Goal: Task Accomplishment & Management: Manage account settings

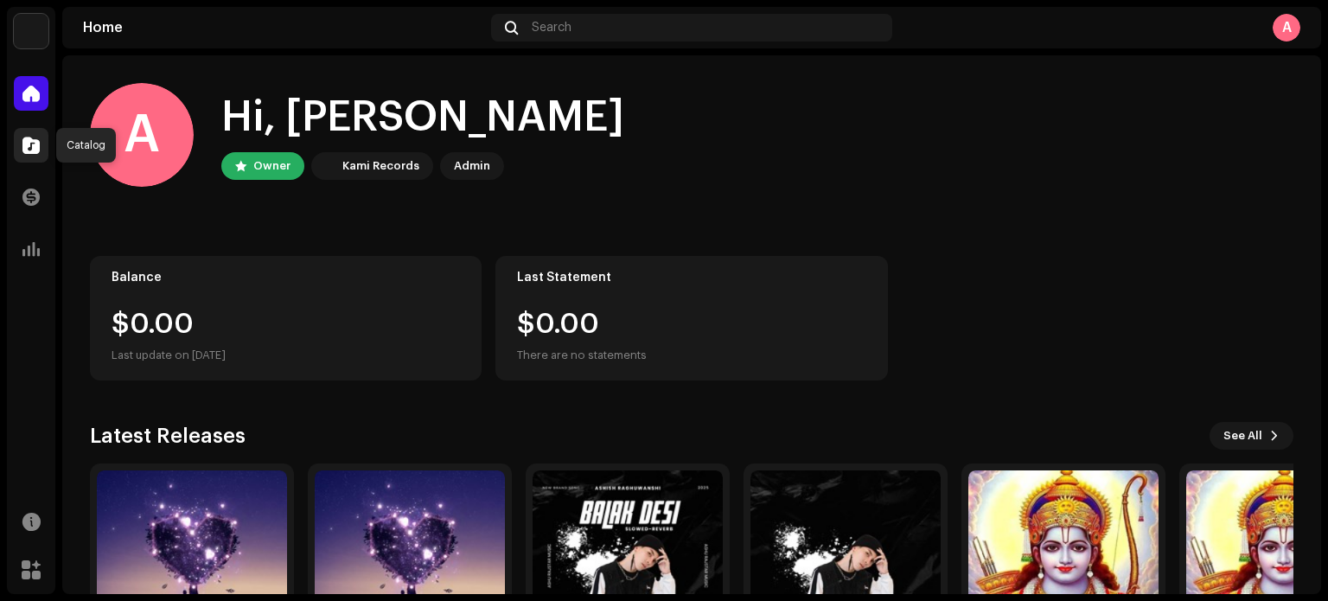
click at [25, 142] on span at bounding box center [30, 145] width 17 height 14
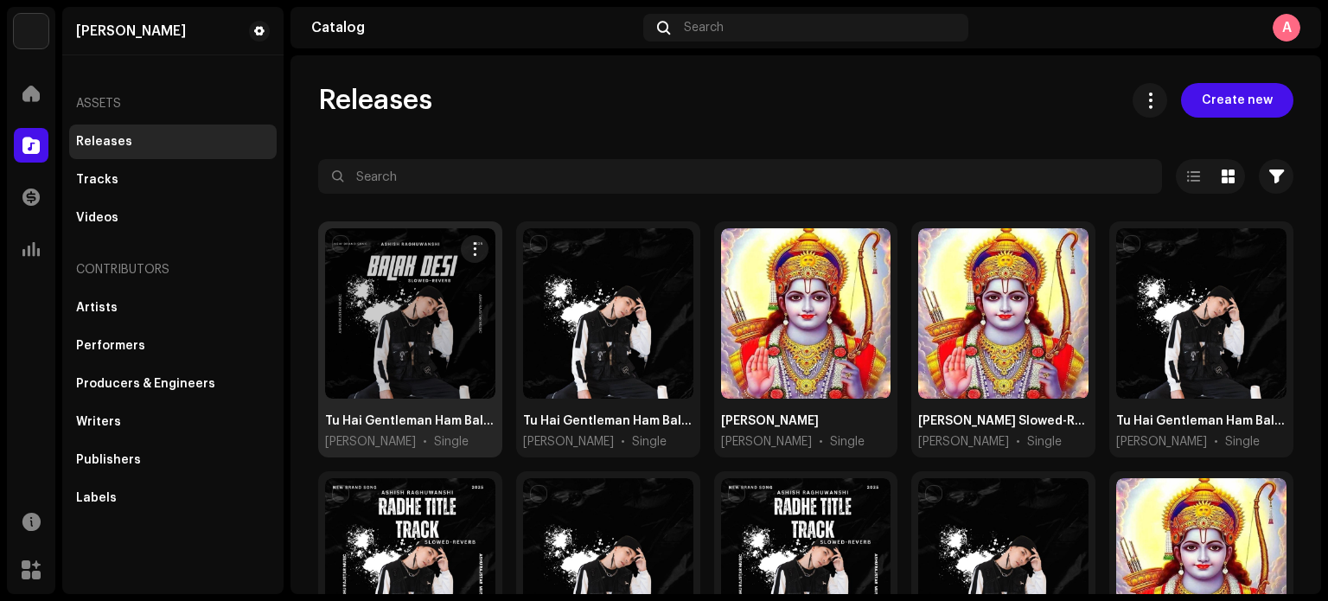
click at [384, 355] on div at bounding box center [410, 313] width 170 height 170
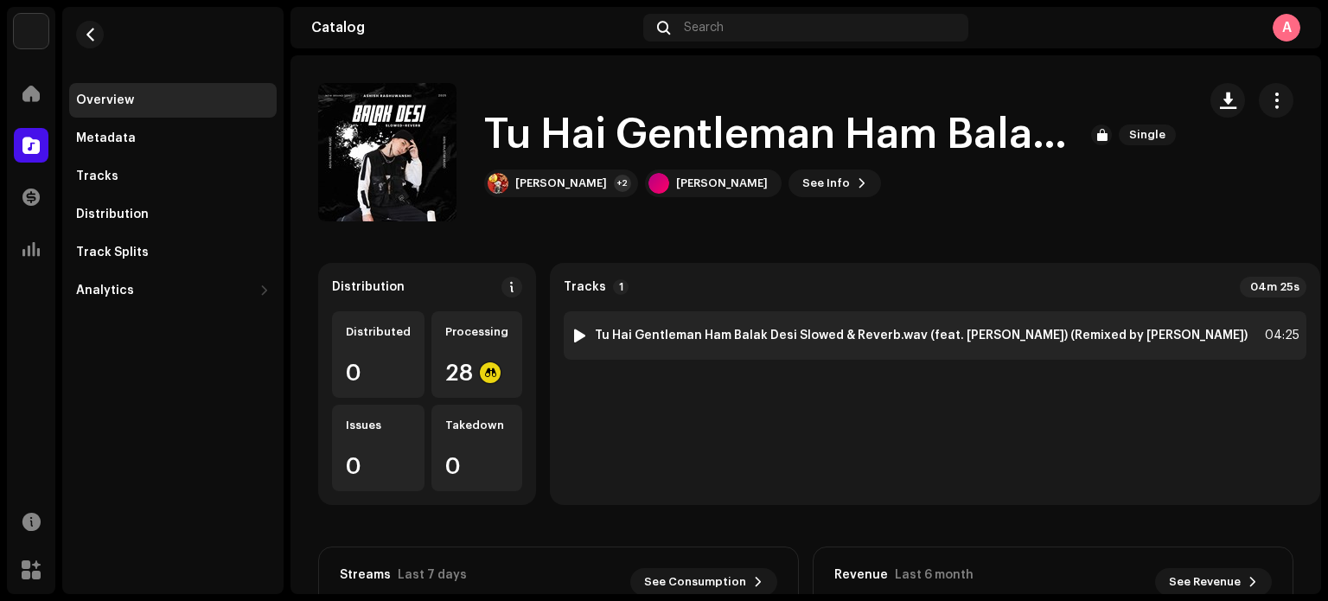
click at [573, 334] on div at bounding box center [579, 335] width 13 height 14
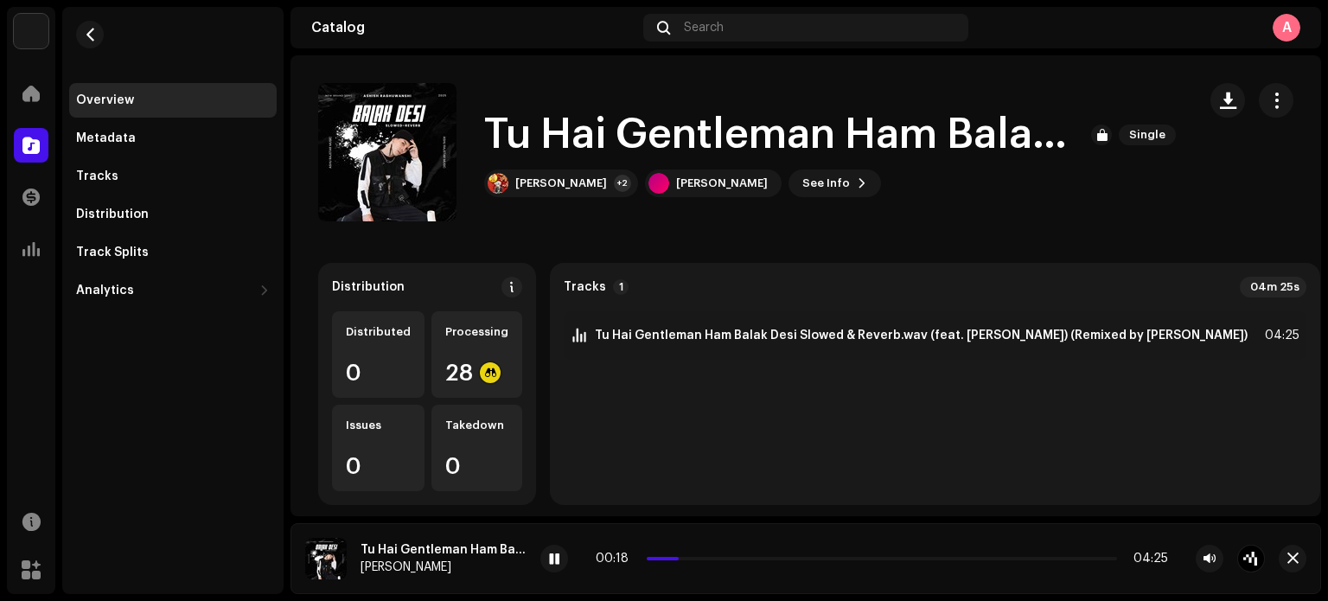
drag, startPoint x: 1301, startPoint y: 0, endPoint x: 953, endPoint y: 79, distance: 356.3
click at [953, 79] on catalog-releases-details-overview "Tu Hai Gentleman Ham Balak Desi Slowed & Reverb.wav Single Tu Hai Gentleman Ham…" at bounding box center [805, 487] width 1030 height 864
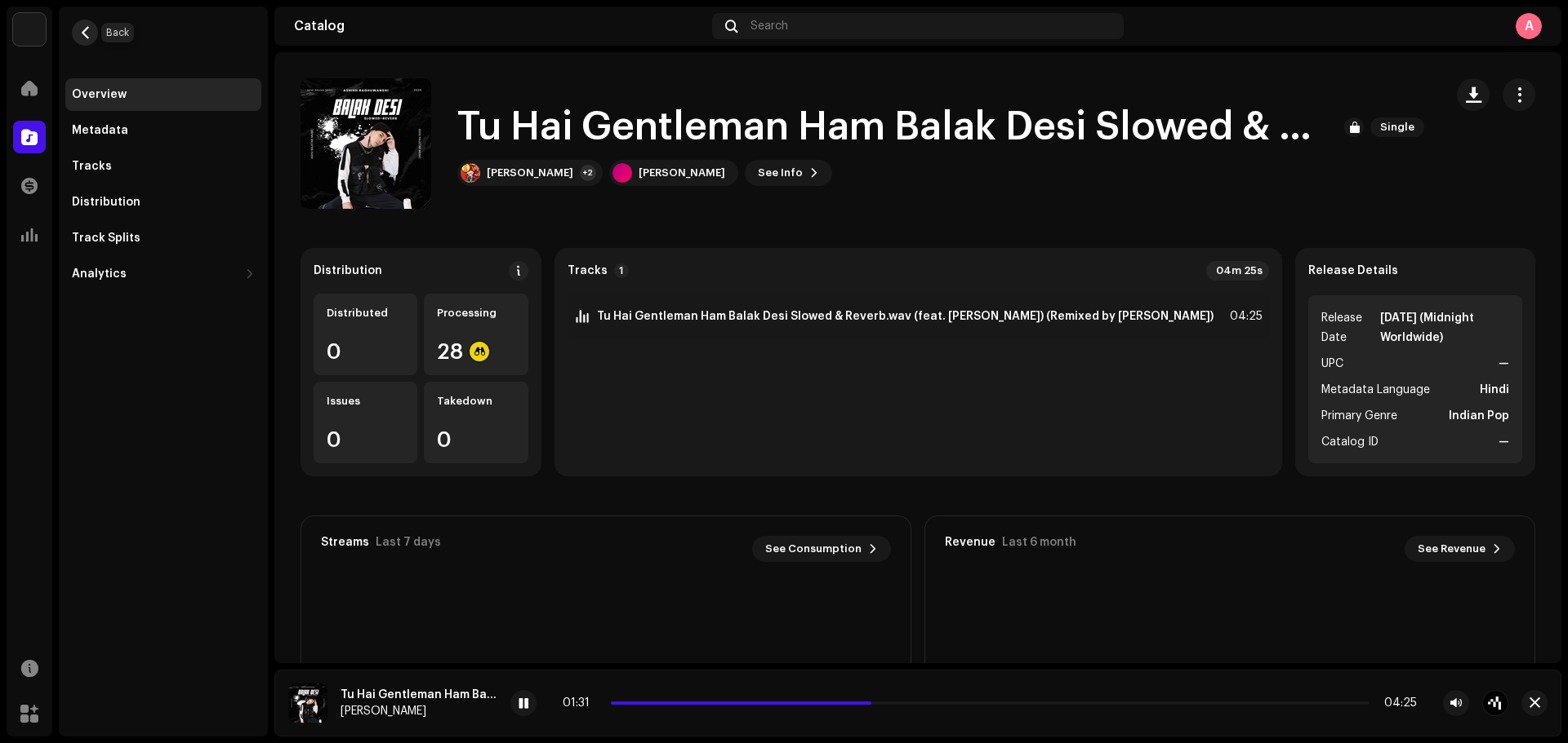
click at [89, 33] on span "button" at bounding box center [85, 33] width 12 height 13
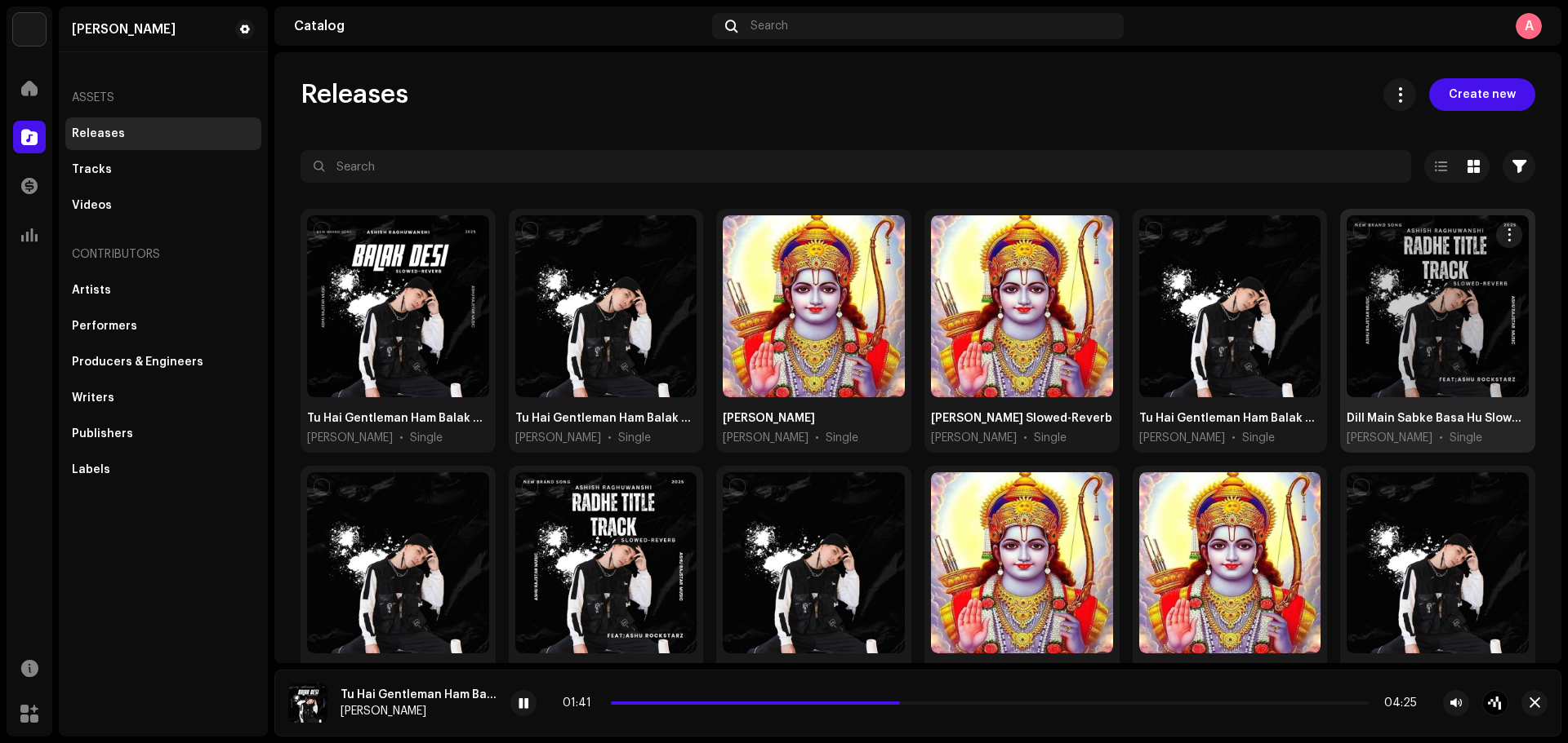
click at [1253, 364] on div at bounding box center [1437, 306] width 182 height 182
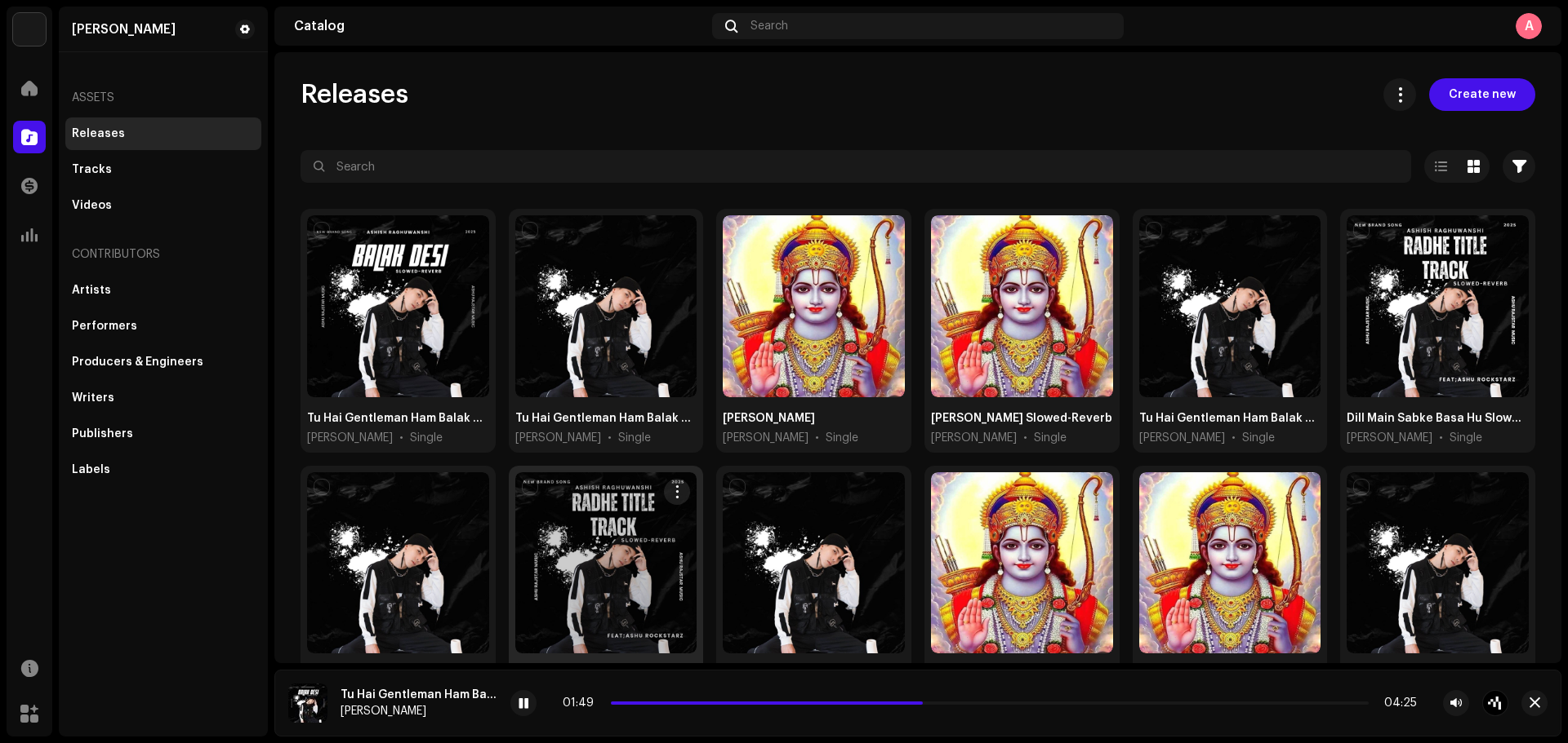
click at [613, 509] on div at bounding box center [605, 563] width 182 height 182
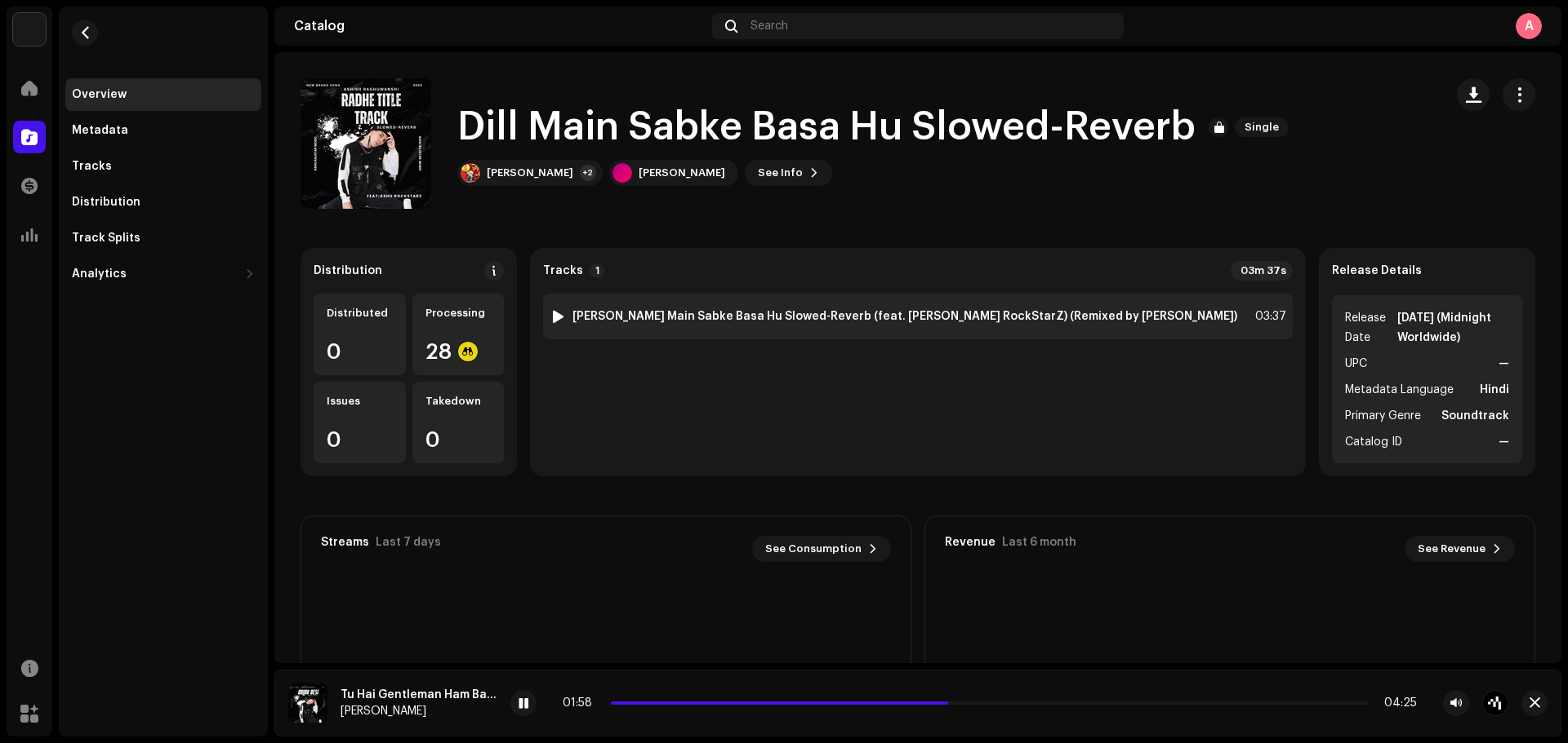
click at [564, 316] on div at bounding box center [557, 316] width 12 height 13
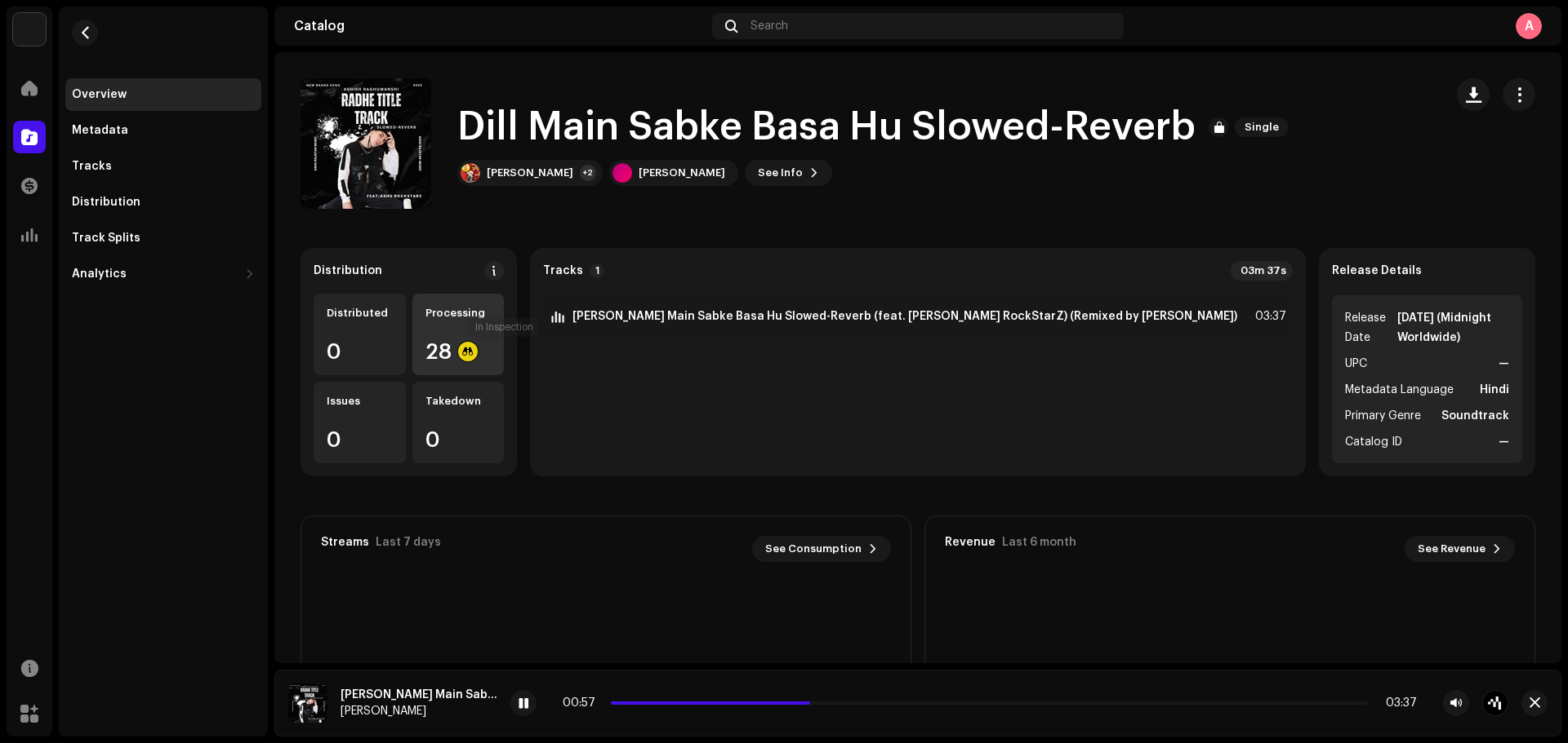
click at [478, 350] on div at bounding box center [468, 351] width 20 height 20
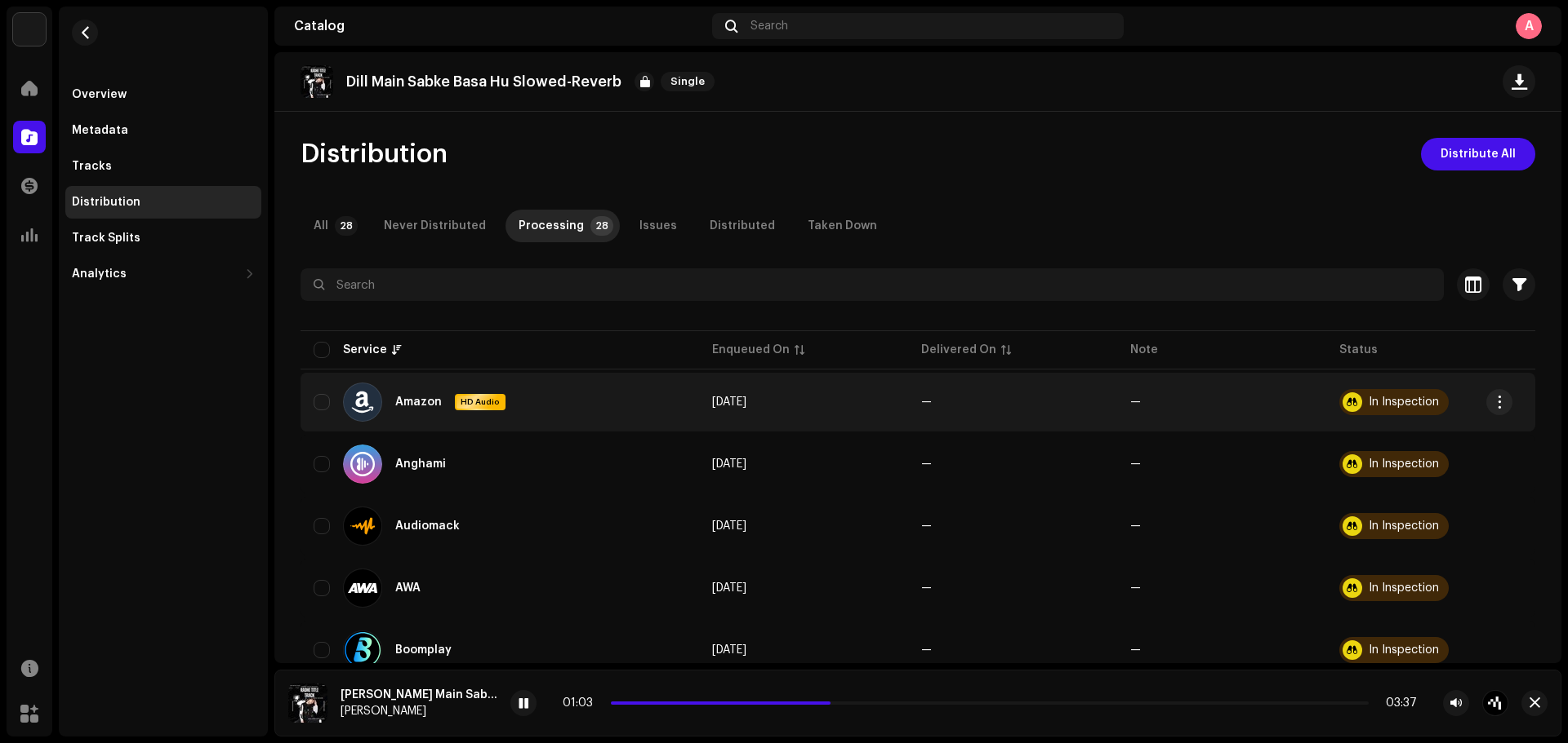
click at [1253, 404] on div "In Inspection" at bounding box center [1404, 402] width 70 height 11
click at [1253, 396] on div at bounding box center [1352, 402] width 20 height 20
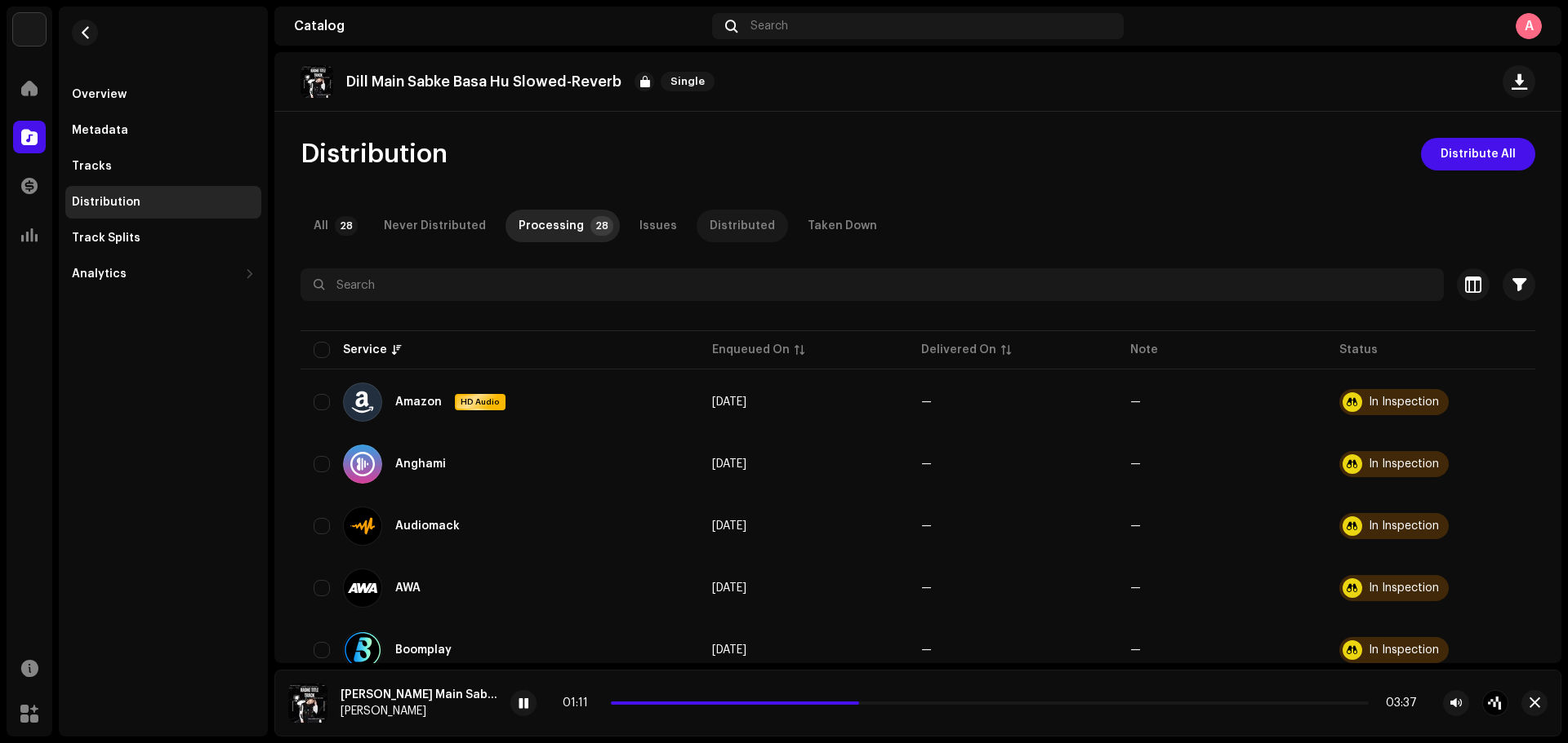
click at [753, 214] on div "Distributed" at bounding box center [741, 226] width 65 height 33
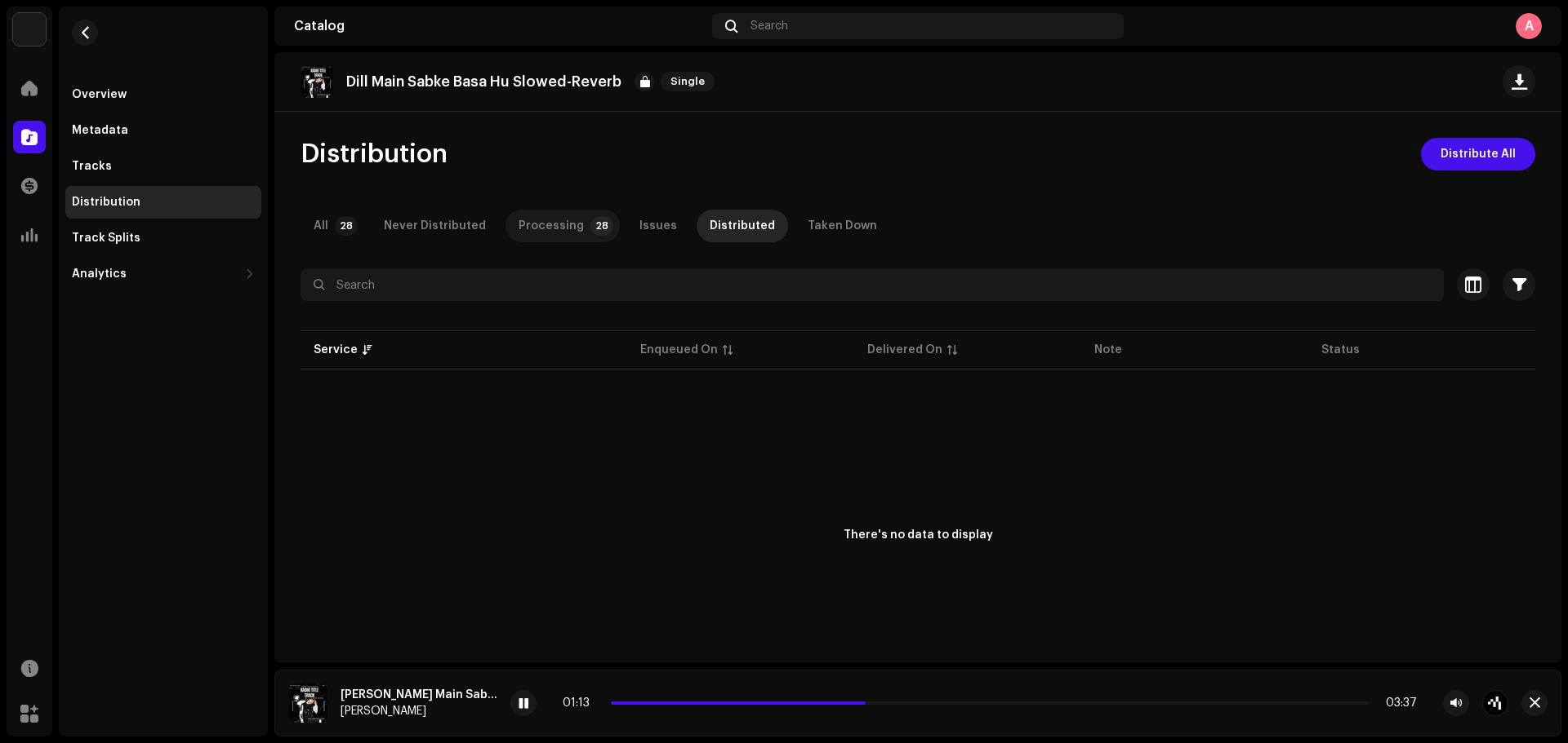
click at [561, 226] on div "Processing" at bounding box center [551, 226] width 65 height 33
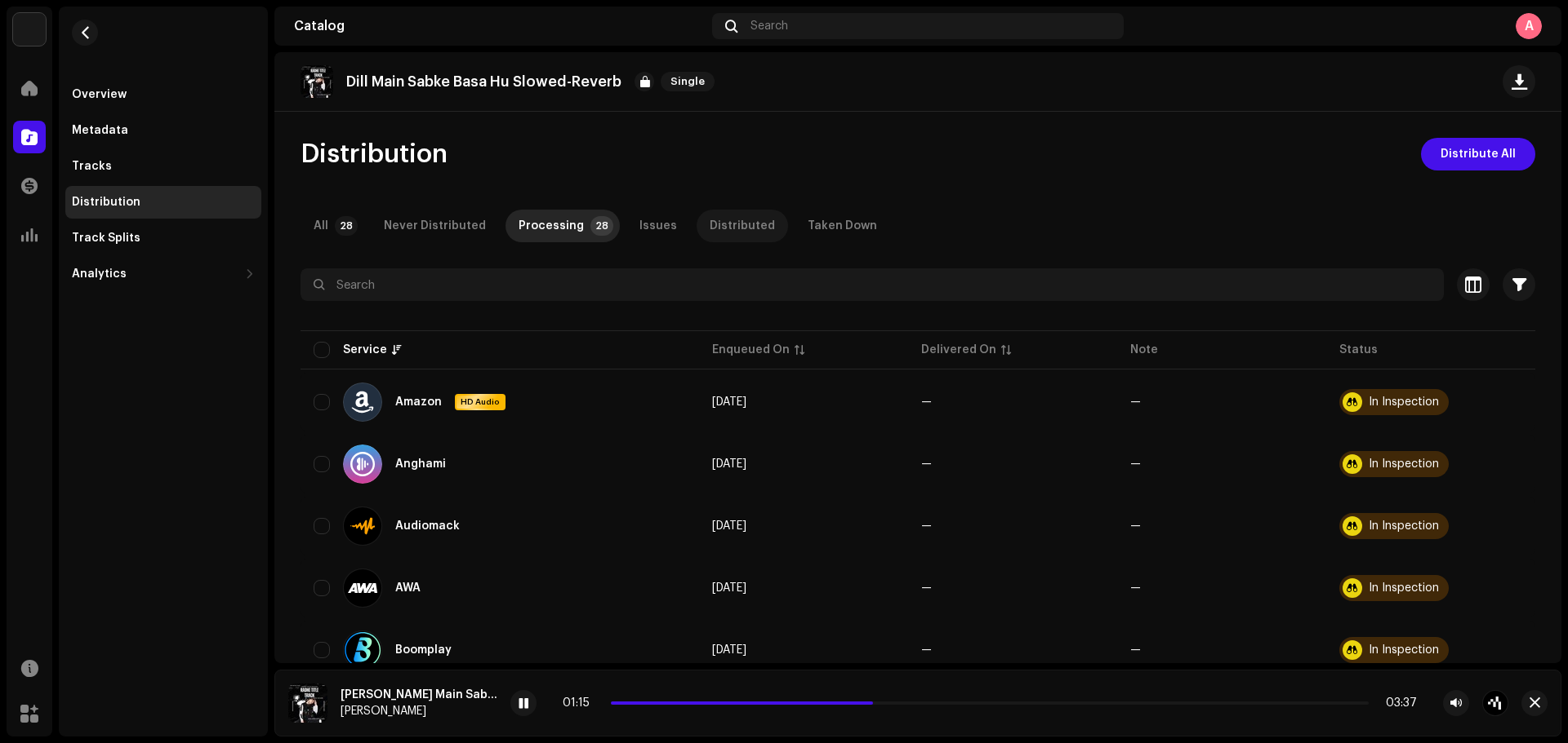
click at [709, 223] on div "Distributed" at bounding box center [741, 226] width 65 height 33
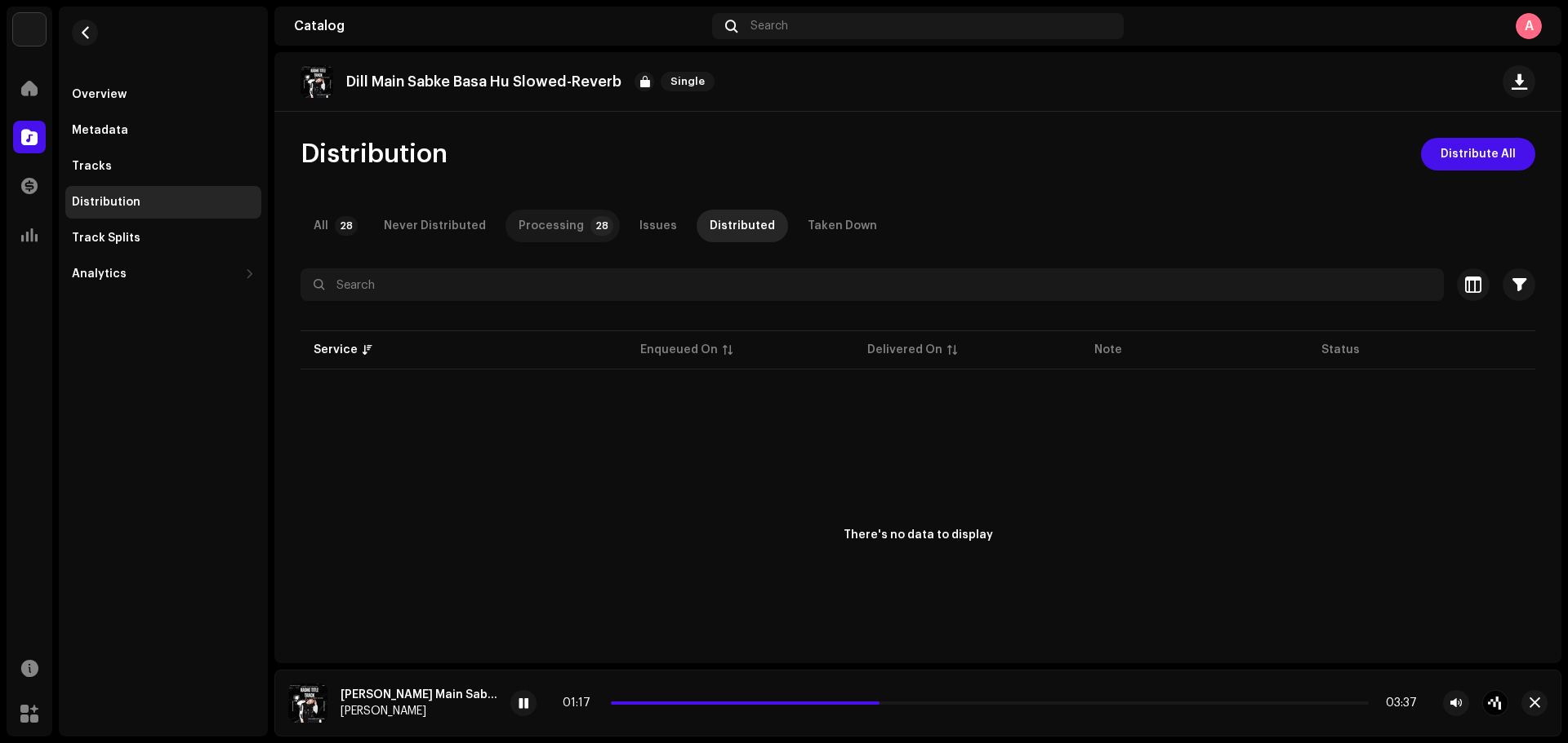
click at [560, 225] on div "Processing" at bounding box center [551, 226] width 65 height 33
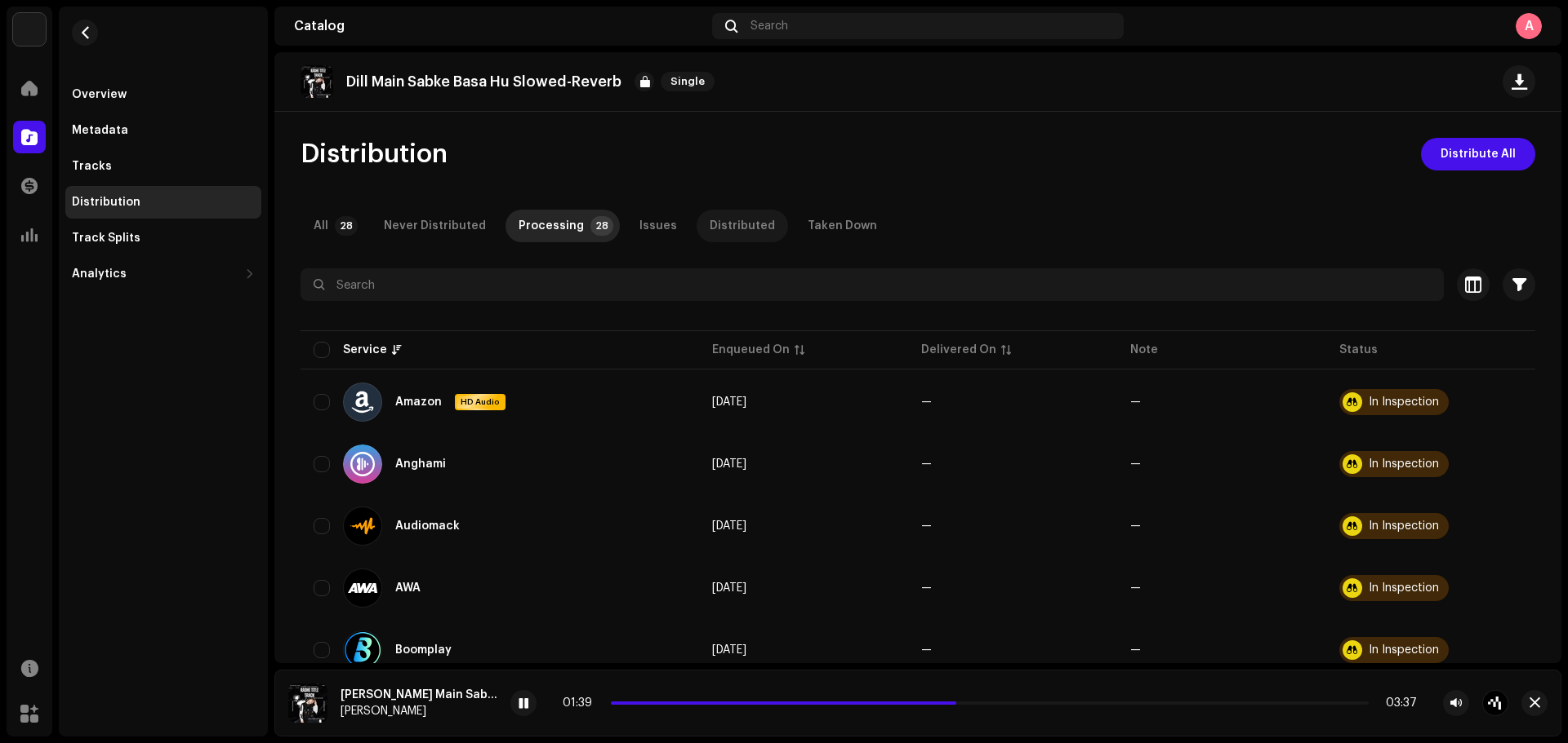
click at [734, 220] on div "Distributed" at bounding box center [741, 226] width 65 height 33
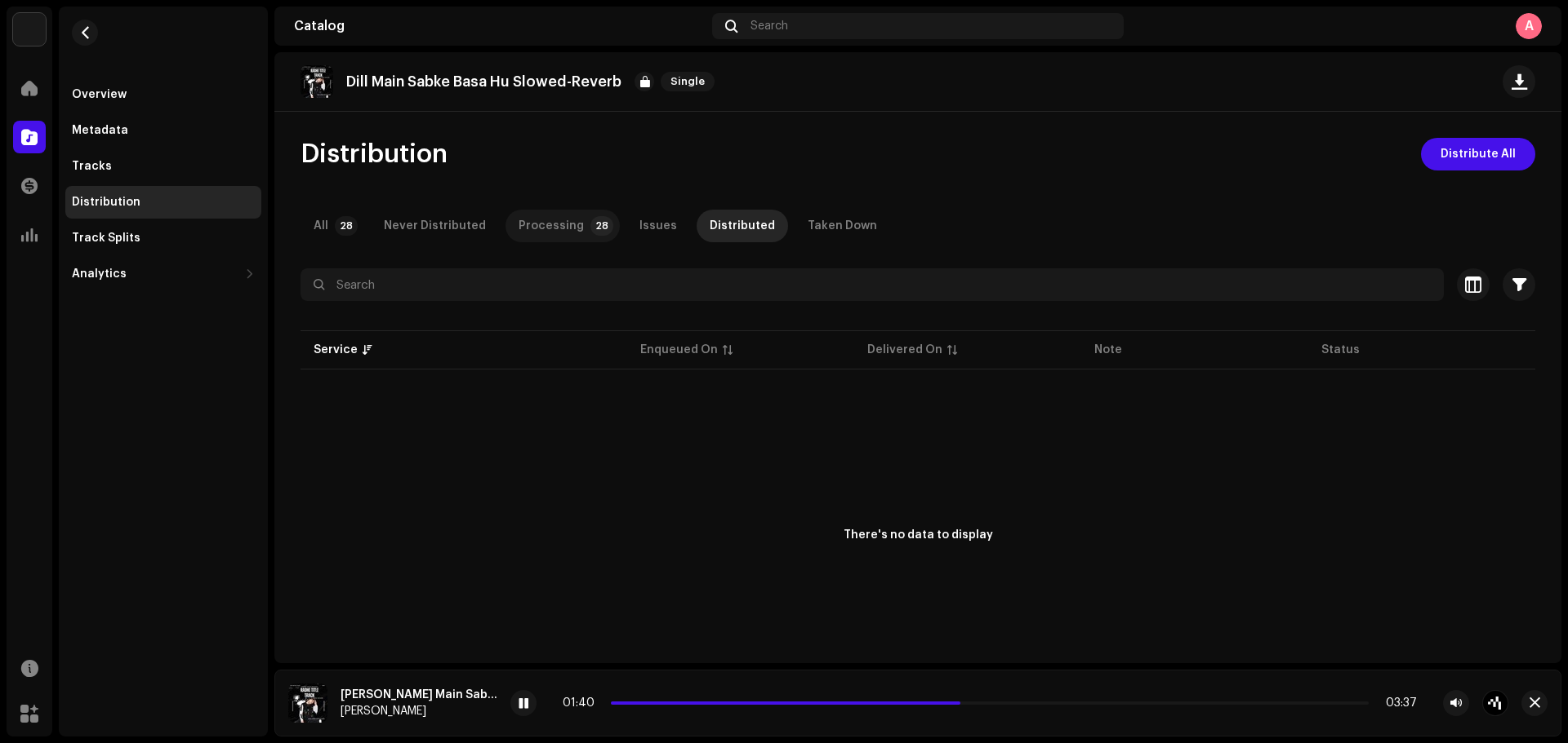
click at [557, 227] on div "Processing" at bounding box center [551, 226] width 65 height 33
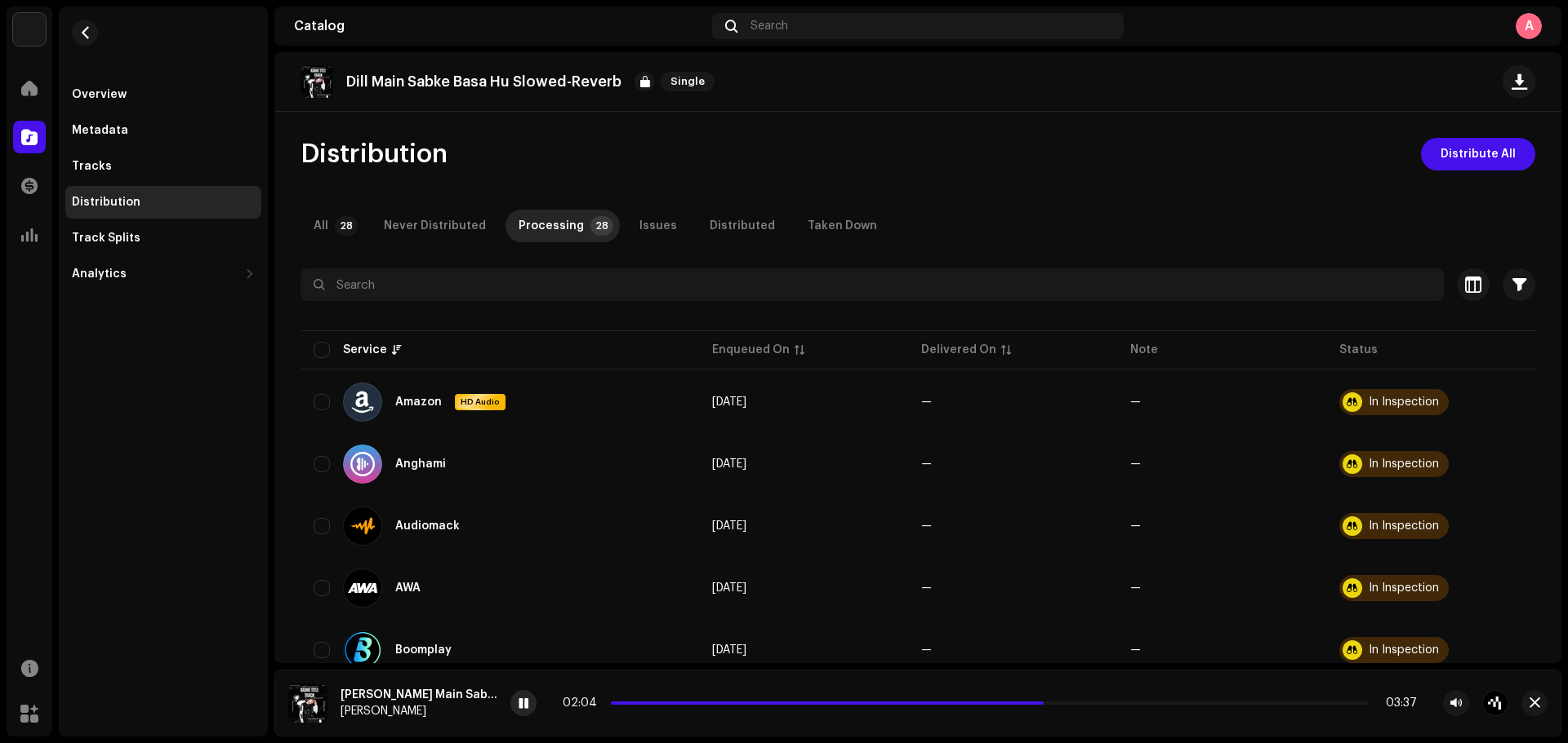
click at [528, 566] on span at bounding box center [523, 704] width 9 height 13
click at [533, 566] on div at bounding box center [523, 703] width 26 height 26
click at [79, 29] on span "button" at bounding box center [85, 33] width 12 height 13
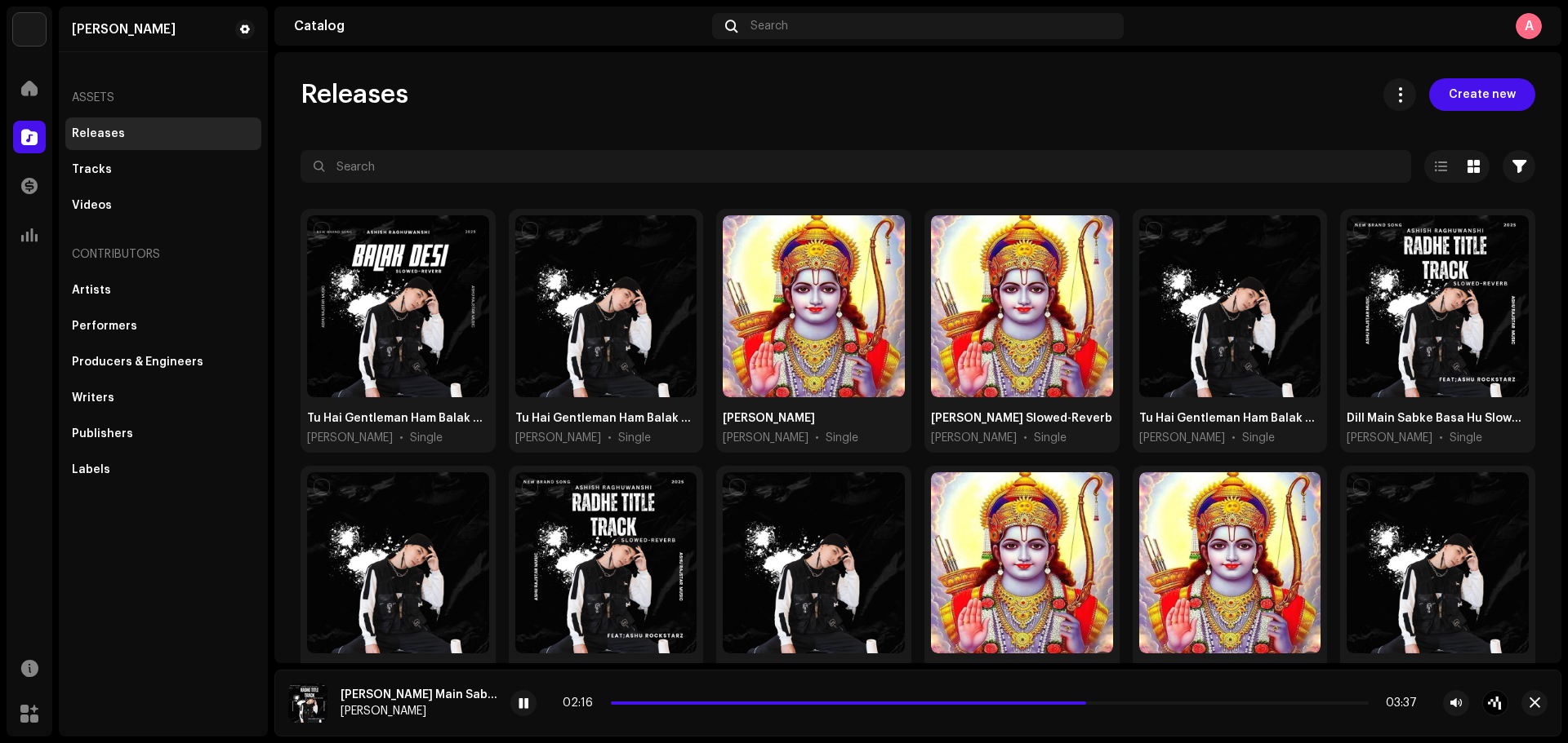
click at [322, 566] on img at bounding box center [307, 702] width 39 height 39
click at [485, 566] on div "[PERSON_NAME]" at bounding box center [418, 712] width 157 height 13
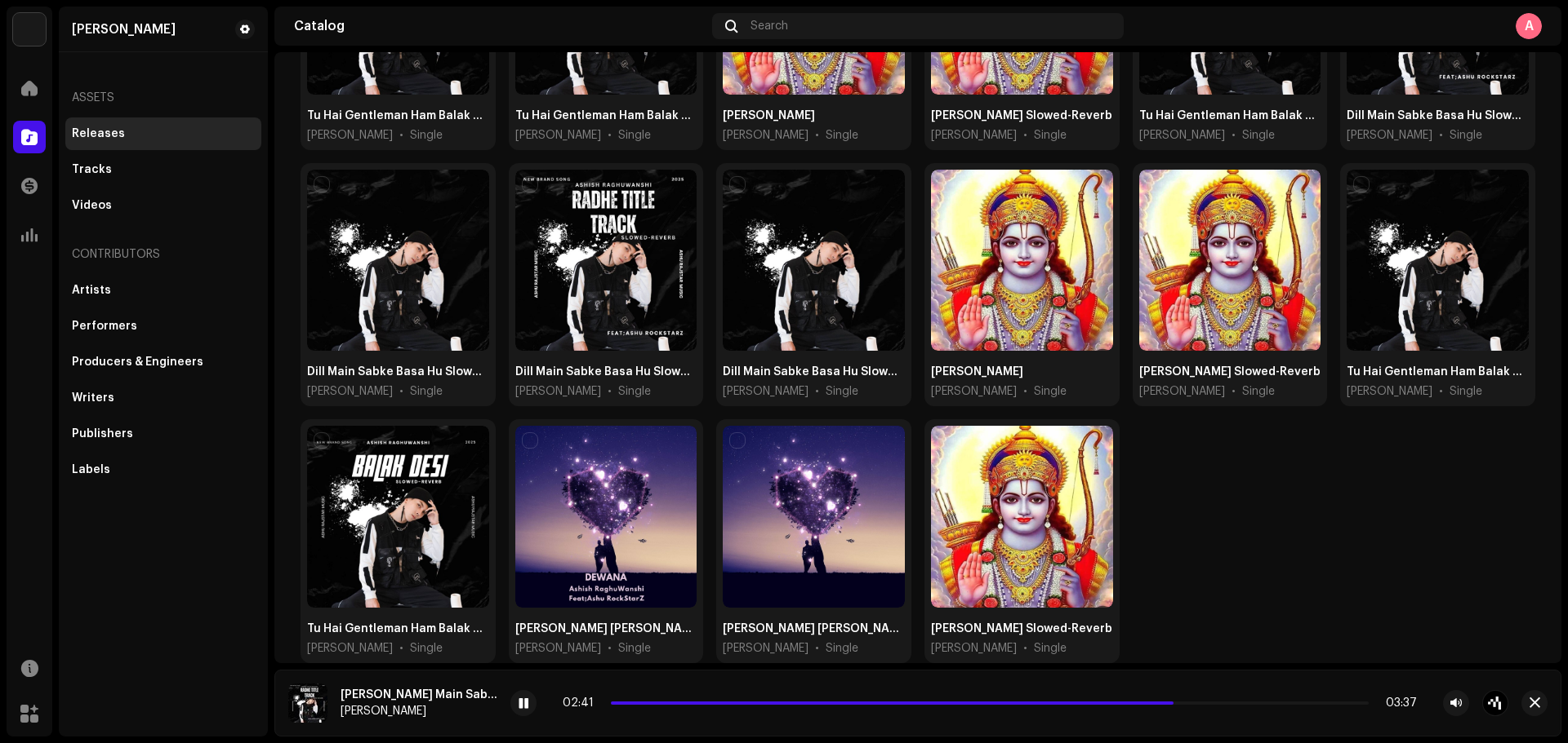
scroll to position [301, 0]
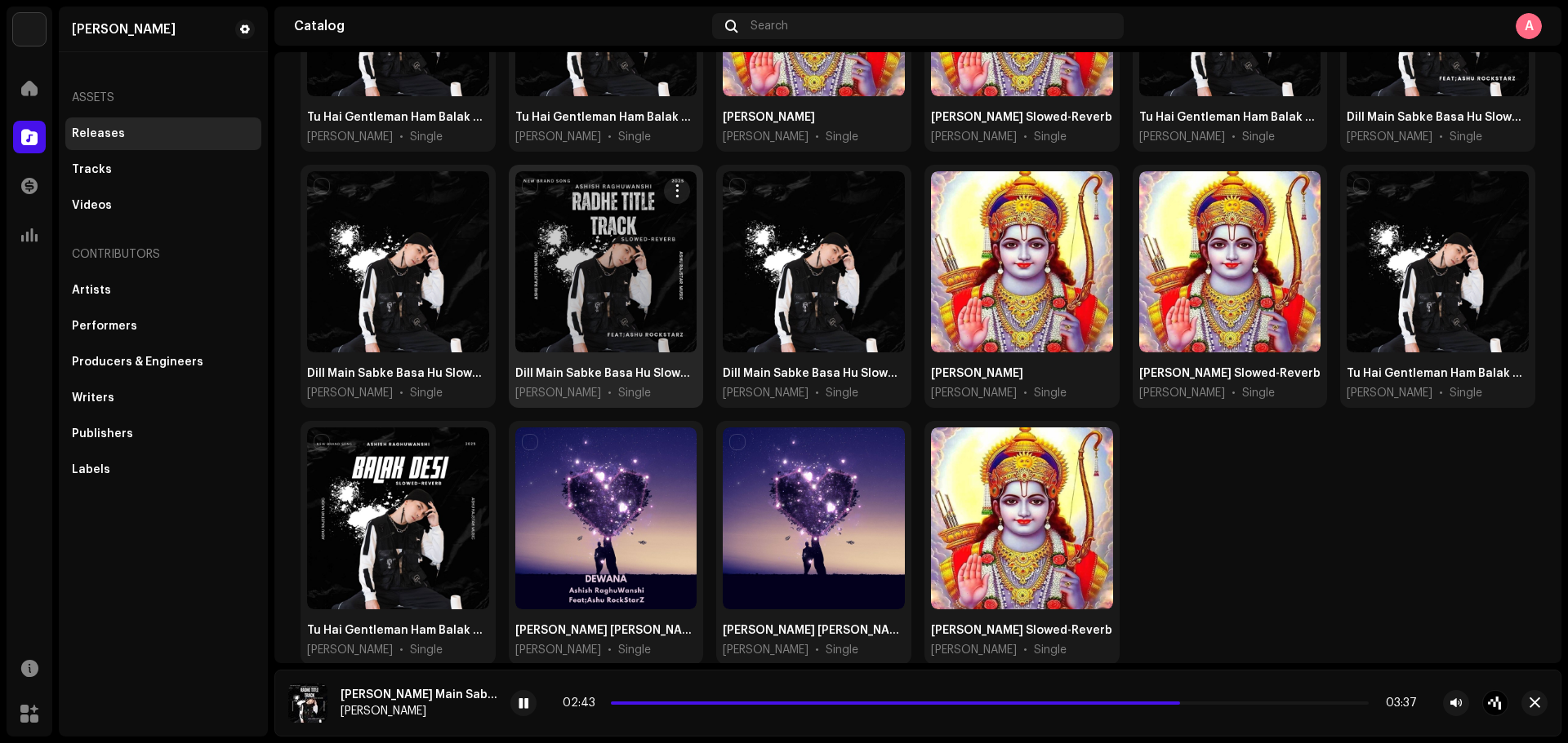
click at [609, 242] on div at bounding box center [605, 262] width 182 height 182
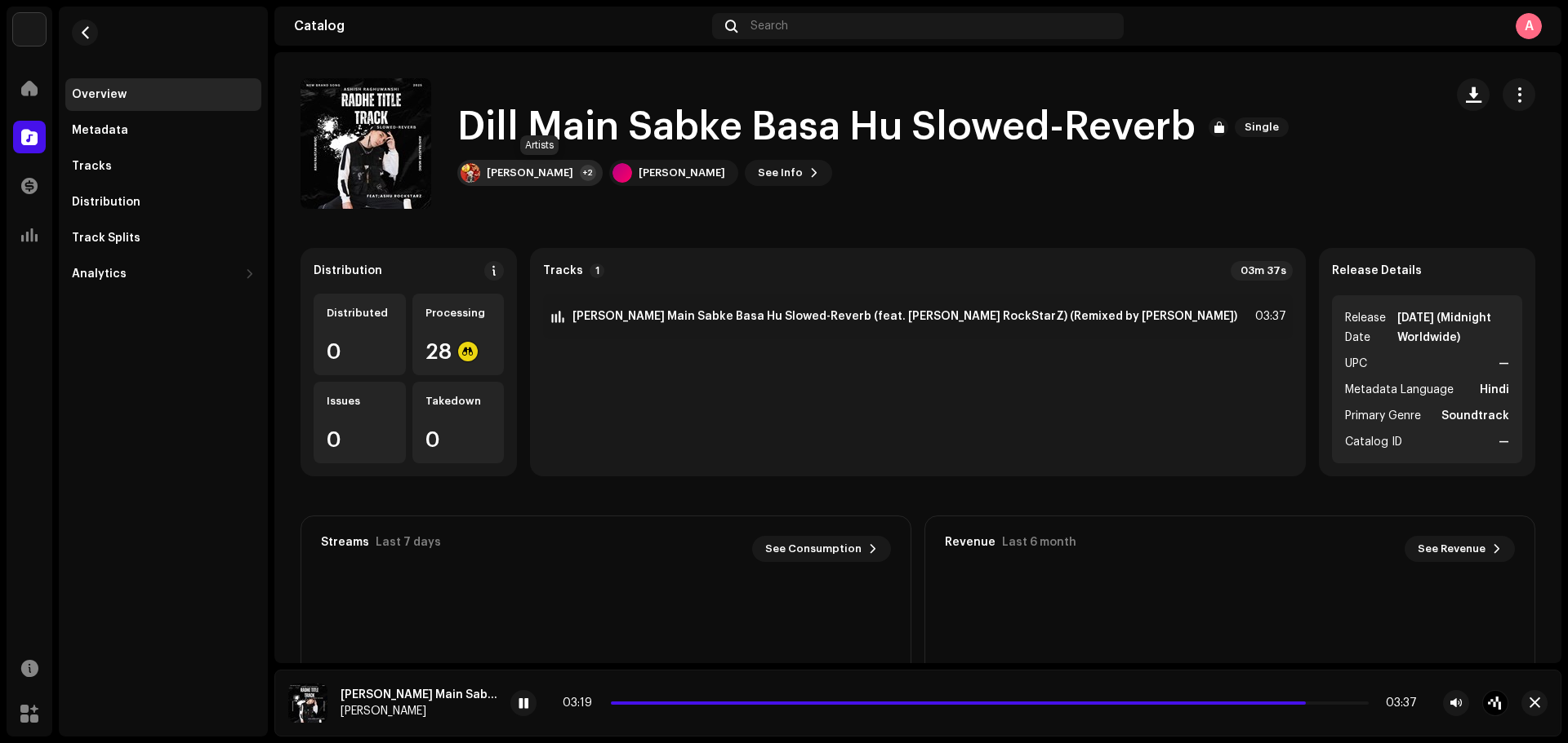
click at [593, 174] on div "[PERSON_NAME] +2" at bounding box center [530, 173] width 145 height 26
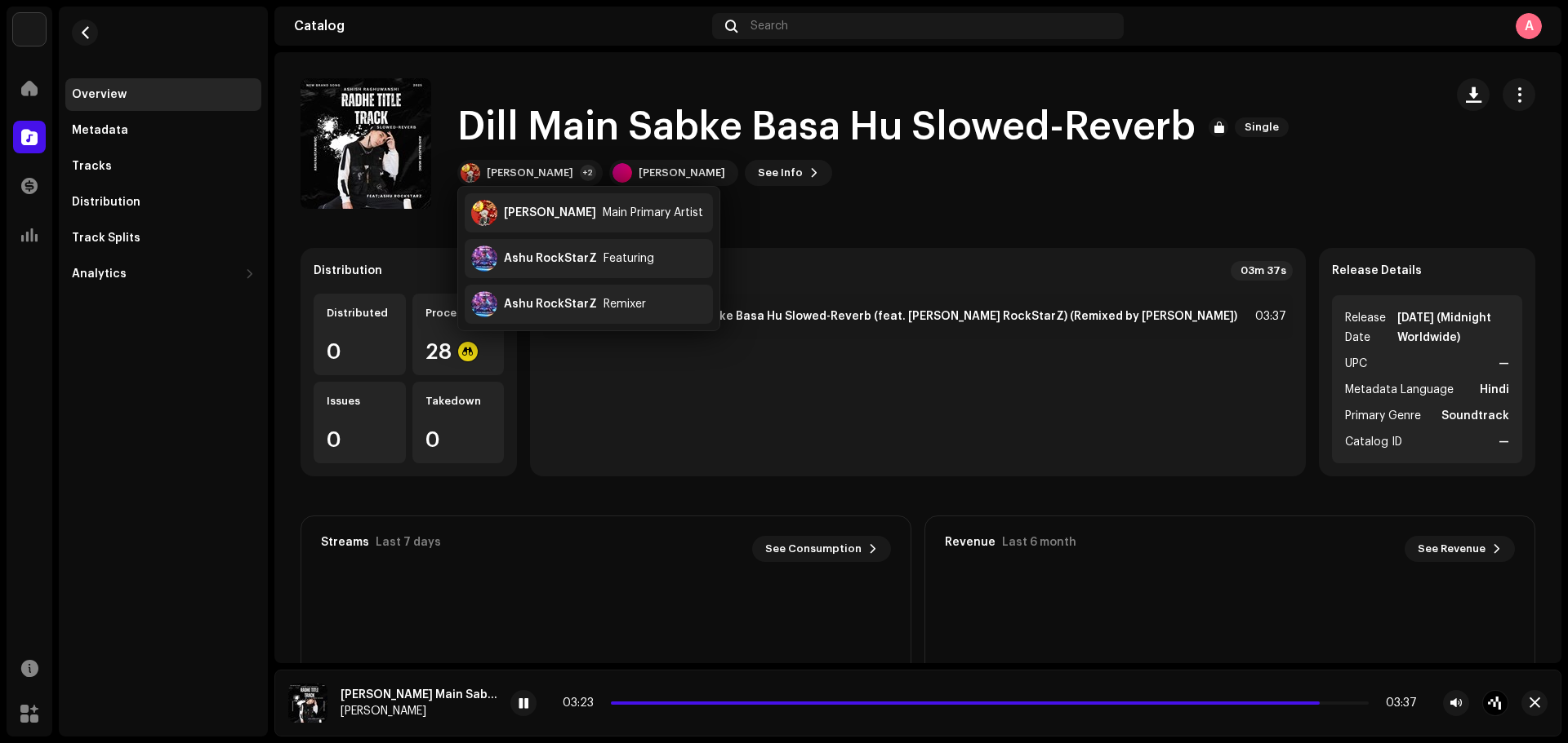
click at [895, 216] on catalog-releases-details-overview "[PERSON_NAME] Main Sabke Basa Hu Slowed-Reverb Single [PERSON_NAME] Main Sabke …" at bounding box center [917, 460] width 1287 height 816
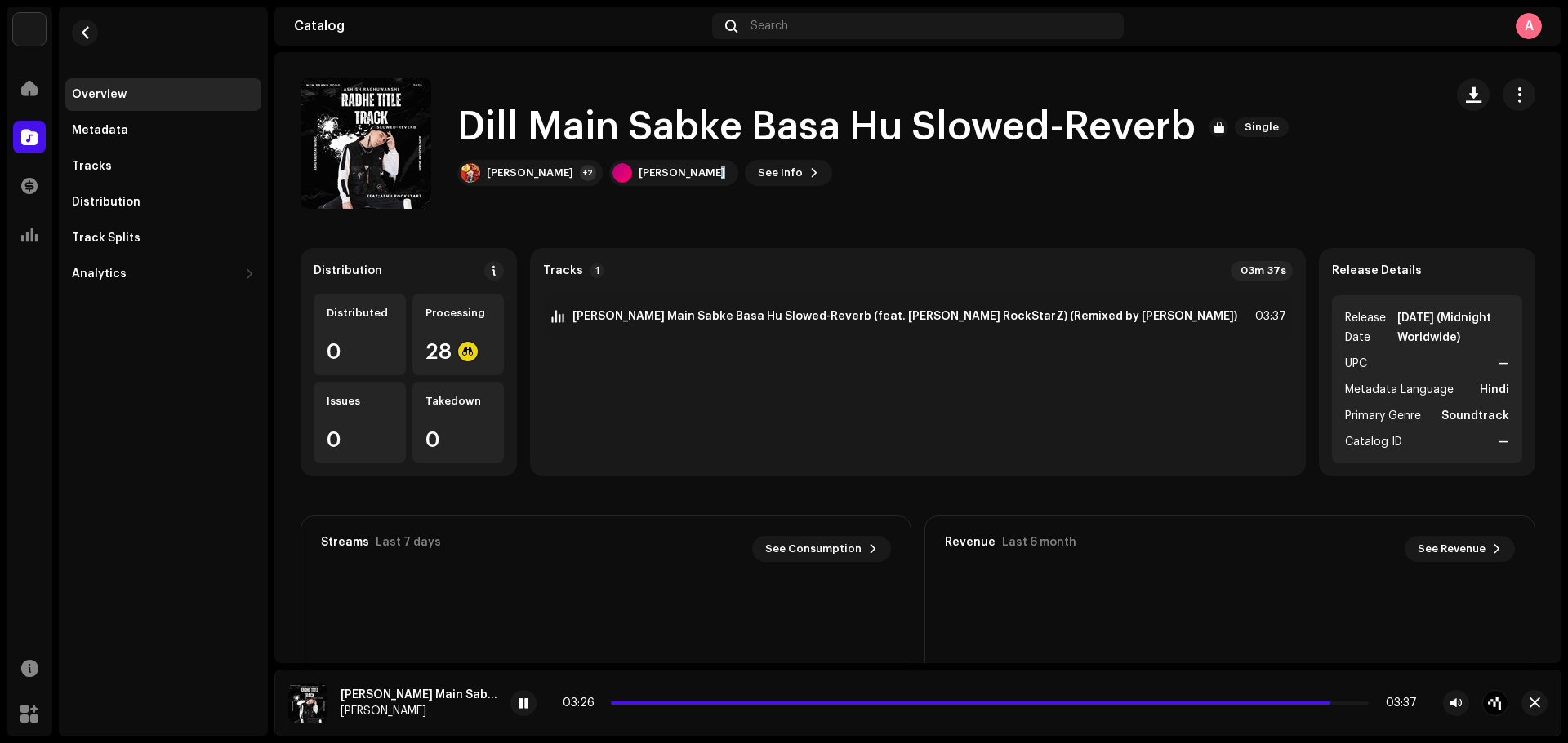
drag, startPoint x: 724, startPoint y: 170, endPoint x: 733, endPoint y: 193, distance: 24.7
click at [733, 193] on div "[PERSON_NAME] Main Sabke Basa Hu Slowed-Reverb Single [PERSON_NAME] +2 [PERSON_…" at bounding box center [865, 144] width 1130 height 130
click at [858, 203] on div "[PERSON_NAME] Main Sabke Basa Hu Slowed-Reverb Single [PERSON_NAME] +2 [PERSON_…" at bounding box center [865, 144] width 1130 height 130
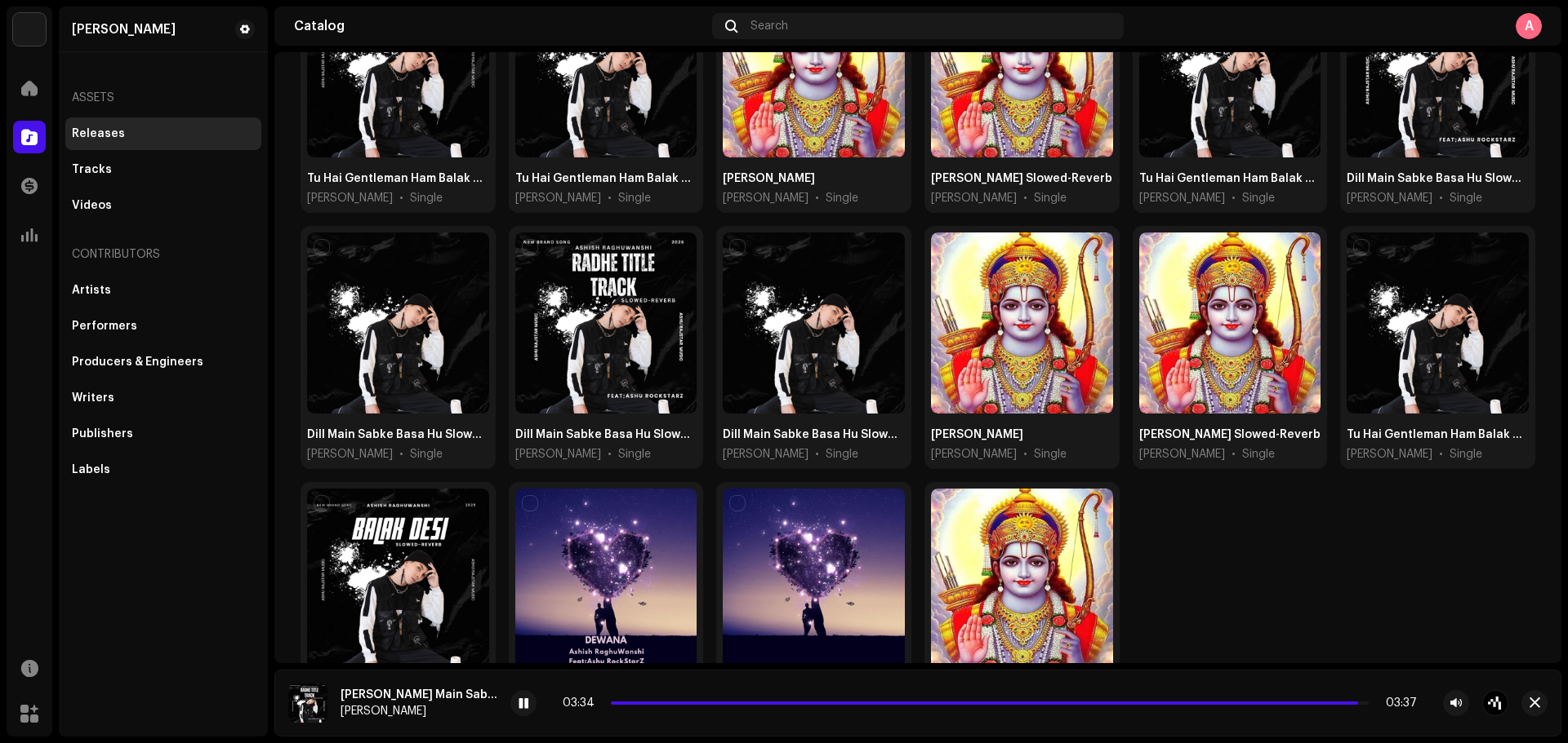
scroll to position [250, 0]
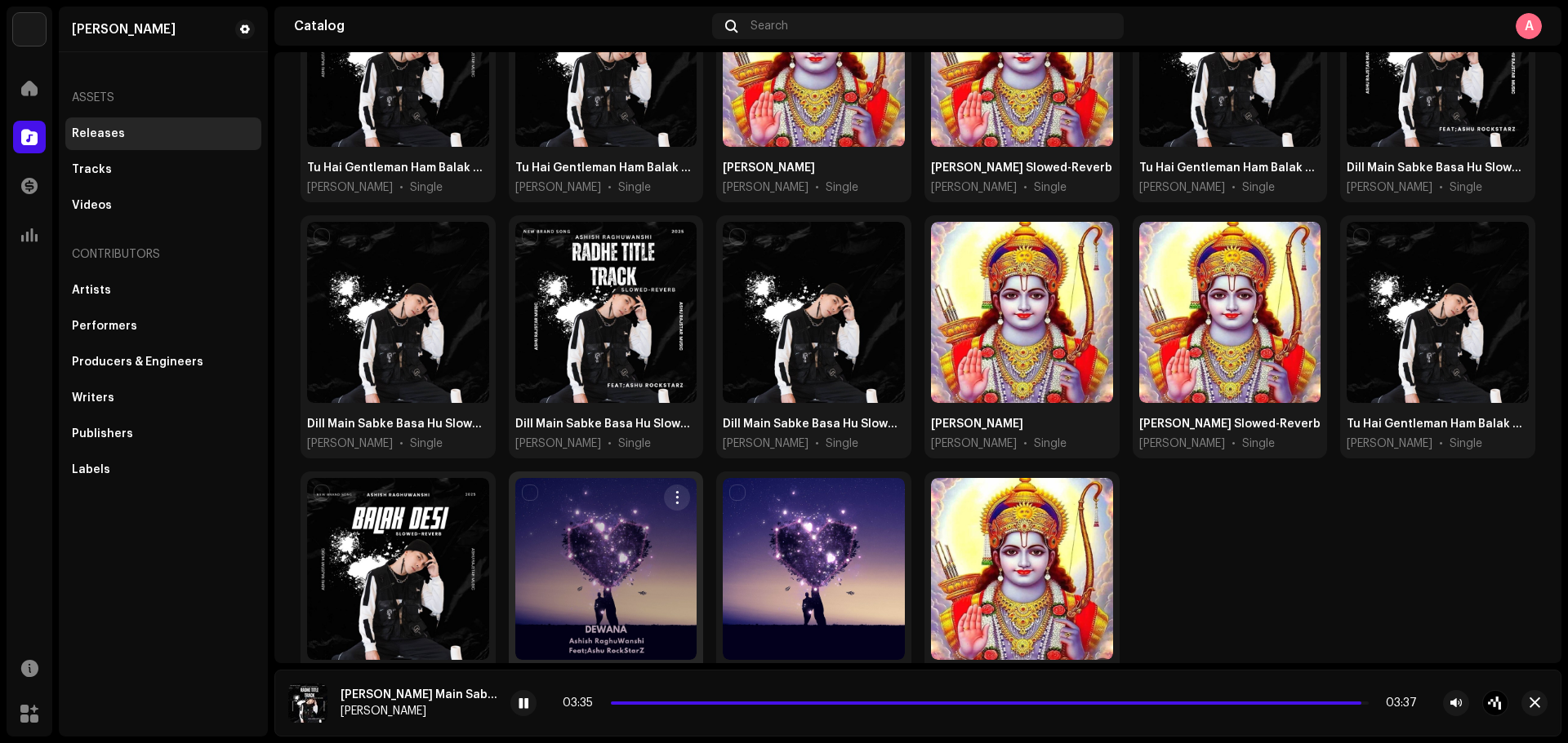
click at [616, 539] on div at bounding box center [605, 569] width 182 height 182
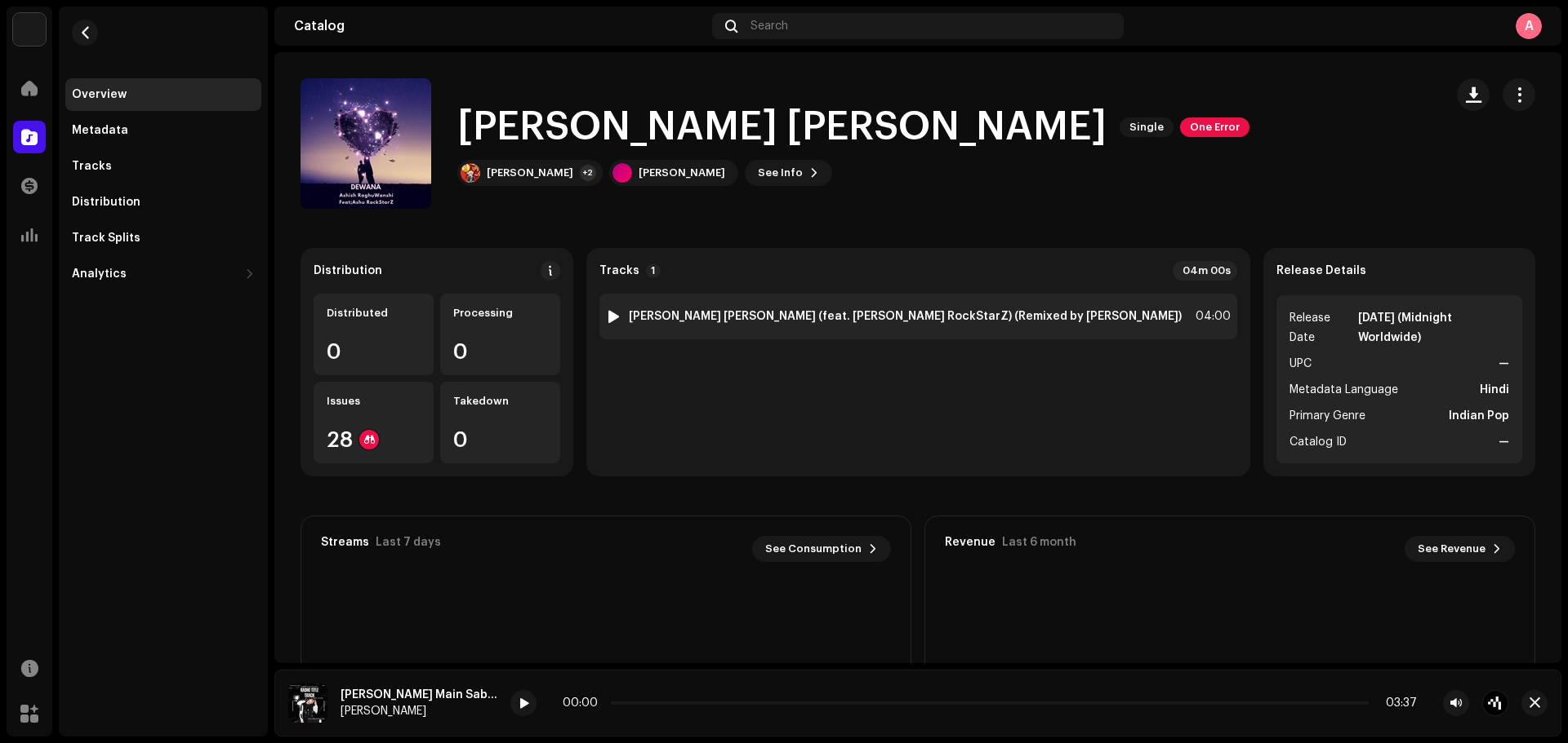
click at [620, 319] on div at bounding box center [613, 316] width 12 height 13
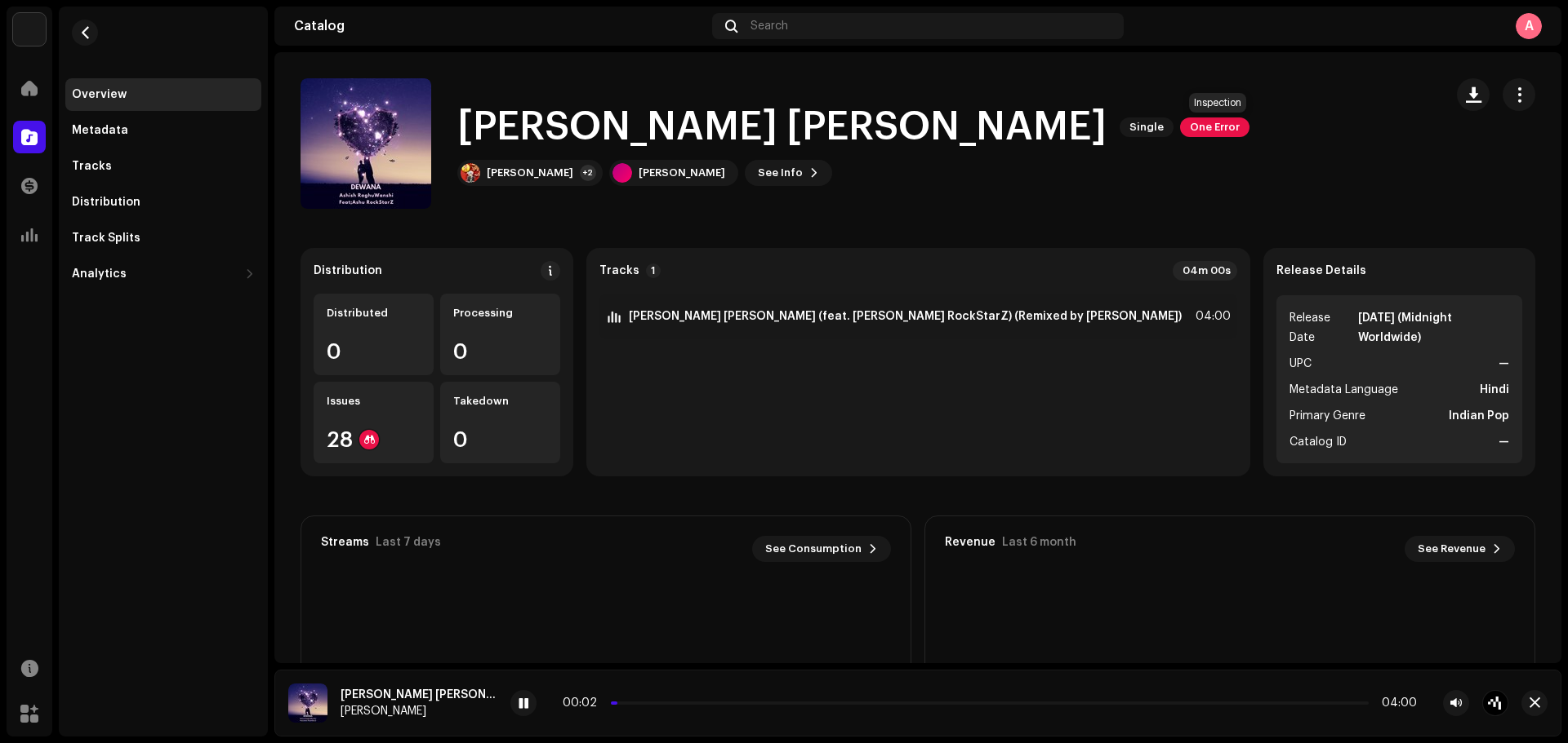
click at [1201, 121] on span "One Error" at bounding box center [1214, 127] width 69 height 20
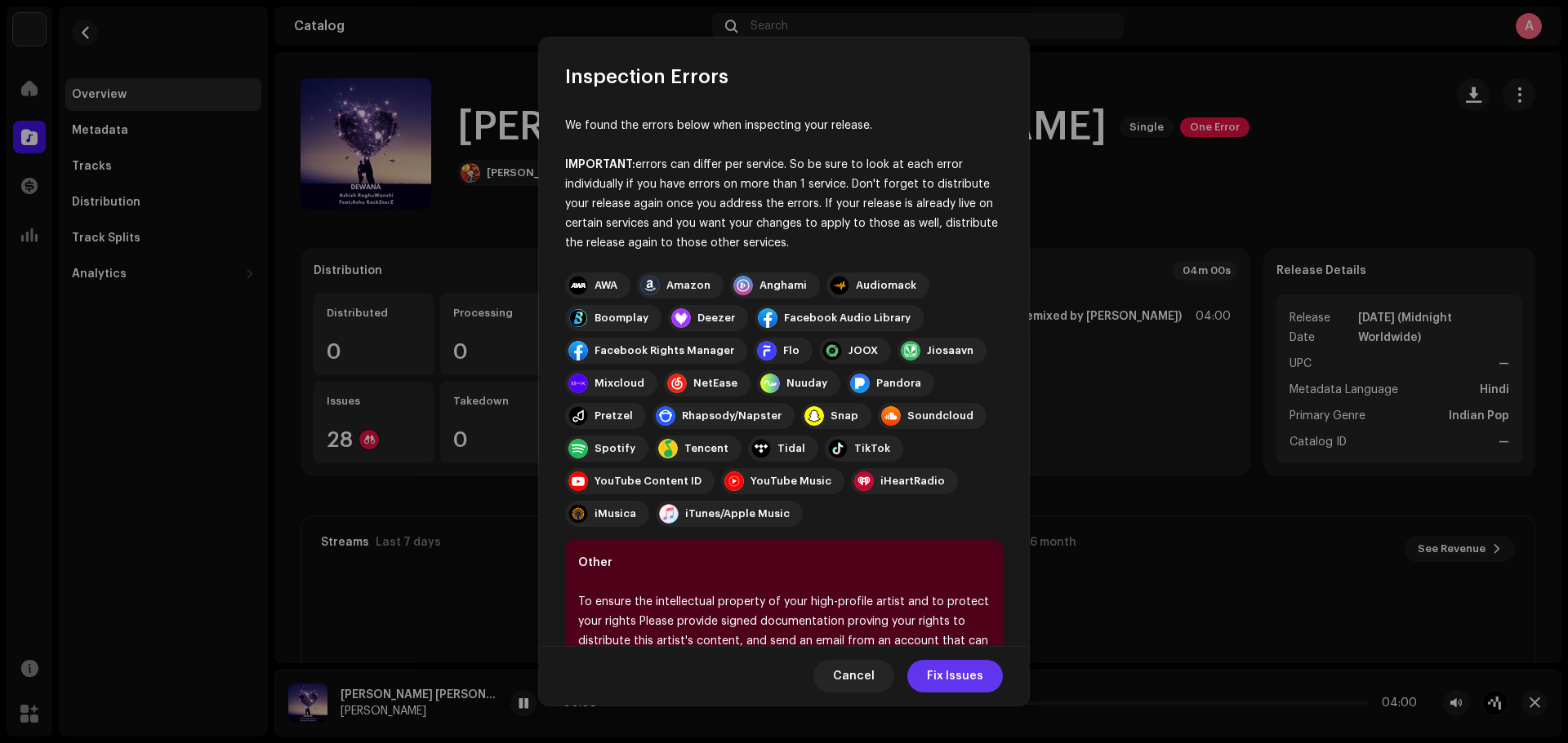
click at [948, 566] on span "Fix Issues" at bounding box center [955, 676] width 57 height 33
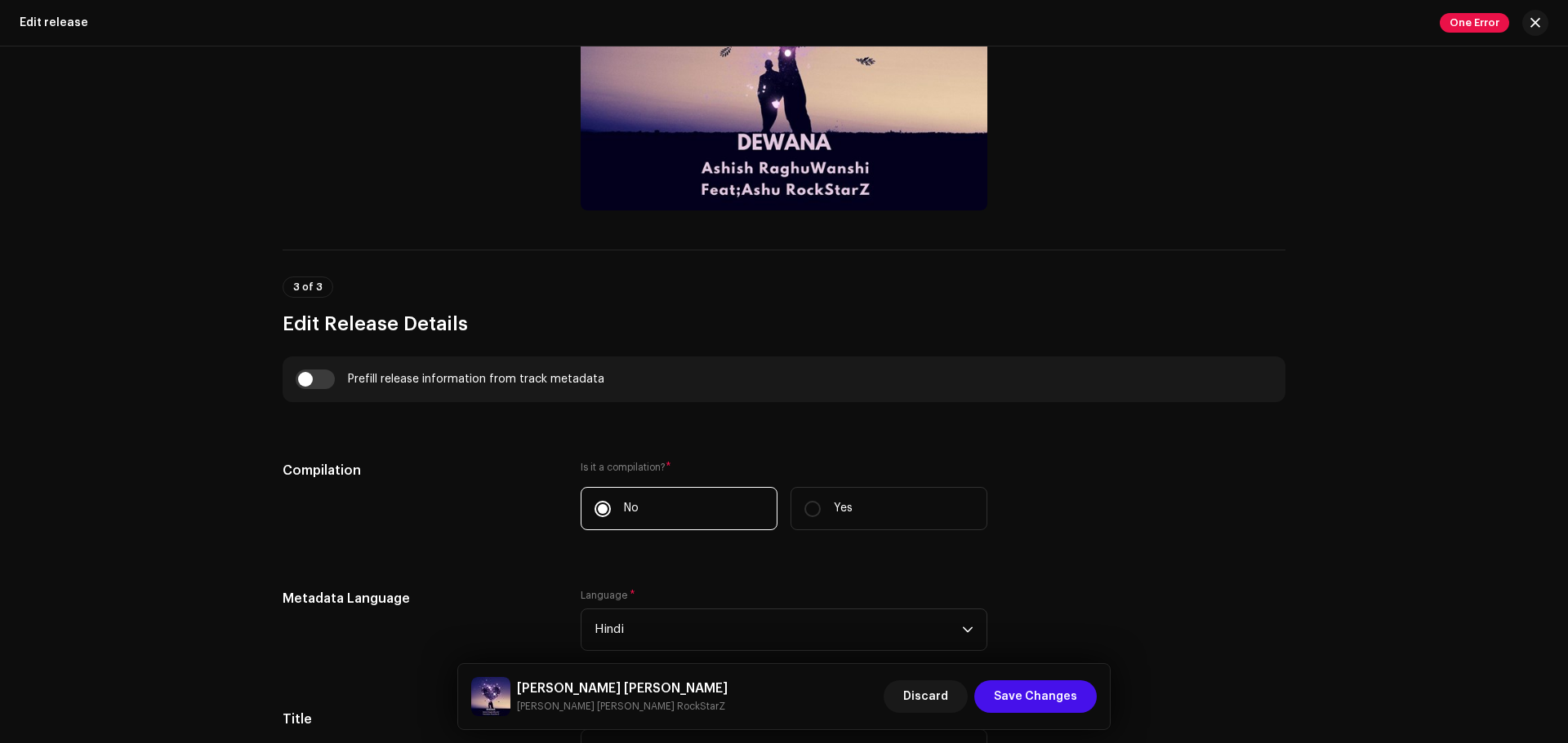
scroll to position [887, 0]
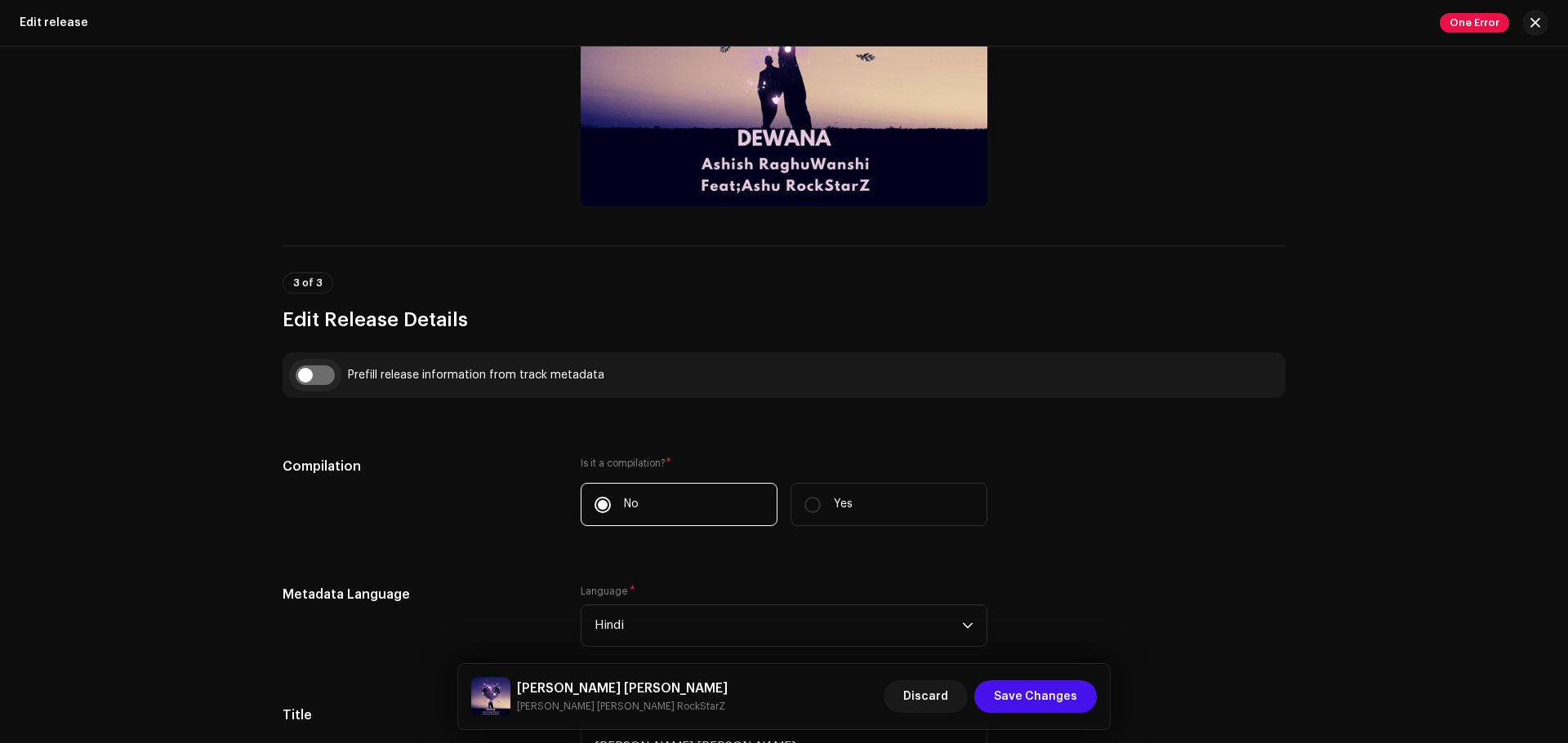
click at [315, 376] on input "checkbox" at bounding box center [315, 375] width 39 height 20
checkbox input "true"
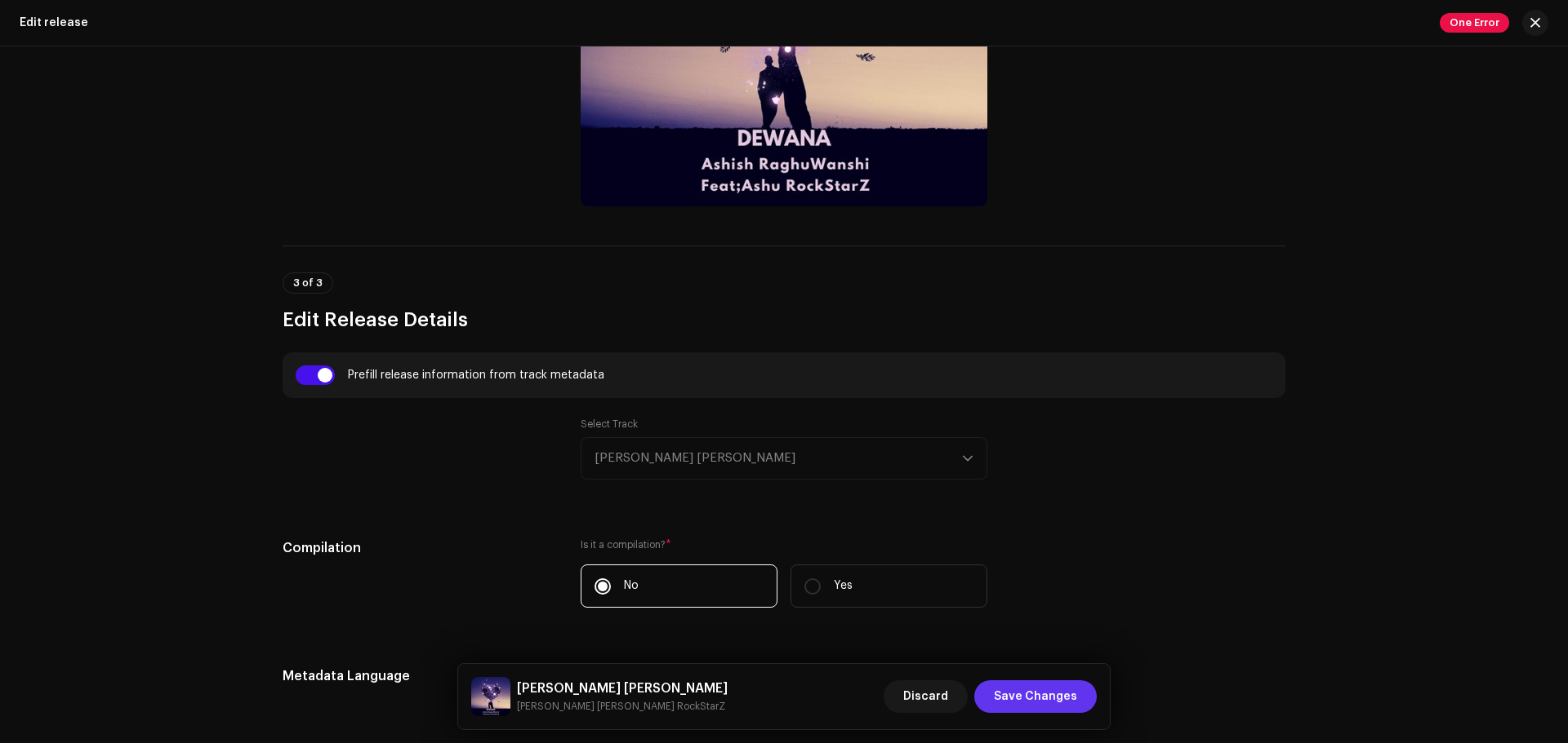
click at [1048, 566] on span "Save Changes" at bounding box center [1035, 697] width 83 height 33
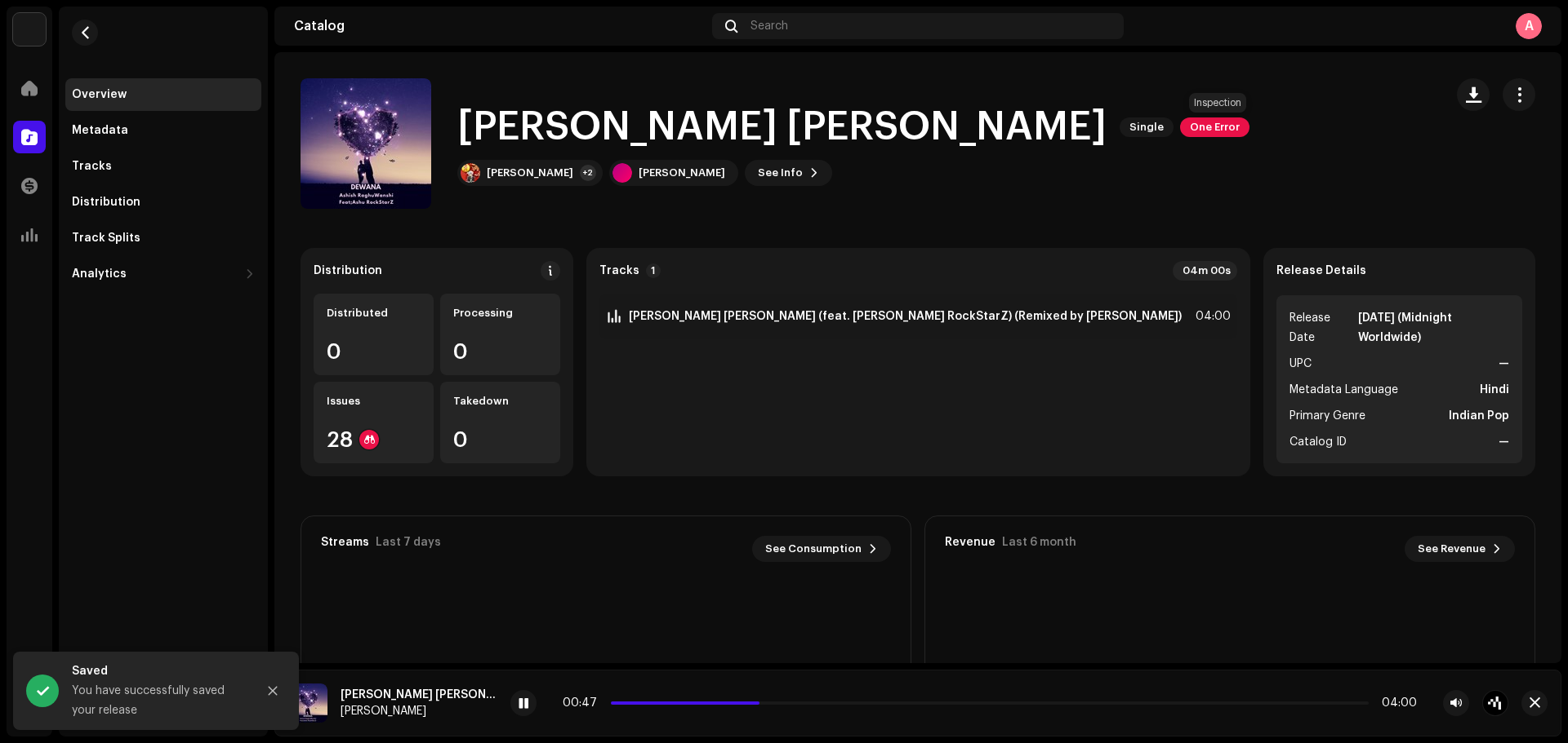
click at [1215, 131] on span "One Error" at bounding box center [1214, 127] width 69 height 20
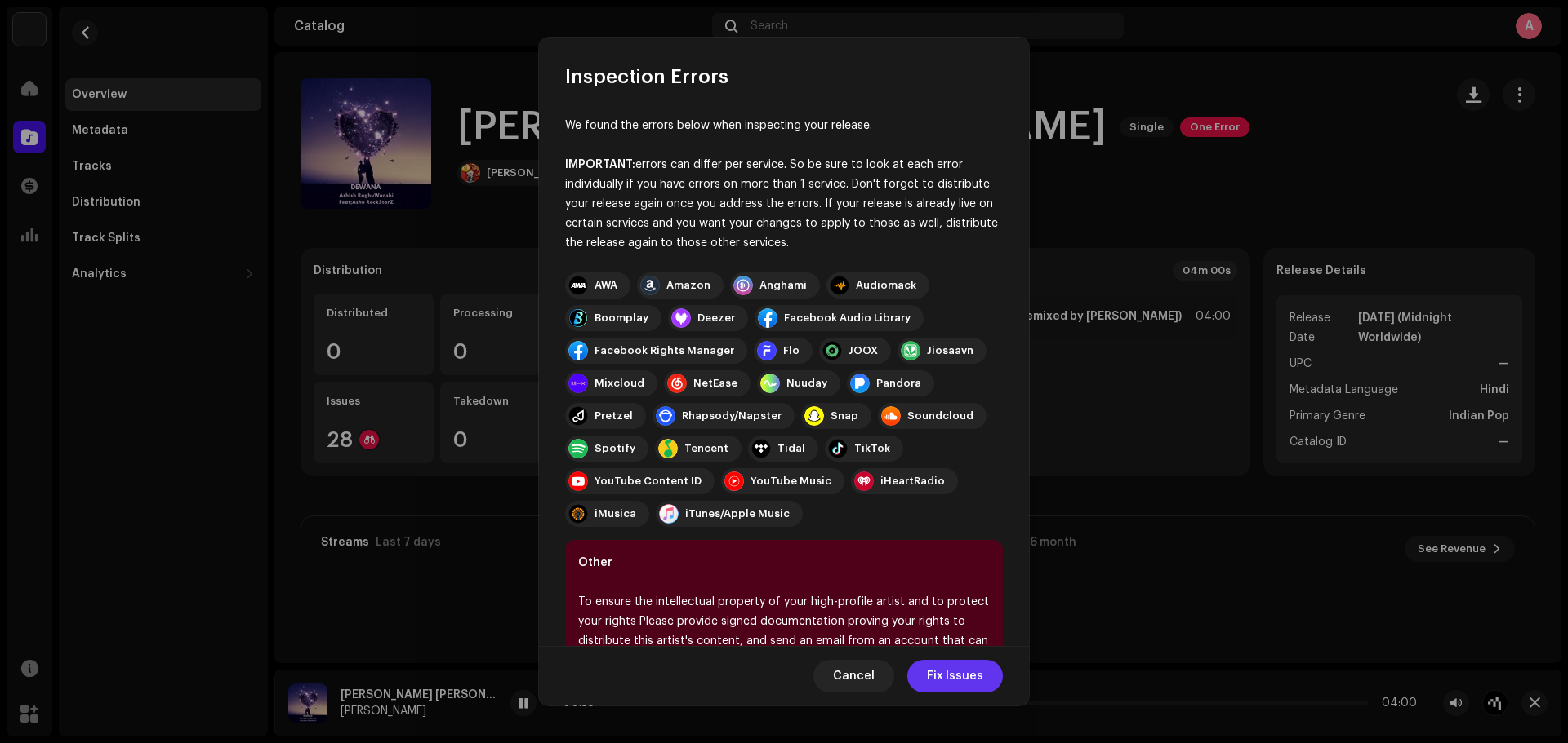
click at [946, 566] on span "Fix Issues" at bounding box center [955, 676] width 57 height 33
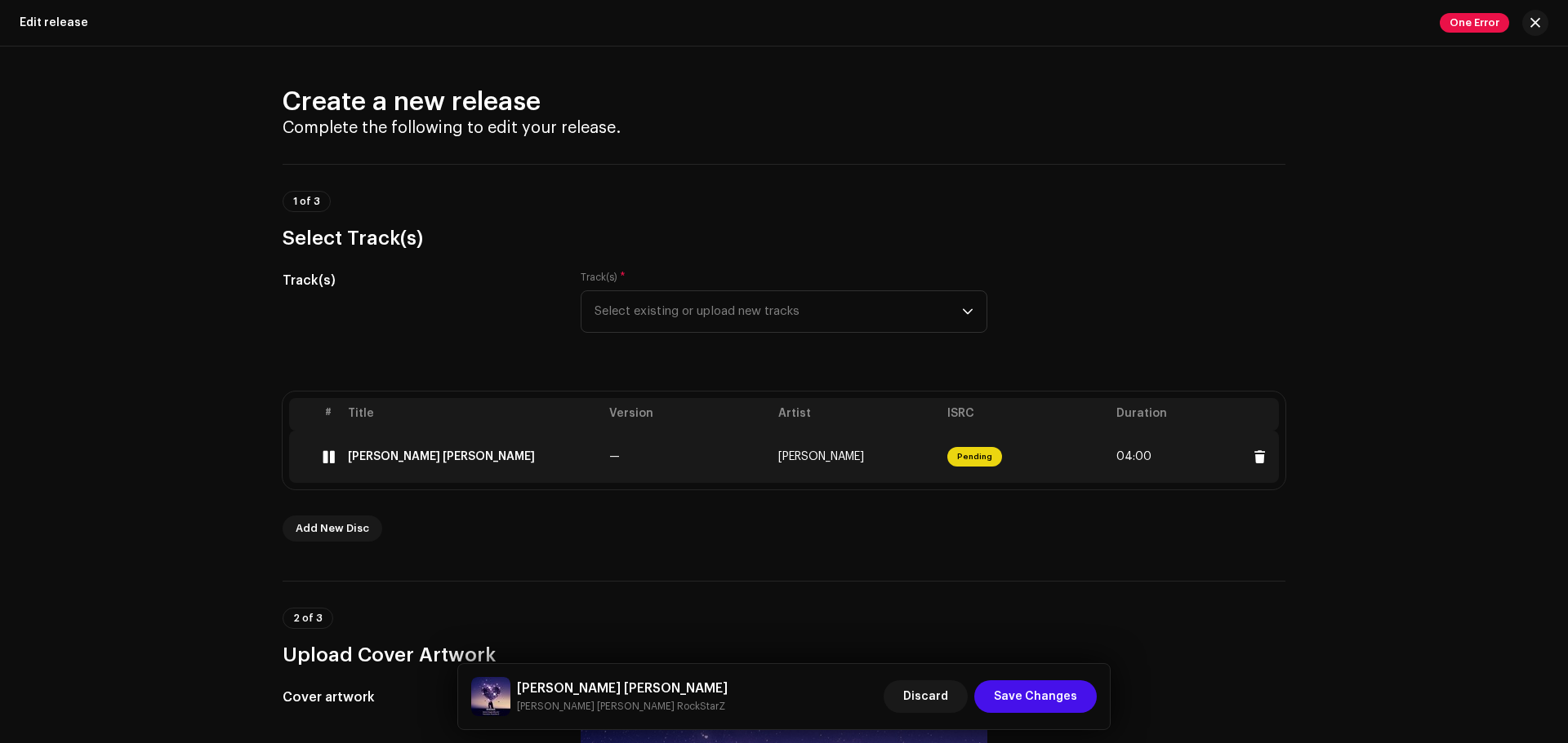
click at [850, 456] on span "[PERSON_NAME]" at bounding box center [821, 457] width 86 height 11
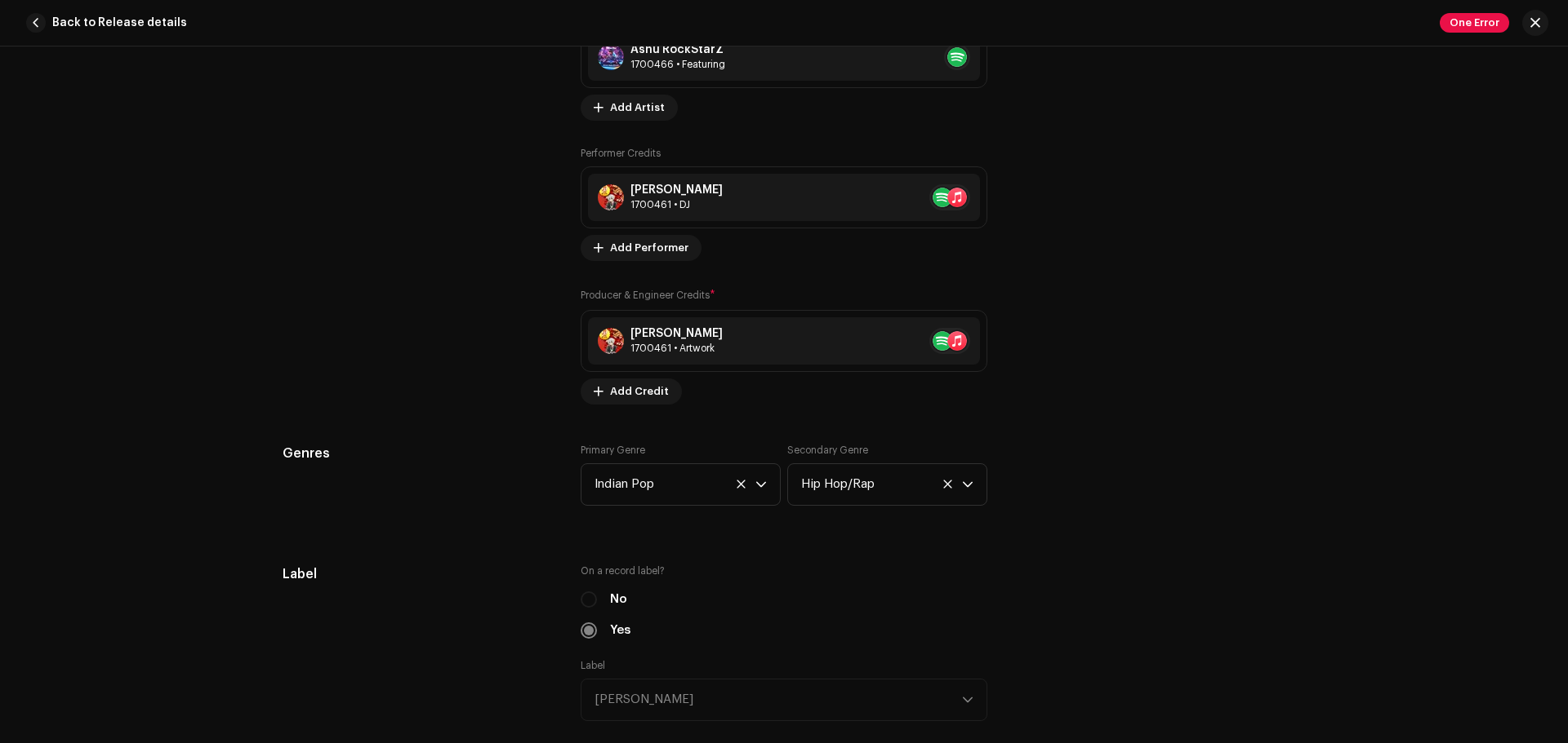
scroll to position [1292, 0]
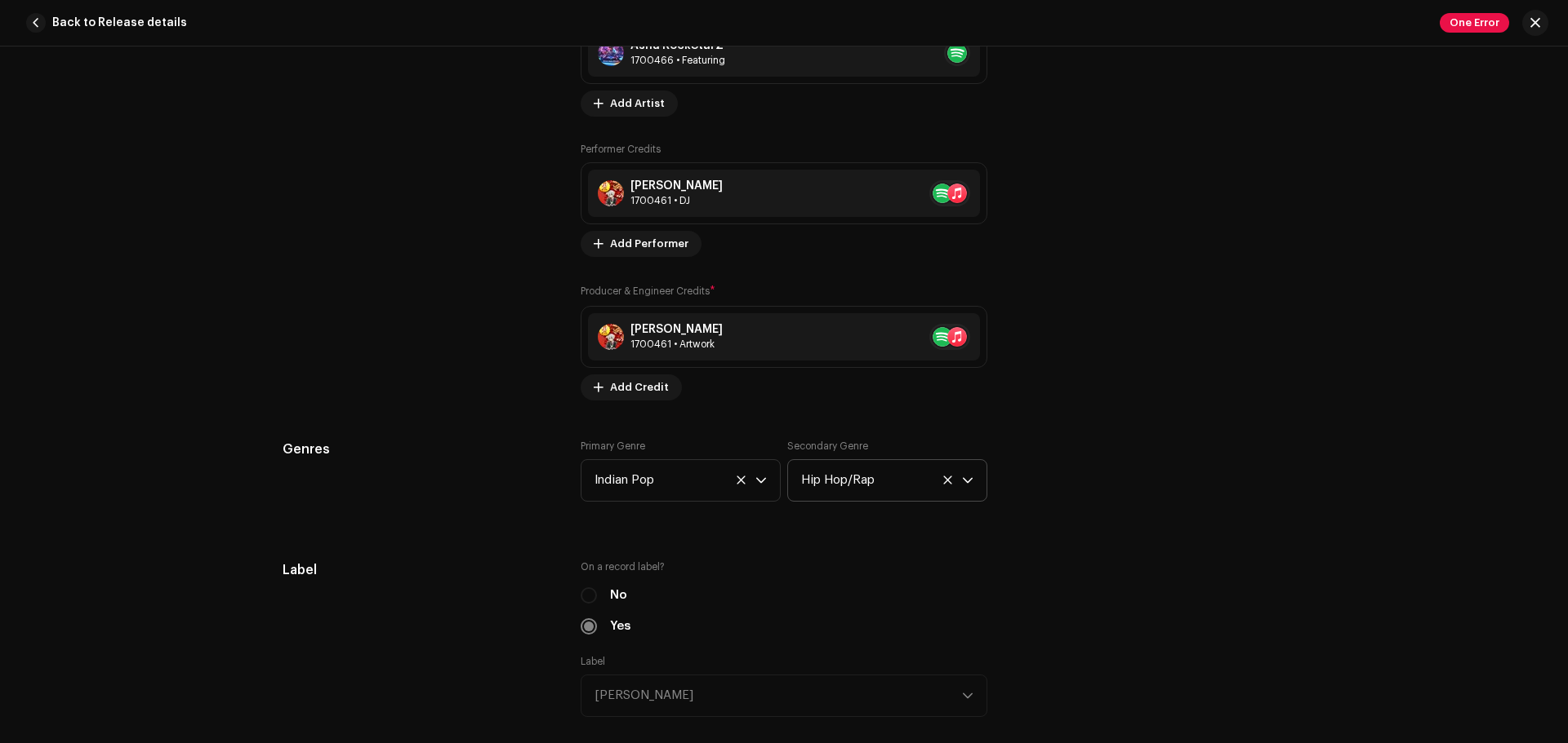
click at [947, 477] on icon at bounding box center [946, 480] width 9 height 8
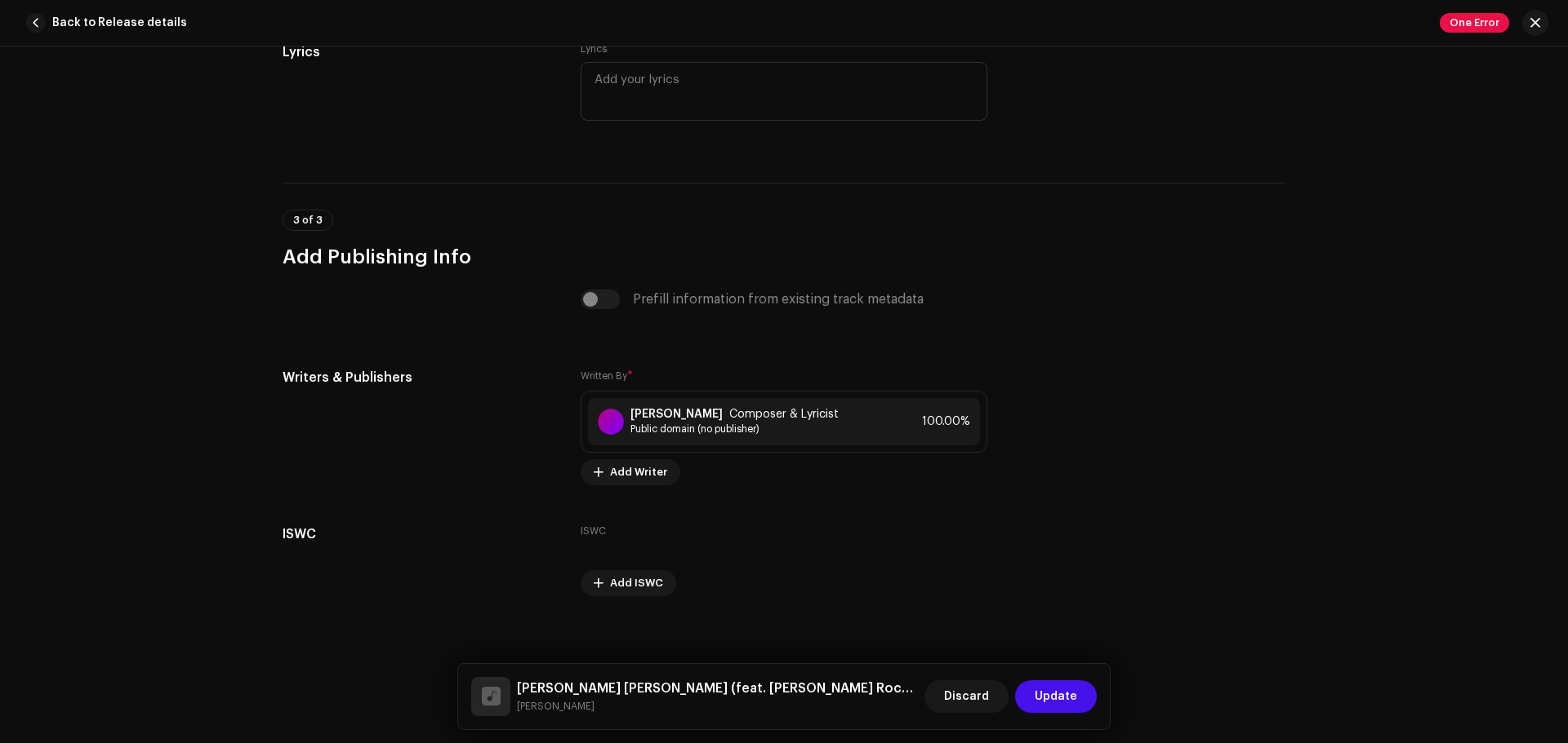
scroll to position [3336, 0]
click at [958, 420] on span at bounding box center [960, 421] width 9 height 13
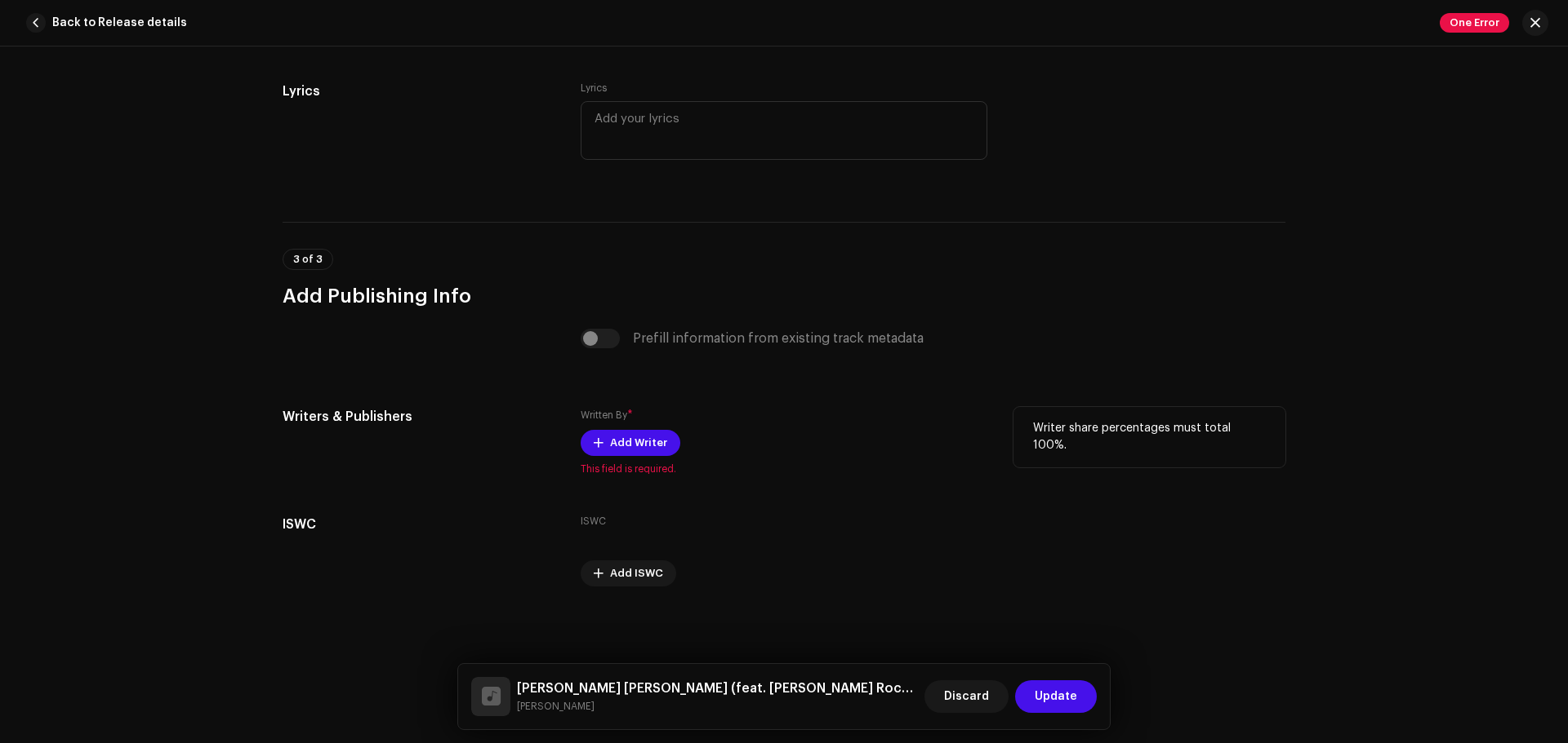
scroll to position [3297, 0]
click at [645, 439] on span "Add Writer" at bounding box center [639, 443] width 58 height 33
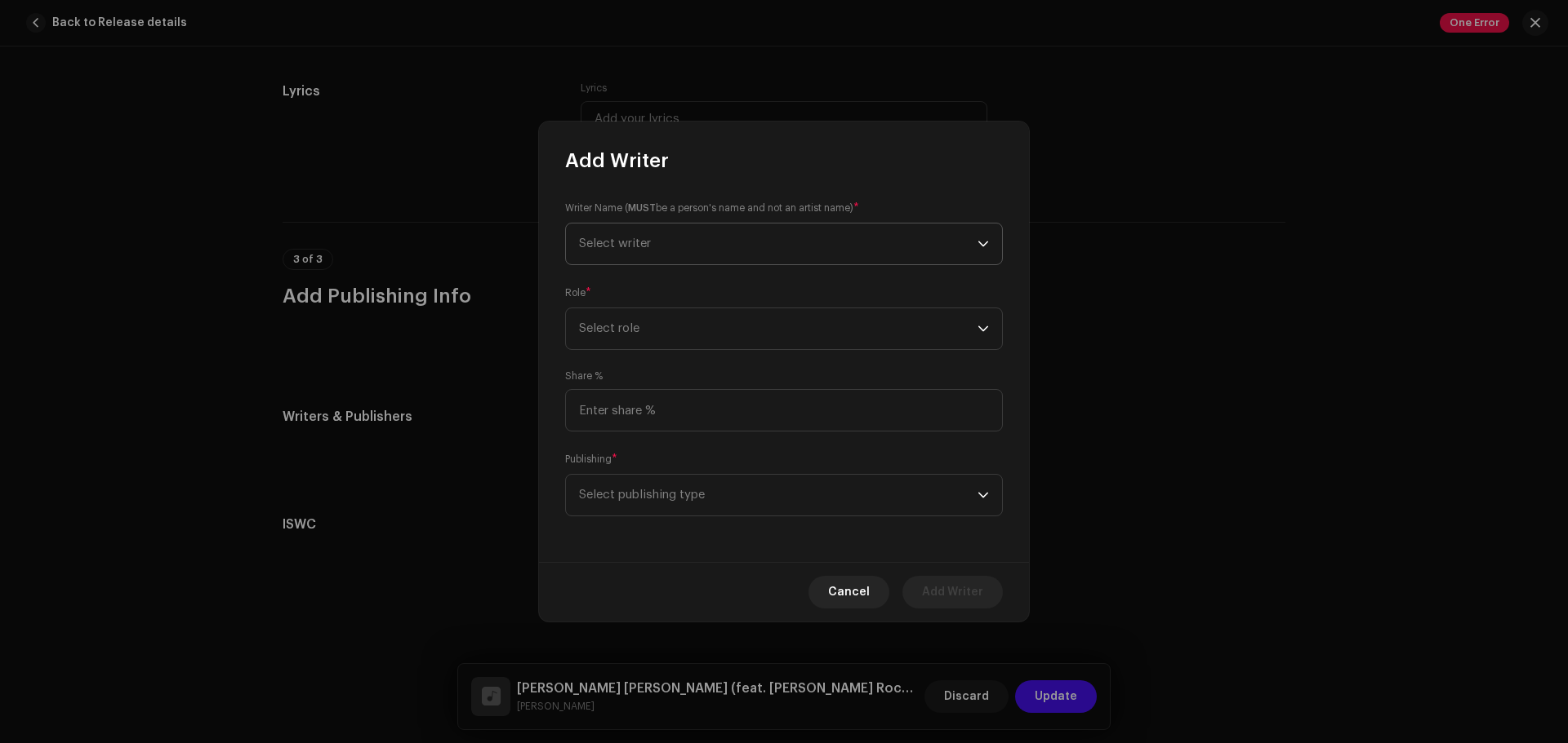
click at [790, 249] on span "Select writer" at bounding box center [778, 244] width 399 height 41
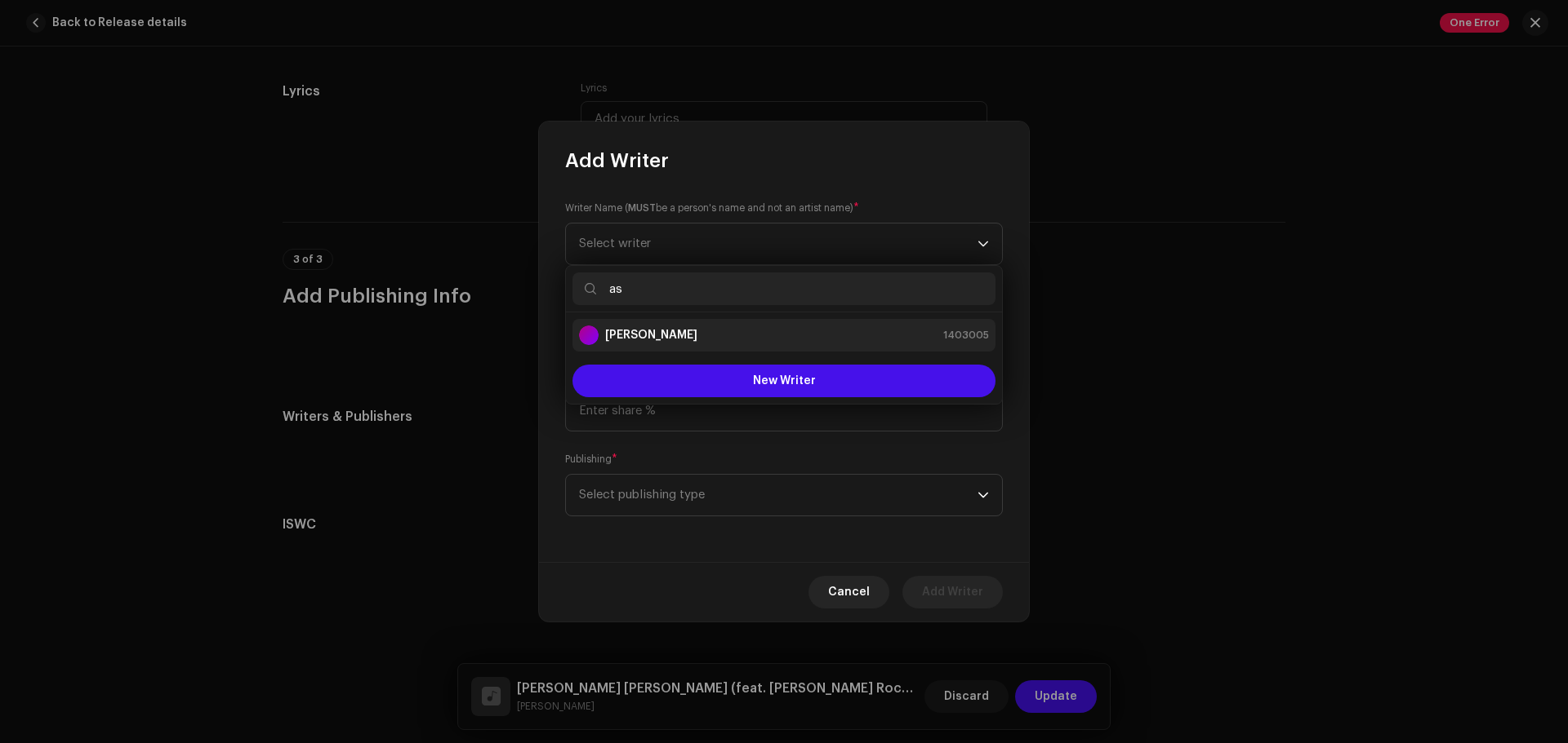
type input "as"
click at [697, 329] on strong "[PERSON_NAME]" at bounding box center [651, 335] width 93 height 16
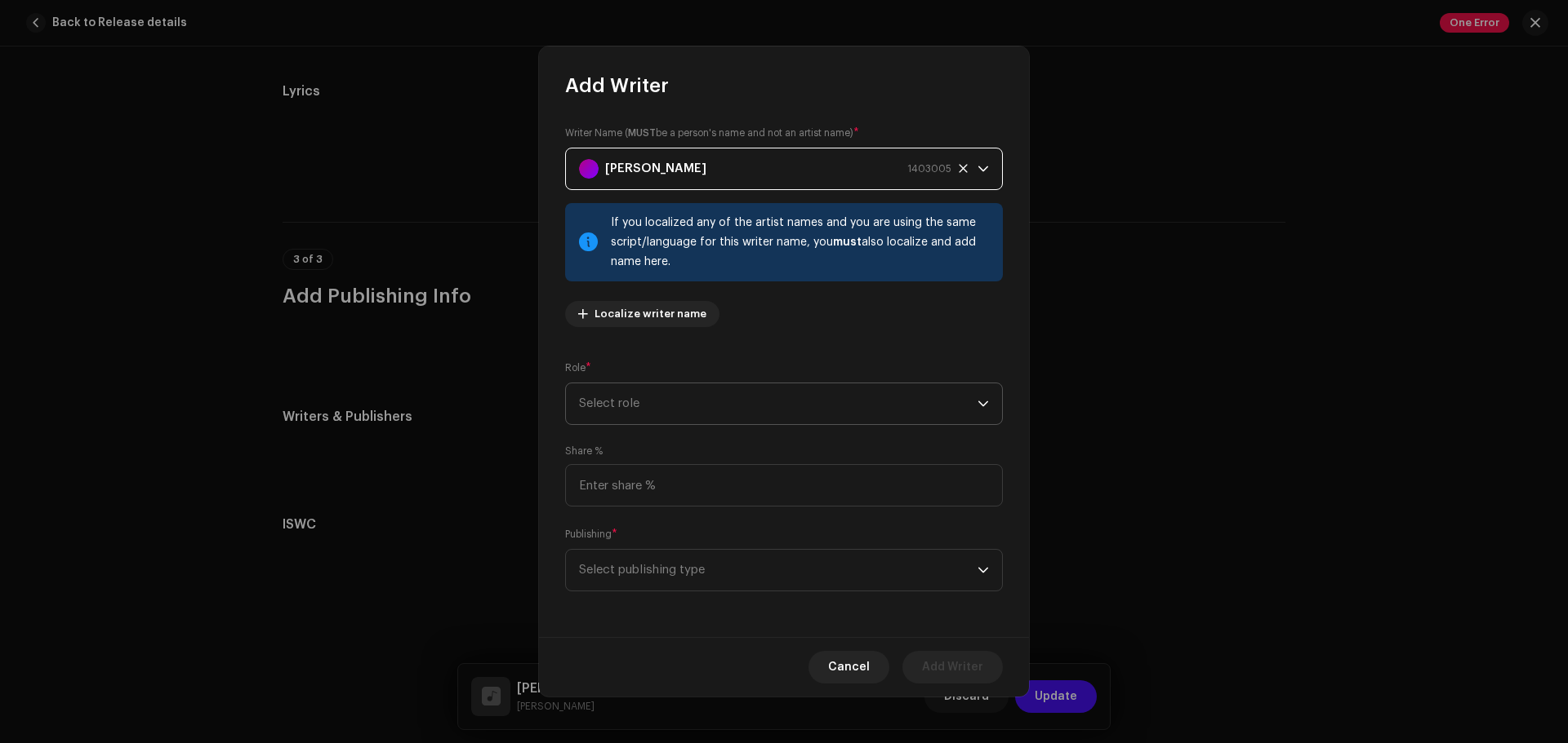
click at [699, 388] on span "Select role" at bounding box center [778, 403] width 399 height 41
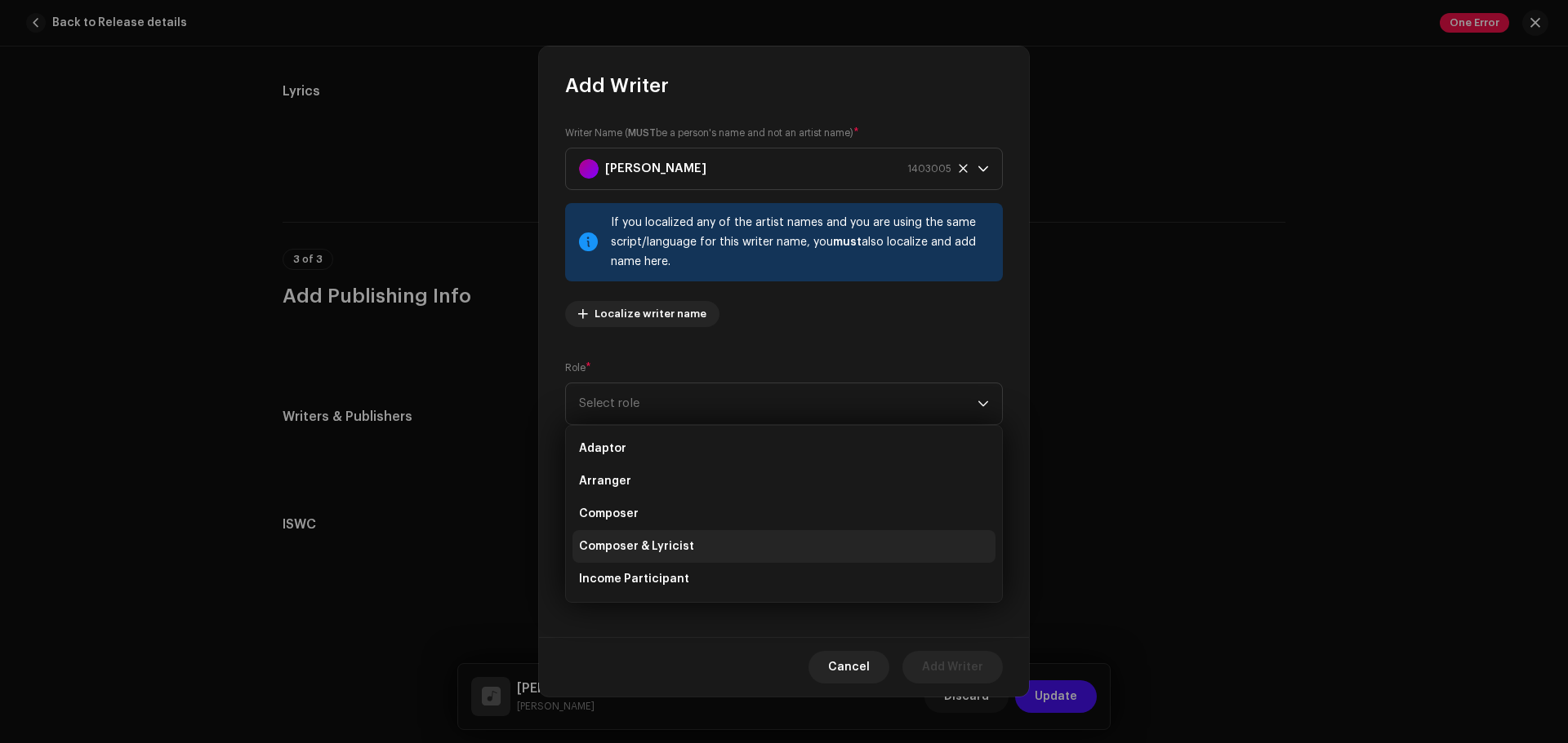
click at [713, 538] on li "Composer & Lyricist" at bounding box center [784, 547] width 423 height 33
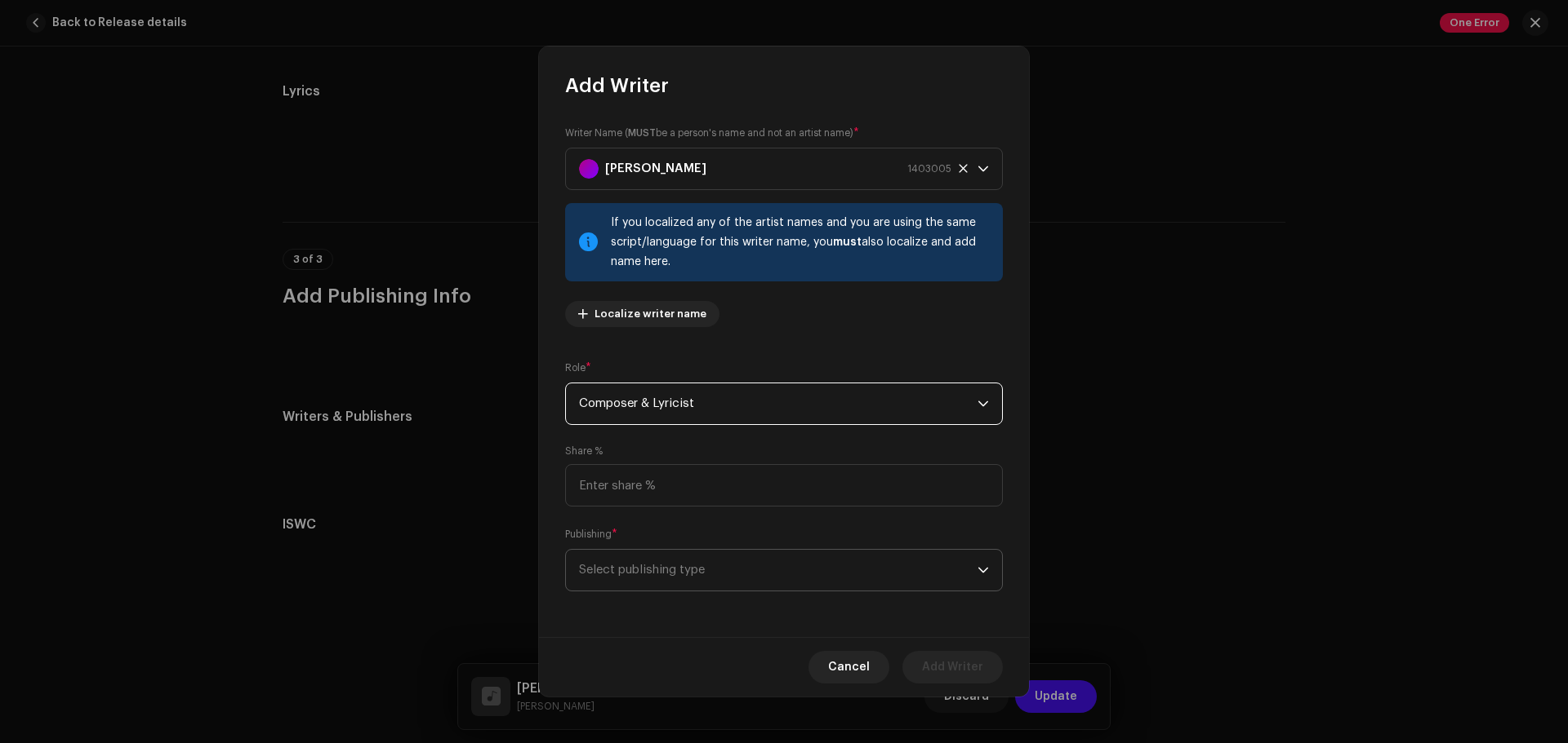
click at [704, 566] on span "Select publishing type" at bounding box center [778, 570] width 399 height 41
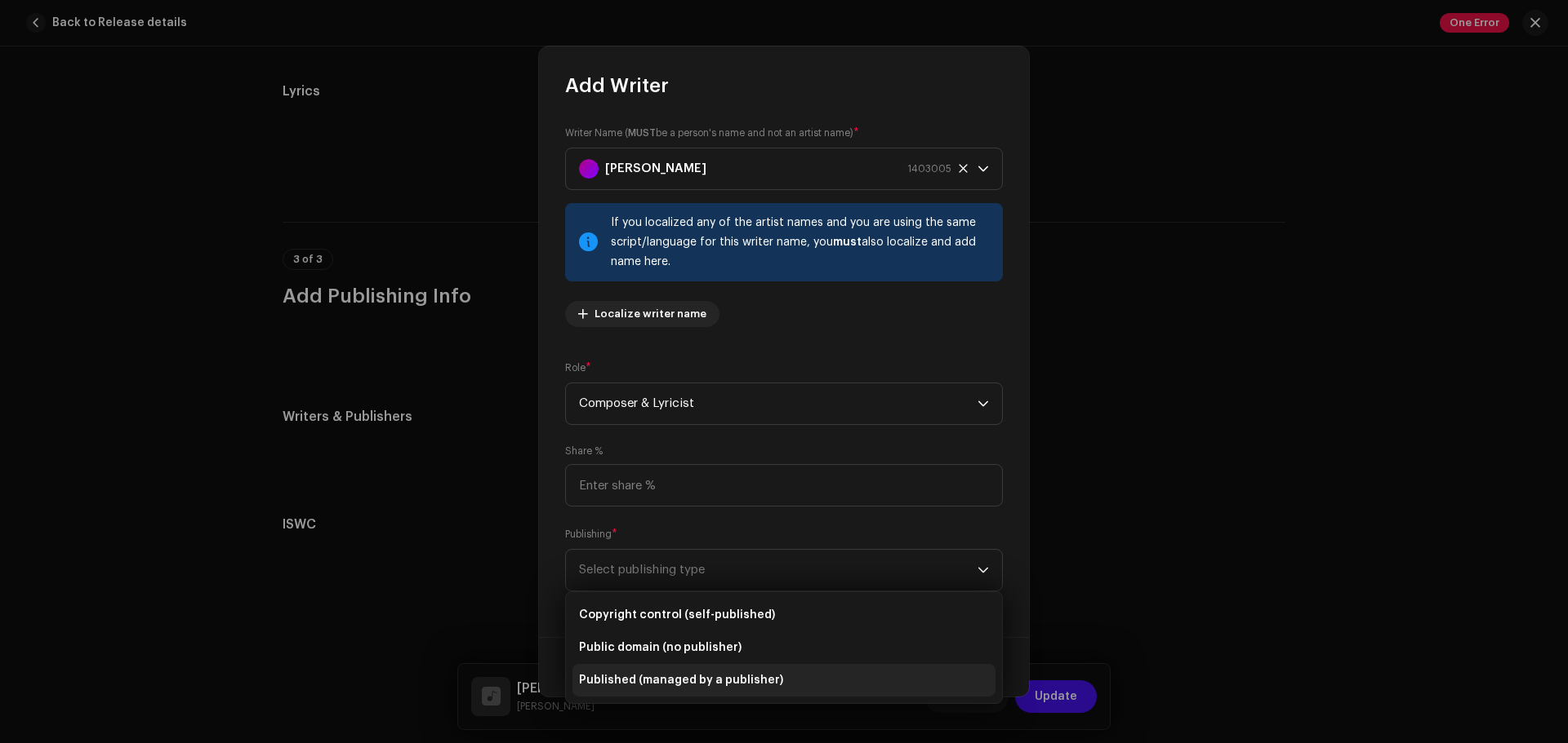
click at [679, 566] on span "Published (managed by a publisher)" at bounding box center [681, 680] width 204 height 16
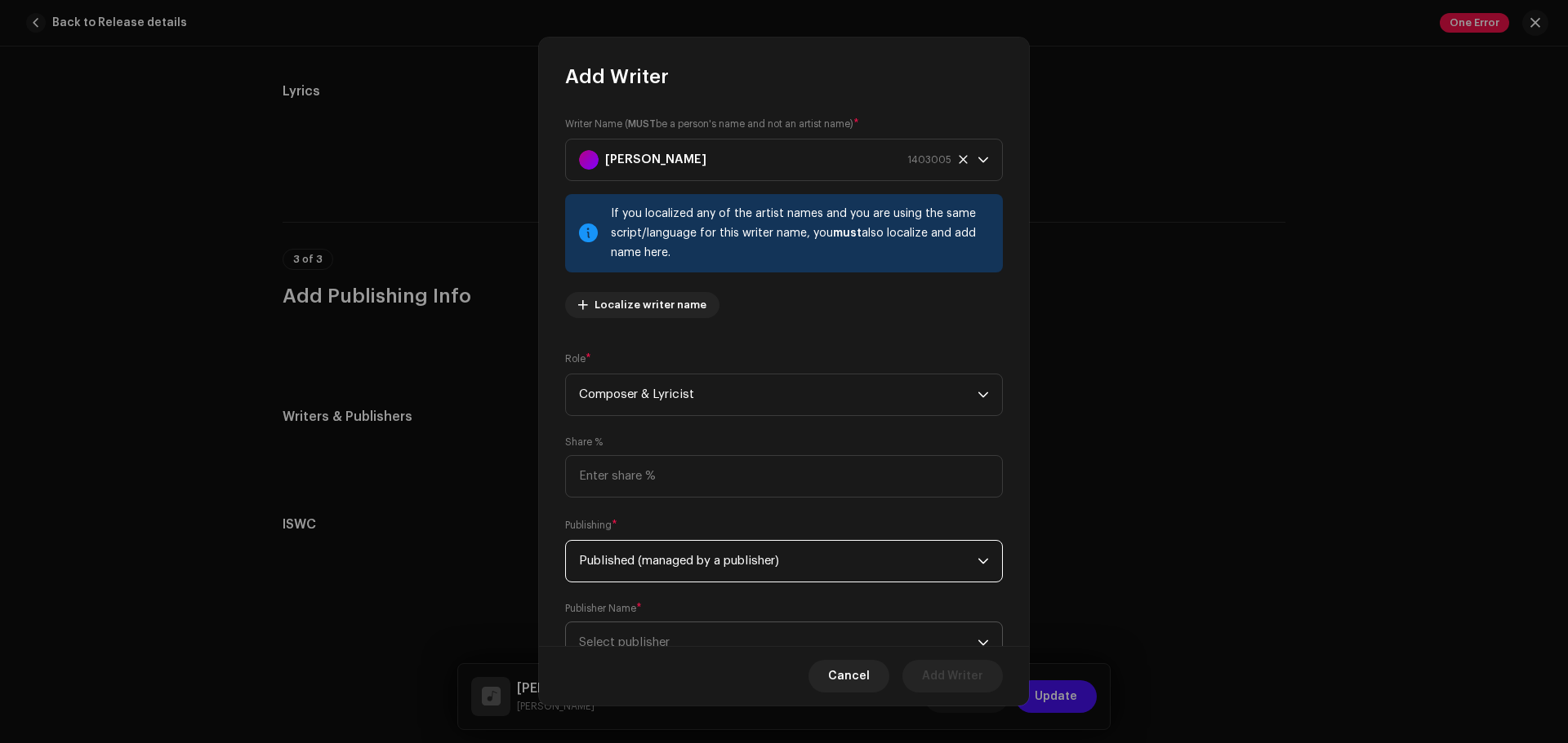
click at [954, 566] on span "Select publisher" at bounding box center [778, 643] width 399 height 41
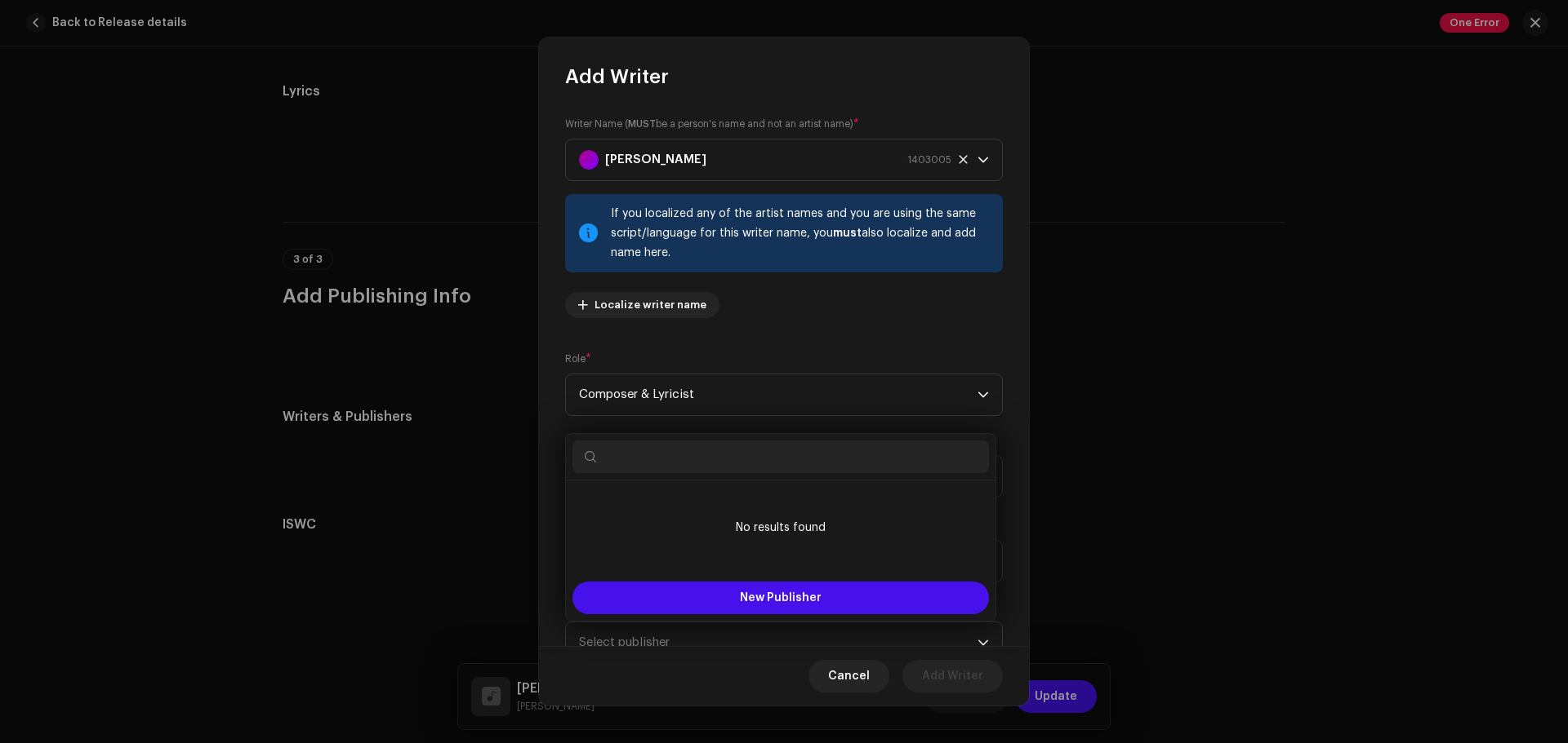
click at [804, 462] on input "text" at bounding box center [780, 457] width 417 height 33
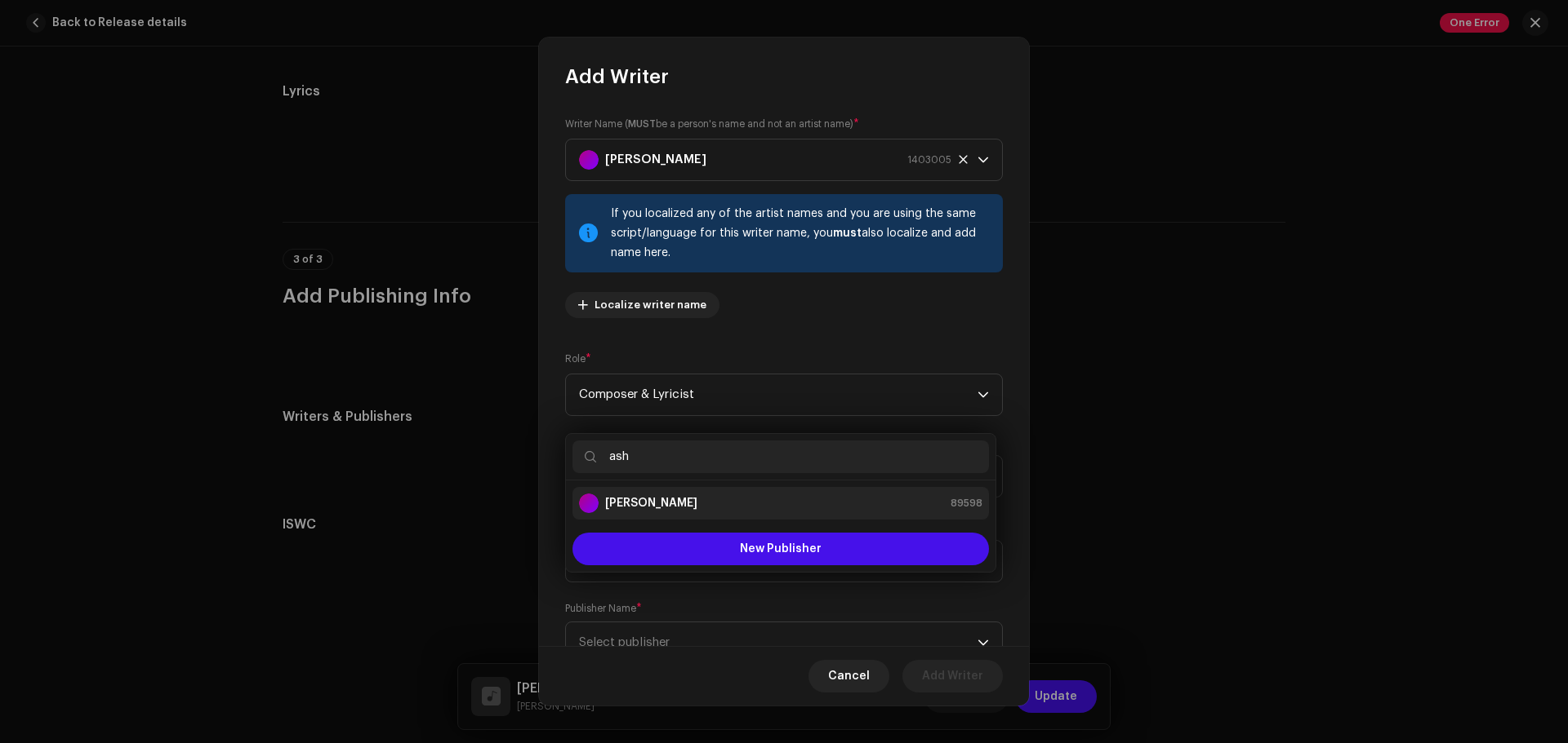
type input "ash"
click at [789, 498] on div "[PERSON_NAME] 89598" at bounding box center [780, 503] width 403 height 20
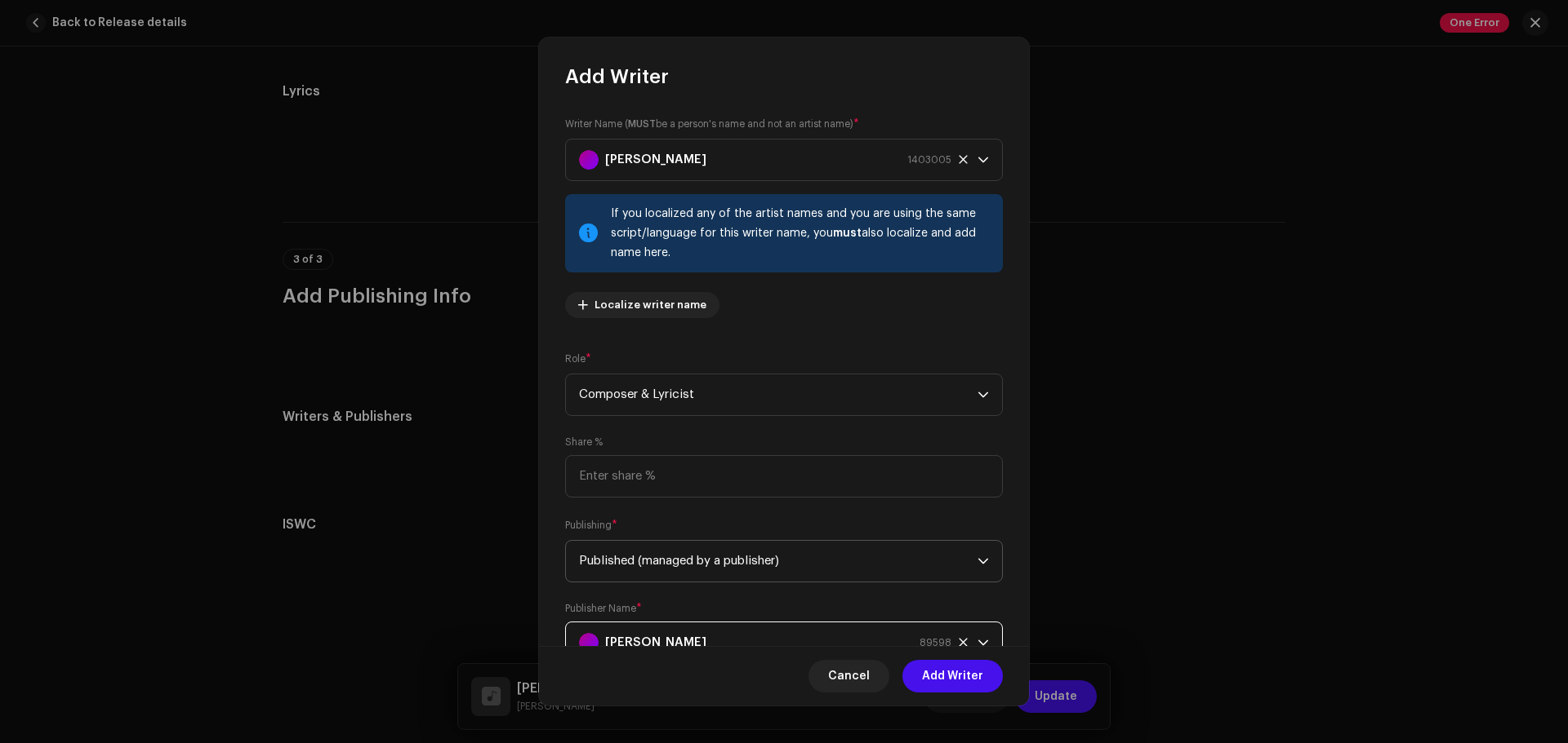
scroll to position [16, 0]
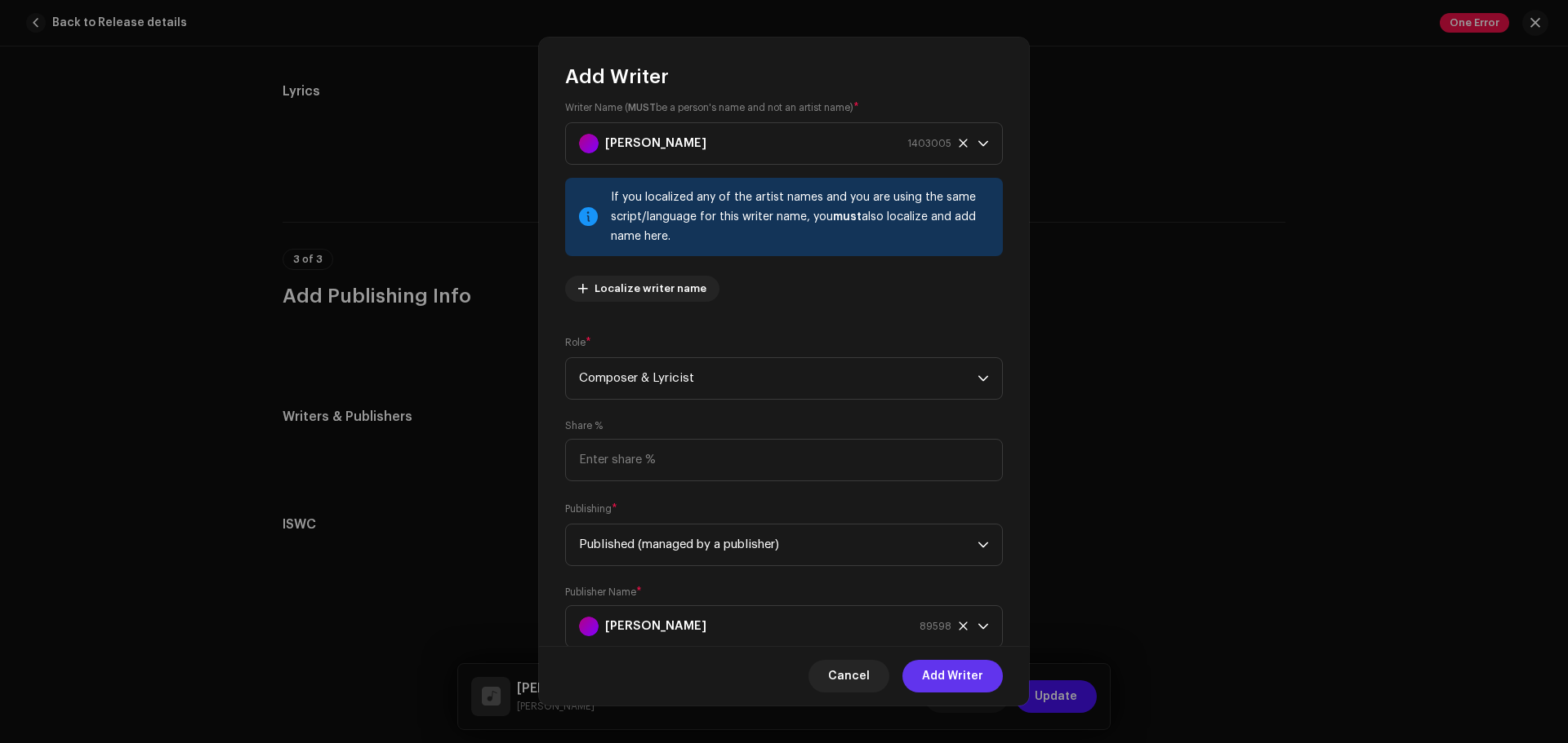
click at [951, 566] on span "Add Writer" at bounding box center [952, 676] width 61 height 33
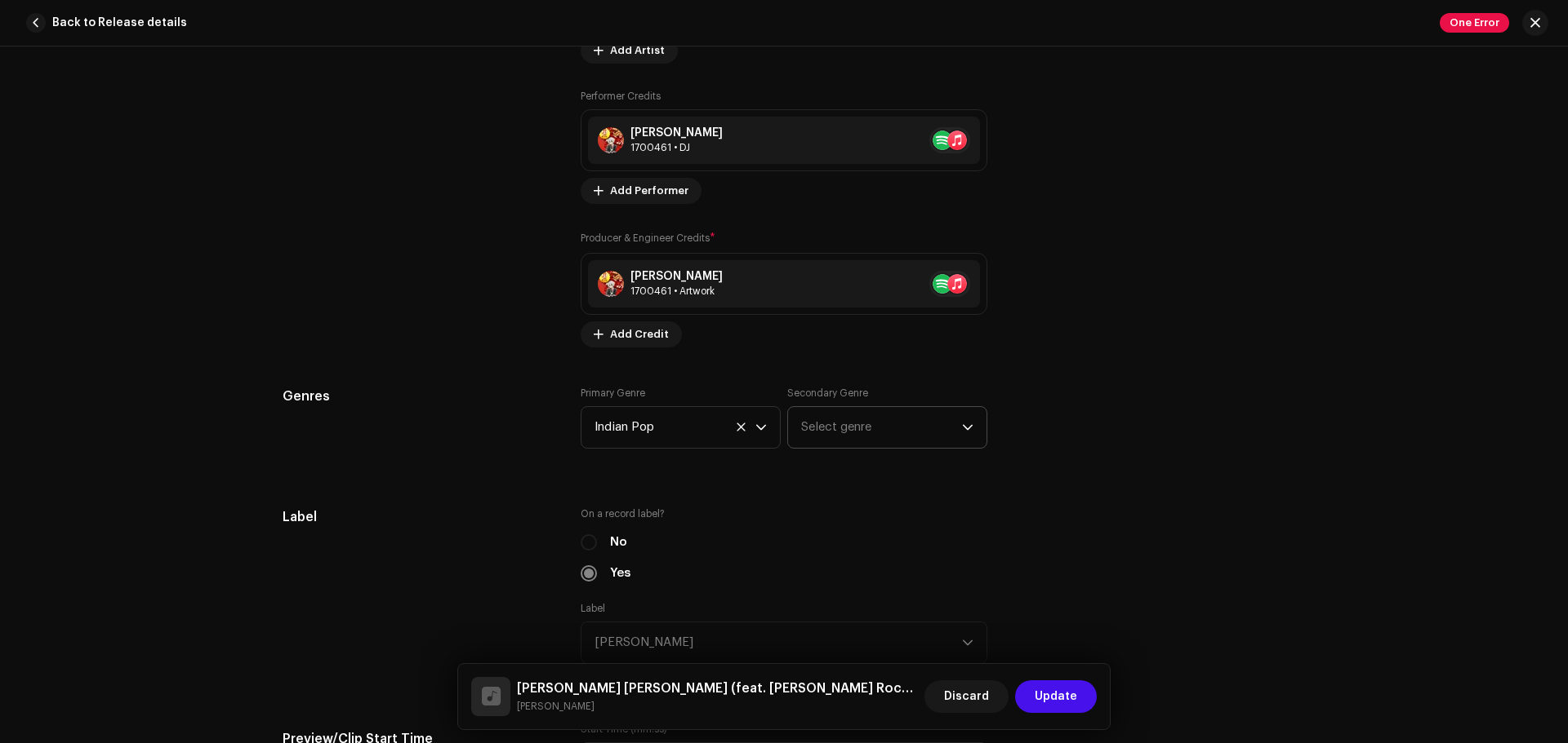
scroll to position [1347, 0]
click at [963, 428] on icon "dropdown trigger" at bounding box center [967, 426] width 9 height 6
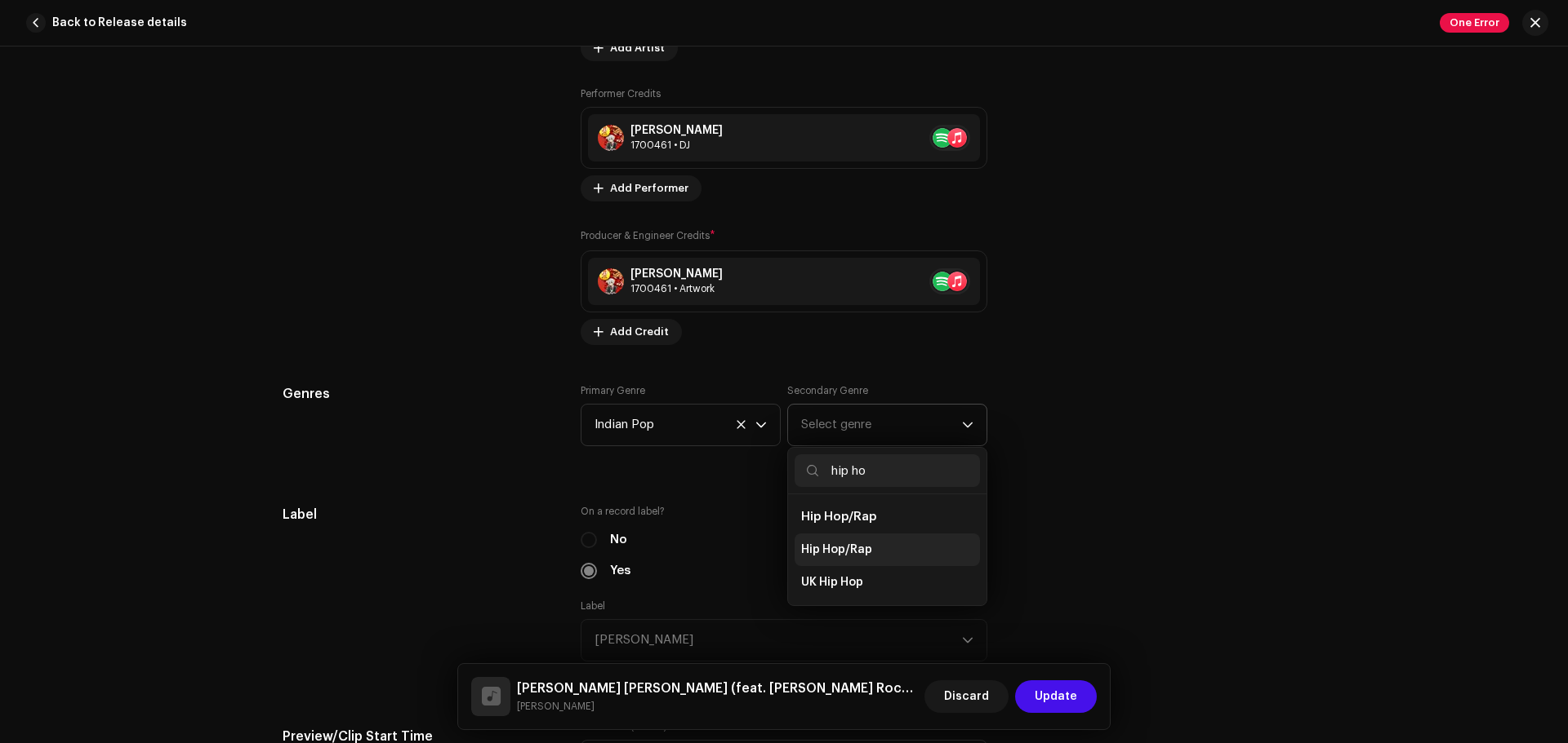
type input "hip ho"
click at [842, 546] on span "Hip Hop/Rap" at bounding box center [836, 549] width 71 height 16
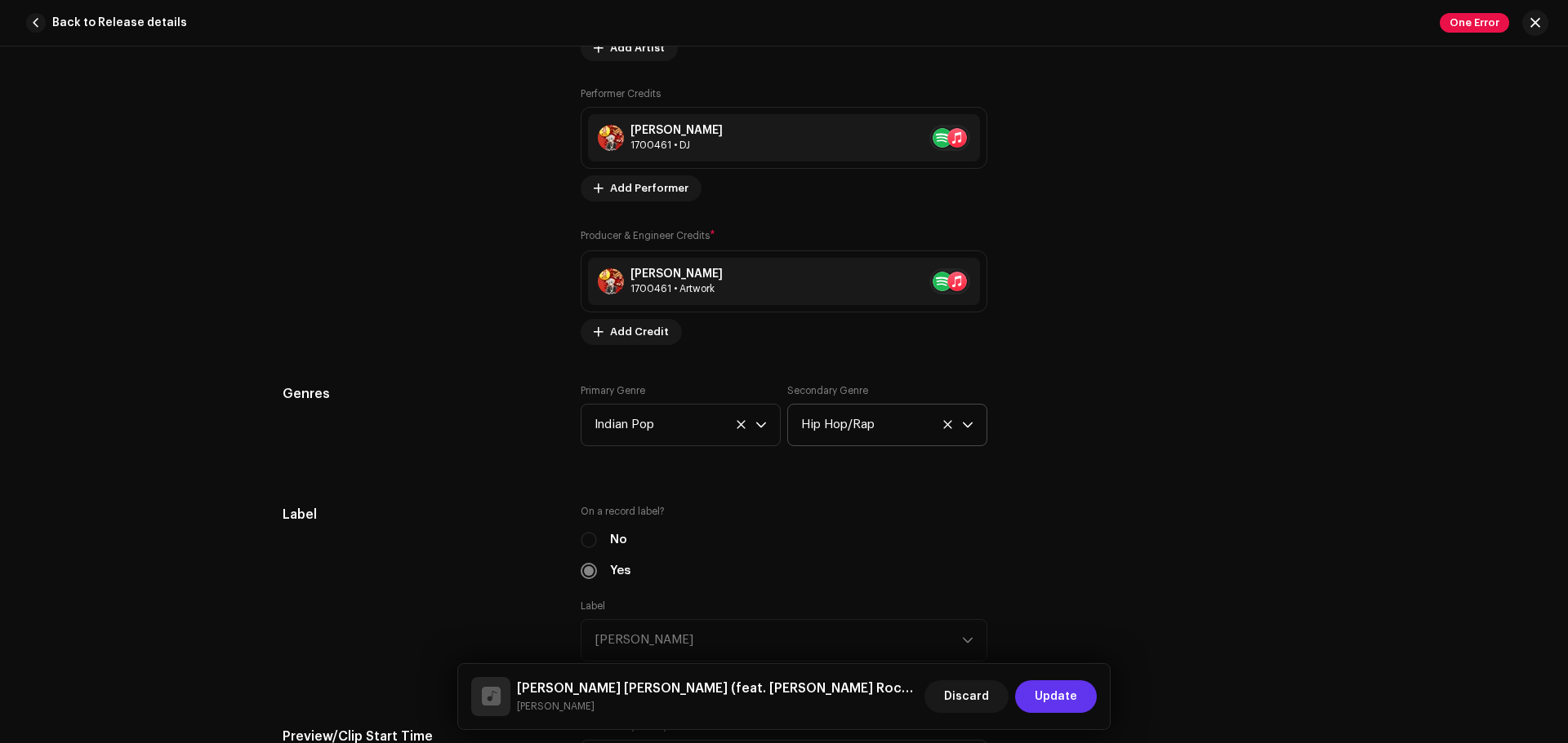
click at [1063, 566] on span "Update" at bounding box center [1055, 697] width 43 height 33
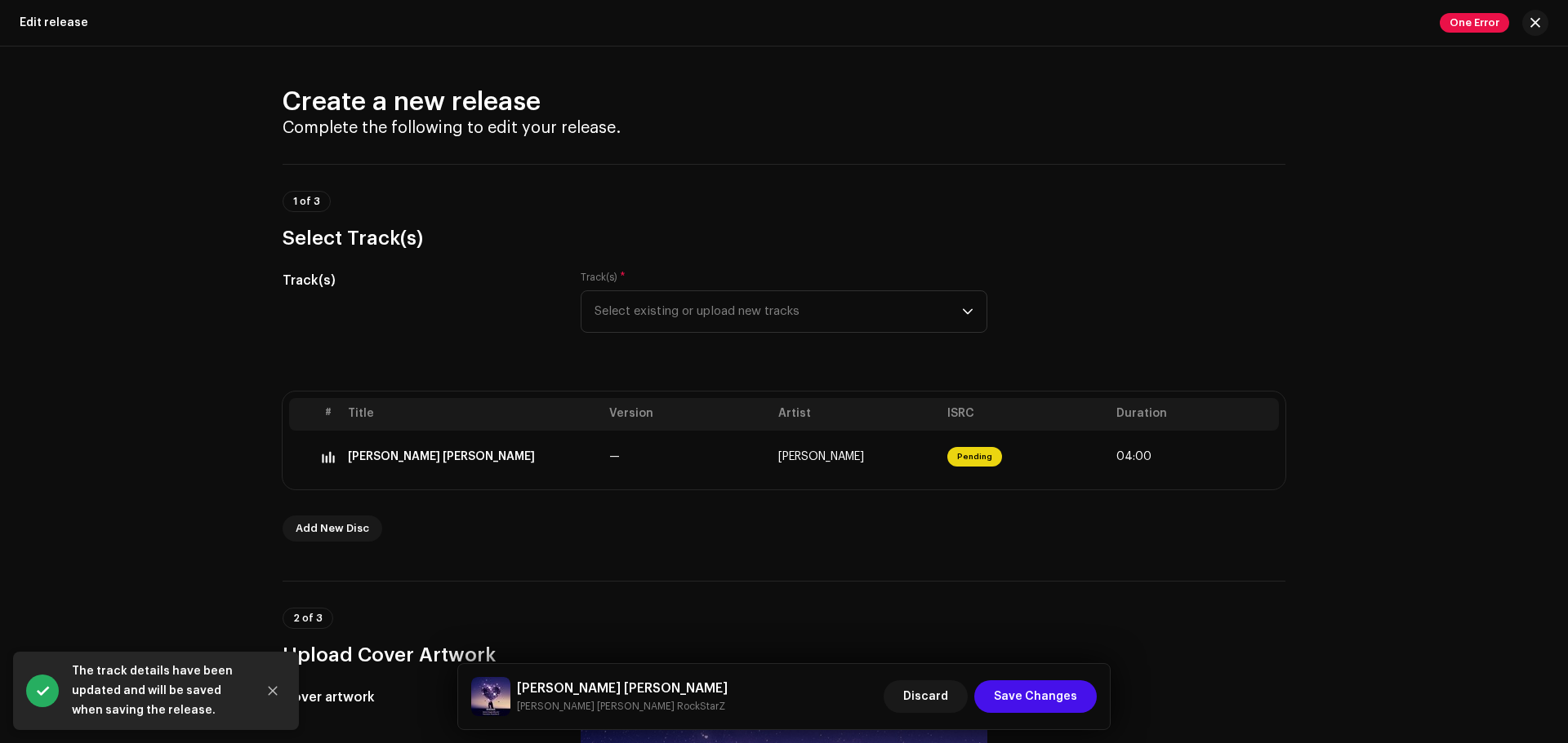
click at [1063, 566] on span "Save Changes" at bounding box center [1035, 697] width 83 height 33
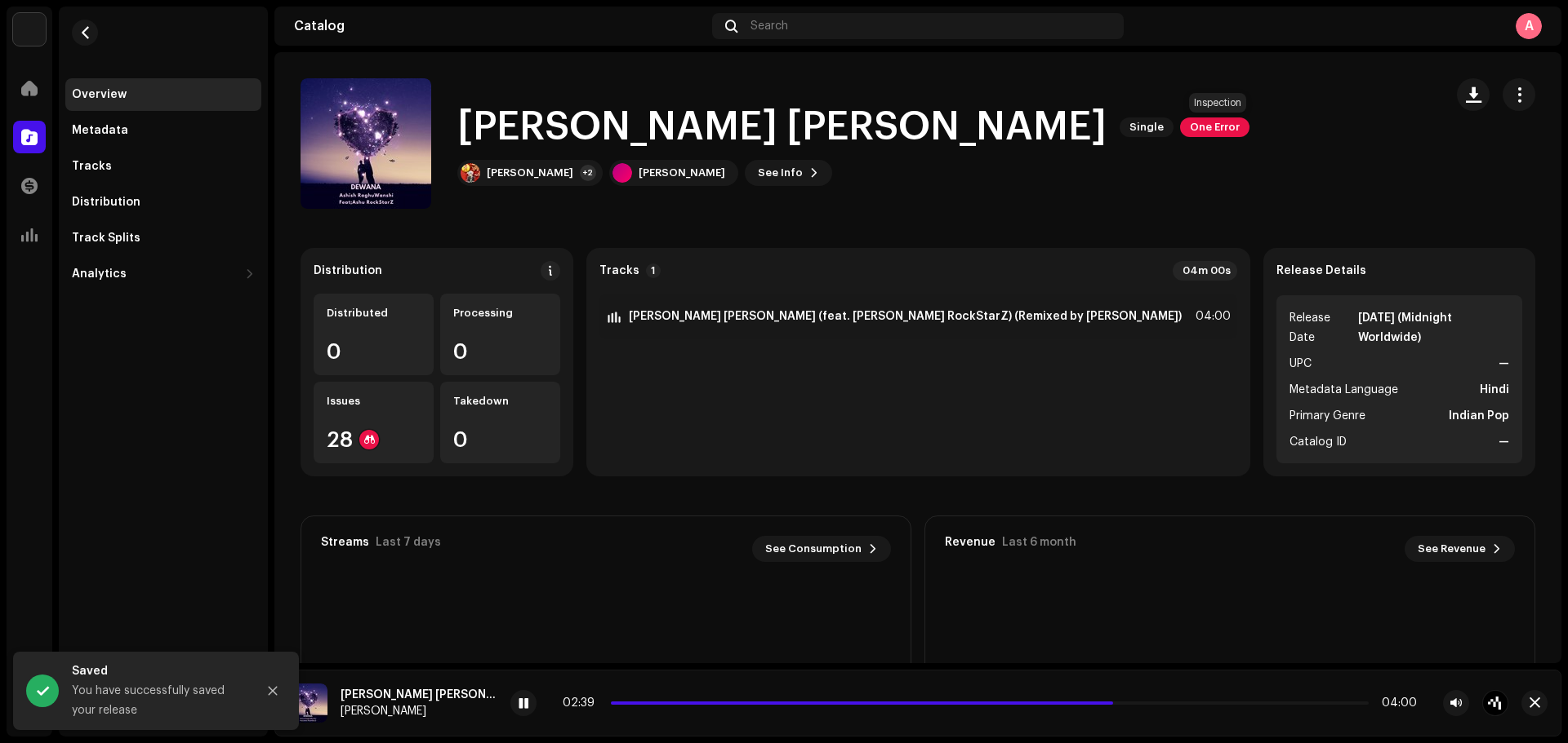
click at [1209, 129] on span "One Error" at bounding box center [1214, 127] width 69 height 20
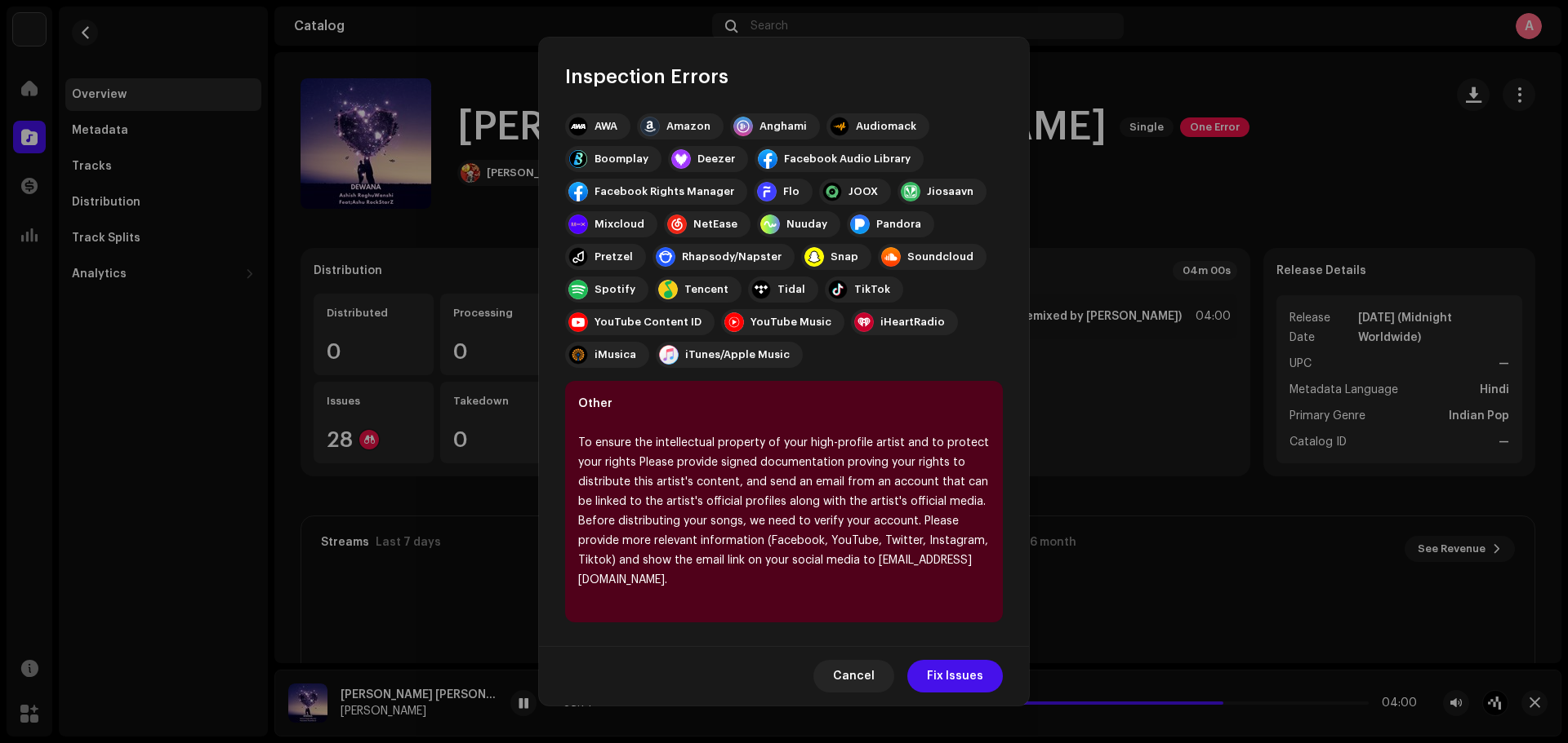
scroll to position [160, 0]
click at [960, 566] on span "Fix Issues" at bounding box center [955, 676] width 57 height 33
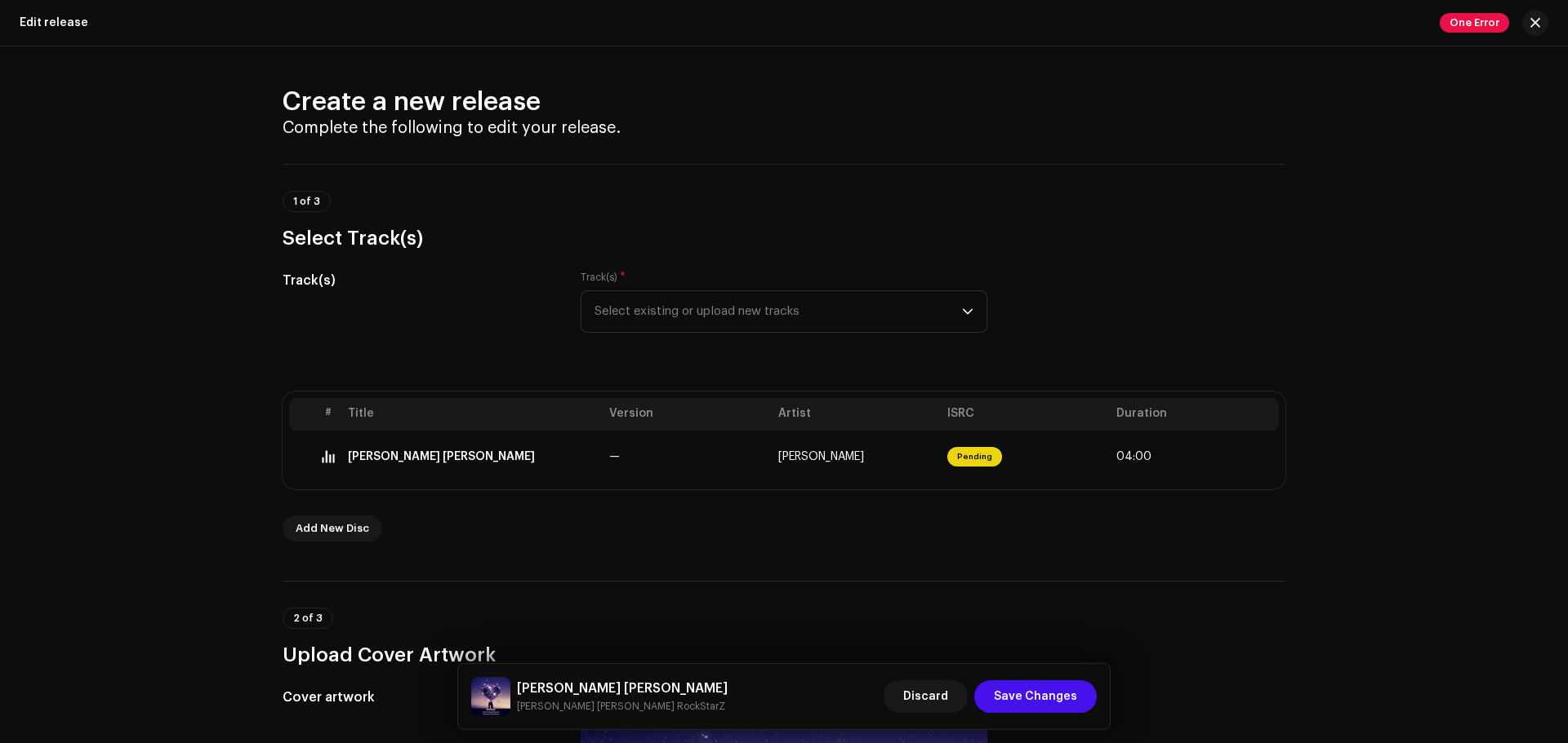
drag, startPoint x: 1558, startPoint y: 181, endPoint x: 1547, endPoint y: 226, distance: 46.3
click at [1253, 226] on div "Create a new release Complete the following to edit your release. 1 of 3 Select…" at bounding box center [784, 395] width 1568 height 697
click at [1253, 425] on div "Create a new release Complete the following to edit your release. 1 of 3 Select…" at bounding box center [784, 395] width 1568 height 697
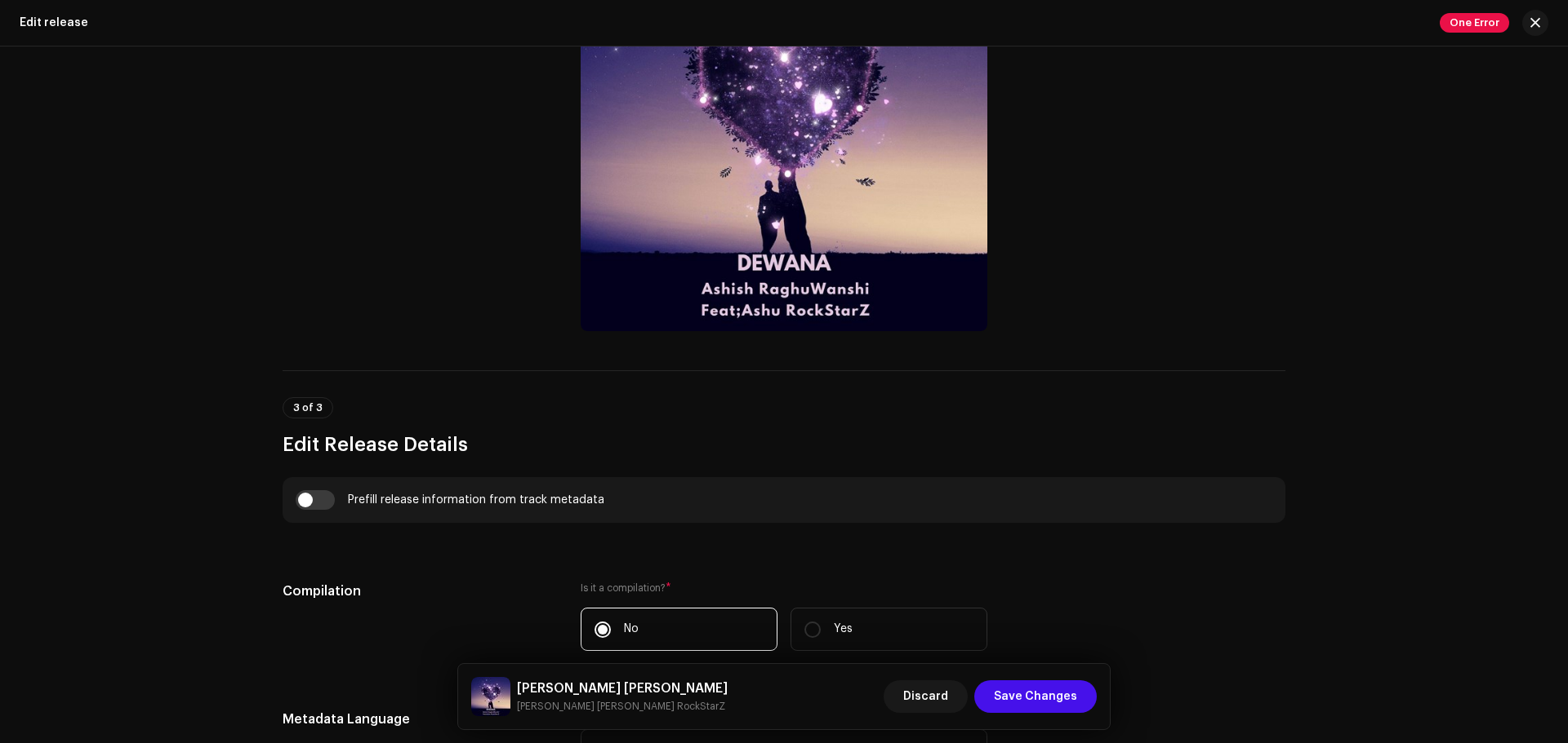
scroll to position [914, 0]
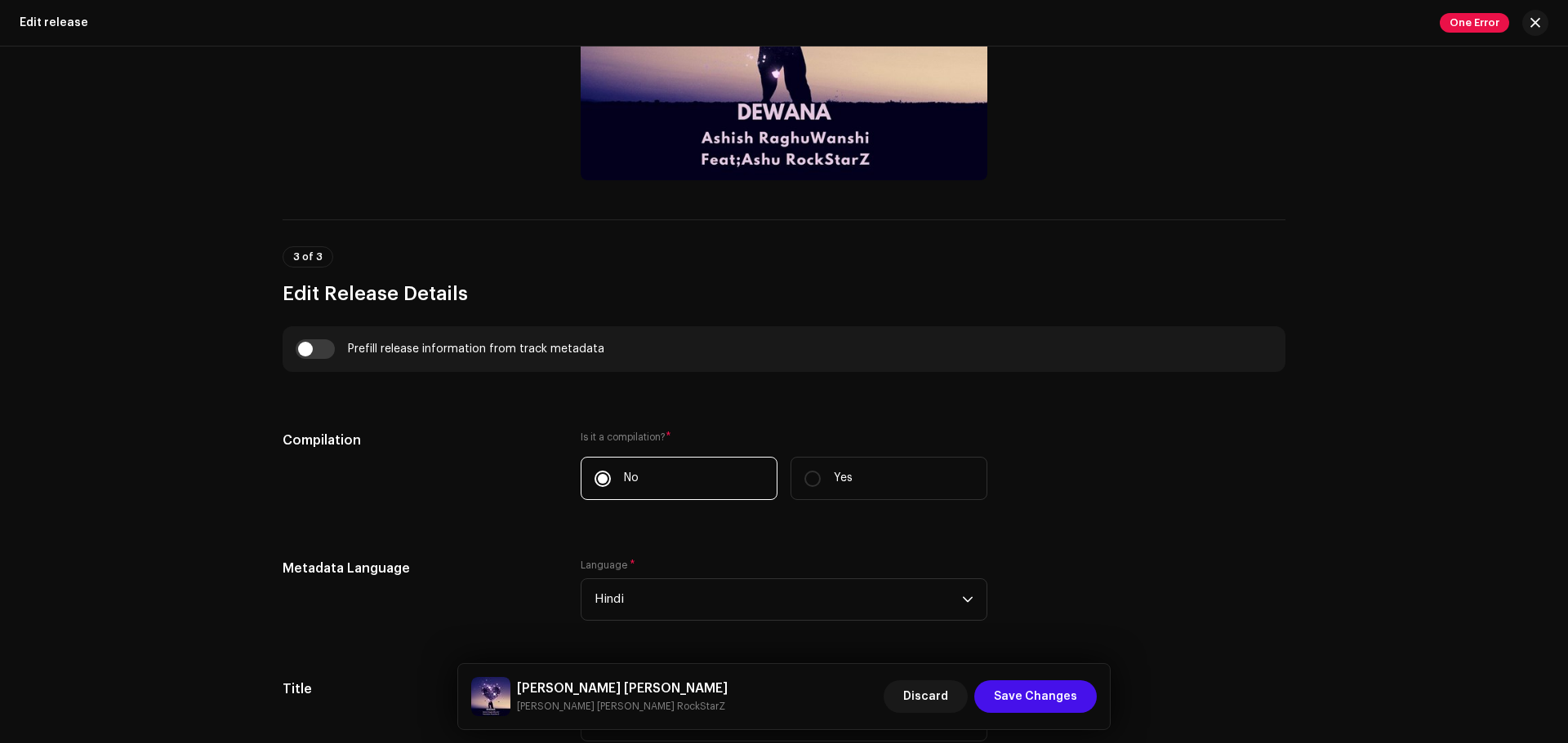
click at [311, 359] on div "Prefill release information from track metadata" at bounding box center [783, 349] width 1002 height 45
click at [308, 346] on input "checkbox" at bounding box center [315, 349] width 39 height 20
checkbox input "true"
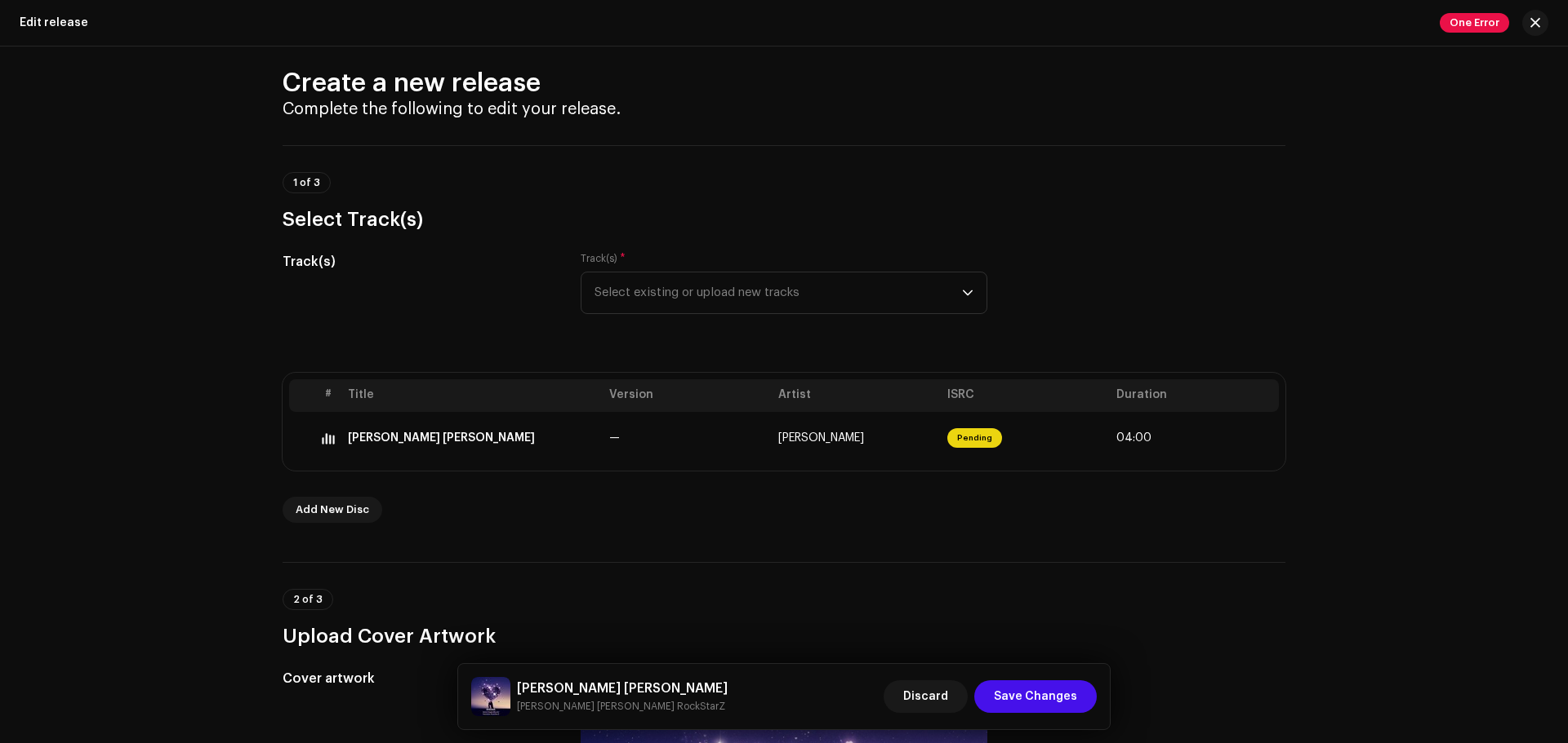
scroll to position [0, 0]
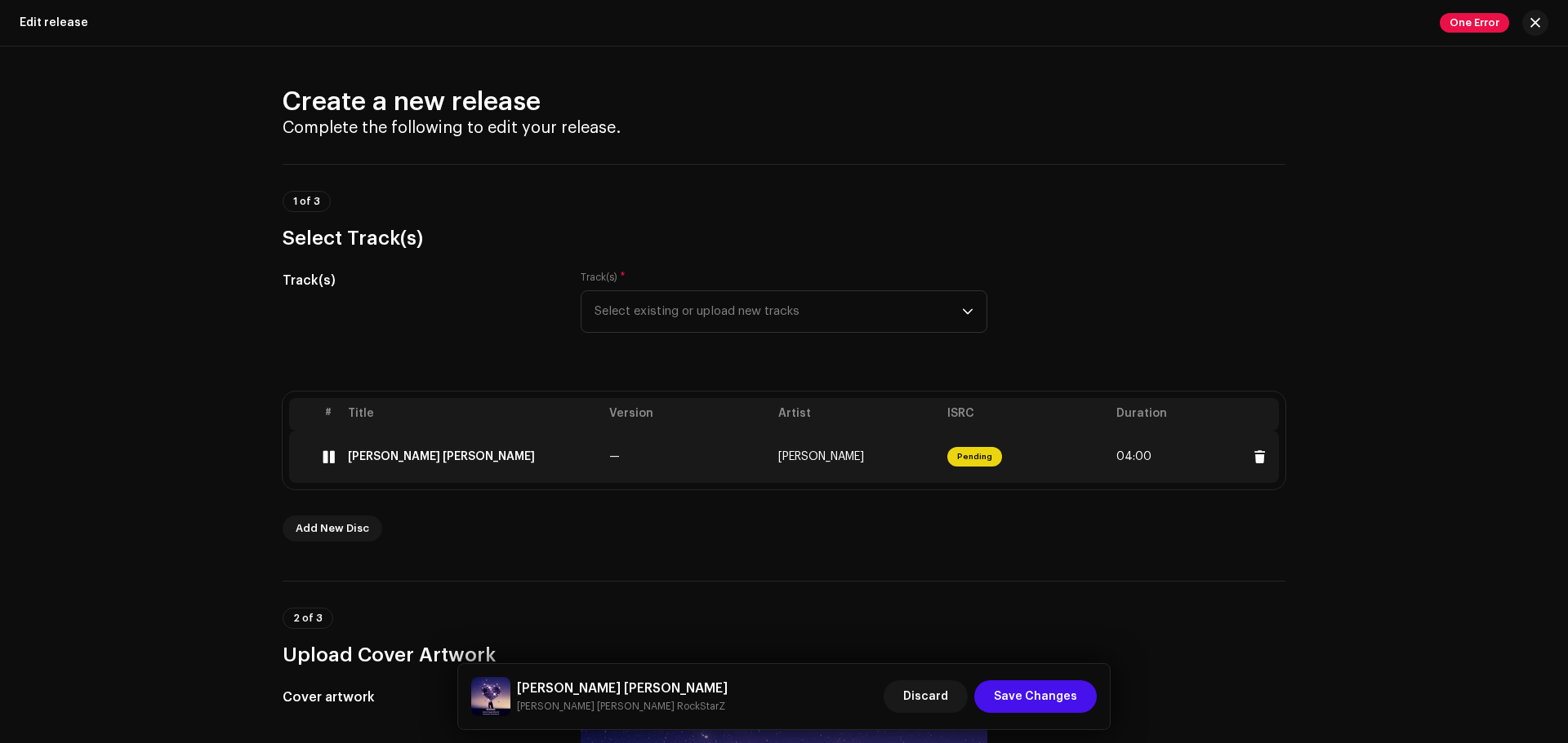
click at [393, 462] on div "[PERSON_NAME] [PERSON_NAME]" at bounding box center [441, 457] width 187 height 13
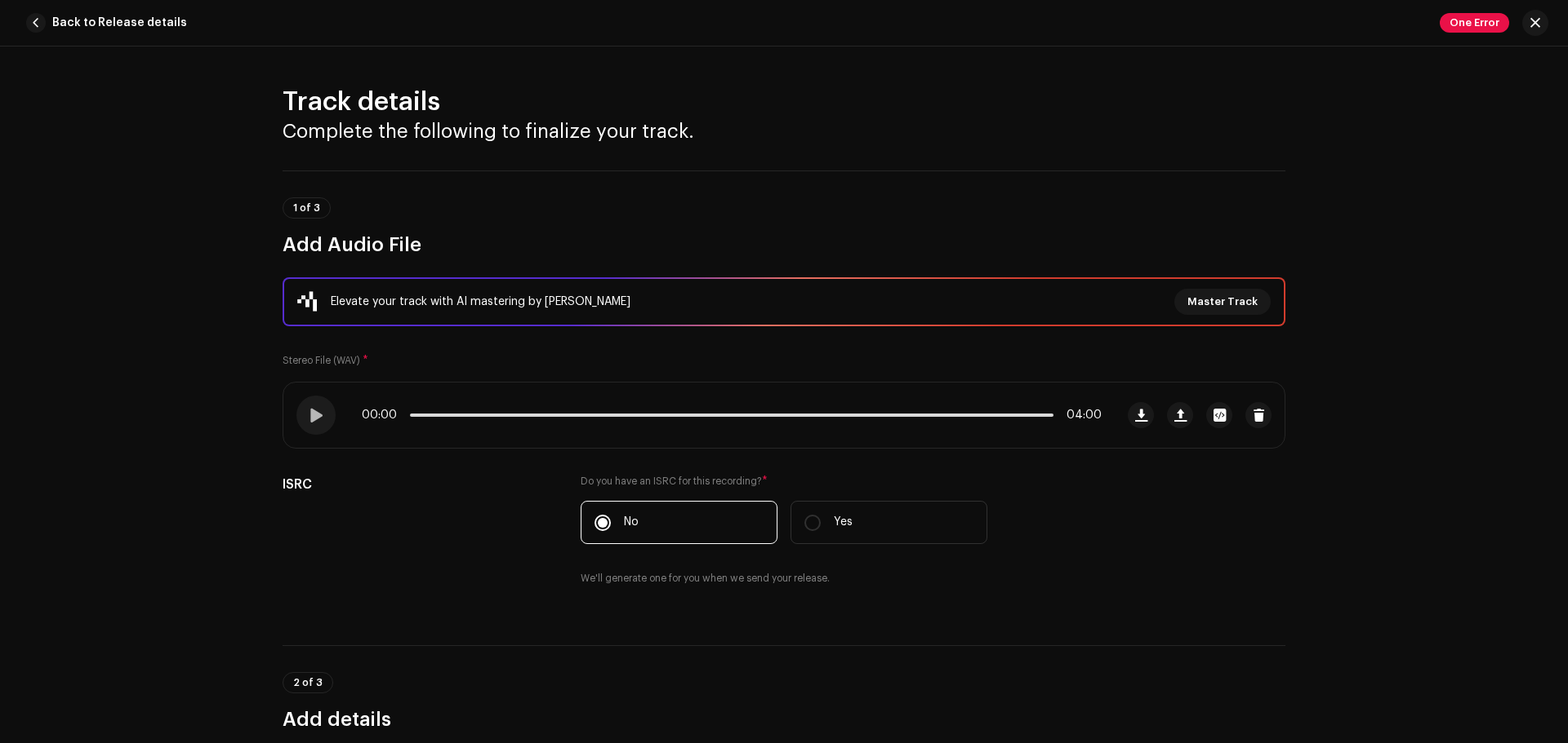
click at [1253, 556] on div "Track details Complete the following to finalize your track. 1 of 3 Add Audio F…" at bounding box center [784, 395] width 1568 height 697
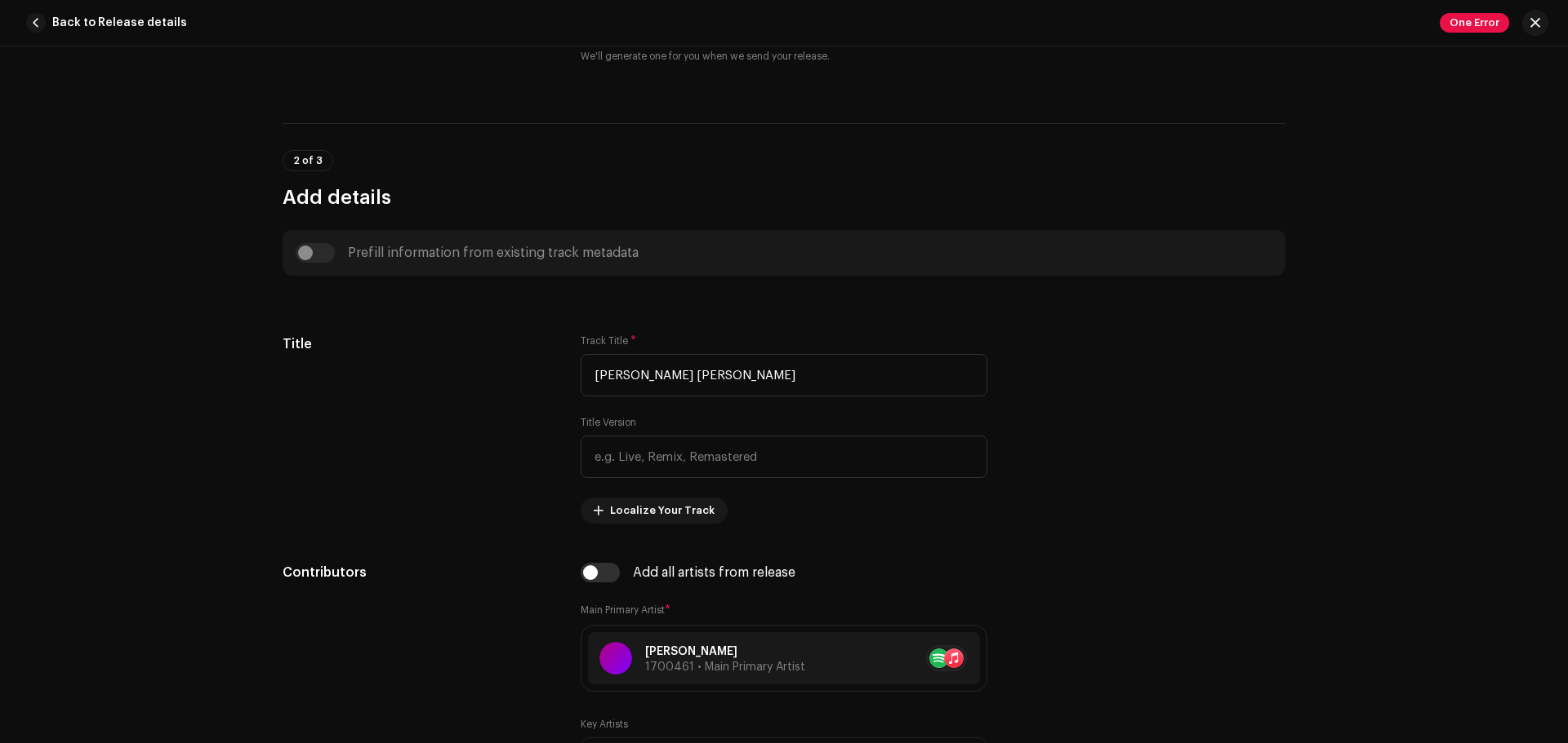
scroll to position [555, 0]
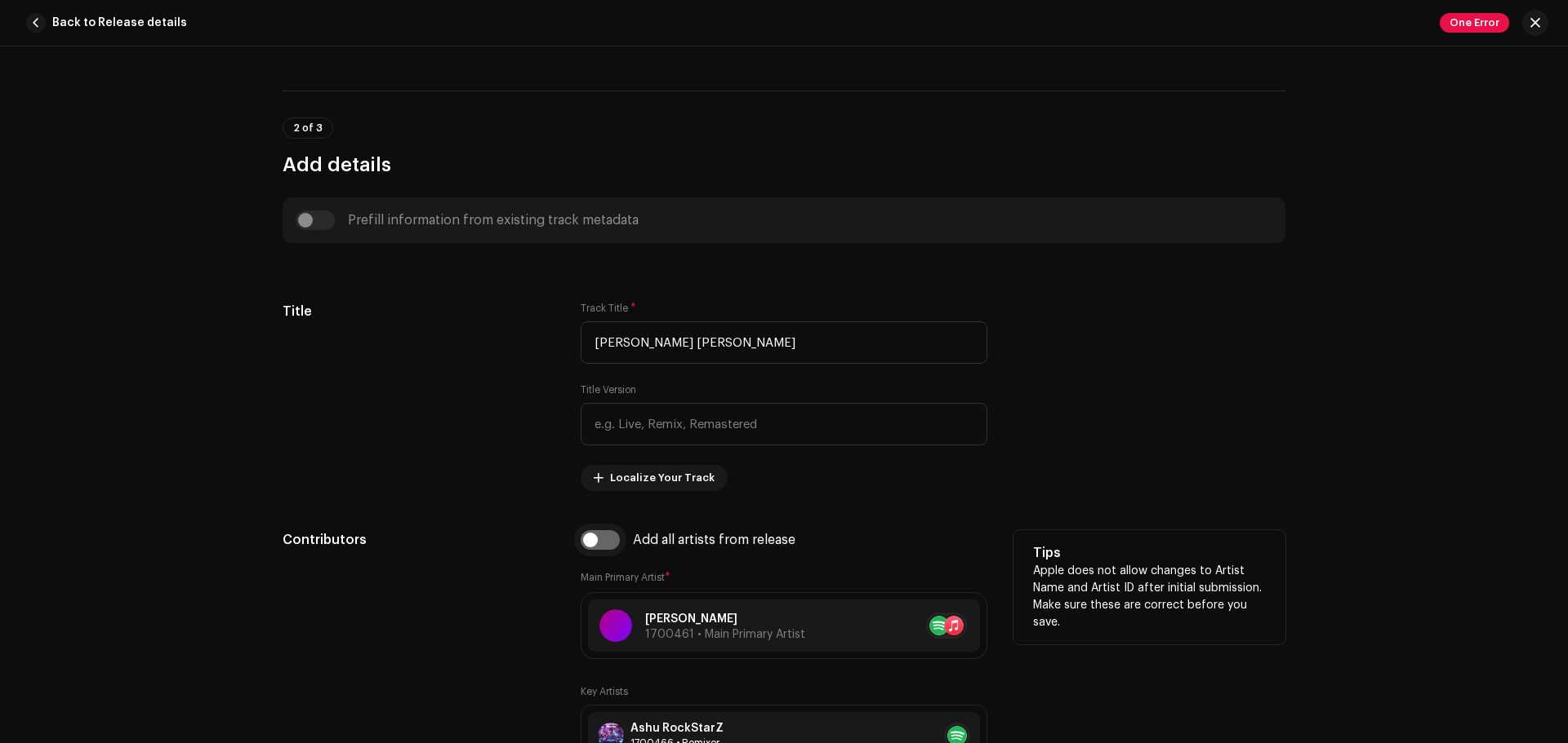
click at [599, 541] on input "checkbox" at bounding box center [600, 540] width 39 height 20
checkbox input "true"
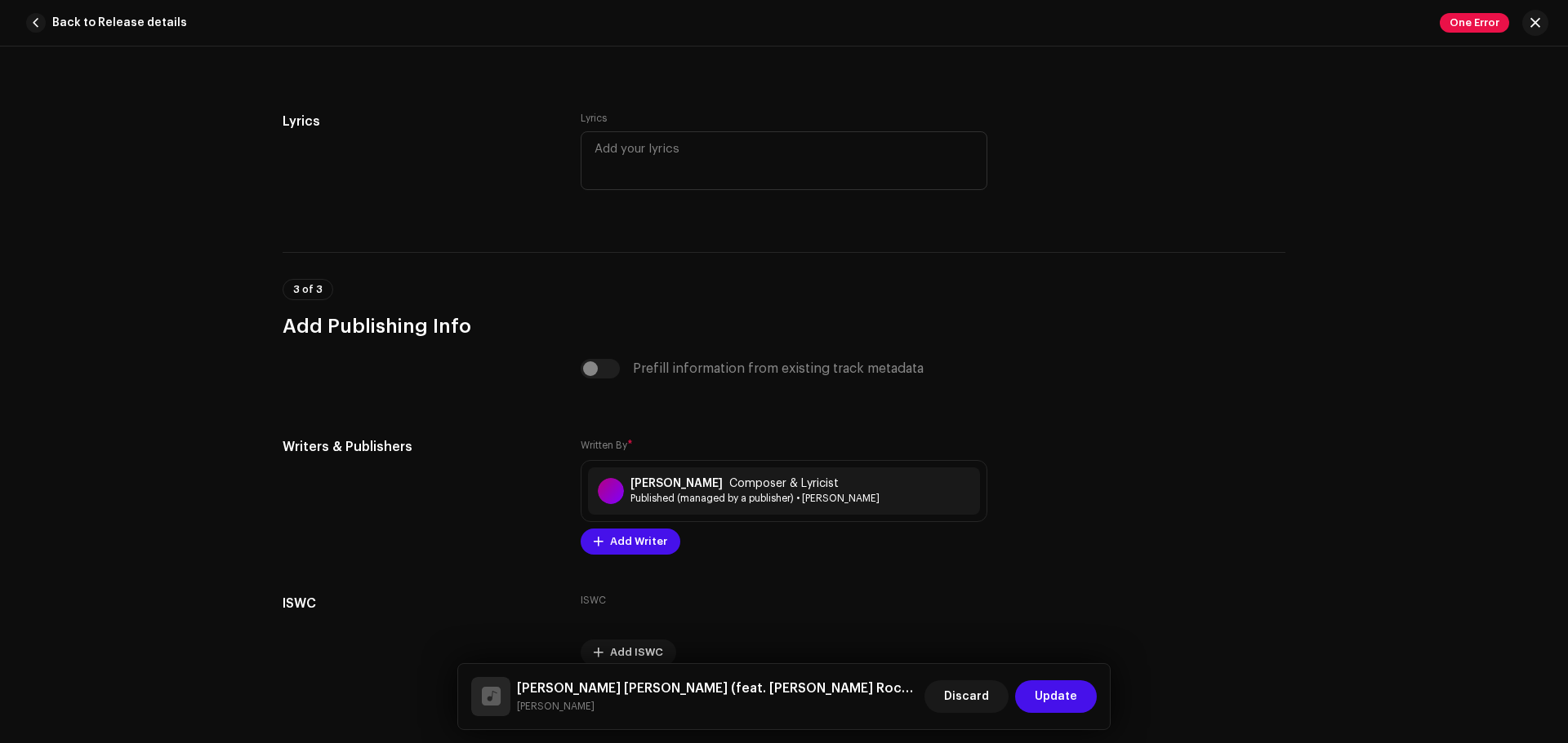
scroll to position [3362, 0]
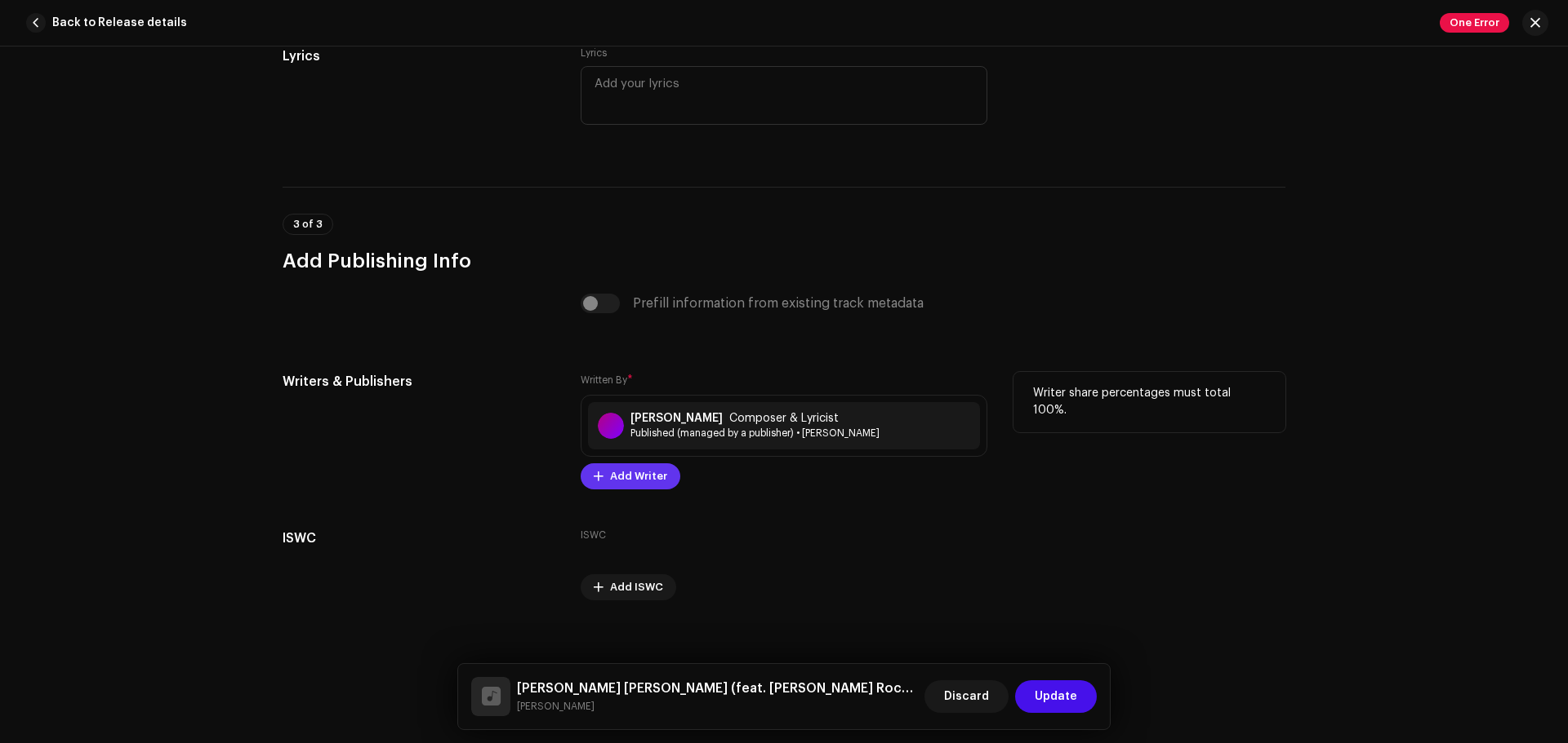
click at [632, 483] on span "Add Writer" at bounding box center [639, 477] width 58 height 33
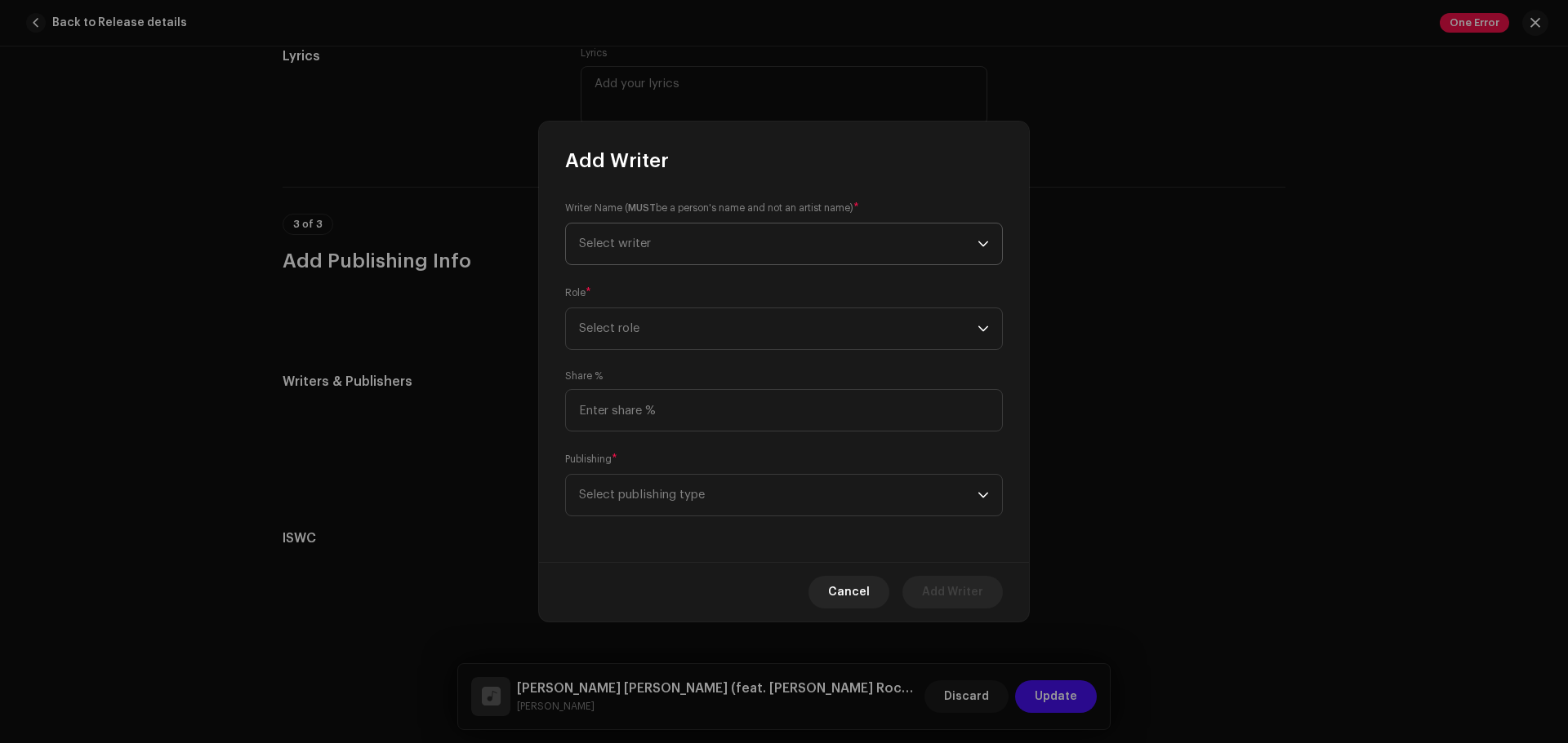
click at [672, 243] on span "Select writer" at bounding box center [778, 244] width 399 height 41
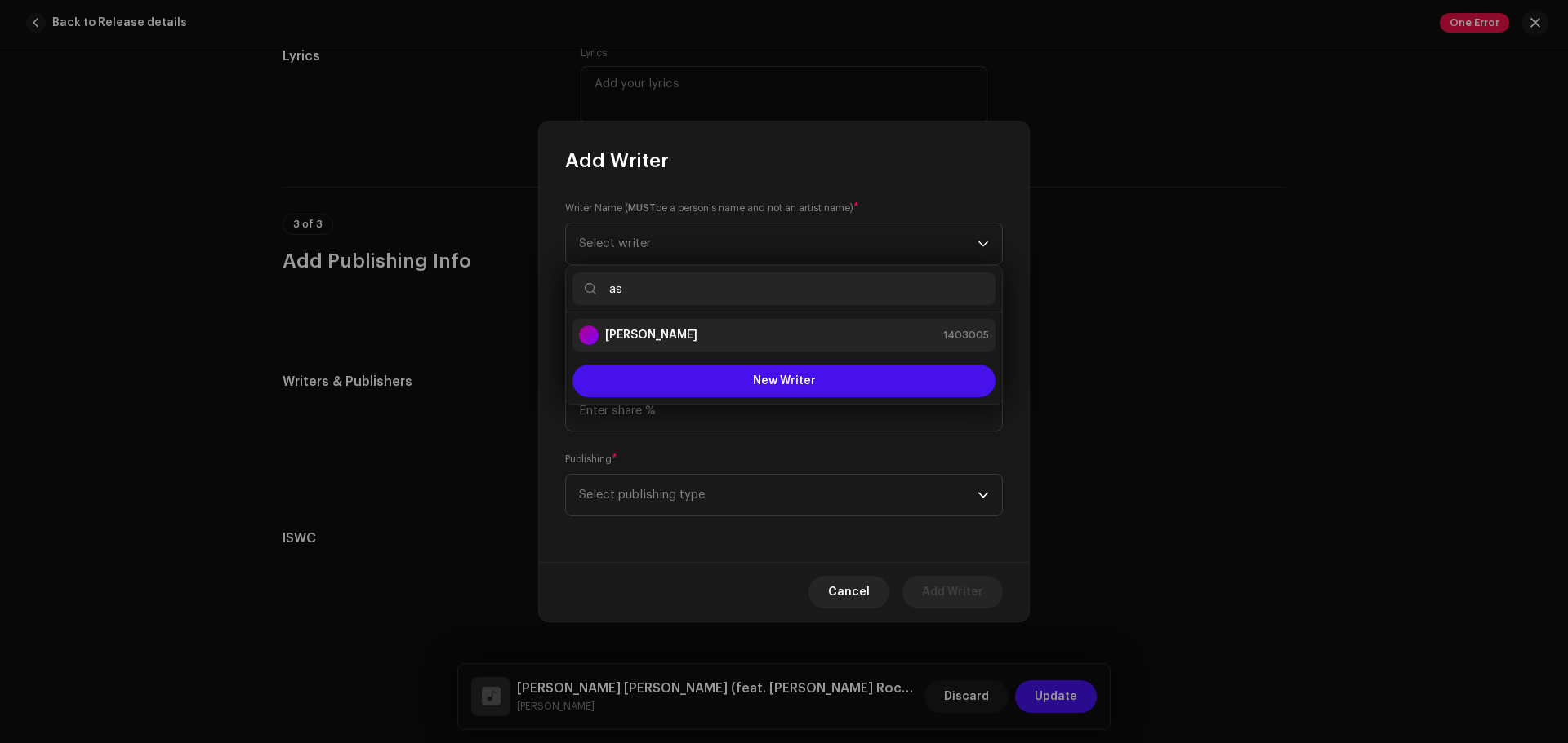
type input "as"
click at [670, 332] on strong "[PERSON_NAME]" at bounding box center [651, 335] width 93 height 16
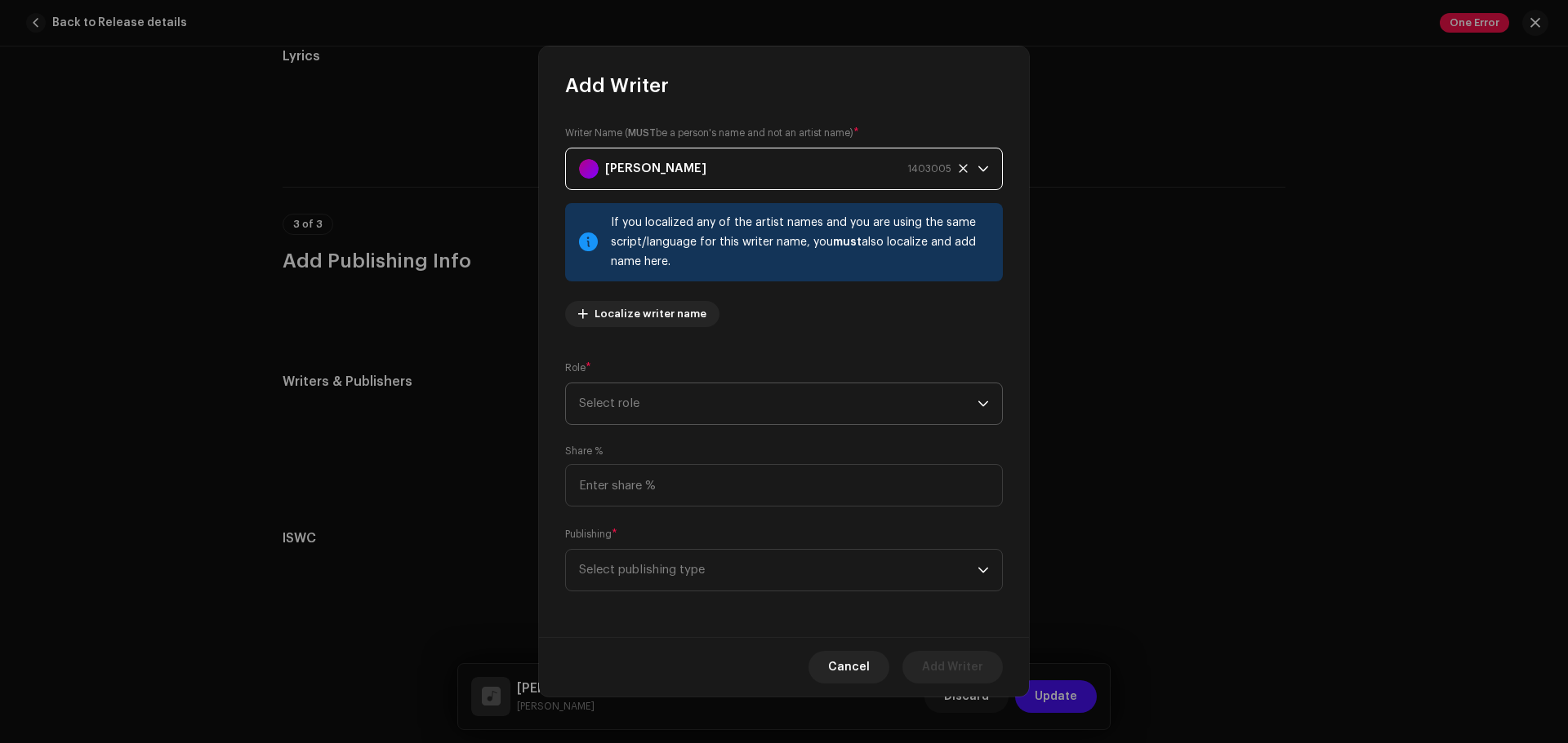
click at [676, 393] on span "Select role" at bounding box center [778, 403] width 399 height 41
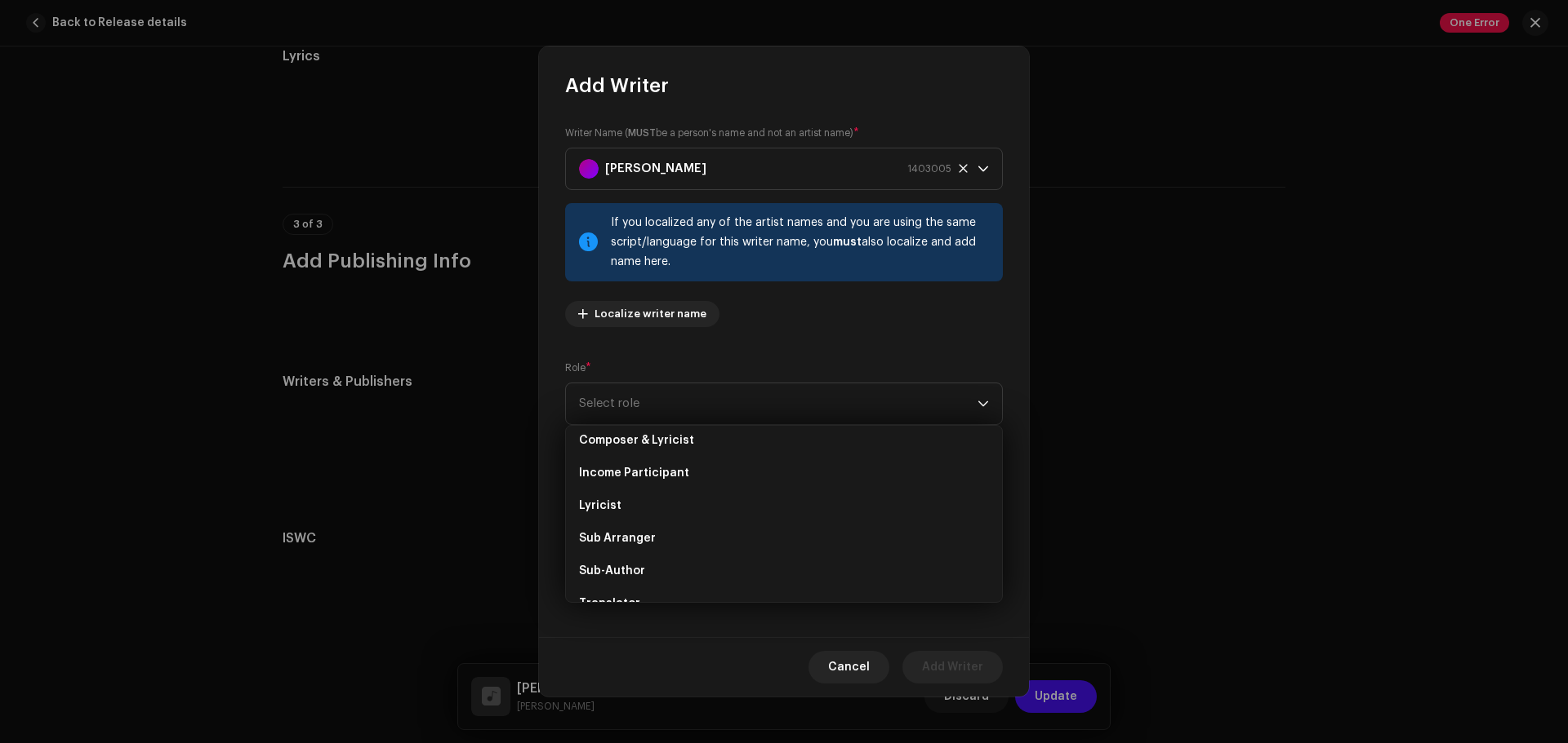
scroll to position [104, 0]
click at [788, 444] on li "Composer & Lyricist" at bounding box center [784, 443] width 423 height 33
click at [757, 566] on span "Select publishing type" at bounding box center [778, 570] width 399 height 41
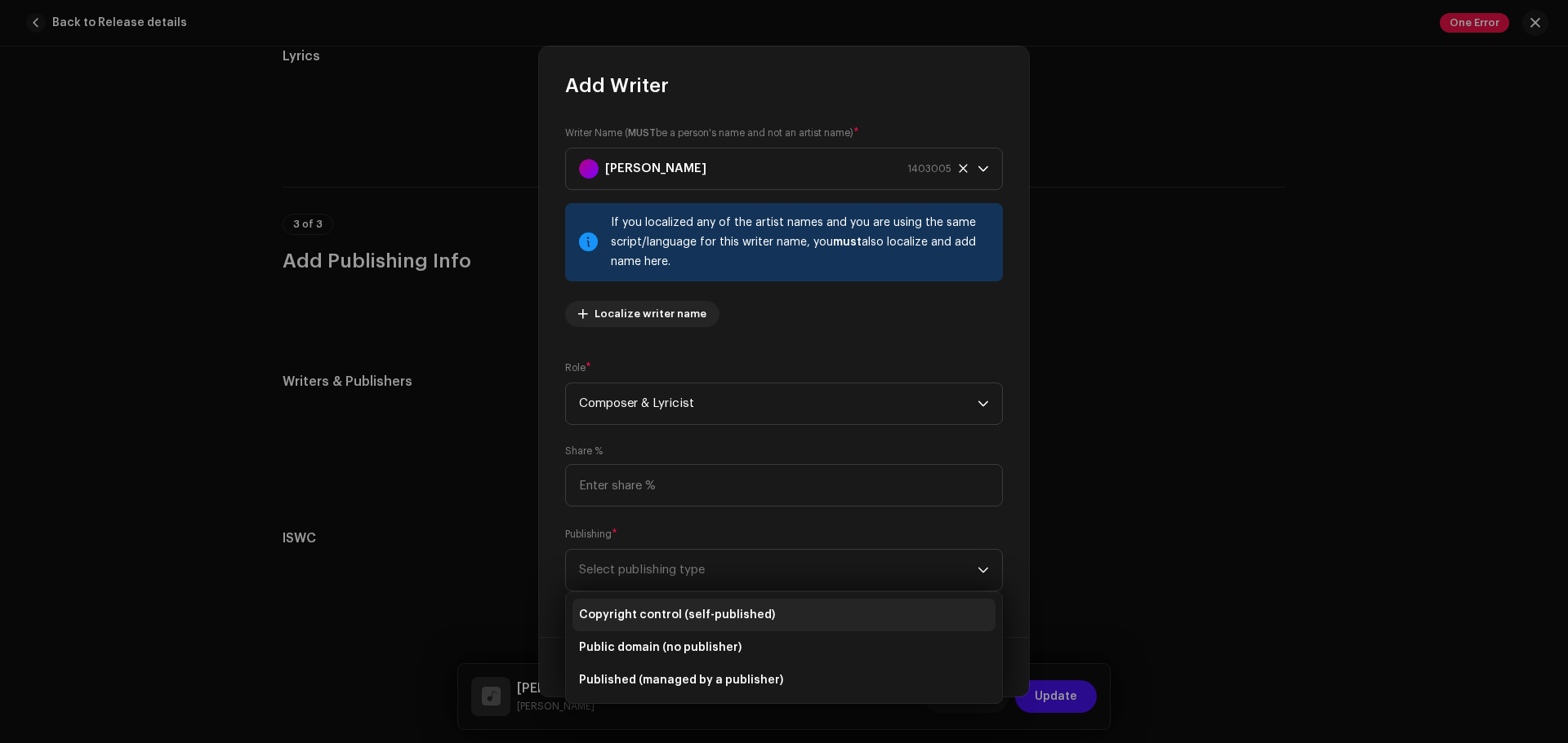
click at [732, 566] on span "Copyright control (self-published)" at bounding box center [676, 615] width 196 height 16
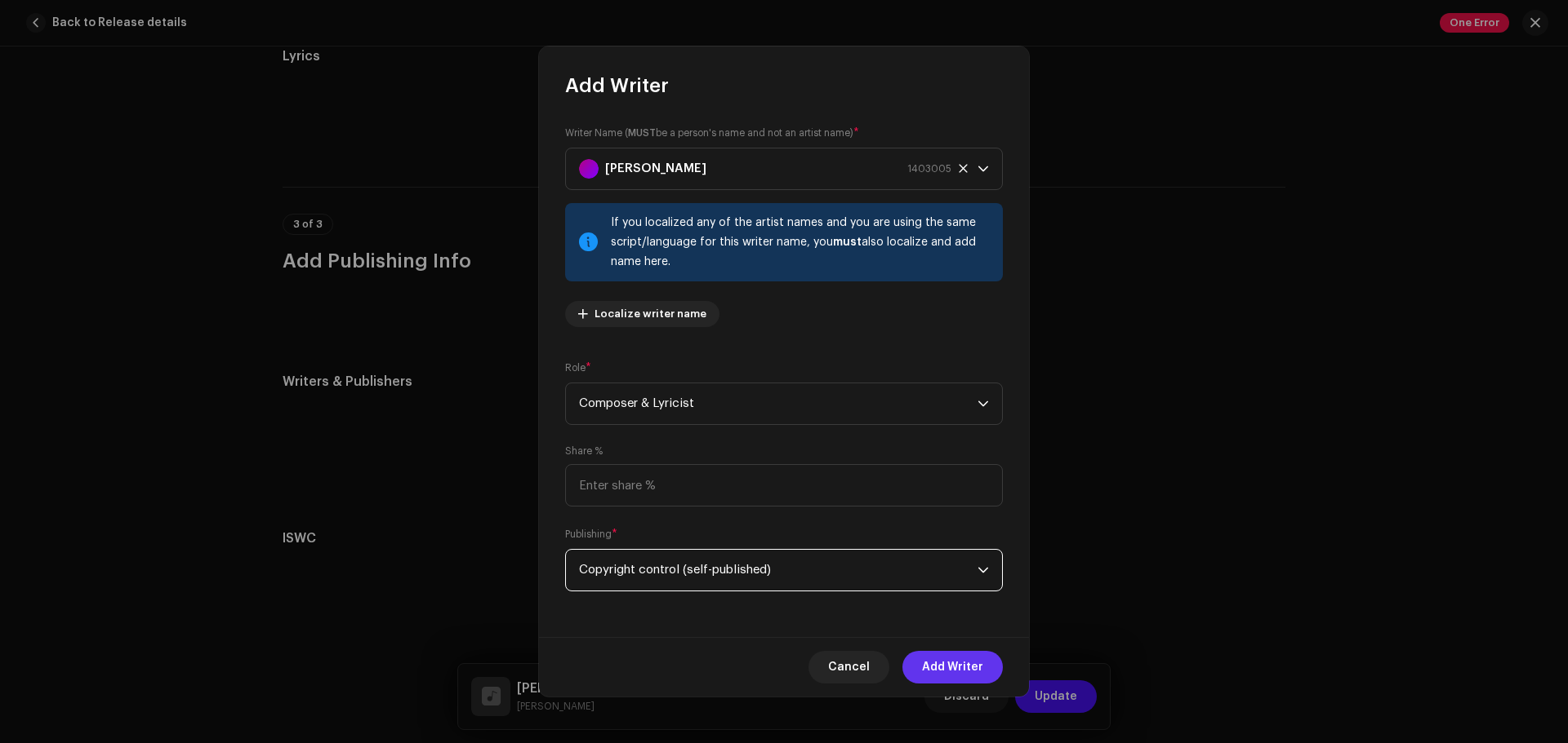
click at [963, 566] on span "Add Writer" at bounding box center [952, 667] width 61 height 33
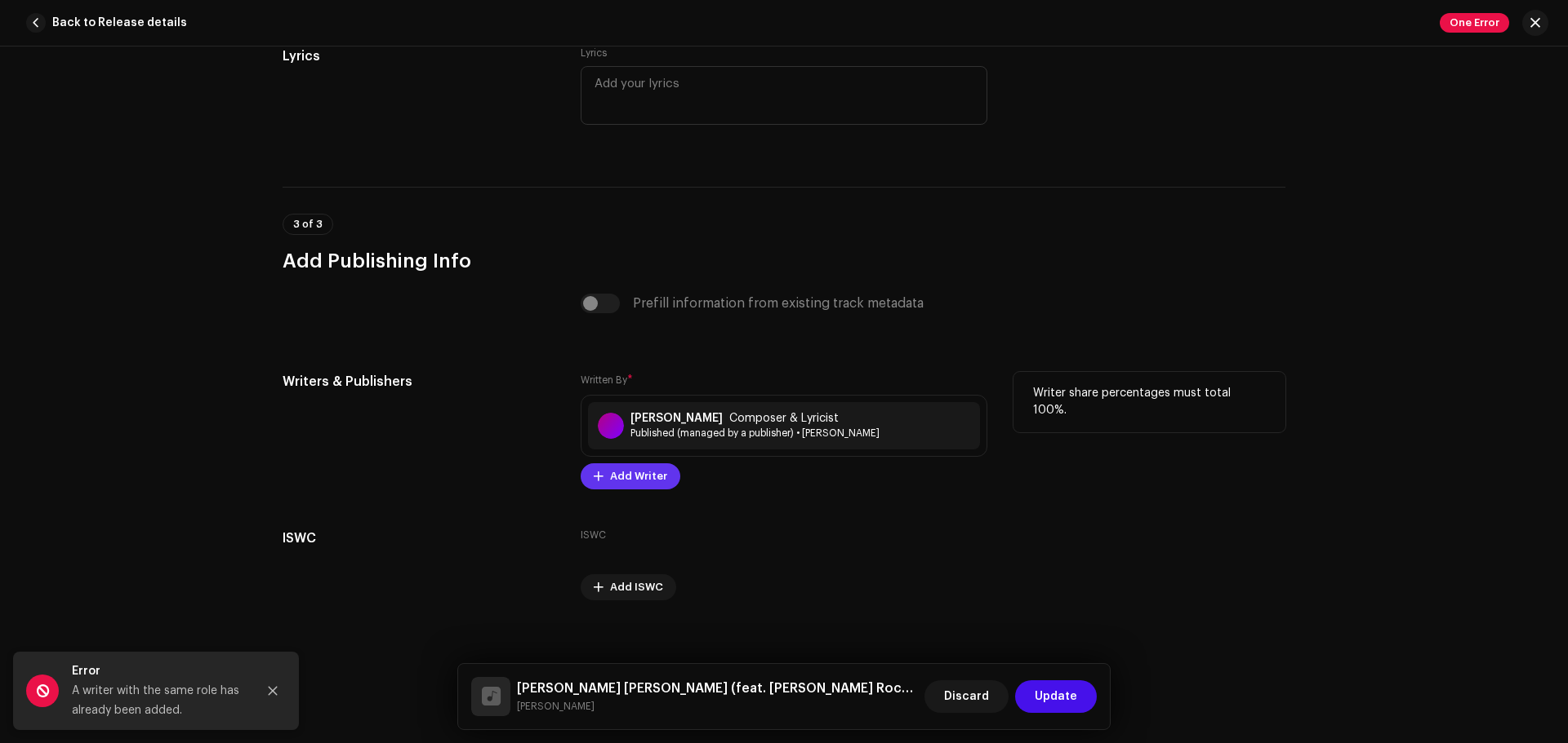
click at [654, 481] on span "Add Writer" at bounding box center [639, 477] width 58 height 33
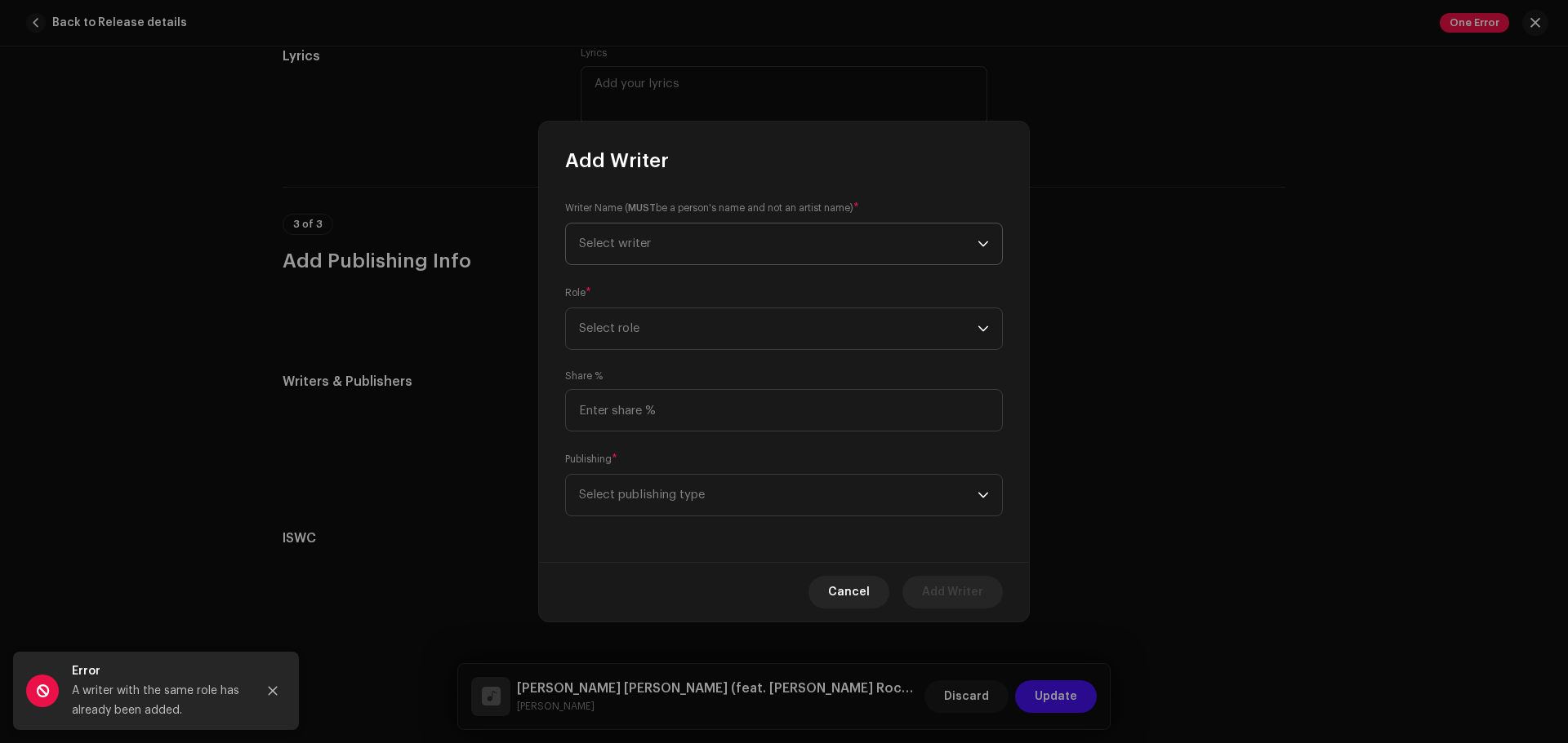
click at [799, 251] on span "Select writer" at bounding box center [778, 244] width 399 height 41
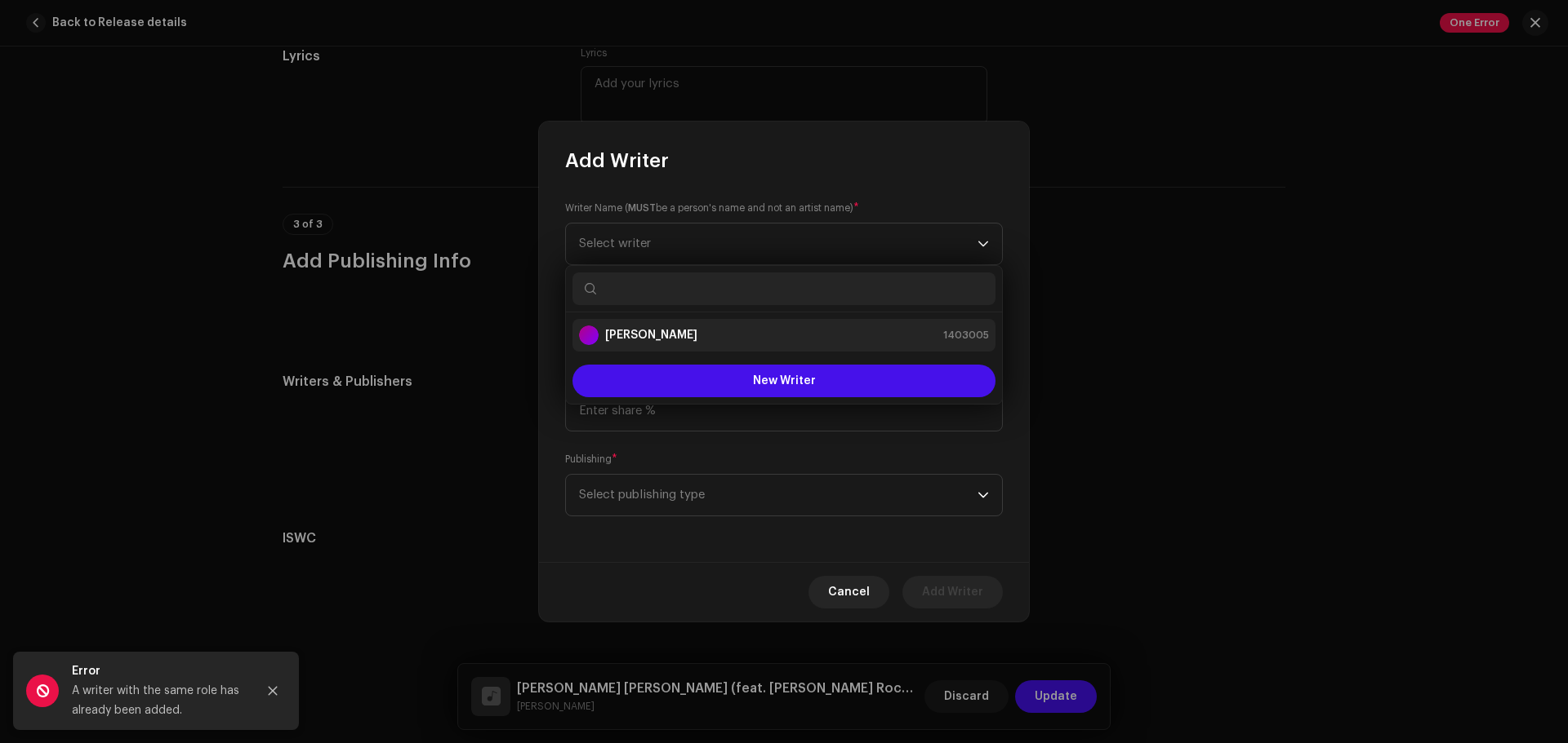
click at [761, 333] on div "[PERSON_NAME] 1403005" at bounding box center [784, 335] width 410 height 20
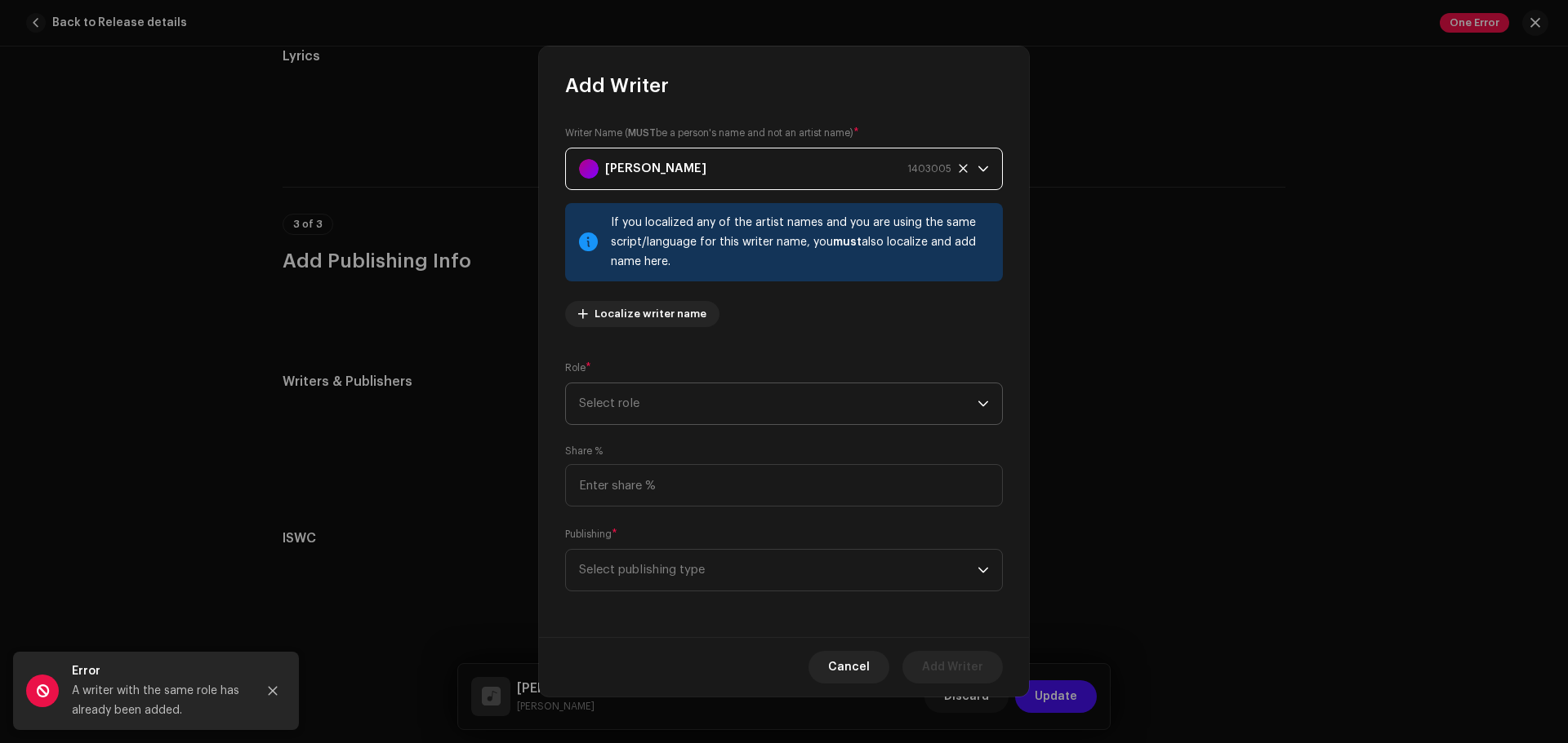
click at [718, 391] on span "Select role" at bounding box center [778, 403] width 399 height 41
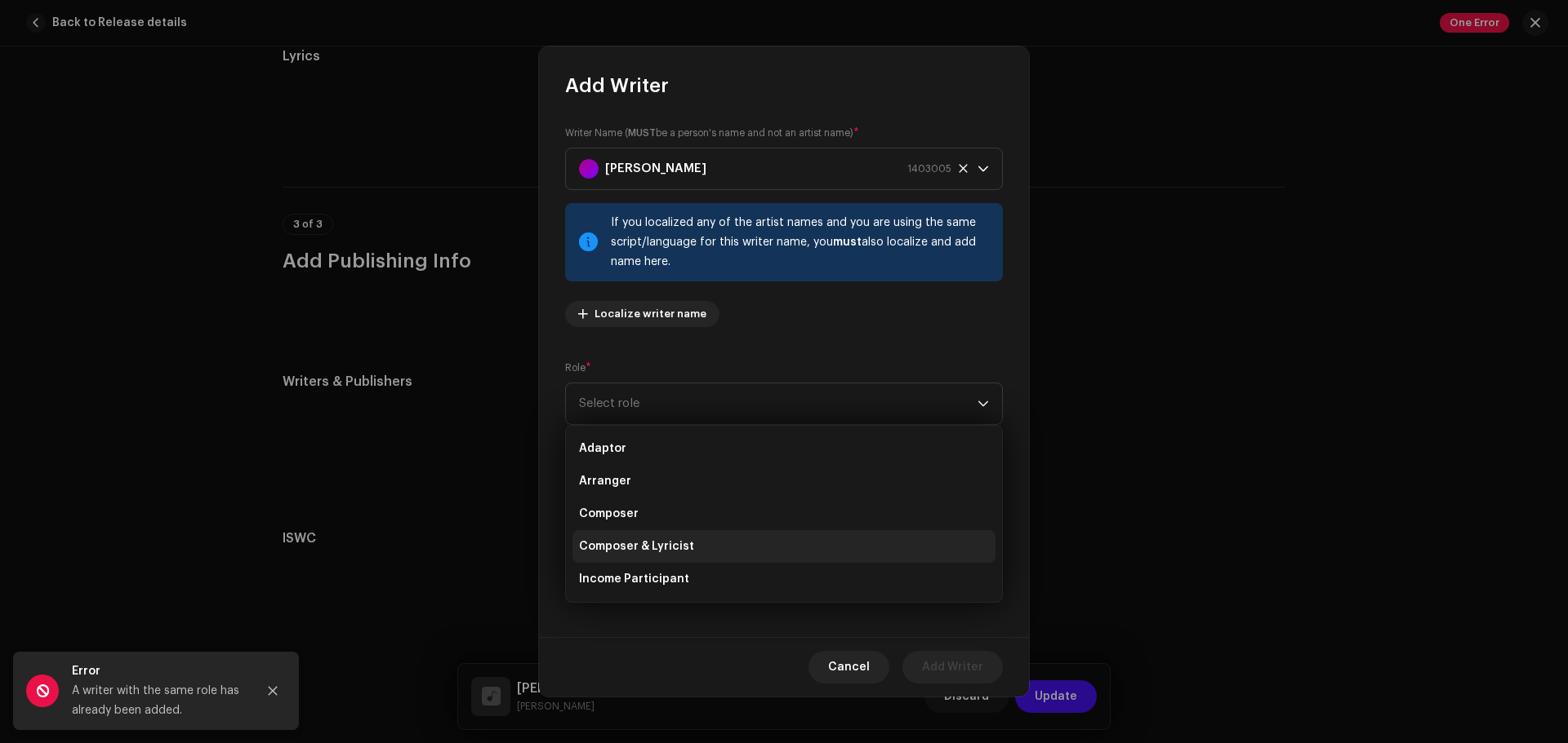
click at [684, 532] on li "Composer & Lyricist" at bounding box center [784, 547] width 423 height 33
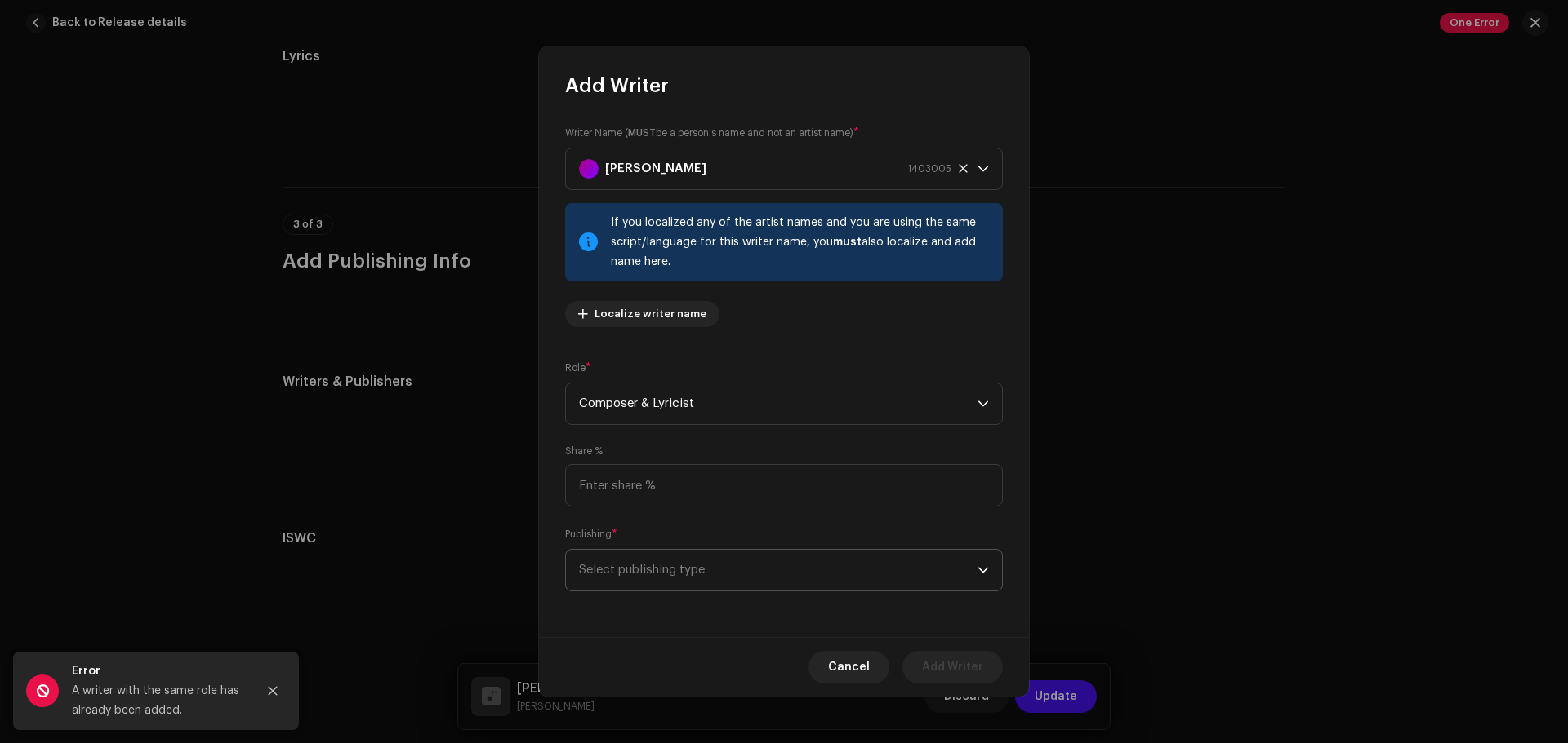
click at [672, 564] on span "Select publishing type" at bounding box center [778, 570] width 399 height 41
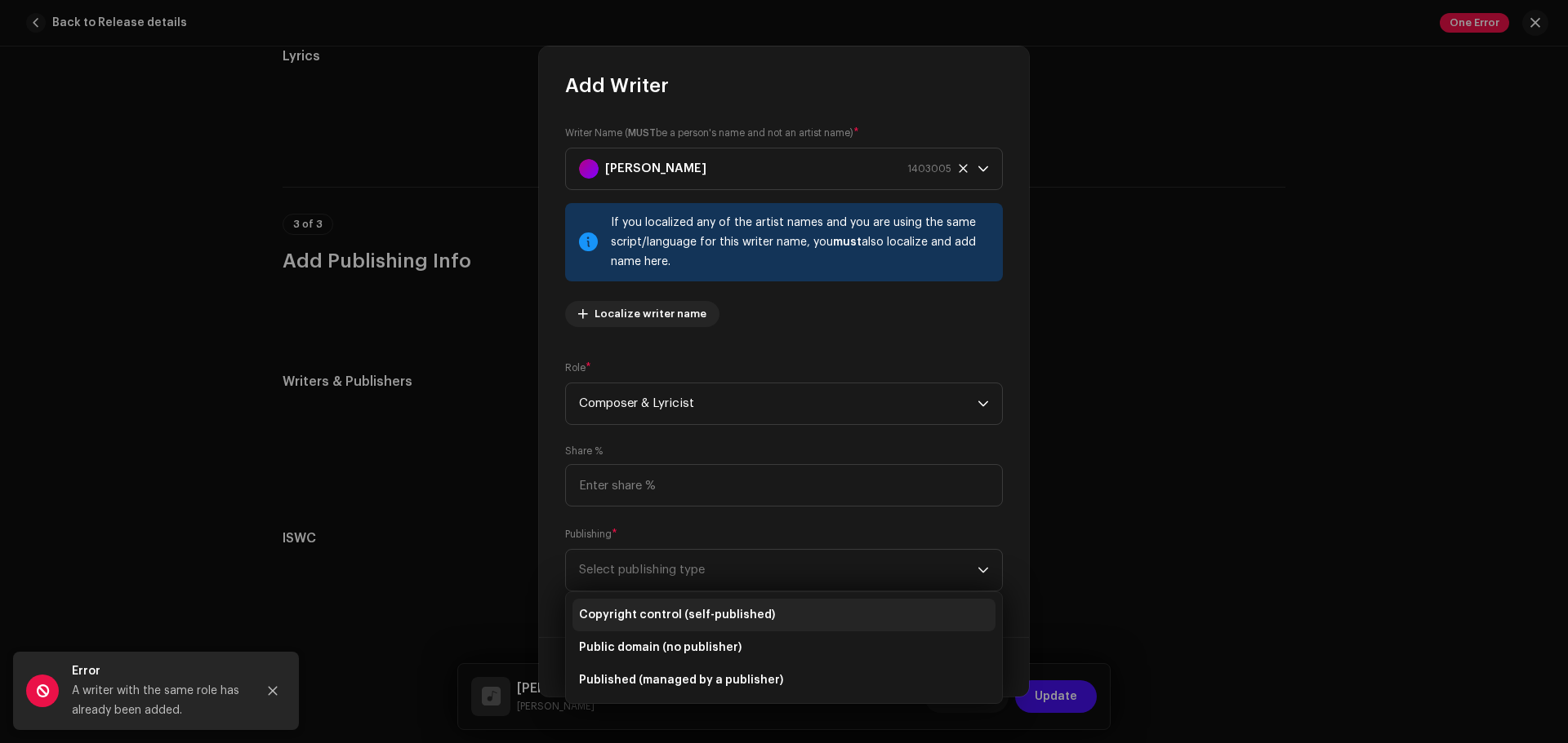
click at [672, 566] on span "Copyright control (self-published)" at bounding box center [676, 615] width 196 height 16
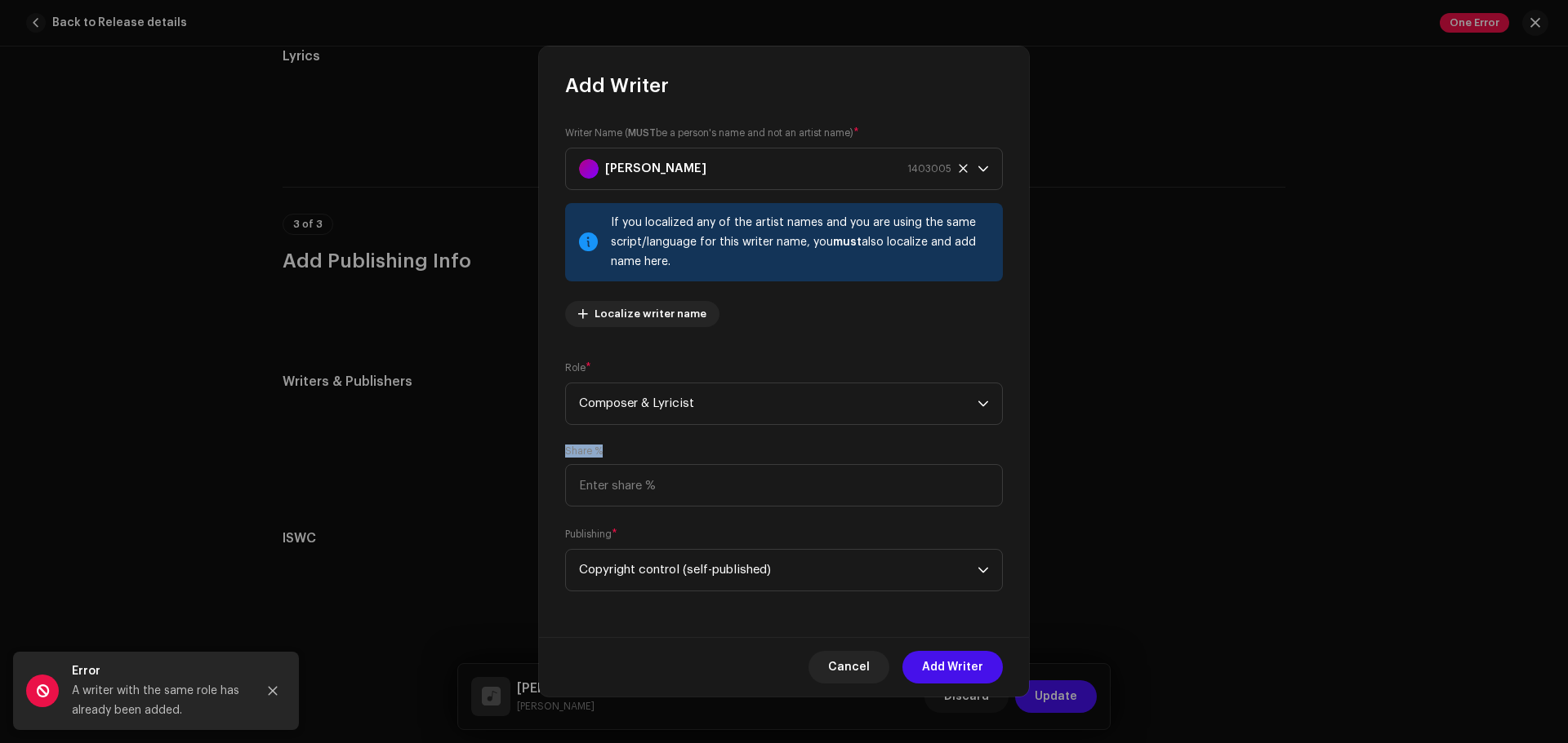
drag, startPoint x: 1020, startPoint y: 349, endPoint x: 1002, endPoint y: 497, distance: 149.1
click at [1002, 497] on div "Writer Name ( MUST be a person's name and not an artist name) * [PERSON_NAME] 1…" at bounding box center [783, 368] width 490 height 538
click at [936, 530] on div "Publishing * Copyright control (self-published)" at bounding box center [783, 559] width 437 height 65
click at [946, 566] on span "Add Writer" at bounding box center [952, 667] width 61 height 33
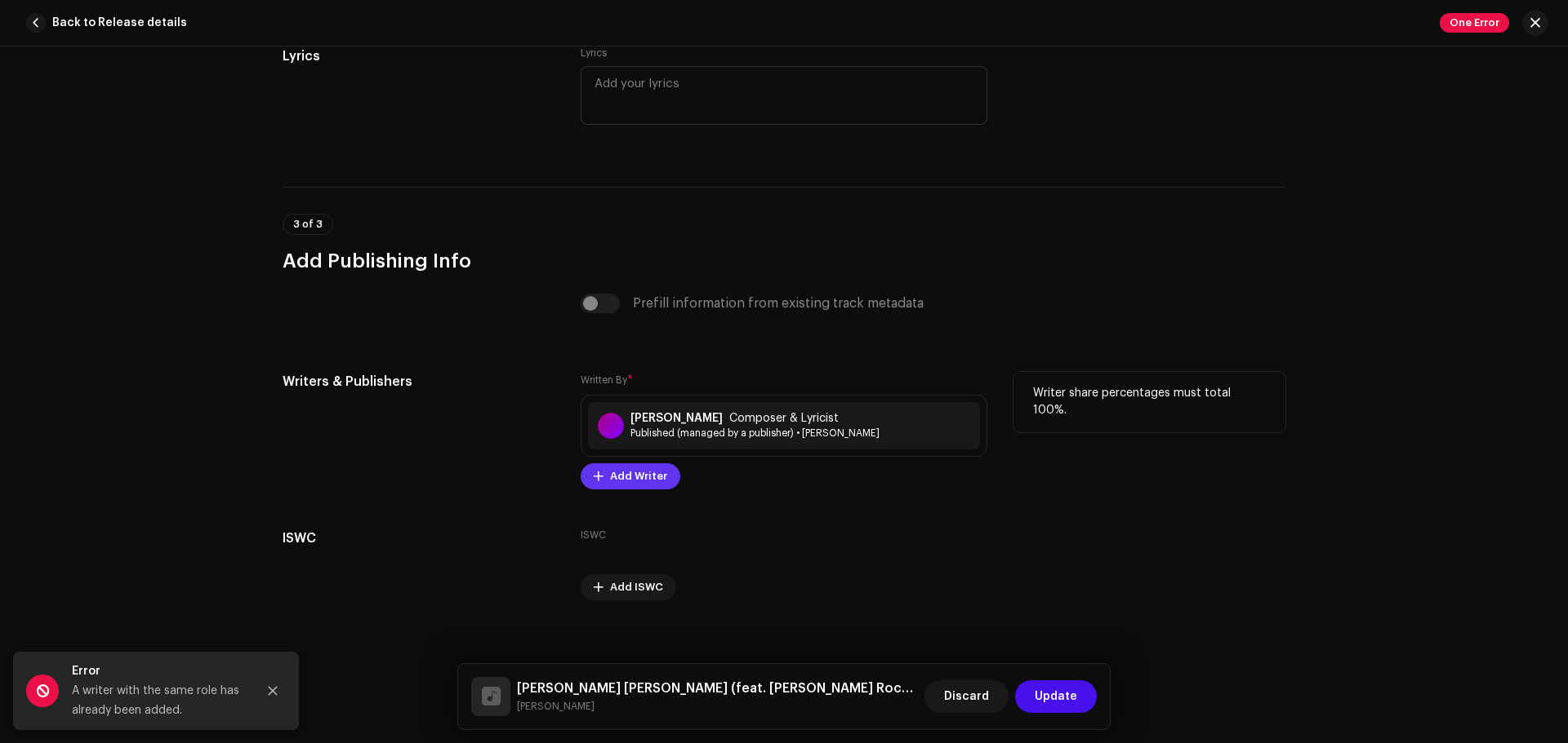
click at [635, 485] on span "Add Writer" at bounding box center [639, 477] width 58 height 33
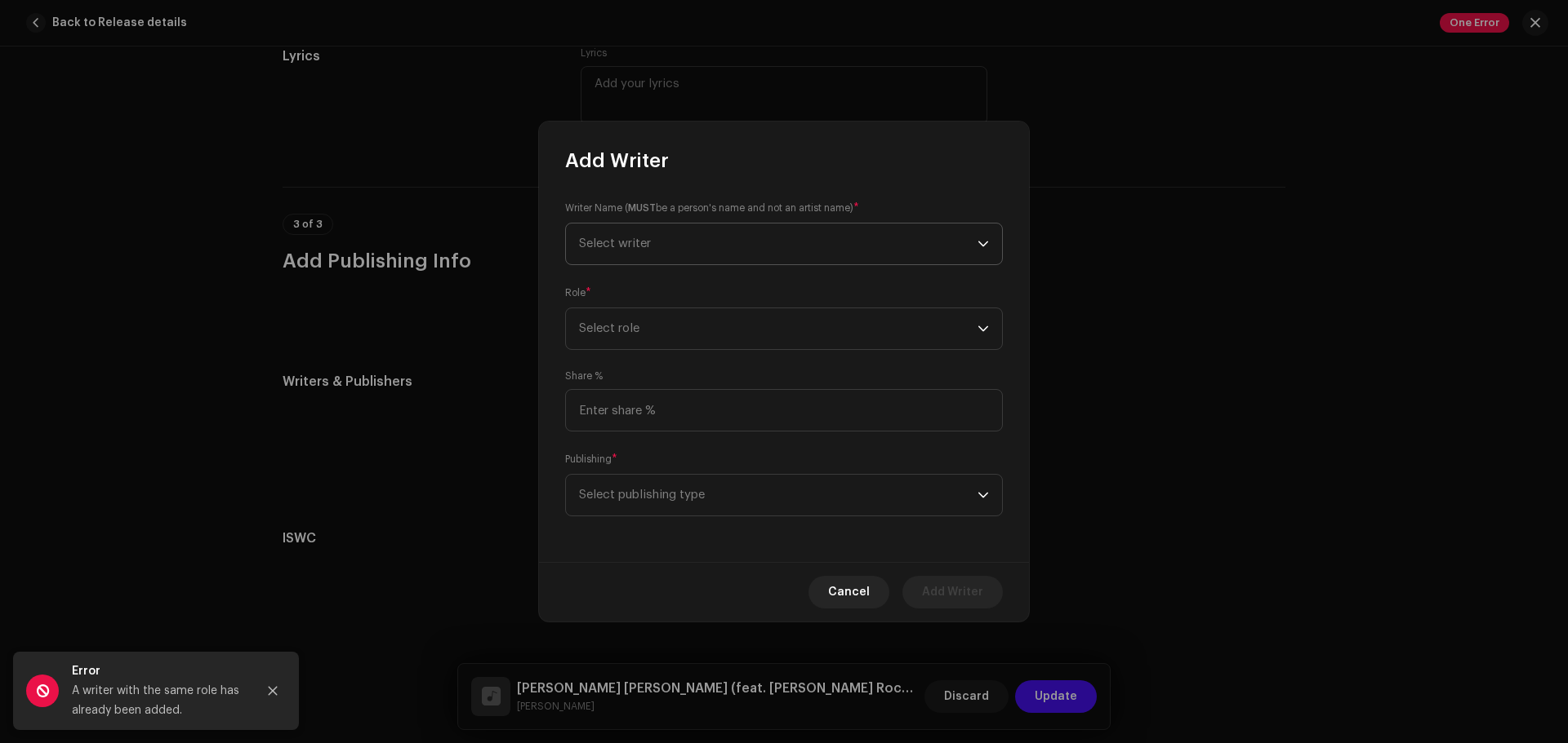
click at [795, 242] on span "Select writer" at bounding box center [778, 244] width 399 height 41
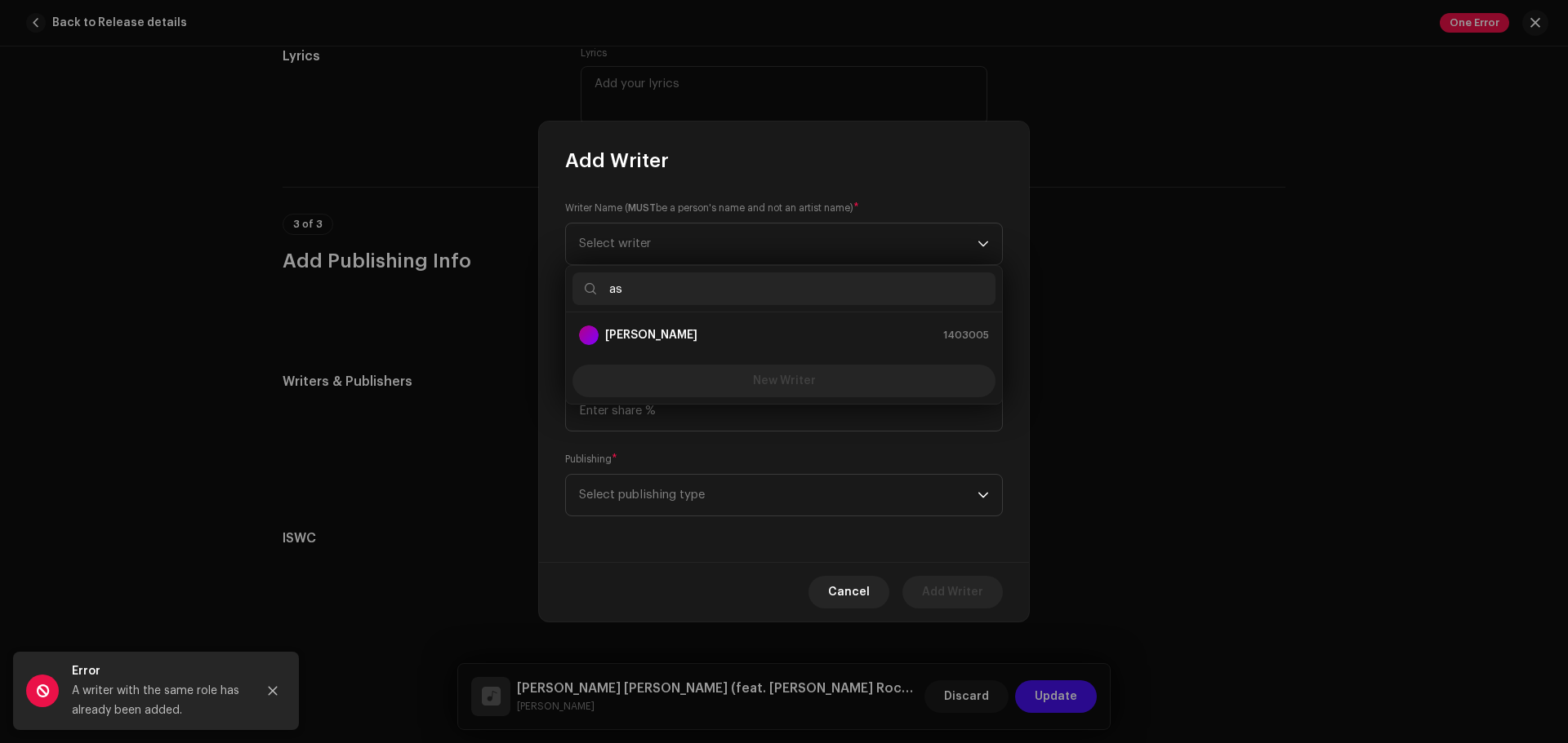
type input "a"
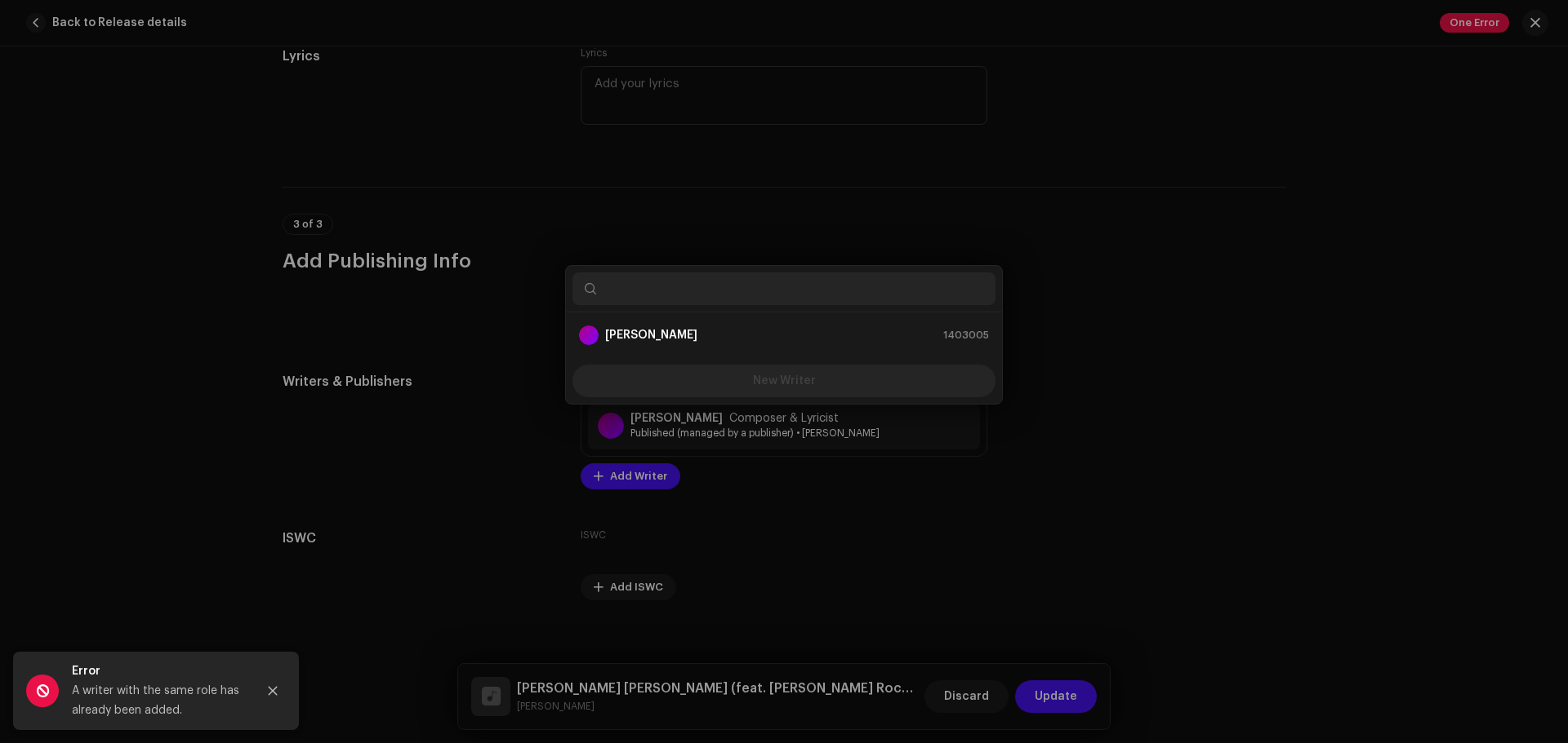
click at [1134, 349] on div "Add Writer Writer Name ( MUST be a person's name and not an artist name) * Sele…" at bounding box center [784, 371] width 1568 height 743
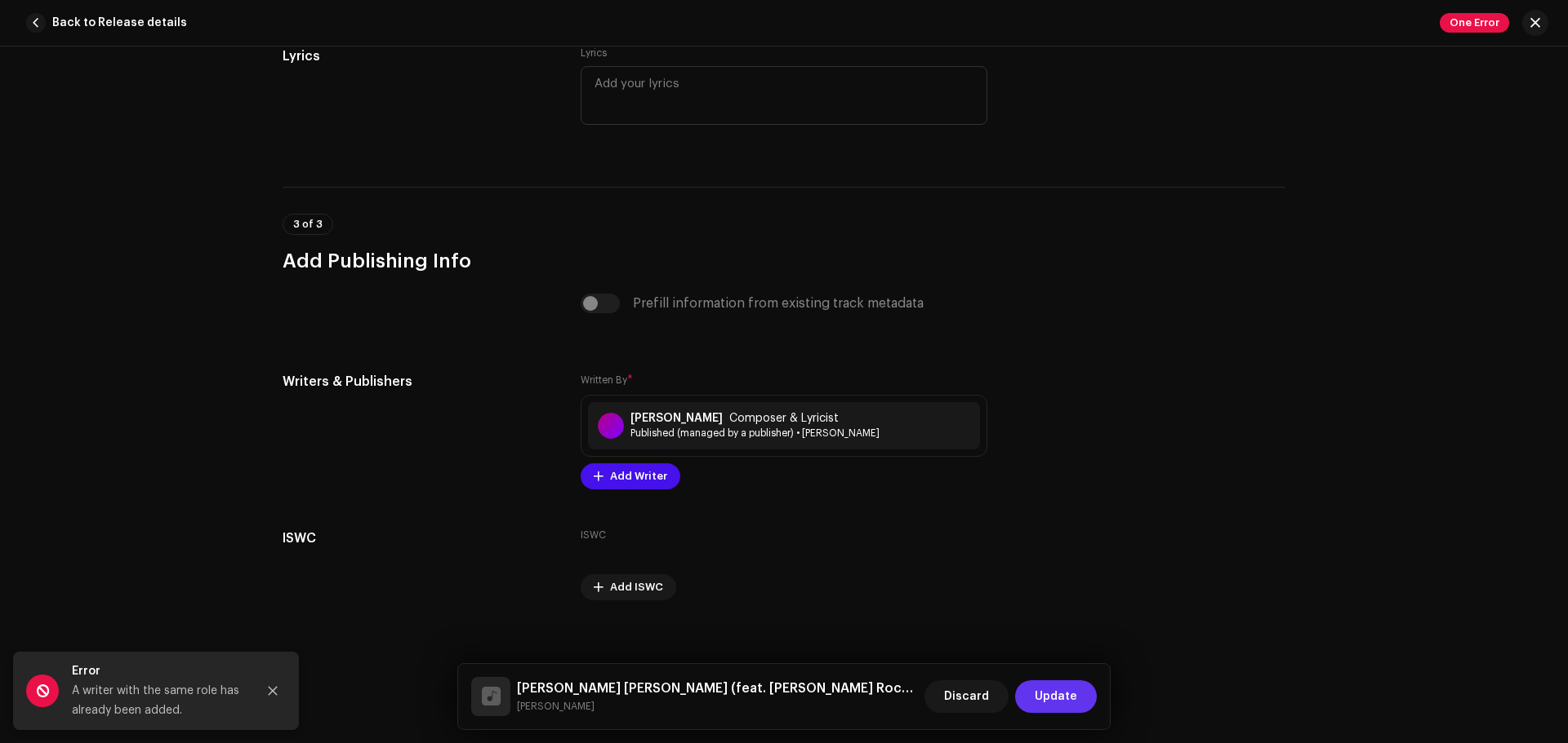
click at [1054, 566] on span "Update" at bounding box center [1055, 697] width 43 height 33
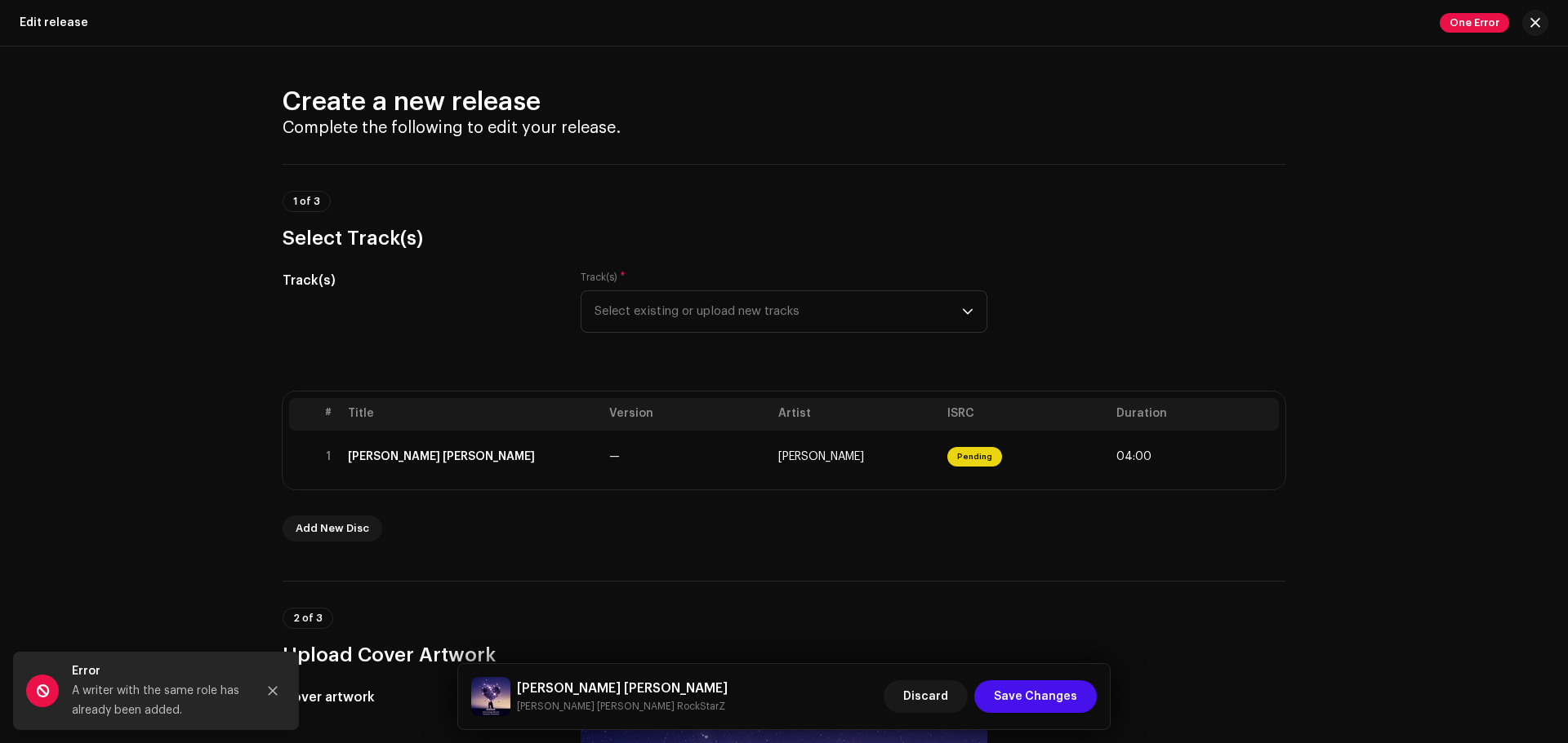
click at [1167, 566] on div "2 of 3 Upload Cover Artwork" at bounding box center [783, 624] width 1002 height 87
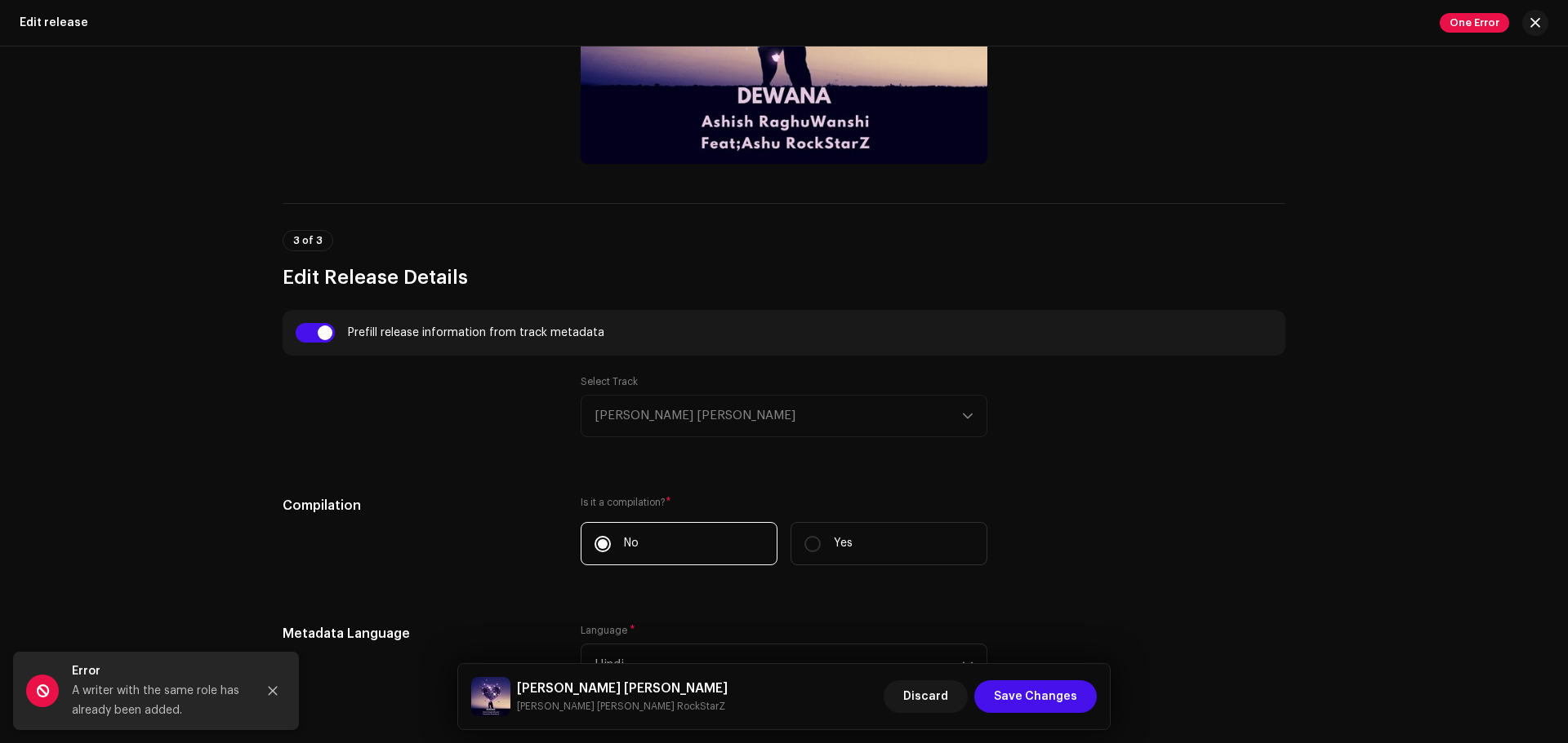
scroll to position [979, 0]
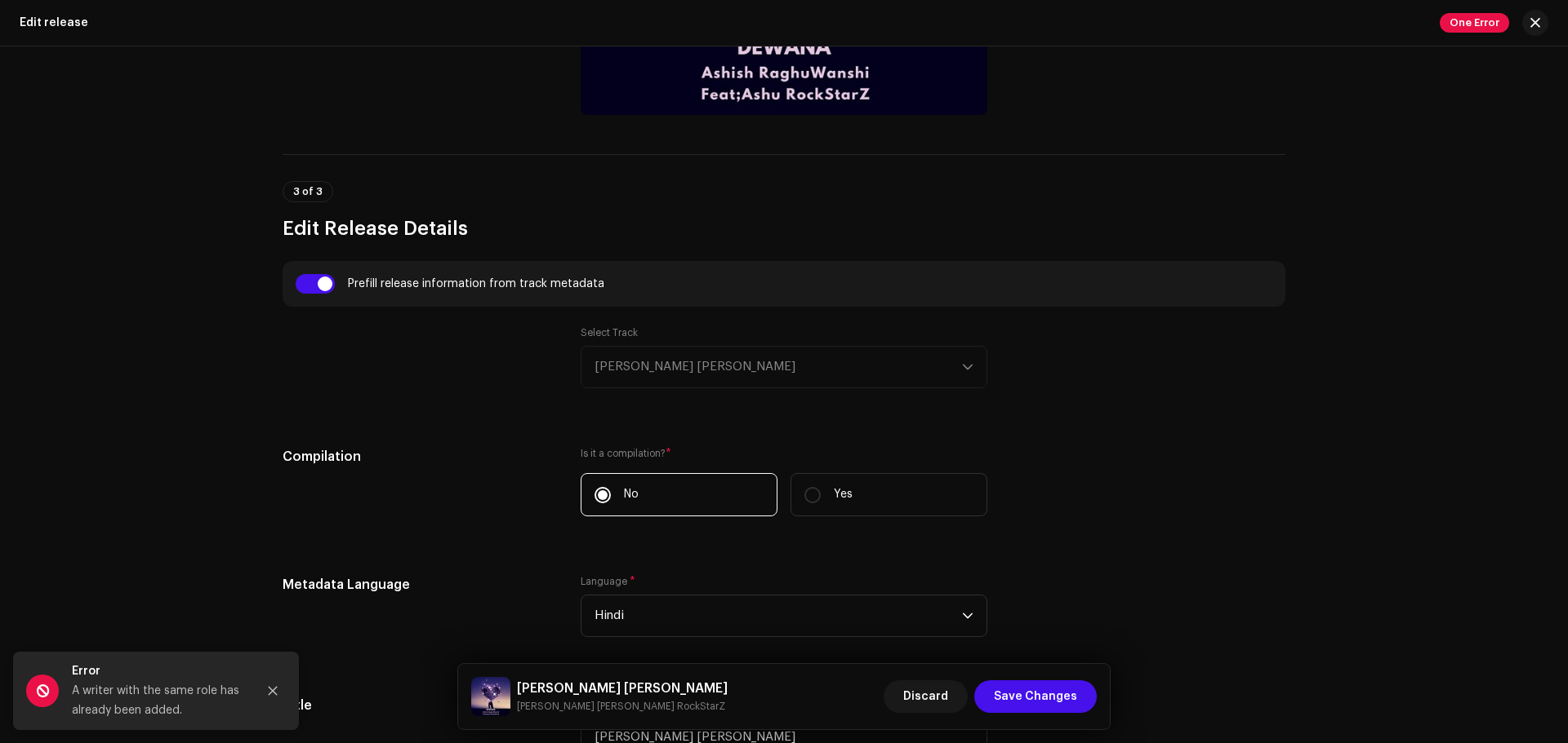
click at [332, 282] on div "Prefill release information from track metadata" at bounding box center [784, 283] width 977 height 20
click at [317, 282] on input "checkbox" at bounding box center [315, 283] width 39 height 20
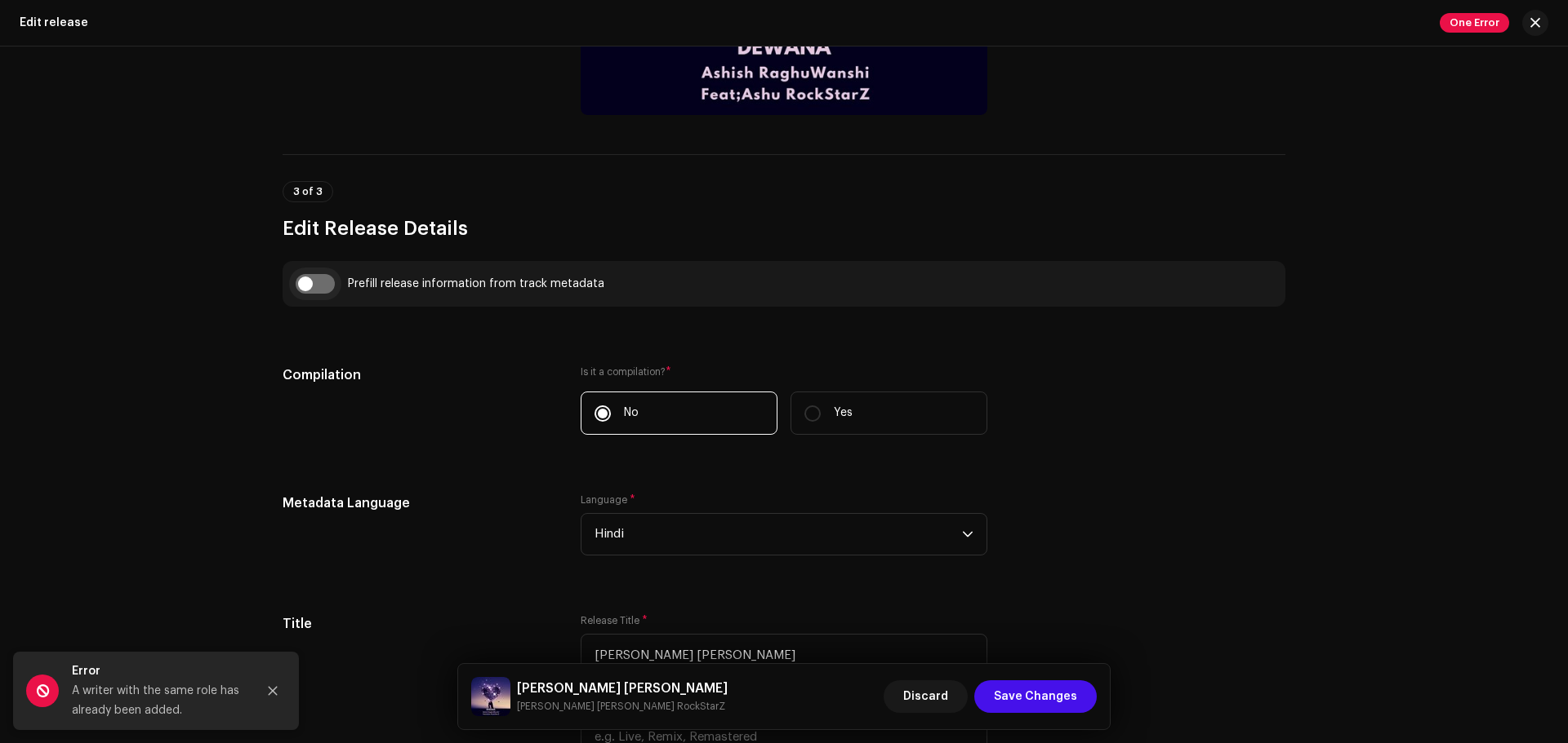
click at [308, 283] on input "checkbox" at bounding box center [315, 283] width 39 height 20
click at [310, 286] on input "checkbox" at bounding box center [315, 283] width 39 height 20
click at [304, 275] on input "checkbox" at bounding box center [315, 283] width 39 height 20
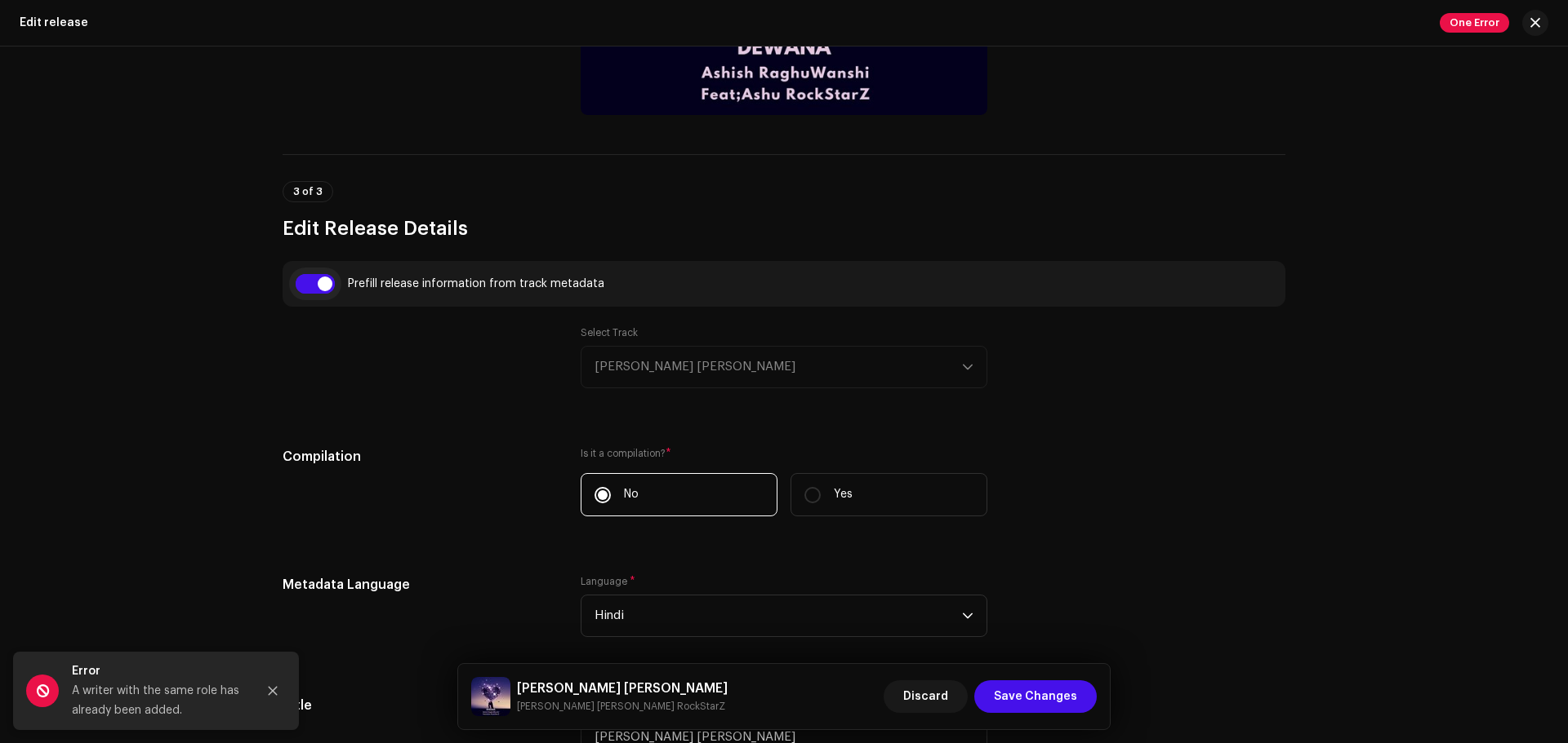
drag, startPoint x: 300, startPoint y: 286, endPoint x: 331, endPoint y: 287, distance: 31.0
click at [331, 287] on input "checkbox" at bounding box center [315, 283] width 39 height 20
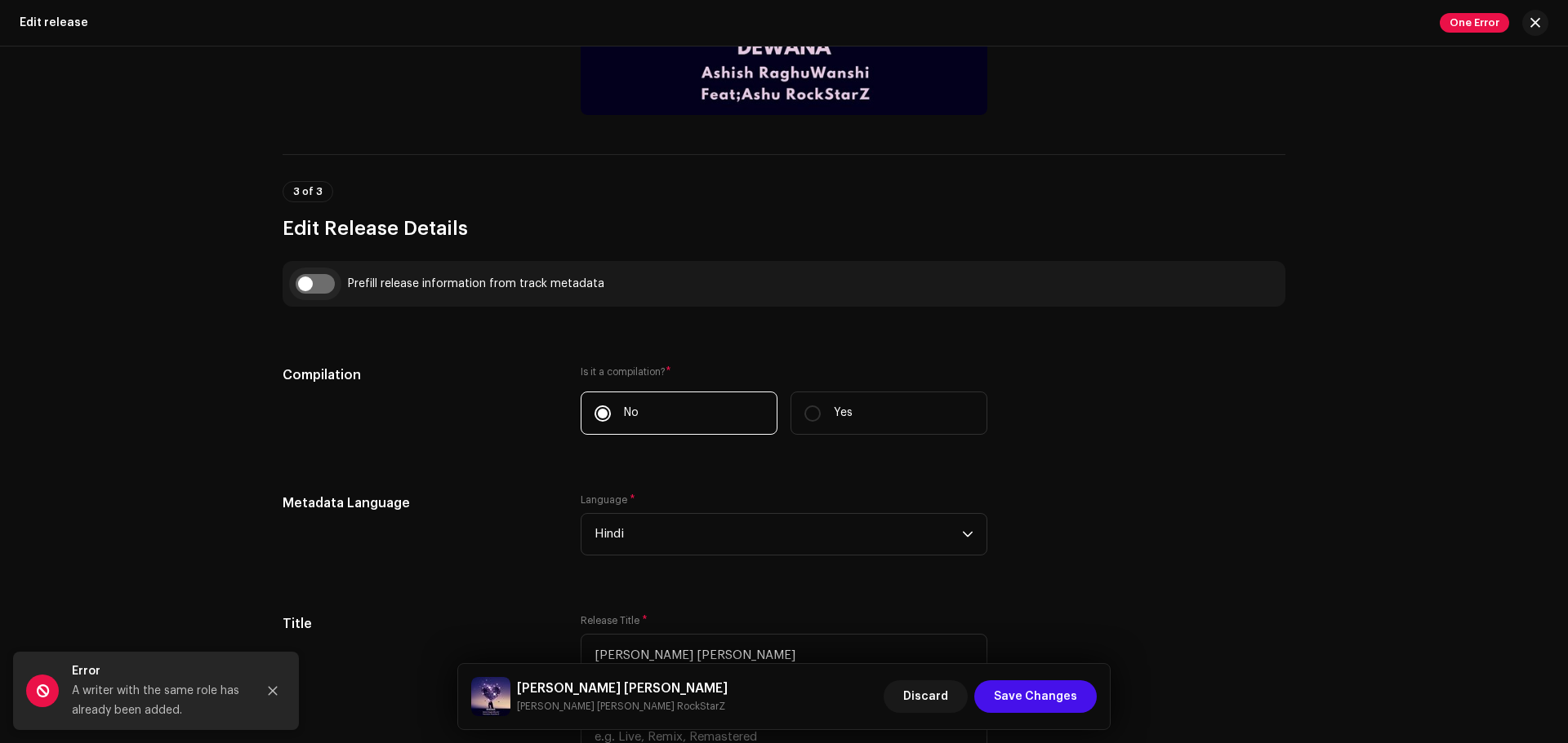
click at [308, 287] on input "checkbox" at bounding box center [315, 283] width 39 height 20
checkbox input "true"
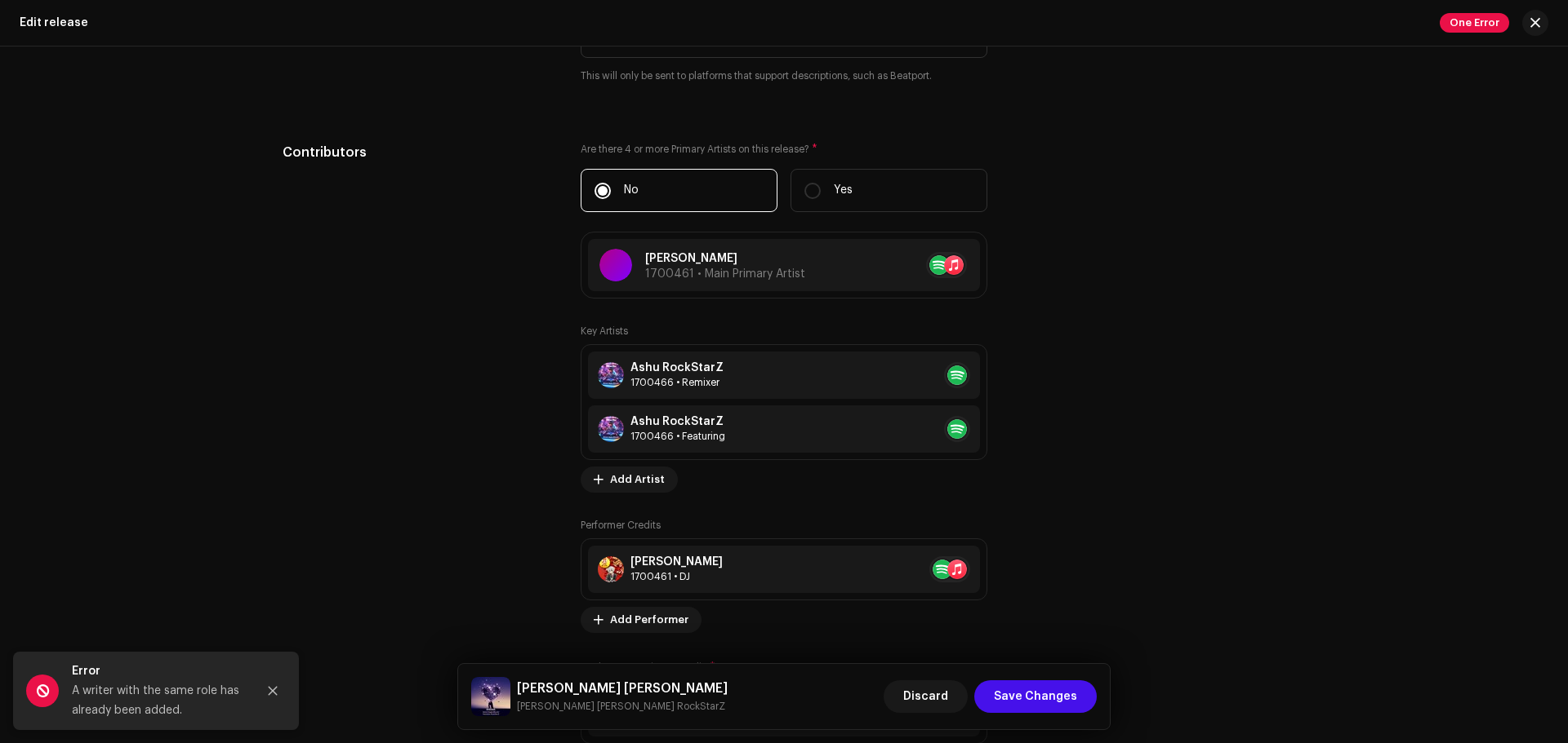
scroll to position [1991, 0]
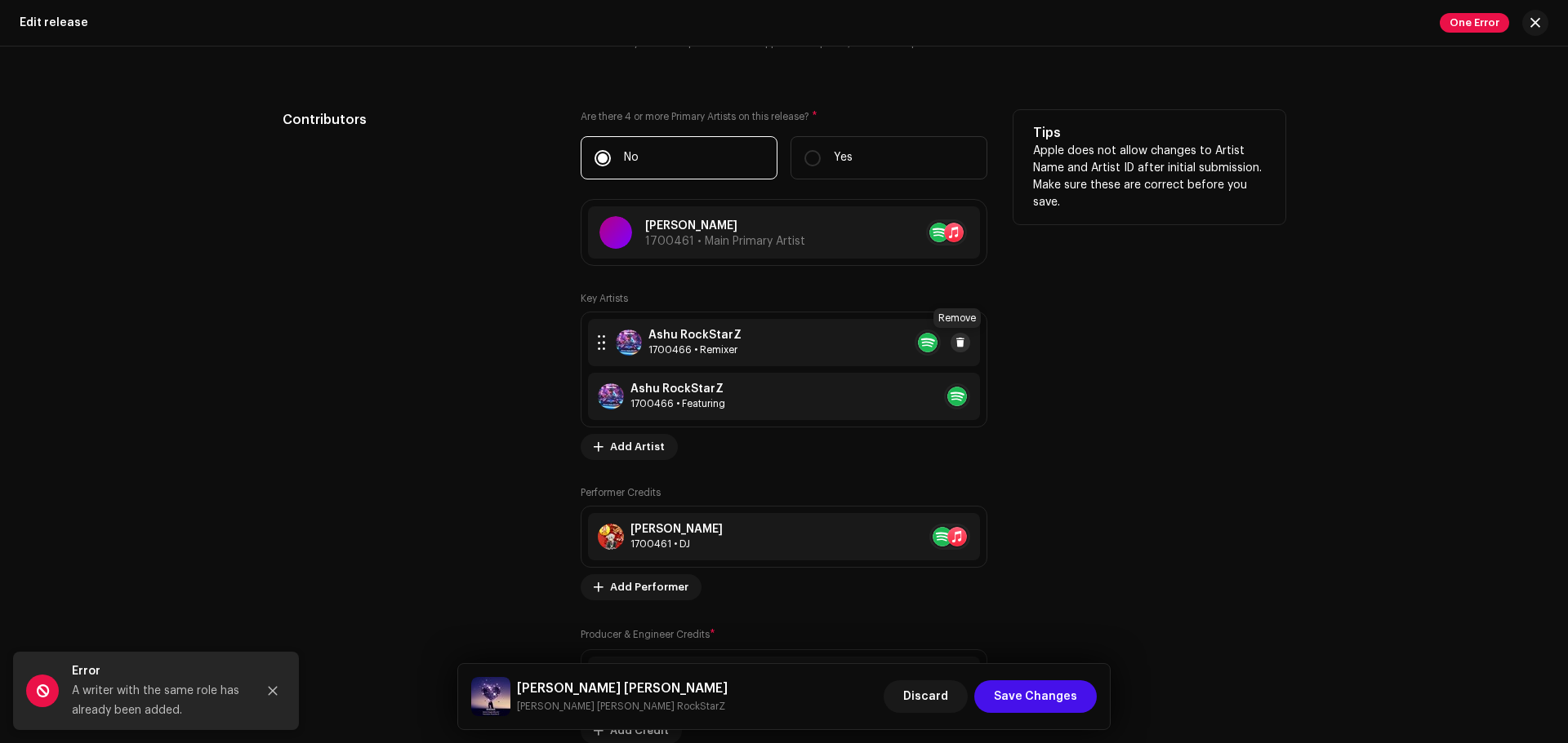
click at [956, 346] on span at bounding box center [960, 343] width 9 height 13
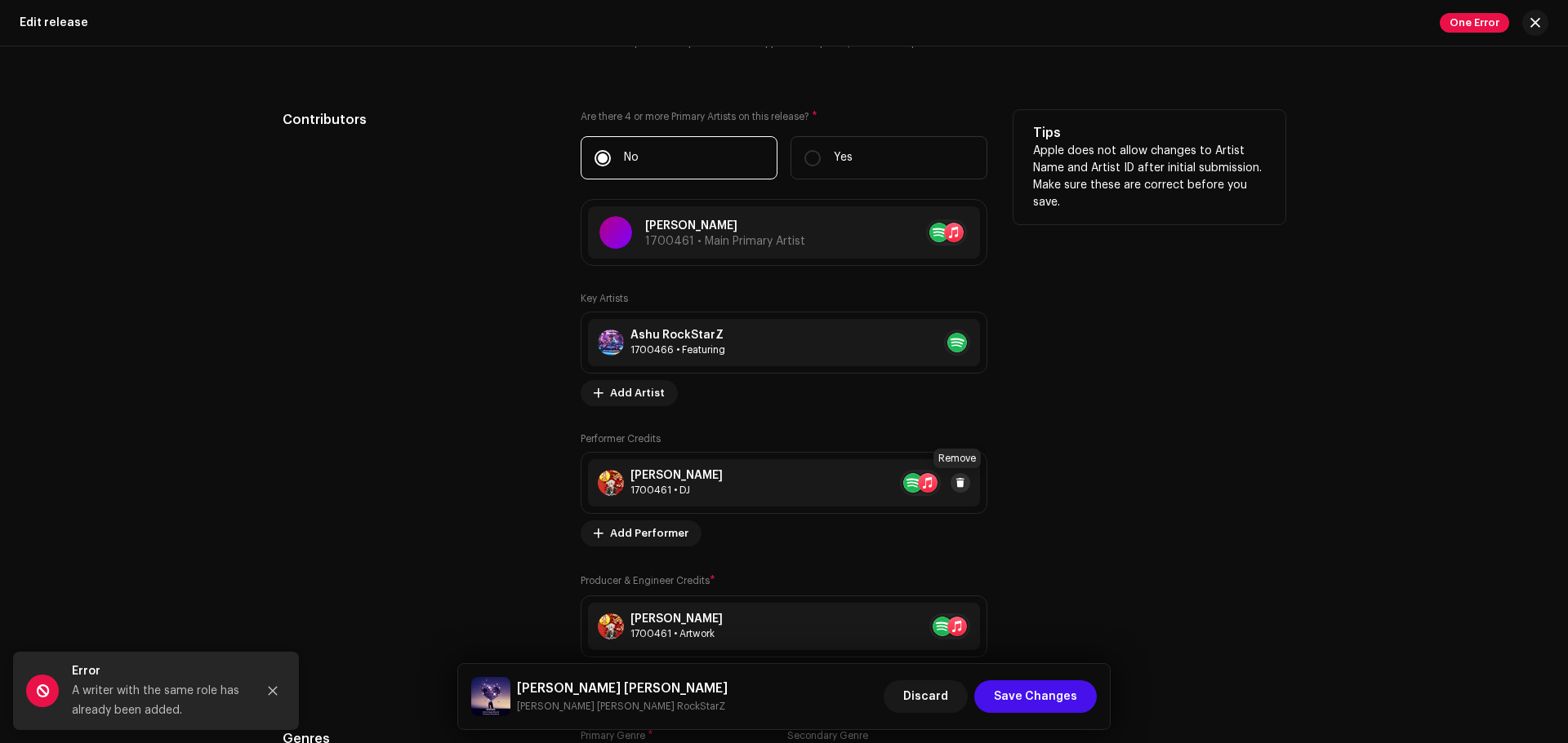
click at [958, 487] on span at bounding box center [960, 483] width 9 height 13
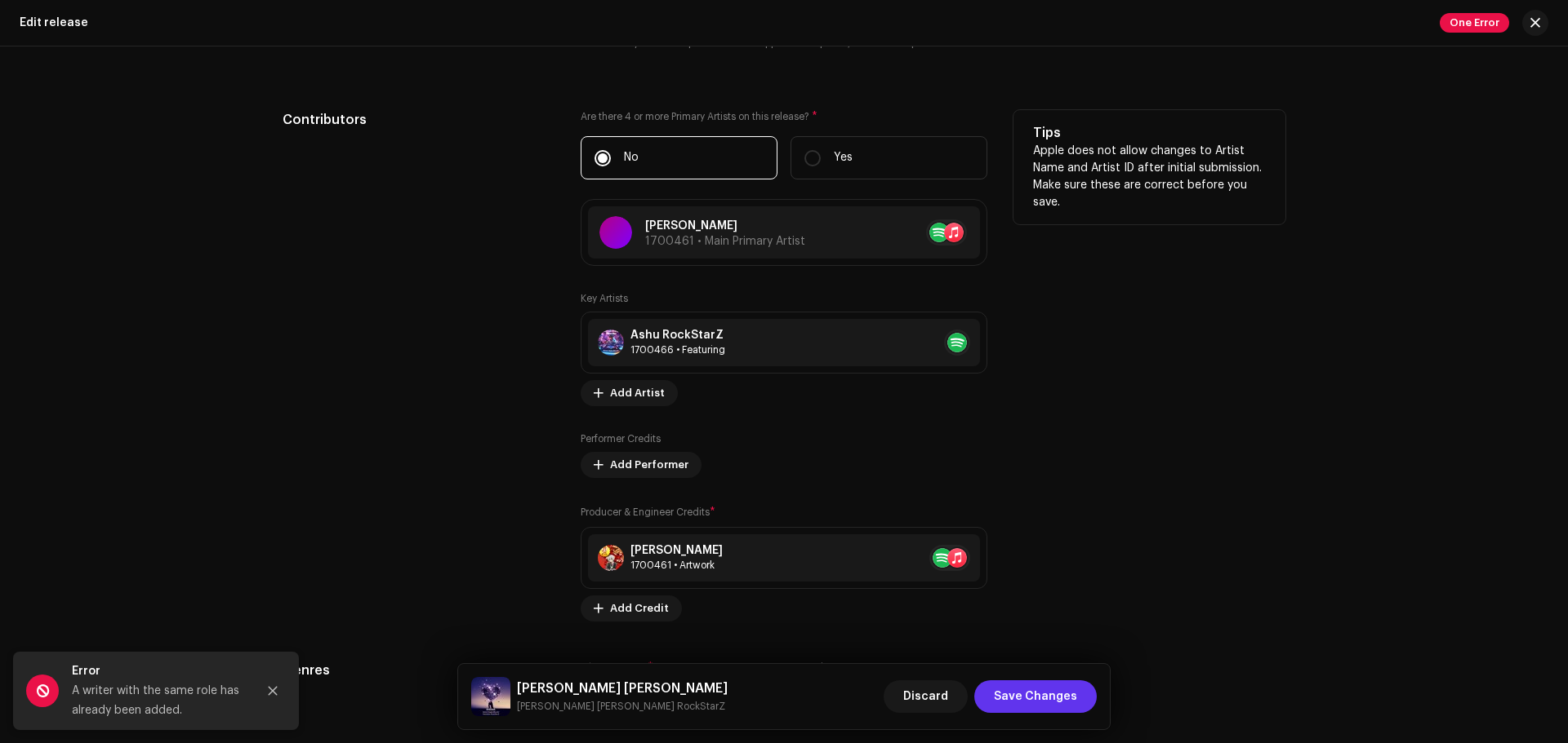
click at [1026, 566] on span "Save Changes" at bounding box center [1035, 697] width 83 height 33
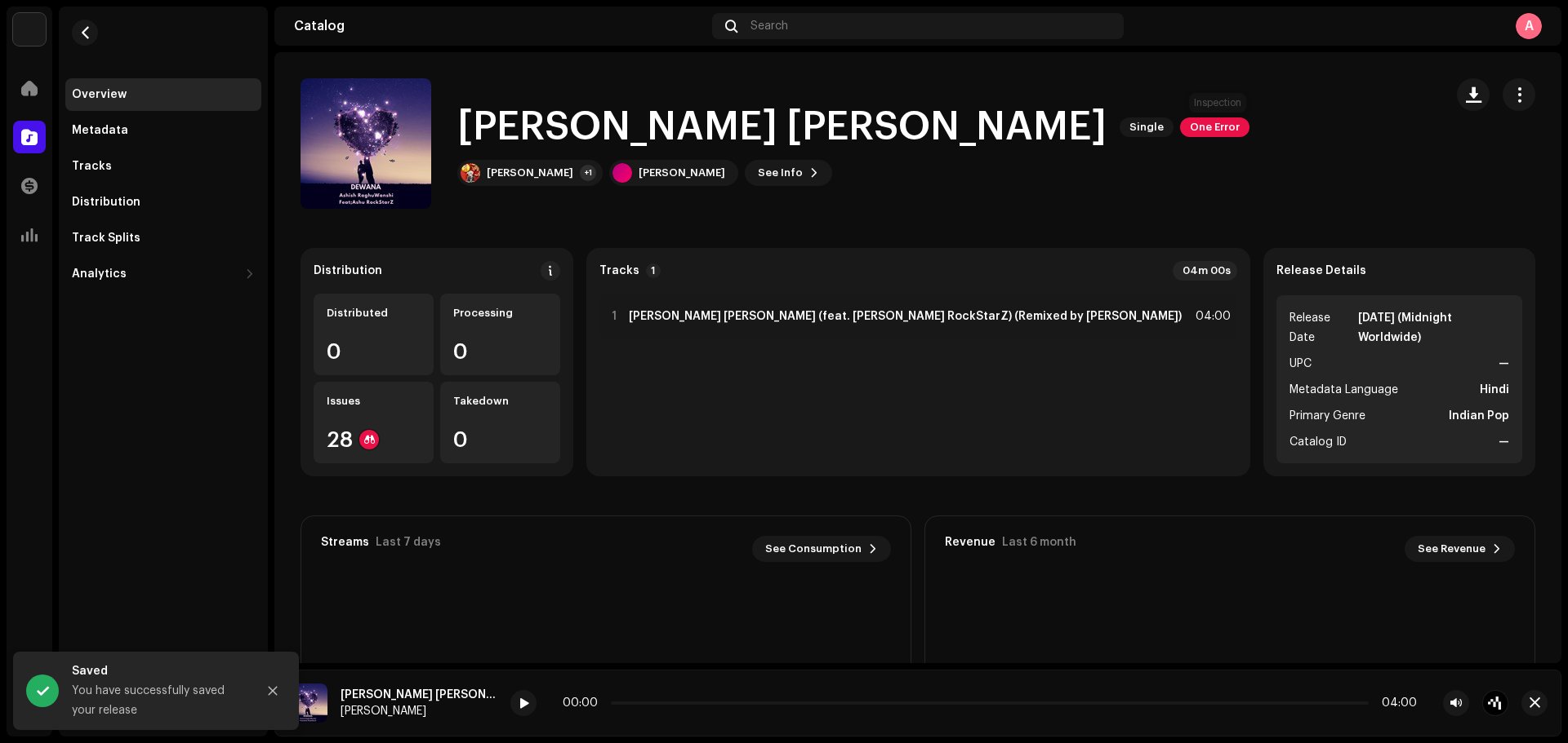
click at [1213, 124] on span "One Error" at bounding box center [1214, 127] width 69 height 20
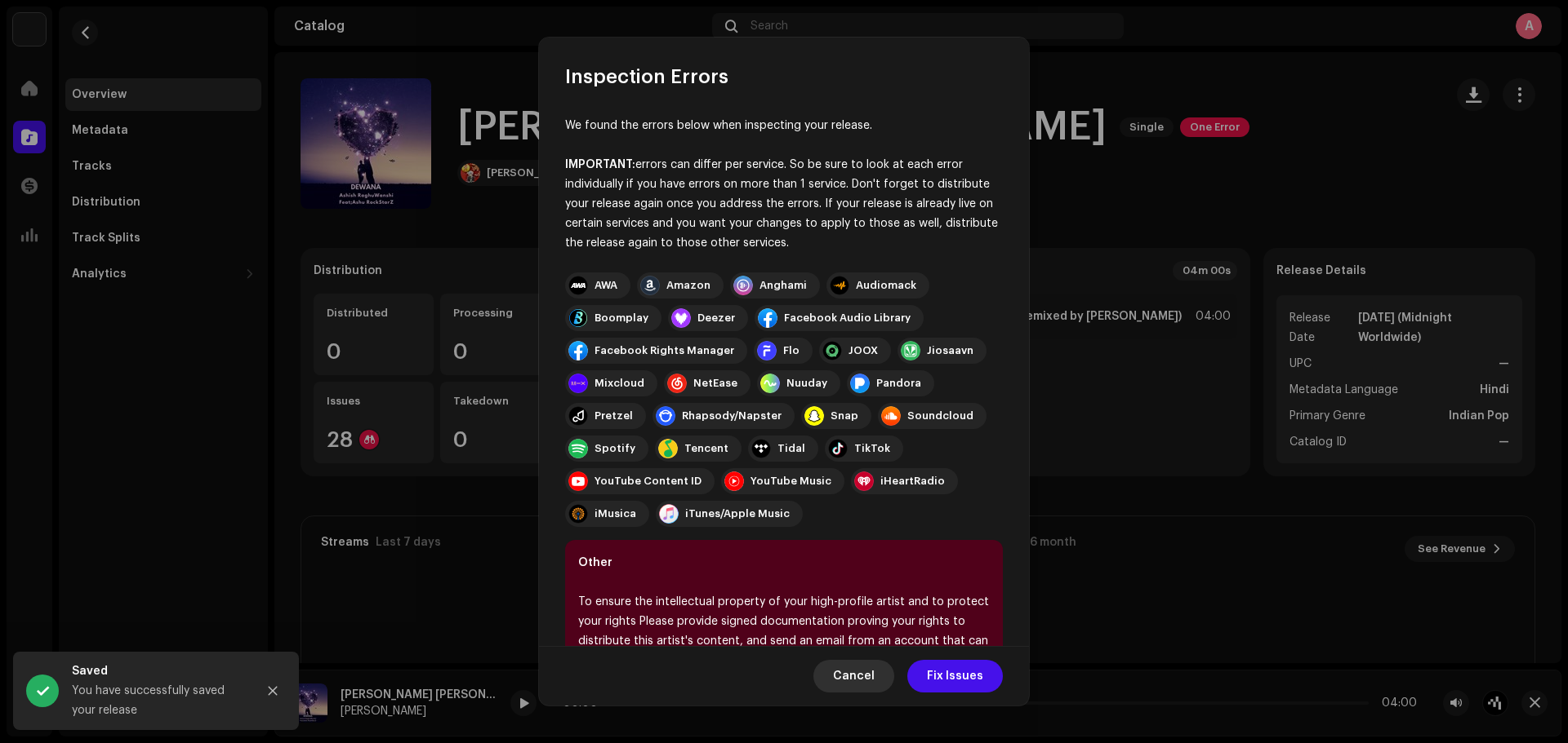
click at [853, 566] on span "Cancel" at bounding box center [854, 676] width 42 height 33
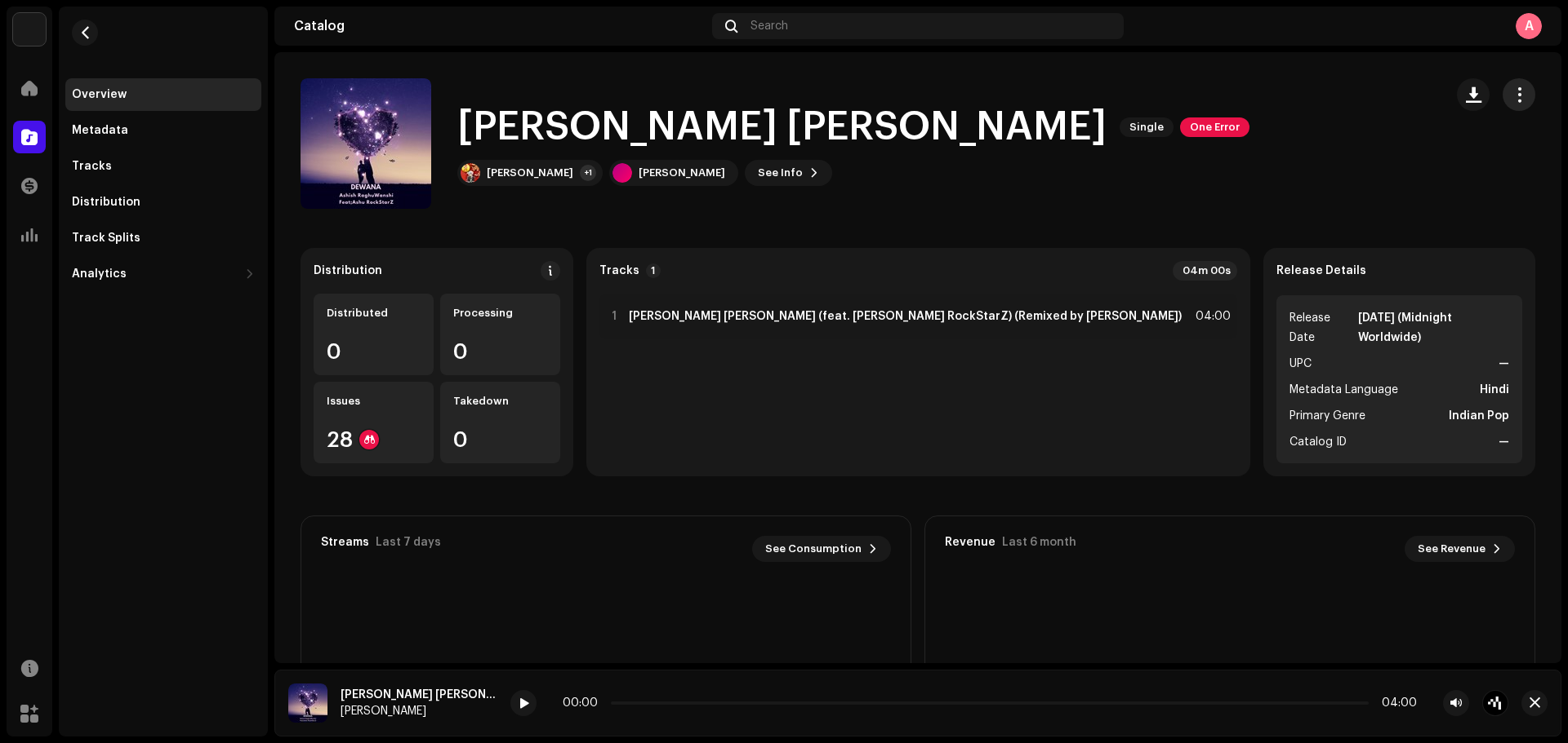
click at [1253, 90] on span "button" at bounding box center [1519, 94] width 15 height 13
click at [1253, 169] on div "Edit" at bounding box center [1435, 167] width 152 height 13
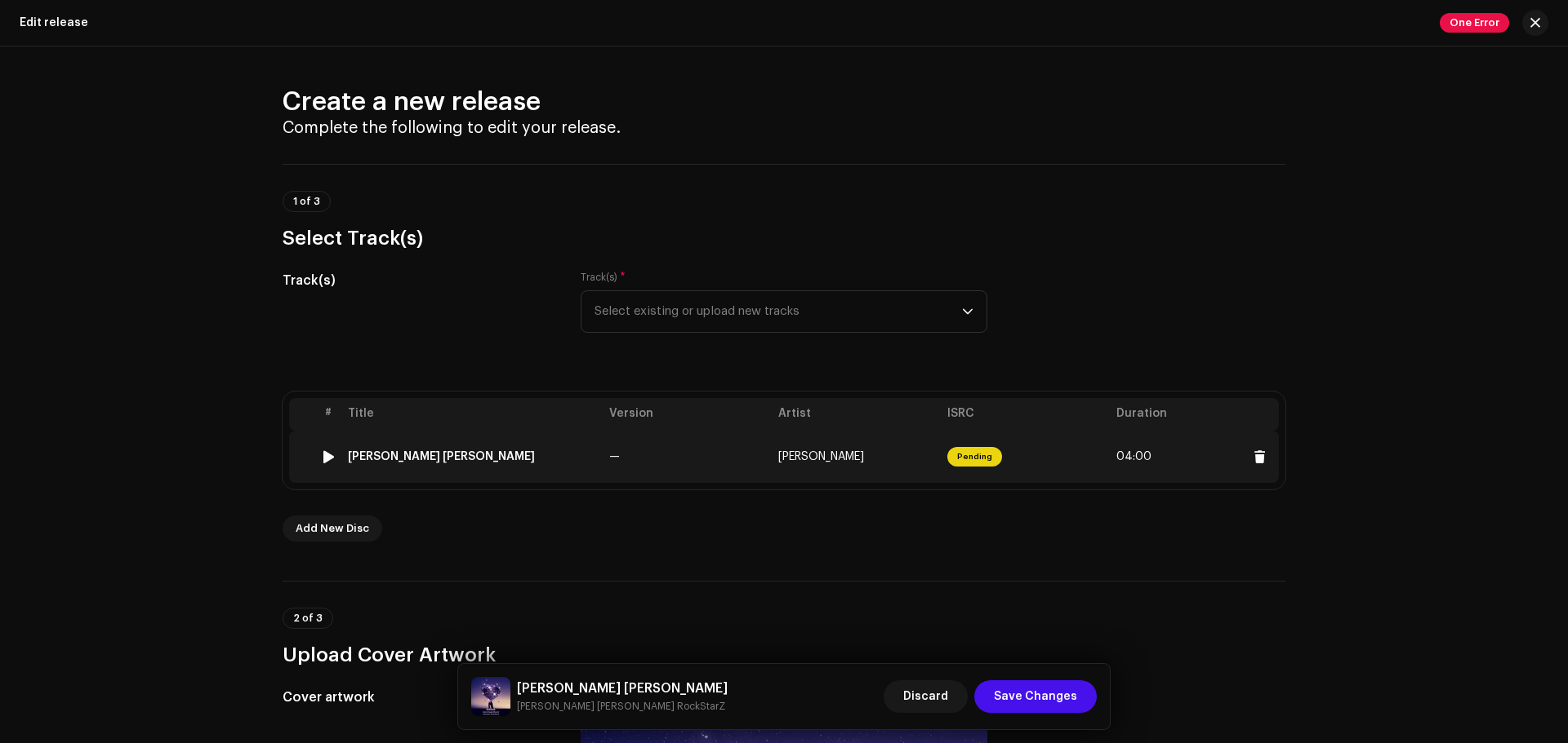
click at [494, 456] on div "[PERSON_NAME] [PERSON_NAME]" at bounding box center [441, 457] width 187 height 13
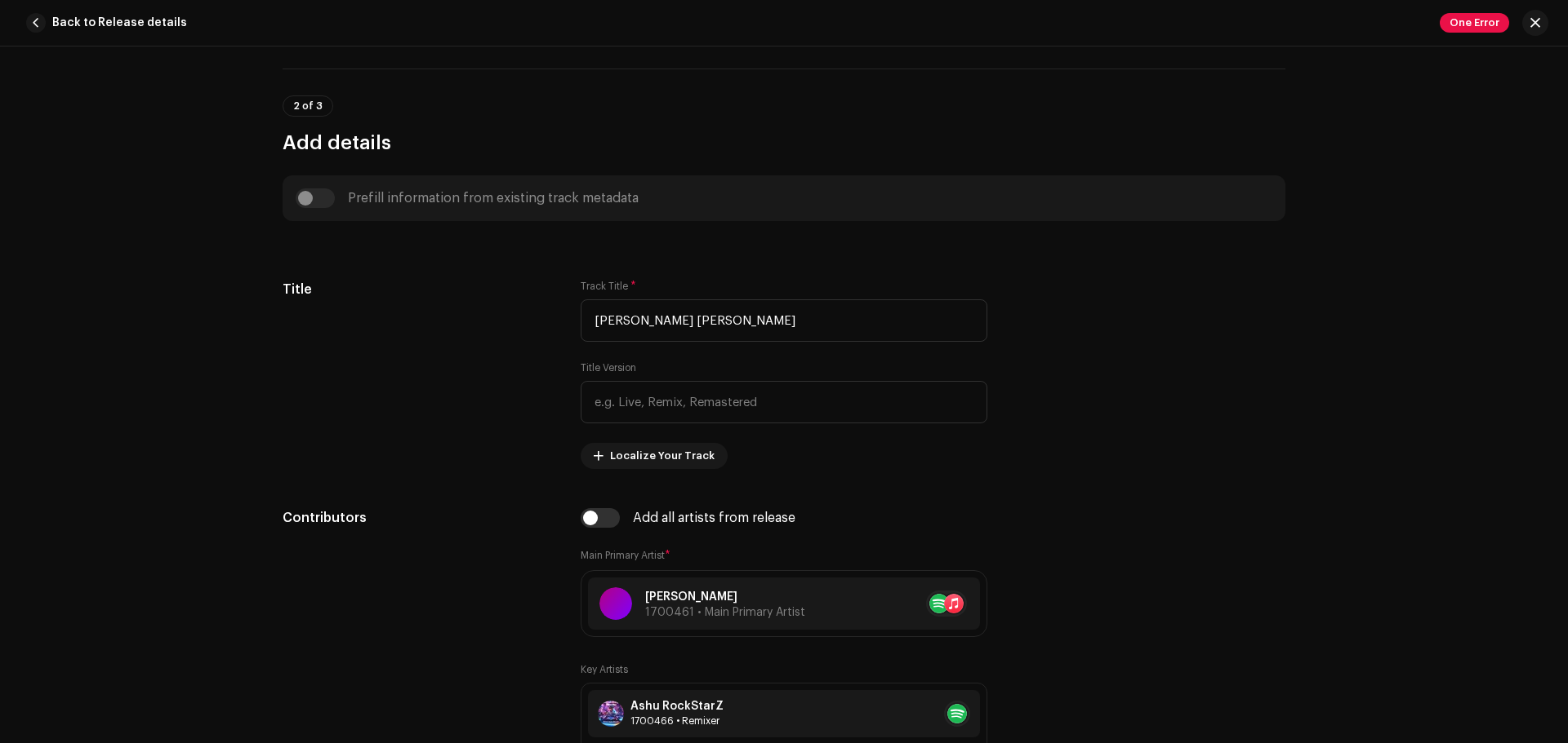
scroll to position [610, 0]
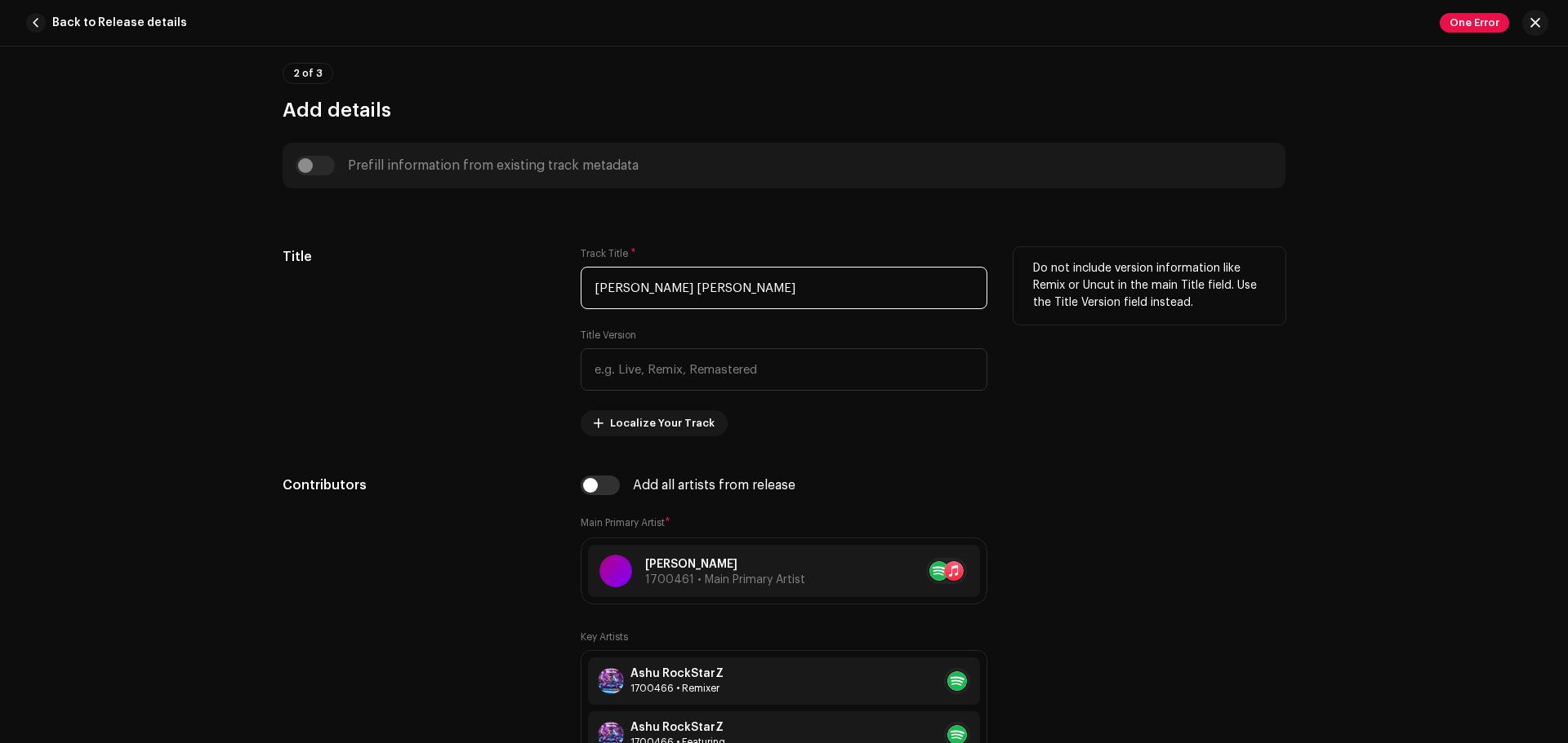
click at [744, 284] on input "[PERSON_NAME] [PERSON_NAME]" at bounding box center [784, 288] width 406 height 42
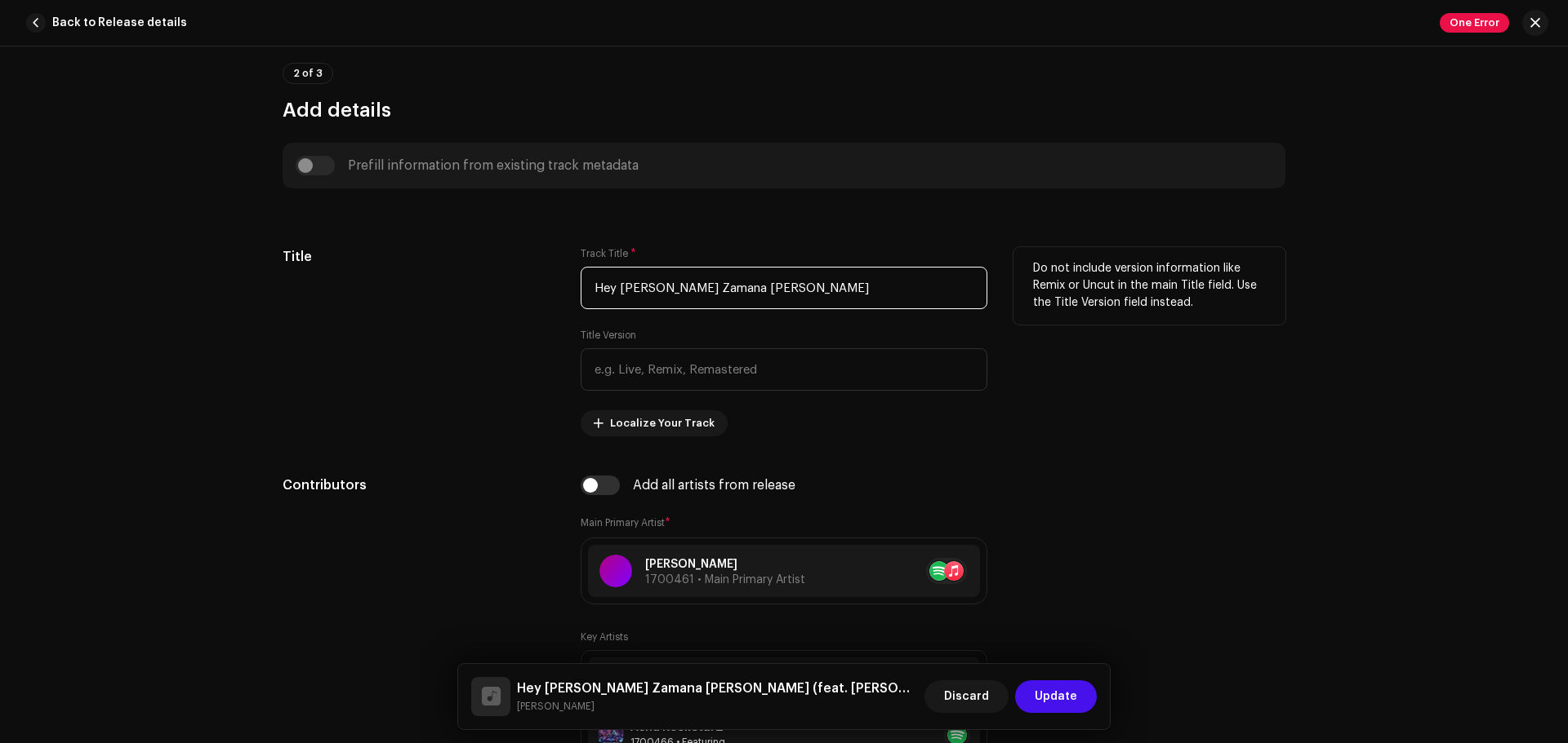
click at [744, 284] on input "Hey [PERSON_NAME] Zamana [PERSON_NAME]" at bounding box center [784, 288] width 406 height 42
type input "Hey [PERSON_NAME] SsR [PERSON_NAME]"
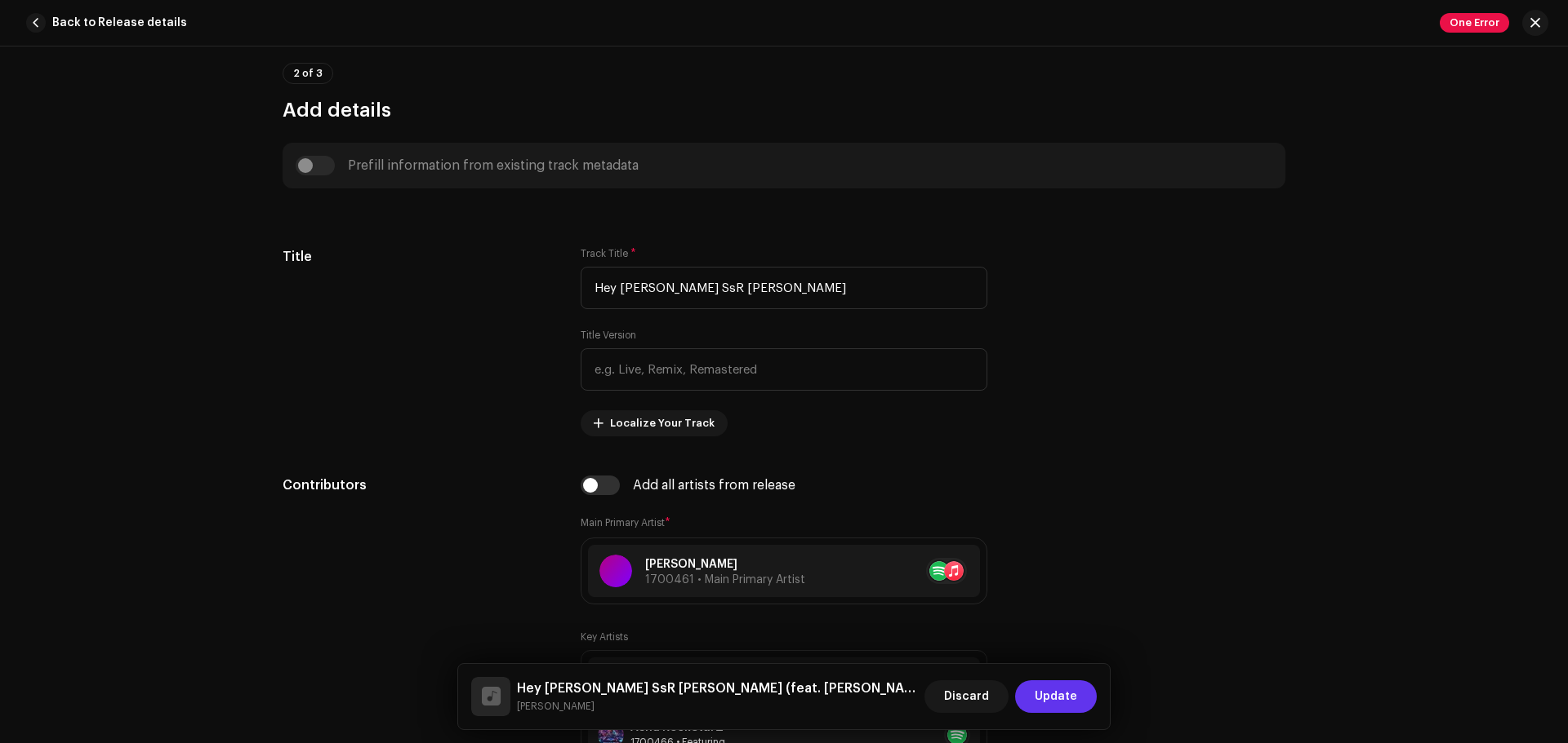
click at [1056, 566] on span "Update" at bounding box center [1055, 697] width 43 height 33
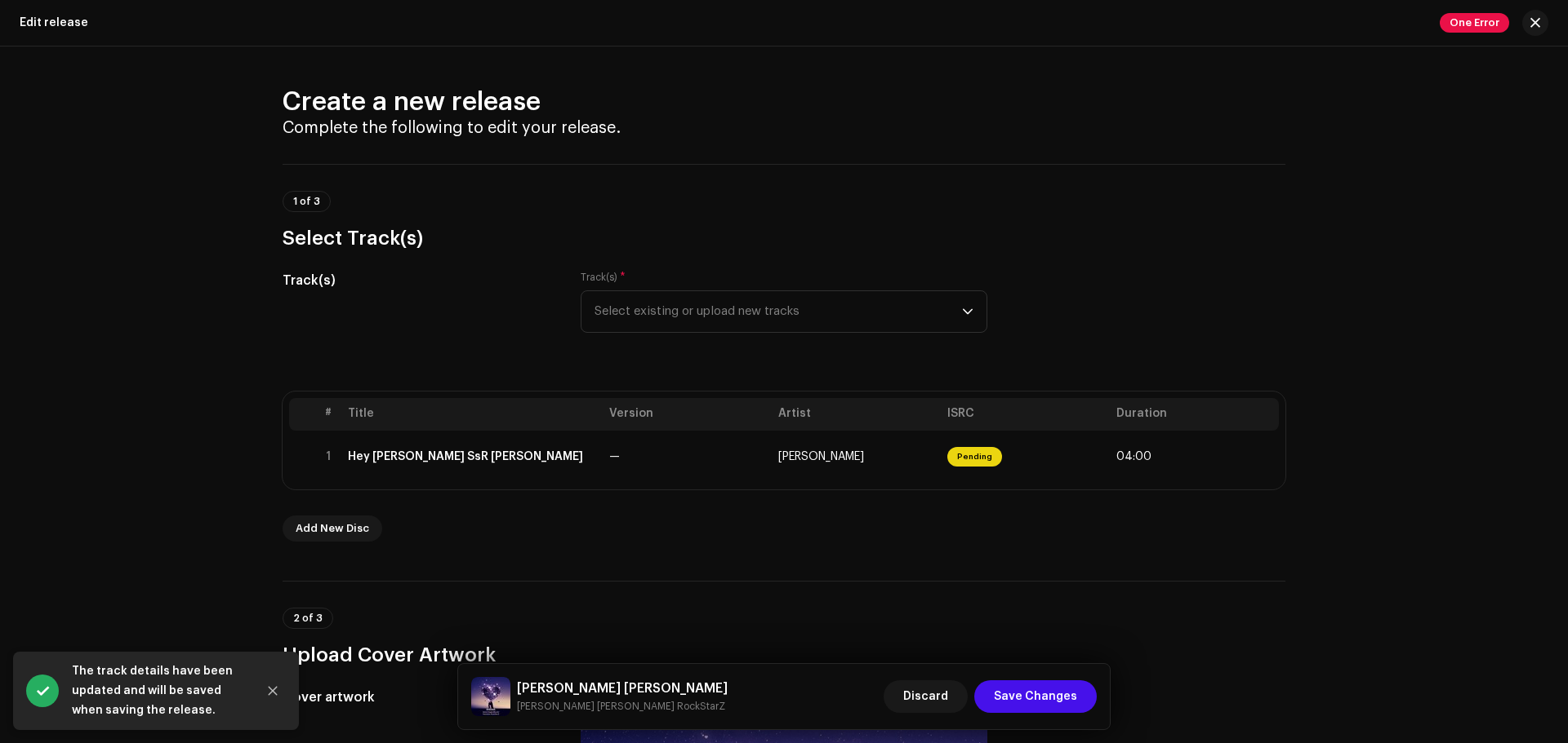
click at [786, 529] on div "Add New Disc" at bounding box center [783, 529] width 1002 height 26
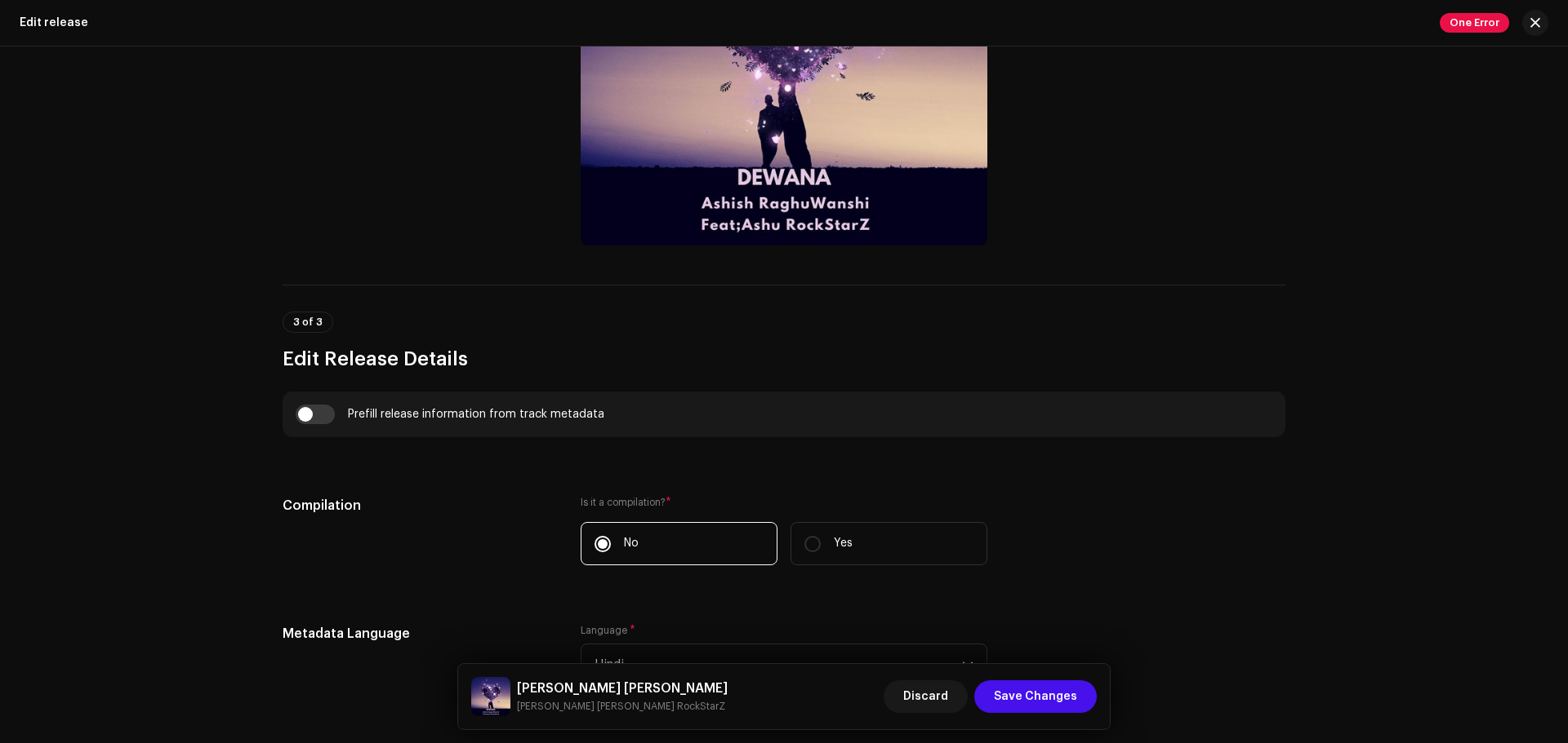
scroll to position [882, 0]
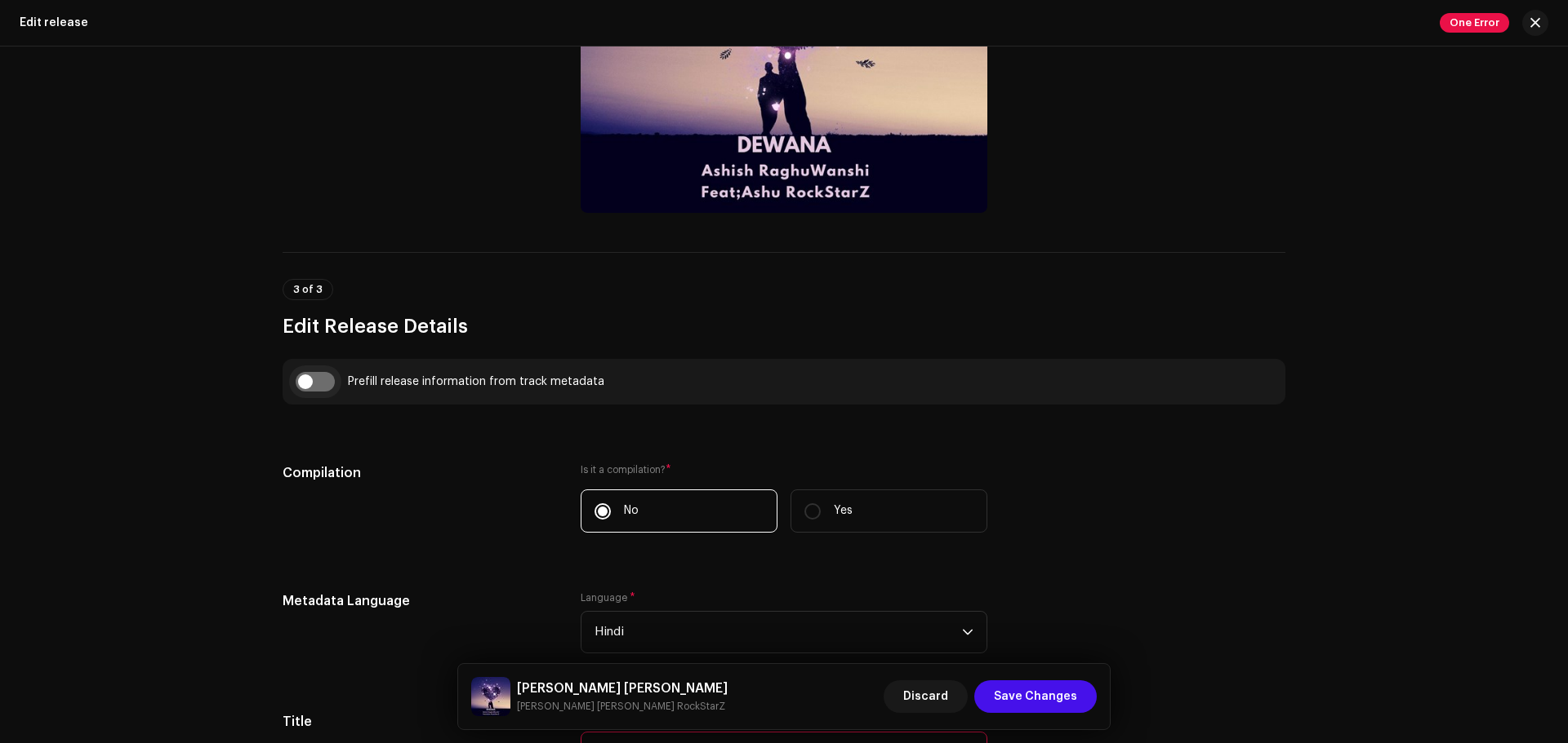
click at [309, 382] on input "checkbox" at bounding box center [315, 381] width 39 height 20
checkbox input "true"
type input "Hey [PERSON_NAME] SsR [PERSON_NAME]"
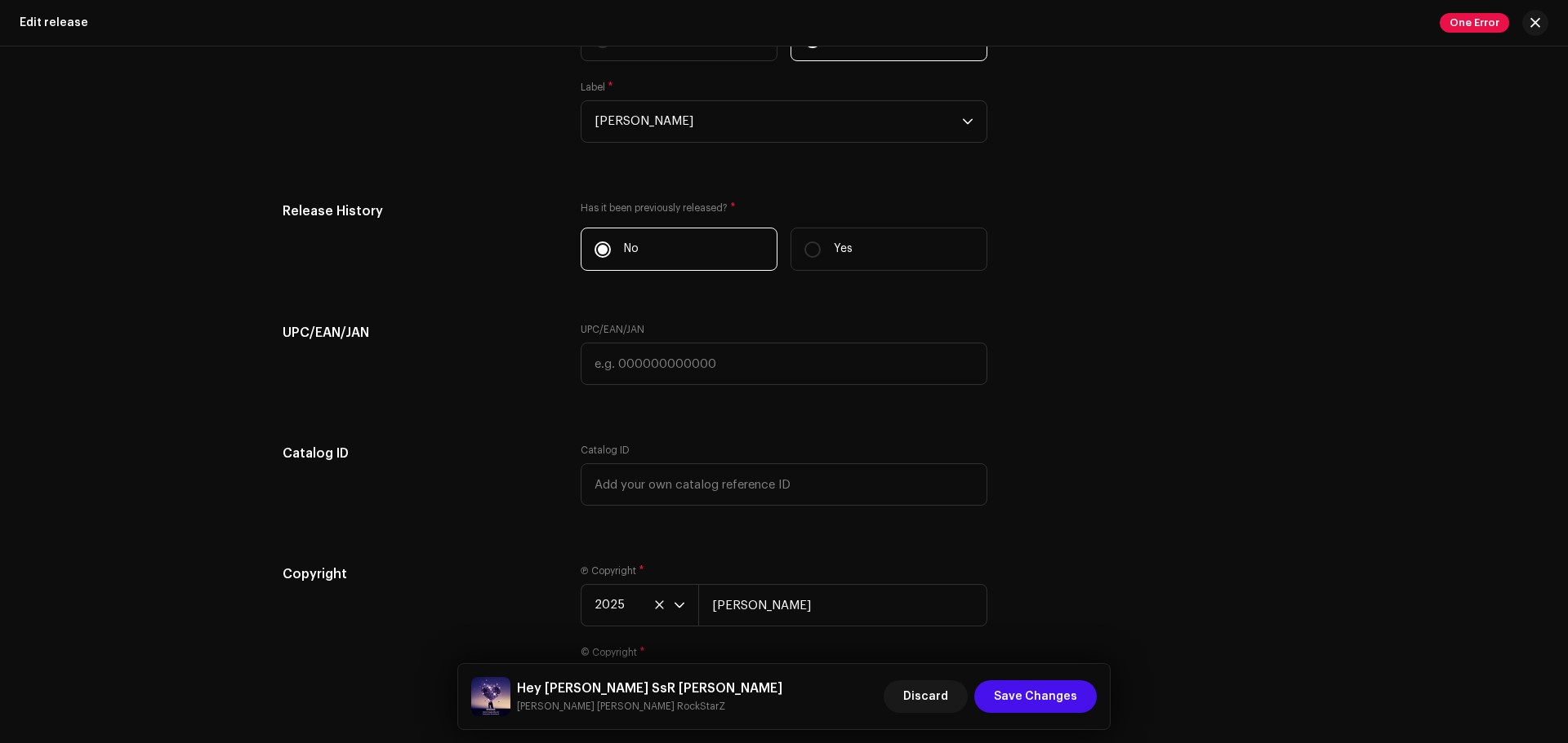
scroll to position [3045, 0]
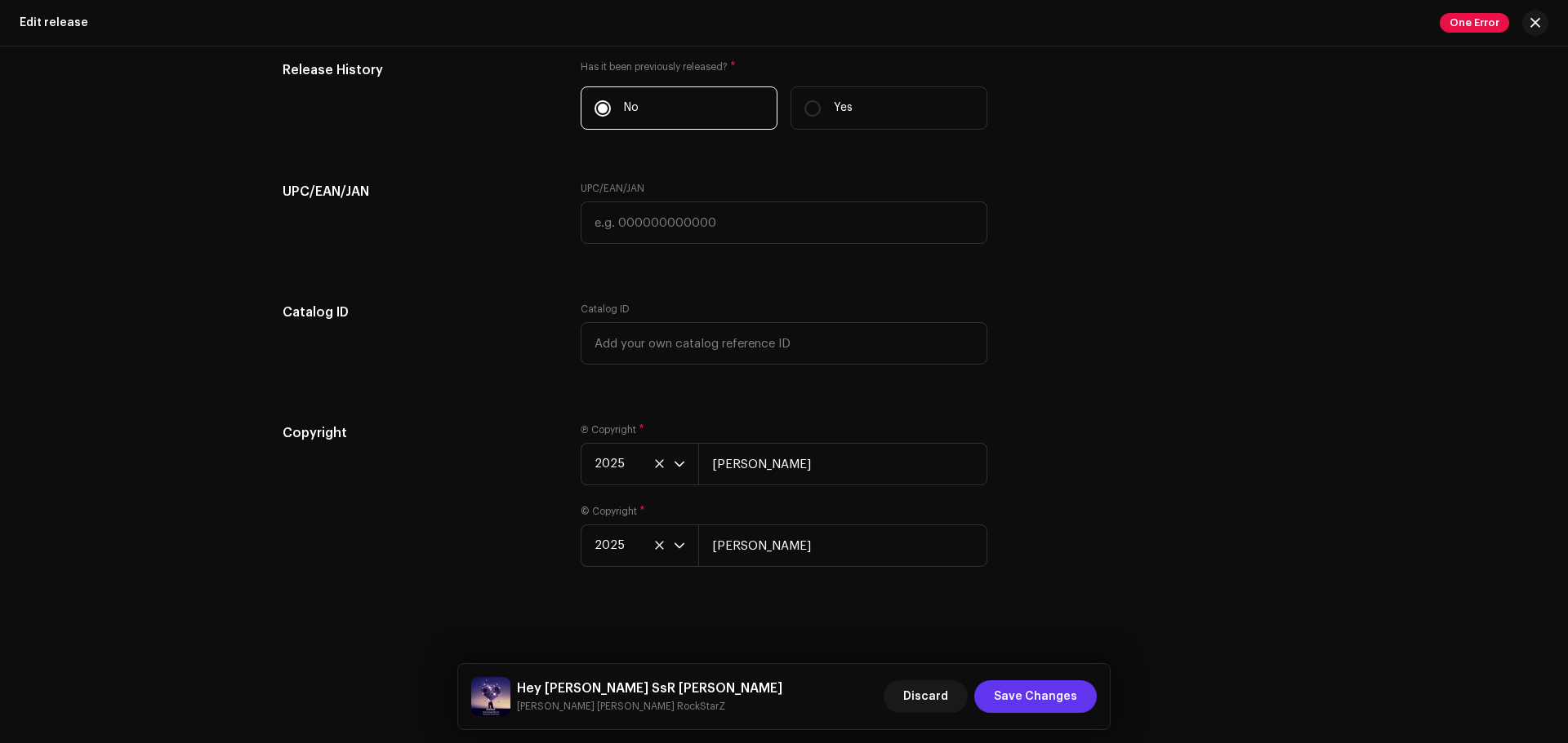
click at [1021, 566] on span "Save Changes" at bounding box center [1035, 697] width 83 height 33
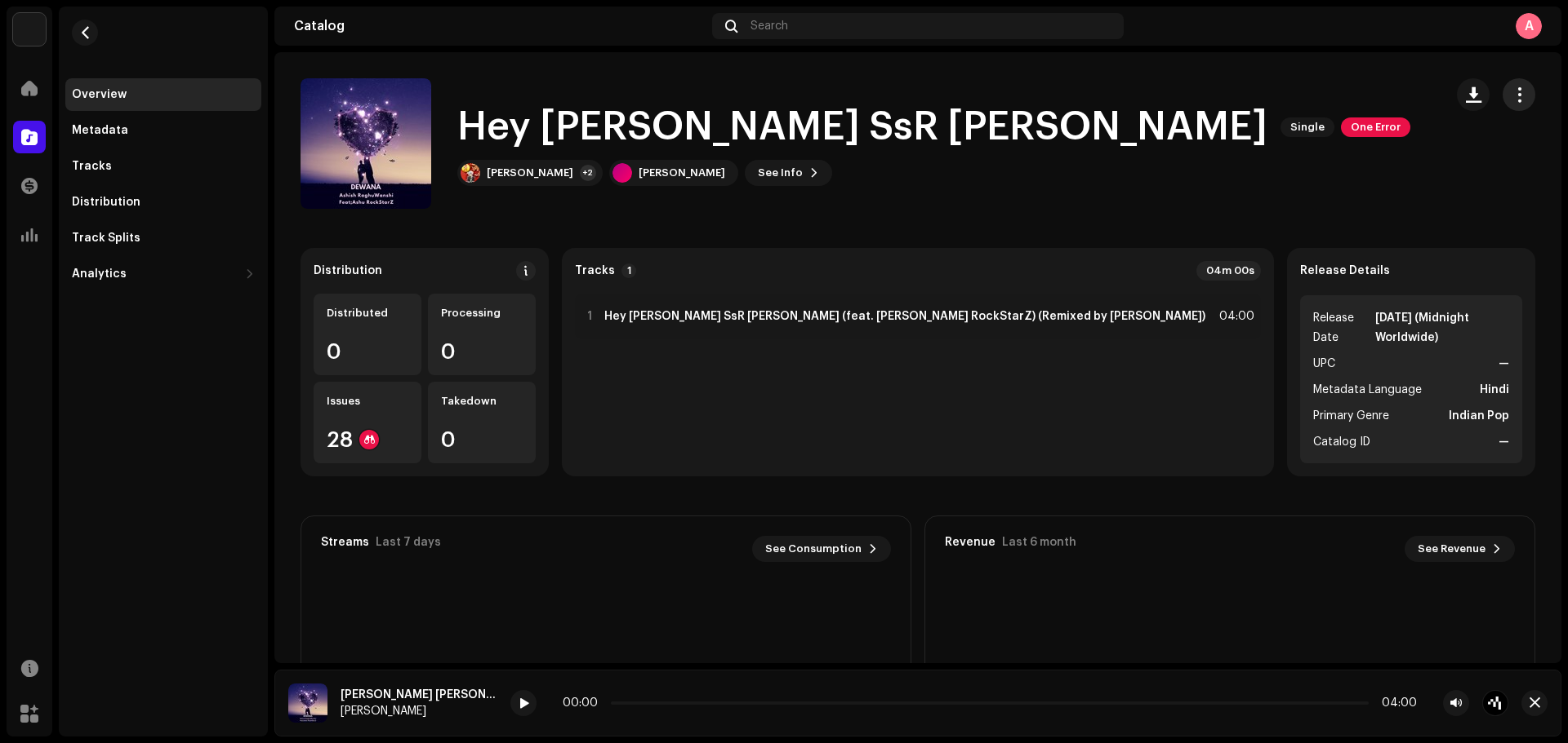
click at [1253, 94] on span "button" at bounding box center [1519, 94] width 15 height 13
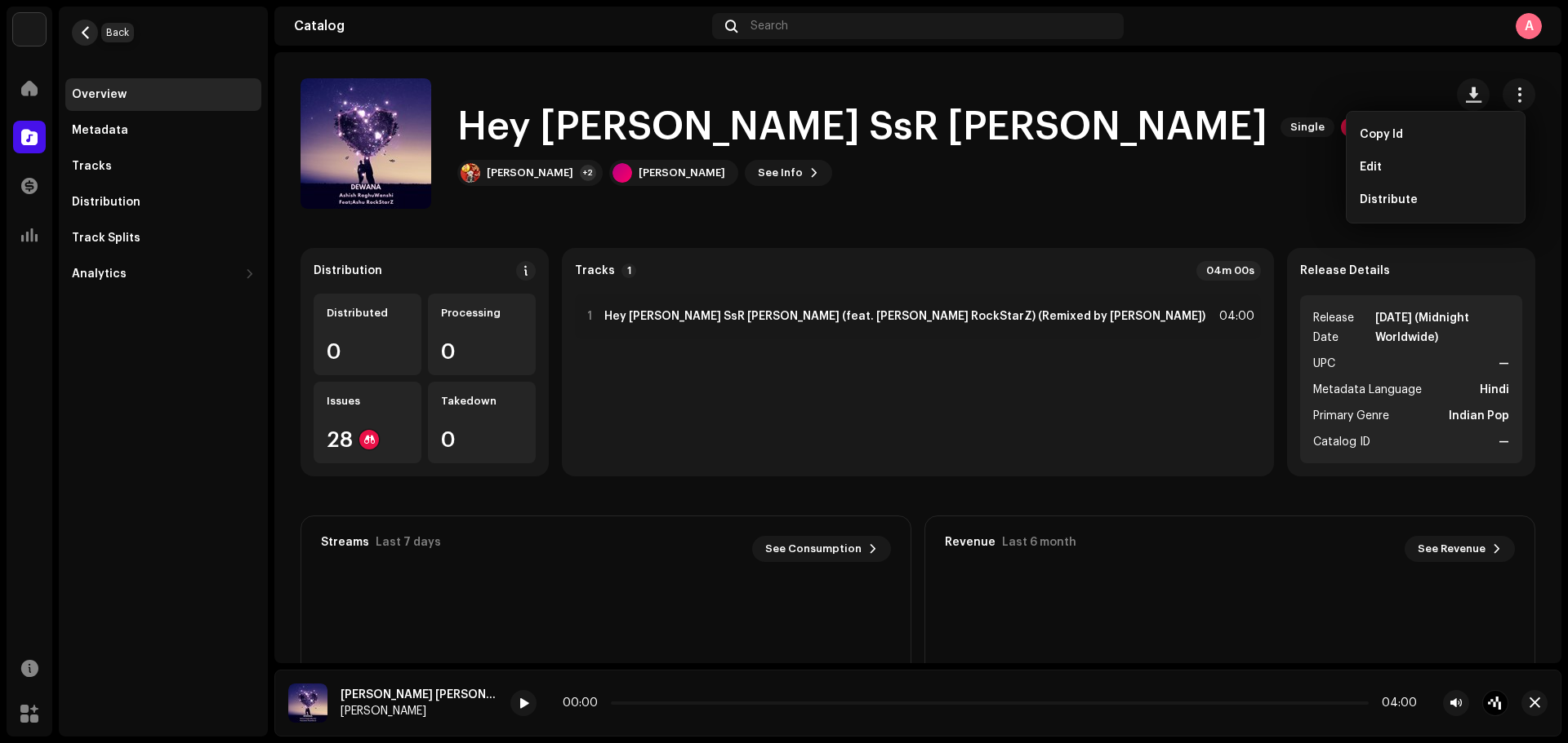
click at [87, 33] on span "button" at bounding box center [85, 33] width 12 height 13
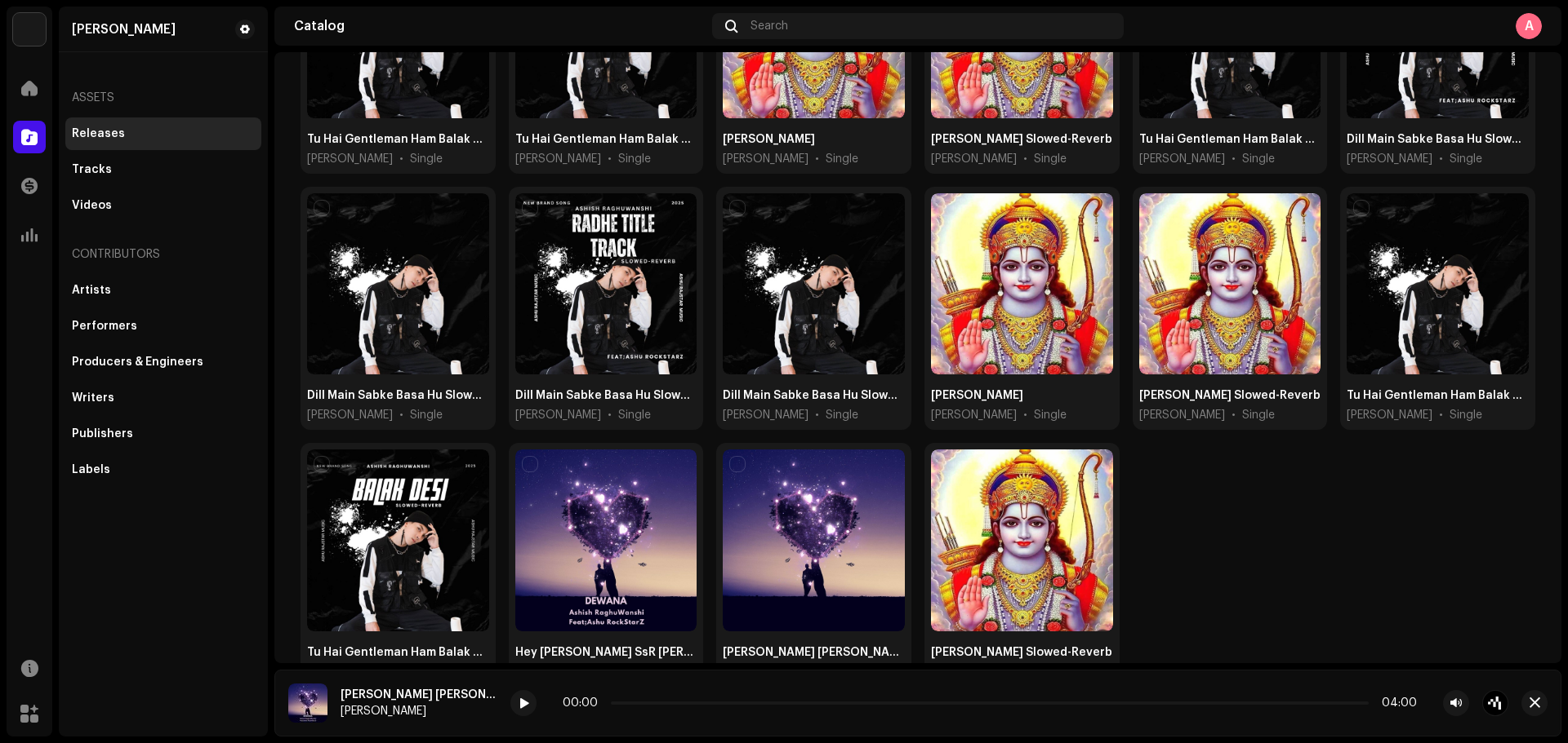
scroll to position [281, 0]
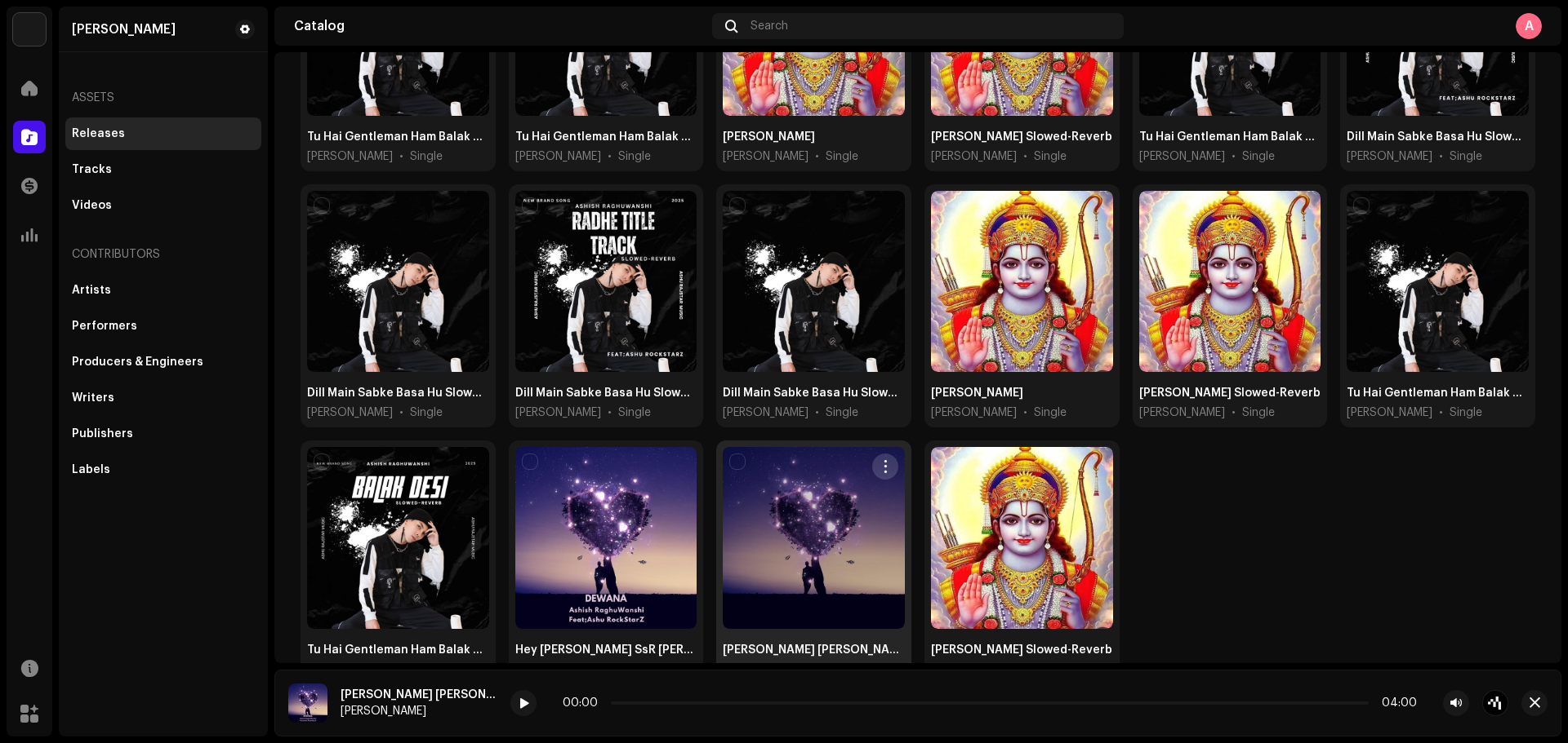
click at [880, 470] on button "button" at bounding box center [885, 467] width 26 height 26
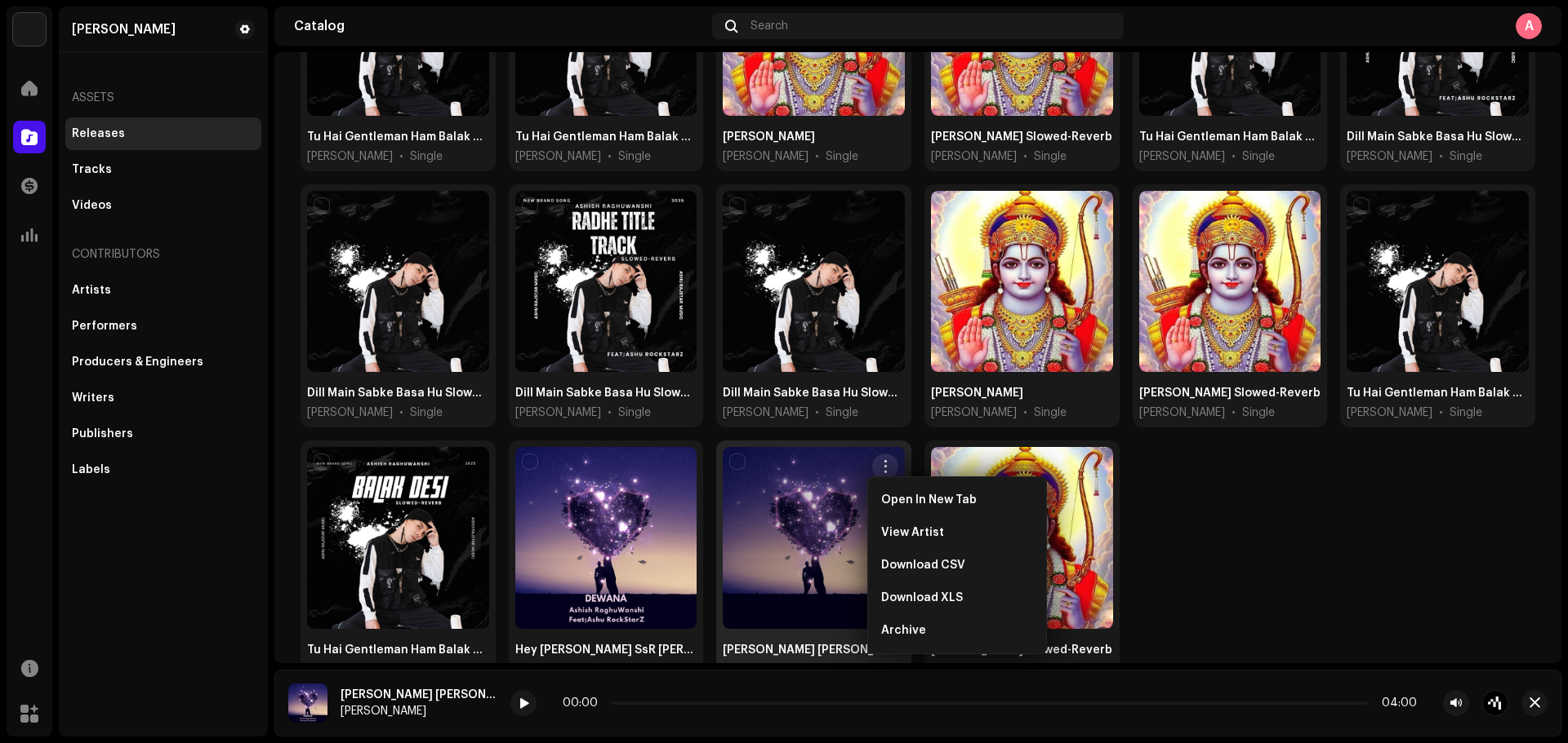
click at [777, 517] on div at bounding box center [813, 538] width 182 height 182
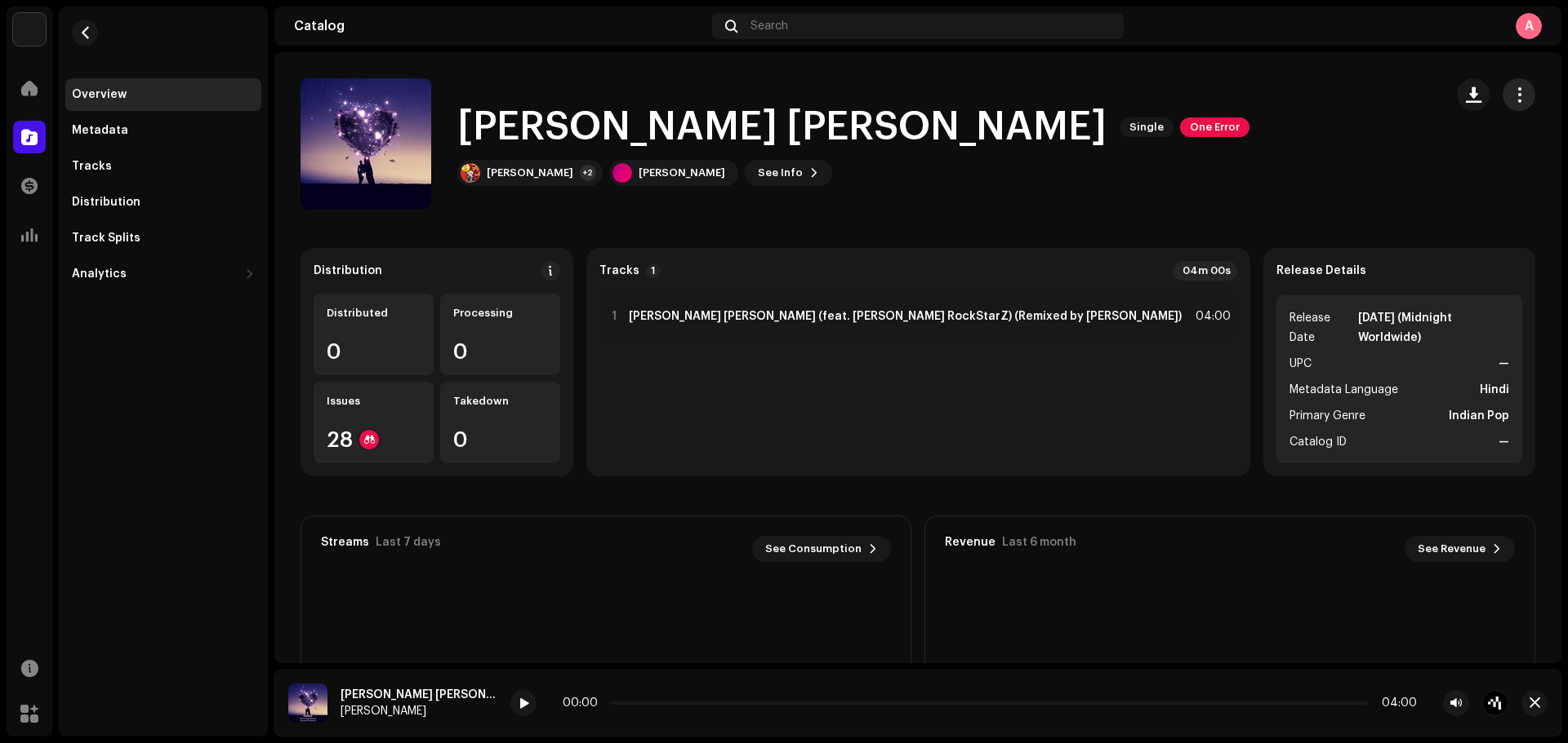
click at [1253, 99] on span "button" at bounding box center [1519, 94] width 15 height 13
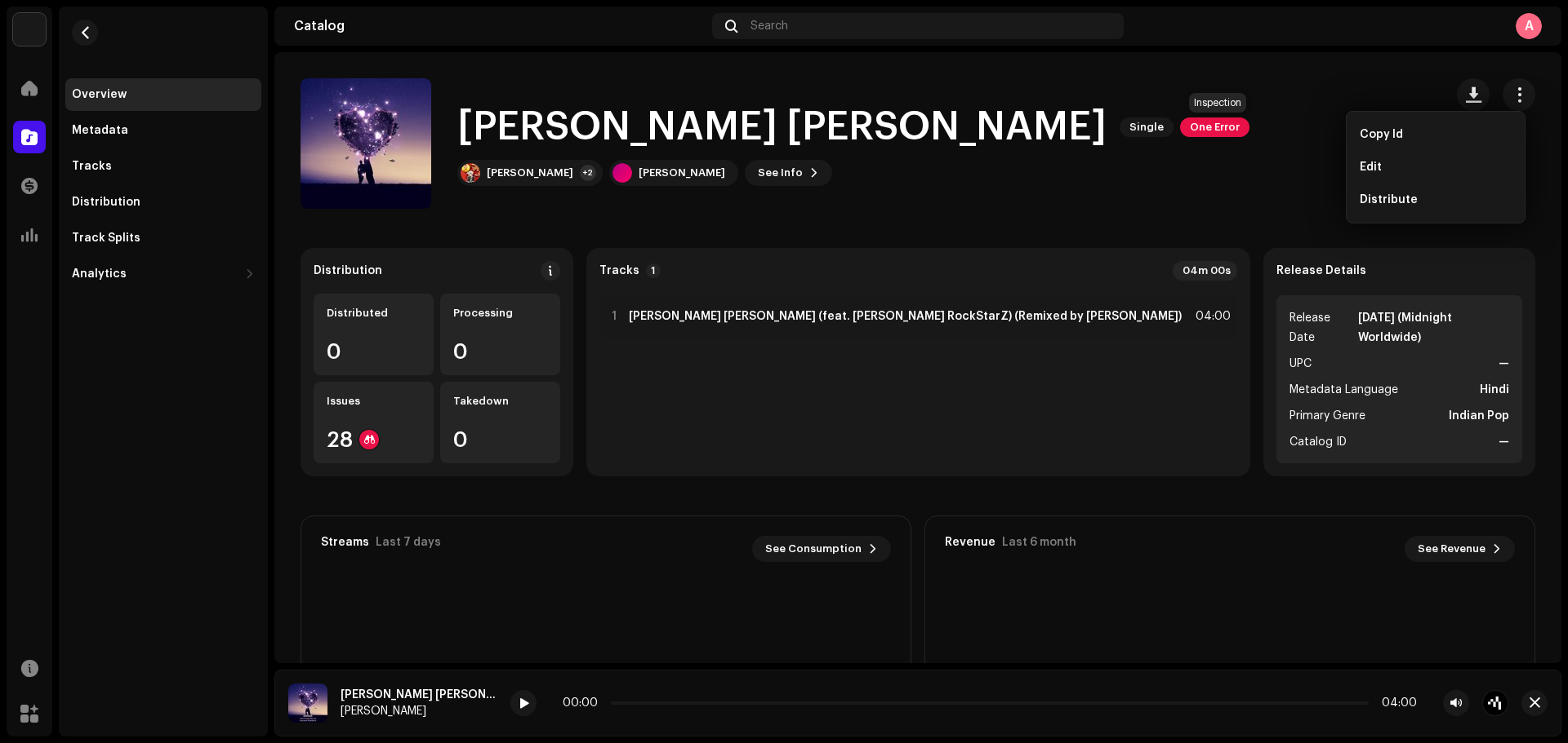
click at [1213, 125] on span "One Error" at bounding box center [1214, 127] width 69 height 20
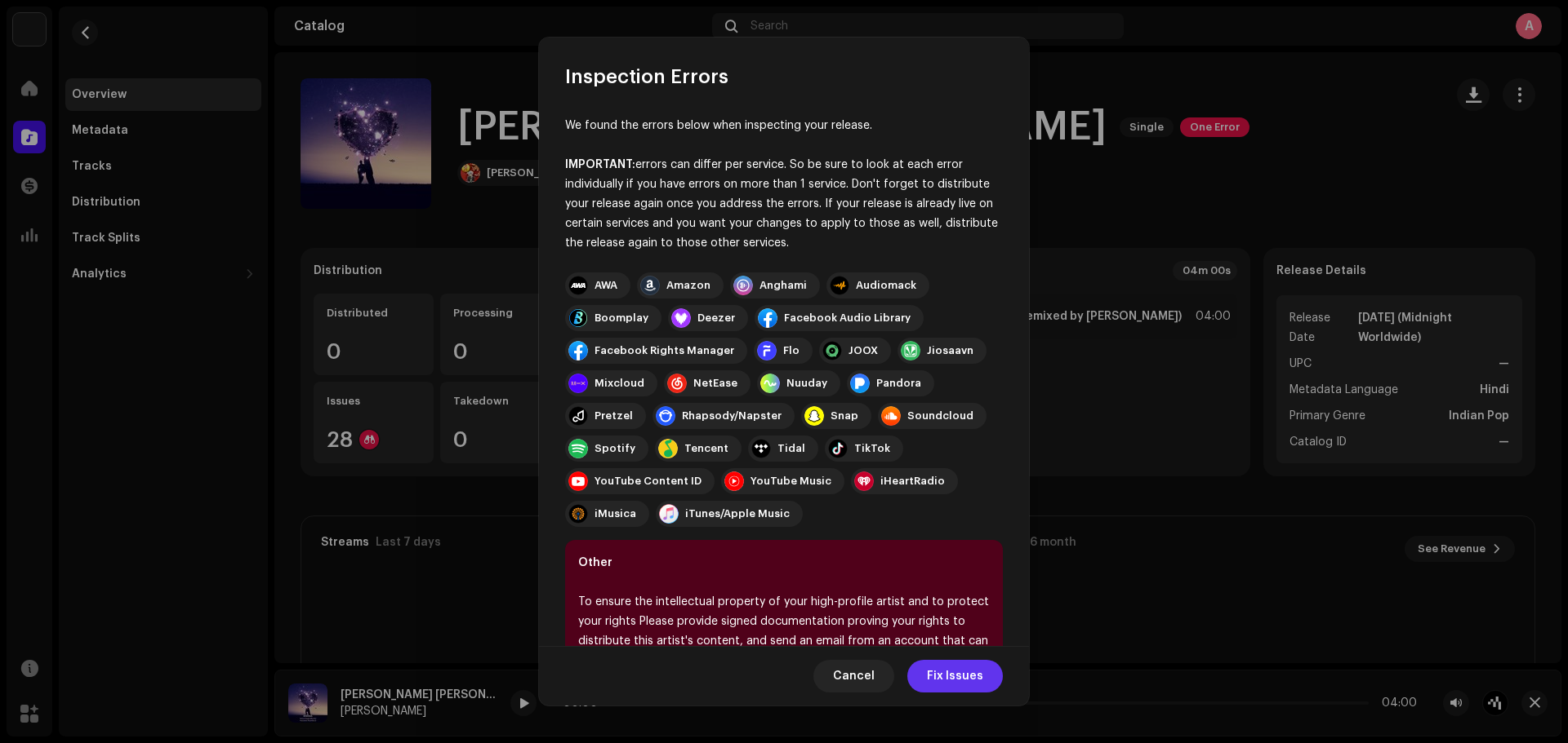
click at [947, 566] on span "Fix Issues" at bounding box center [955, 676] width 57 height 33
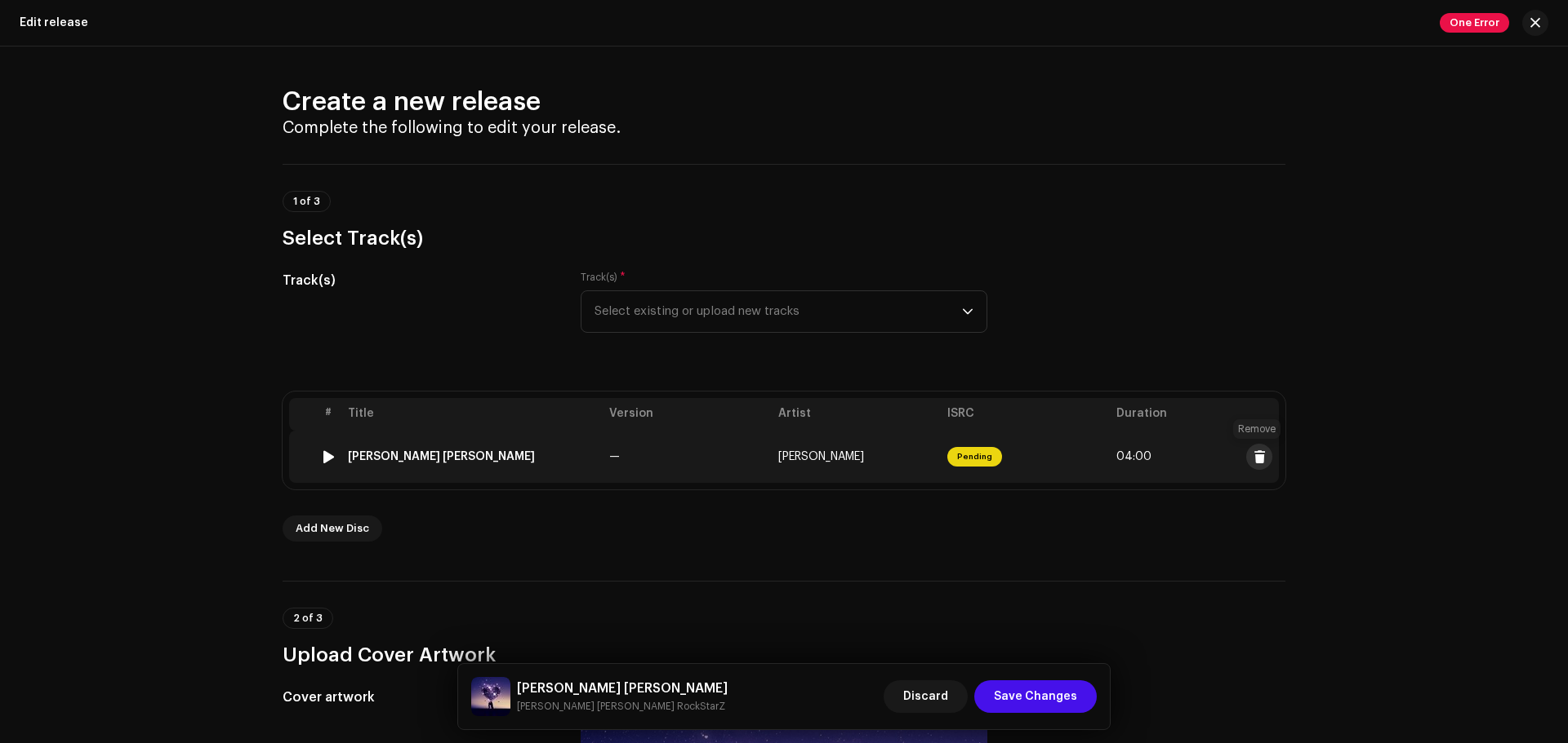
click at [1253, 458] on span at bounding box center [1259, 457] width 12 height 13
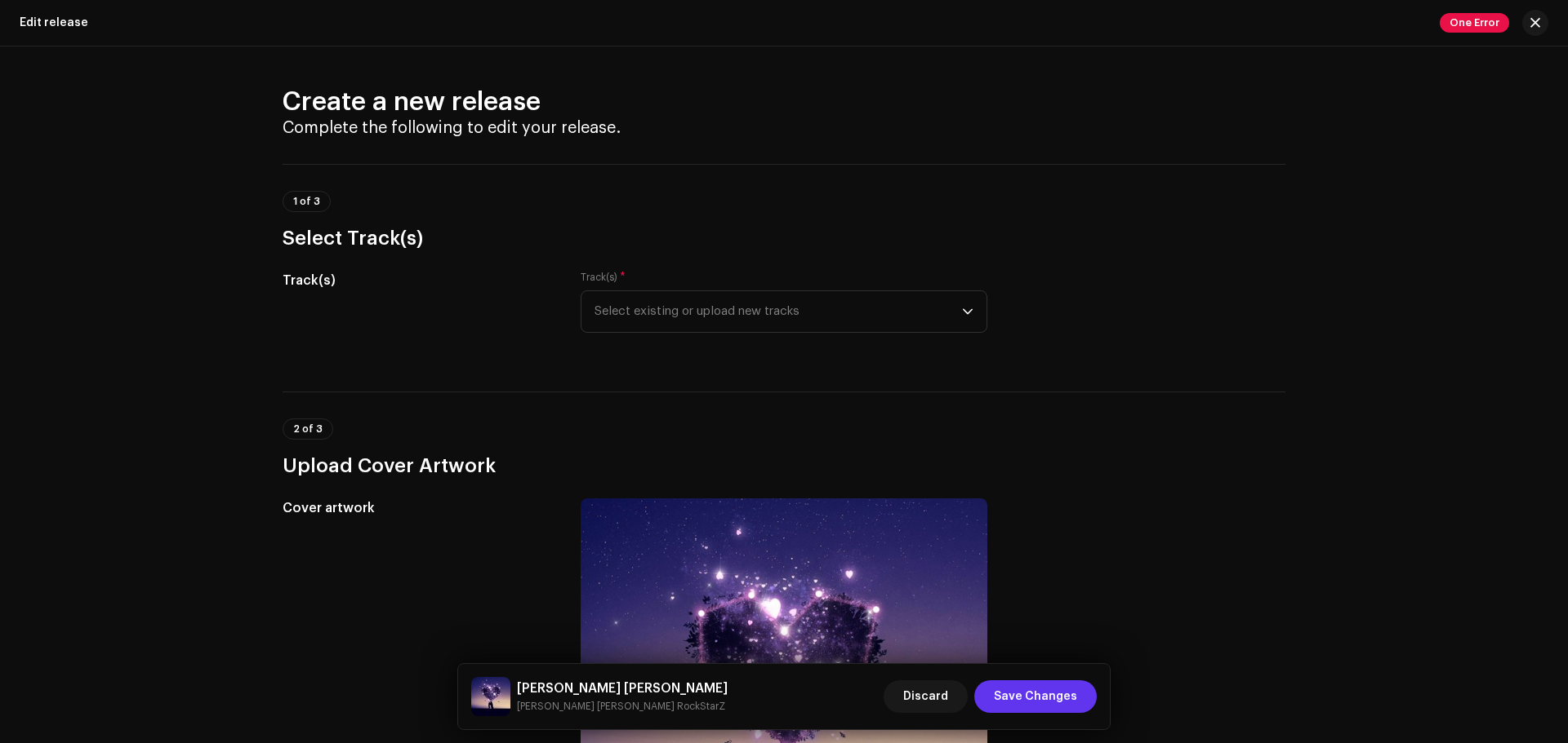
click at [1034, 566] on span "Save Changes" at bounding box center [1035, 697] width 83 height 33
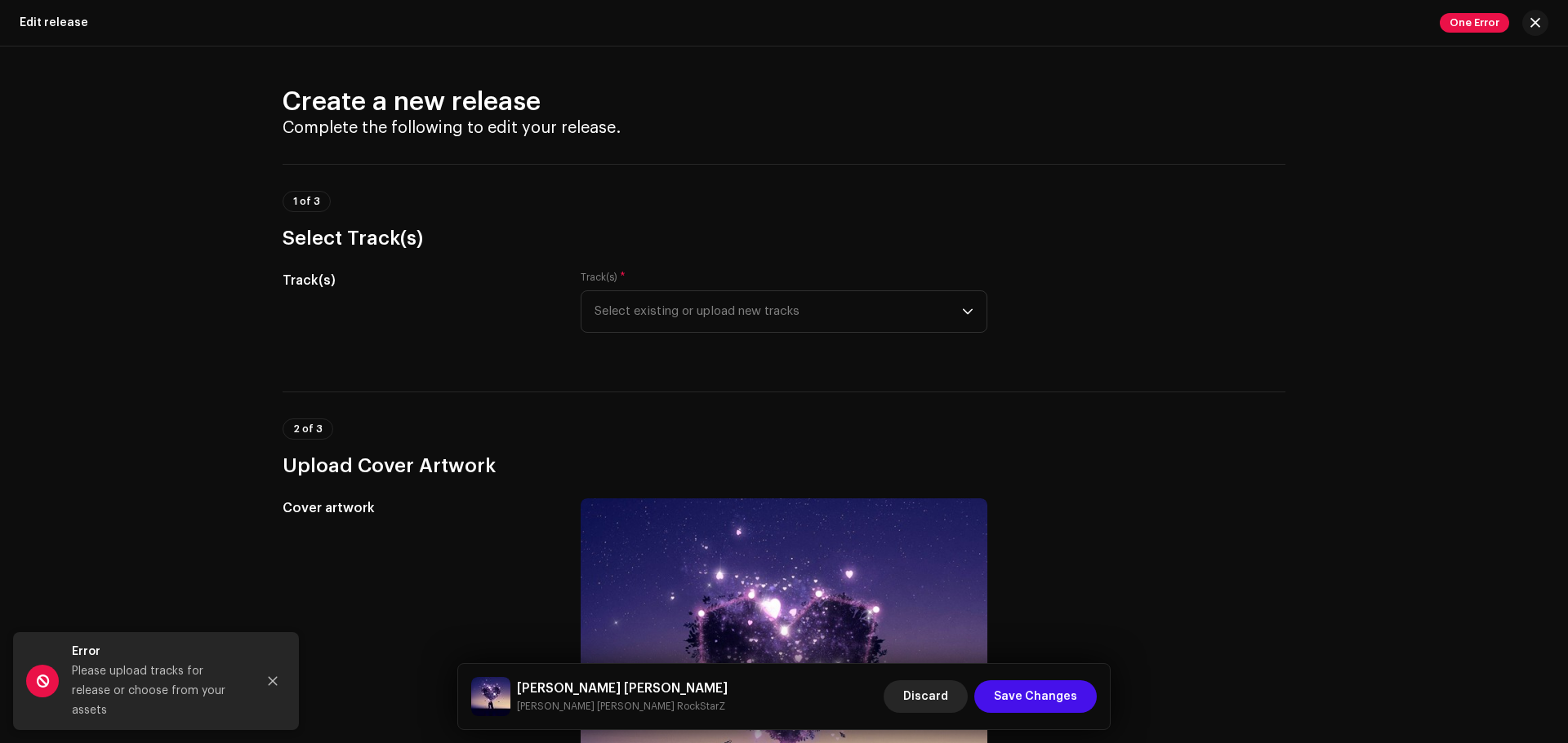
click at [929, 566] on span "Discard" at bounding box center [926, 697] width 45 height 33
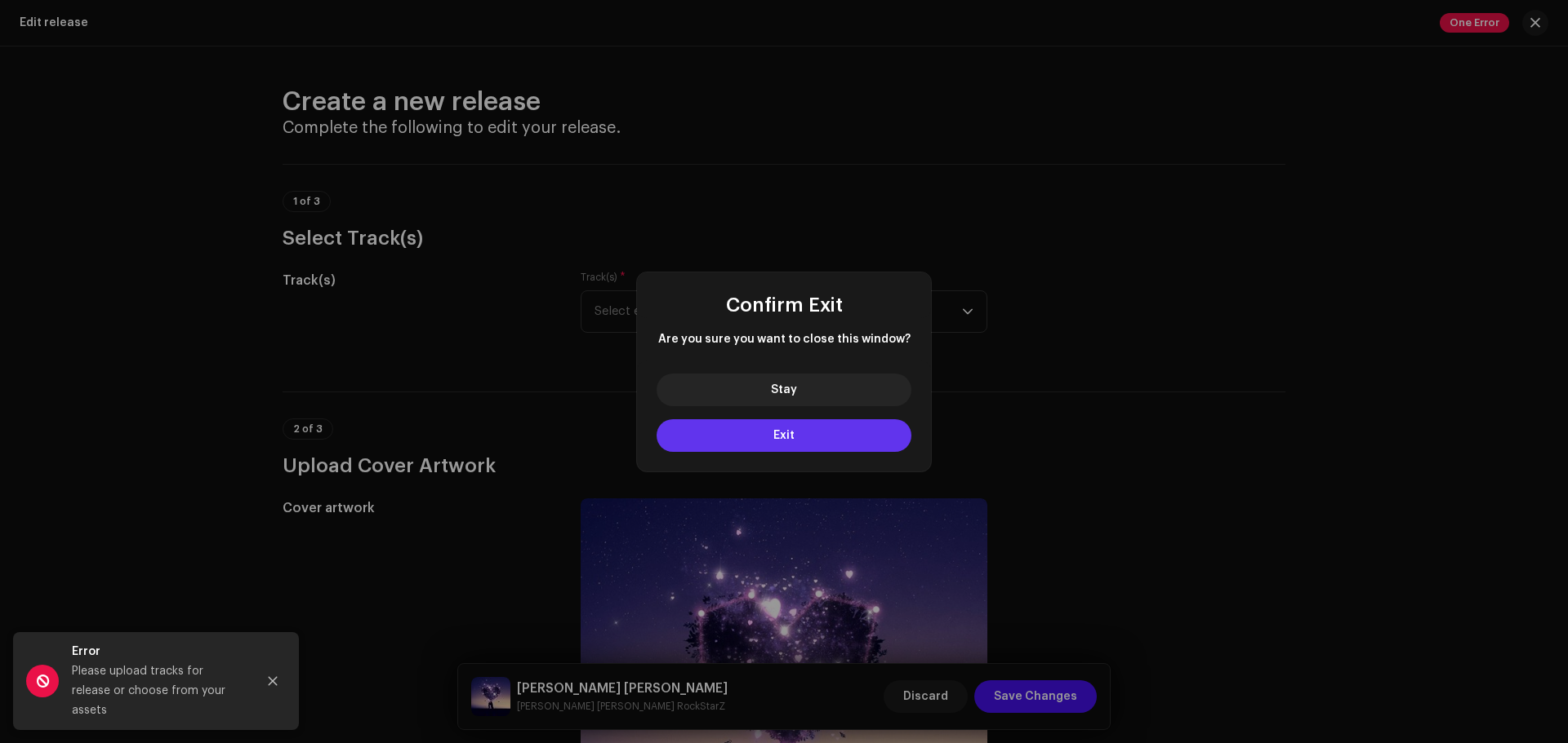
click at [816, 436] on button "Exit" at bounding box center [784, 435] width 255 height 33
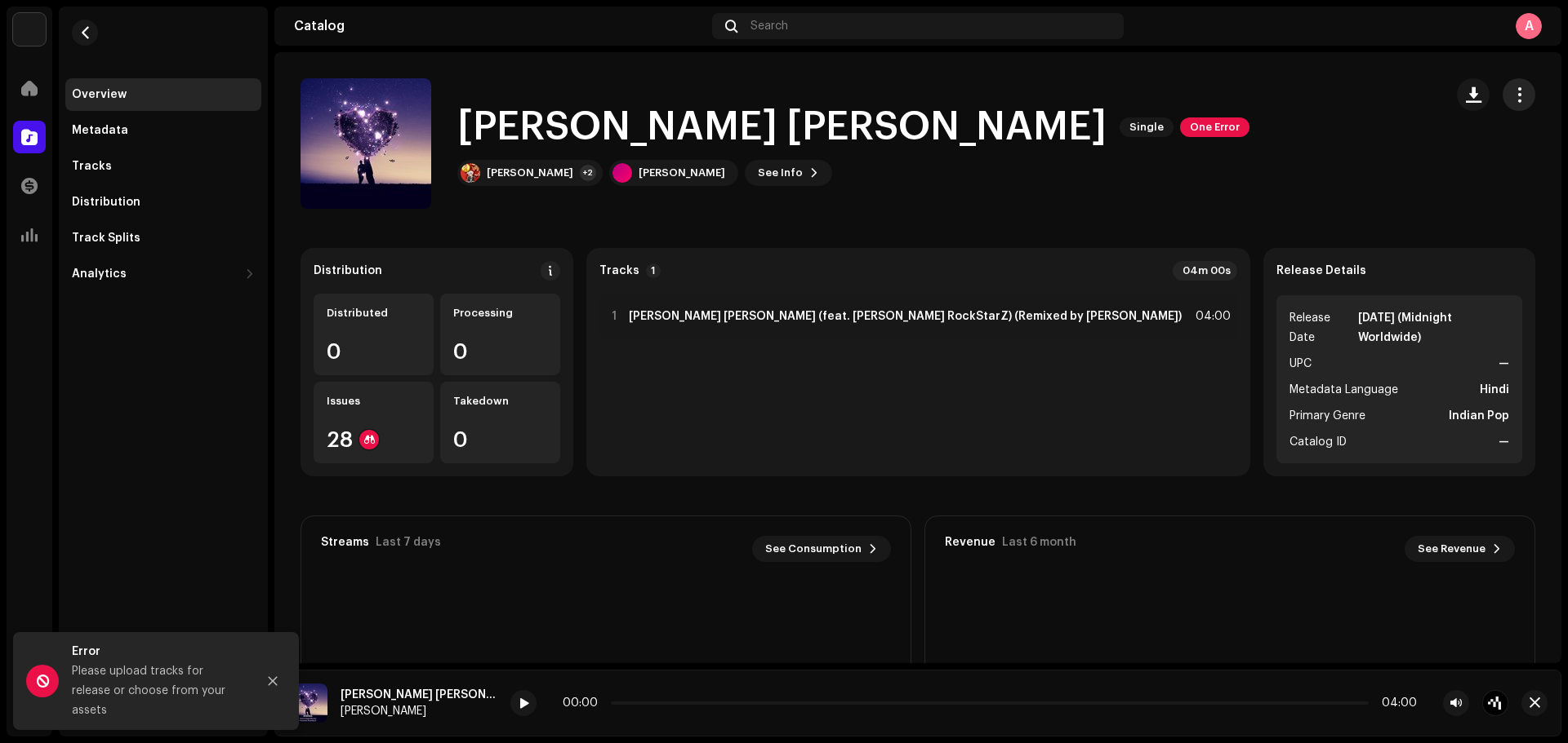
click at [1253, 101] on span "button" at bounding box center [1519, 94] width 15 height 13
click at [1253, 165] on span "Edit" at bounding box center [1370, 167] width 22 height 13
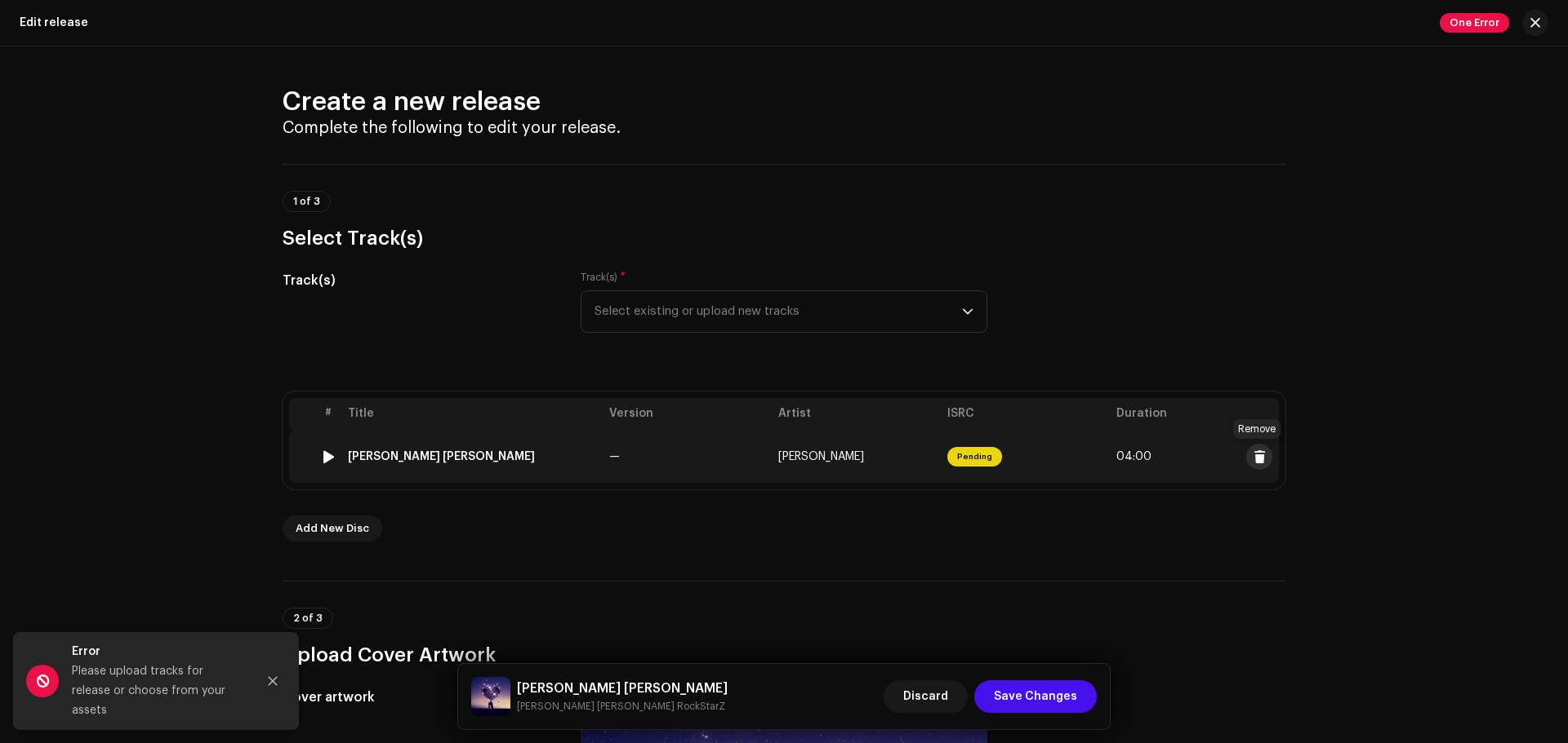
click at [1253, 455] on span at bounding box center [1259, 457] width 12 height 13
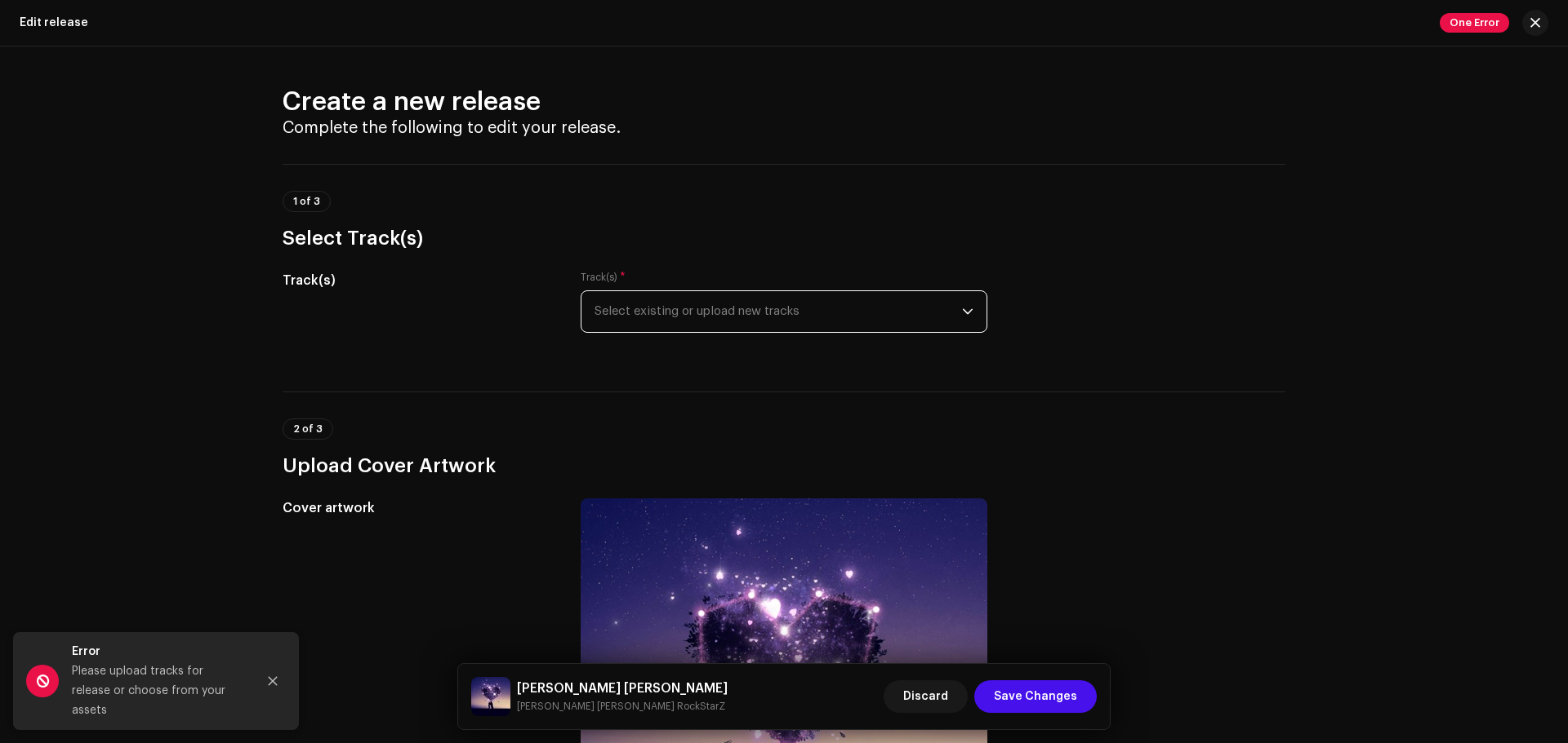
click at [745, 320] on span "Select existing or upload new tracks" at bounding box center [777, 312] width 367 height 41
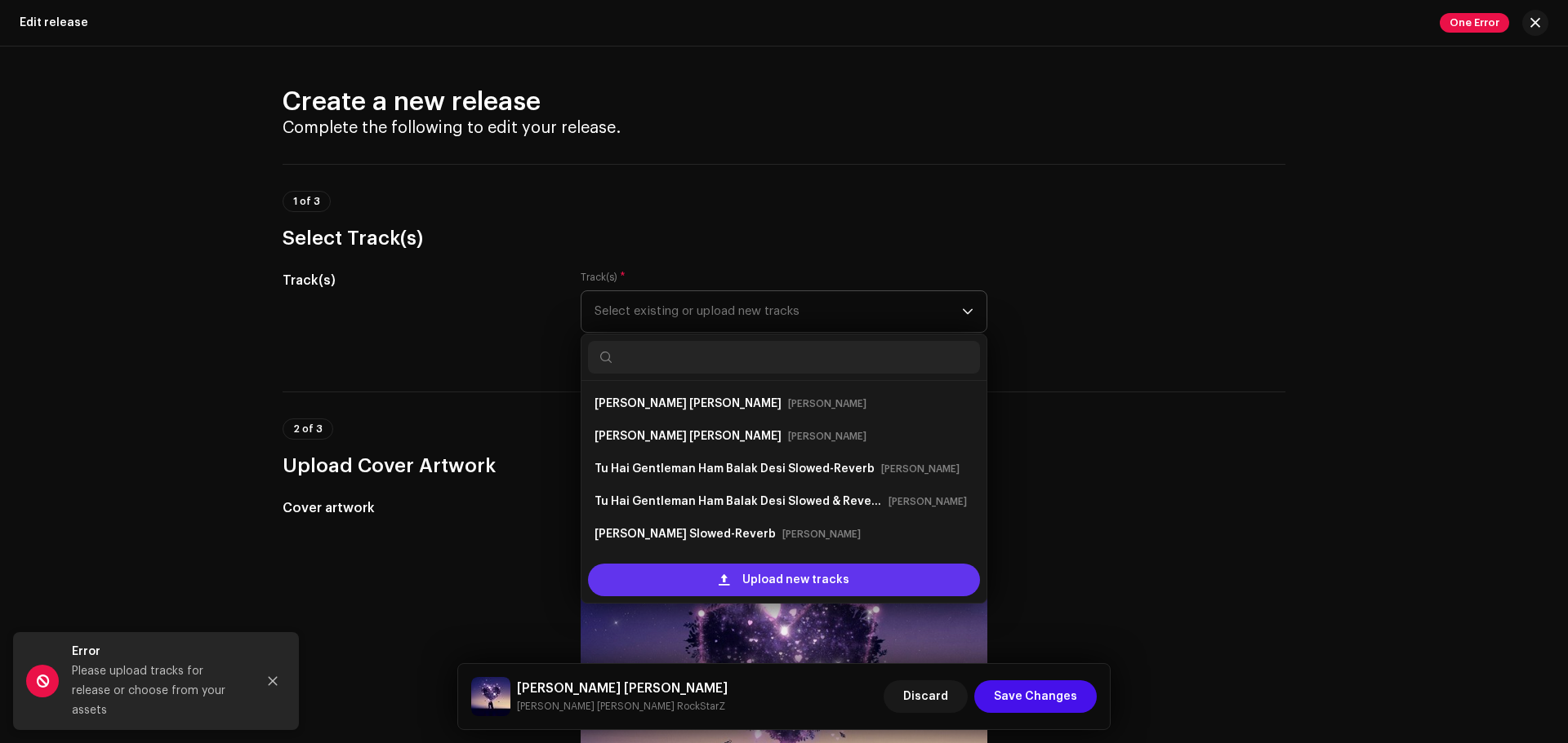
scroll to position [26, 0]
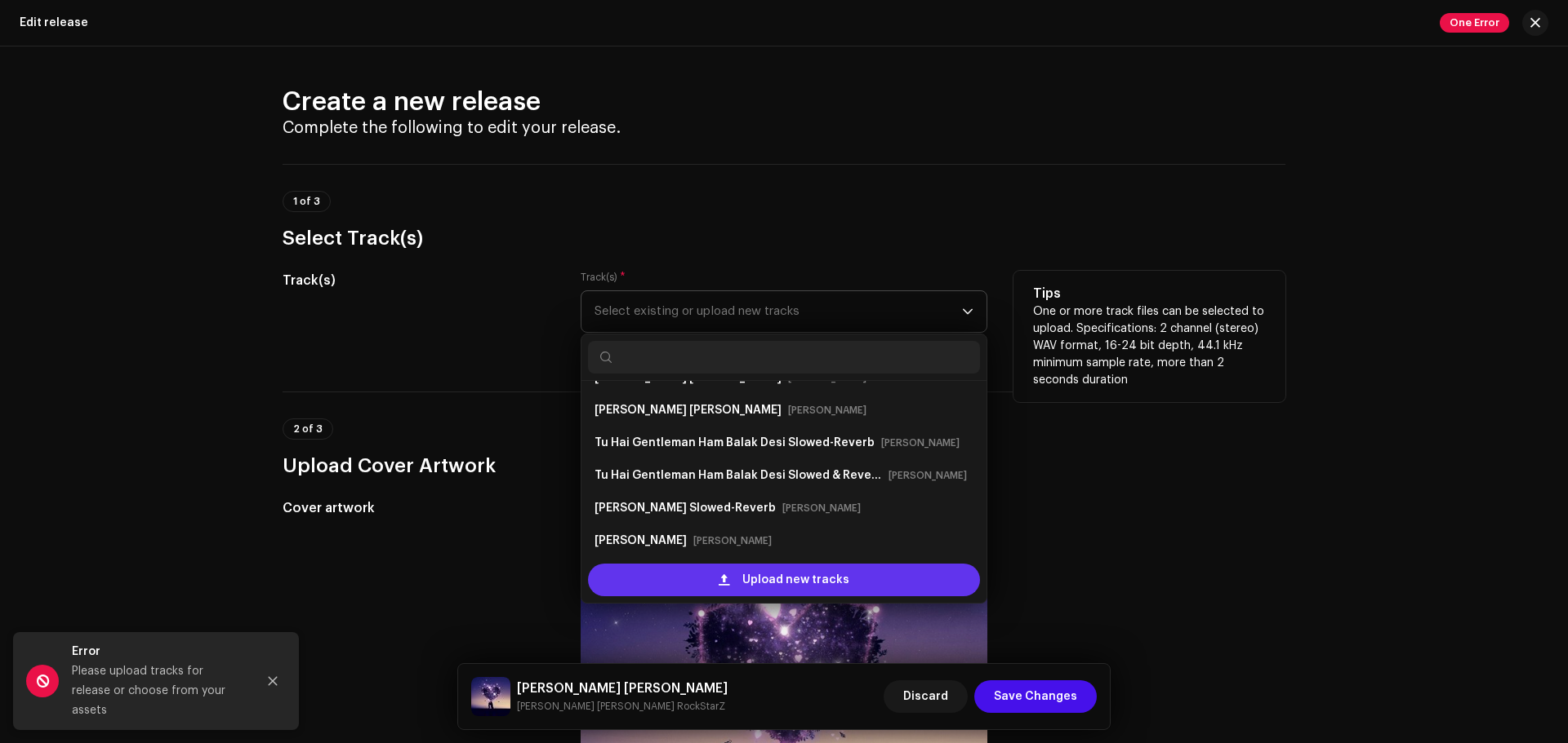
click at [749, 566] on span "Upload new tracks" at bounding box center [795, 580] width 107 height 33
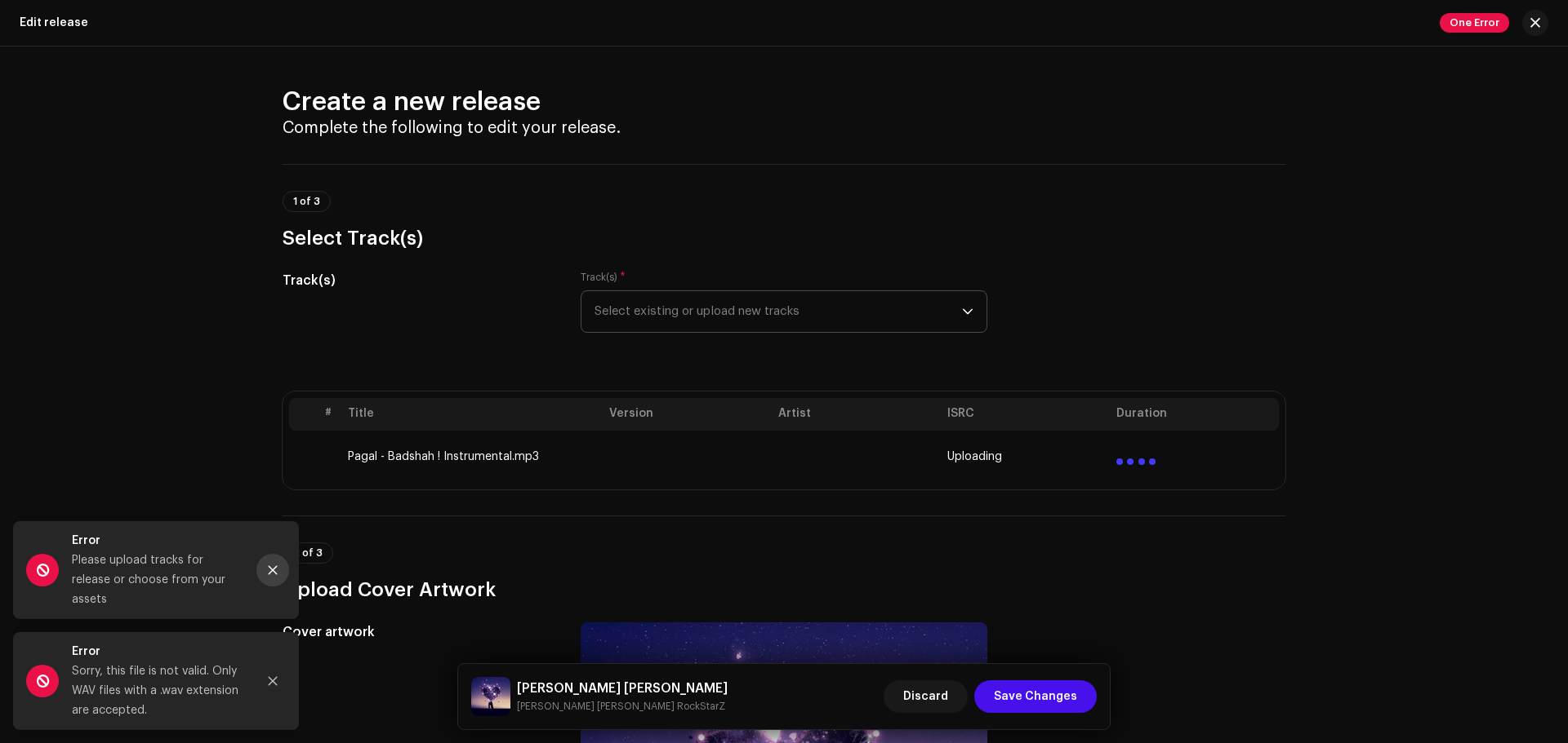
click at [273, 566] on icon "Close" at bounding box center [273, 571] width 9 height 9
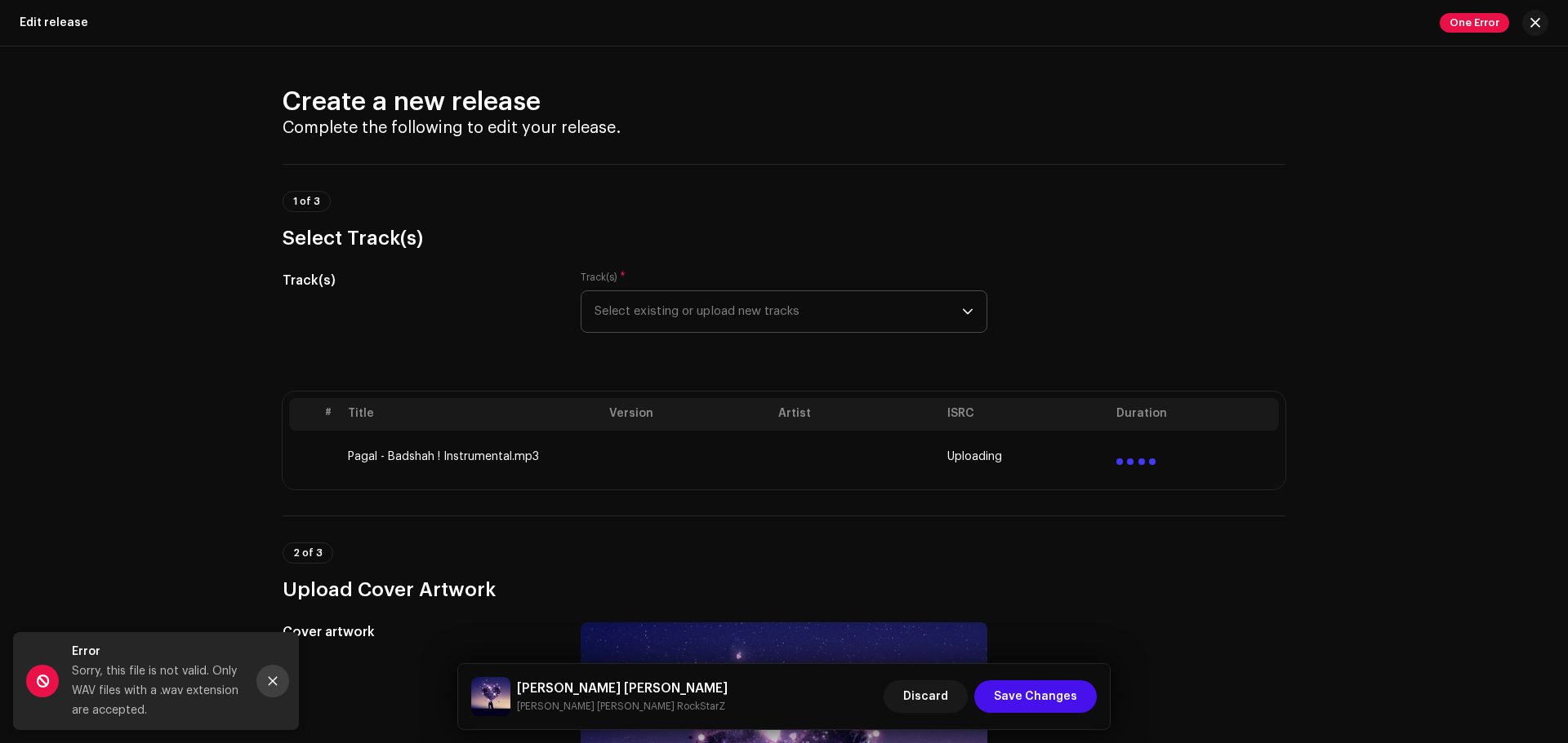
click at [274, 566] on icon "Close" at bounding box center [273, 682] width 11 height 11
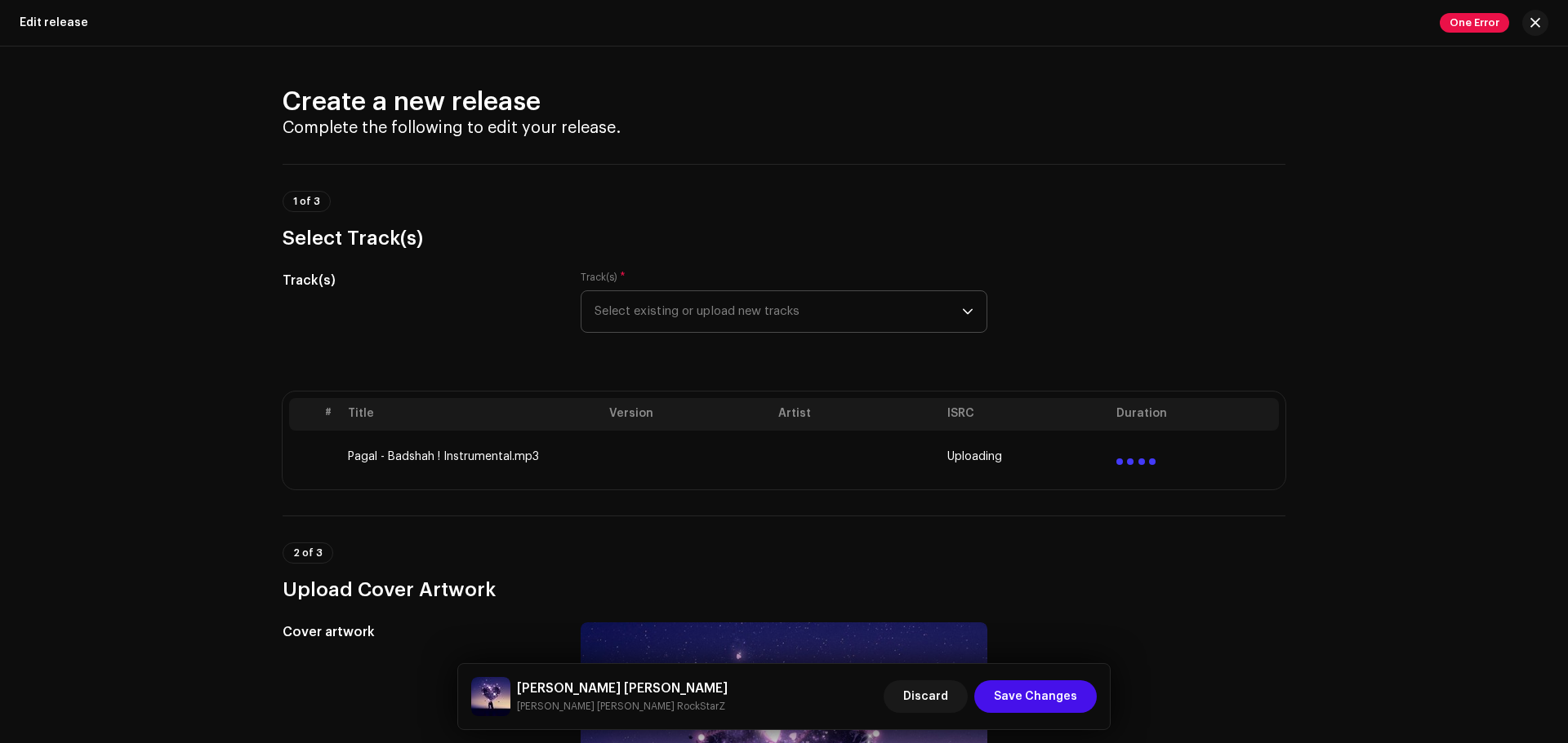
click at [479, 453] on td "Pagal - Badshah ! Instrumental.mp3" at bounding box center [471, 456] width 262 height 52
click at [641, 316] on span "Select existing or upload new tracks" at bounding box center [777, 312] width 367 height 41
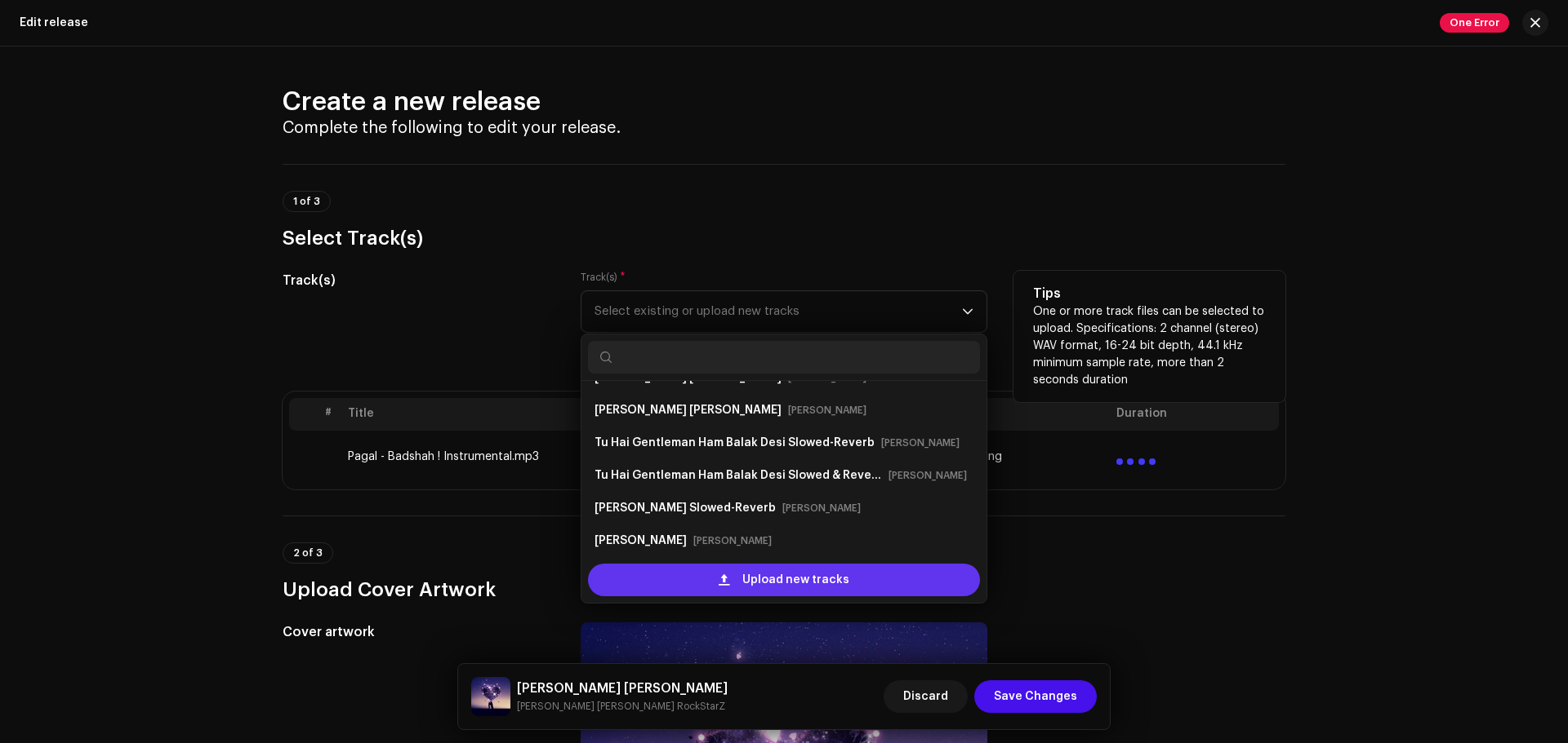
click at [739, 566] on div "Upload new tracks" at bounding box center [783, 580] width 392 height 33
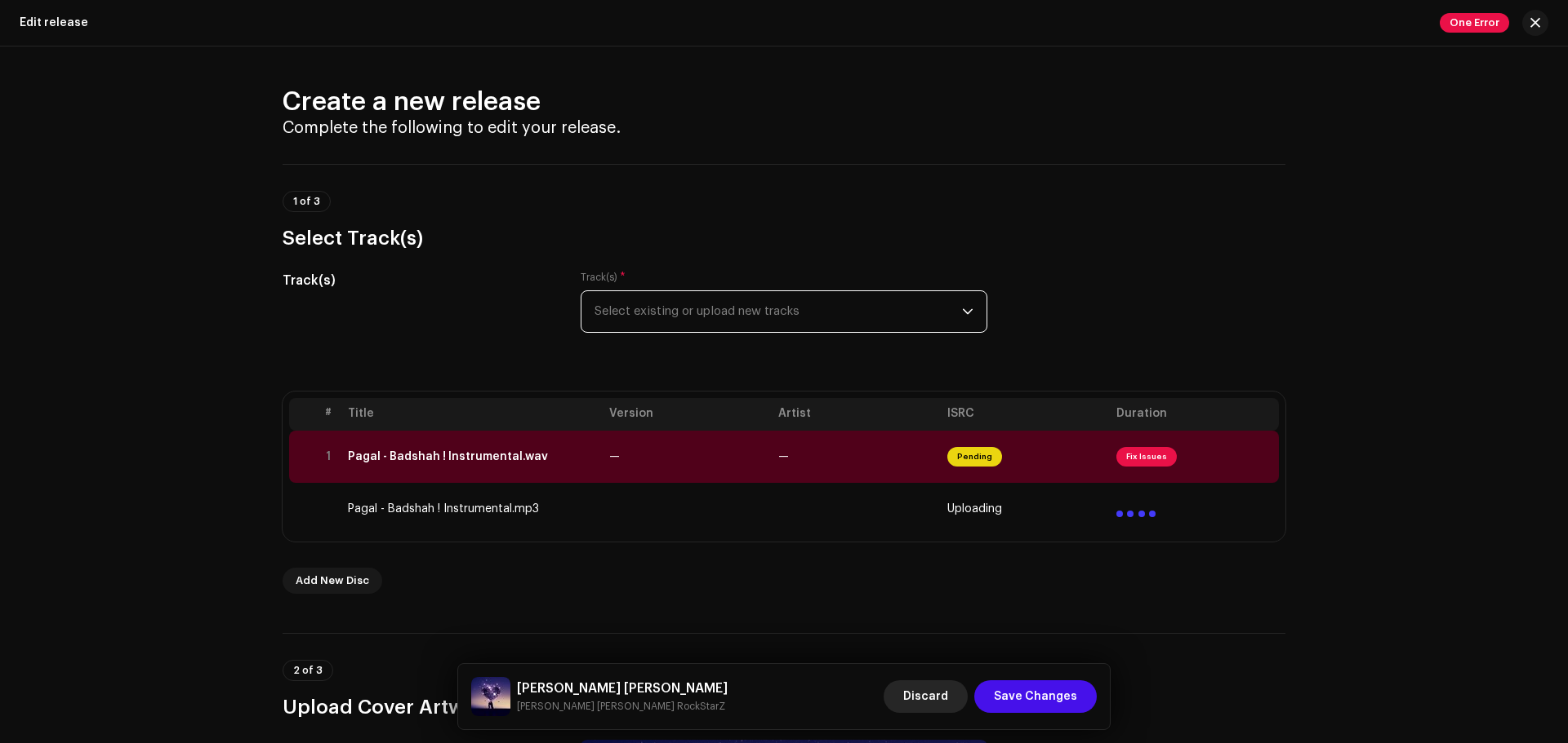
click at [946, 566] on span "Discard" at bounding box center [926, 697] width 45 height 33
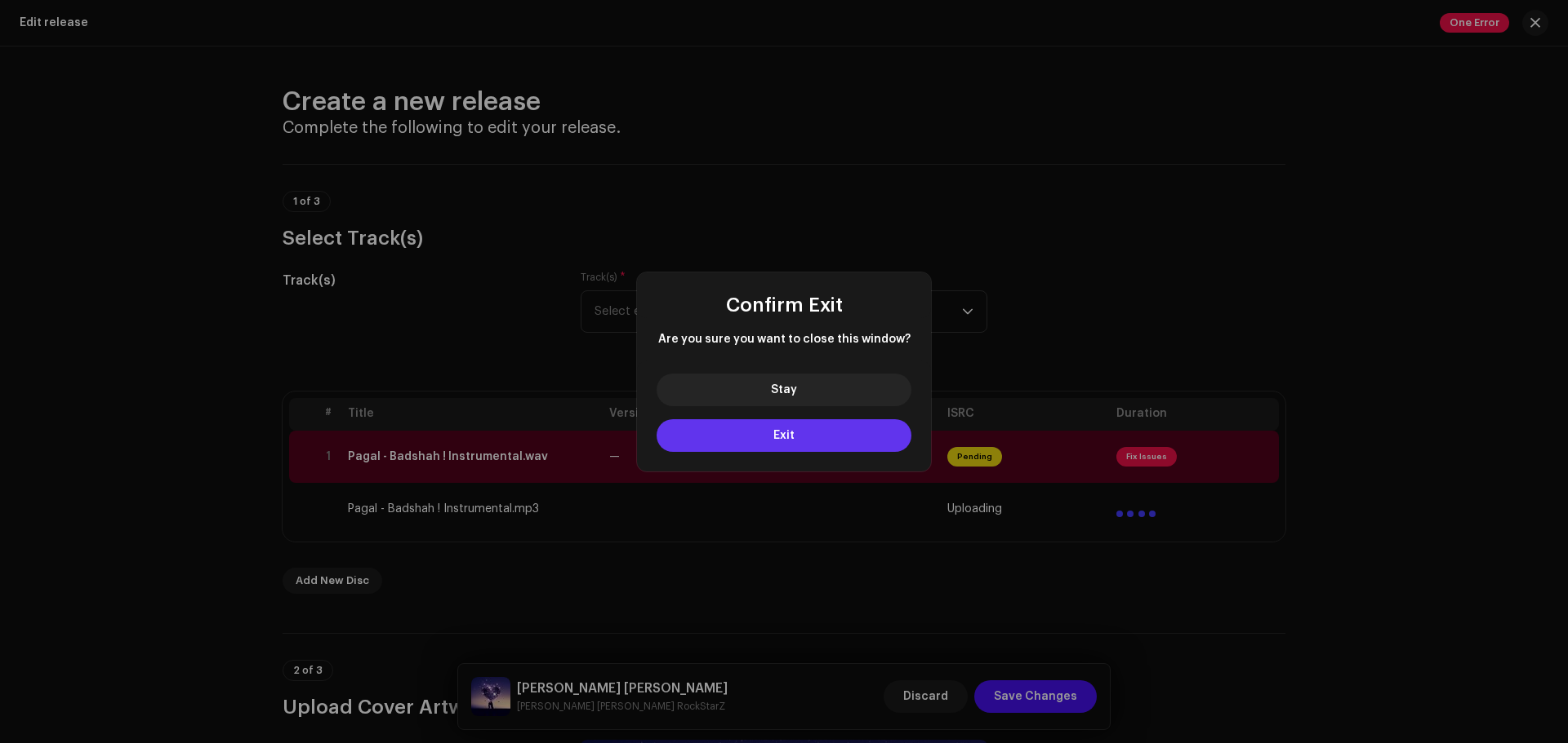
click at [772, 433] on button "Exit" at bounding box center [784, 435] width 255 height 33
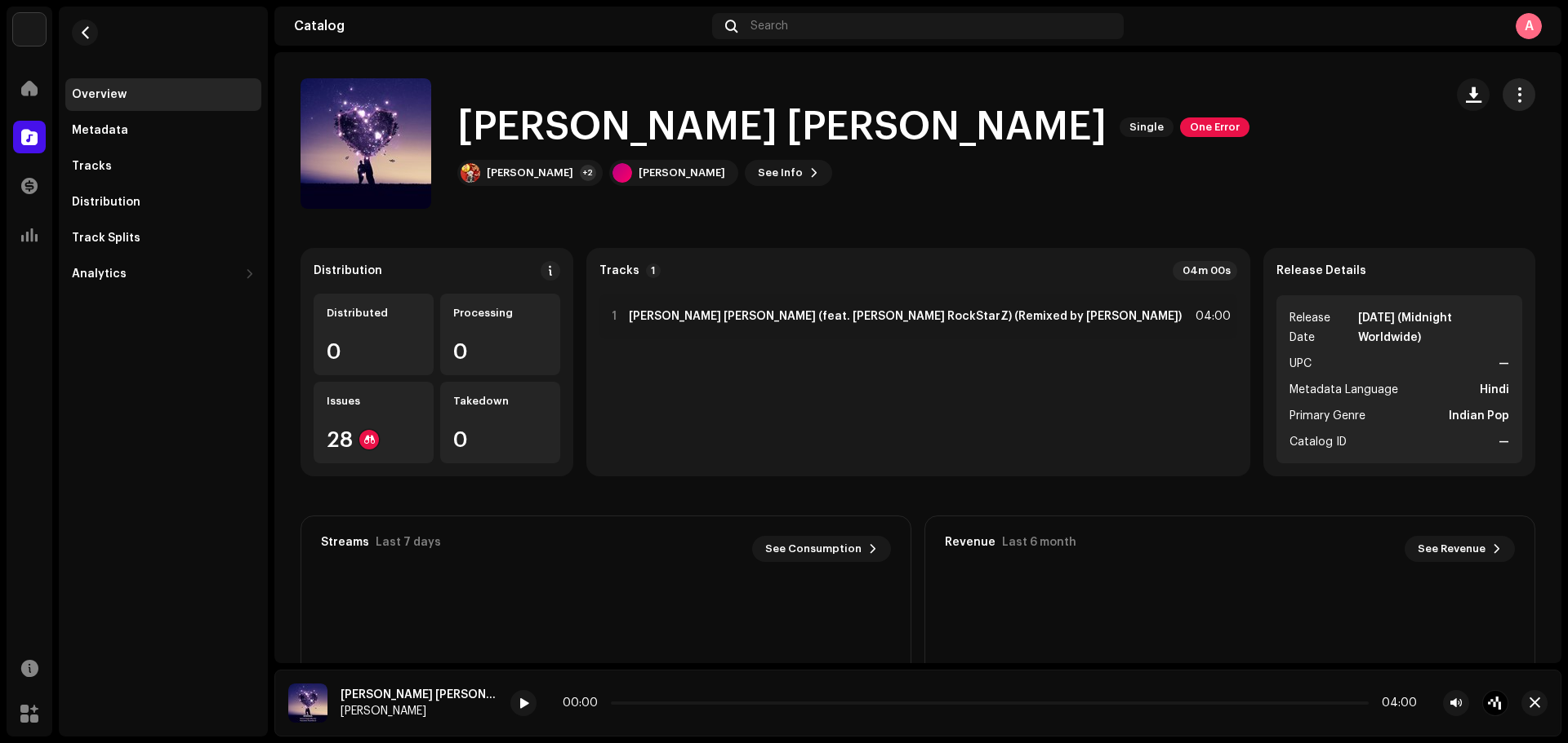
click at [1253, 99] on button "button" at bounding box center [1518, 94] width 33 height 33
click at [1253, 165] on span "Edit" at bounding box center [1370, 167] width 22 height 13
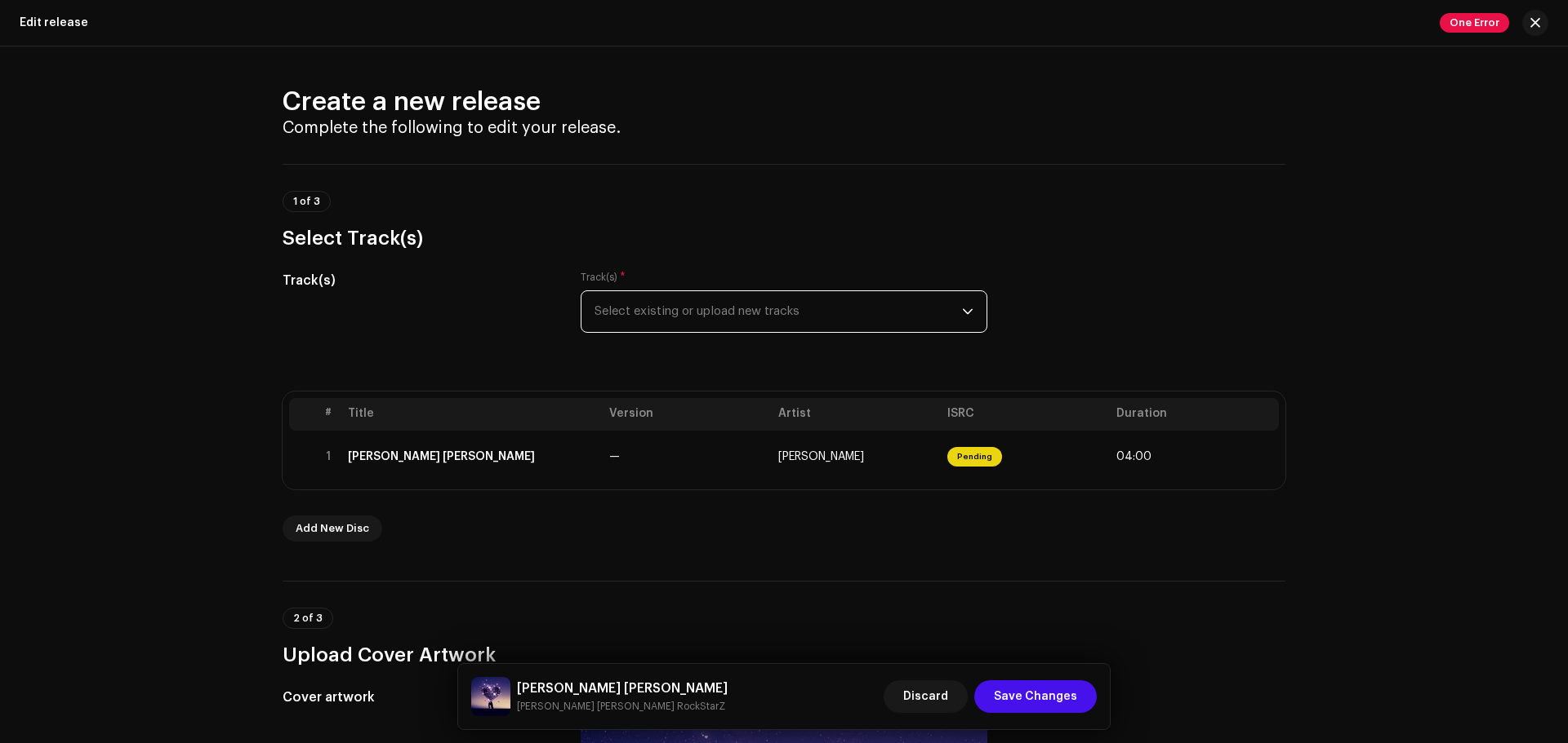
click at [796, 325] on span "Select existing or upload new tracks" at bounding box center [777, 312] width 367 height 41
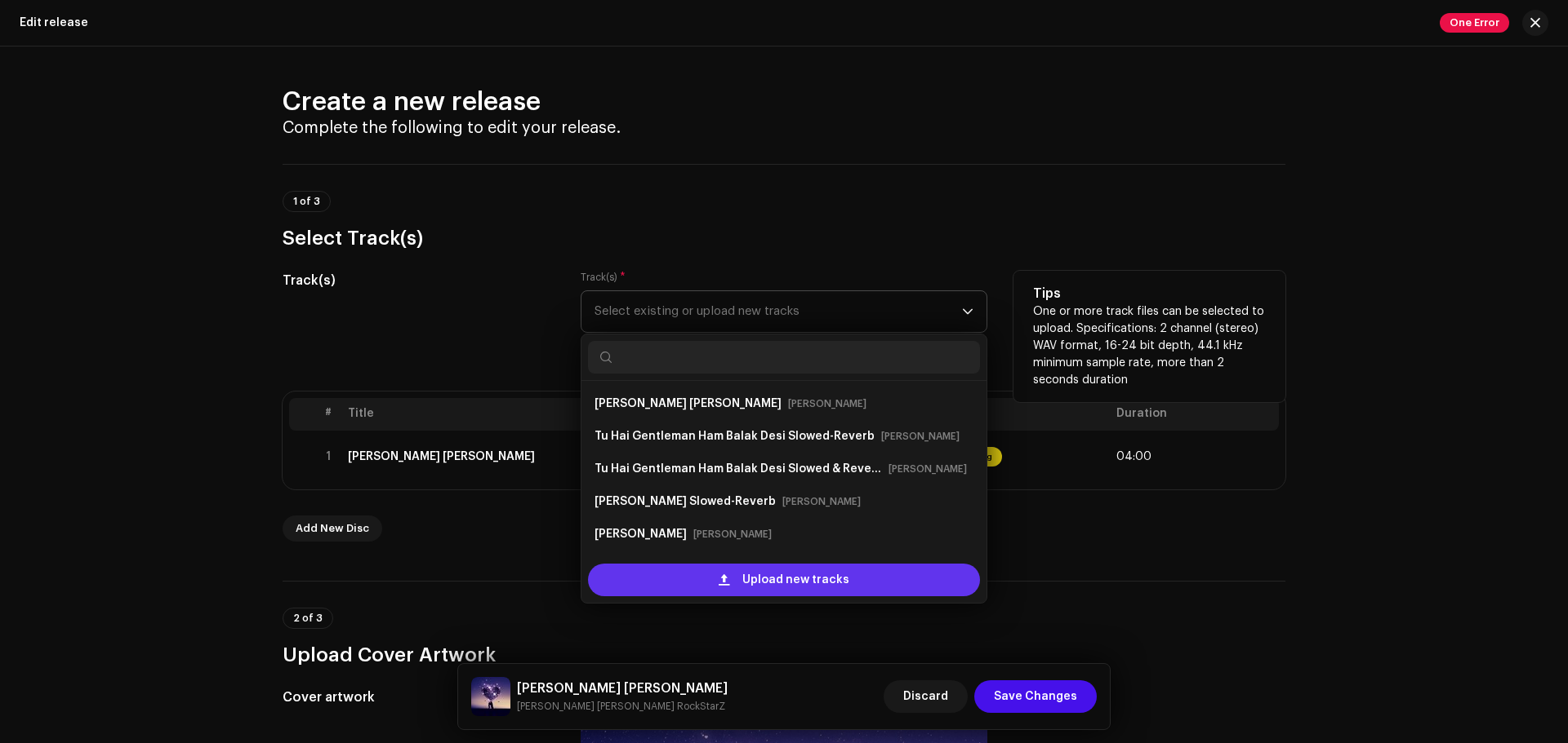
click at [810, 566] on span "Upload new tracks" at bounding box center [795, 580] width 107 height 33
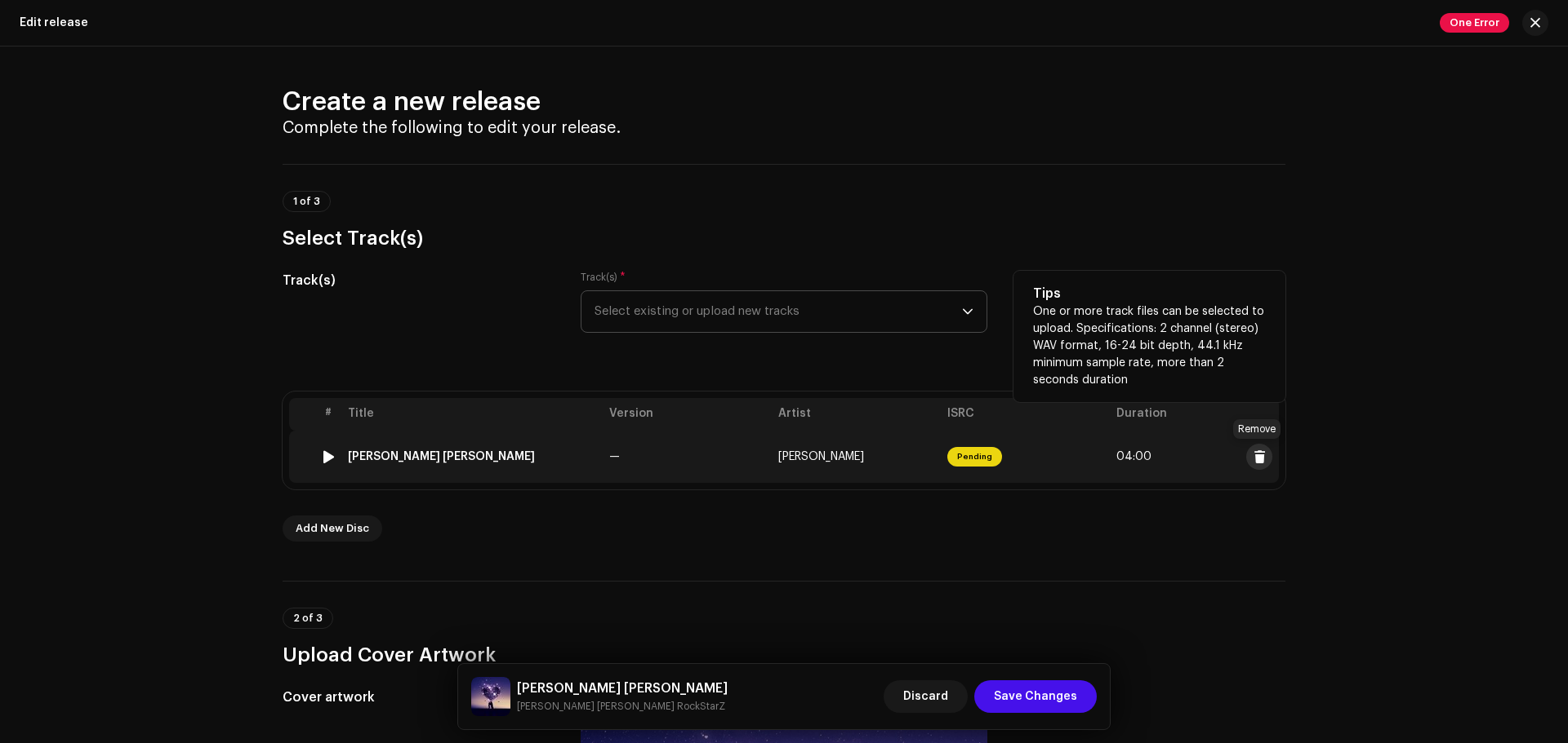
click at [1253, 453] on span at bounding box center [1259, 457] width 12 height 13
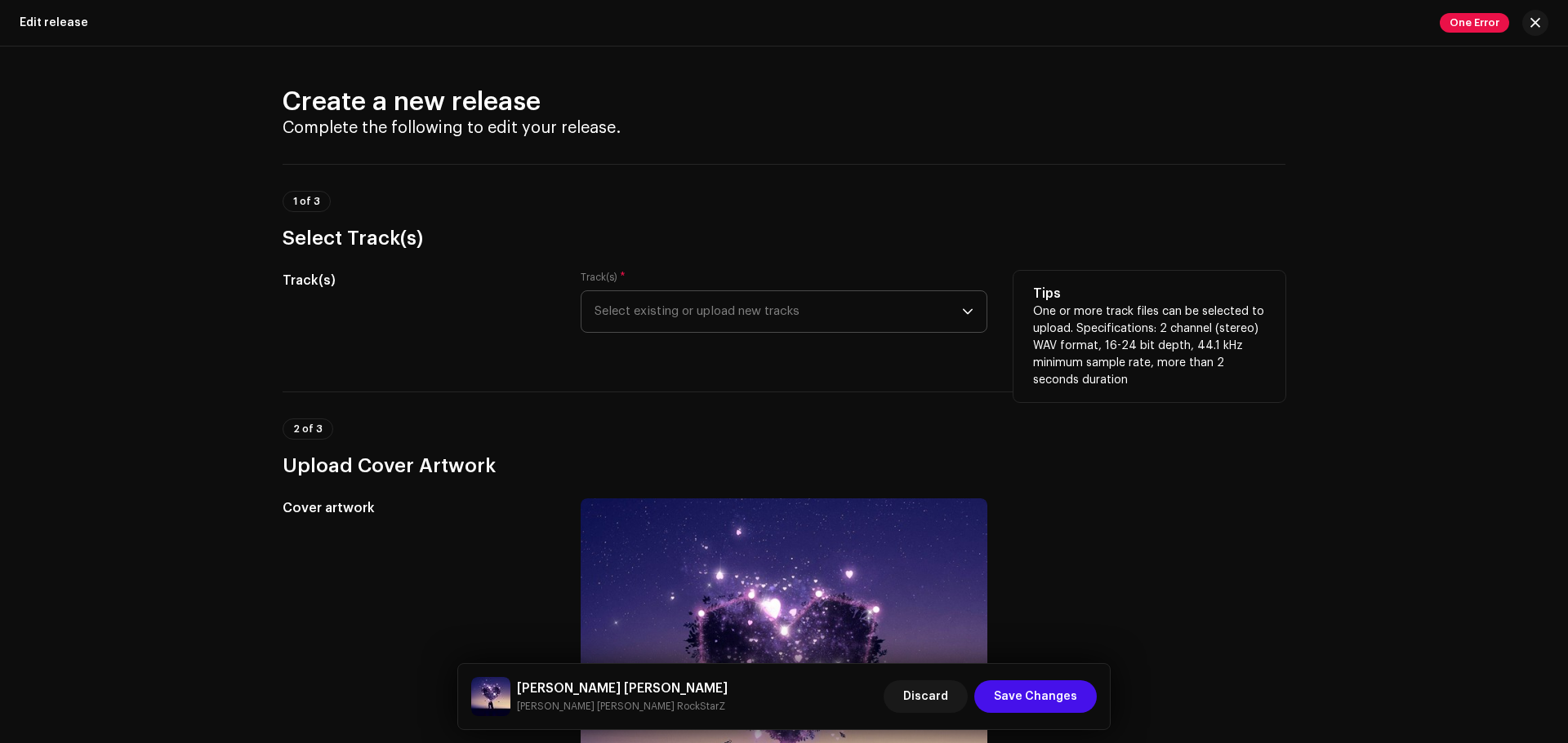
click at [708, 312] on span "Select existing or upload new tracks" at bounding box center [777, 312] width 367 height 41
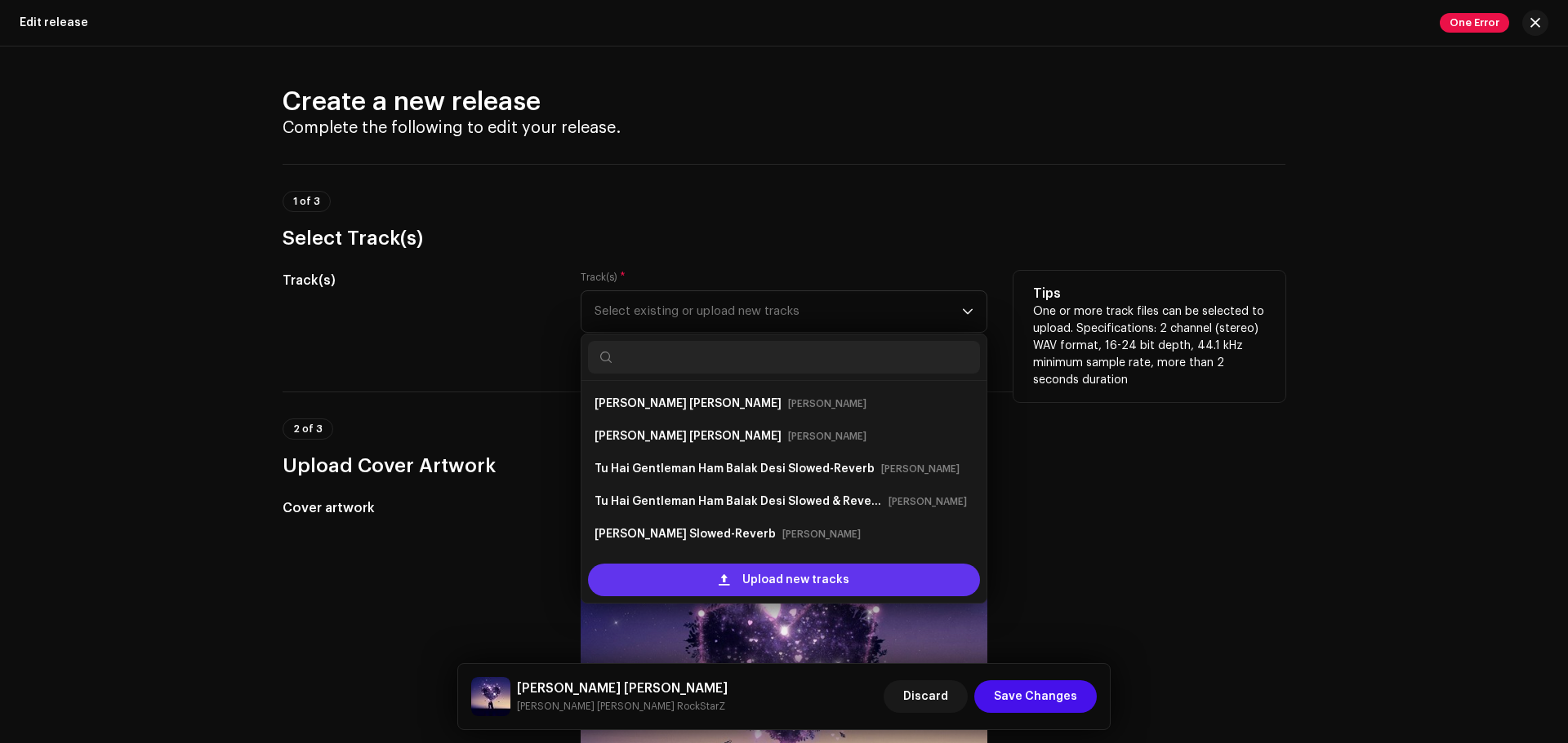
click at [710, 566] on div "Upload new tracks" at bounding box center [783, 580] width 392 height 33
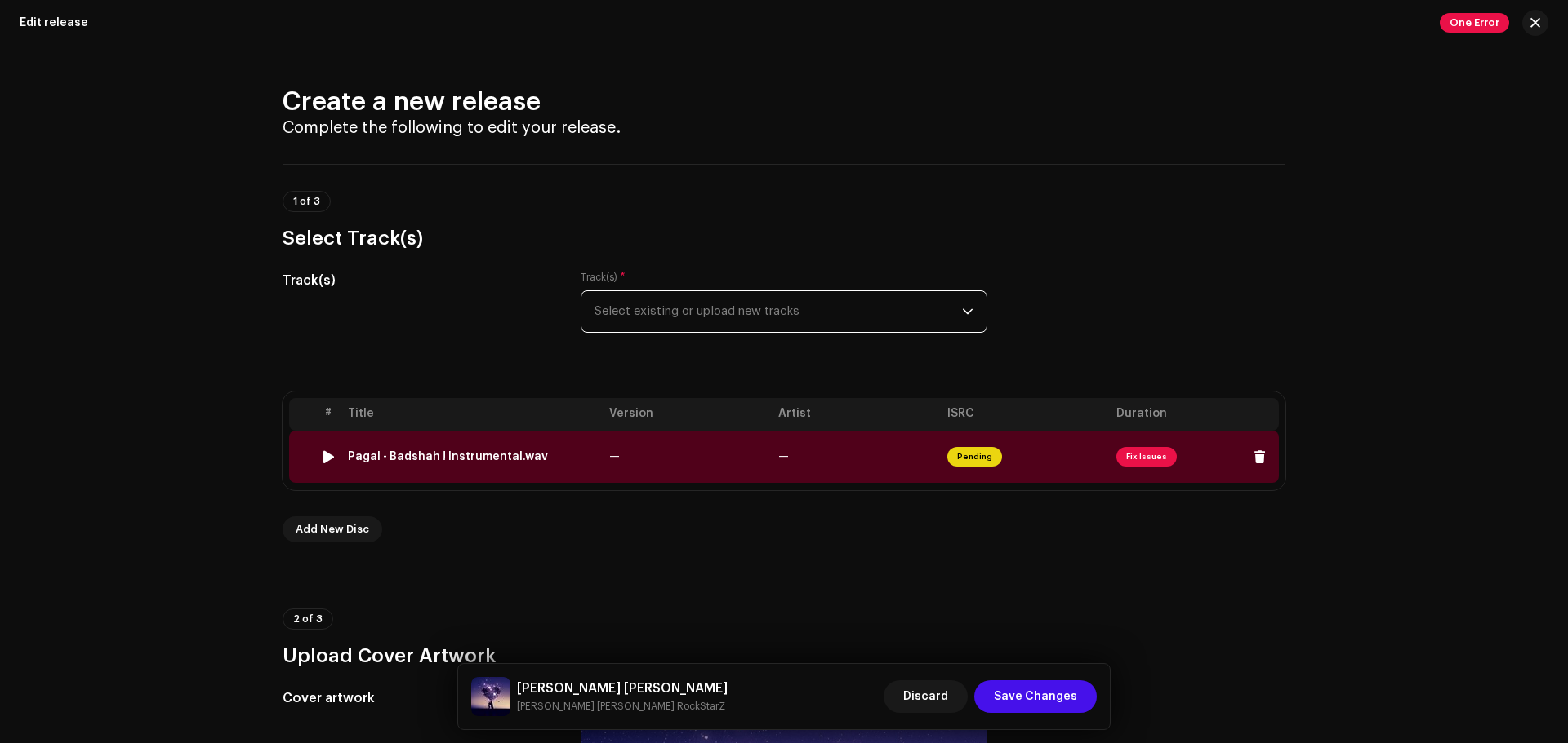
click at [436, 460] on div "Pagal - Badshah ! Instrumental.wav" at bounding box center [448, 457] width 200 height 13
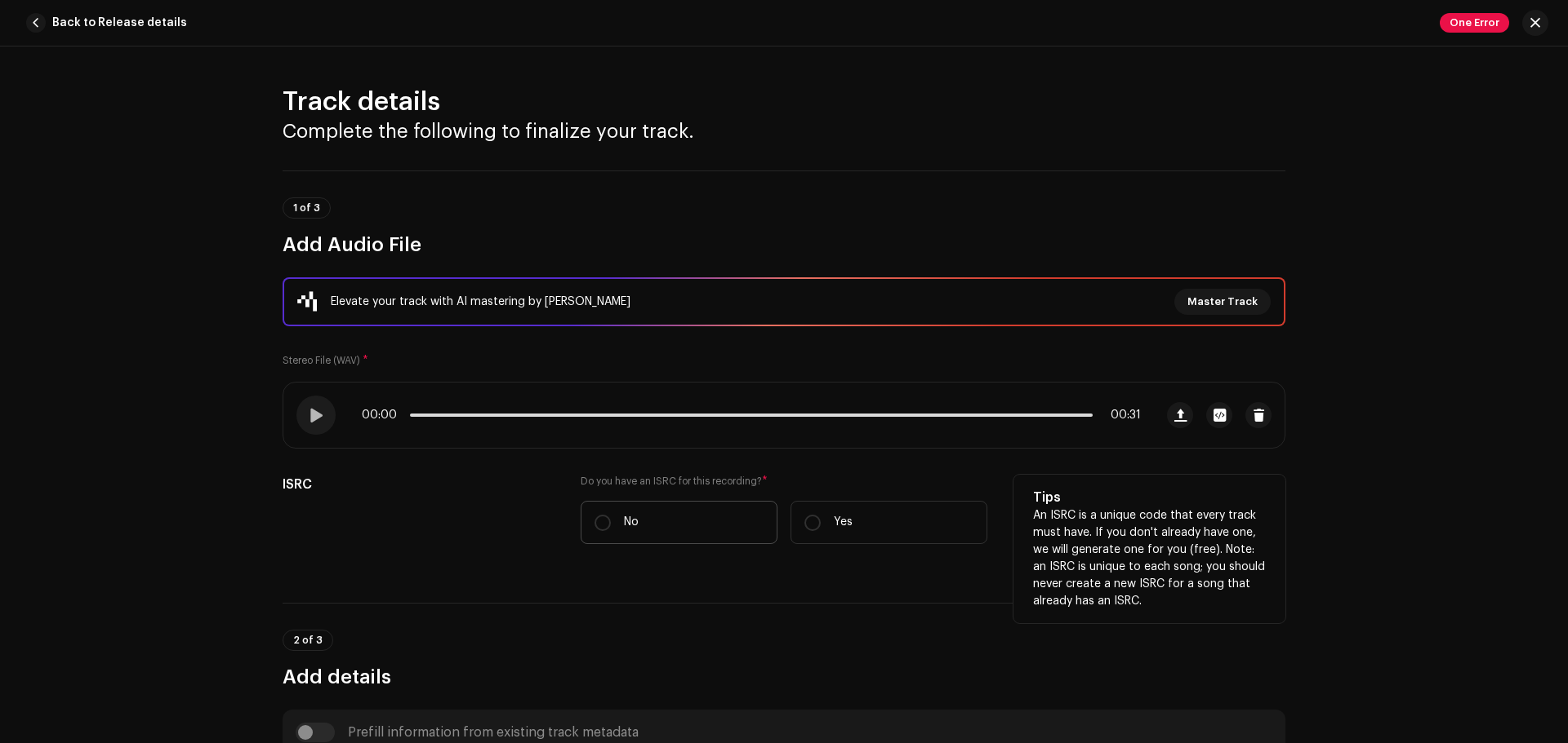
click at [665, 535] on label "No" at bounding box center [679, 523] width 196 height 43
click at [611, 532] on input "No" at bounding box center [602, 522] width 16 height 16
radio input "true"
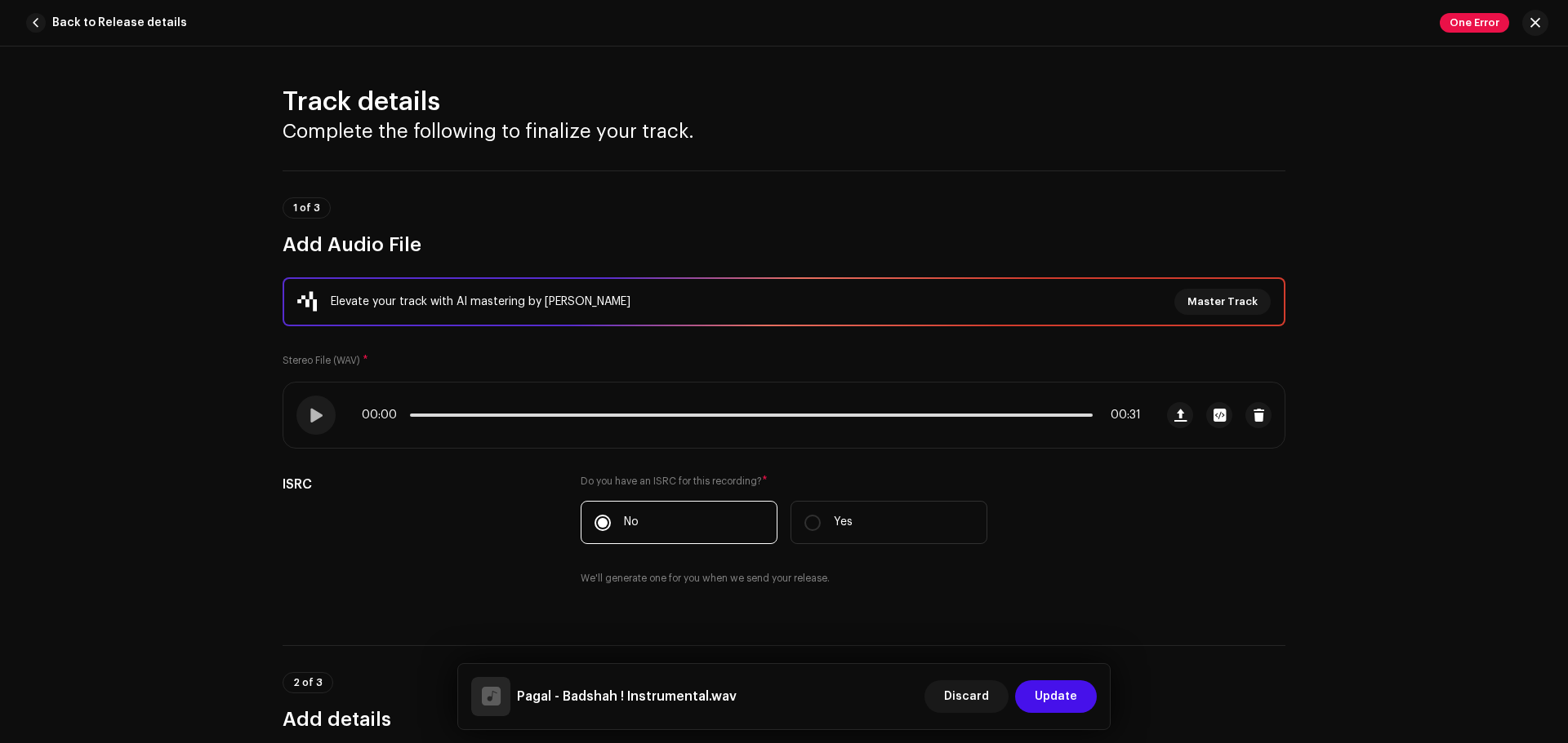
click at [804, 515] on input "Yes" at bounding box center [811, 522] width 16 height 16
radio input "true"
click at [594, 515] on input "No" at bounding box center [602, 522] width 16 height 16
radio input "true"
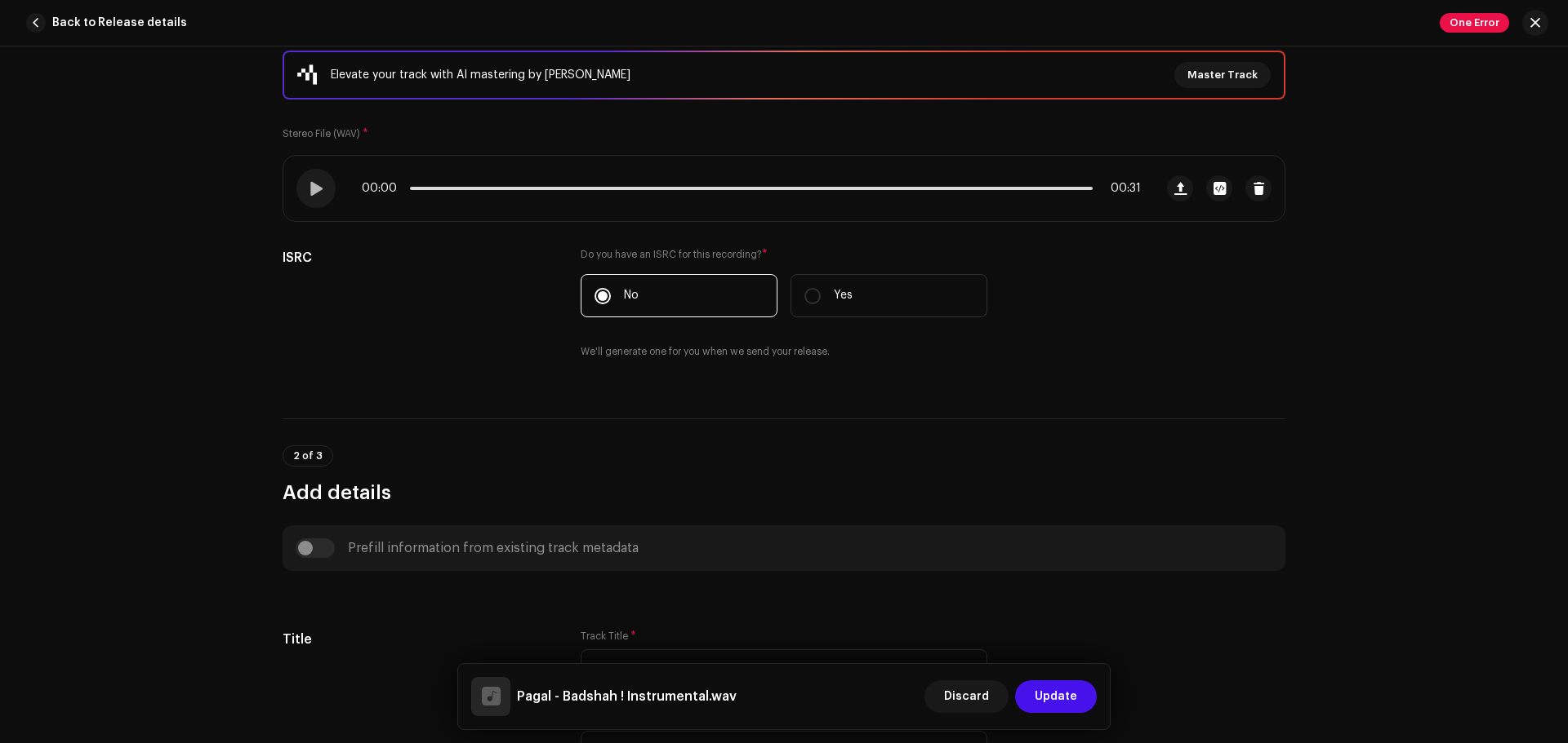
scroll to position [262, 0]
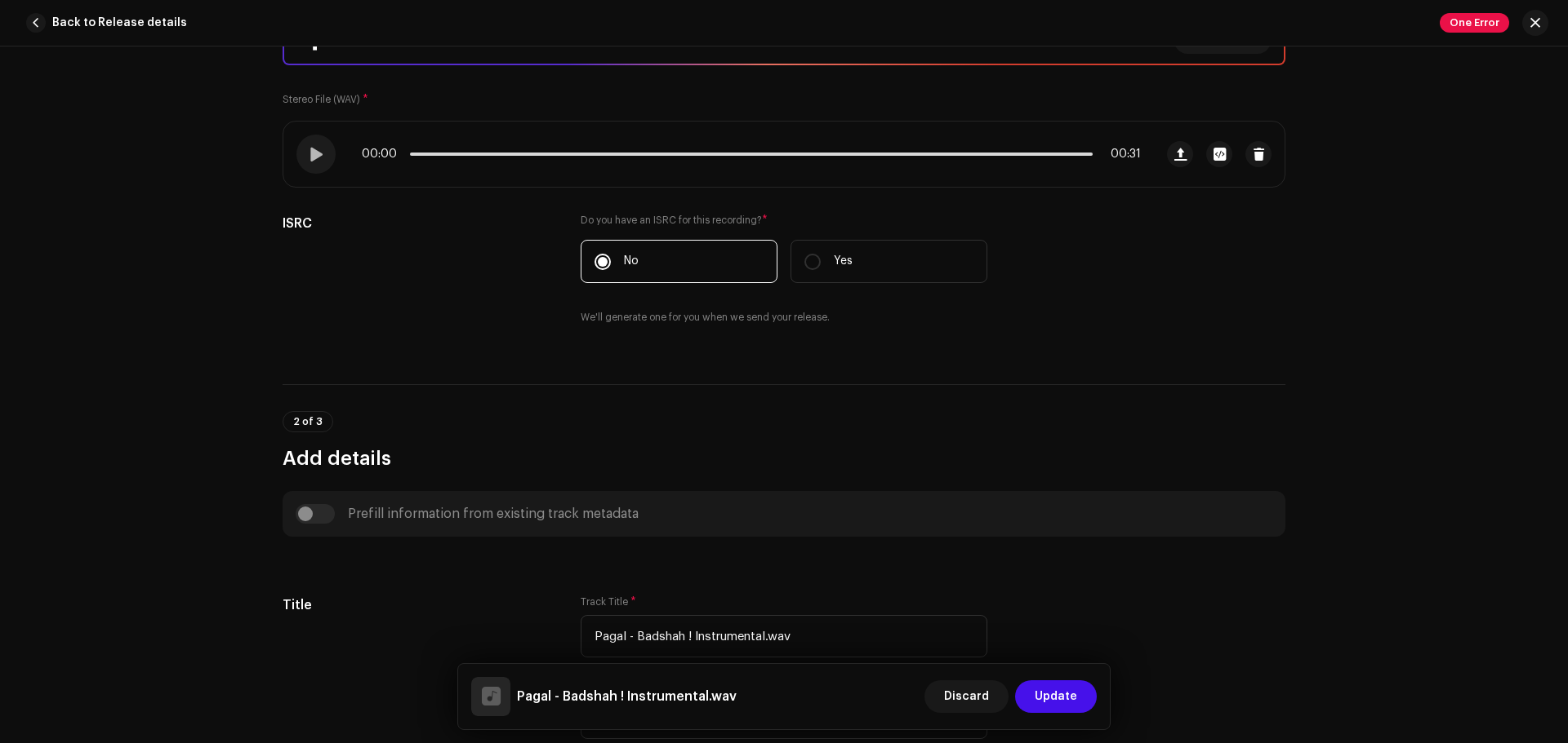
click at [312, 515] on div "Prefill information from existing track metadata" at bounding box center [784, 514] width 977 height 20
click at [303, 515] on div "Prefill information from existing track metadata" at bounding box center [784, 514] width 977 height 20
click at [830, 566] on input "Pagal - Badshah ! Instrumental.wav" at bounding box center [784, 636] width 406 height 42
type input "Pagal - Badshah ! Instrumental"
click at [1063, 566] on span "Update" at bounding box center [1055, 697] width 43 height 33
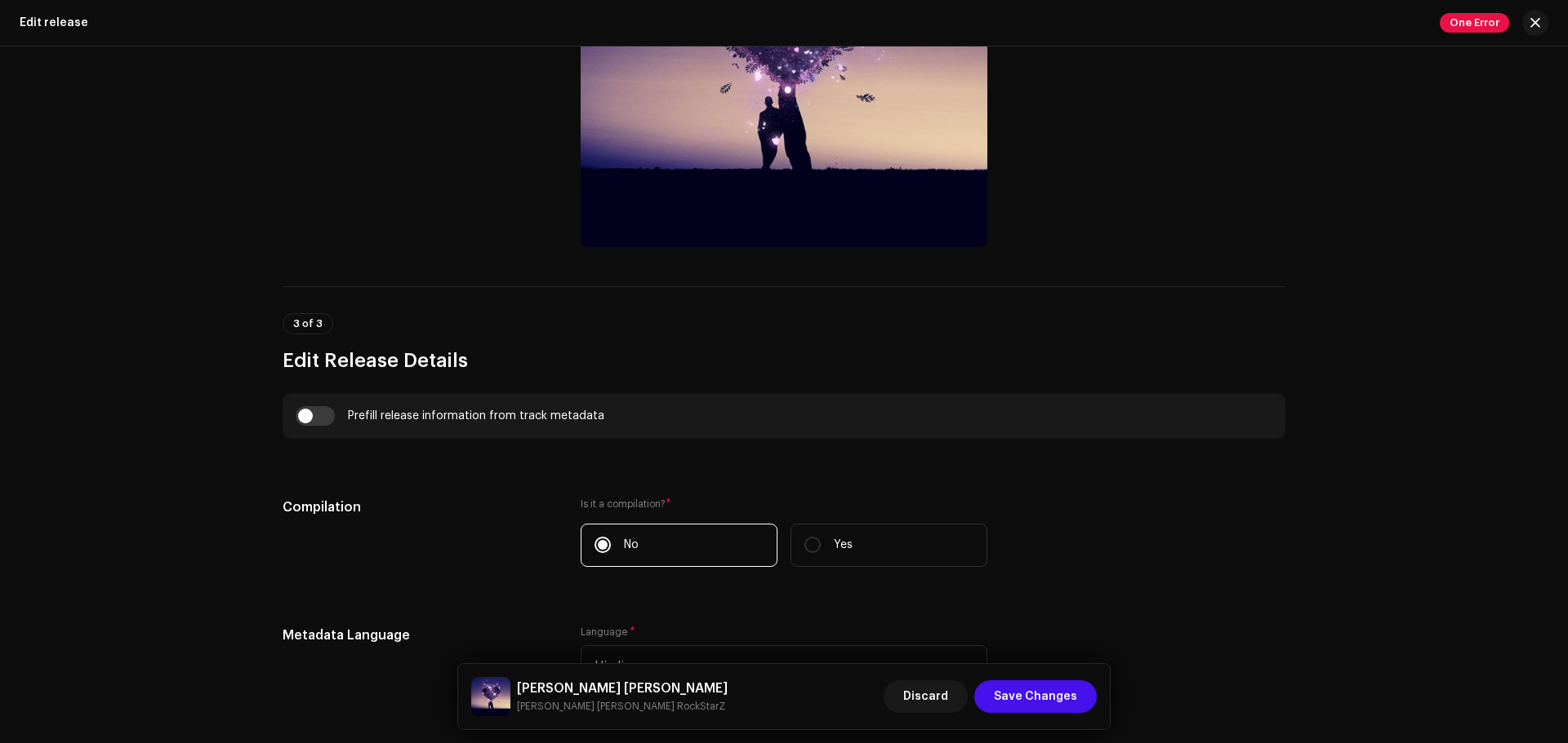
scroll to position [849, 0]
click at [305, 413] on input "checkbox" at bounding box center [315, 415] width 39 height 20
checkbox input "true"
type input "Pagal - Badshah ! Instrumental"
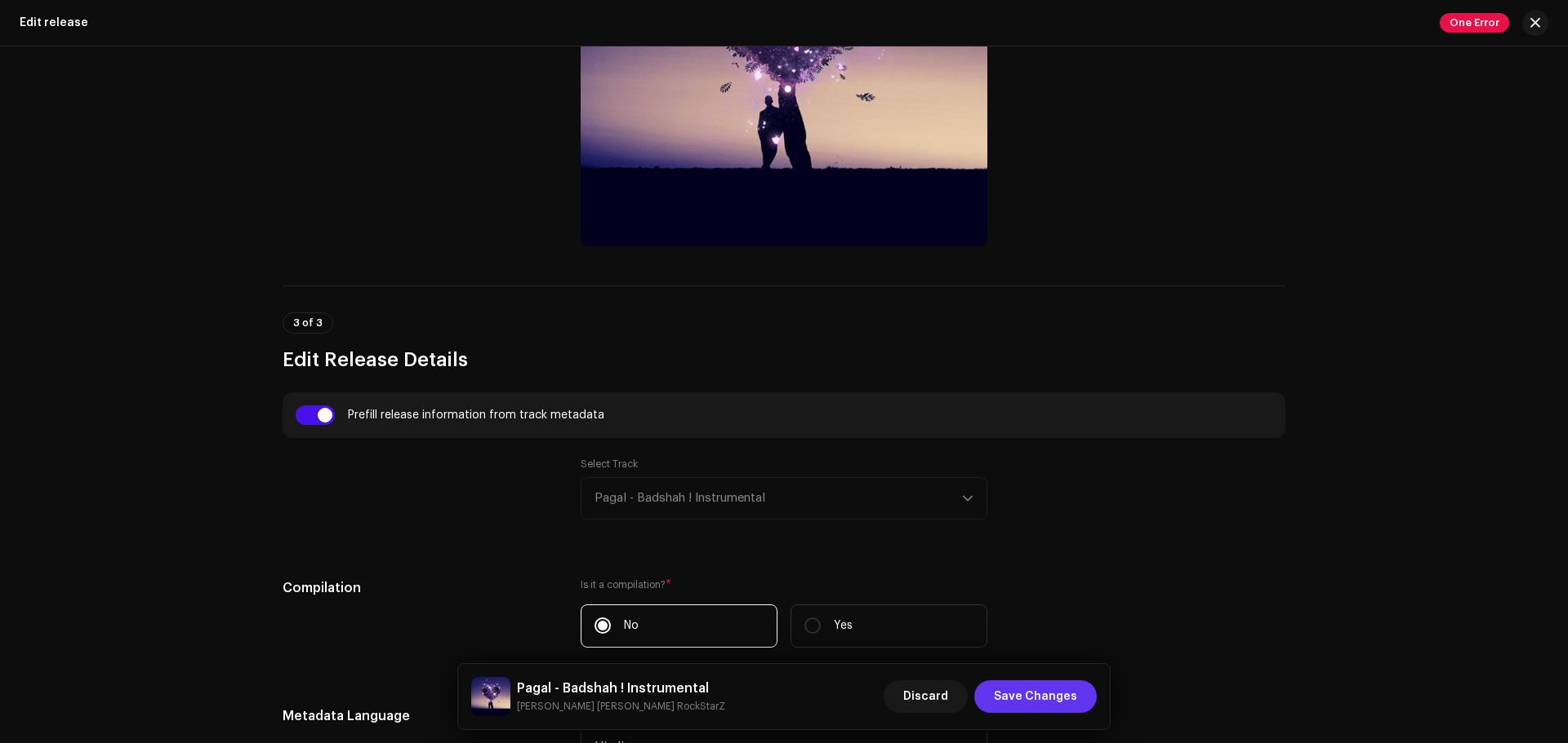
click at [1026, 566] on span "Save Changes" at bounding box center [1035, 697] width 83 height 33
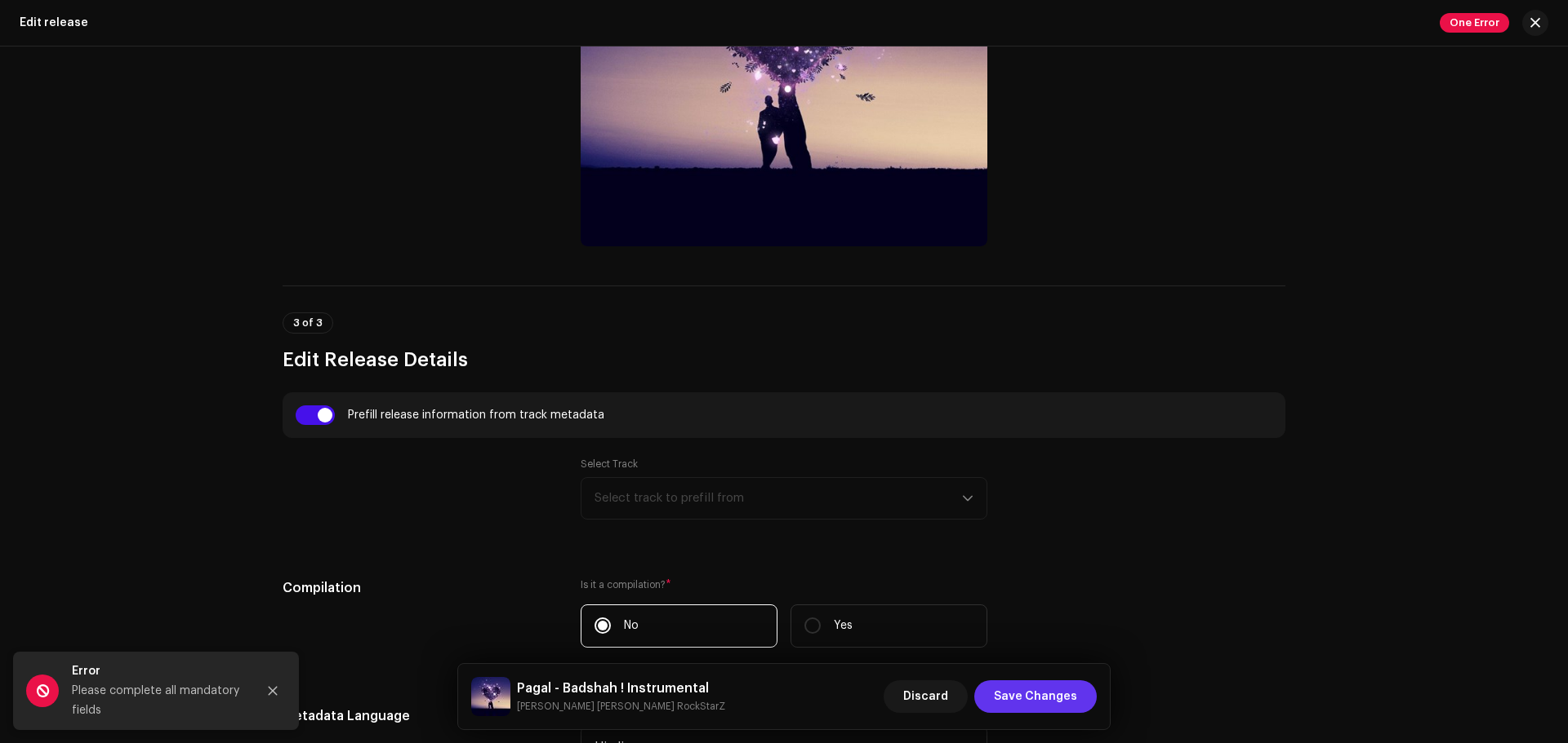
click at [1022, 566] on span "Save Changes" at bounding box center [1035, 697] width 83 height 33
click at [794, 509] on div "Select Track Select track to prefill from" at bounding box center [784, 489] width 406 height 62
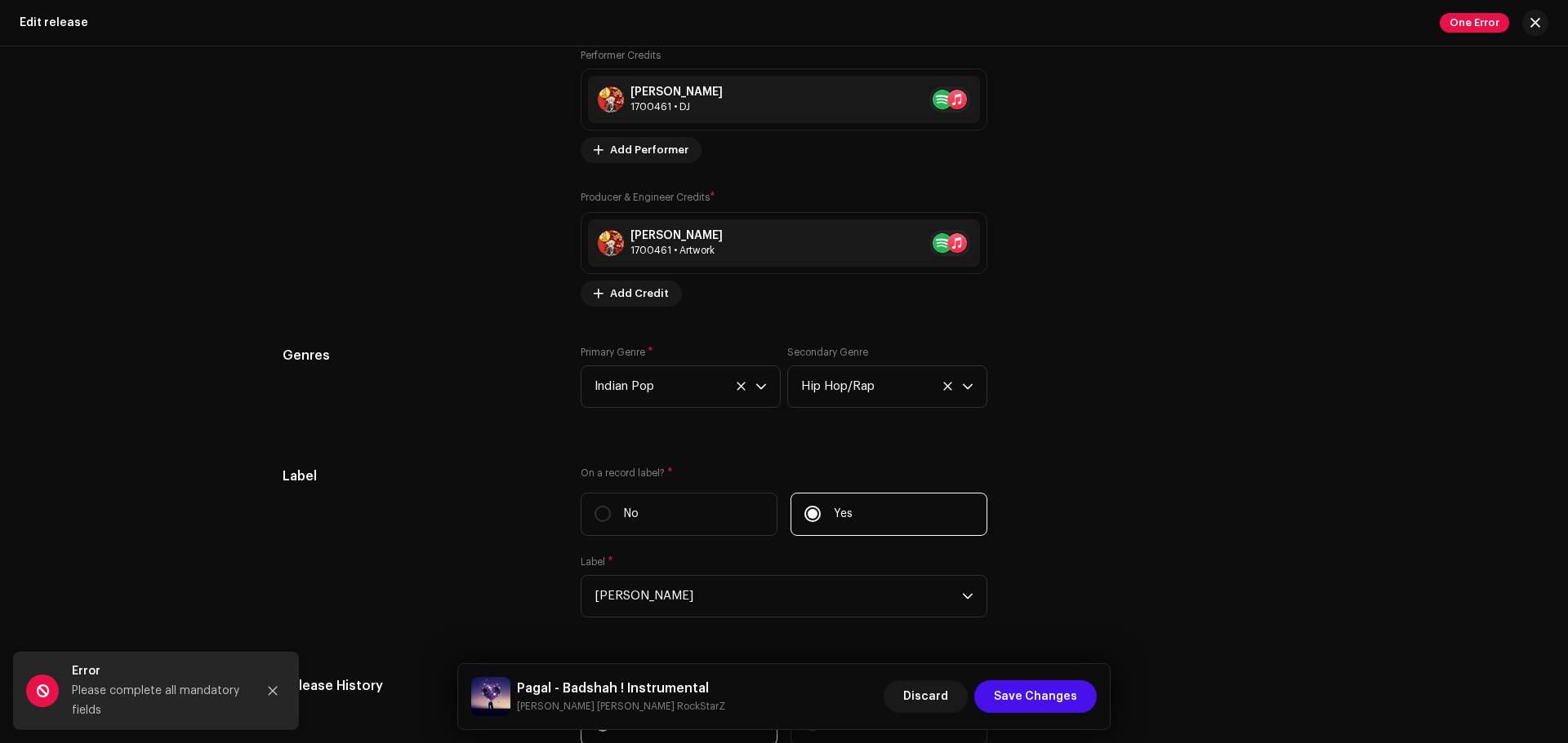
scroll to position [2457, 0]
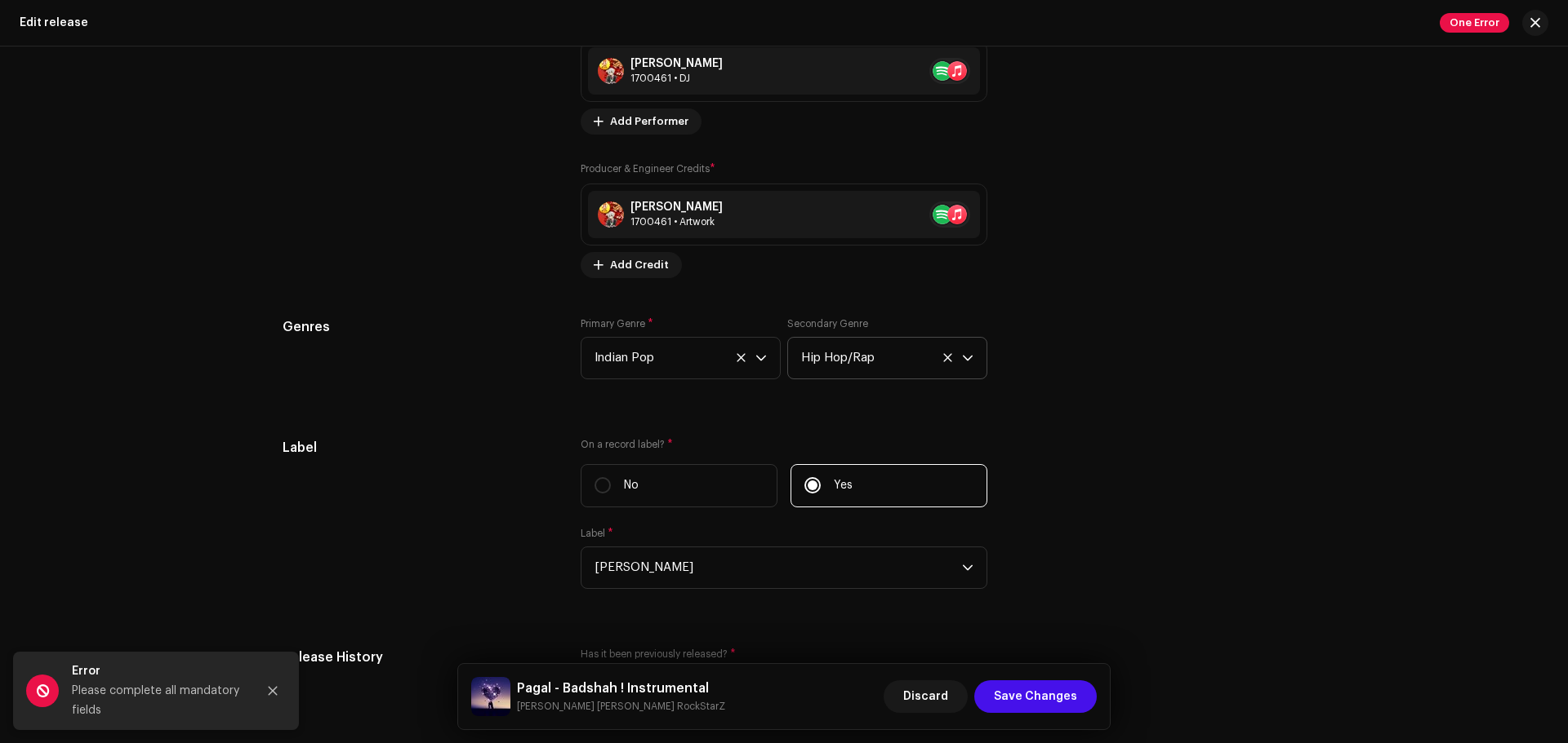
click at [942, 353] on icon at bounding box center [946, 357] width 10 height 10
click at [736, 360] on icon at bounding box center [741, 357] width 10 height 10
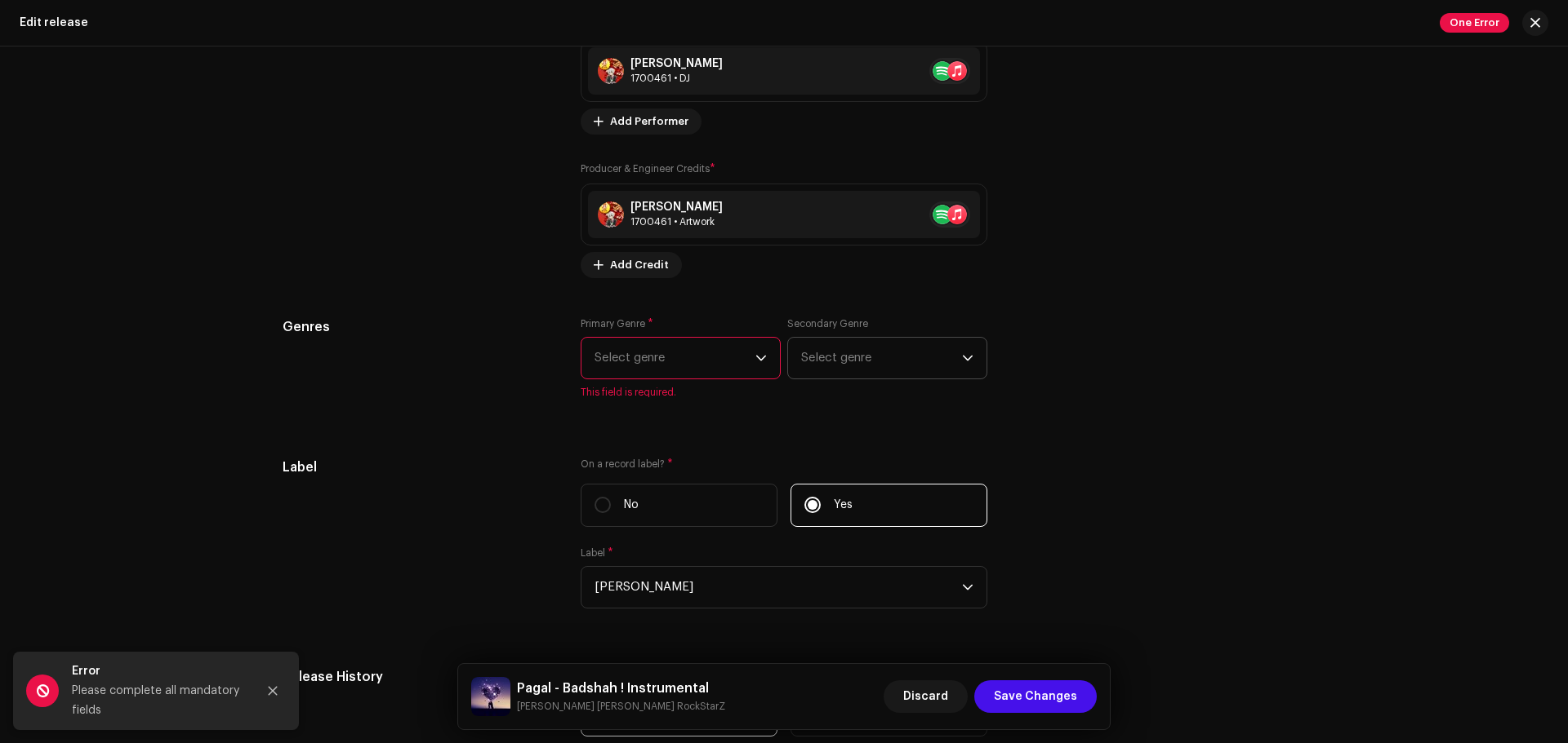
click at [719, 358] on span "Select genre" at bounding box center [674, 358] width 161 height 41
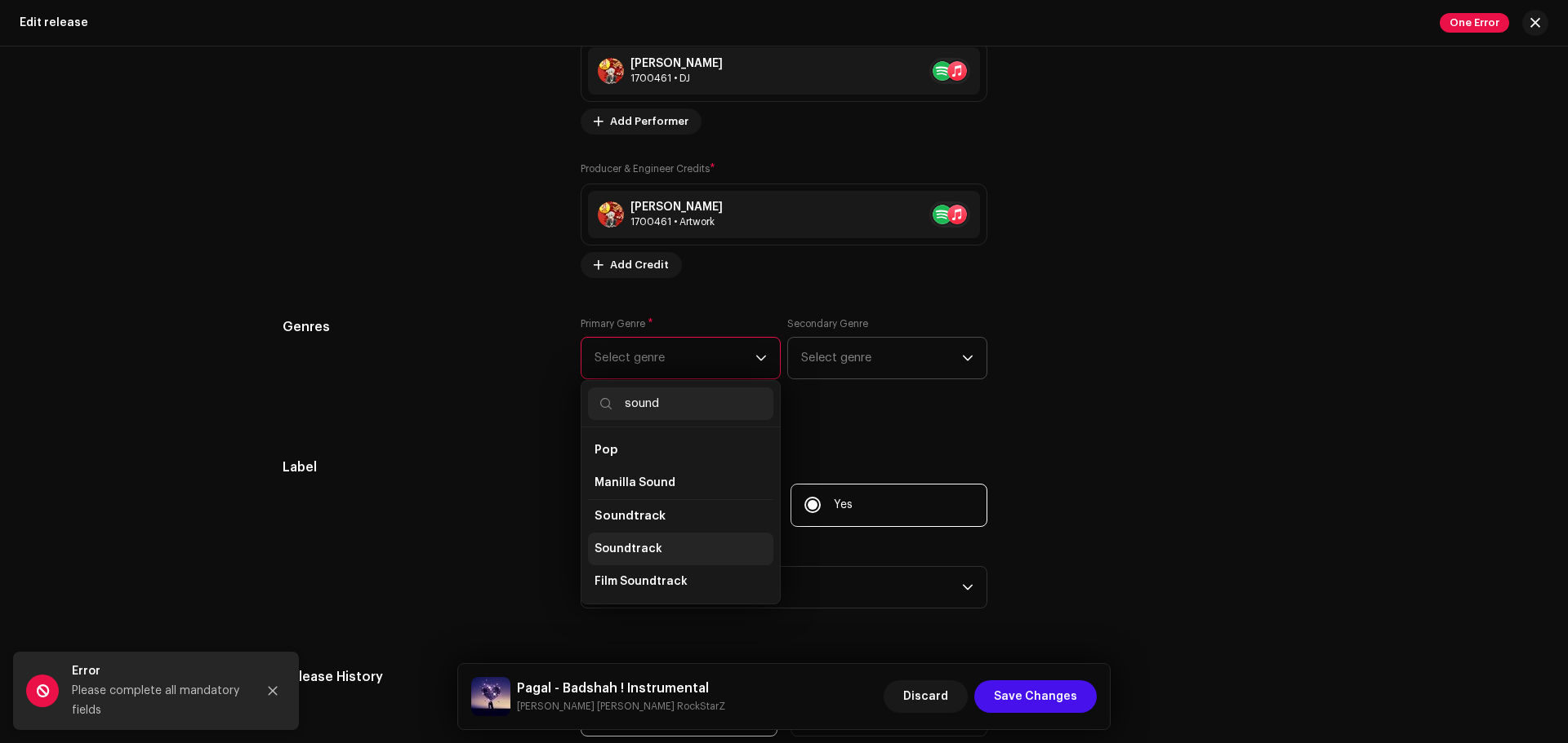
type input "sound"
click at [658, 546] on li "Soundtrack" at bounding box center [680, 549] width 185 height 33
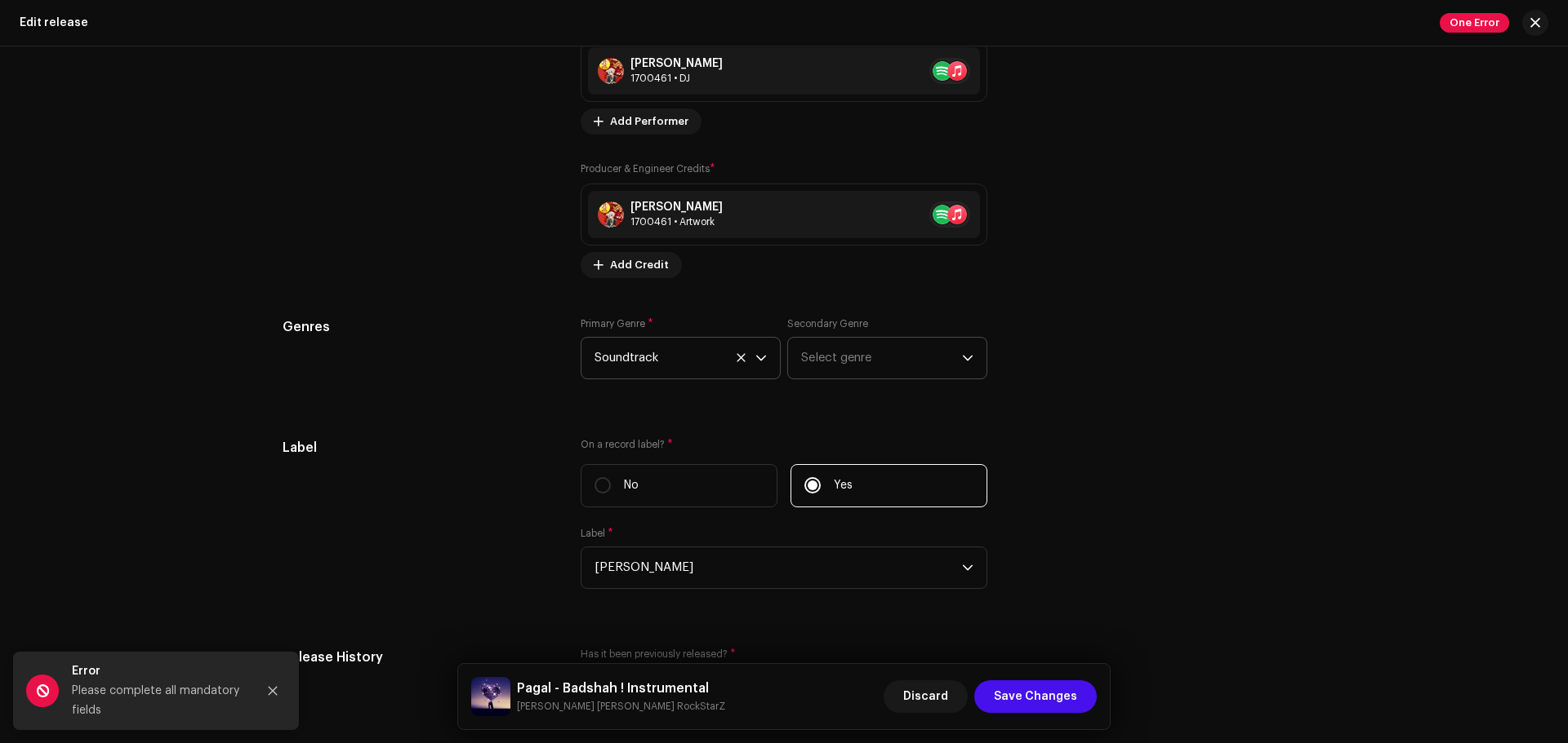
click at [737, 362] on icon at bounding box center [741, 357] width 10 height 10
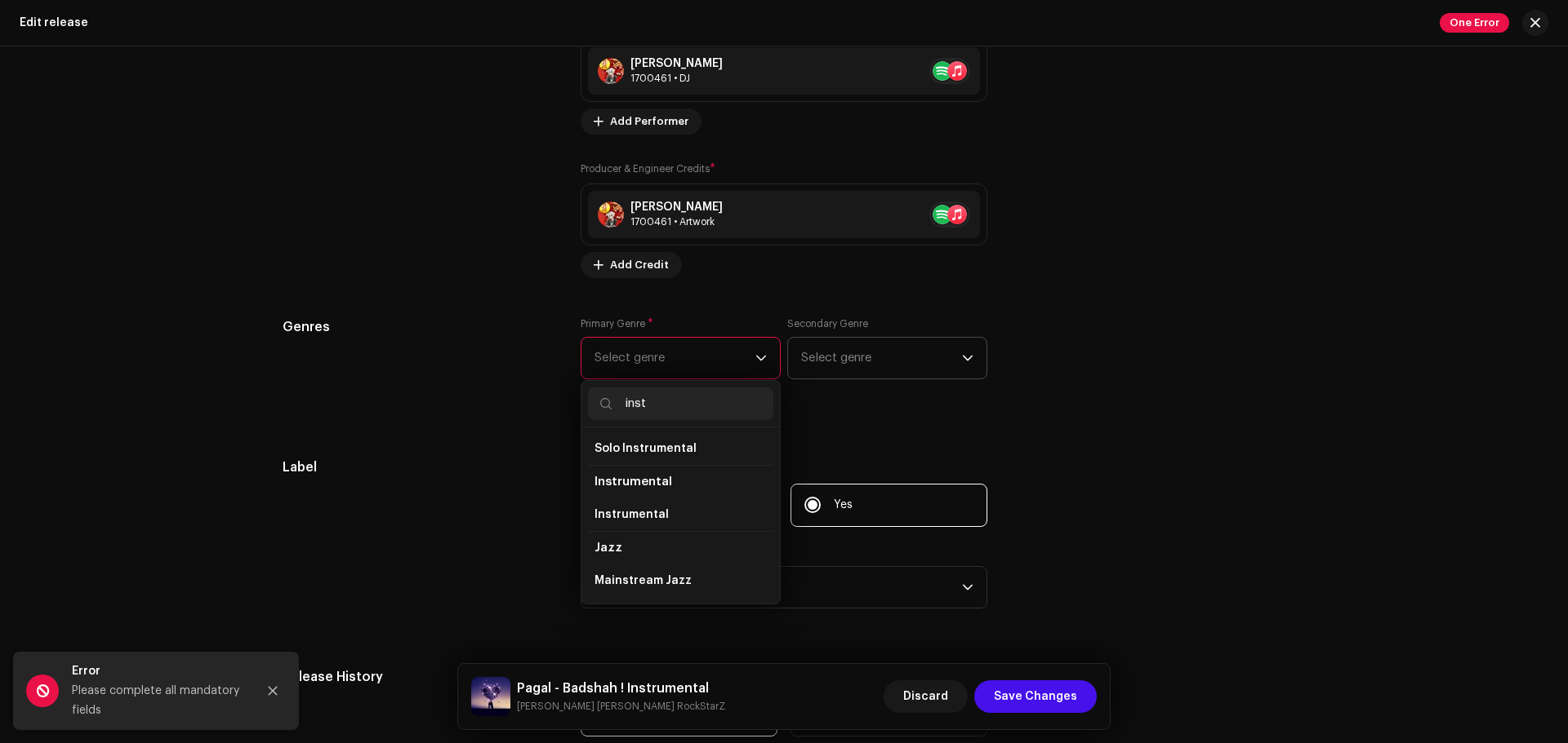
scroll to position [34, 0]
type input "inst"
click at [647, 514] on span "Instrumental" at bounding box center [631, 515] width 75 height 16
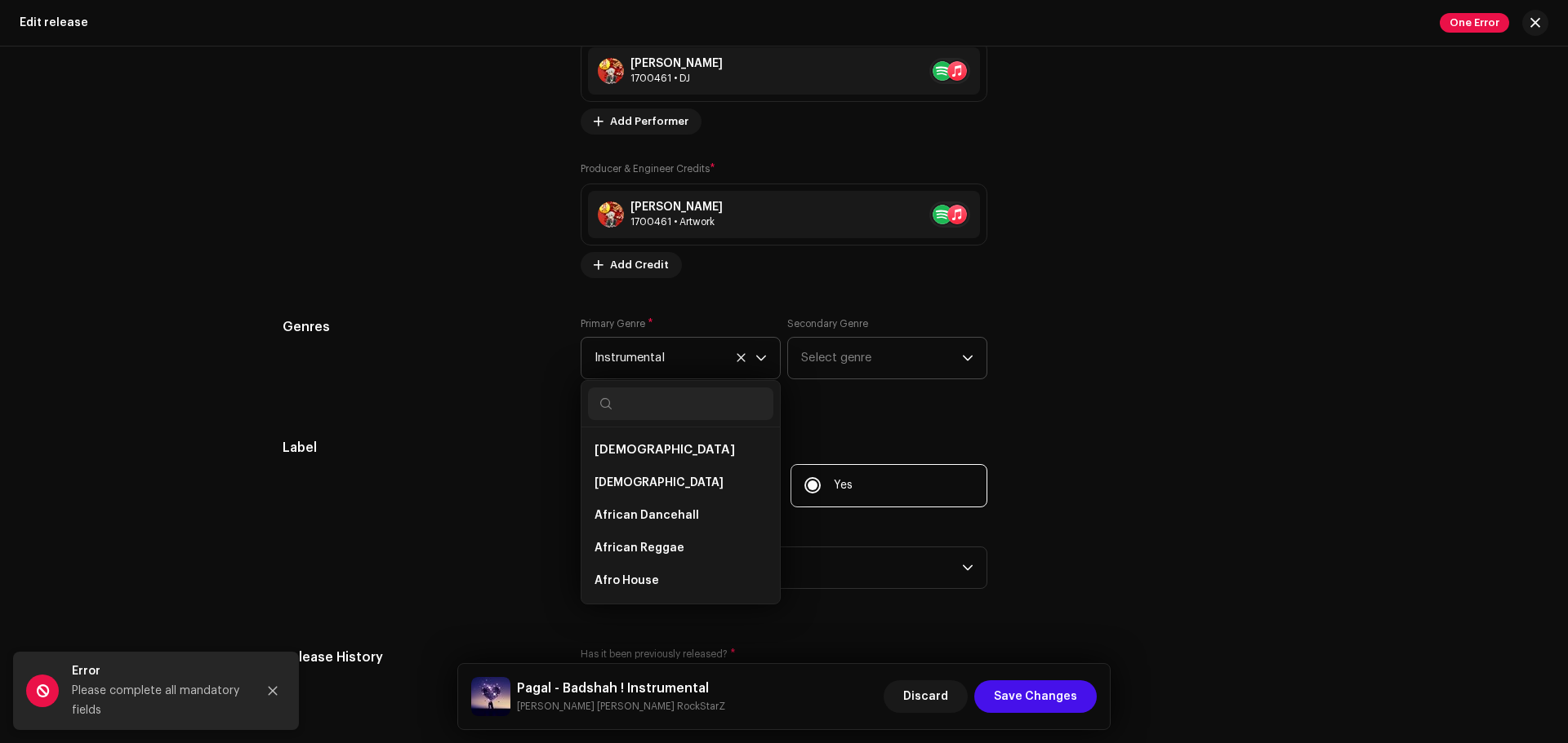
scroll to position [8207, 0]
click at [1113, 321] on div "Genres Primary Genre * Instrumental African African African Dancehall African R…" at bounding box center [783, 358] width 1002 height 81
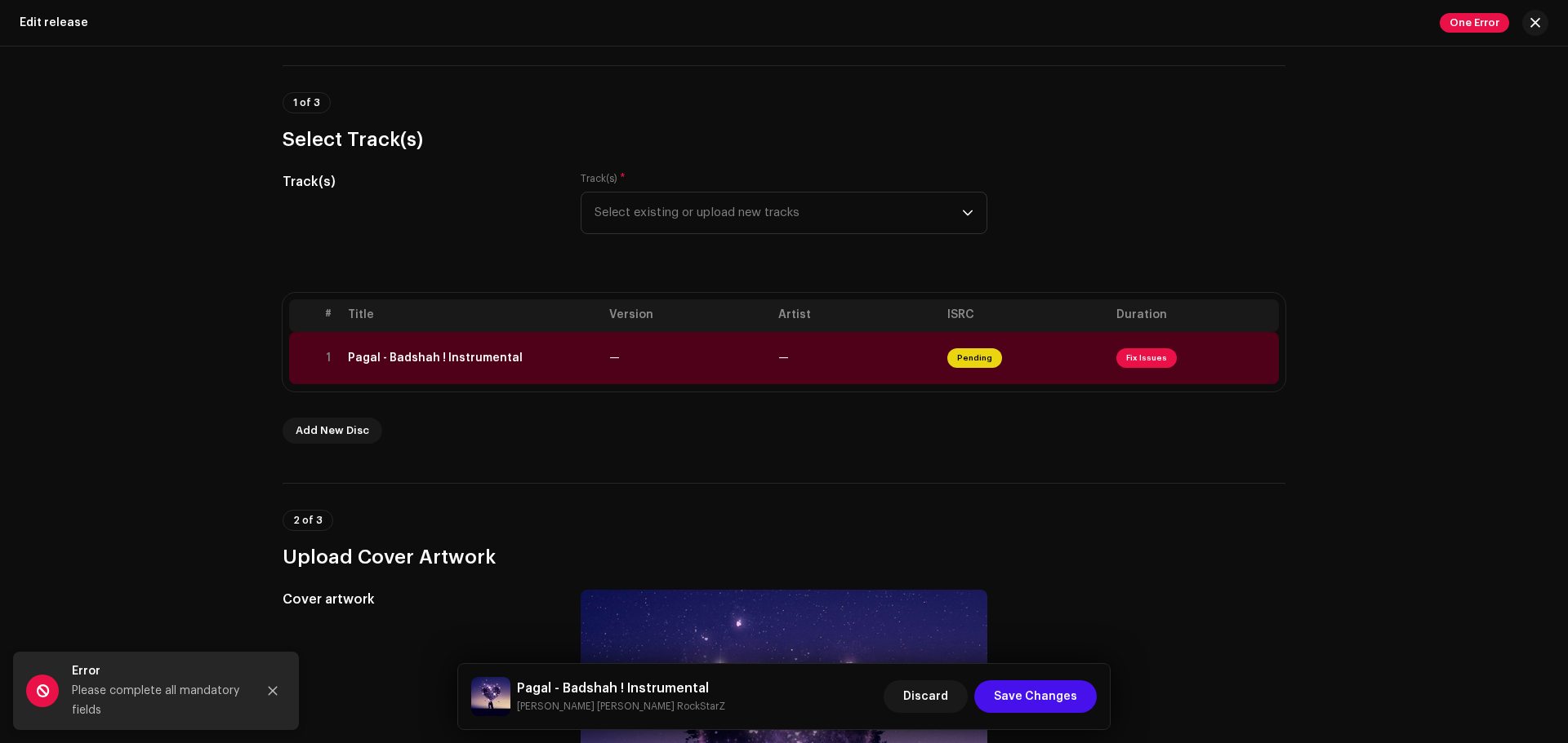
scroll to position [76, 0]
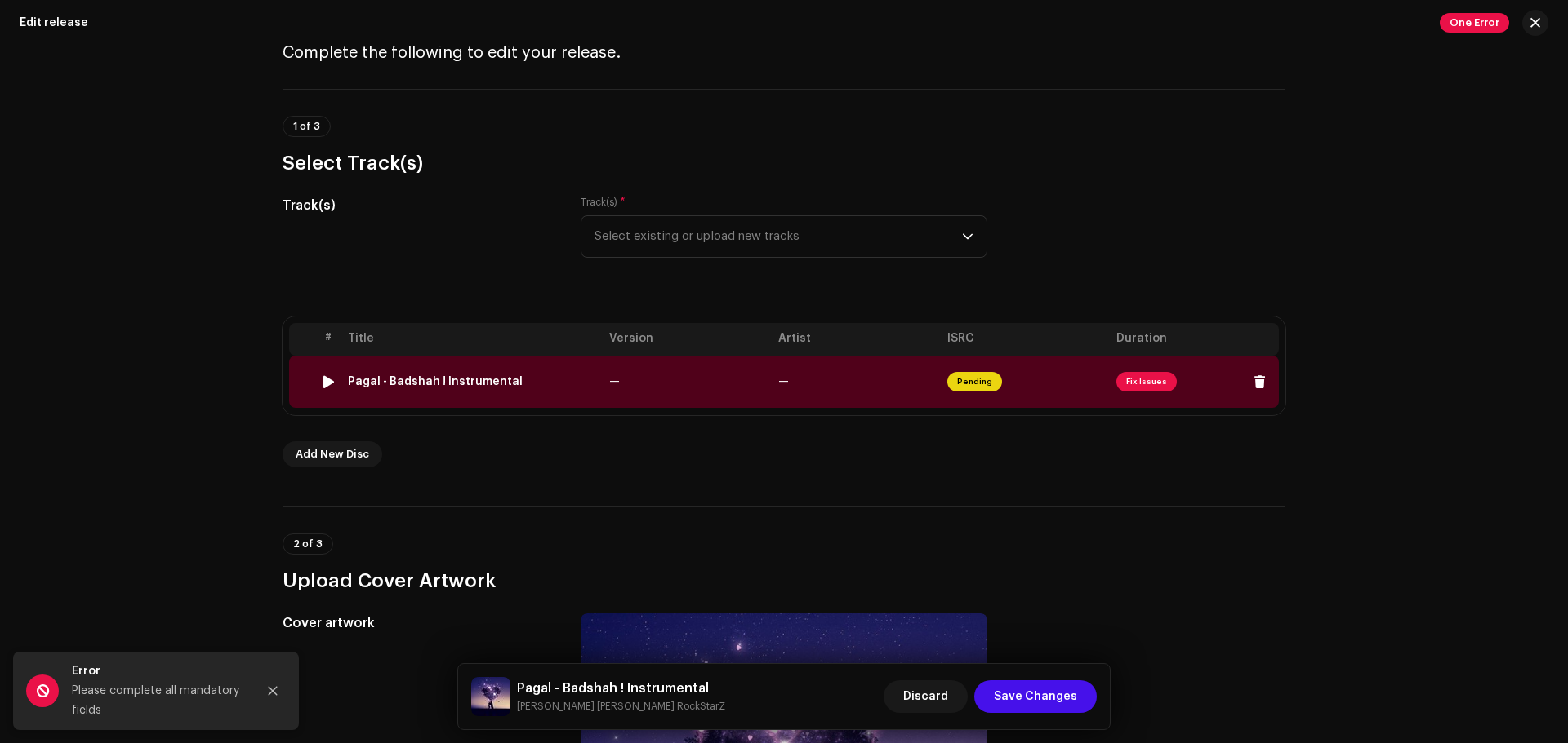
click at [504, 378] on div "Pagal - Badshah ! Instrumental" at bounding box center [435, 382] width 175 height 13
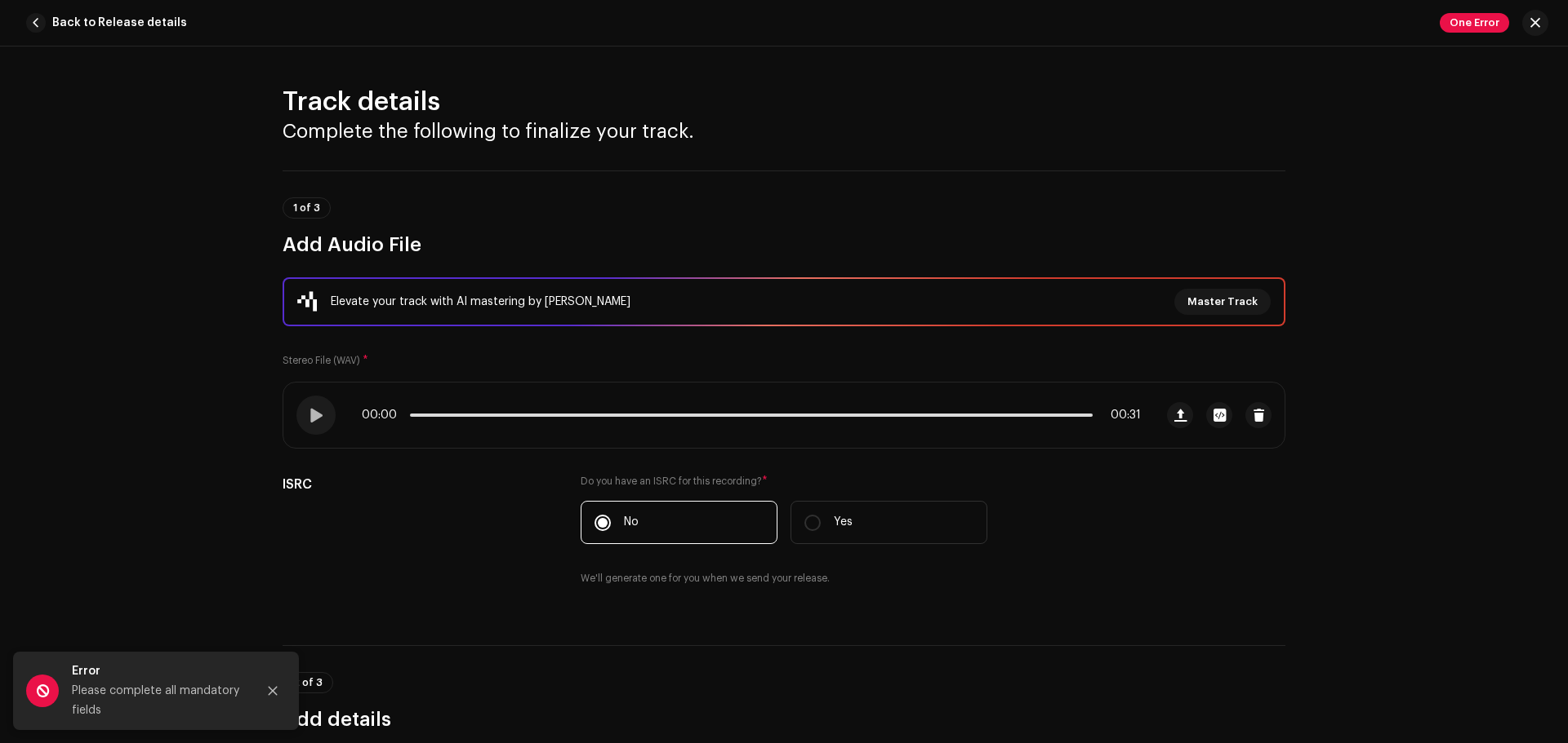
click at [1048, 566] on div "2 of 3 Add details" at bounding box center [783, 689] width 1002 height 87
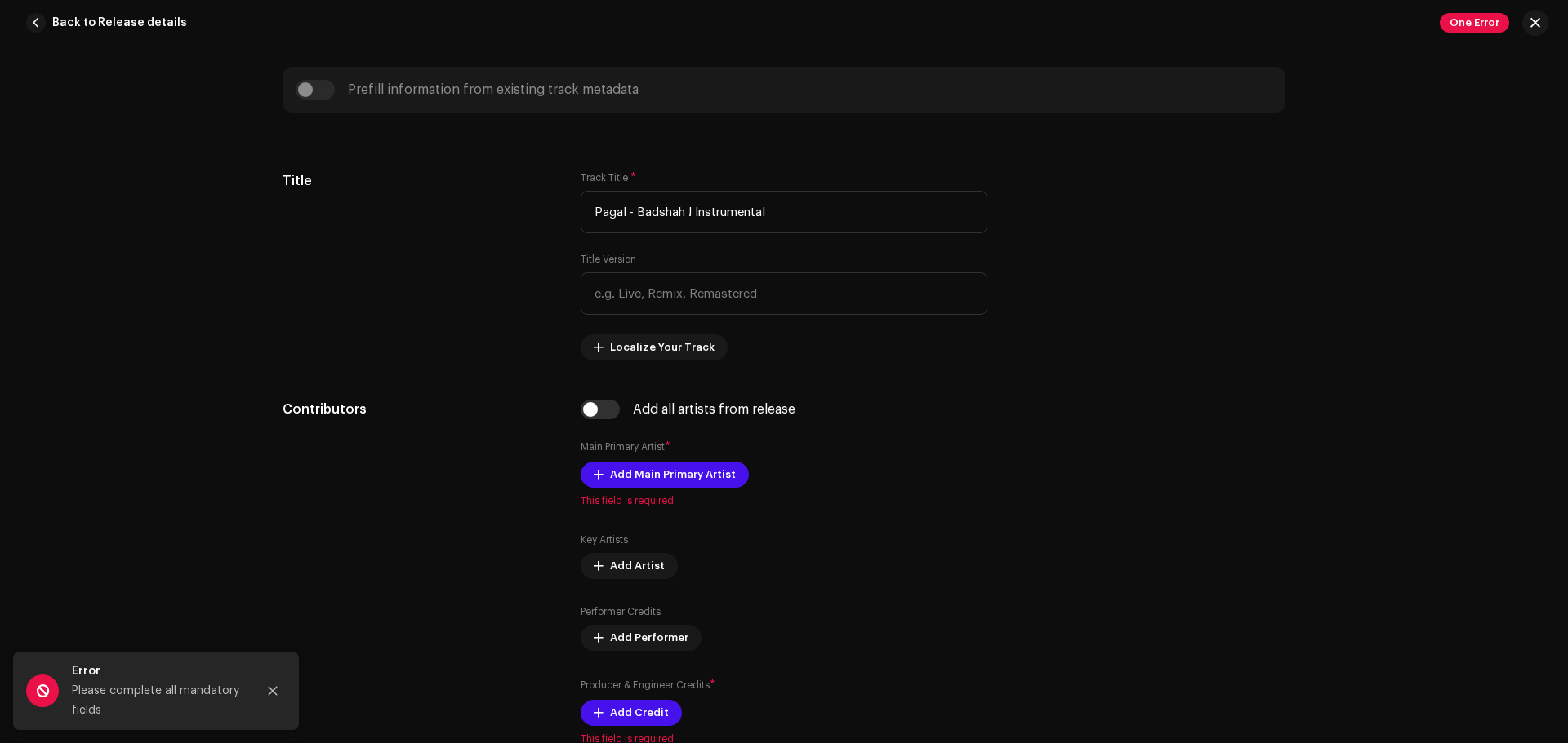
scroll to position [718, 0]
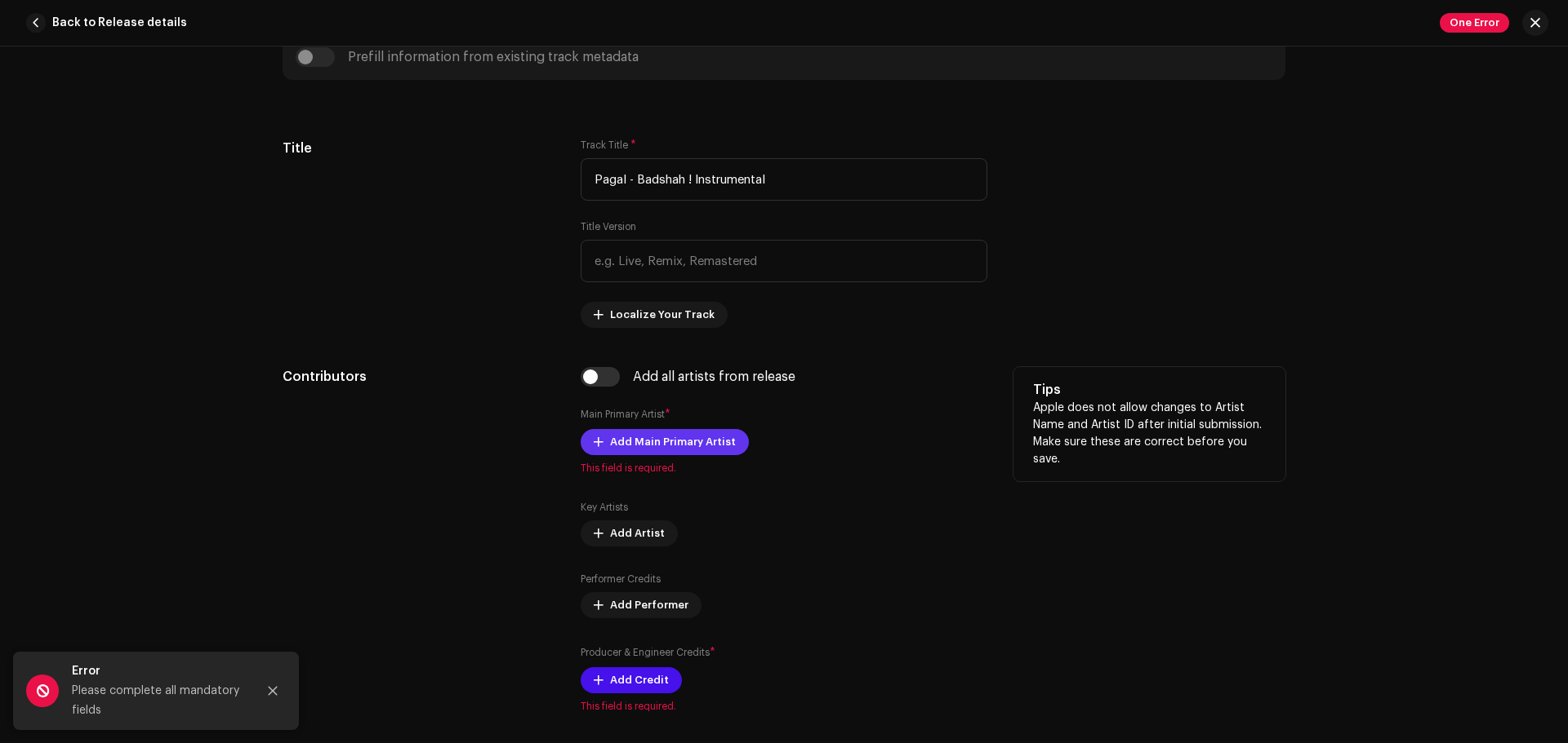
click at [677, 437] on span "Add Main Primary Artist" at bounding box center [673, 442] width 126 height 33
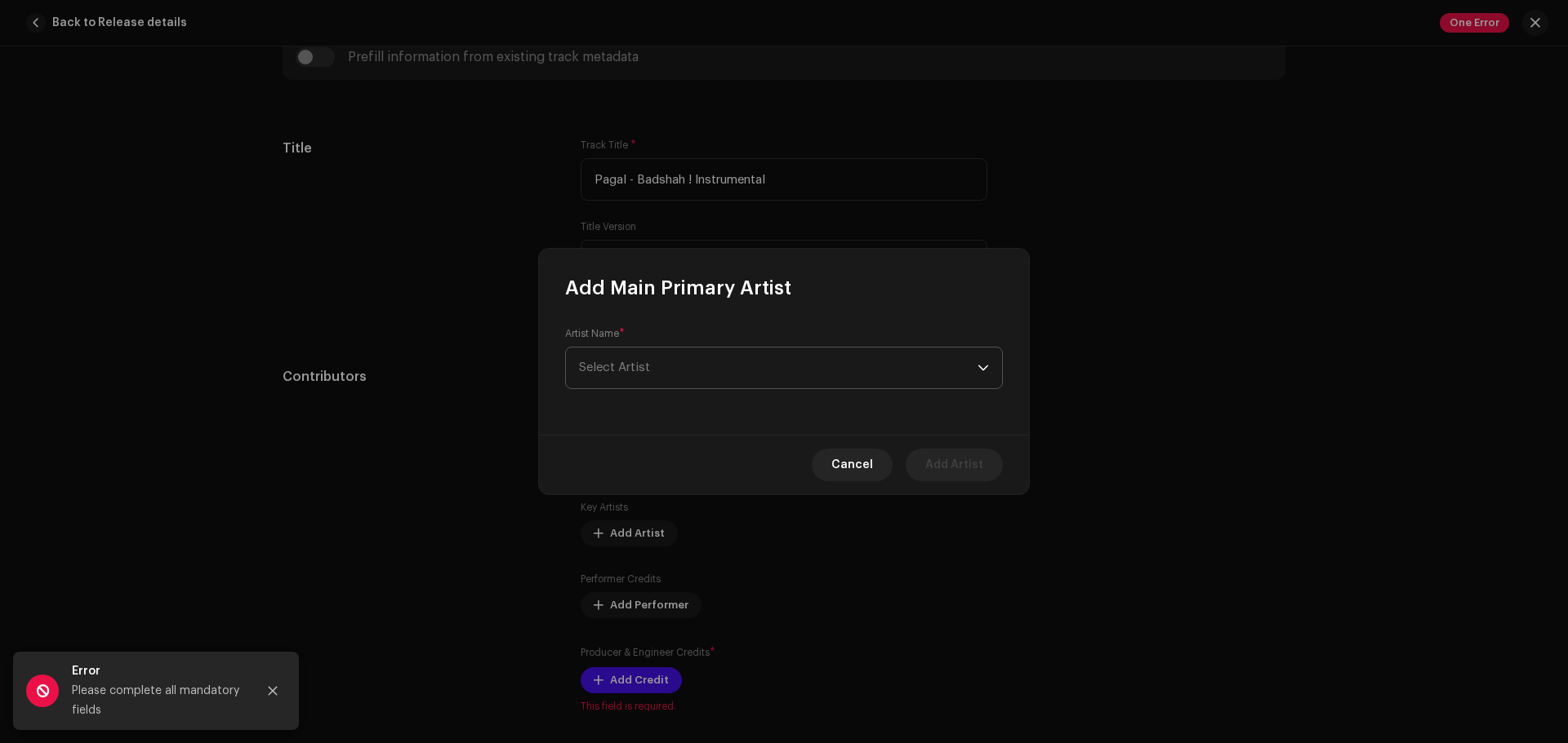
click at [701, 386] on span "Select Artist" at bounding box center [778, 367] width 399 height 41
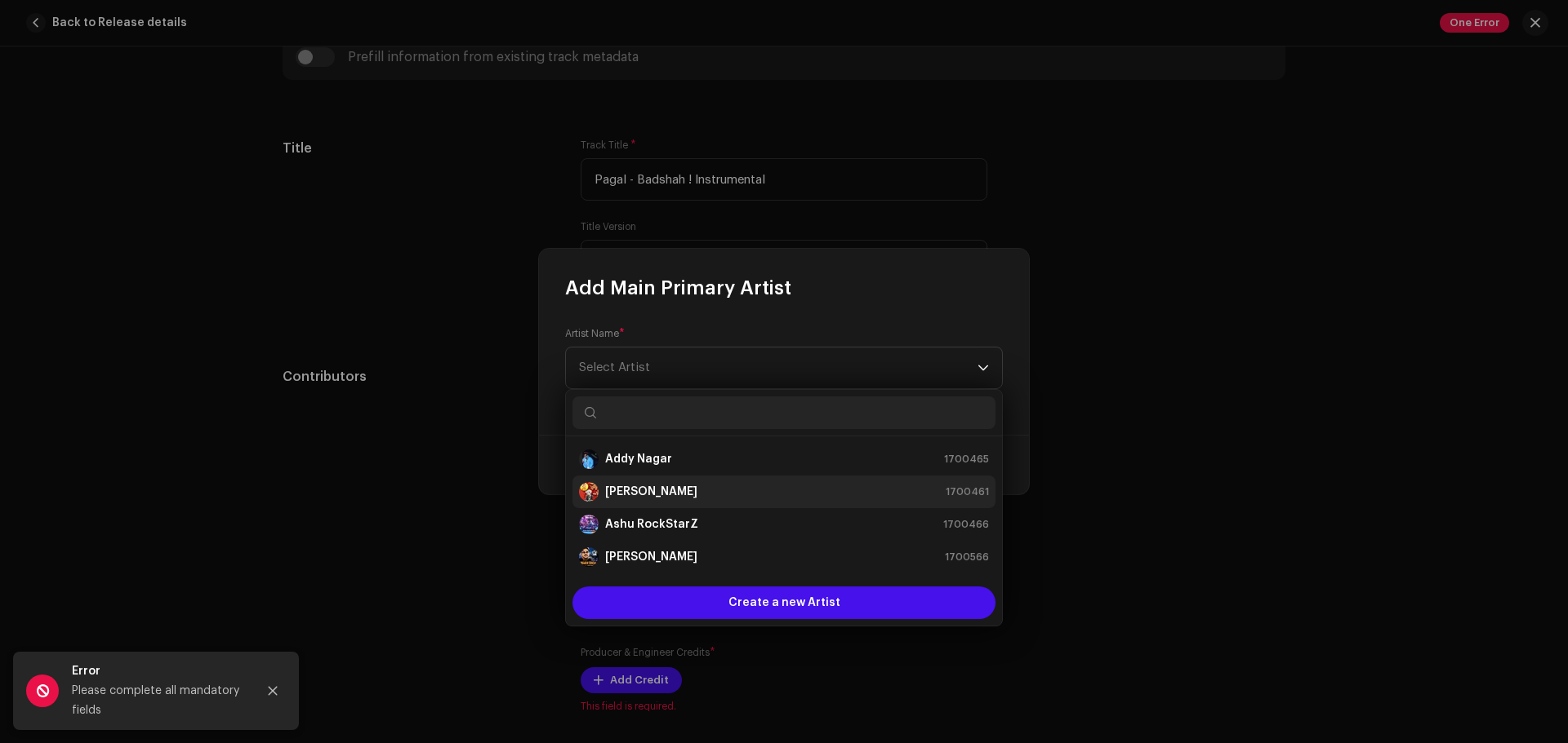
click at [690, 482] on div "[PERSON_NAME]" at bounding box center [638, 492] width 118 height 20
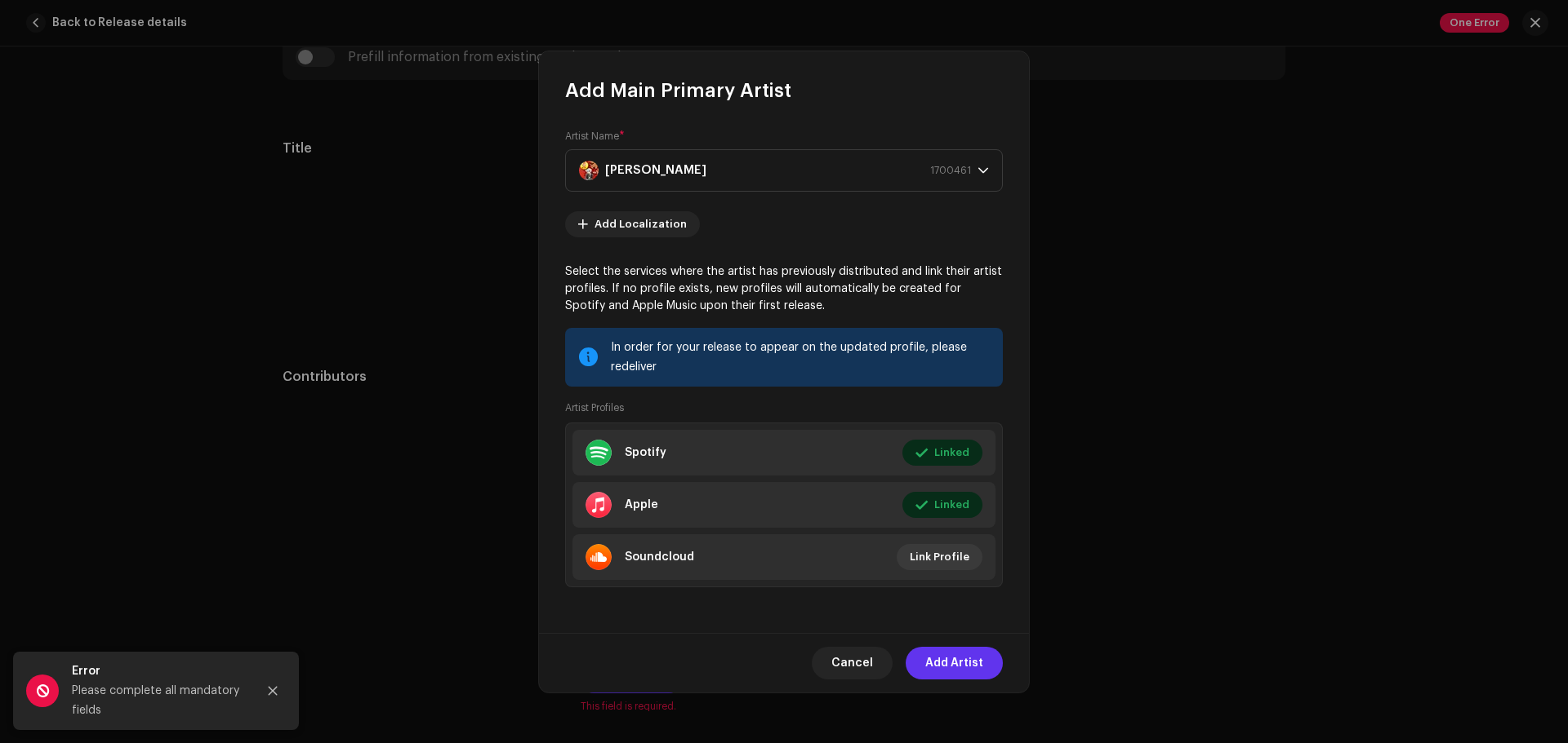
click at [956, 566] on span "Add Artist" at bounding box center [953, 663] width 58 height 33
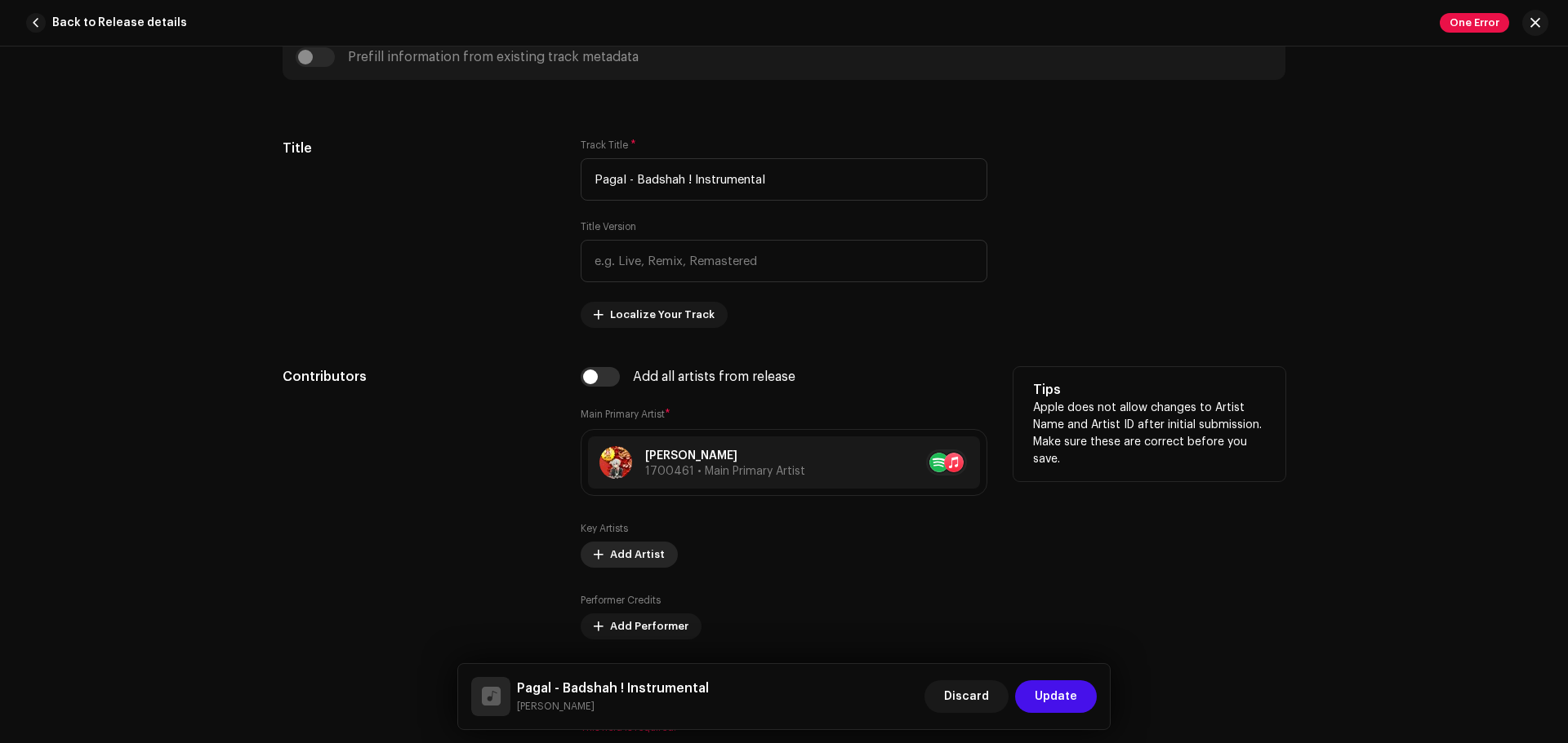
click at [639, 560] on span "Add Artist" at bounding box center [638, 554] width 55 height 33
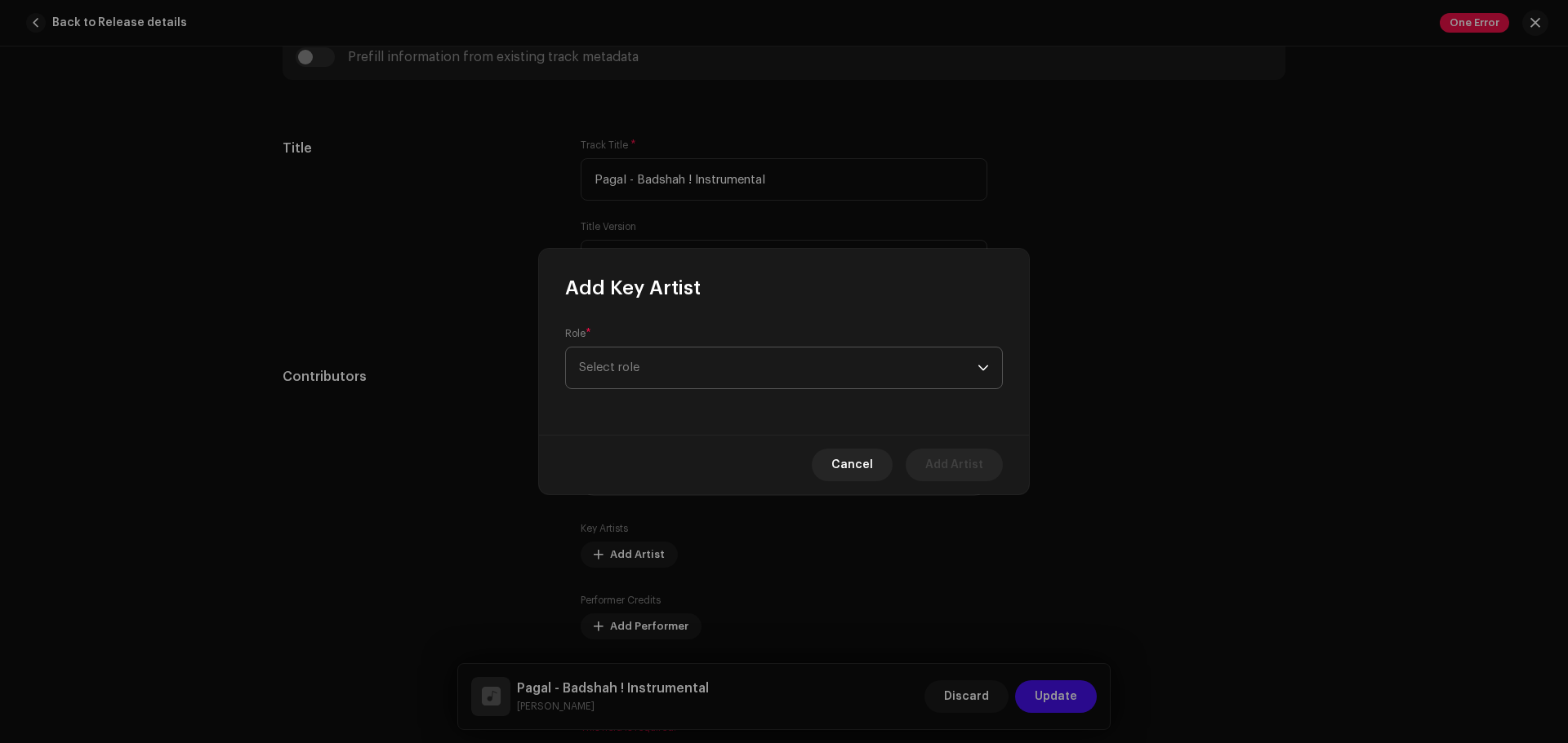
click at [707, 378] on span "Select role" at bounding box center [778, 367] width 399 height 41
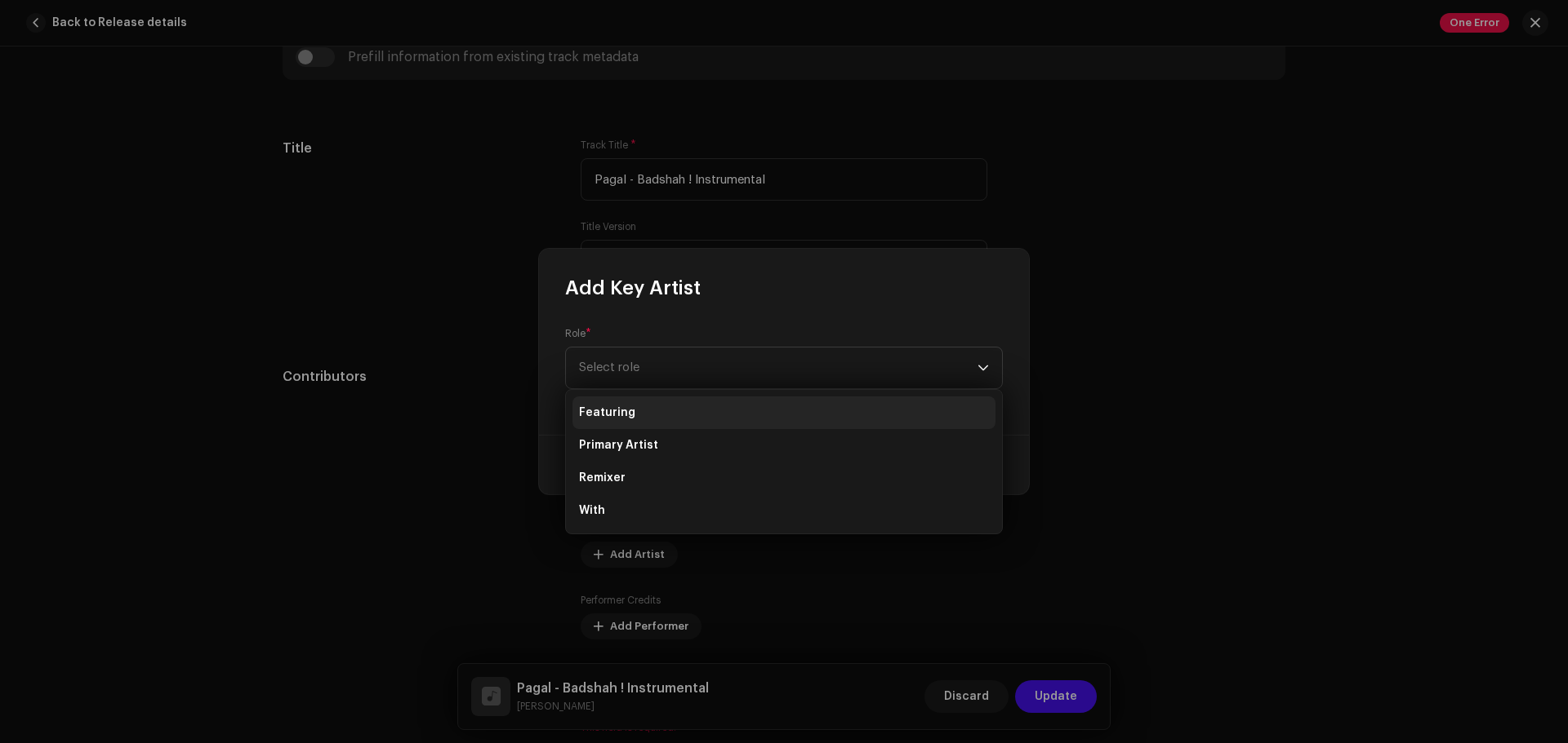
click at [659, 415] on li "Featuring" at bounding box center [784, 413] width 423 height 33
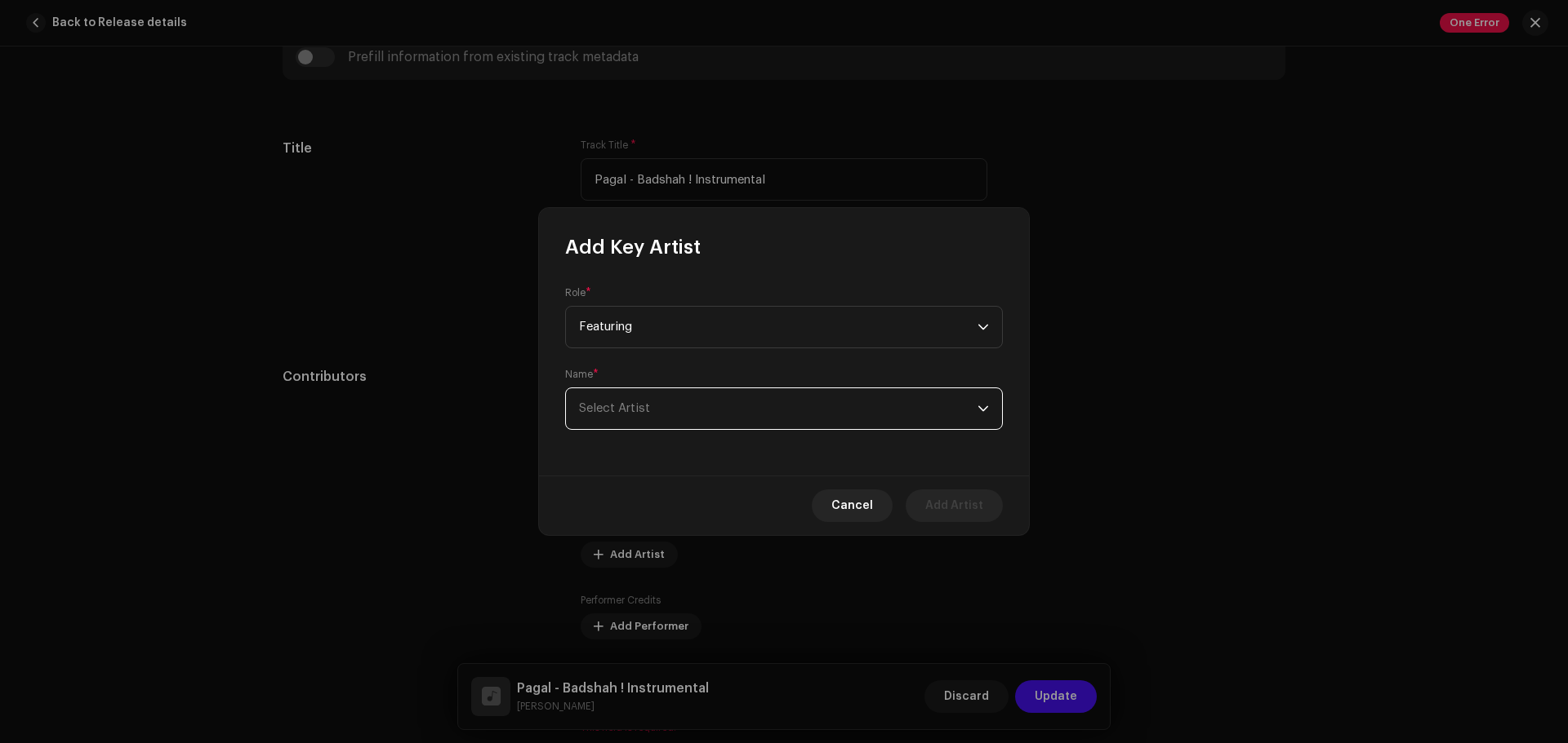
click at [675, 407] on span "Select Artist" at bounding box center [778, 408] width 399 height 41
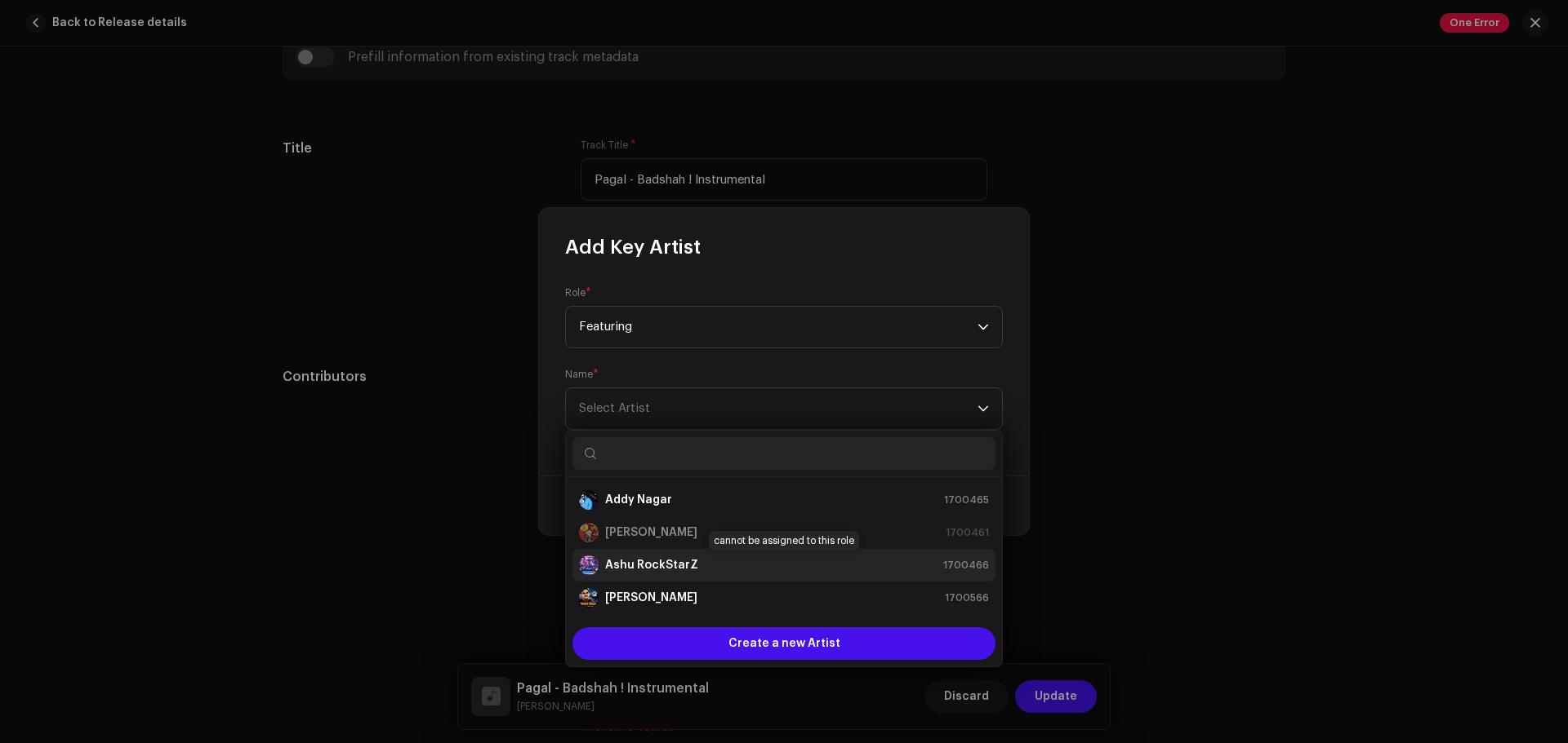
click at [659, 564] on strong "Ashu RockStarZ" at bounding box center [651, 565] width 94 height 16
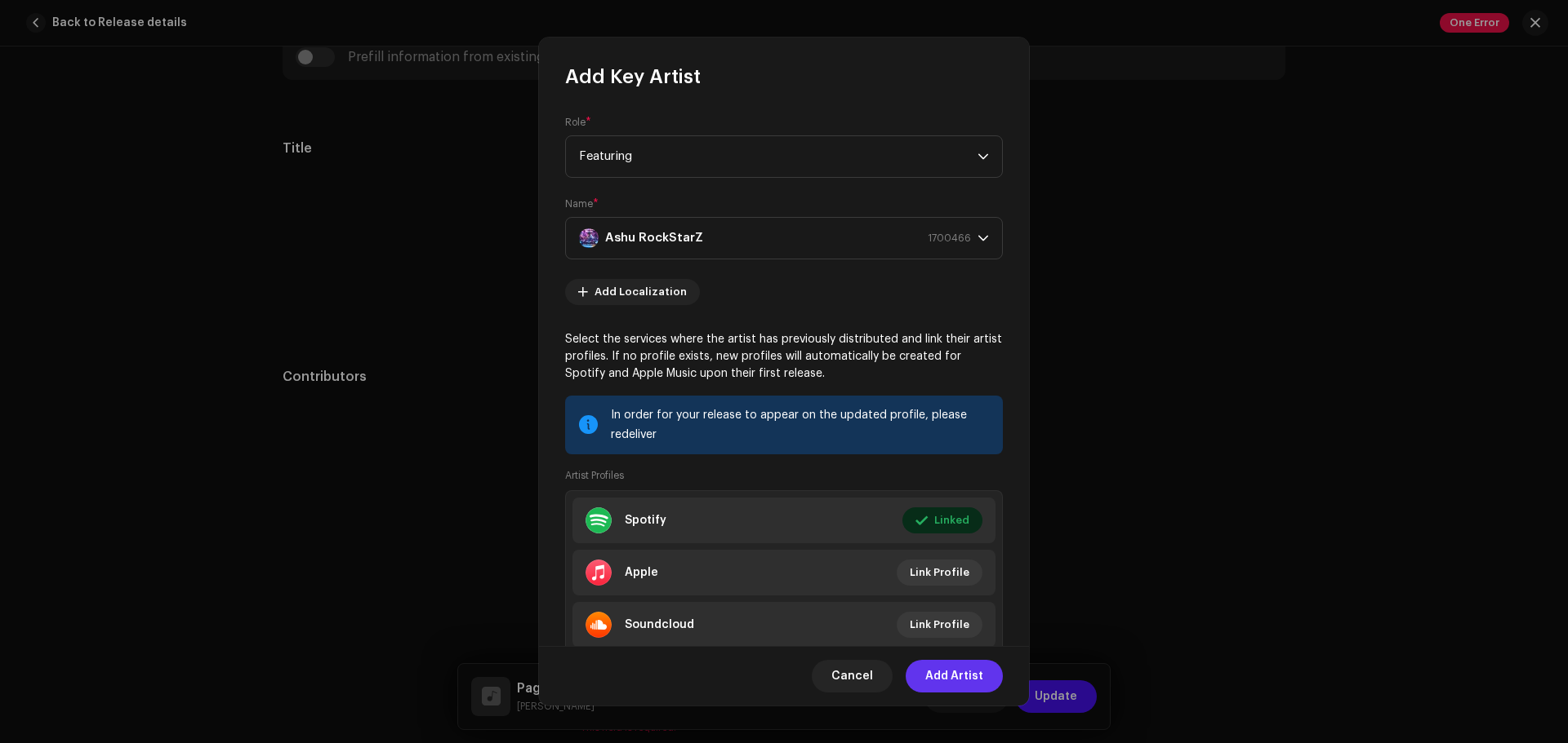
click at [952, 566] on span "Add Artist" at bounding box center [953, 676] width 58 height 33
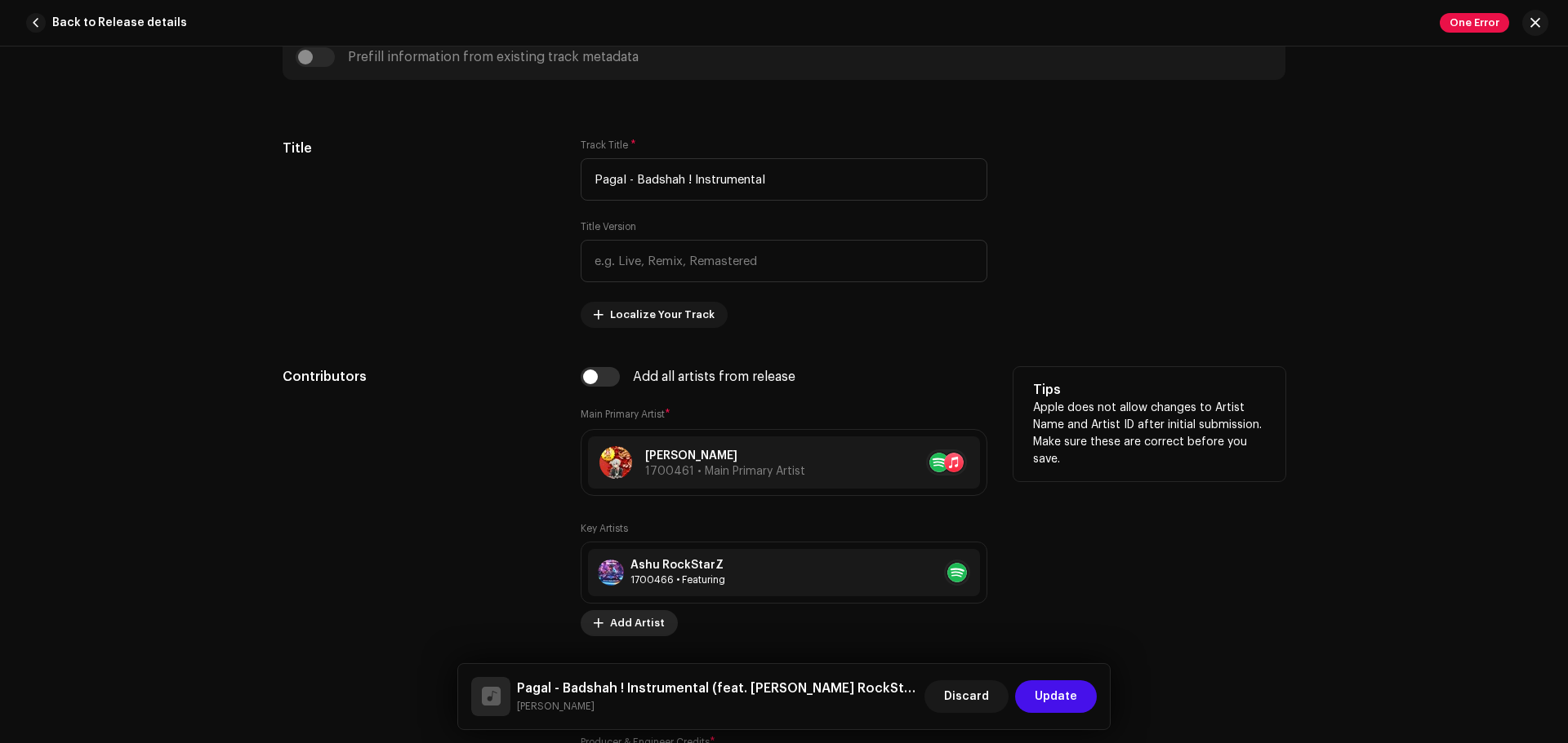
click at [652, 566] on span "Add Artist" at bounding box center [638, 623] width 55 height 33
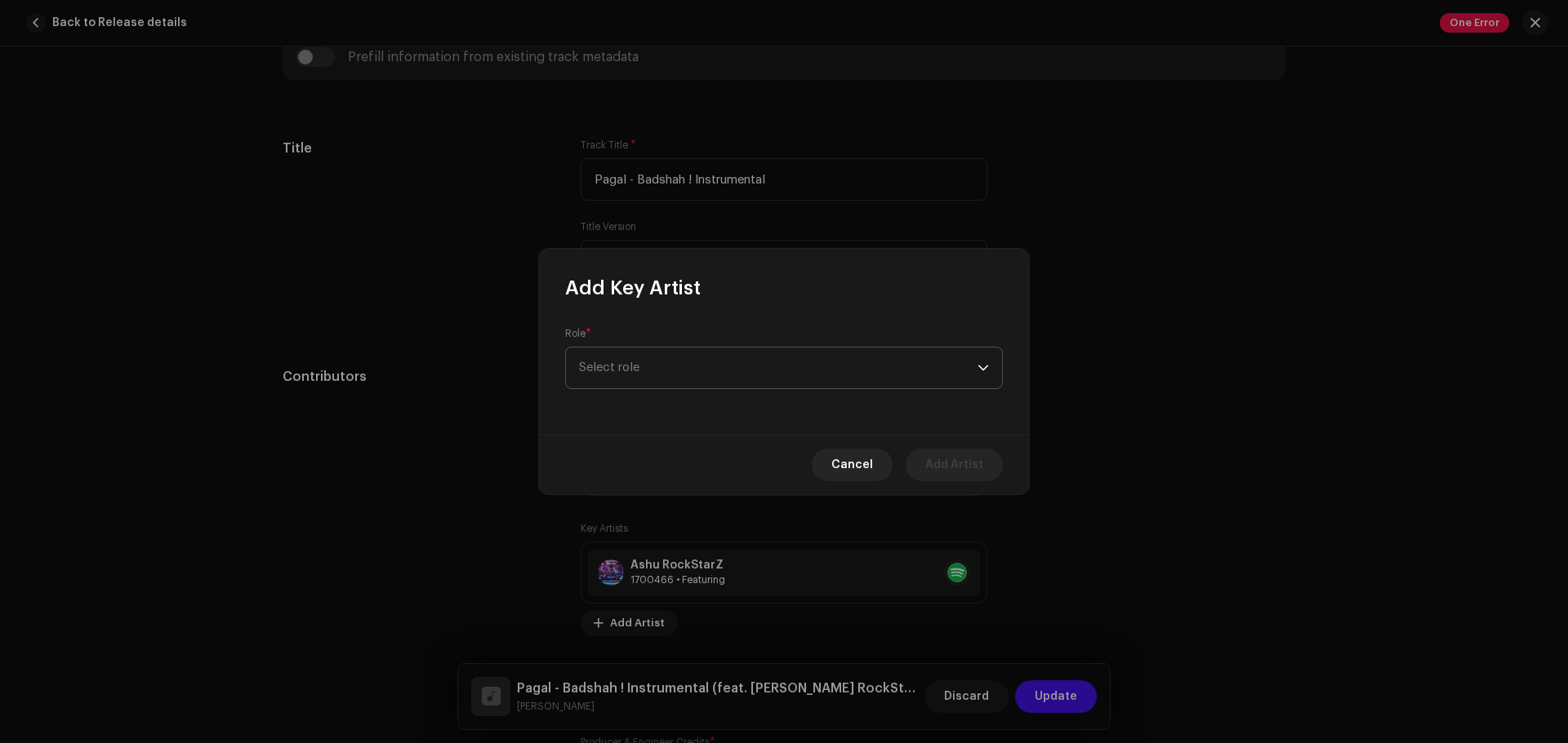
click at [683, 382] on span "Select role" at bounding box center [778, 367] width 399 height 41
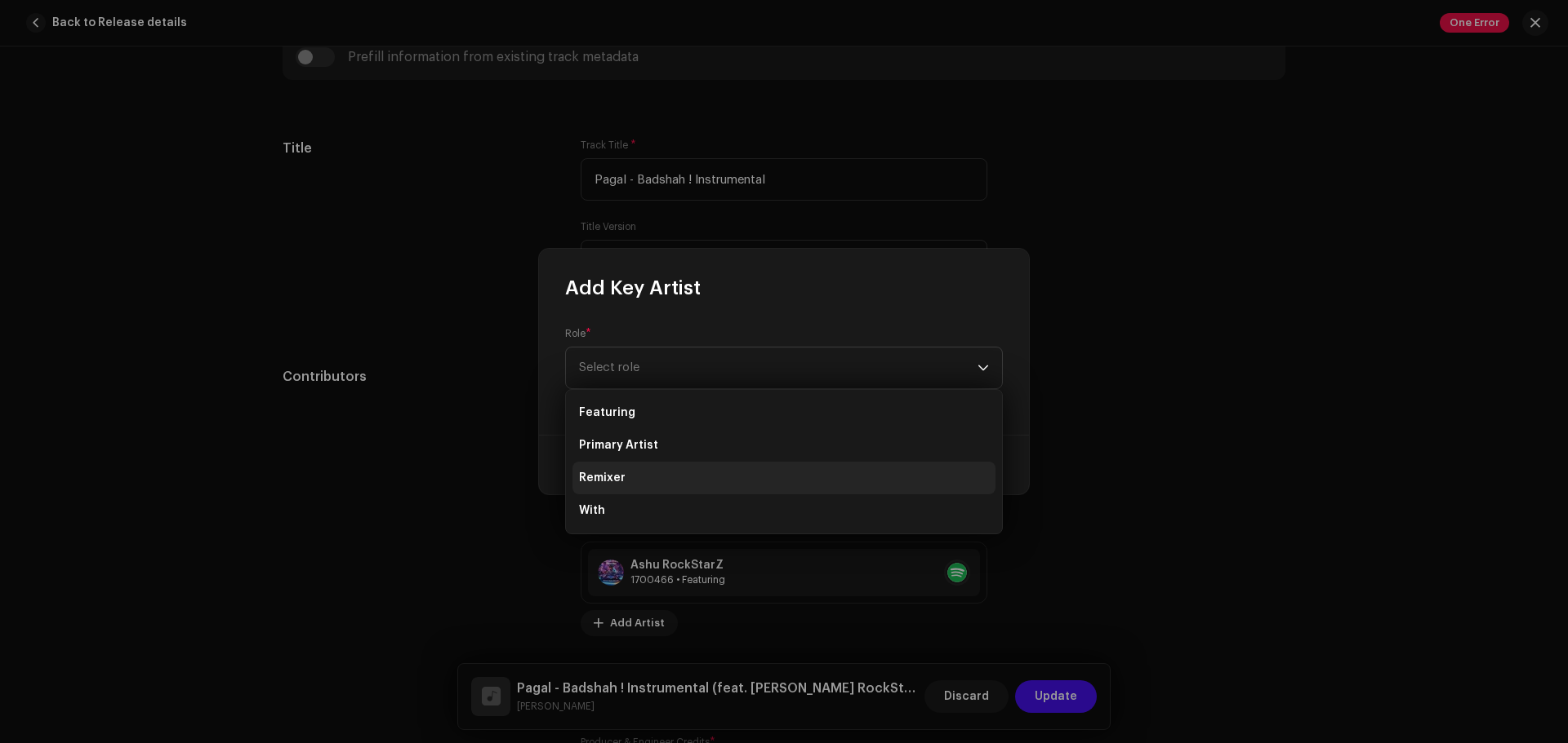
click at [654, 473] on li "Remixer" at bounding box center [784, 478] width 423 height 33
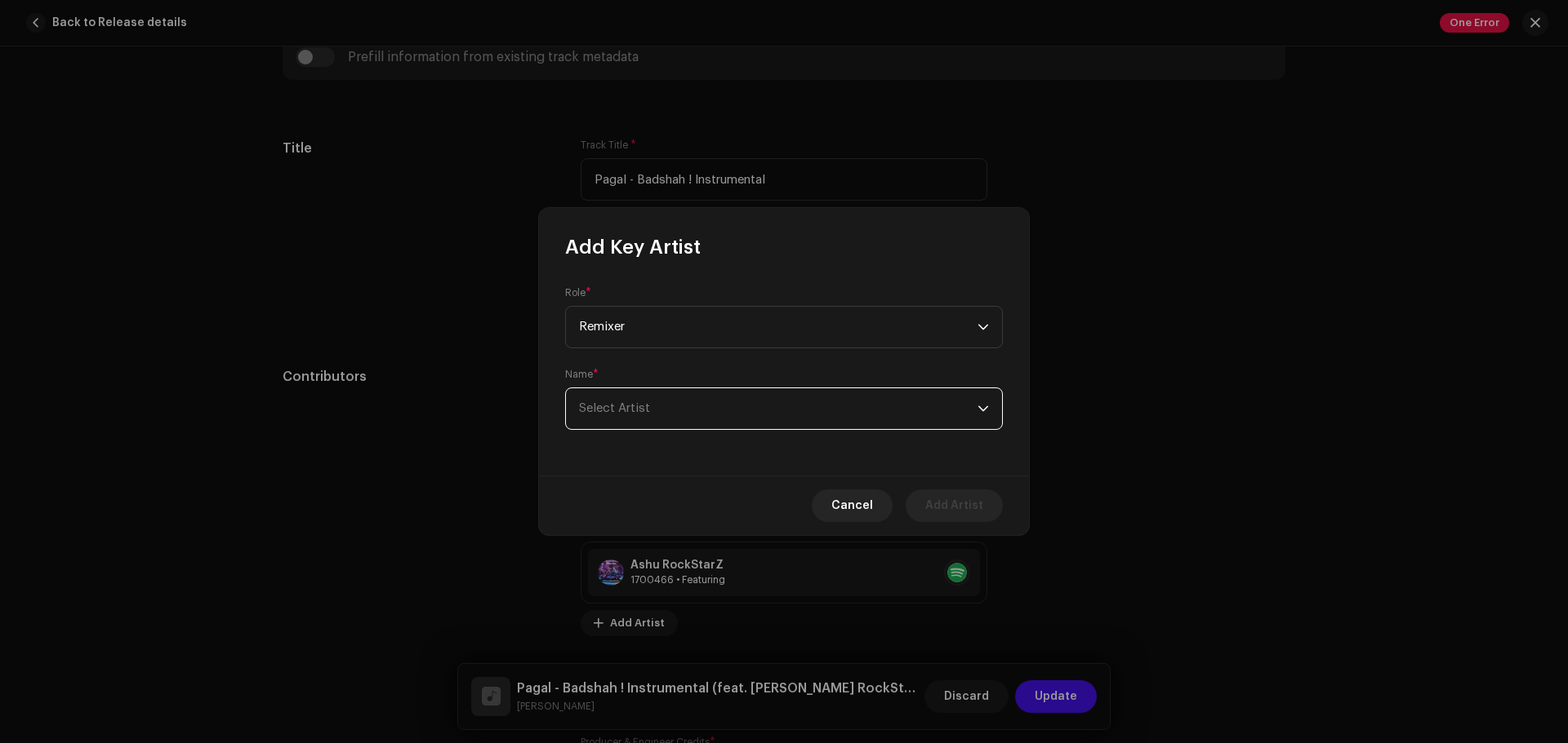
click at [678, 411] on span "Select Artist" at bounding box center [778, 408] width 399 height 41
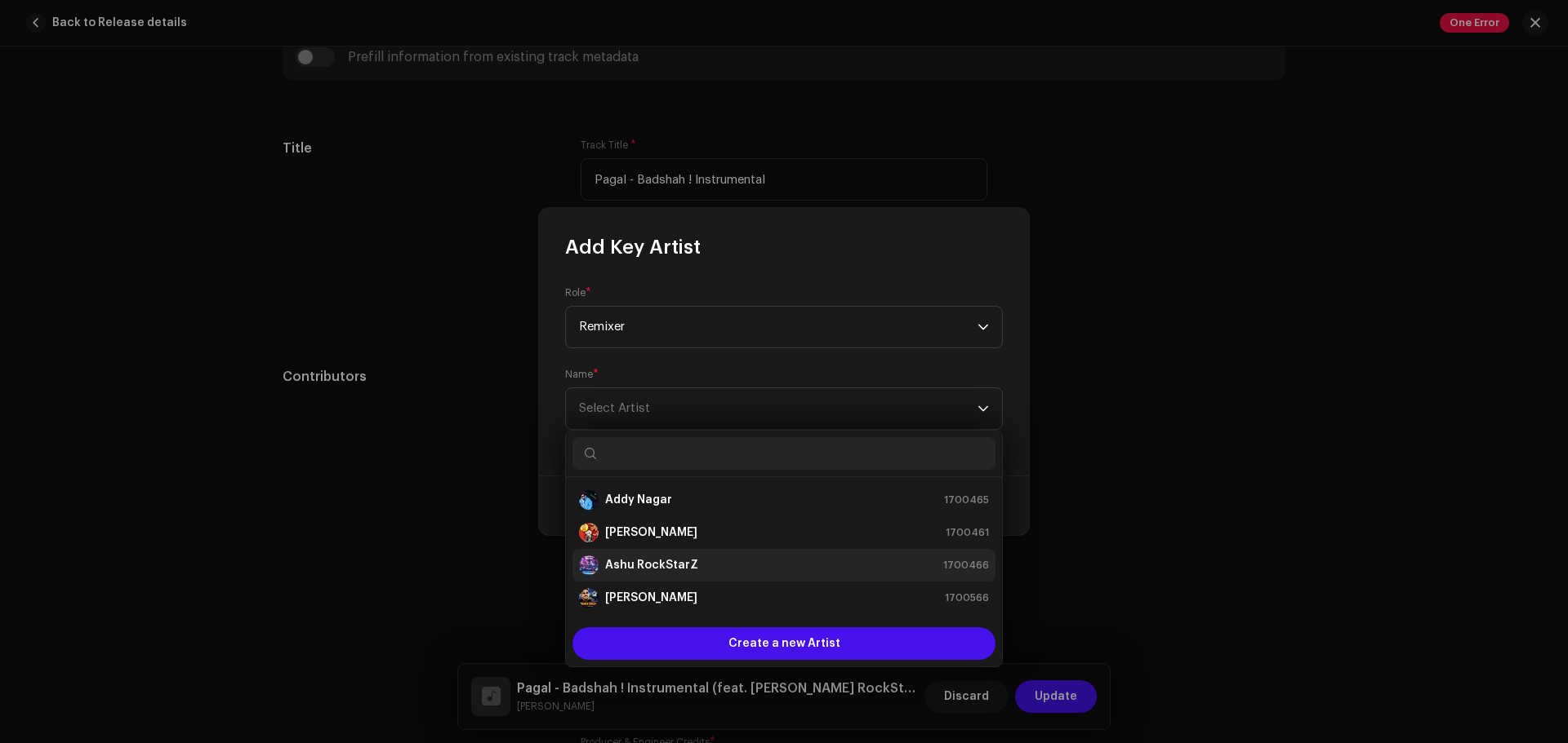
click at [658, 559] on strong "Ashu RockStarZ" at bounding box center [651, 565] width 94 height 16
click at [698, 560] on div "[PERSON_NAME] RockStarZ 1700466" at bounding box center [784, 566] width 410 height 20
click at [627, 565] on strong "Ashu RockStarZ" at bounding box center [651, 565] width 94 height 16
click at [674, 402] on span "Select Artist" at bounding box center [778, 408] width 399 height 41
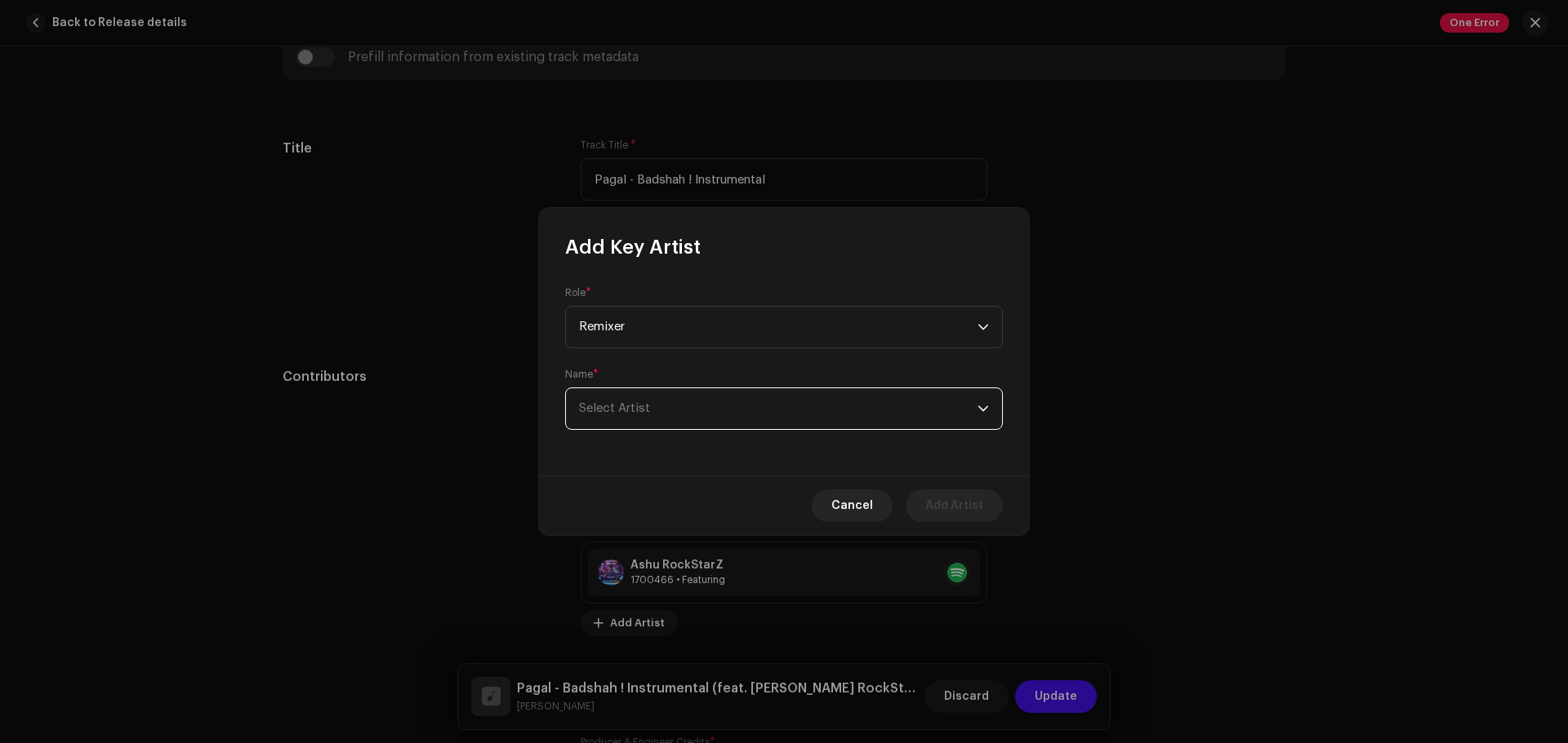
click at [674, 402] on span "Select Artist" at bounding box center [778, 408] width 399 height 41
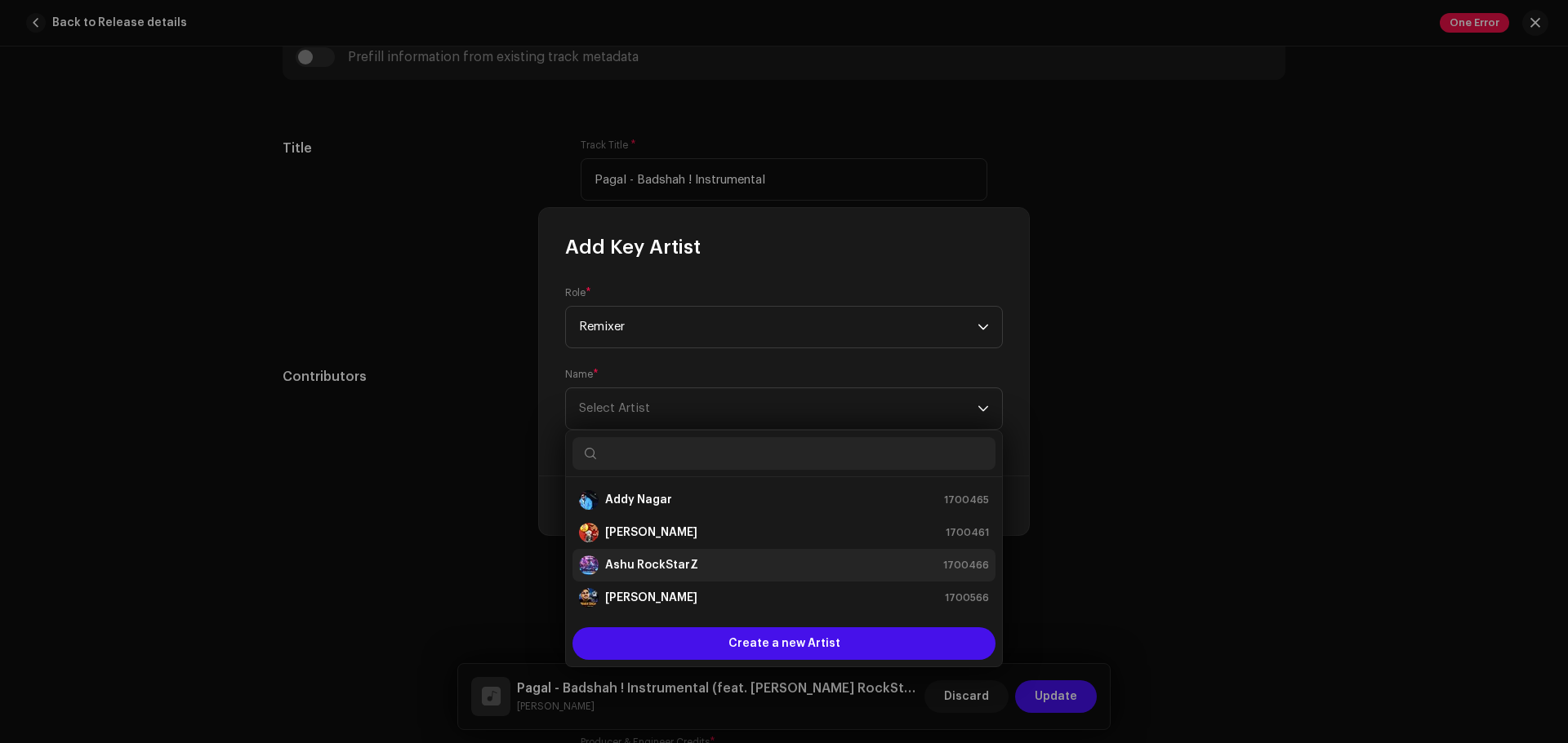
click at [637, 566] on strong "Ashu RockStarZ" at bounding box center [651, 565] width 94 height 16
click at [810, 566] on div "[PERSON_NAME] RockStarZ 1700466" at bounding box center [784, 566] width 410 height 20
click at [813, 409] on span "Select Artist" at bounding box center [778, 408] width 399 height 41
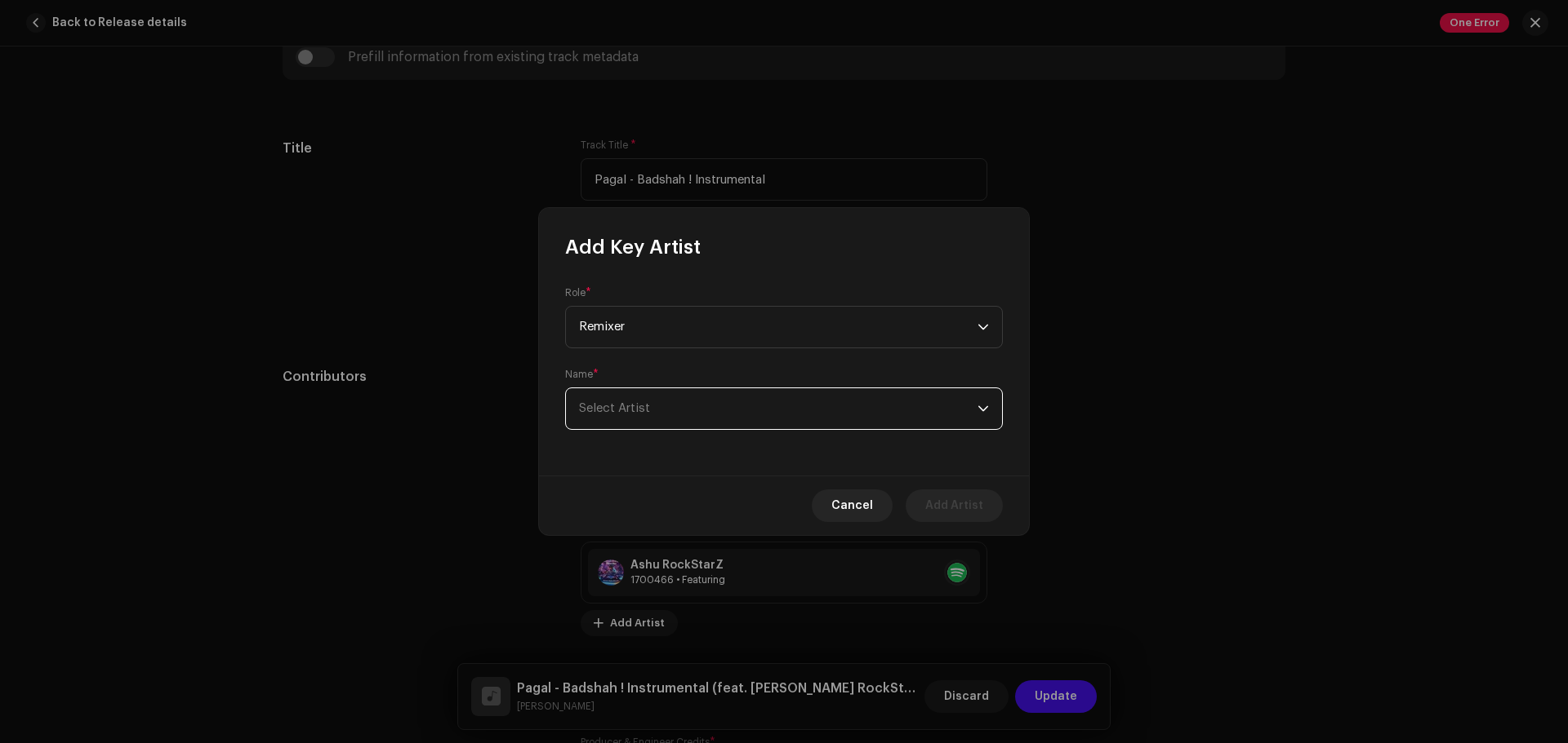
click at [813, 409] on span "Select Artist" at bounding box center [778, 408] width 399 height 41
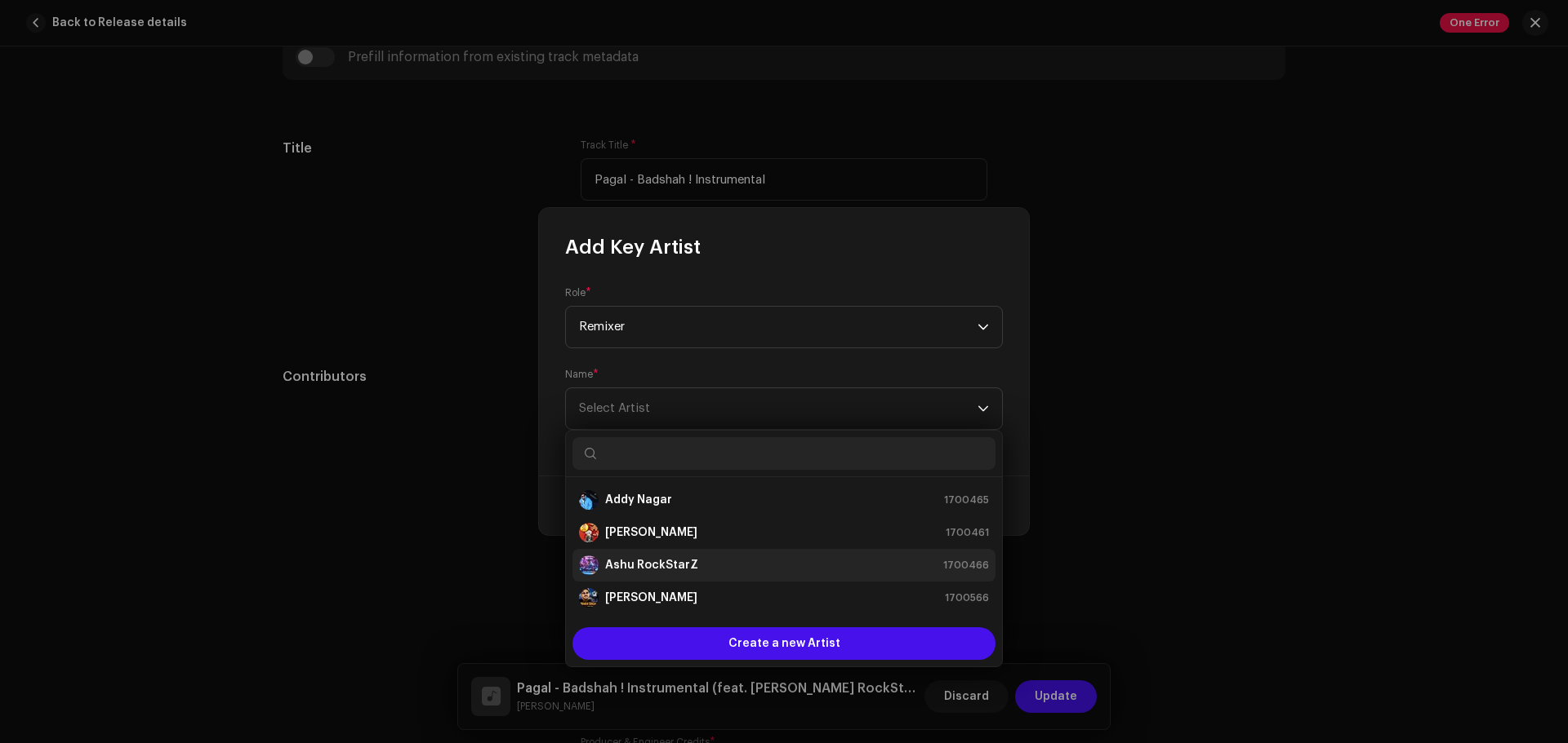
click at [696, 566] on div "[PERSON_NAME] RockStarZ 1700466" at bounding box center [784, 566] width 410 height 20
click at [698, 566] on div "[PERSON_NAME] RockStarZ 1700466" at bounding box center [784, 566] width 410 height 20
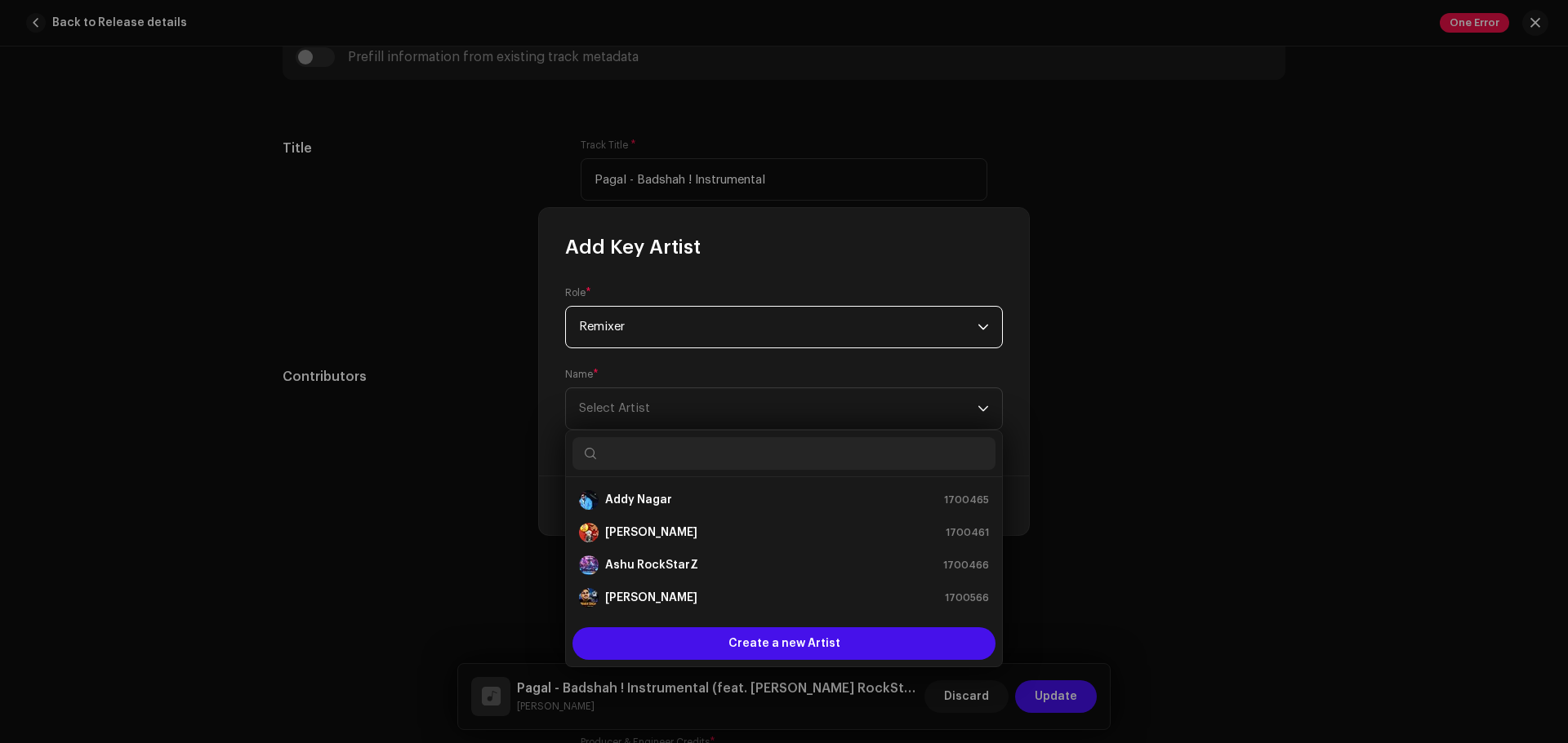
click at [707, 331] on span "Remixer" at bounding box center [778, 327] width 399 height 41
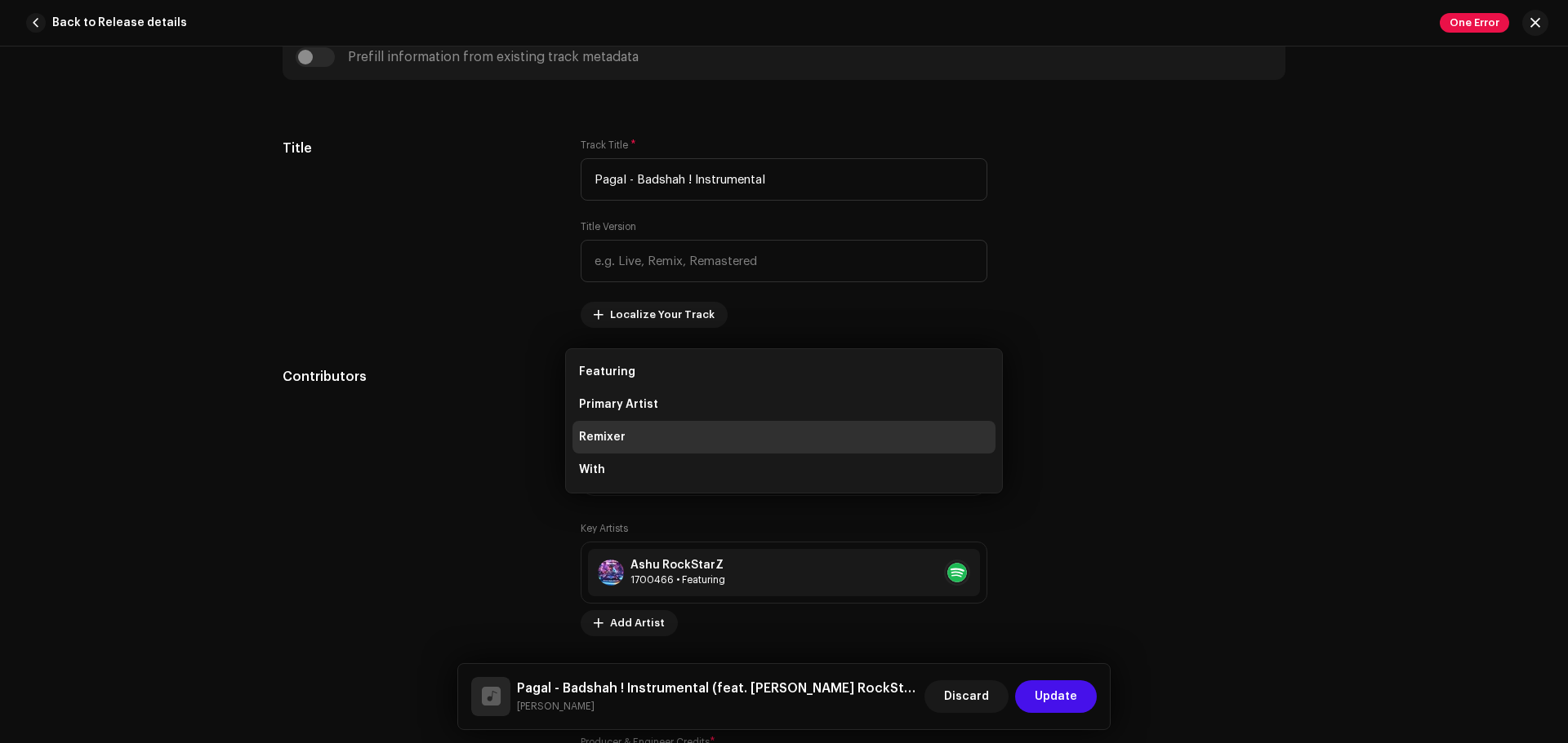
click at [358, 228] on div "Add Key Artist Role * Remixer Name * [PERSON_NAME] Cancel Add Artist" at bounding box center [784, 371] width 1568 height 743
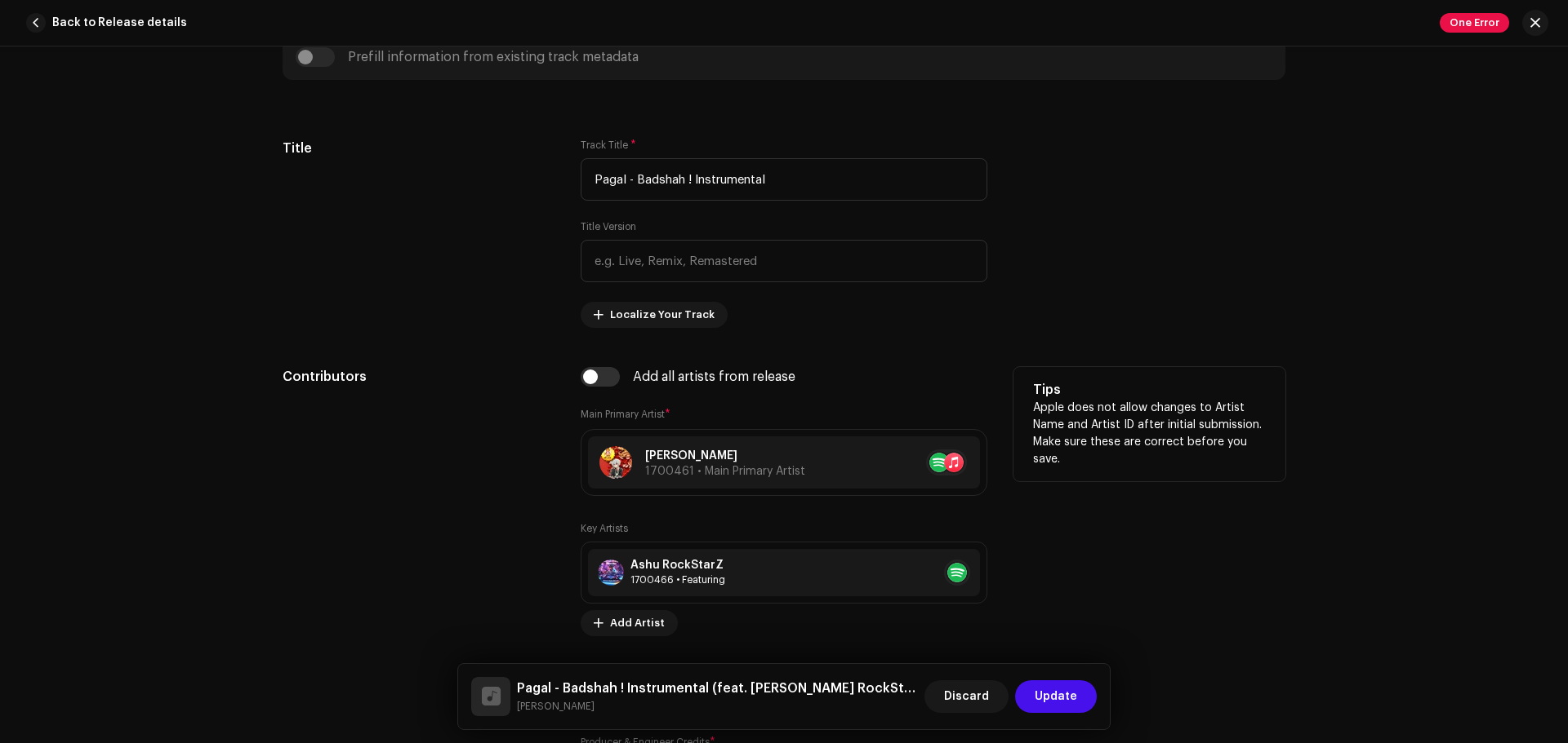
click at [1137, 554] on div "Tips Apple does not allow changes to Artist Name and Artist ID after initial su…" at bounding box center [1150, 585] width 272 height 436
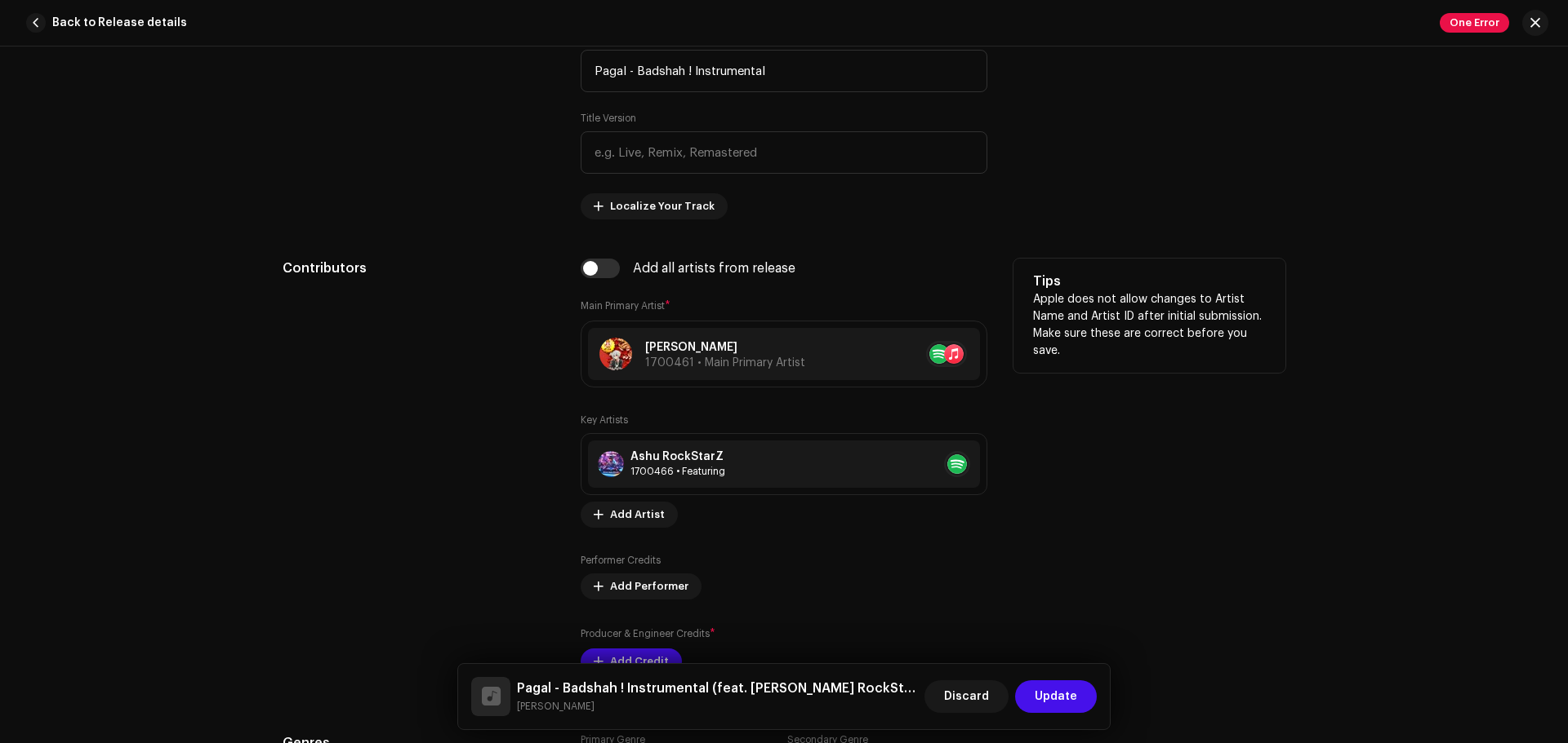
scroll to position [849, 0]
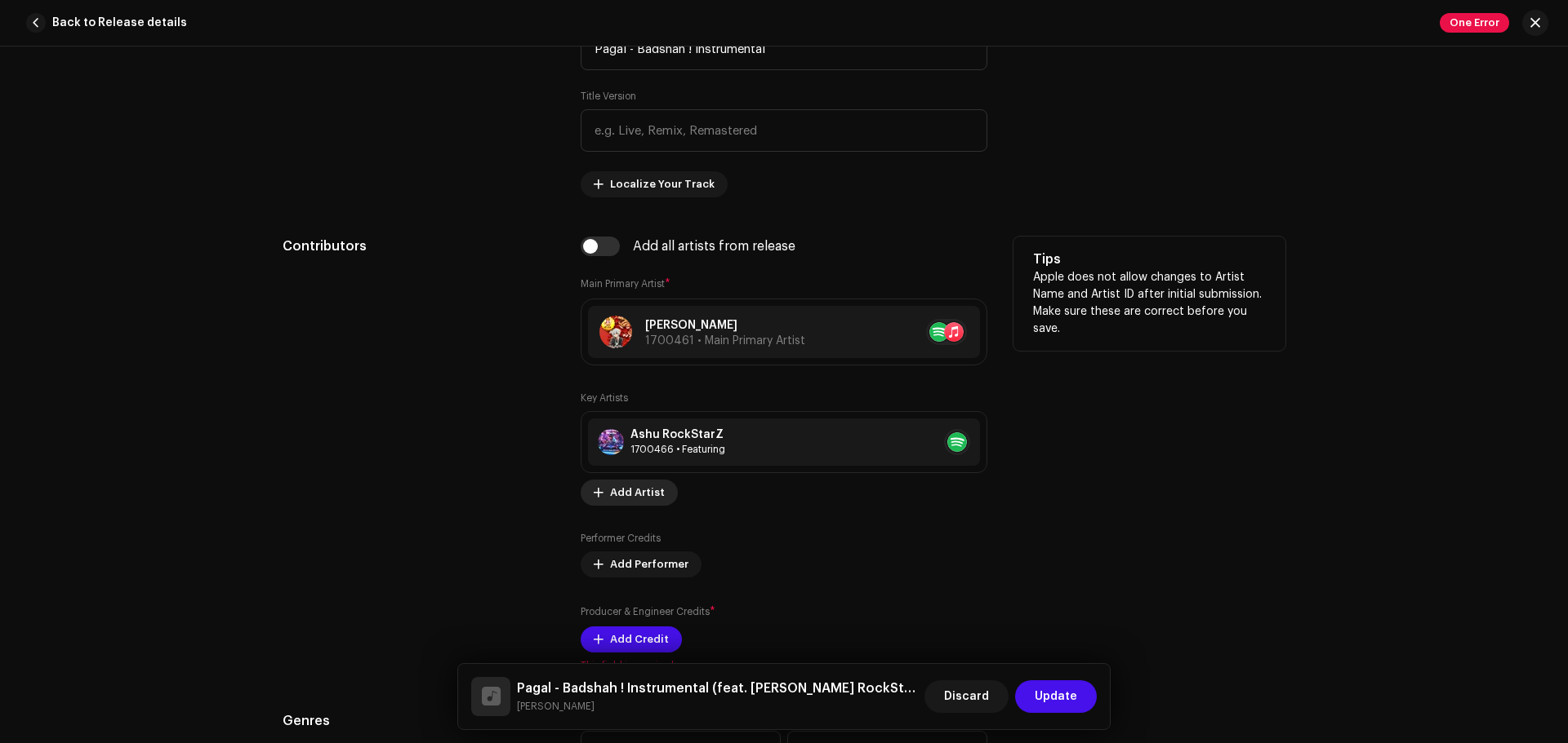
click at [599, 497] on span at bounding box center [598, 493] width 9 height 13
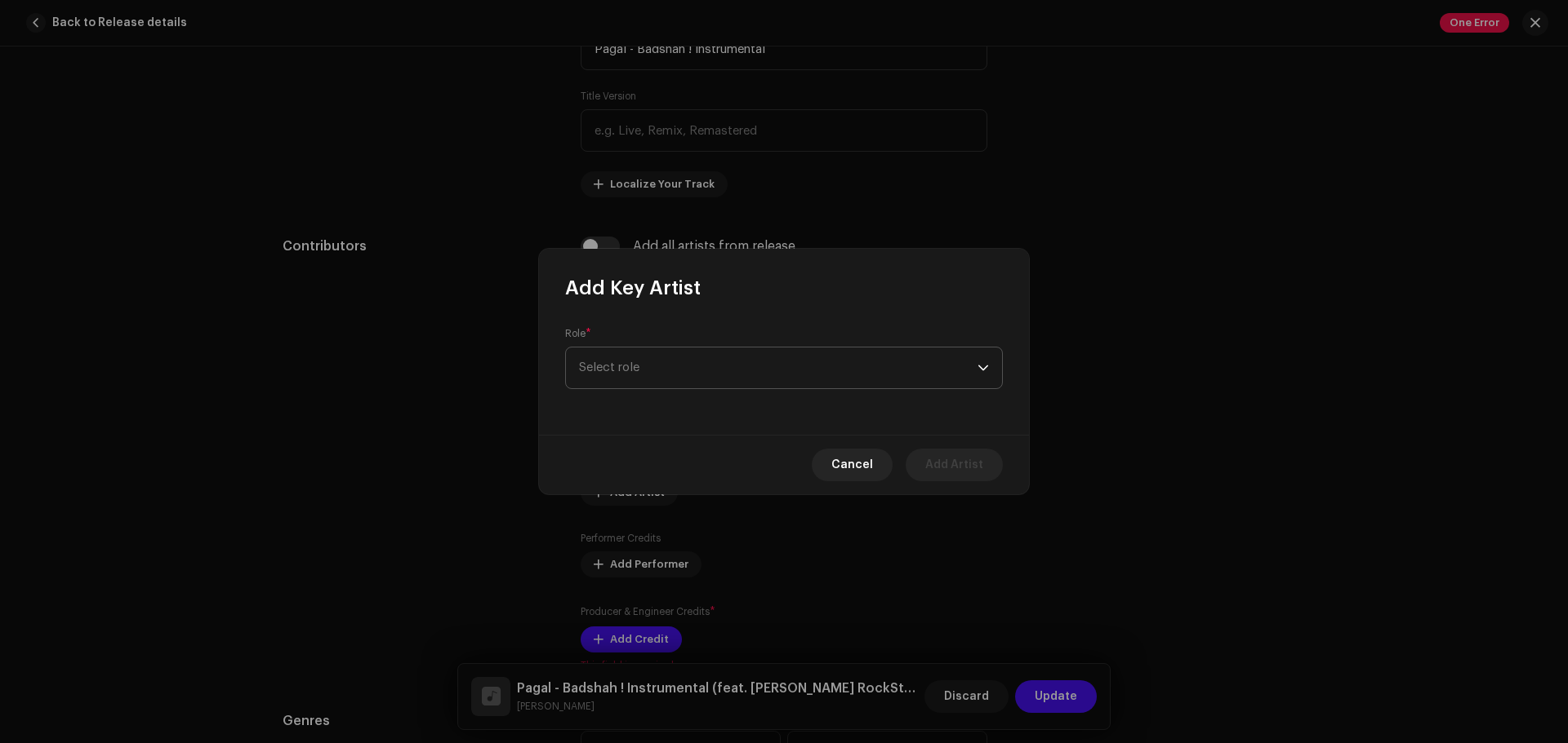
click at [680, 375] on span "Select role" at bounding box center [778, 367] width 399 height 41
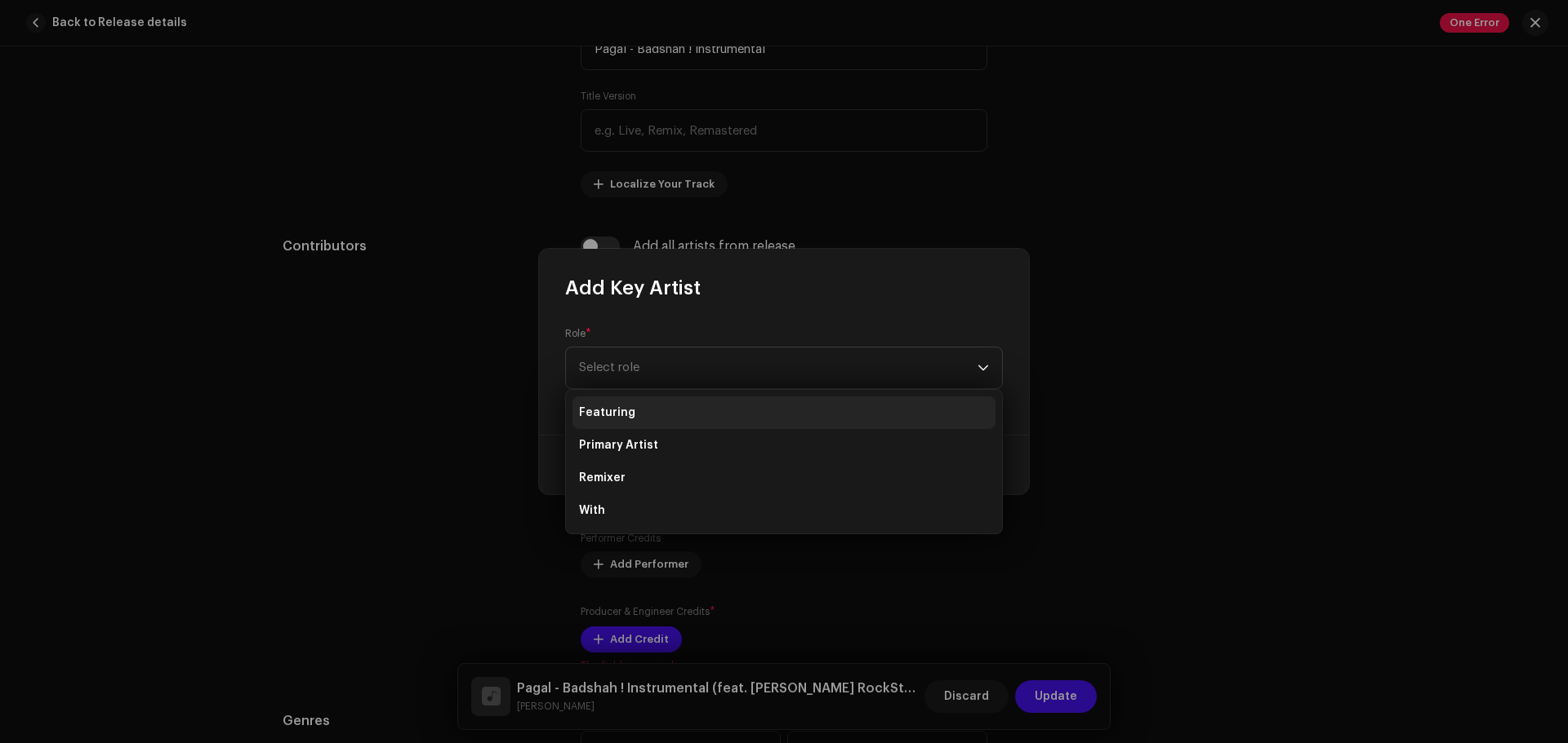
click at [656, 413] on li "Featuring" at bounding box center [784, 413] width 423 height 33
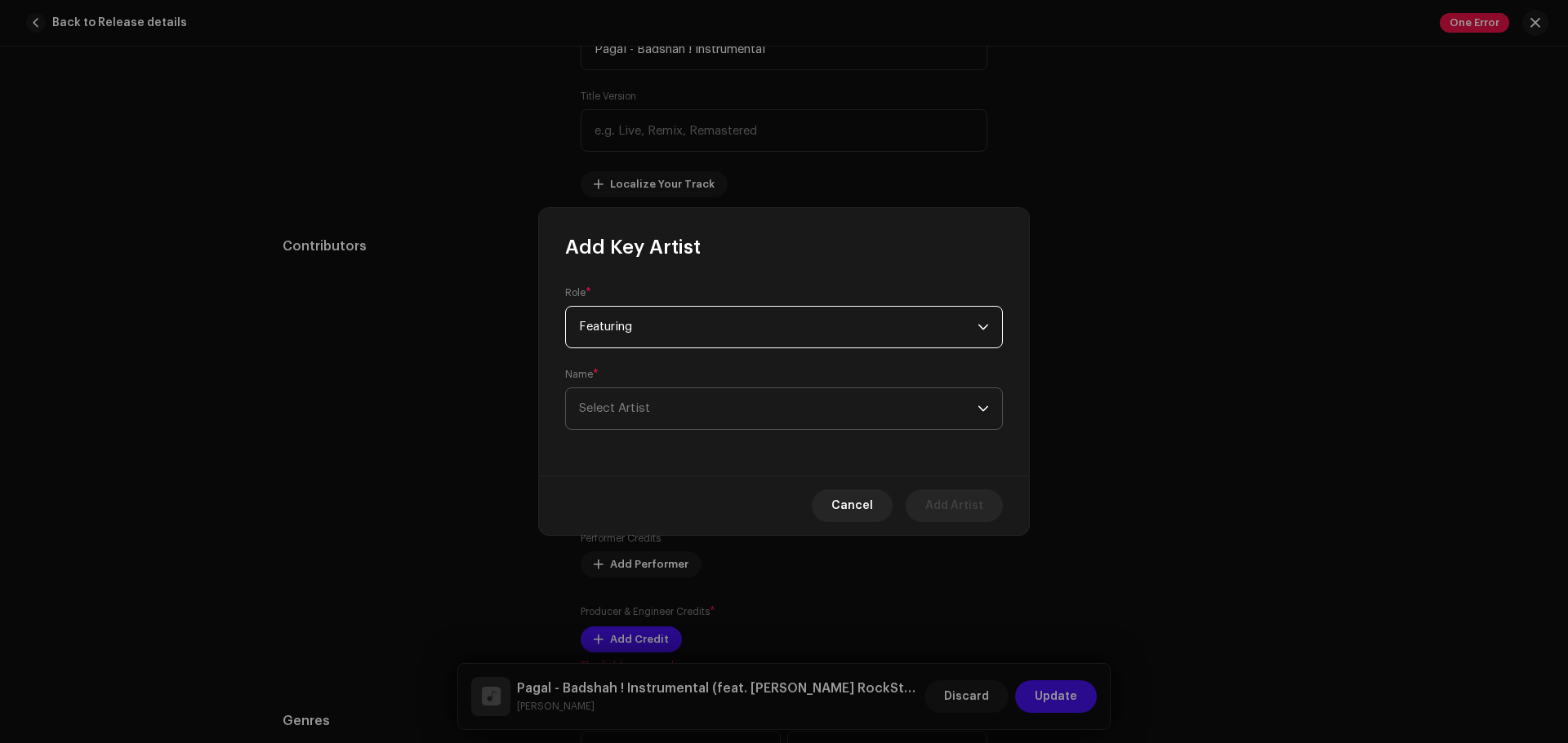
click at [653, 410] on span "Select Artist" at bounding box center [778, 408] width 399 height 41
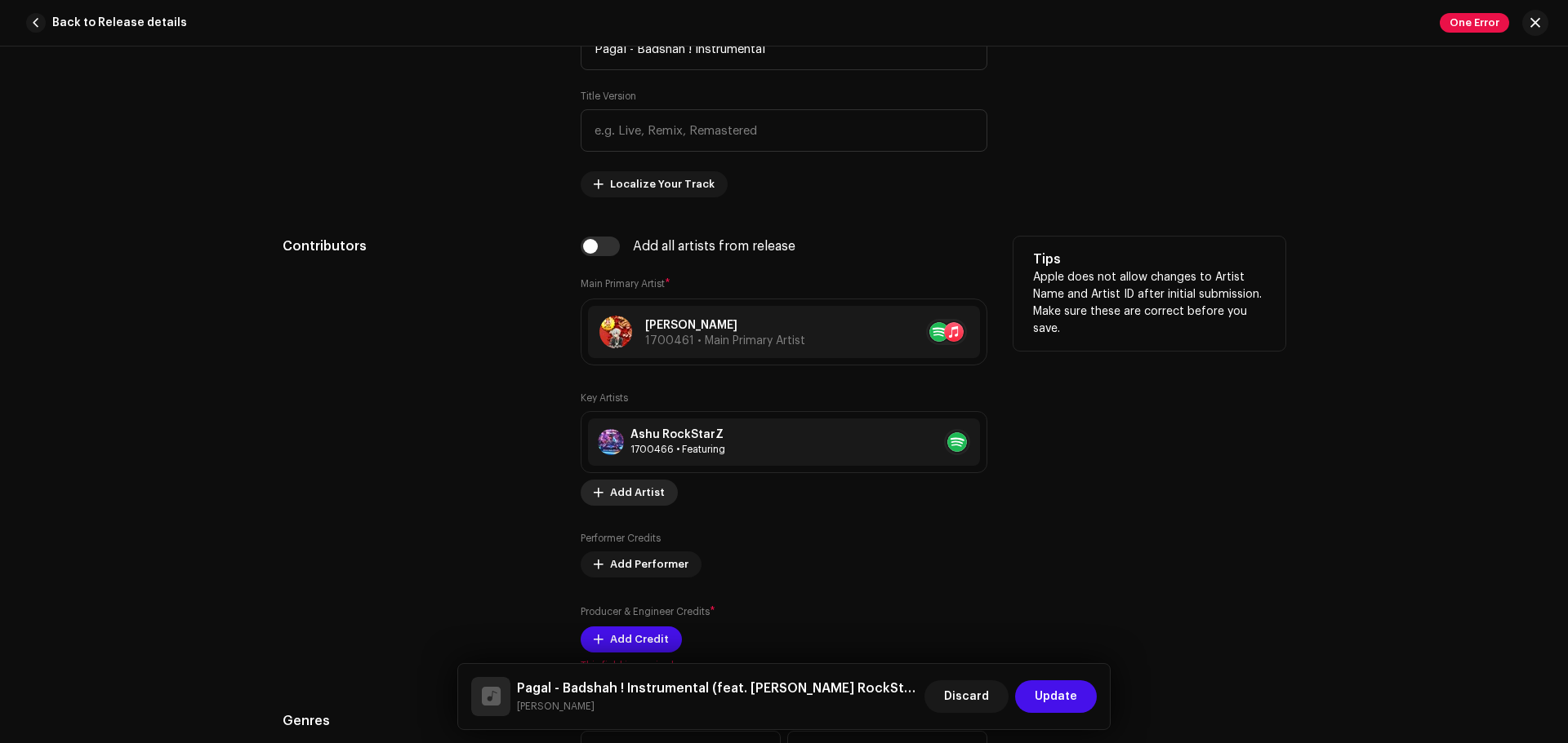
click at [635, 491] on span "Add Artist" at bounding box center [638, 493] width 55 height 33
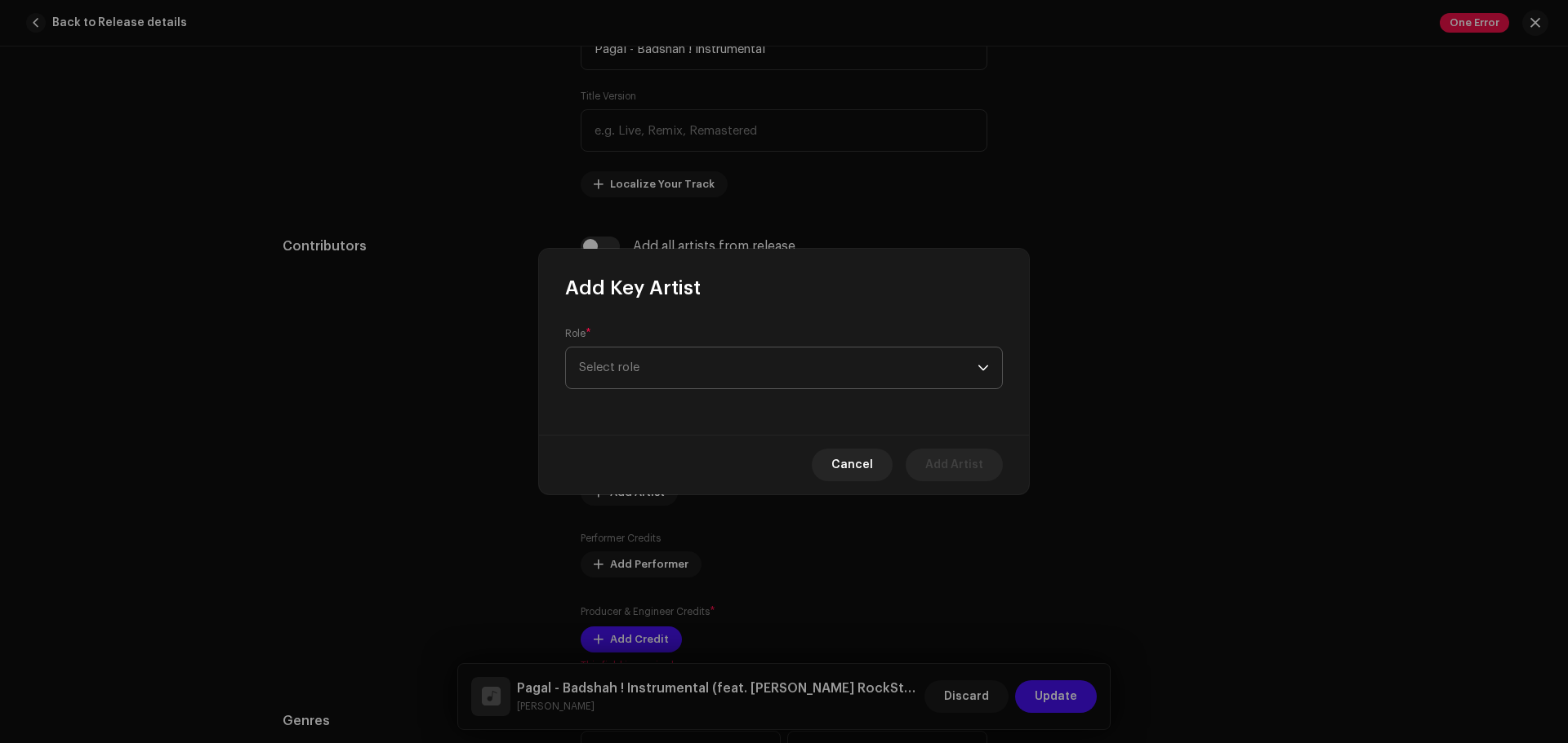
click at [673, 364] on span "Select role" at bounding box center [778, 367] width 399 height 41
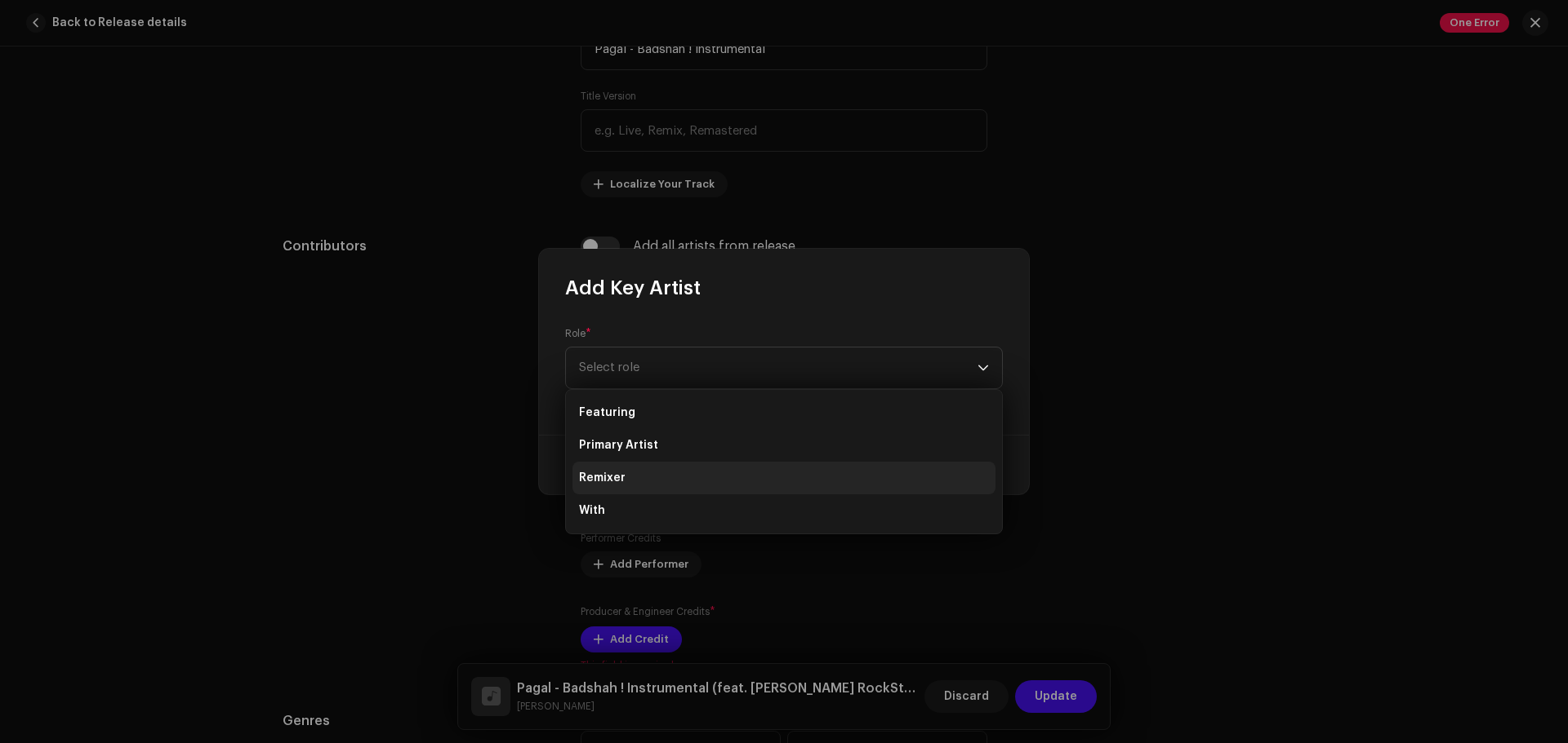
click at [632, 478] on li "Remixer" at bounding box center [784, 478] width 423 height 33
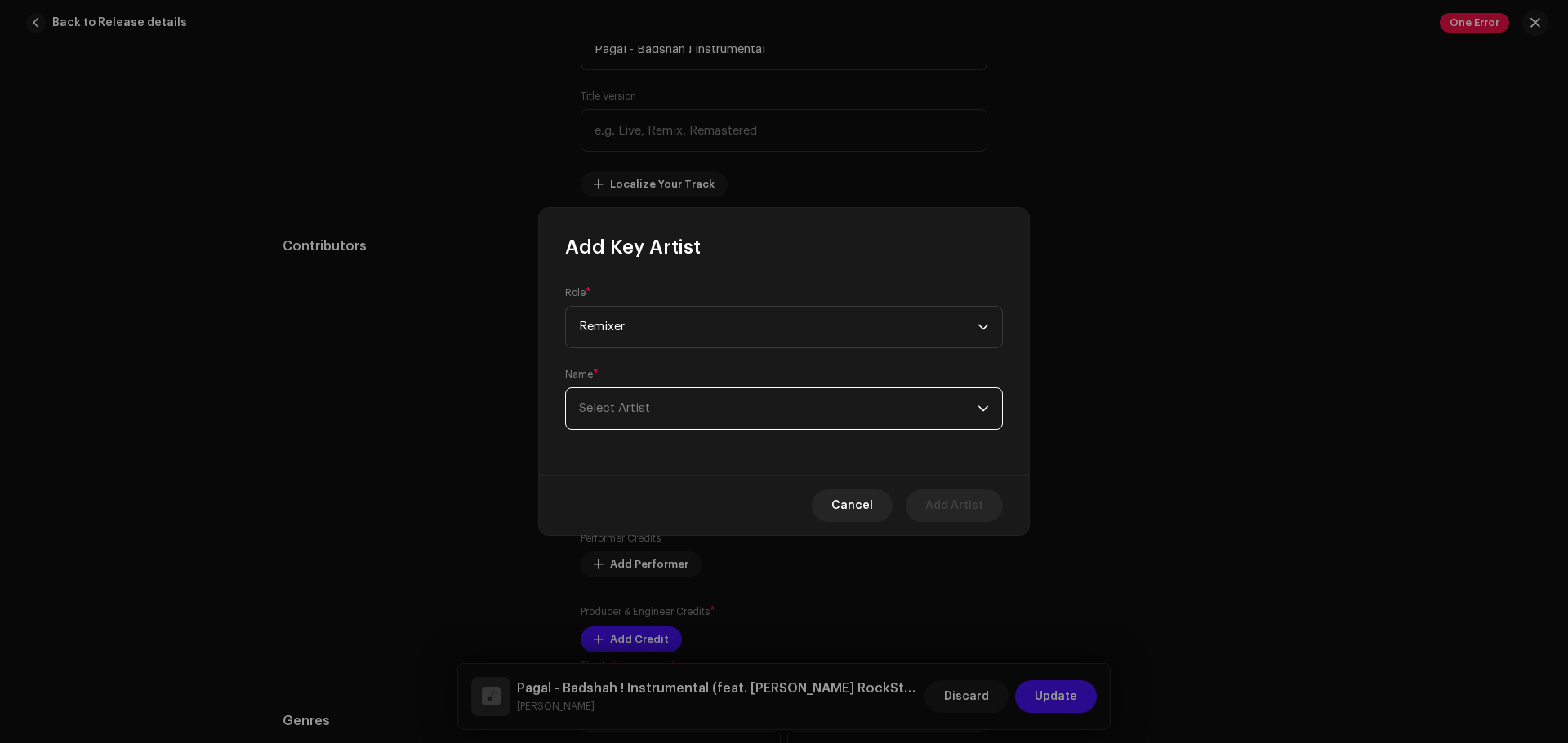
click at [665, 418] on span "Select Artist" at bounding box center [778, 408] width 399 height 41
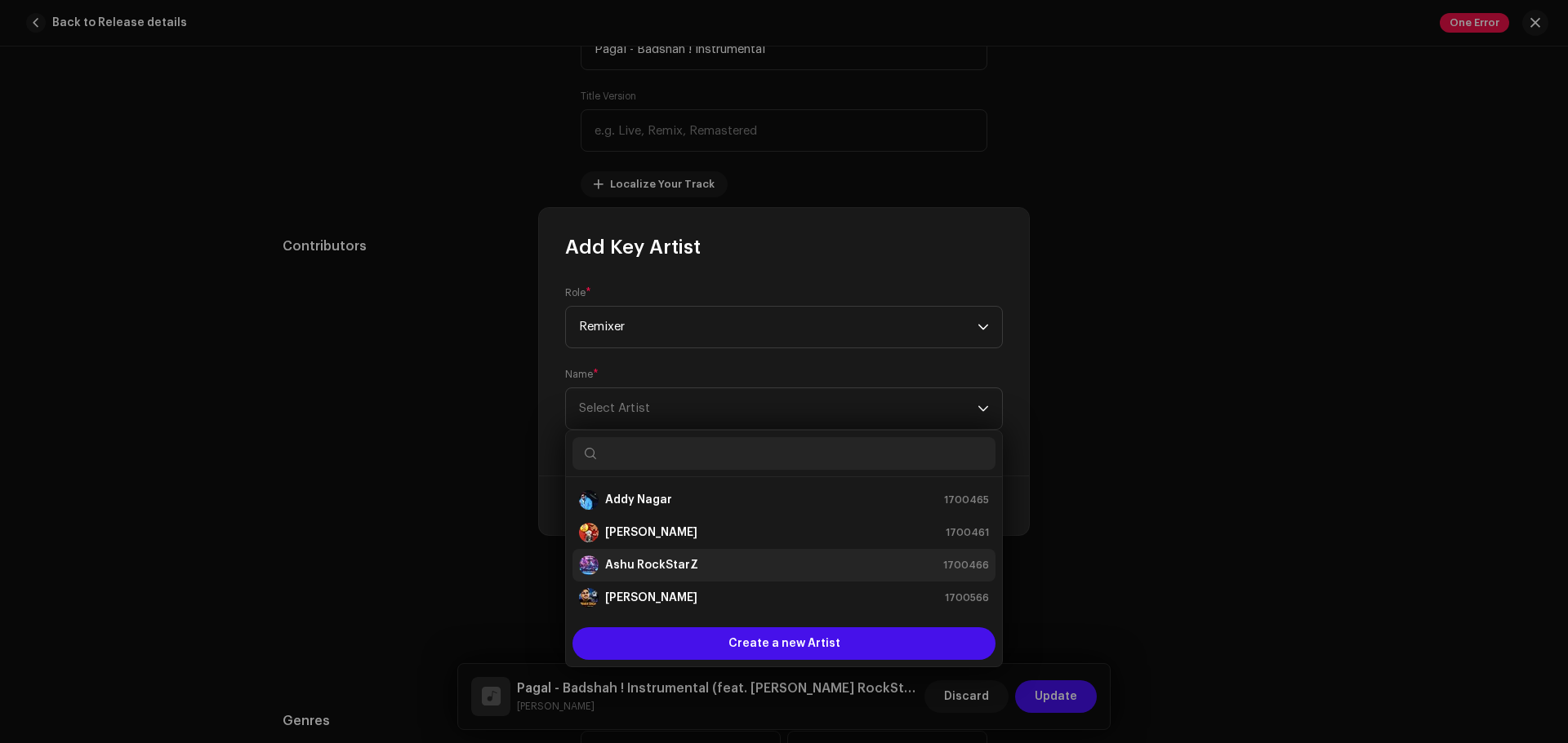
click at [635, 559] on strong "Ashu RockStarZ" at bounding box center [651, 565] width 94 height 16
click at [933, 566] on div "[PERSON_NAME] RockStarZ 1700466" at bounding box center [784, 566] width 410 height 20
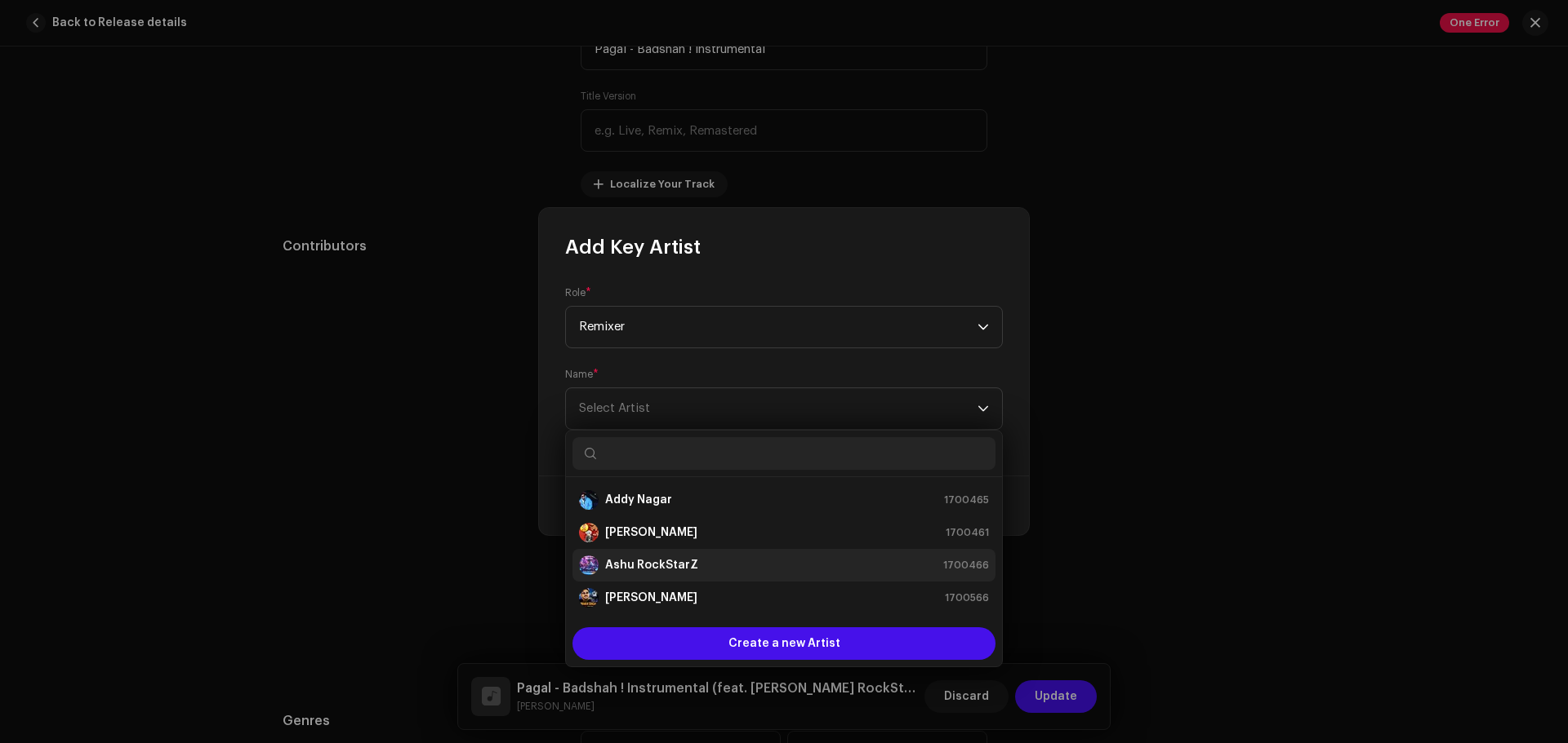
click at [933, 566] on div "[PERSON_NAME] RockStarZ 1700466" at bounding box center [784, 566] width 410 height 20
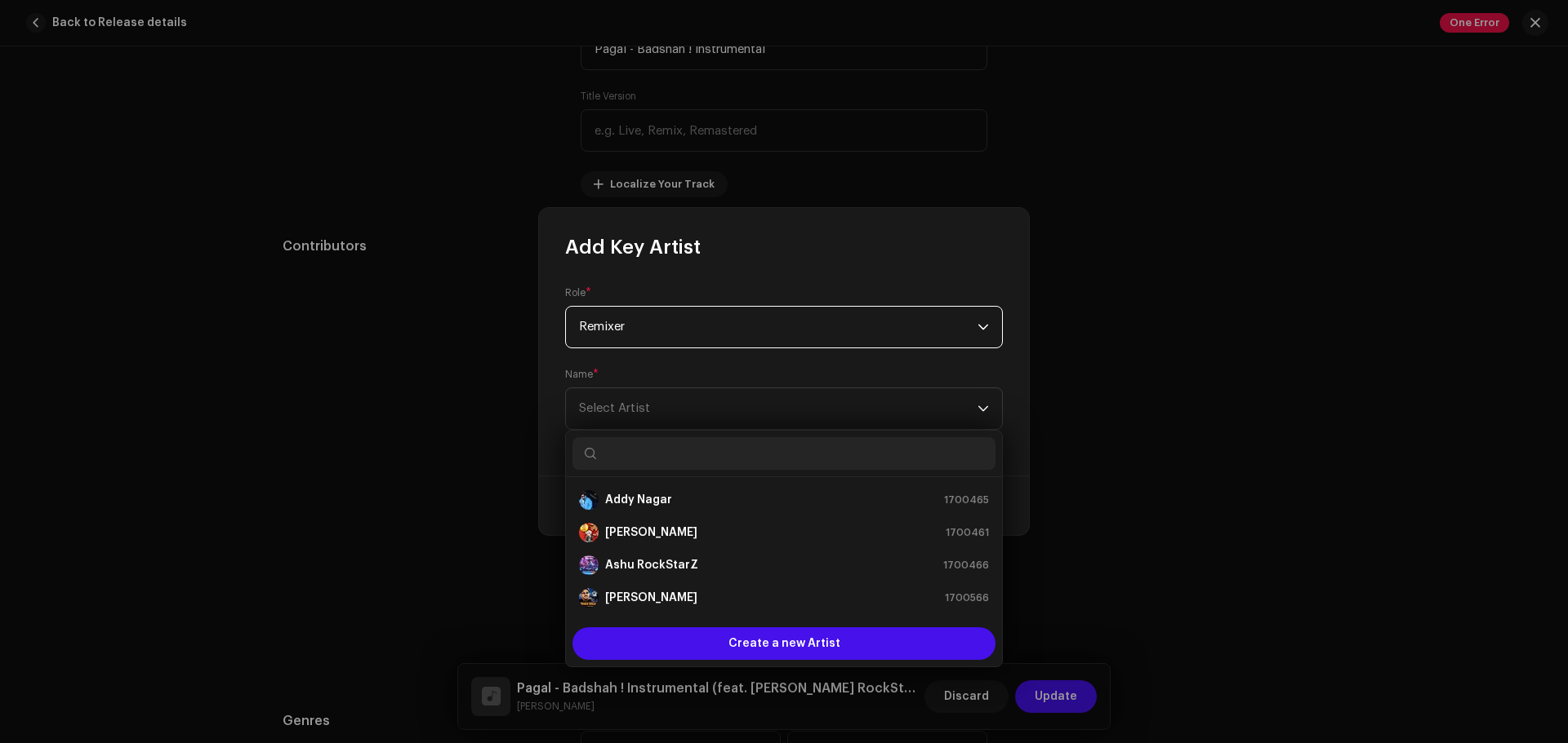
click at [797, 308] on span "Remixer" at bounding box center [778, 327] width 399 height 41
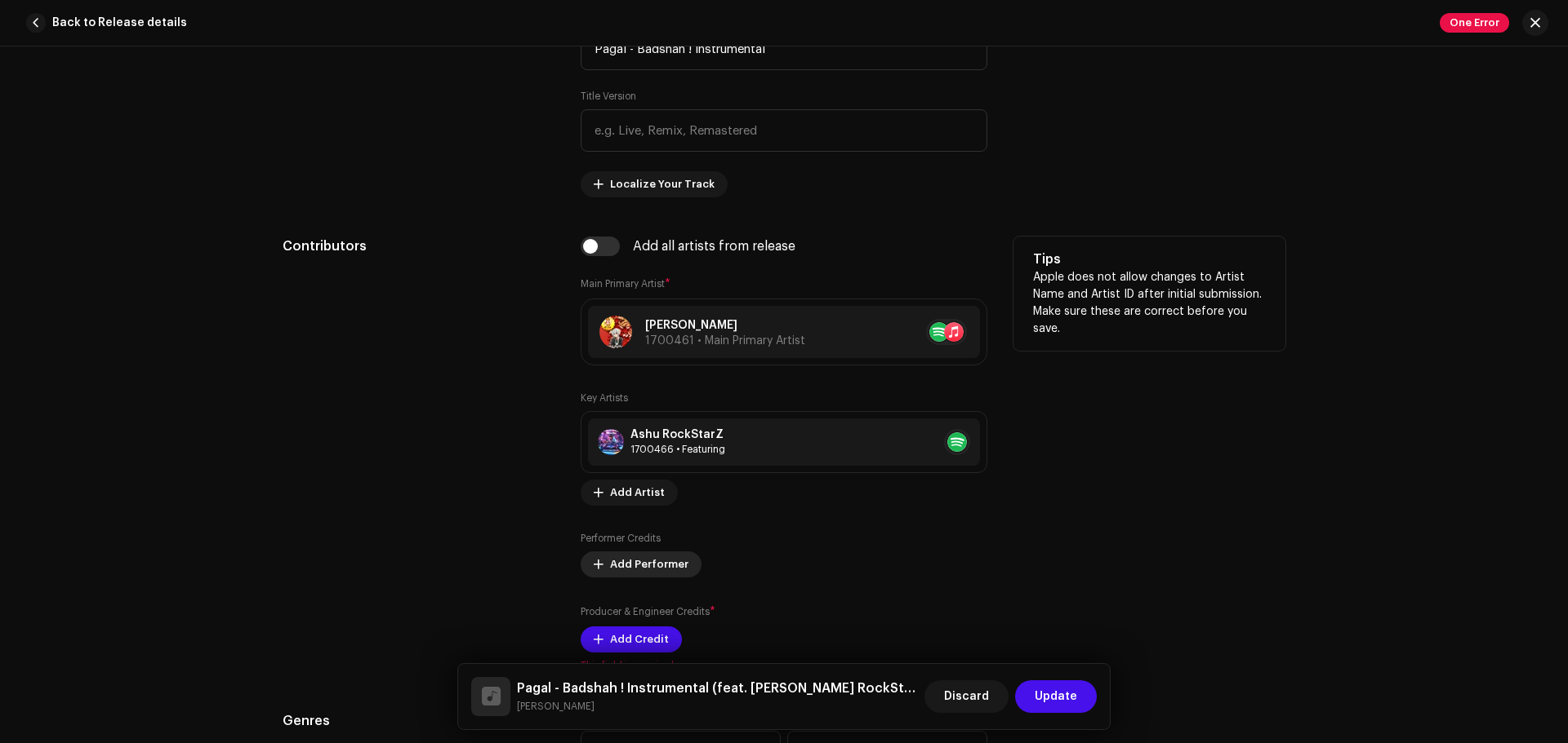
click at [650, 566] on span "Add Performer" at bounding box center [649, 565] width 78 height 33
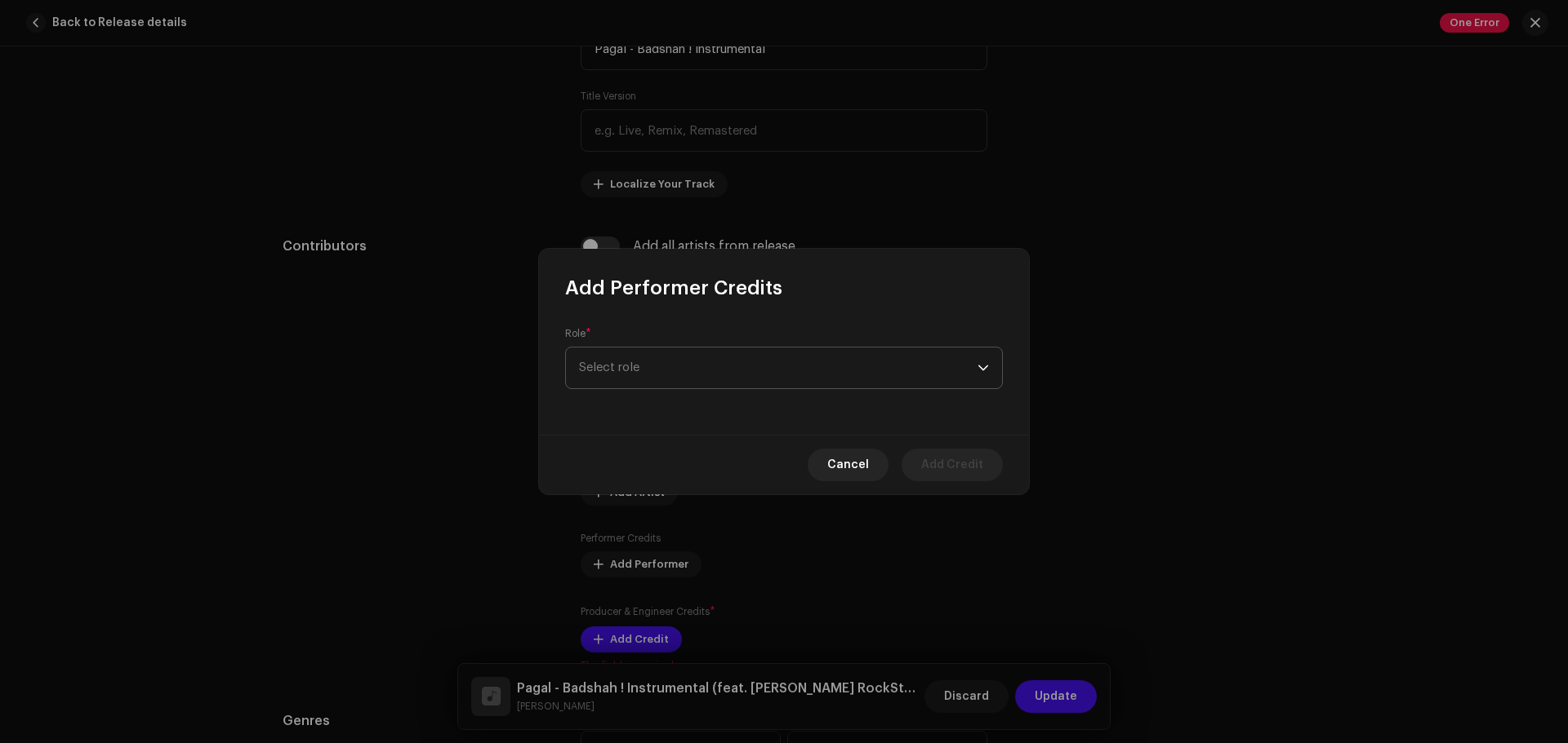
click at [690, 360] on span "Select role" at bounding box center [778, 367] width 399 height 41
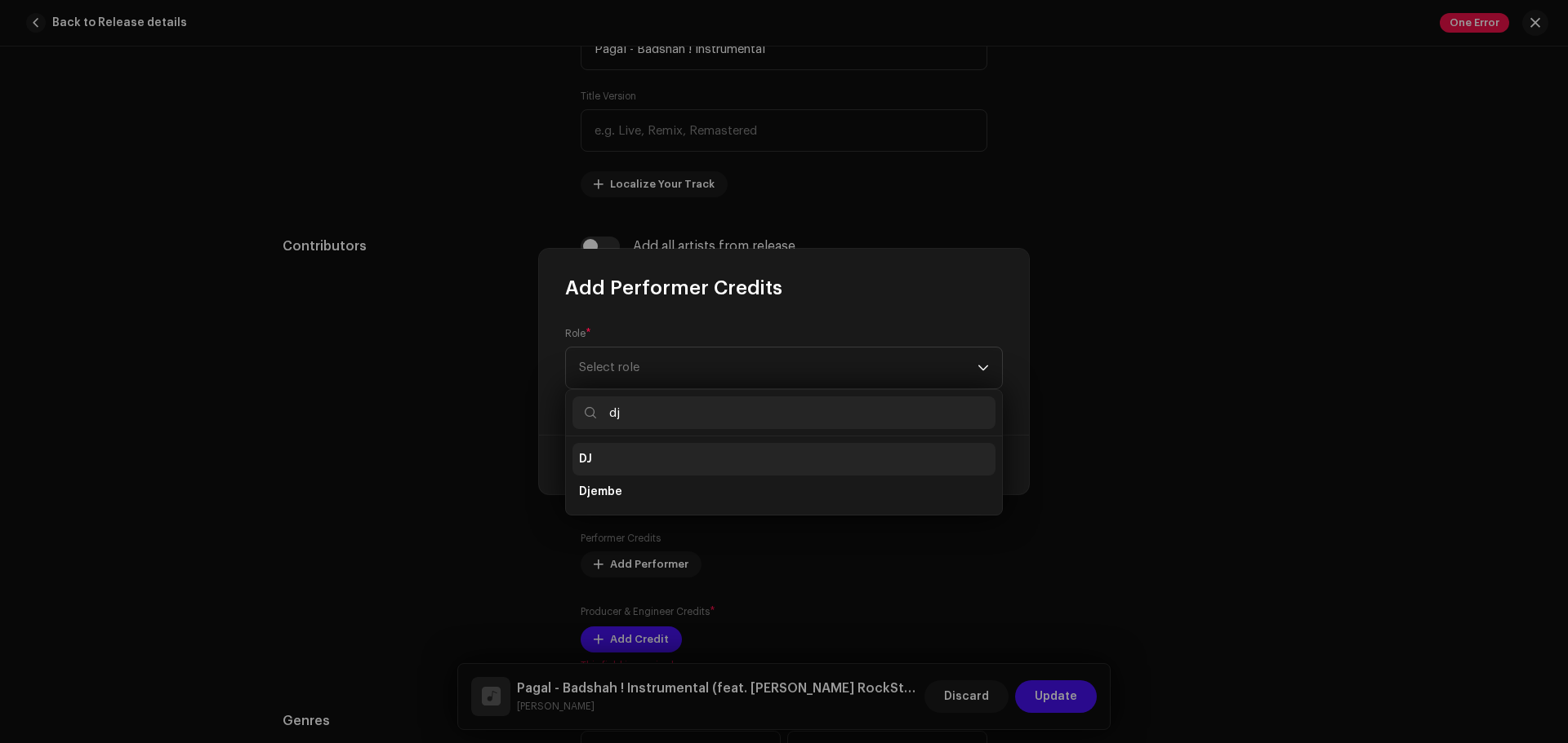
type input "dj"
click at [609, 460] on li "DJ" at bounding box center [784, 459] width 423 height 33
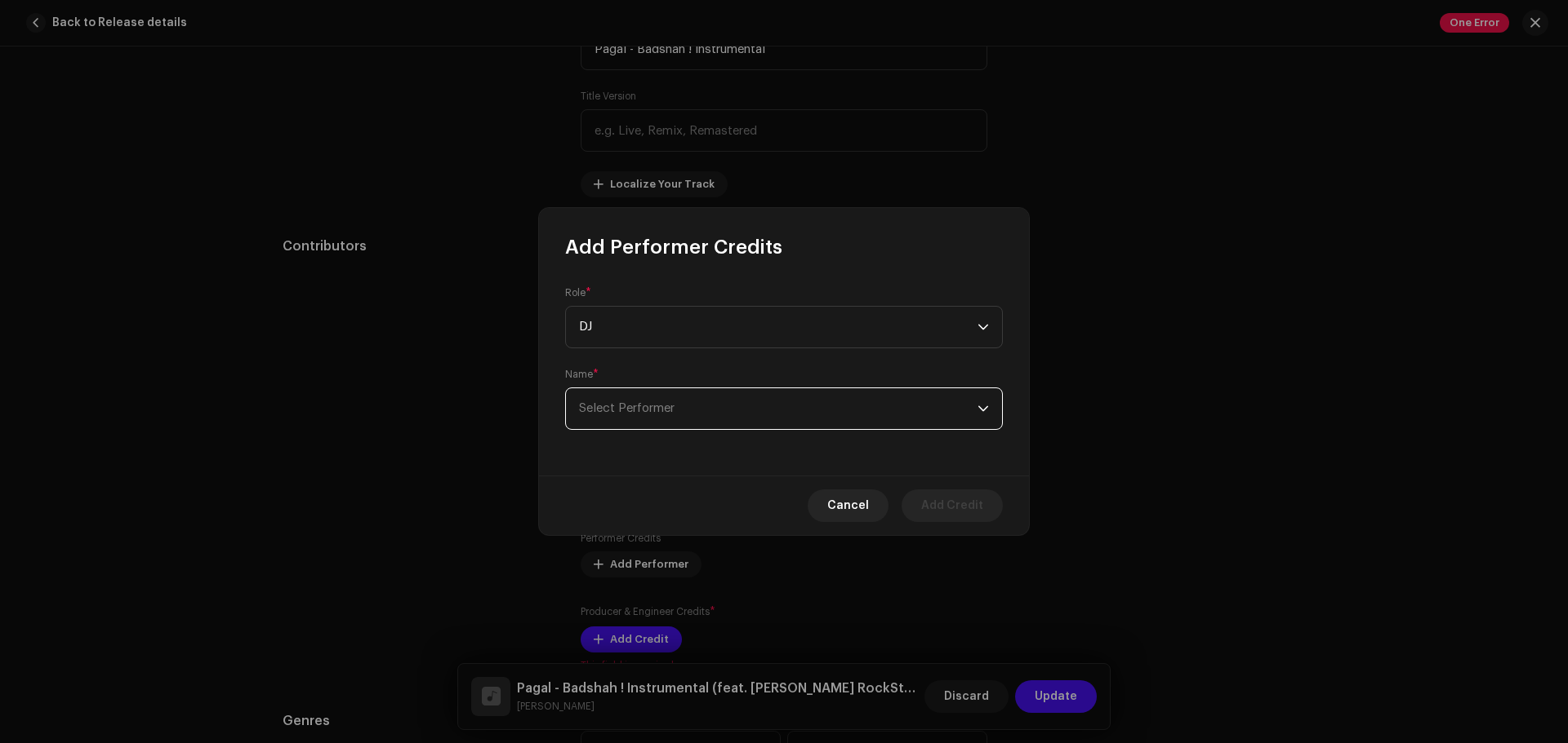
click at [639, 413] on span "Select Performer" at bounding box center [626, 408] width 95 height 12
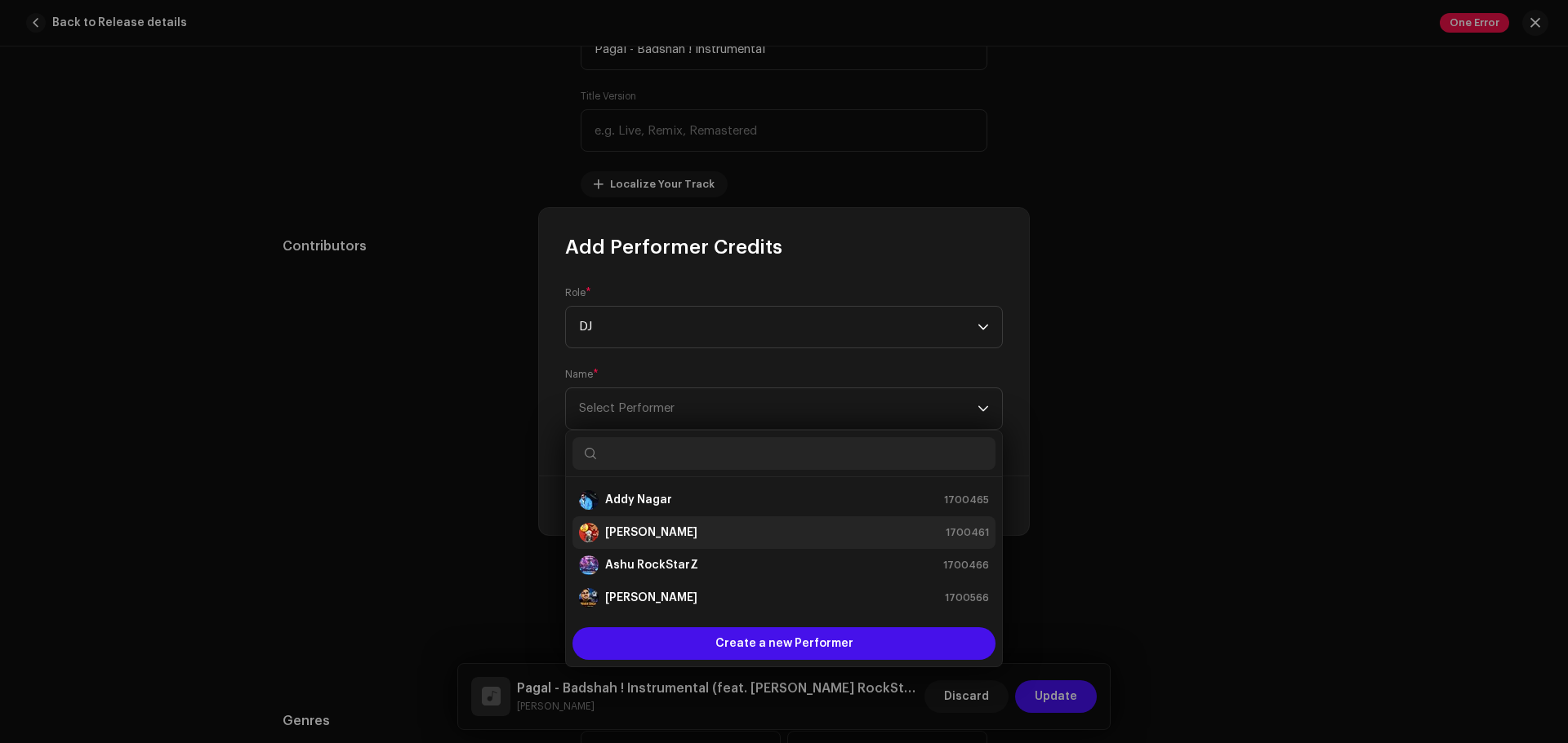
click at [636, 529] on strong "[PERSON_NAME]" at bounding box center [651, 532] width 93 height 16
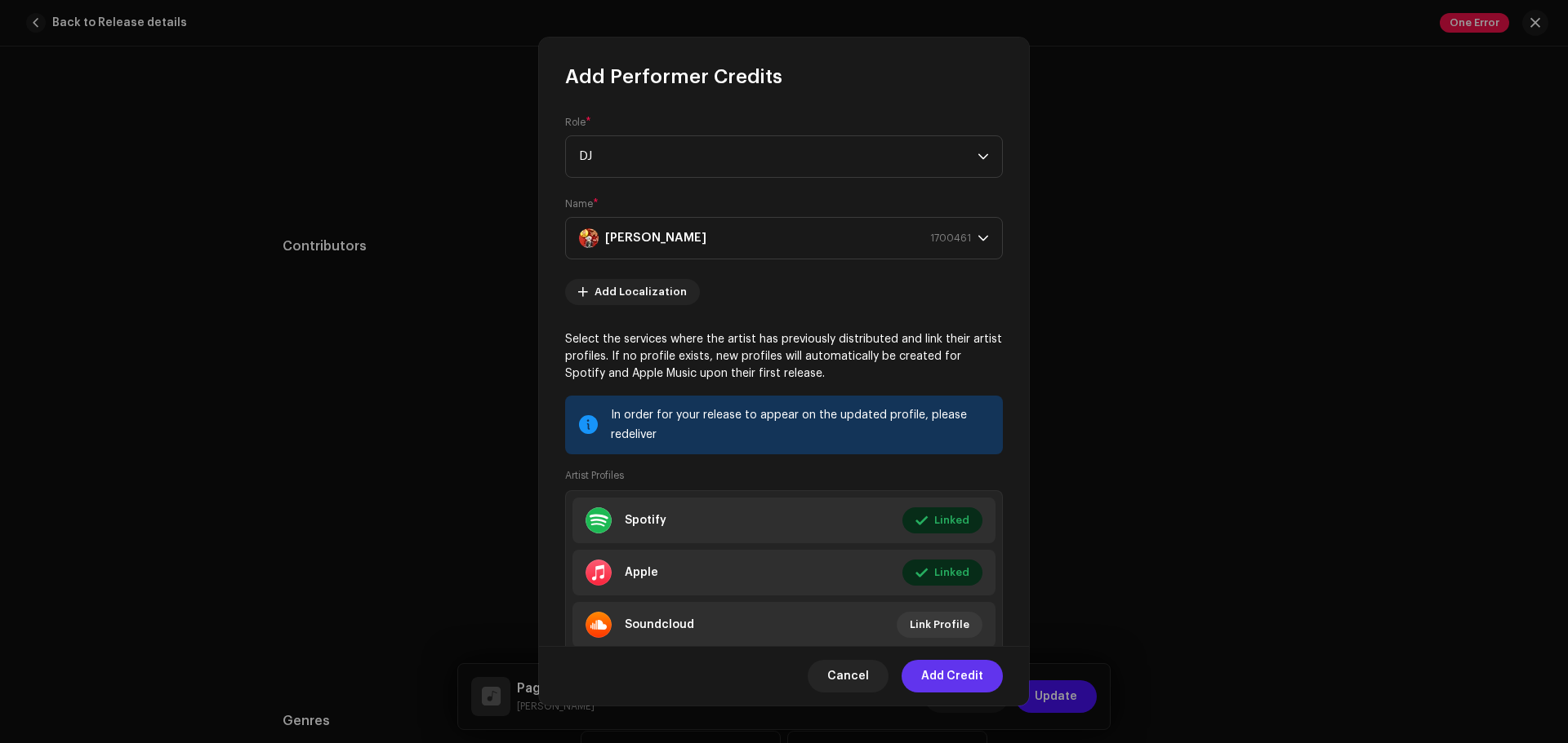
click at [950, 566] on span "Add Credit" at bounding box center [952, 676] width 62 height 33
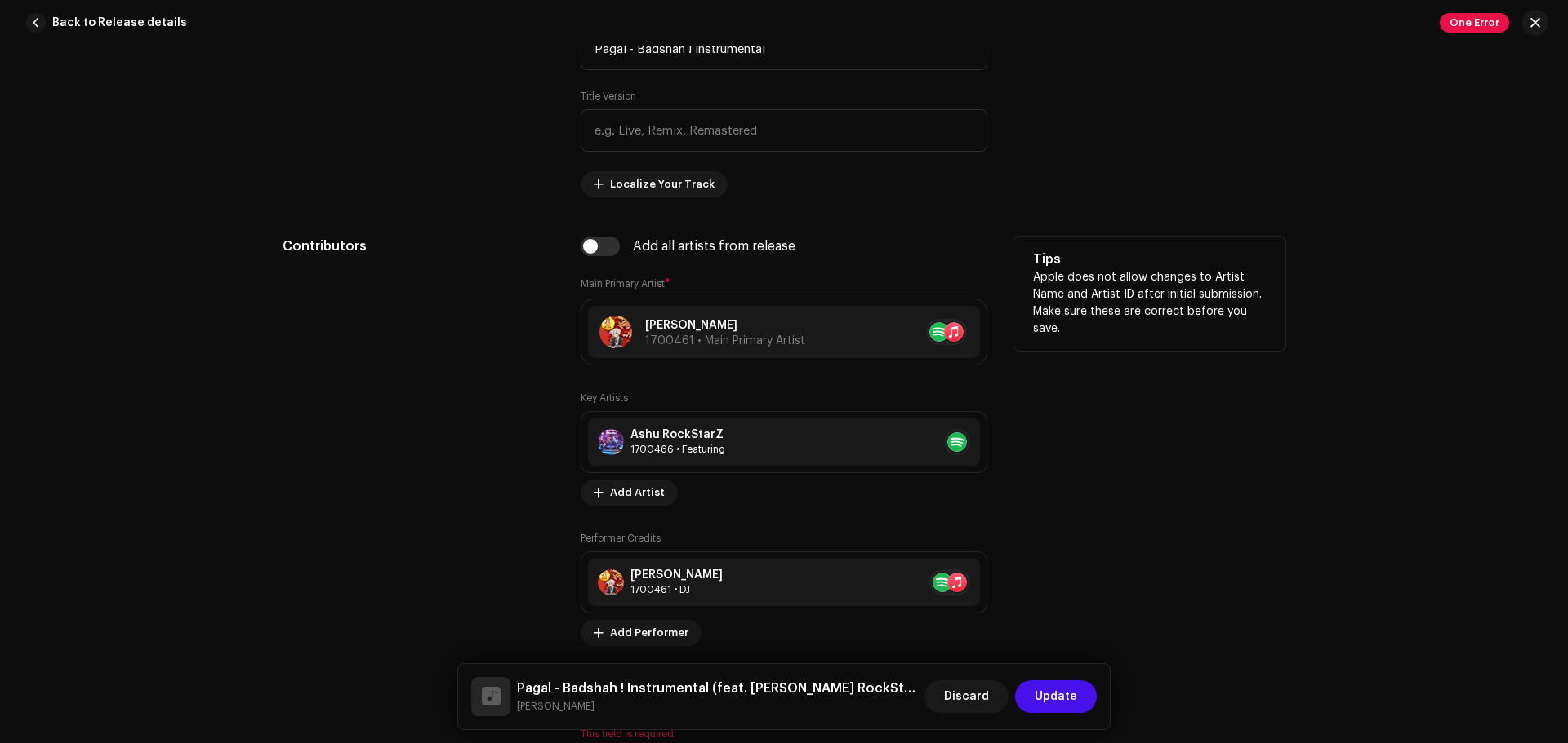
click at [1253, 483] on div "Tips Apple does not allow changes to Artist Name and Artist ID after initial su…" at bounding box center [1150, 489] width 272 height 504
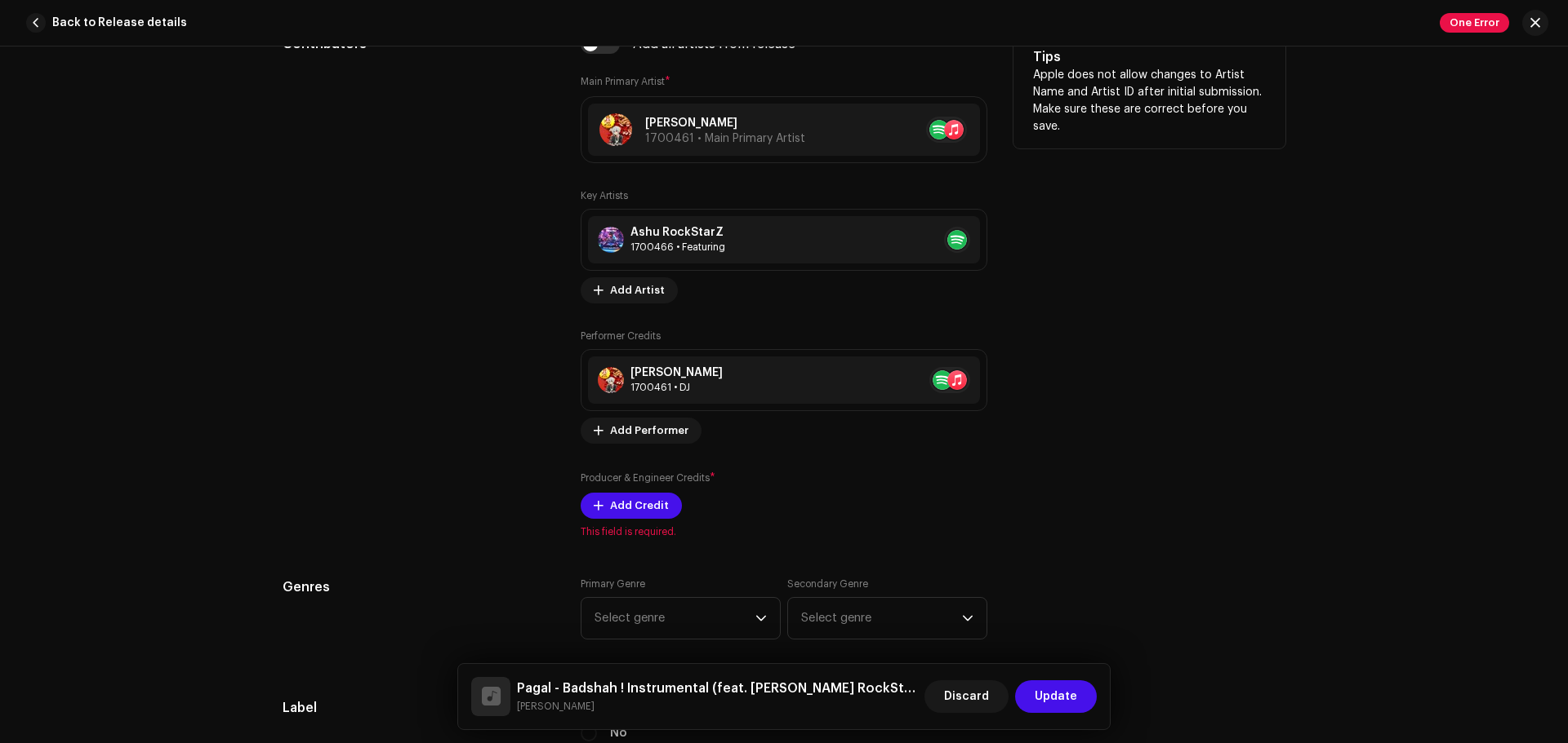
scroll to position [1077, 0]
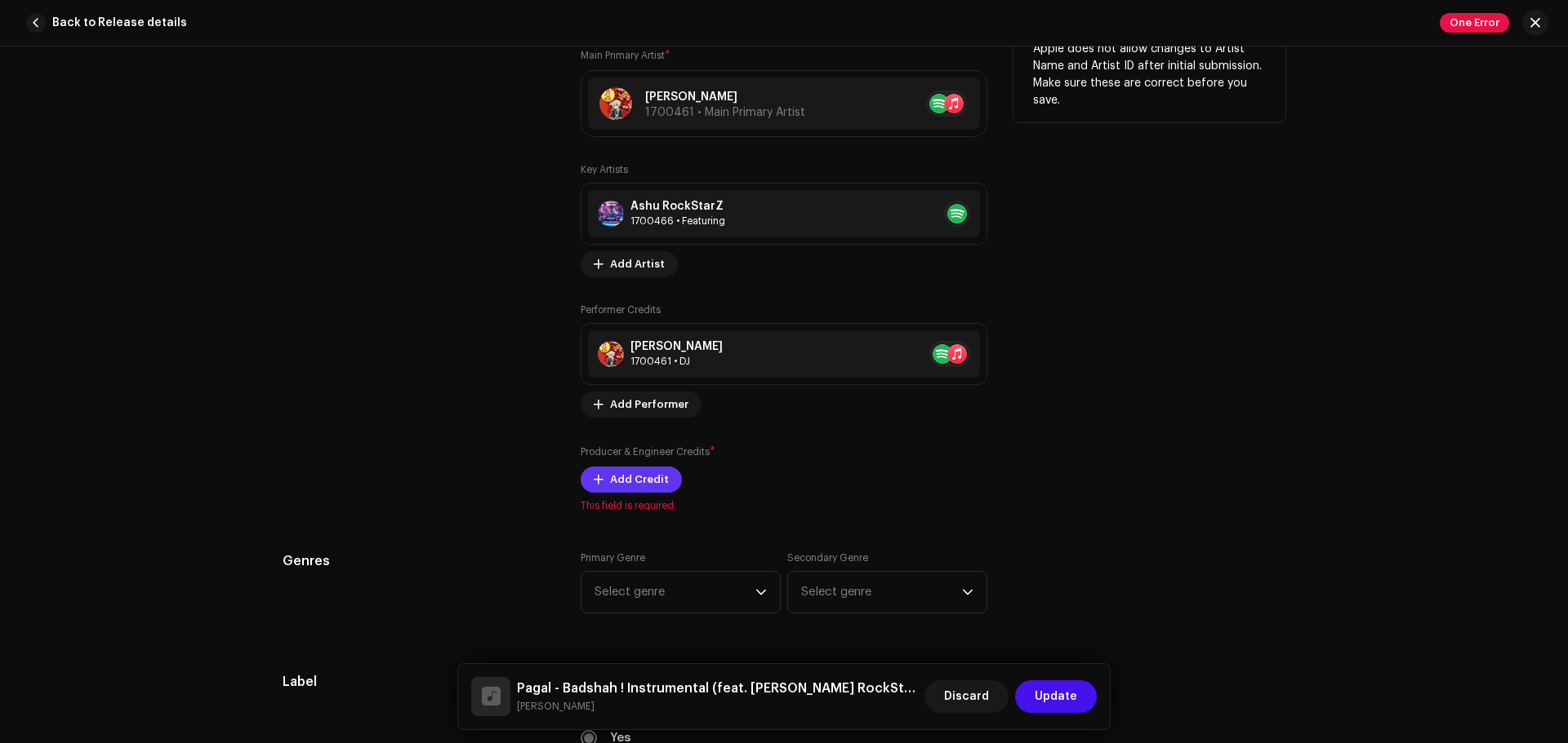
click at [631, 477] on span "Add Credit" at bounding box center [639, 480] width 59 height 33
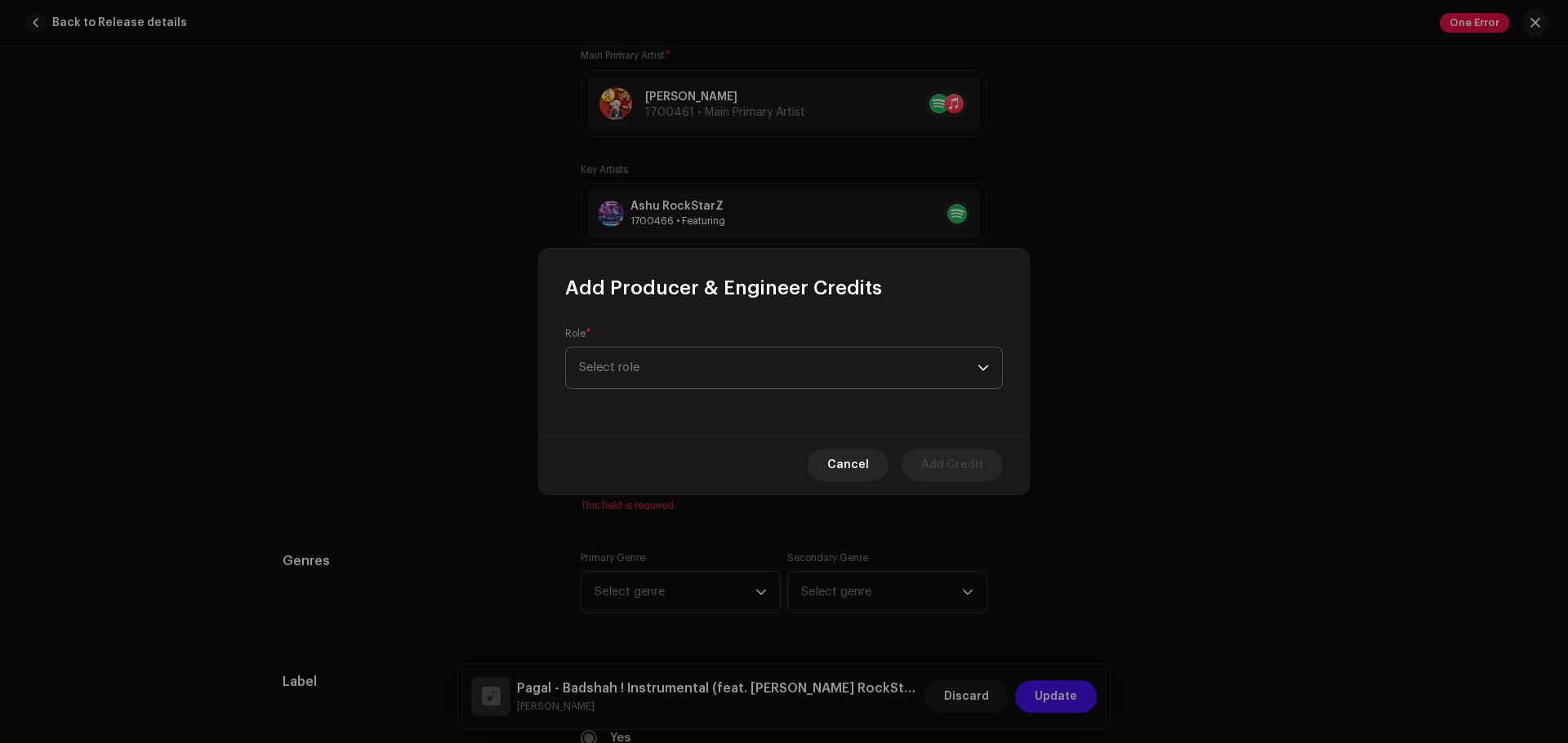
click at [721, 359] on span "Select role" at bounding box center [778, 367] width 399 height 41
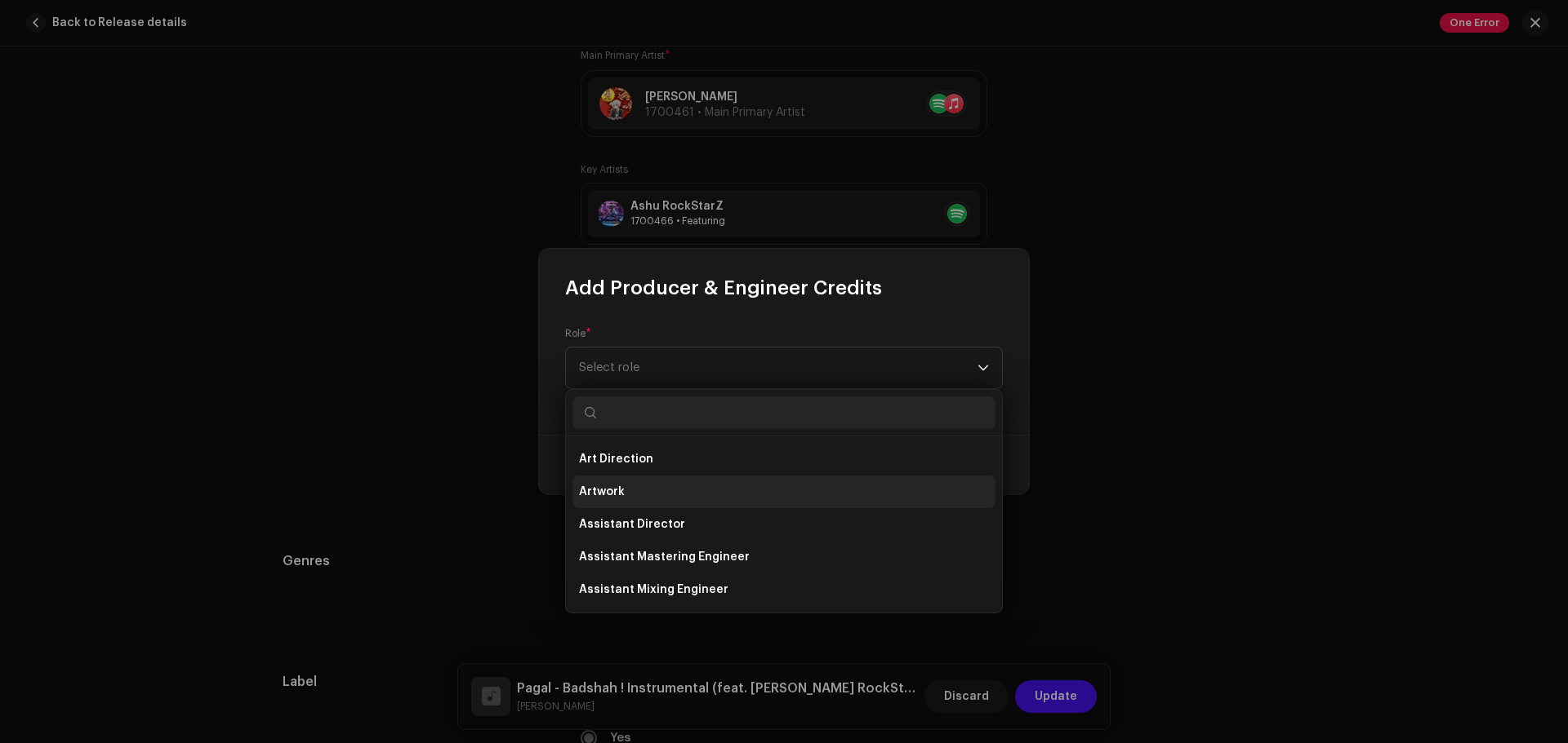
click at [653, 481] on li "Artwork" at bounding box center [784, 492] width 423 height 33
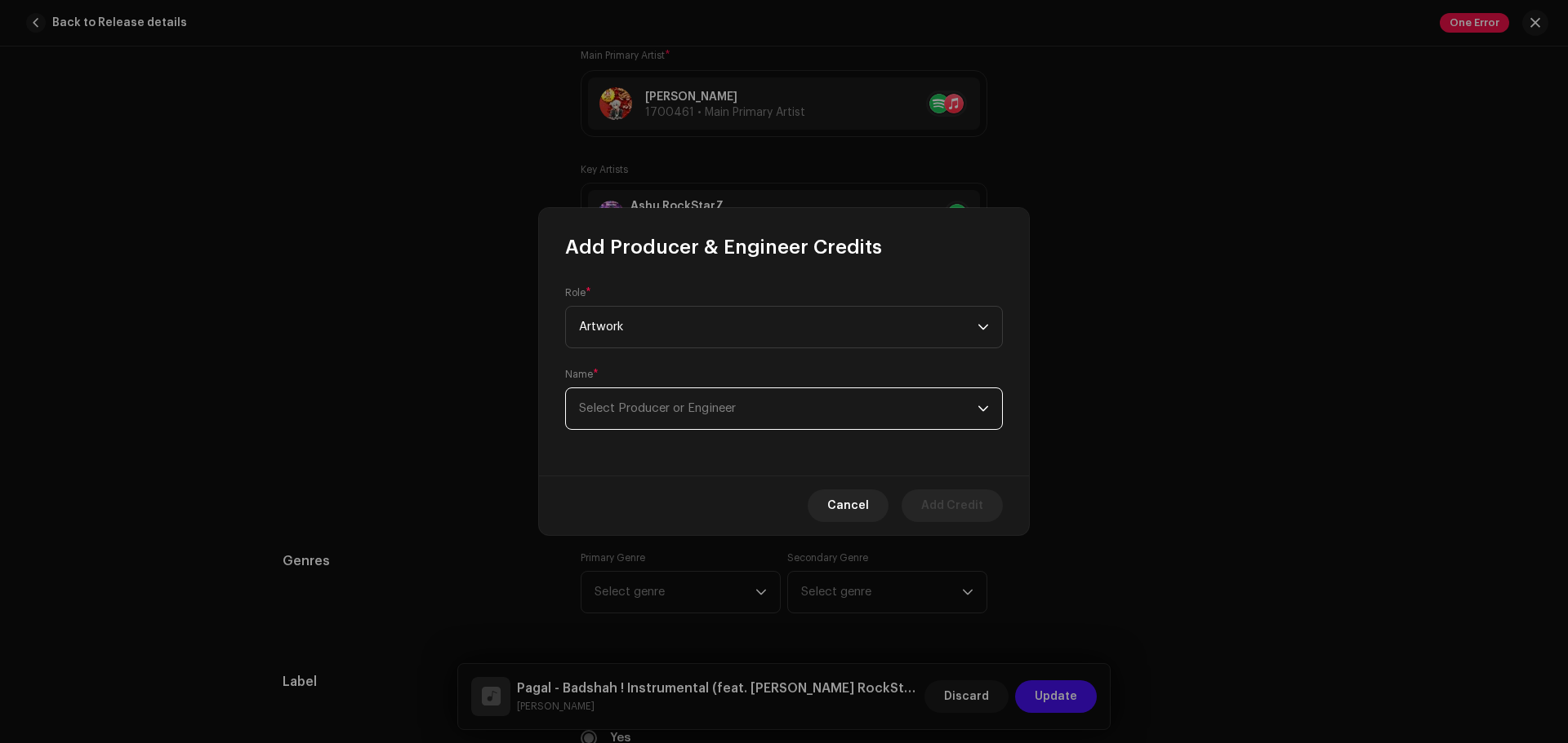
click at [664, 406] on span "Select Producer or Engineer" at bounding box center [657, 408] width 157 height 12
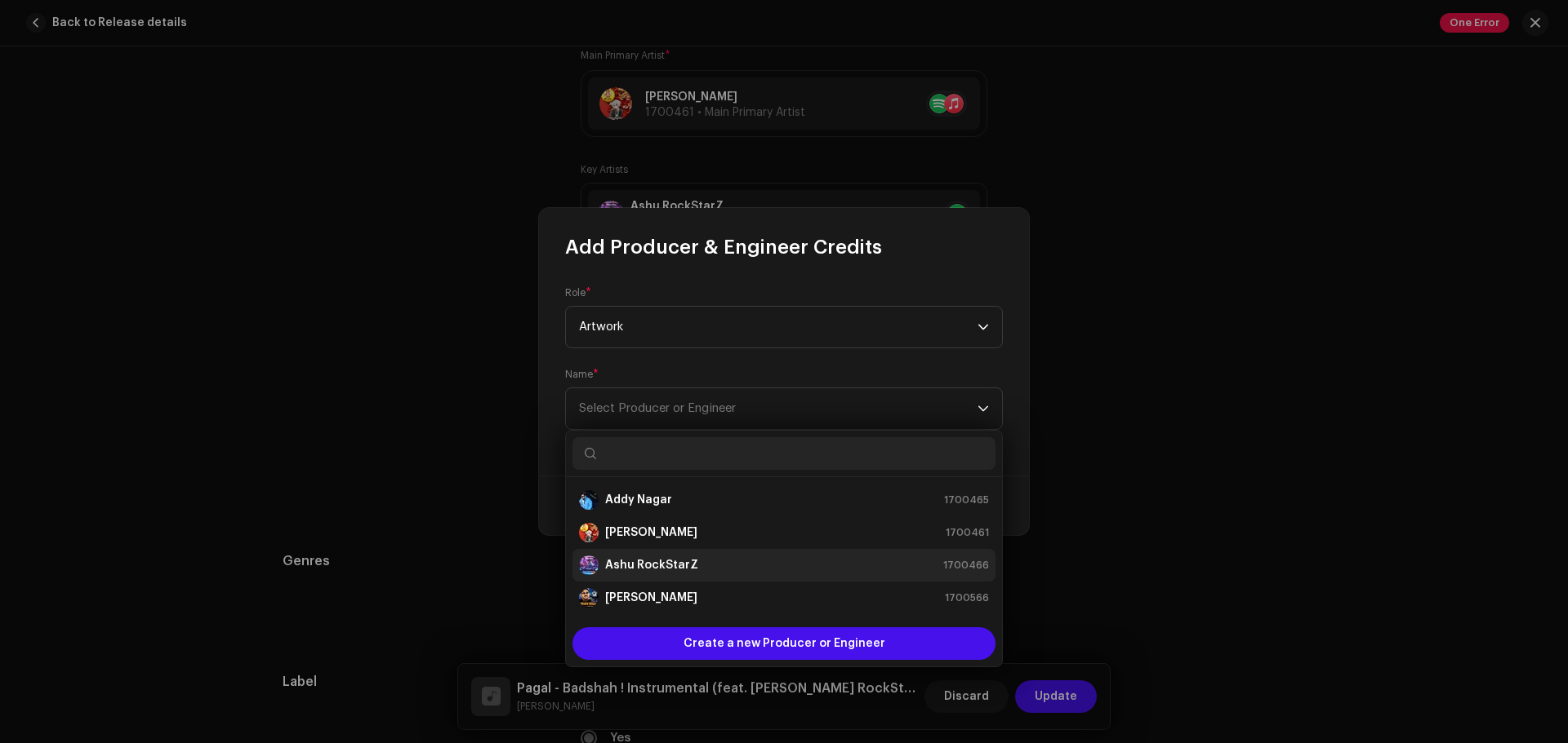
click at [669, 566] on strong "Ashu RockStarZ" at bounding box center [651, 565] width 94 height 16
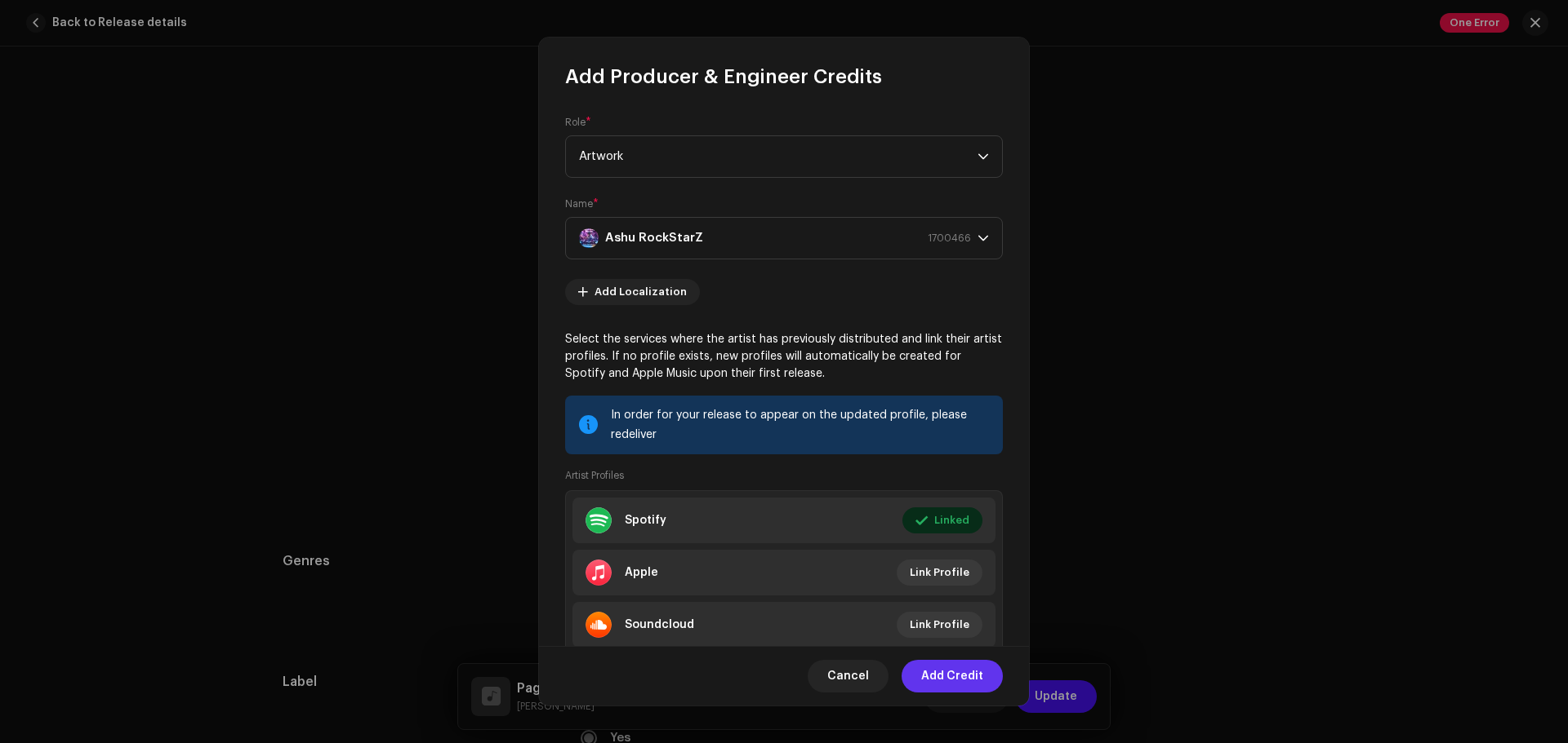
click at [944, 566] on span "Add Credit" at bounding box center [952, 676] width 62 height 33
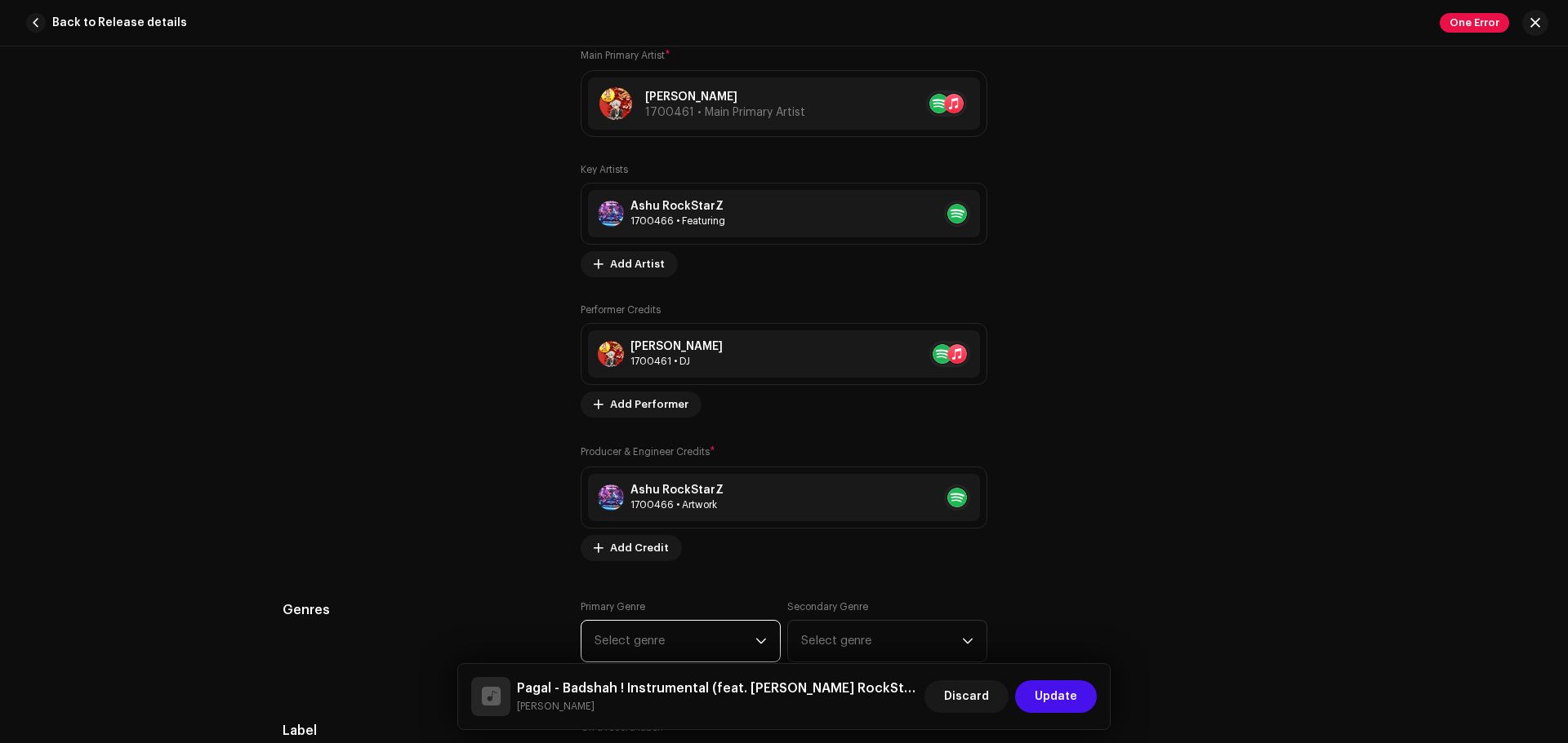
click at [691, 566] on span "Select genre" at bounding box center [674, 641] width 161 height 41
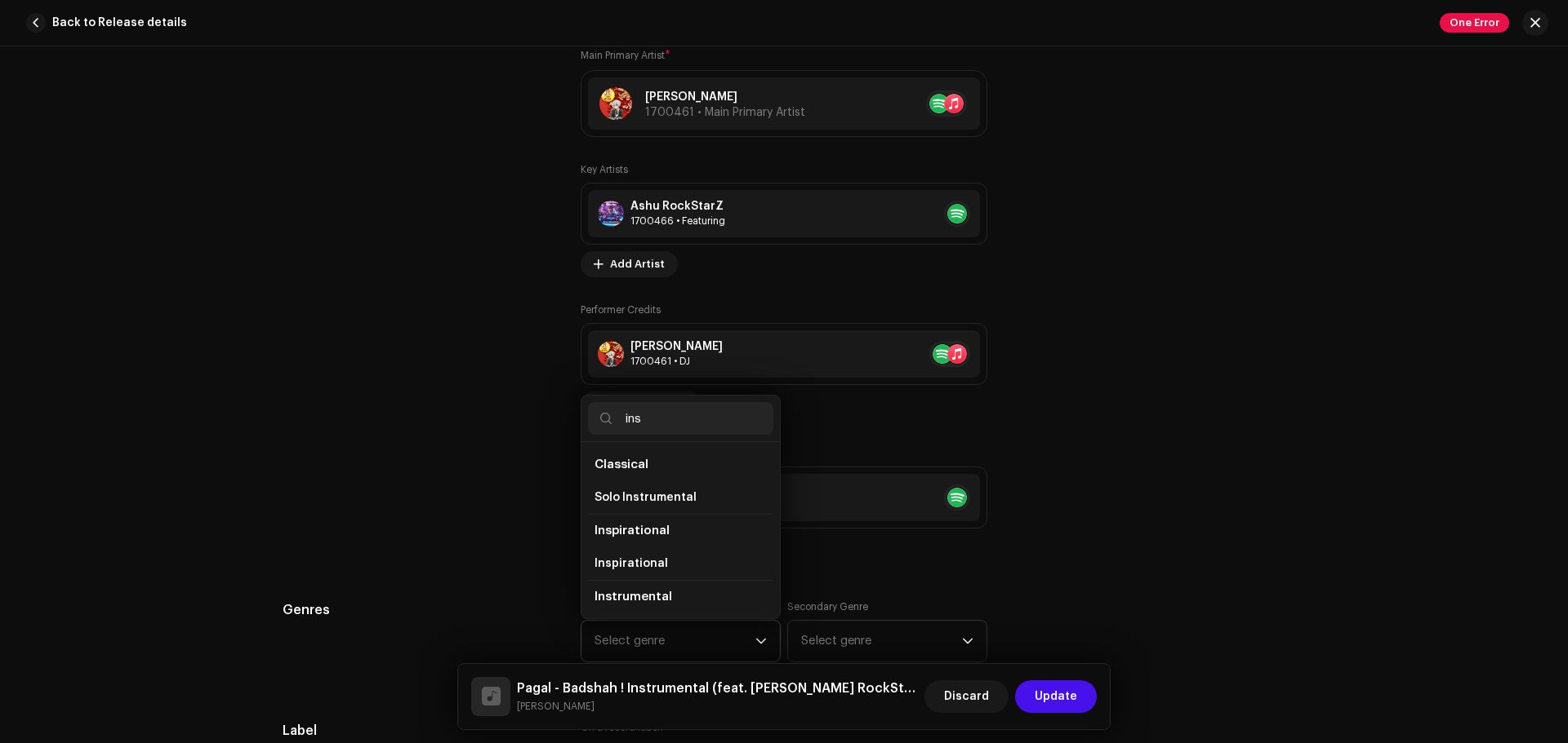
scroll to position [27, 0]
type input "ins"
click at [649, 566] on span "Instrumental" at bounding box center [631, 601] width 75 height 16
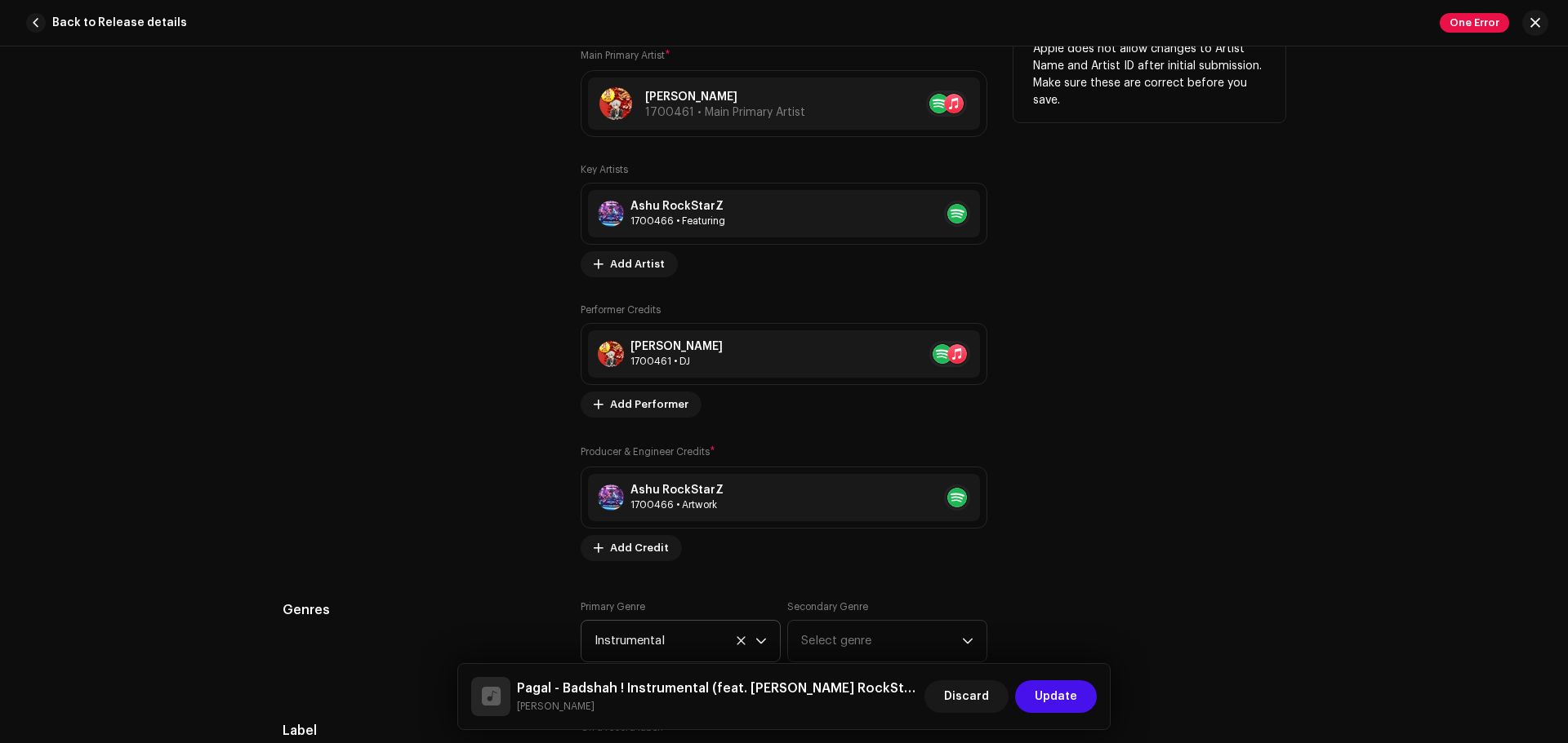
click at [1198, 531] on div "Tips Apple does not allow changes to Artist Name and Artist ID after initial su…" at bounding box center [1150, 285] width 272 height 553
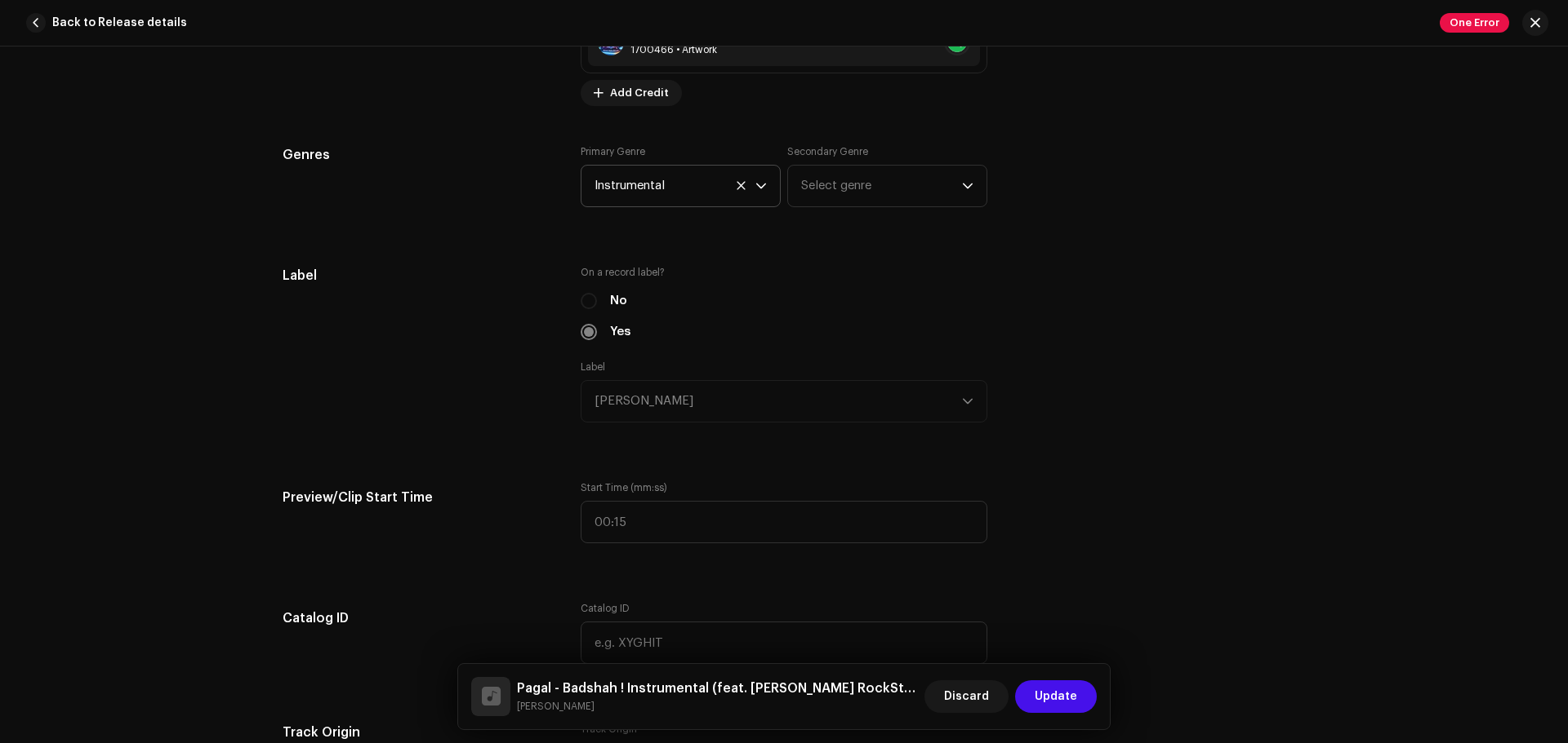
scroll to position [1534, 0]
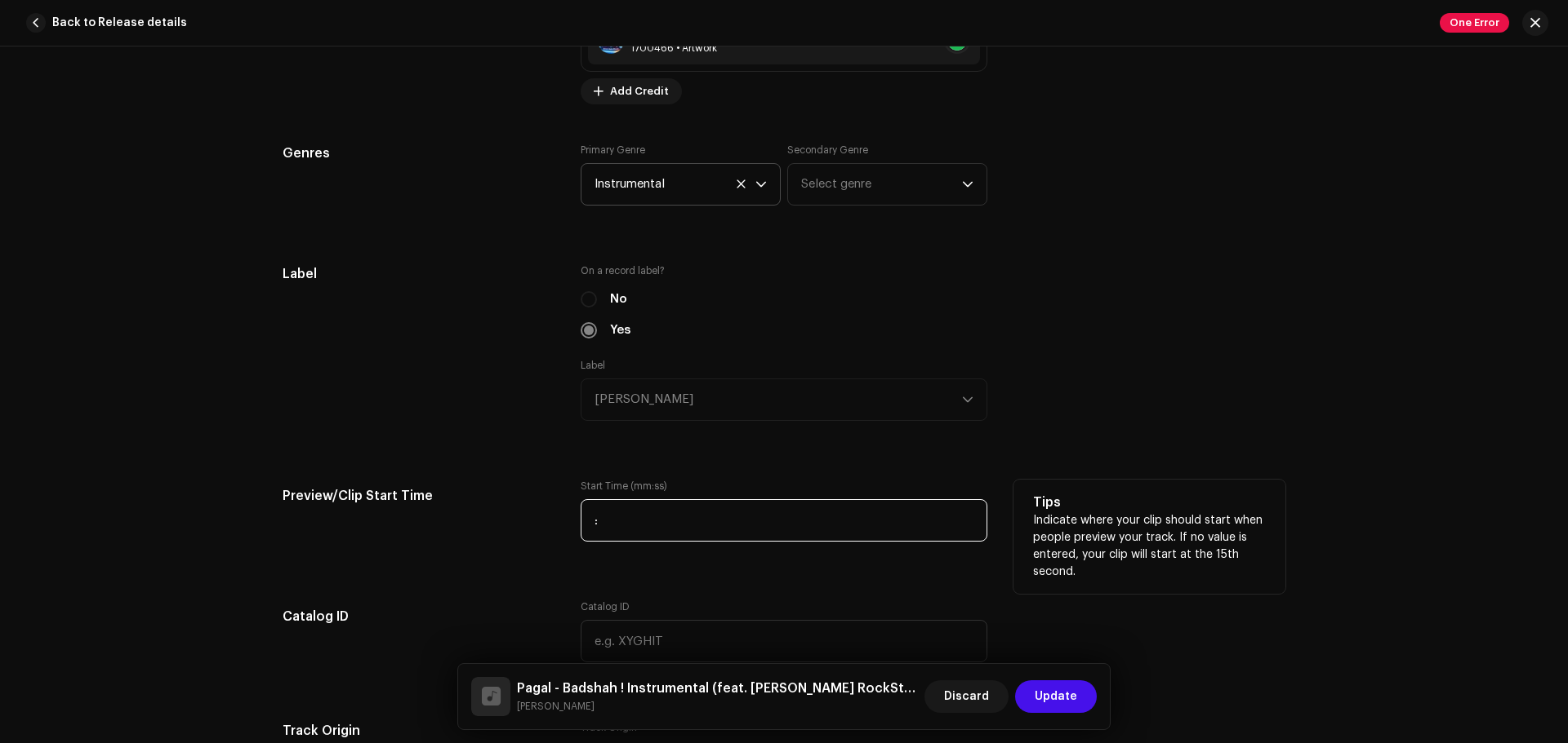
click at [656, 515] on input ":" at bounding box center [784, 520] width 406 height 42
type input "00:01"
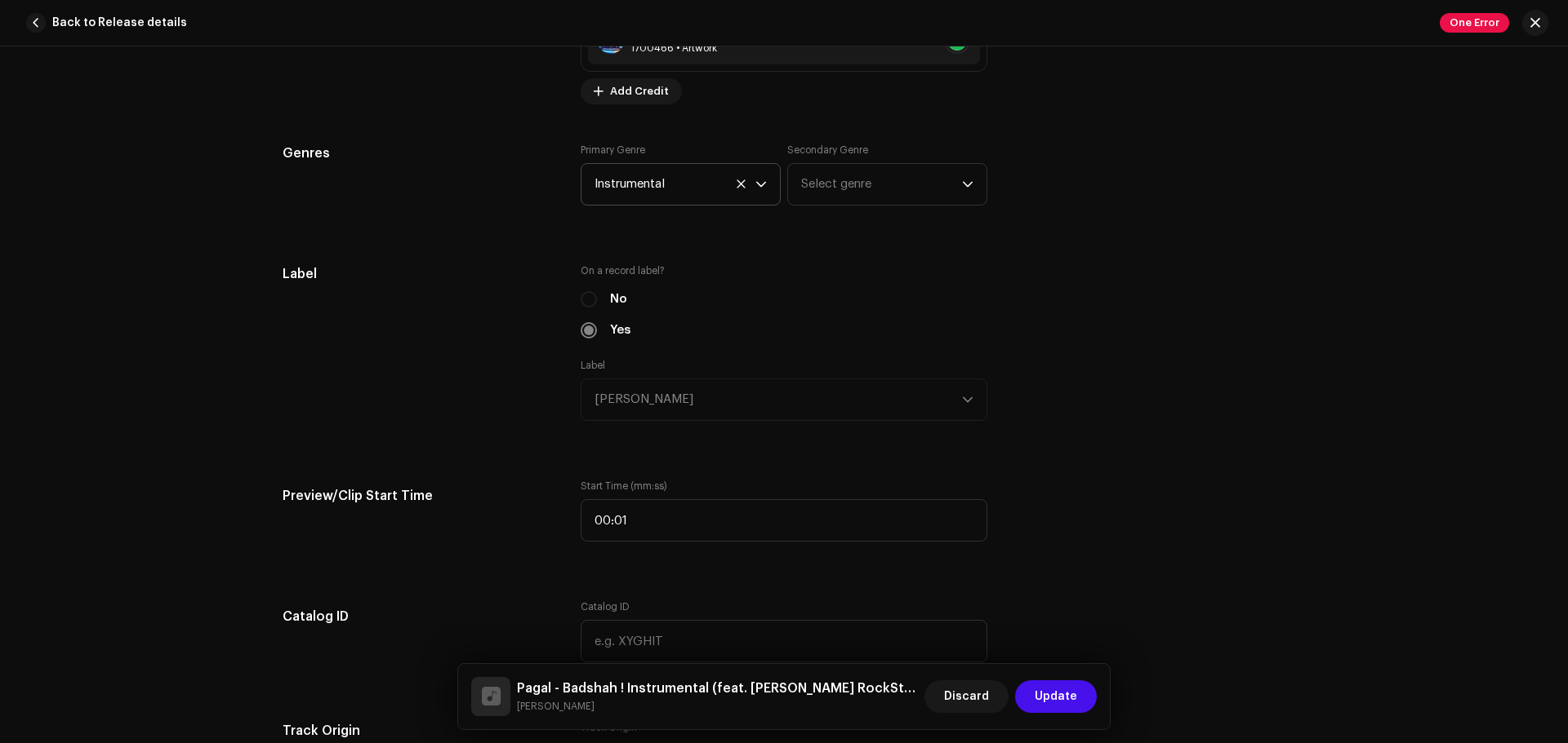
click at [1253, 566] on div "Track details Complete the following to finalize your track. 1 of 3 Add Audio F…" at bounding box center [784, 395] width 1568 height 697
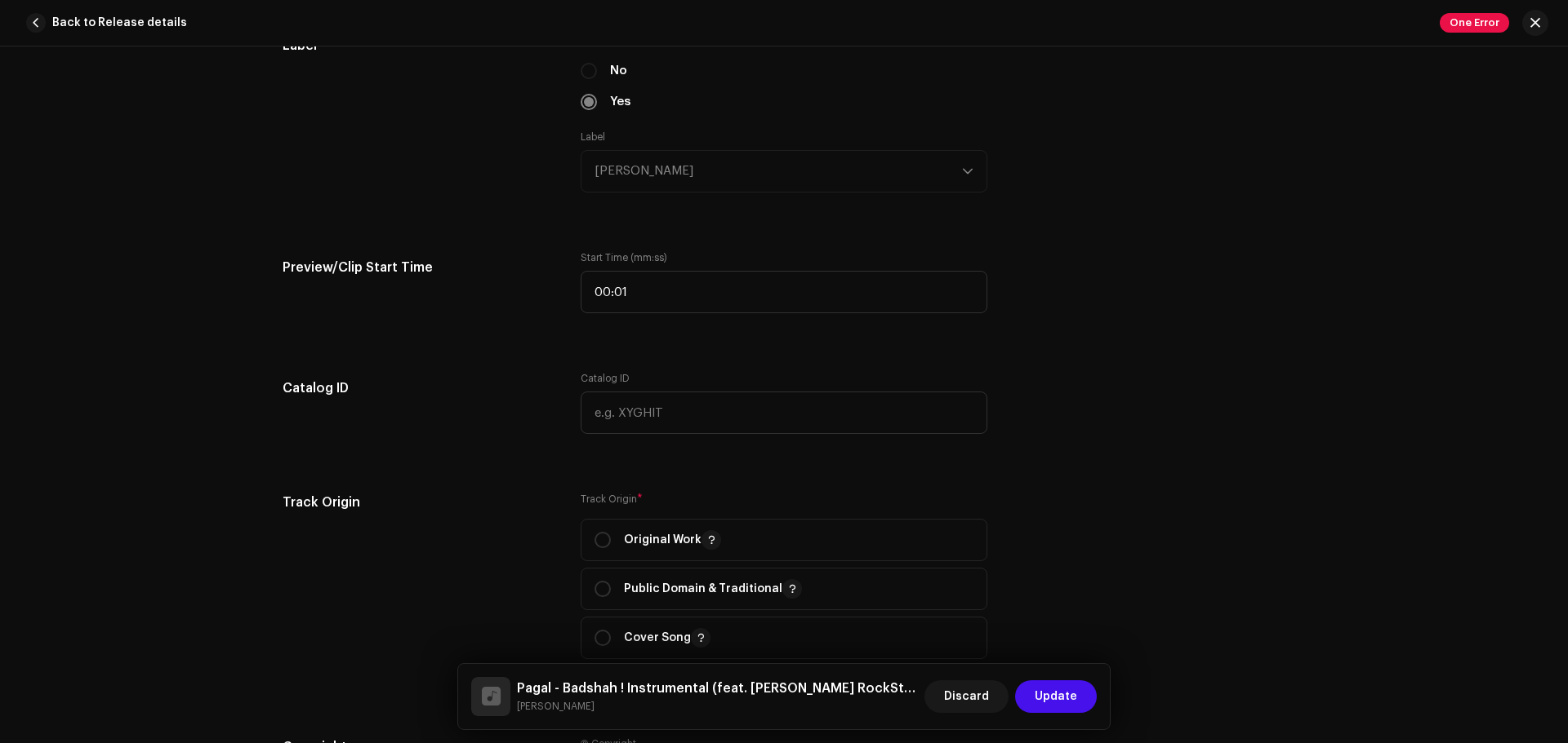
scroll to position [1796, 0]
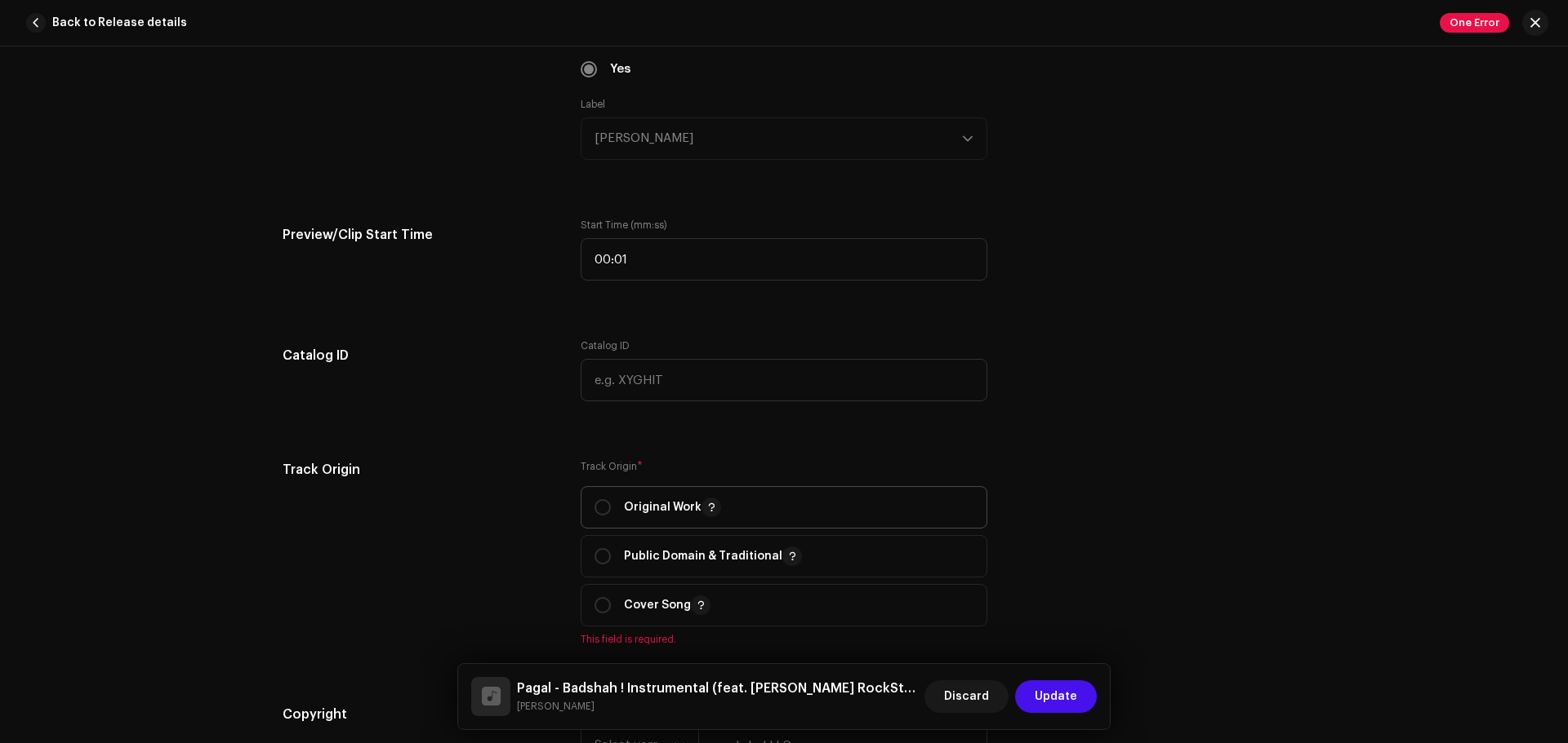
click at [658, 511] on p "Original Work" at bounding box center [672, 507] width 97 height 20
radio input "true"
click at [1253, 537] on div "Track details Complete the following to finalize your track. 1 of 3 Add Audio F…" at bounding box center [784, 395] width 1568 height 697
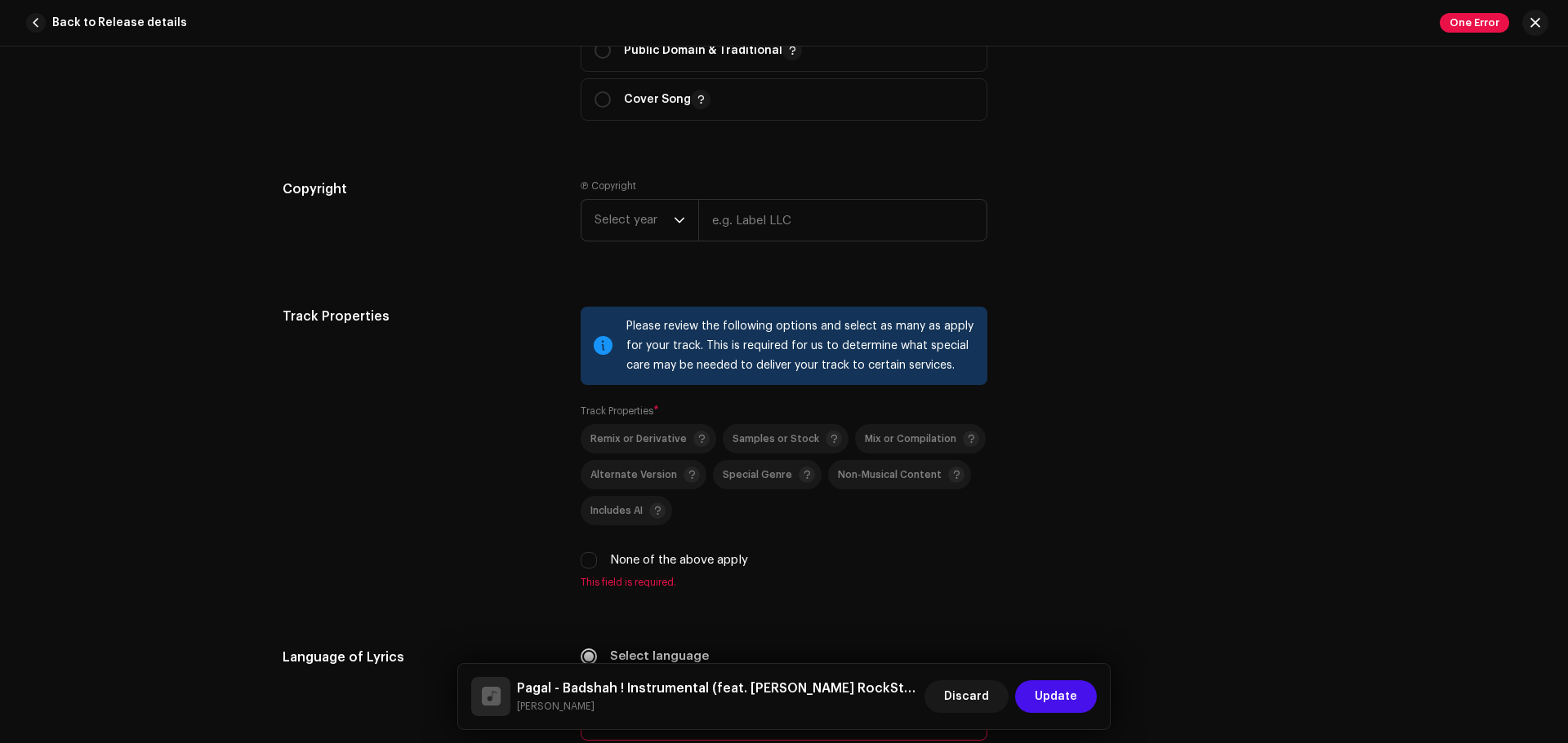
scroll to position [2318, 0]
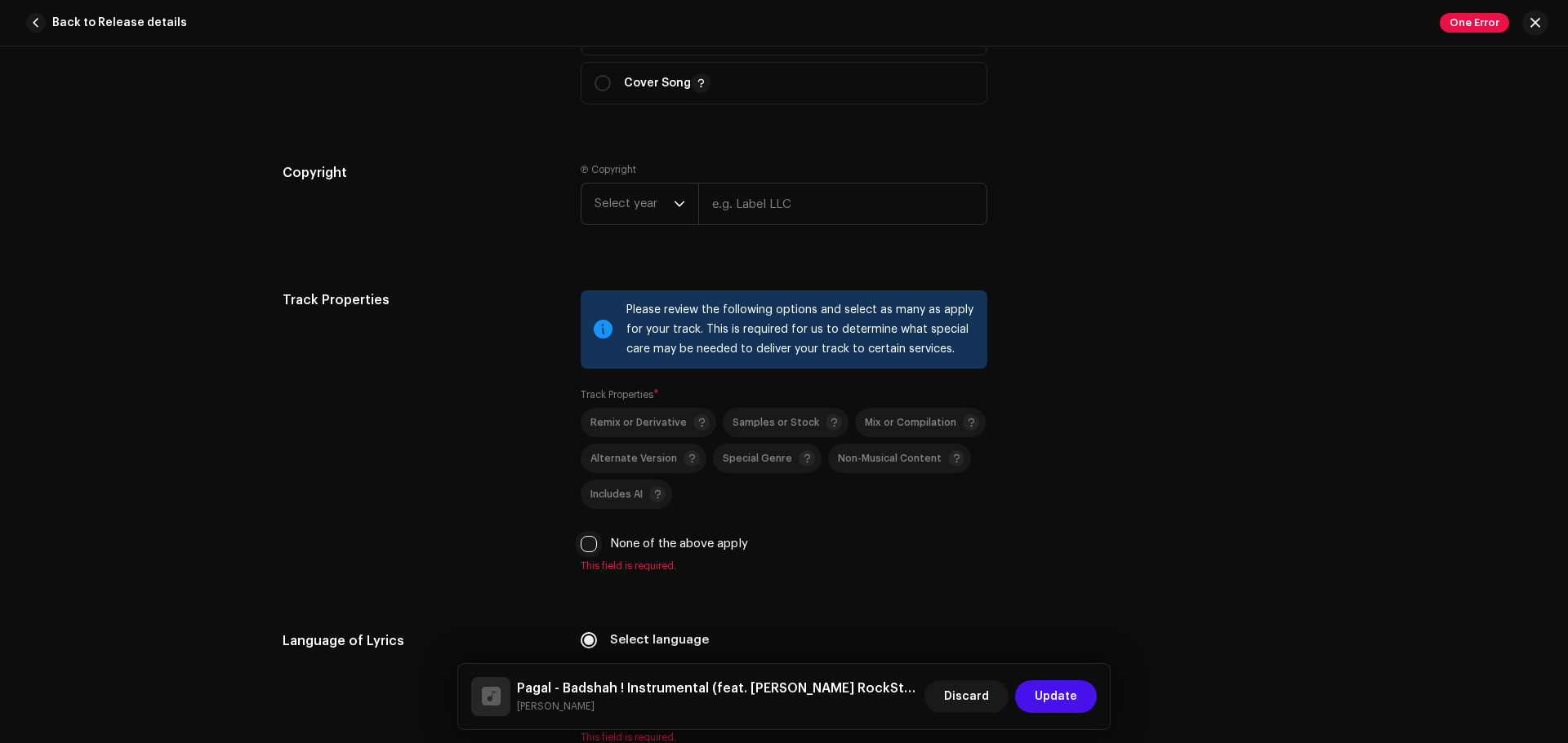
click at [582, 544] on input "None of the above apply" at bounding box center [588, 544] width 16 height 16
checkbox input "true"
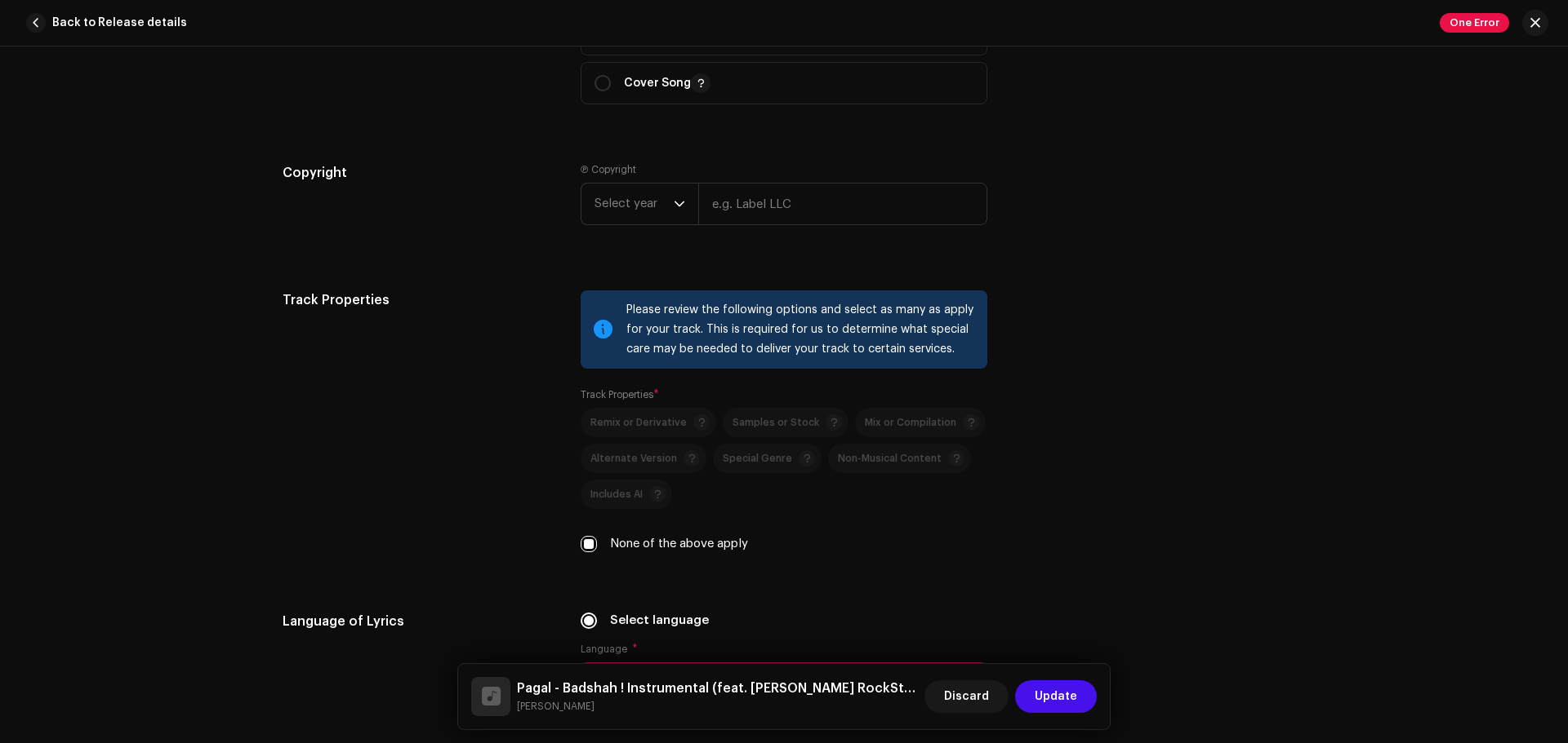
click at [1253, 433] on div "Track details Complete the following to finalize your track. 1 of 3 Add Audio F…" at bounding box center [784, 395] width 1568 height 697
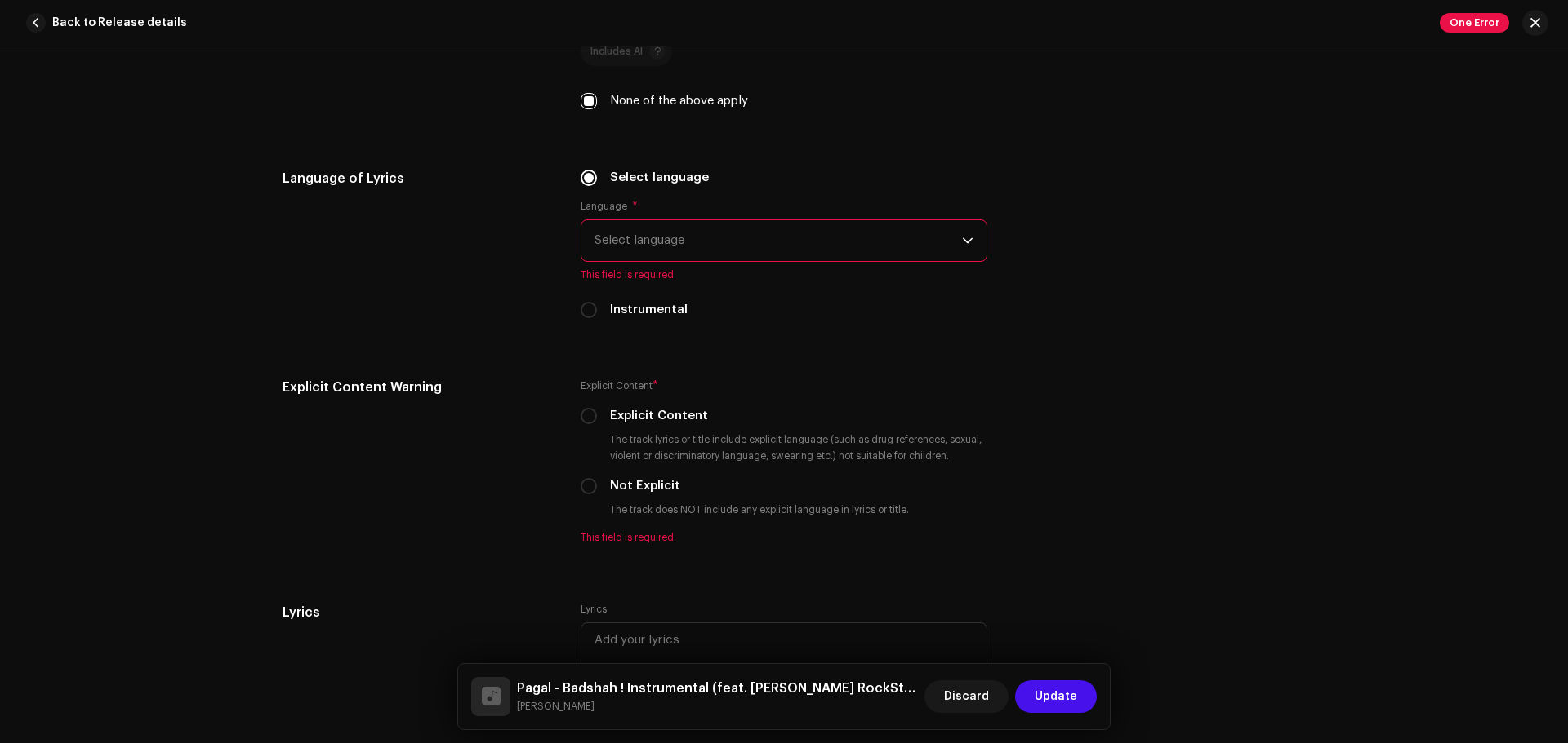
scroll to position [2775, 0]
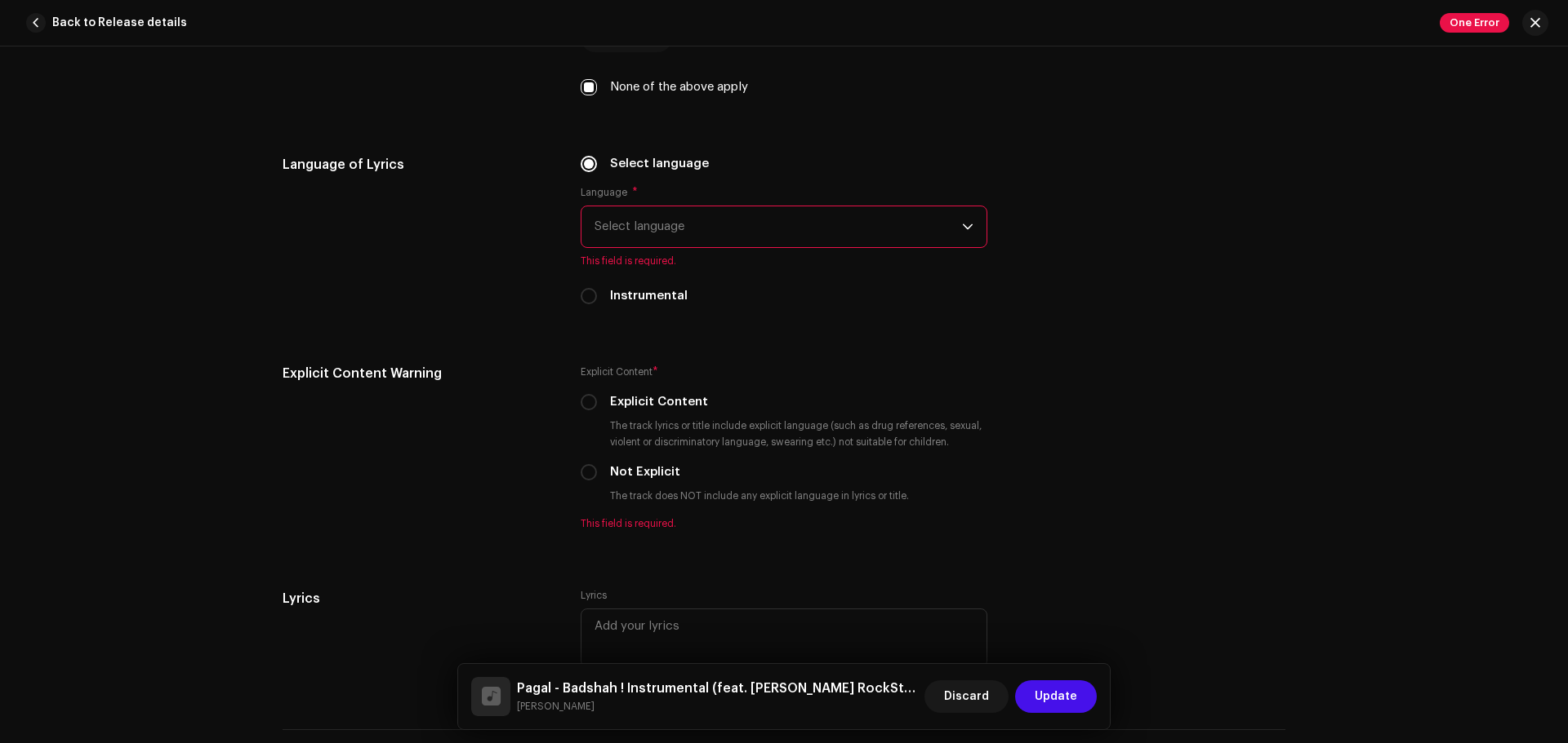
click at [838, 226] on span "Select language" at bounding box center [777, 227] width 367 height 41
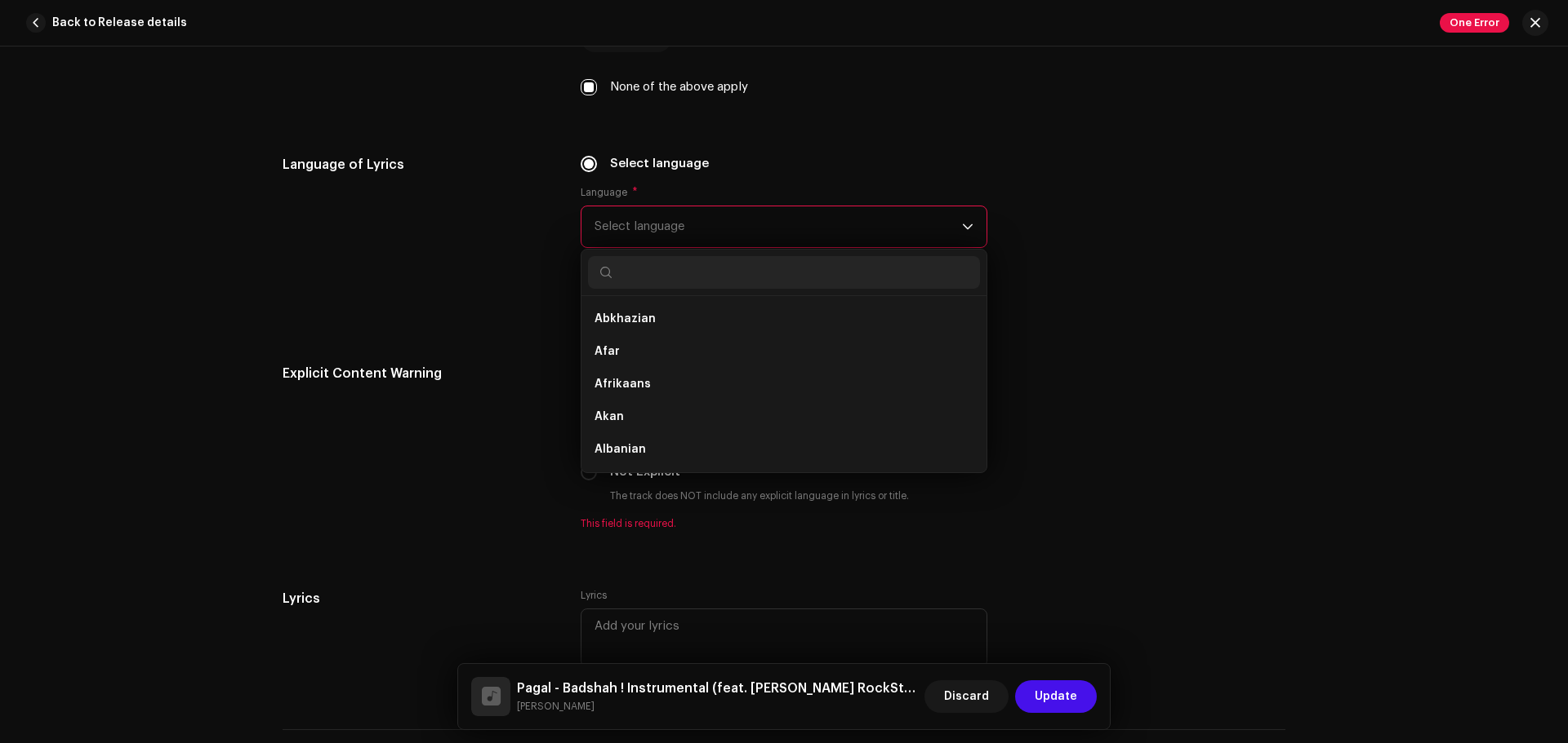
click at [1214, 251] on div "Language of Lyrics Select language Language * Select language Abkhazian Afar Af…" at bounding box center [783, 240] width 1002 height 170
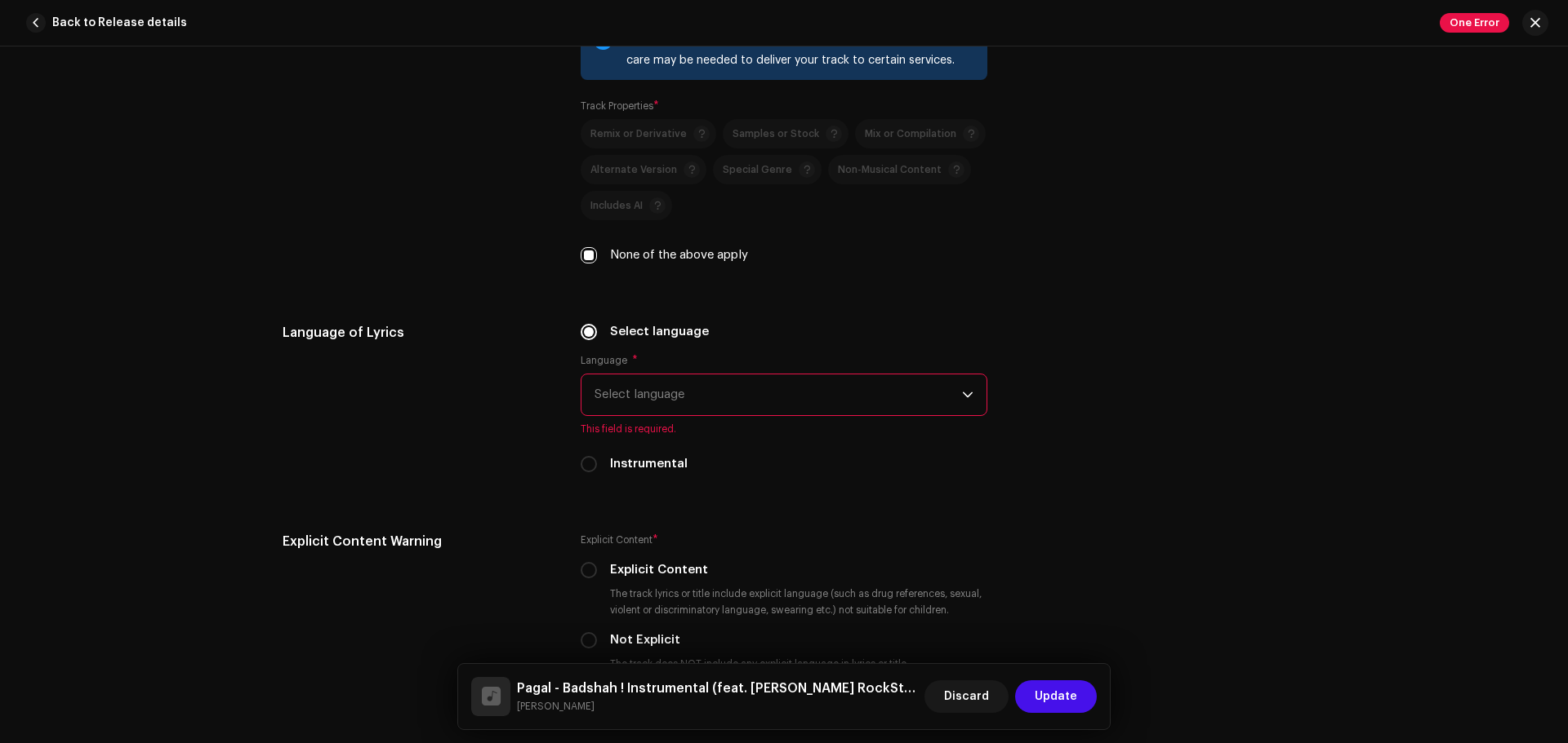
scroll to position [2644, 0]
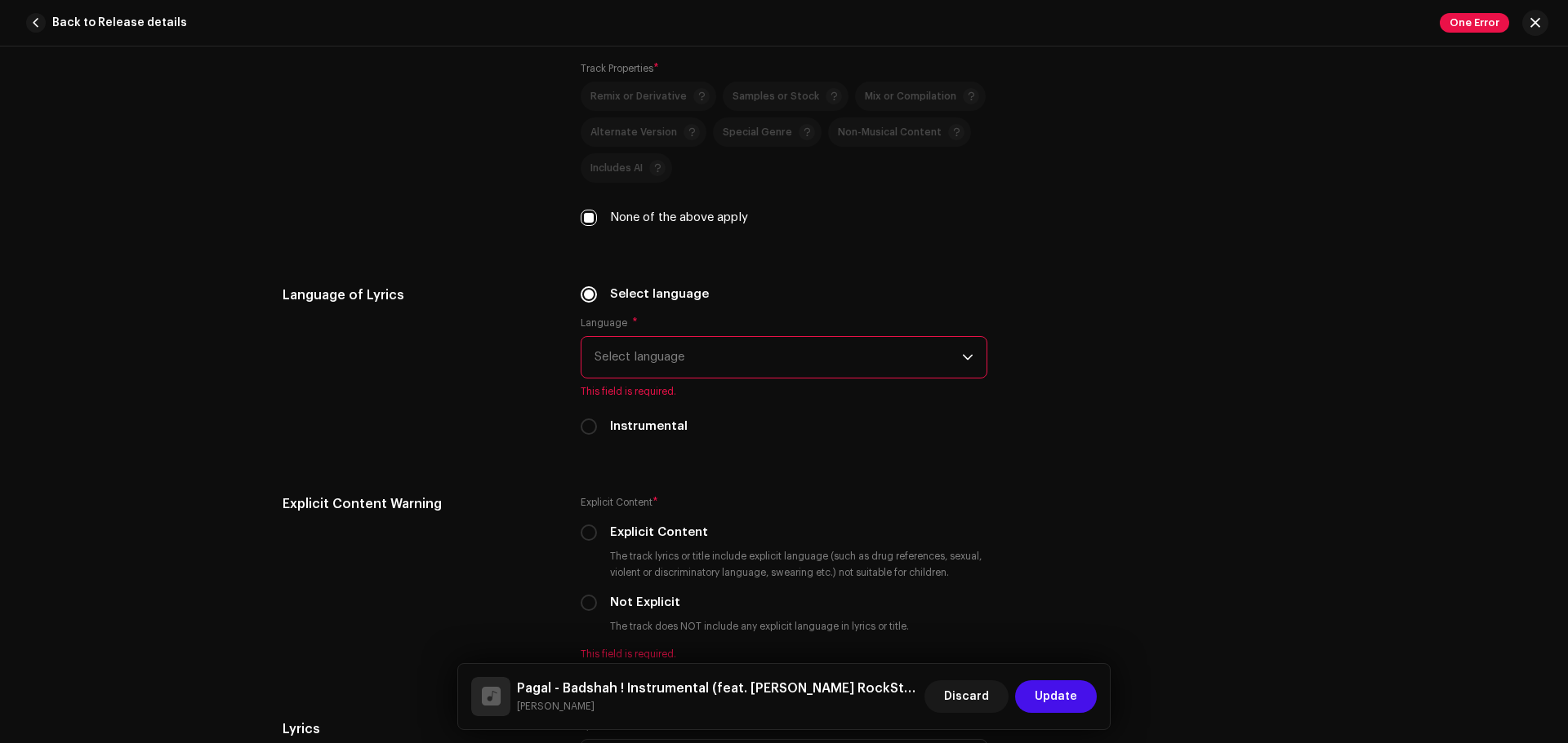
click at [737, 369] on span "Select language" at bounding box center [777, 357] width 367 height 41
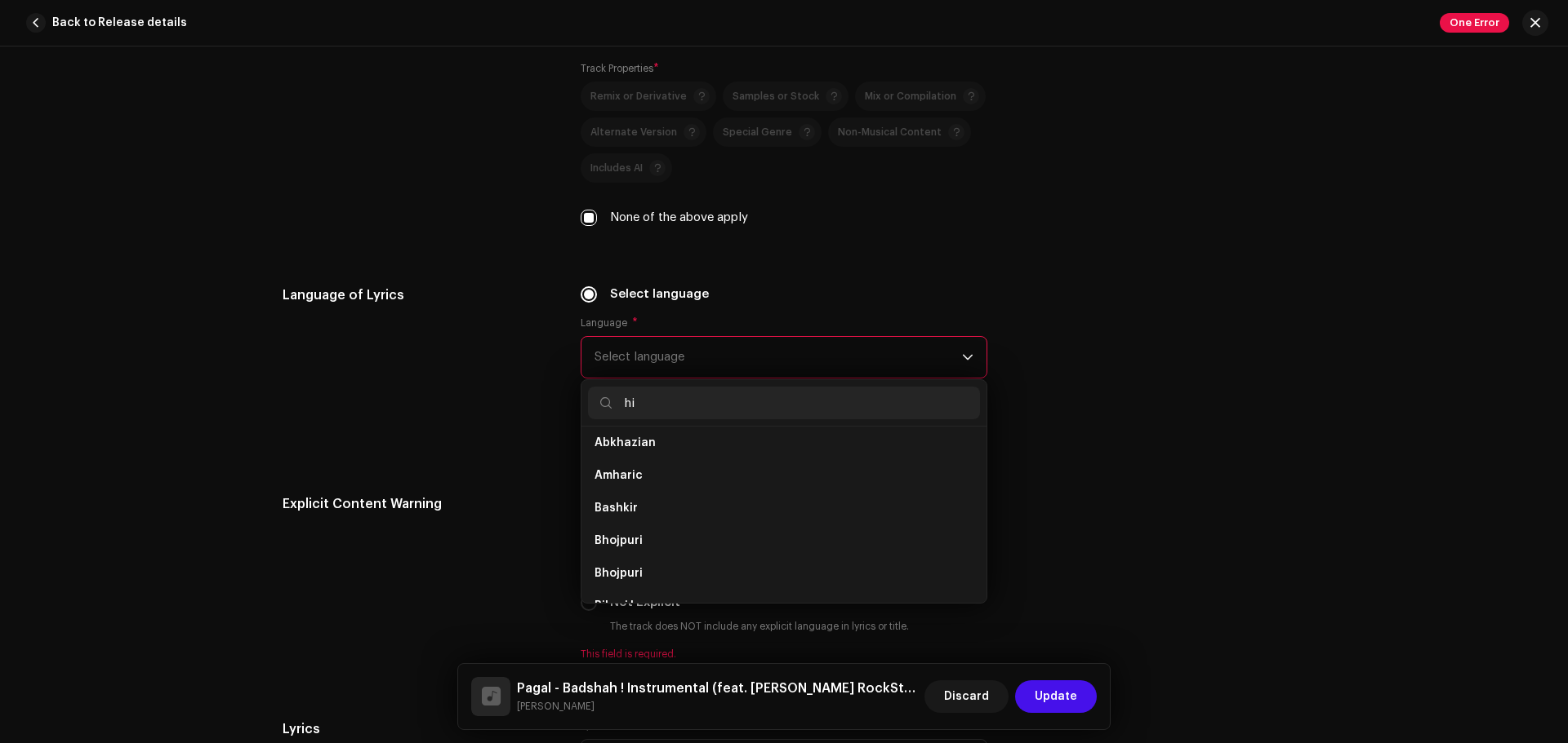
scroll to position [0, 0]
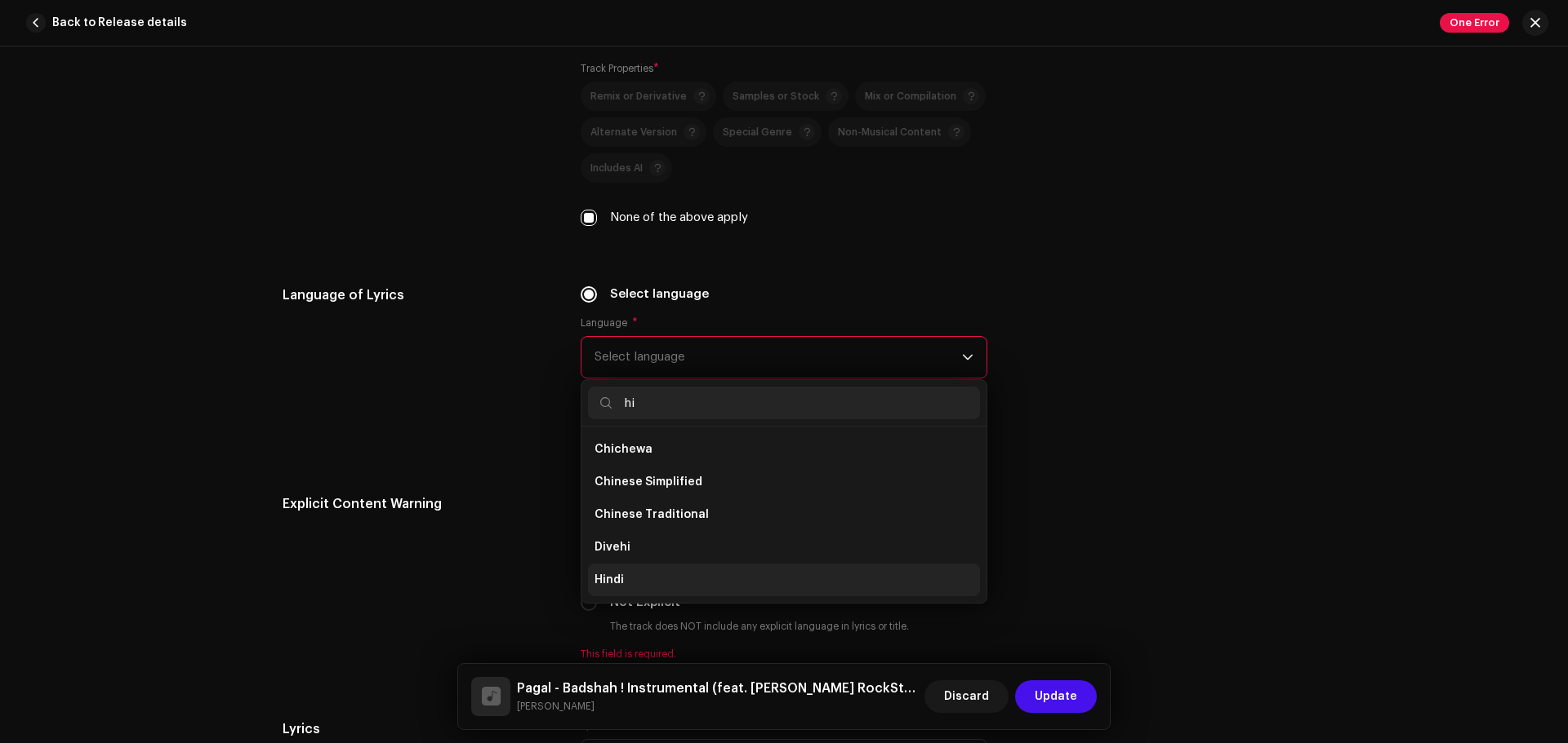
type input "hi"
click at [641, 566] on li "Hindi" at bounding box center [783, 580] width 392 height 33
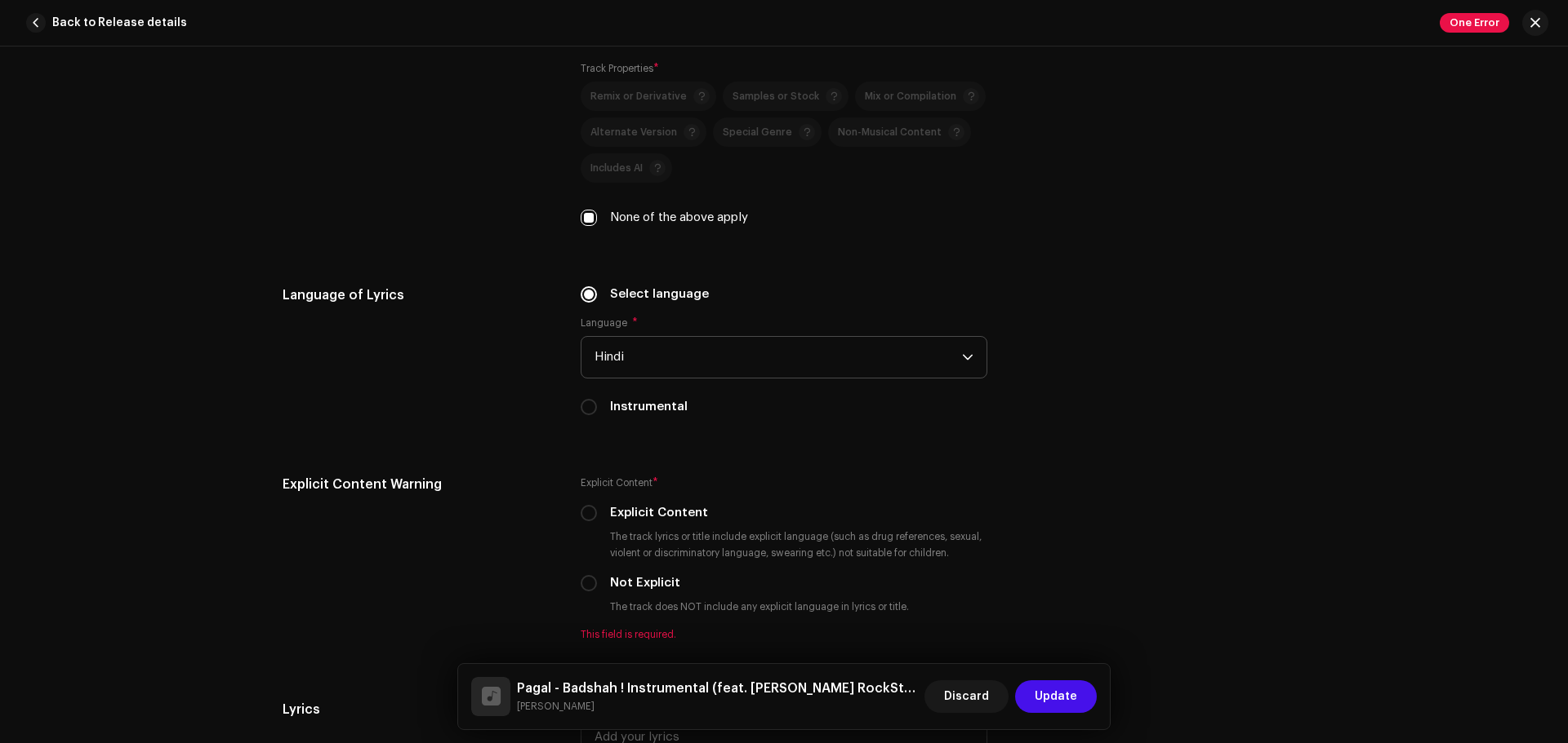
click at [639, 398] on label "Instrumental" at bounding box center [649, 407] width 77 height 18
click at [597, 399] on input "Instrumental" at bounding box center [588, 407] width 16 height 16
radio input "true"
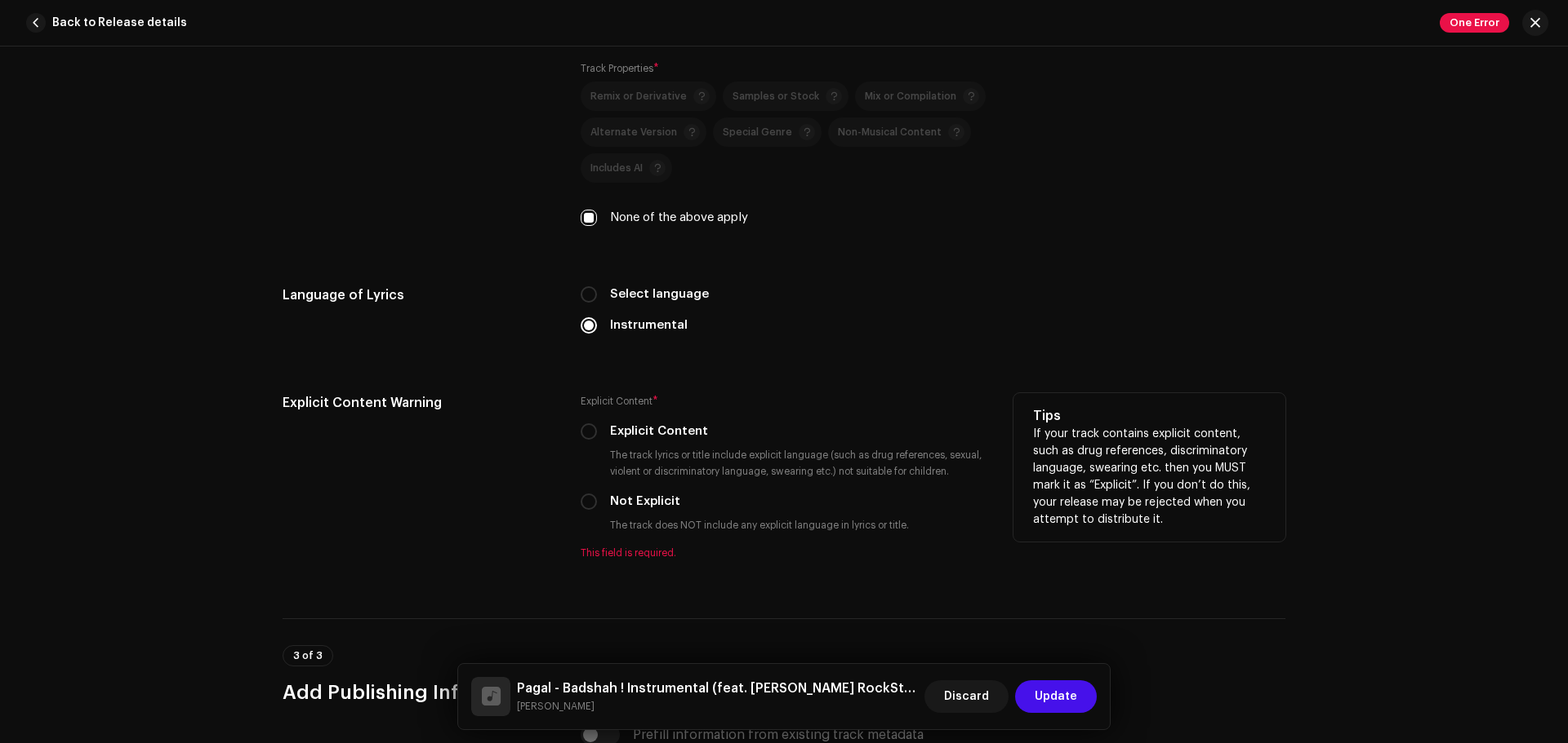
click at [588, 514] on div "Explicit Content * Explicit Content The track lyrics or title include explicit …" at bounding box center [784, 477] width 406 height 166
click at [588, 506] on input "Not Explicit" at bounding box center [588, 501] width 16 height 16
radio input "true"
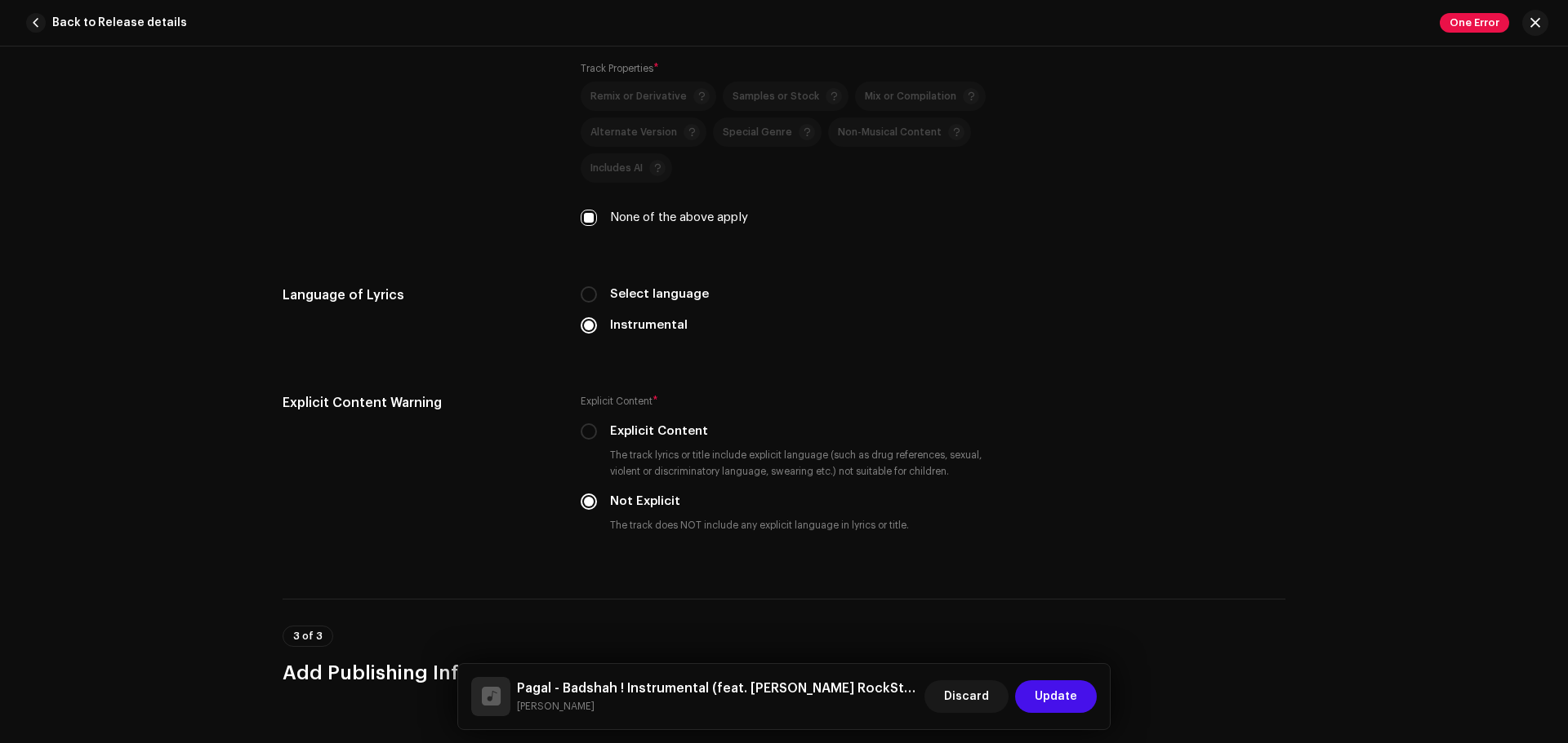
click at [1207, 566] on div "3 of 3 Add Publishing Info" at bounding box center [783, 656] width 1002 height 60
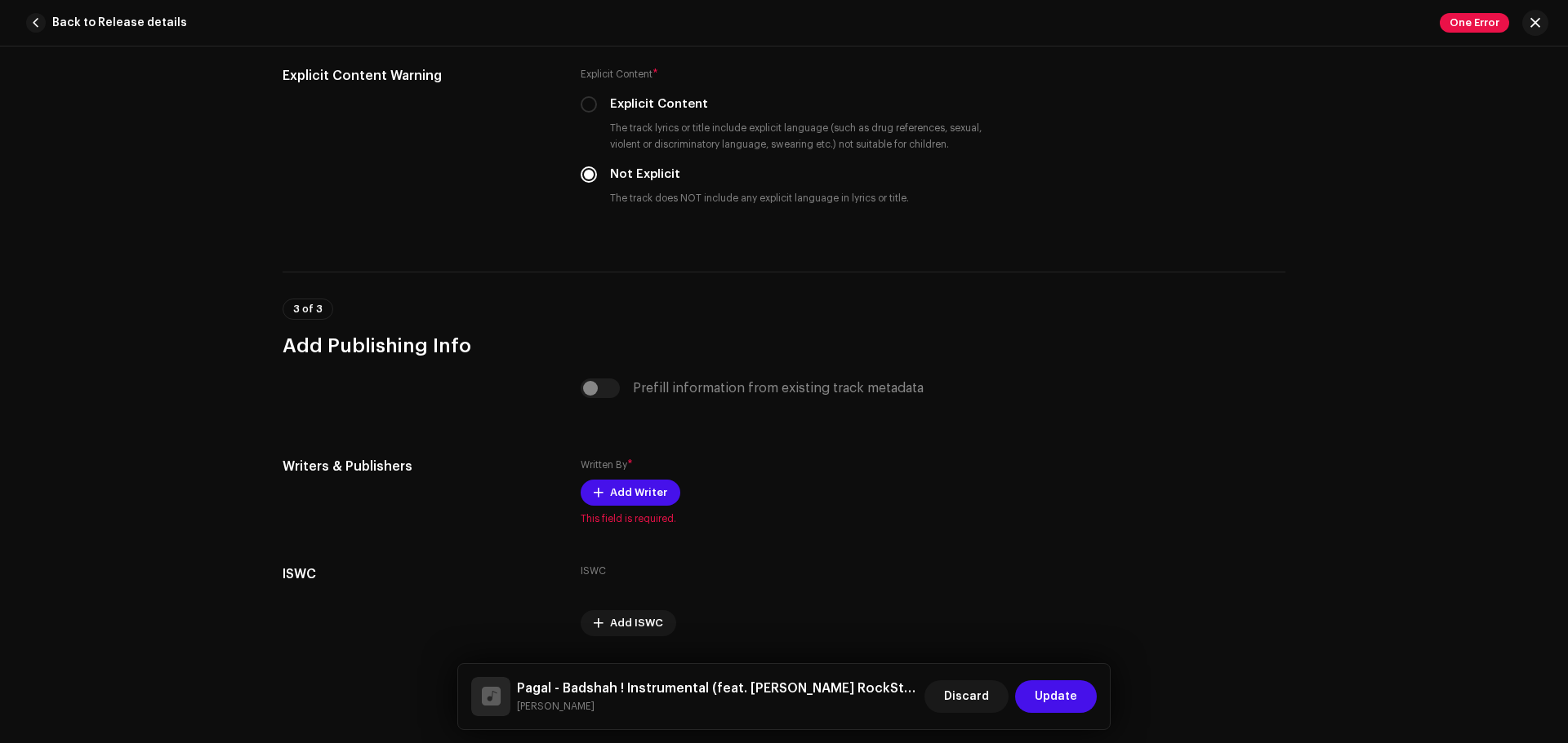
scroll to position [3021, 0]
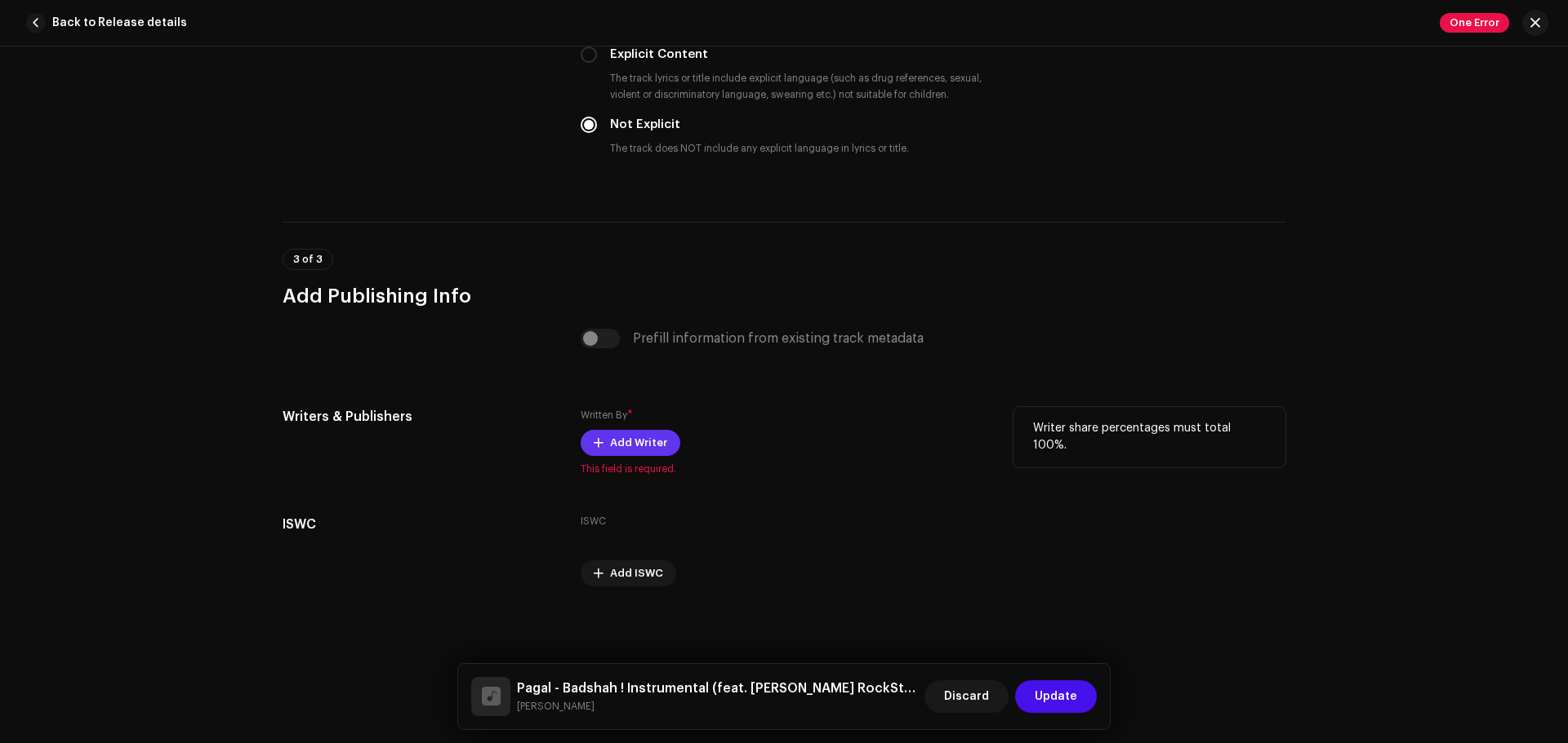
click at [653, 444] on span "Add Writer" at bounding box center [639, 443] width 58 height 33
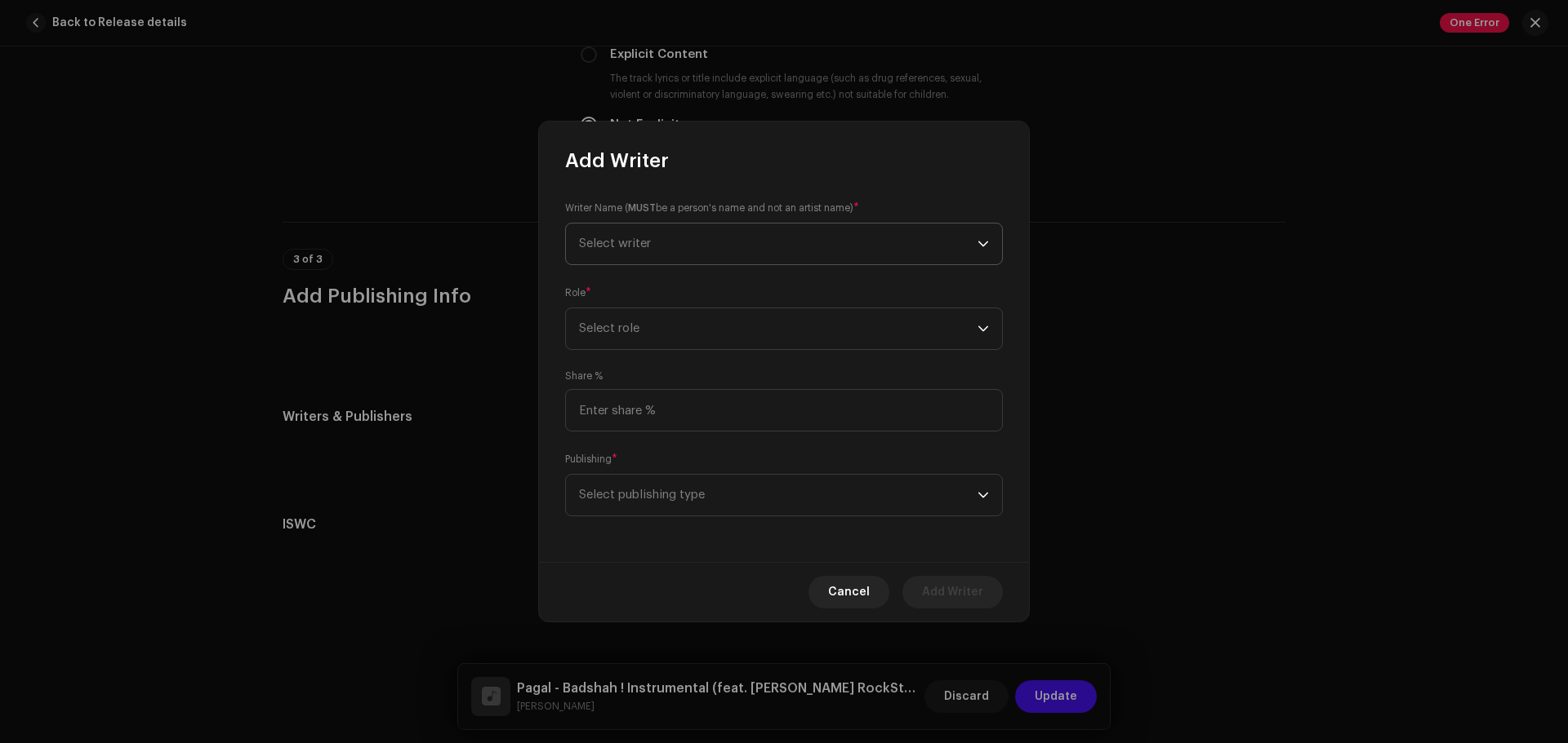
click at [681, 246] on span "Select writer" at bounding box center [778, 244] width 399 height 41
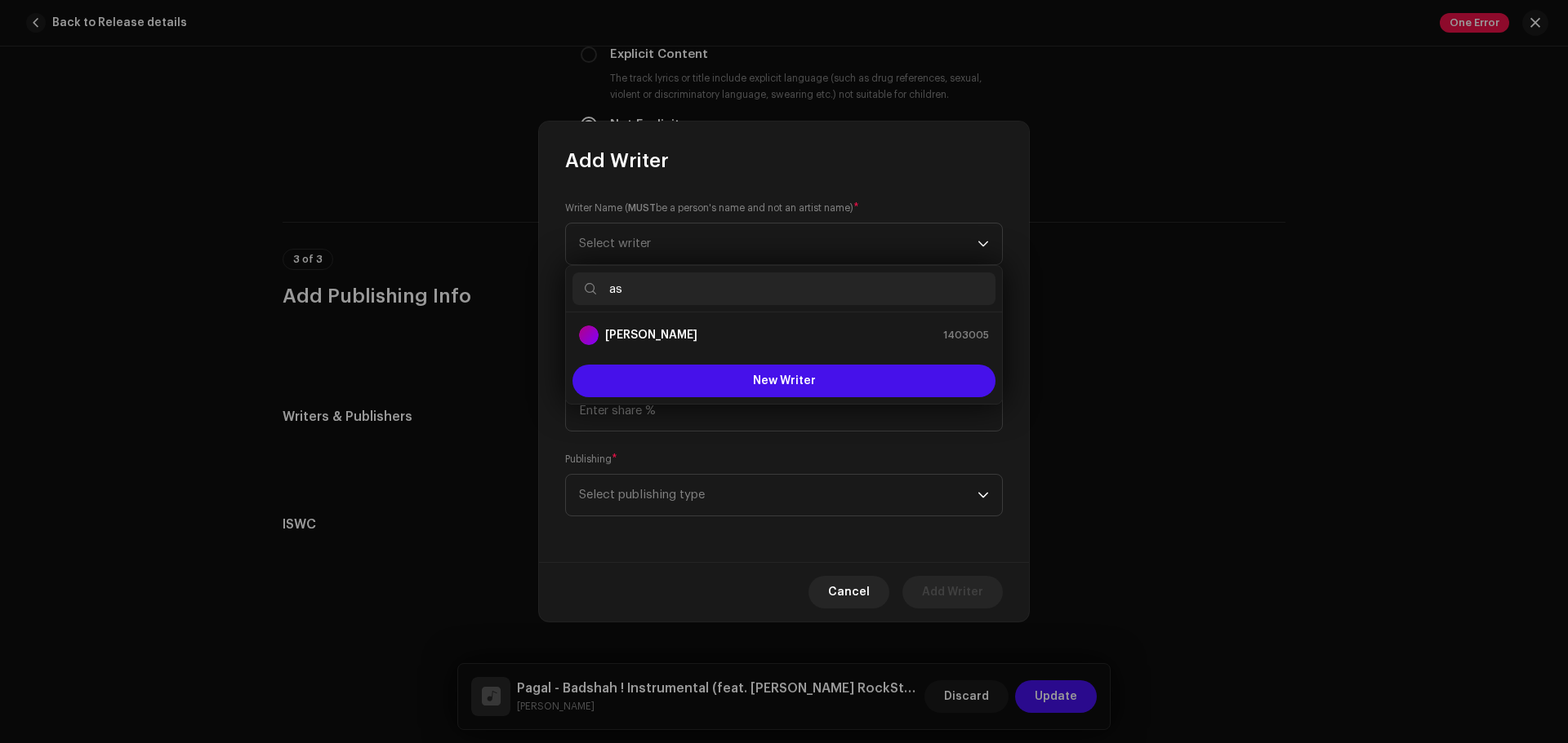
type input "as"
click at [665, 329] on strong "[PERSON_NAME]" at bounding box center [651, 335] width 93 height 16
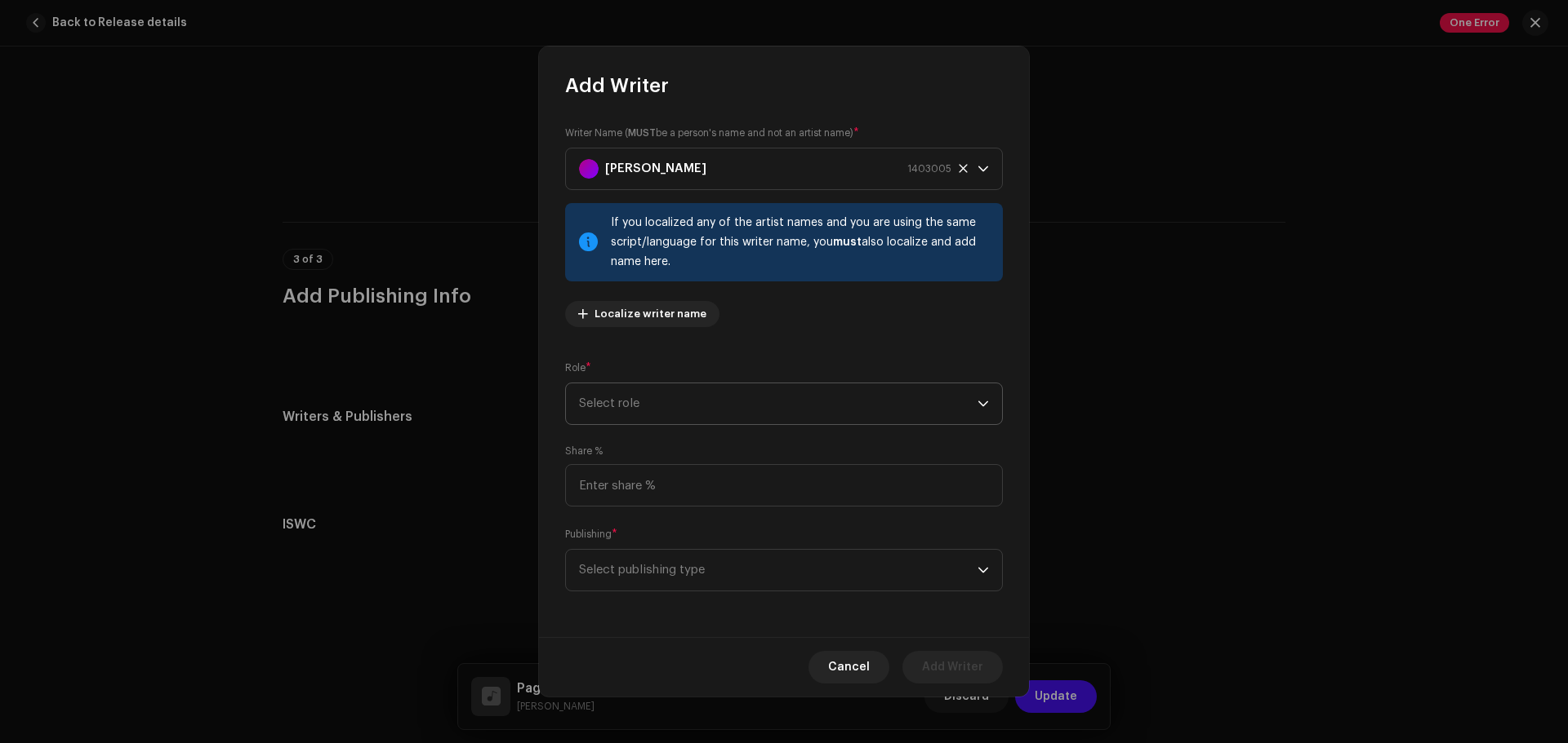
click at [675, 410] on span "Select role" at bounding box center [778, 403] width 399 height 41
click at [668, 538] on li "Composer & Lyricist" at bounding box center [784, 547] width 423 height 33
click at [679, 566] on span "Select publishing type" at bounding box center [778, 570] width 399 height 41
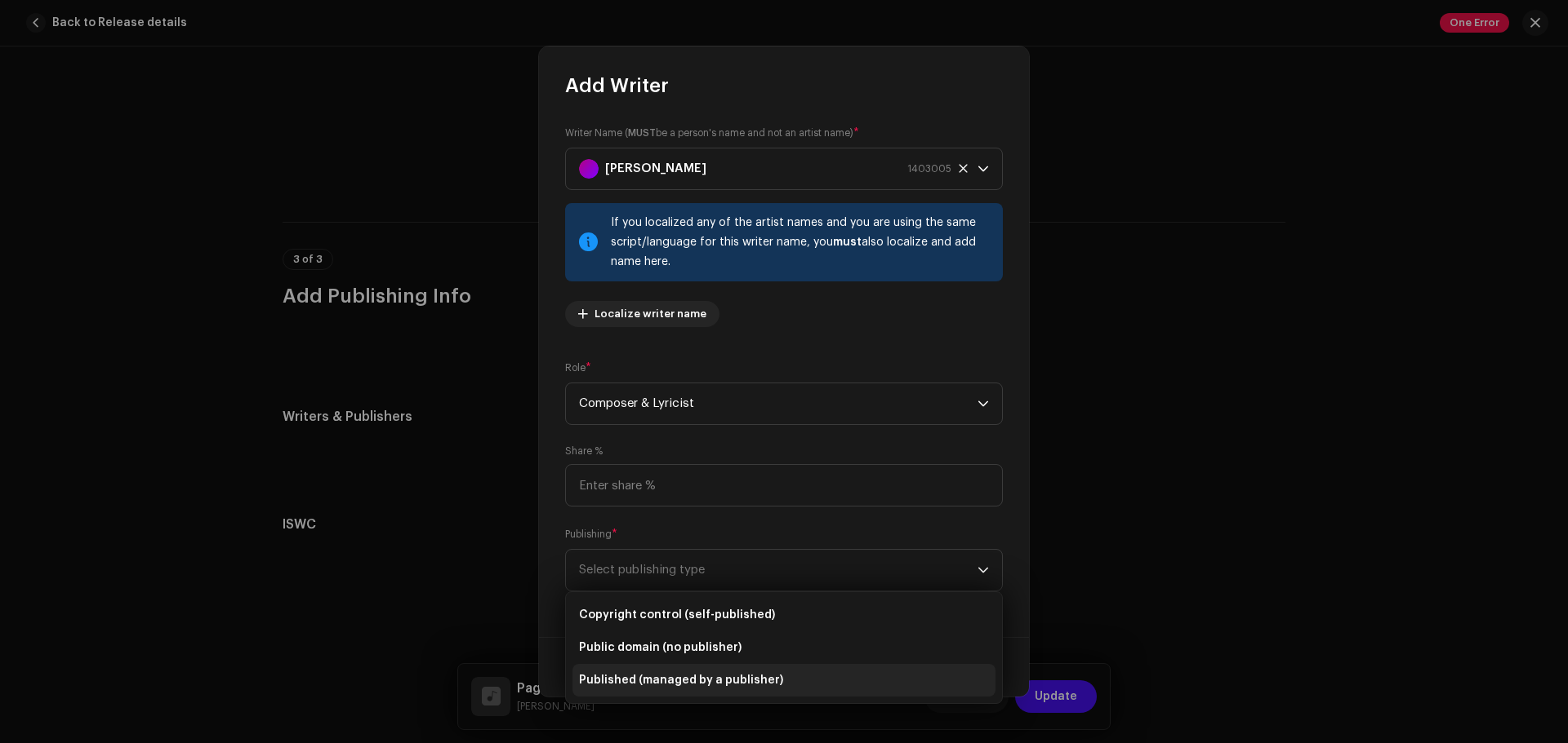
click at [686, 566] on span "Published (managed by a publisher)" at bounding box center [681, 680] width 204 height 16
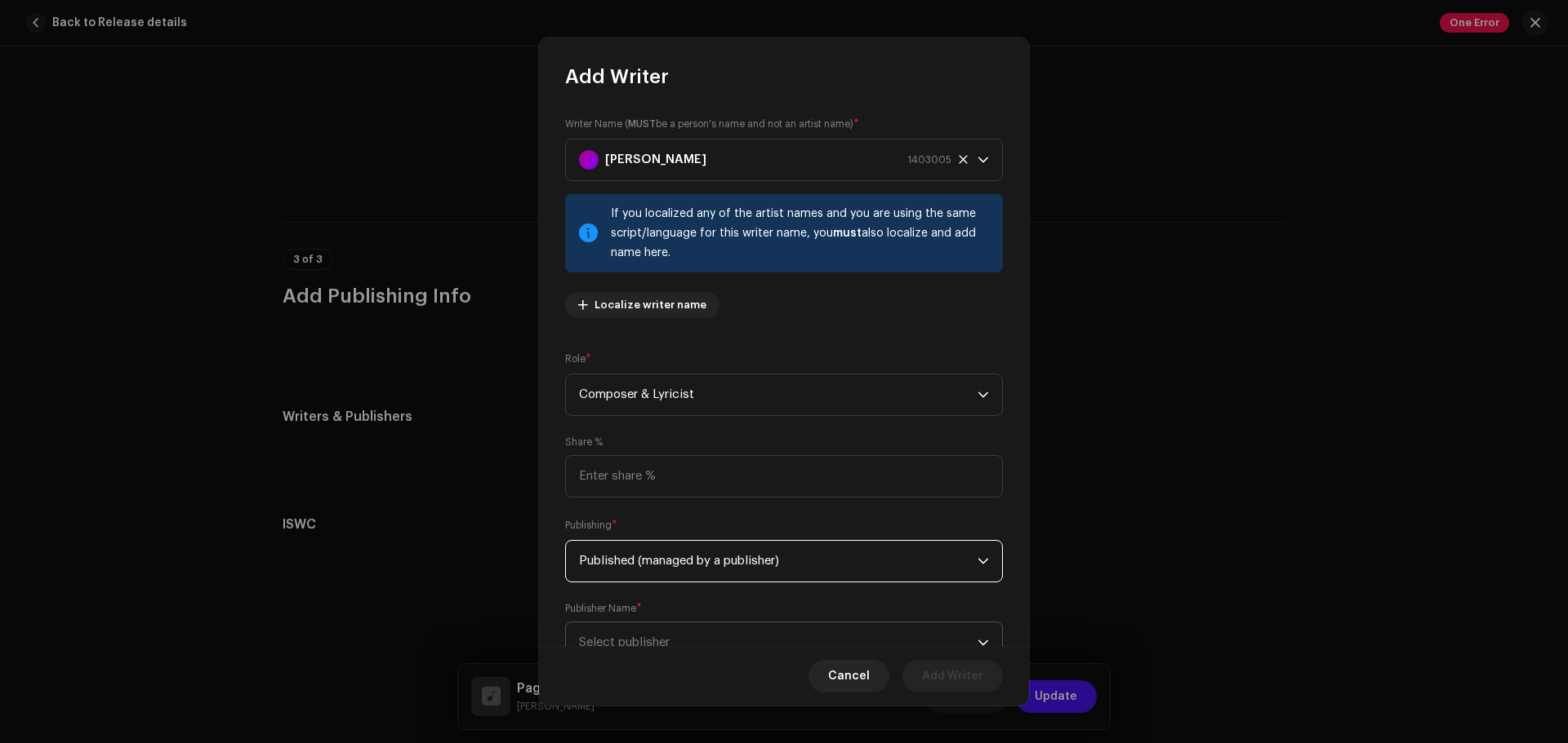
click at [978, 566] on icon "dropdown trigger" at bounding box center [983, 643] width 11 height 11
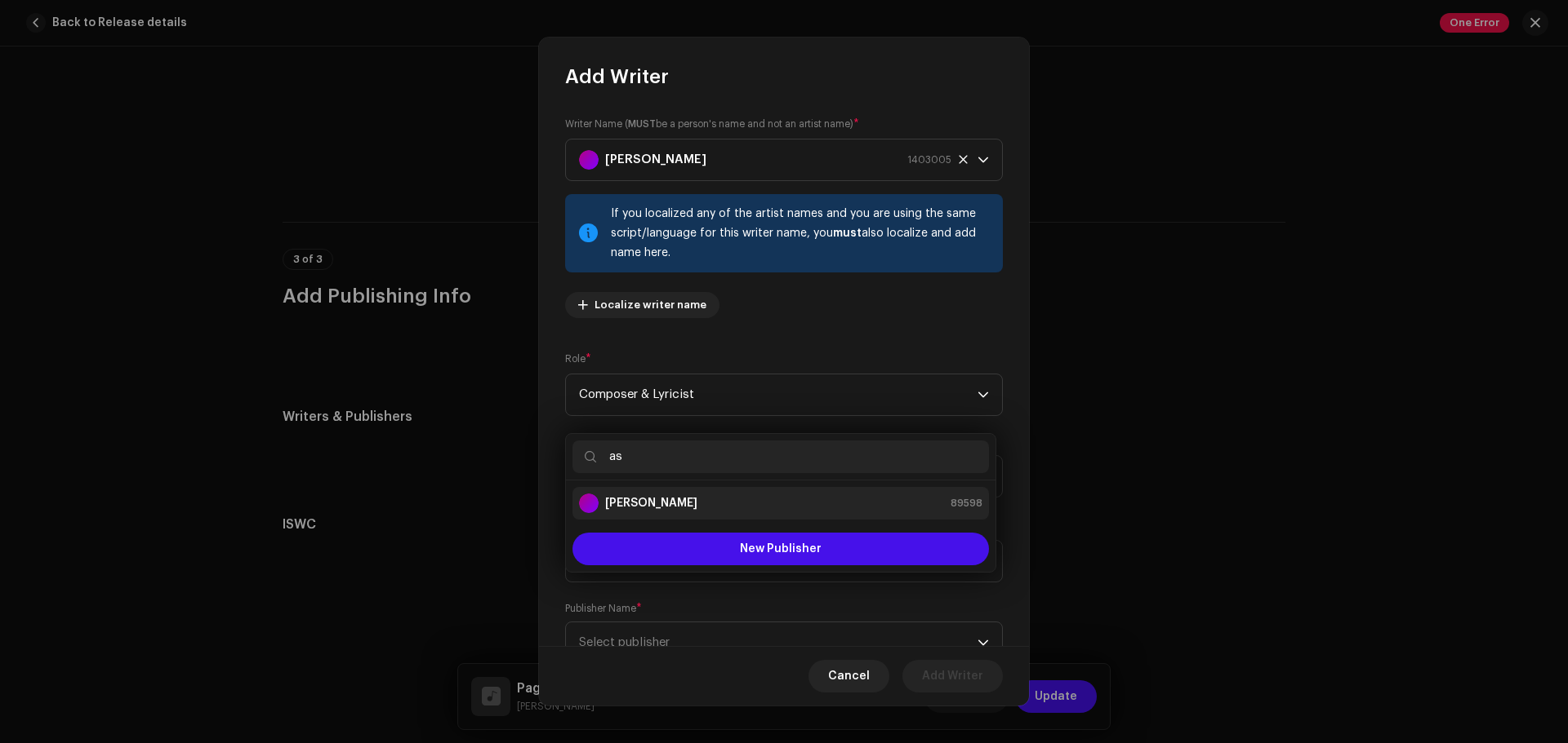
type input "as"
click at [723, 501] on div "[PERSON_NAME] 89598" at bounding box center [780, 503] width 403 height 20
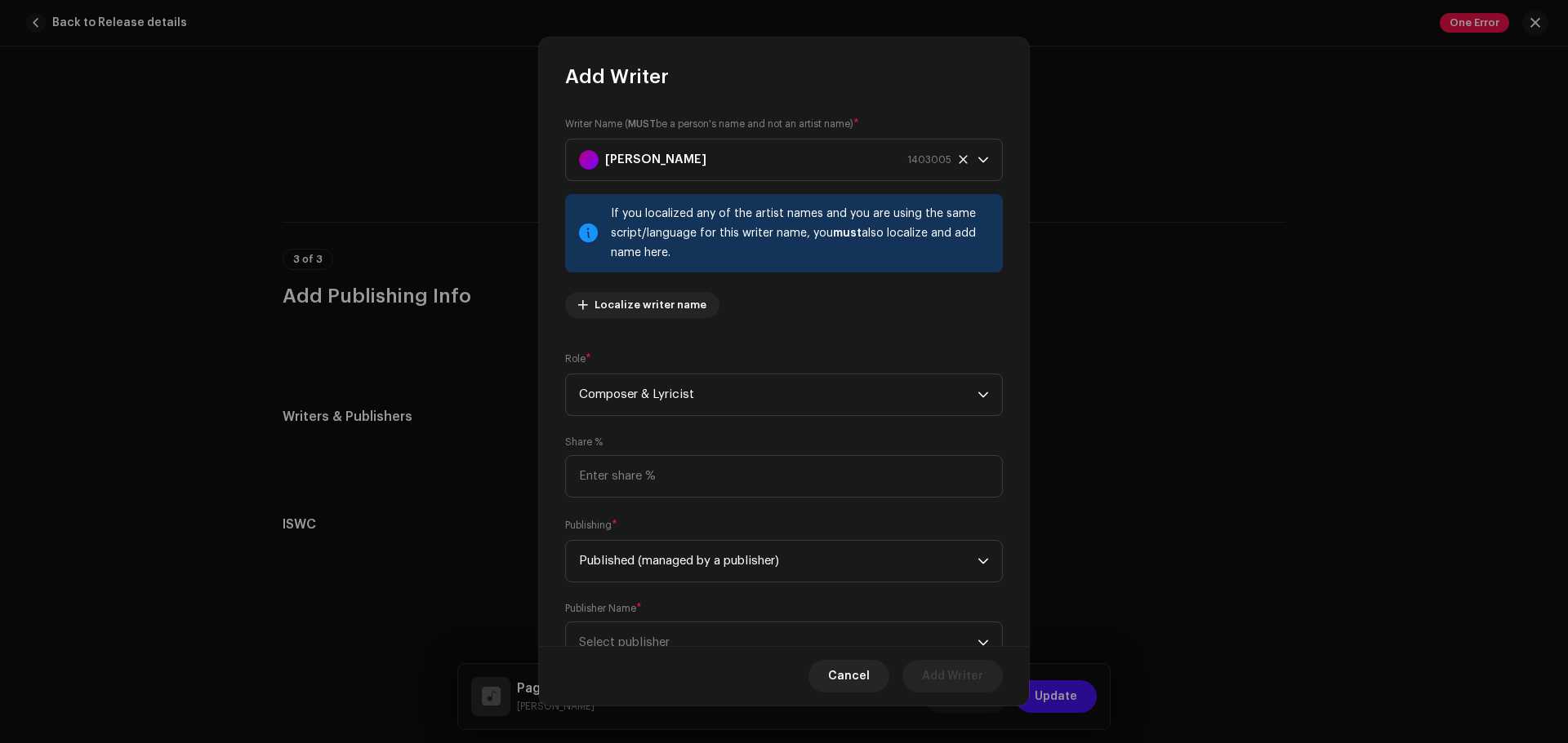
scroll to position [16, 0]
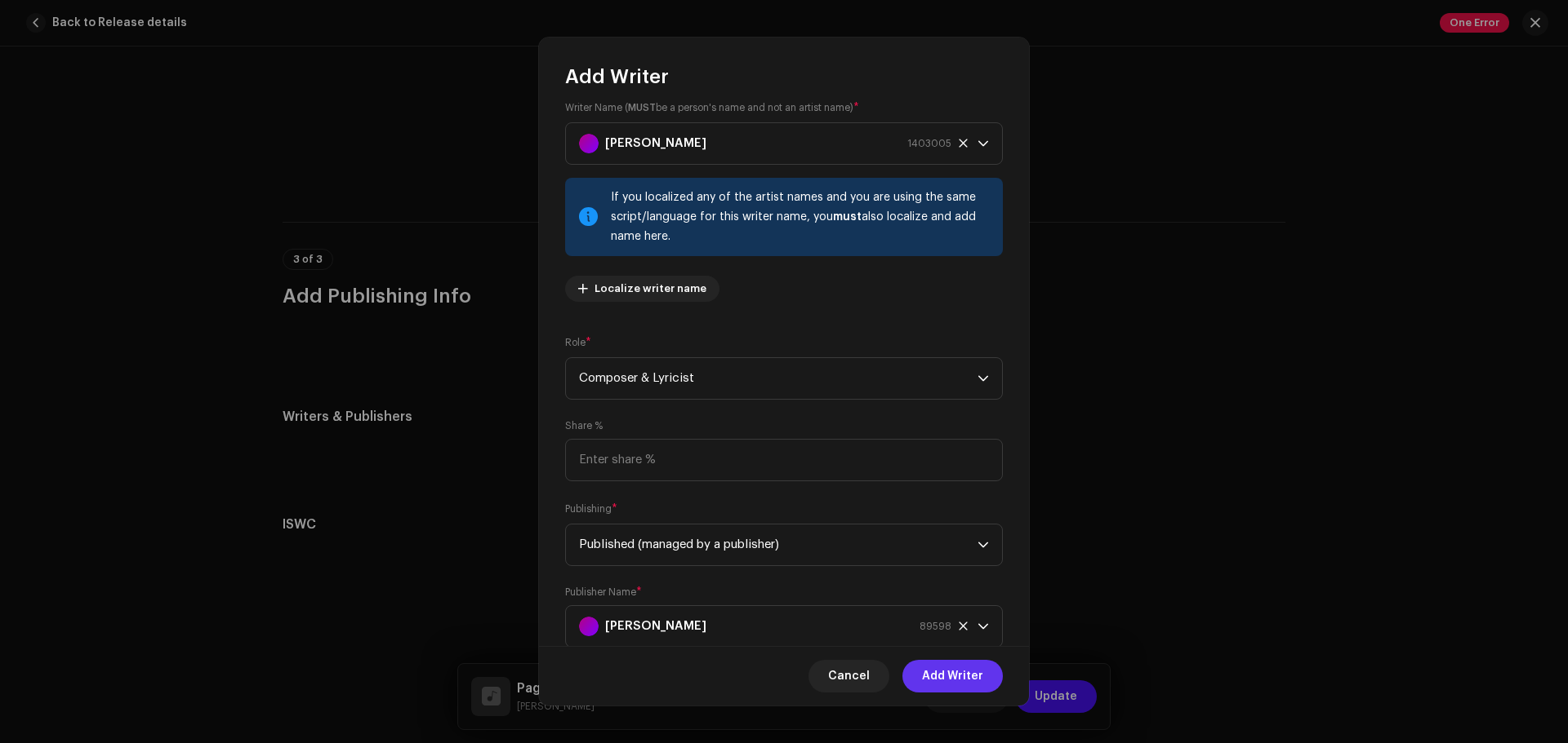
click at [950, 566] on span "Add Writer" at bounding box center [952, 676] width 61 height 33
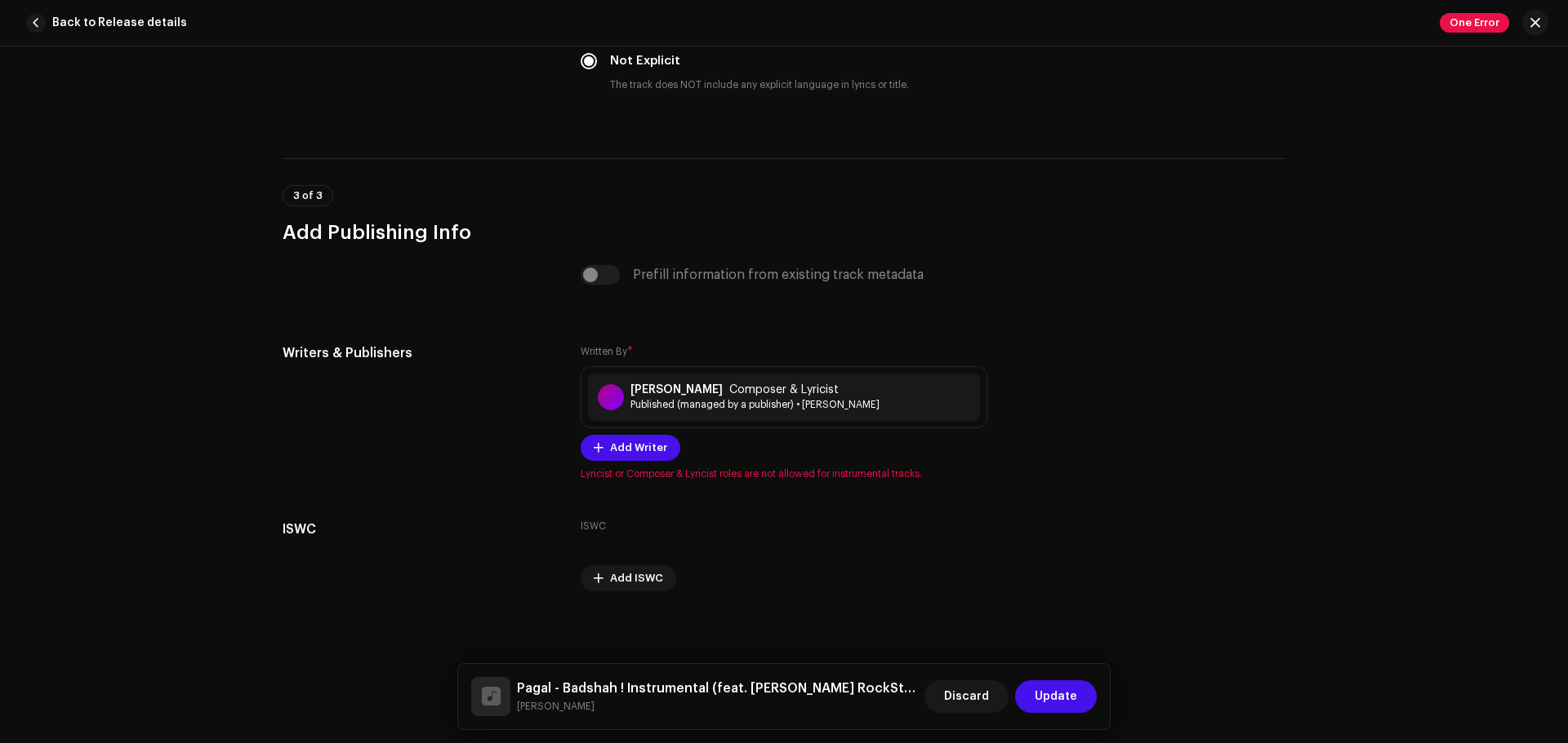
scroll to position [3086, 0]
click at [800, 402] on span "Published (managed by a publisher) • [PERSON_NAME]" at bounding box center [755, 403] width 249 height 13
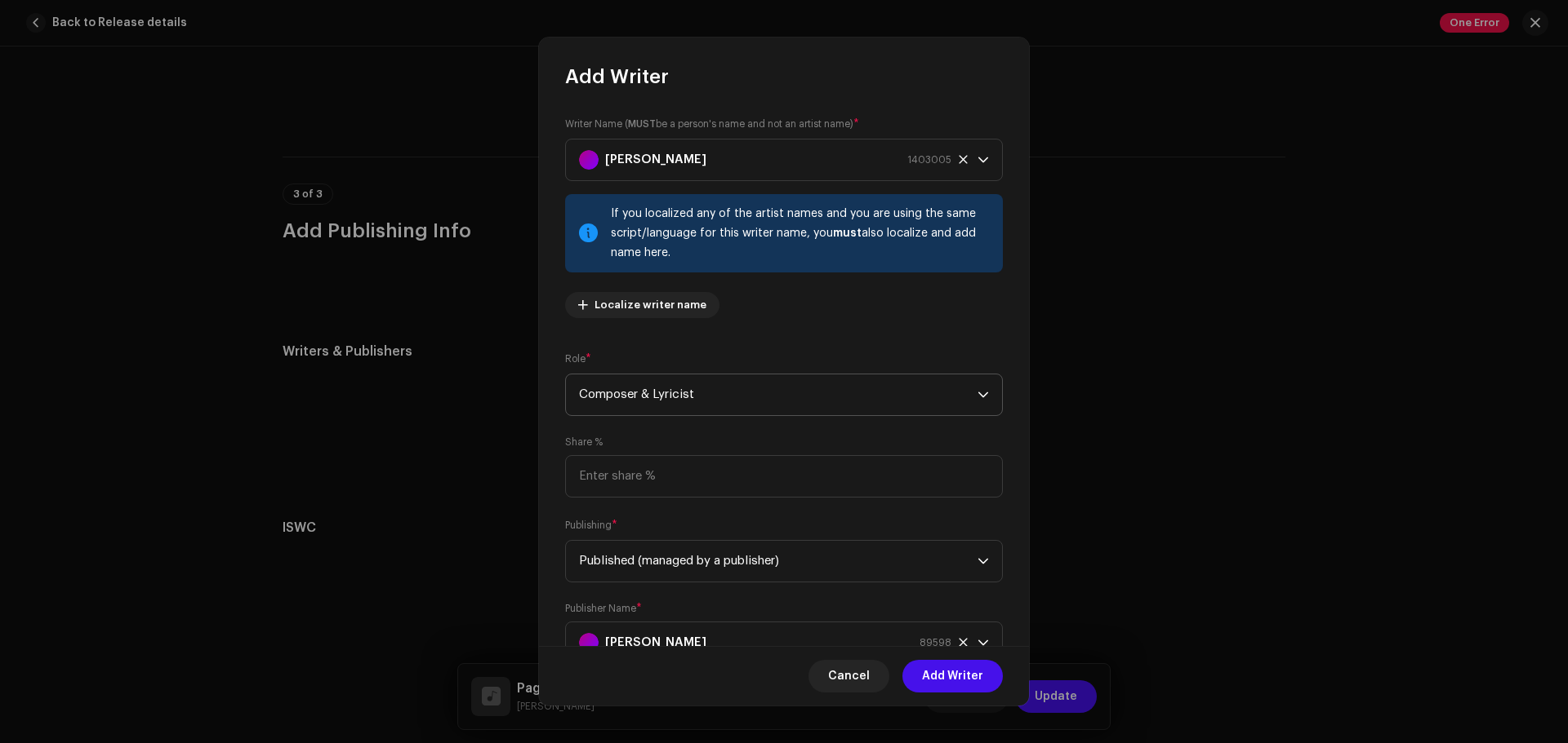
click at [845, 394] on span "Composer & Lyricist" at bounding box center [778, 395] width 399 height 41
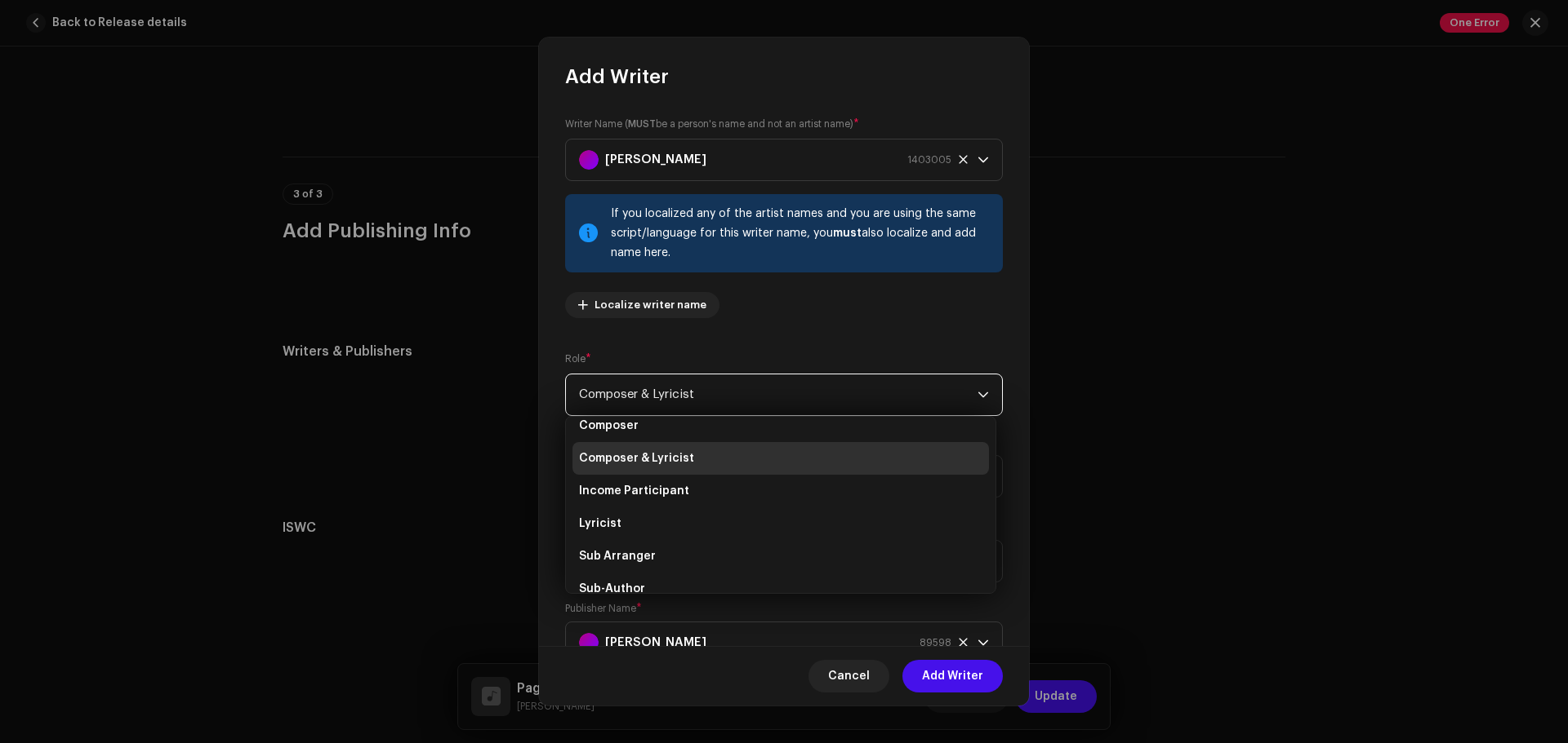
scroll to position [0, 0]
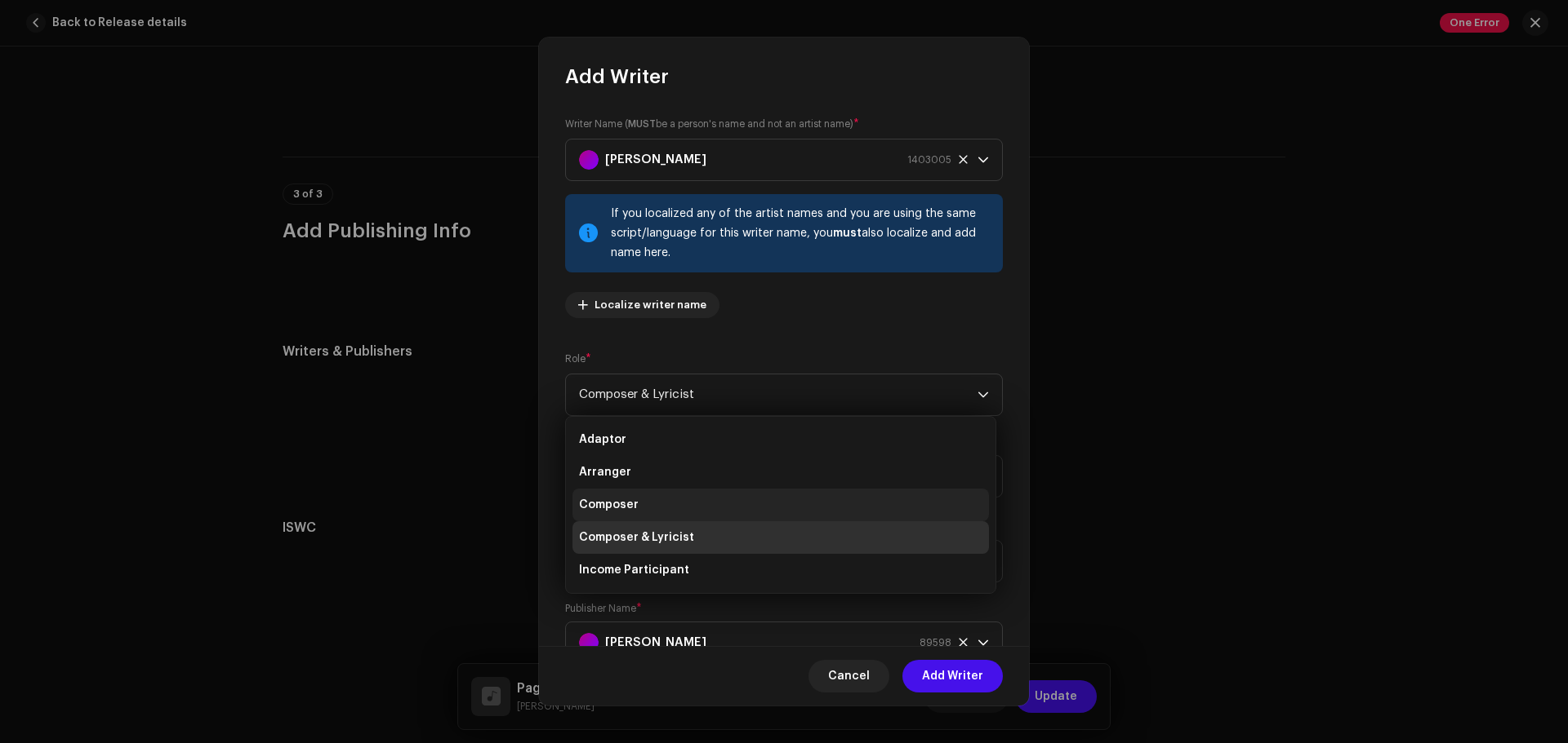
click at [722, 508] on li "Composer" at bounding box center [780, 505] width 417 height 33
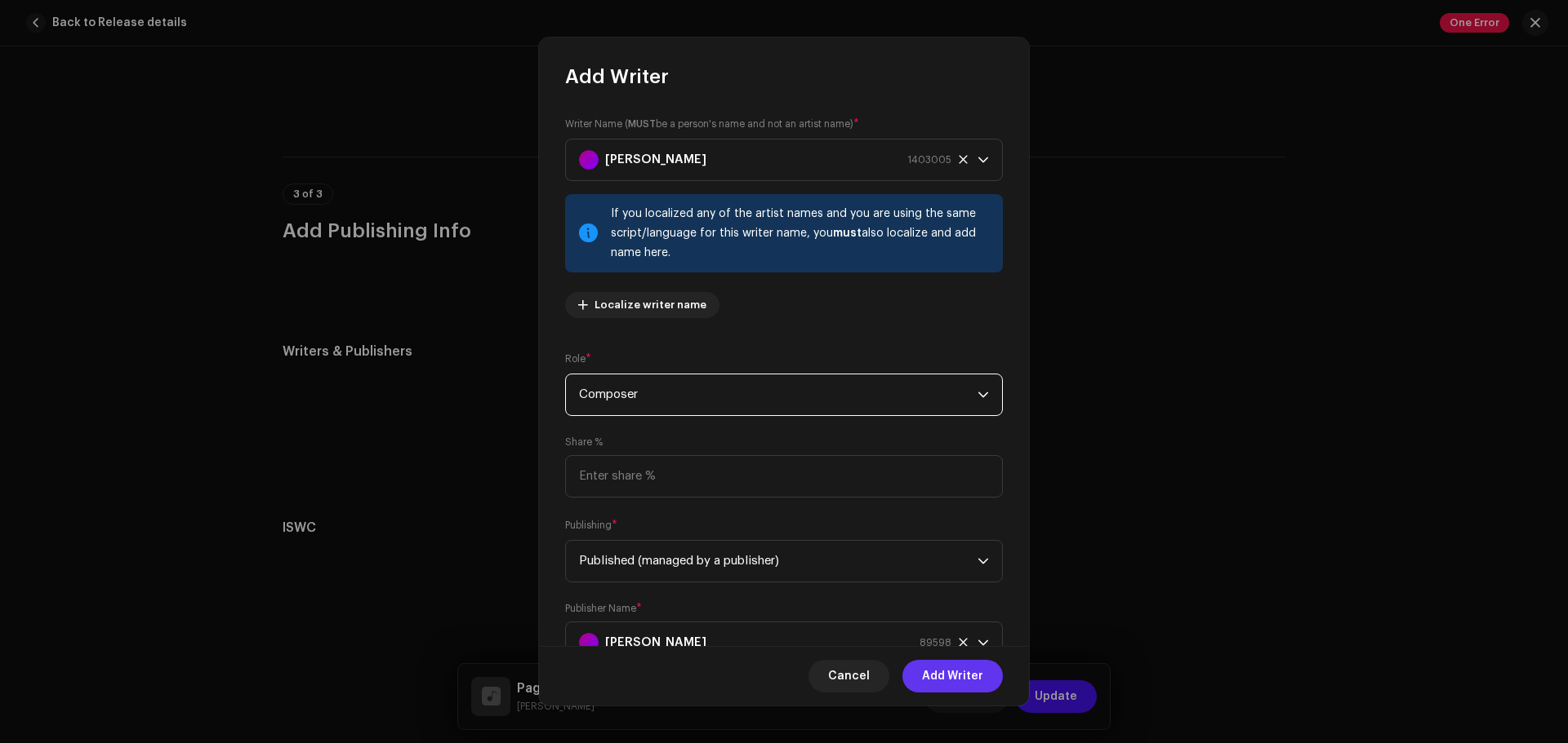
click at [956, 566] on span "Add Writer" at bounding box center [952, 676] width 61 height 33
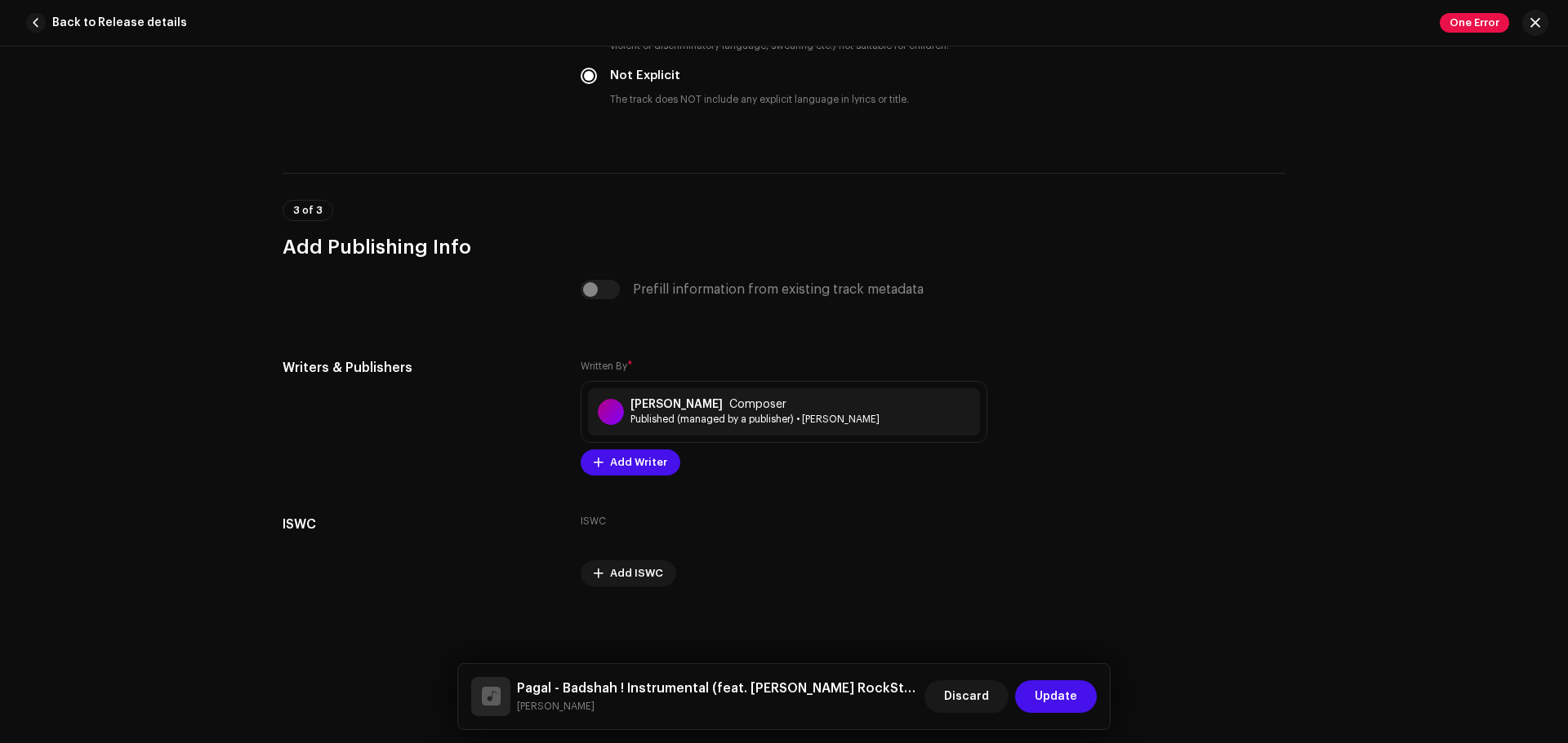
scroll to position [3070, 0]
click at [1055, 566] on span "Update" at bounding box center [1055, 697] width 43 height 33
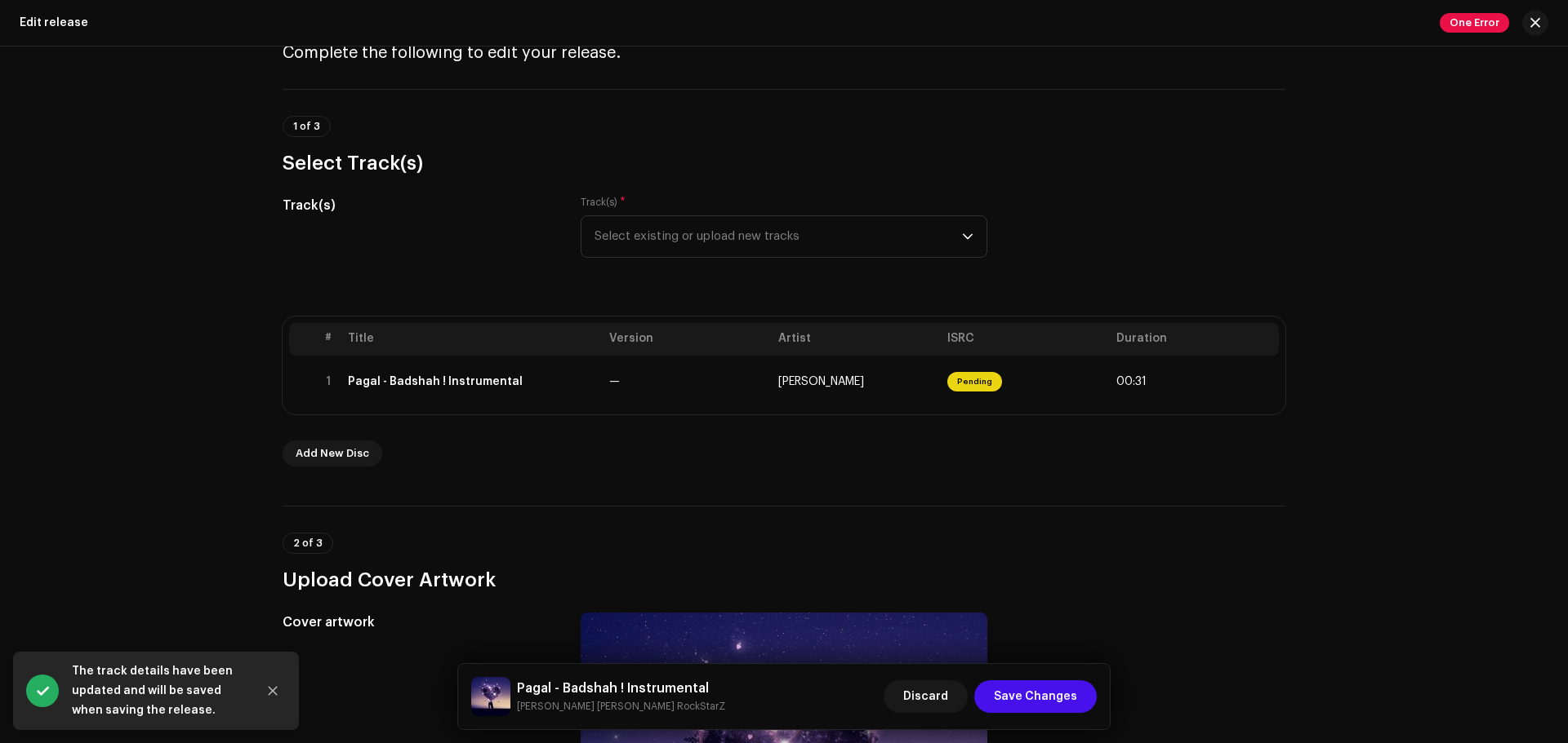
click at [1008, 555] on div "2 of 3 Upload Cover Artwork" at bounding box center [783, 563] width 1002 height 60
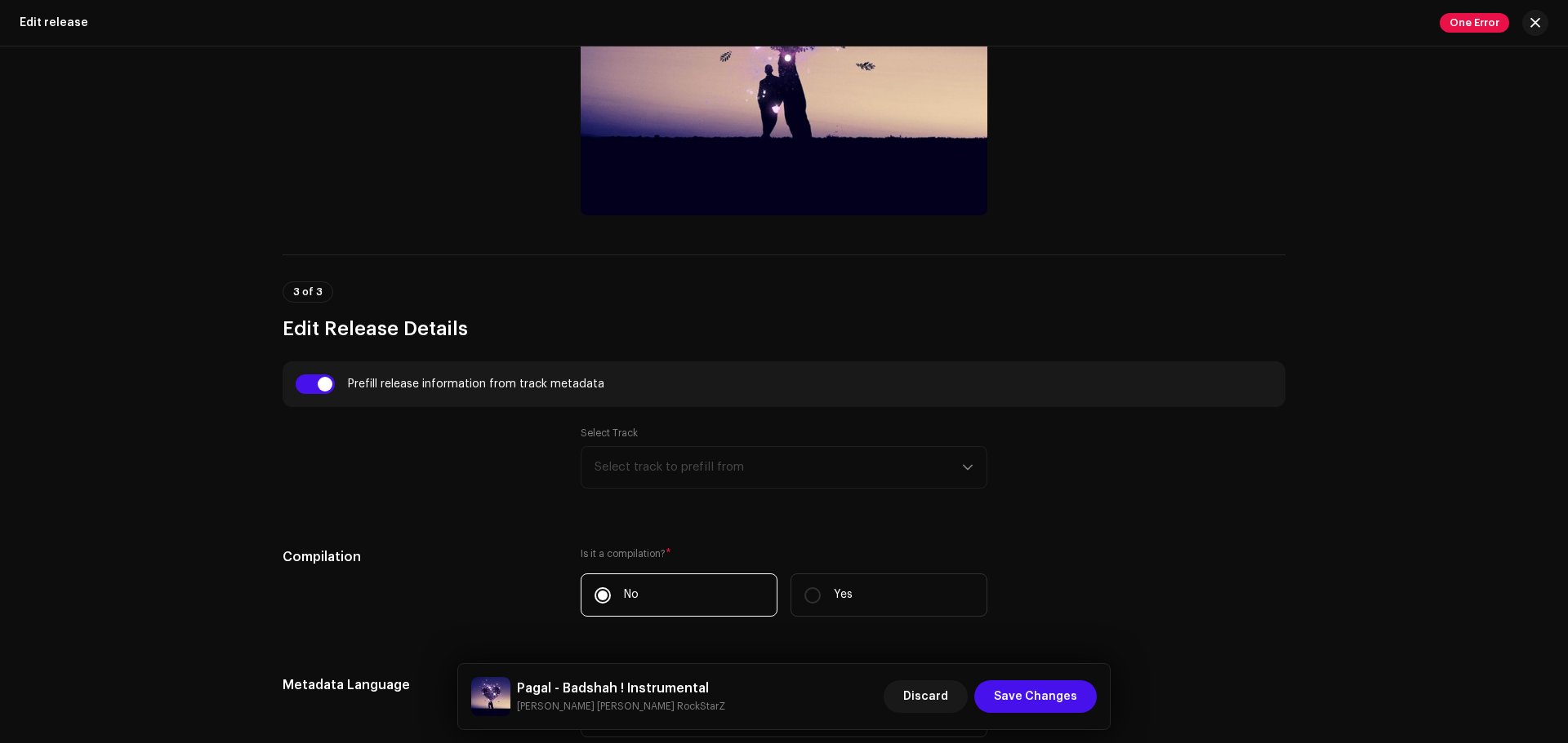
scroll to position [891, 0]
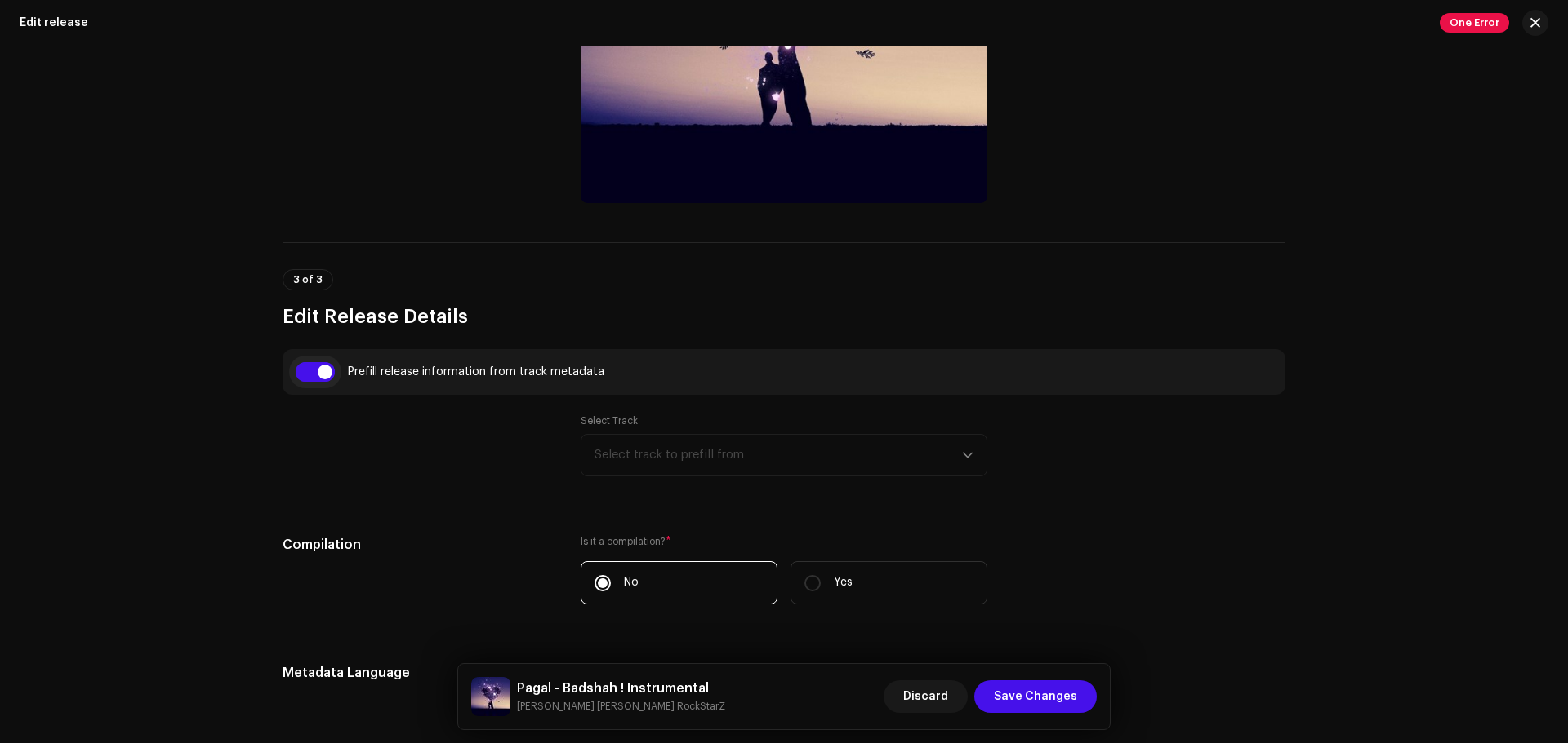
click at [325, 365] on input "checkbox" at bounding box center [315, 372] width 39 height 20
checkbox input "false"
type input "[PERSON_NAME] [PERSON_NAME]"
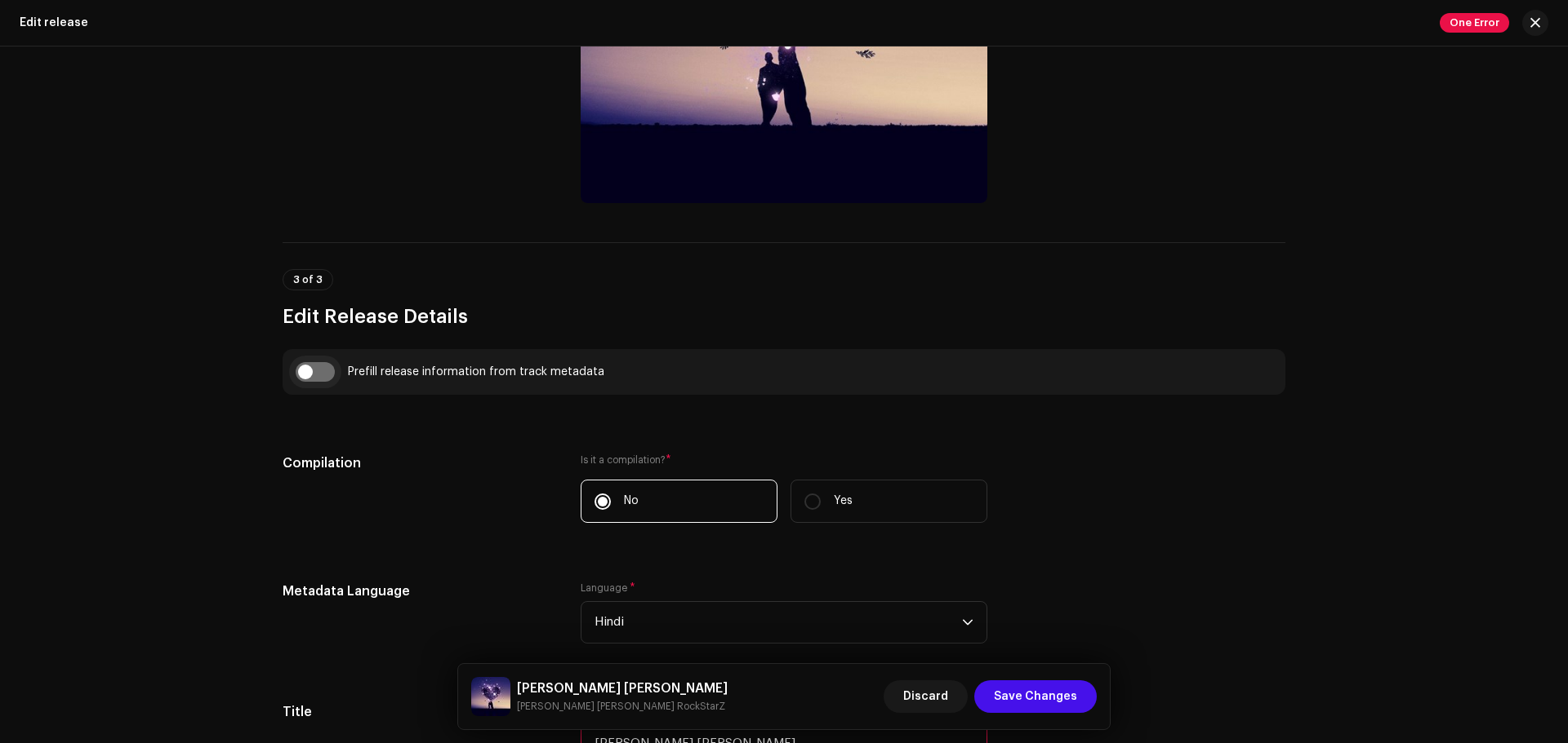
click at [325, 365] on input "checkbox" at bounding box center [315, 372] width 39 height 20
checkbox input "true"
type input "Pagal - Badshah ! Instrumental"
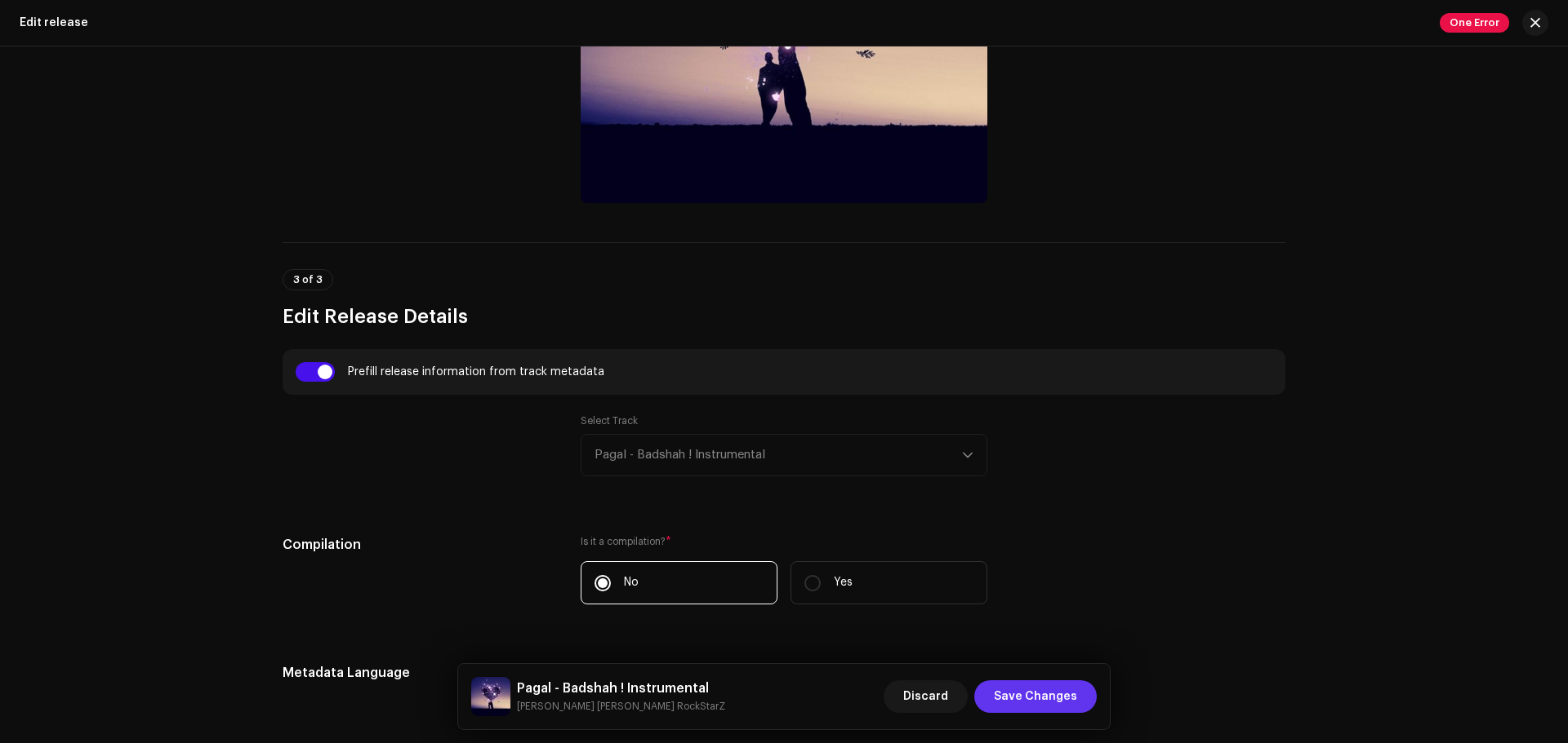
click at [1038, 566] on span "Save Changes" at bounding box center [1035, 697] width 83 height 33
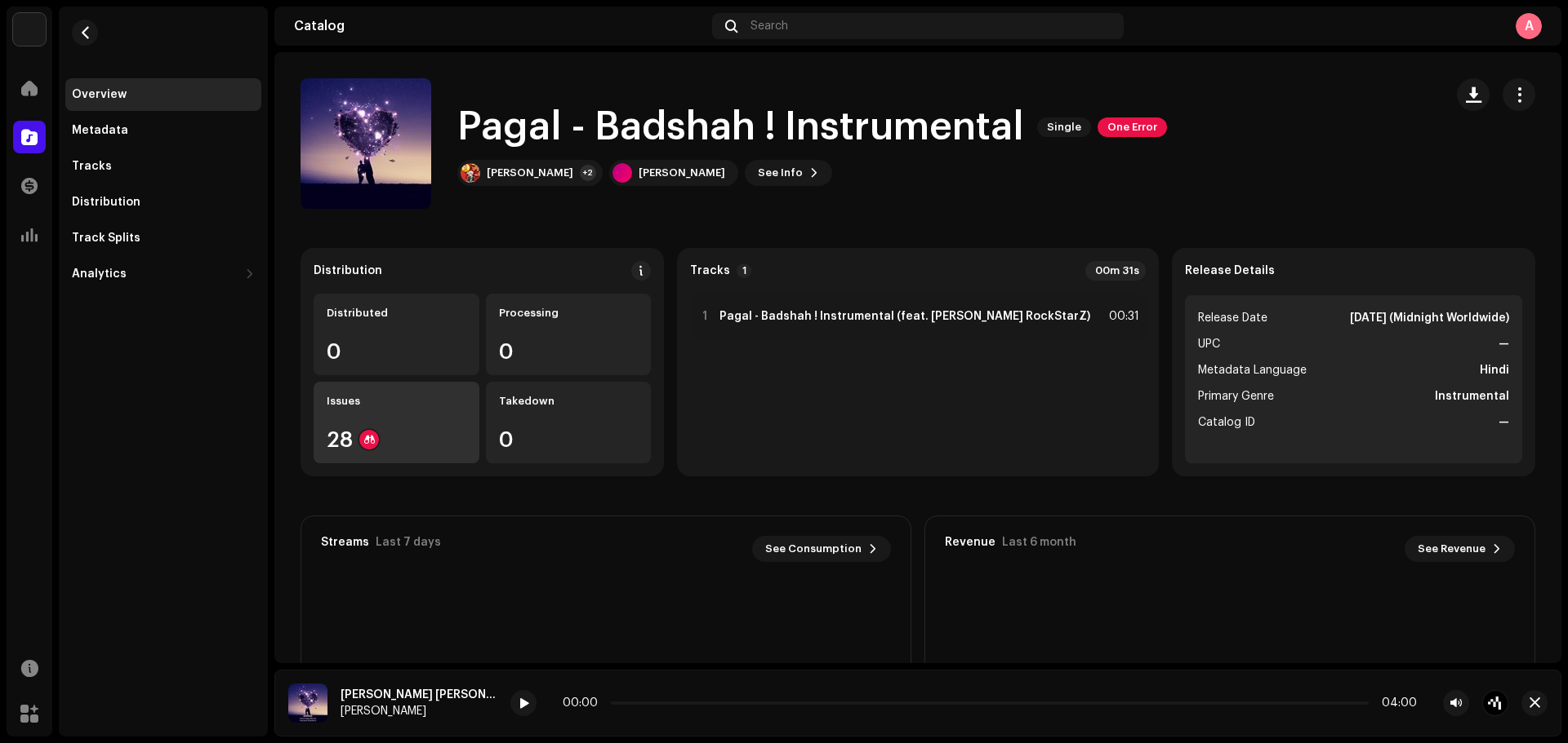
click at [393, 400] on div "Issues" at bounding box center [397, 401] width 140 height 13
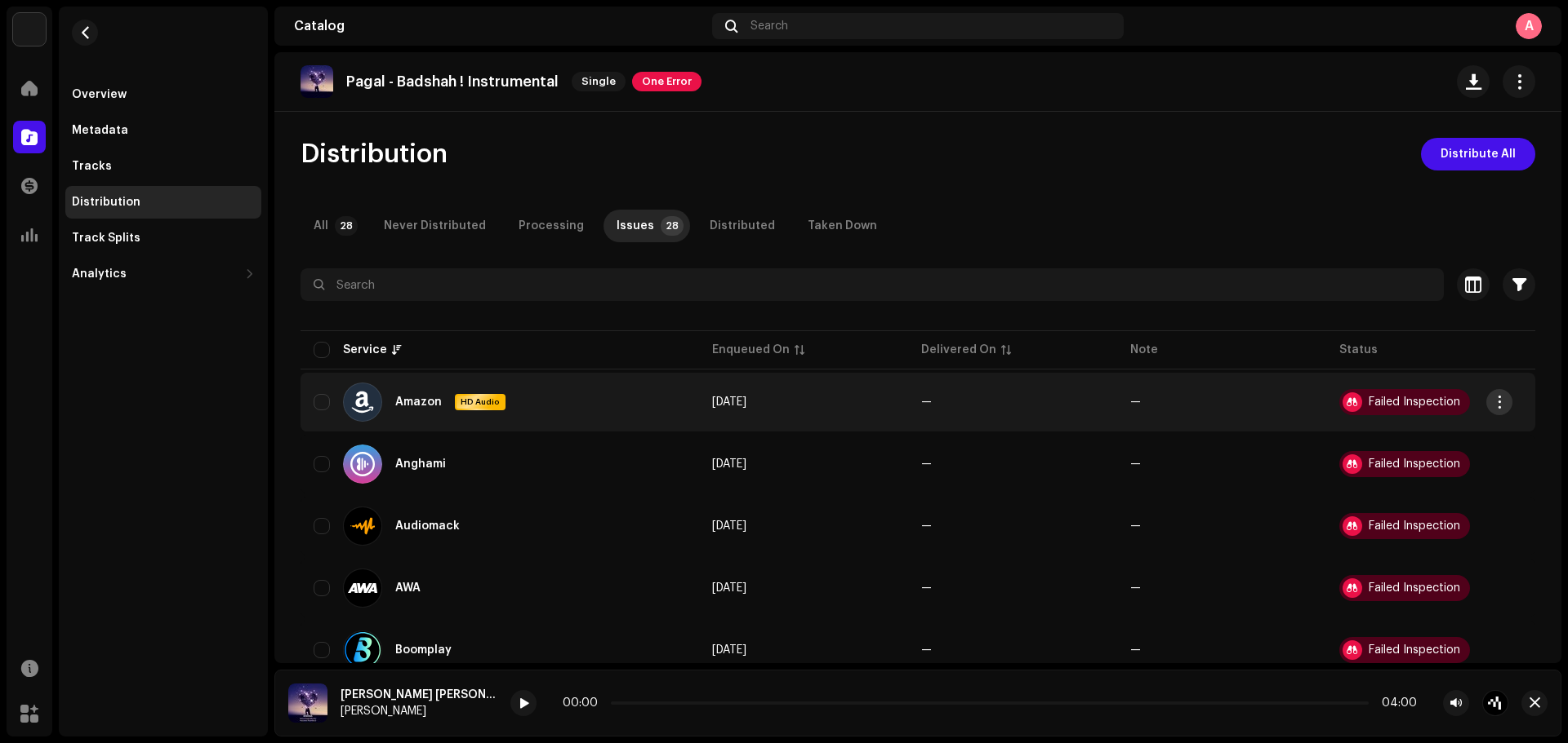
click at [1253, 394] on button "button" at bounding box center [1499, 402] width 26 height 26
click at [1253, 431] on div "View Issues" at bounding box center [1422, 439] width 165 height 33
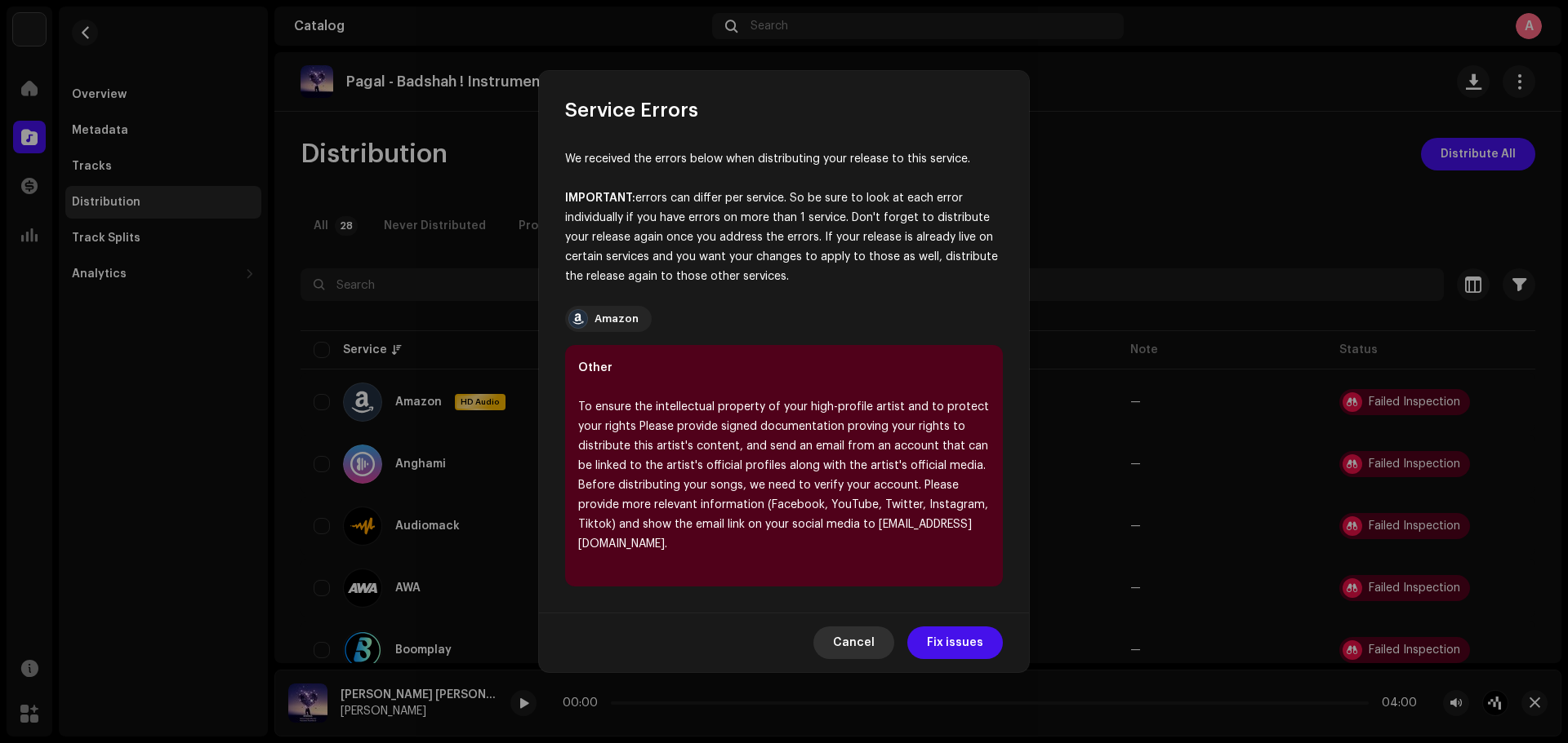
click at [875, 566] on span "Cancel" at bounding box center [854, 643] width 42 height 33
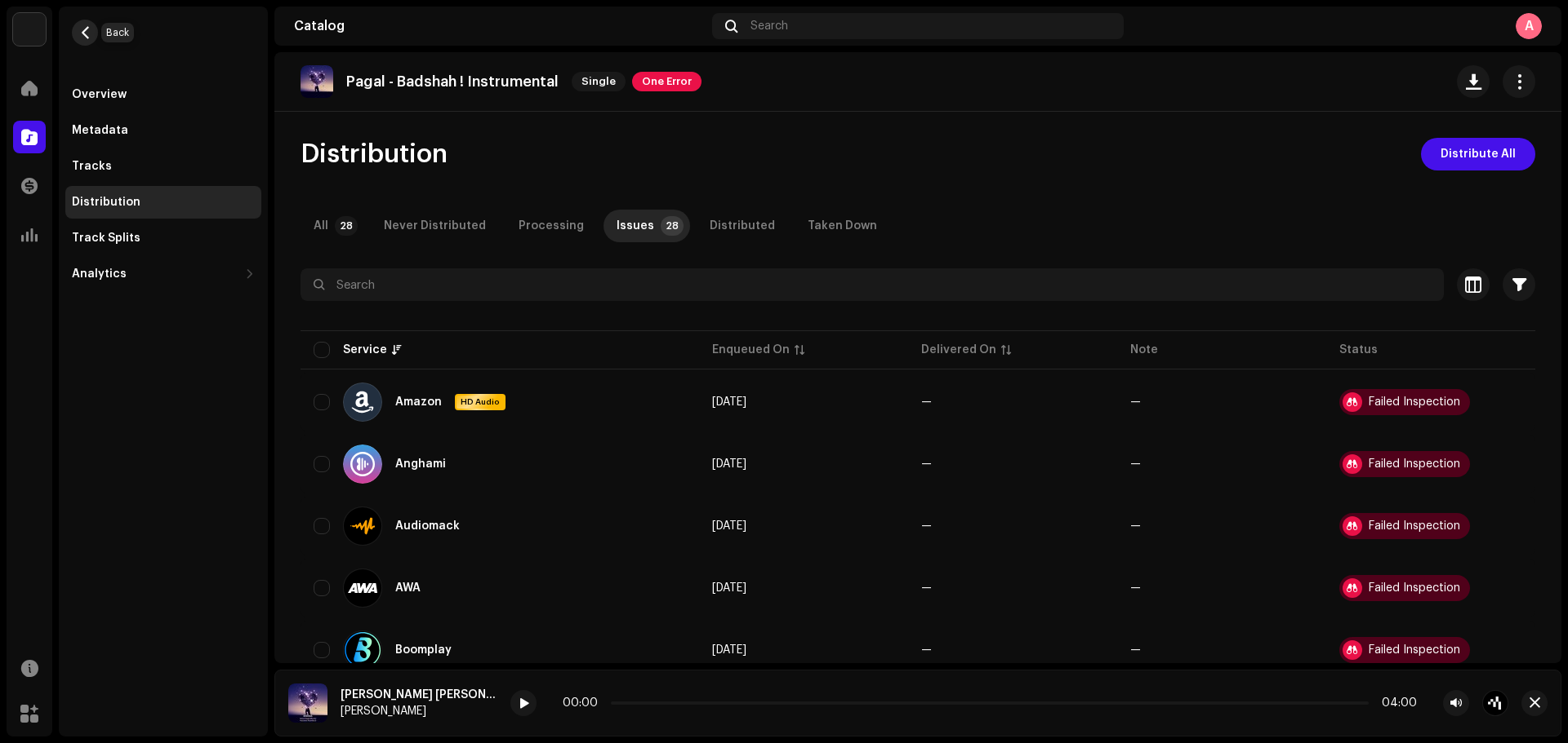
click at [88, 26] on span "button" at bounding box center [85, 33] width 12 height 13
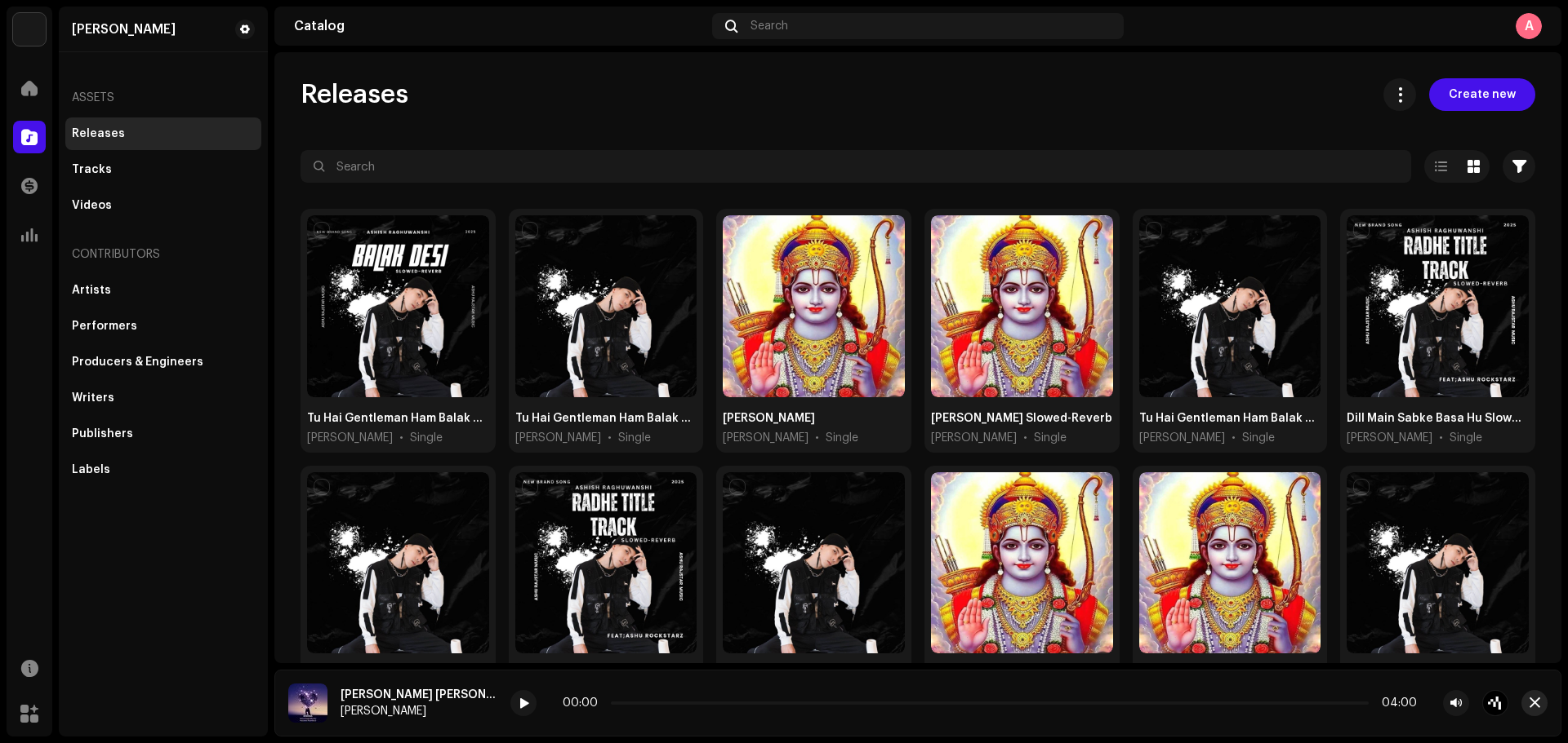
click at [1253, 566] on span "button" at bounding box center [1534, 703] width 10 height 13
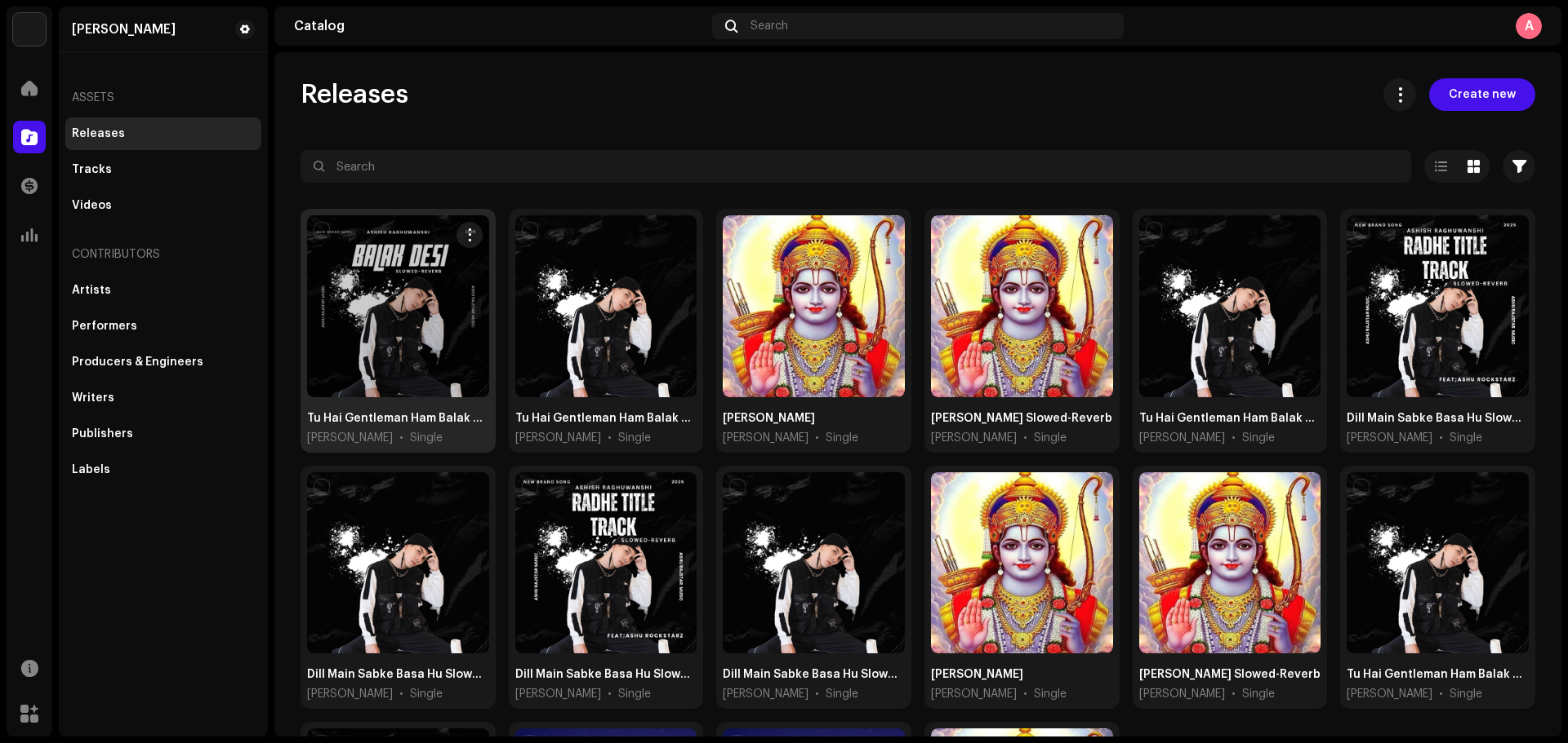
click at [410, 345] on div at bounding box center [398, 306] width 182 height 182
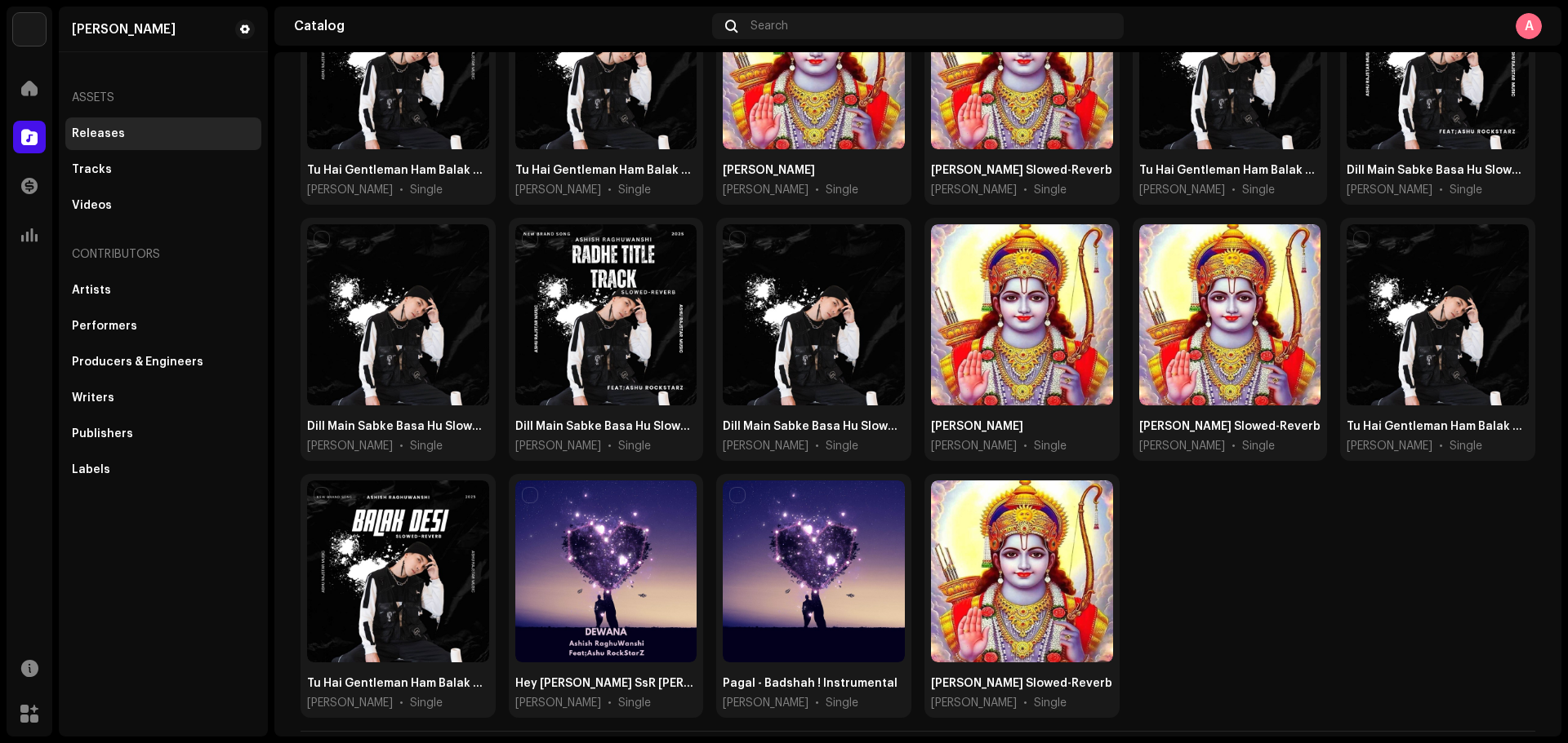
scroll to position [277, 0]
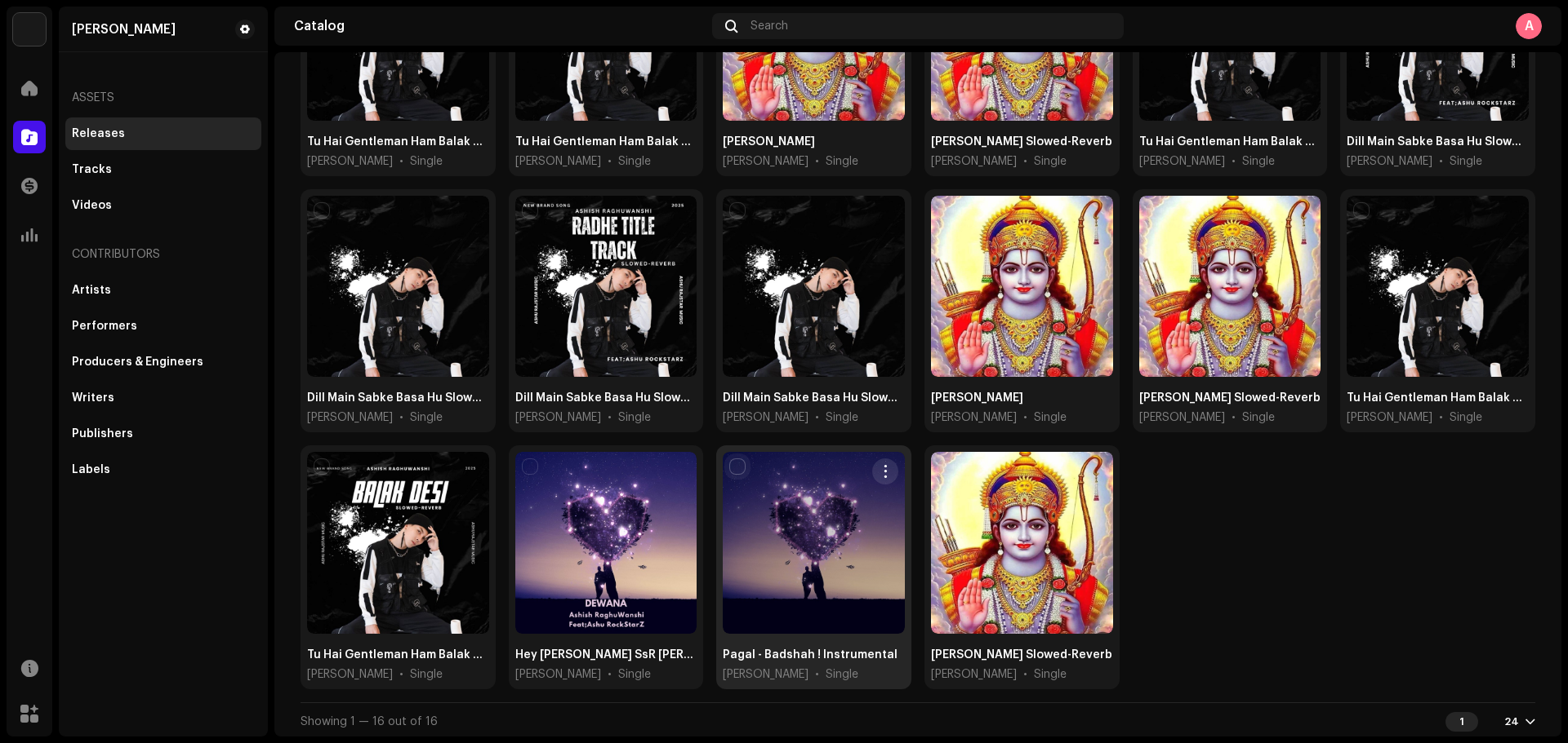
click at [729, 459] on input "checkbox" at bounding box center [737, 466] width 16 height 16
checkbox input "true"
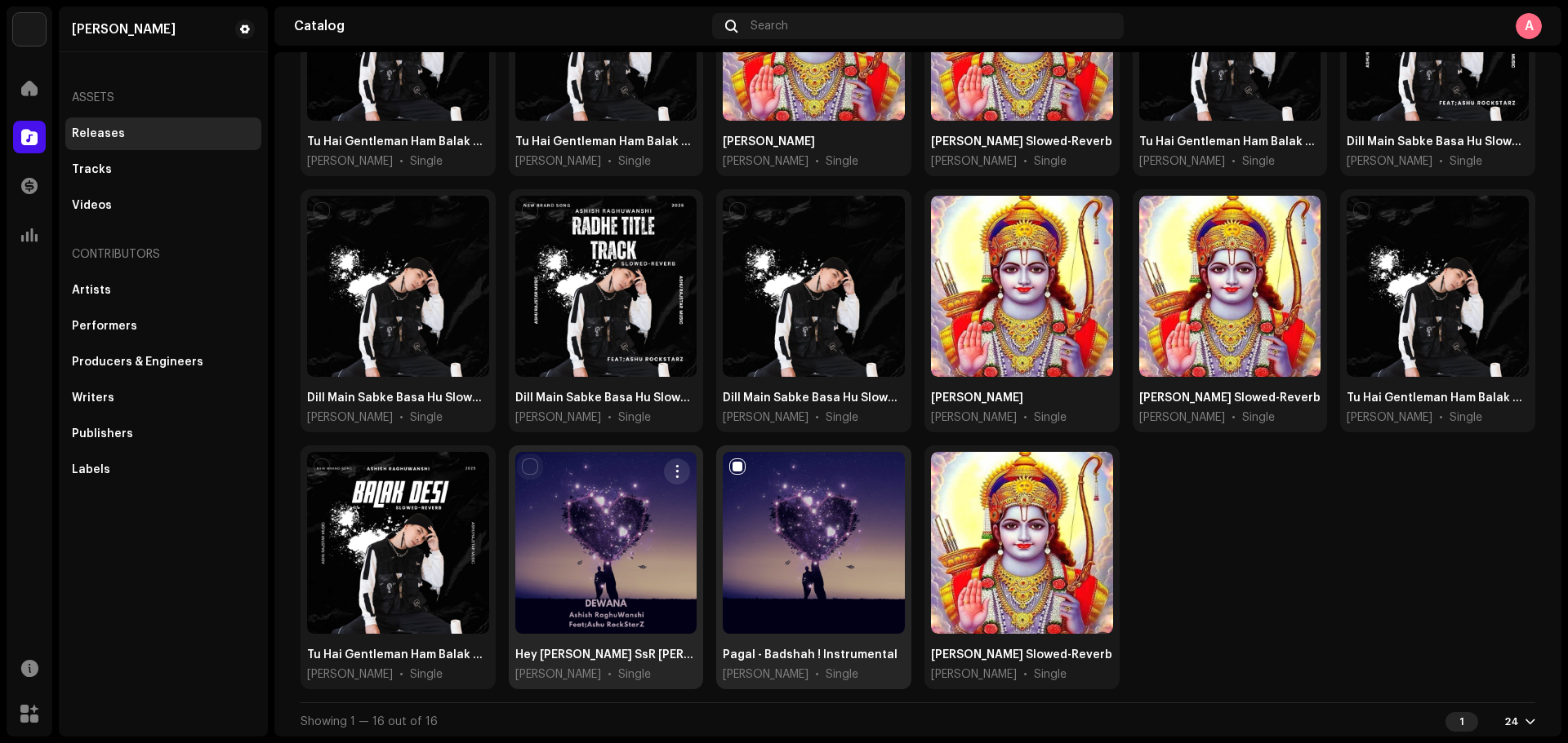
click at [532, 463] on input "checkbox" at bounding box center [529, 466] width 16 height 16
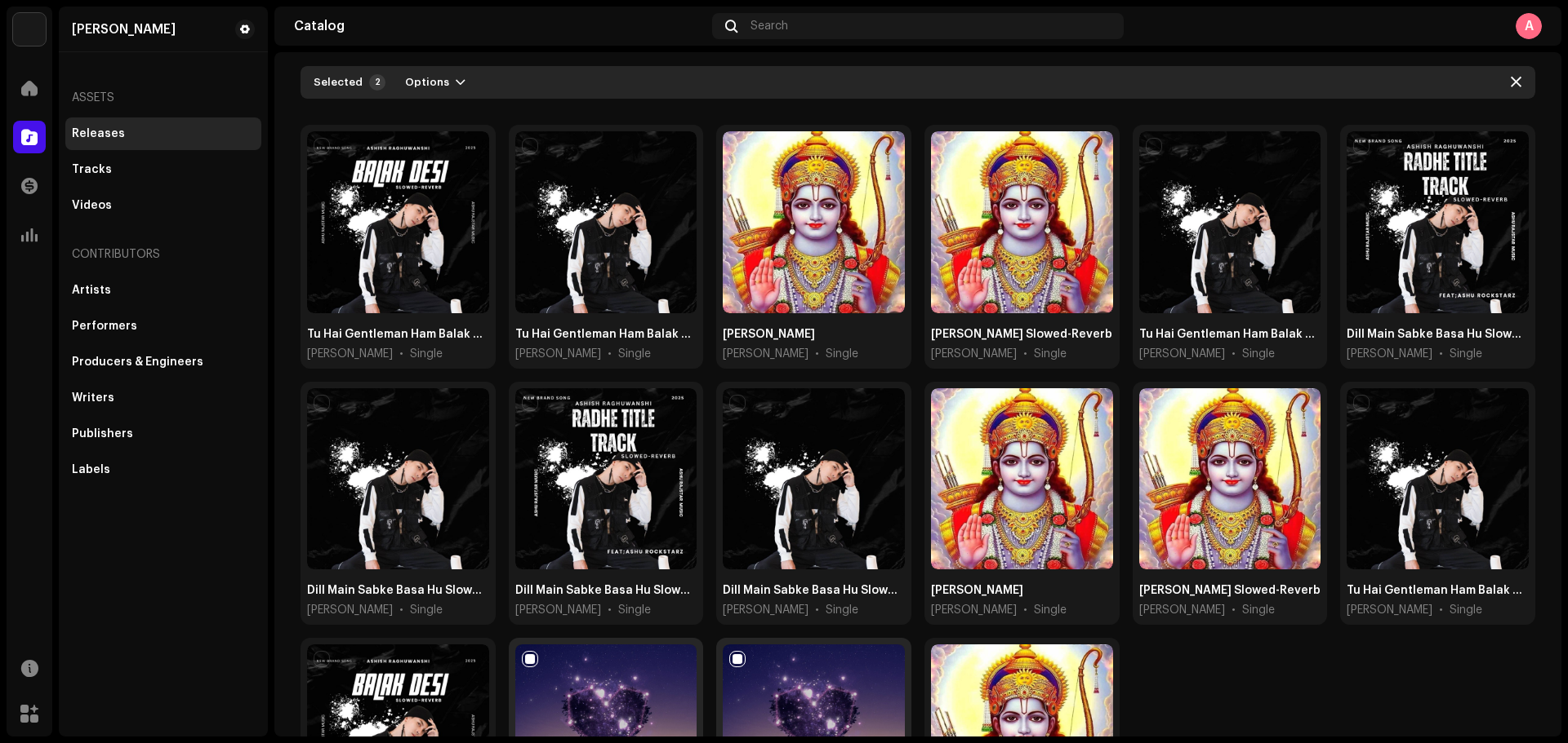
scroll to position [0, 0]
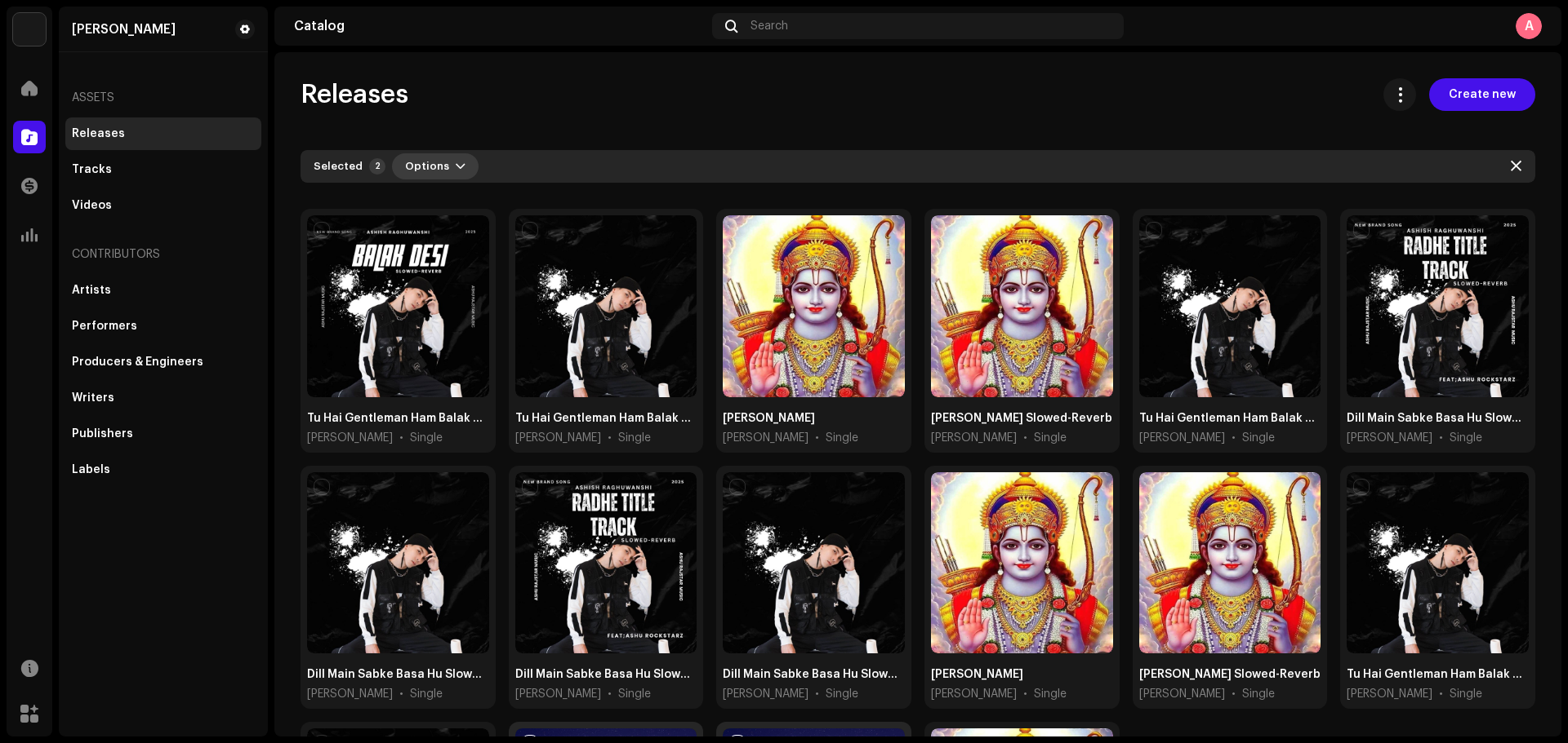
click at [444, 166] on button "Options" at bounding box center [435, 167] width 87 height 26
click at [441, 198] on span "Archive" at bounding box center [424, 203] width 45 height 13
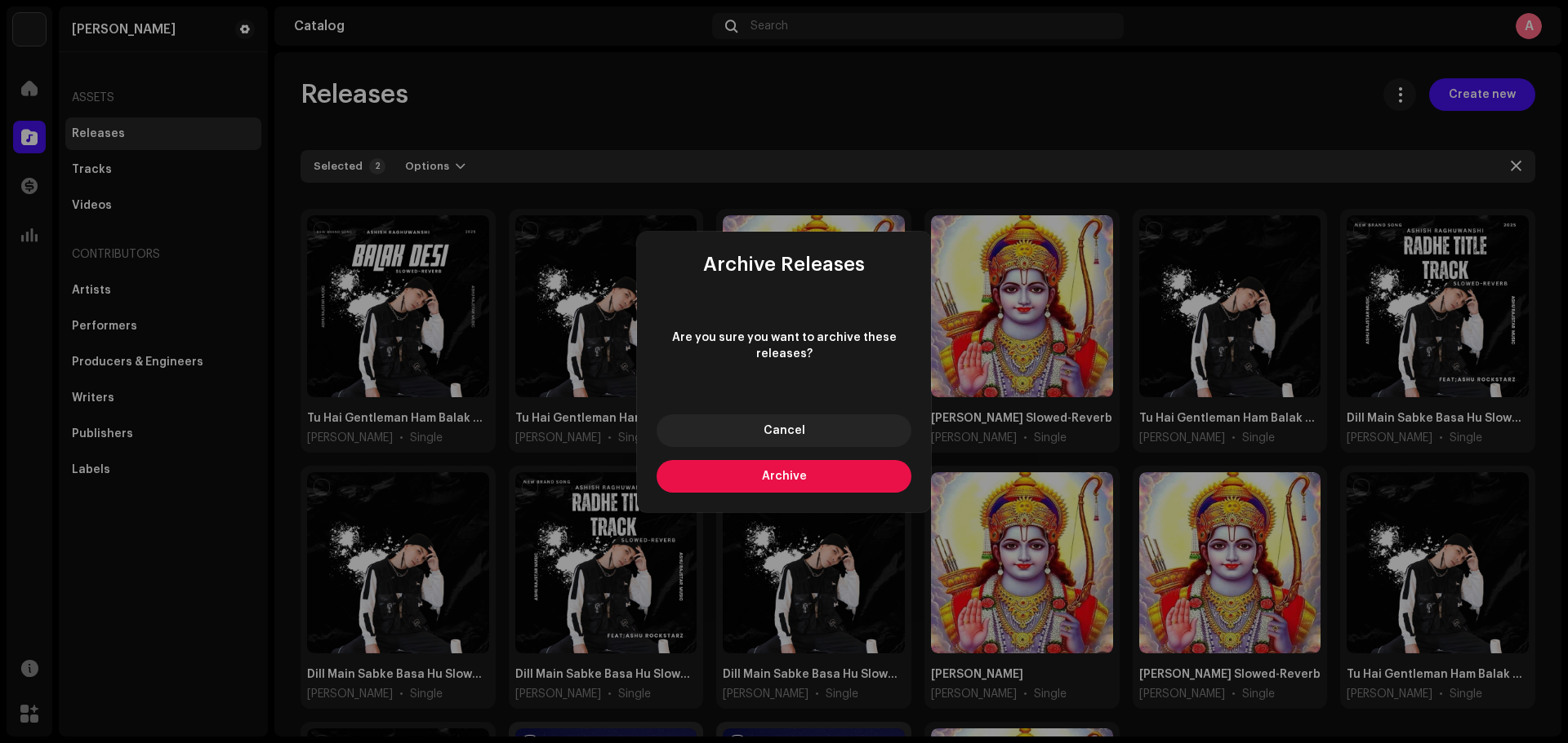
click at [746, 475] on button "Archive" at bounding box center [784, 477] width 255 height 33
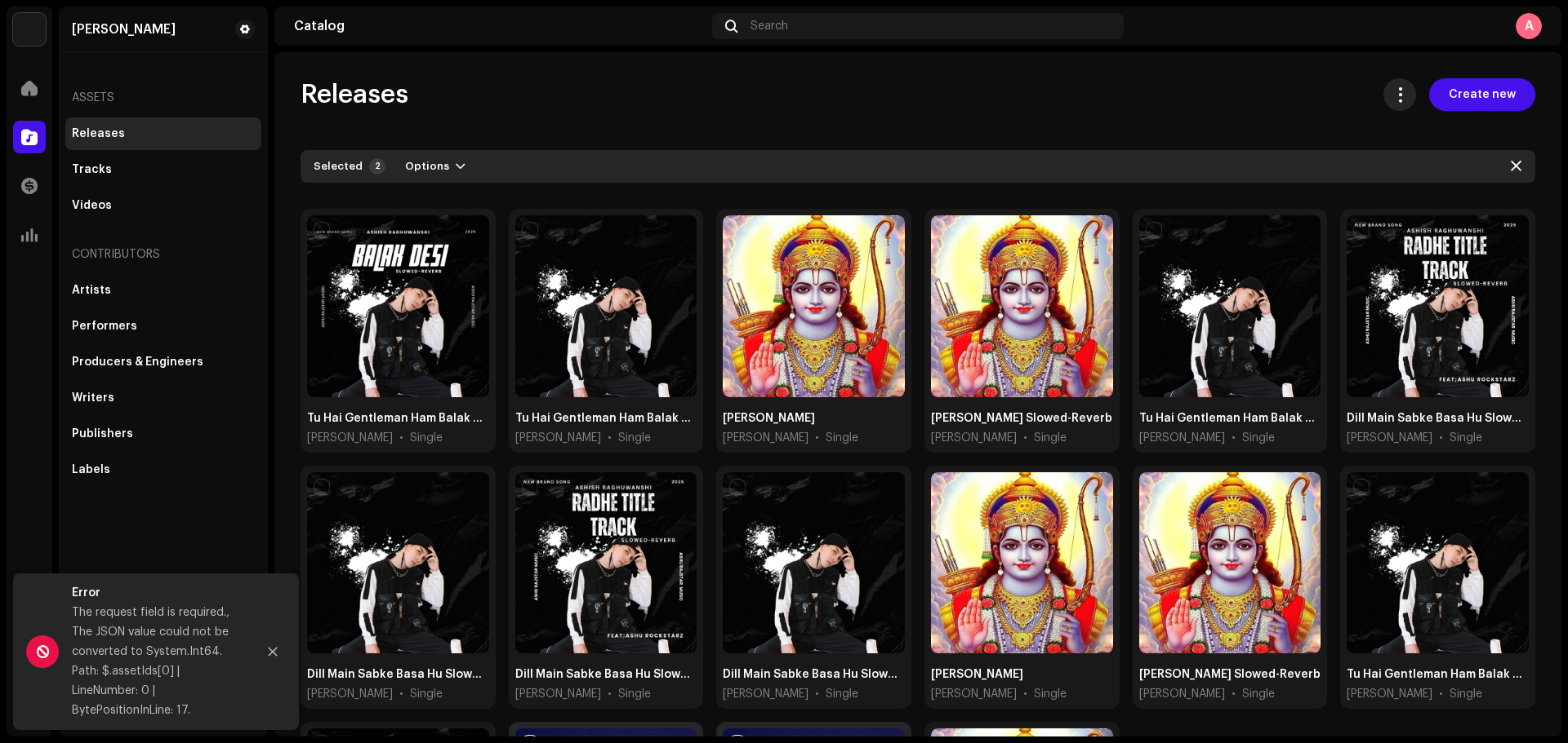
click at [1253, 92] on button at bounding box center [1399, 94] width 33 height 33
click at [1253, 111] on div "Releases Create new Selected 2 Options Filters Distribution status Never Distri…" at bounding box center [917, 549] width 1287 height 940
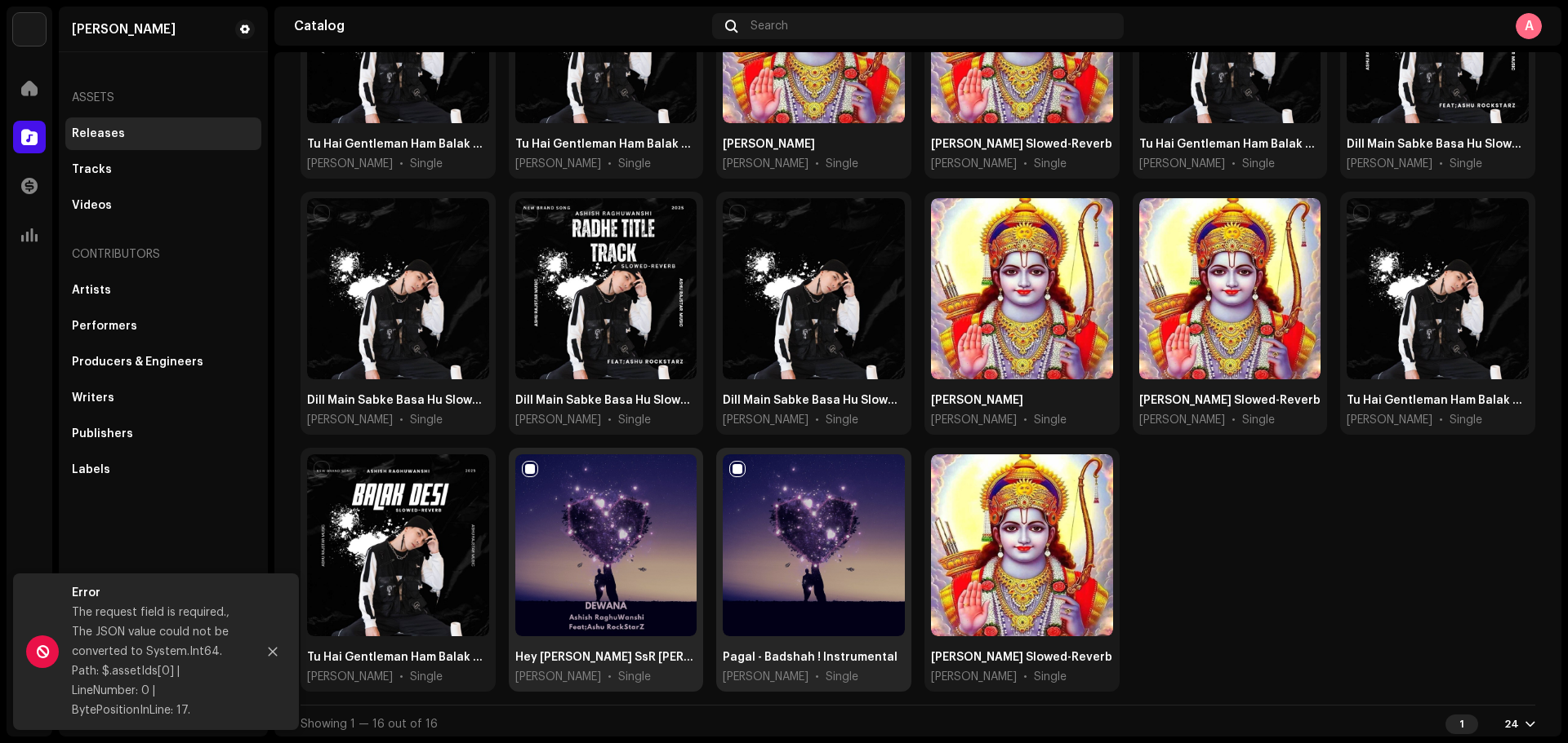
scroll to position [277, 0]
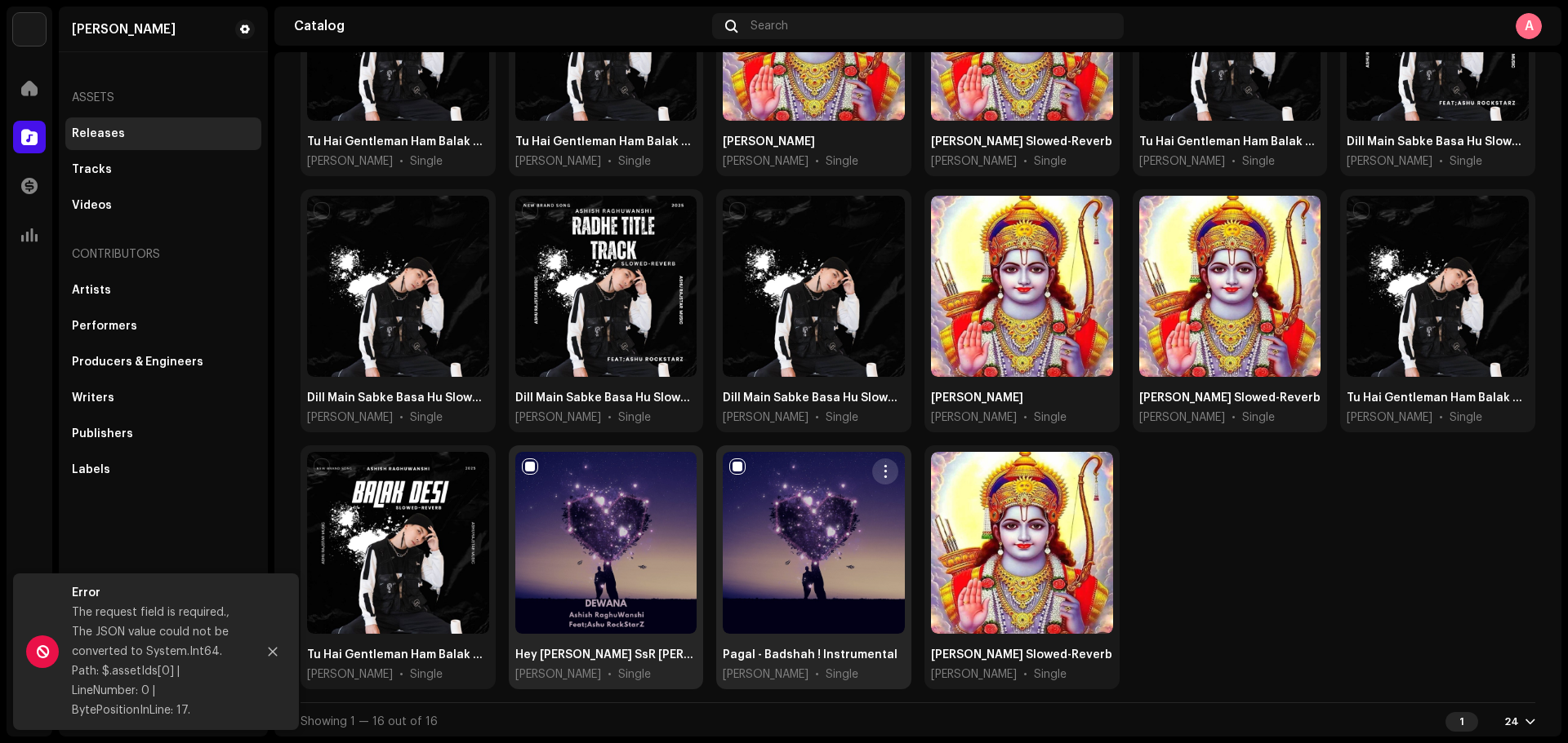
click at [884, 473] on span "button" at bounding box center [884, 472] width 12 height 13
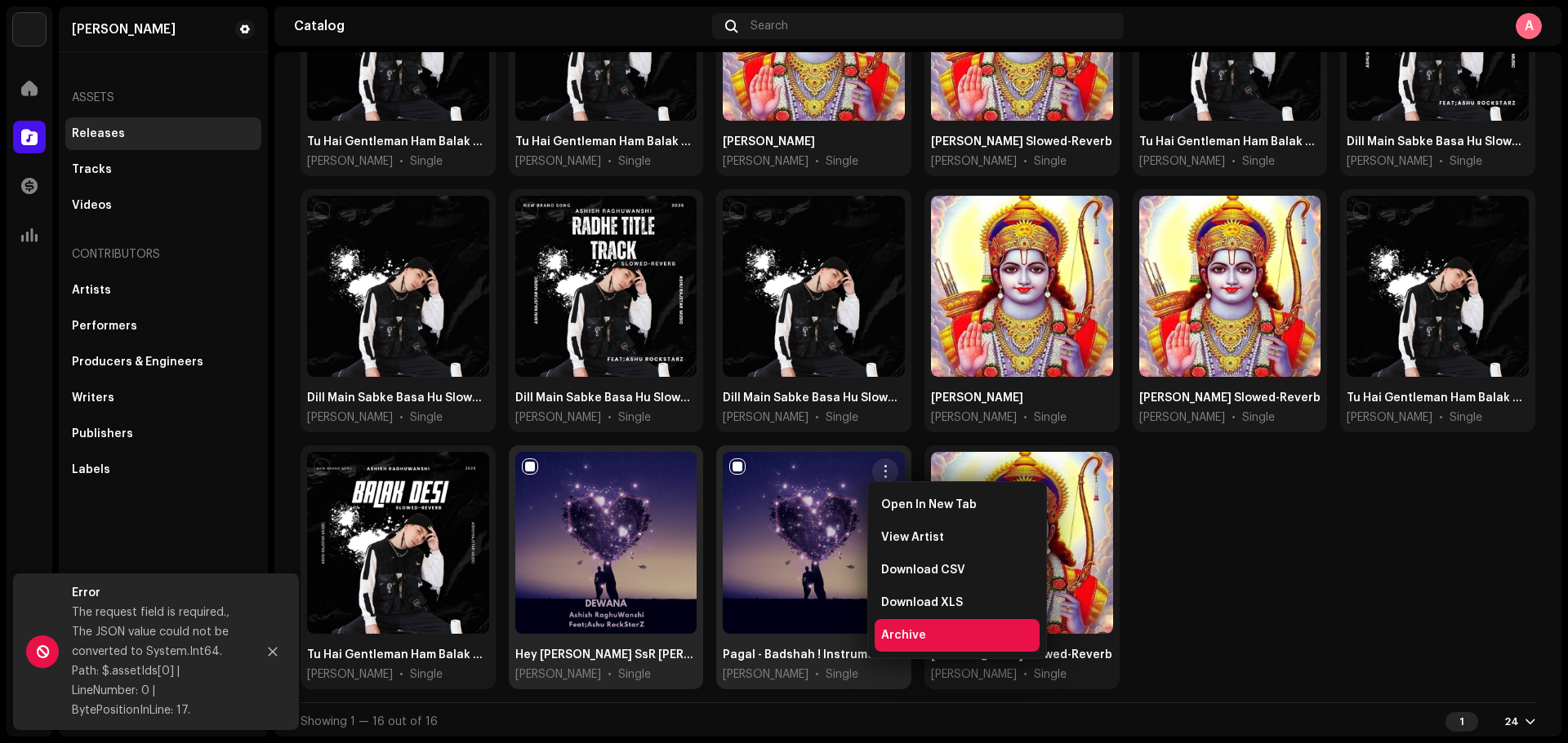
click at [907, 566] on span "Archive" at bounding box center [904, 635] width 45 height 13
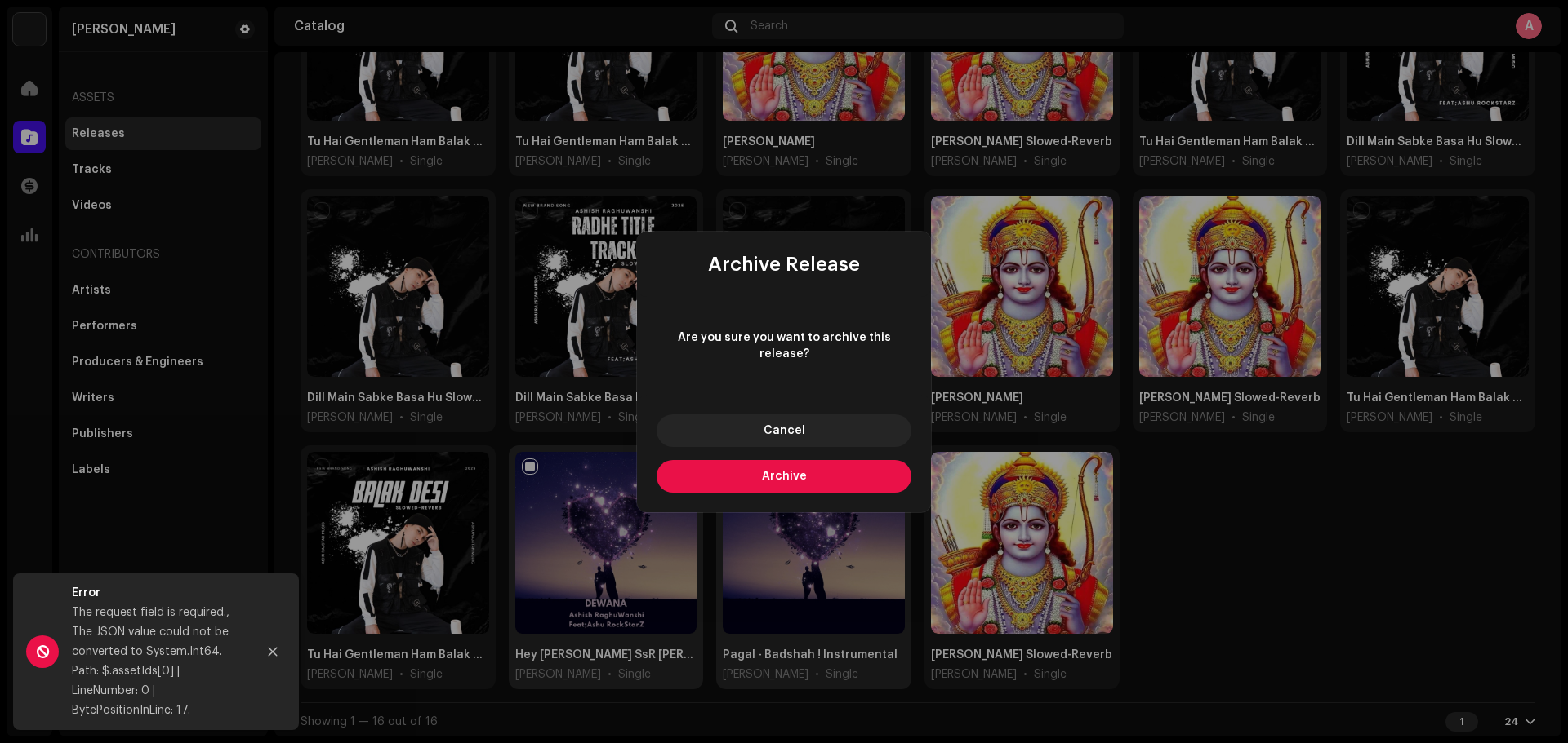
click at [844, 466] on button "Archive" at bounding box center [784, 477] width 255 height 33
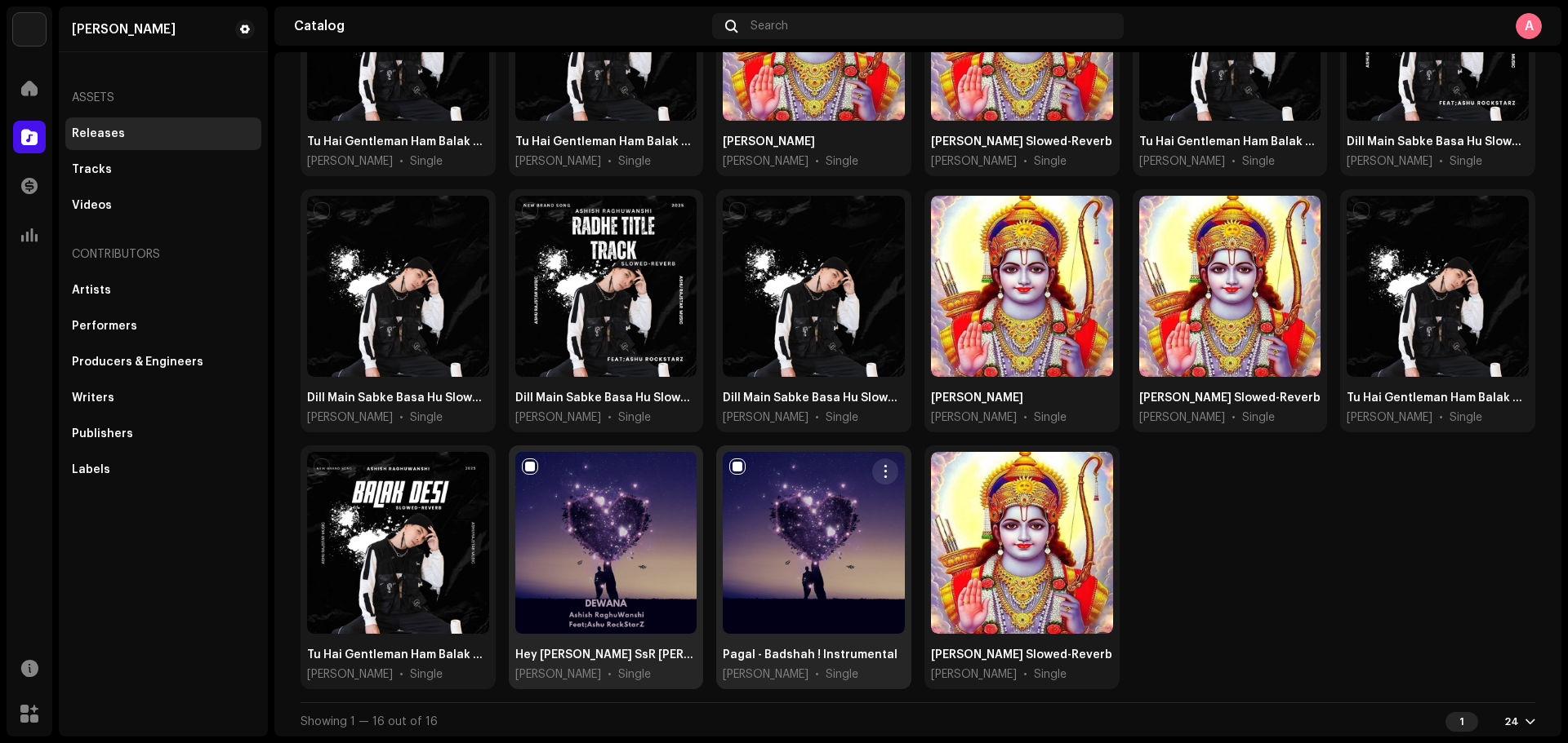
checkbox input "false"
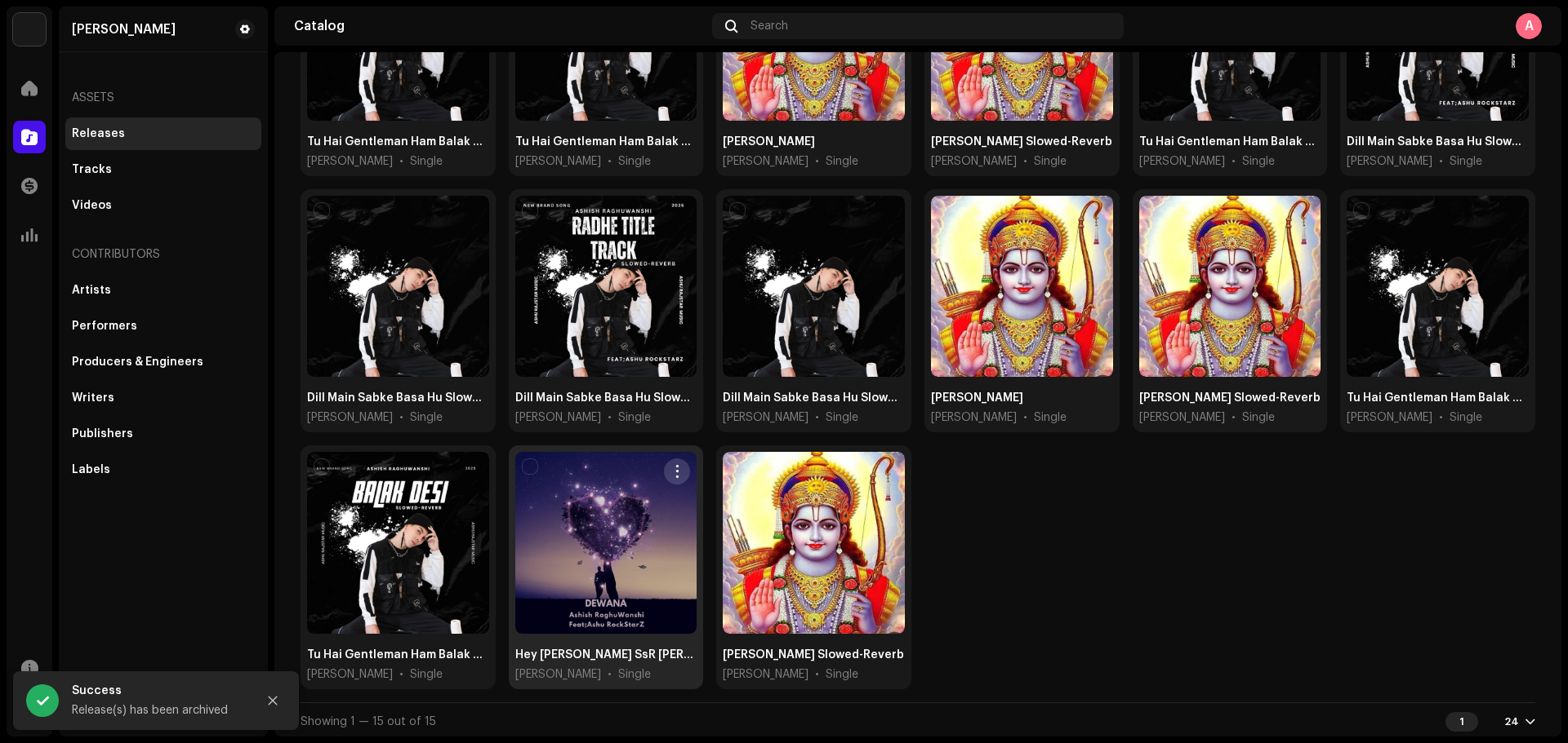
click at [678, 467] on span "button" at bounding box center [677, 472] width 12 height 13
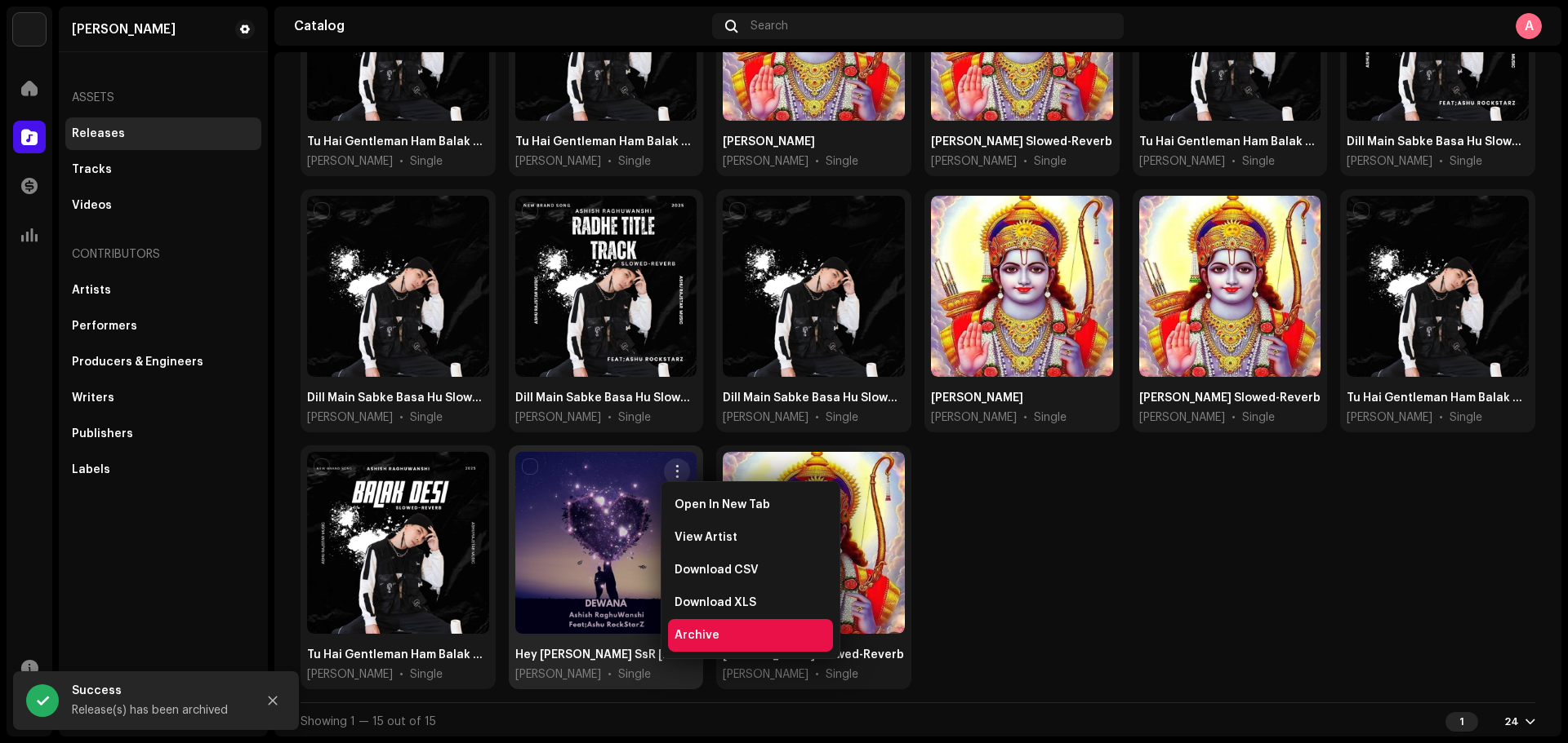
click at [712, 566] on span "Archive" at bounding box center [697, 635] width 45 height 13
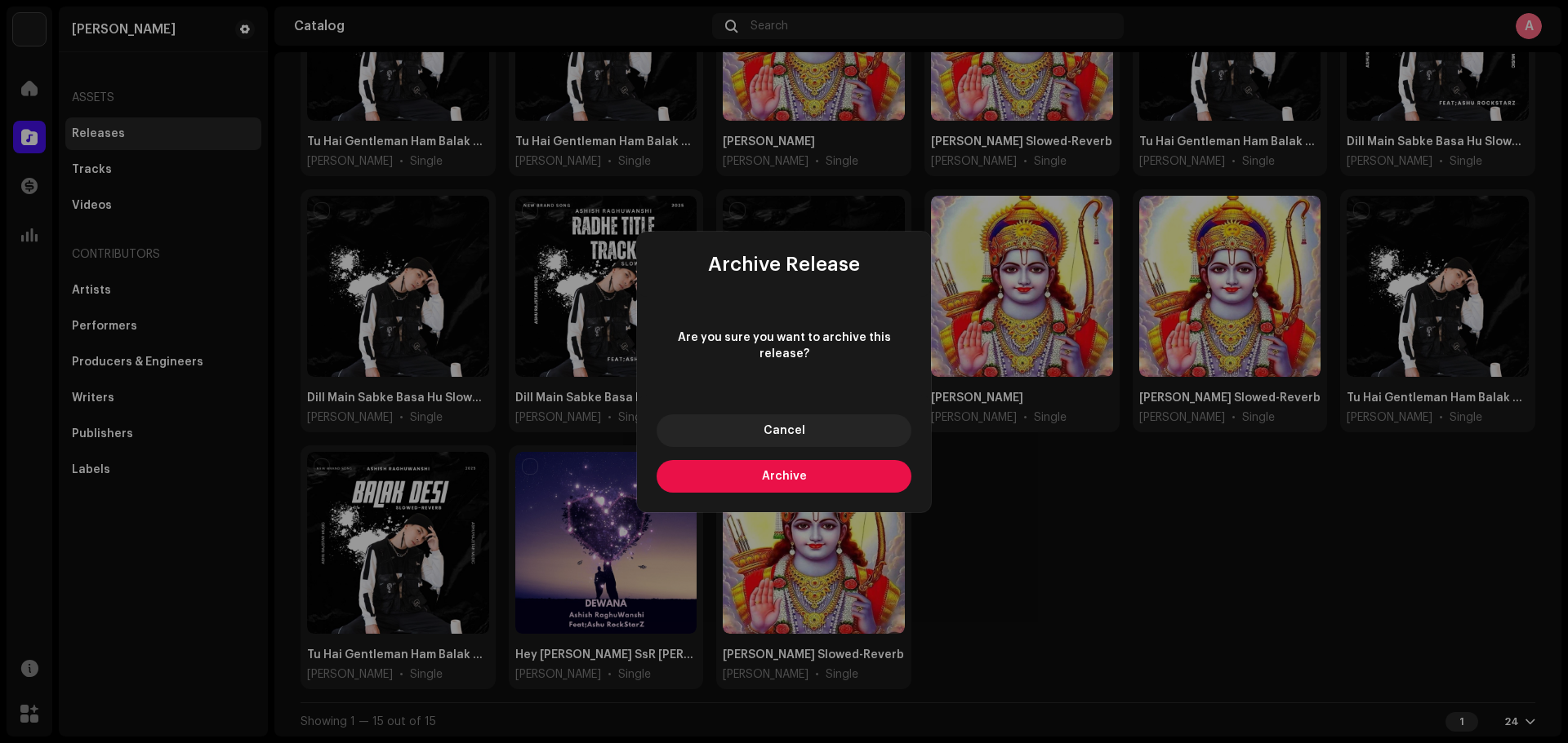
click at [756, 473] on button "Archive" at bounding box center [784, 477] width 255 height 33
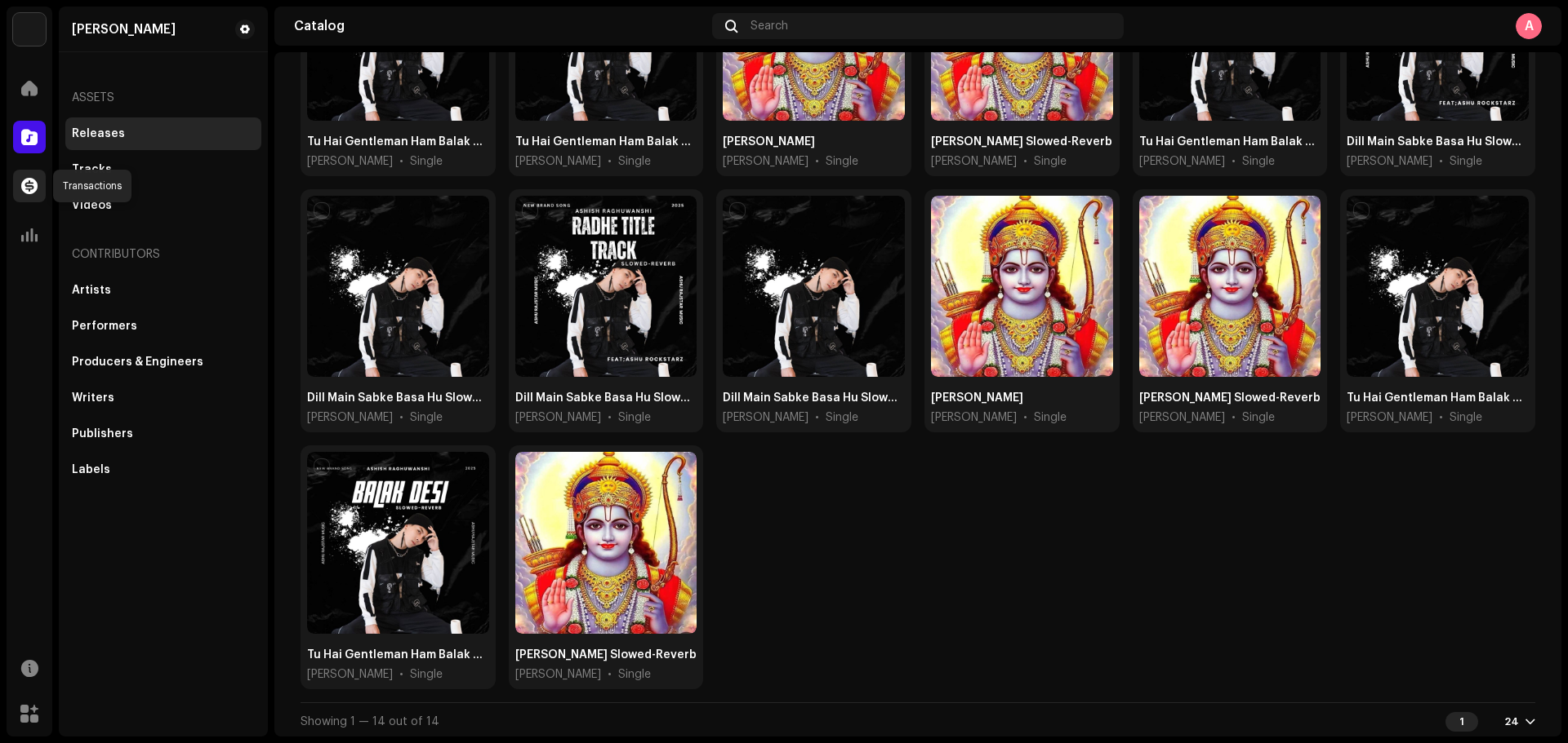
click at [35, 184] on span at bounding box center [28, 186] width 16 height 13
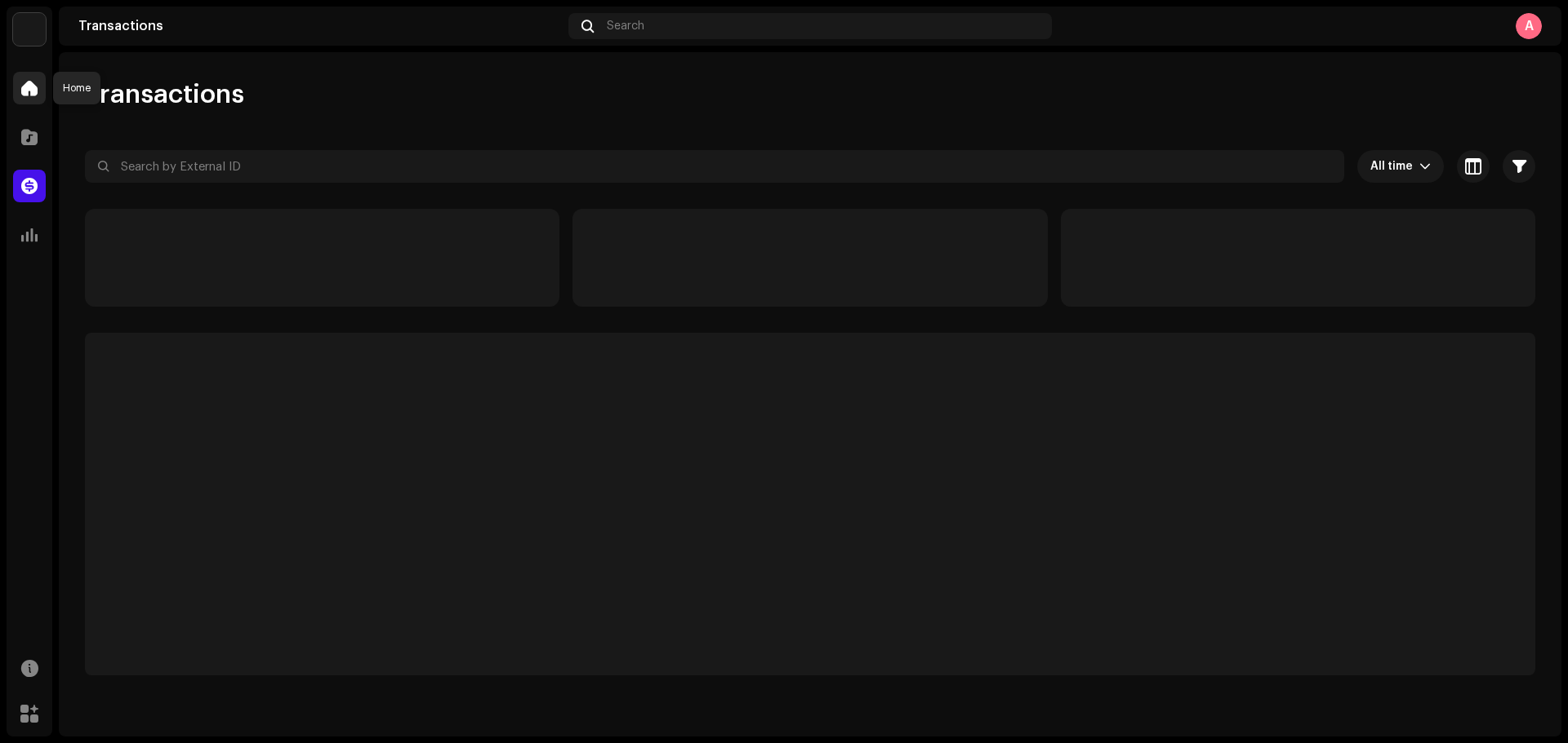
click at [26, 87] on span at bounding box center [28, 88] width 16 height 13
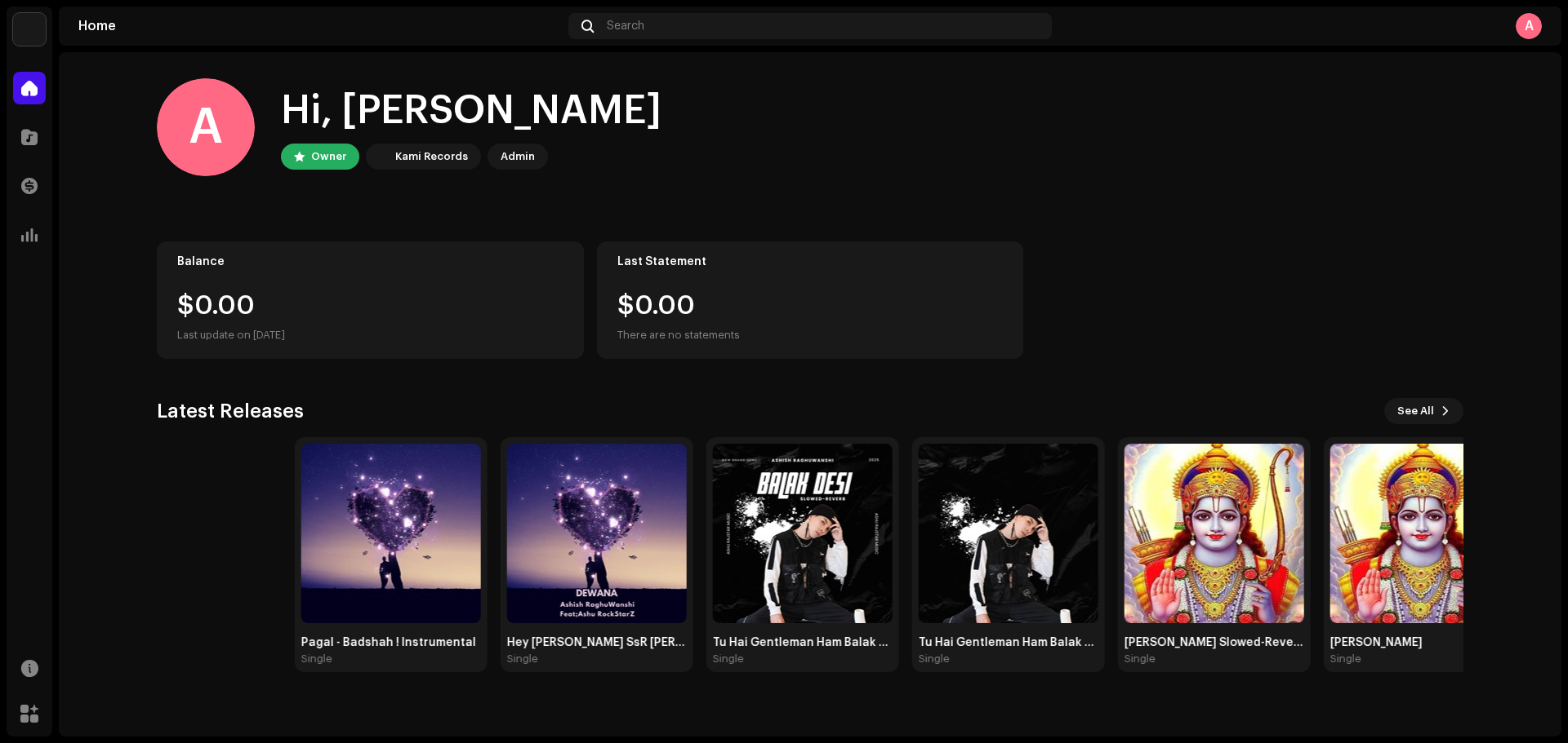
drag, startPoint x: 316, startPoint y: 585, endPoint x: 490, endPoint y: 530, distance: 182.5
click at [490, 530] on div "Pagal - Badshah ! Instrumental Single Hey [PERSON_NAME] SsR Ji Ka Dewana Single…" at bounding box center [941, 554] width 1306 height 235
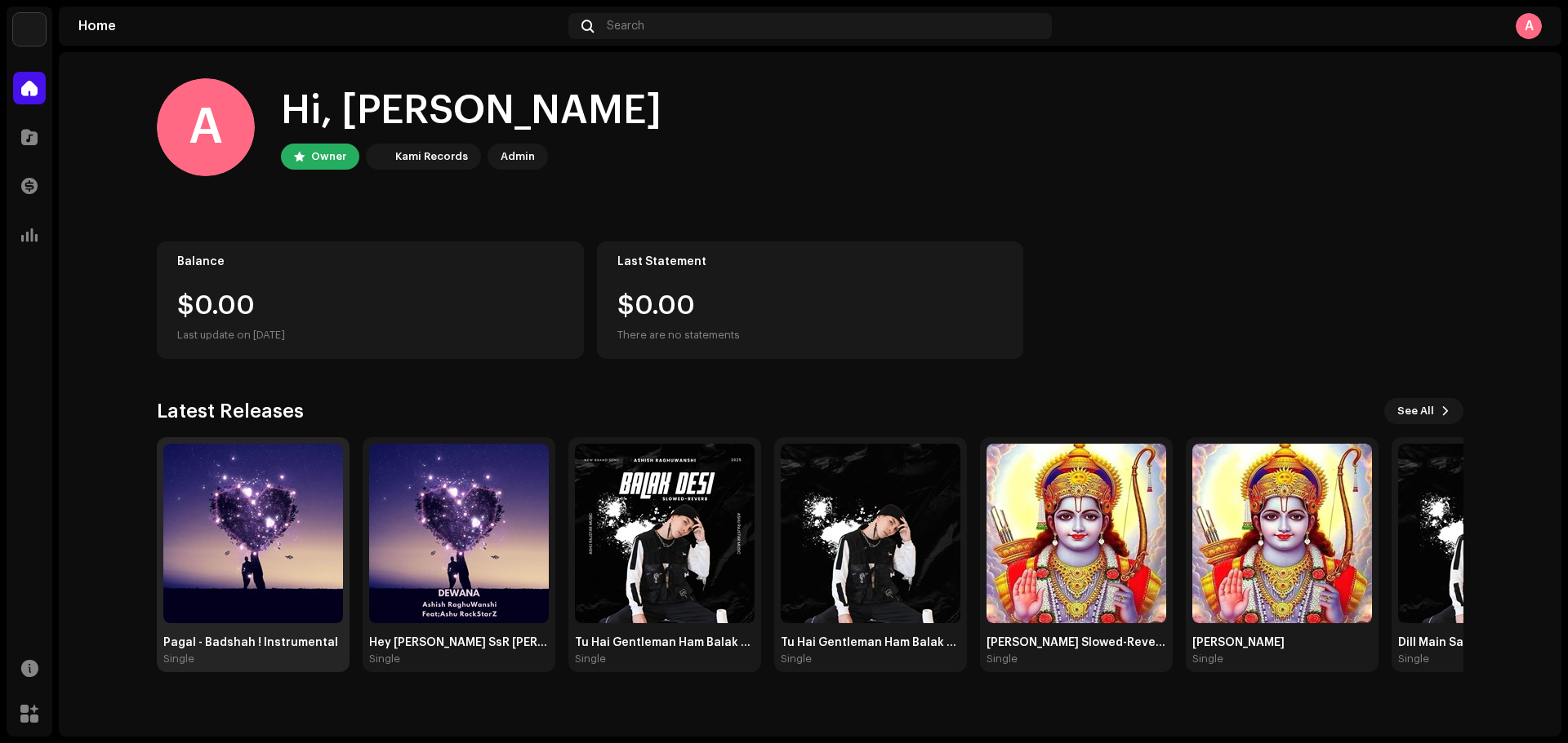
drag, startPoint x: 295, startPoint y: 580, endPoint x: 277, endPoint y: 578, distance: 18.1
click at [277, 566] on img at bounding box center [253, 533] width 179 height 179
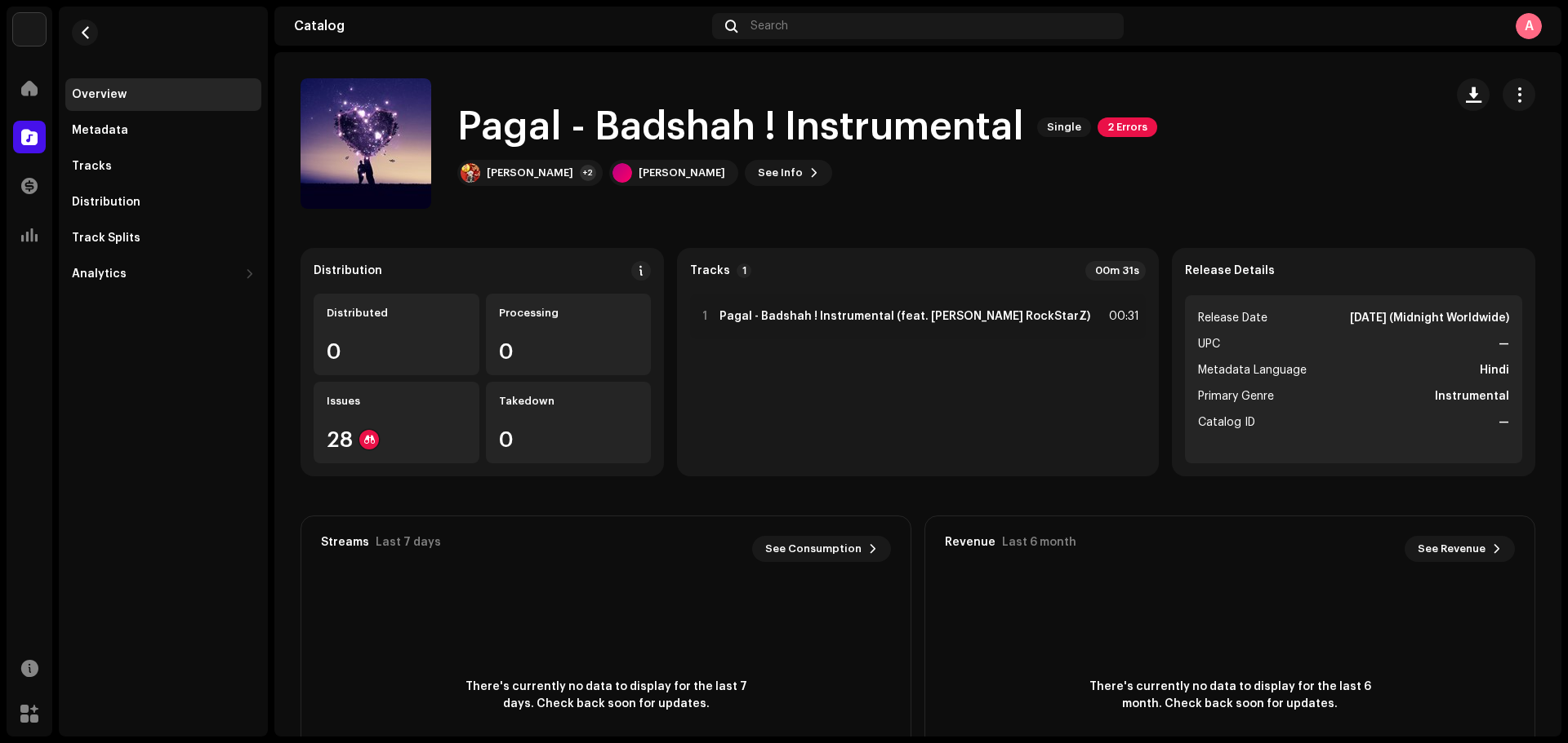
click at [1126, 126] on span "2 Errors" at bounding box center [1127, 127] width 60 height 20
click at [1112, 154] on span "Validation" at bounding box center [1136, 160] width 59 height 13
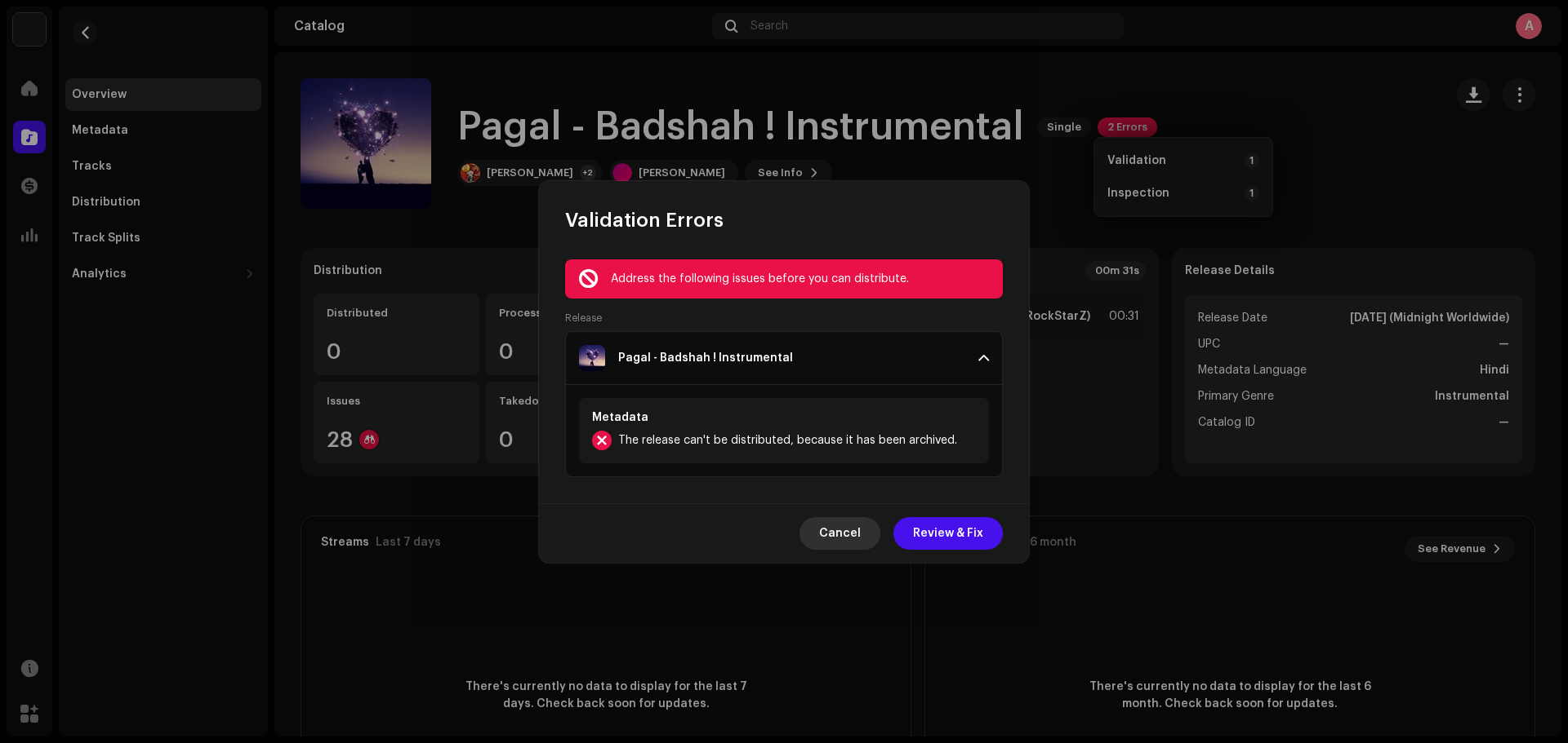
click at [839, 526] on span "Cancel" at bounding box center [840, 533] width 42 height 33
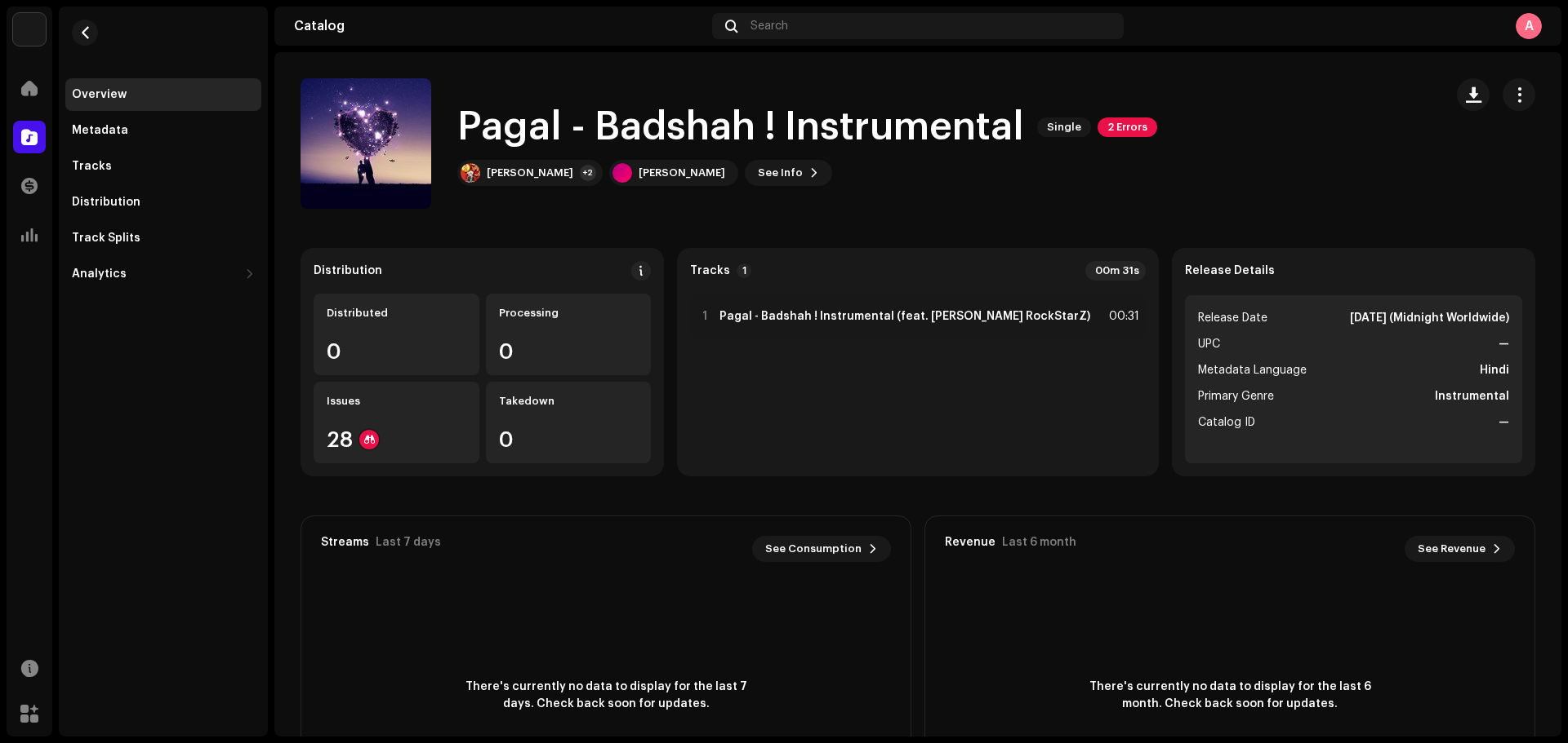
click at [1115, 124] on span "2 Errors" at bounding box center [1127, 127] width 60 height 20
click at [1144, 160] on span "Validation" at bounding box center [1136, 160] width 59 height 13
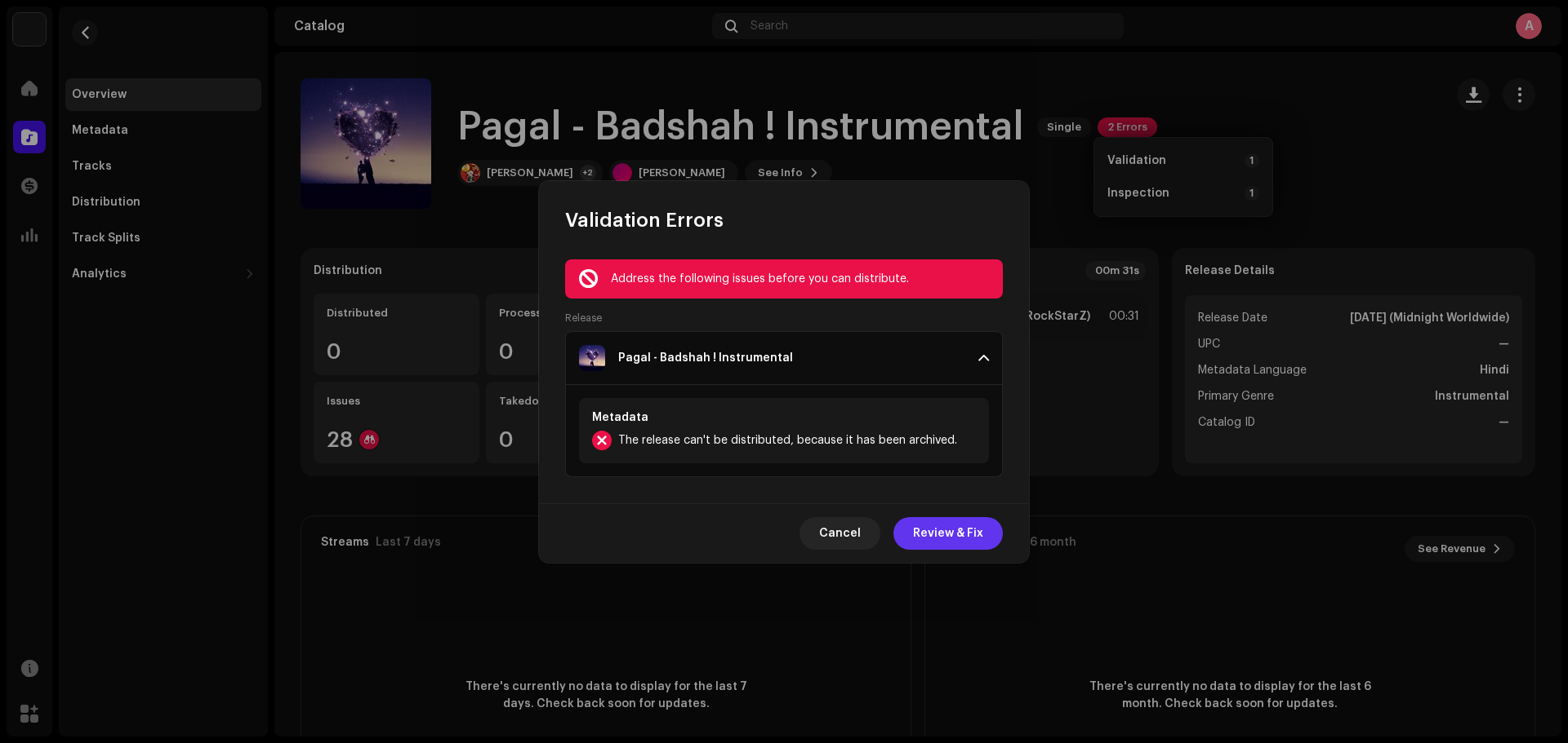
click at [948, 532] on span "Review & Fix" at bounding box center [947, 533] width 70 height 33
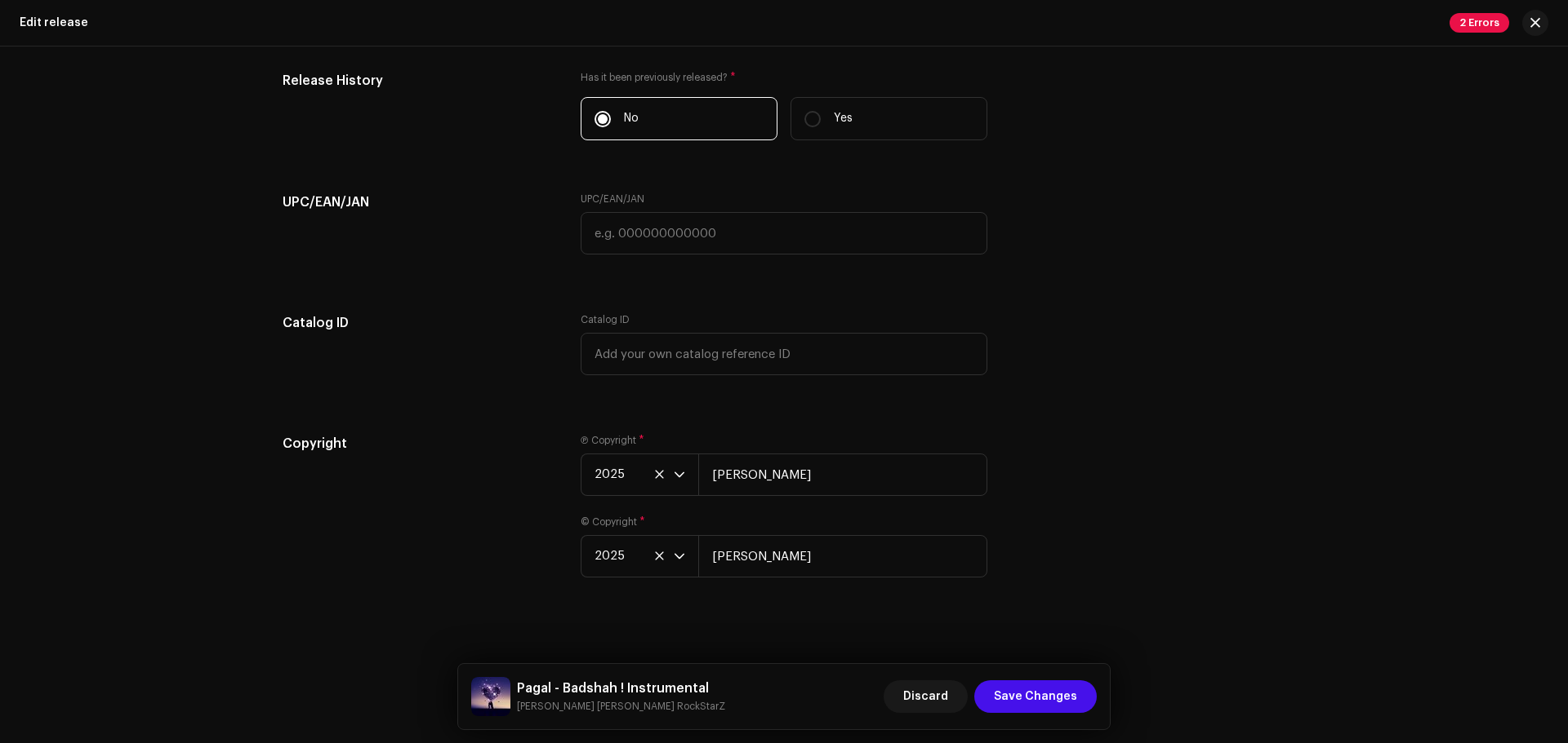
scroll to position [2964, 0]
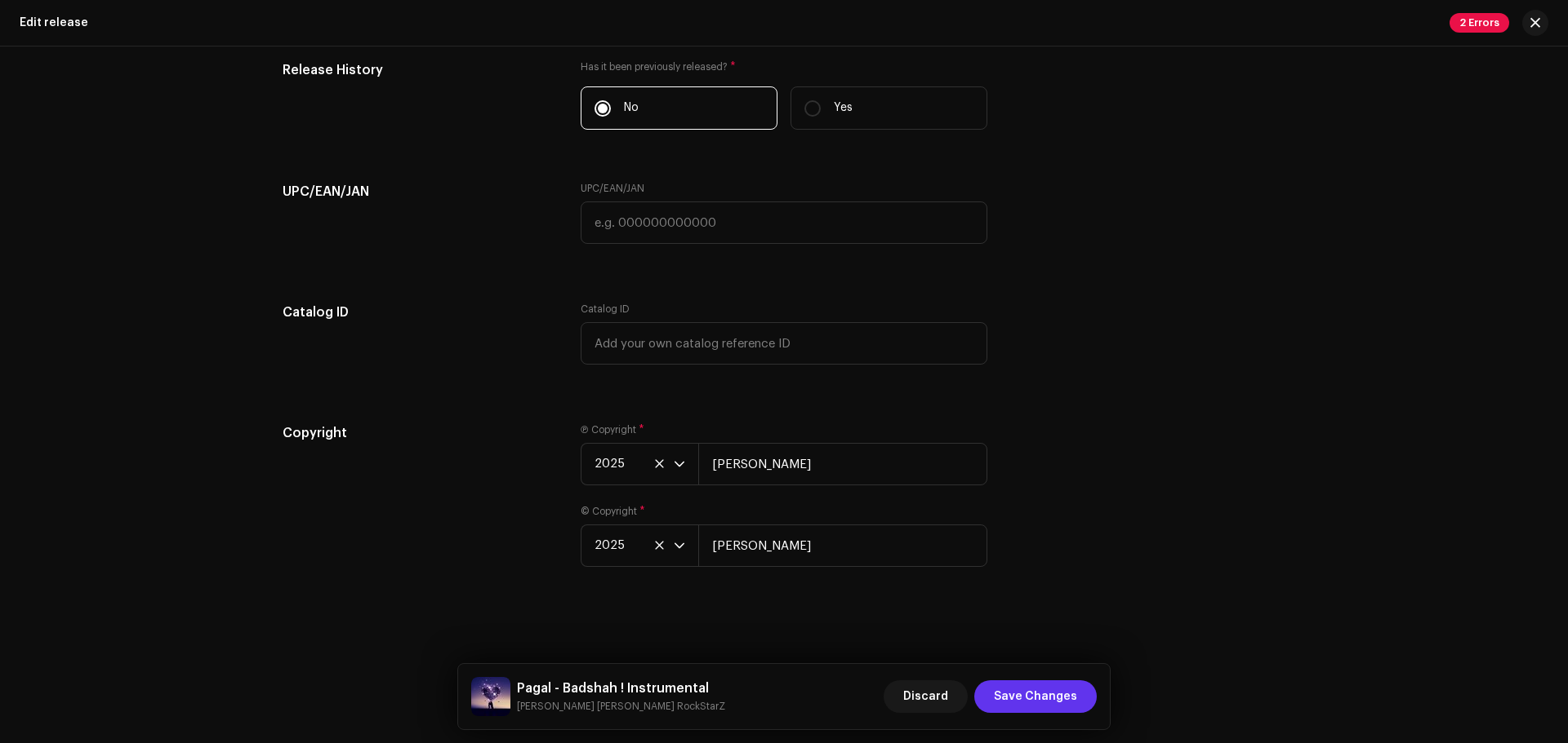
click at [1014, 566] on span "Save Changes" at bounding box center [1035, 697] width 83 height 33
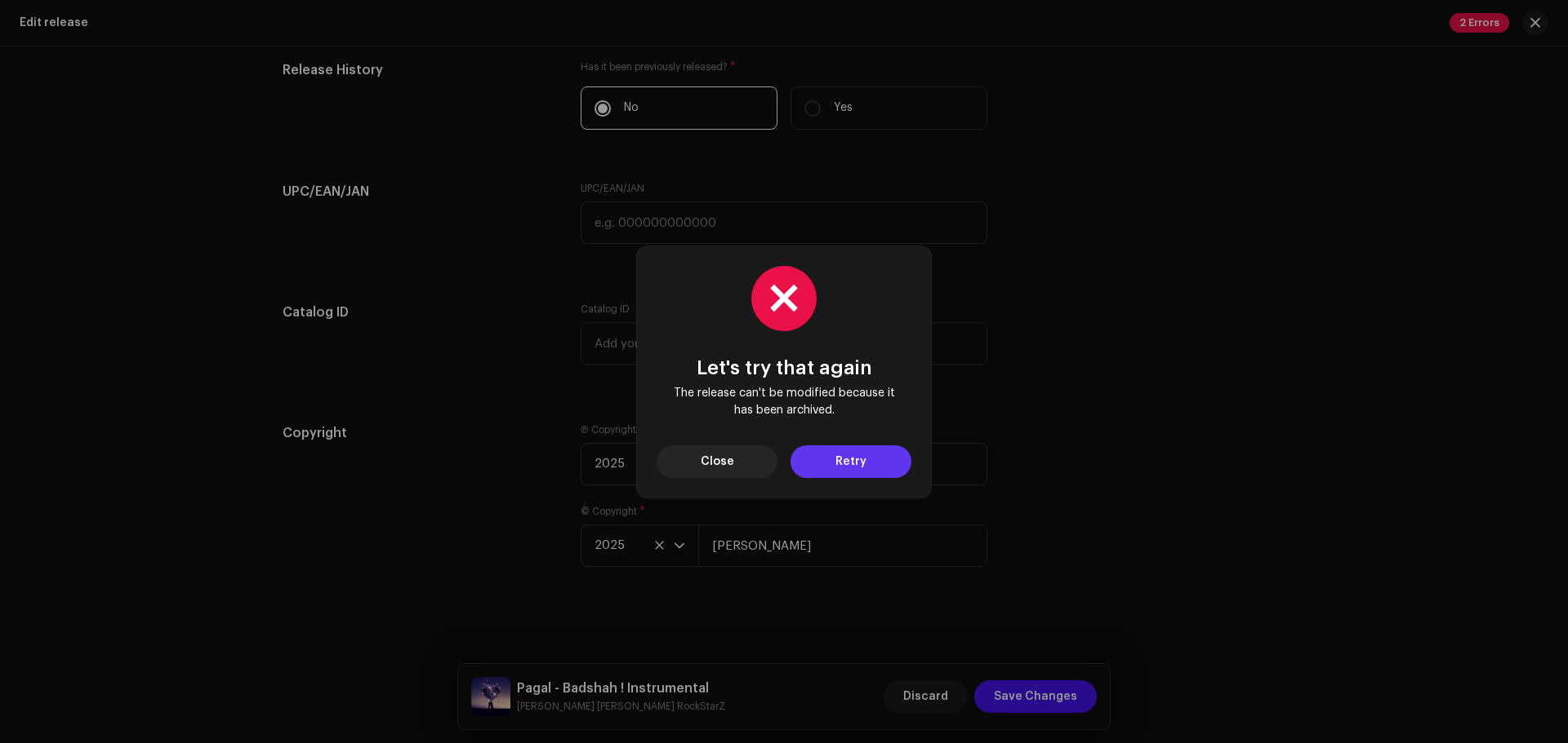
click at [854, 461] on span "Retry" at bounding box center [850, 462] width 31 height 33
click at [745, 462] on button "Close" at bounding box center [717, 462] width 121 height 33
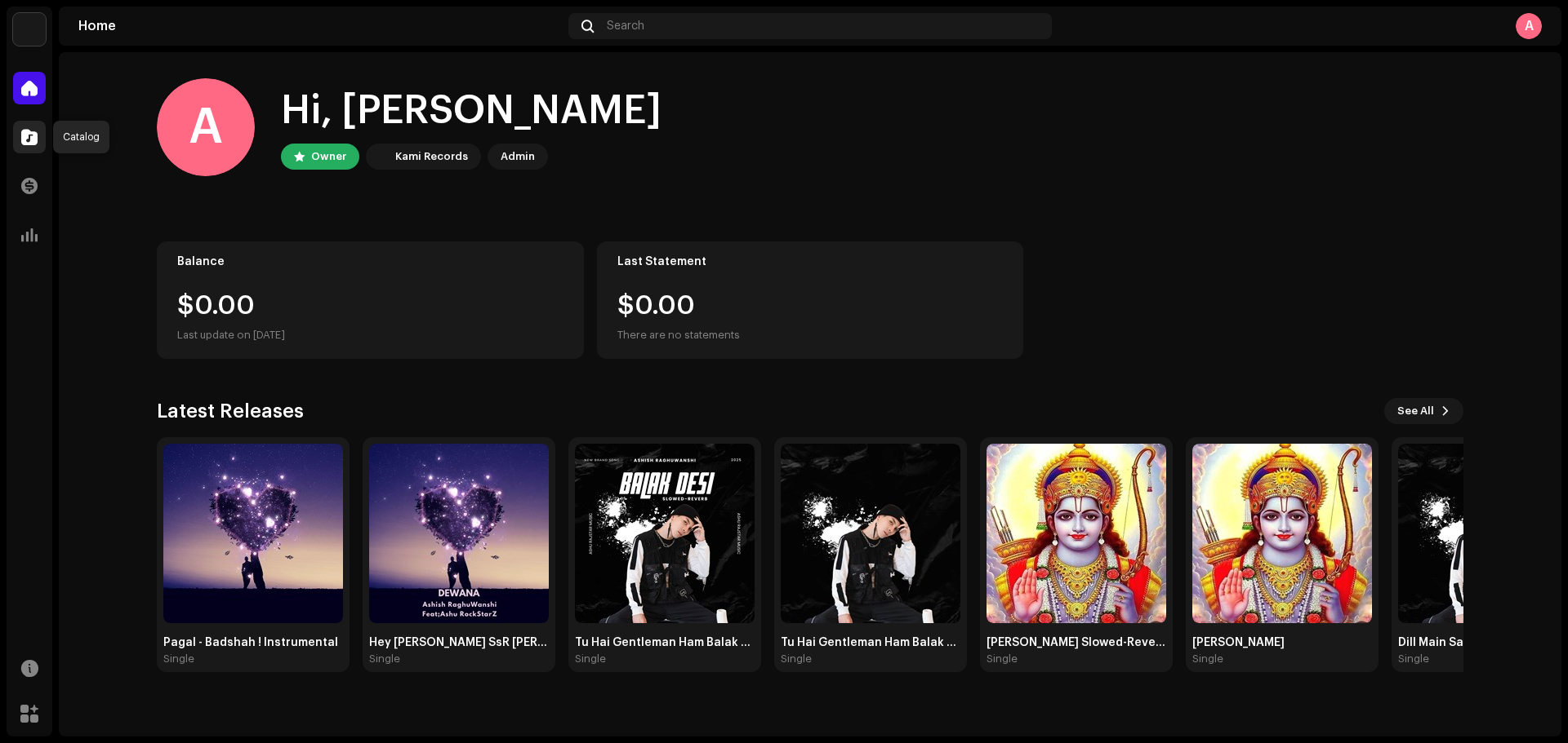
click at [29, 136] on span at bounding box center [28, 137] width 16 height 13
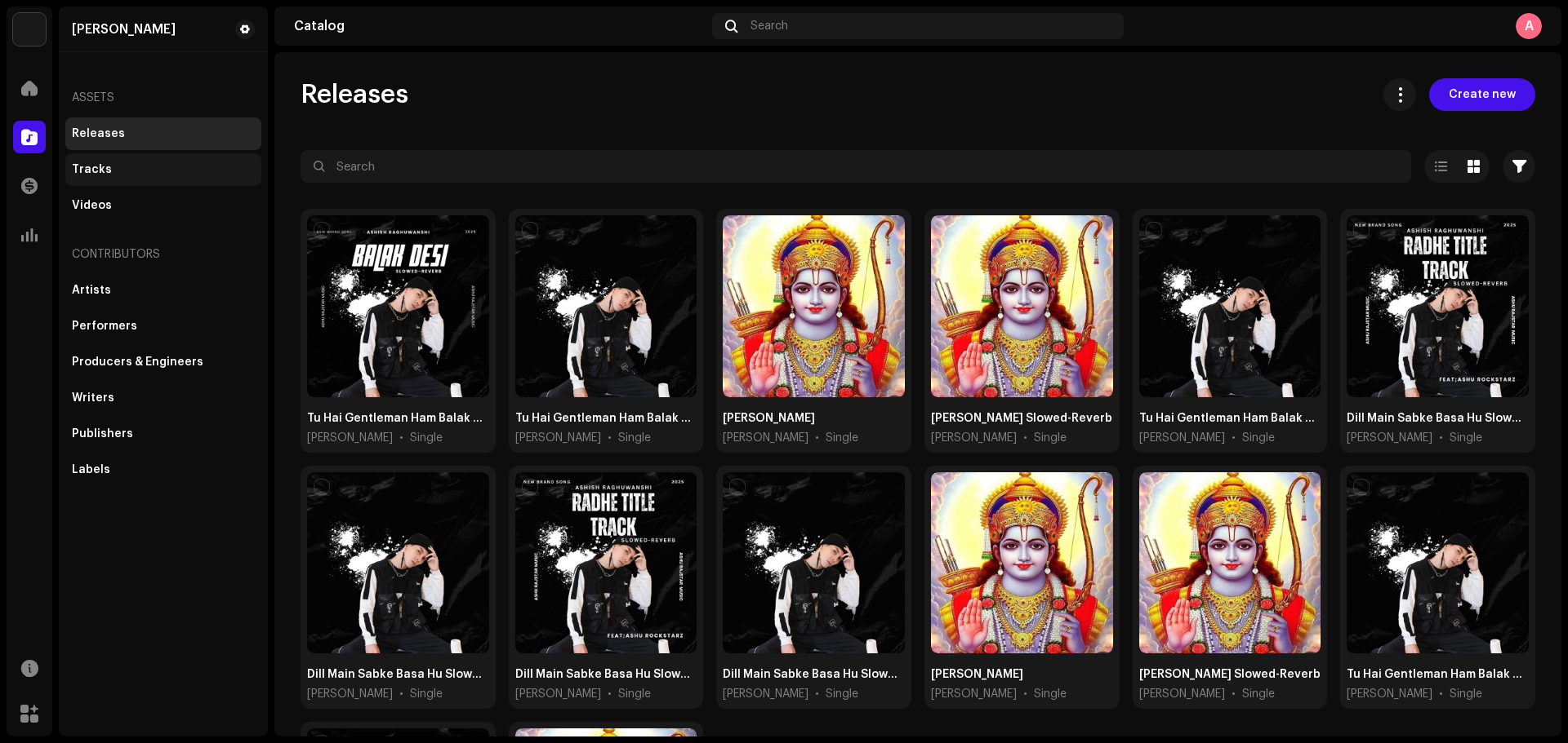
click at [83, 172] on div "Tracks" at bounding box center [92, 170] width 40 height 13
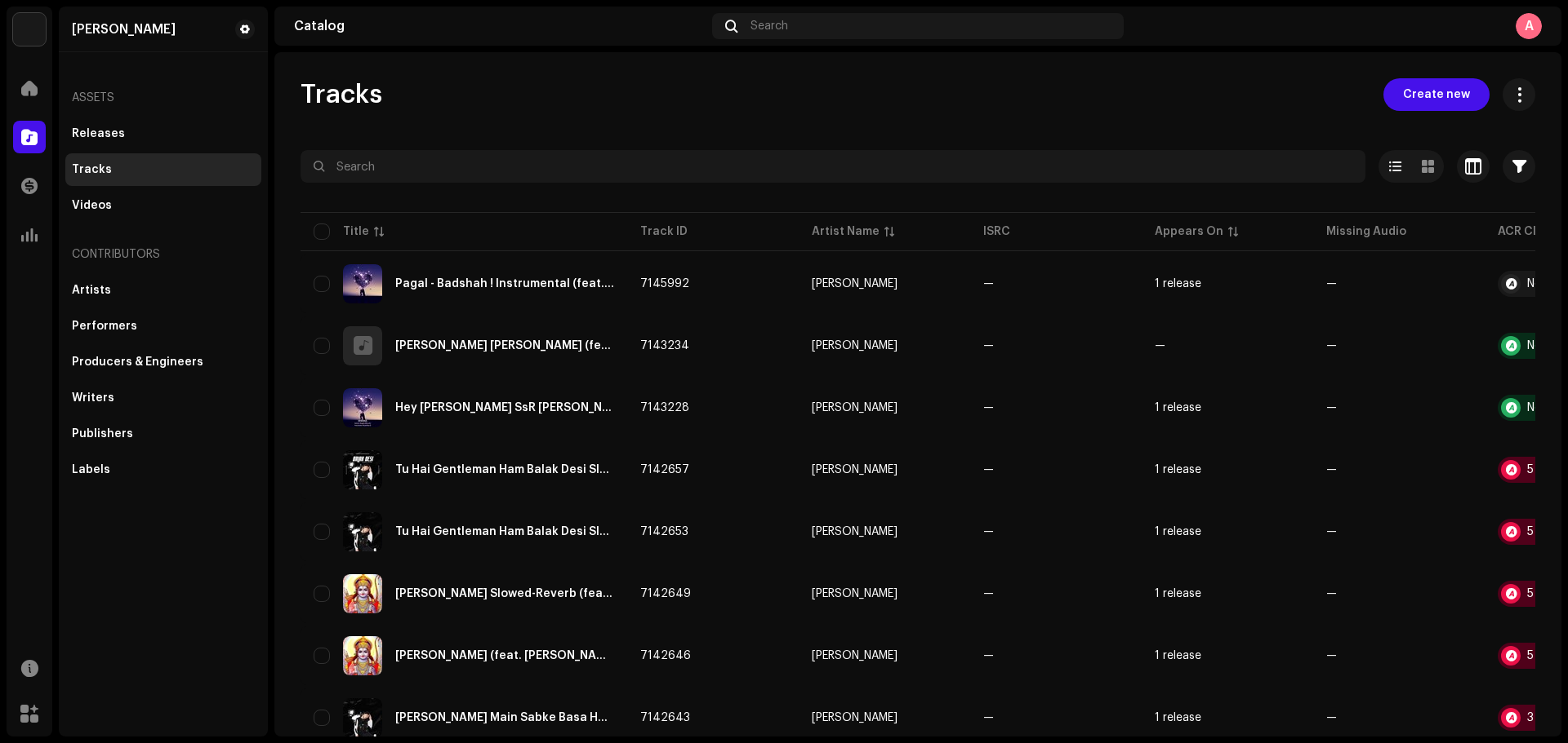
drag, startPoint x: 1401, startPoint y: 238, endPoint x: 1383, endPoint y: 225, distance: 22.2
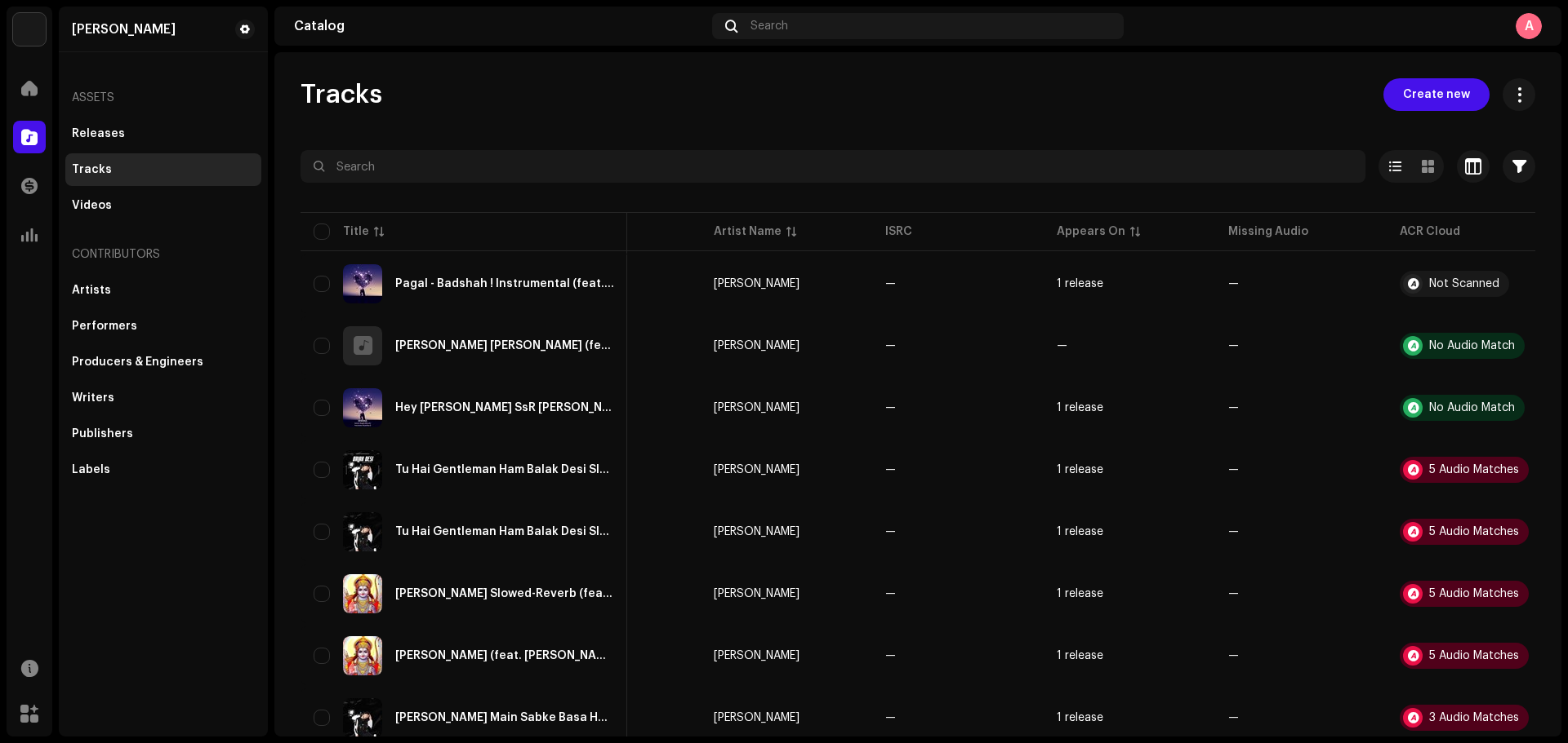
scroll to position [0, 130]
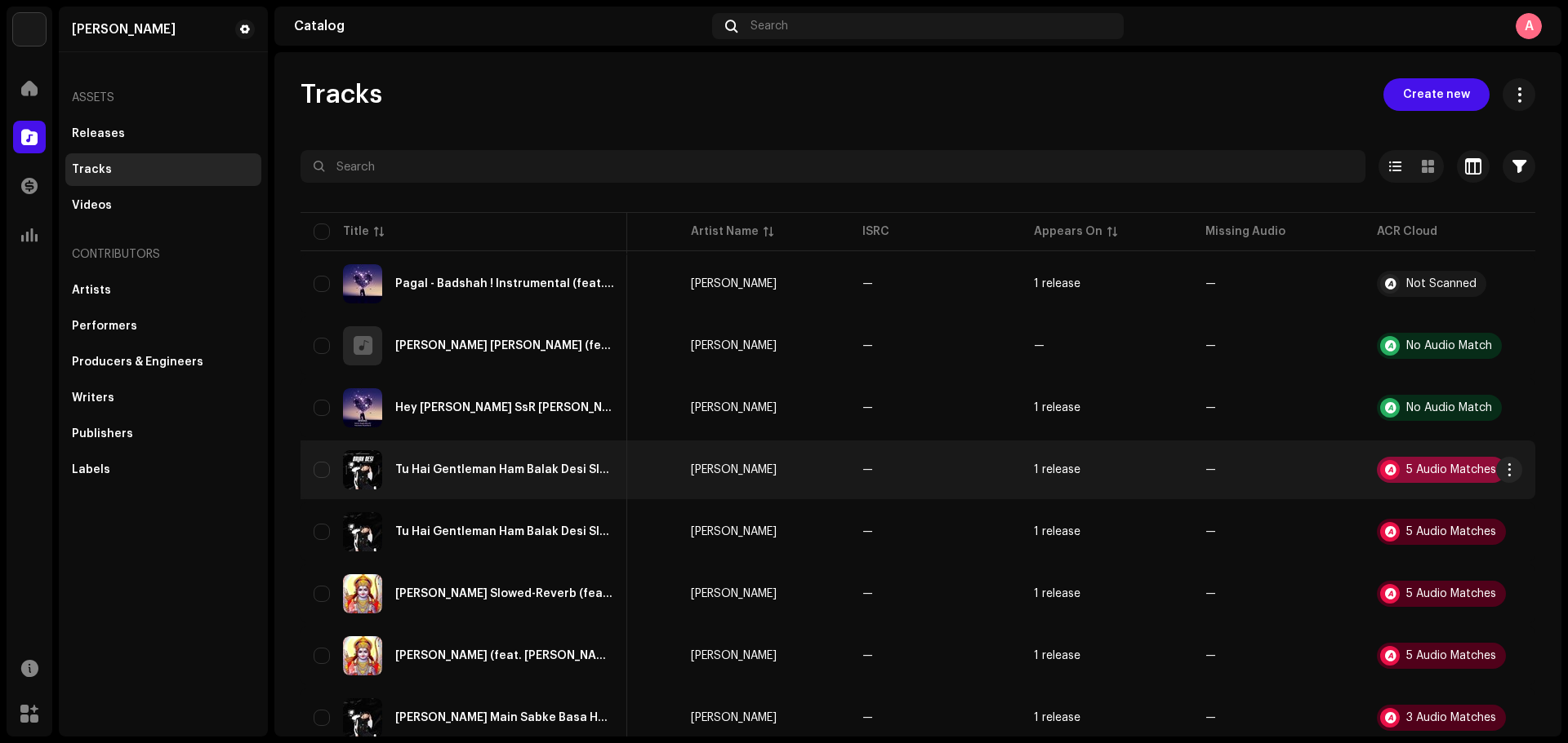
click at [1253, 469] on div at bounding box center [1389, 470] width 20 height 20
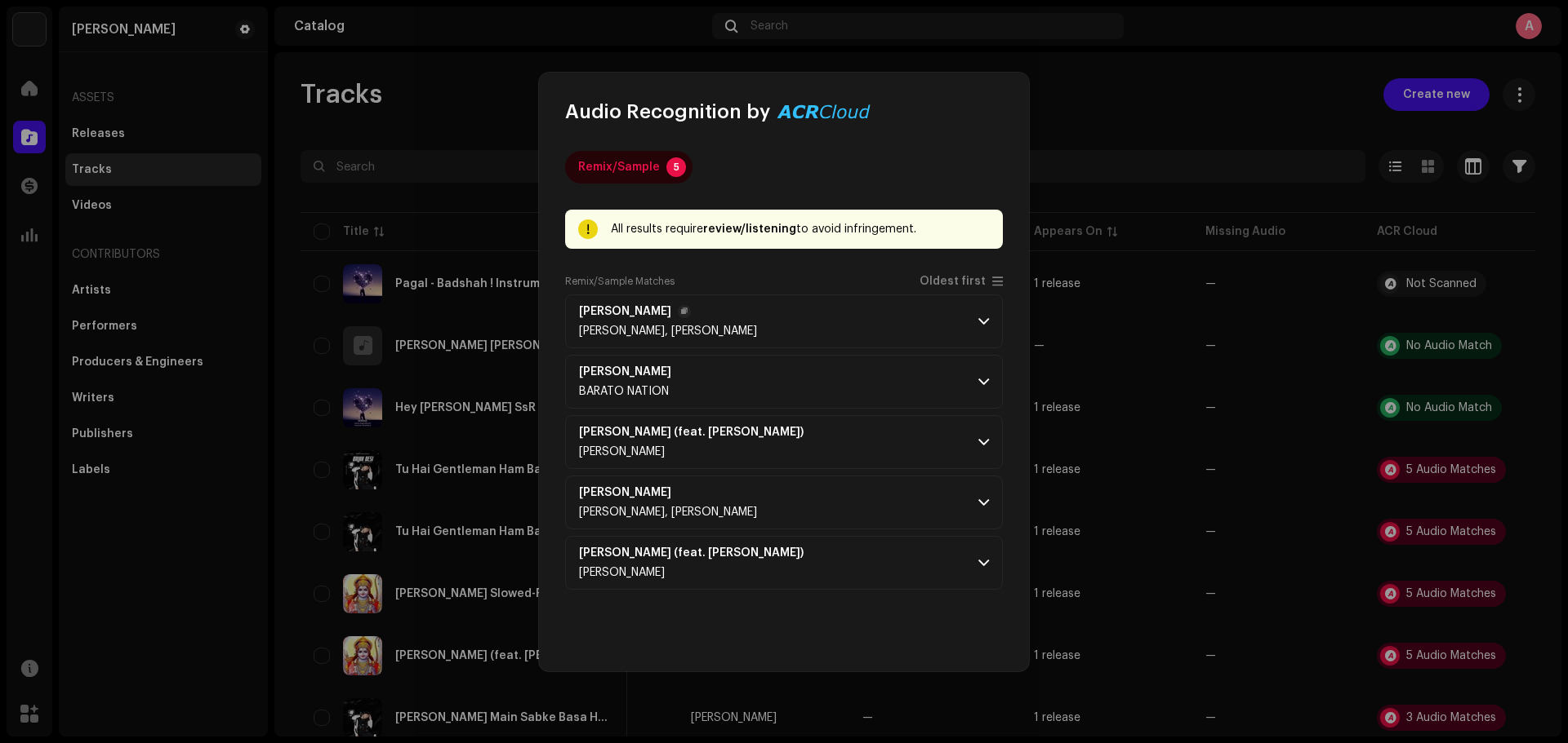
click at [985, 317] on span at bounding box center [983, 322] width 10 height 13
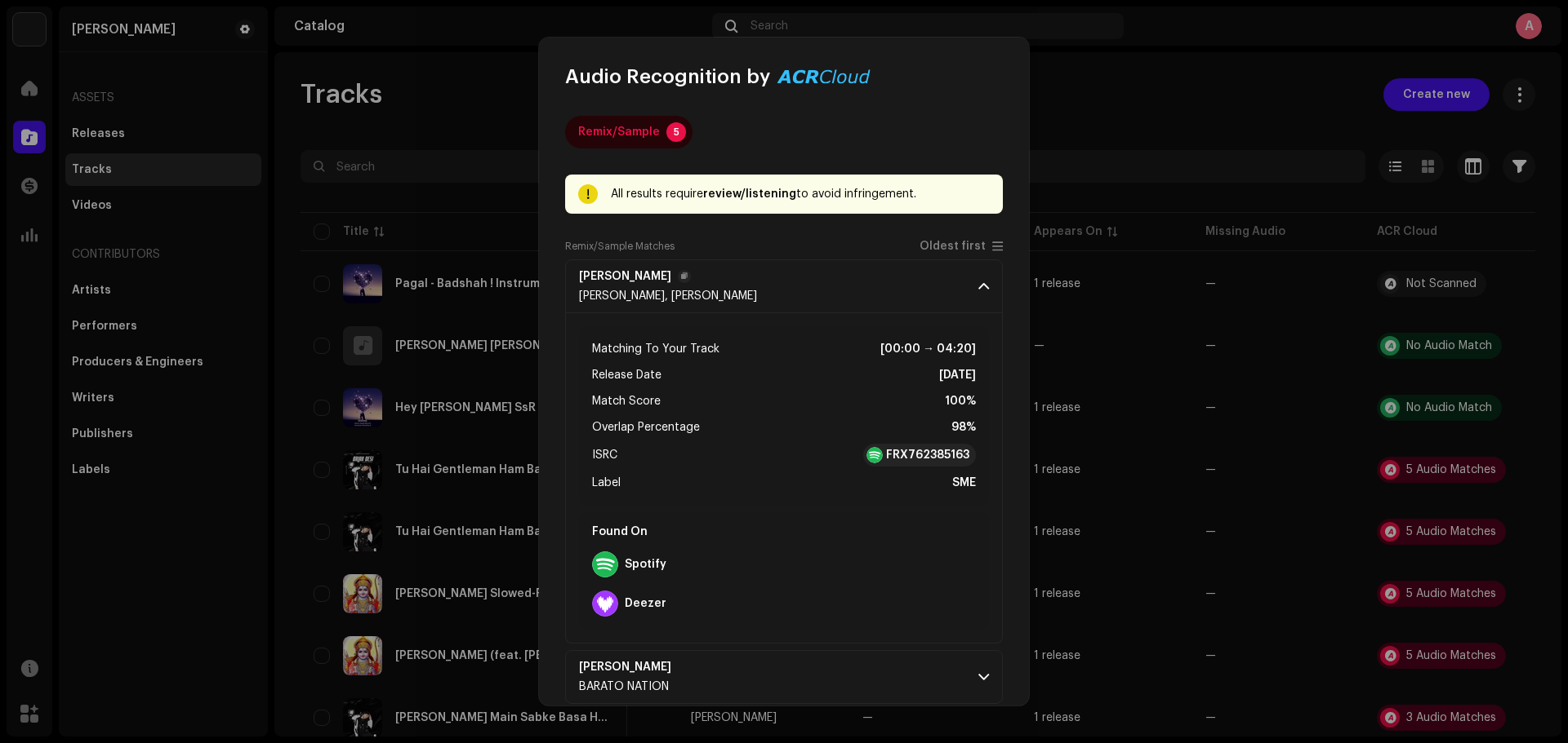
click at [979, 288] on span at bounding box center [983, 286] width 10 height 13
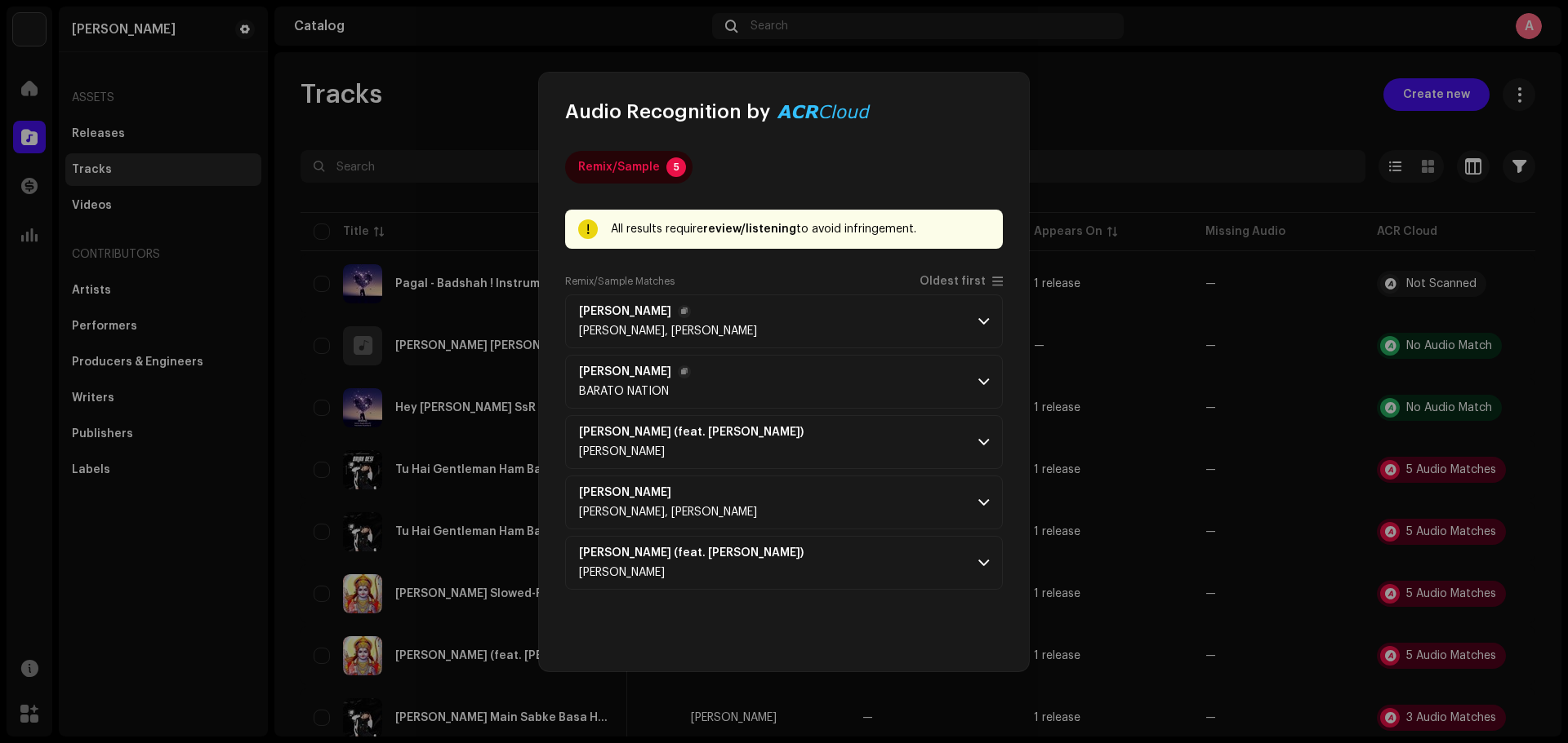
click at [984, 383] on span at bounding box center [983, 382] width 10 height 13
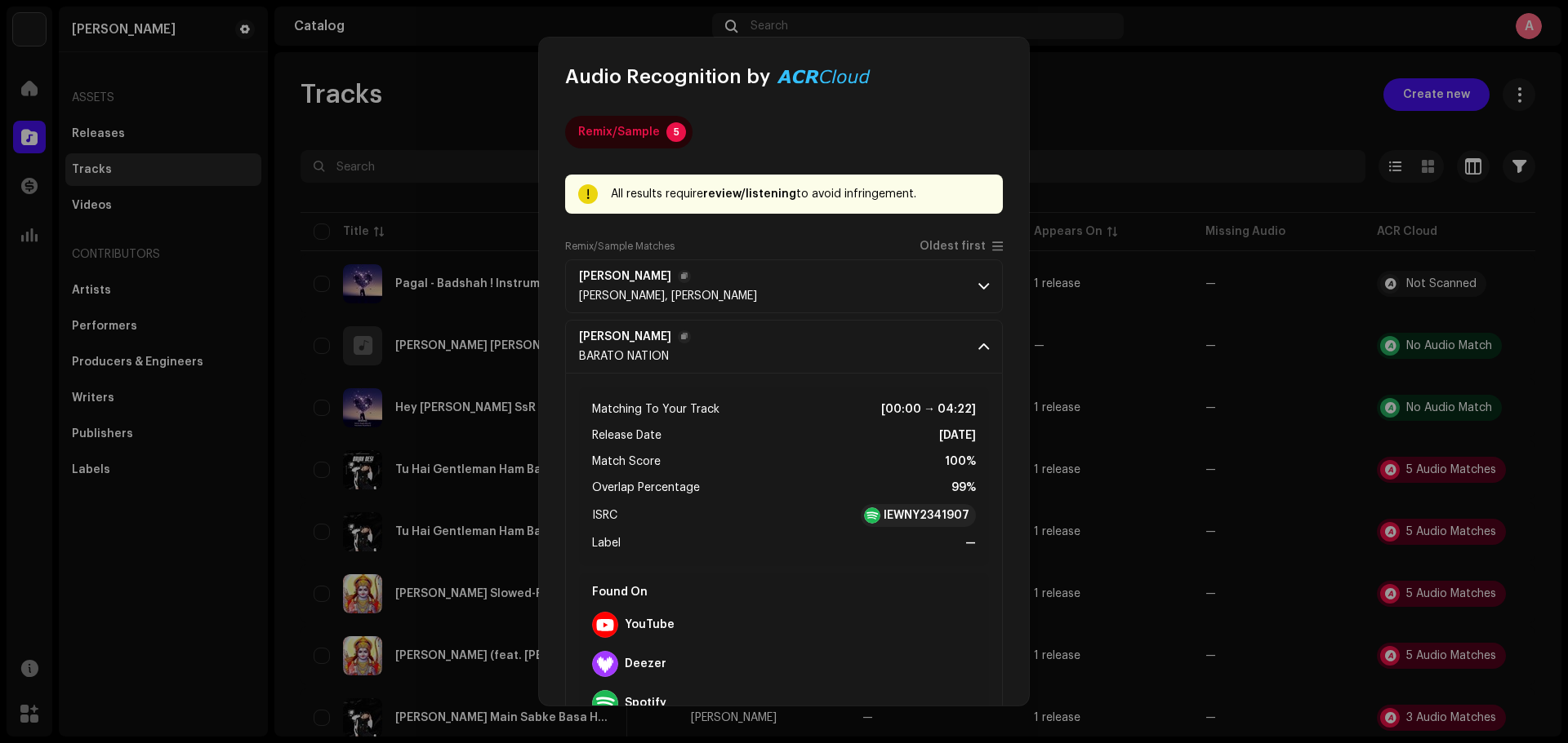
click at [979, 351] on span at bounding box center [983, 346] width 10 height 13
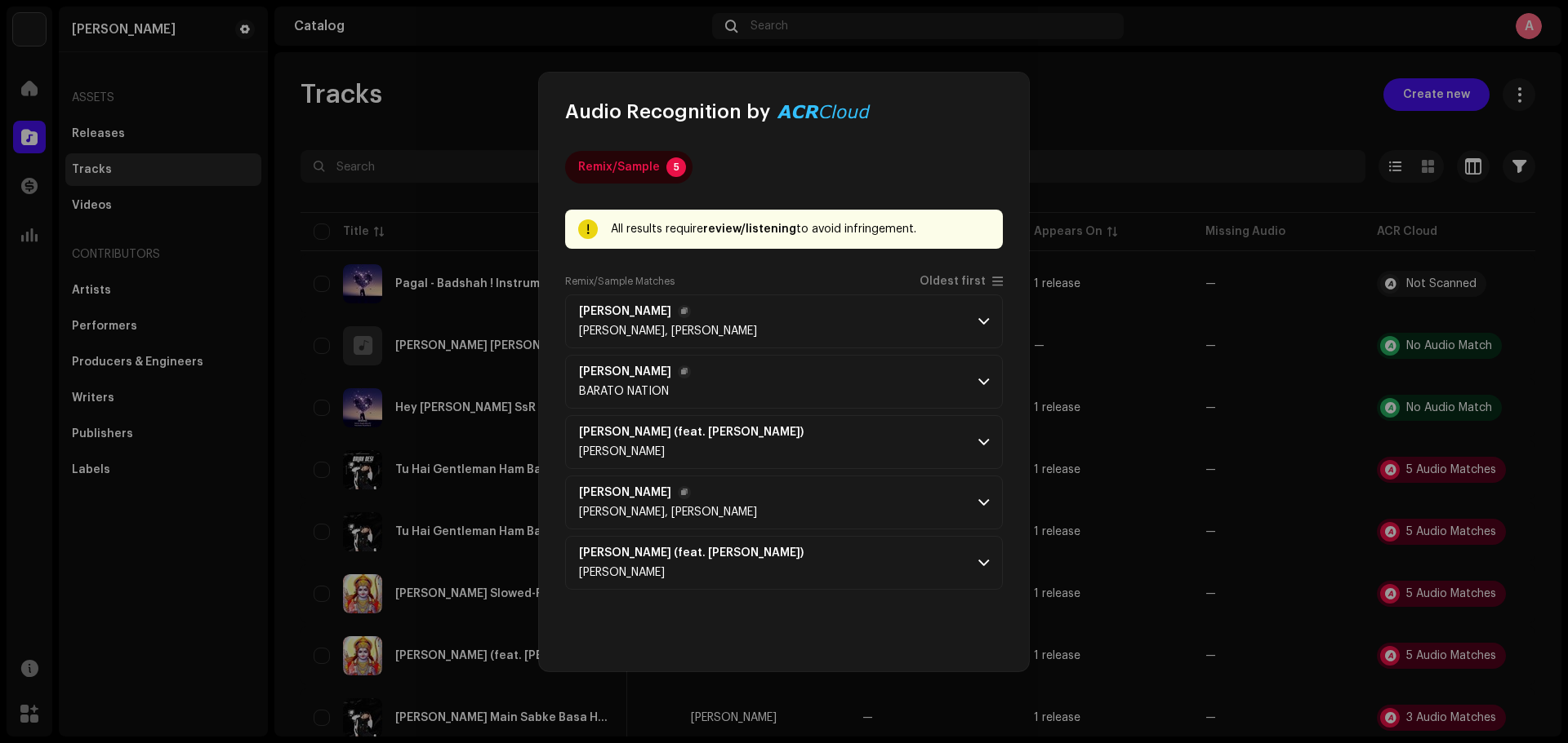
click at [983, 505] on span at bounding box center [983, 503] width 10 height 13
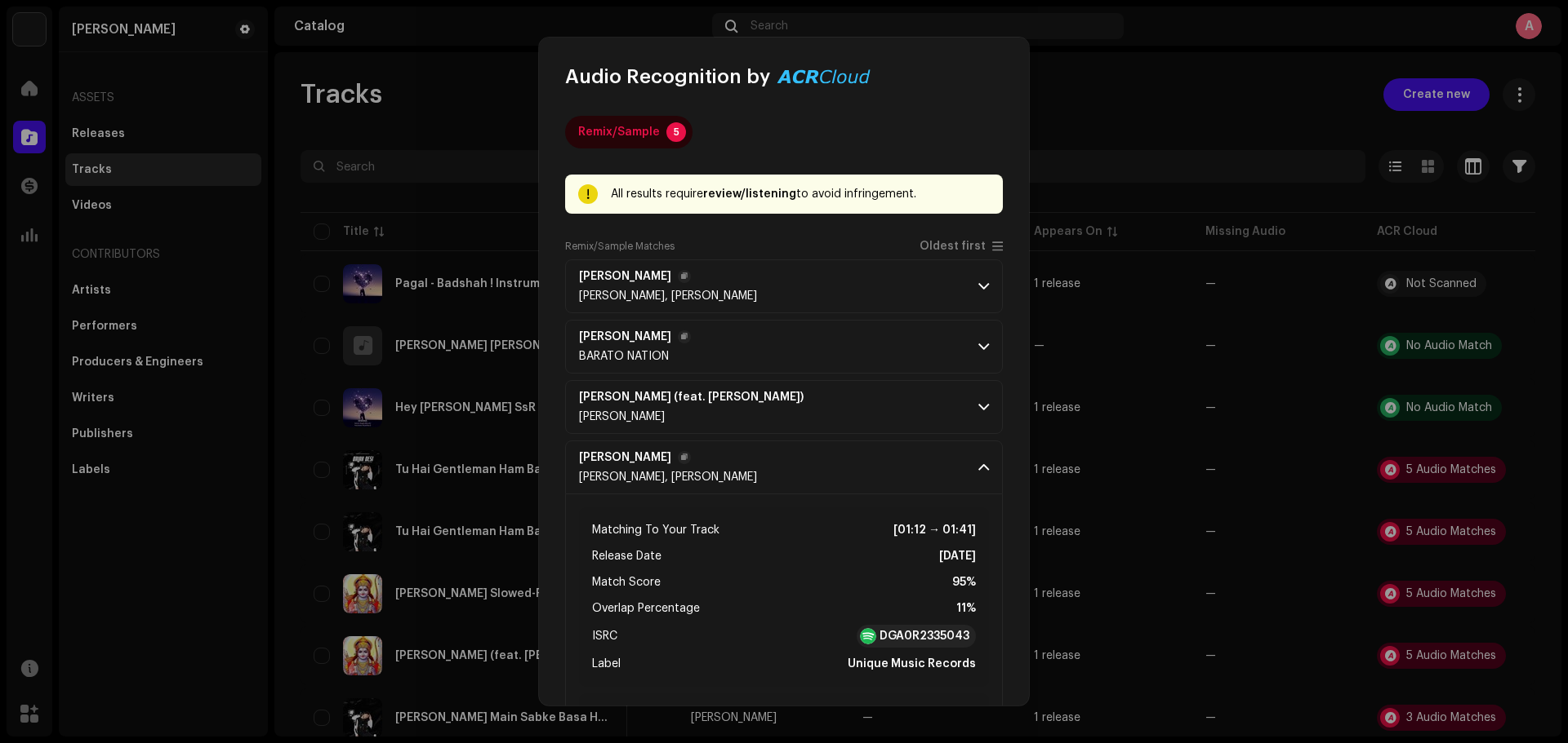
click at [979, 468] on span at bounding box center [983, 467] width 10 height 13
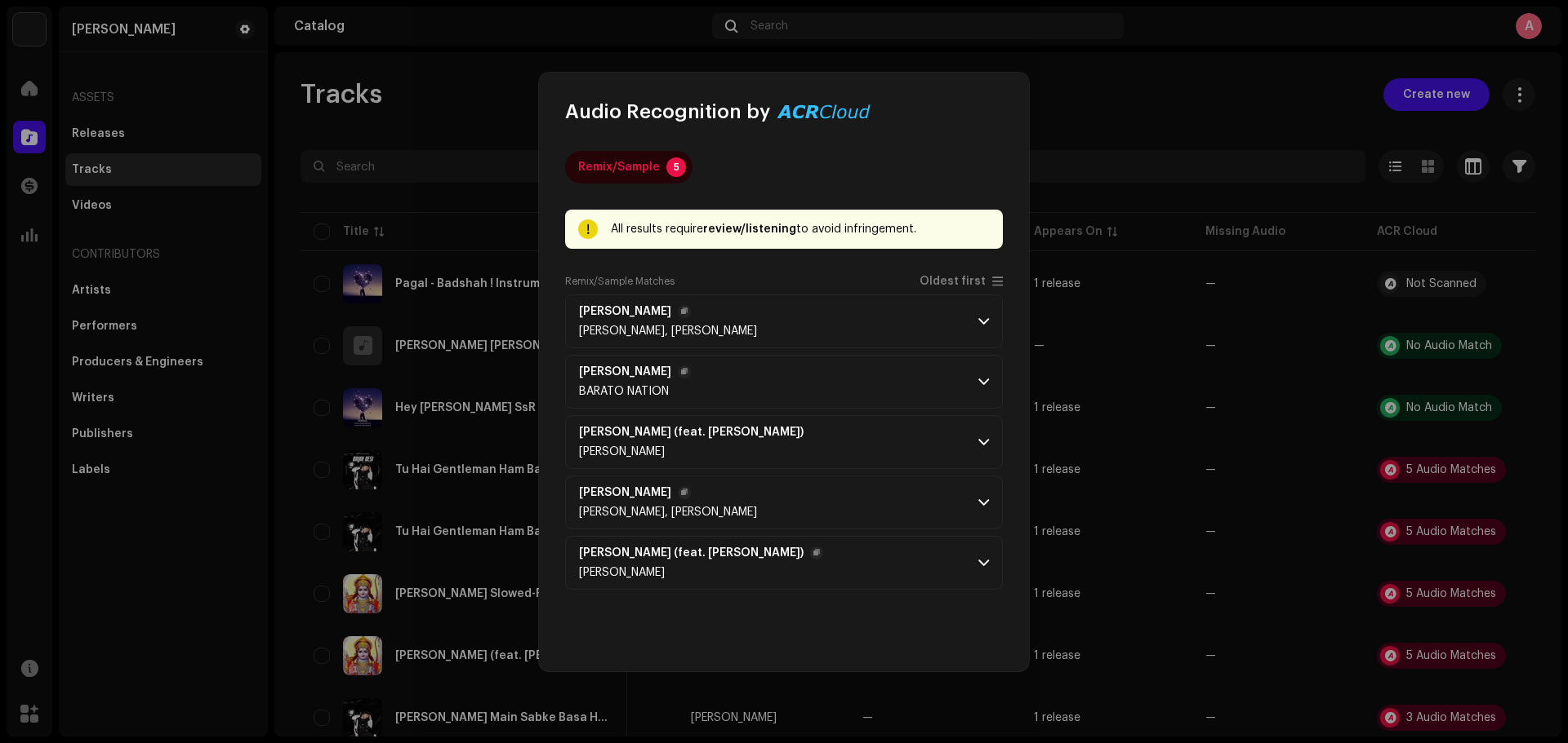
click at [981, 552] on p-accordion-header "[PERSON_NAME] (feat. [PERSON_NAME]) [PERSON_NAME]" at bounding box center [783, 563] width 437 height 54
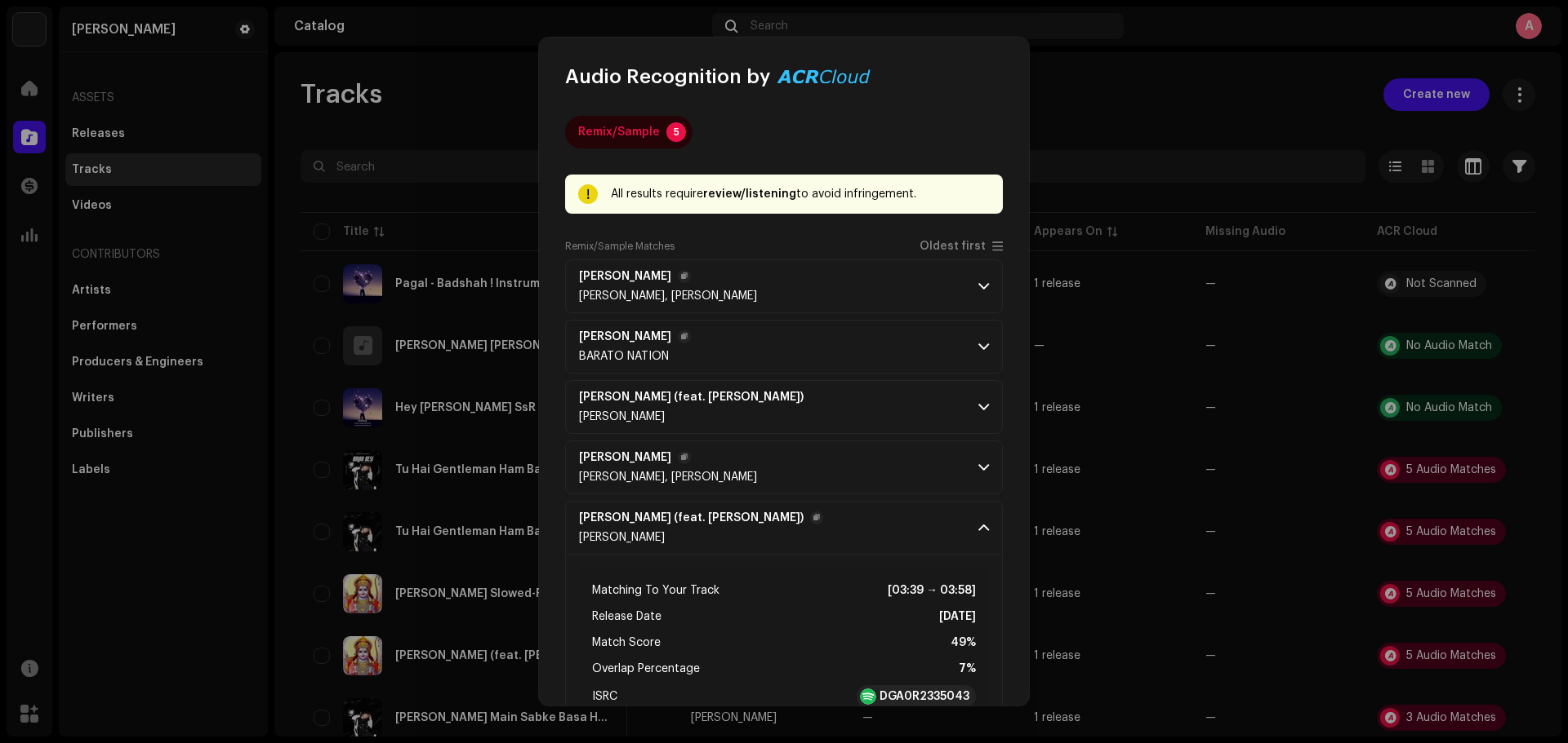
click at [979, 527] on span at bounding box center [983, 528] width 10 height 13
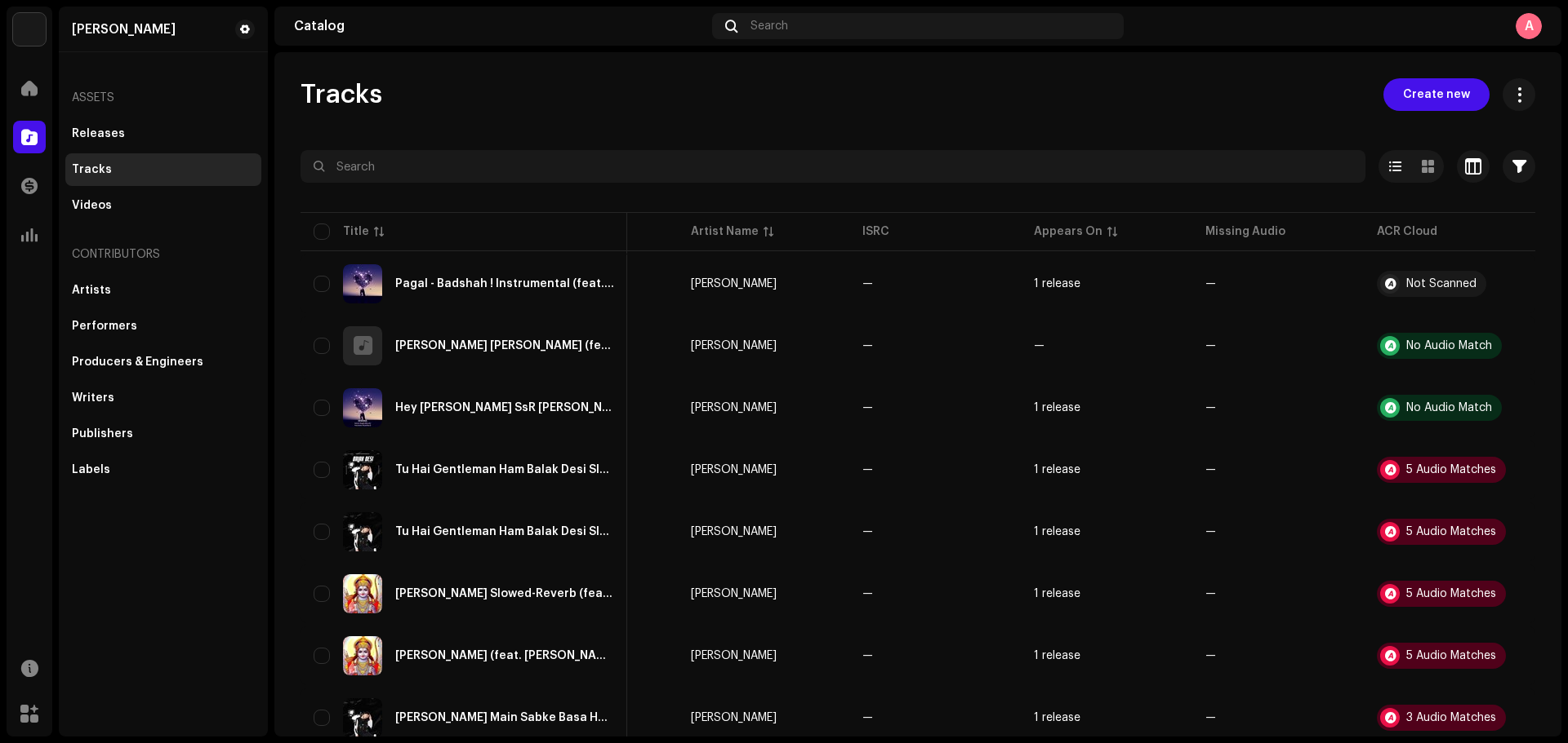
click at [1109, 53] on div "Audio Recognition by Remix/Sample 5 All results require review/listening to avo…" at bounding box center [784, 371] width 1568 height 743
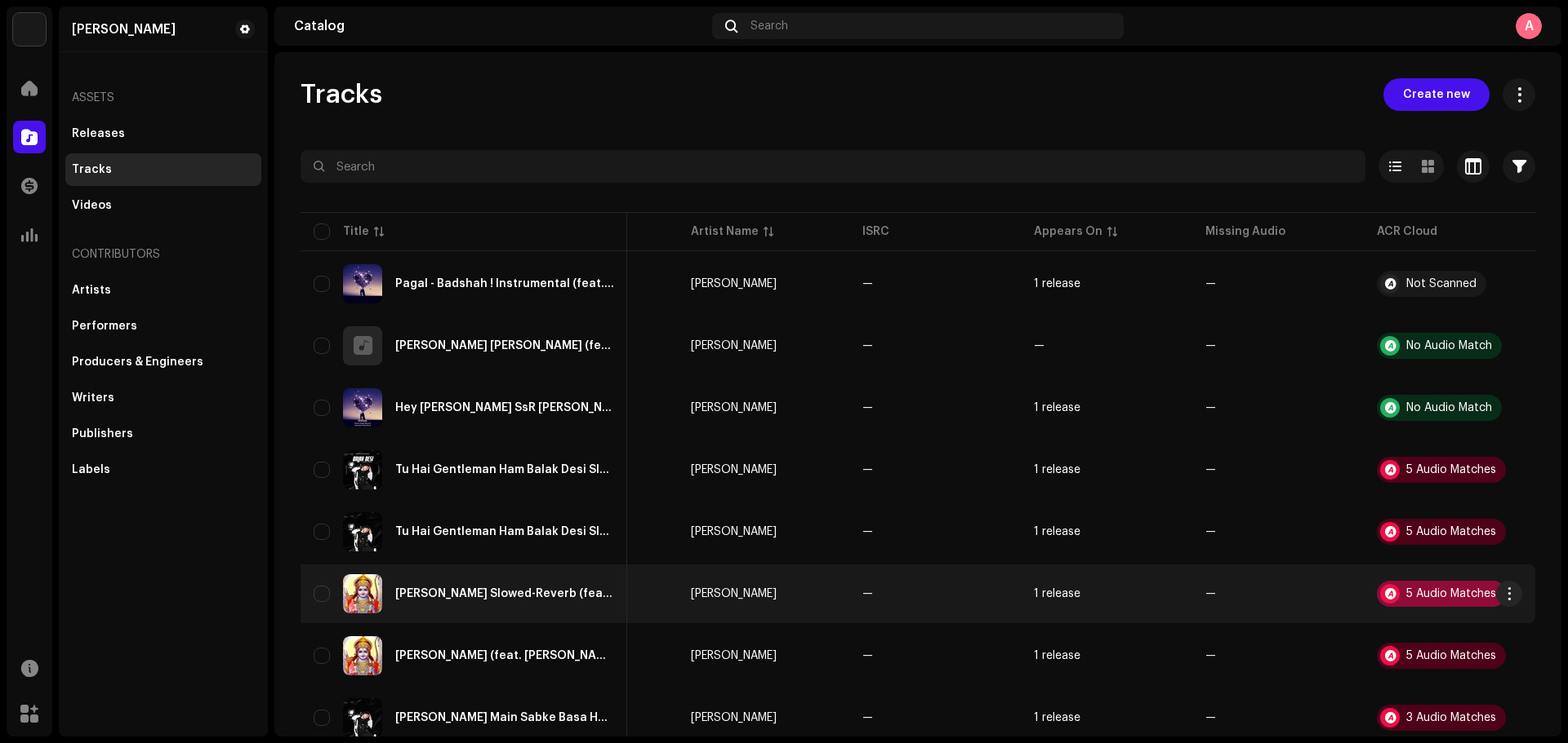
click at [1253, 566] on div "5 Audio Matches" at bounding box center [1440, 594] width 129 height 26
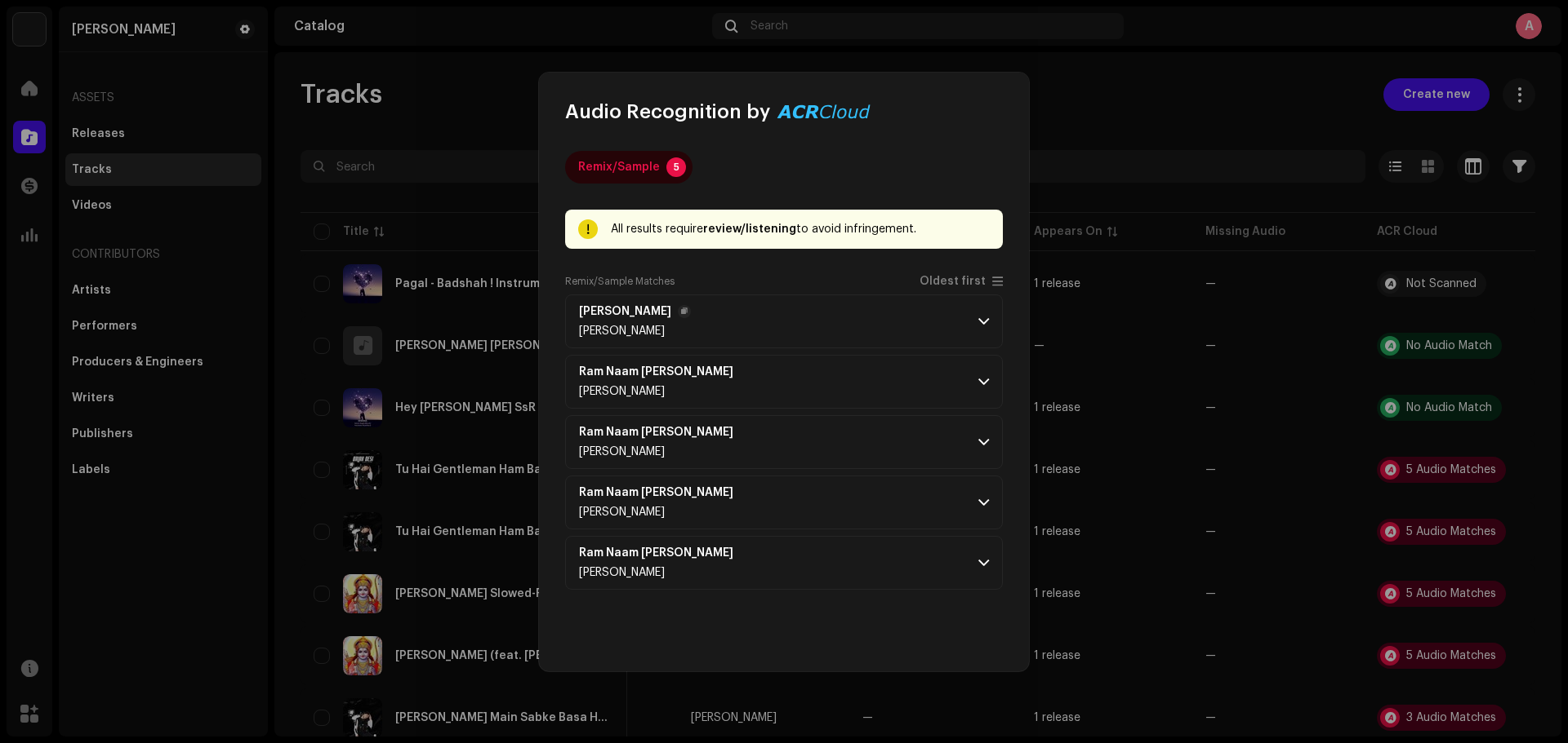
click at [983, 318] on span at bounding box center [983, 322] width 10 height 13
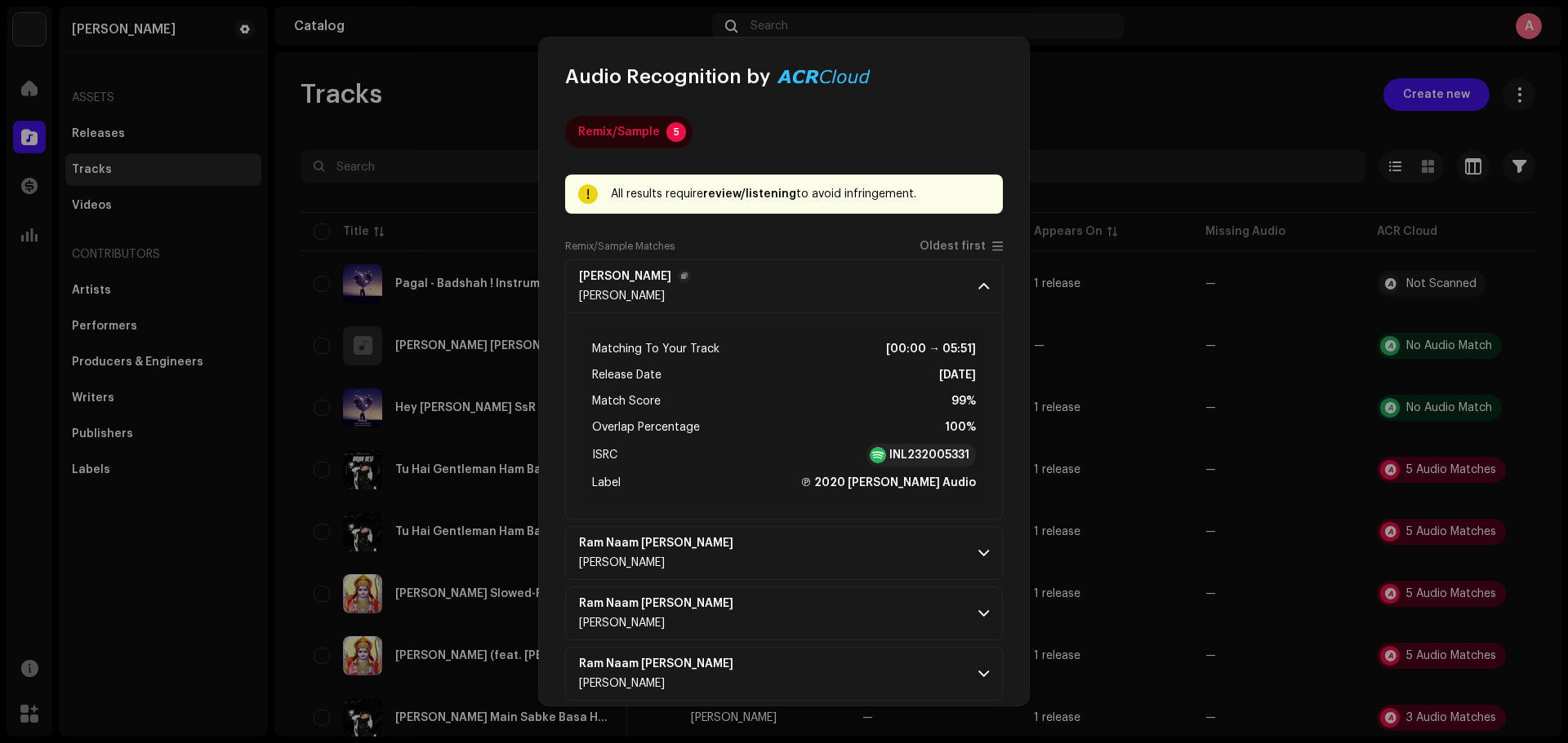
click at [979, 286] on span at bounding box center [983, 286] width 10 height 13
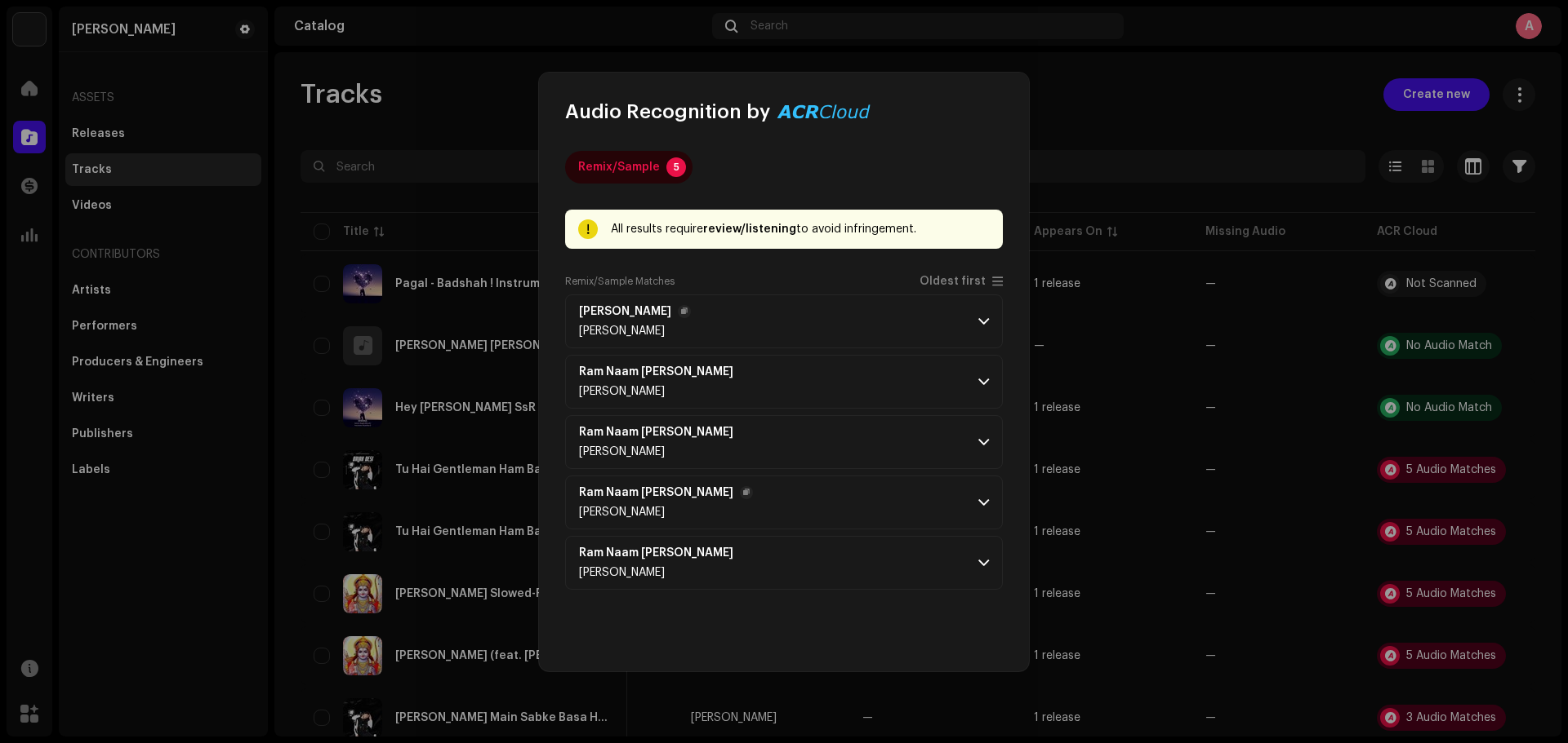
click at [983, 485] on p-accordion-header "Ram Naam [PERSON_NAME] [PERSON_NAME]" at bounding box center [783, 502] width 437 height 54
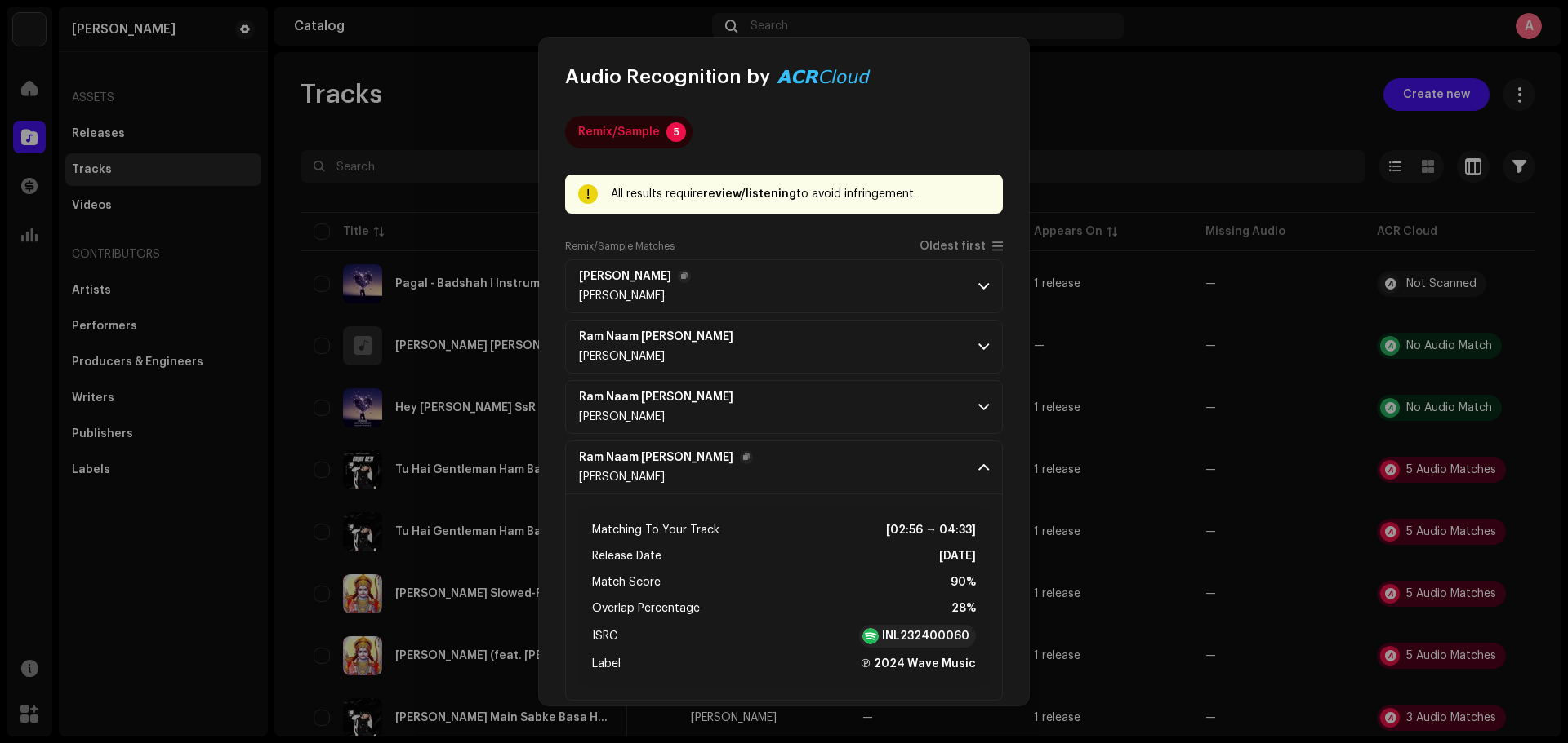
click at [979, 471] on span at bounding box center [983, 467] width 10 height 13
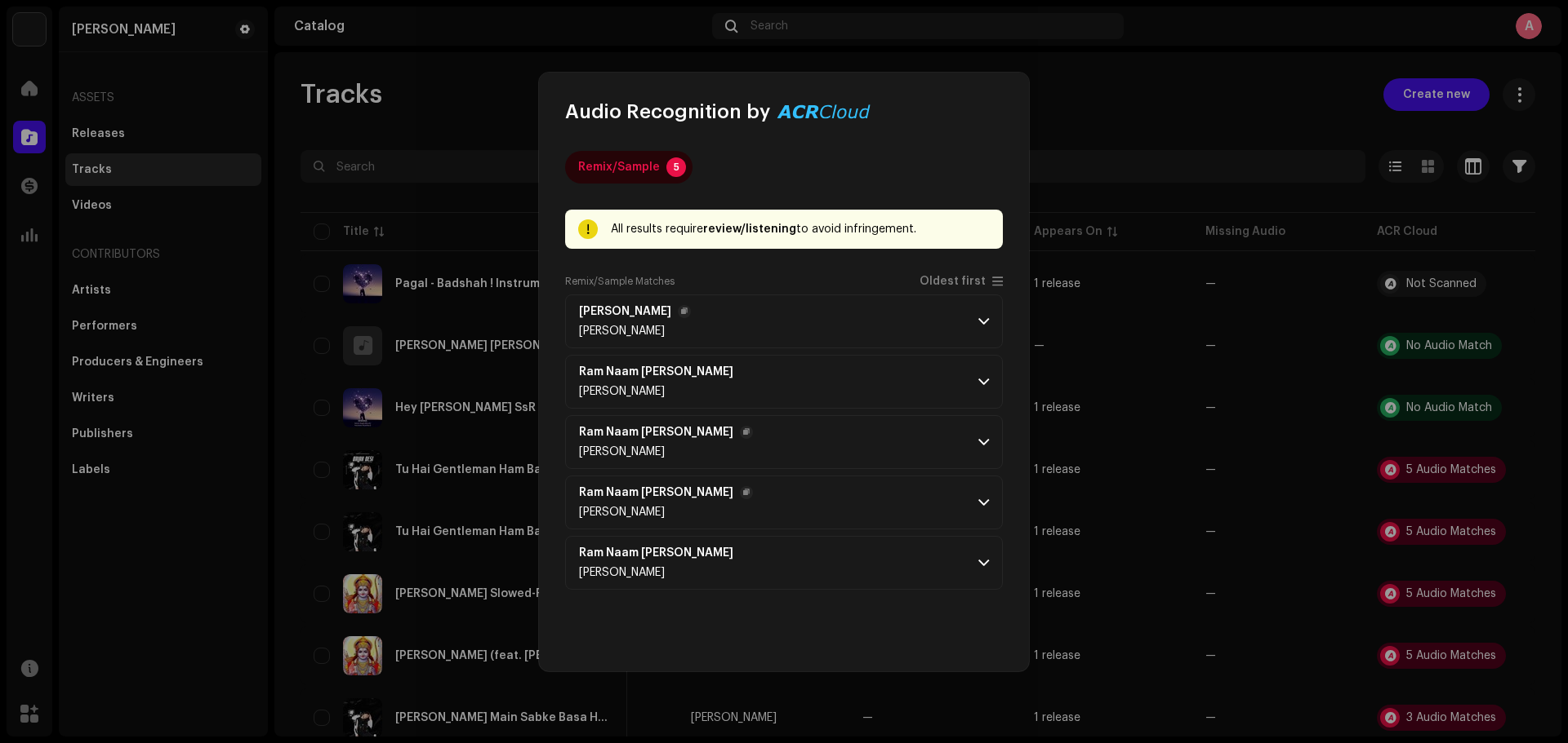
click at [966, 438] on p-accordion-header "Ram Naam [PERSON_NAME] [PERSON_NAME]" at bounding box center [783, 442] width 437 height 54
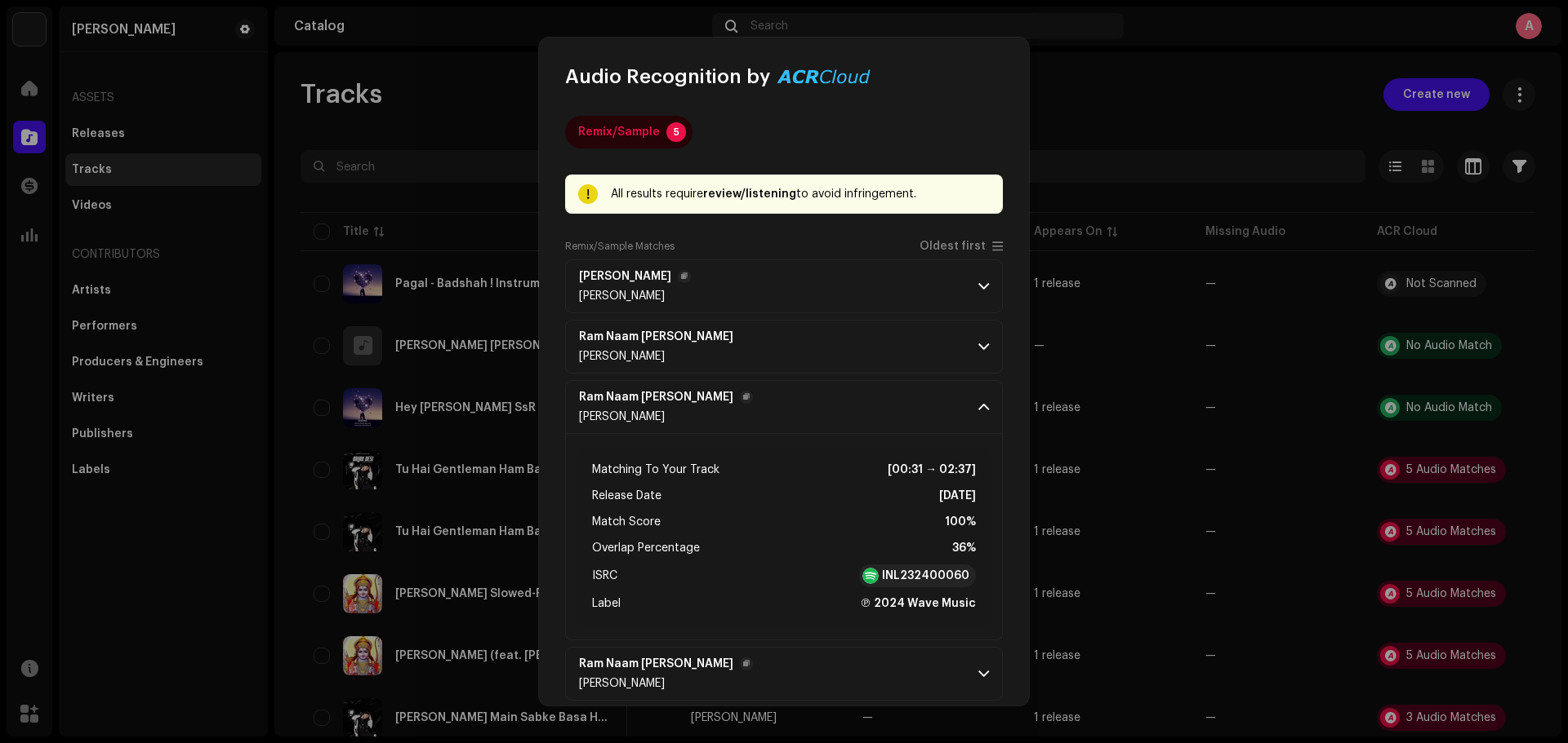
click at [966, 427] on p-accordion-header "Ram Naam [PERSON_NAME] [PERSON_NAME]" at bounding box center [783, 407] width 437 height 54
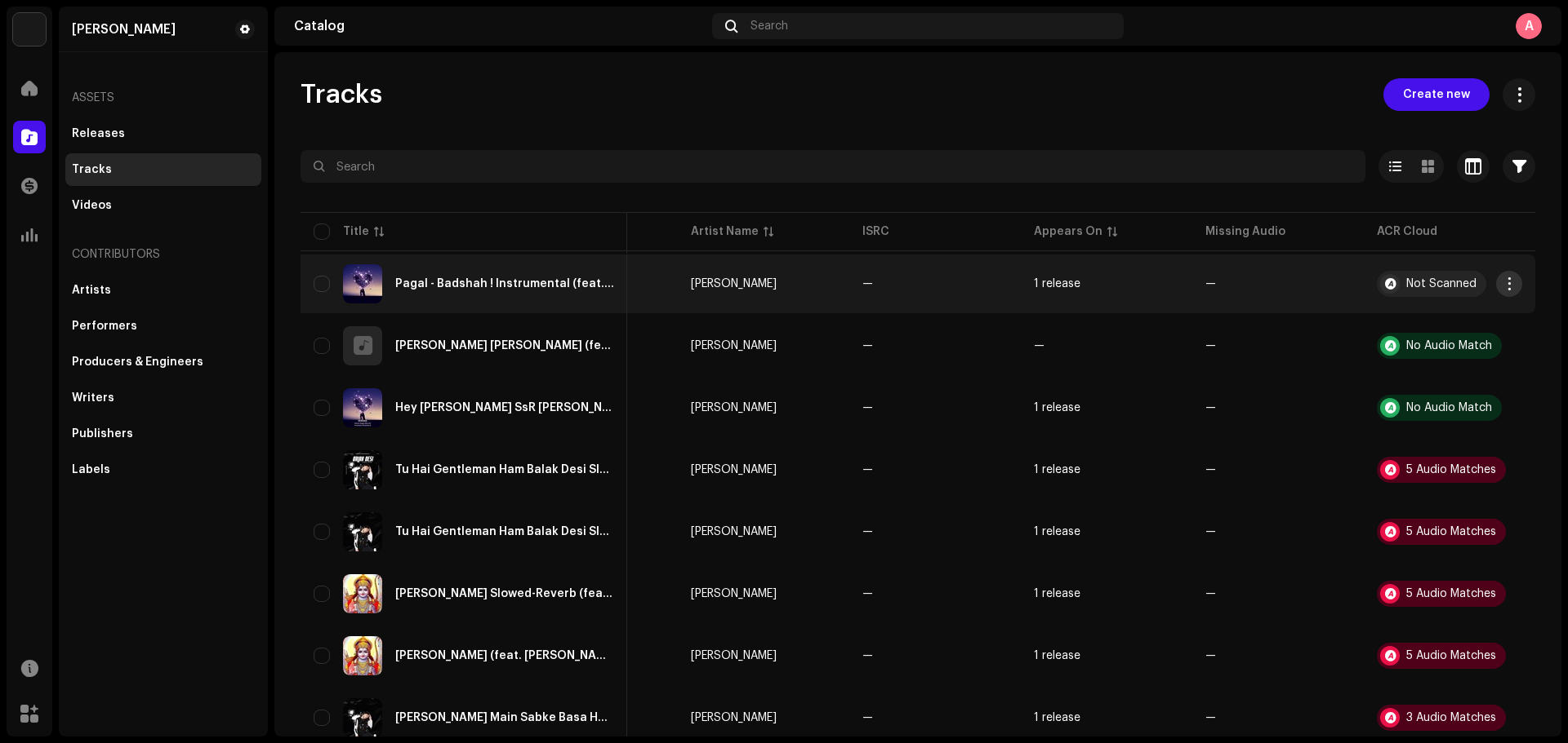
click at [1253, 289] on span "button" at bounding box center [1508, 284] width 12 height 13
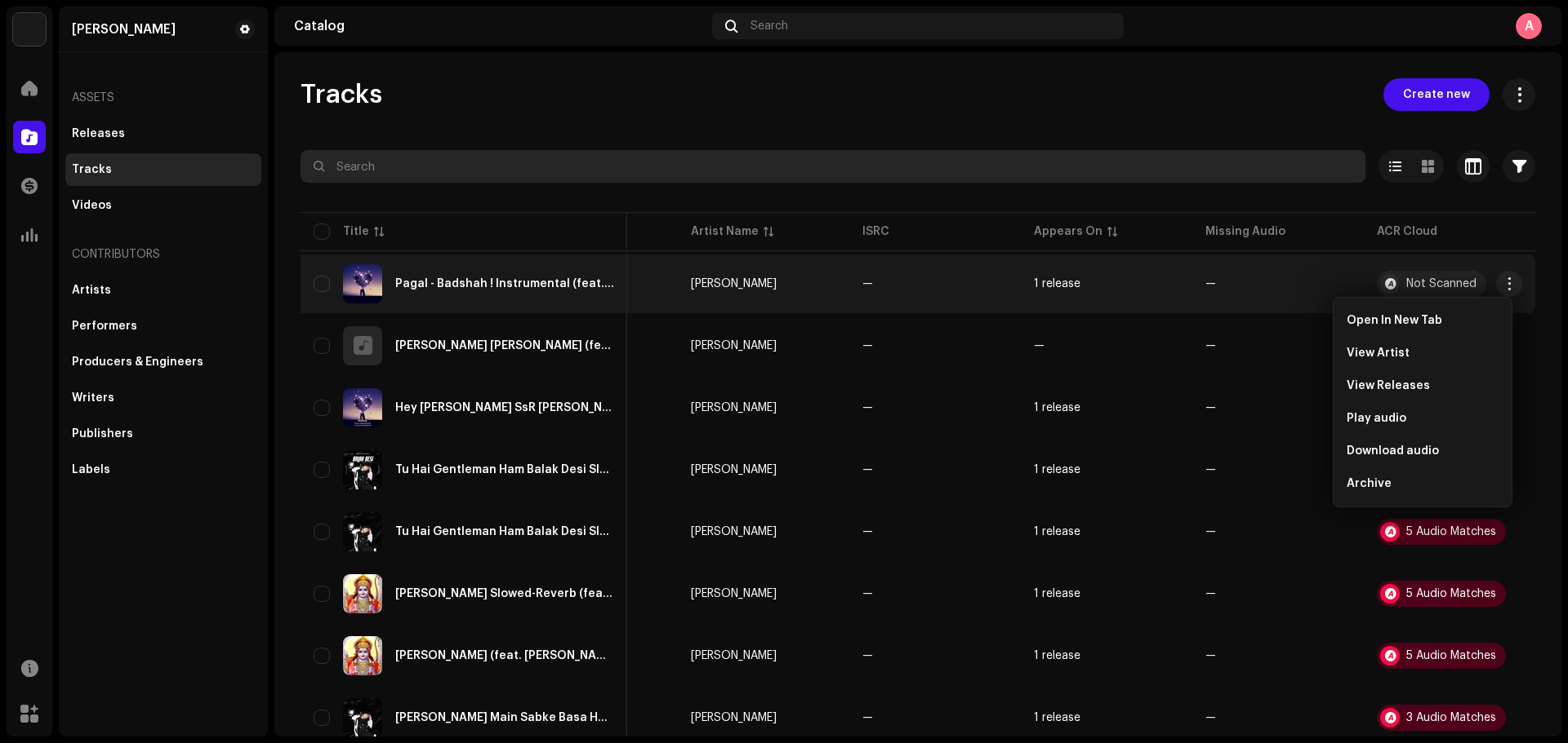
click at [1253, 173] on input "text" at bounding box center [832, 166] width 1065 height 33
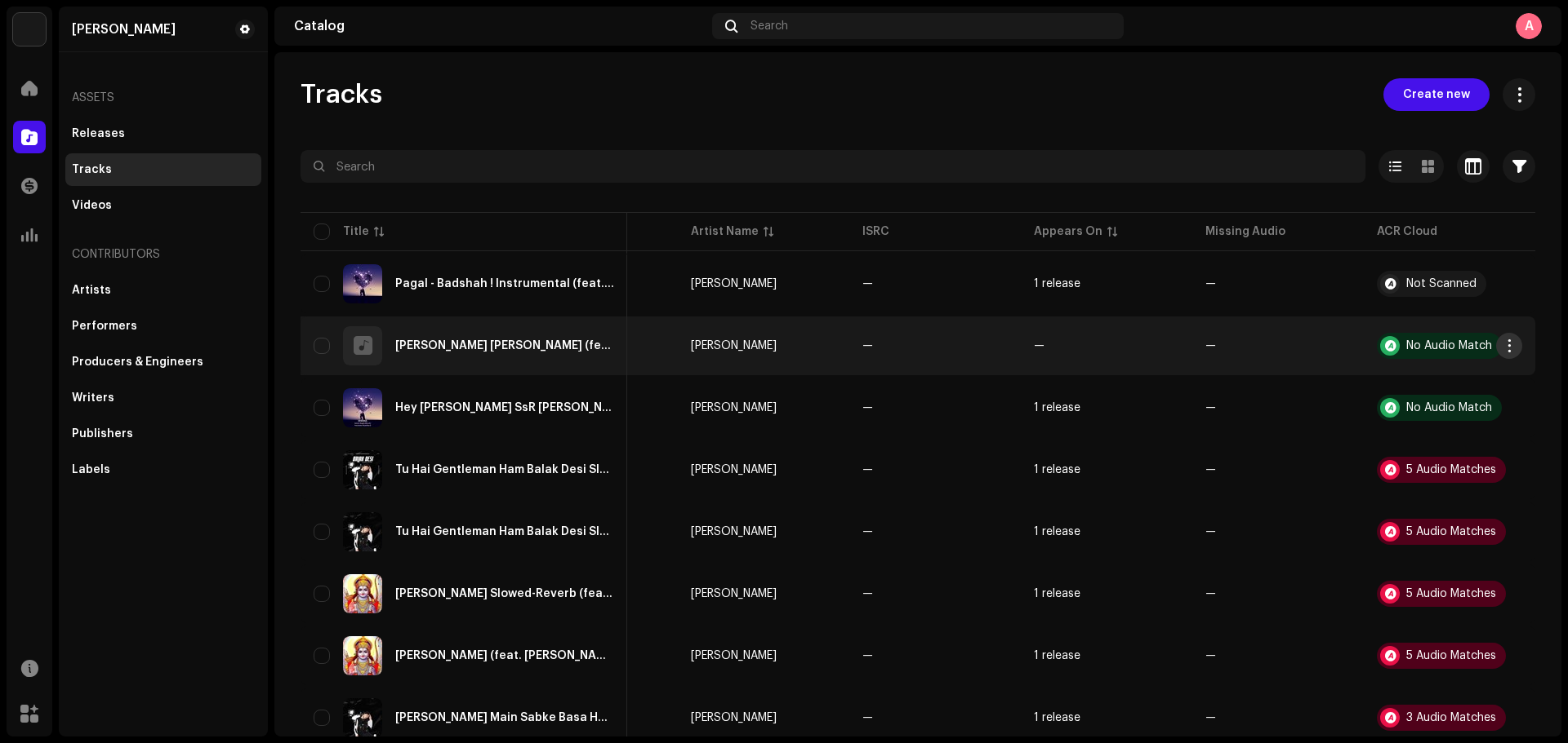
click at [1253, 346] on span "button" at bounding box center [1508, 346] width 12 height 13
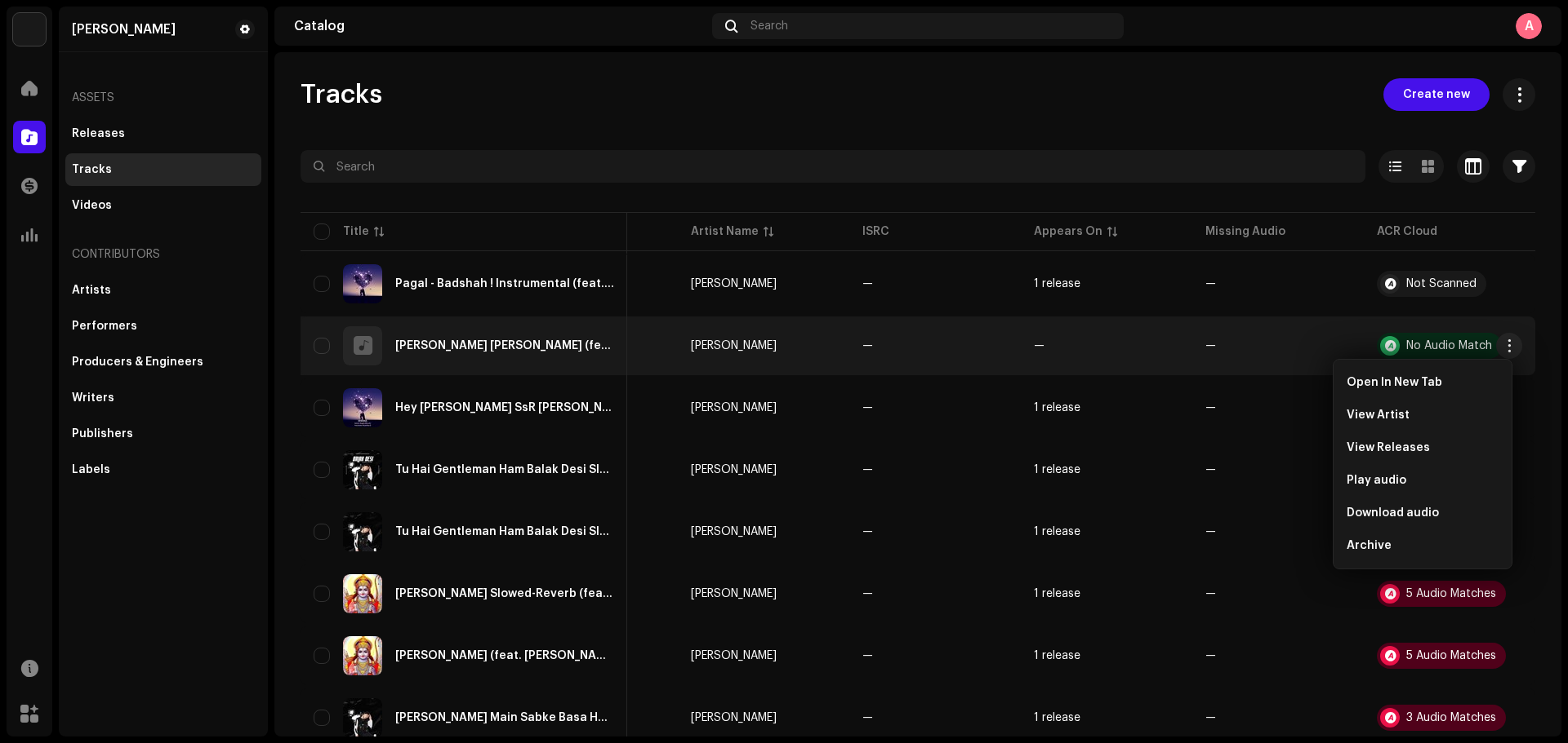
click at [1253, 92] on div "Tracks Create new" at bounding box center [917, 94] width 1235 height 33
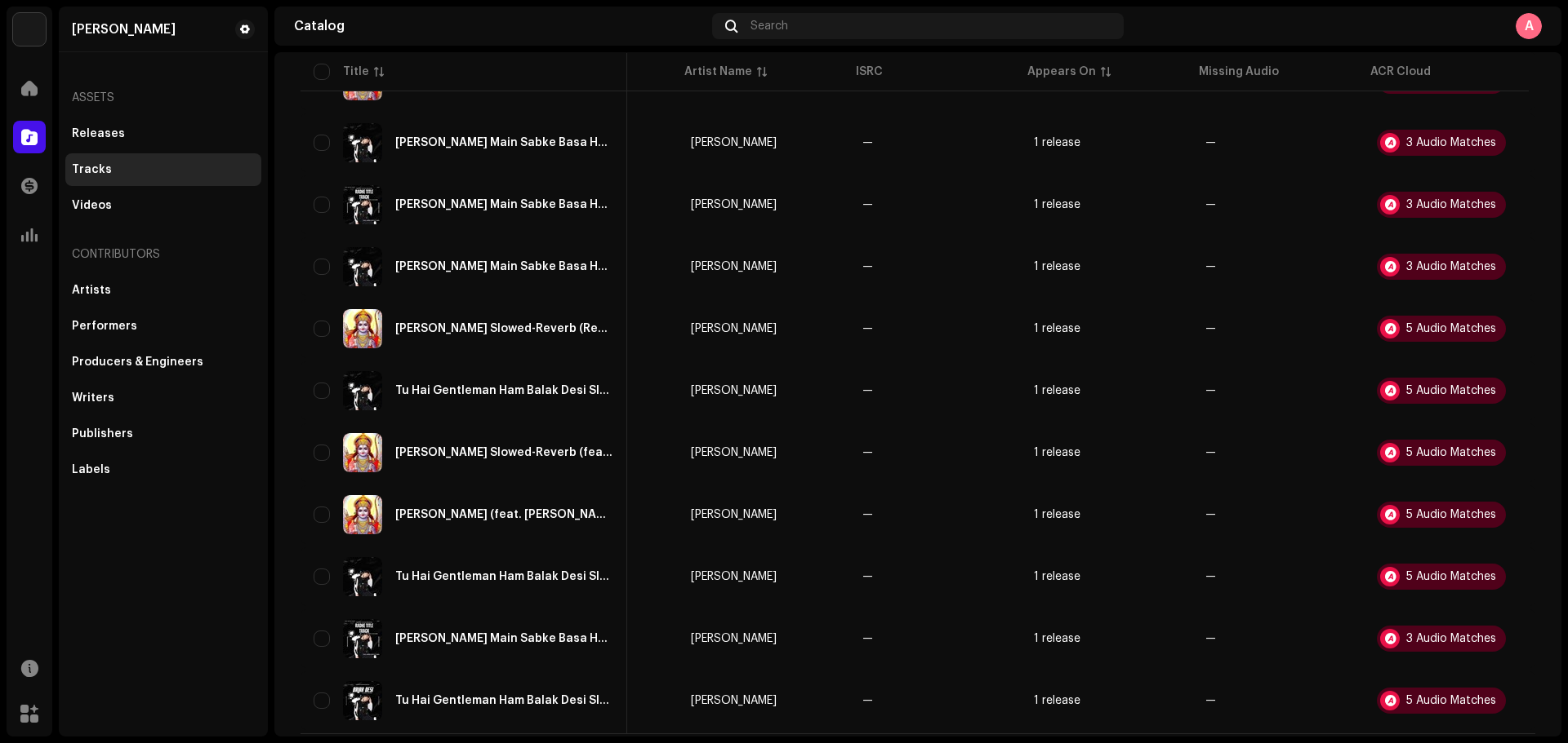
scroll to position [622, 0]
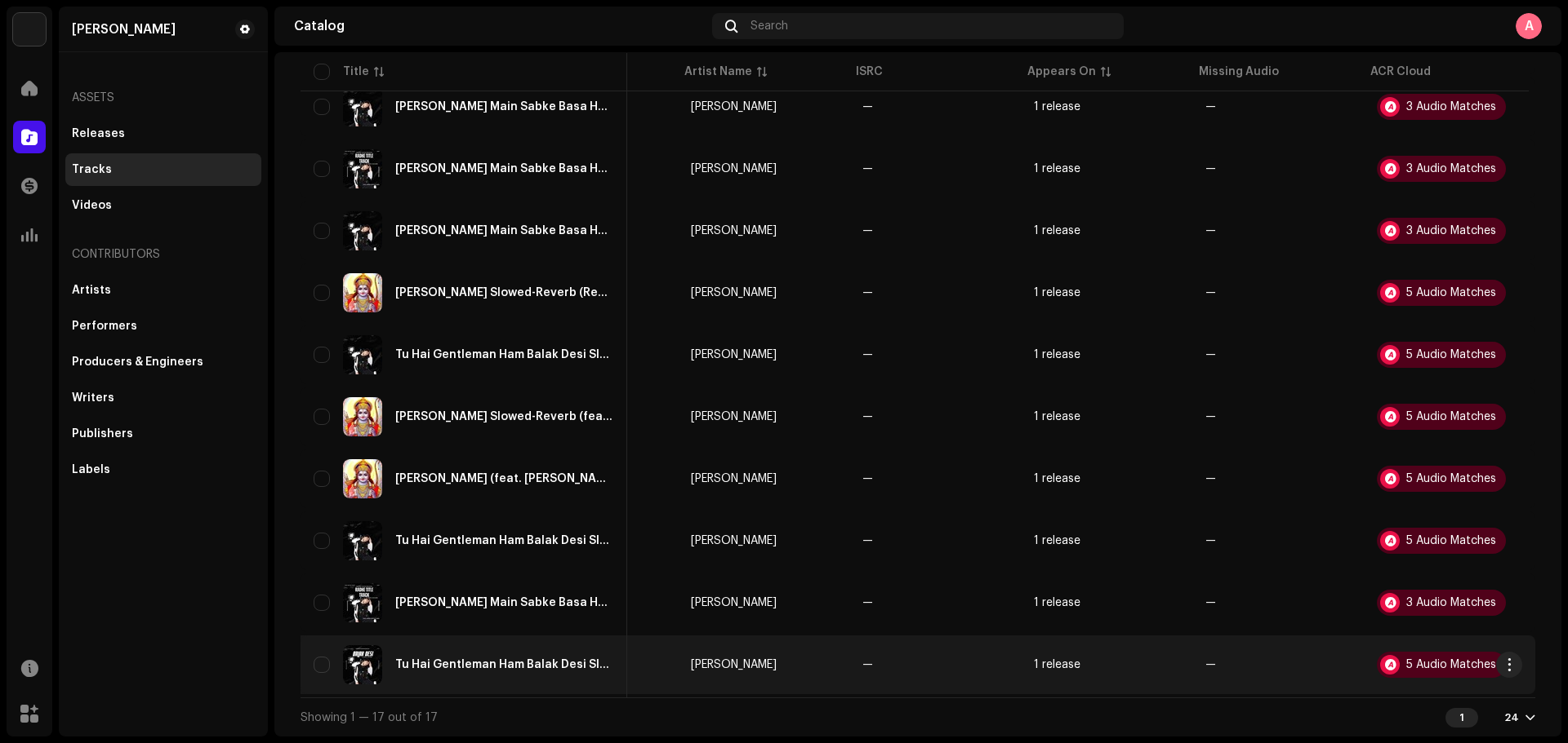
click at [1253, 566] on td "5 Audio Matches" at bounding box center [1449, 665] width 172 height 59
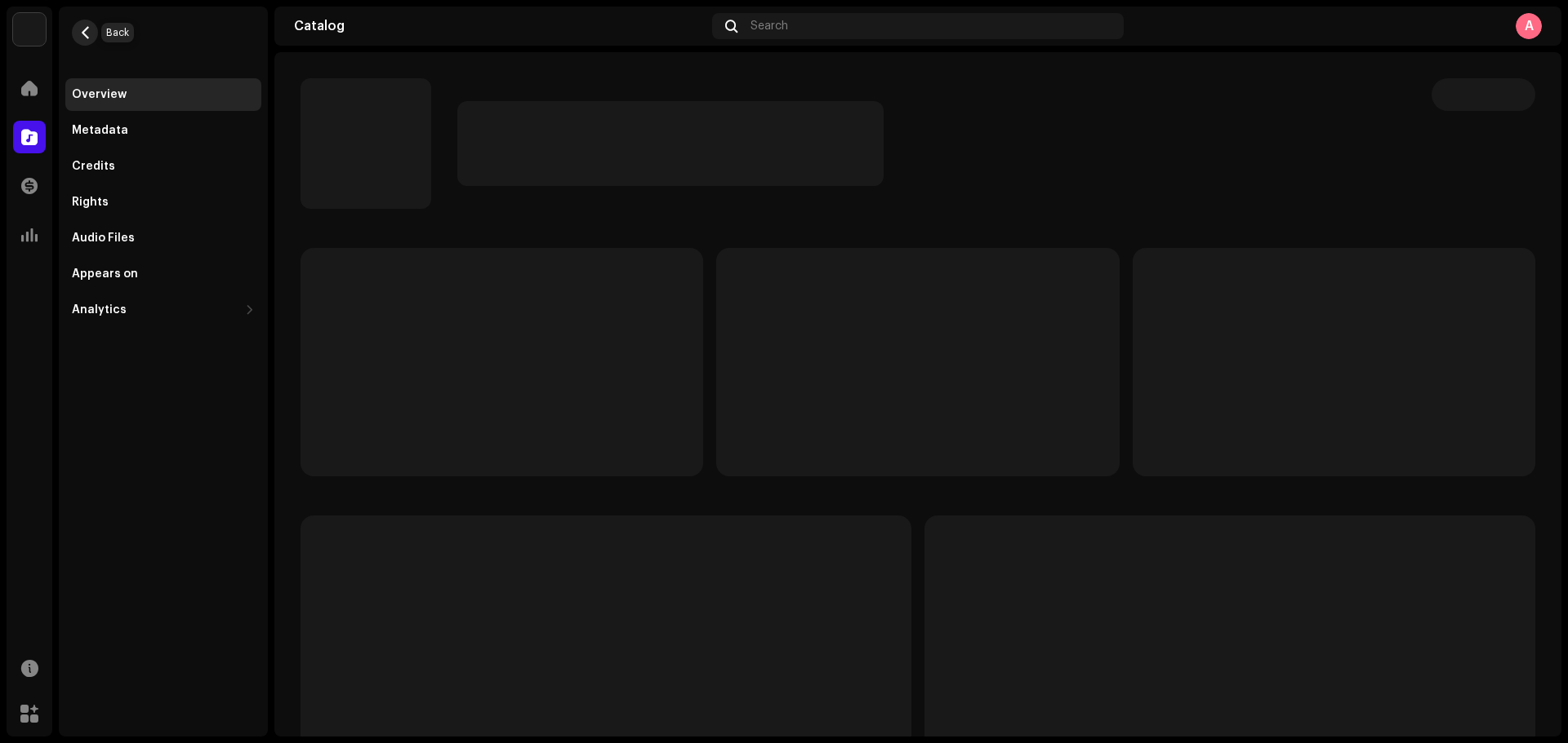
click at [86, 33] on span "button" at bounding box center [85, 33] width 12 height 13
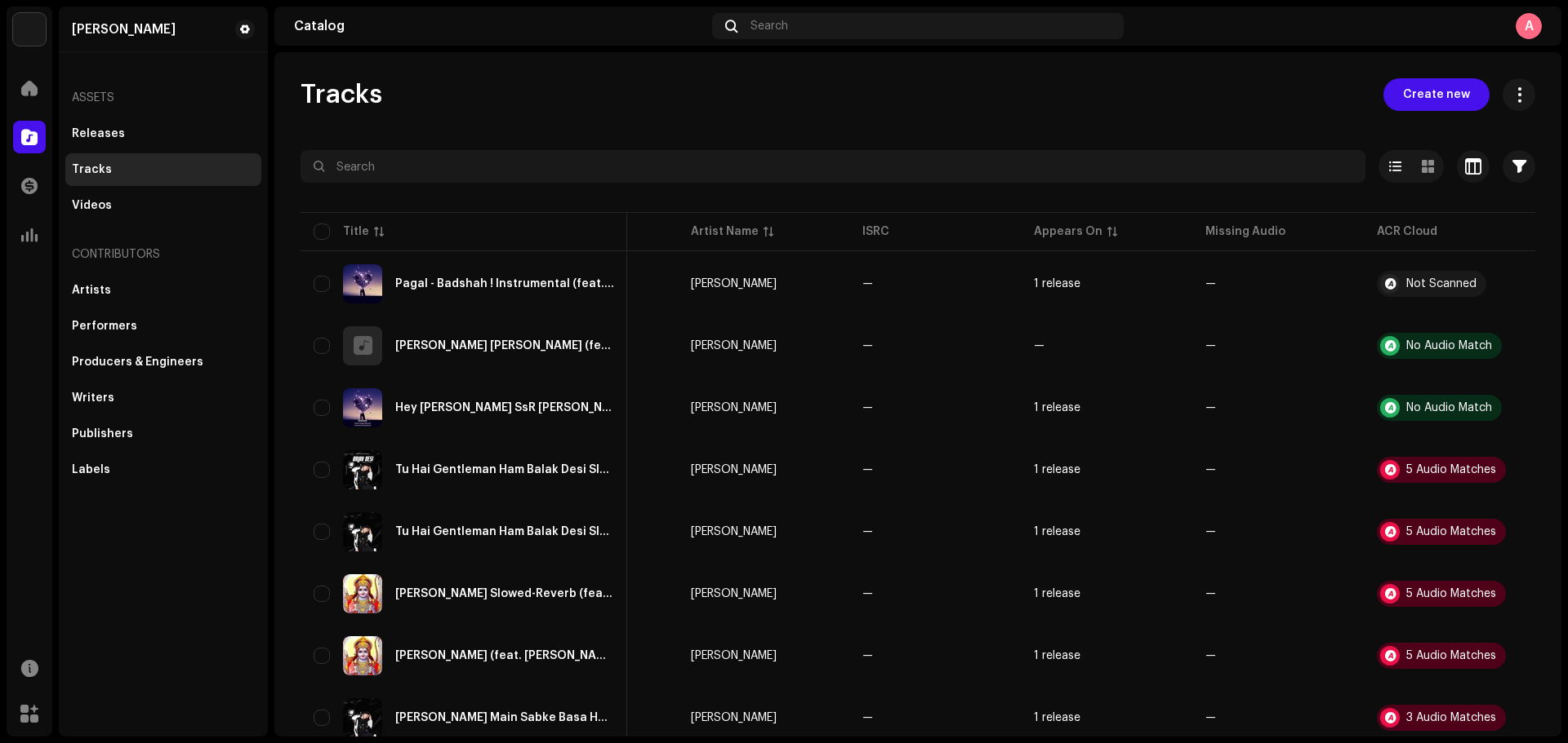
scroll to position [0, 130]
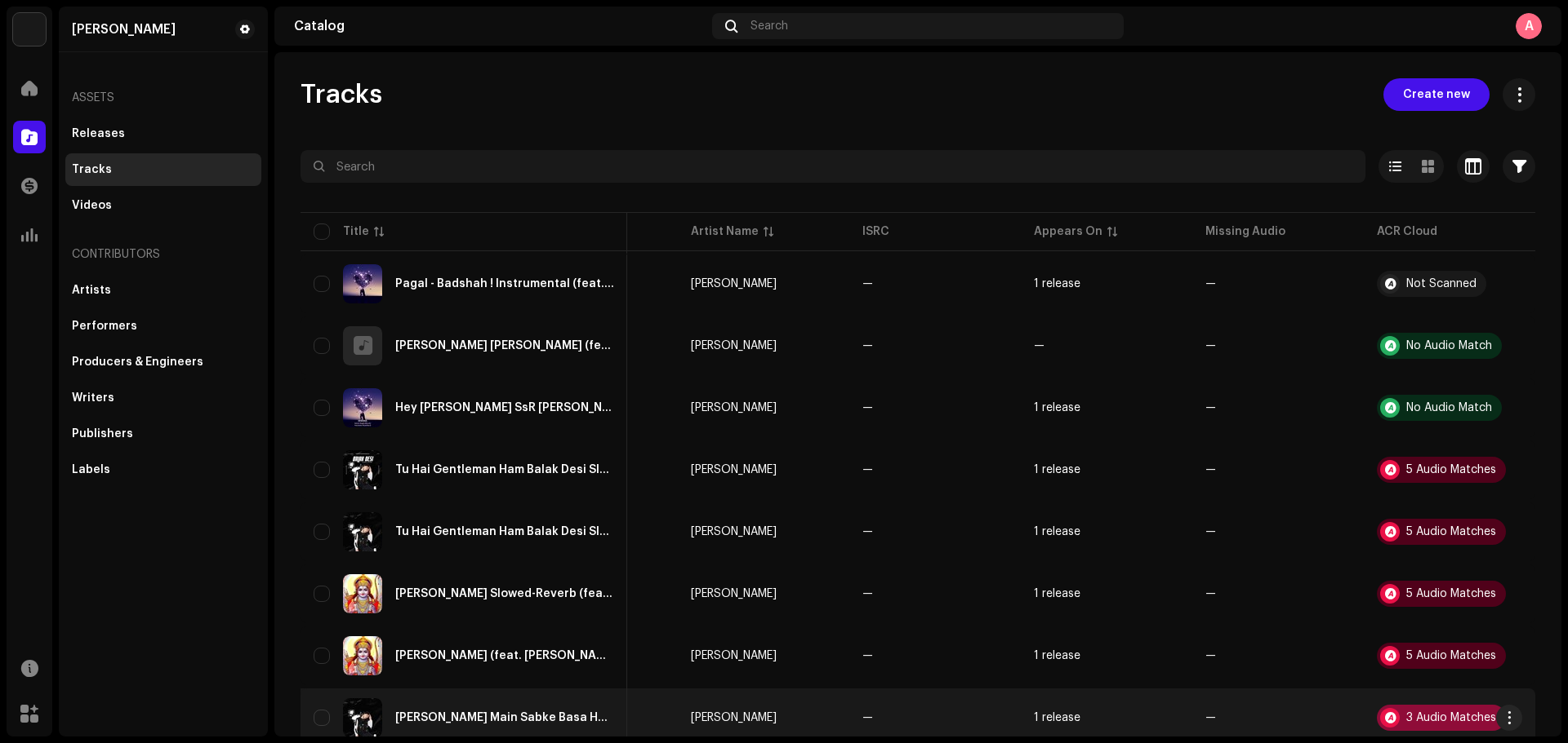
click at [1253, 566] on div "3 Audio Matches" at bounding box center [1450, 718] width 90 height 11
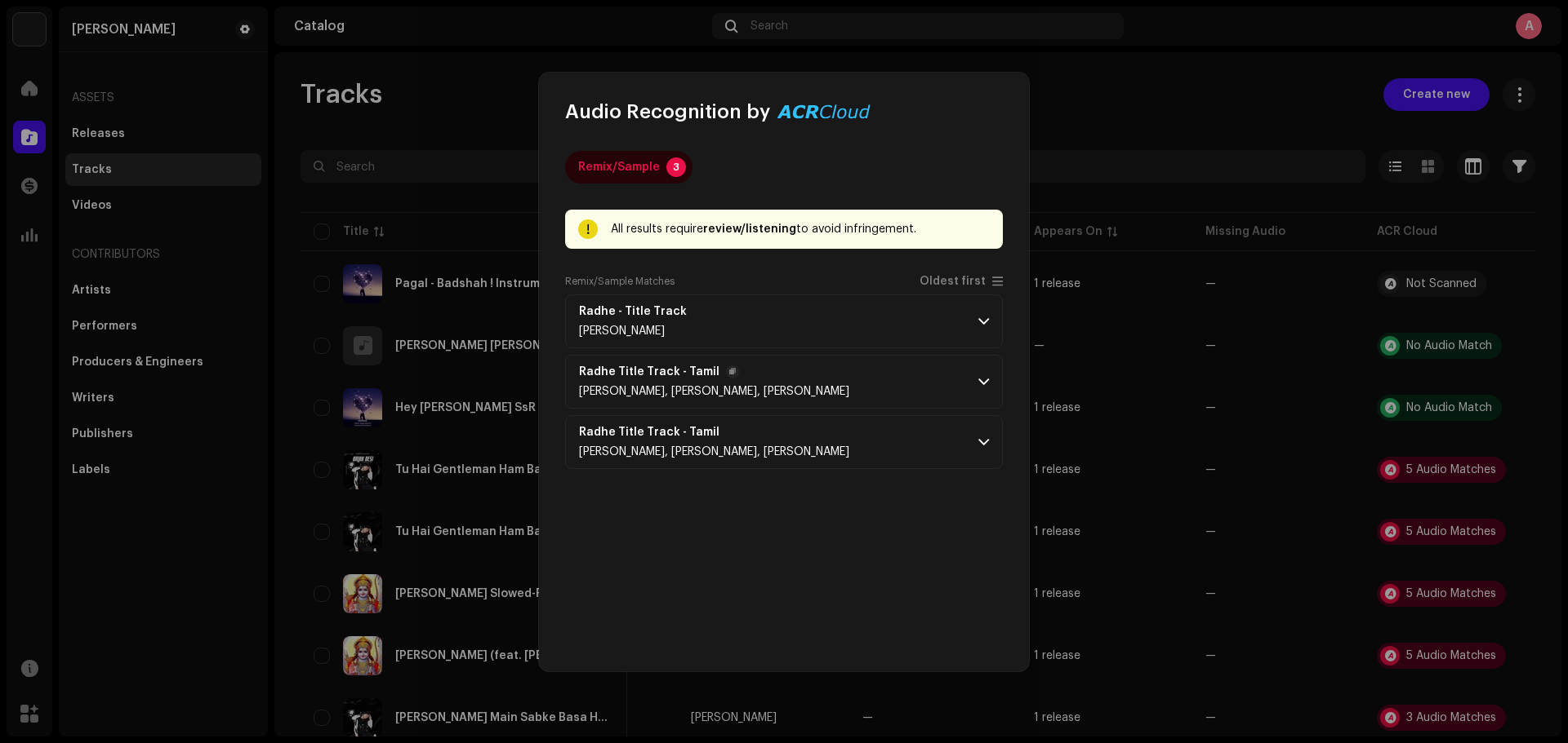
click at [987, 380] on span at bounding box center [983, 382] width 10 height 13
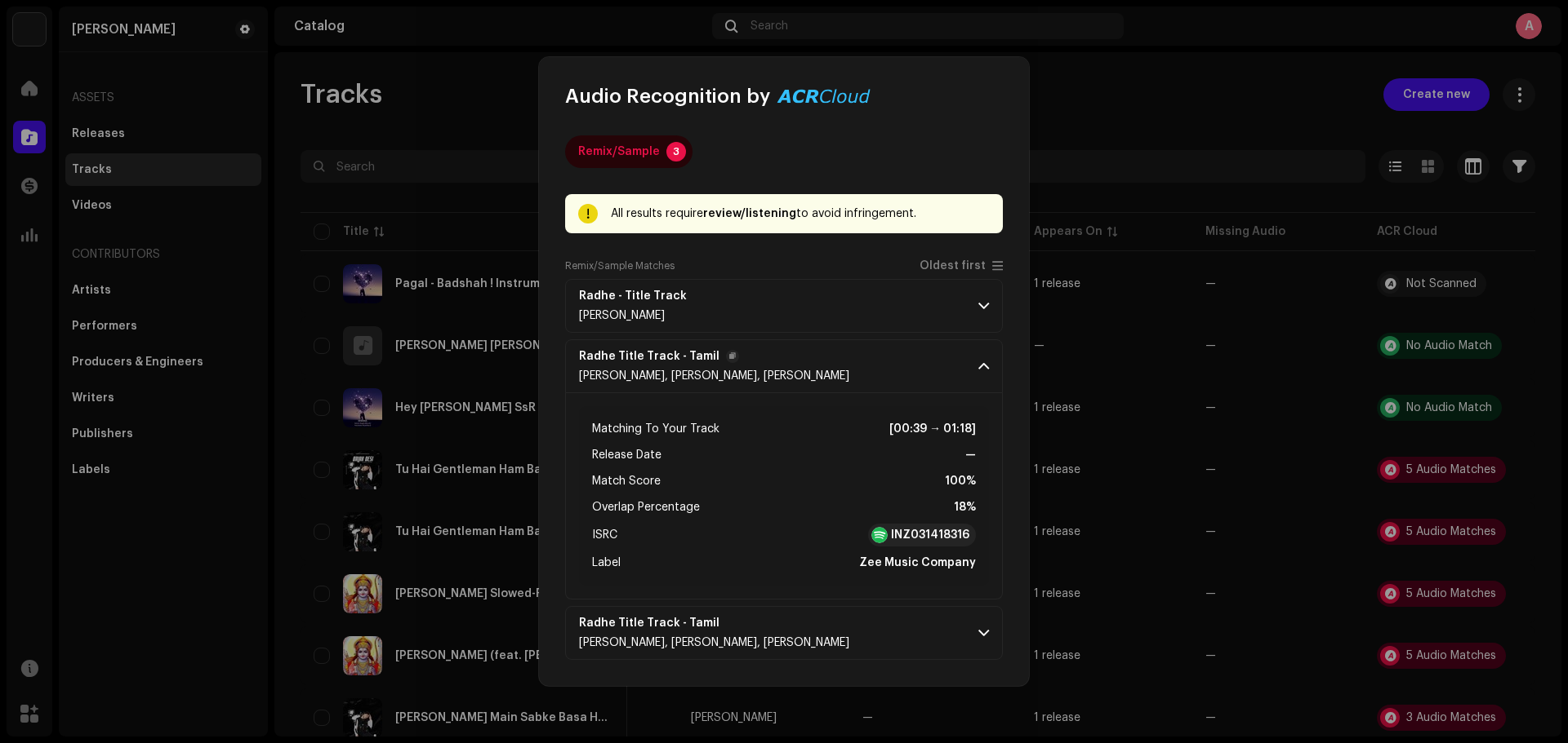
click at [983, 364] on span at bounding box center [983, 366] width 10 height 13
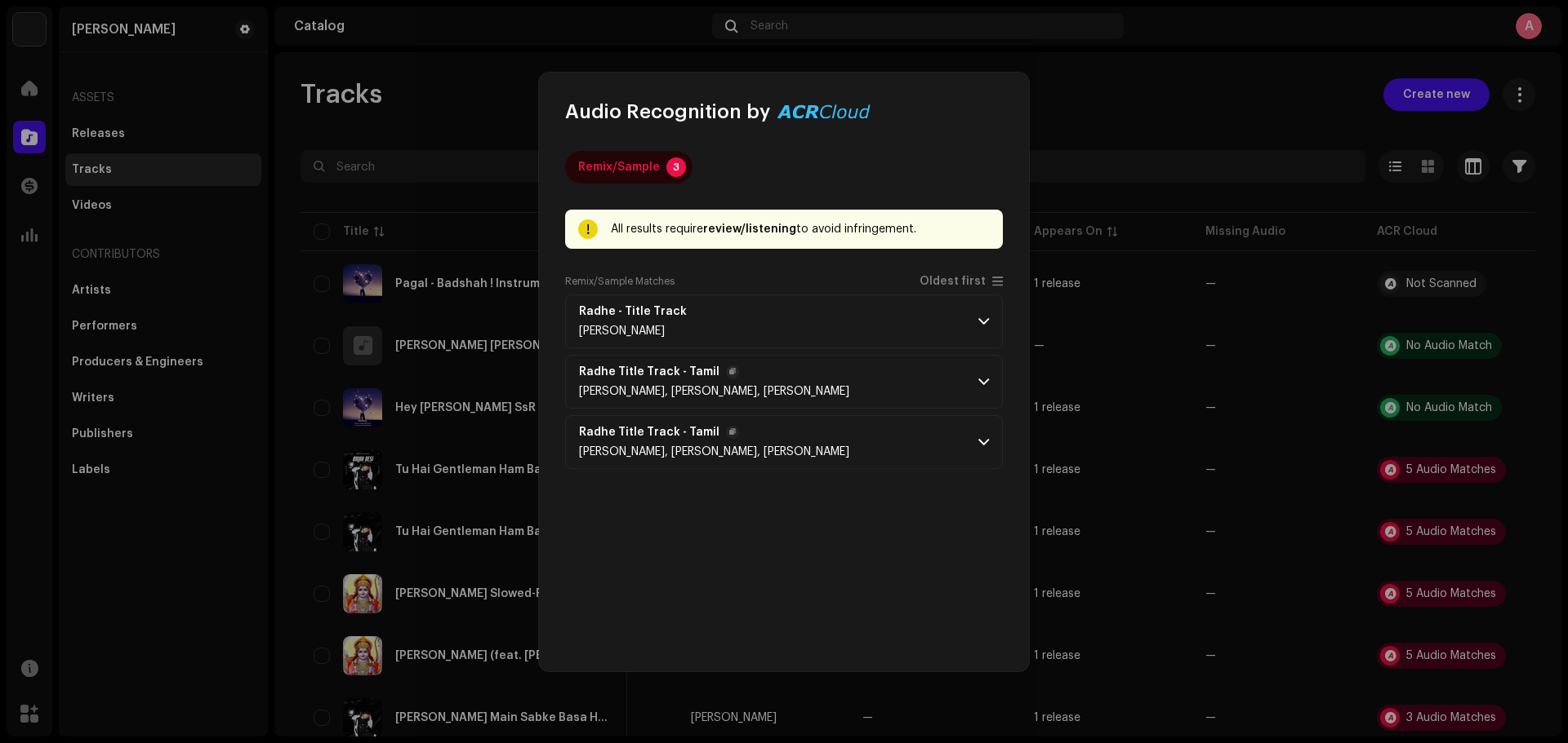
click at [979, 444] on span at bounding box center [983, 443] width 10 height 13
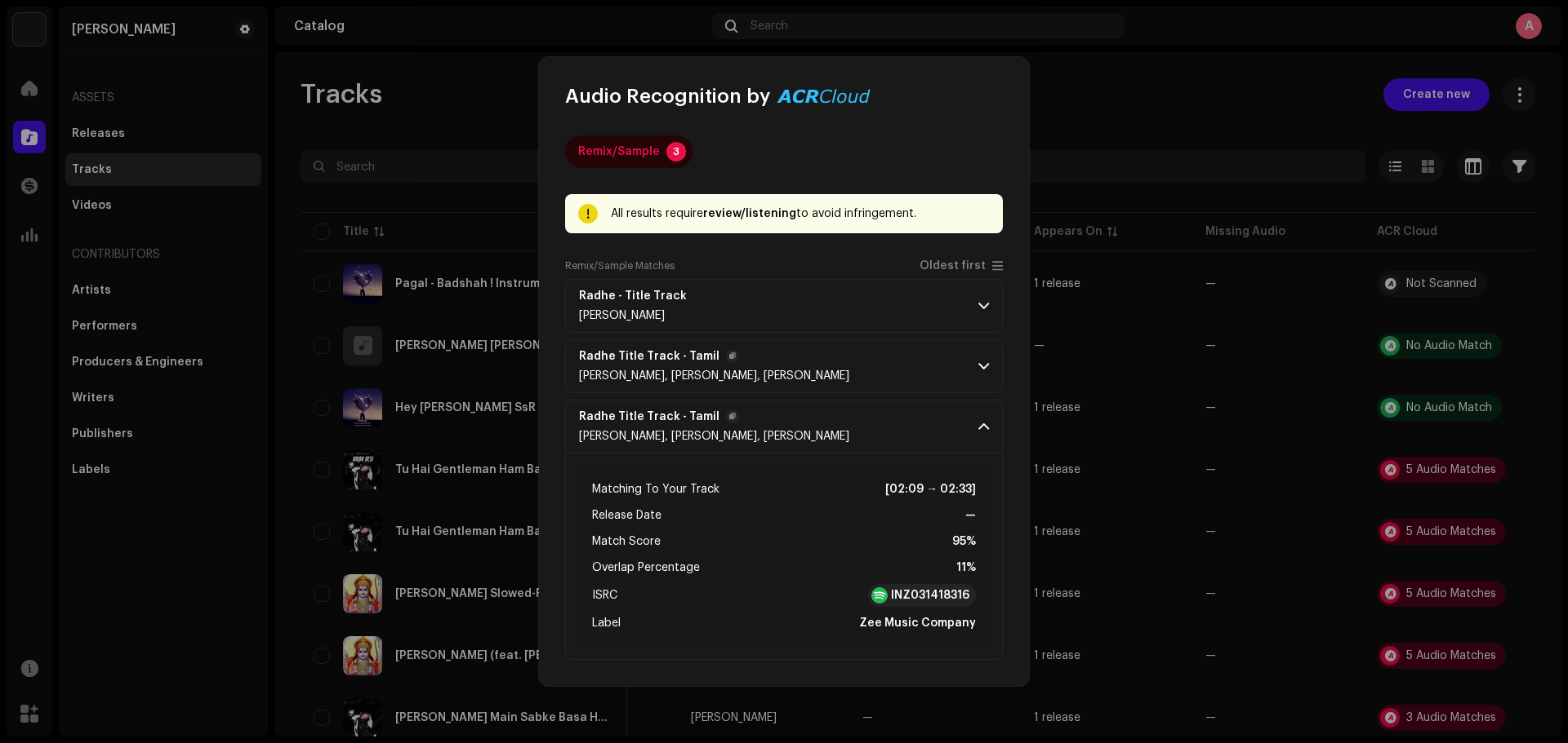
click at [973, 437] on p-accordion-header "Radhe Title Track - Tamil [PERSON_NAME], [PERSON_NAME], [PERSON_NAME]" at bounding box center [783, 427] width 437 height 54
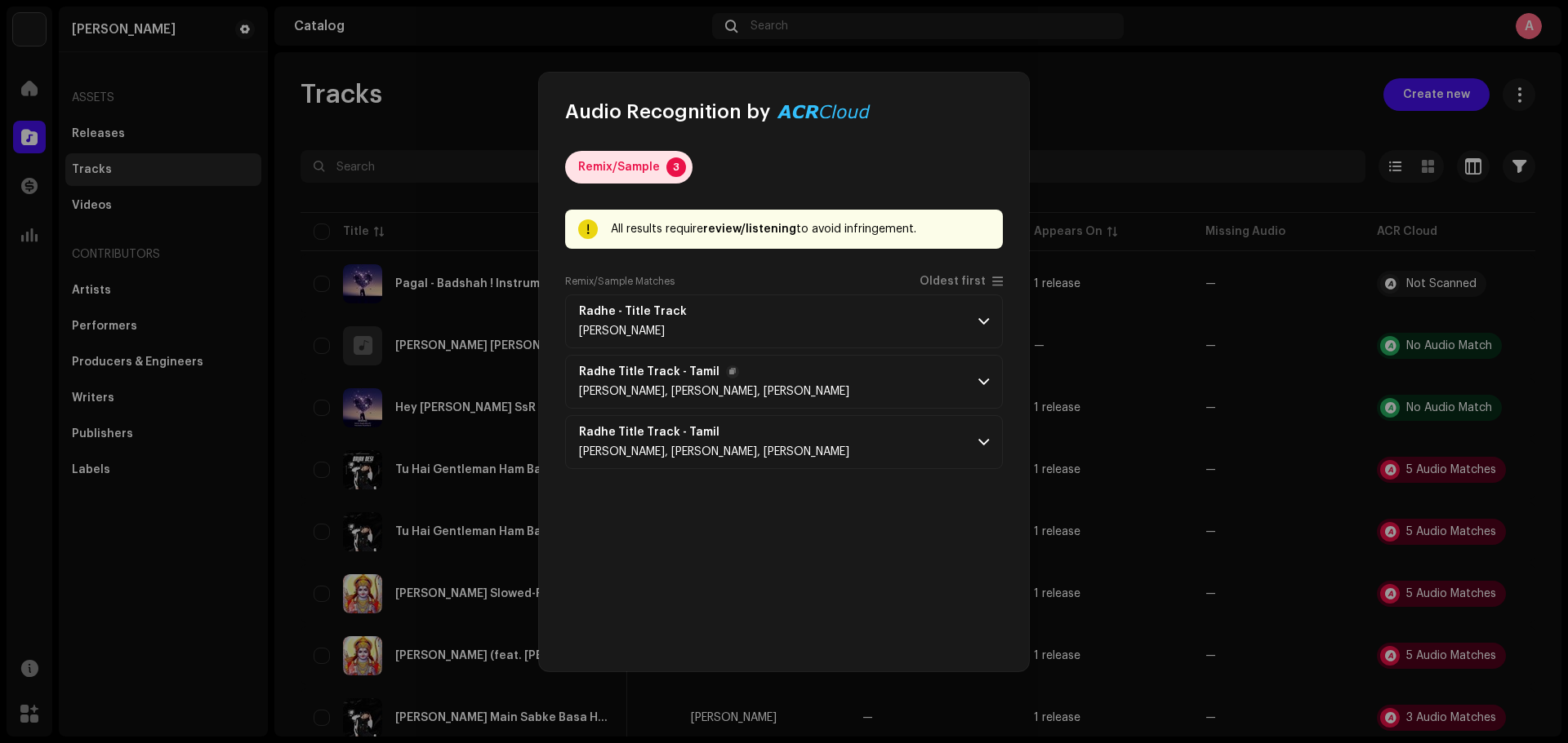
click at [671, 170] on p-badge "3" at bounding box center [675, 167] width 20 height 20
click at [623, 162] on div "Remix/Sample" at bounding box center [619, 167] width 81 height 33
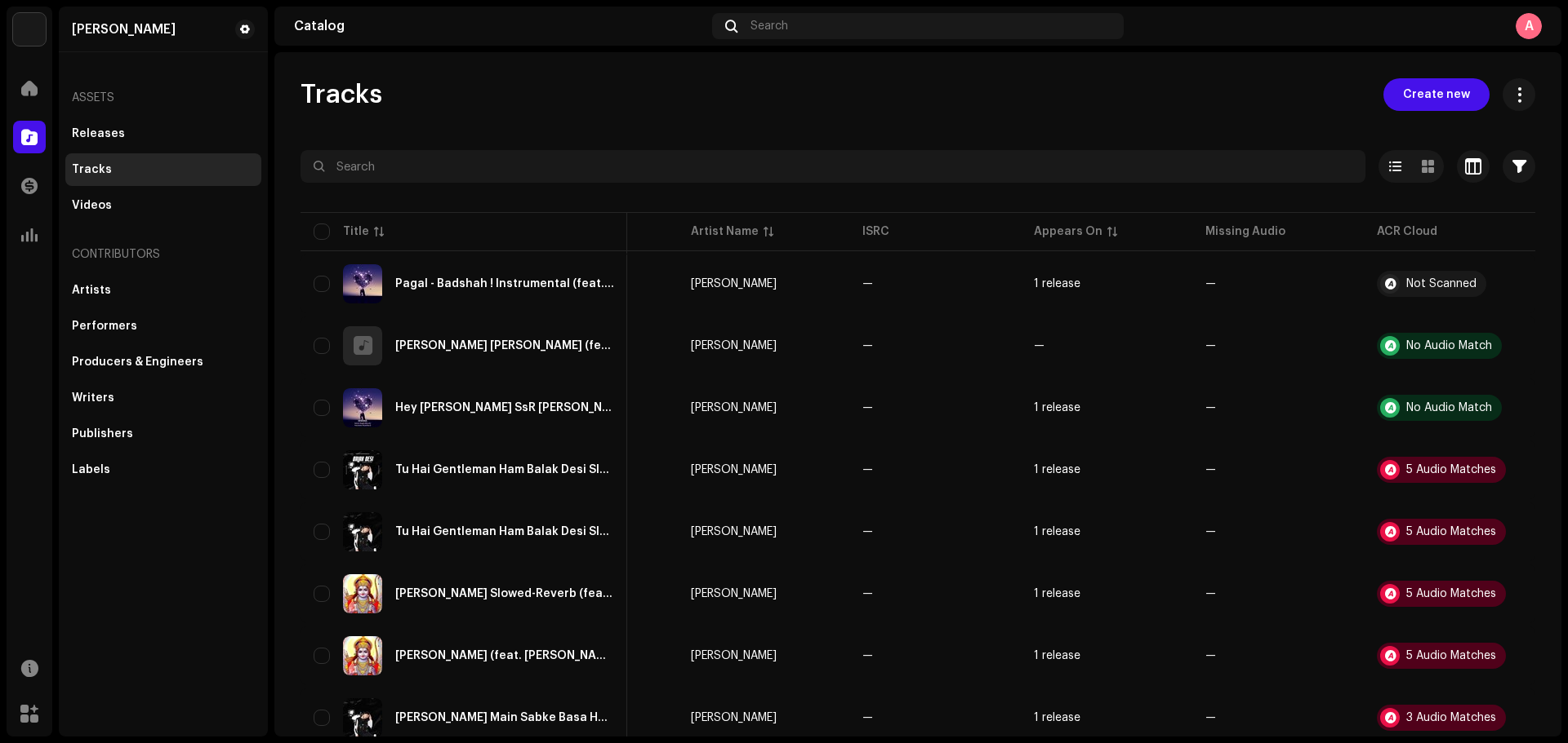
click at [1153, 93] on div "Audio Recognition by Remix/Sample 3 All results require review/listening to avo…" at bounding box center [784, 371] width 1568 height 743
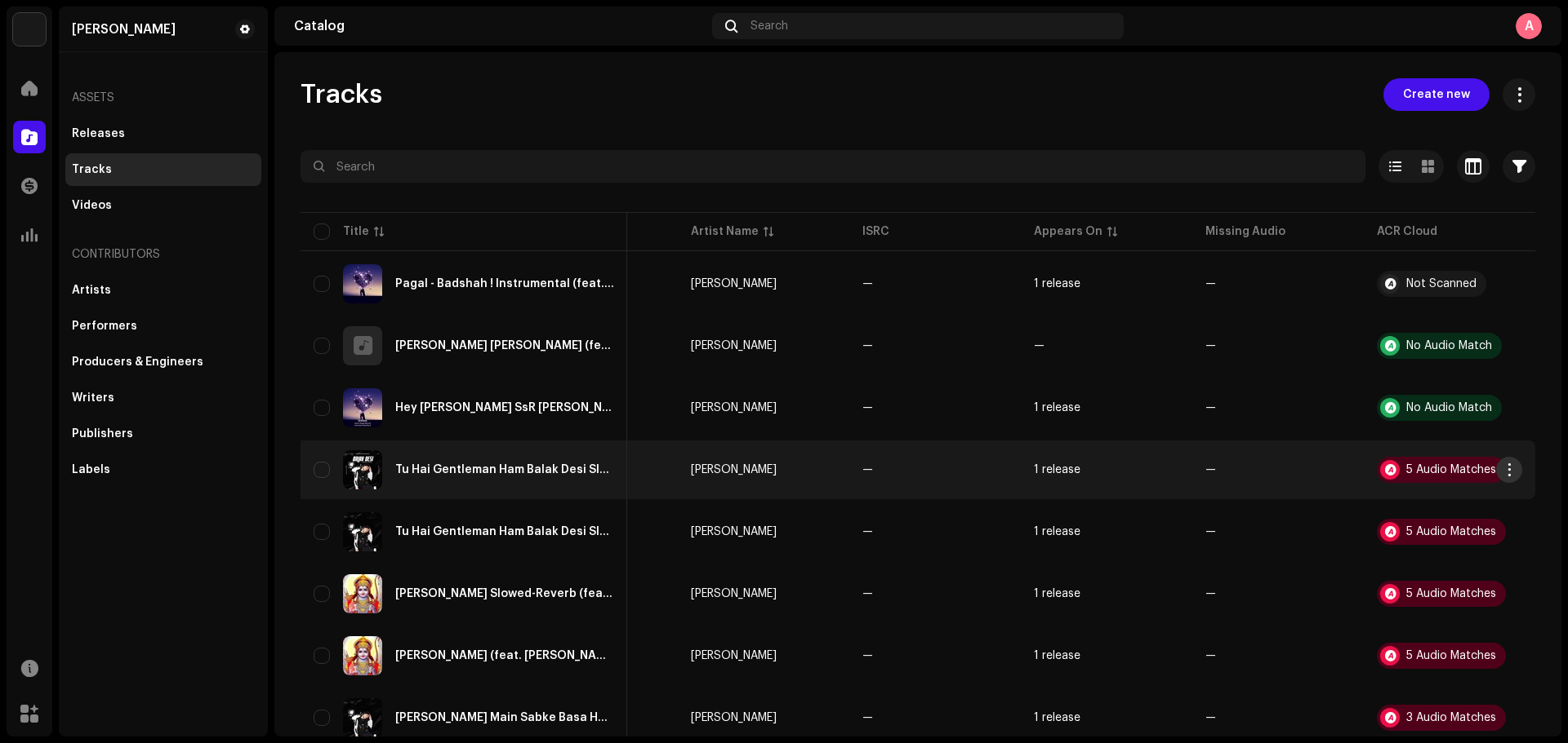
click at [1253, 472] on span "button" at bounding box center [1508, 470] width 12 height 13
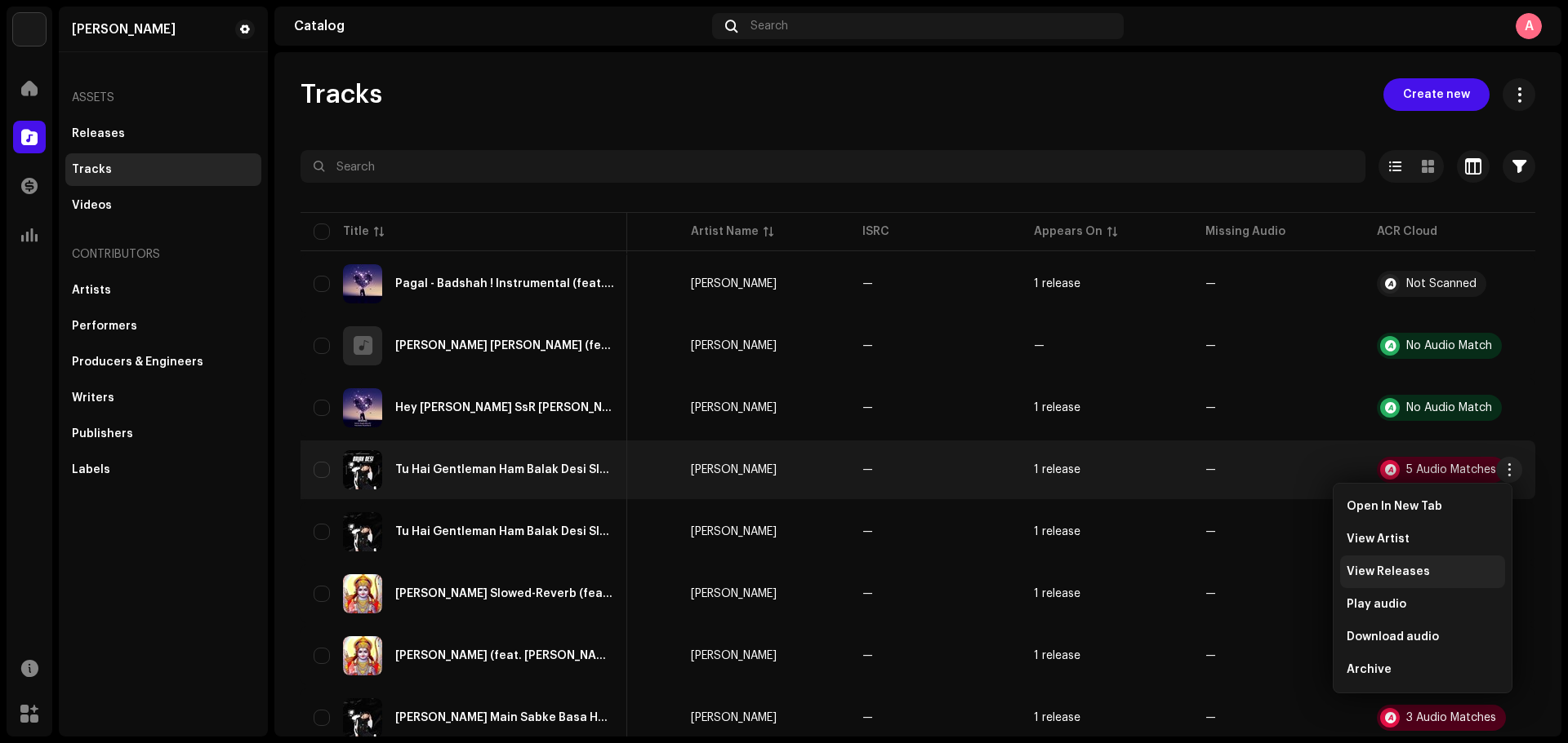
click at [1253, 566] on span "View Releases" at bounding box center [1388, 572] width 83 height 13
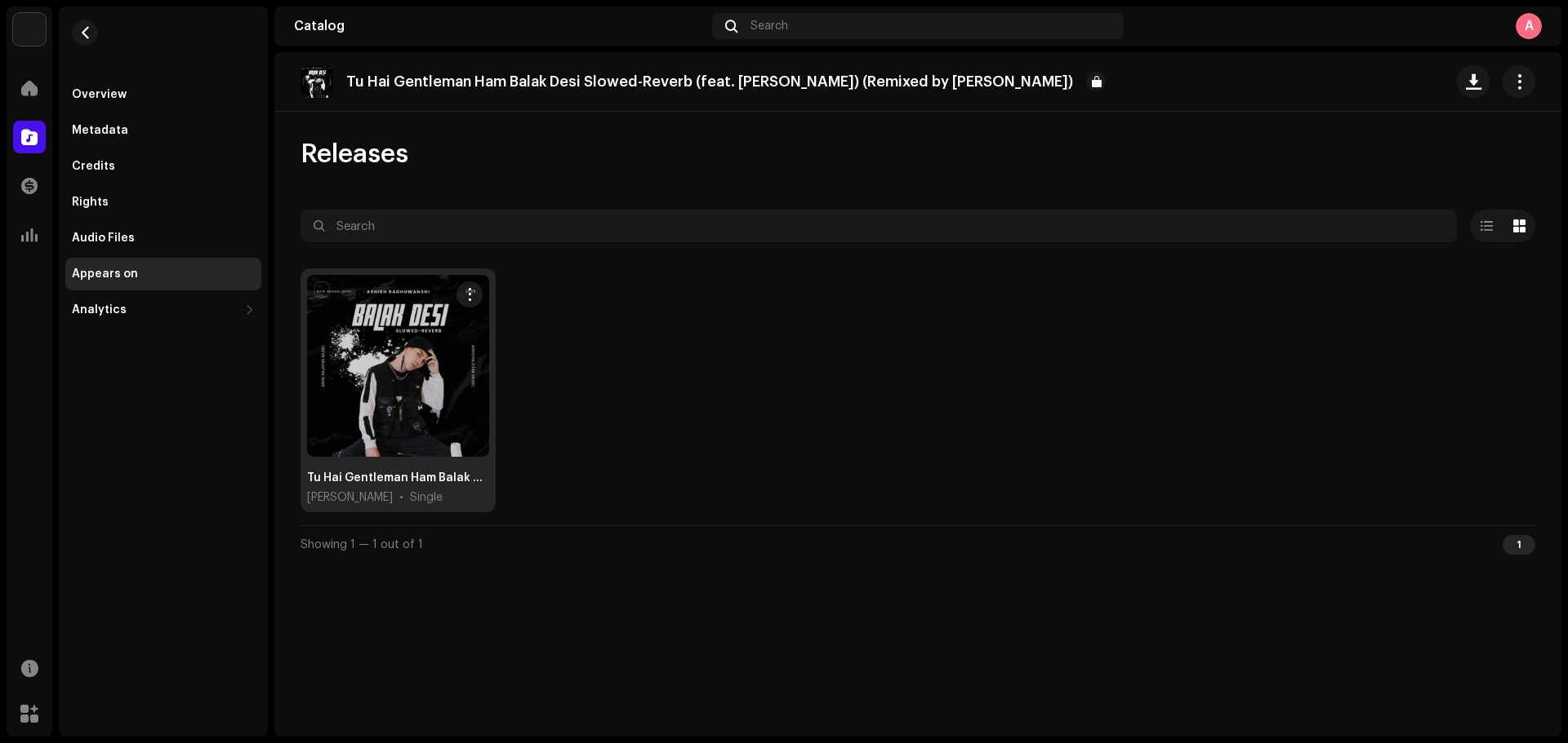
click at [408, 387] on div at bounding box center [398, 365] width 182 height 182
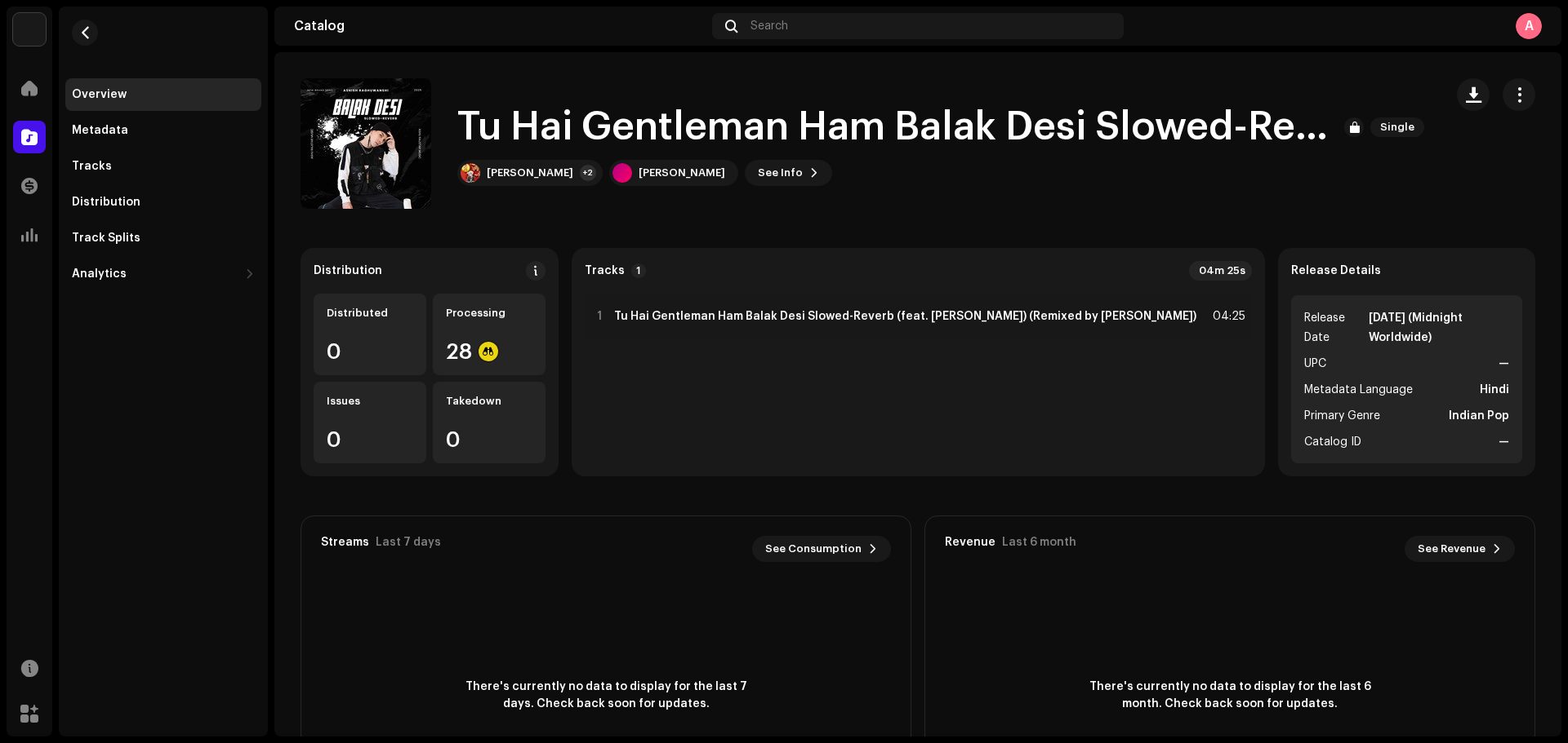
click at [55, 90] on navigation-secondary "Overview Metadata Tracks Distribution Track Splits Analytics Consumption Engage…" at bounding box center [160, 372] width 215 height 731
click at [31, 87] on span at bounding box center [28, 88] width 16 height 13
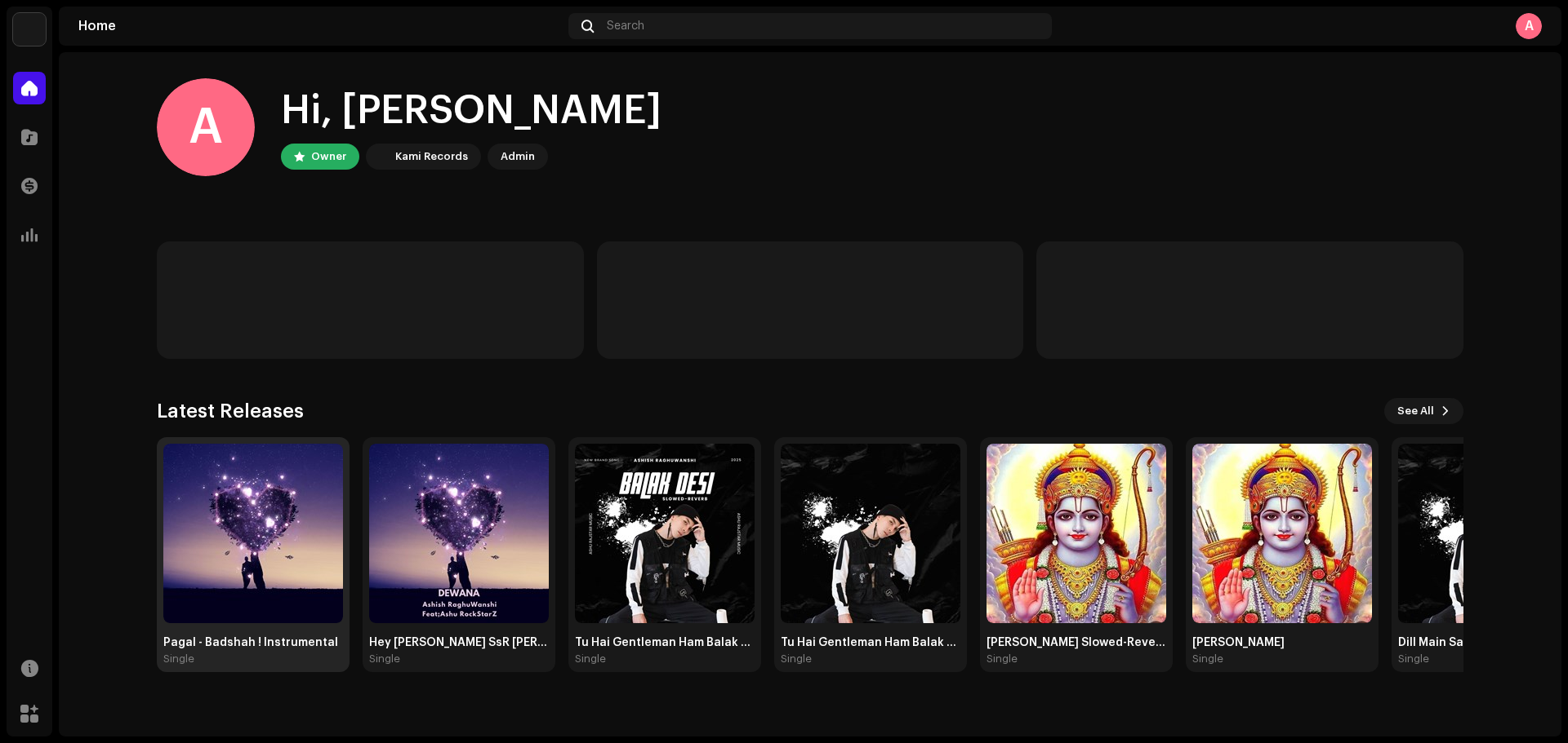
click at [292, 481] on img at bounding box center [253, 533] width 179 height 179
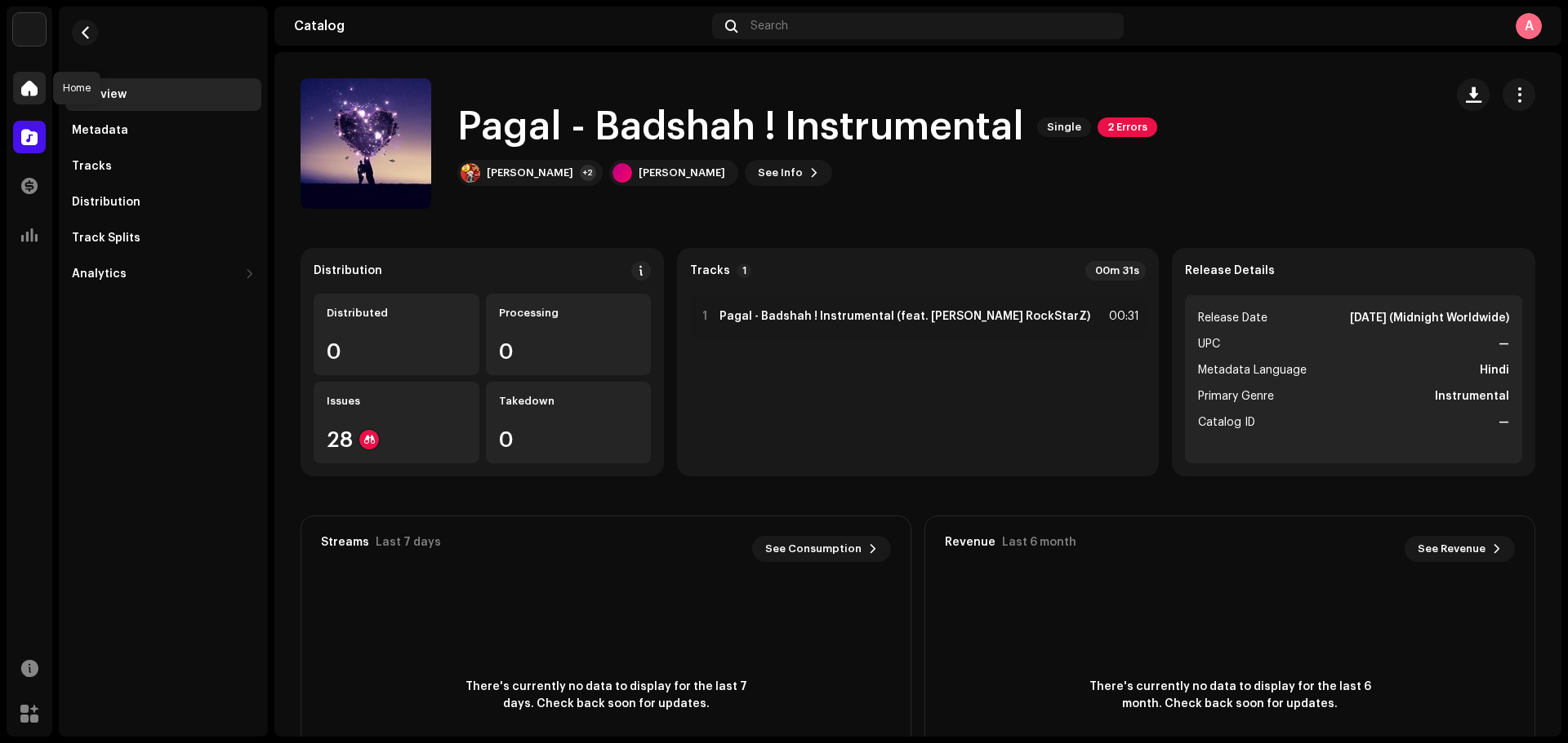
click at [27, 94] on span at bounding box center [28, 88] width 16 height 13
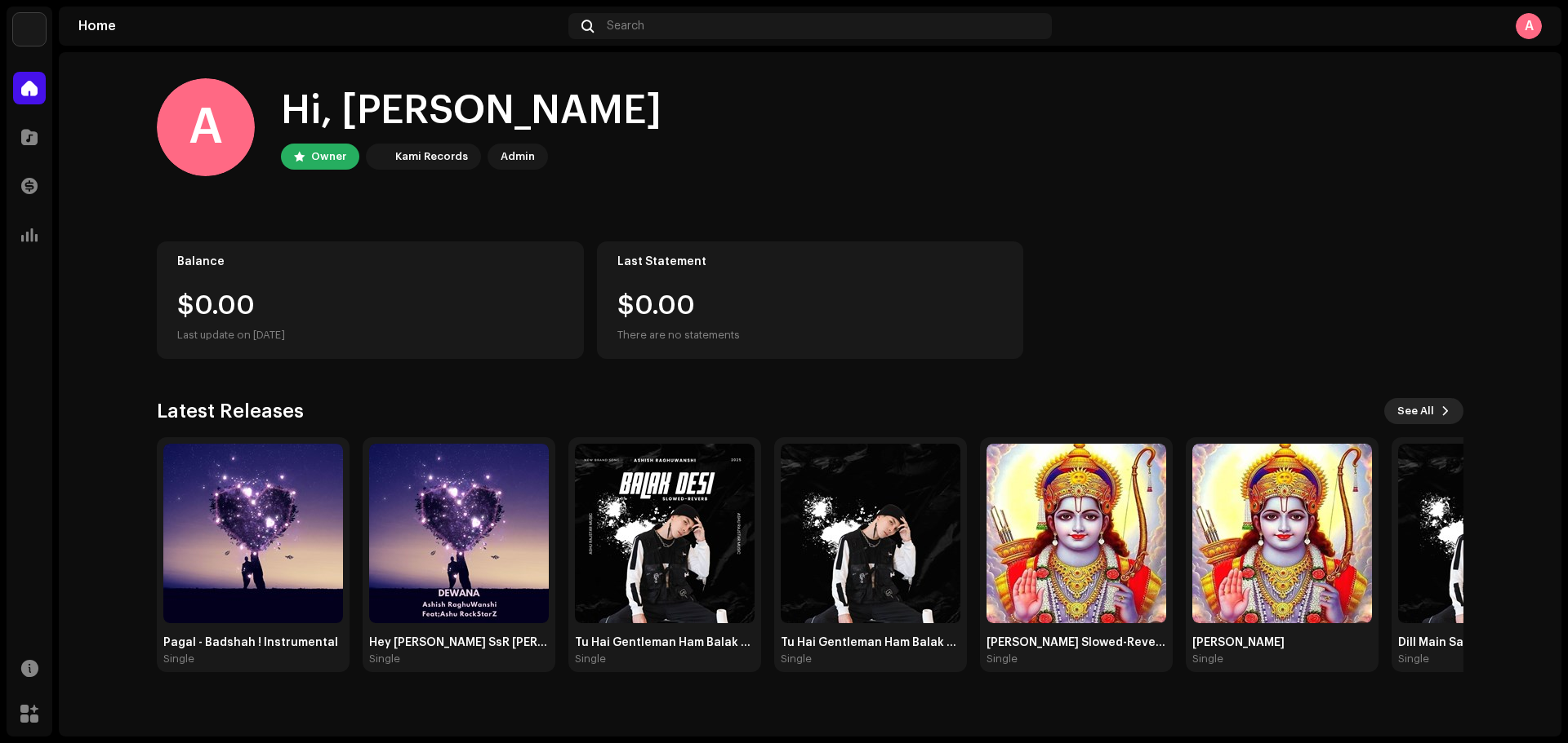
click at [1427, 414] on span "See All" at bounding box center [1415, 411] width 37 height 33
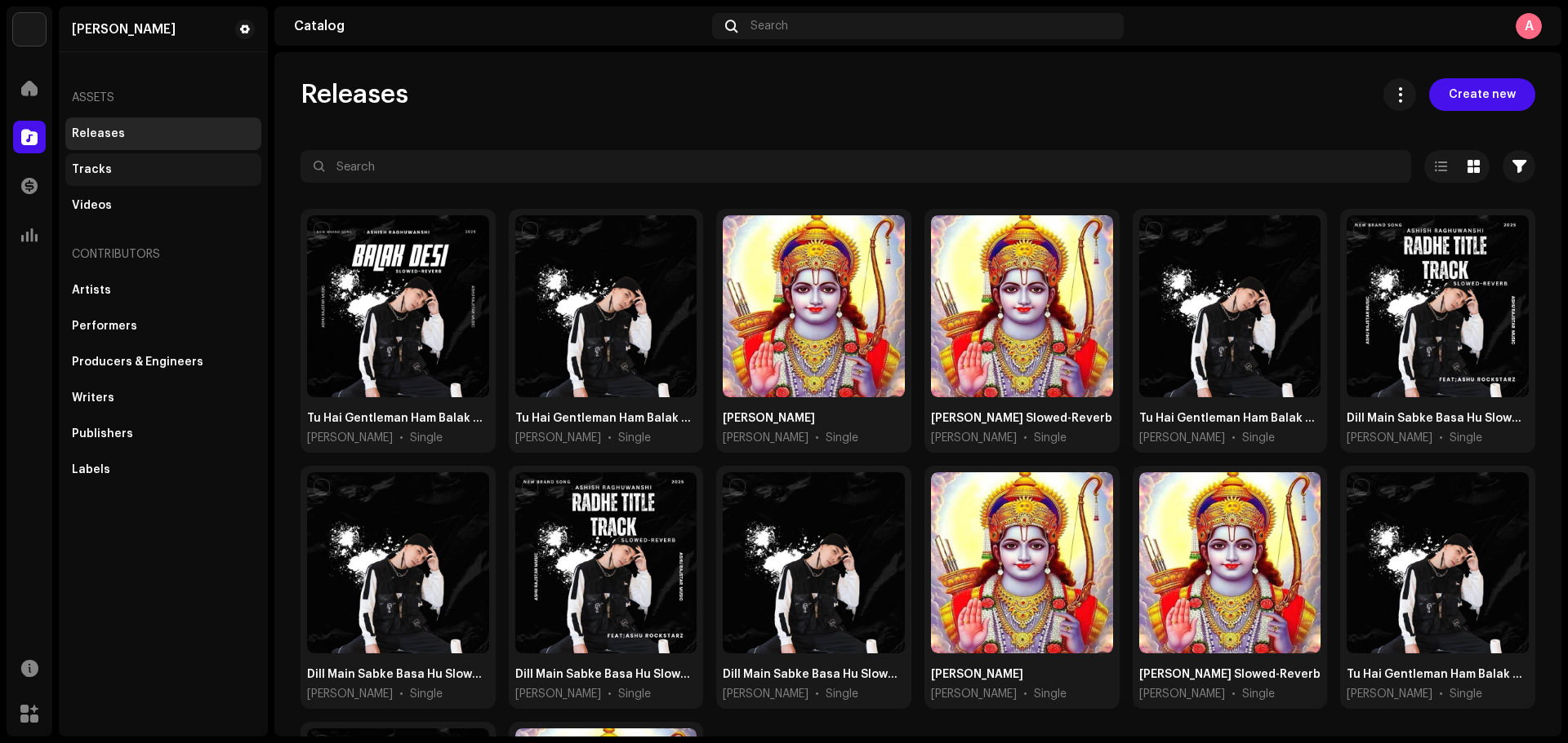
click at [81, 176] on div "Tracks" at bounding box center [92, 170] width 40 height 13
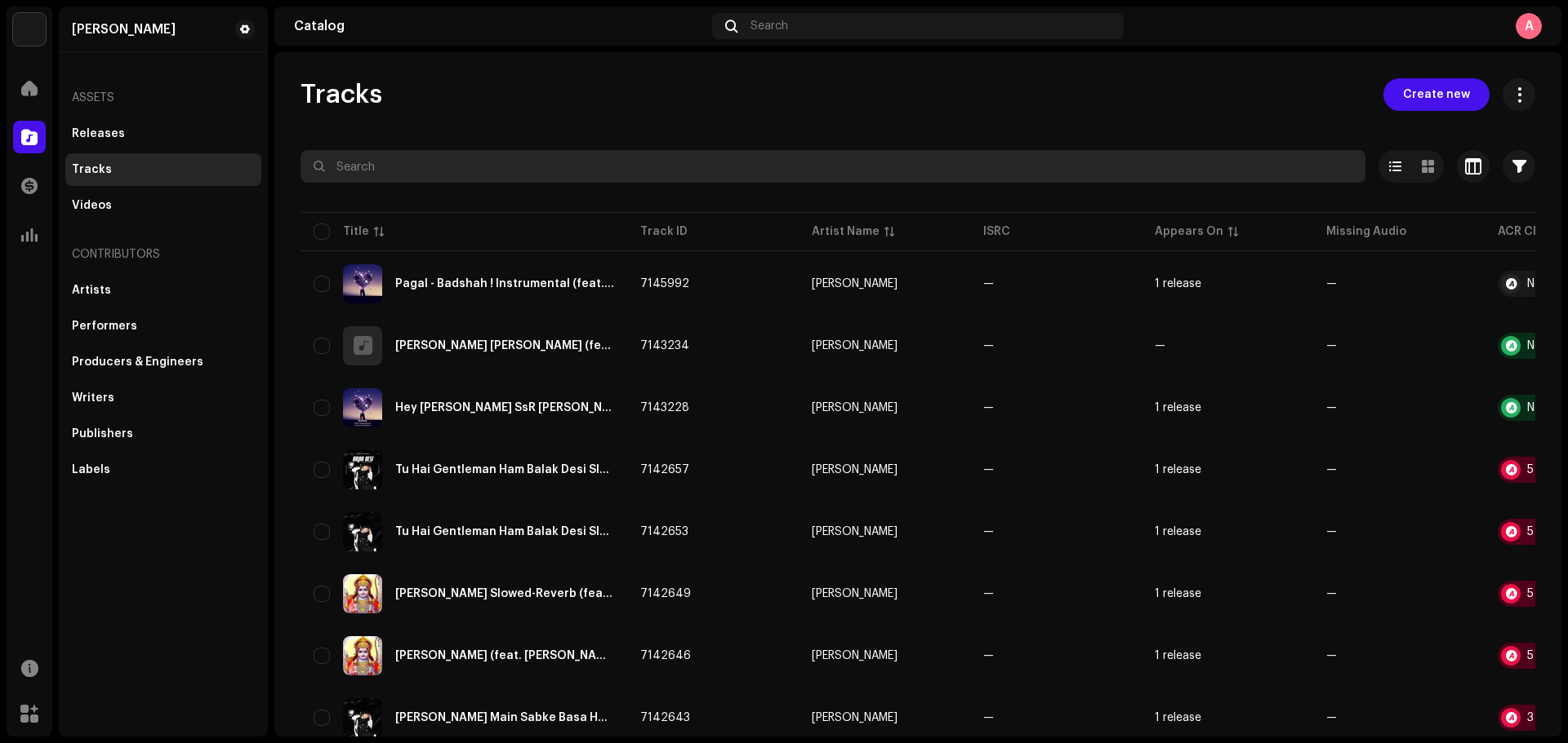
drag, startPoint x: 690, startPoint y: 158, endPoint x: 679, endPoint y: 93, distance: 65.9
click at [679, 93] on div "Tracks Create new Selected 0 Options Filters Distribution status In progress No…" at bounding box center [917, 713] width 1287 height 1270
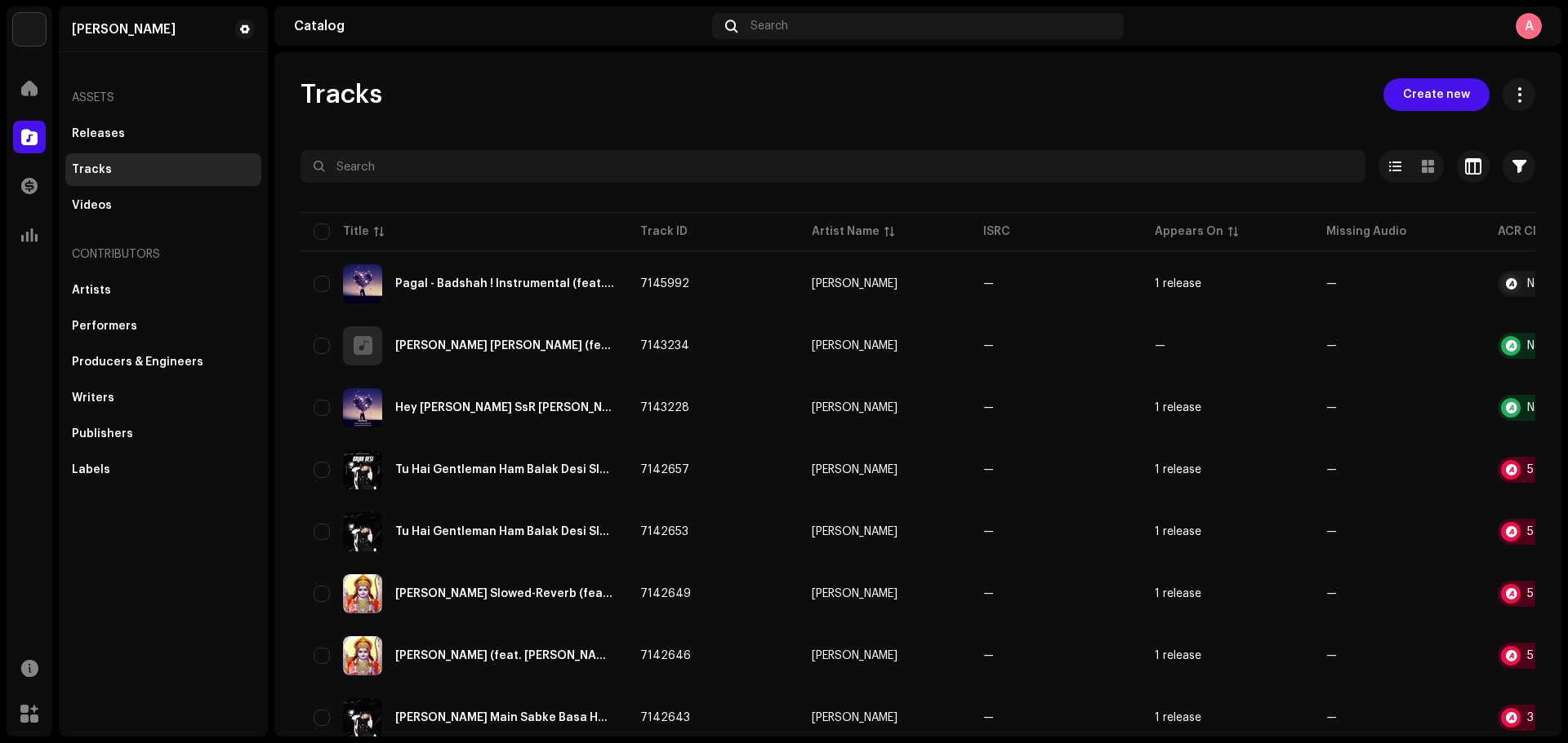
click at [907, 194] on div at bounding box center [917, 196] width 1235 height 26
click at [1193, 201] on div at bounding box center [917, 196] width 1235 height 26
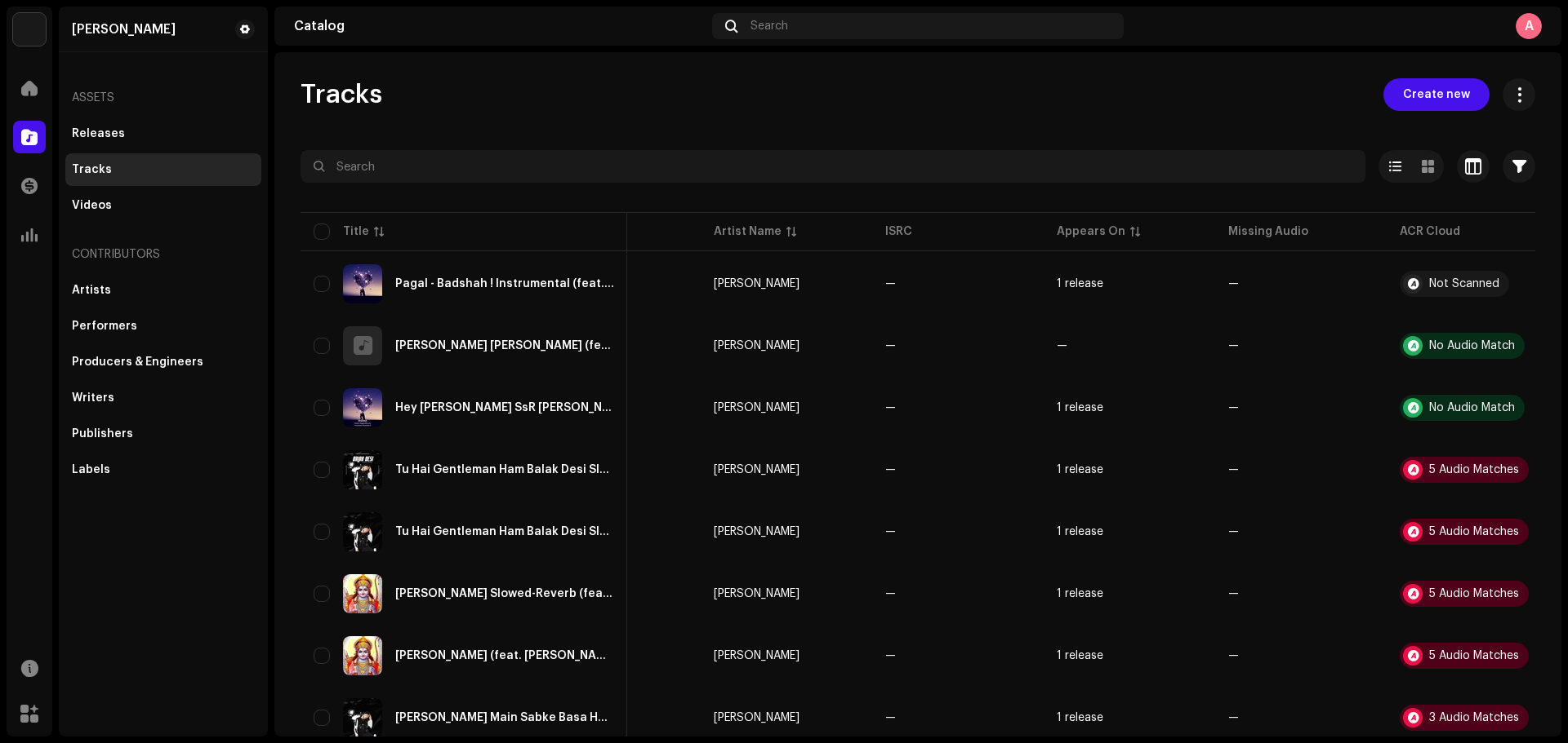
scroll to position [0, 130]
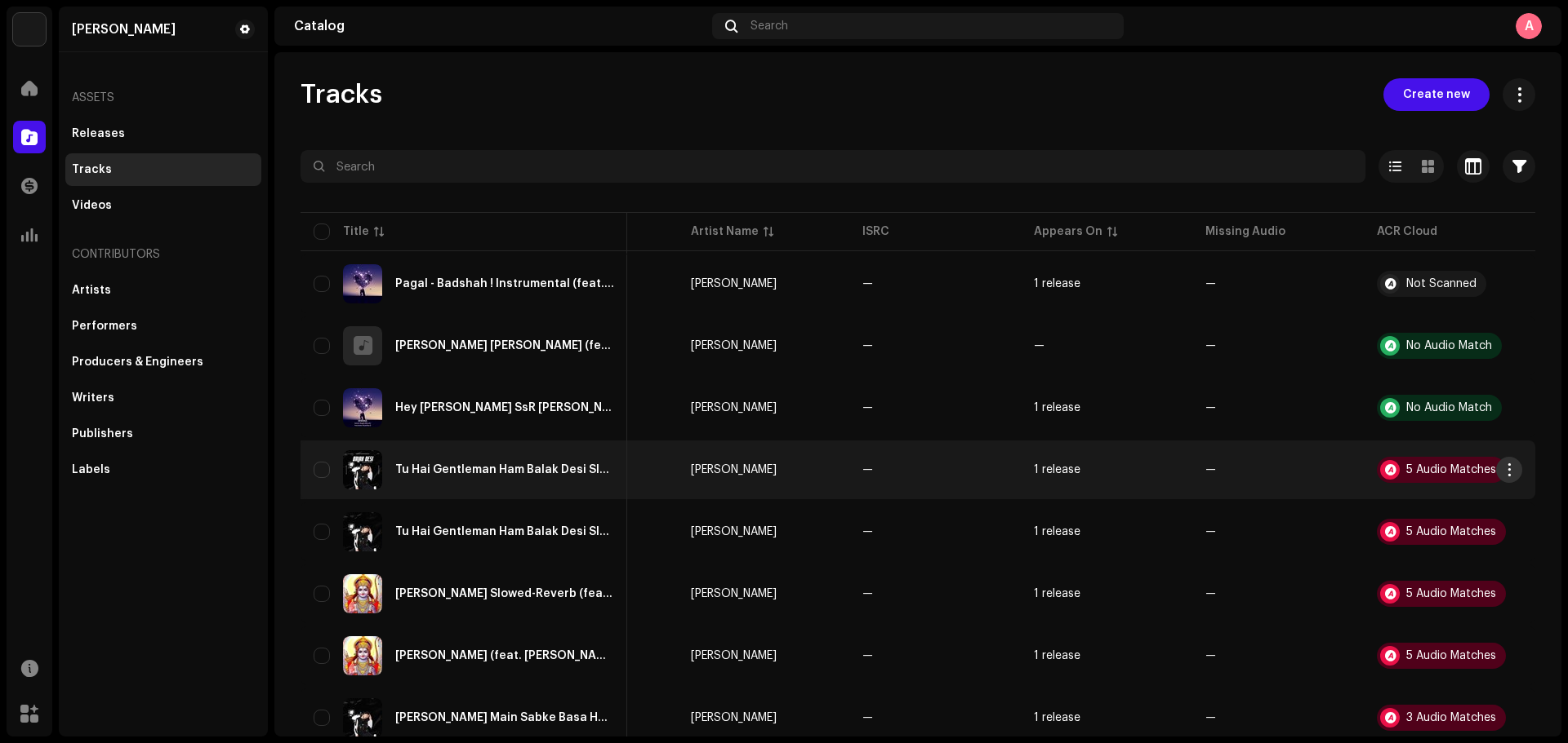
click at [1506, 469] on button "button" at bounding box center [1509, 470] width 26 height 26
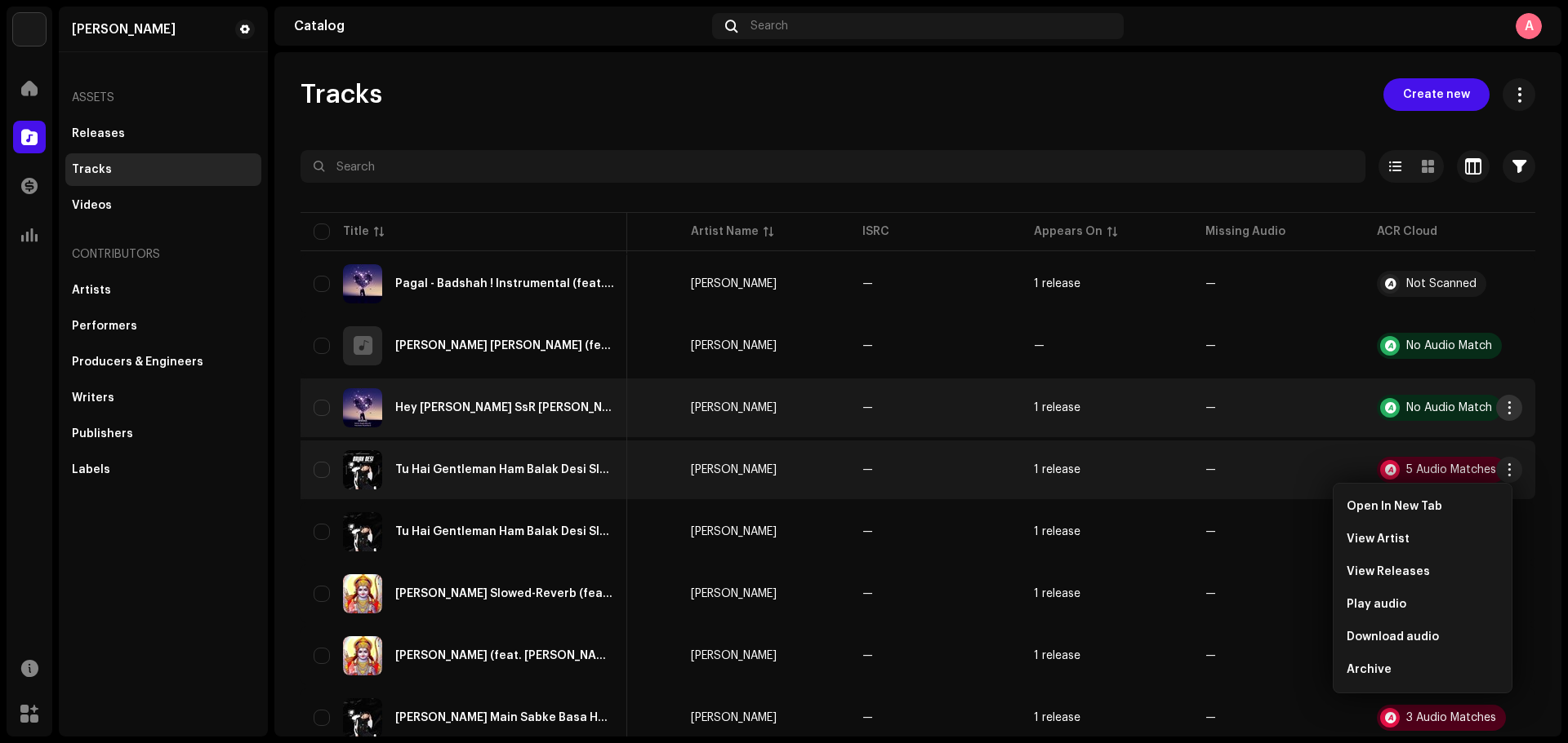
click at [1503, 408] on span "button" at bounding box center [1508, 408] width 12 height 13
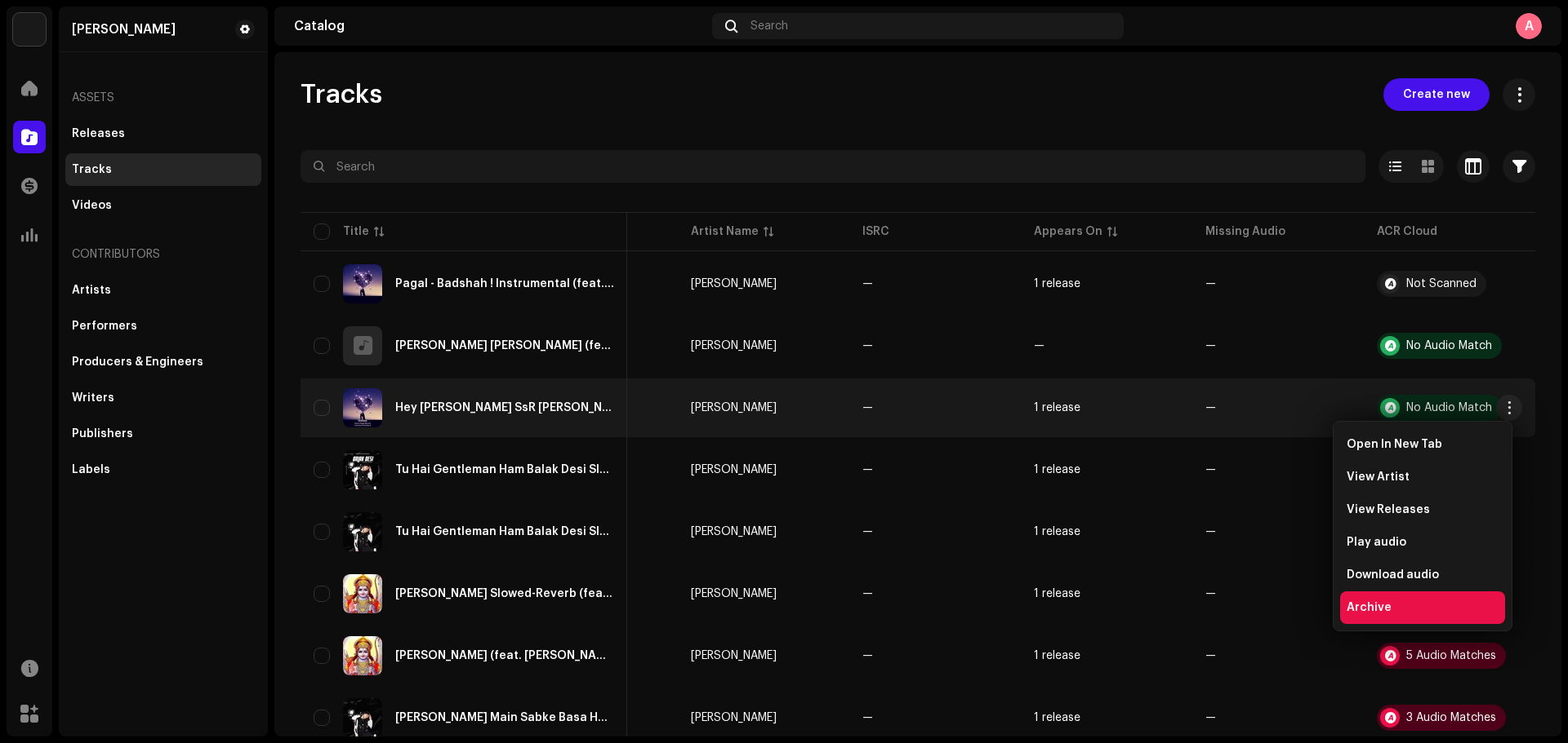
click at [1398, 604] on div "Archive" at bounding box center [1422, 608] width 152 height 13
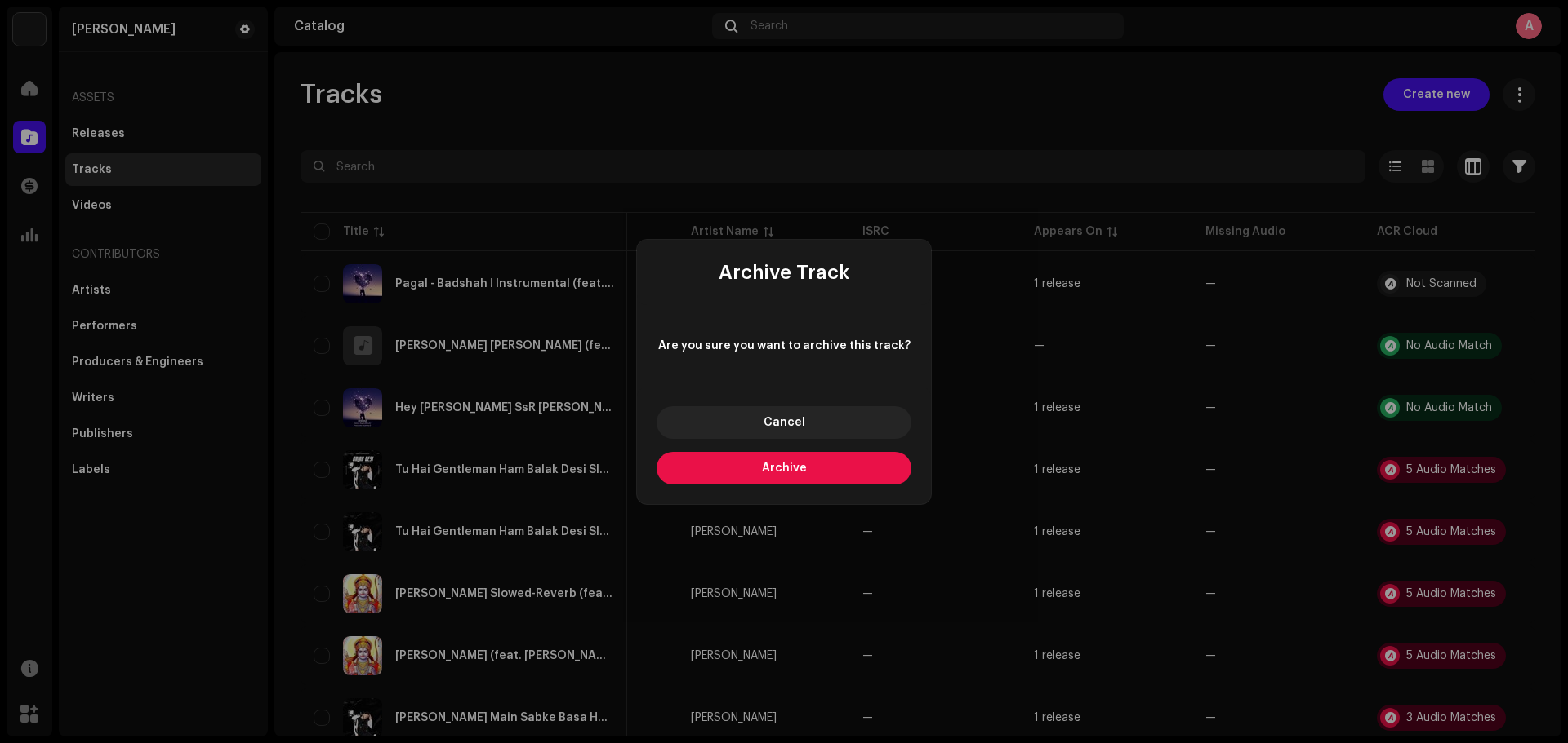
click at [844, 471] on button "Archive" at bounding box center [784, 468] width 255 height 33
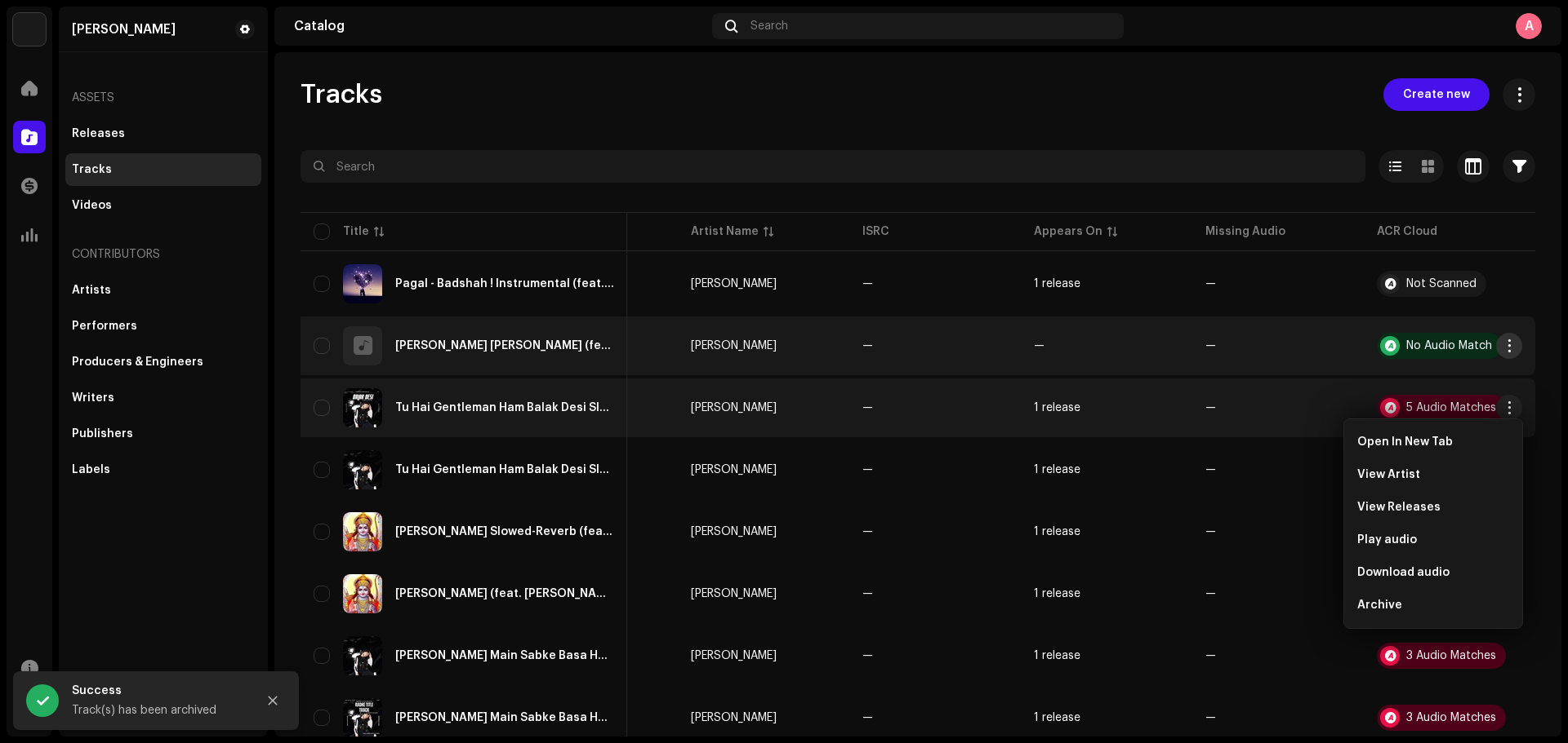
click at [1503, 346] on span "button" at bounding box center [1508, 346] width 12 height 13
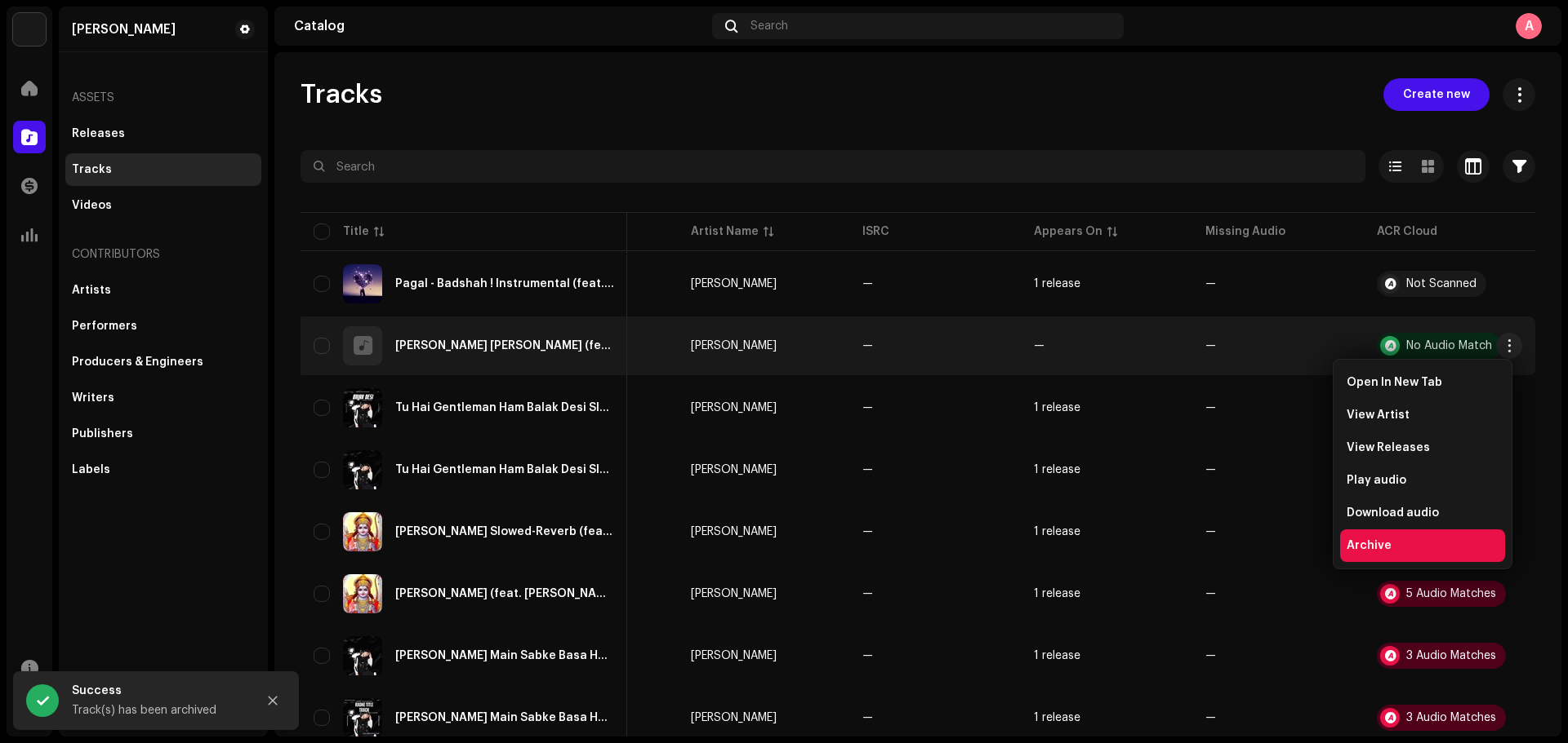
click at [1393, 542] on div "Archive" at bounding box center [1422, 546] width 152 height 13
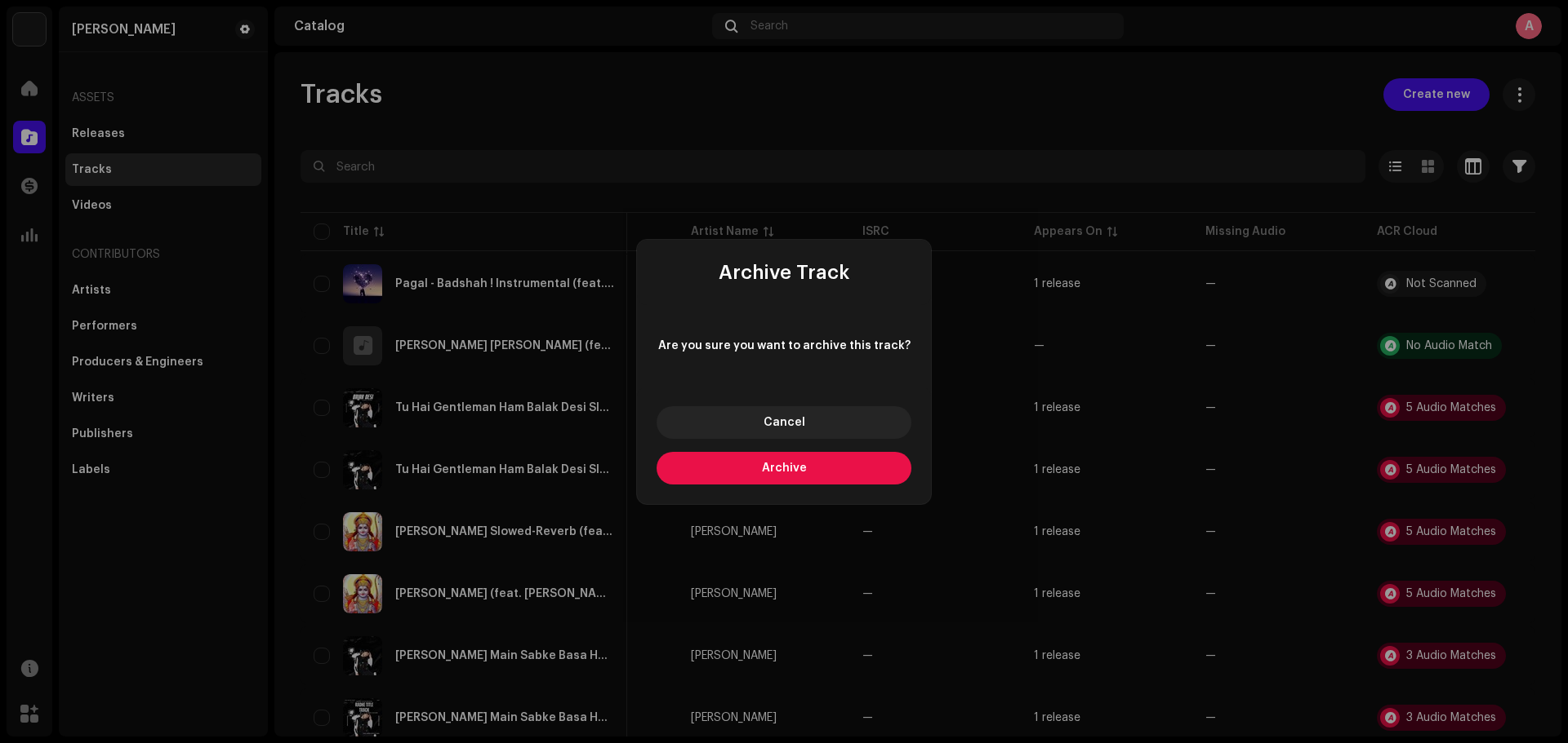
click at [851, 468] on button "Archive" at bounding box center [784, 468] width 255 height 33
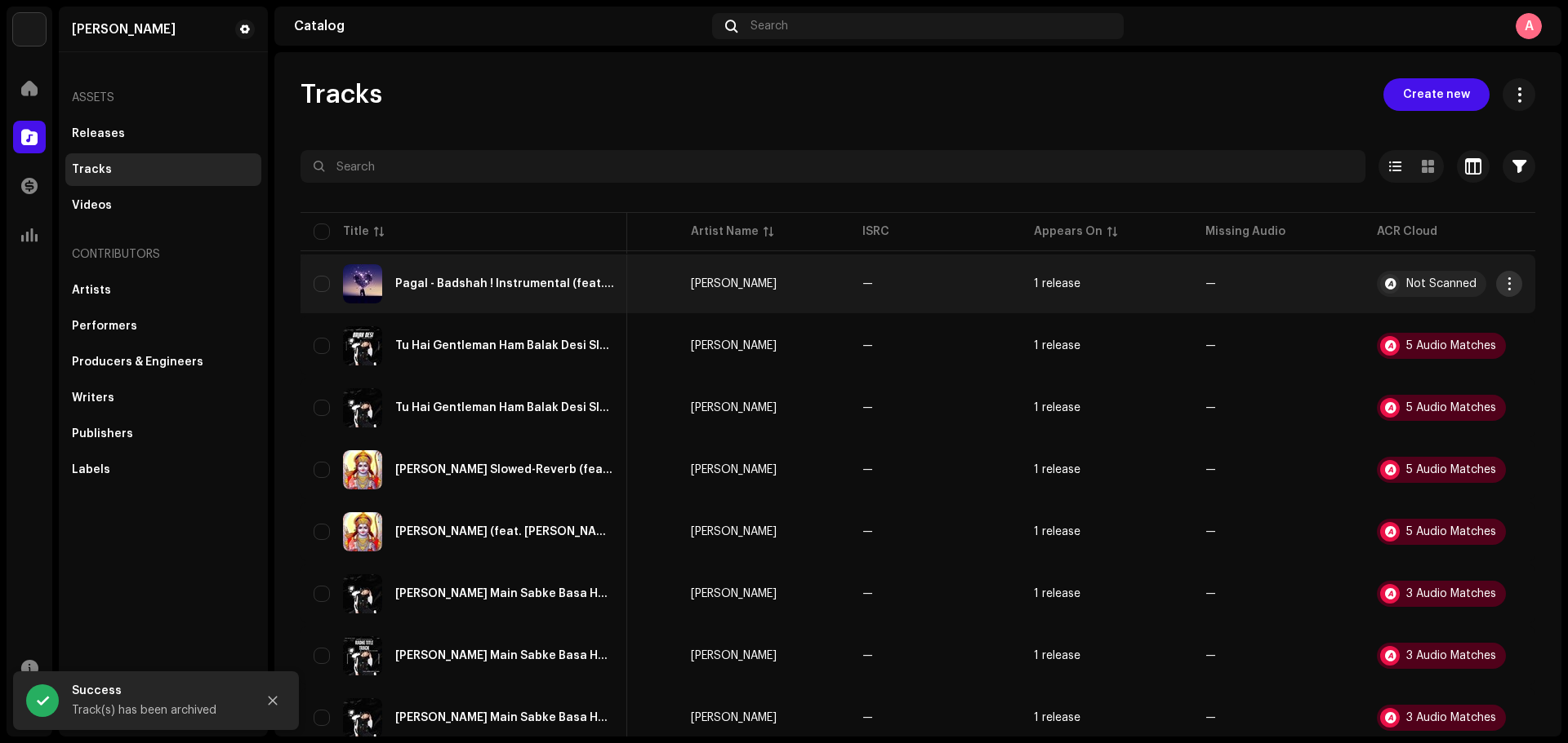
click at [1503, 283] on span "button" at bounding box center [1508, 284] width 12 height 13
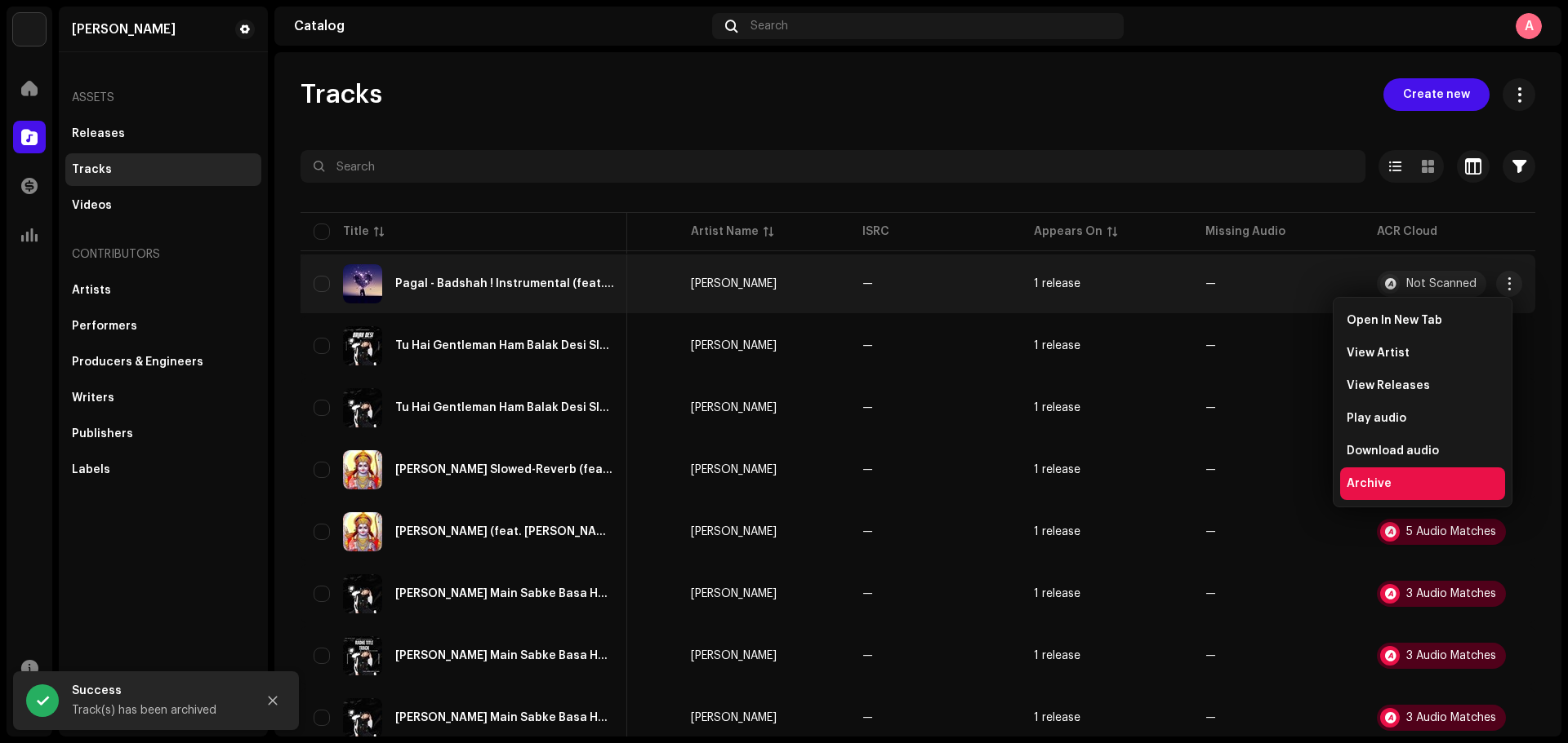
click at [1384, 481] on span "Archive" at bounding box center [1369, 484] width 45 height 13
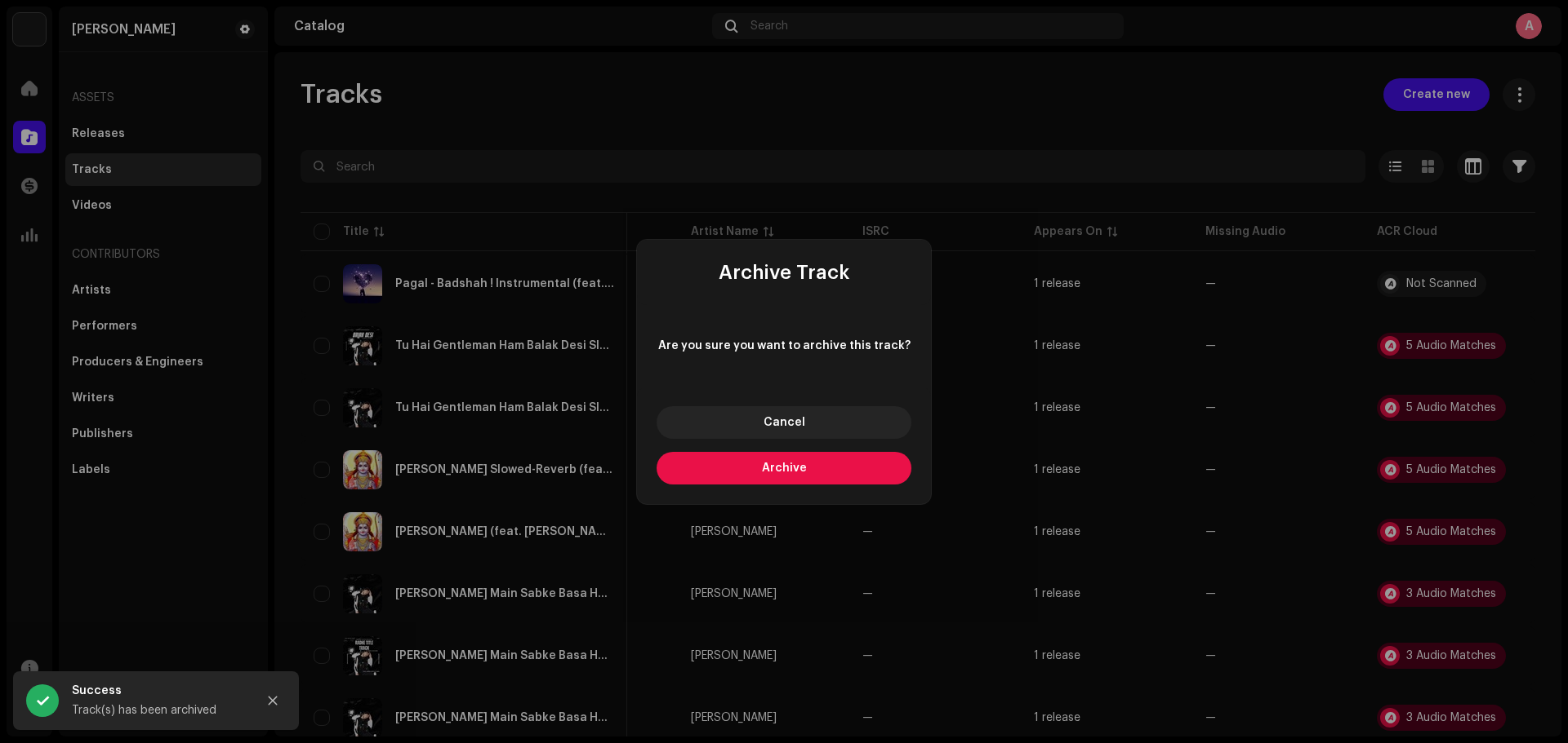
click at [797, 468] on span "Archive" at bounding box center [784, 468] width 45 height 11
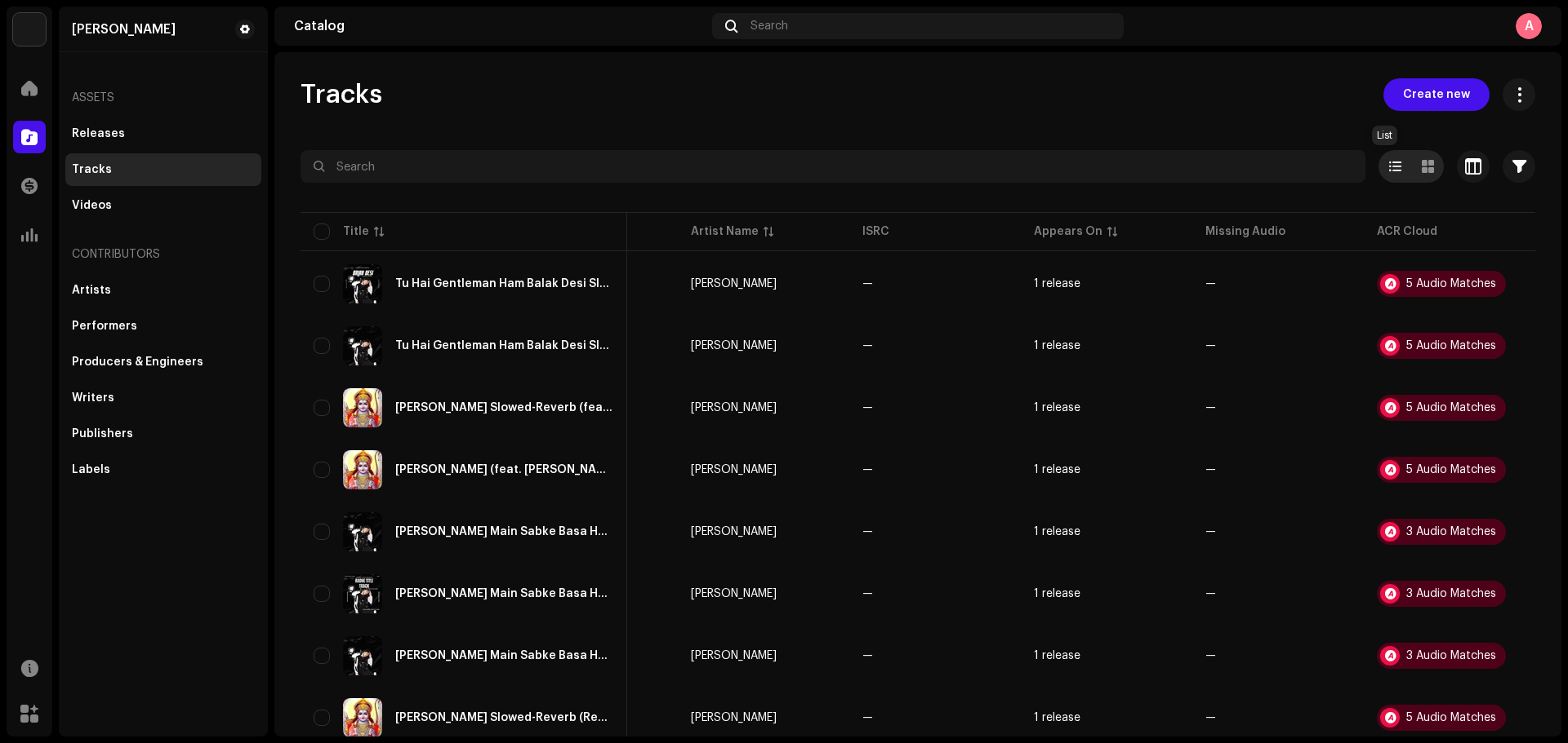
click at [1391, 169] on div at bounding box center [1394, 166] width 33 height 33
click at [1512, 168] on span "button" at bounding box center [1519, 166] width 14 height 13
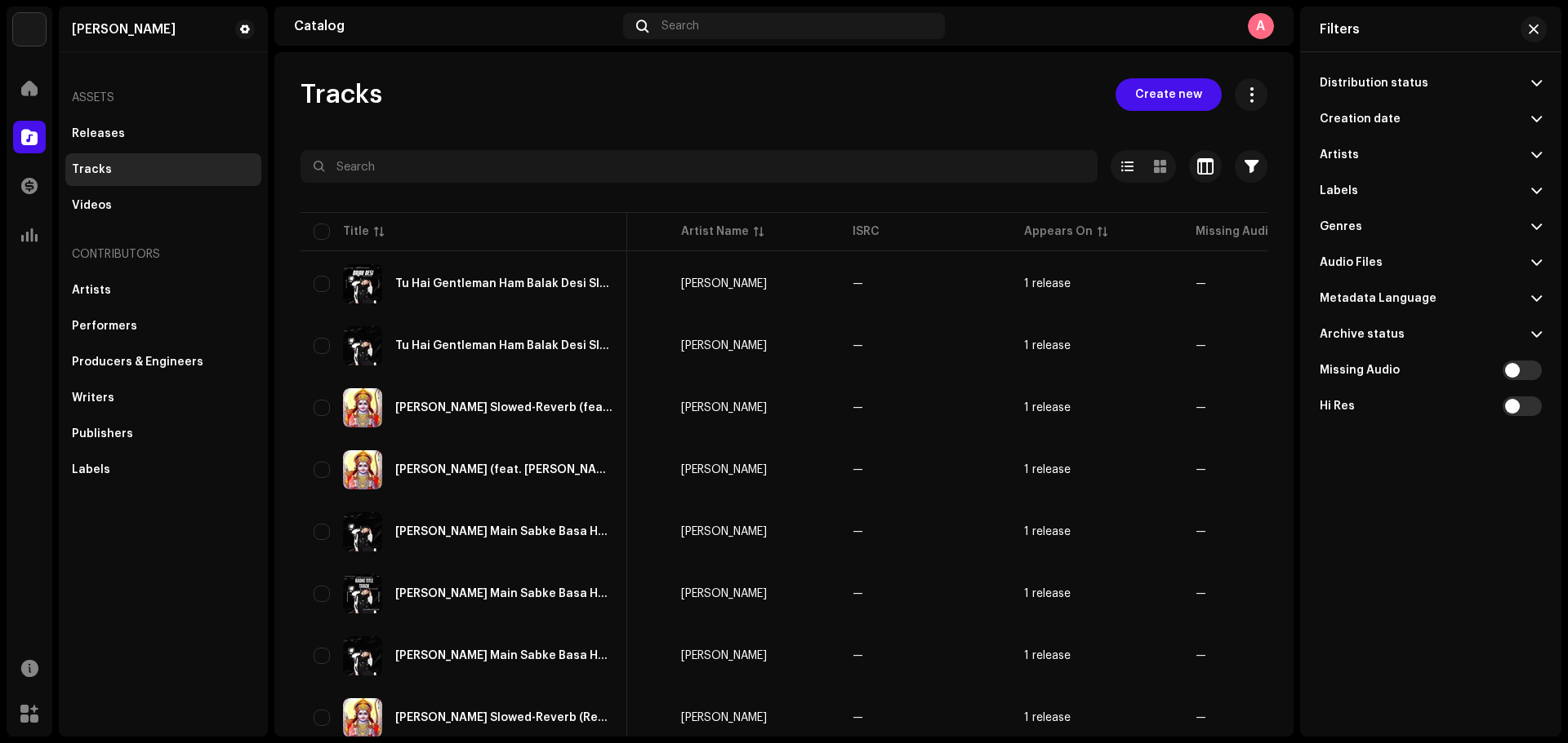
click at [1391, 329] on div "Archive status" at bounding box center [1362, 334] width 85 height 13
click at [1411, 394] on div "Archived Only" at bounding box center [1430, 397] width 222 height 29
radio input "true"
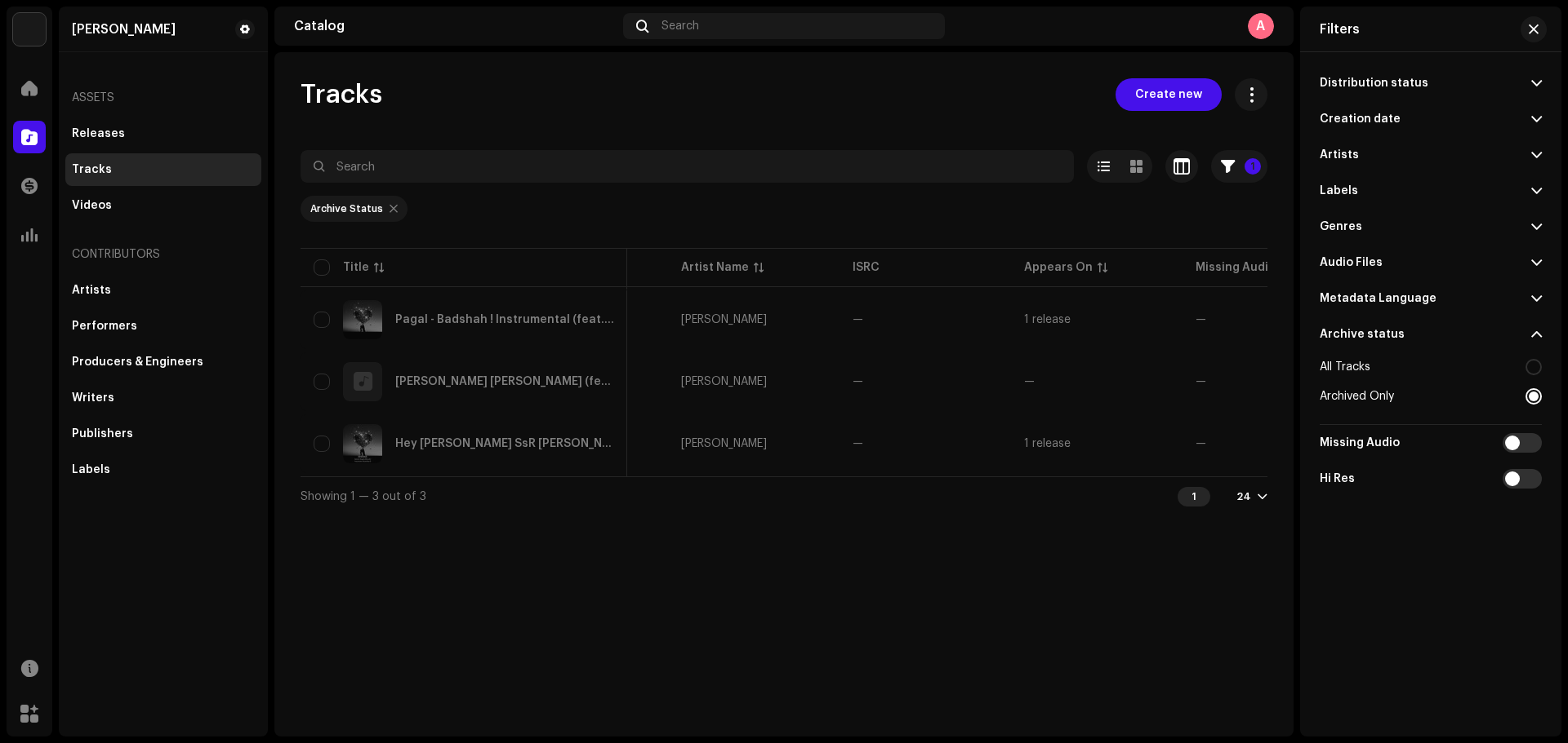
click at [1090, 576] on div "Tracks Create new 1 Selected 0 Options Filters Distribution status In progress …" at bounding box center [783, 394] width 1019 height 684
click at [1018, 192] on re-m-filter-chips "Archive Status" at bounding box center [783, 214] width 966 height 62
click at [1534, 30] on span "button" at bounding box center [1533, 29] width 9 height 13
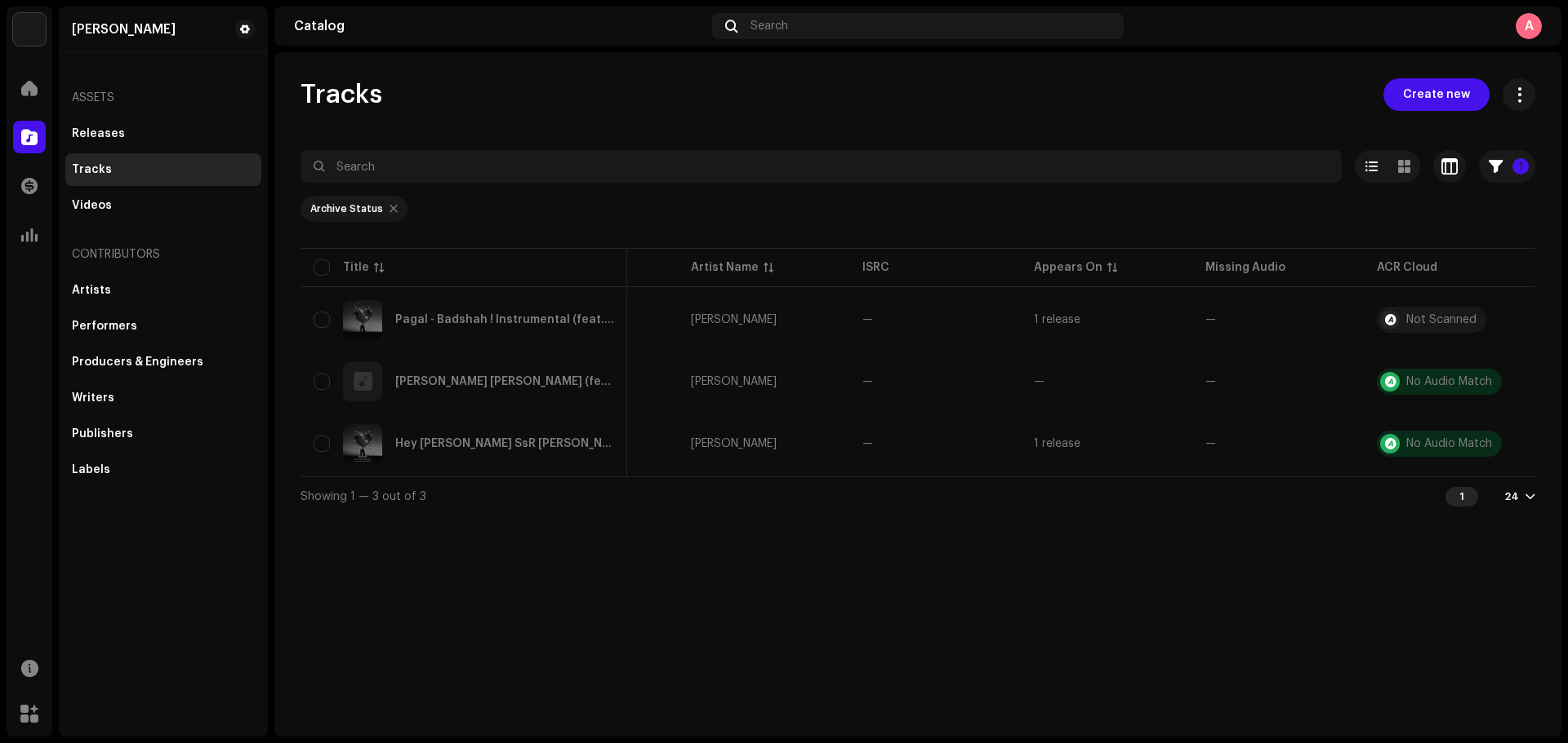
scroll to position [0, 121]
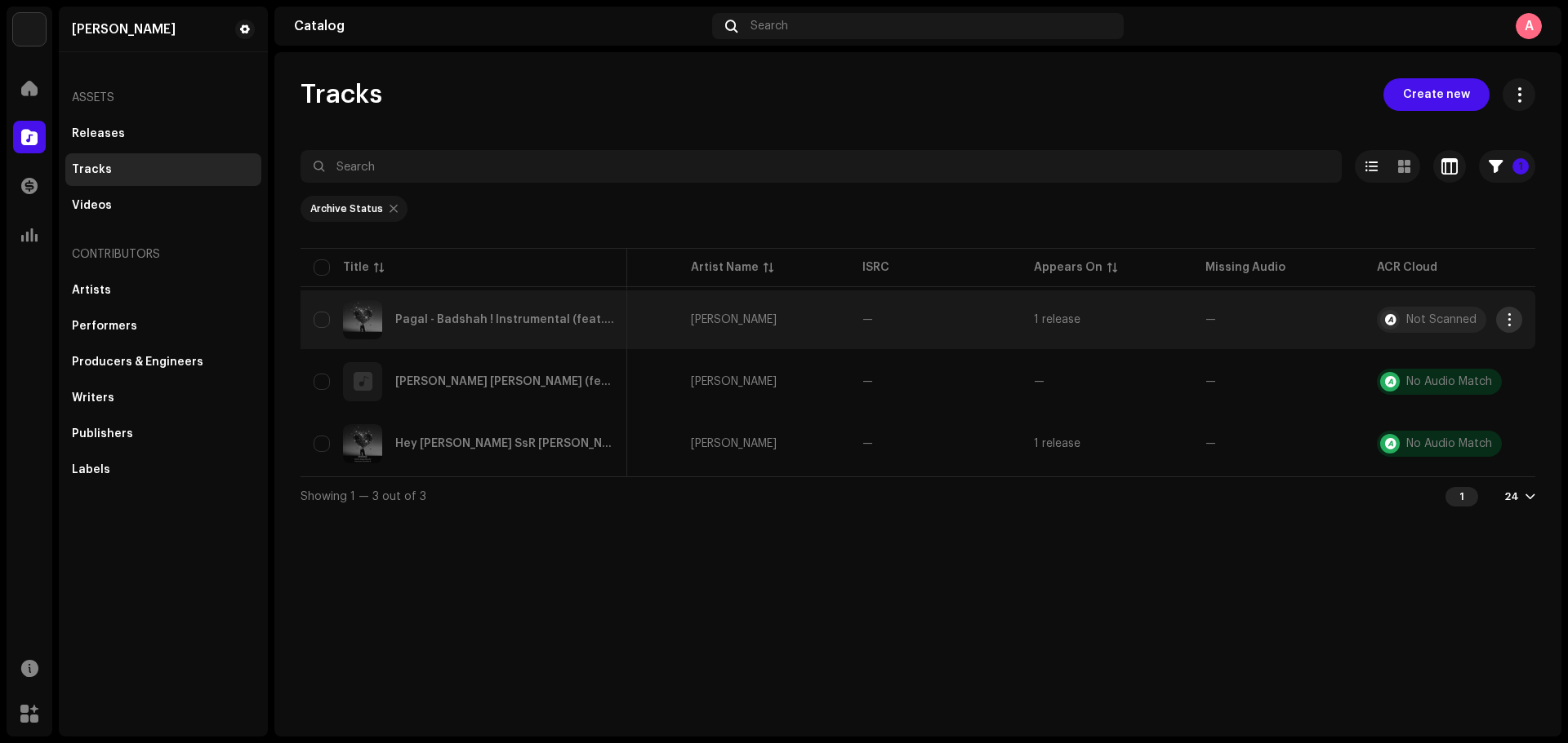
click at [1506, 321] on span "button" at bounding box center [1508, 320] width 12 height 13
click at [1423, 362] on div "Unarchive" at bounding box center [1432, 357] width 152 height 13
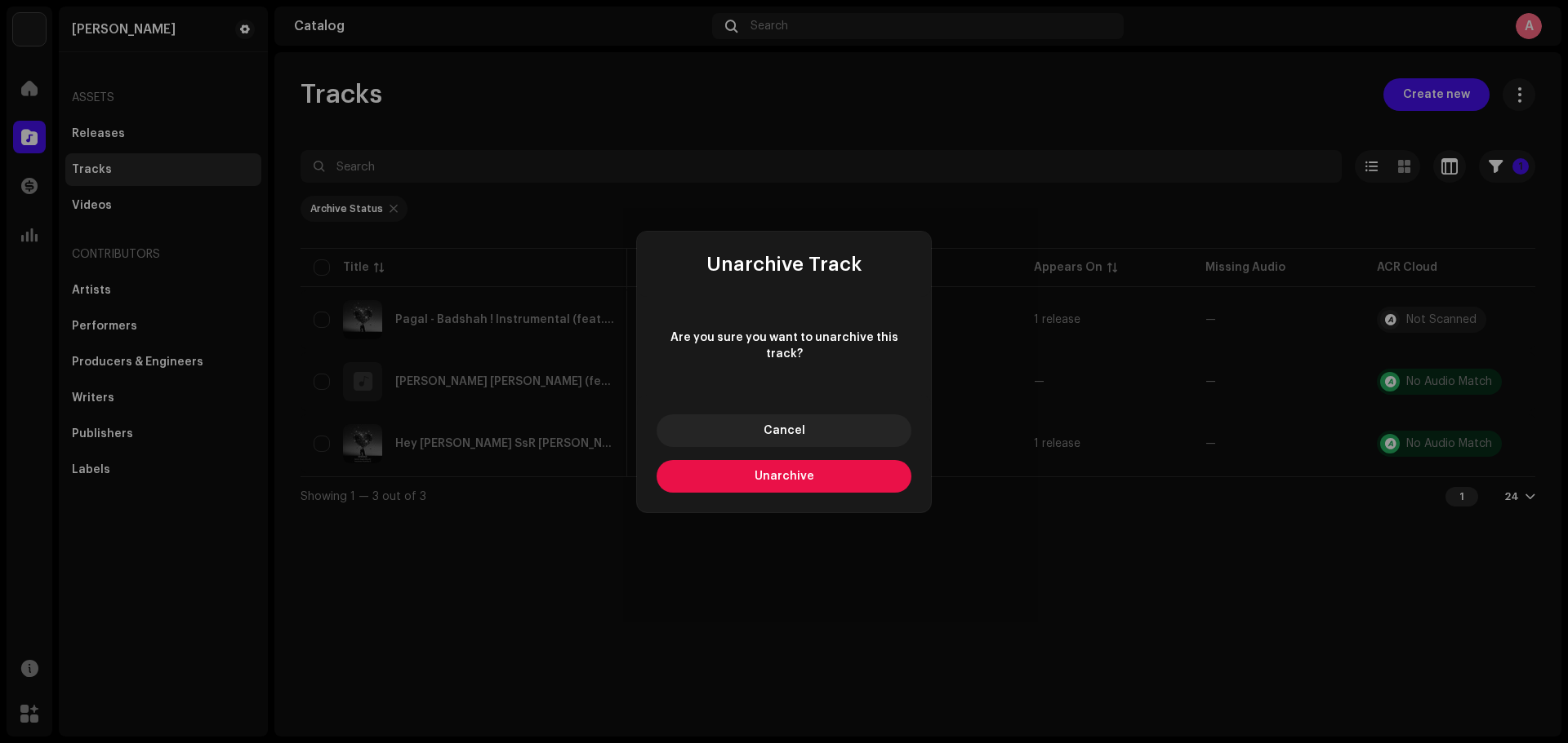
click at [870, 466] on button "Unarchive" at bounding box center [784, 477] width 255 height 33
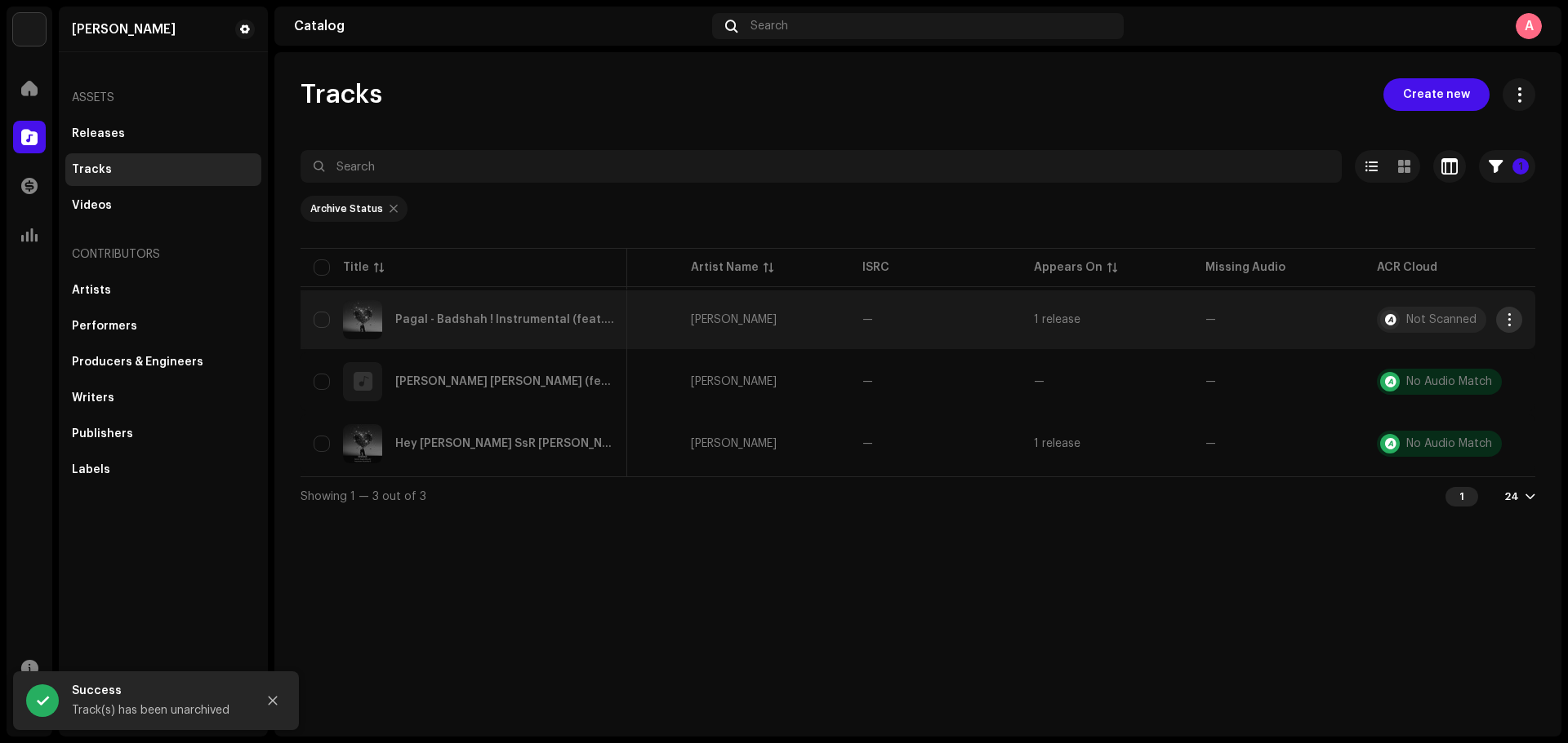
click at [1508, 328] on button "button" at bounding box center [1509, 320] width 26 height 26
click at [1406, 364] on div "Unarchive" at bounding box center [1432, 356] width 165 height 33
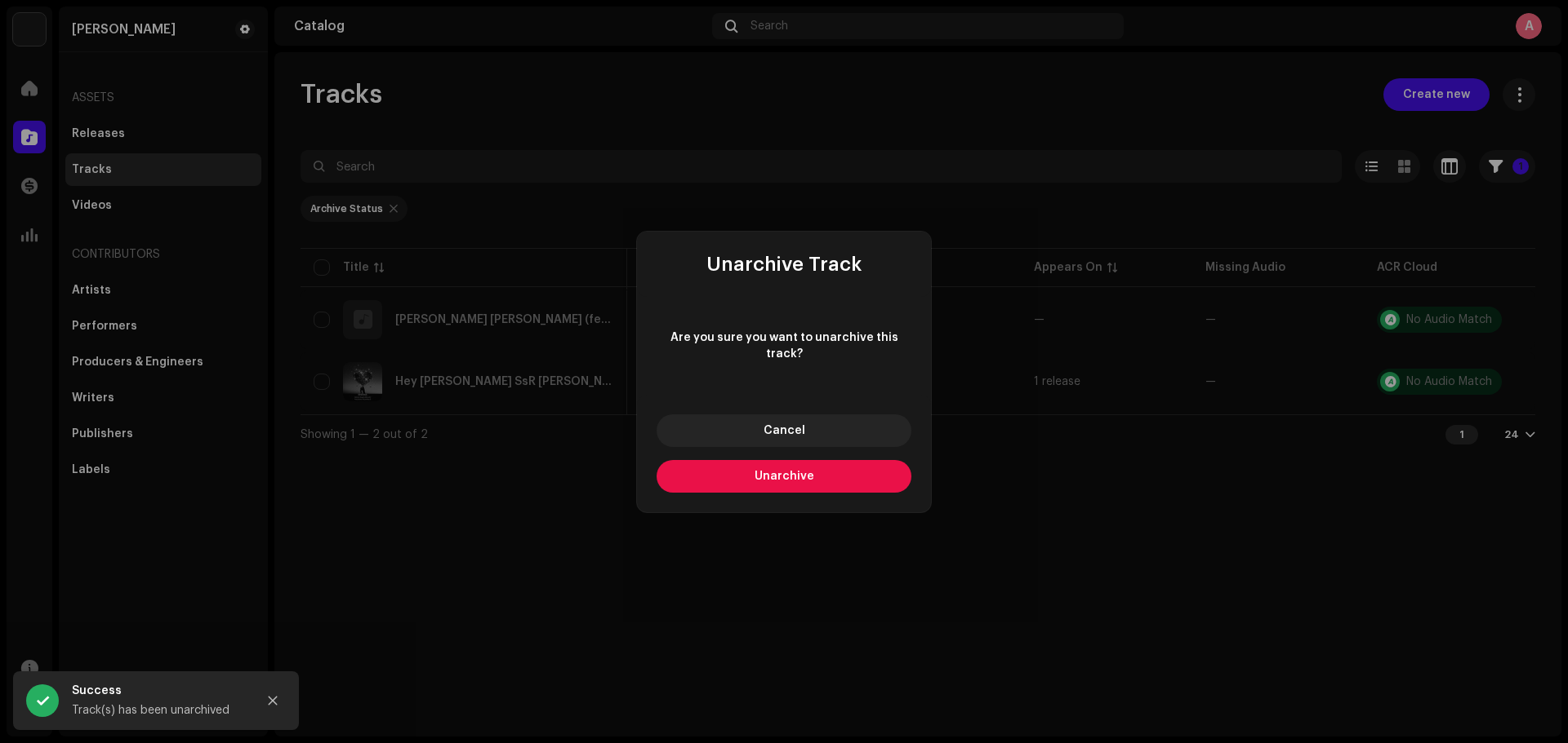
click at [858, 469] on button "Unarchive" at bounding box center [784, 477] width 255 height 33
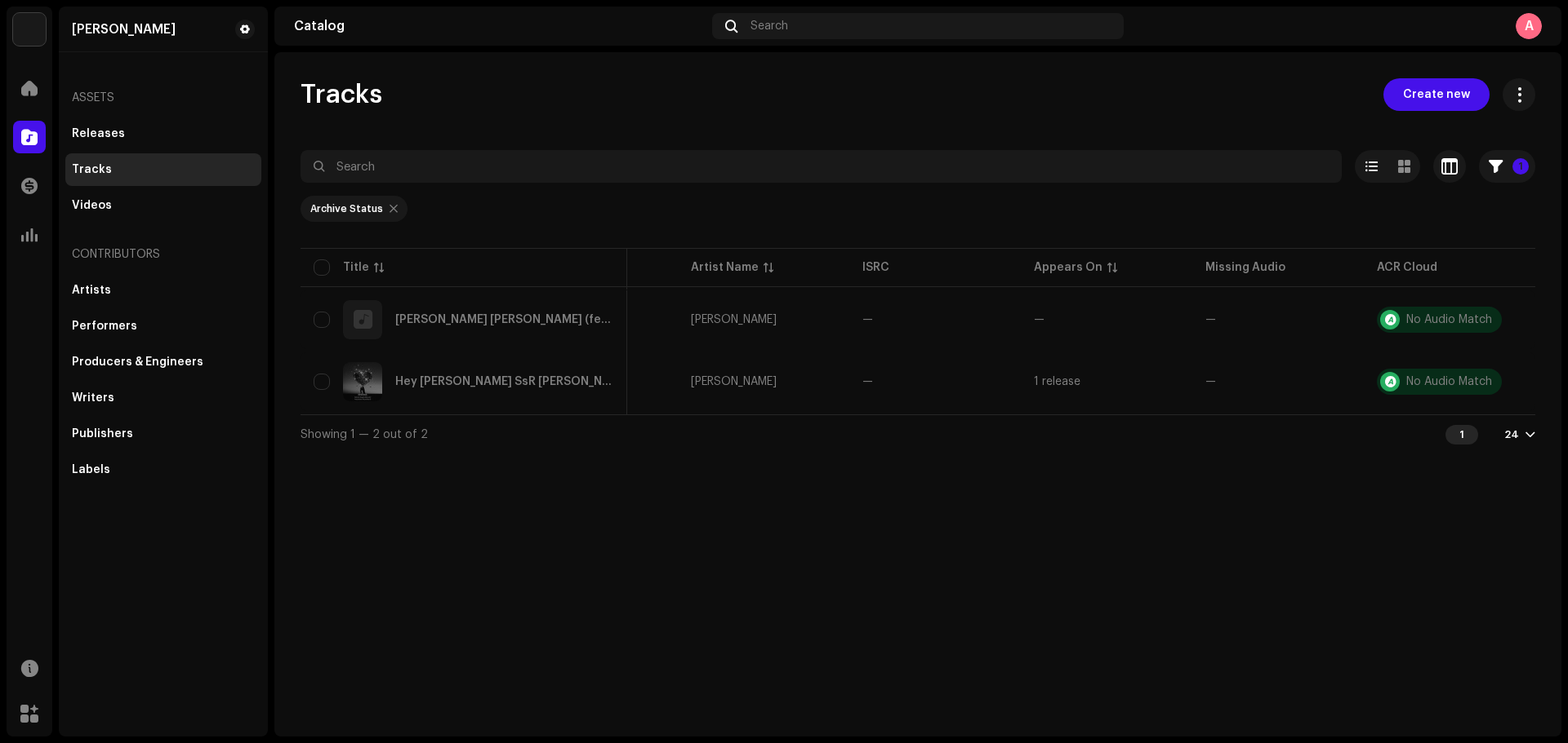
click at [1033, 534] on div "Some track(s) couldn't be unarchived Failed 1 Pagal - Badshah ! Instrumental As…" at bounding box center [784, 371] width 1568 height 743
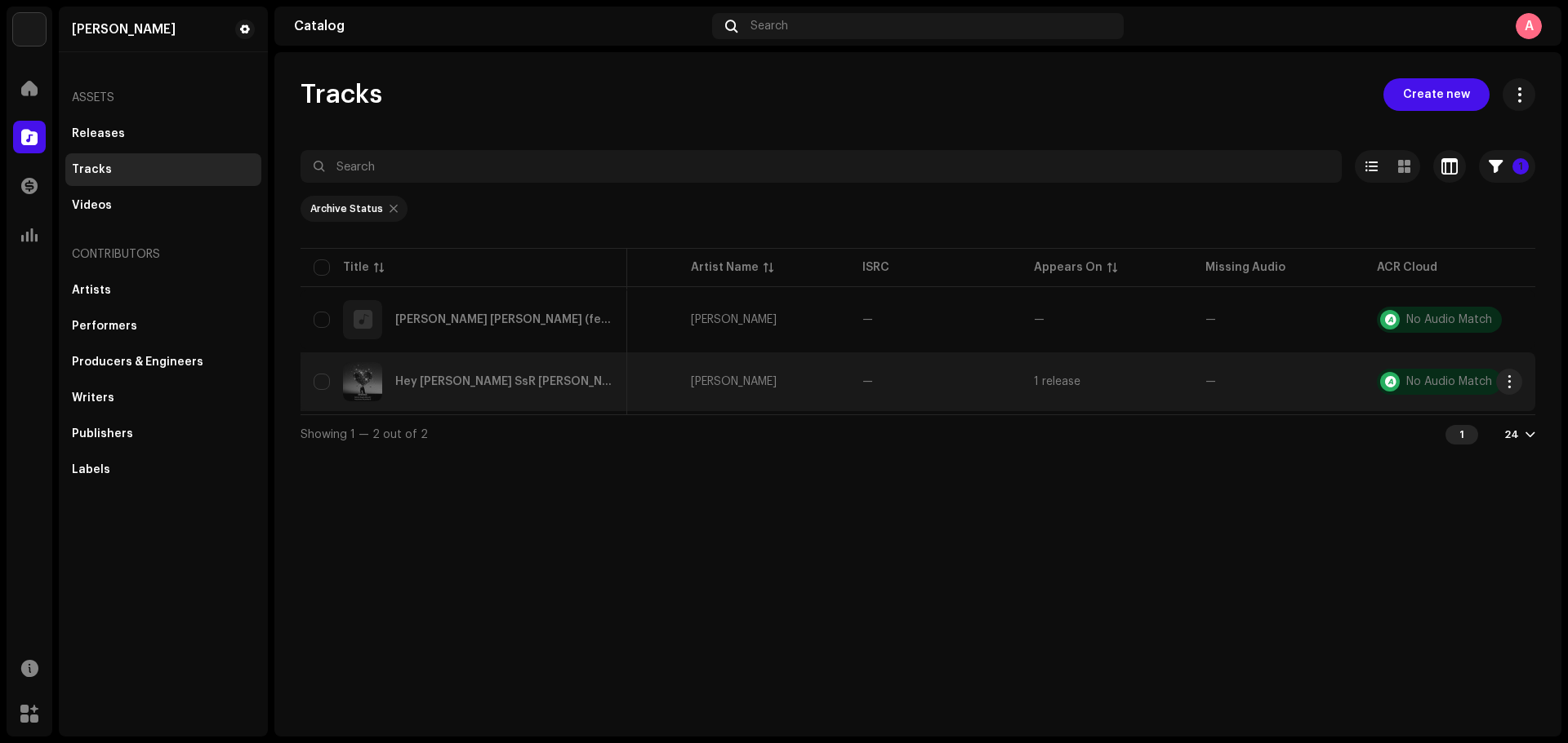
click at [1516, 363] on td "No Audio Match" at bounding box center [1449, 381] width 172 height 59
click at [1514, 376] on span "button" at bounding box center [1508, 382] width 12 height 13
click at [1398, 423] on span "Unarchive" at bounding box center [1386, 419] width 60 height 13
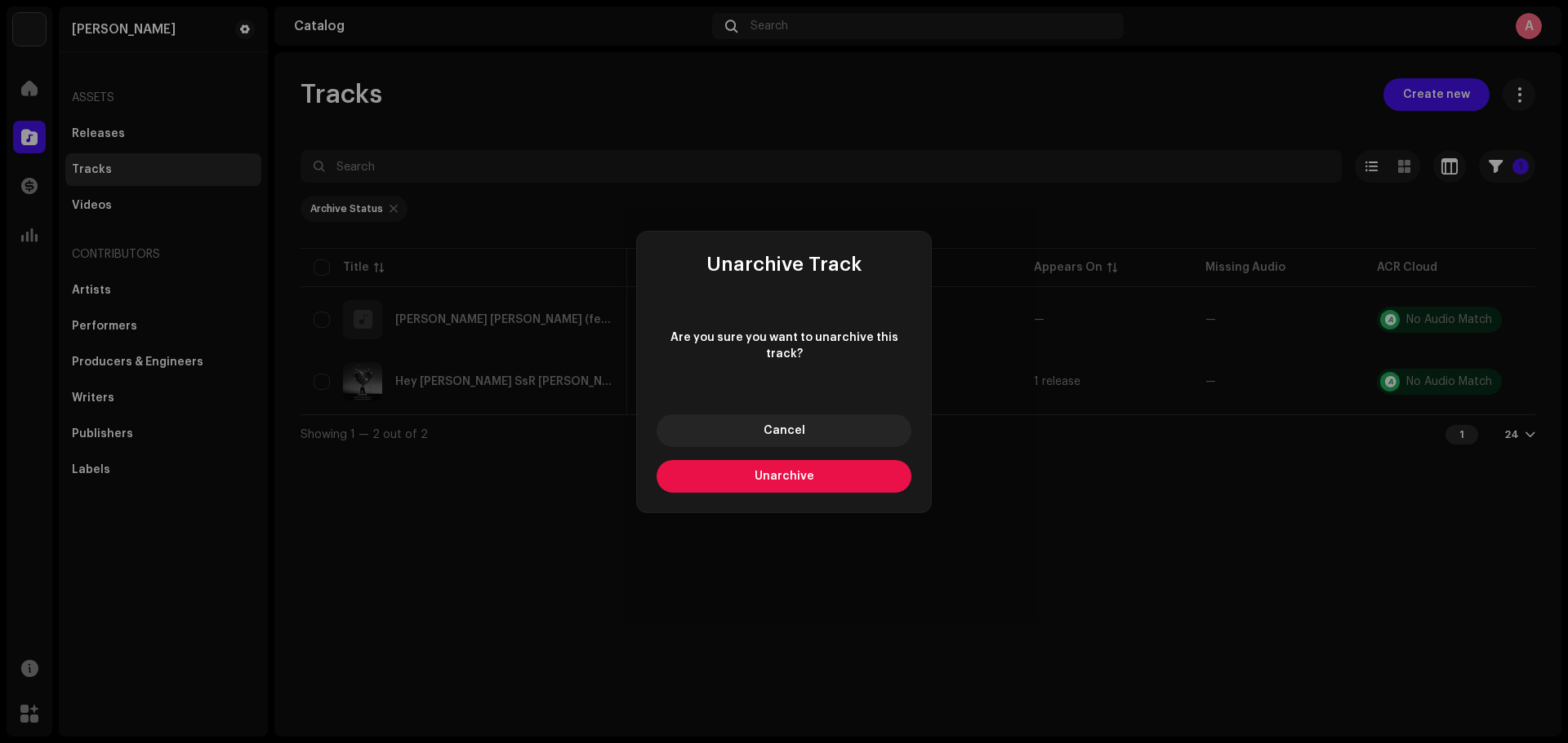
click at [821, 476] on button "Unarchive" at bounding box center [784, 477] width 255 height 33
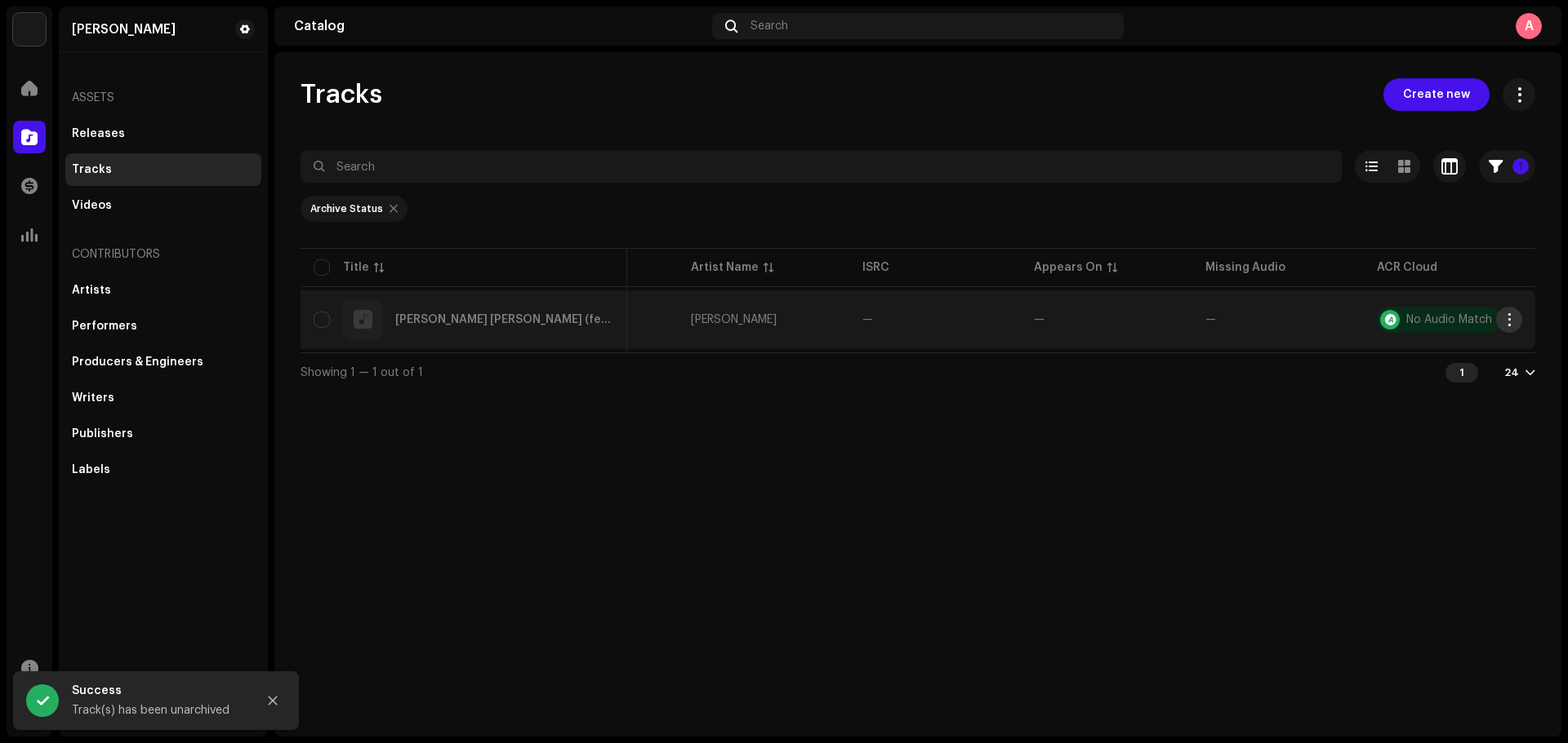
click at [1503, 310] on button "button" at bounding box center [1509, 320] width 26 height 26
click at [1430, 352] on div "Unarchive" at bounding box center [1432, 357] width 152 height 13
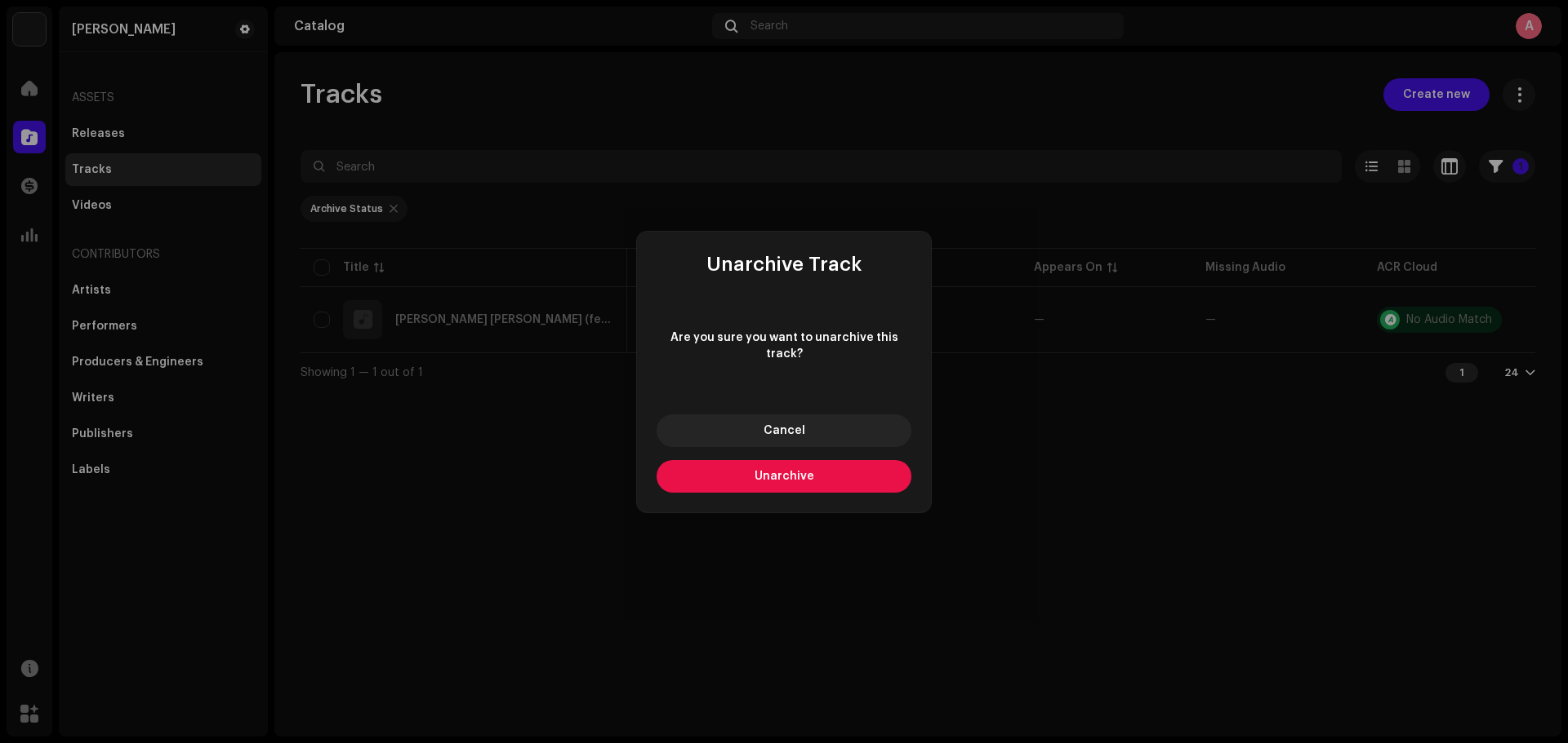
click at [782, 476] on button "Unarchive" at bounding box center [784, 477] width 255 height 33
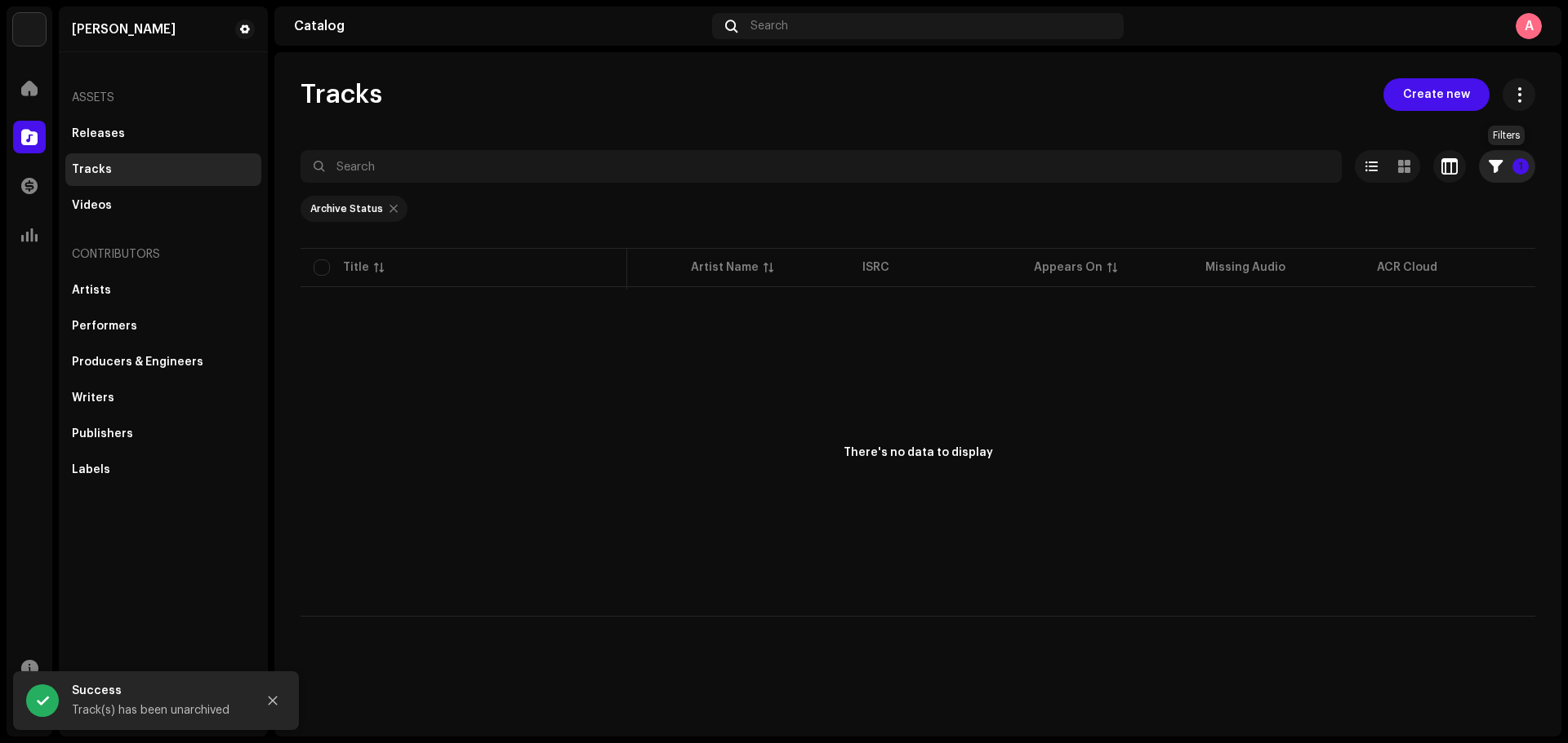
click at [1491, 172] on span "button" at bounding box center [1495, 166] width 14 height 13
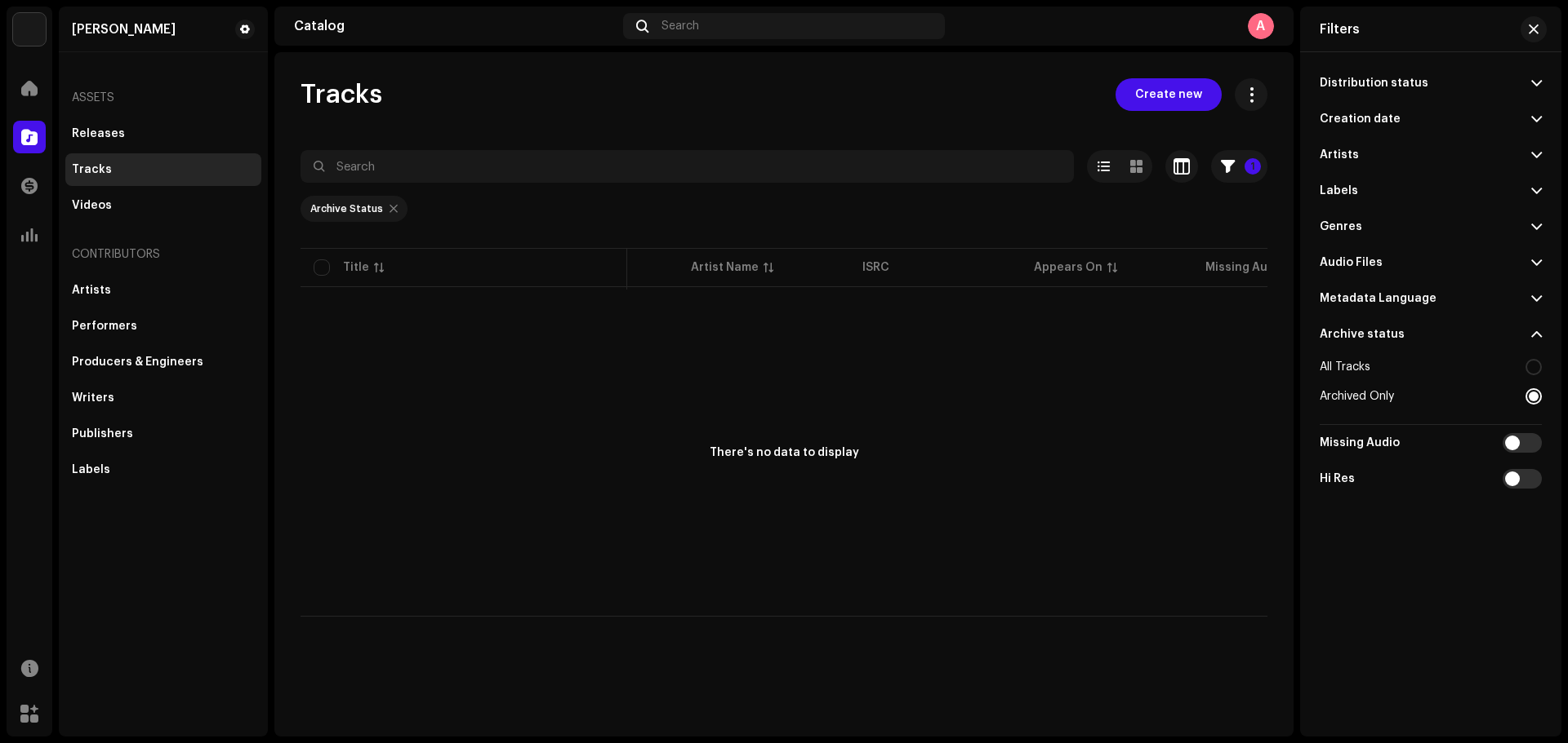
click at [1423, 334] on p-accordion-header "Archive status" at bounding box center [1430, 334] width 222 height 36
click at [1402, 336] on p-accordion-header "Archive status" at bounding box center [1430, 334] width 222 height 36
click at [1377, 364] on div "All Tracks" at bounding box center [1430, 366] width 222 height 29
radio input "true"
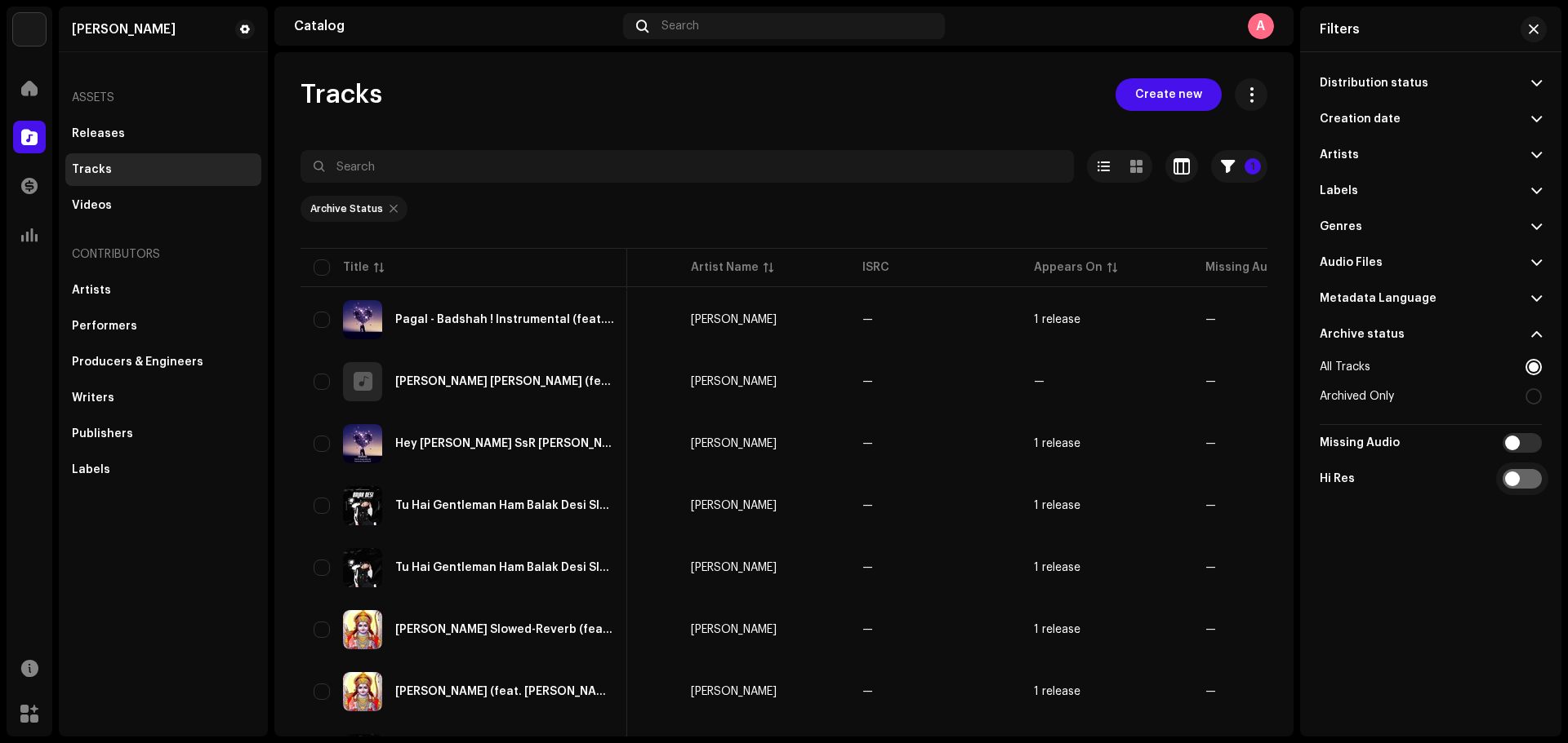
click at [1506, 472] on input "checkbox" at bounding box center [1521, 479] width 39 height 20
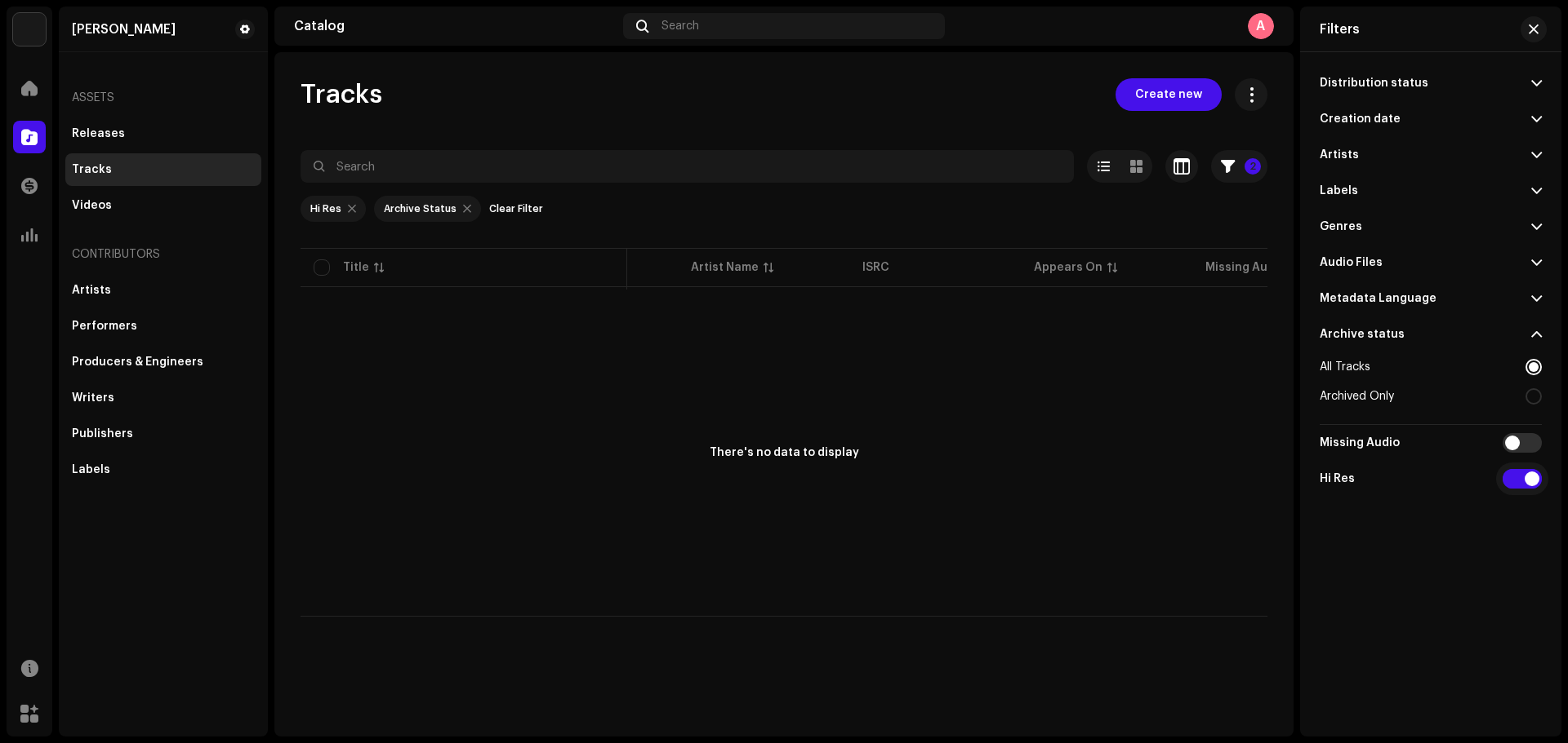
click at [1525, 479] on input "checkbox" at bounding box center [1521, 479] width 39 height 20
checkbox input "false"
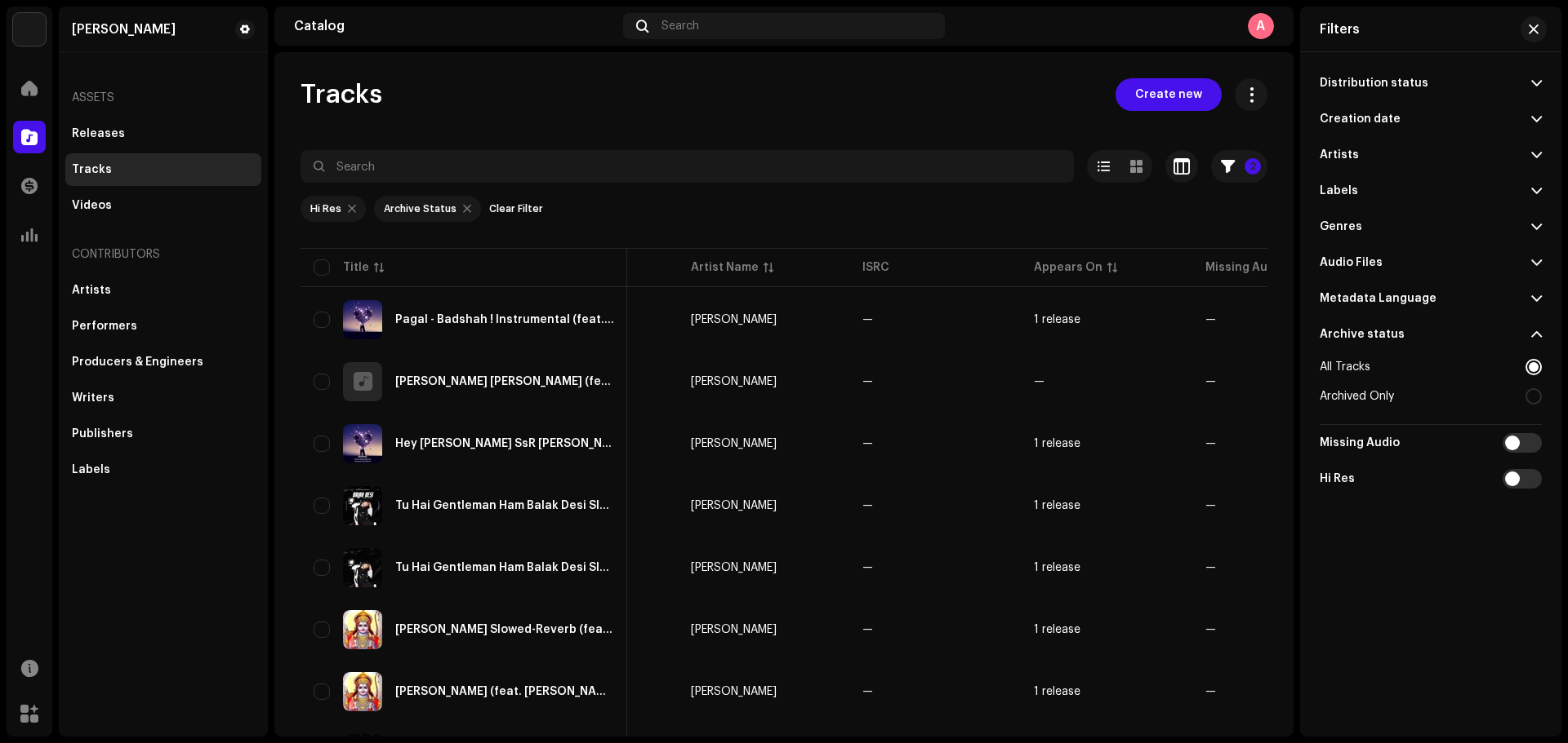
click at [860, 119] on div "Tracks Create new 2 Selected 0 Options Filters Distribution status In progress …" at bounding box center [783, 731] width 1019 height 1306
click at [875, 203] on div "Hi Res Archive Status Clear Filter" at bounding box center [783, 209] width 966 height 26
click at [1533, 83] on span at bounding box center [1536, 83] width 10 height 13
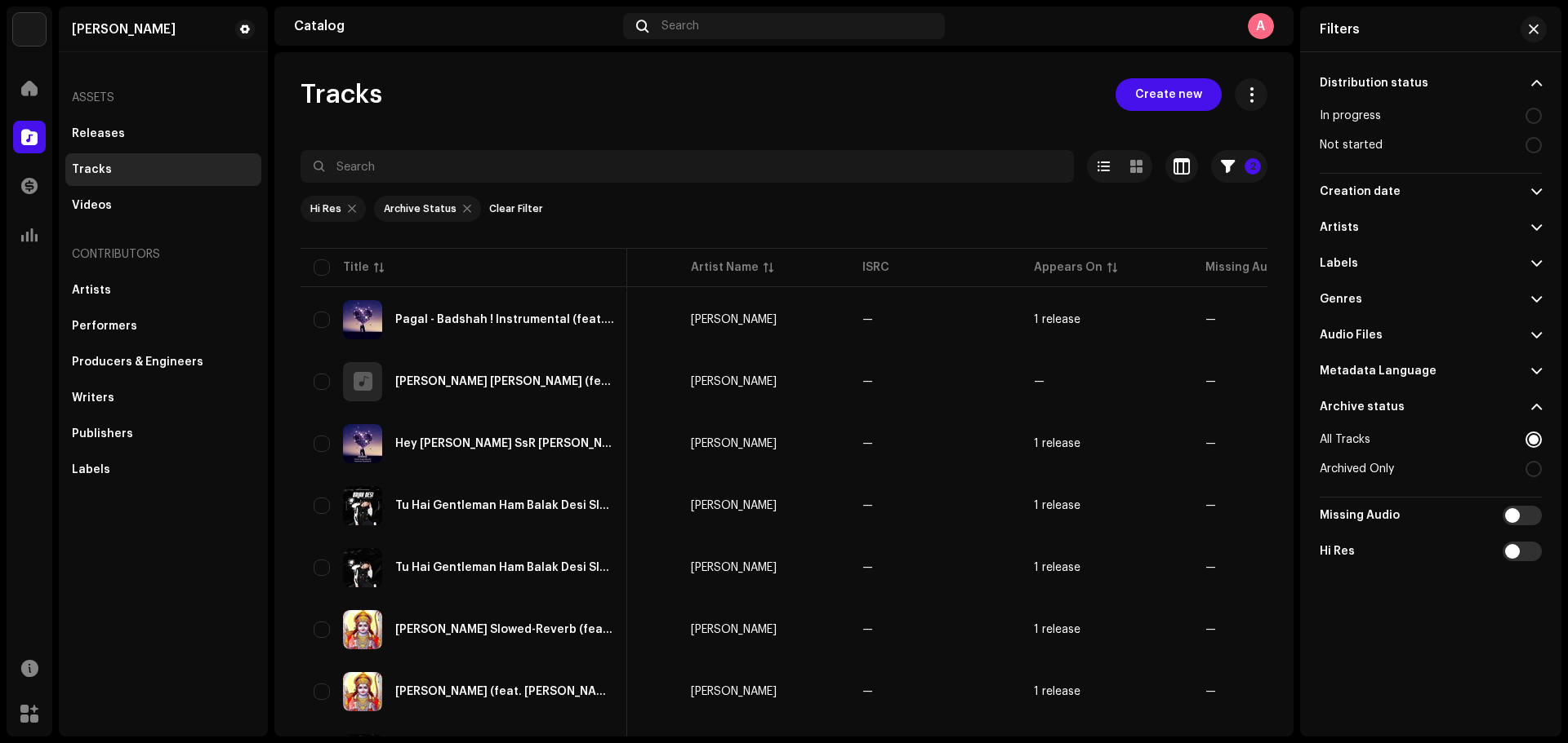
click at [1446, 197] on p-accordion-header "Creation date" at bounding box center [1430, 192] width 222 height 36
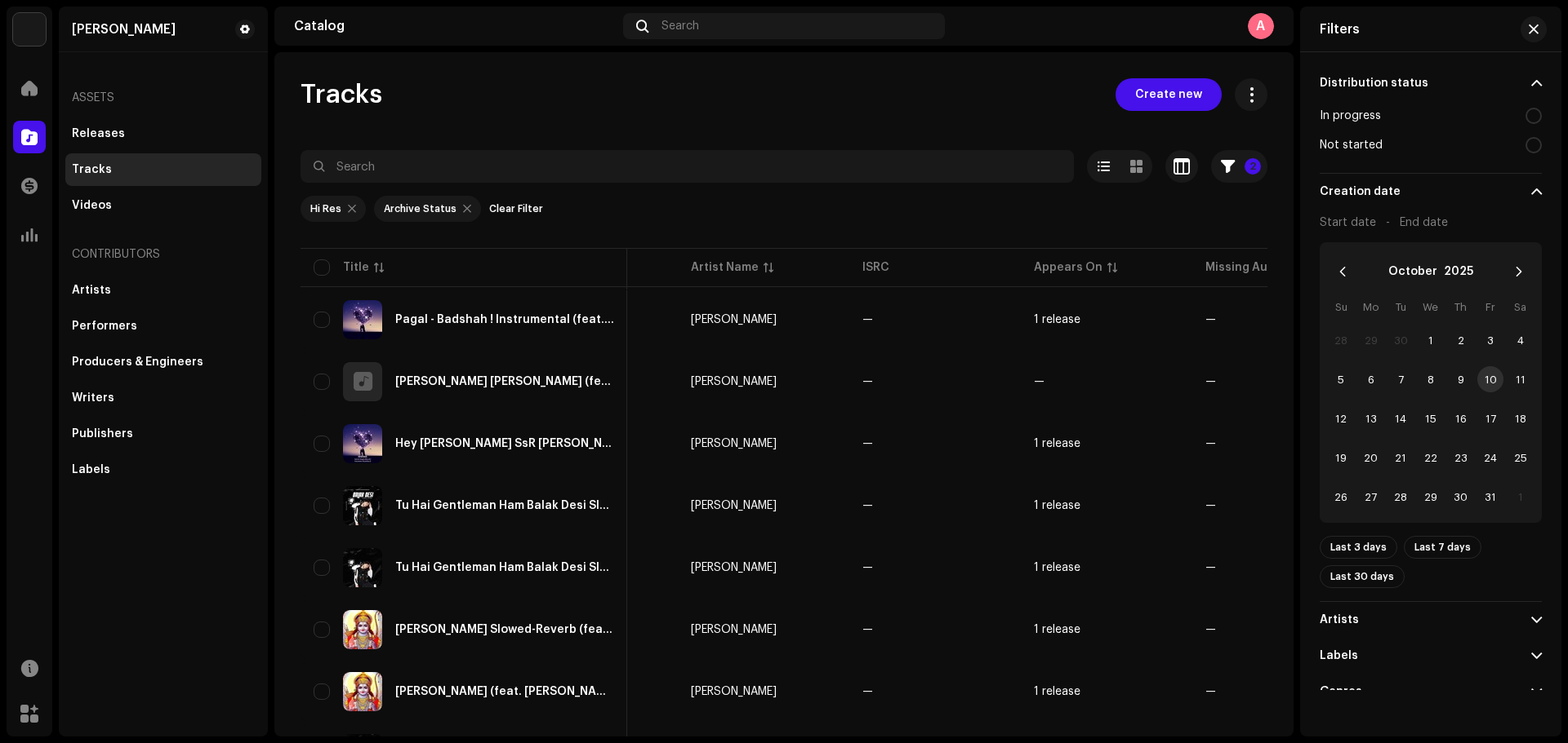
click at [1446, 197] on p-accordion-header "Creation date" at bounding box center [1430, 192] width 222 height 36
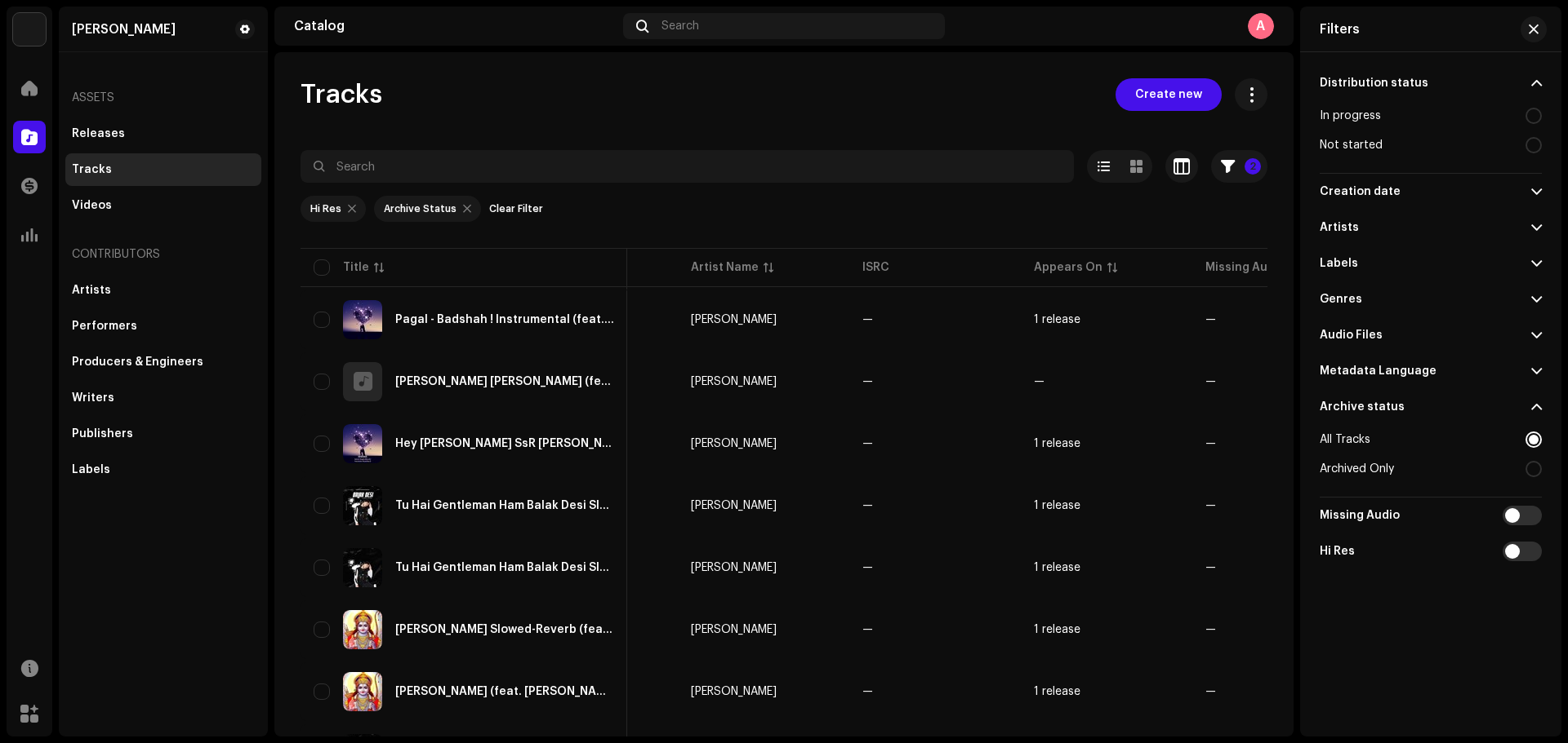
click at [1384, 332] on p-accordion-header "Audio Files" at bounding box center [1430, 335] width 222 height 36
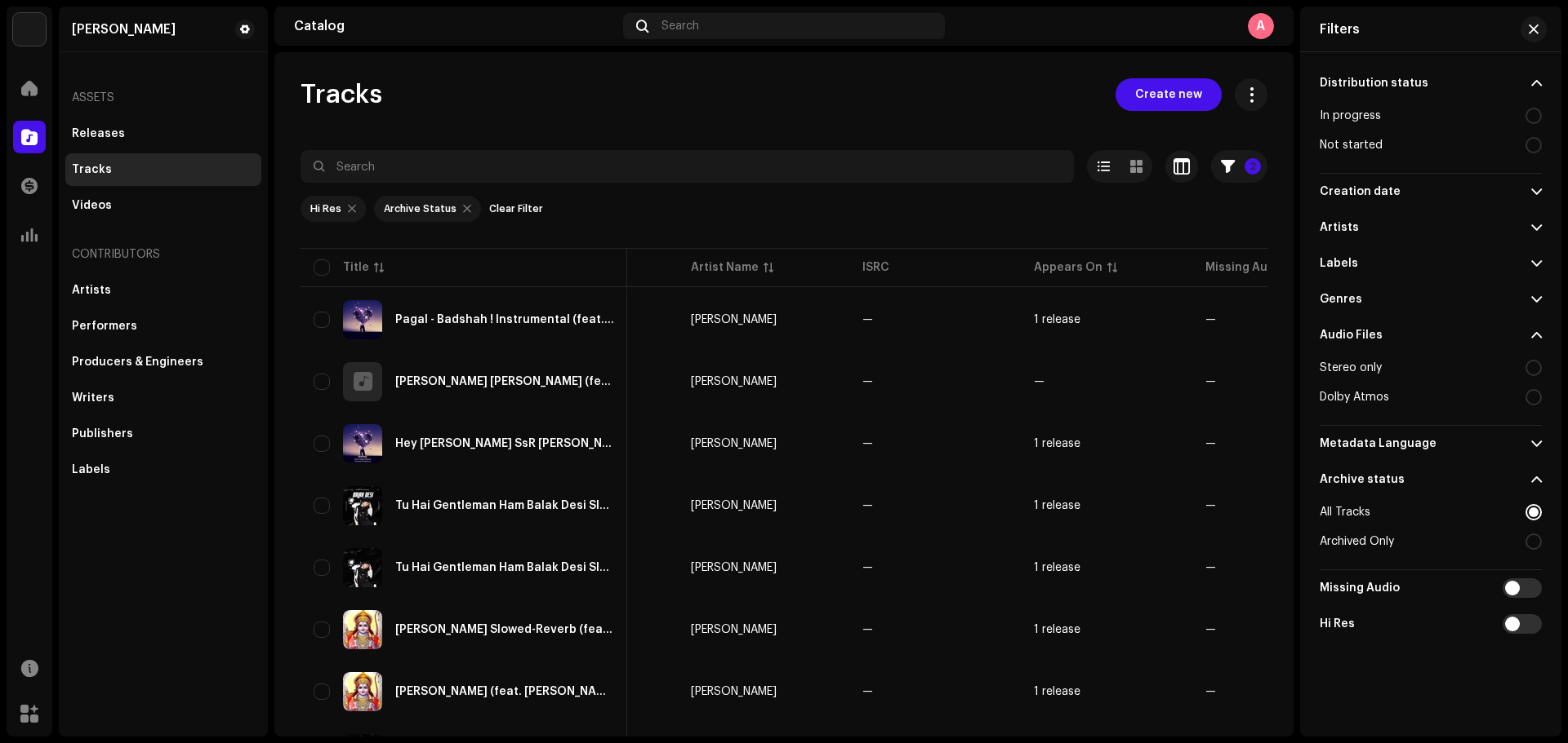
click at [918, 211] on div "Hi Res Archive Status Clear Filter" at bounding box center [783, 209] width 966 height 26
click at [1538, 33] on span "button" at bounding box center [1533, 29] width 9 height 13
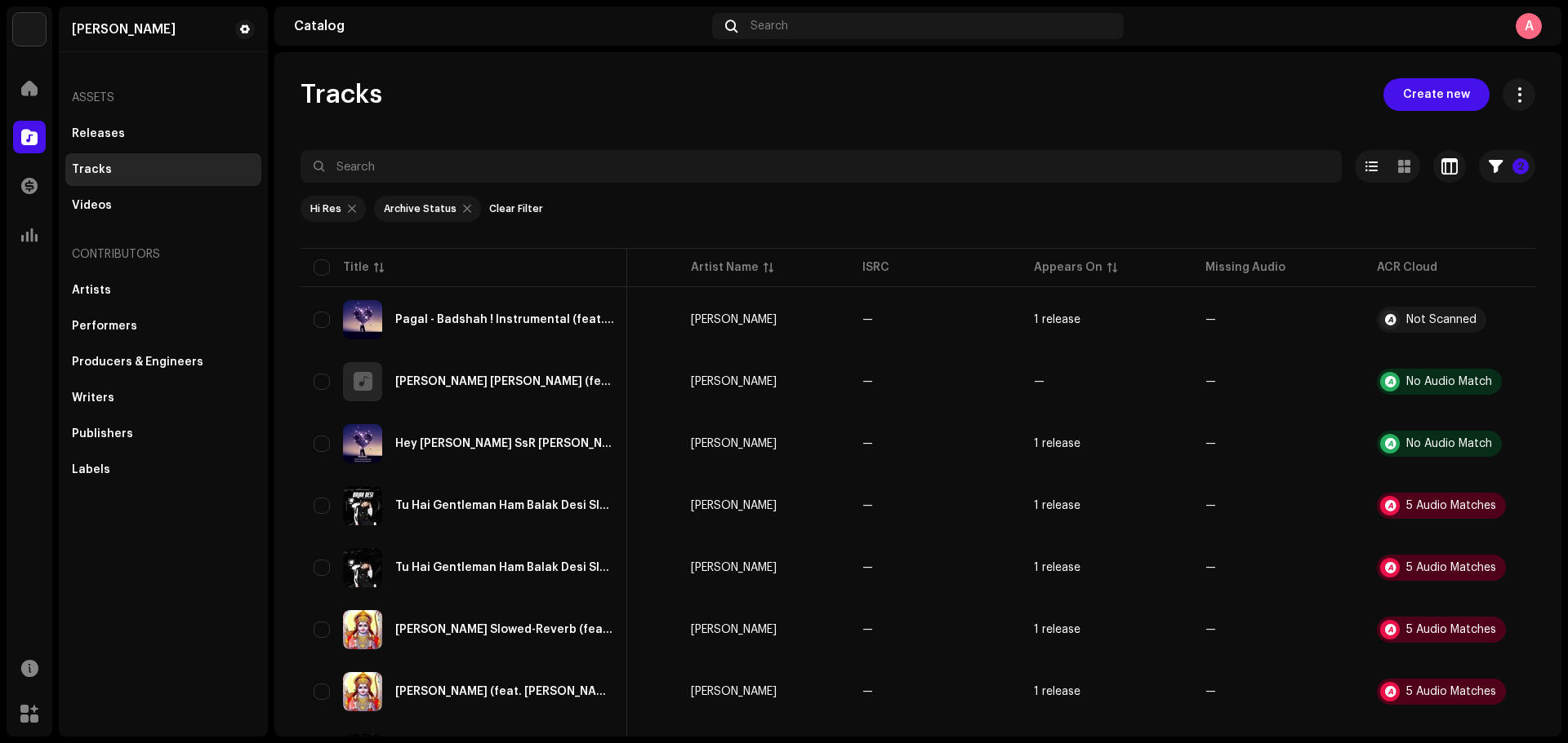
click at [1279, 226] on re-m-filter-chips "Hi Res Archive Status Clear Filter" at bounding box center [917, 214] width 1235 height 62
drag, startPoint x: 1219, startPoint y: 271, endPoint x: 1238, endPoint y: 242, distance: 34.7
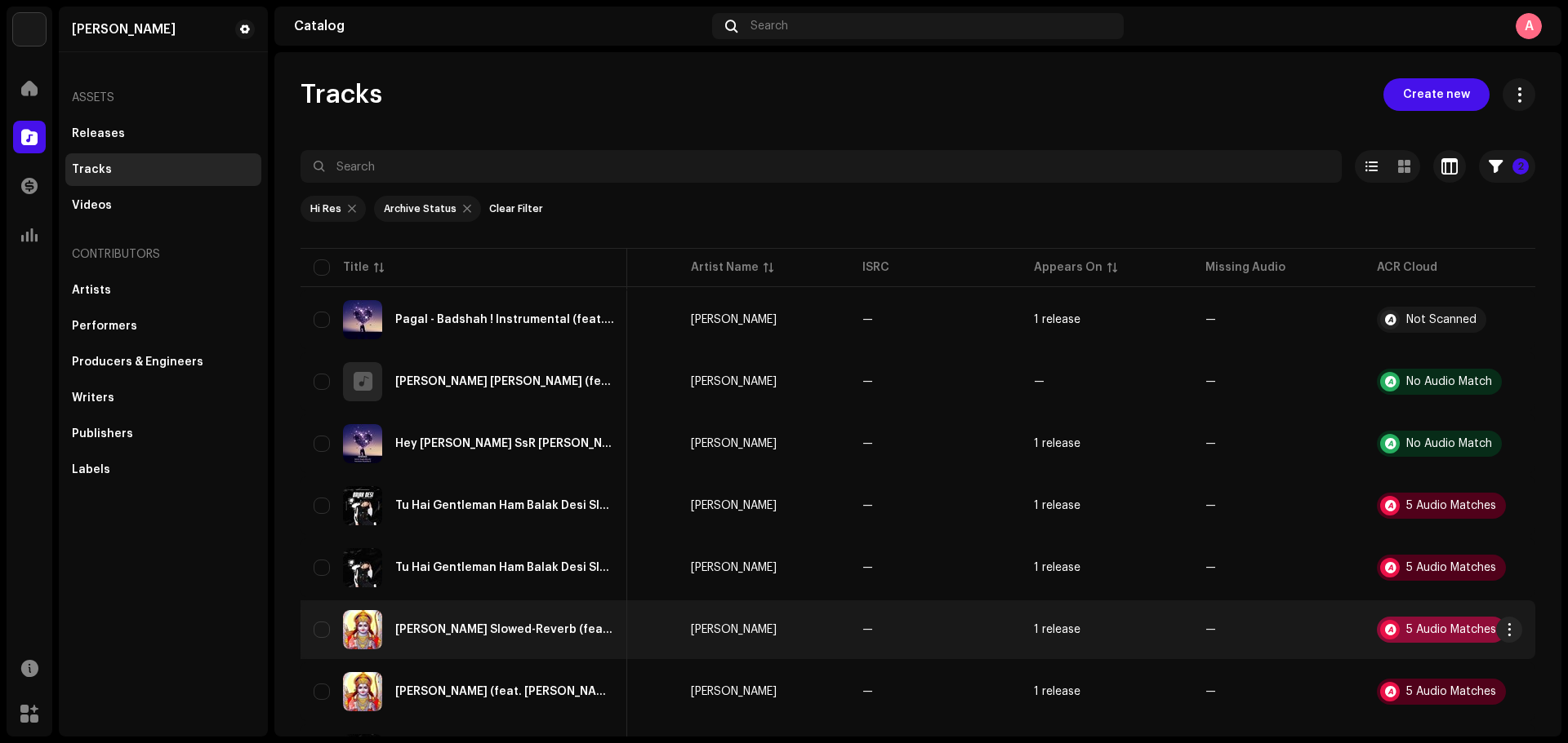
click at [1430, 629] on div "5 Audio Matches" at bounding box center [1450, 630] width 90 height 11
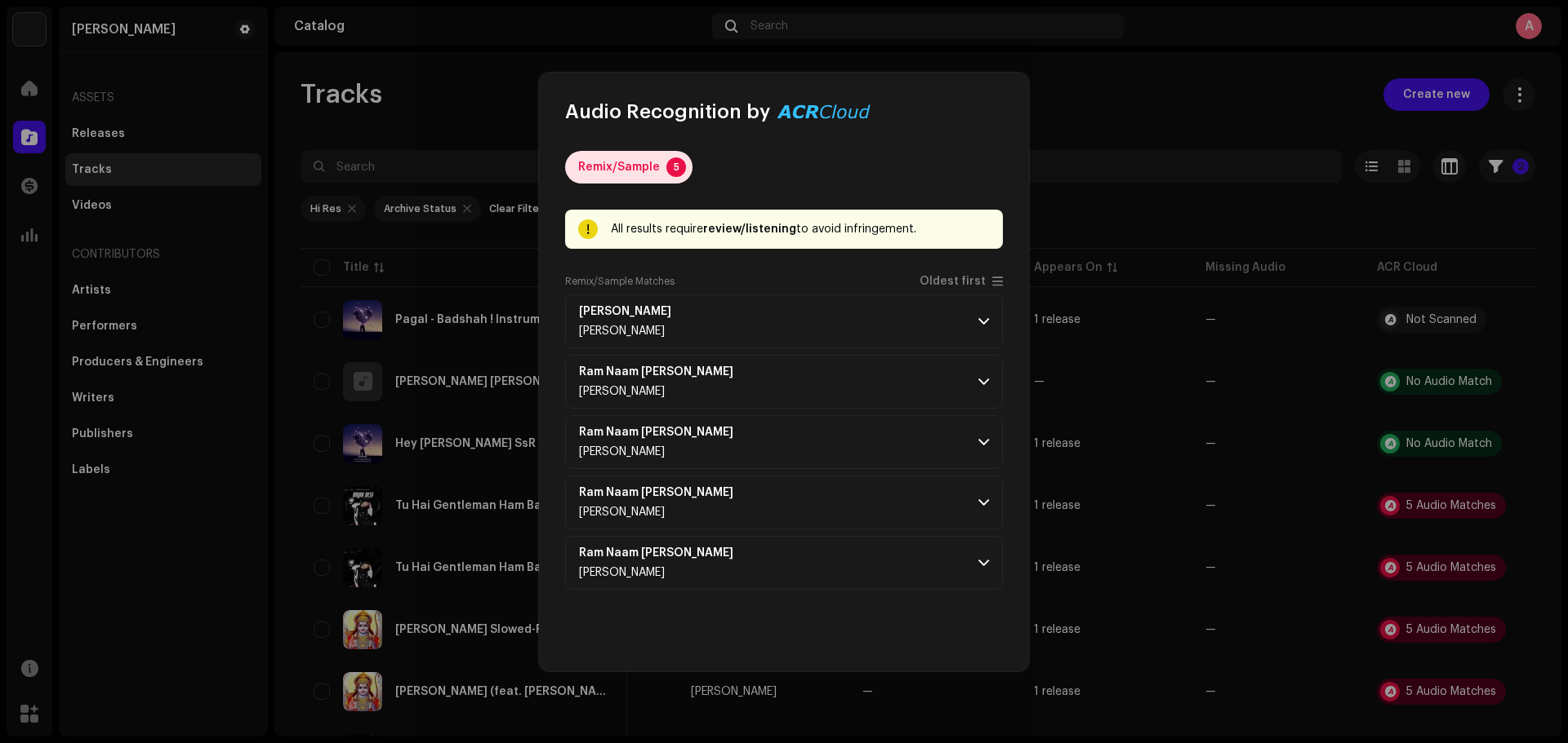
click at [647, 161] on div "Remix/Sample" at bounding box center [619, 167] width 81 height 33
click at [817, 106] on div "Audio Recognition by" at bounding box center [717, 112] width 305 height 26
click at [989, 277] on span "Oldest first" at bounding box center [961, 281] width 83 height 13
click at [980, 323] on span at bounding box center [983, 322] width 10 height 13
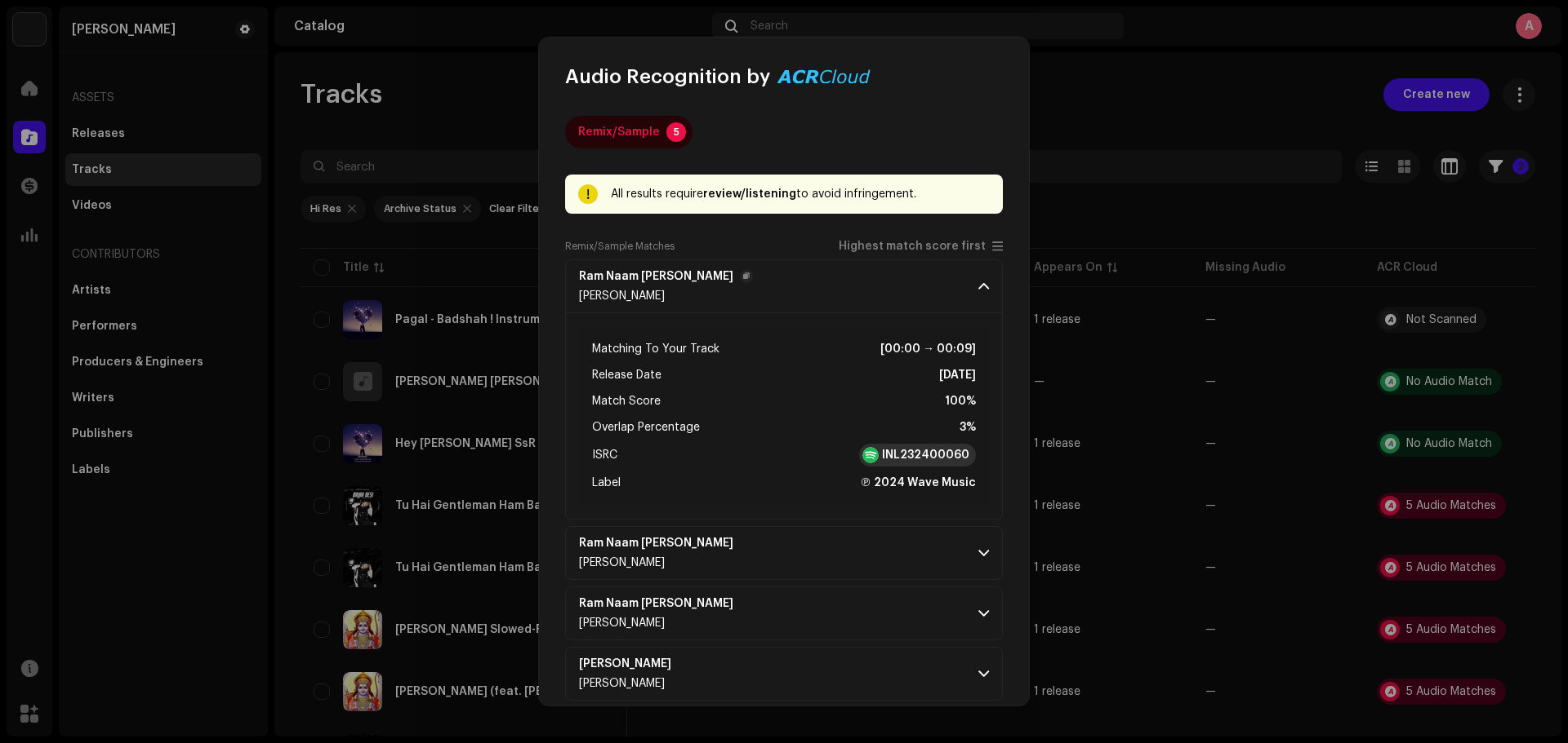
click at [902, 454] on strong "INL232400060" at bounding box center [926, 455] width 87 height 16
click at [906, 138] on div "Remix/Sample 5" at bounding box center [783, 132] width 437 height 33
click at [979, 285] on span at bounding box center [983, 286] width 10 height 13
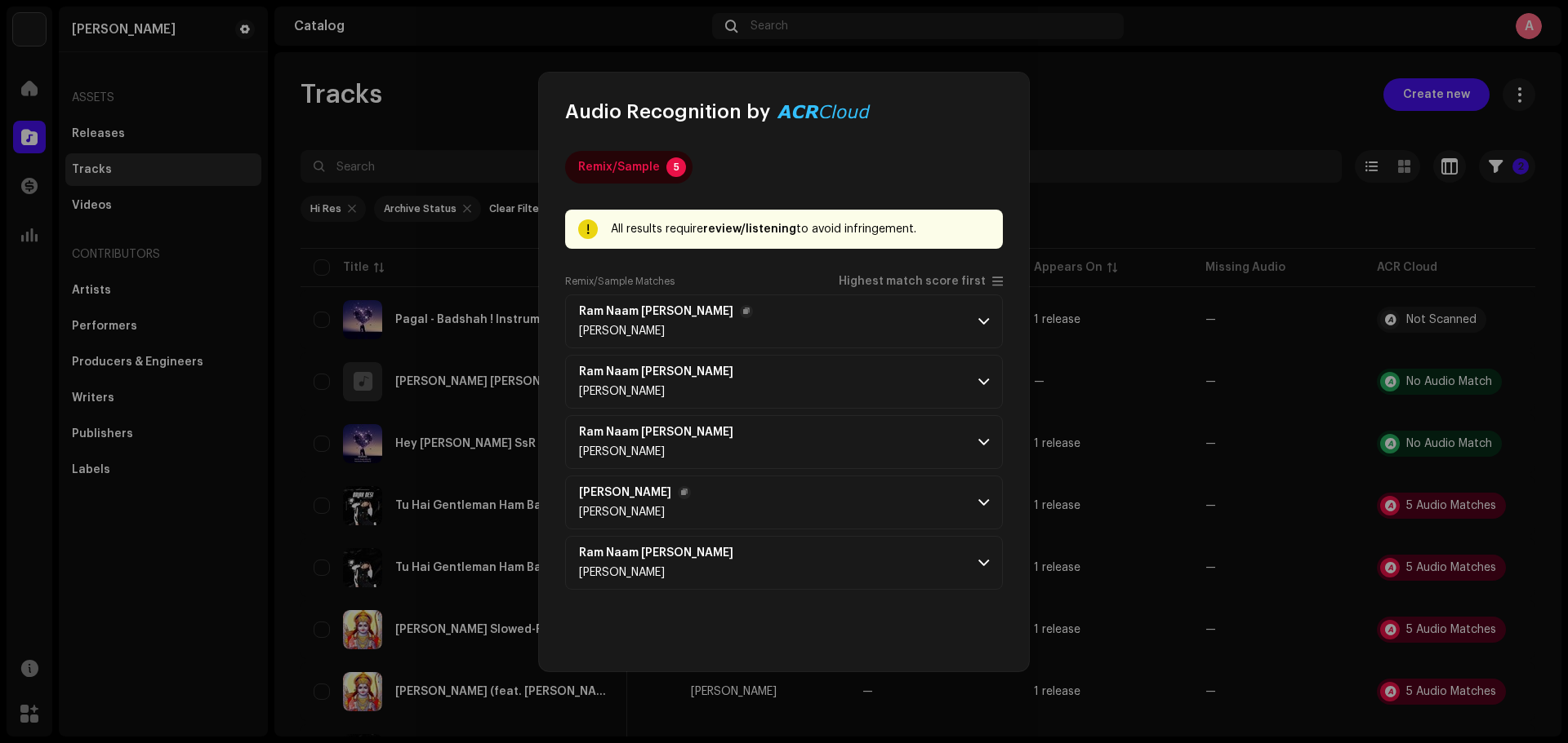
click at [983, 498] on span at bounding box center [983, 503] width 10 height 13
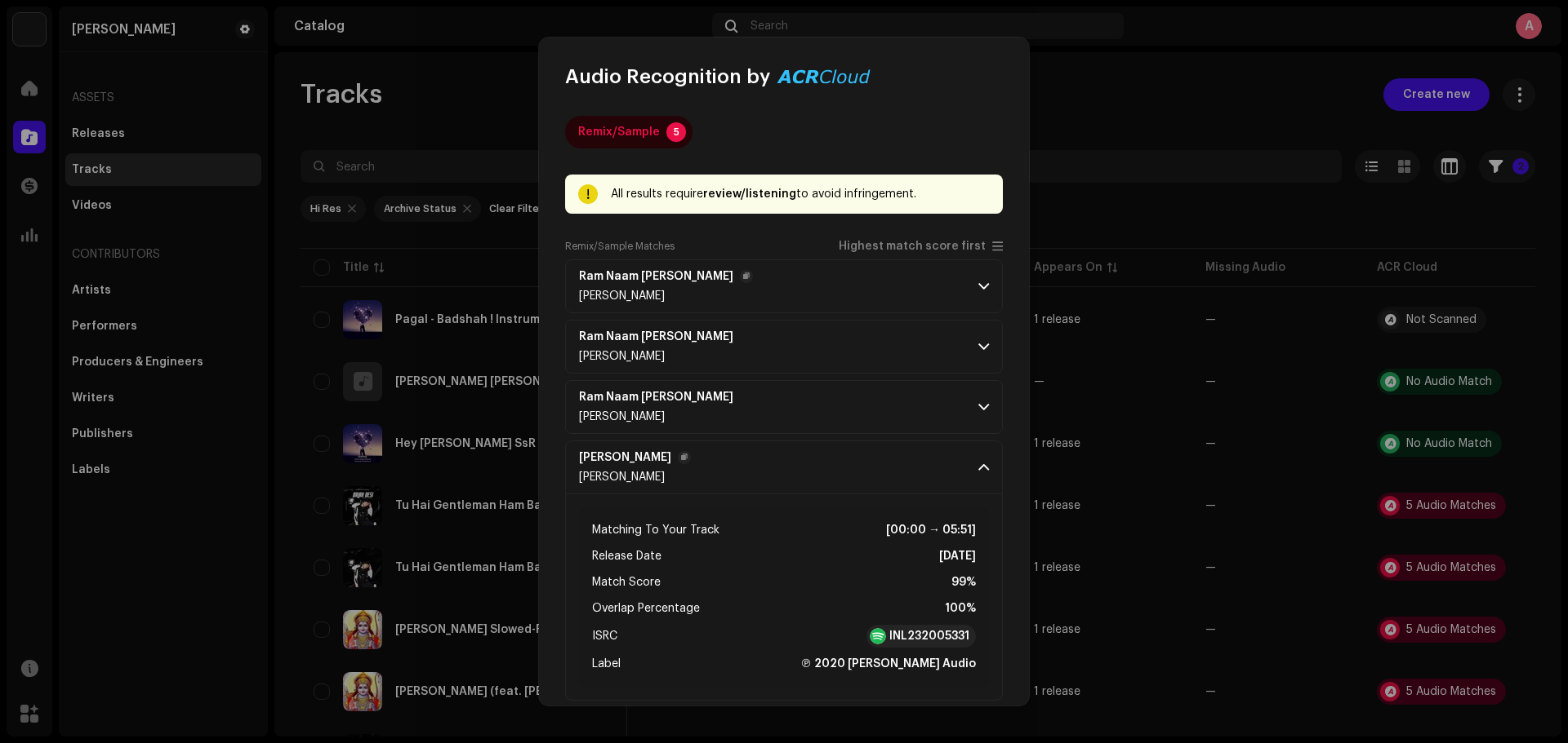
click at [979, 468] on span at bounding box center [983, 467] width 10 height 13
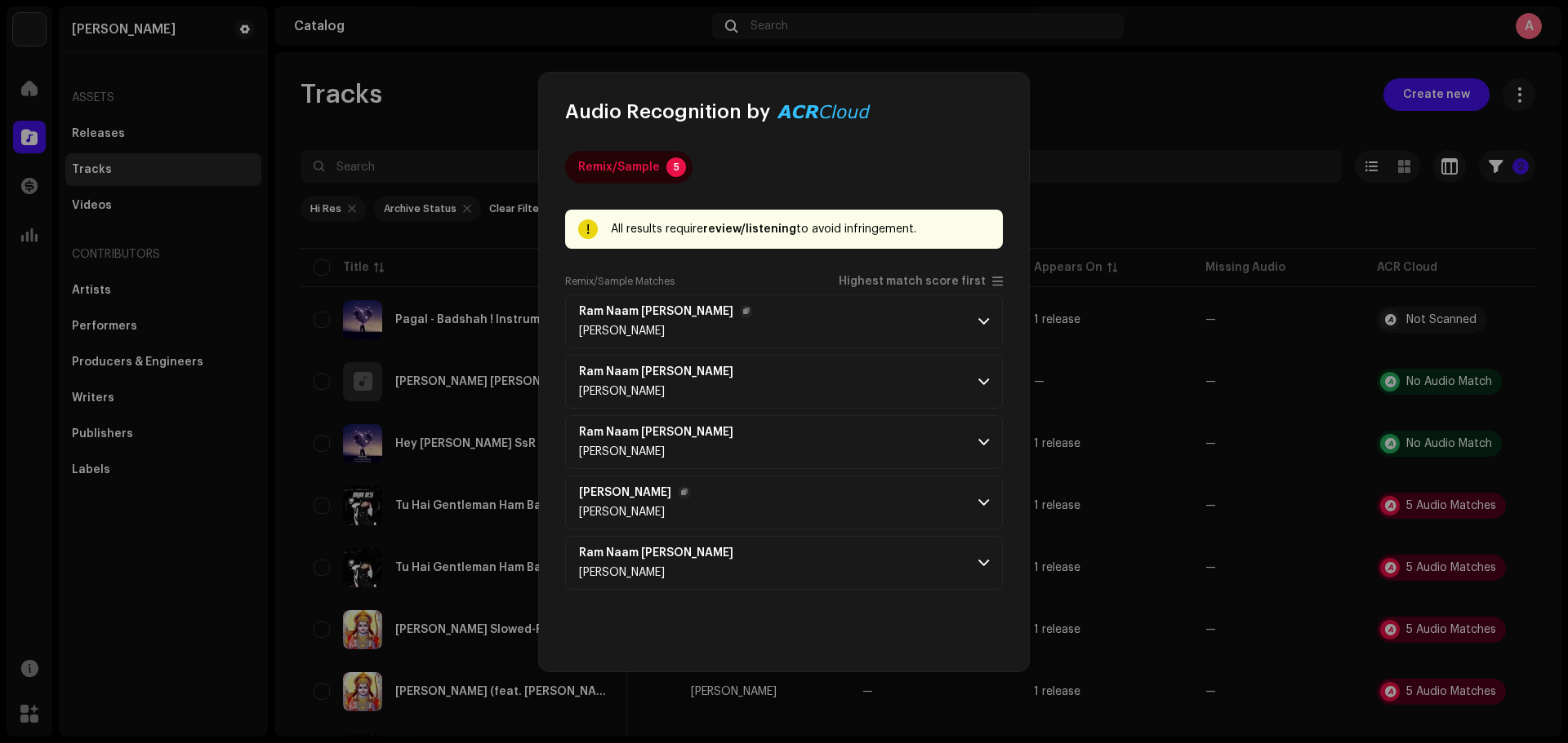
click at [976, 336] on p-accordion-header "Ram Naam [PERSON_NAME] [PERSON_NAME]" at bounding box center [783, 321] width 437 height 54
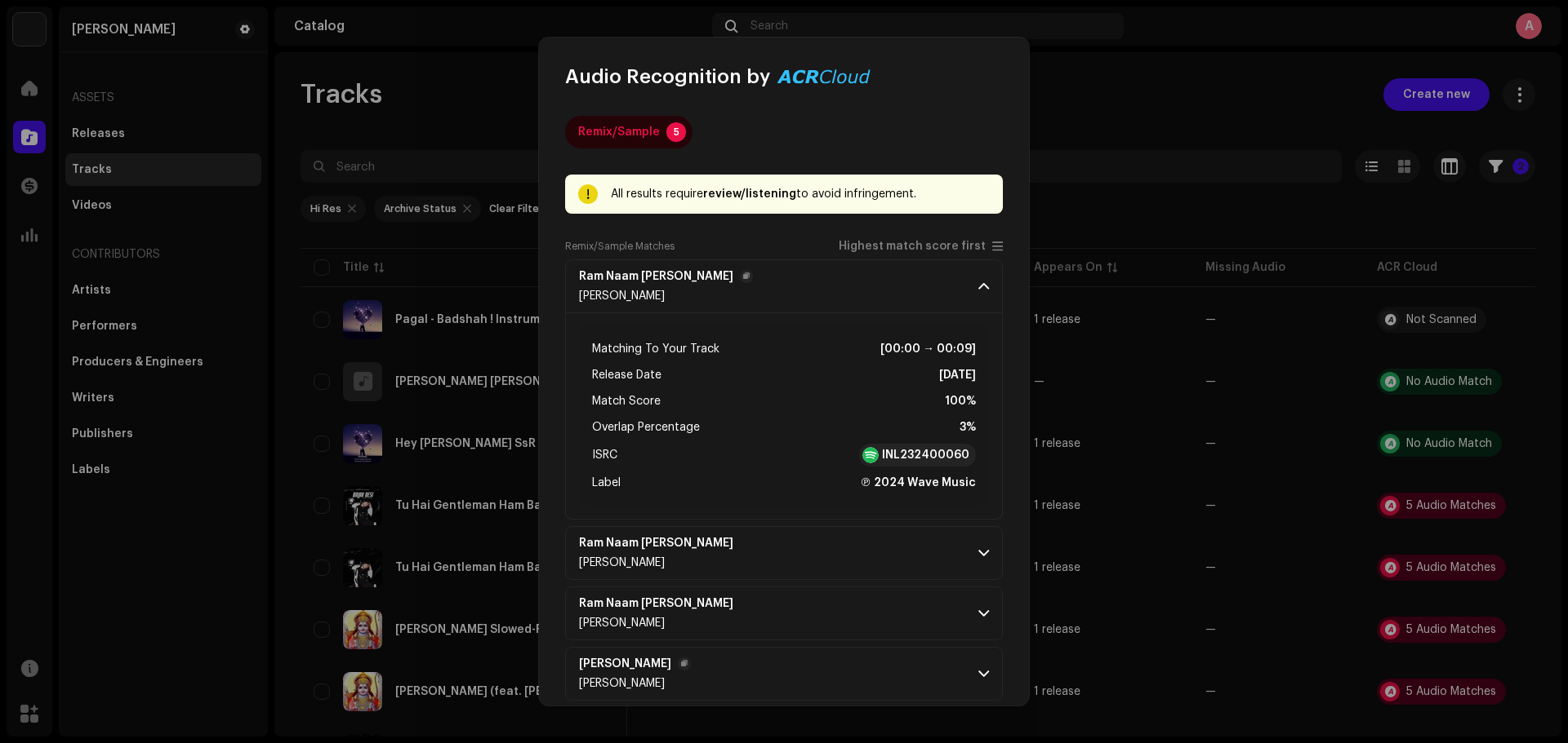
click at [970, 286] on p-accordion-header "Ram Naam [PERSON_NAME] [PERSON_NAME]" at bounding box center [783, 286] width 437 height 54
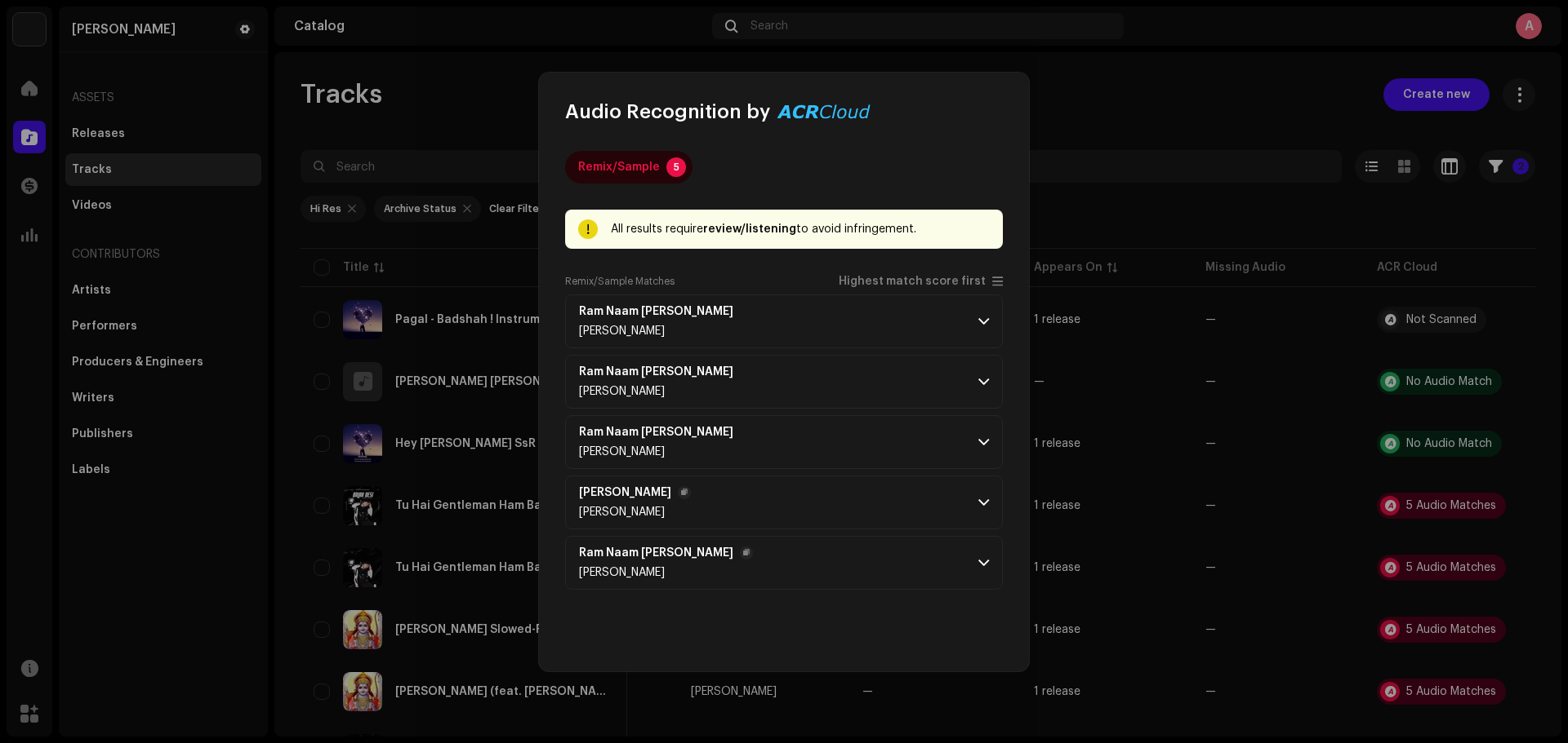
click at [975, 550] on p-accordion-header "Ram Naam [PERSON_NAME] [PERSON_NAME]" at bounding box center [783, 563] width 437 height 54
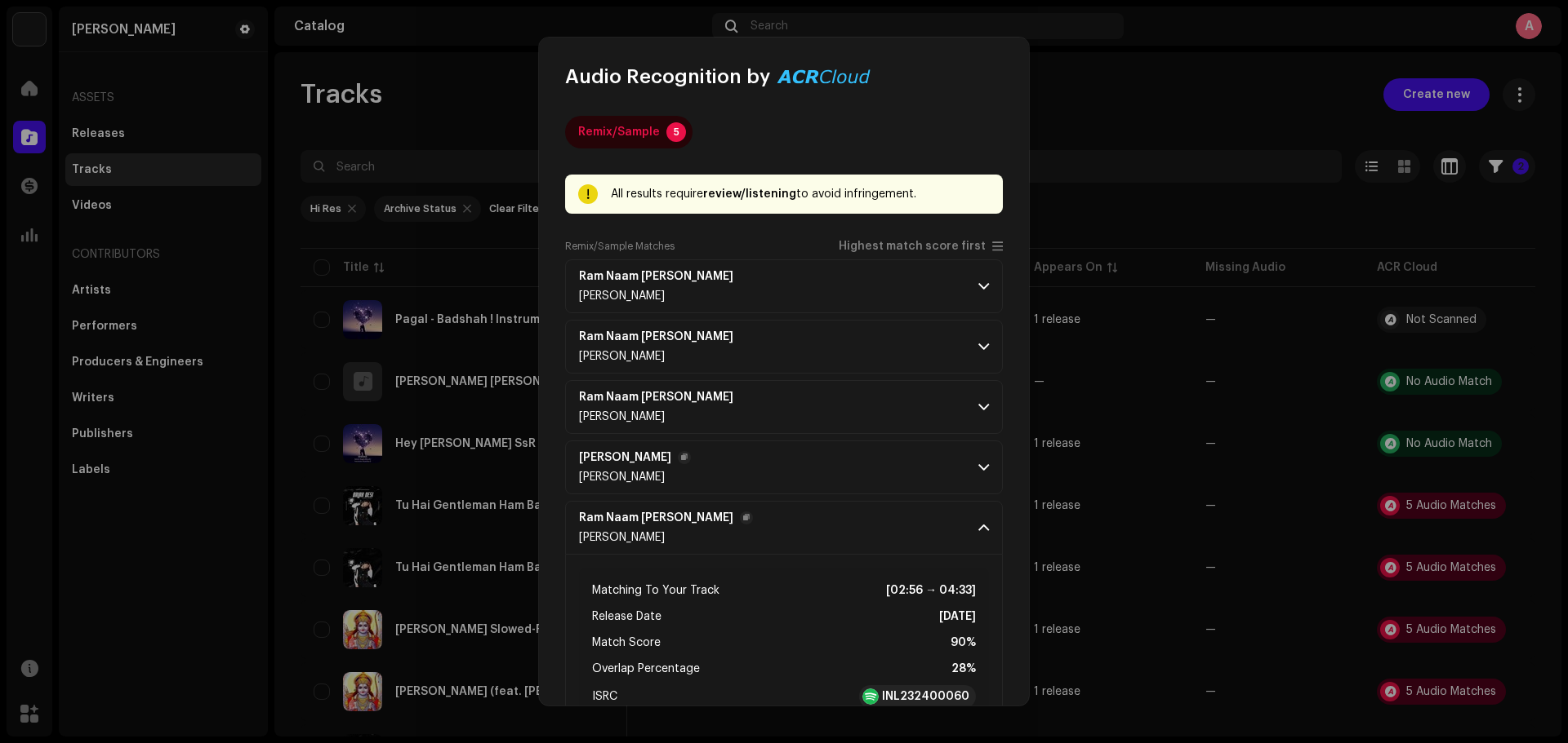
click at [979, 532] on span at bounding box center [983, 528] width 10 height 13
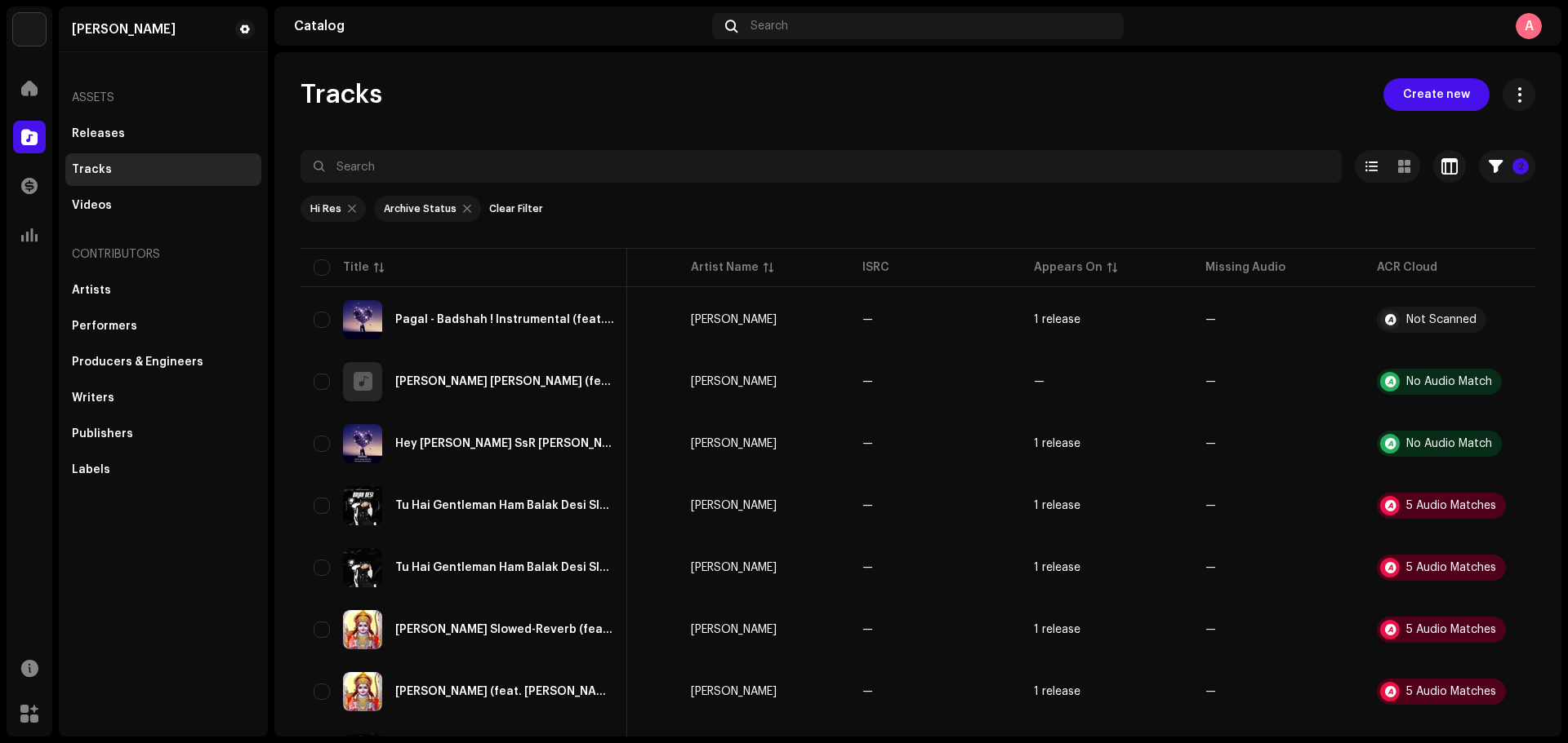
click at [1129, 104] on div "Audio Recognition by Remix/Sample 5 All results require review/listening to avo…" at bounding box center [784, 371] width 1568 height 743
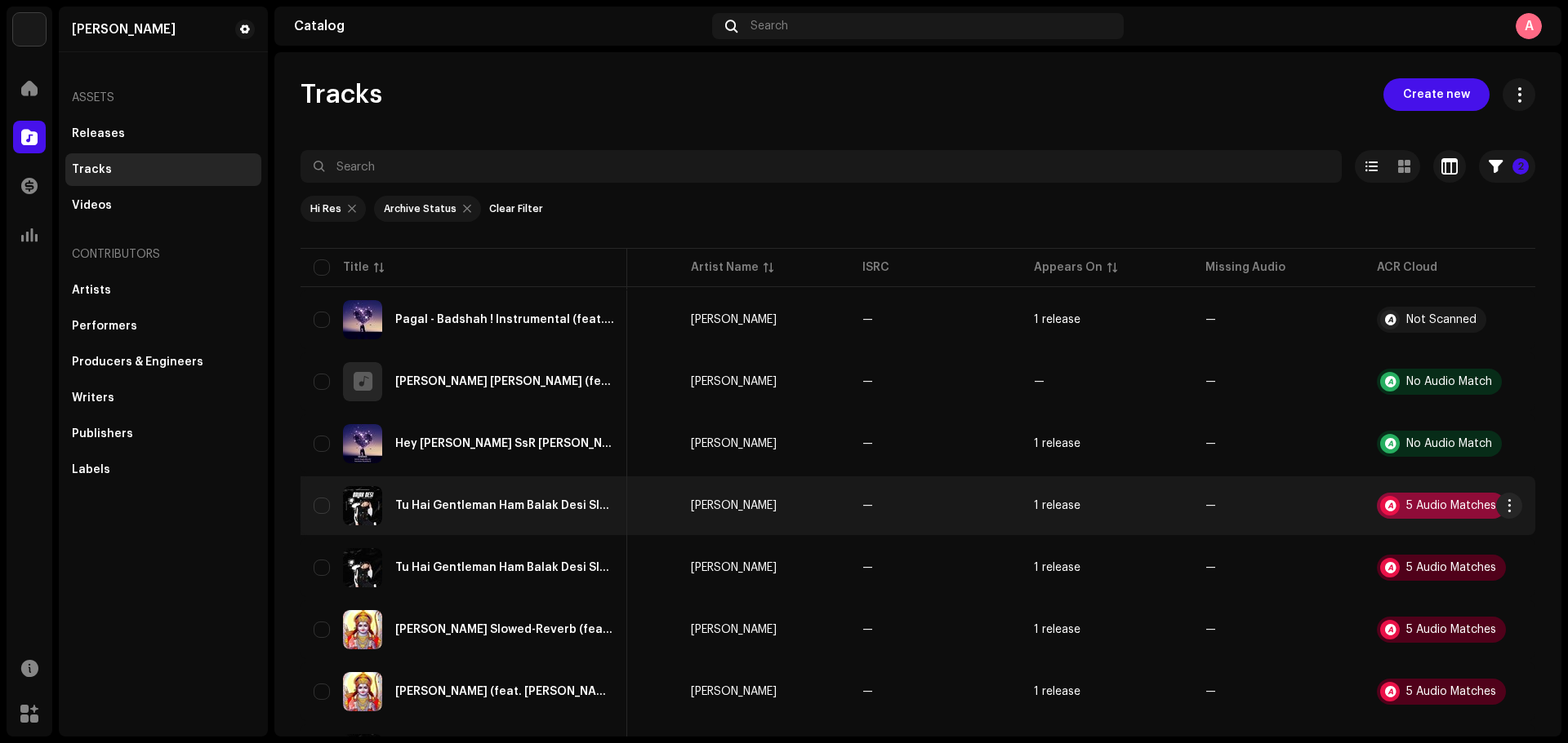
click at [1418, 498] on div "5 Audio Matches" at bounding box center [1440, 506] width 129 height 26
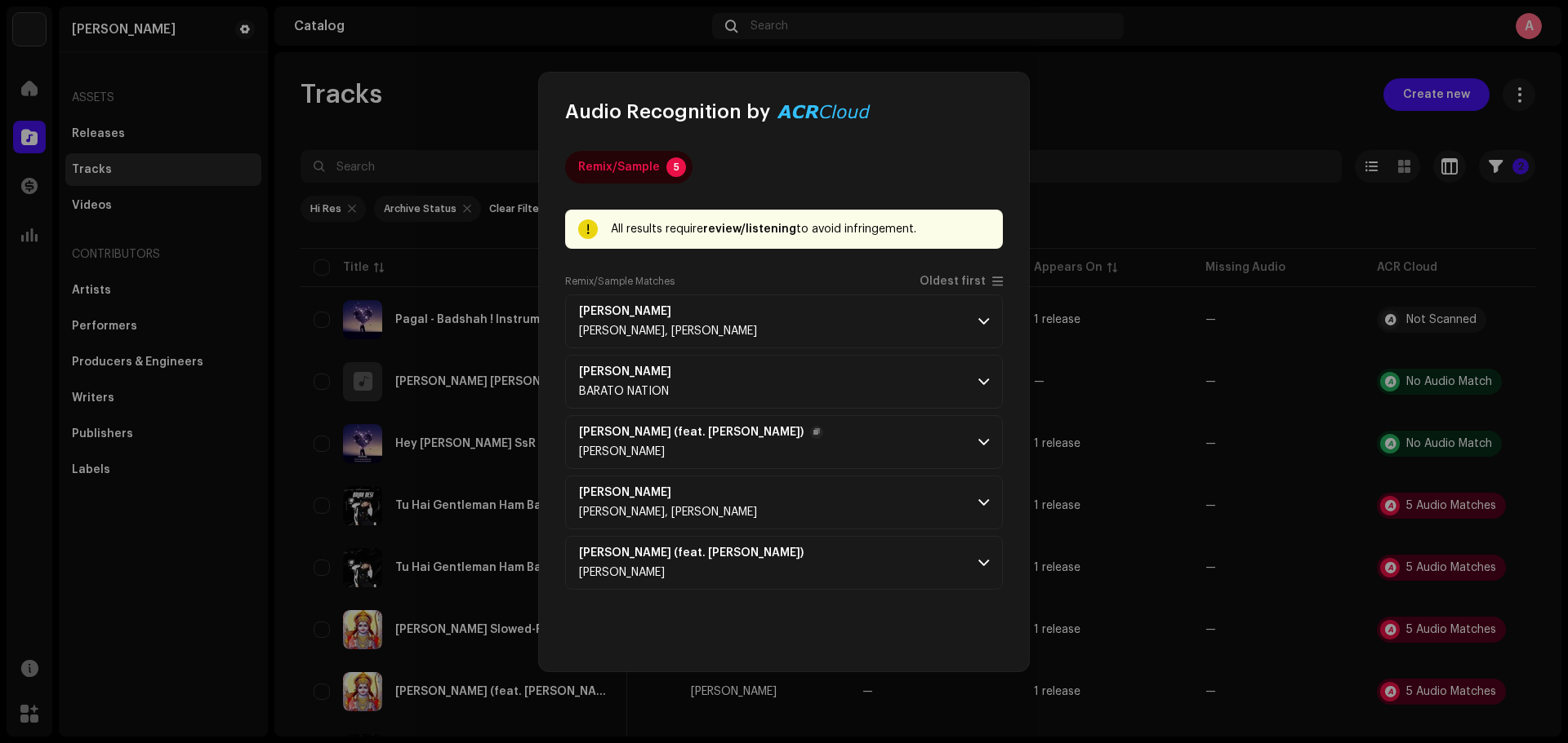
click at [979, 441] on span at bounding box center [983, 443] width 10 height 13
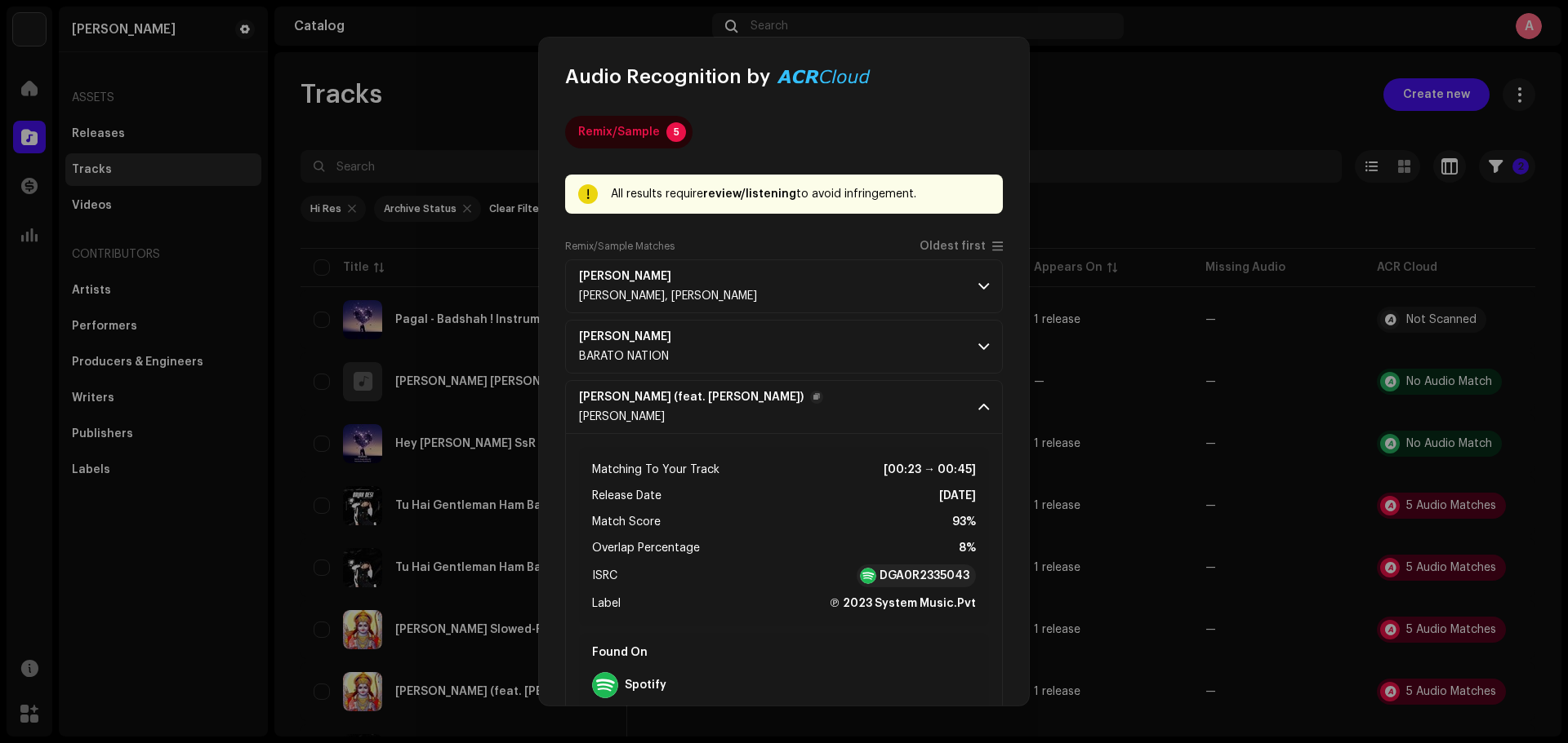
click at [972, 397] on p-accordion-header "[PERSON_NAME] (feat. [PERSON_NAME]) [PERSON_NAME]" at bounding box center [783, 407] width 437 height 54
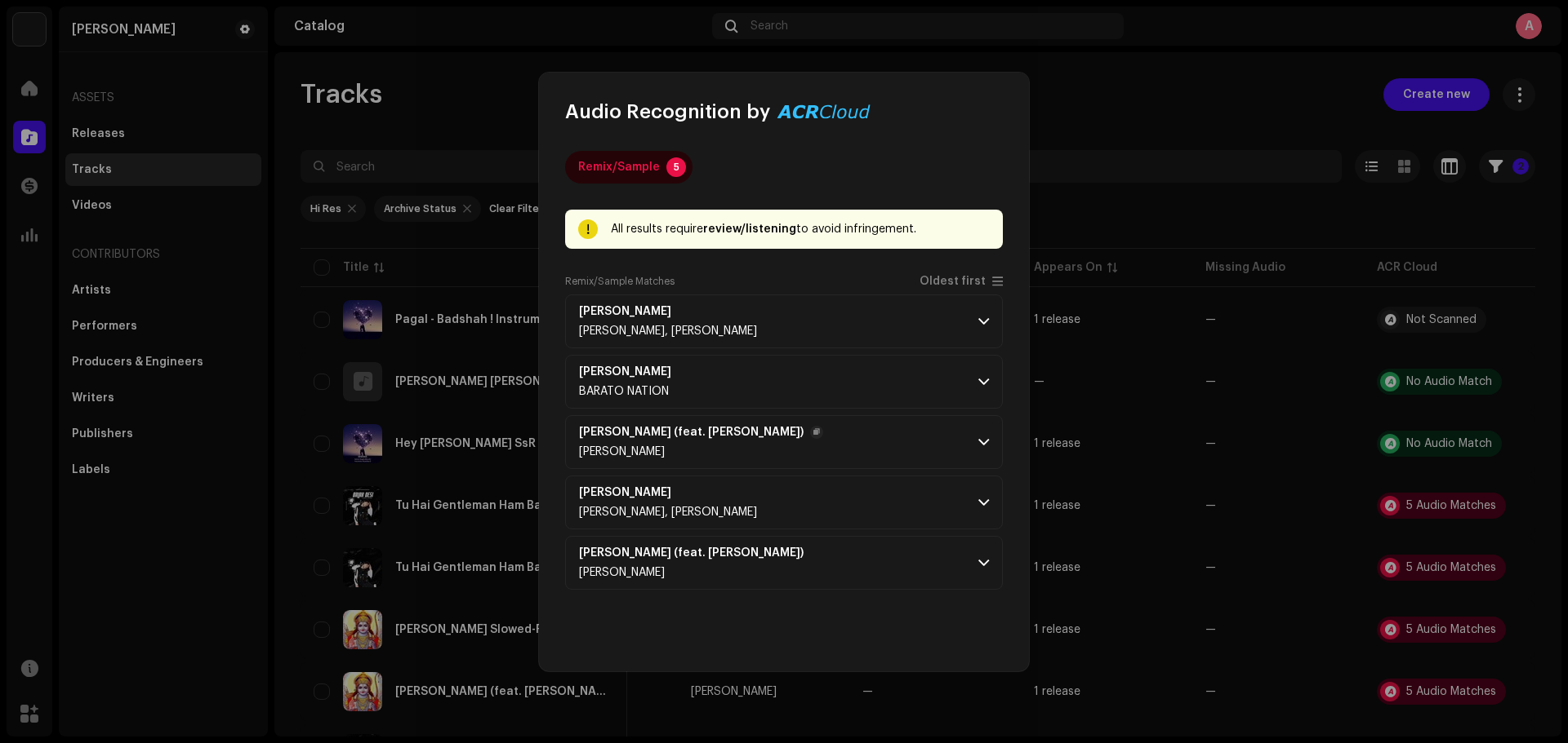
click at [973, 450] on p-accordion-header "[PERSON_NAME] (feat. [PERSON_NAME]) [PERSON_NAME]" at bounding box center [783, 442] width 437 height 54
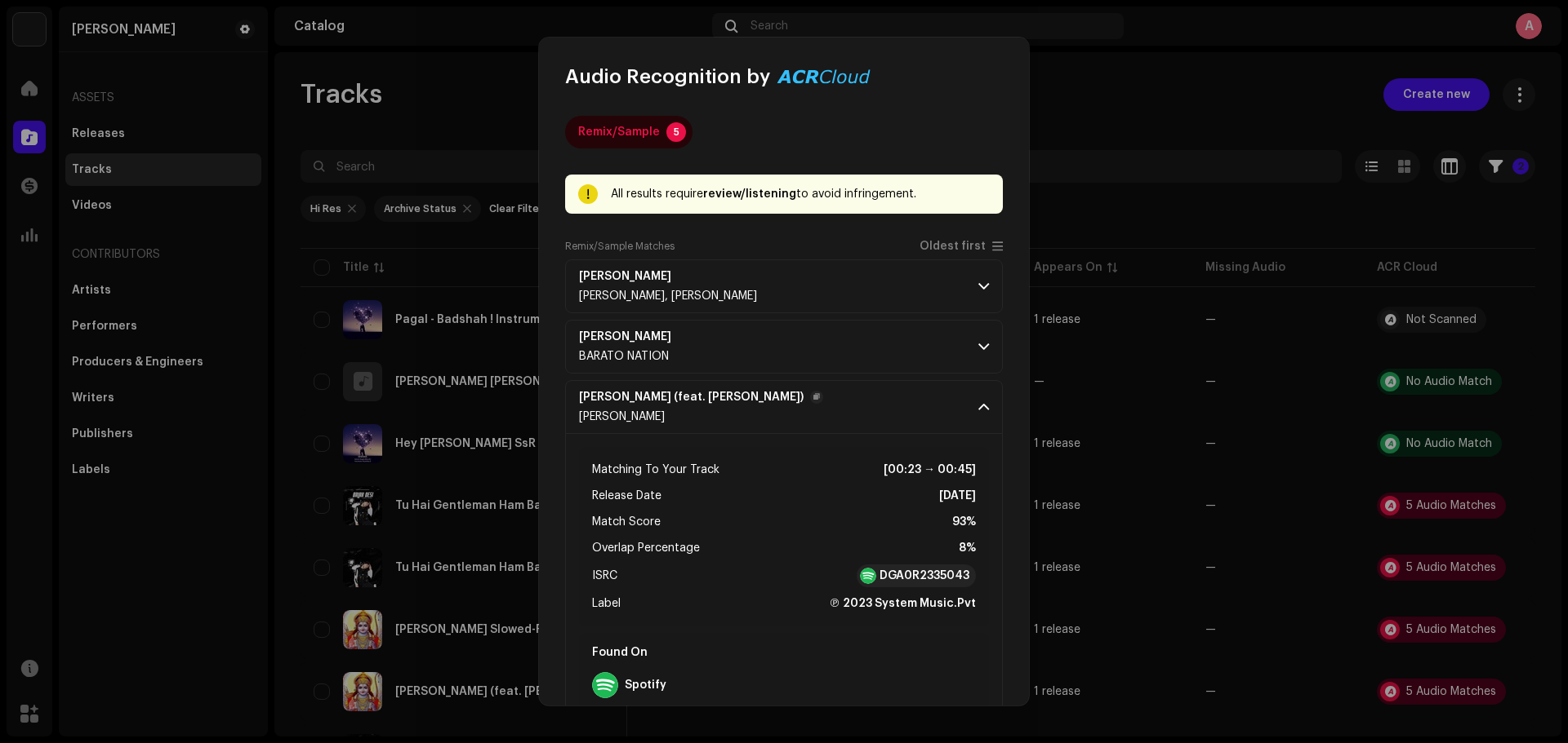
click at [979, 410] on span at bounding box center [983, 407] width 10 height 13
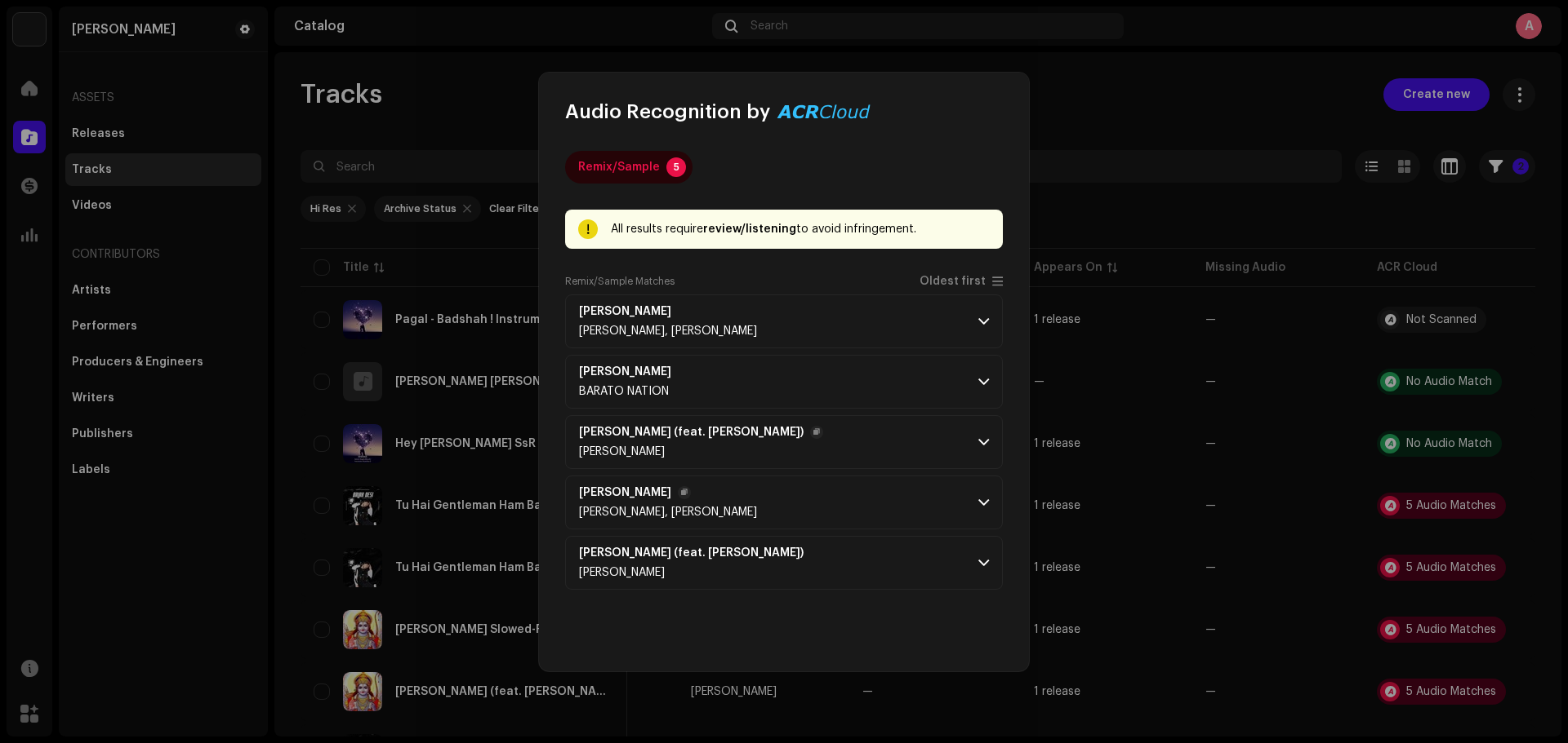
click at [976, 497] on p-accordion-header "[PERSON_NAME], [PERSON_NAME]" at bounding box center [783, 502] width 437 height 54
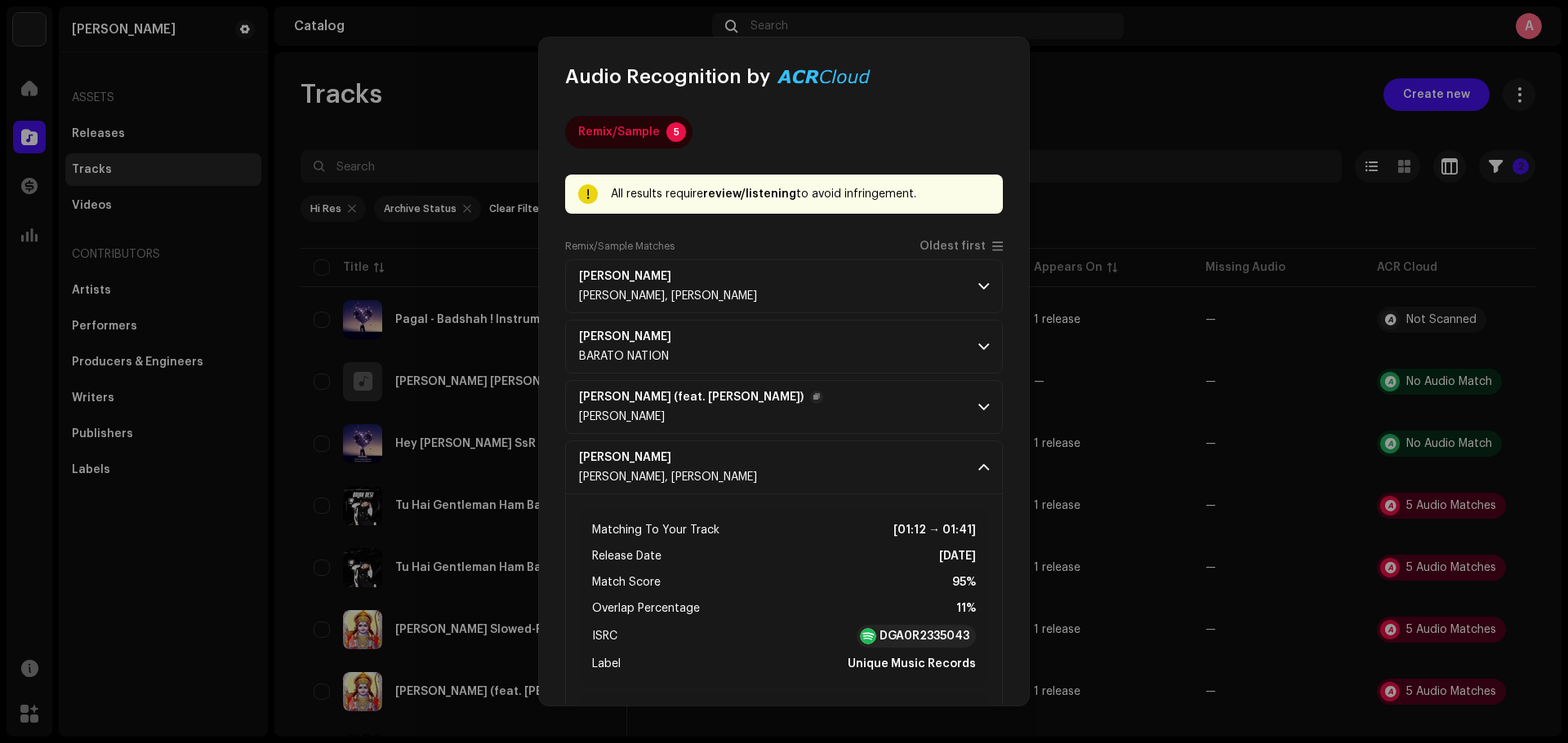
click at [976, 496] on div "Matching To Your Track [01:12 → 01:41] Release Date Dec 27, 2023 Match Score 95…" at bounding box center [784, 652] width 410 height 316
click at [979, 466] on span at bounding box center [983, 467] width 10 height 13
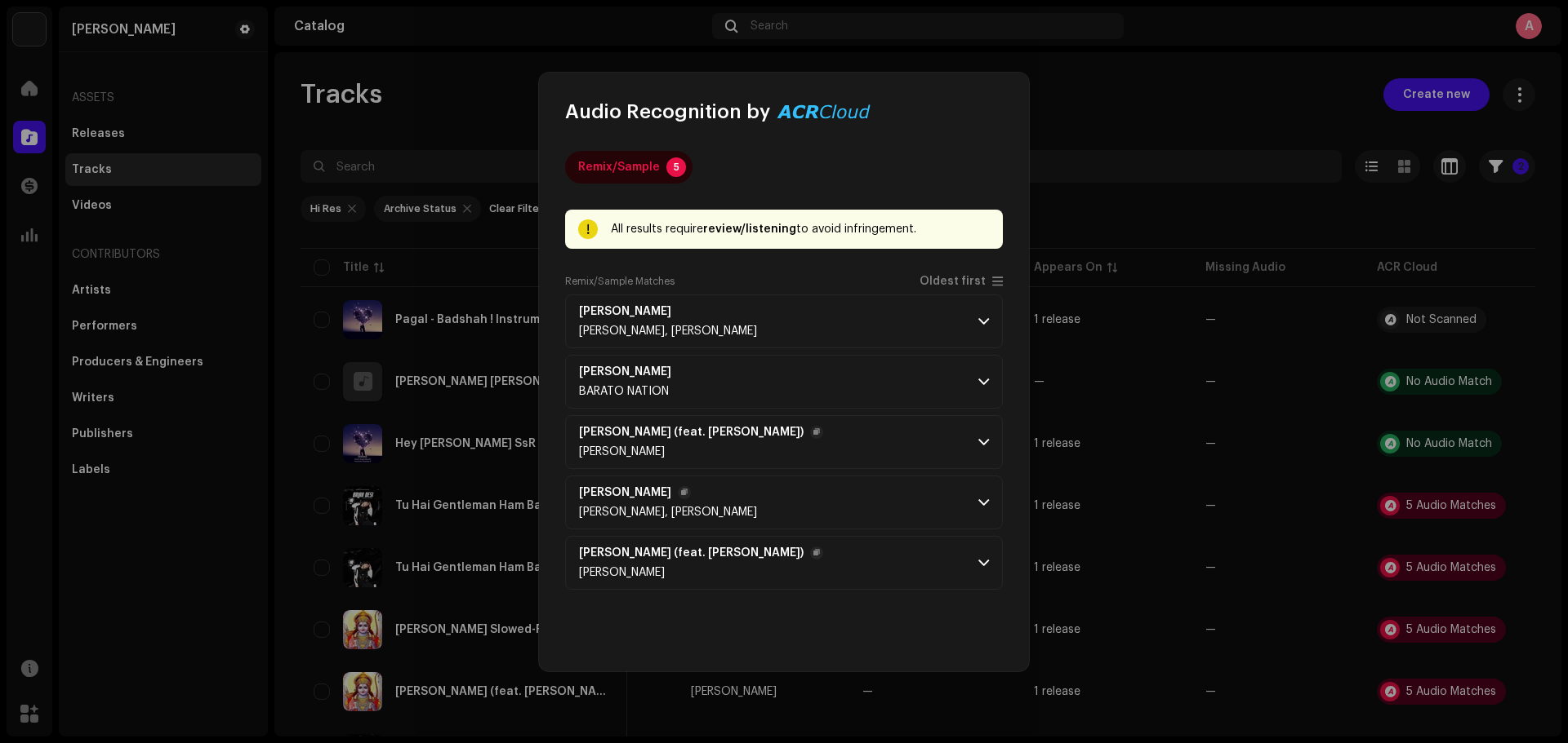
click at [984, 565] on span at bounding box center [983, 563] width 10 height 13
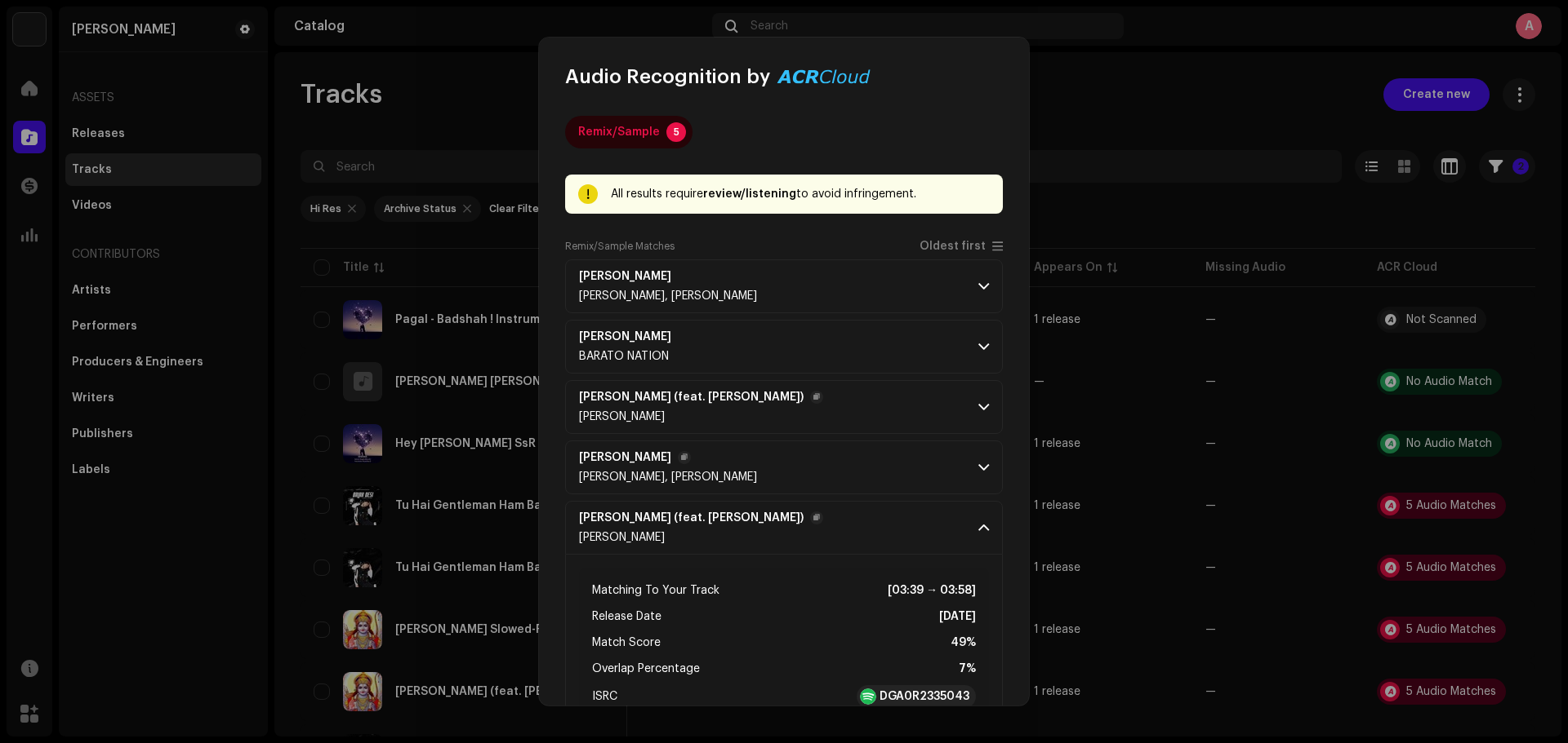
click at [903, 197] on div "All results require review/listening to avoid infringement." at bounding box center [800, 194] width 379 height 20
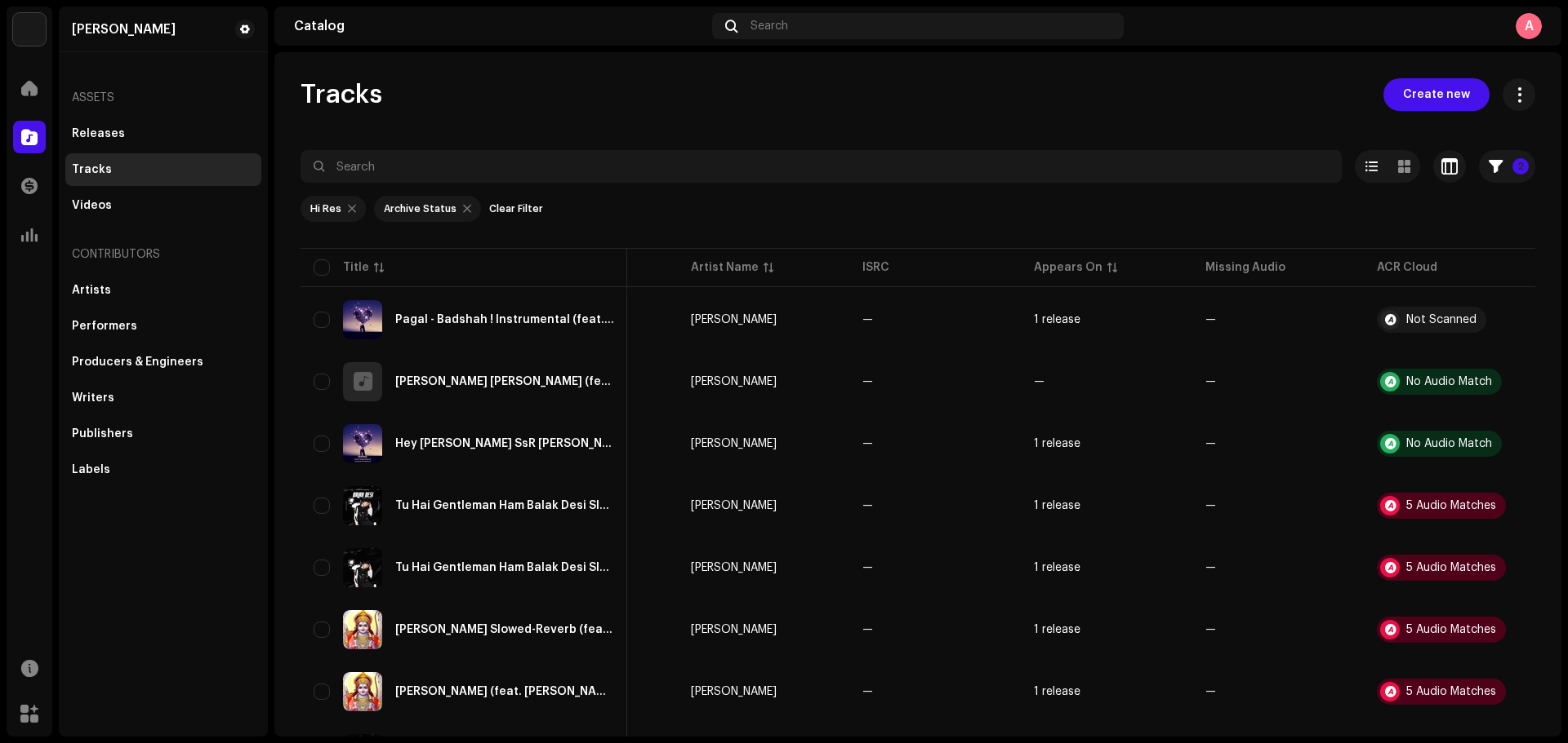
click at [1063, 157] on div "Audio Recognition by Remix/Sample 5 All results require review/listening to avo…" at bounding box center [784, 371] width 1568 height 743
drag, startPoint x: 1273, startPoint y: 262, endPoint x: 1142, endPoint y: 256, distance: 131.1
click at [1258, 196] on div "Hi Res Archive Status Clear Filter" at bounding box center [917, 209] width 1235 height 26
drag, startPoint x: 1082, startPoint y: 292, endPoint x: 887, endPoint y: 276, distance: 195.7
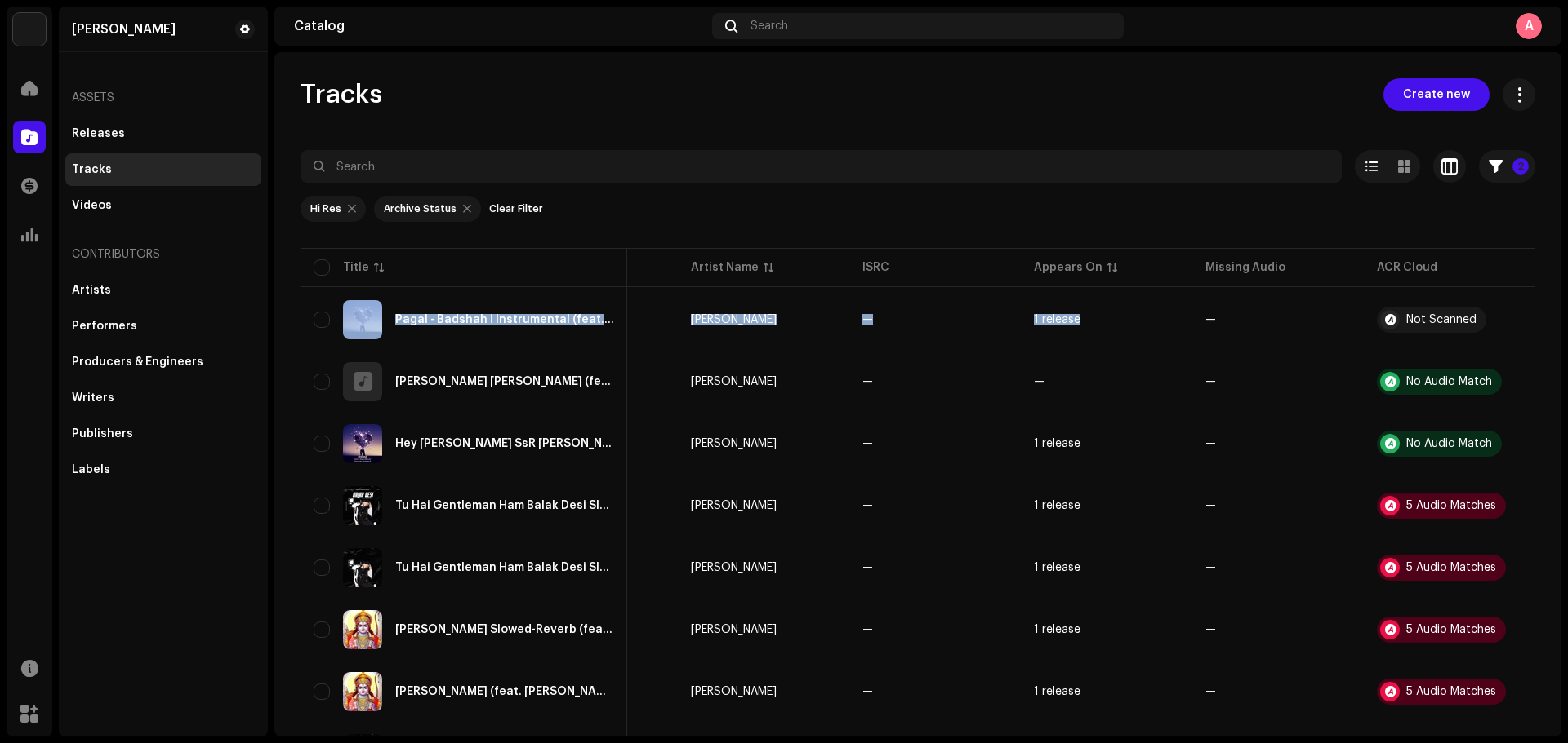
click at [943, 187] on re-m-filter-chips "Hi Res Archive Status Clear Filter" at bounding box center [917, 214] width 1235 height 62
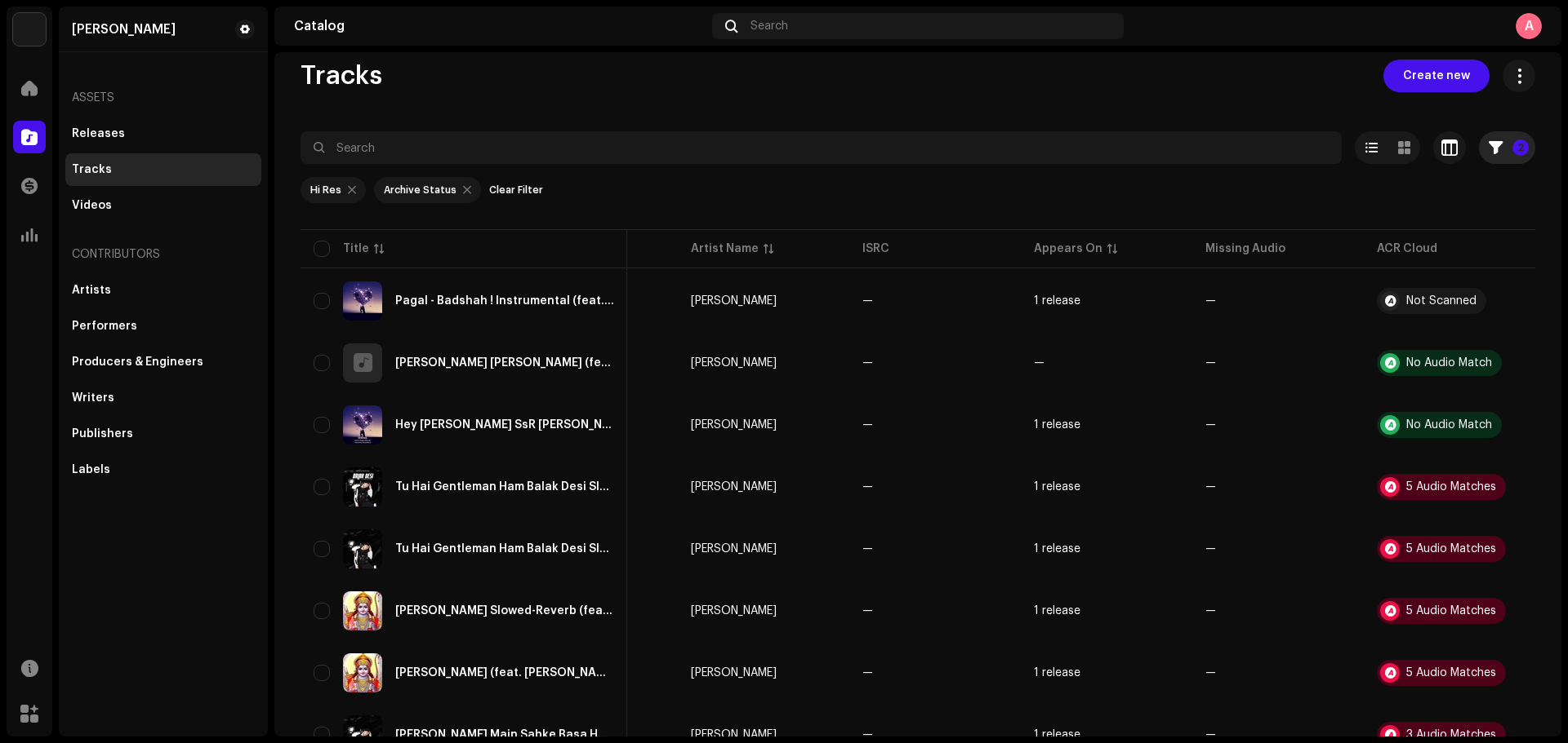
scroll to position [12, 0]
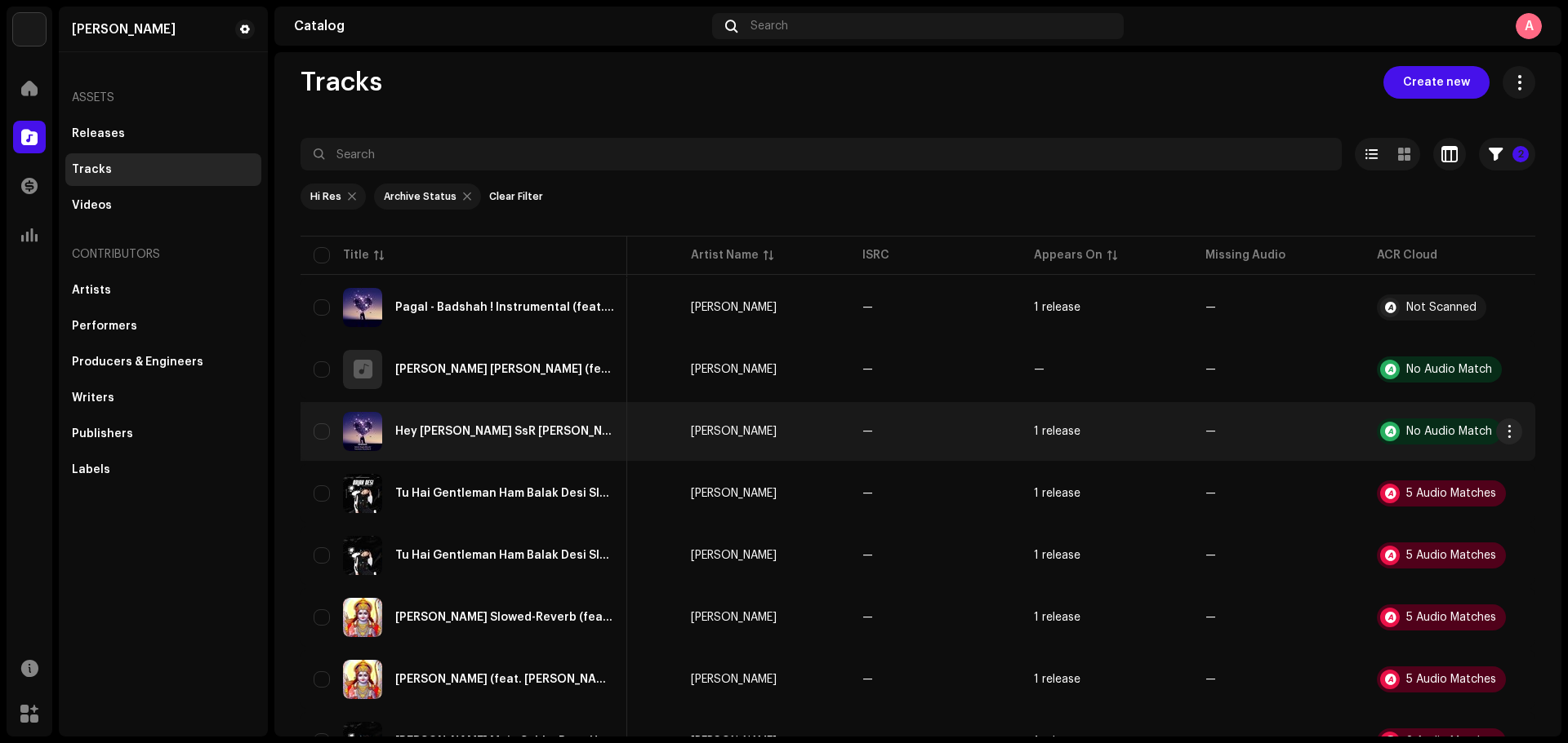
click at [558, 431] on div "Hey [PERSON_NAME] SsR [PERSON_NAME] (feat. [PERSON_NAME] RockStarZ) (Remixed by…" at bounding box center [504, 431] width 219 height 11
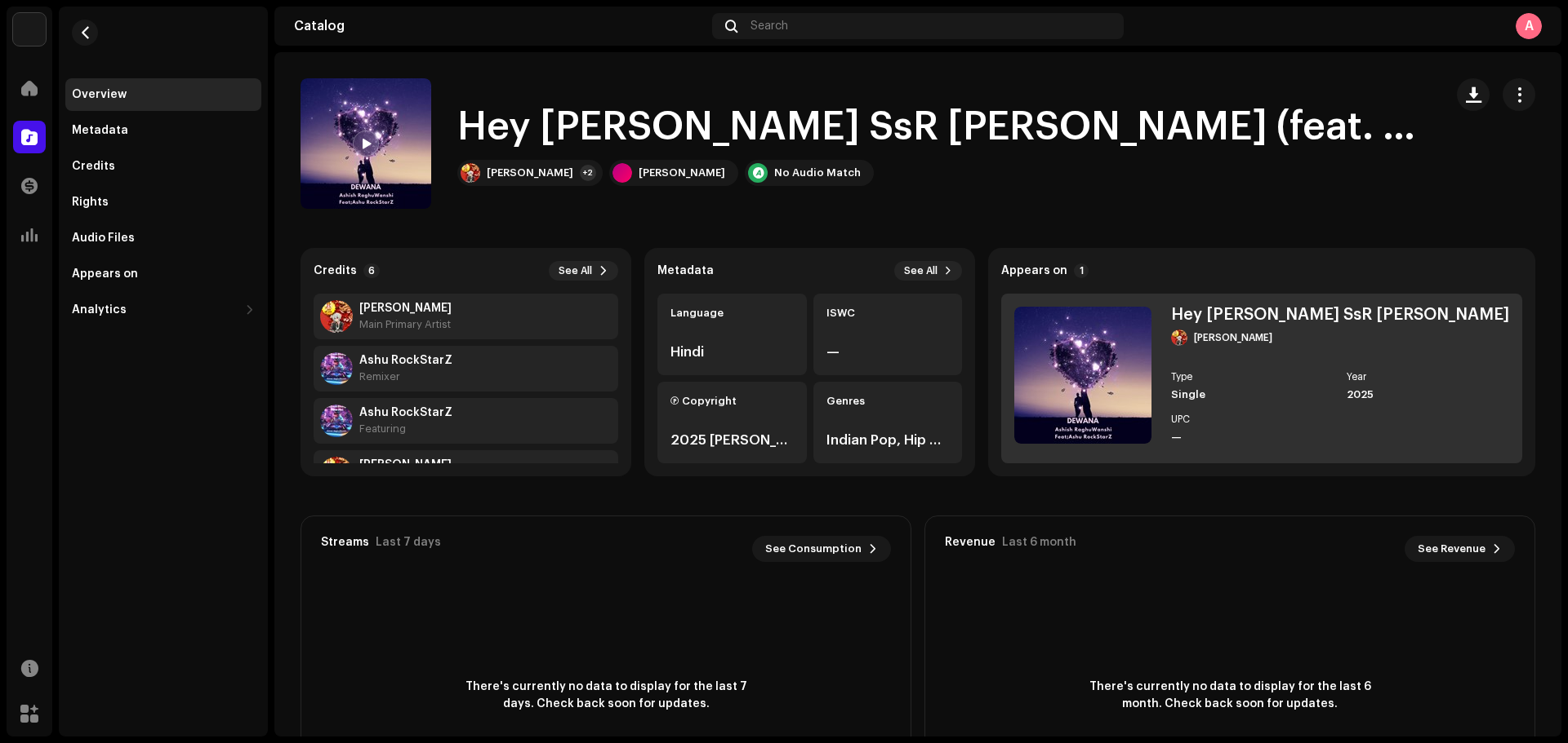
click at [1135, 357] on img at bounding box center [1082, 375] width 137 height 137
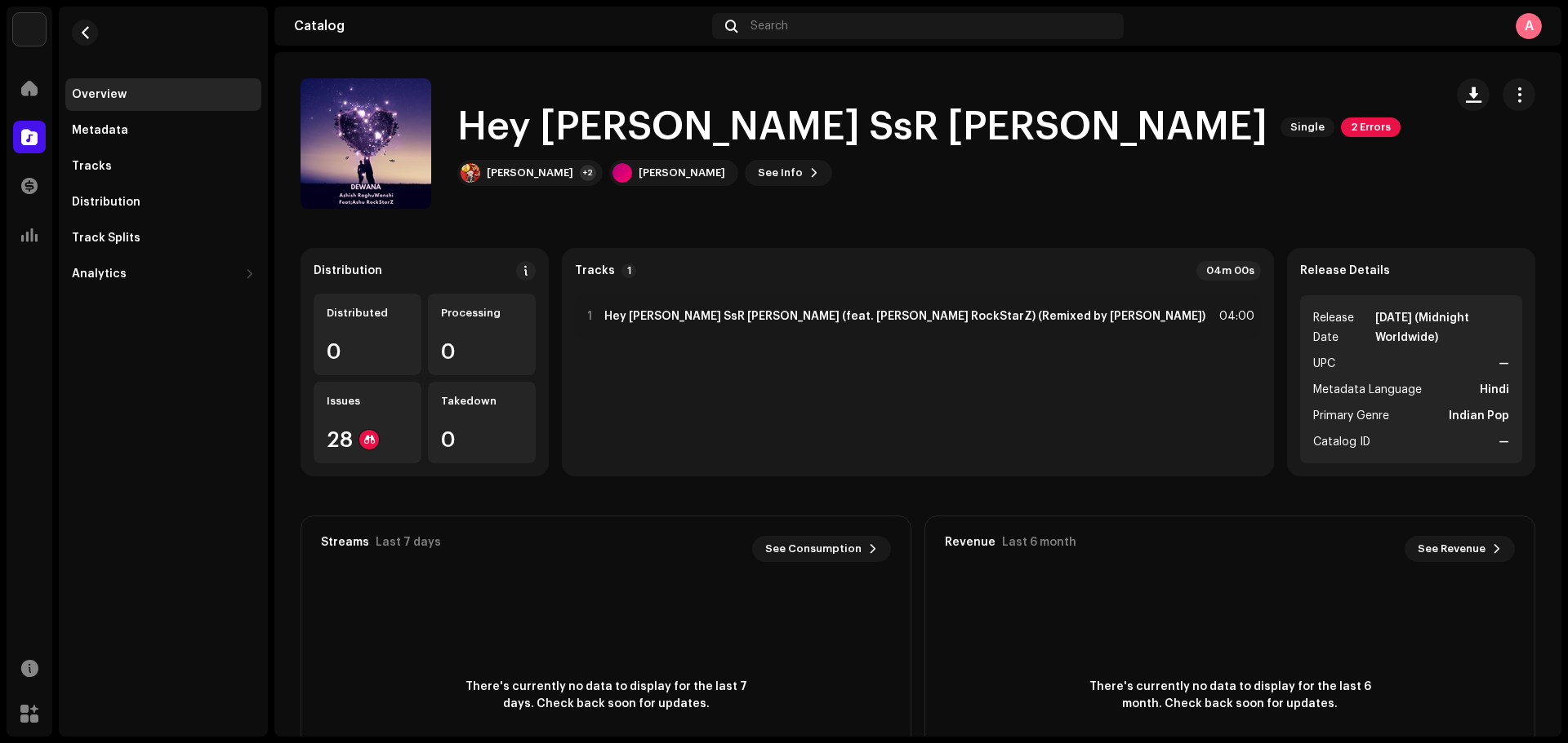
click at [1340, 119] on span "2 Errors" at bounding box center [1370, 127] width 60 height 20
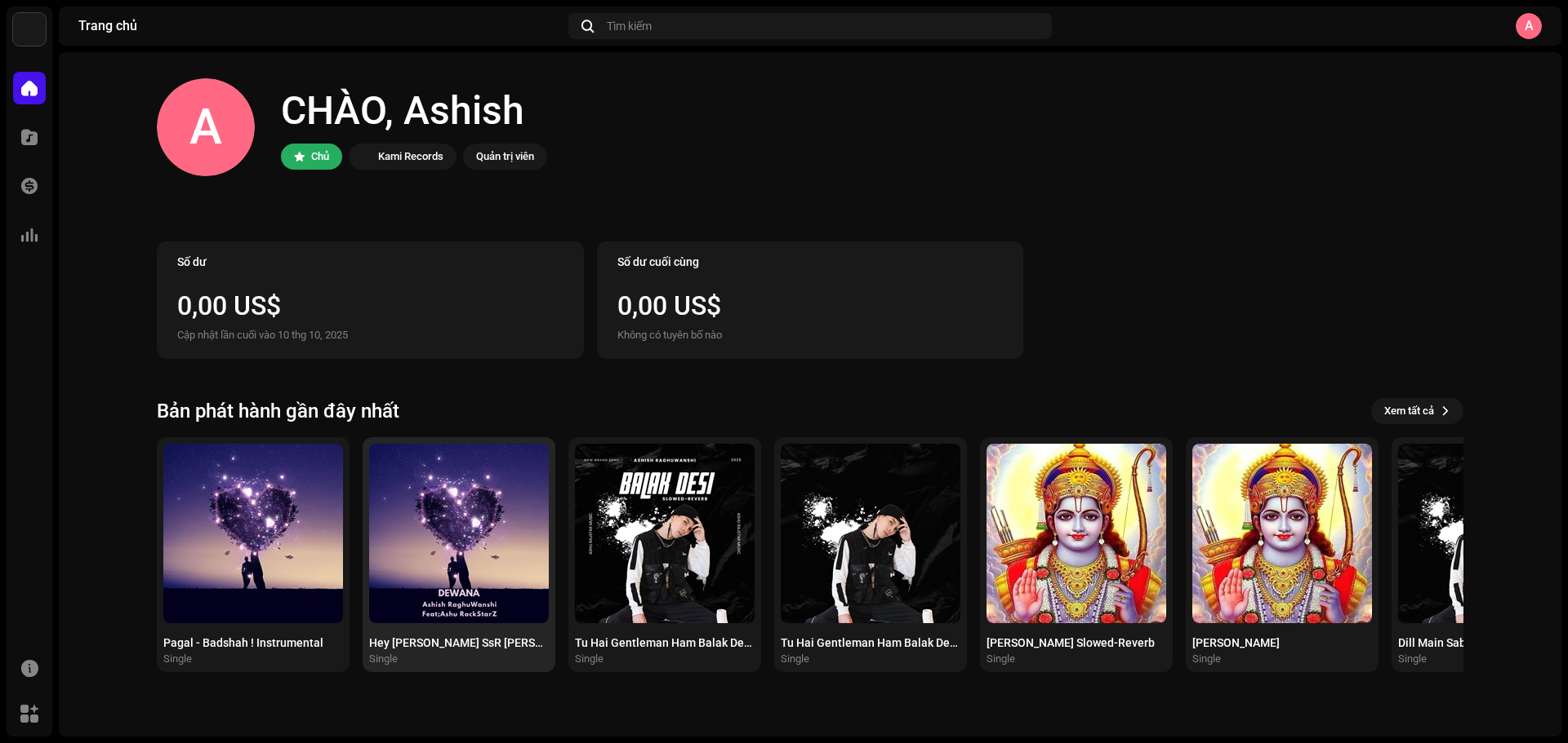
click at [505, 530] on img at bounding box center [459, 533] width 179 height 179
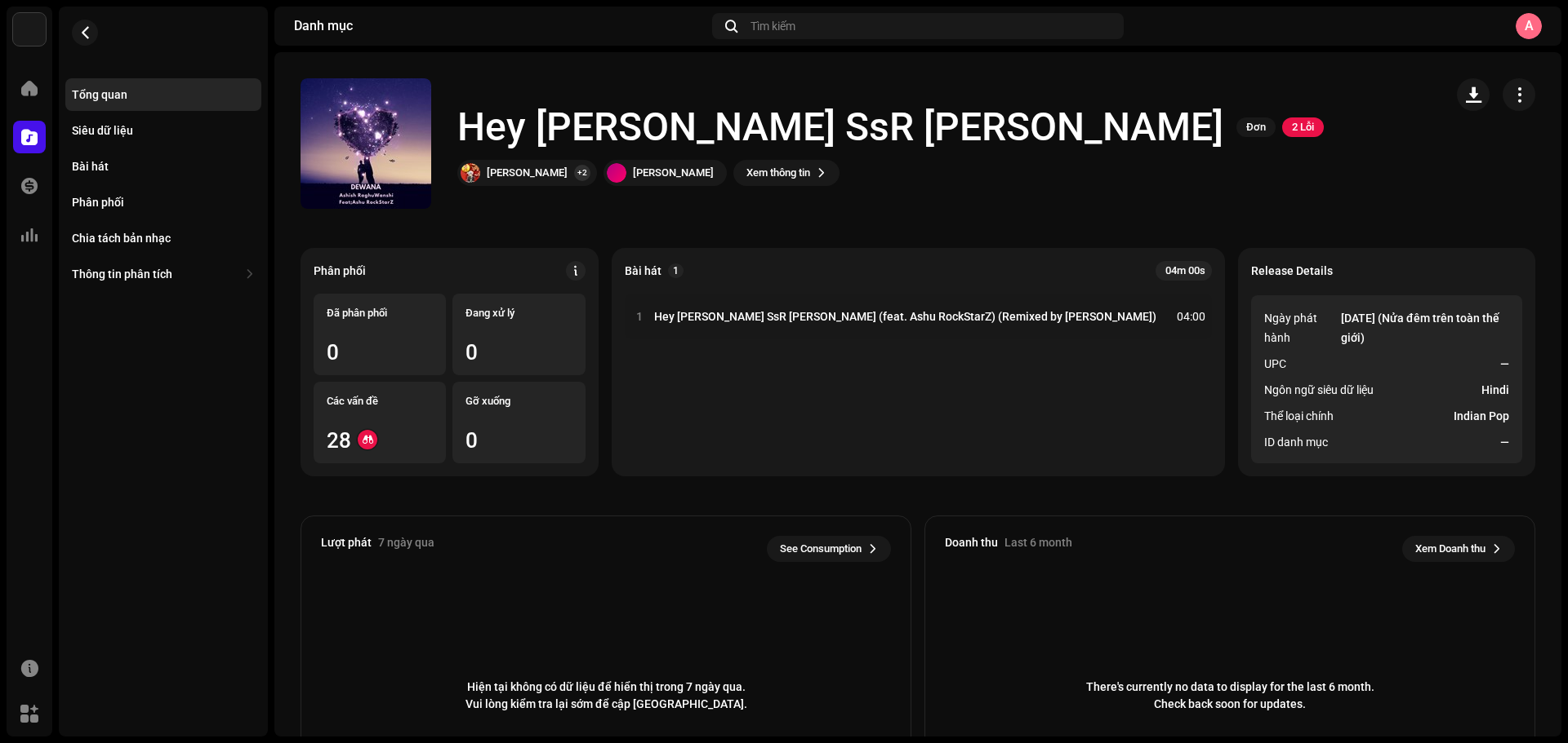
click at [1282, 123] on span "2 Lỗi" at bounding box center [1303, 127] width 42 height 20
click at [1192, 160] on span "Xác thực" at bounding box center [1186, 160] width 45 height 13
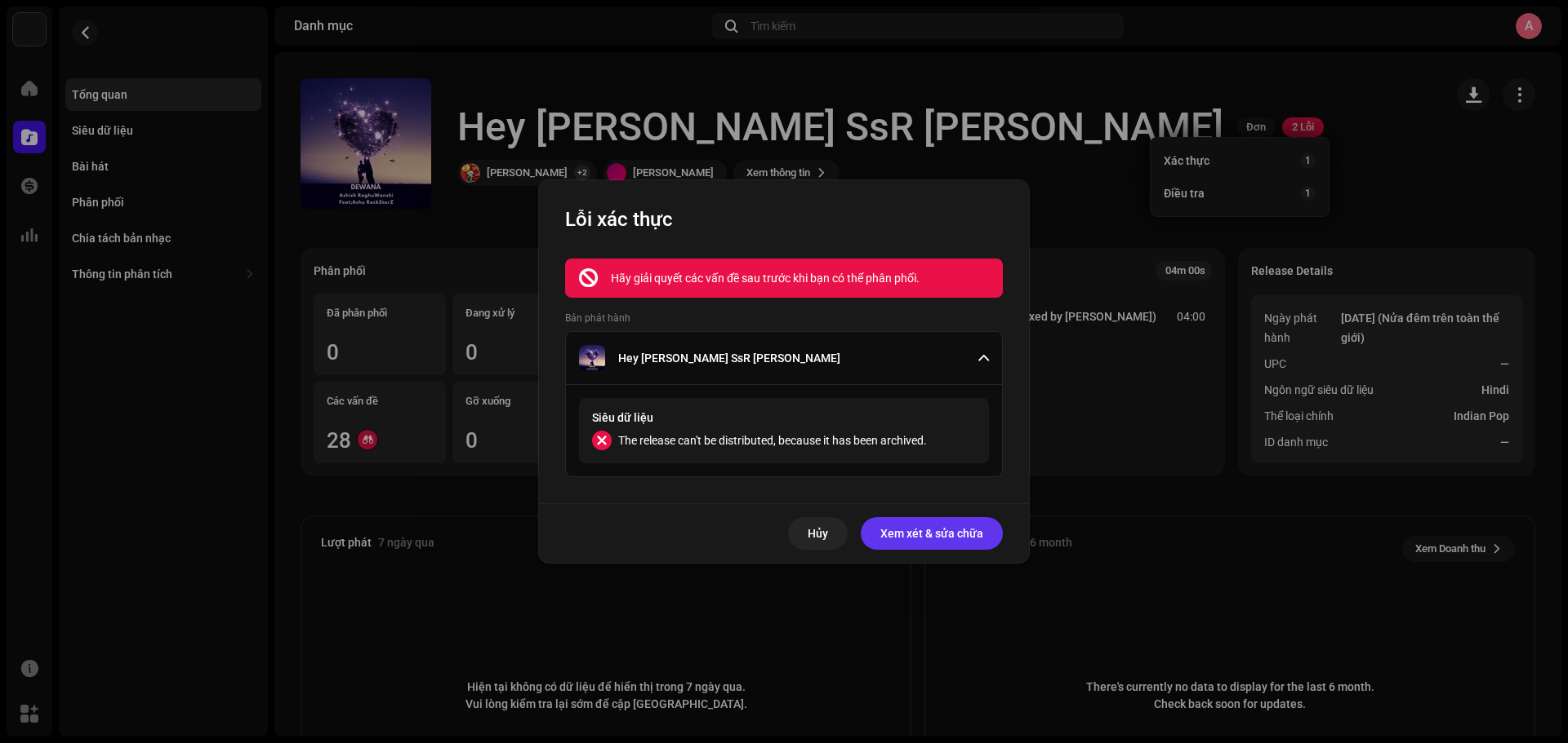
click at [923, 535] on span "Xem xét & sửa chữa" at bounding box center [931, 533] width 103 height 33
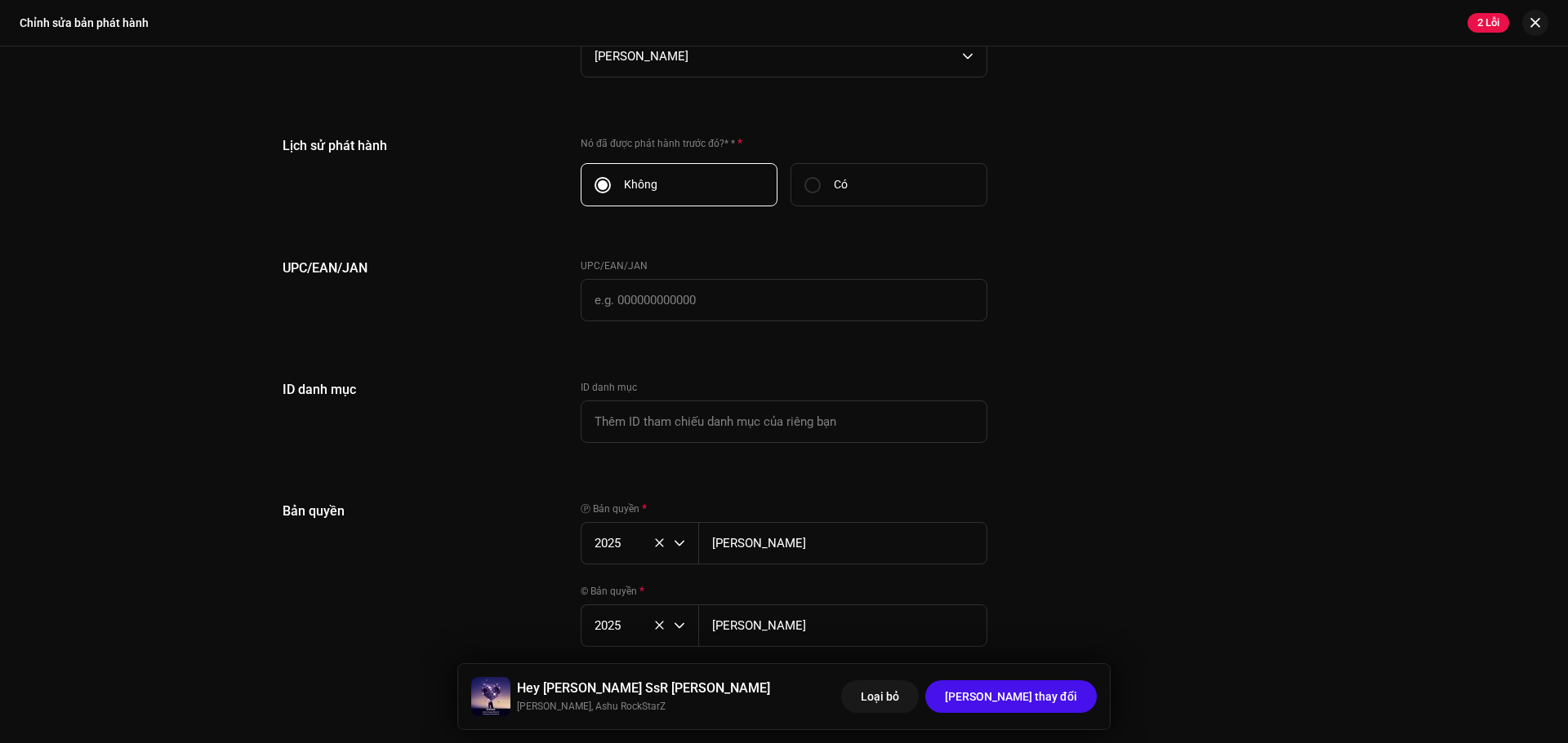
scroll to position [2964, 0]
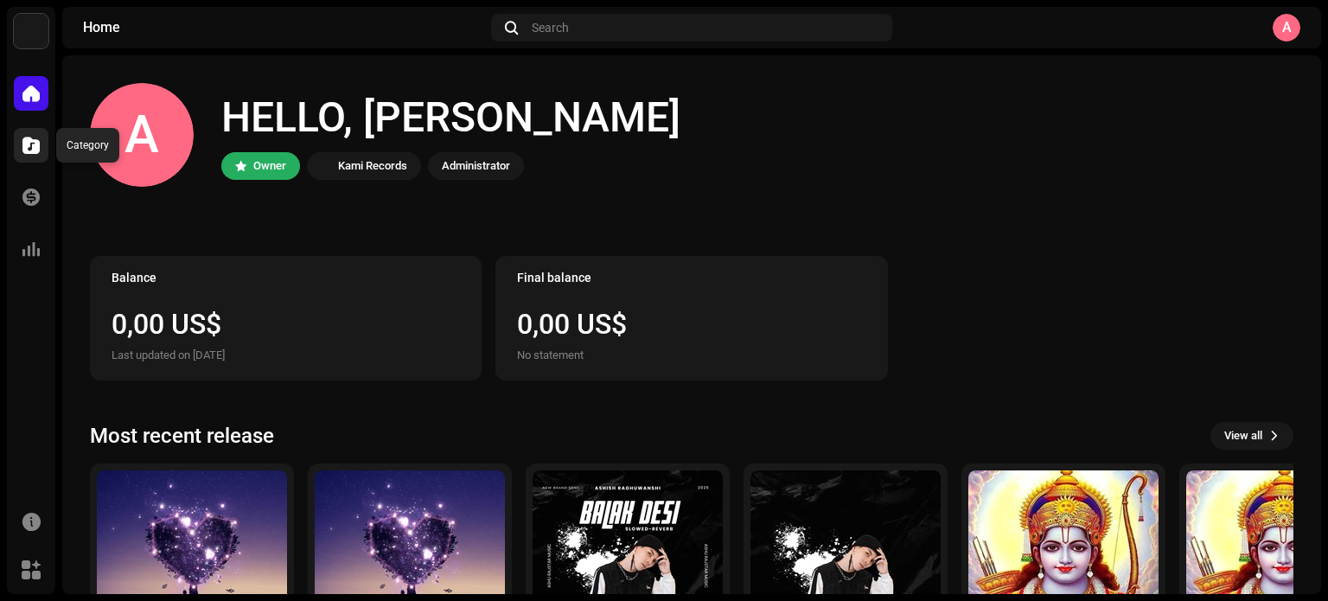
click at [39, 150] on span at bounding box center [30, 145] width 17 height 14
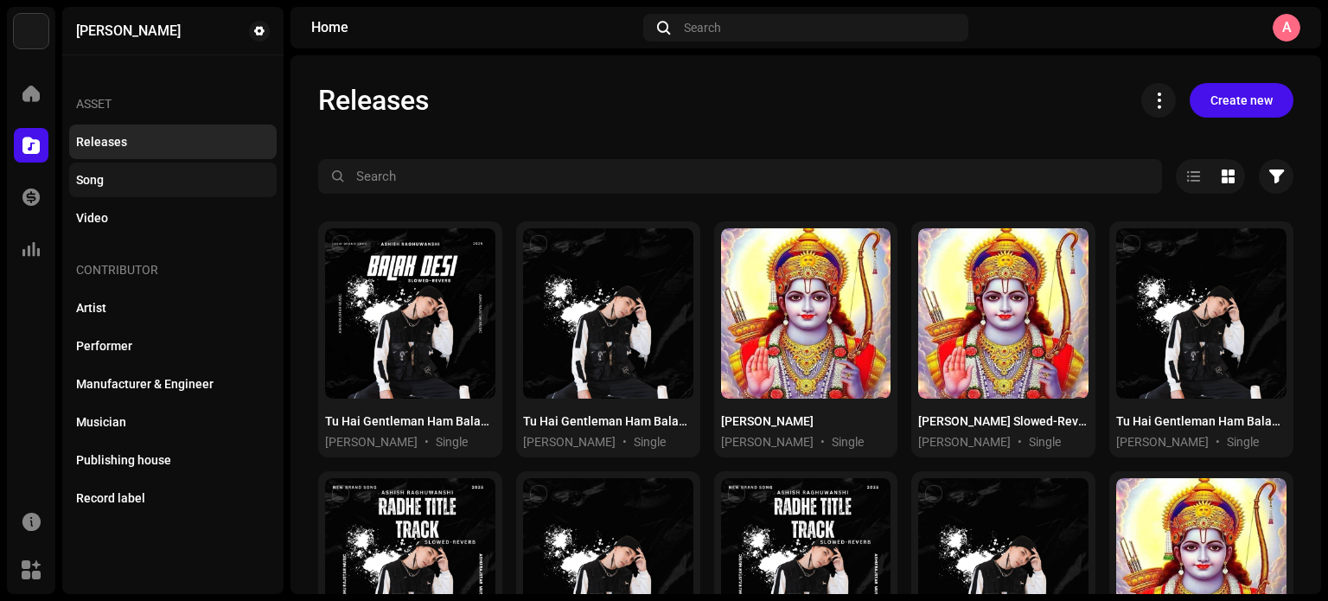
click at [126, 180] on div "Song" at bounding box center [173, 180] width 194 height 14
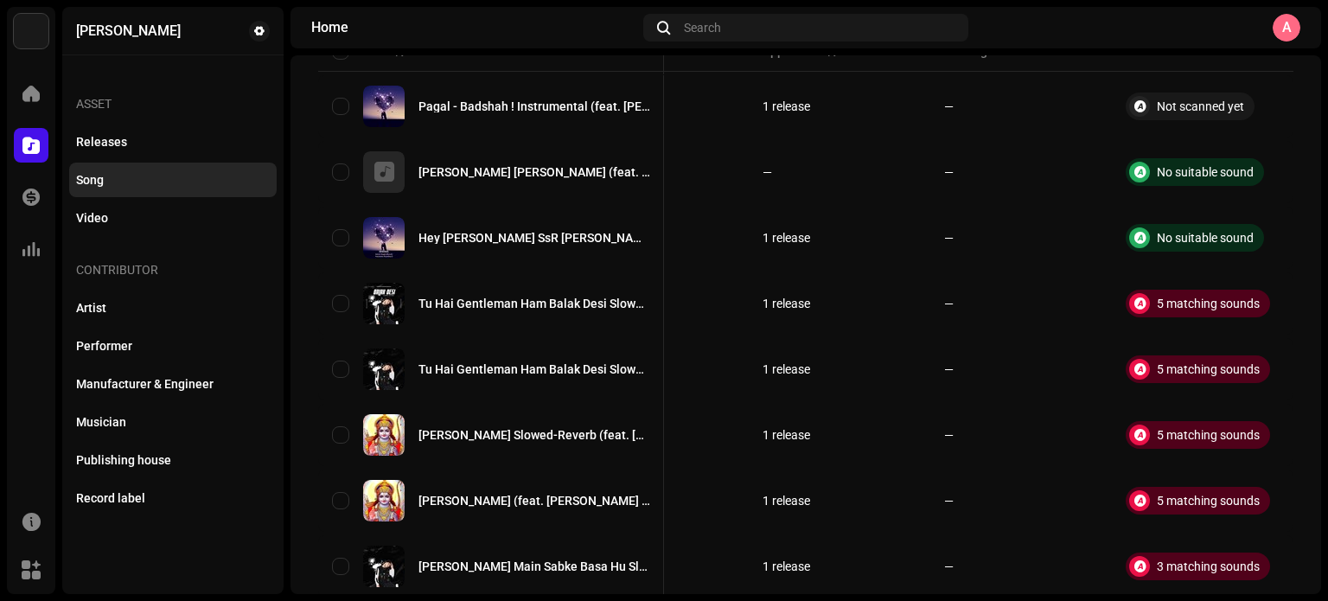
scroll to position [138, 0]
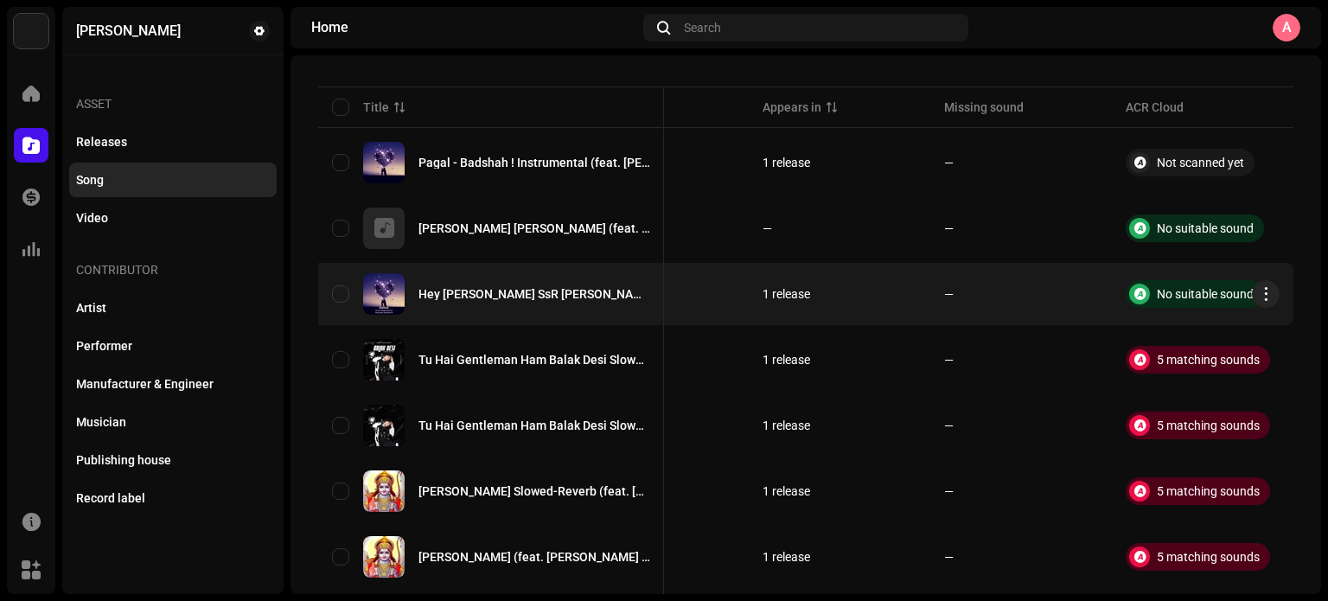
click at [574, 296] on font "Hey [PERSON_NAME] SsR [PERSON_NAME] (feat. [PERSON_NAME] RockStarZ) (Remixed by…" at bounding box center [716, 294] width 596 height 14
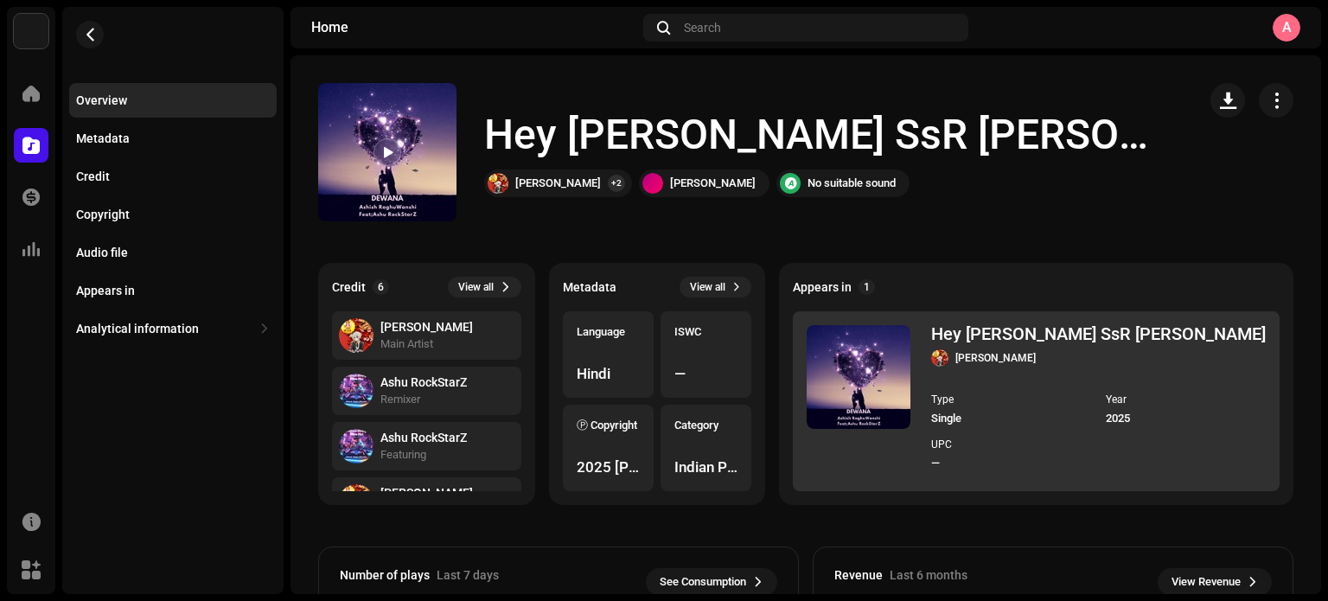
click at [906, 370] on img at bounding box center [858, 377] width 104 height 104
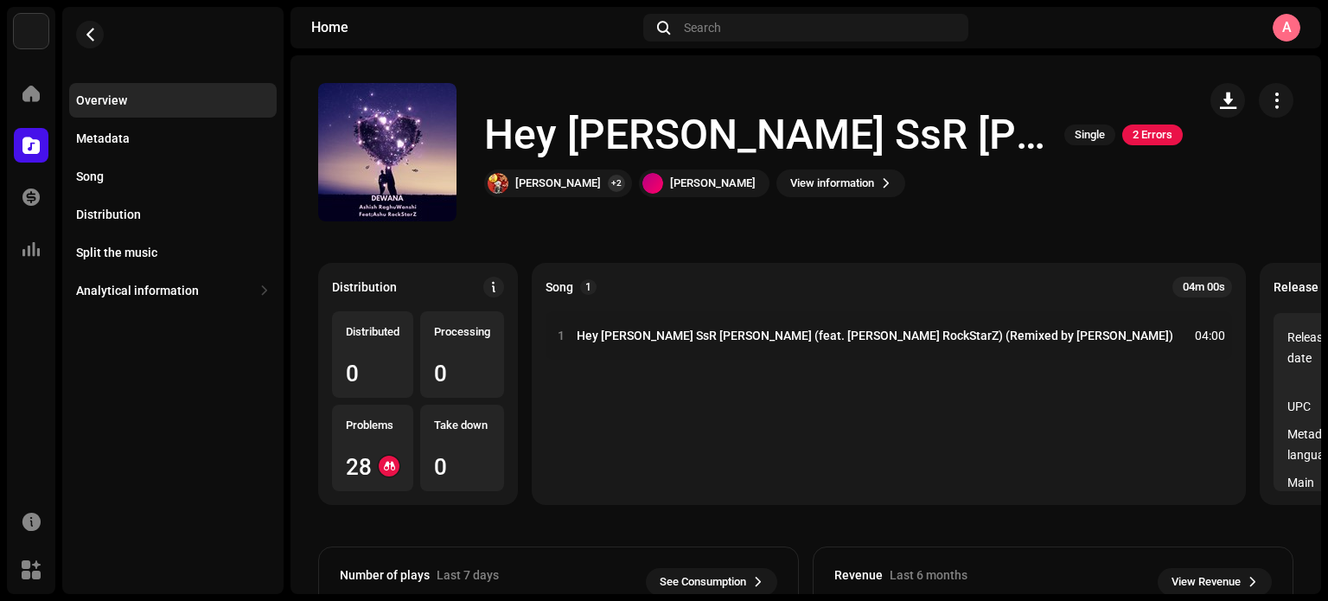
click at [1132, 131] on font "2 Errors" at bounding box center [1152, 134] width 40 height 13
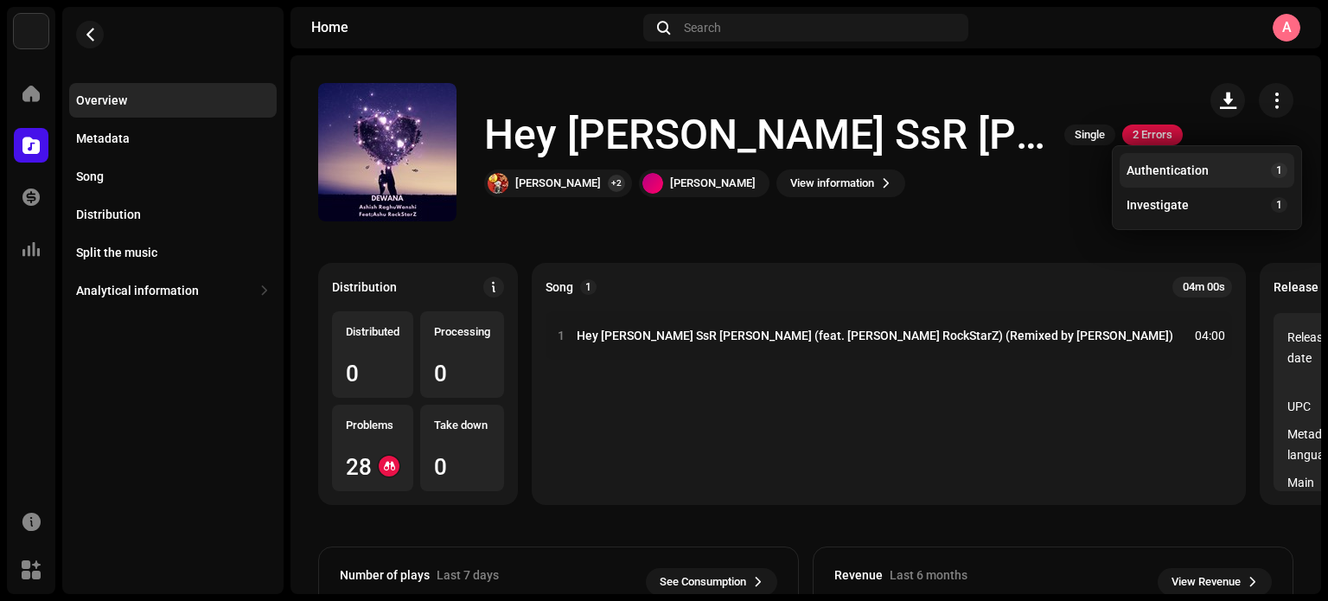
click at [1141, 173] on font "Authentication" at bounding box center [1167, 170] width 82 height 14
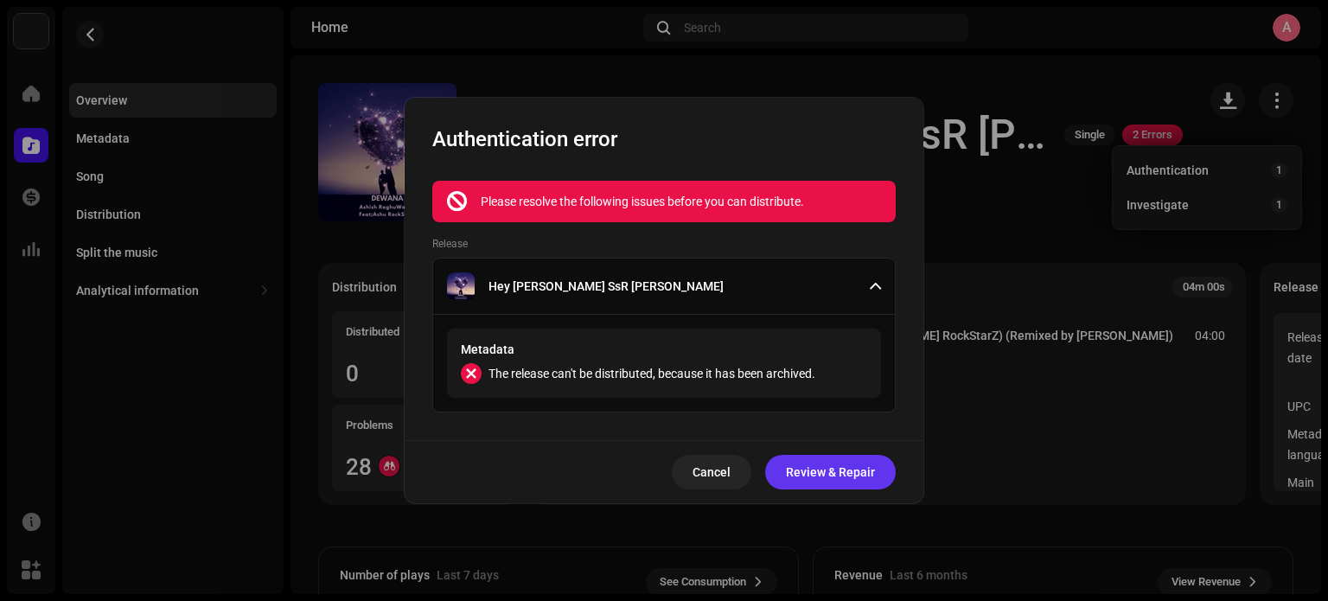
click at [837, 476] on font "Review & Repair" at bounding box center [830, 472] width 89 height 14
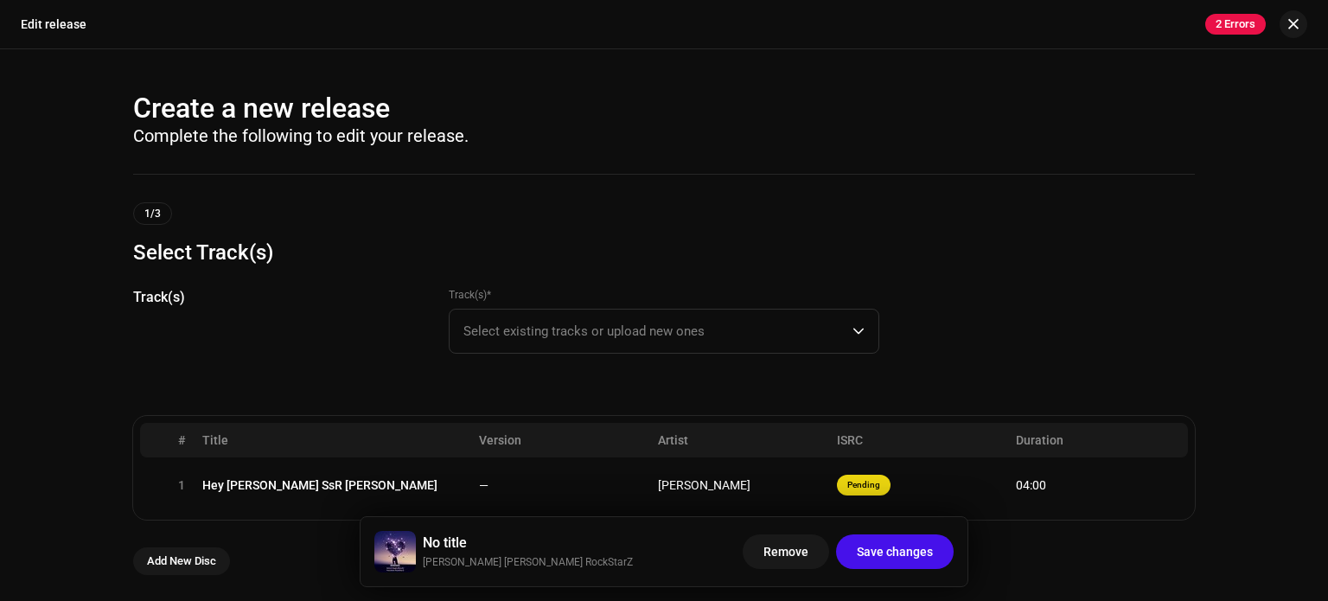
click at [1233, 22] on font "2 Errors" at bounding box center [1235, 23] width 40 height 13
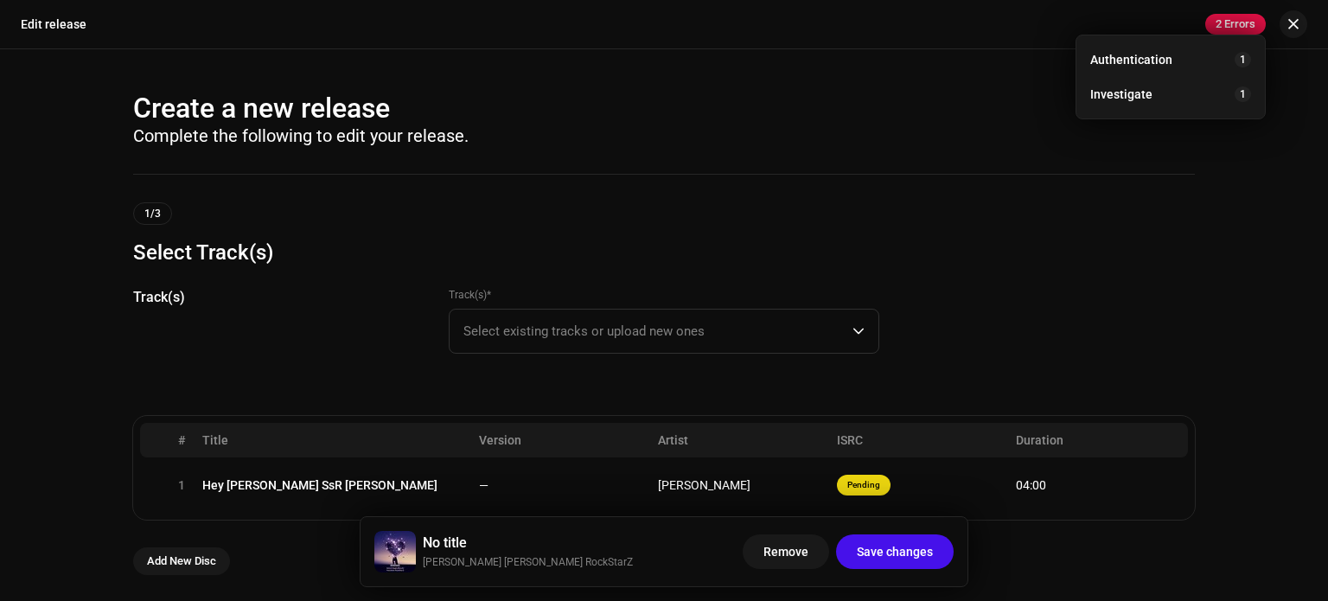
click at [1227, 318] on div "Create a new release Complete the following to edit your release. 1/3 Select Tr…" at bounding box center [664, 324] width 1328 height 551
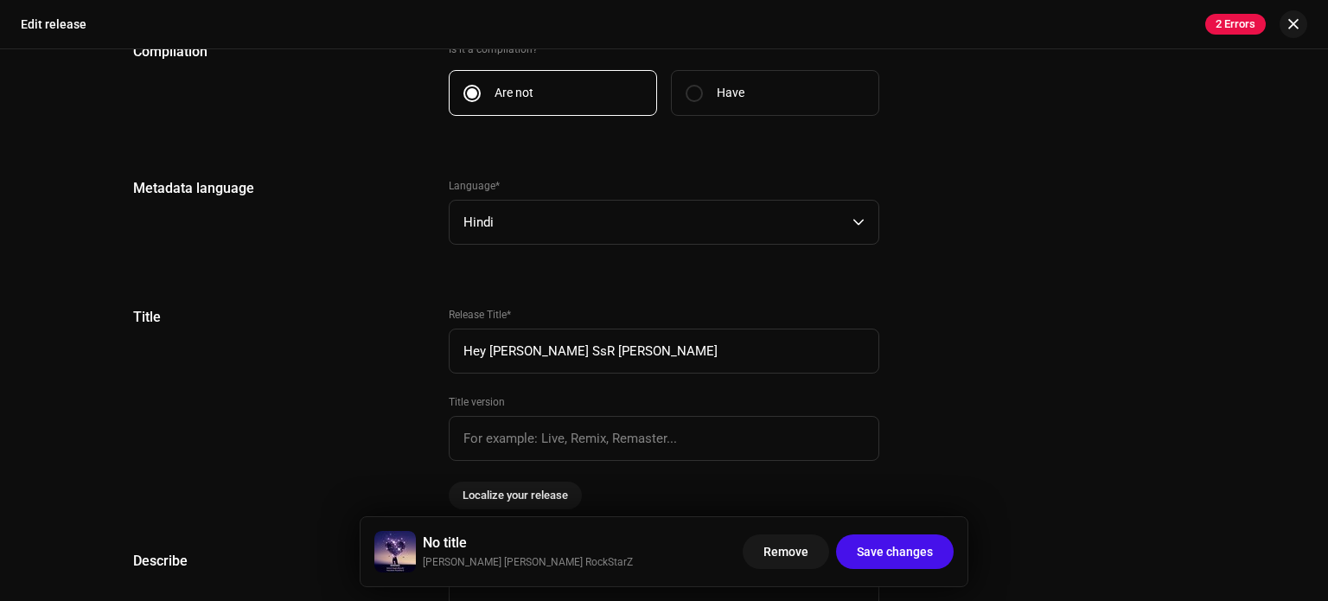
scroll to position [1383, 0]
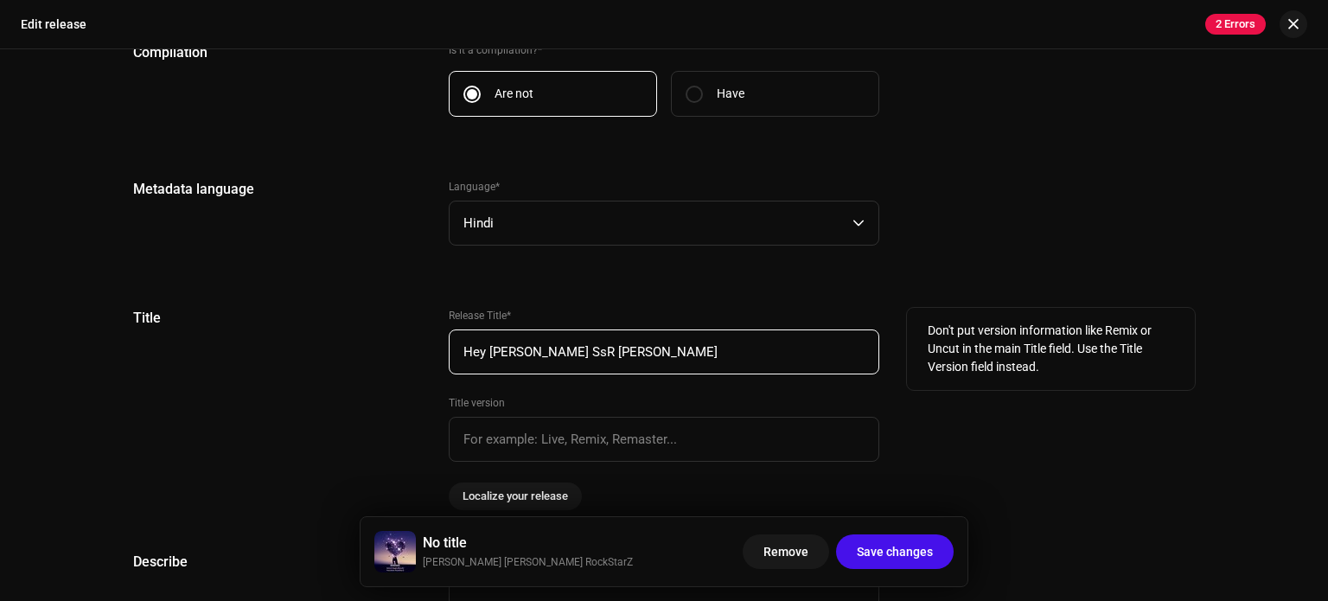
click at [733, 350] on input "Hey [PERSON_NAME] SsR [PERSON_NAME]" at bounding box center [664, 351] width 430 height 45
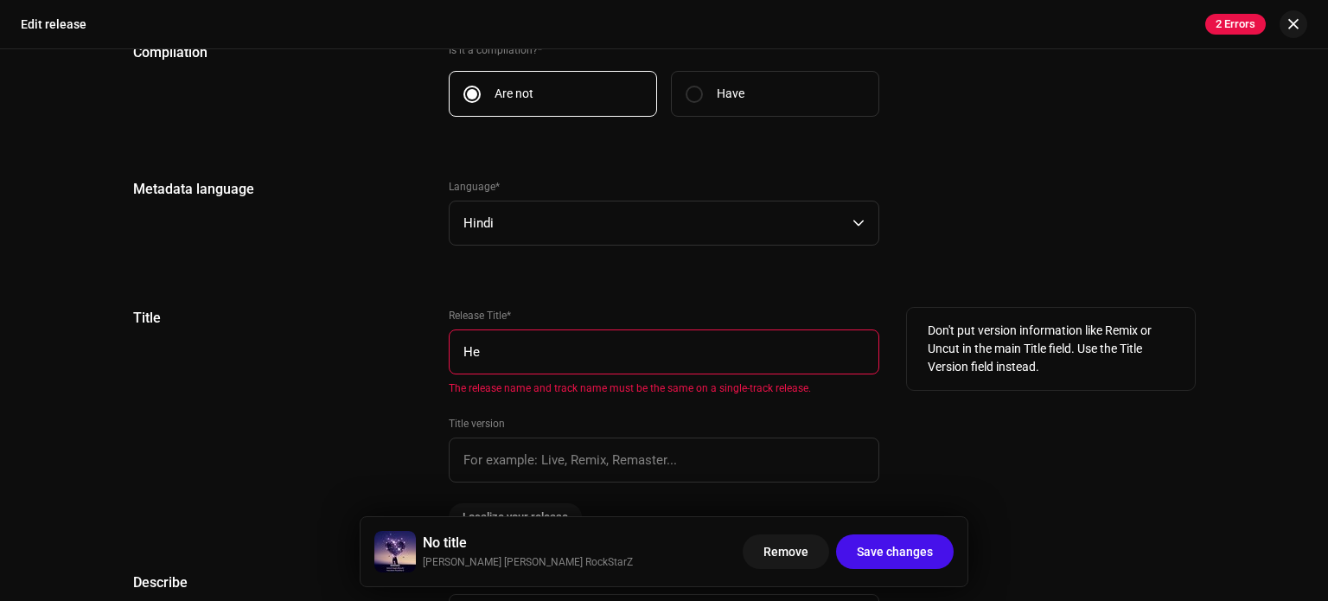
type input "H"
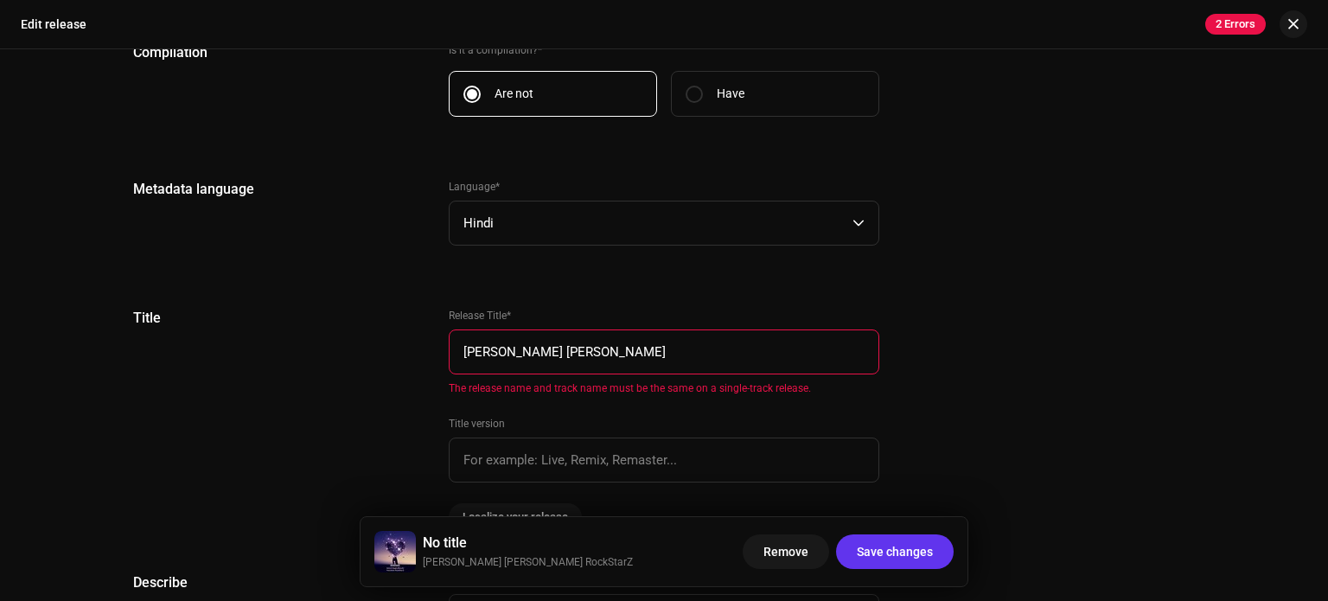
type input "[PERSON_NAME] [PERSON_NAME]"
click at [889, 557] on font "Save changes" at bounding box center [895, 552] width 76 height 14
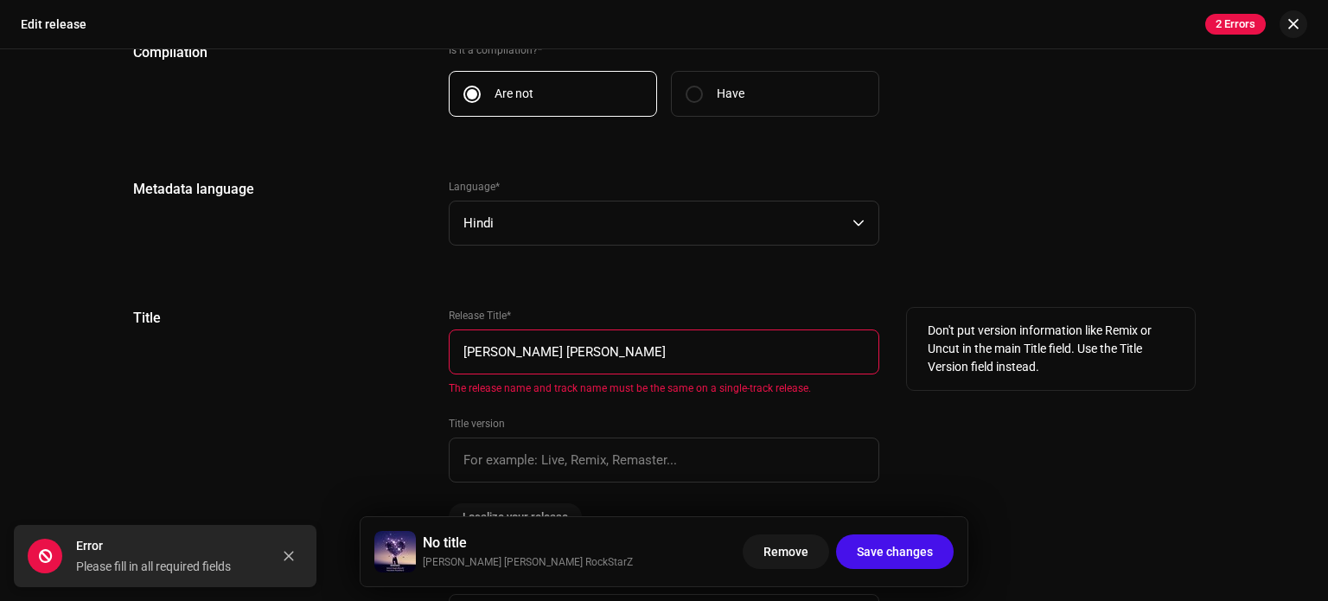
click at [1107, 387] on div "Don't put version information like Remix or Uncut in the main Title field. Use …" at bounding box center [1051, 349] width 288 height 82
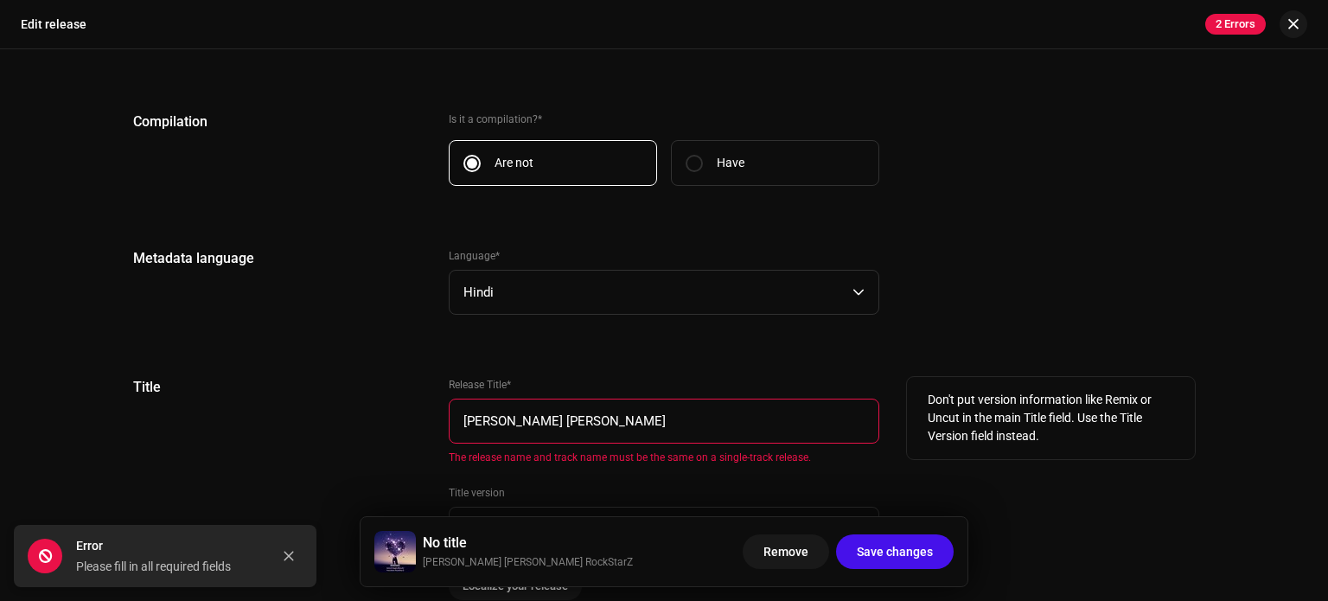
scroll to position [1279, 0]
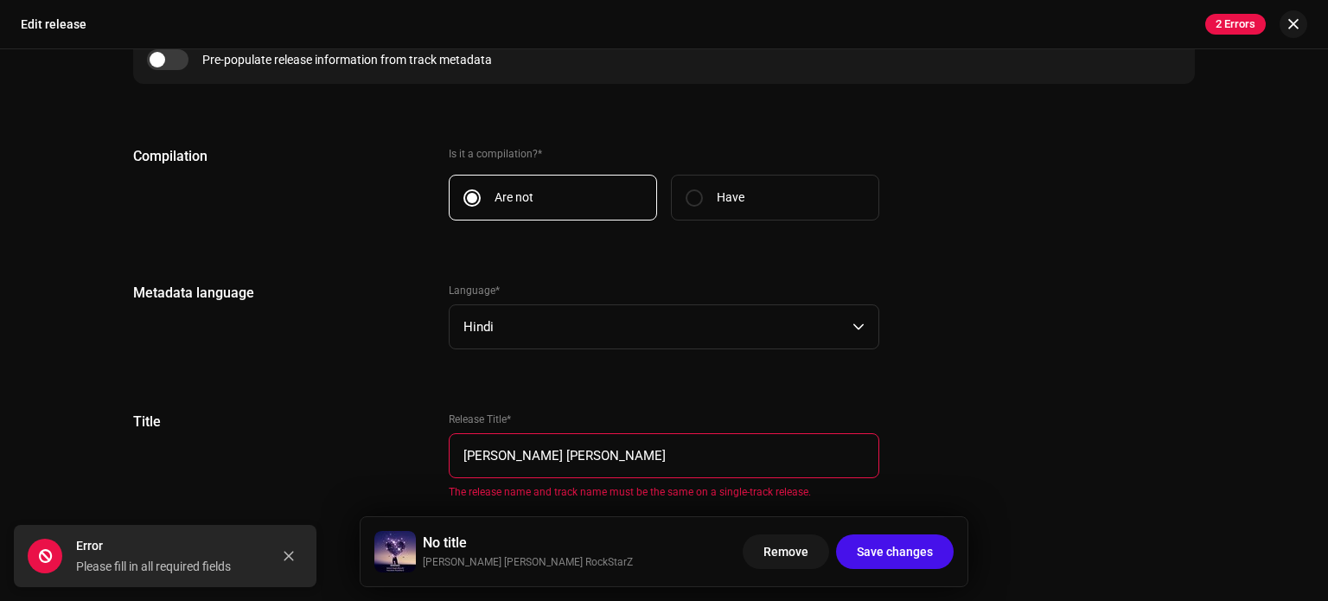
click at [1119, 347] on div "Metadata language Language * Hindi" at bounding box center [663, 326] width 1061 height 87
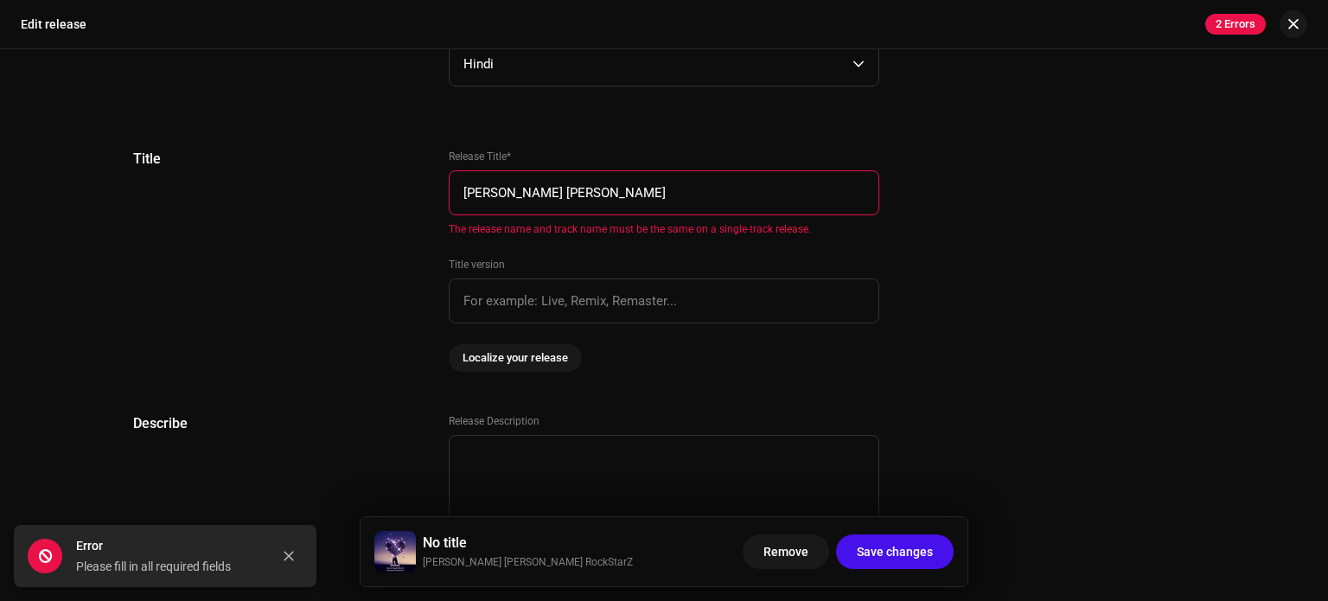
scroll to position [1556, 0]
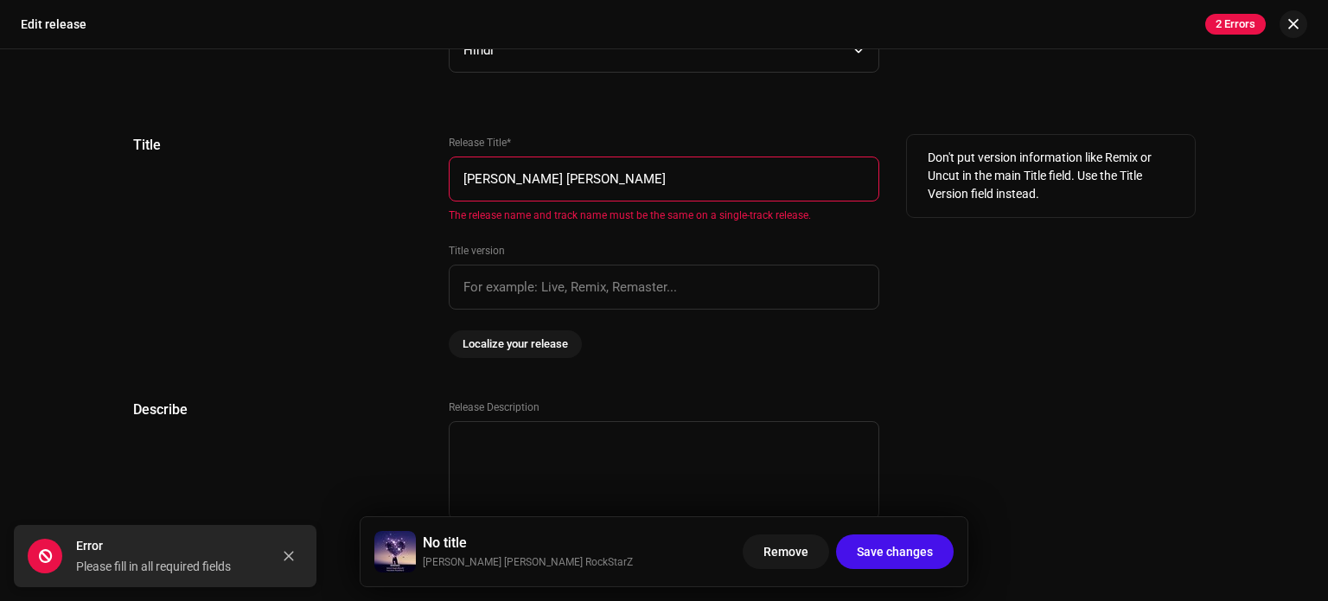
drag, startPoint x: 451, startPoint y: 175, endPoint x: 755, endPoint y: 161, distance: 303.7
click at [755, 161] on input "[PERSON_NAME] [PERSON_NAME]" at bounding box center [664, 178] width 430 height 45
click at [1005, 303] on div "Don't put version information like Remix or Uncut in the main Title field. Use …" at bounding box center [1051, 246] width 288 height 223
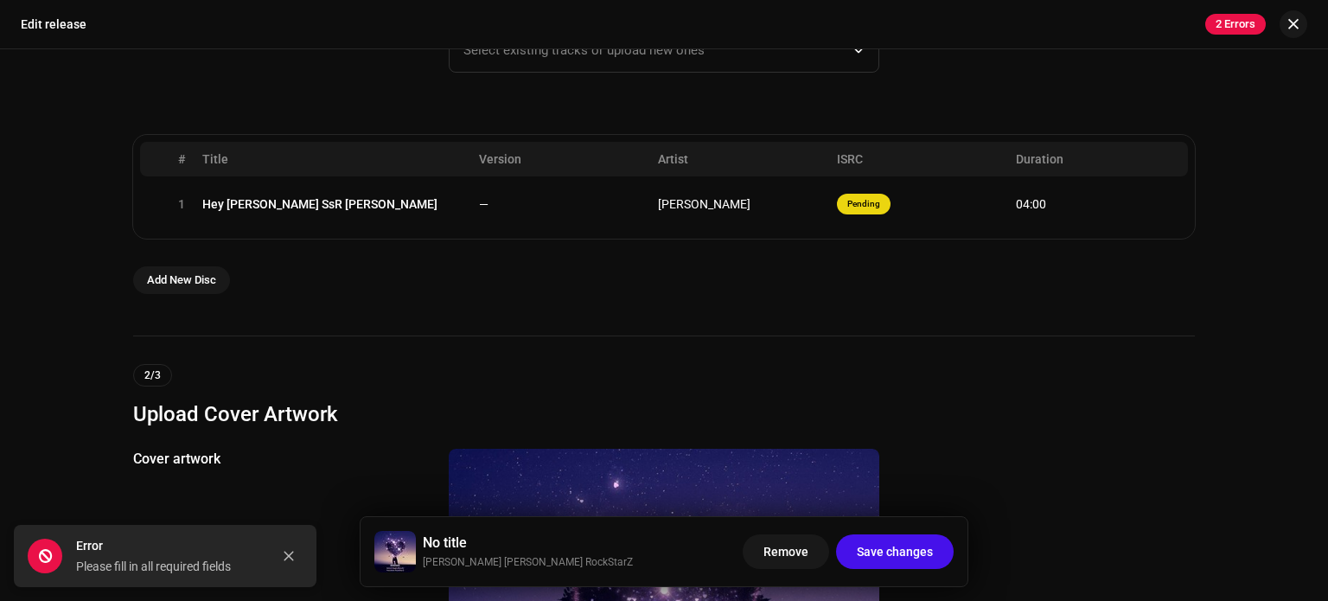
scroll to position [242, 0]
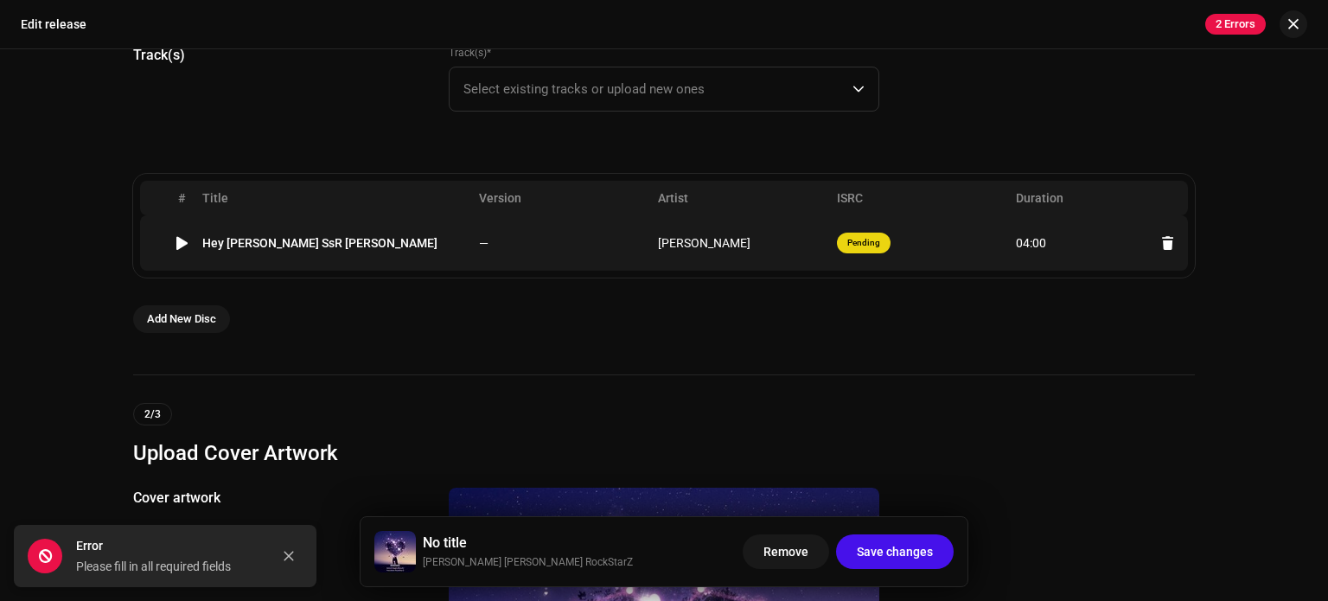
click at [266, 236] on font "Hey [PERSON_NAME] SsR [PERSON_NAME]" at bounding box center [319, 243] width 235 height 14
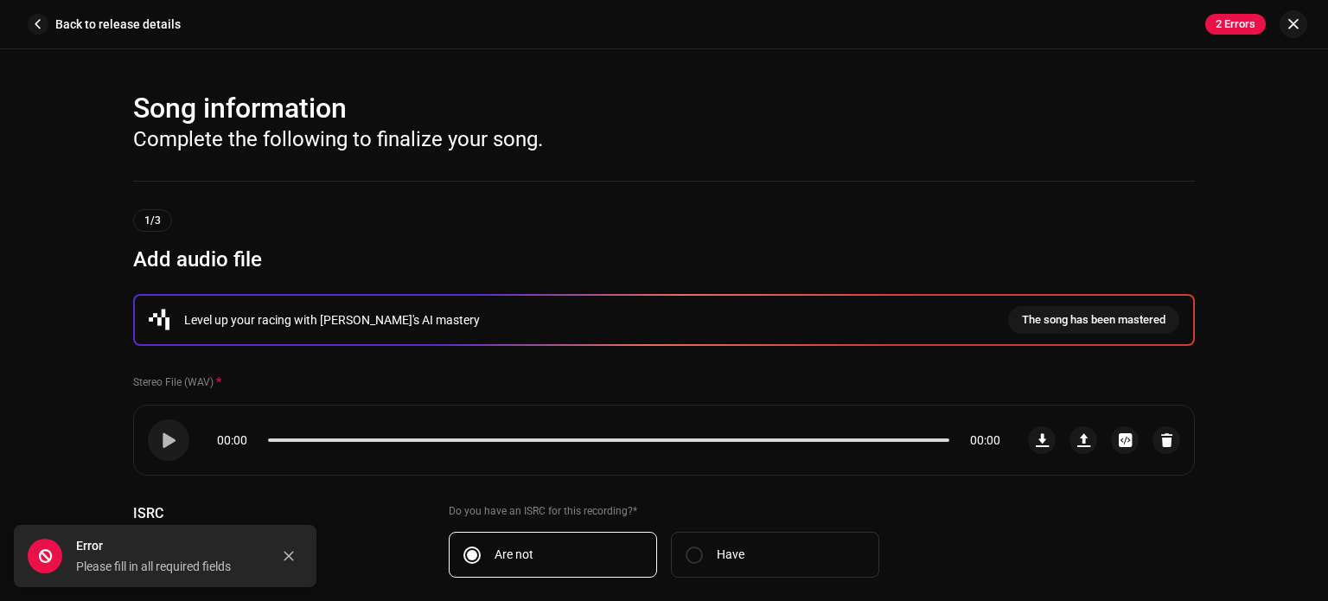
click at [829, 487] on div "Level up your racing with Masterchannel's AI mastery The song has been mastered…" at bounding box center [663, 468] width 1061 height 349
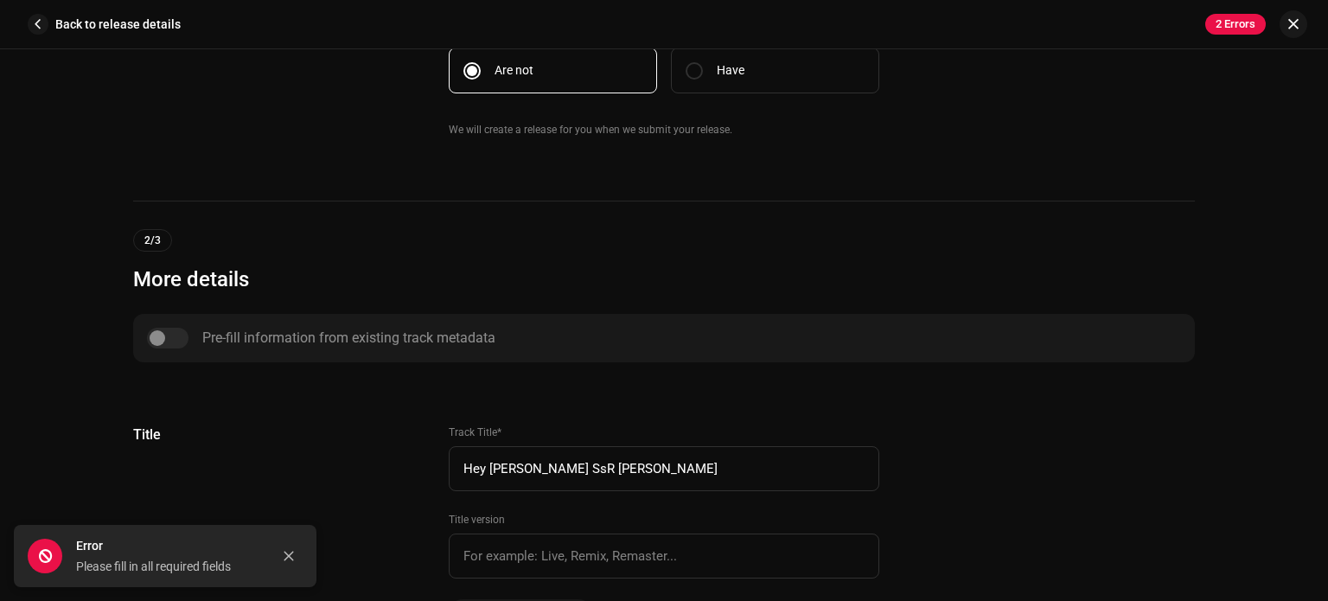
scroll to position [519, 0]
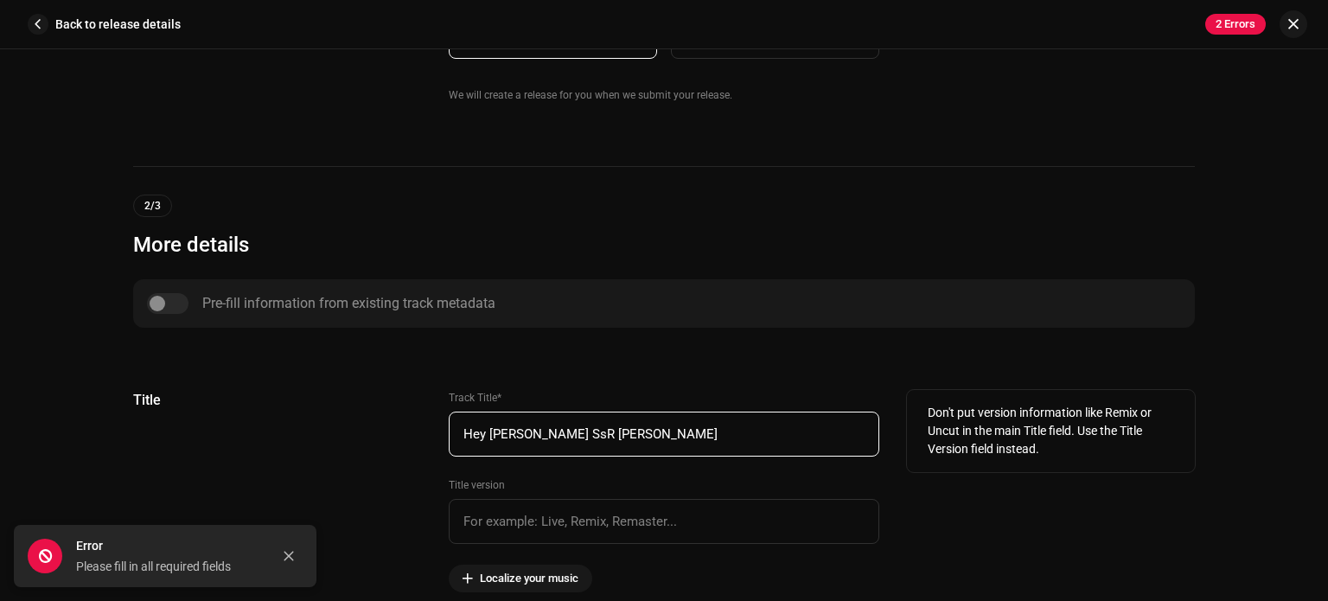
click at [767, 428] on input "Hey [PERSON_NAME] SsR [PERSON_NAME]" at bounding box center [664, 433] width 430 height 45
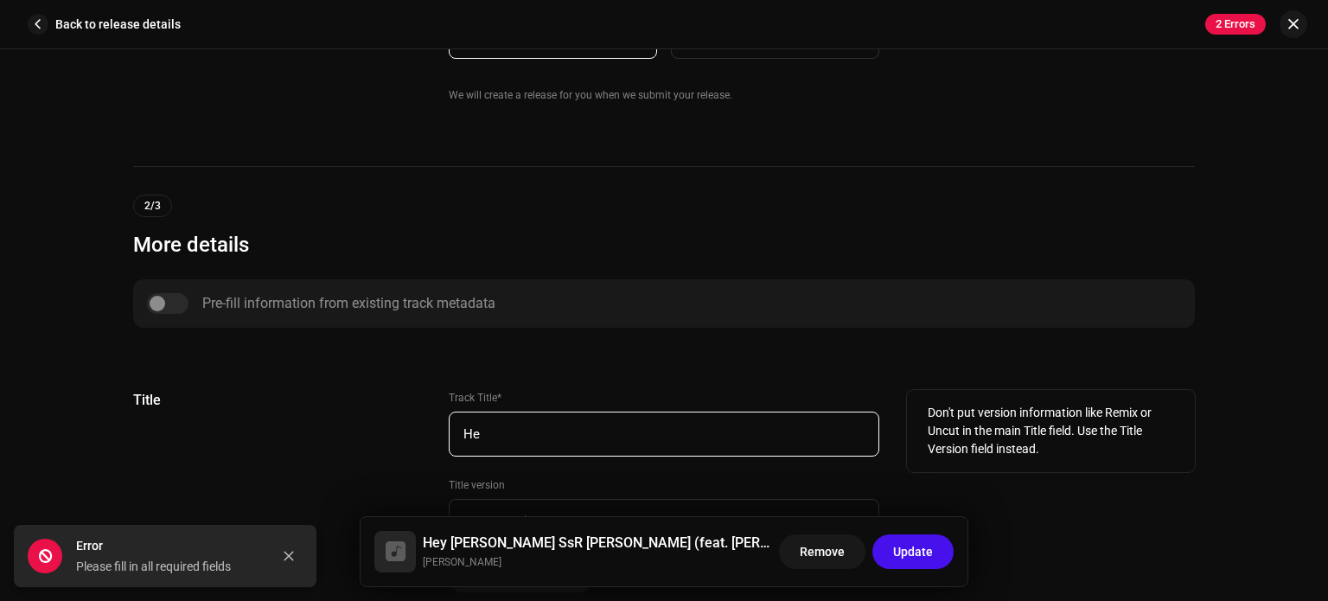
type input "H"
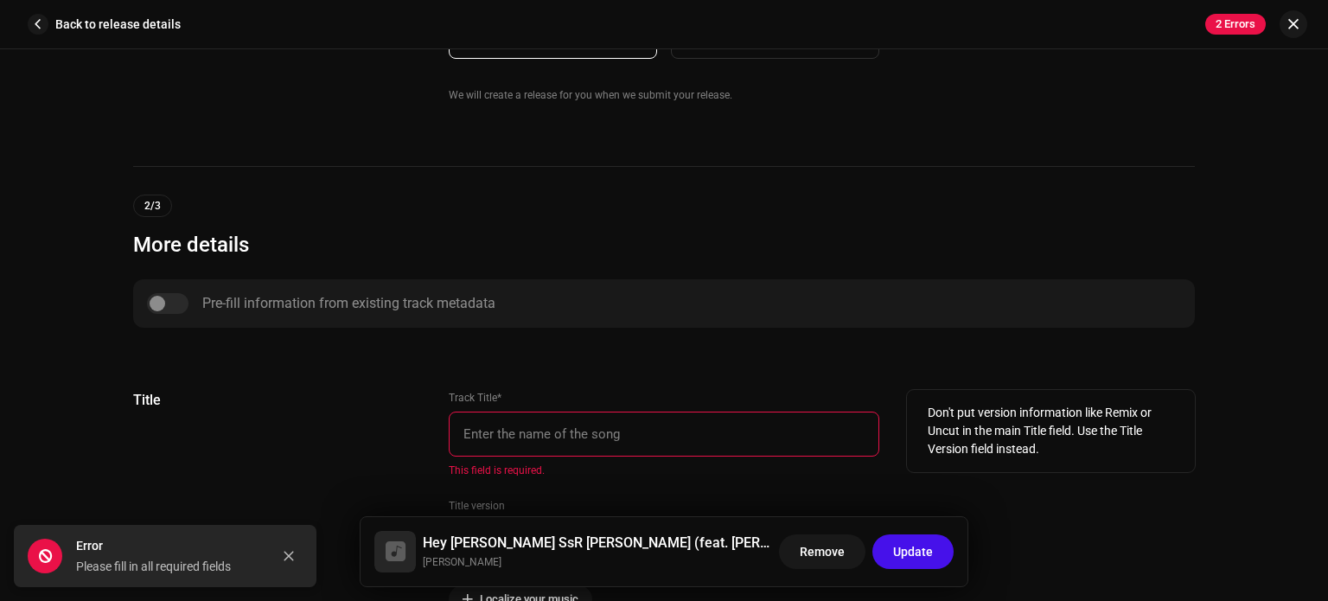
paste input "[PERSON_NAME] [PERSON_NAME]"
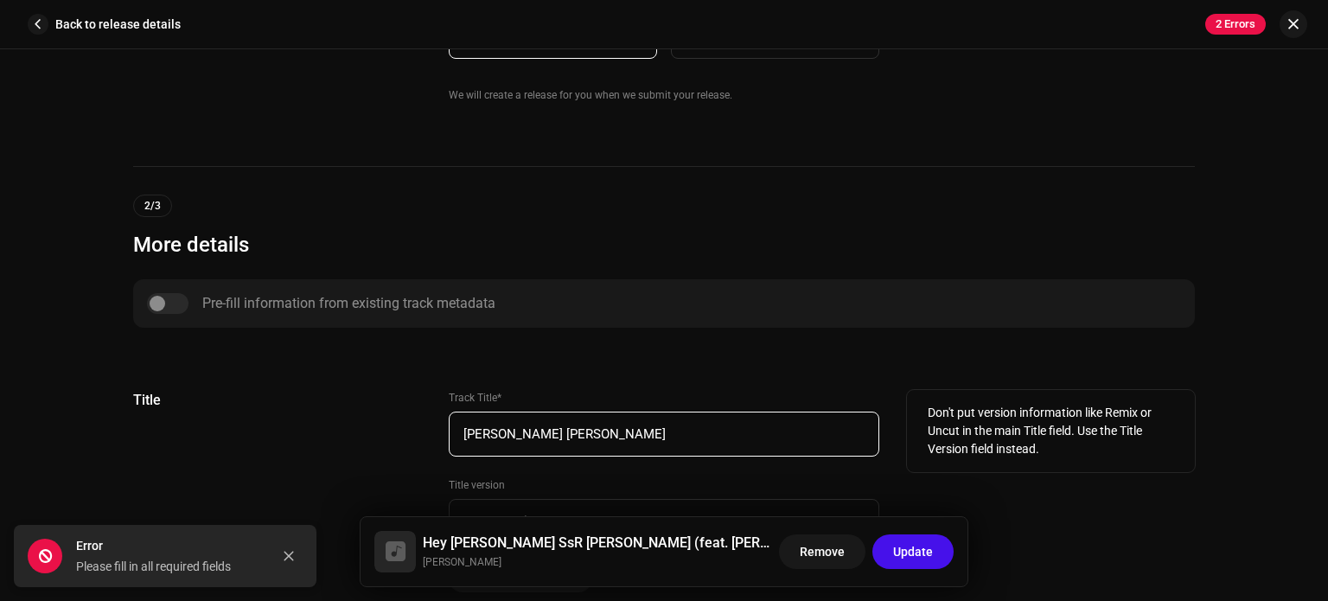
type input "[PERSON_NAME] [PERSON_NAME]"
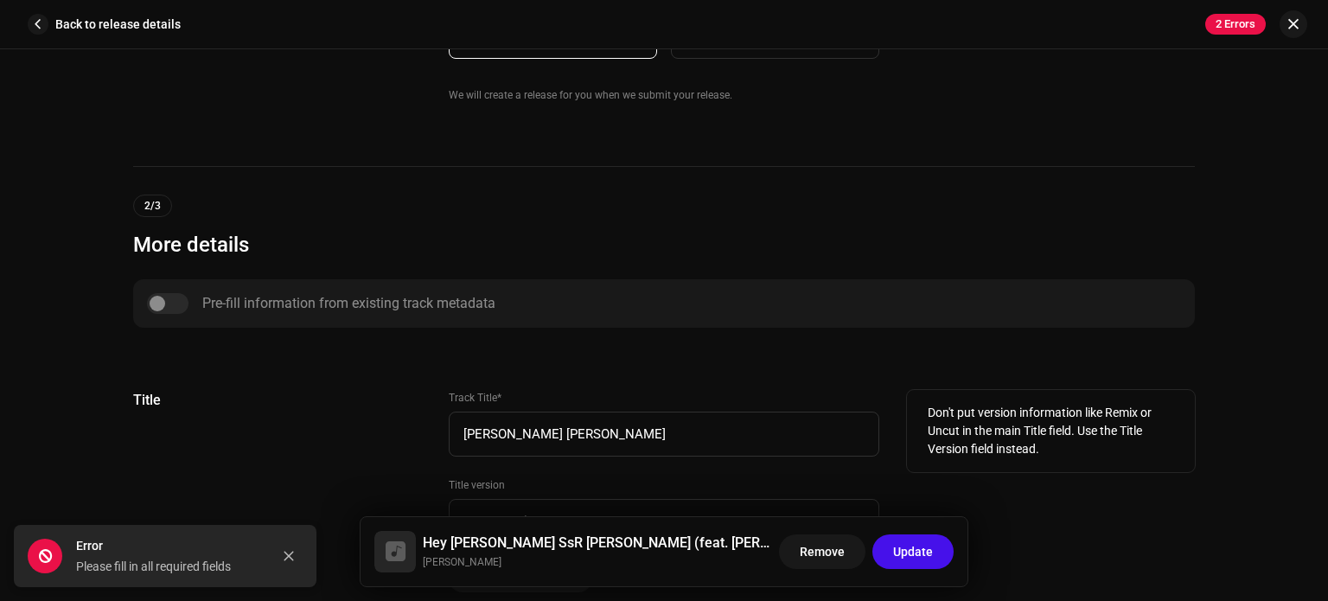
click at [1189, 488] on div "Don't put version information like Remix or Uncut in the main Title field. Use …" at bounding box center [1051, 491] width 288 height 202
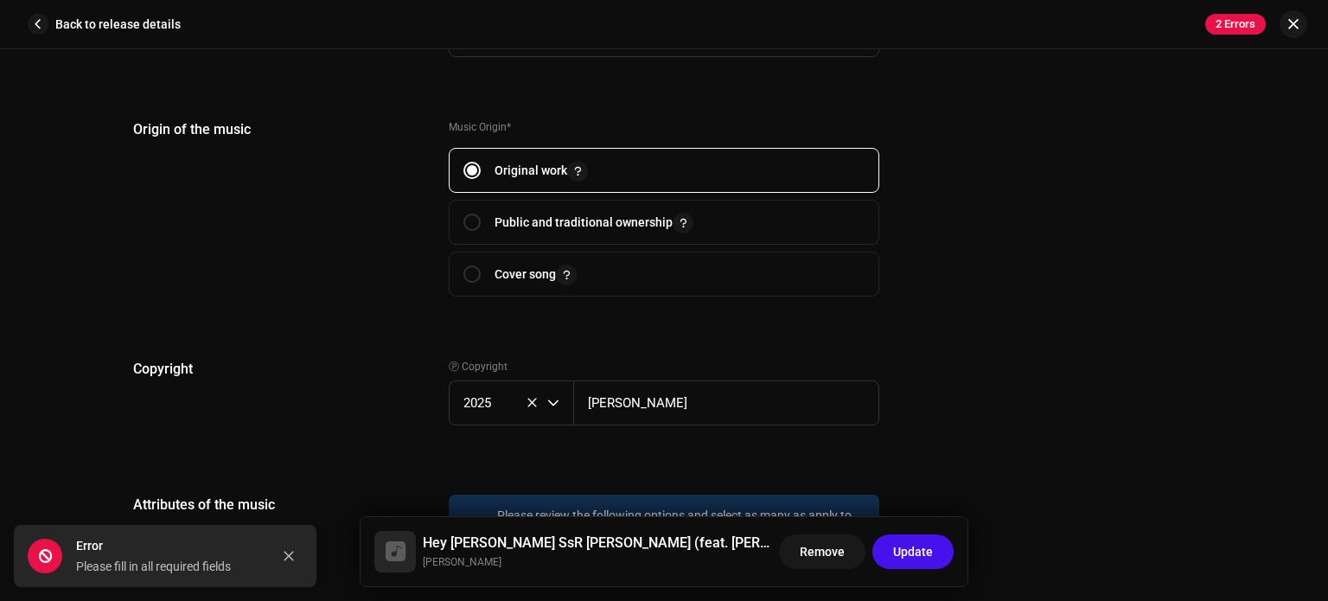
scroll to position [2282, 0]
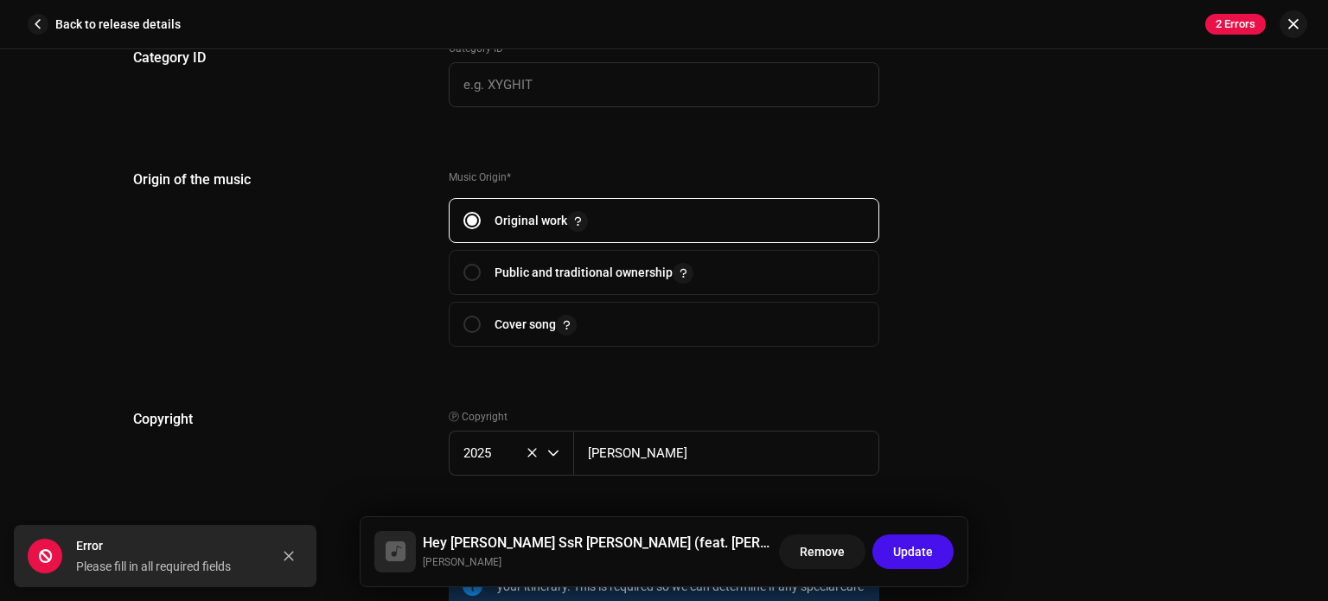
click at [1231, 19] on font "2 Errors" at bounding box center [1235, 23] width 40 height 13
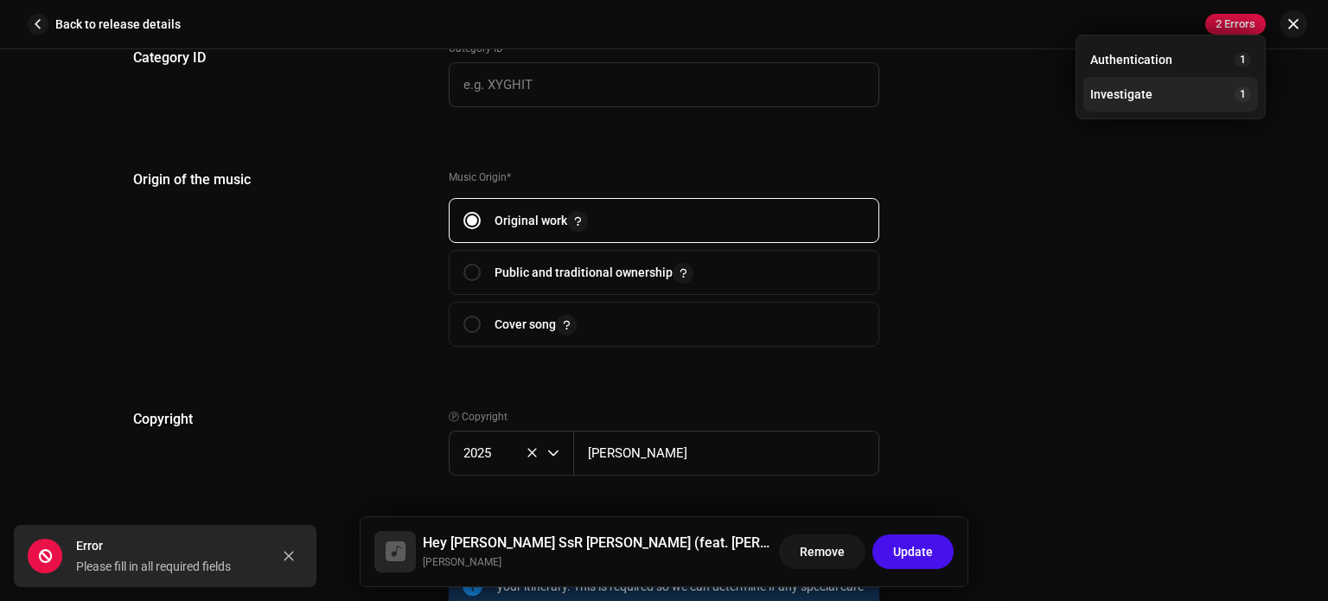
click at [1190, 91] on div "Investigate 1" at bounding box center [1170, 94] width 161 height 16
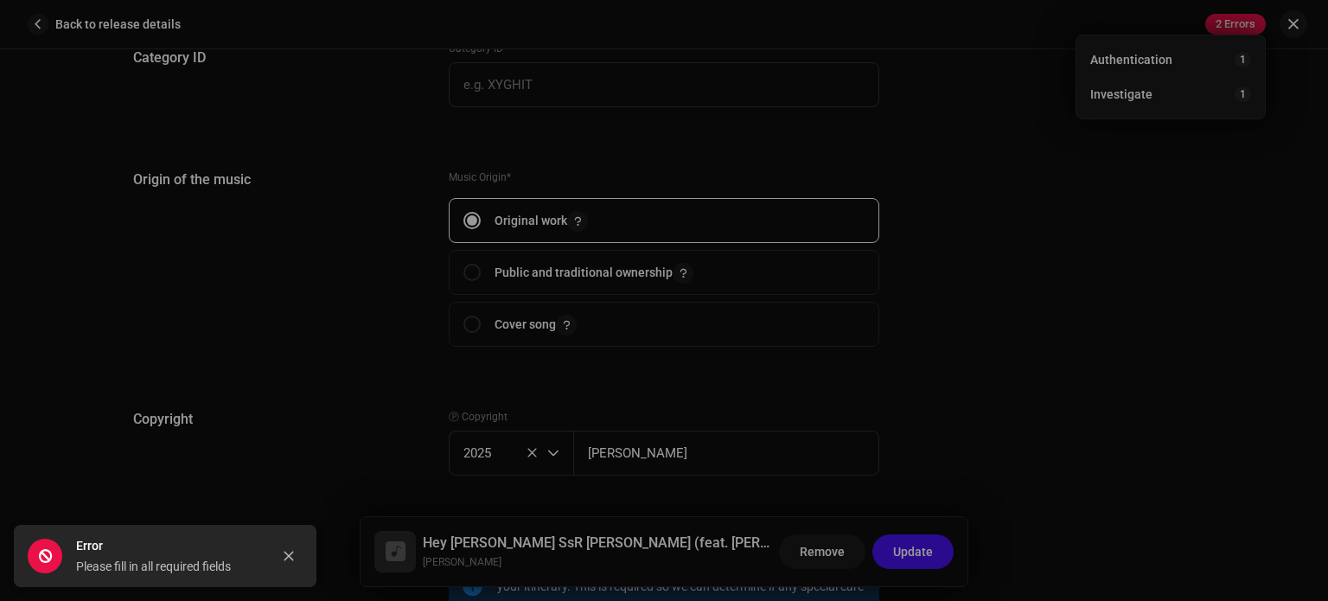
click at [1072, 290] on div "Investigation error We found the errors below while testing your release. IMPOR…" at bounding box center [664, 300] width 1328 height 601
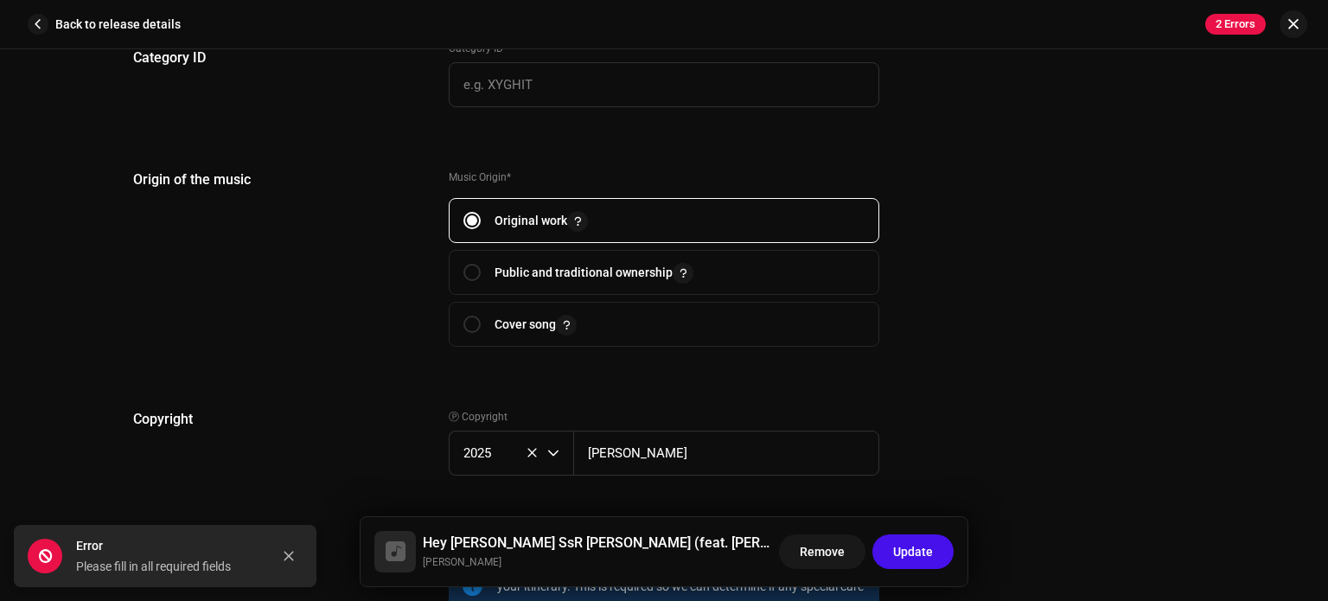
click at [1015, 284] on div "Origin of the music Music Origin * Original work Public and traditional ownersh…" at bounding box center [663, 268] width 1061 height 198
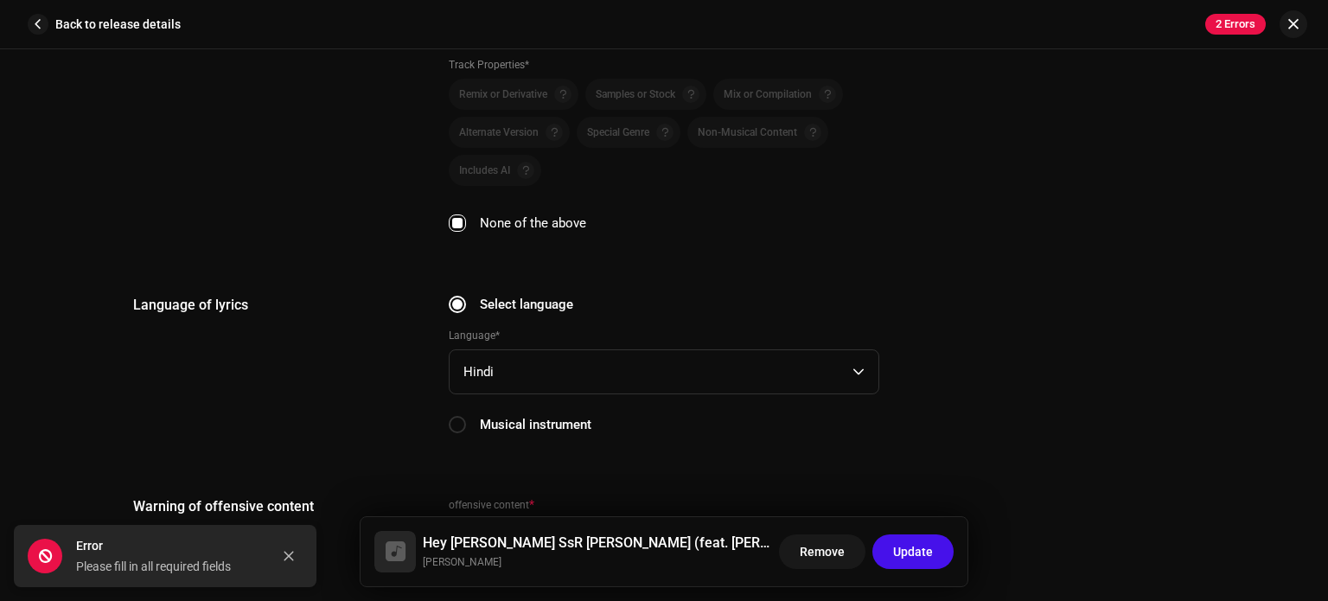
scroll to position [2870, 0]
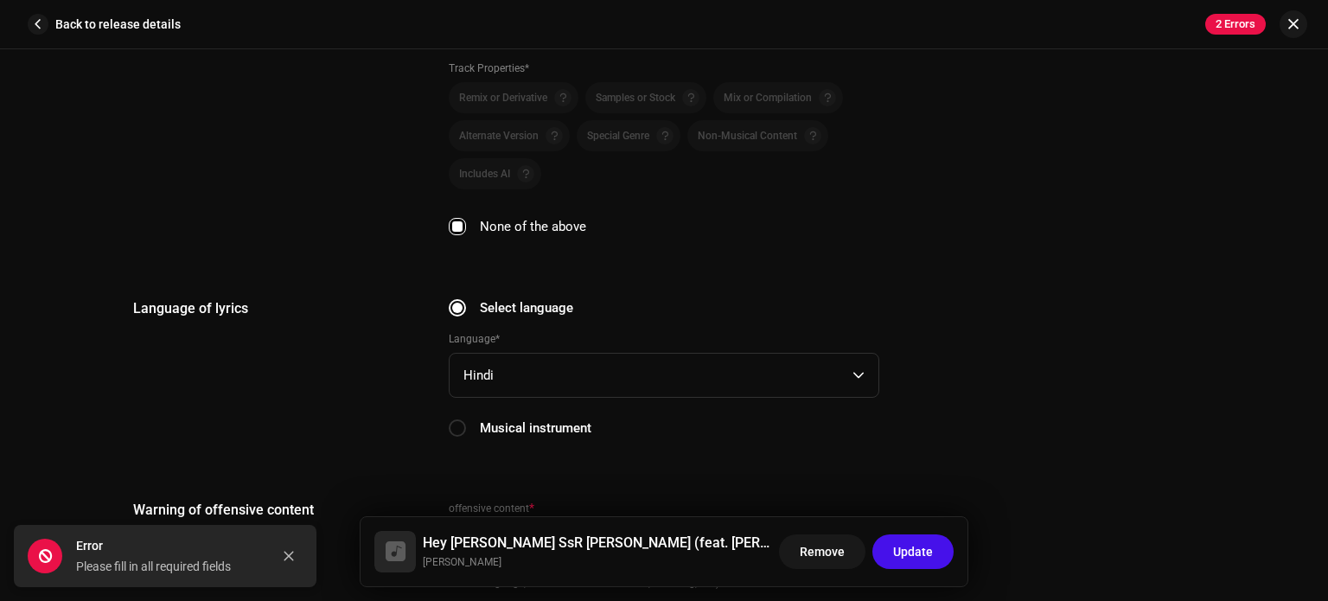
click at [488, 172] on p-selectbutton "Remix or Derivative Samples or Stock Mix or Compilation Alternate Version Speci…" at bounding box center [664, 135] width 430 height 107
click at [456, 218] on input "None of the above" at bounding box center [457, 226] width 17 height 17
checkbox input "false"
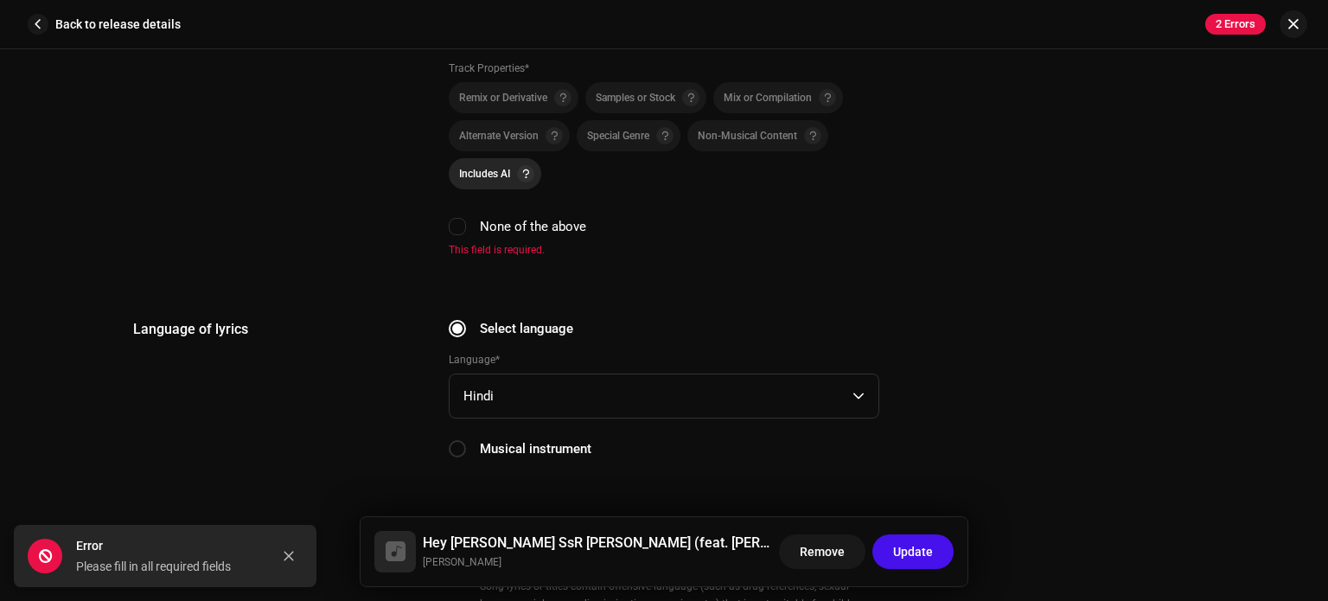
click at [471, 172] on font "Includes AI" at bounding box center [484, 174] width 51 height 12
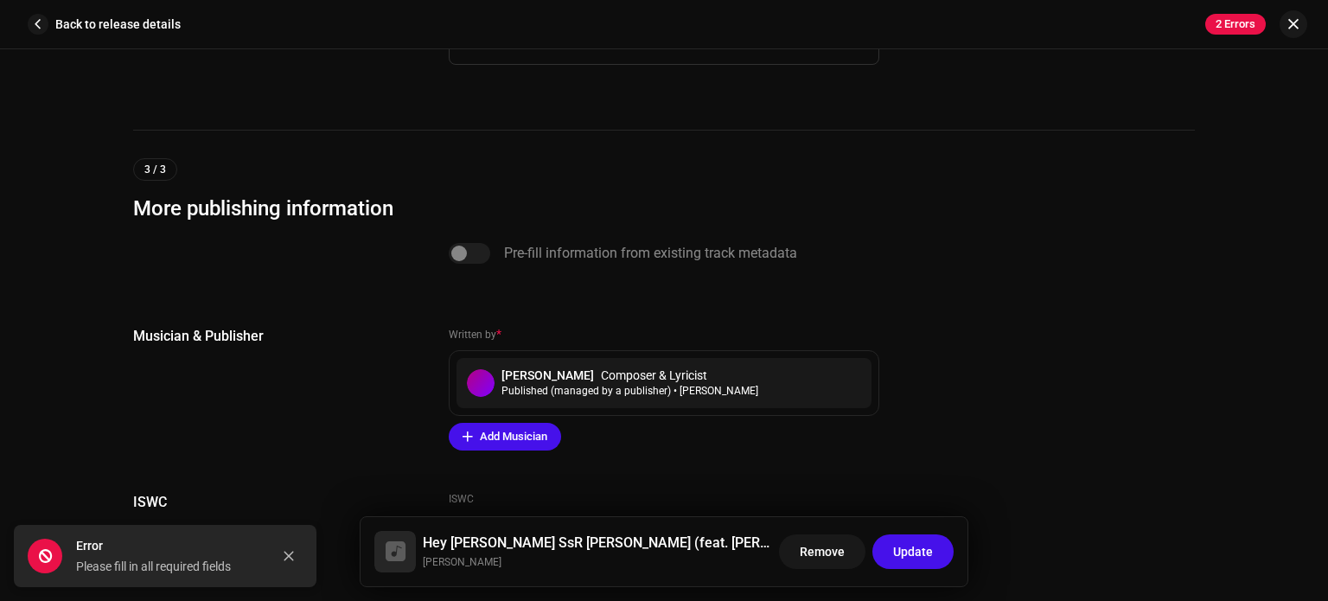
scroll to position [3733, 0]
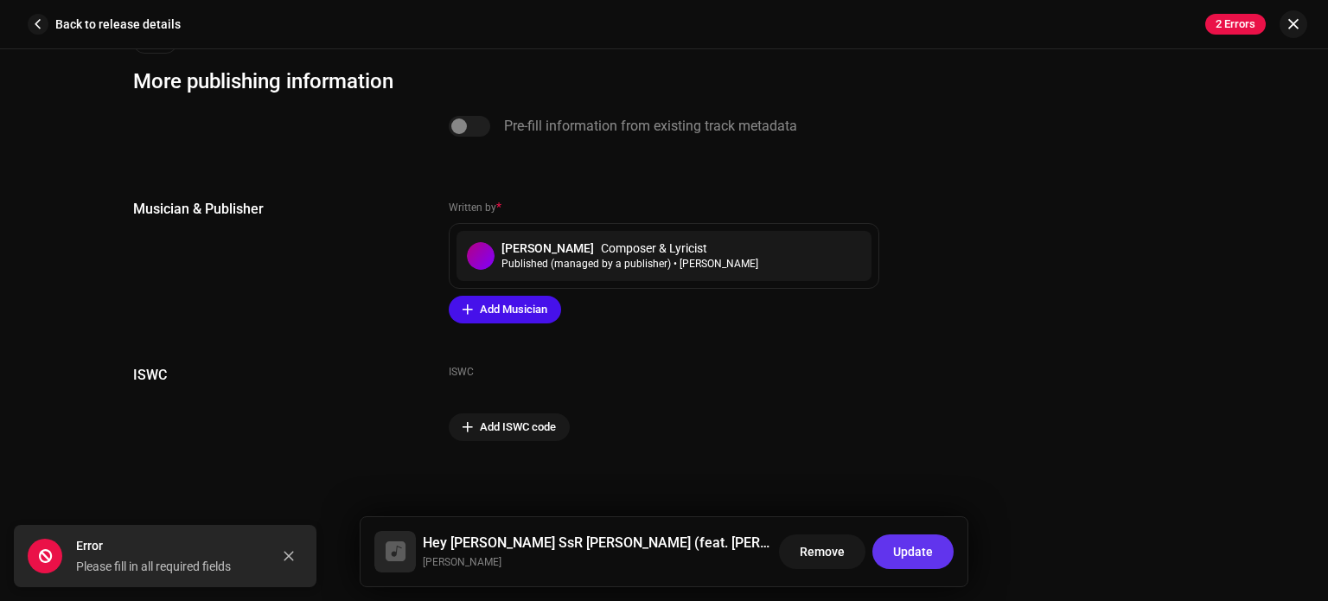
click at [910, 546] on font "Update" at bounding box center [913, 552] width 40 height 14
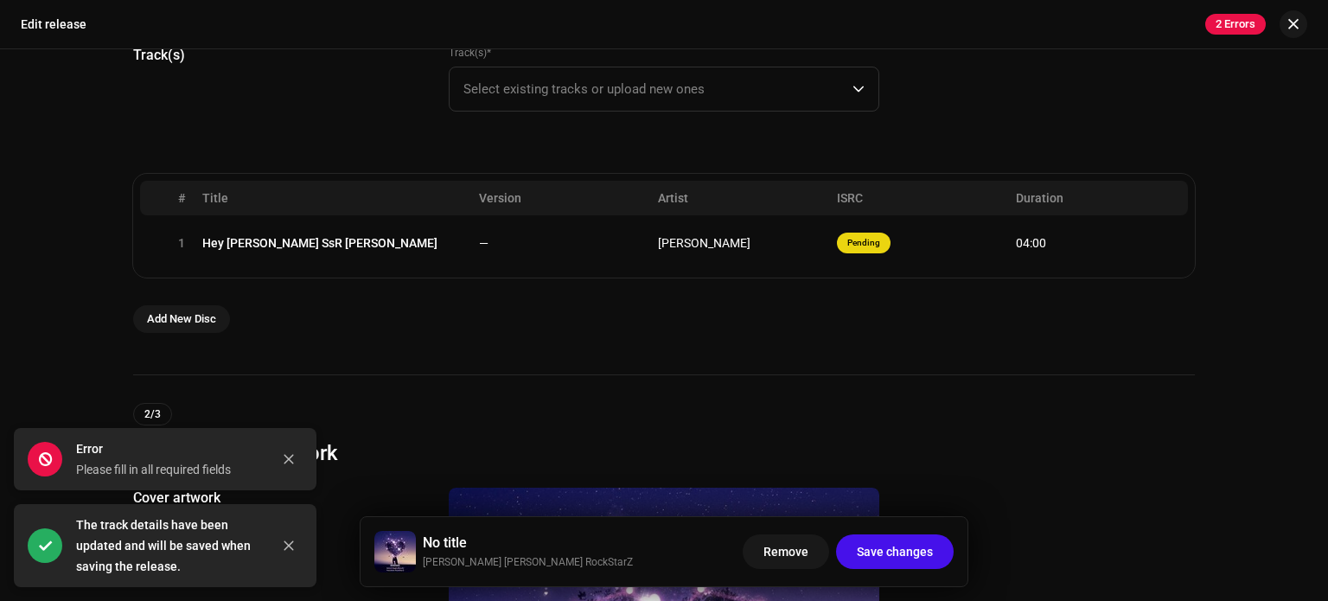
click at [799, 406] on div "2/3 Upload Cover Artwork" at bounding box center [663, 435] width 1061 height 64
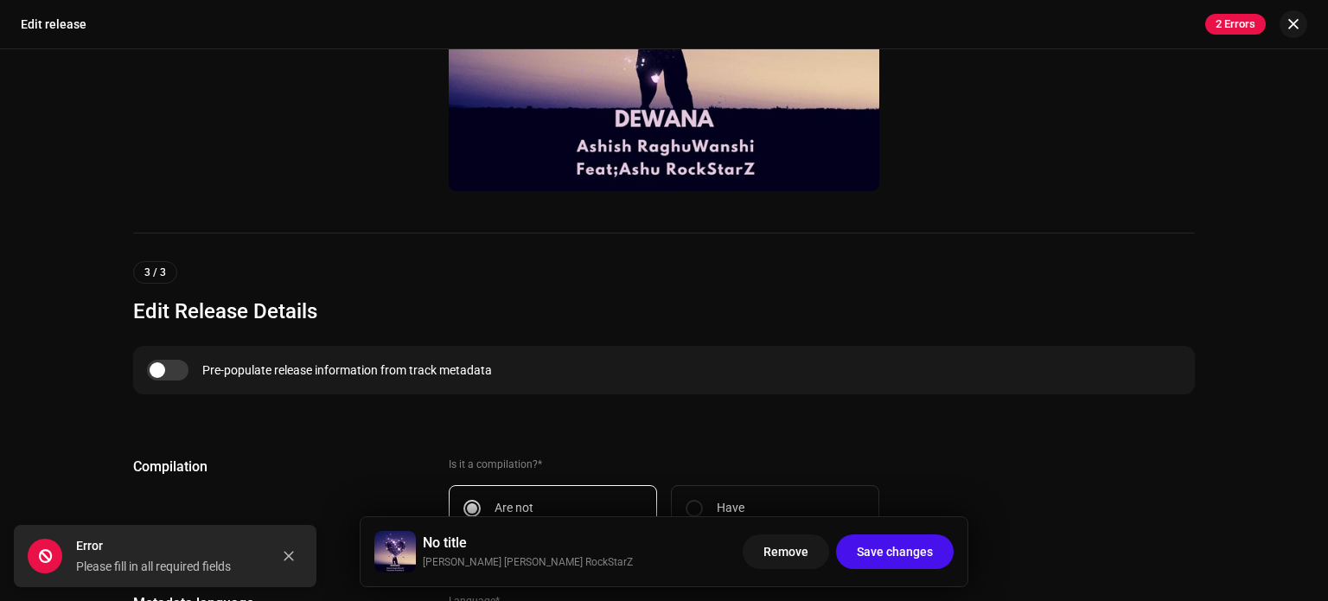
scroll to position [968, 0]
click at [175, 365] on input "checkbox" at bounding box center [167, 370] width 41 height 21
checkbox input "true"
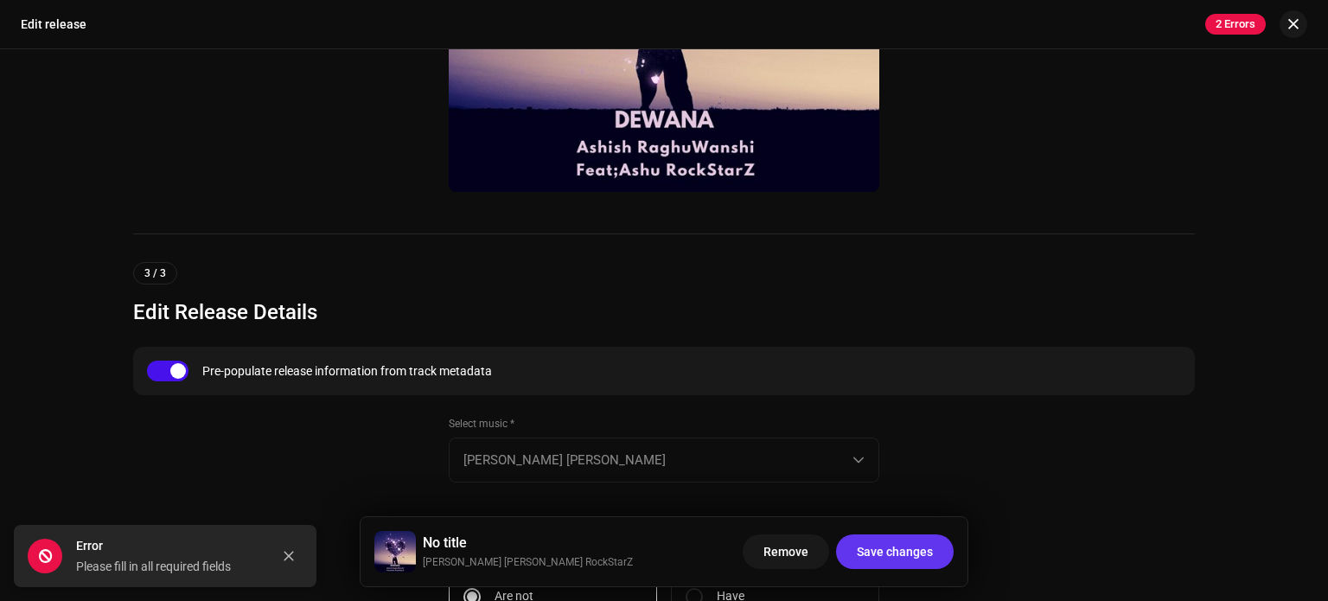
click at [932, 547] on font "Save changes" at bounding box center [895, 552] width 76 height 14
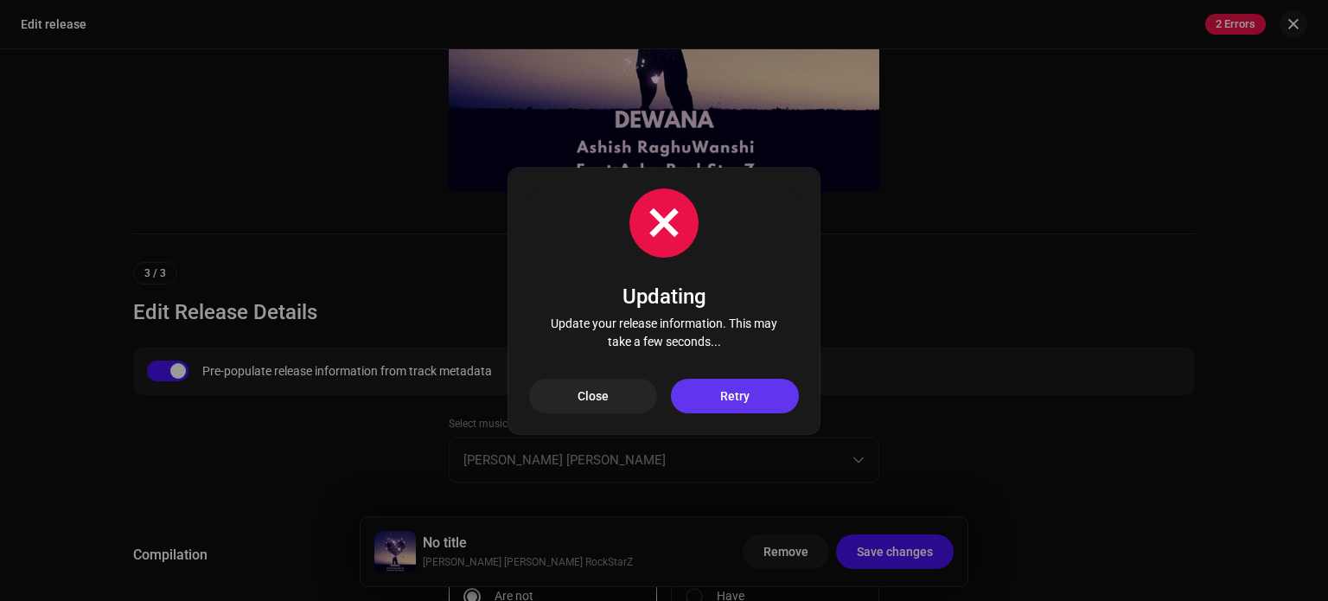
click at [731, 402] on font "Retry" at bounding box center [734, 396] width 29 height 14
click at [593, 411] on span "Close" at bounding box center [592, 396] width 31 height 35
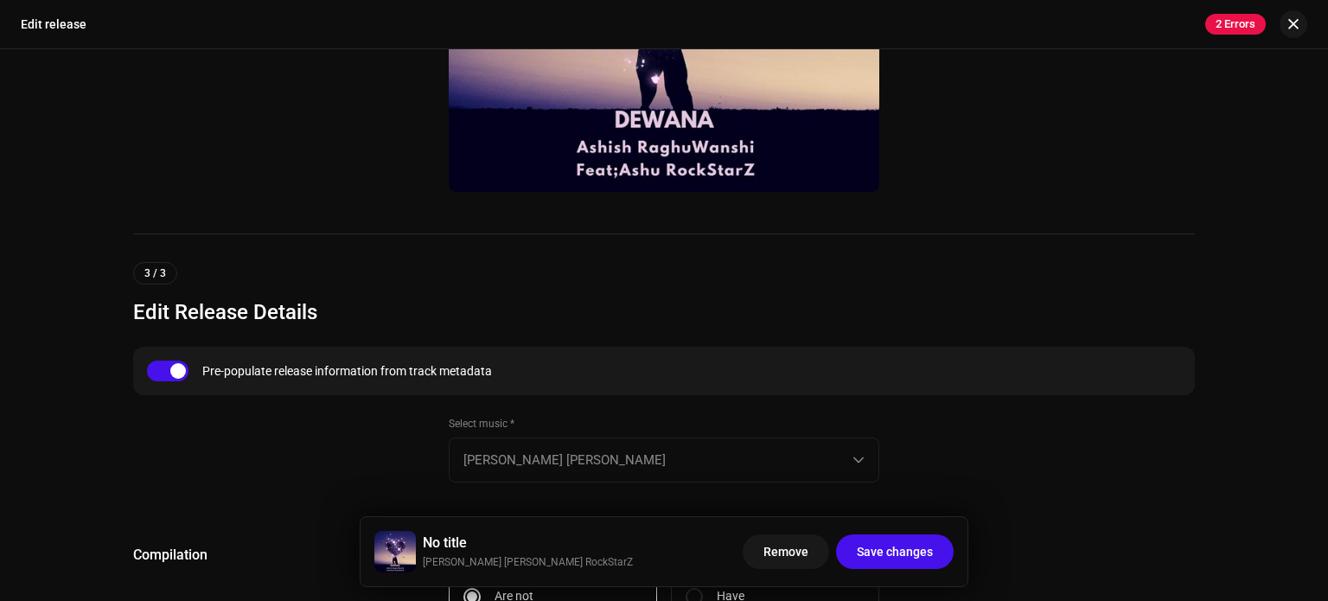
click at [277, 481] on div at bounding box center [277, 459] width 288 height 87
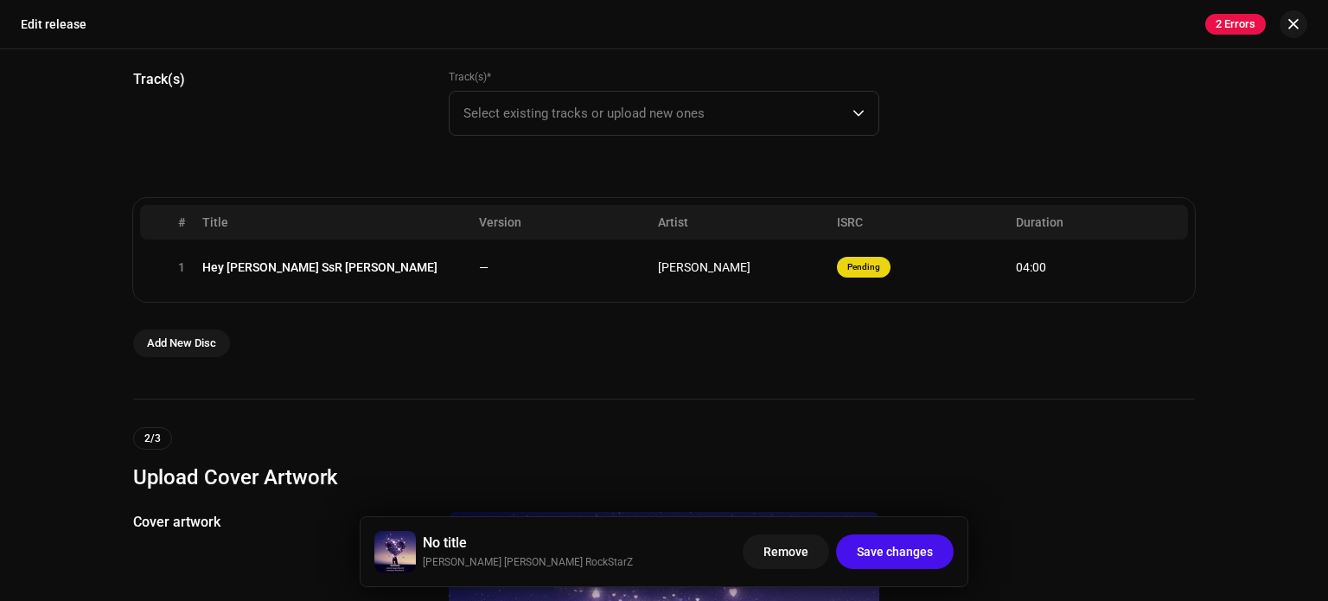
scroll to position [104, 0]
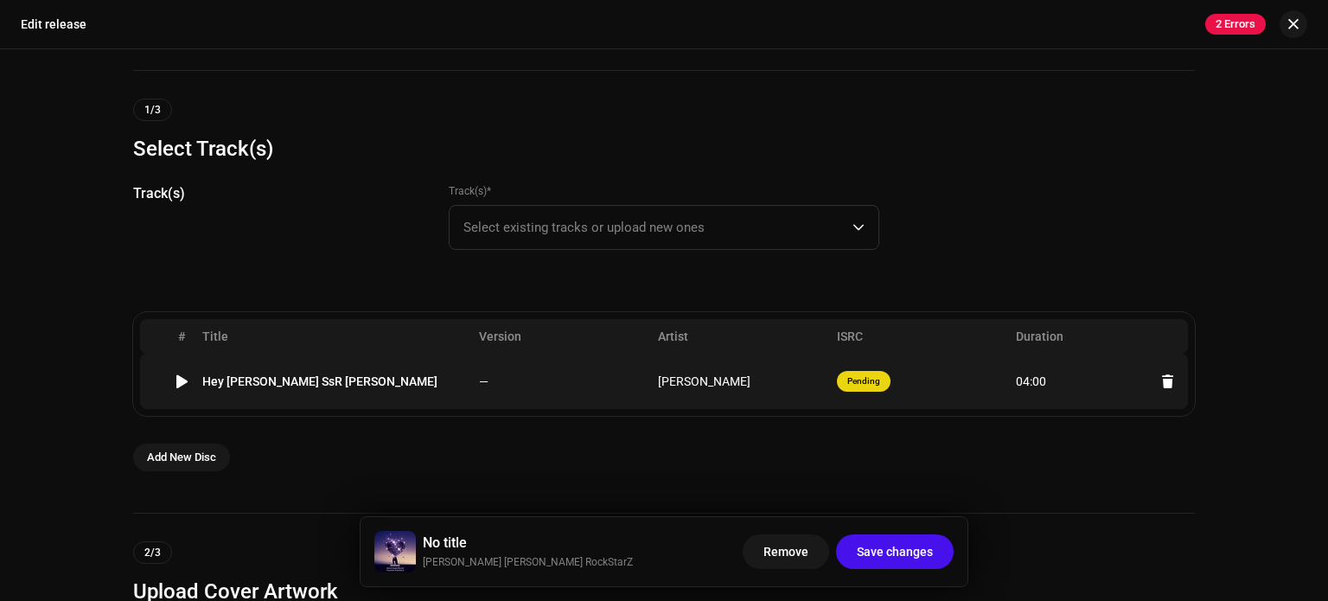
click at [332, 397] on td "Hey [PERSON_NAME] SsR [PERSON_NAME]" at bounding box center [333, 381] width 277 height 55
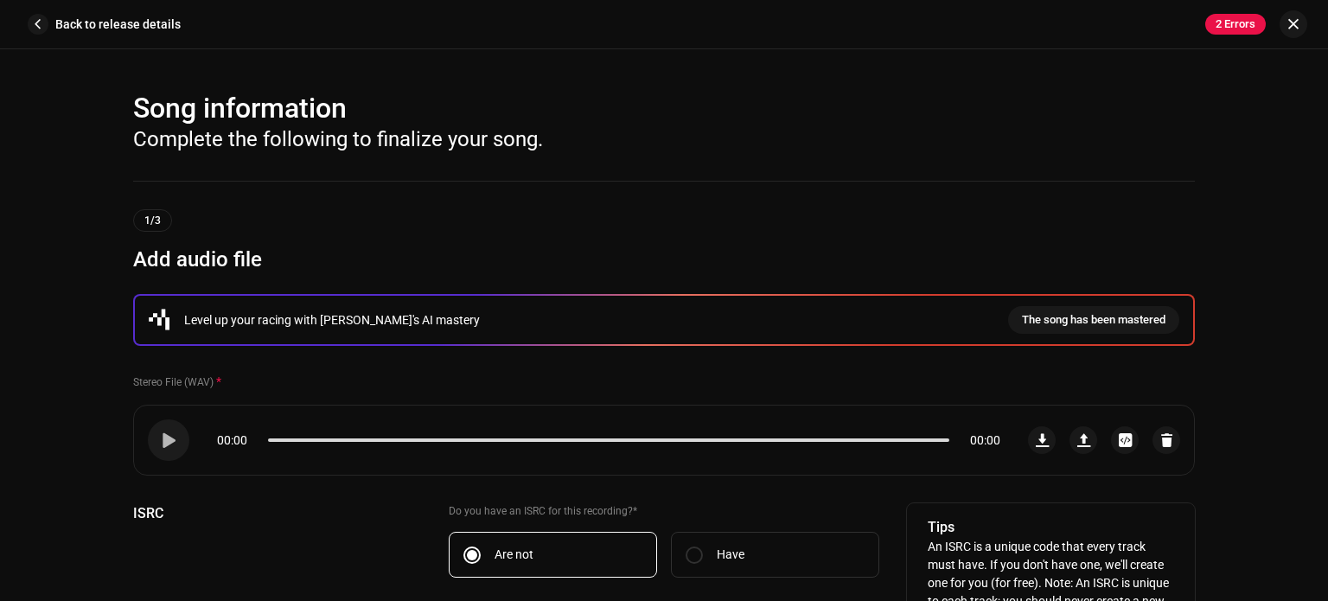
click at [242, 573] on div "ISRC" at bounding box center [277, 573] width 288 height 140
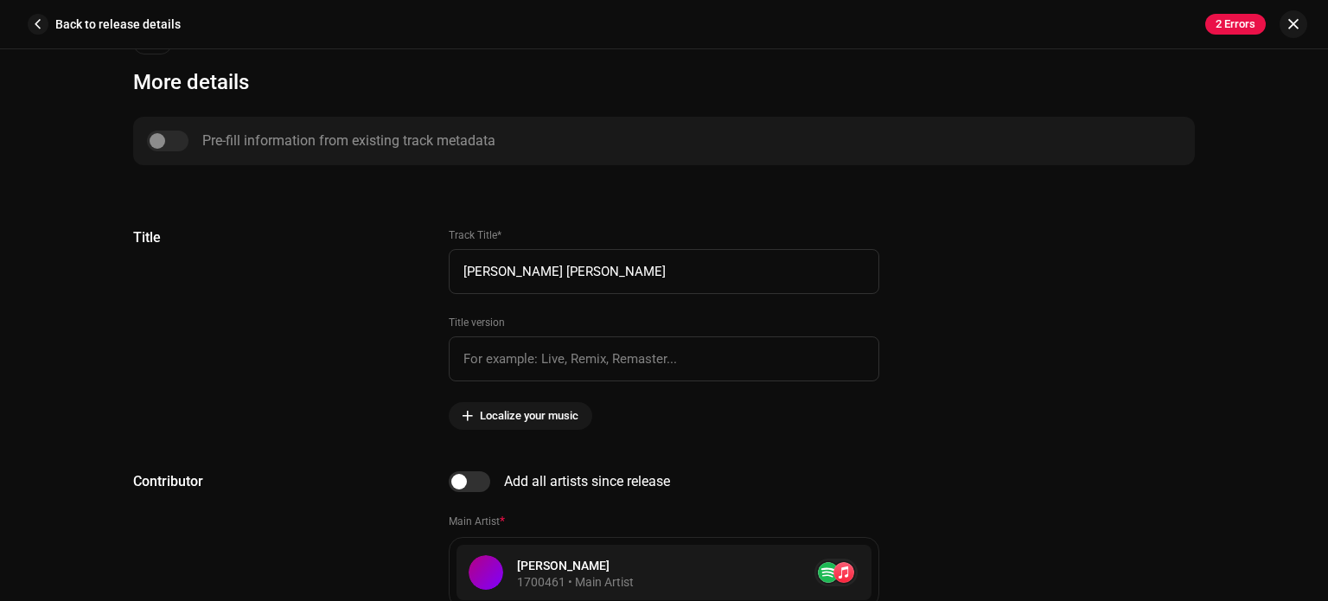
scroll to position [691, 0]
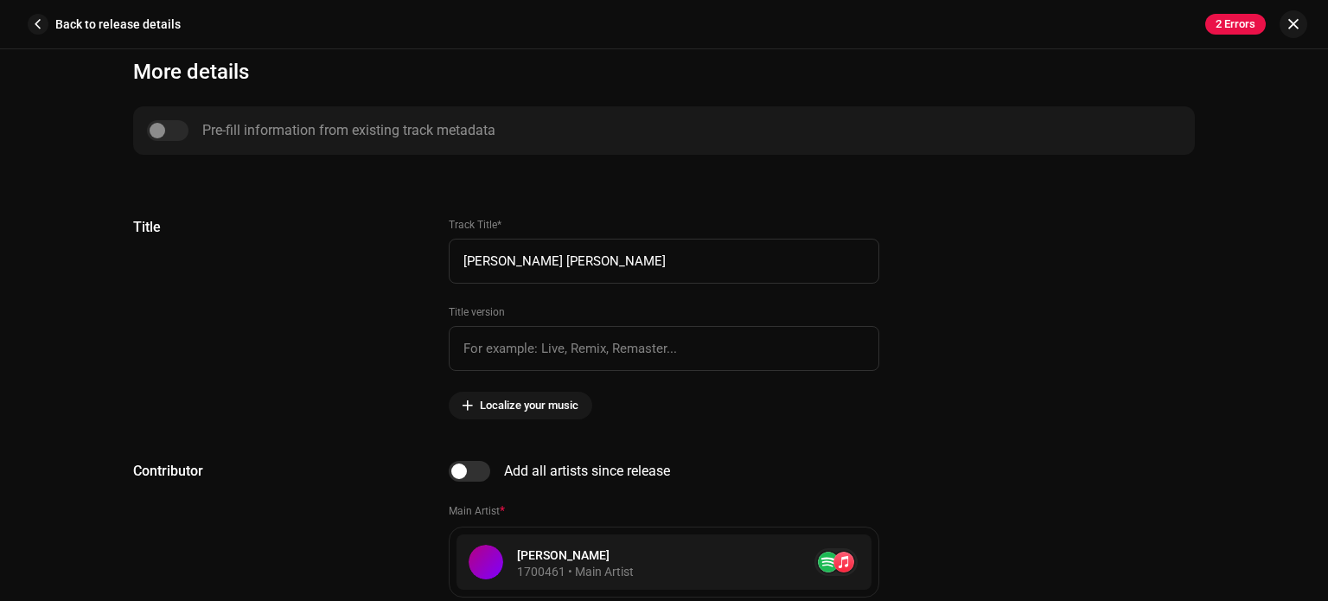
click at [156, 132] on div "Pre-fill information from existing track metadata" at bounding box center [664, 130] width 1034 height 21
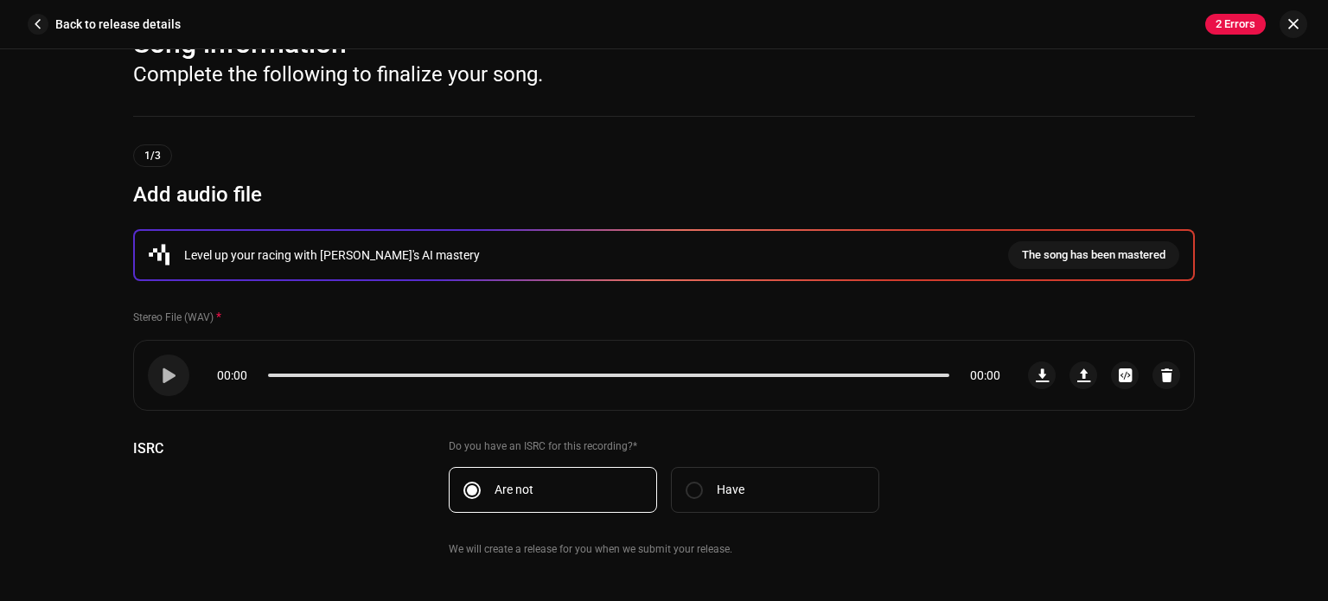
scroll to position [0, 0]
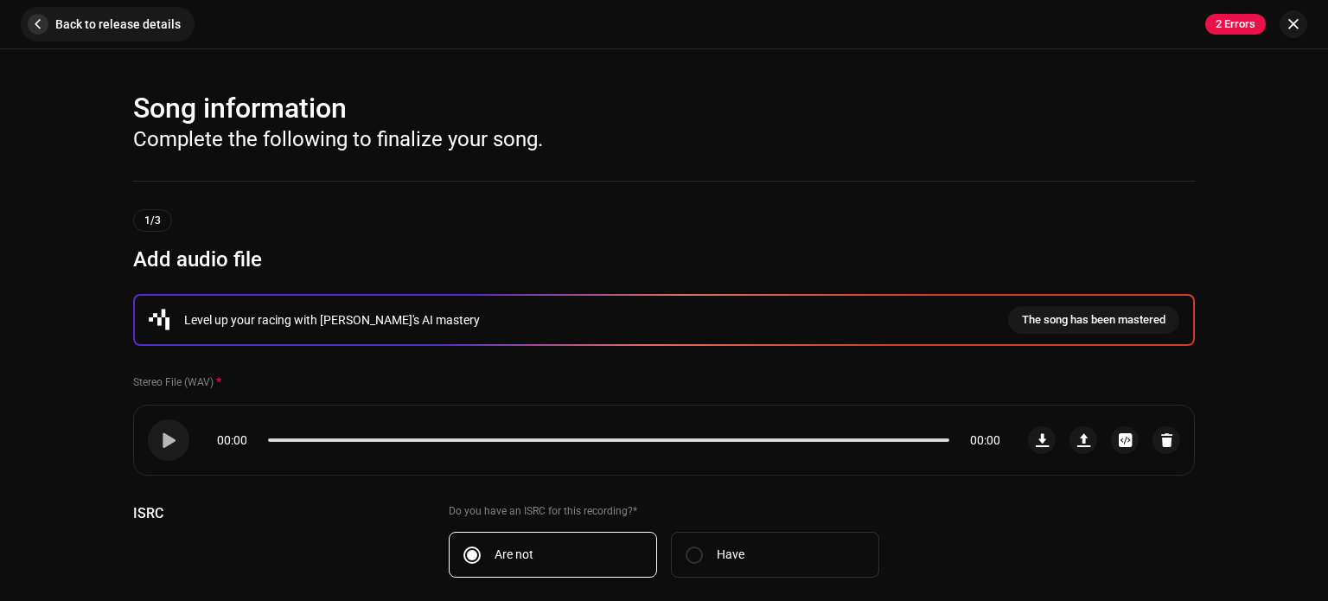
click at [43, 29] on span "button" at bounding box center [38, 24] width 21 height 21
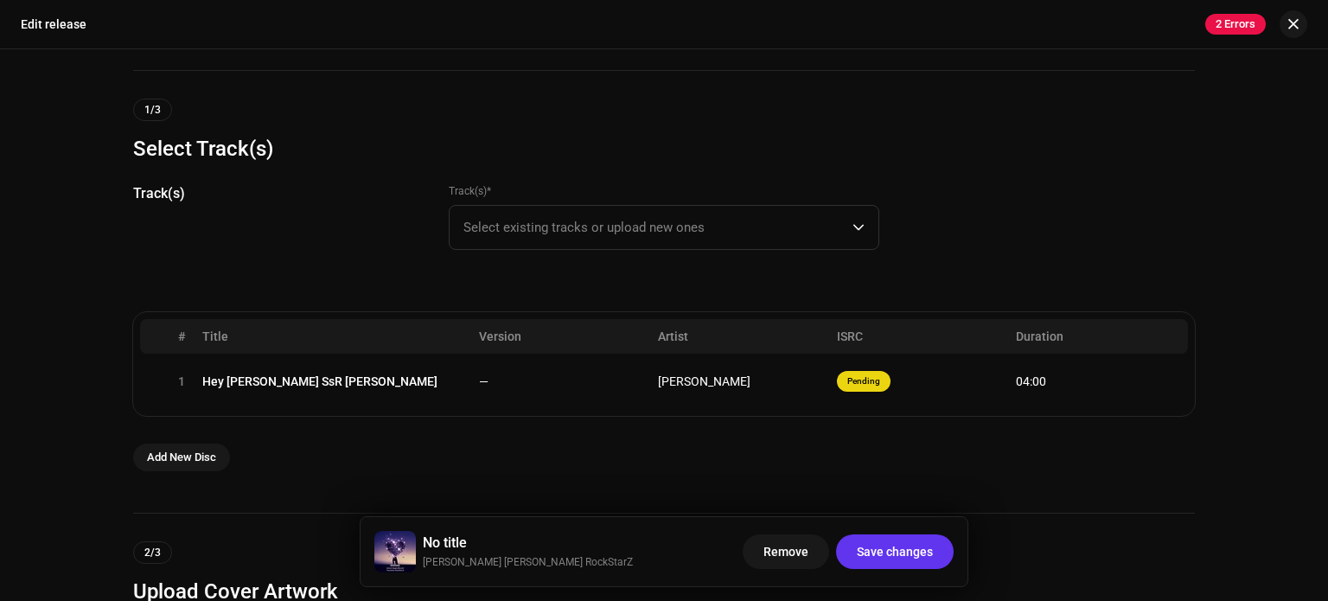
click at [890, 549] on font "Save changes" at bounding box center [895, 552] width 76 height 14
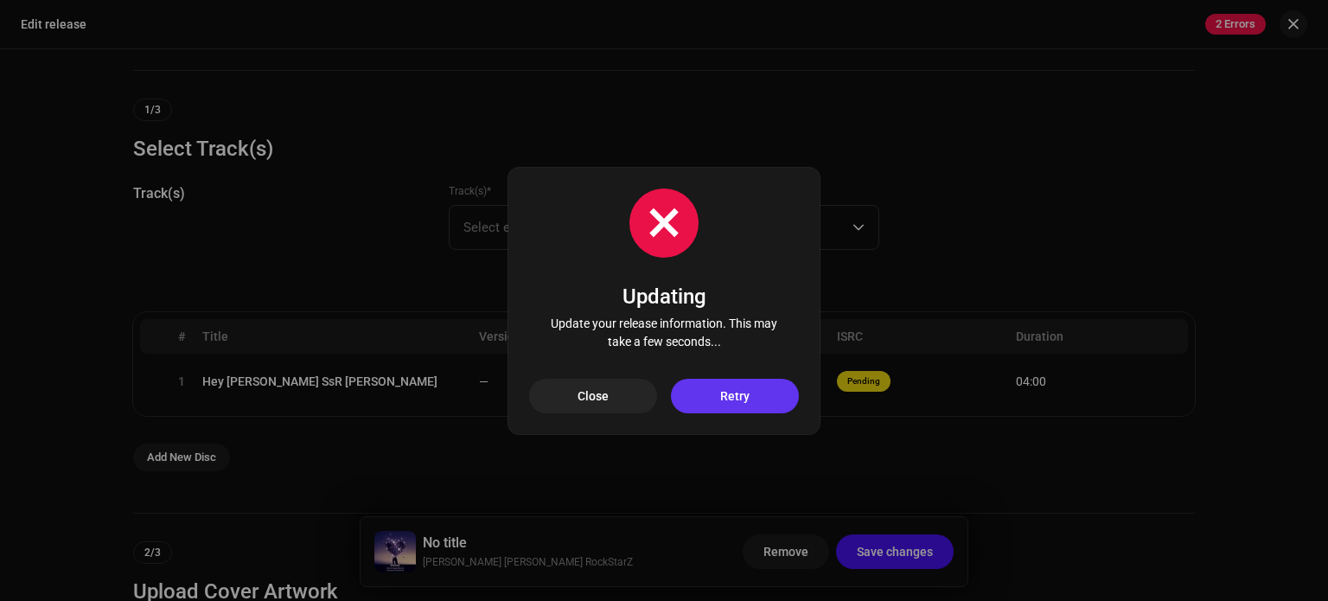
click at [730, 395] on font "Retry" at bounding box center [734, 396] width 29 height 14
click at [621, 391] on button "Close" at bounding box center [593, 396] width 128 height 35
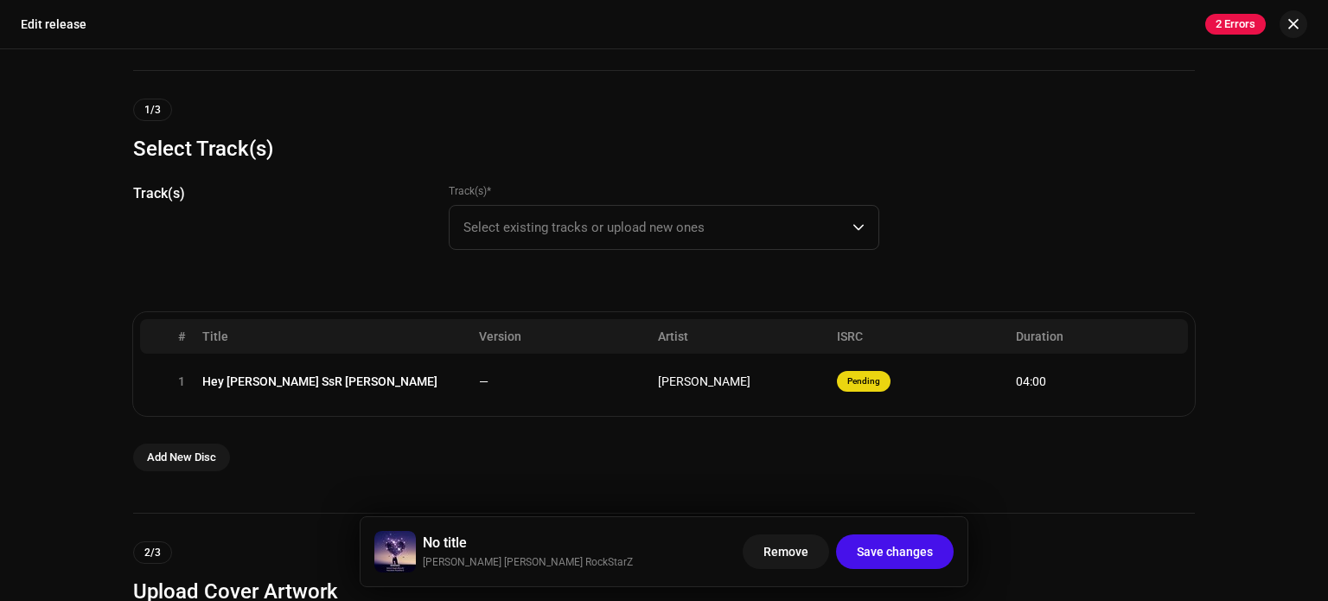
click at [660, 468] on div "Add New Disc" at bounding box center [663, 457] width 1061 height 28
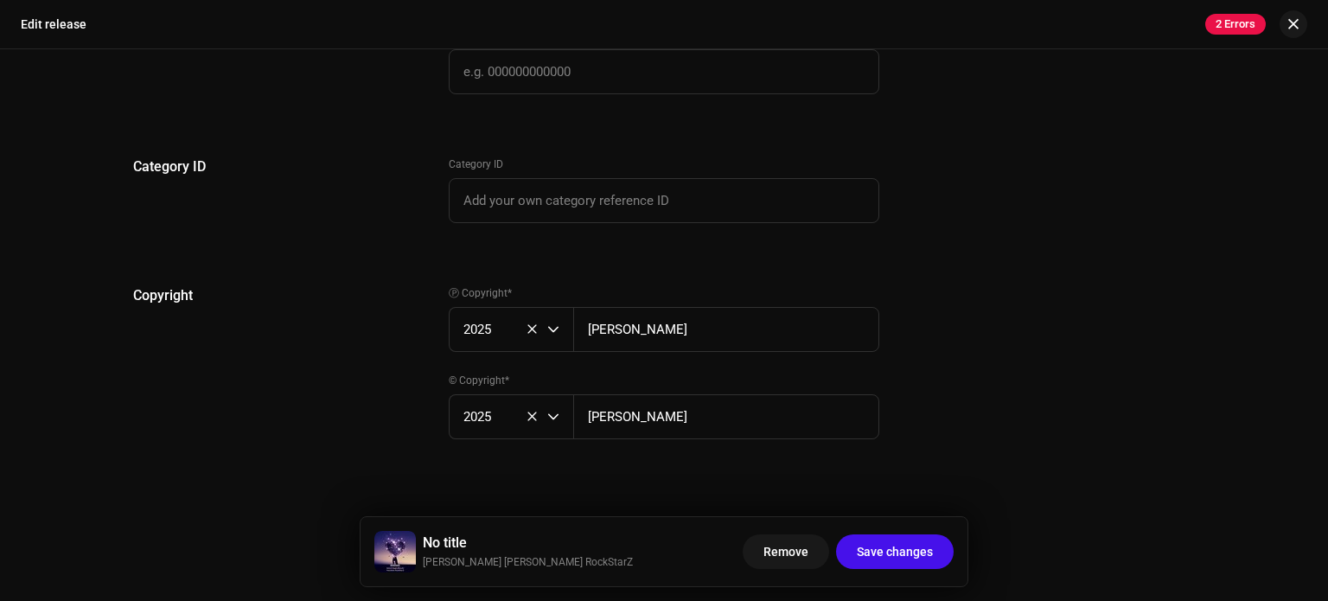
scroll to position [3418, 0]
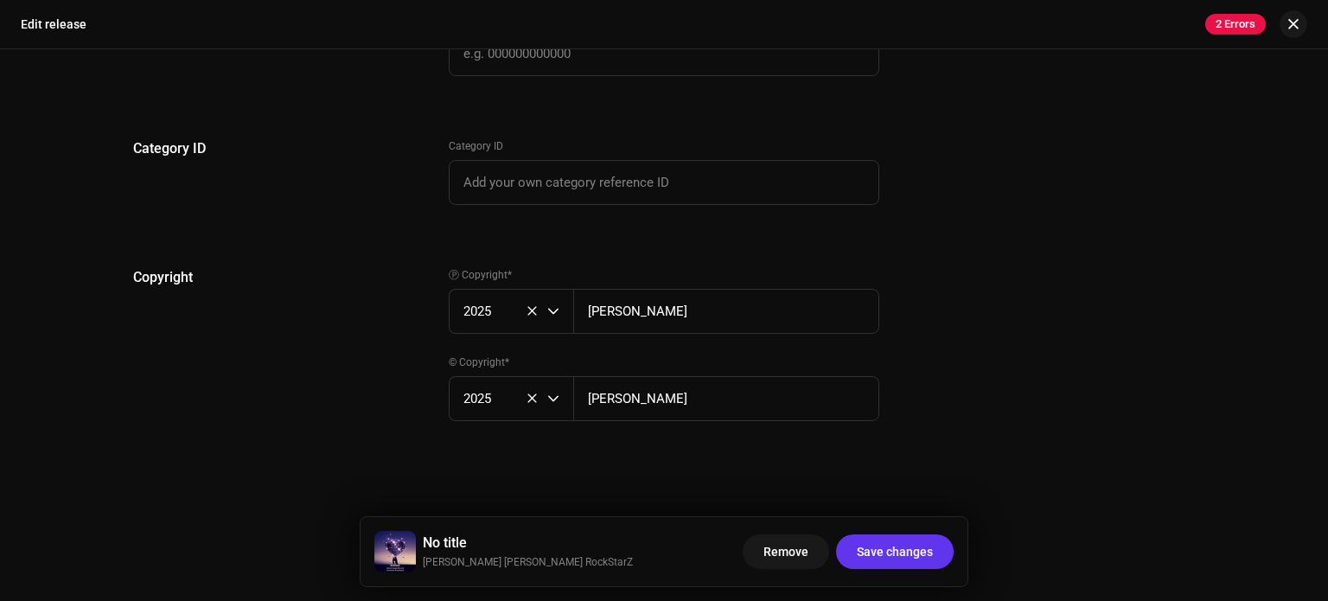
click at [868, 551] on font "Save changes" at bounding box center [895, 552] width 76 height 14
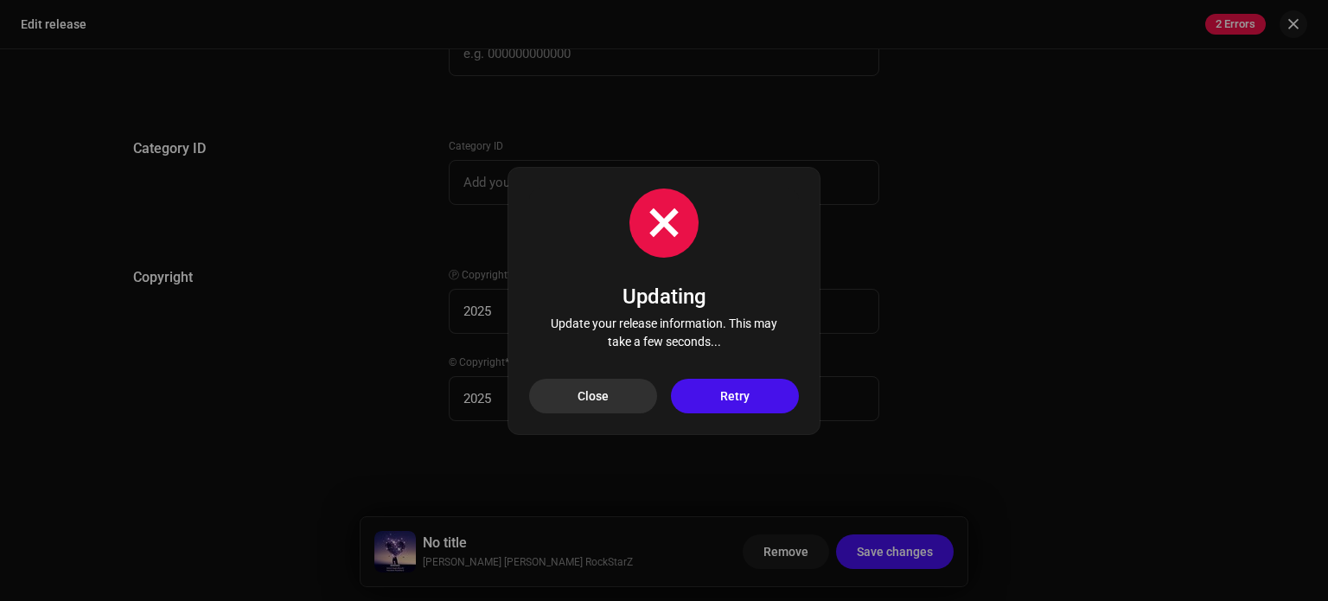
click at [627, 392] on button "Close" at bounding box center [593, 396] width 128 height 35
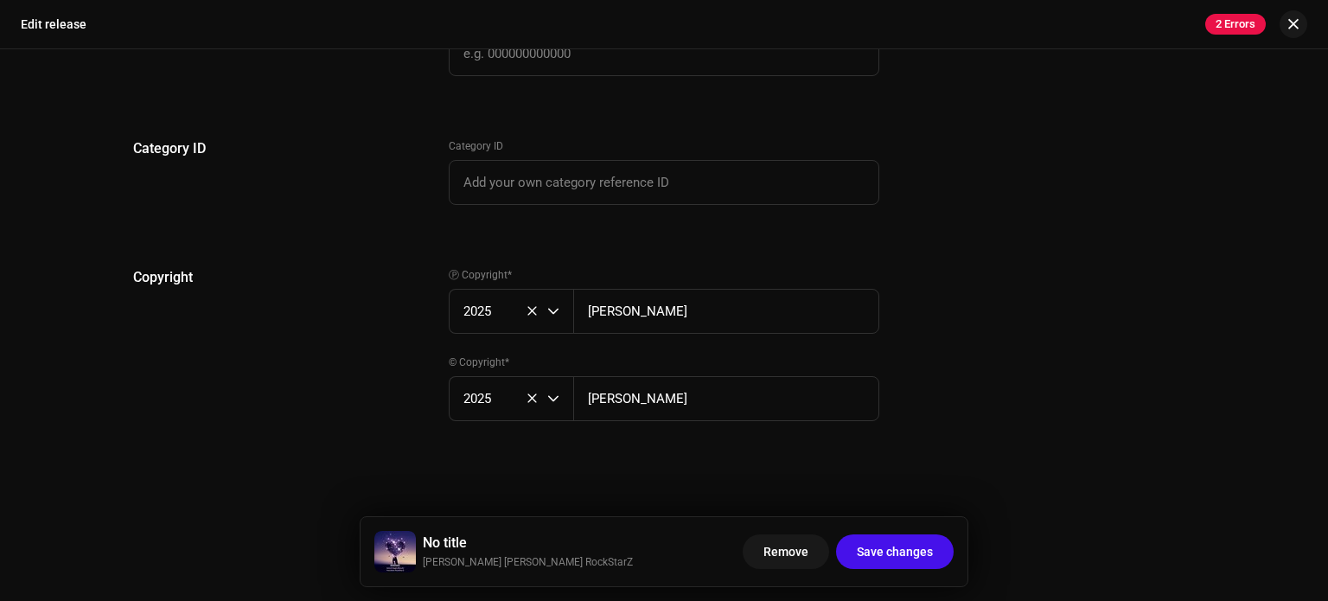
click at [356, 296] on div "Copyright" at bounding box center [277, 354] width 288 height 175
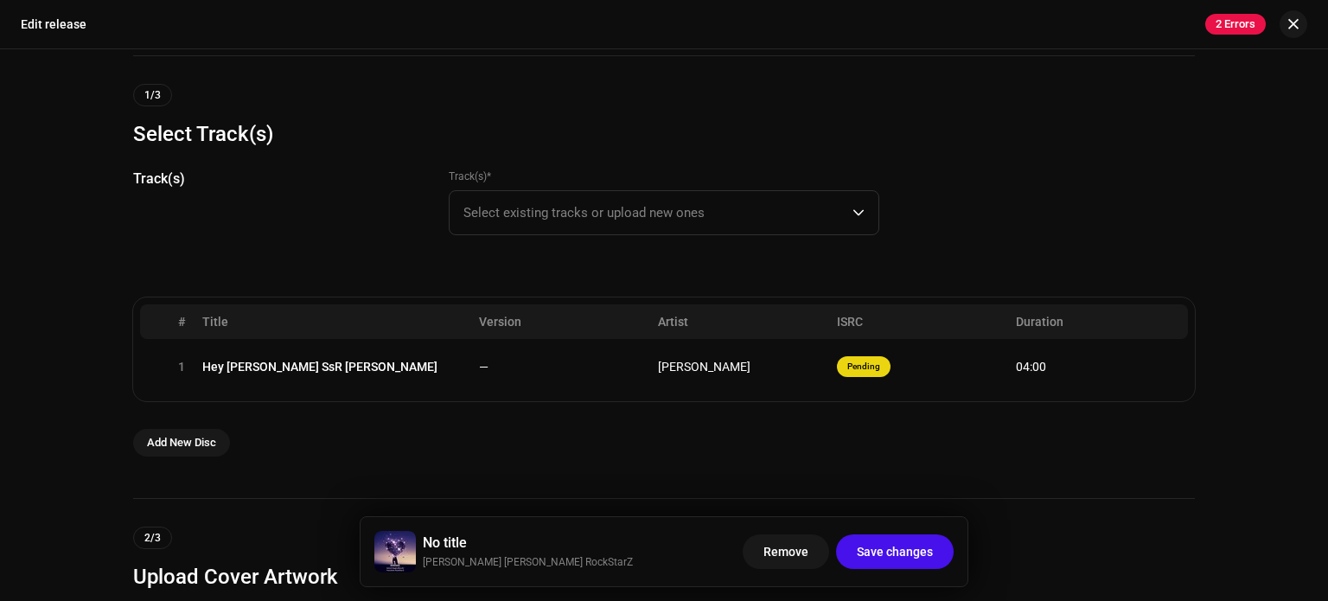
scroll to position [0, 0]
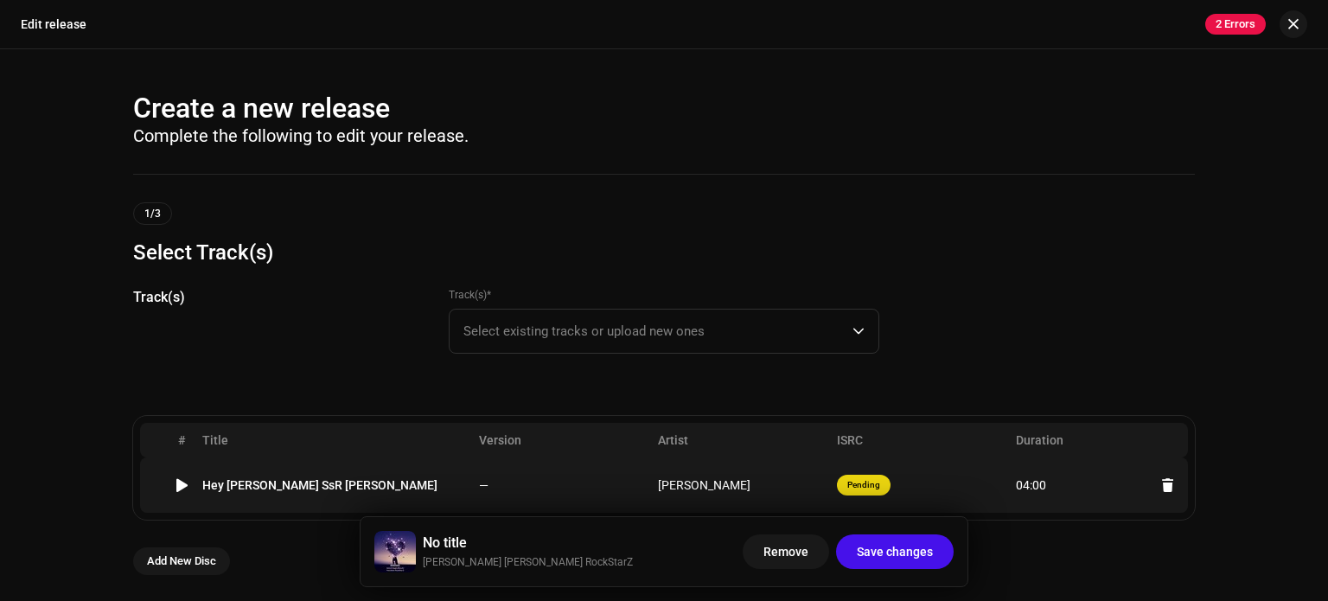
click at [310, 486] on font "Hey [PERSON_NAME] SsR [PERSON_NAME]" at bounding box center [319, 485] width 235 height 14
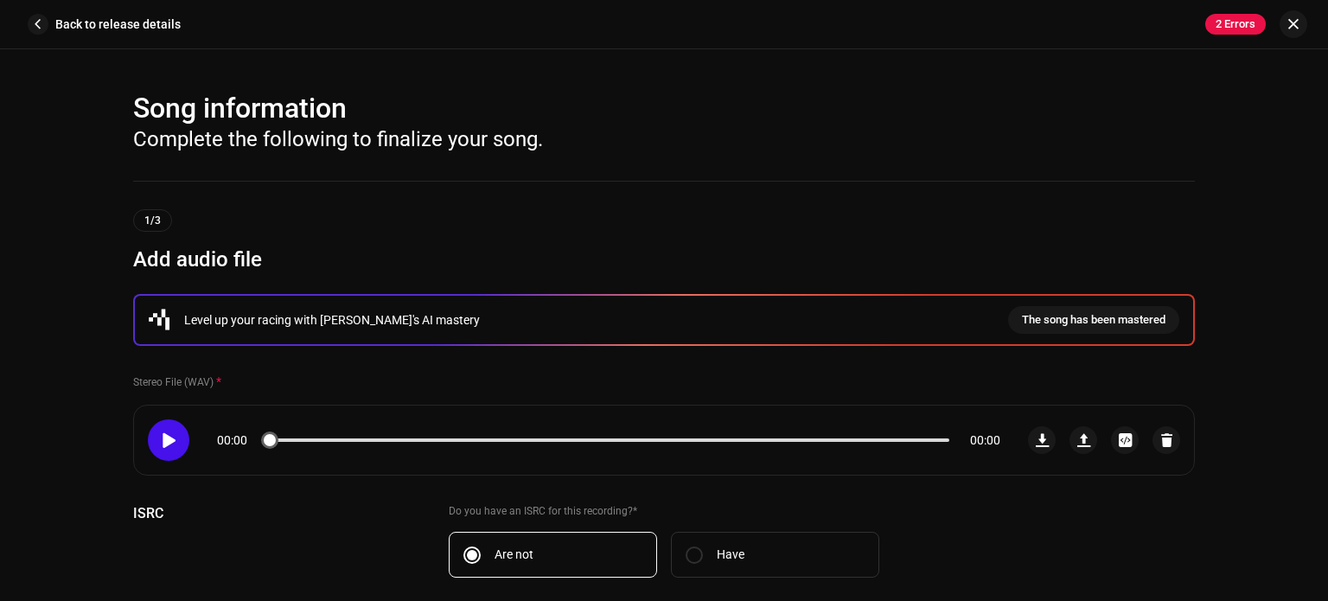
click at [166, 444] on span at bounding box center [168, 440] width 15 height 14
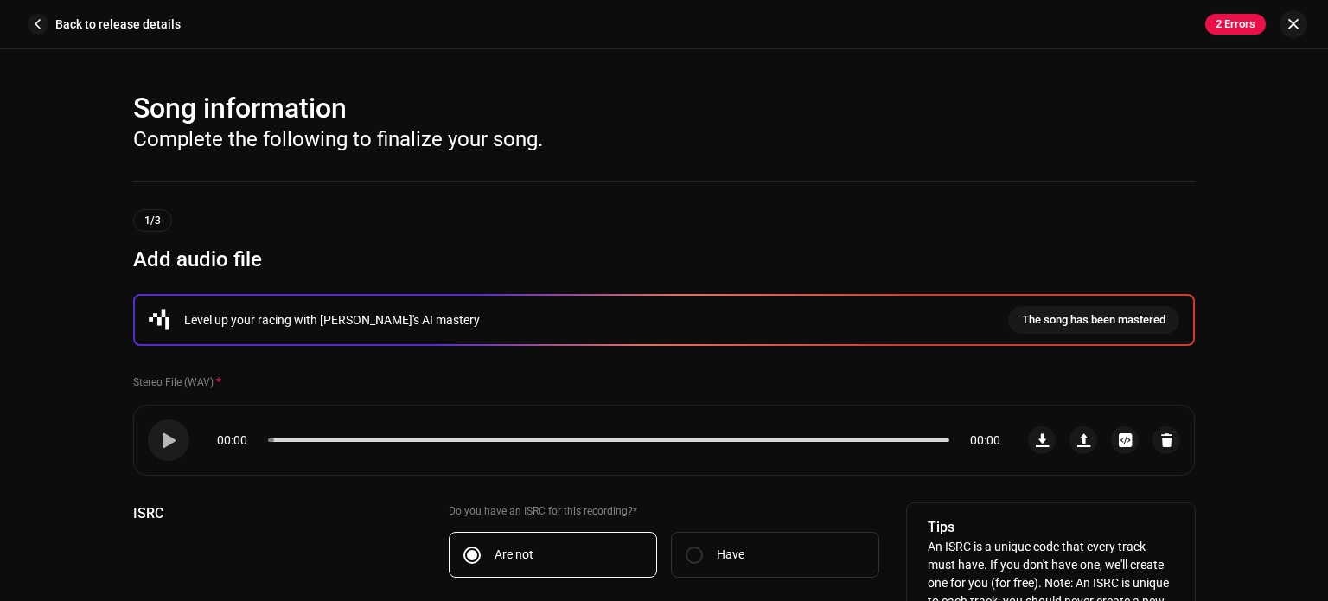
click at [264, 564] on div "ISRC" at bounding box center [277, 573] width 288 height 140
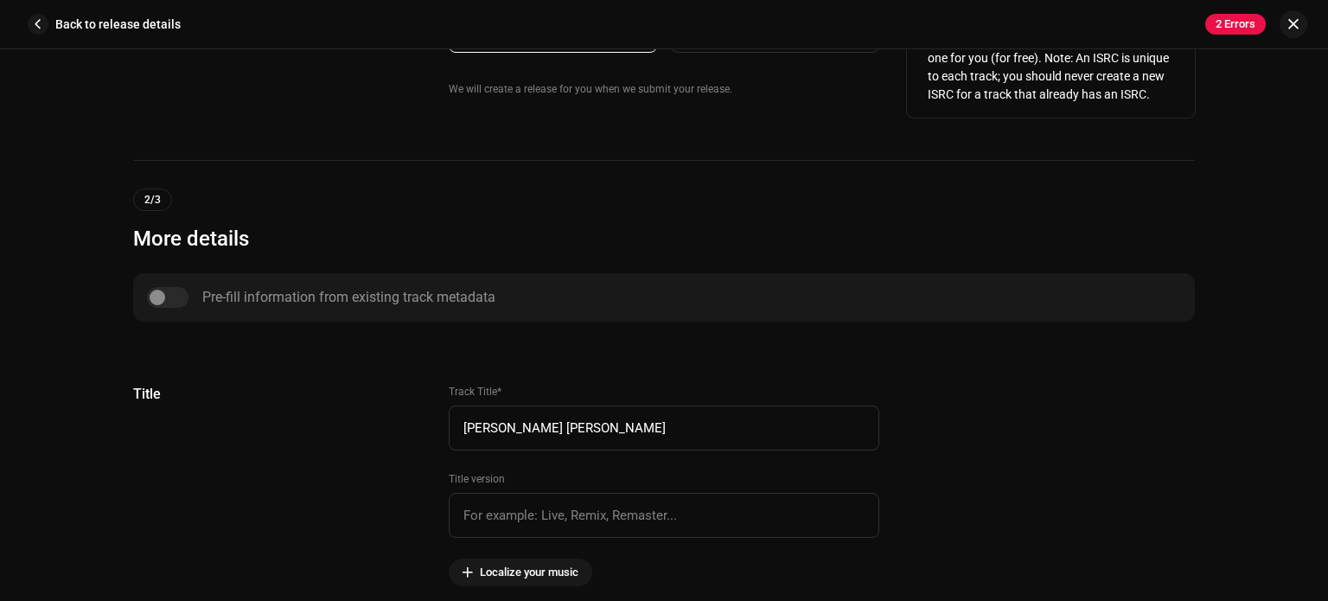
scroll to position [622, 0]
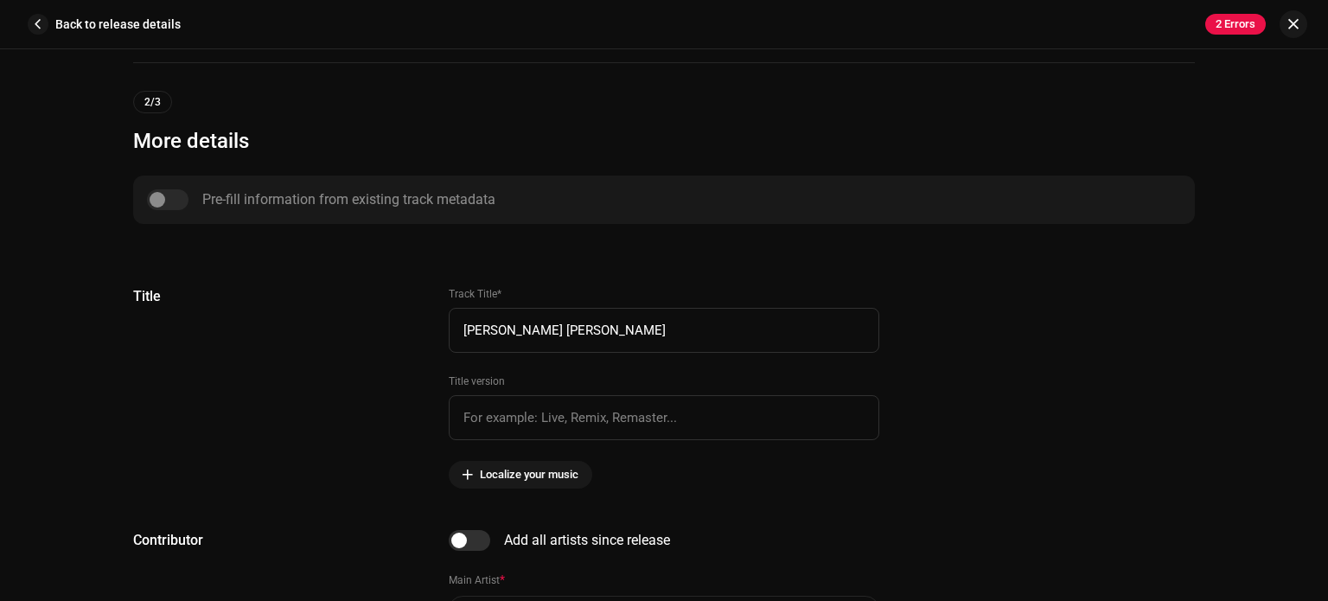
click at [160, 197] on div "Pre-fill information from existing track metadata" at bounding box center [664, 199] width 1034 height 21
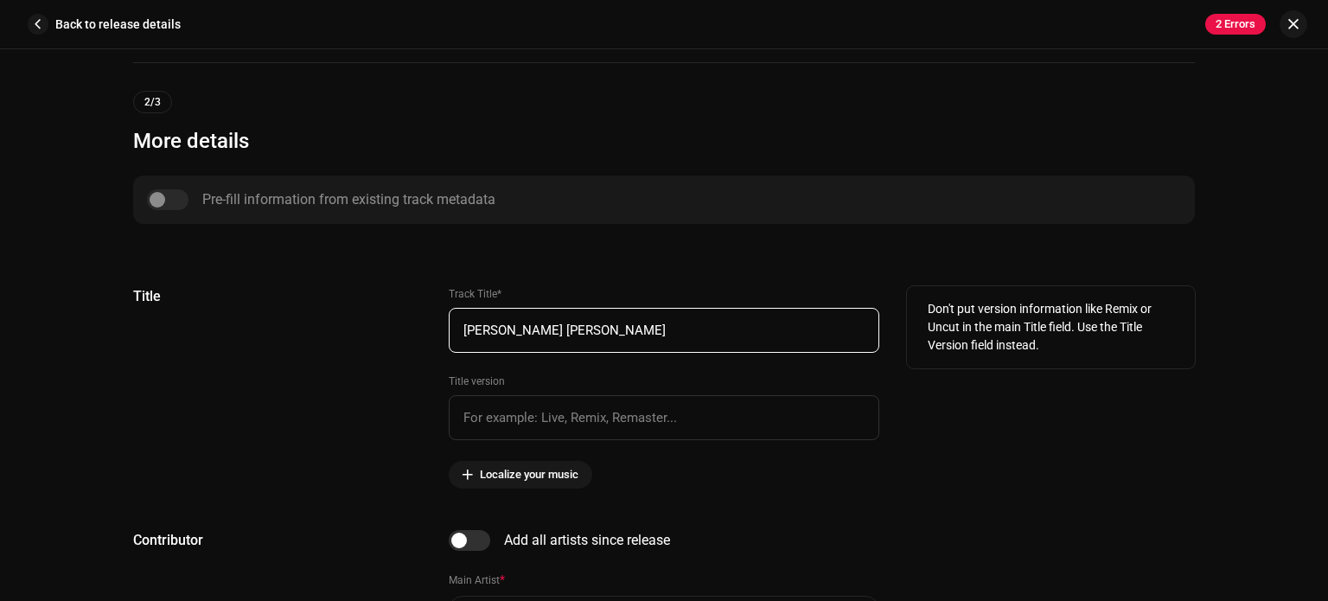
click at [693, 329] on input "[PERSON_NAME] [PERSON_NAME]" at bounding box center [664, 330] width 430 height 45
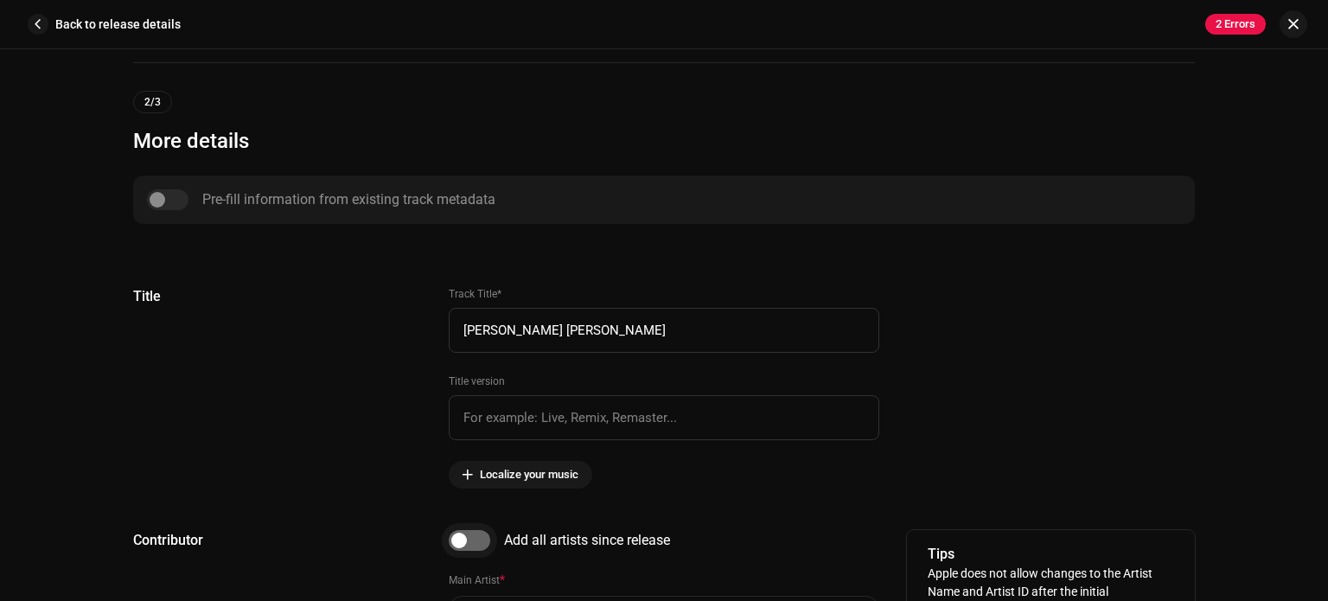
click at [465, 539] on input "checkbox" at bounding box center [469, 540] width 41 height 21
checkbox input "true"
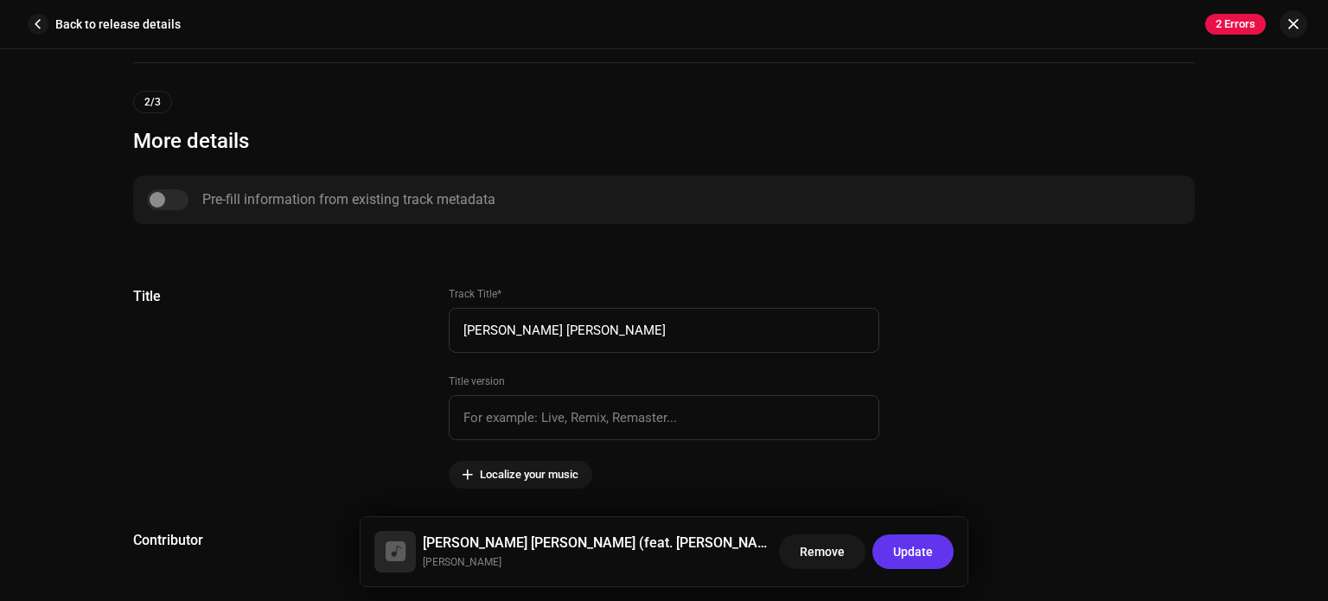
click at [912, 551] on font "Update" at bounding box center [913, 552] width 40 height 14
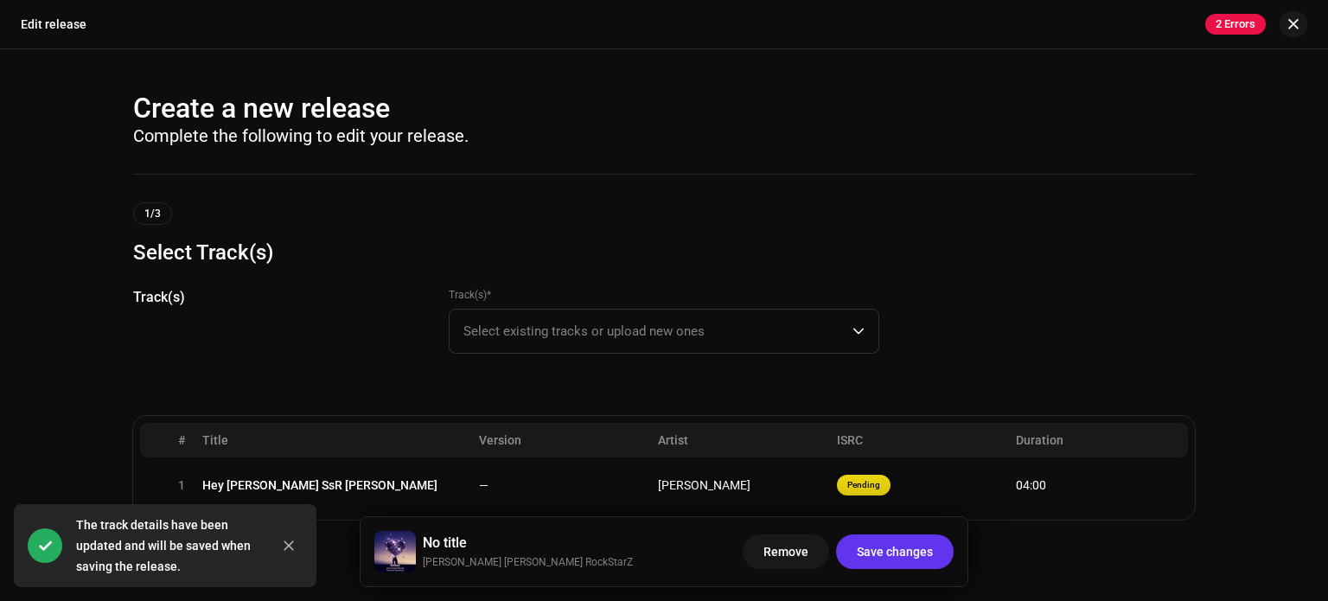
click at [882, 556] on font "Save changes" at bounding box center [895, 552] width 76 height 14
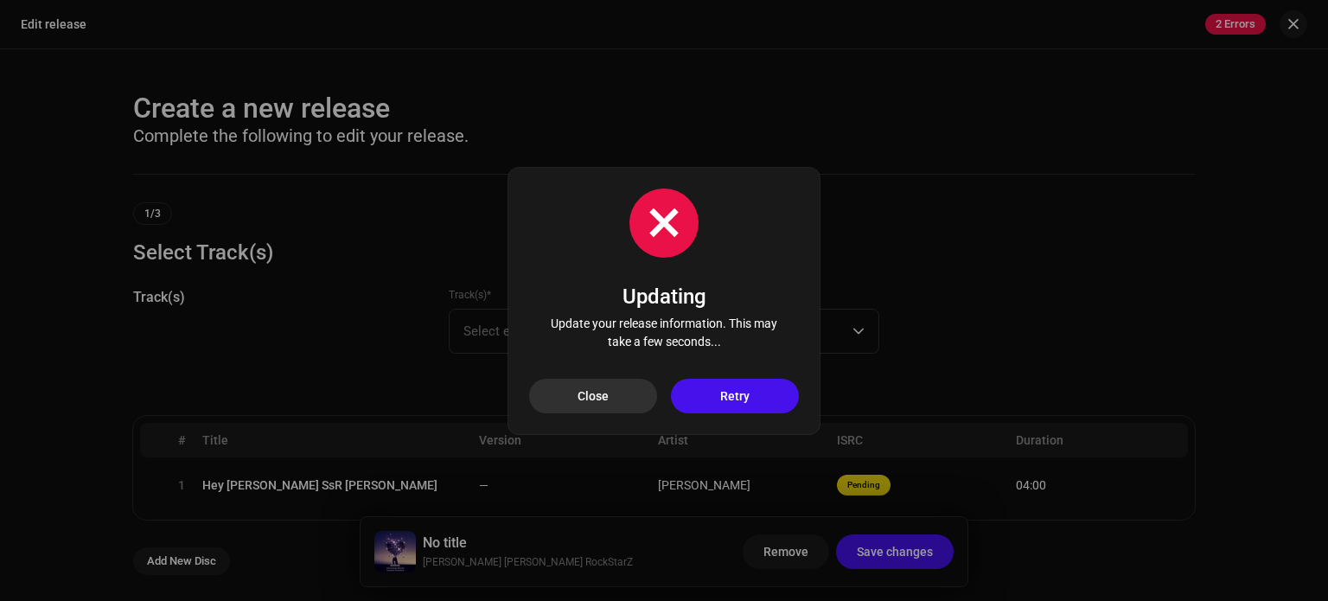
click at [590, 400] on font "Close" at bounding box center [592, 396] width 31 height 14
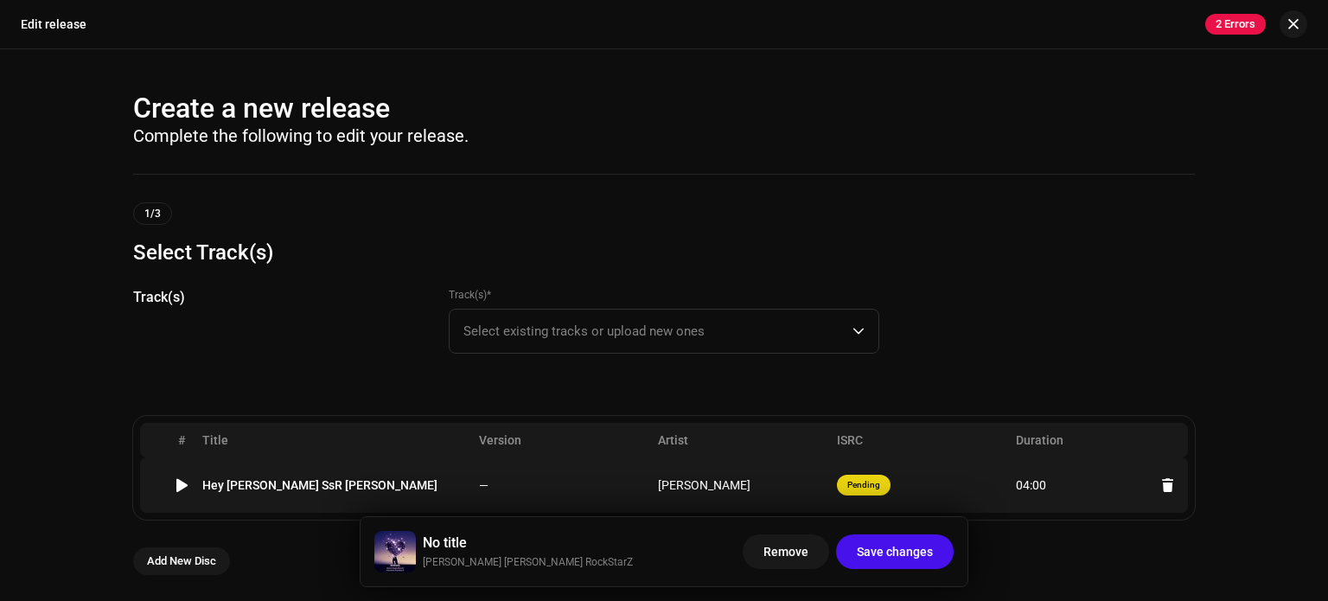
click at [317, 491] on td "Hey [PERSON_NAME] SsR [PERSON_NAME]" at bounding box center [333, 484] width 277 height 55
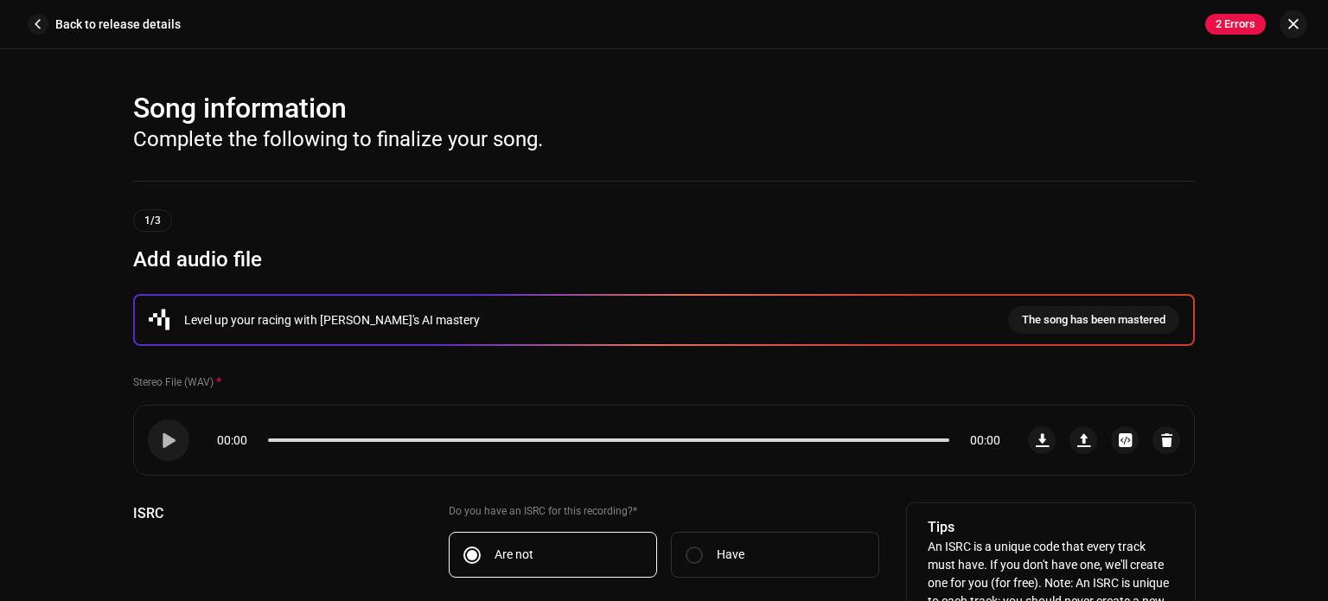
click at [258, 579] on div "ISRC" at bounding box center [277, 573] width 288 height 140
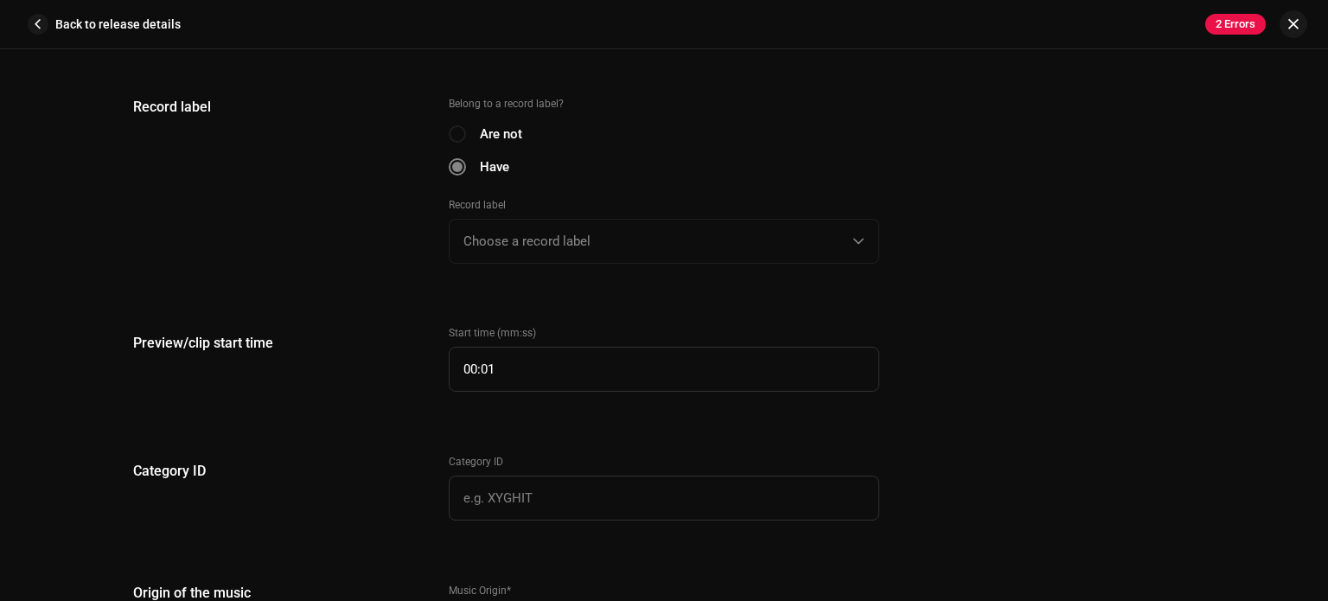
scroll to position [1902, 0]
click at [600, 231] on div "Record label Choose a record label" at bounding box center [664, 229] width 430 height 67
click at [846, 238] on div "Record label Choose a record label" at bounding box center [664, 229] width 430 height 67
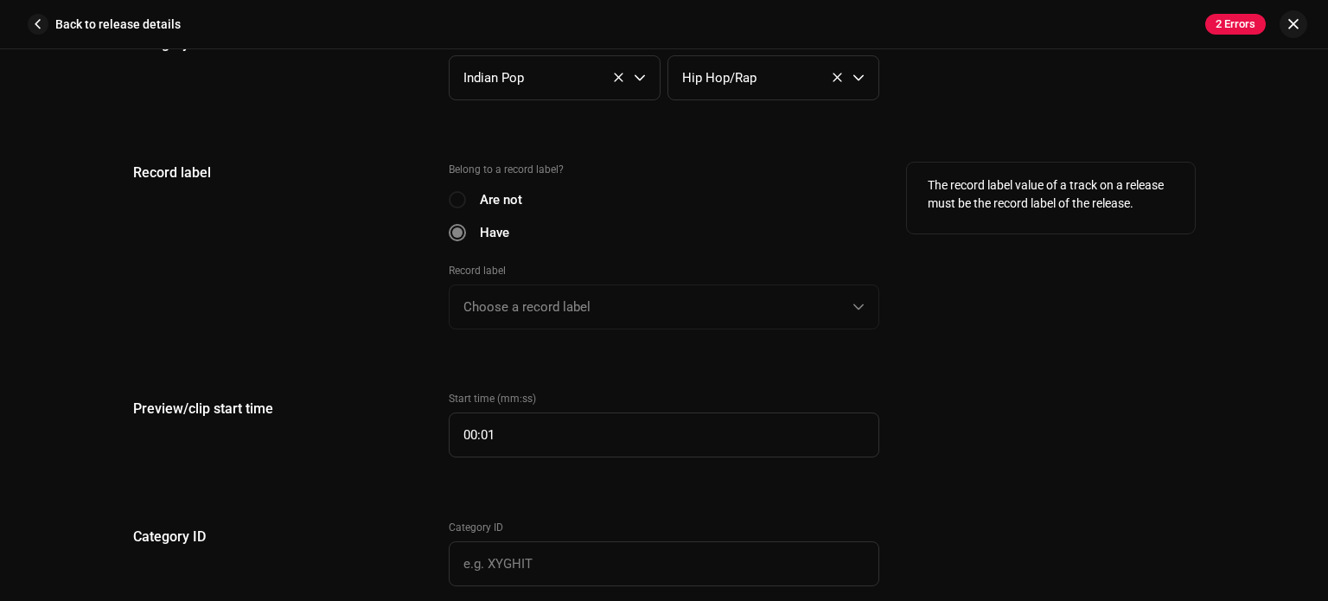
scroll to position [1832, 0]
click at [453, 195] on div "Are not" at bounding box center [664, 202] width 430 height 19
click at [460, 202] on div "Are not" at bounding box center [664, 202] width 430 height 19
click at [781, 300] on div "Record label Choose a record label" at bounding box center [664, 298] width 430 height 67
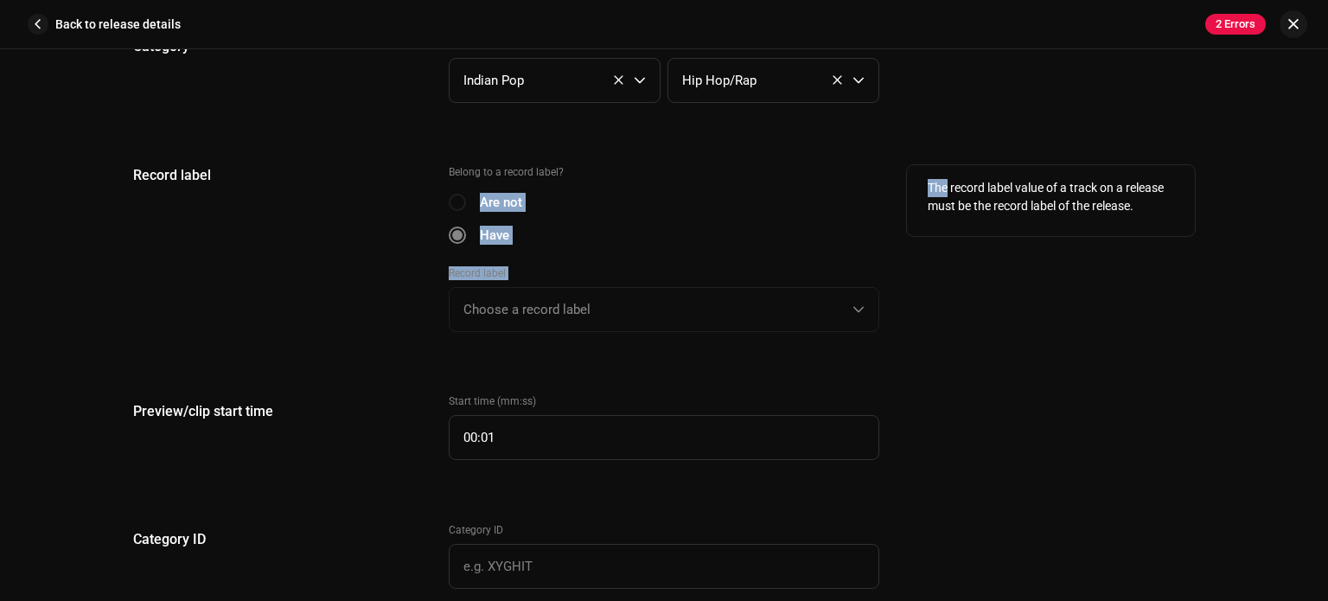
drag, startPoint x: 781, startPoint y: 300, endPoint x: 442, endPoint y: 195, distance: 355.4
click at [442, 195] on div "Record label Belong to a record label? Are not Have Record label Choose a recor…" at bounding box center [663, 259] width 1061 height 188
click at [201, 213] on div "Record label" at bounding box center [277, 259] width 288 height 188
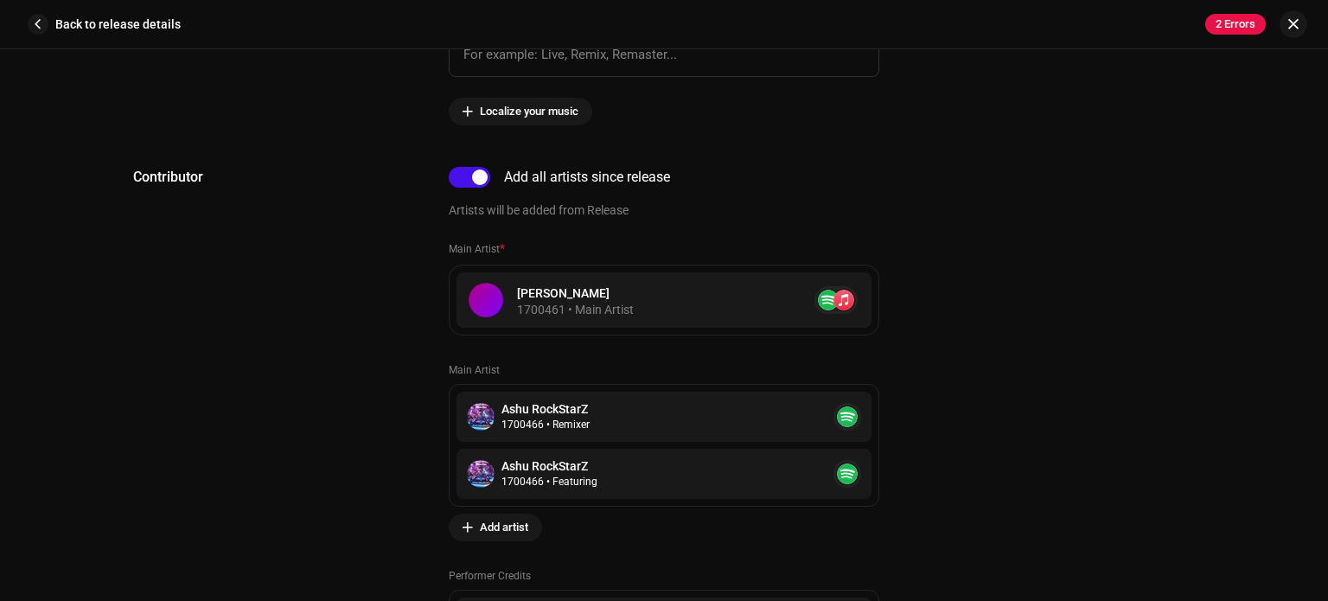
scroll to position [1003, 0]
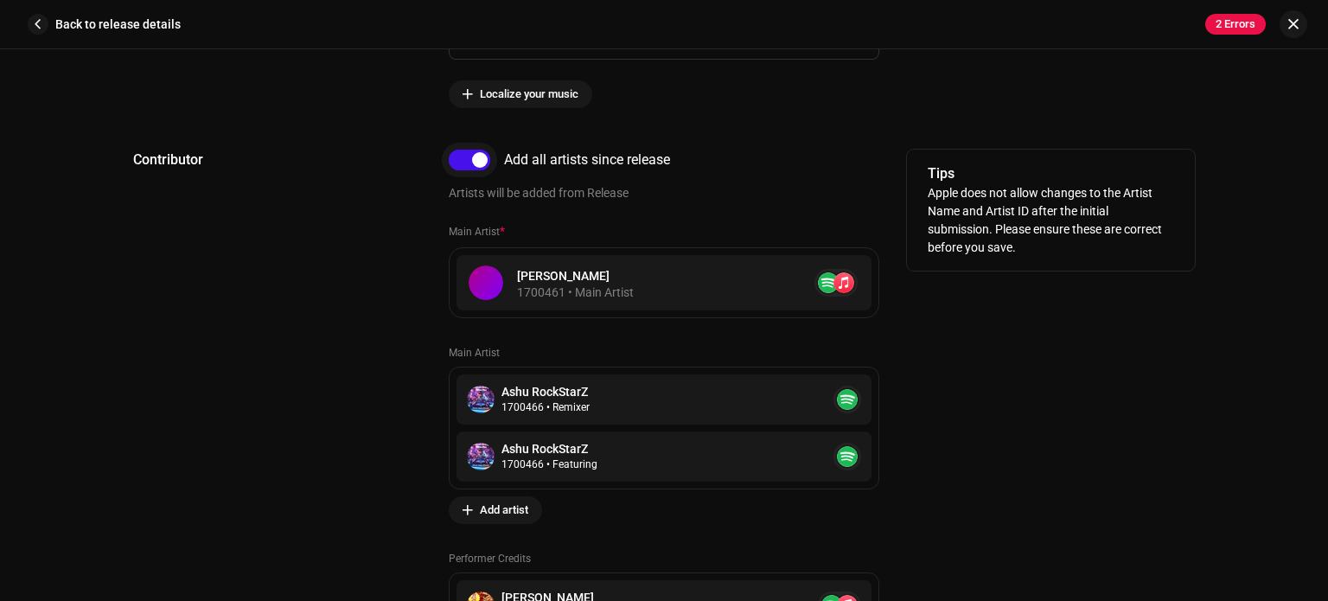
click at [468, 155] on input "checkbox" at bounding box center [469, 160] width 41 height 21
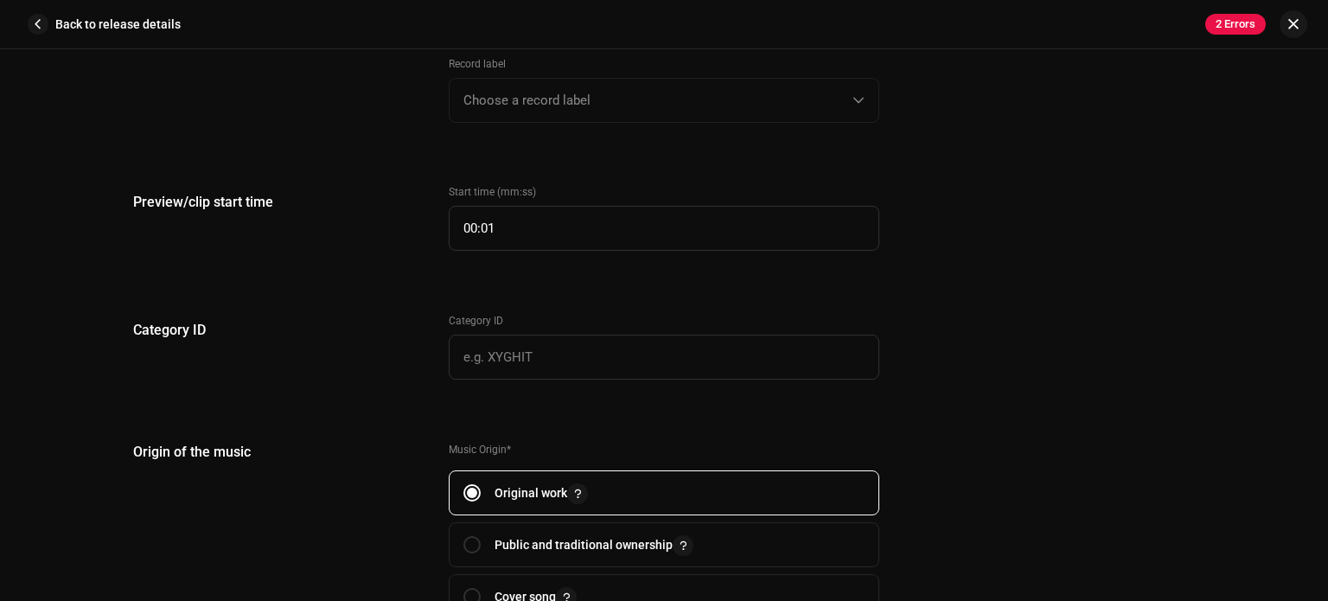
scroll to position [2040, 0]
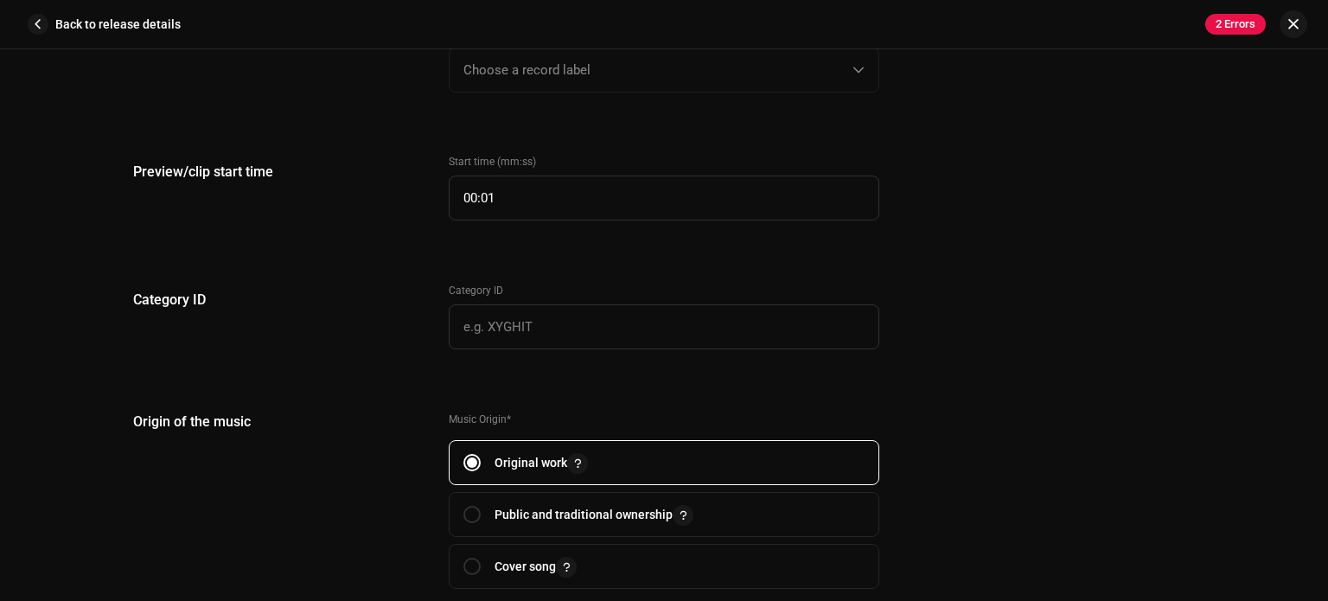
click at [595, 57] on div "Record label Choose a record label" at bounding box center [664, 59] width 430 height 67
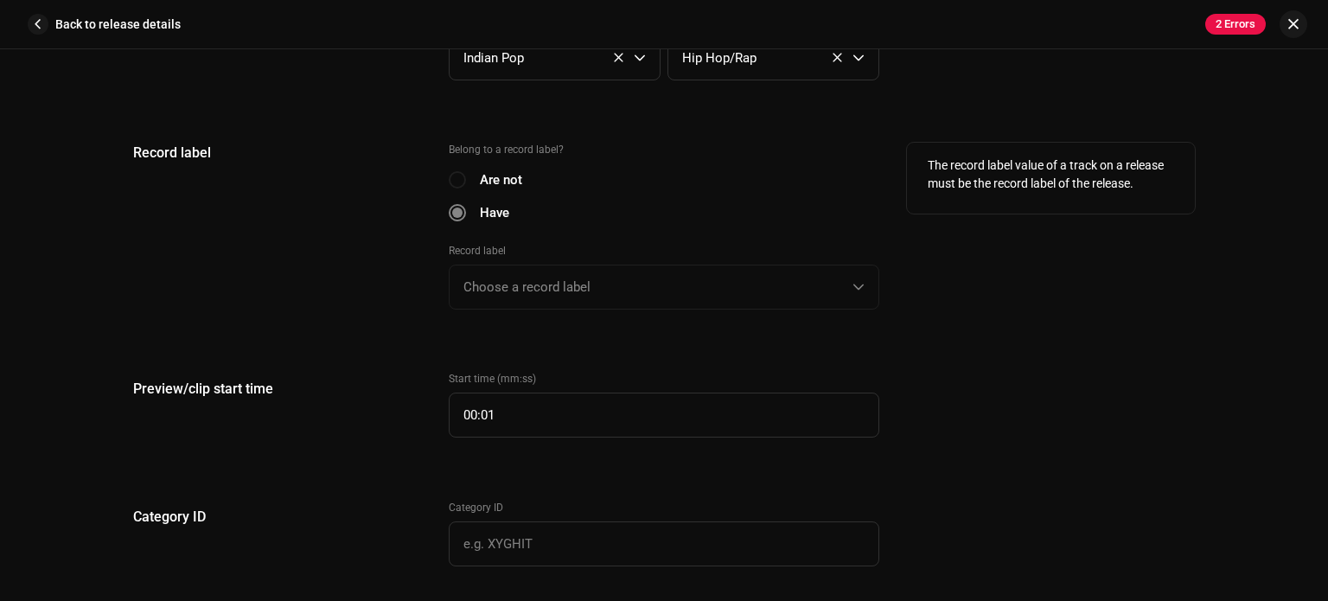
scroll to position [1763, 0]
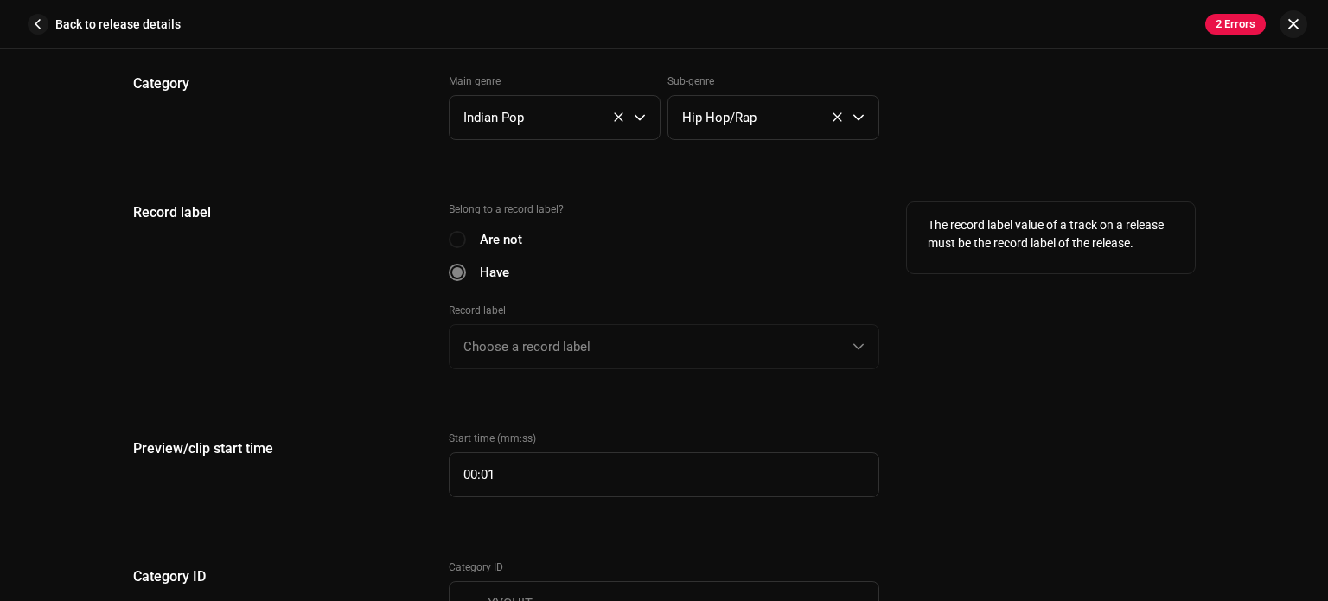
click at [453, 239] on div "Are not" at bounding box center [664, 239] width 430 height 19
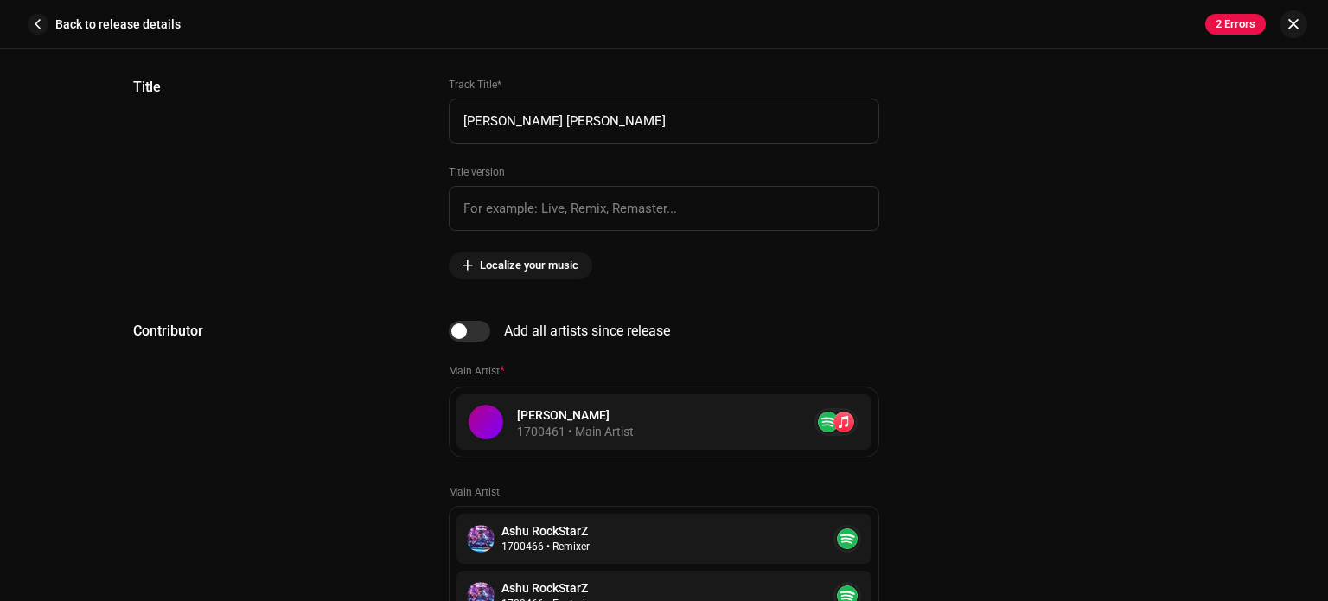
scroll to position [657, 0]
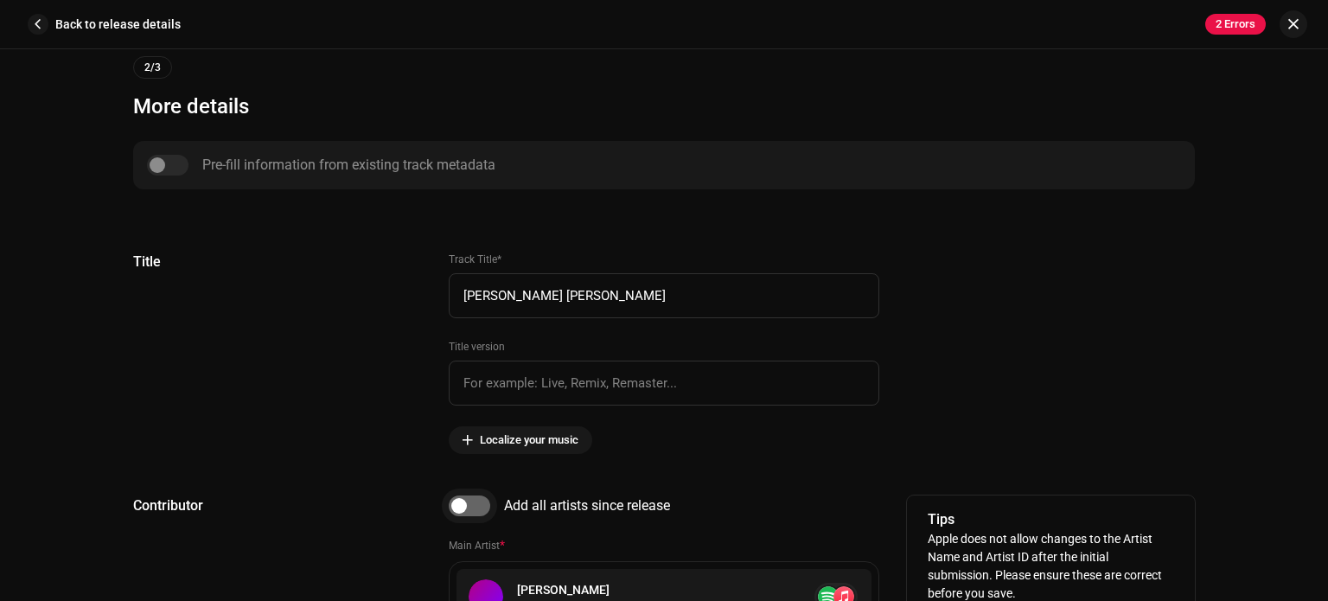
click at [473, 500] on input "checkbox" at bounding box center [469, 505] width 41 height 21
checkbox input "true"
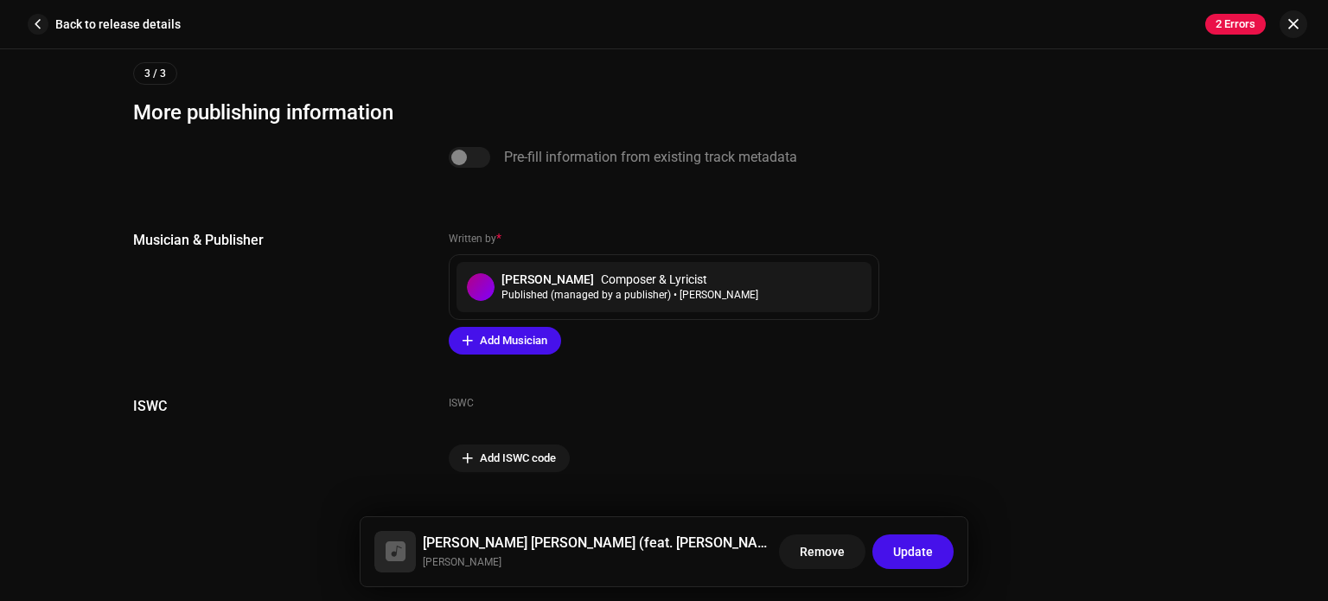
scroll to position [3765, 0]
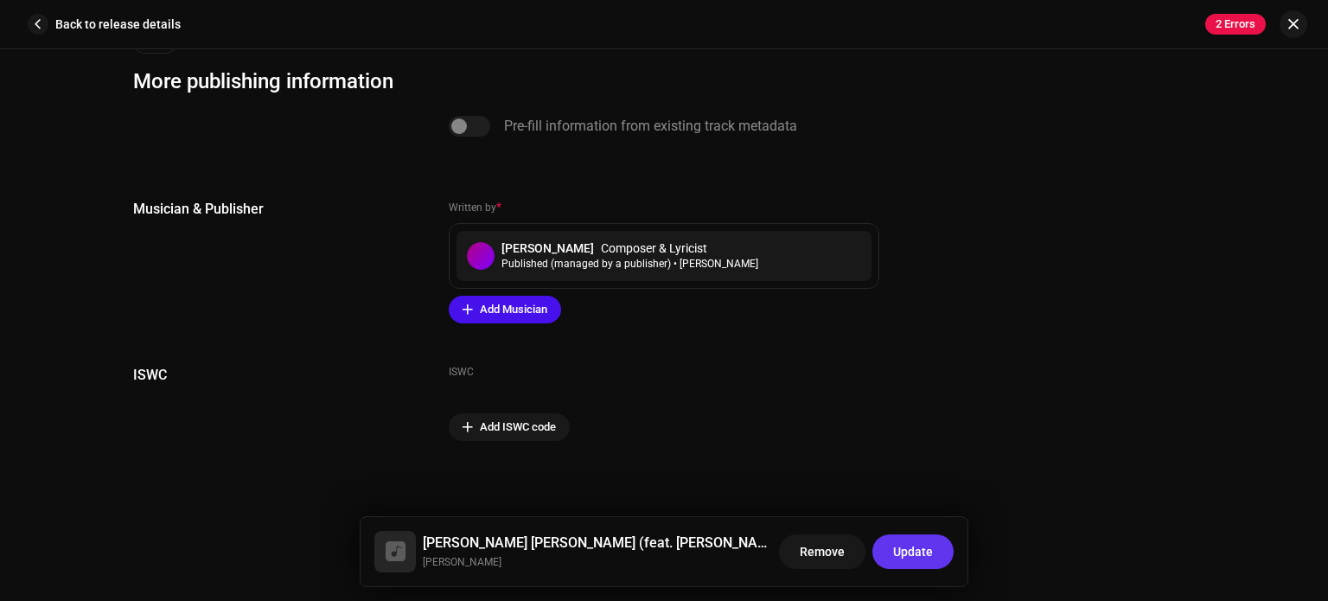
click at [913, 557] on font "Update" at bounding box center [913, 552] width 40 height 14
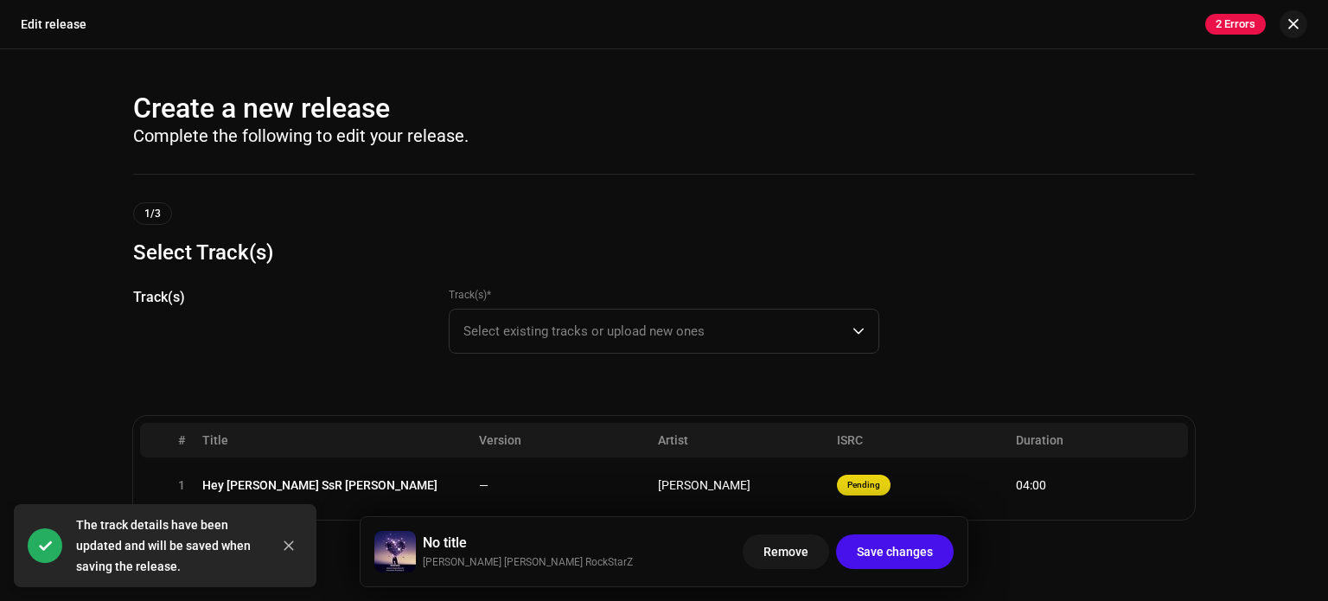
click at [329, 356] on div "Track(s)" at bounding box center [277, 330] width 288 height 87
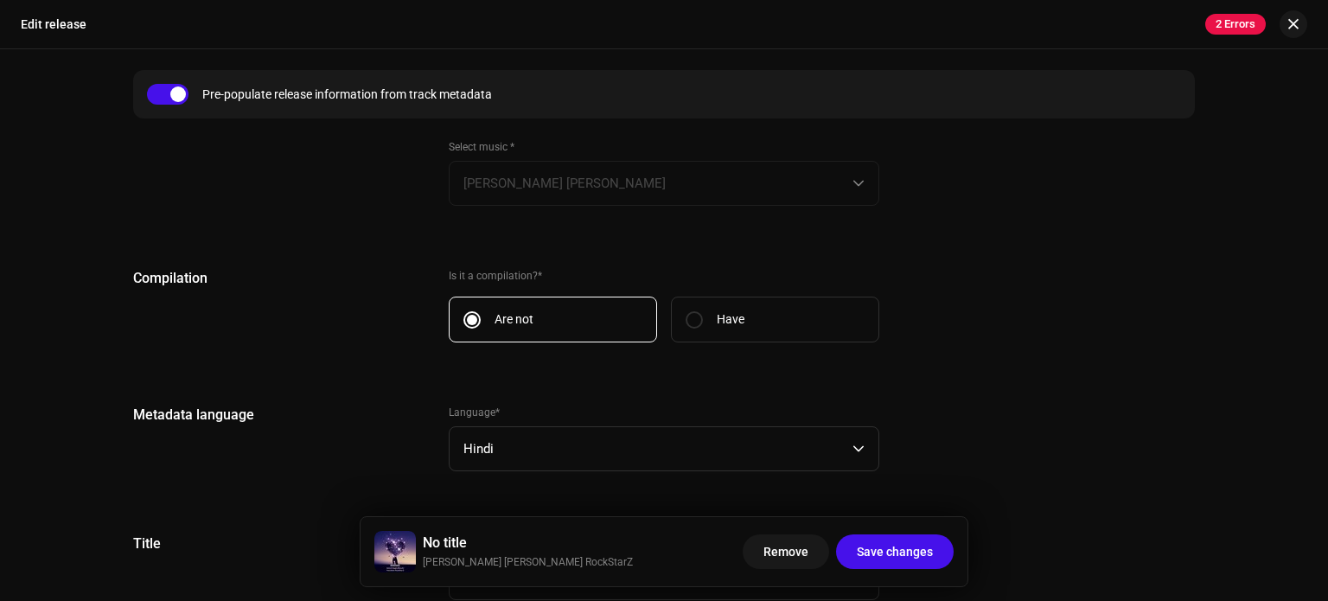
scroll to position [1210, 0]
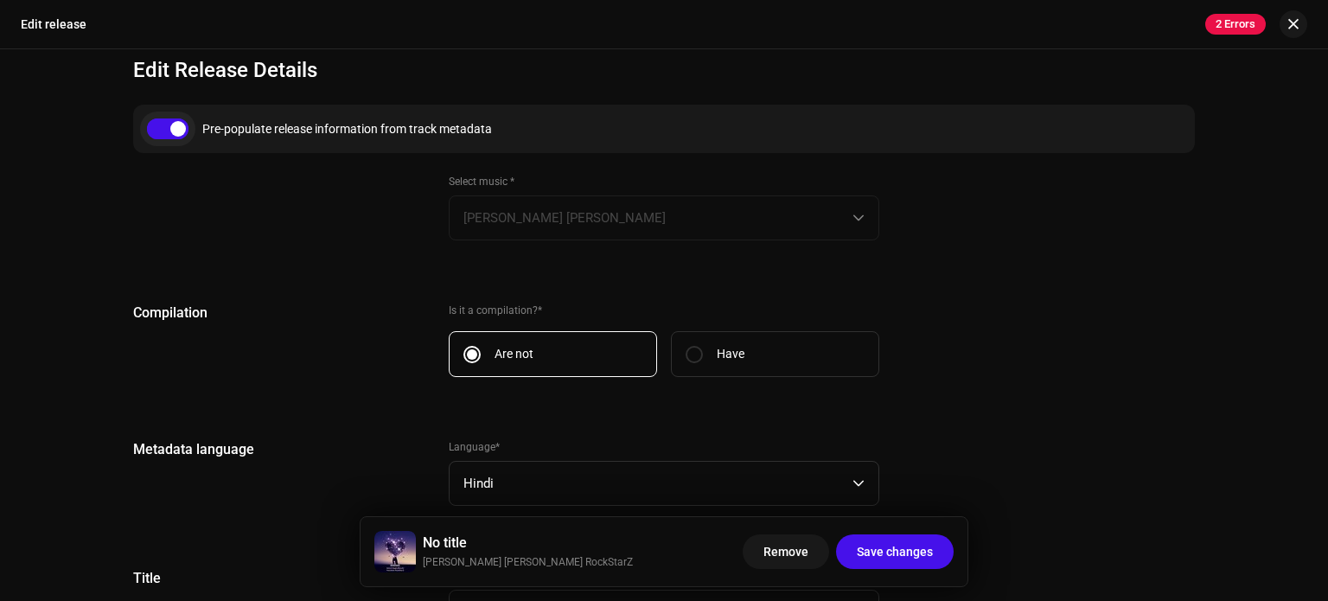
click at [176, 133] on input "checkbox" at bounding box center [167, 128] width 41 height 21
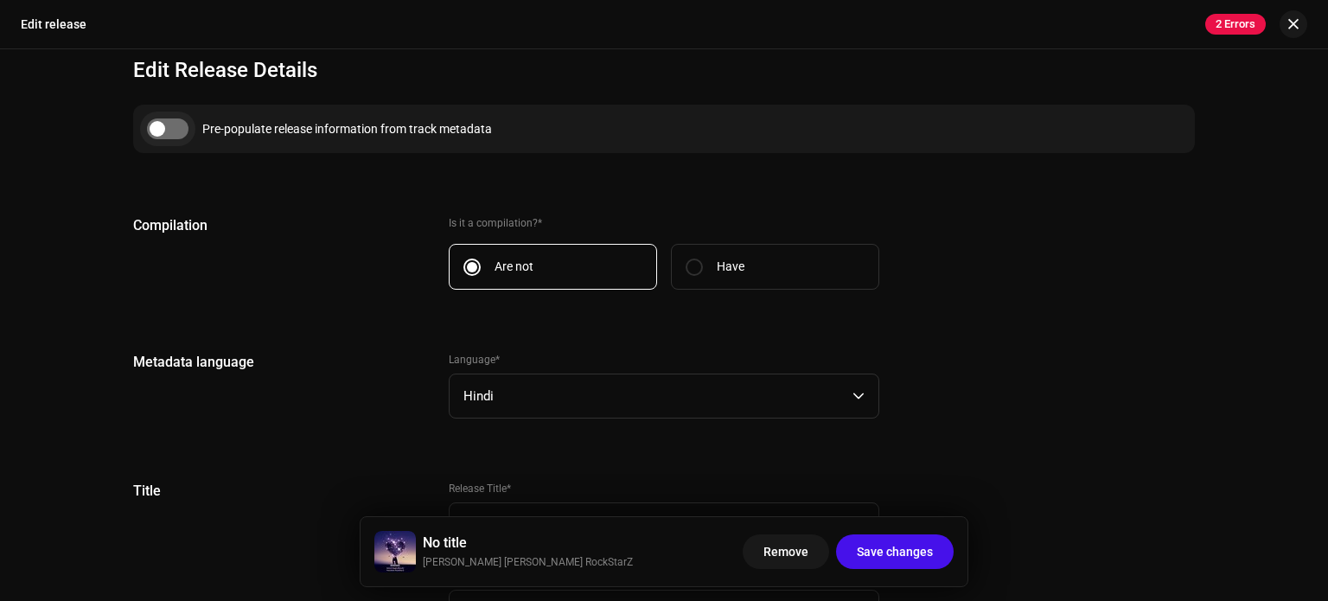
click at [166, 131] on input "checkbox" at bounding box center [167, 128] width 41 height 21
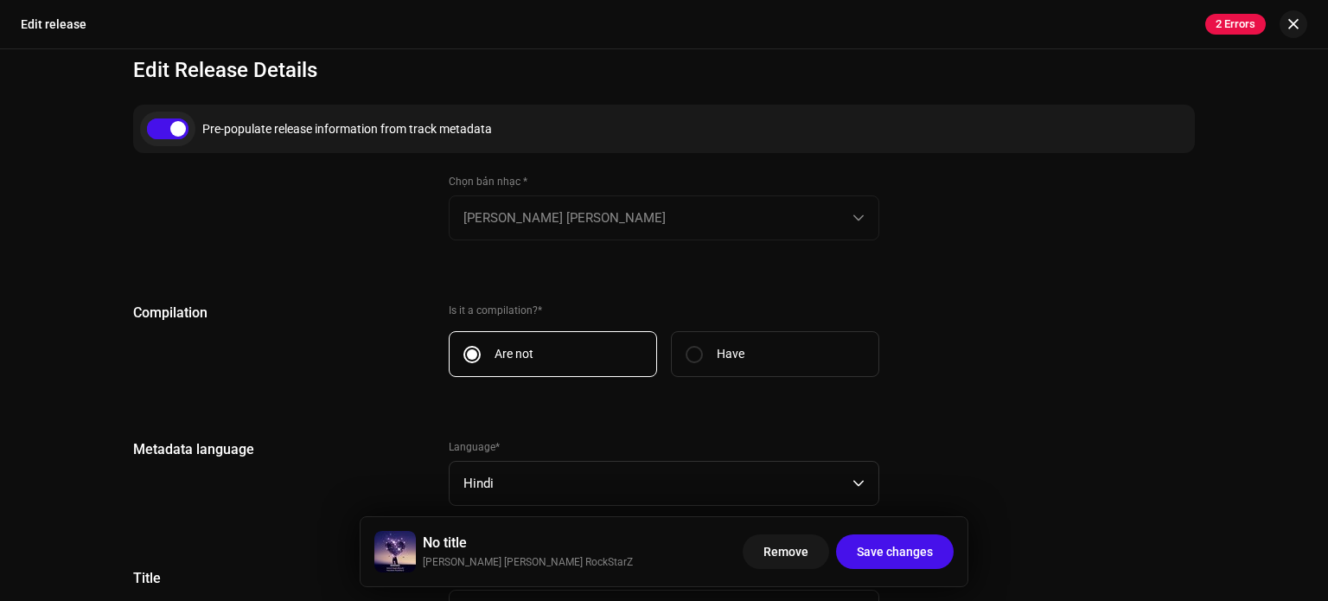
click at [168, 131] on input "checkbox" at bounding box center [167, 128] width 41 height 21
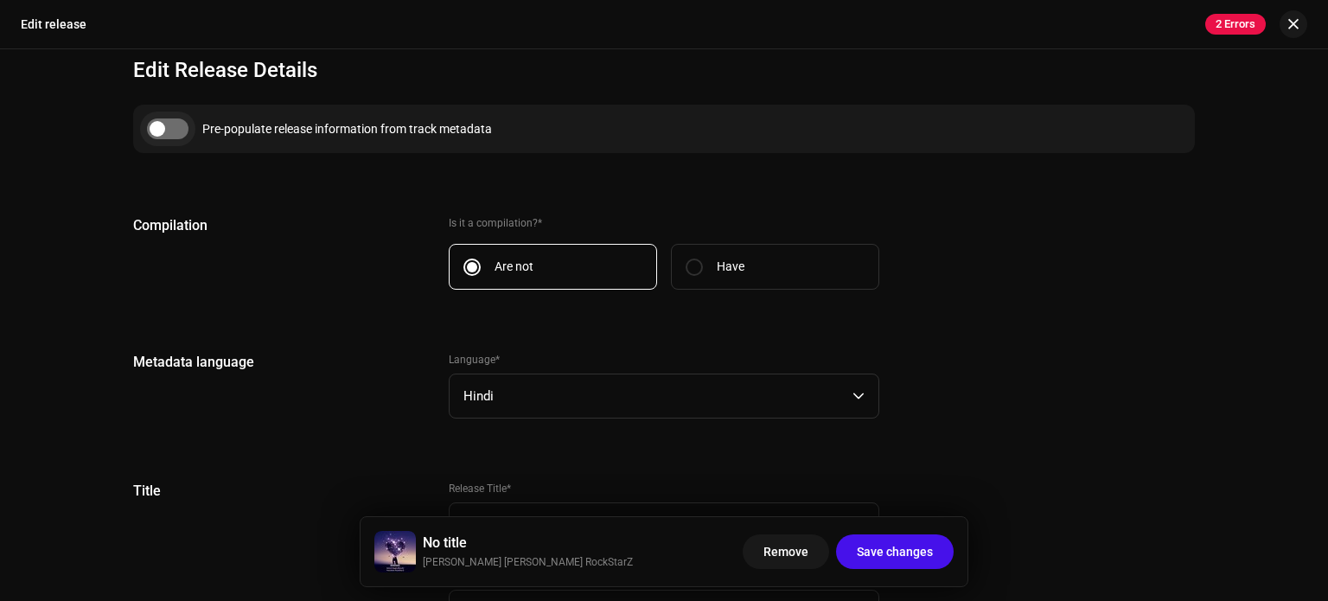
click at [163, 122] on input "checkbox" at bounding box center [167, 128] width 41 height 21
checkbox input "true"
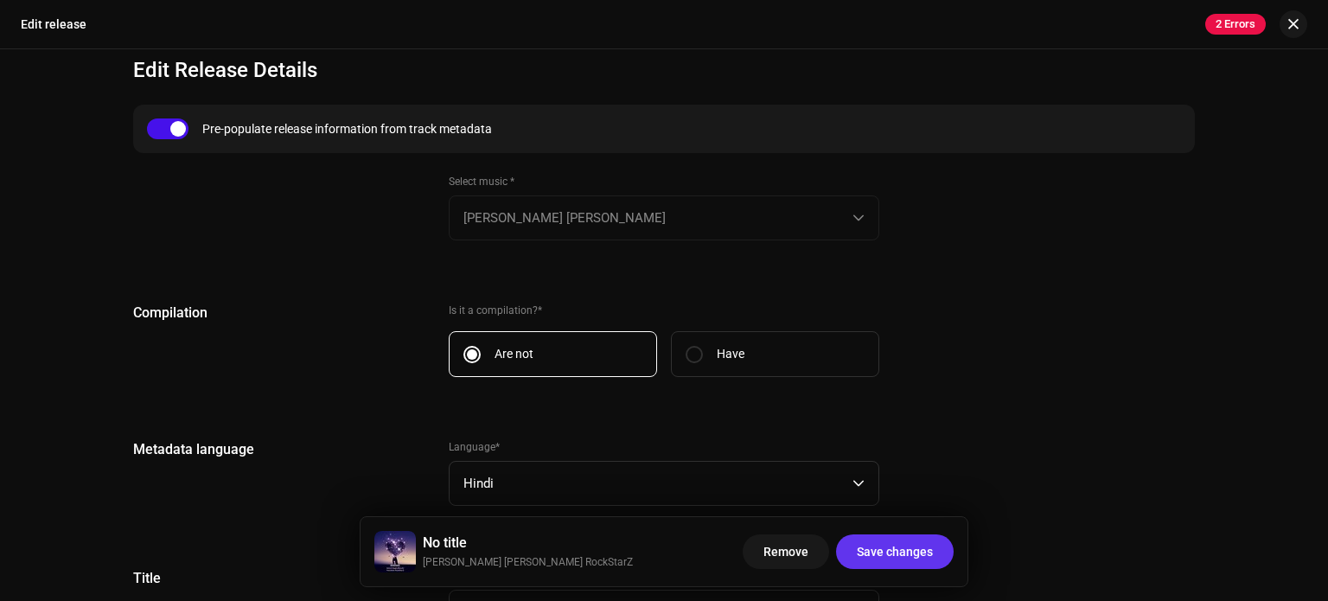
click at [882, 539] on span "Save changes" at bounding box center [895, 551] width 76 height 35
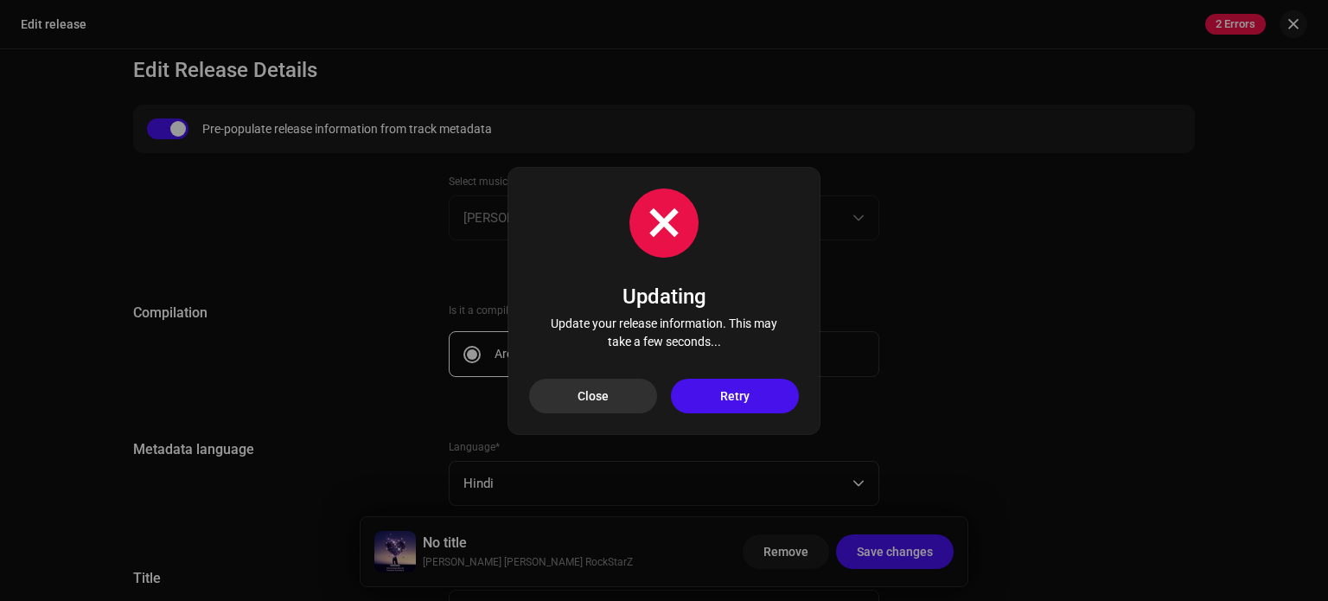
click at [608, 403] on span "Close" at bounding box center [592, 396] width 31 height 35
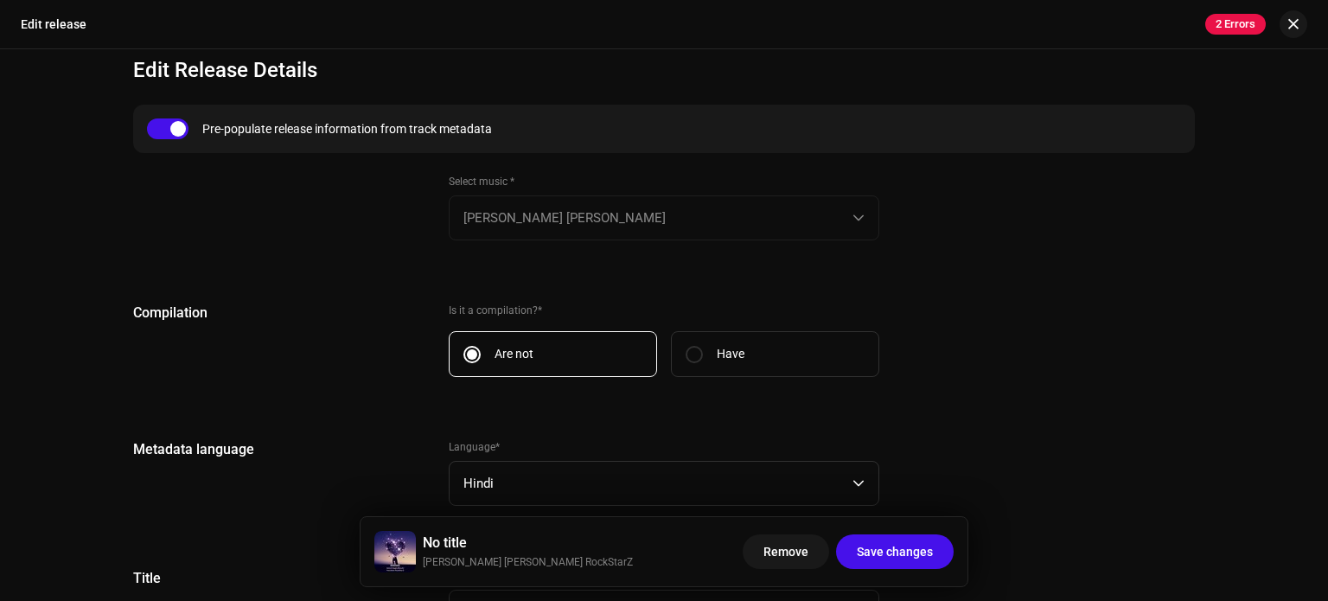
click at [375, 339] on div "Compilation" at bounding box center [277, 350] width 288 height 95
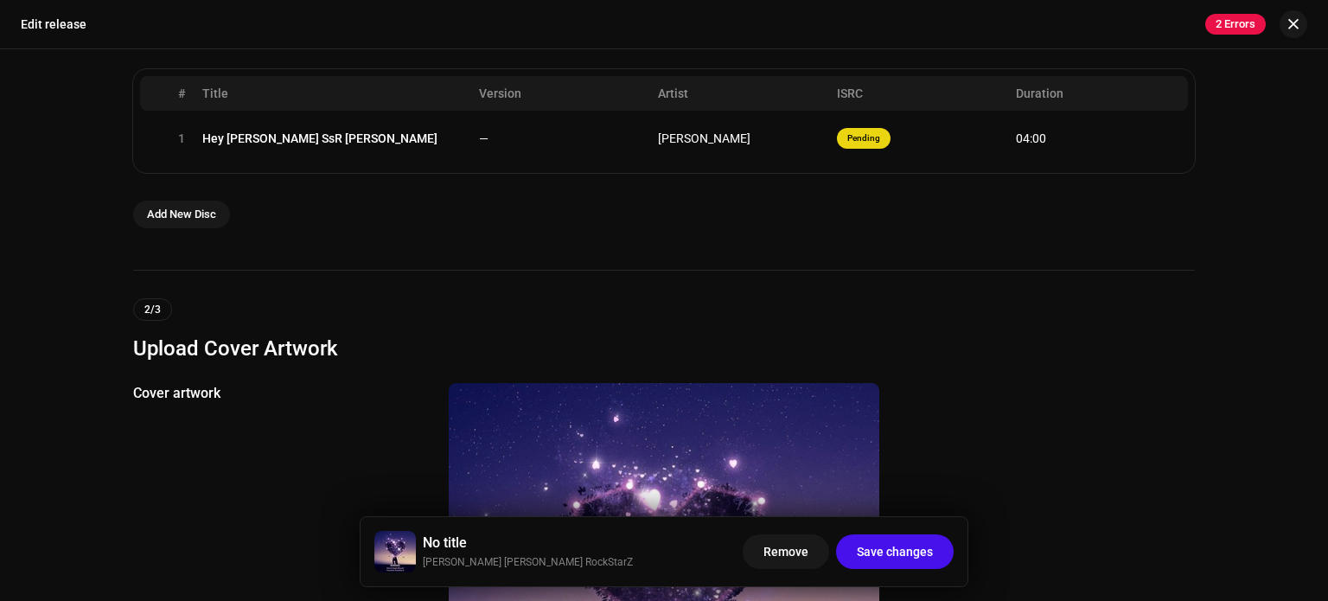
scroll to position [346, 0]
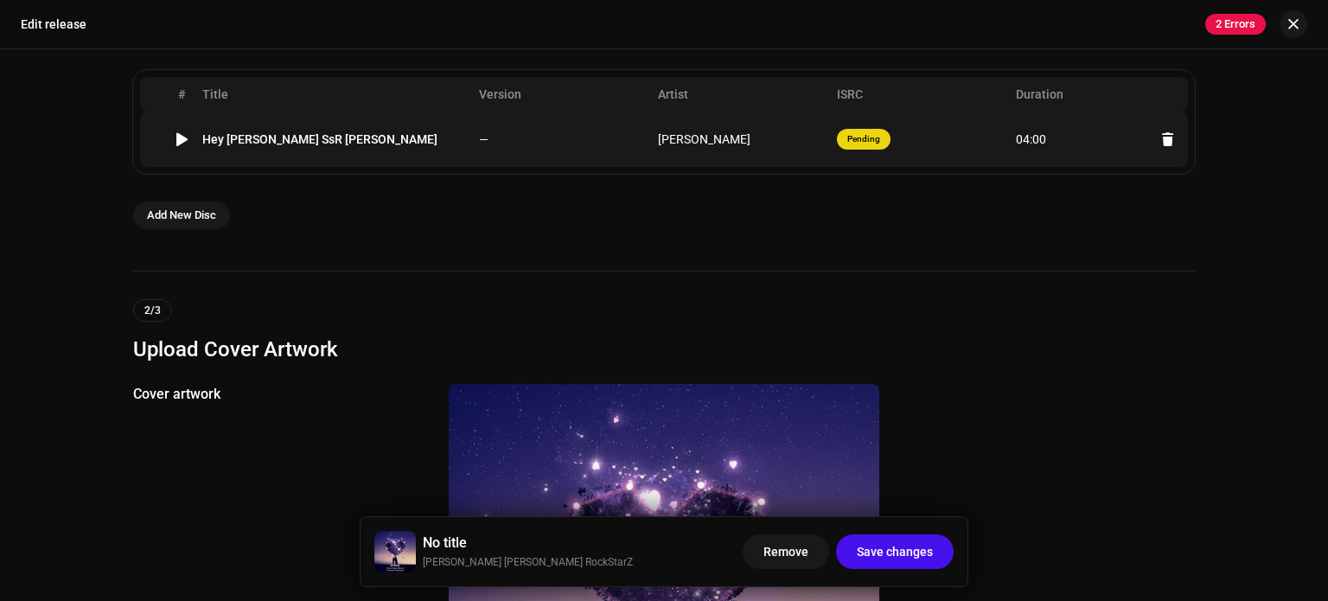
click at [280, 137] on font "Hey [PERSON_NAME] SsR [PERSON_NAME]" at bounding box center [319, 139] width 235 height 14
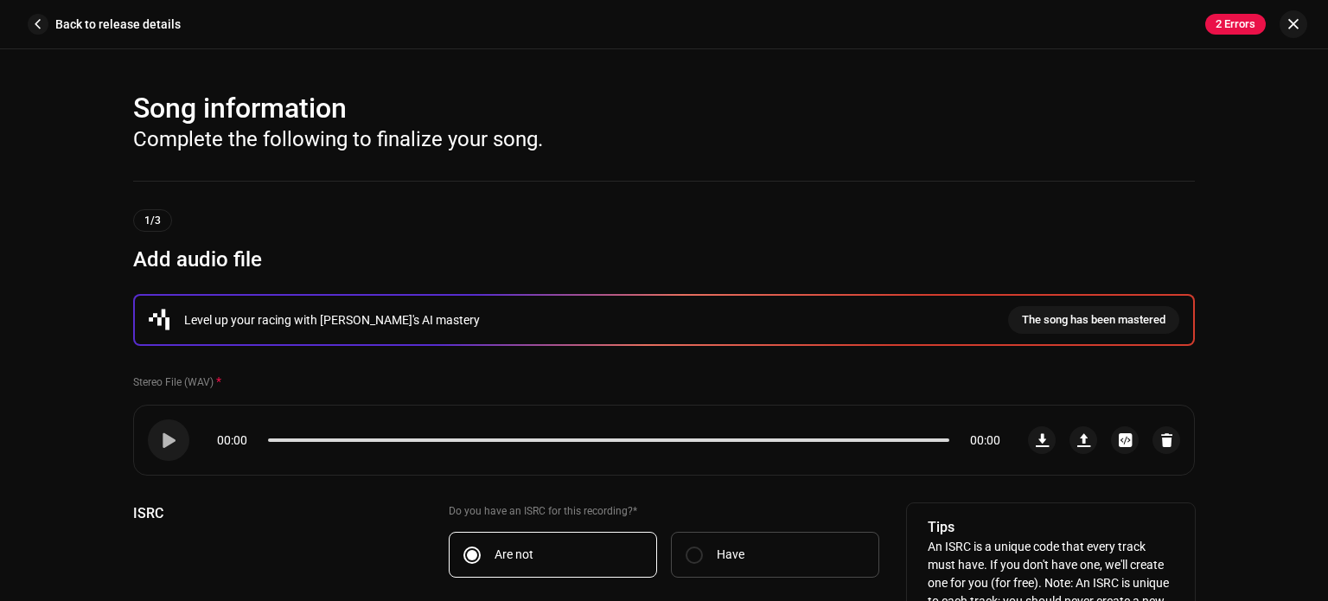
click at [700, 552] on label "Have" at bounding box center [775, 555] width 208 height 46
click at [700, 552] on input "Have" at bounding box center [693, 554] width 17 height 17
radio input "true"
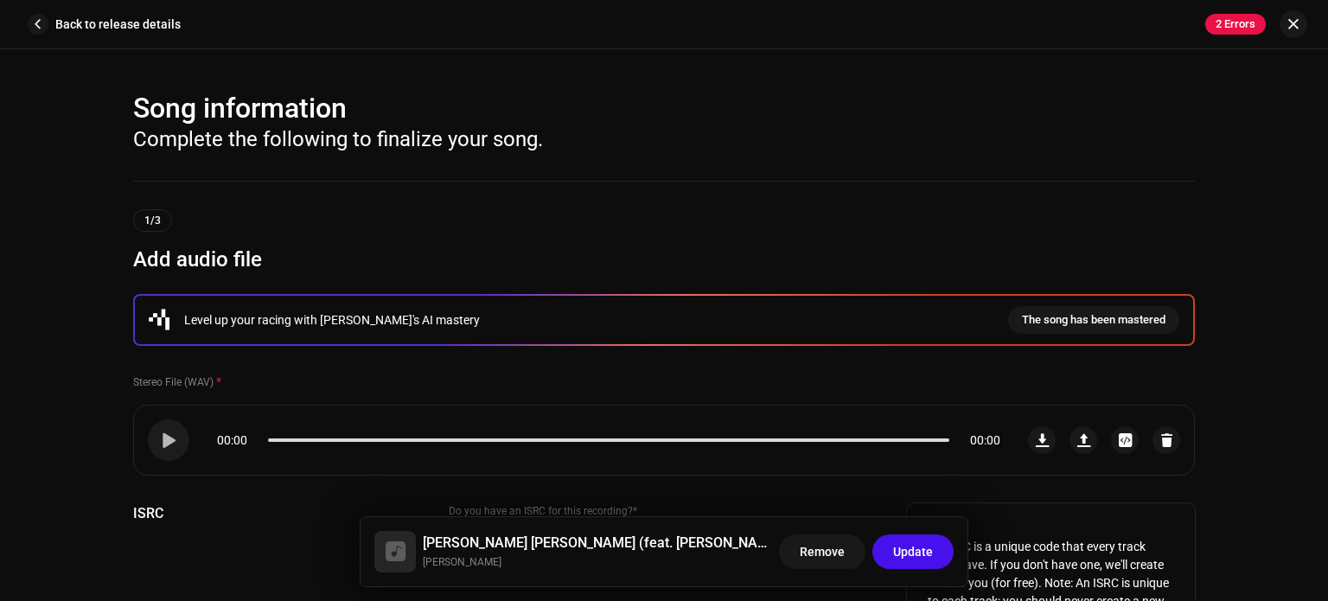
click at [463, 546] on input "Are not" at bounding box center [471, 554] width 17 height 17
radio input "true"
click at [685, 546] on input "Have" at bounding box center [693, 554] width 17 height 17
radio input "true"
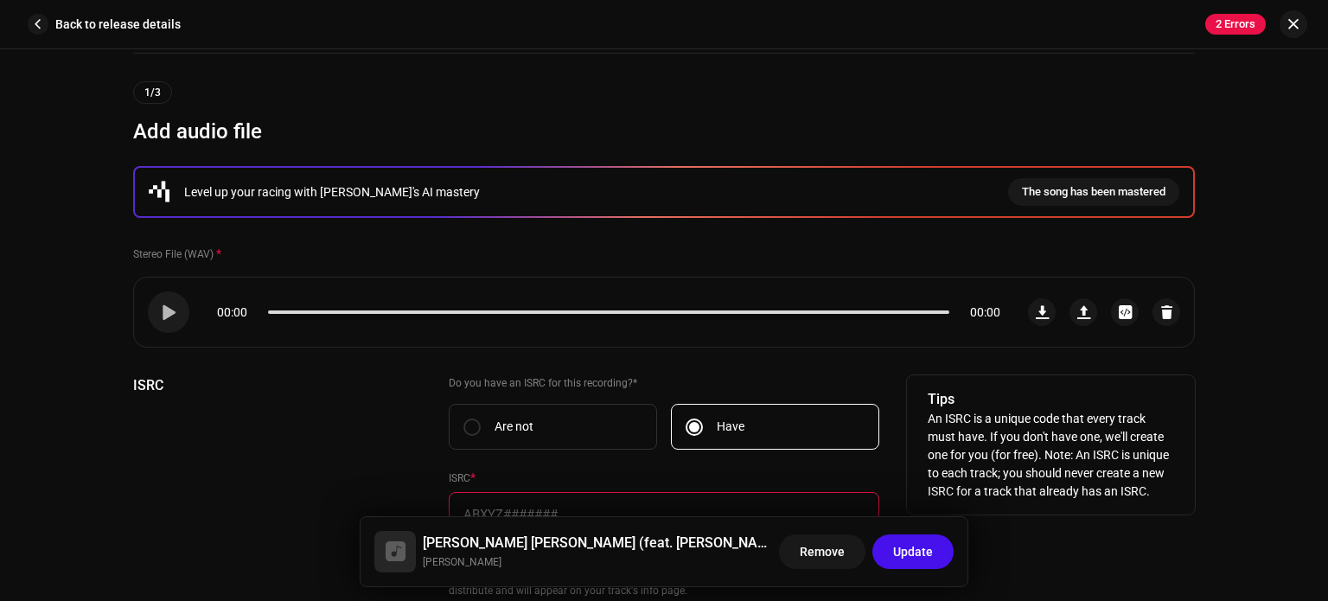
scroll to position [138, 0]
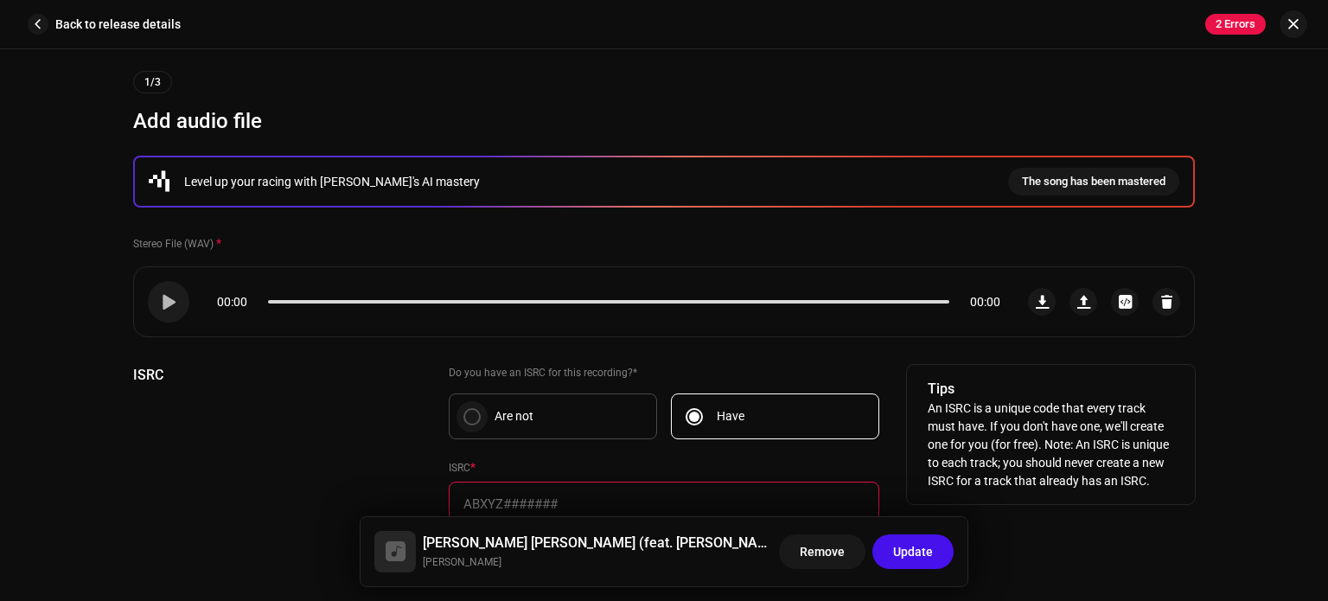
click at [464, 408] on input "Are not" at bounding box center [471, 416] width 17 height 17
radio input "true"
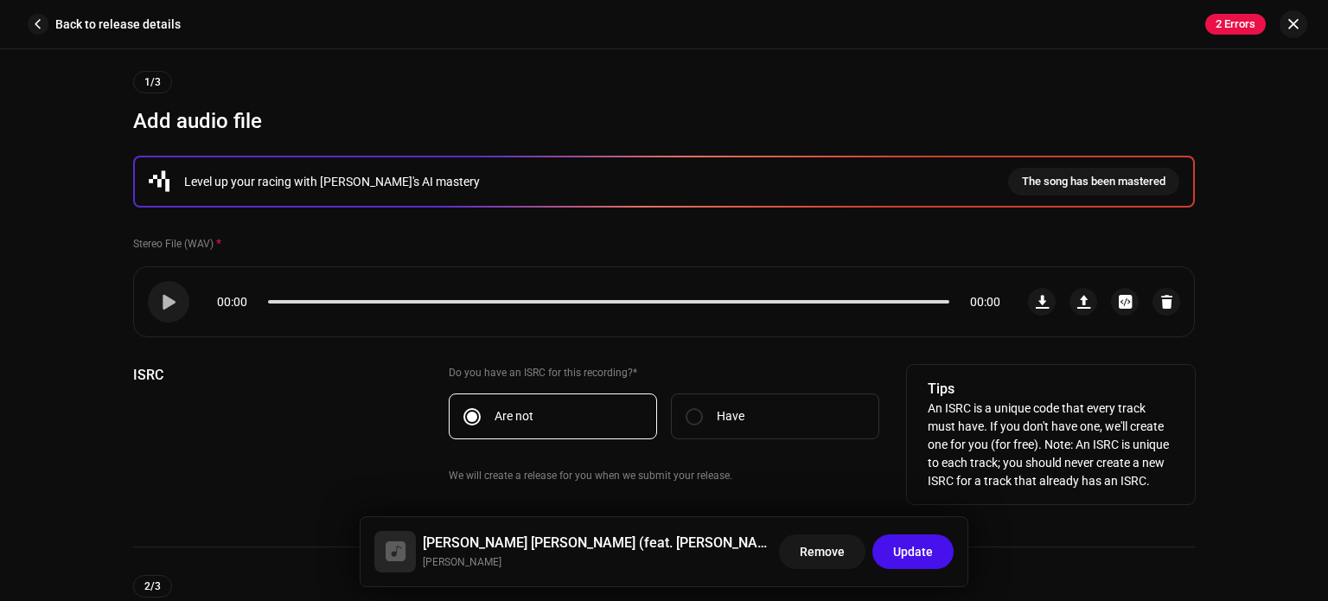
click at [685, 408] on input "Have" at bounding box center [693, 416] width 17 height 17
radio input "true"
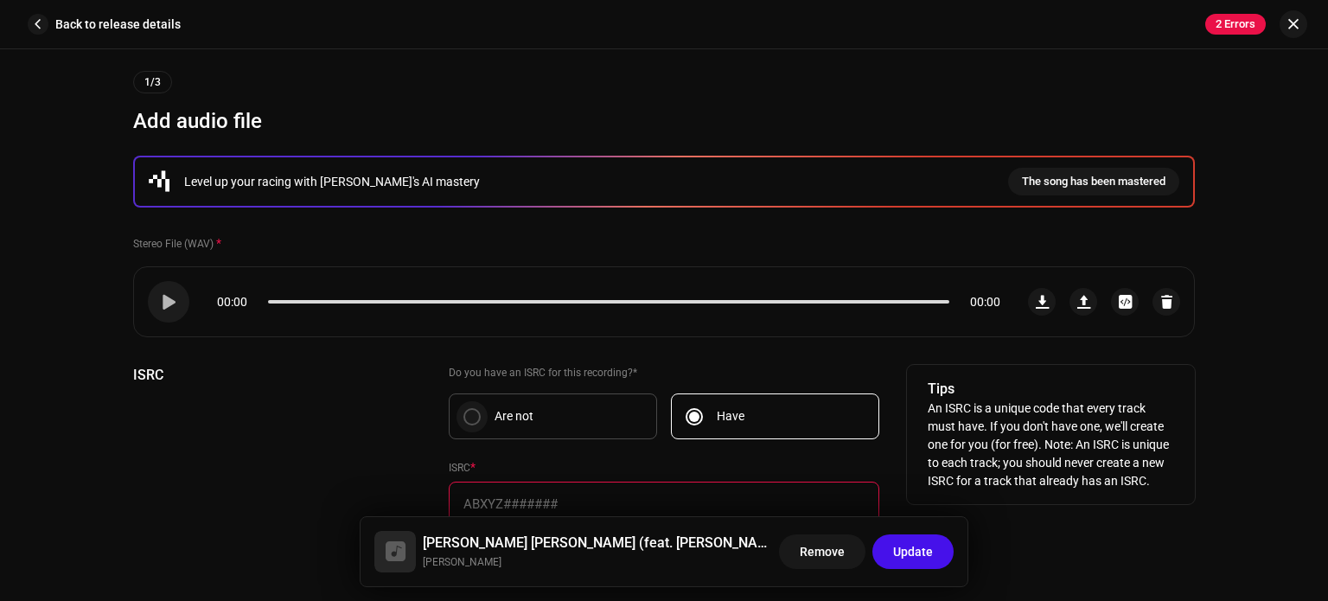
click at [463, 417] on input "Are not" at bounding box center [471, 416] width 17 height 17
radio input "true"
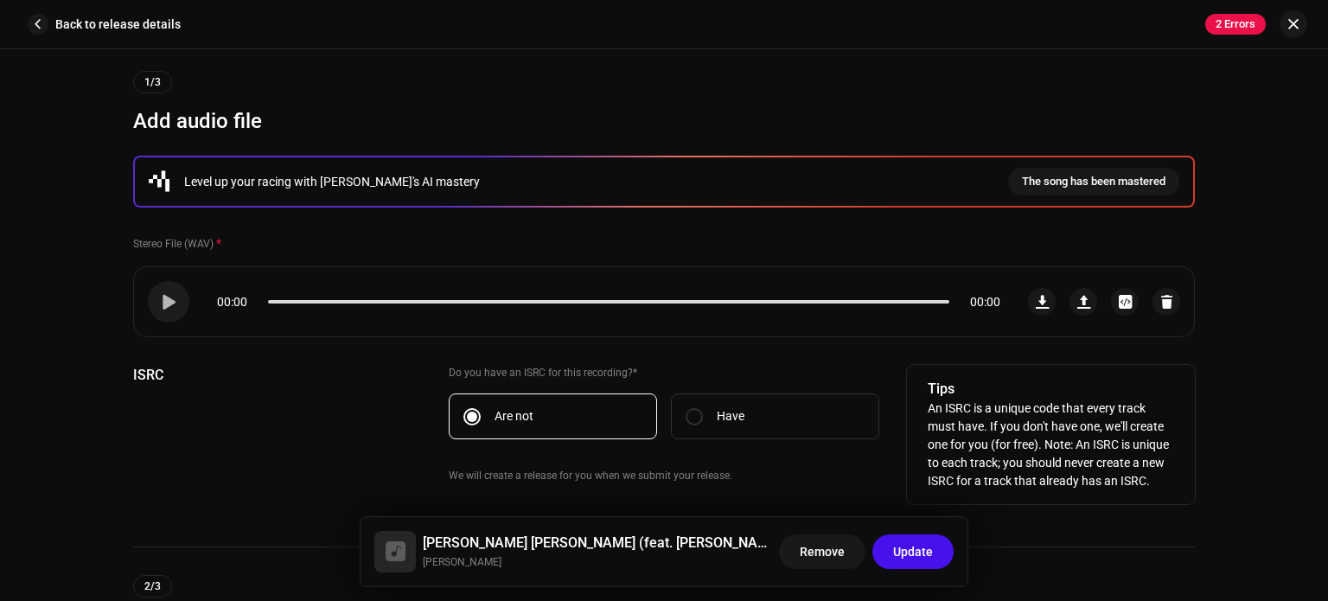
click at [367, 436] on div "ISRC" at bounding box center [277, 435] width 288 height 140
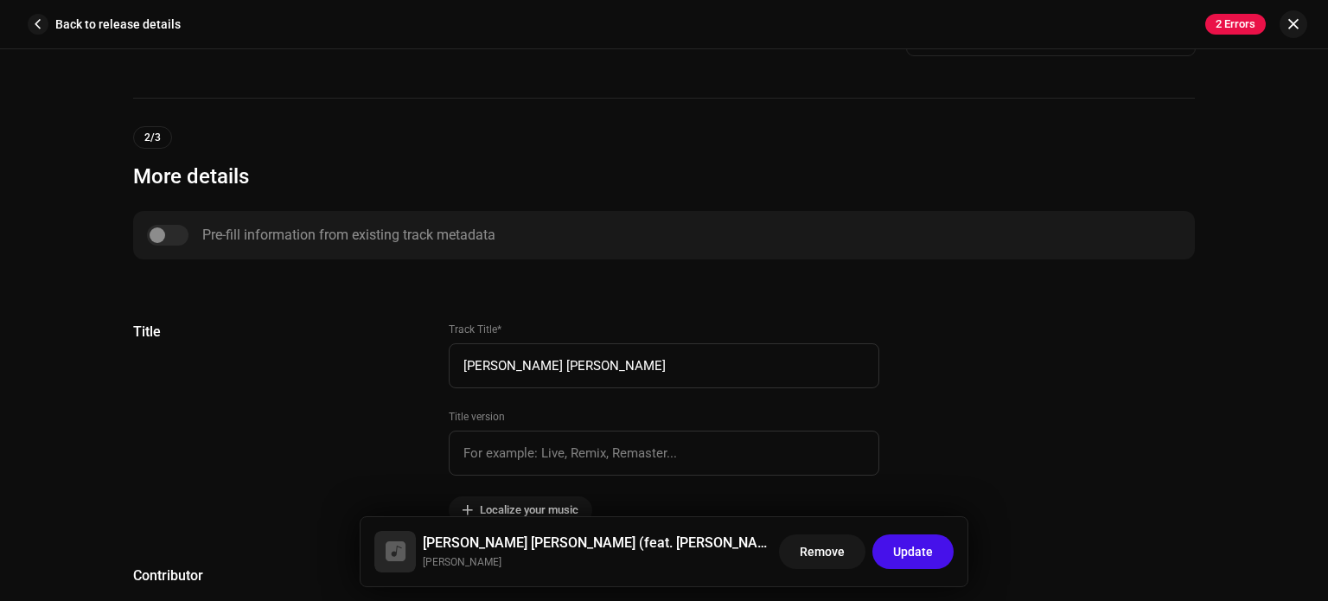
scroll to position [588, 0]
click at [163, 231] on div "Pre-fill information from existing track metadata" at bounding box center [664, 234] width 1034 height 21
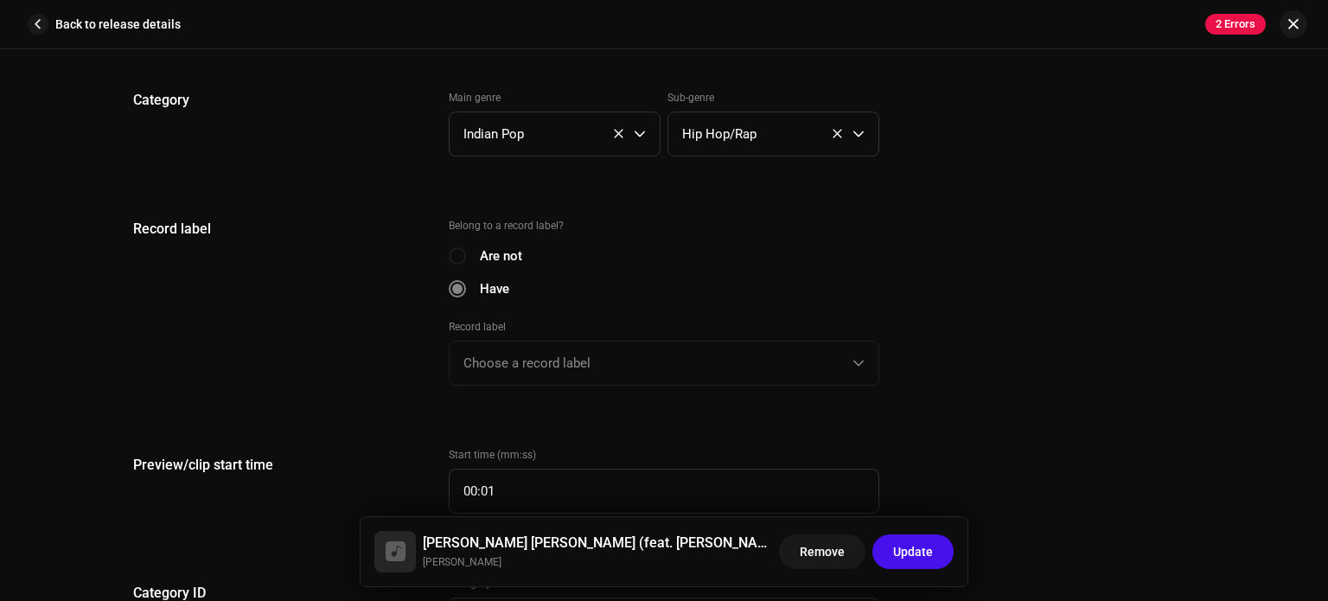
scroll to position [1832, 0]
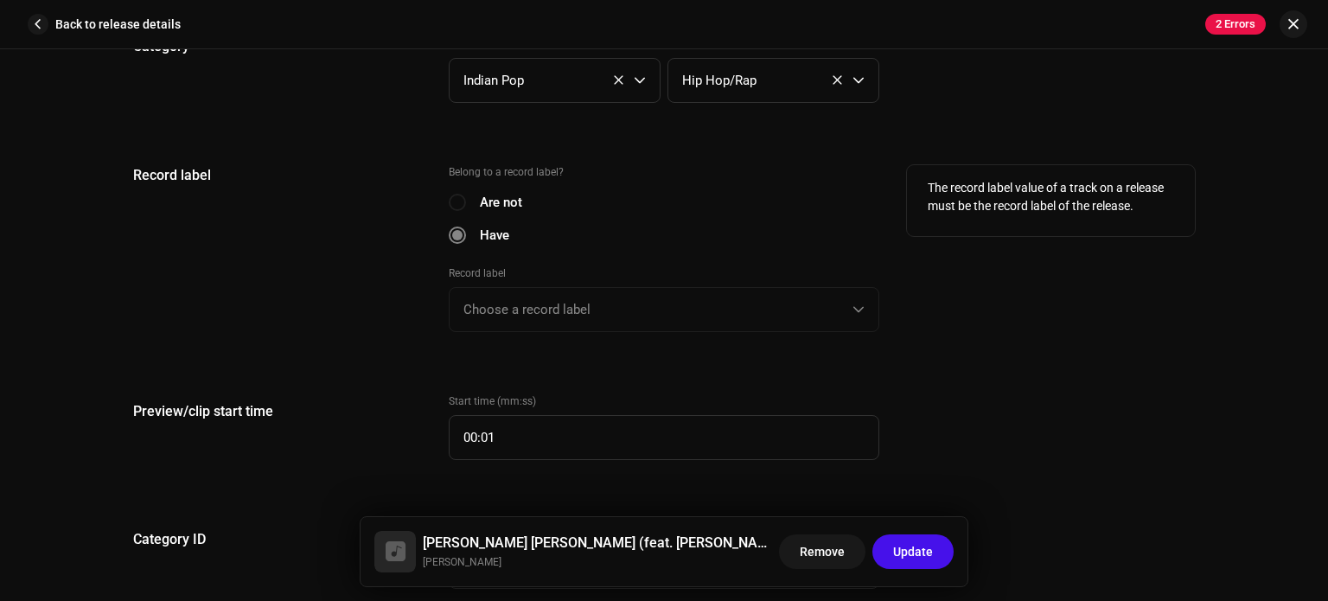
click at [557, 308] on div "Record label Choose a record label" at bounding box center [664, 298] width 430 height 67
click at [456, 195] on div "Are not" at bounding box center [664, 202] width 430 height 19
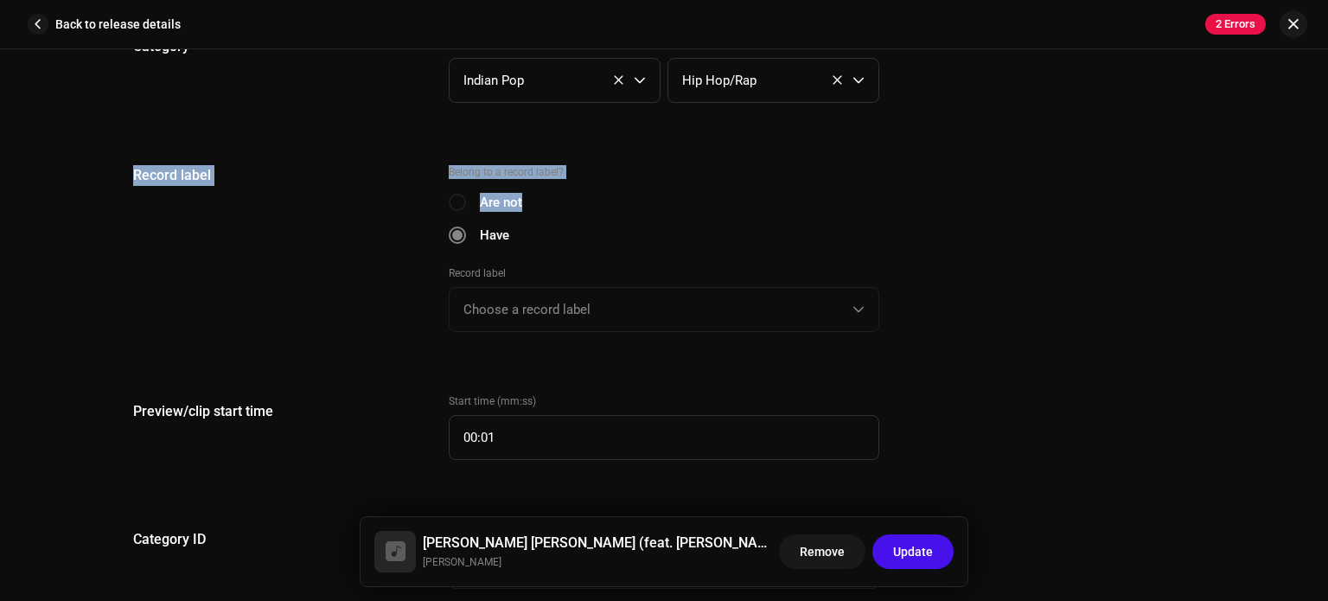
drag, startPoint x: 456, startPoint y: 195, endPoint x: 1079, endPoint y: 76, distance: 633.7
click at [1079, 76] on re-o-track-form-details "Pre-fill information from existing track metadata Title Track Title * Sushant S…" at bounding box center [663, 429] width 1061 height 2928
click at [832, 555] on font "Remove" at bounding box center [822, 552] width 45 height 14
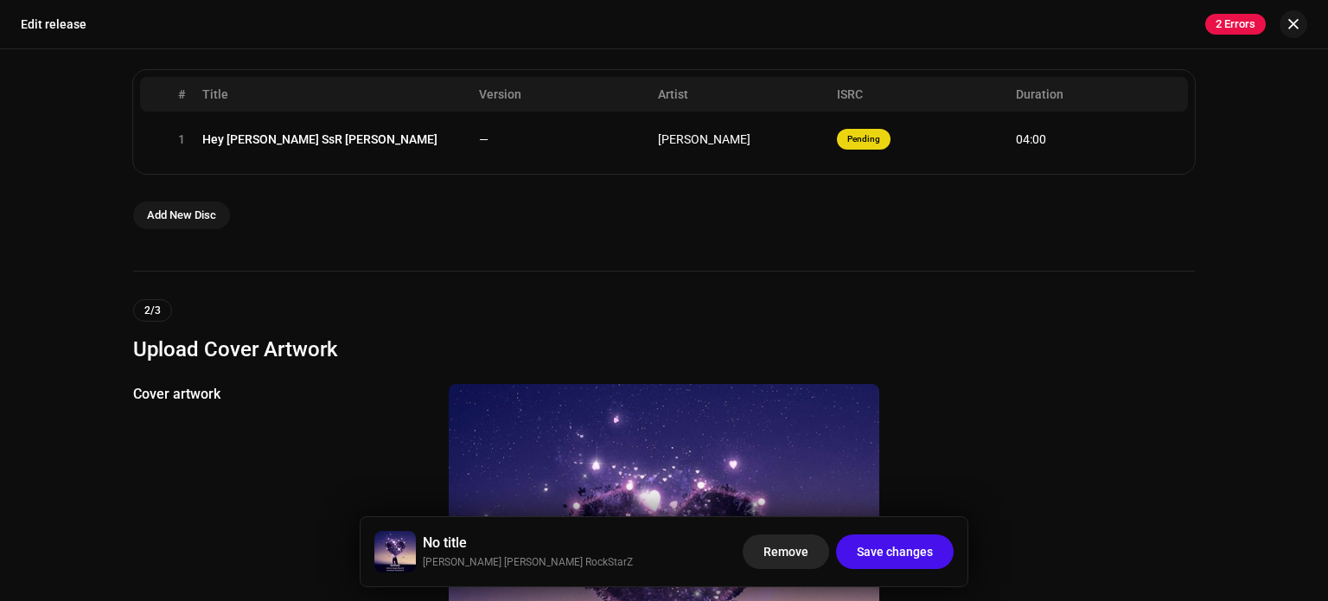
click at [785, 561] on span "Remove" at bounding box center [785, 551] width 45 height 35
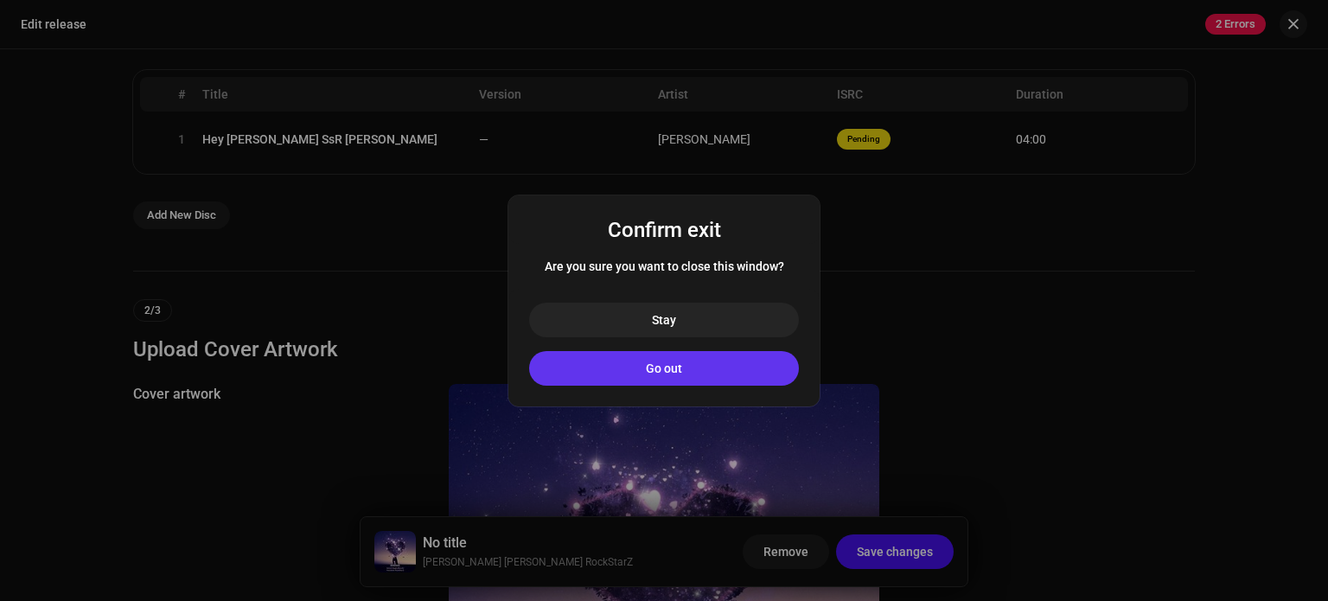
click at [719, 363] on button "Go out" at bounding box center [664, 368] width 270 height 35
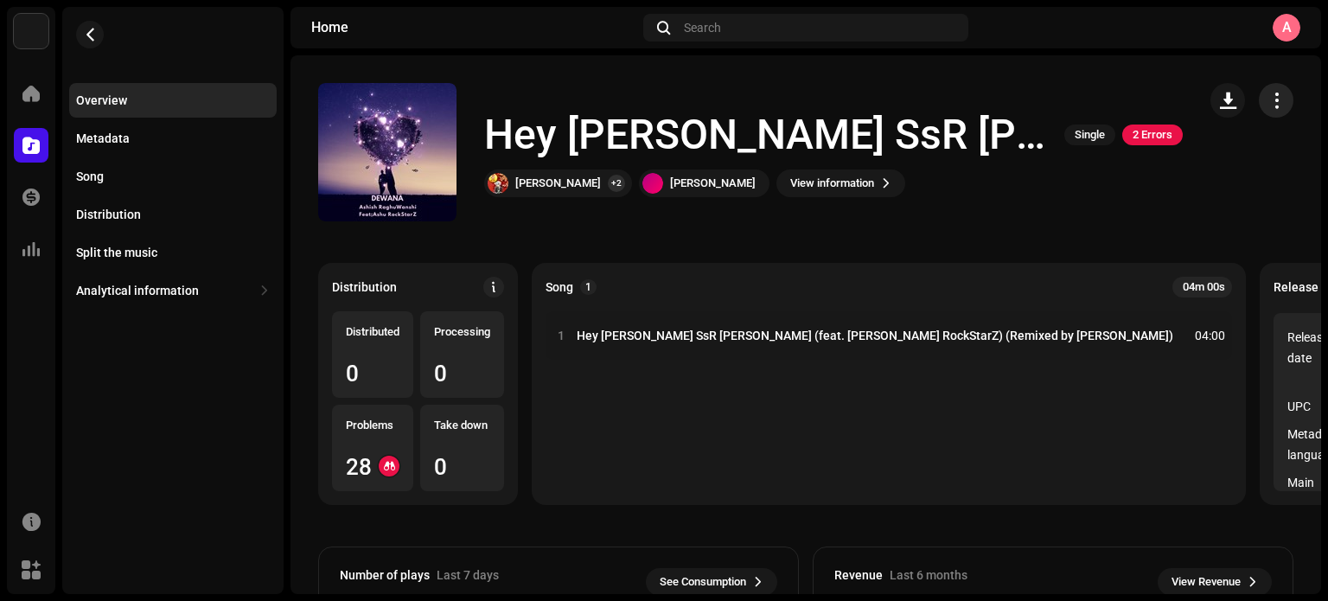
click at [1259, 105] on button "button" at bounding box center [1276, 100] width 35 height 35
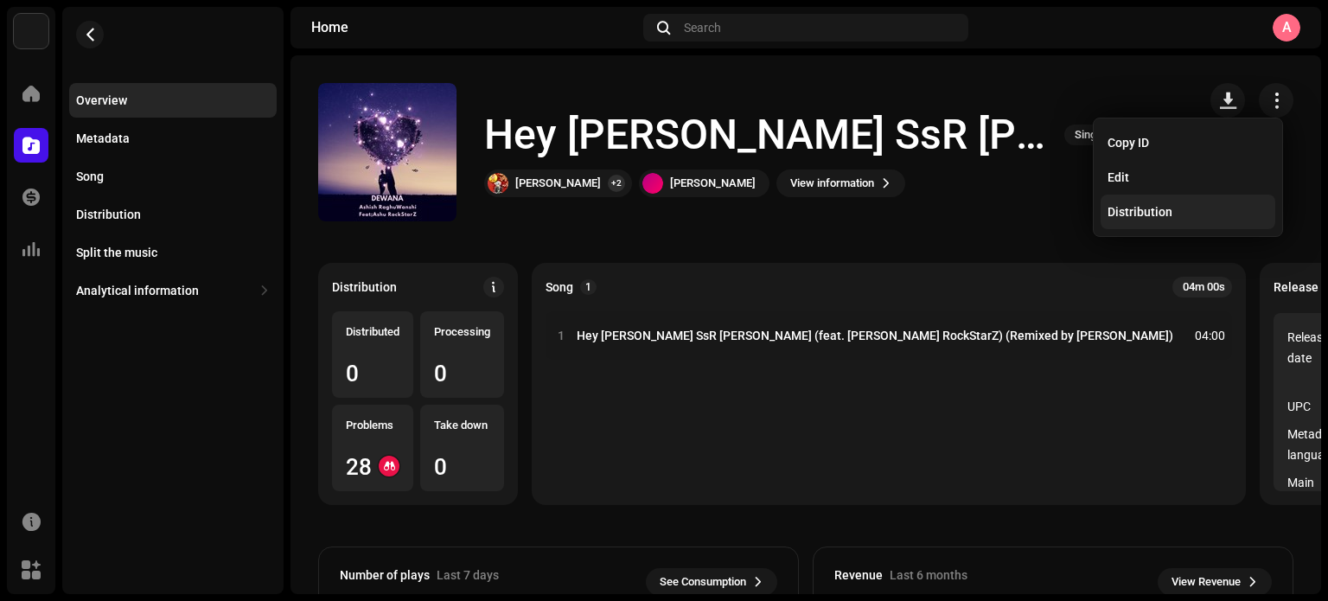
click at [1162, 221] on div "Distribution" at bounding box center [1187, 211] width 175 height 35
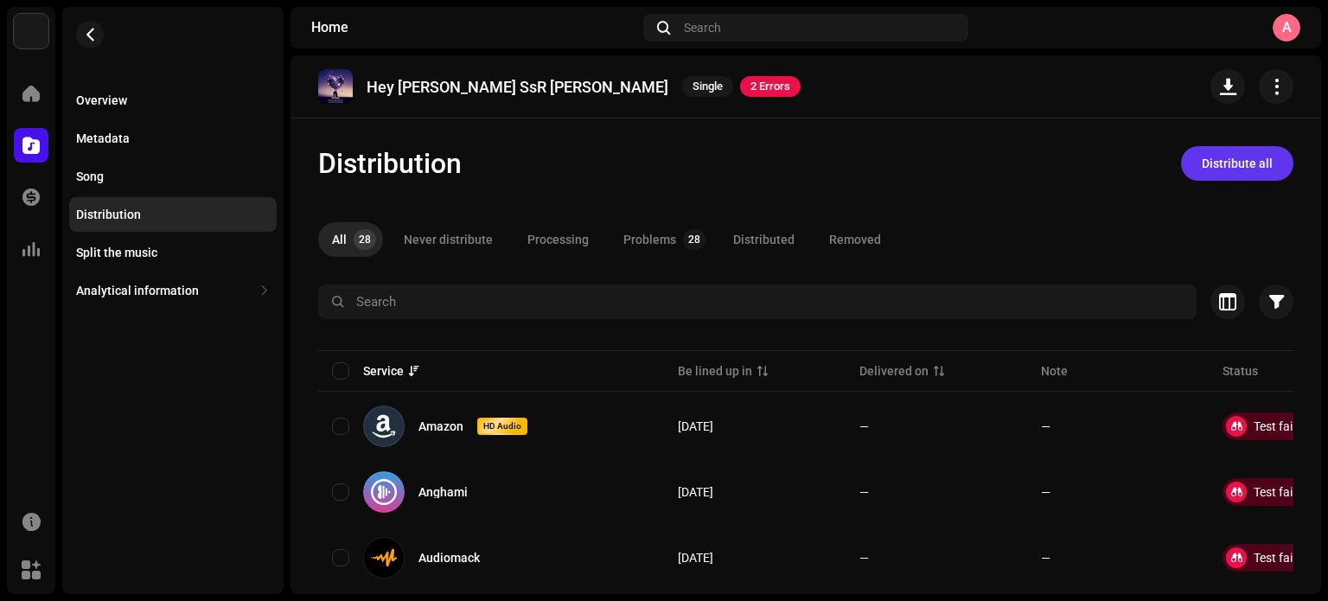
click at [1240, 161] on font "Distribute all" at bounding box center [1236, 163] width 71 height 14
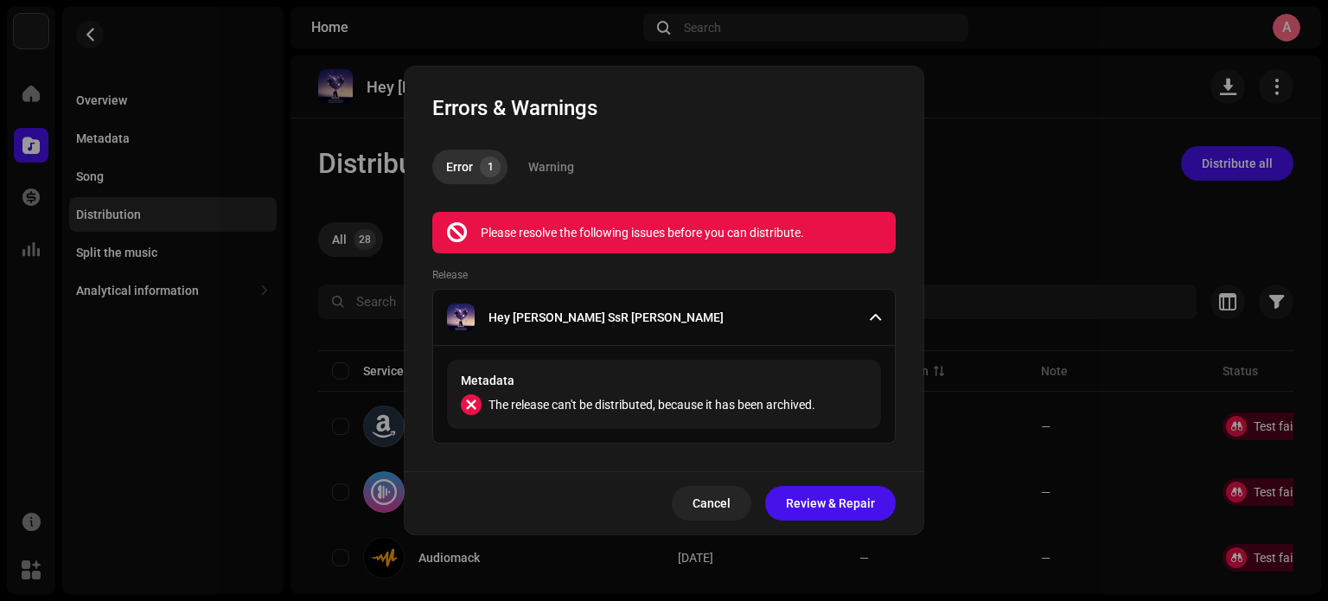
click at [786, 394] on span "The release can't be distributed, because it has been archived." at bounding box center [651, 404] width 327 height 21
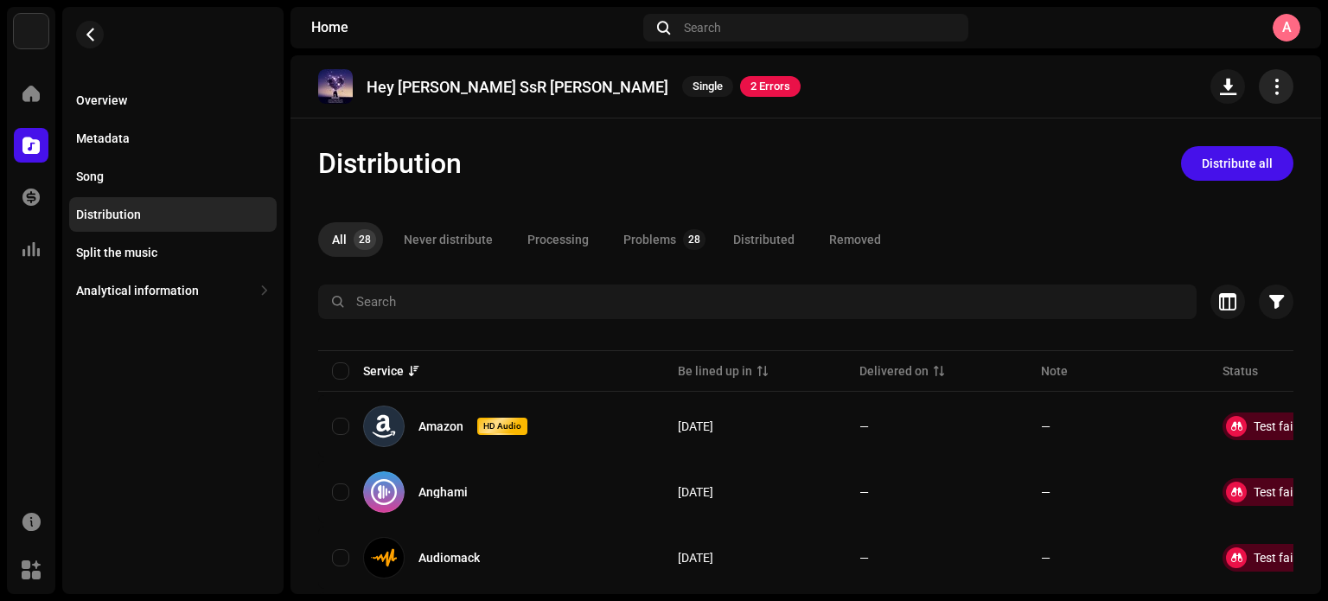
click at [1269, 86] on span "button" at bounding box center [1276, 87] width 16 height 14
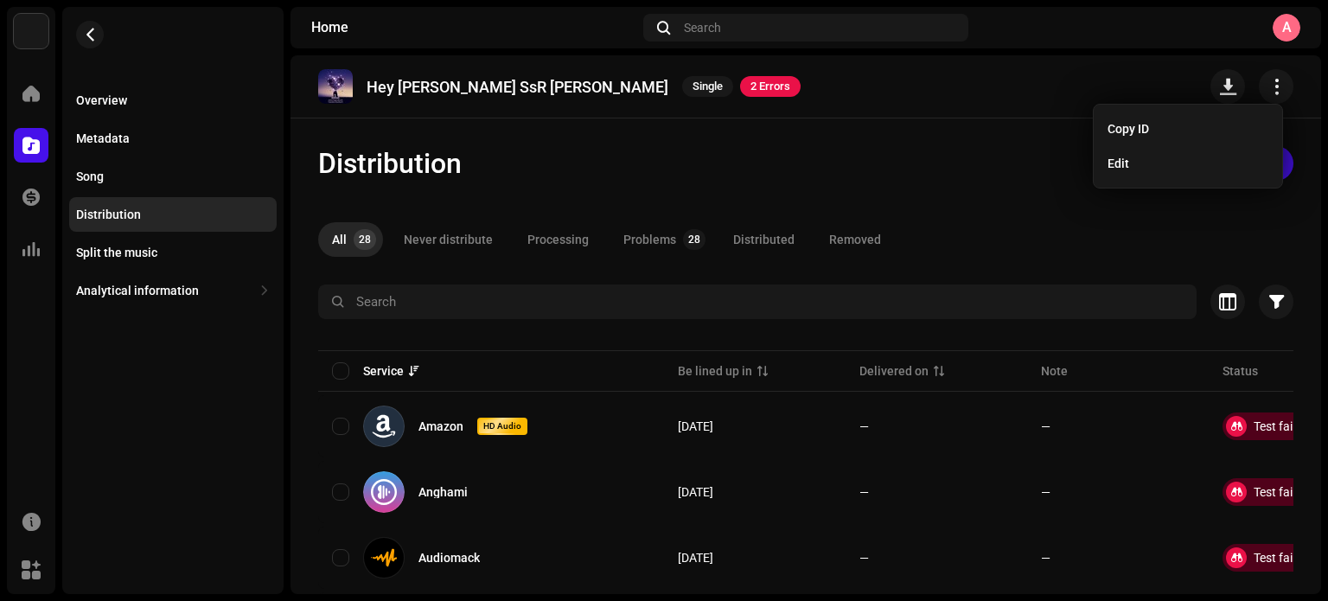
click at [961, 150] on div "Distribution Distribute all" at bounding box center [805, 163] width 975 height 35
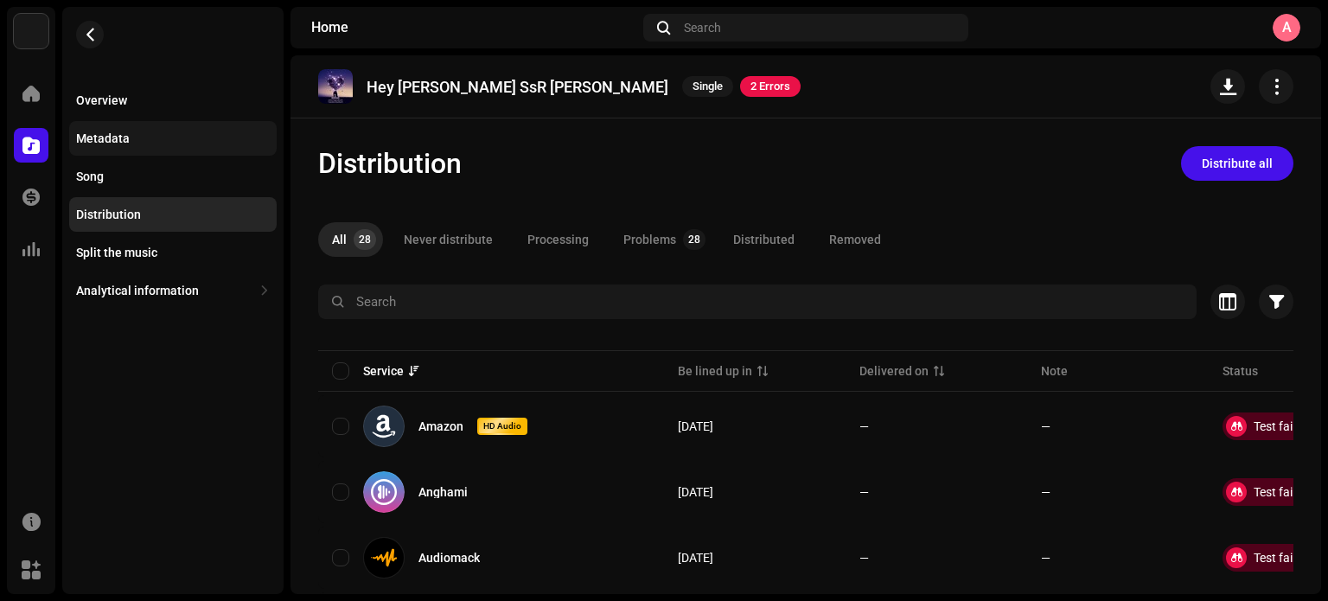
click at [132, 136] on div "Metadata" at bounding box center [173, 138] width 194 height 14
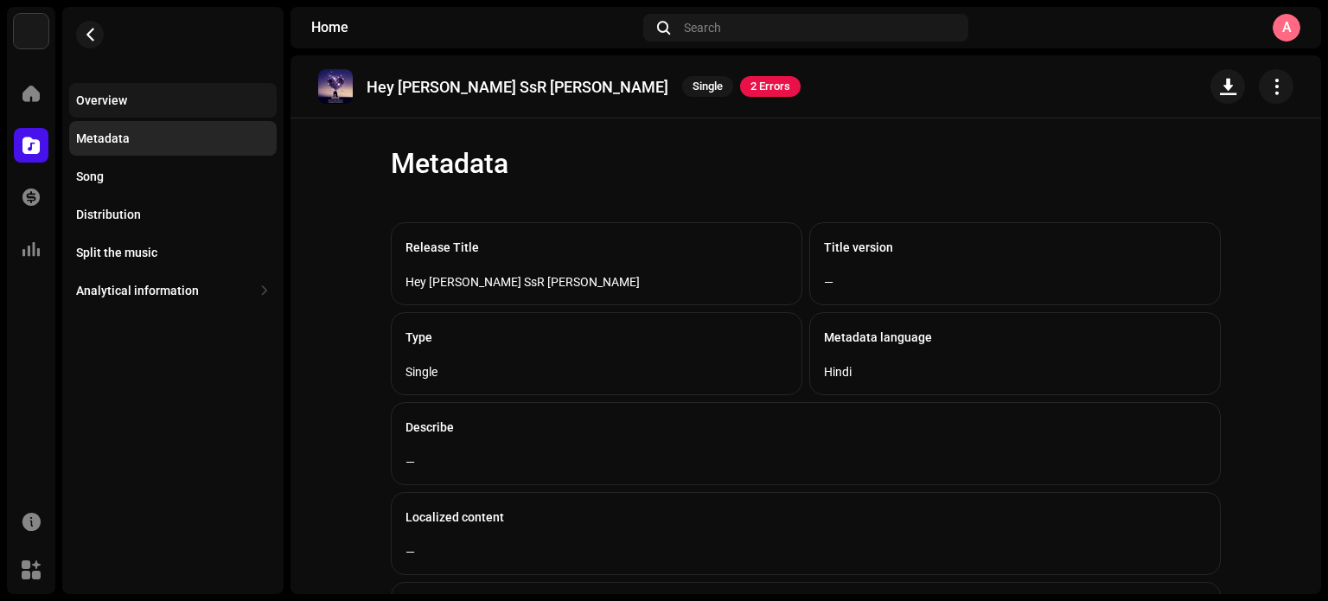
click at [118, 96] on font "Overview" at bounding box center [101, 100] width 51 height 14
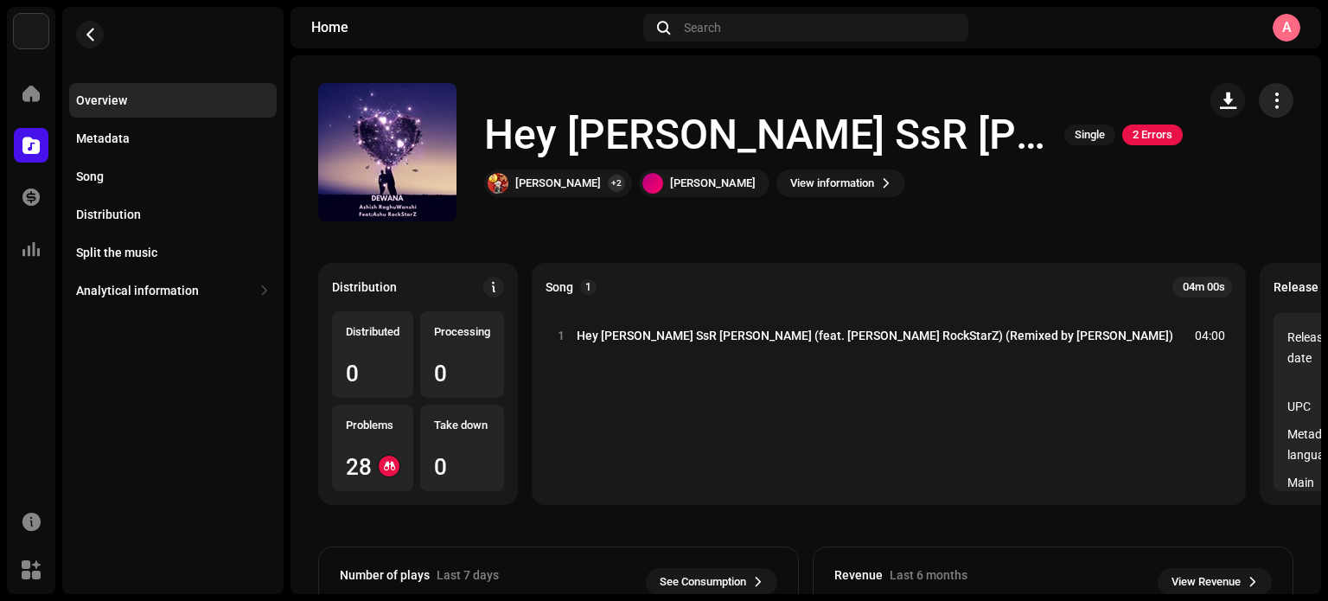
click at [1268, 99] on span "button" at bounding box center [1276, 100] width 16 height 14
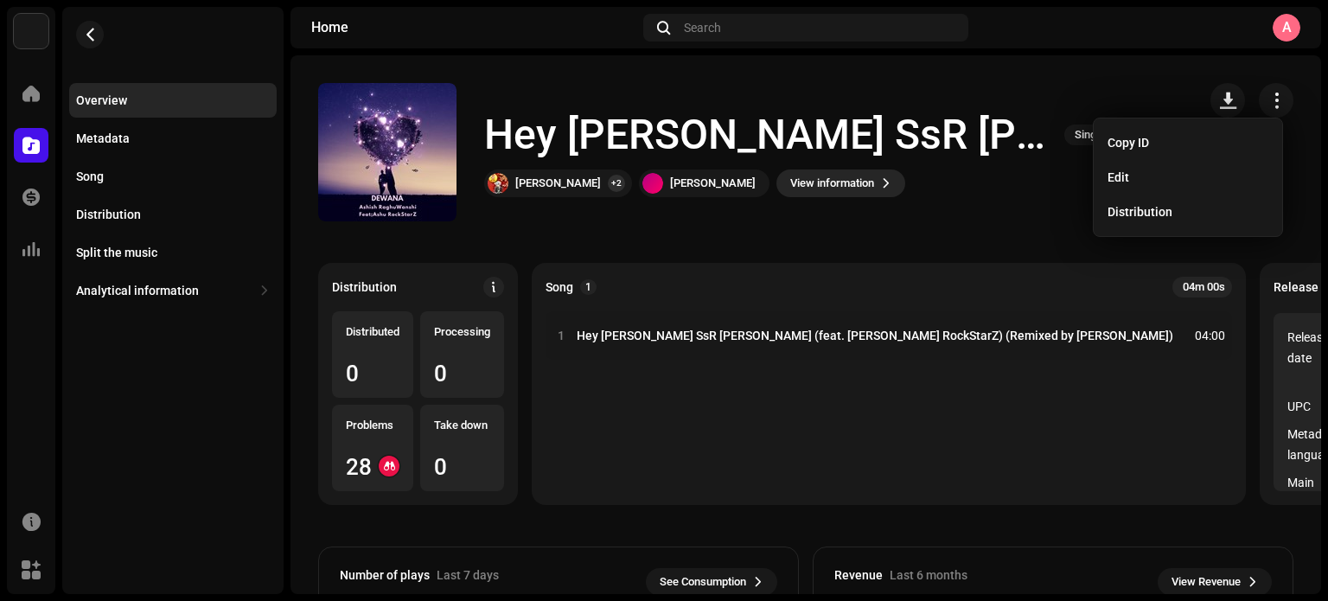
click at [857, 184] on font "View information" at bounding box center [832, 182] width 84 height 13
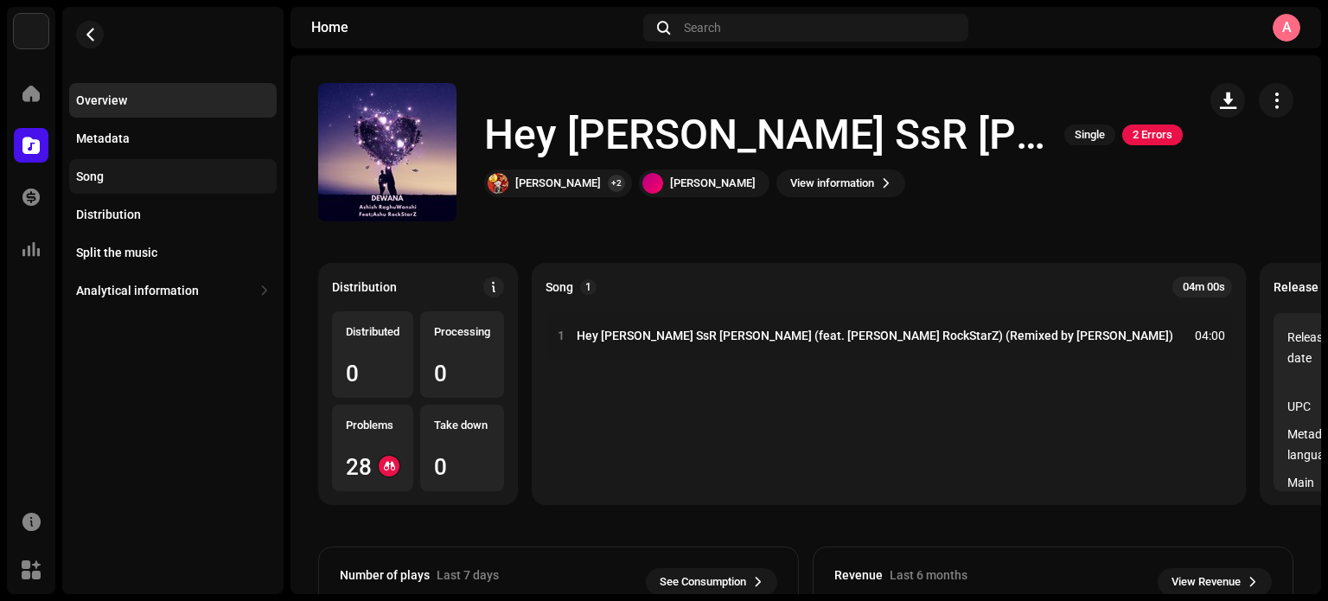
click at [128, 181] on div "Song" at bounding box center [173, 176] width 194 height 14
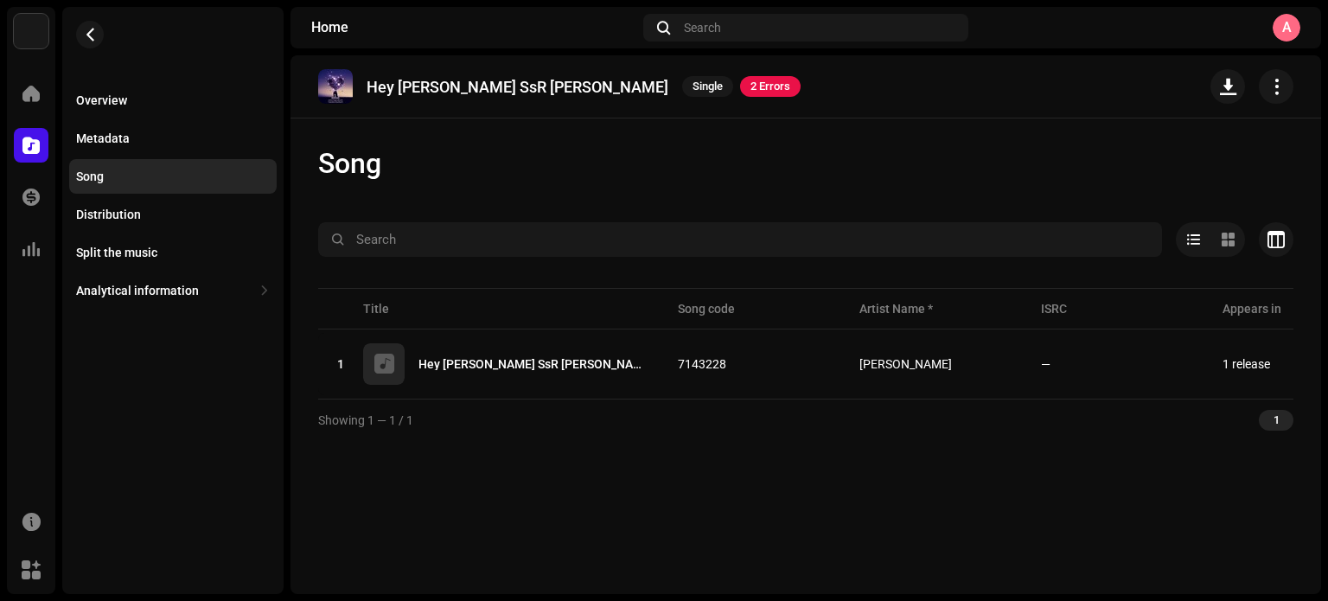
click at [1093, 271] on div at bounding box center [805, 271] width 975 height 28
click at [1129, 314] on table "Title Song code Artist Name * ISRC Appears in Missing sound ACR Cloud 1 Hey Sar…" at bounding box center [1035, 341] width 1435 height 114
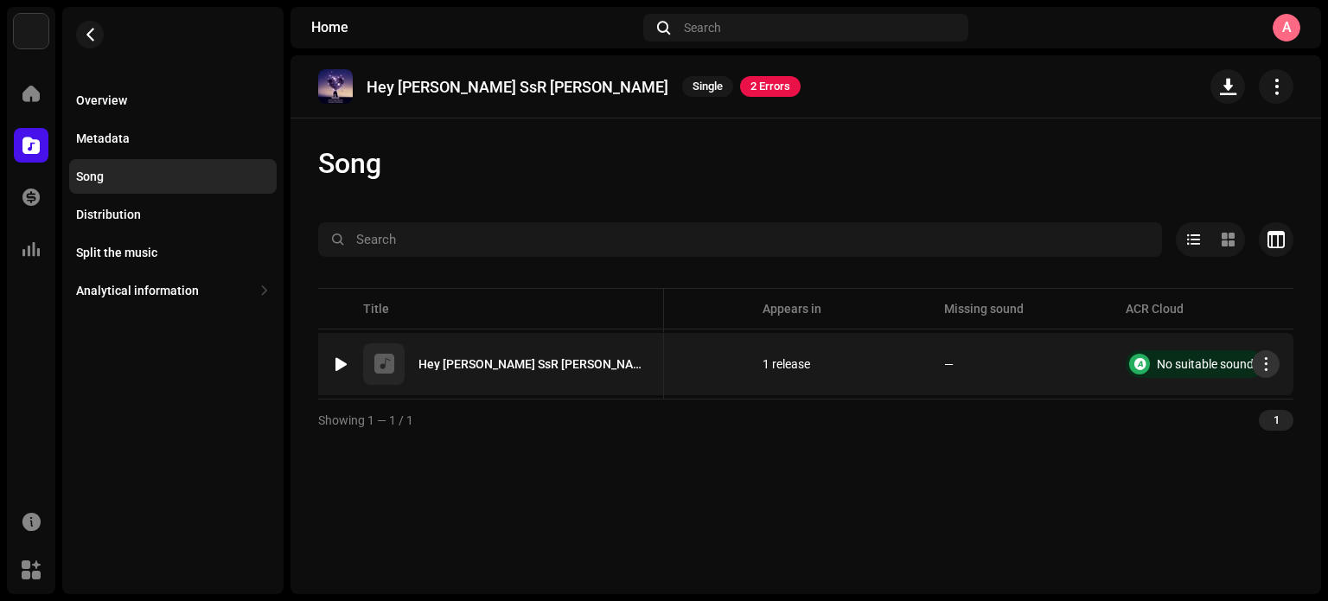
click at [1267, 372] on button "button" at bounding box center [1266, 364] width 28 height 28
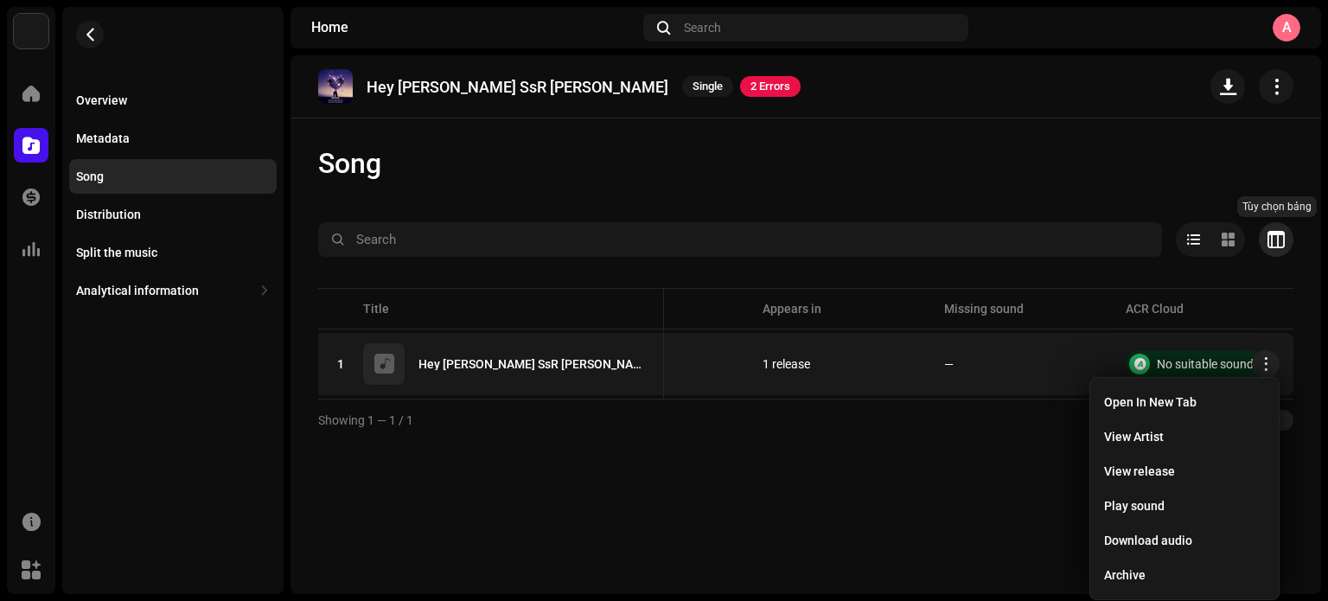
click at [1274, 243] on span "button" at bounding box center [1275, 240] width 17 height 14
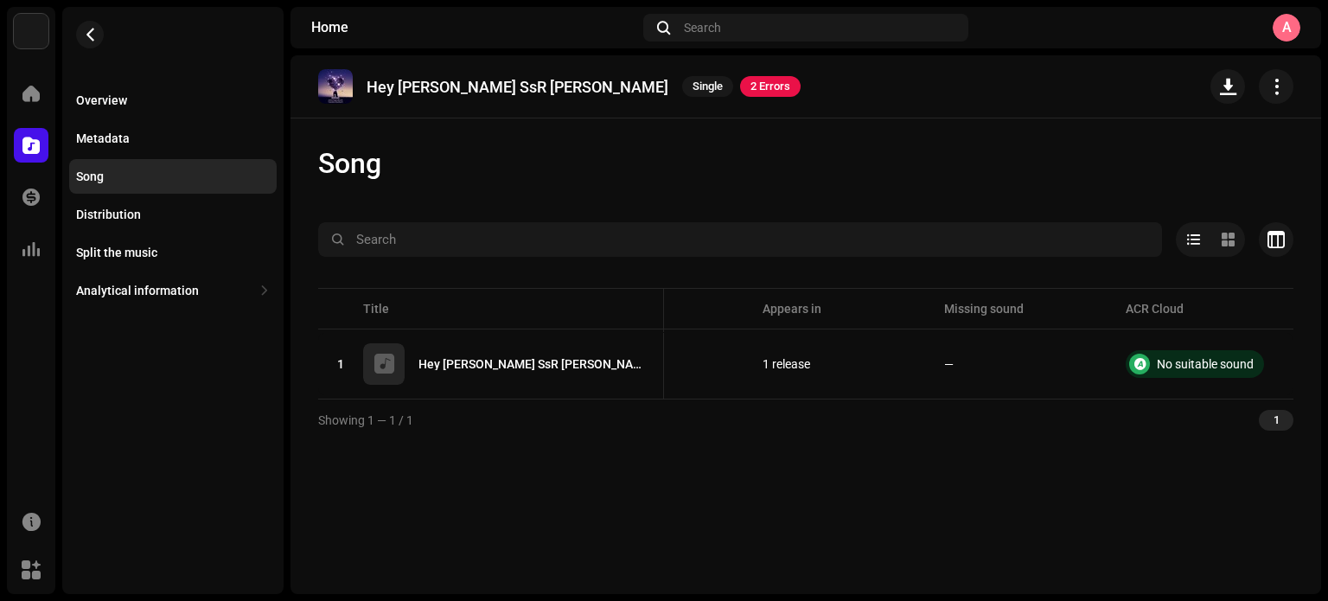
click at [1064, 143] on div "Customize the view Reset Row Collapse Comfortable Column Song code Artist Name …" at bounding box center [664, 300] width 1328 height 601
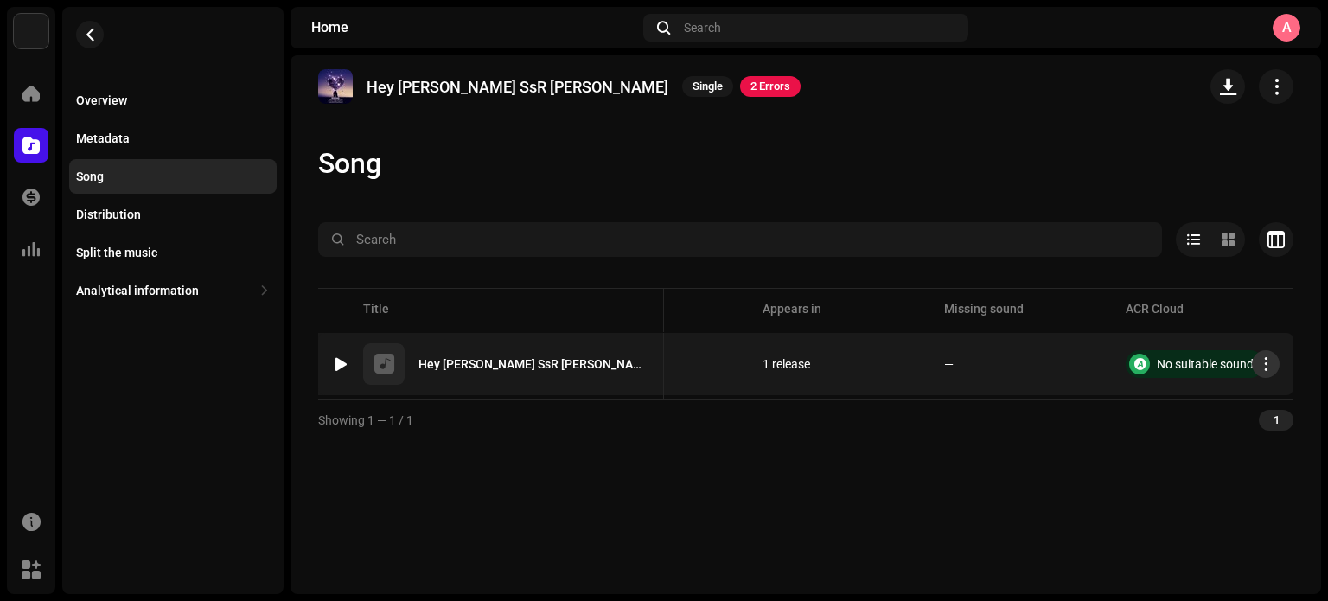
click at [1265, 365] on span "button" at bounding box center [1265, 364] width 13 height 14
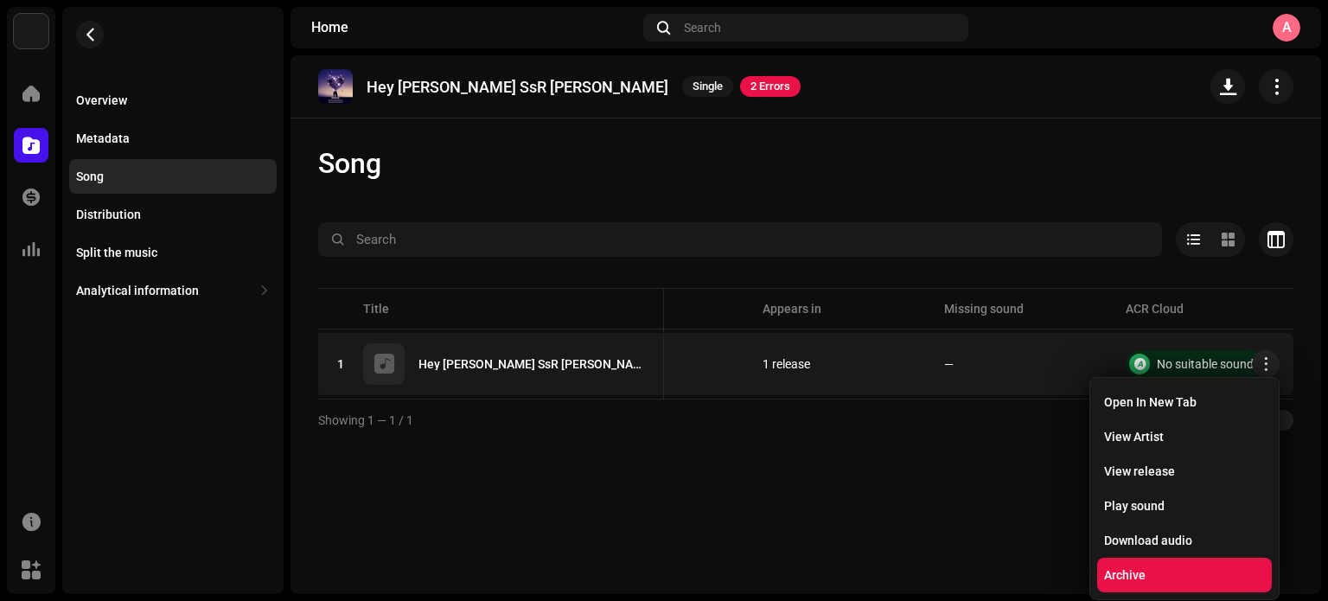
click at [1141, 572] on font "Archive" at bounding box center [1124, 575] width 41 height 14
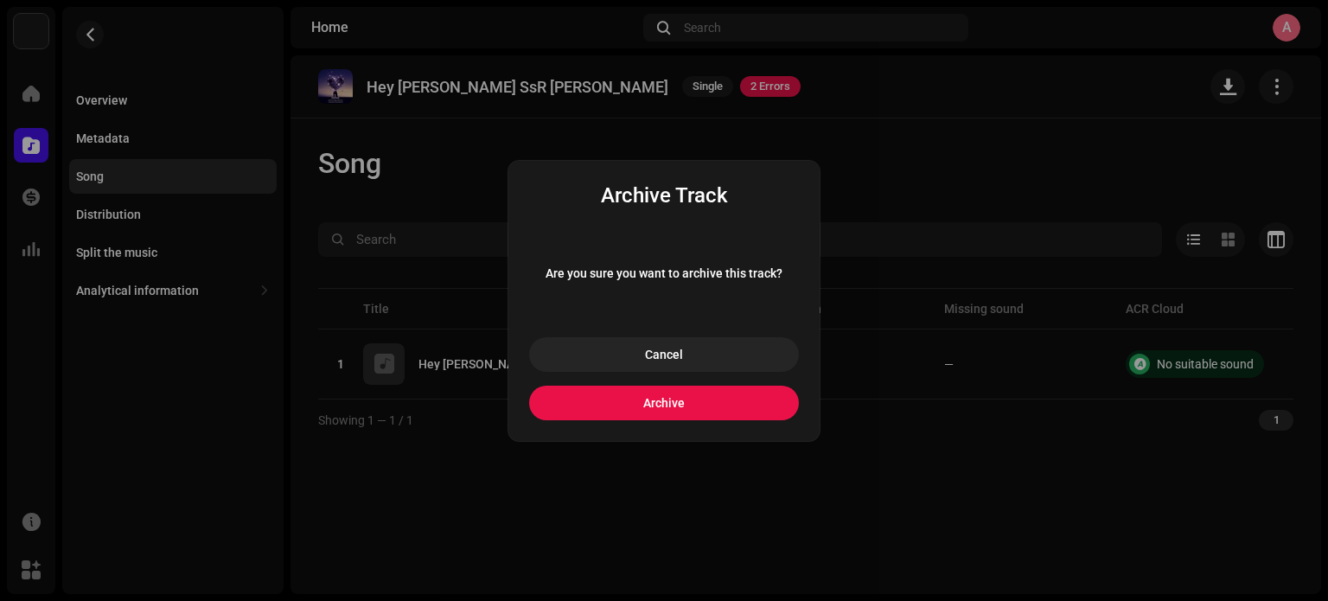
click at [696, 407] on button "Archive" at bounding box center [664, 403] width 270 height 35
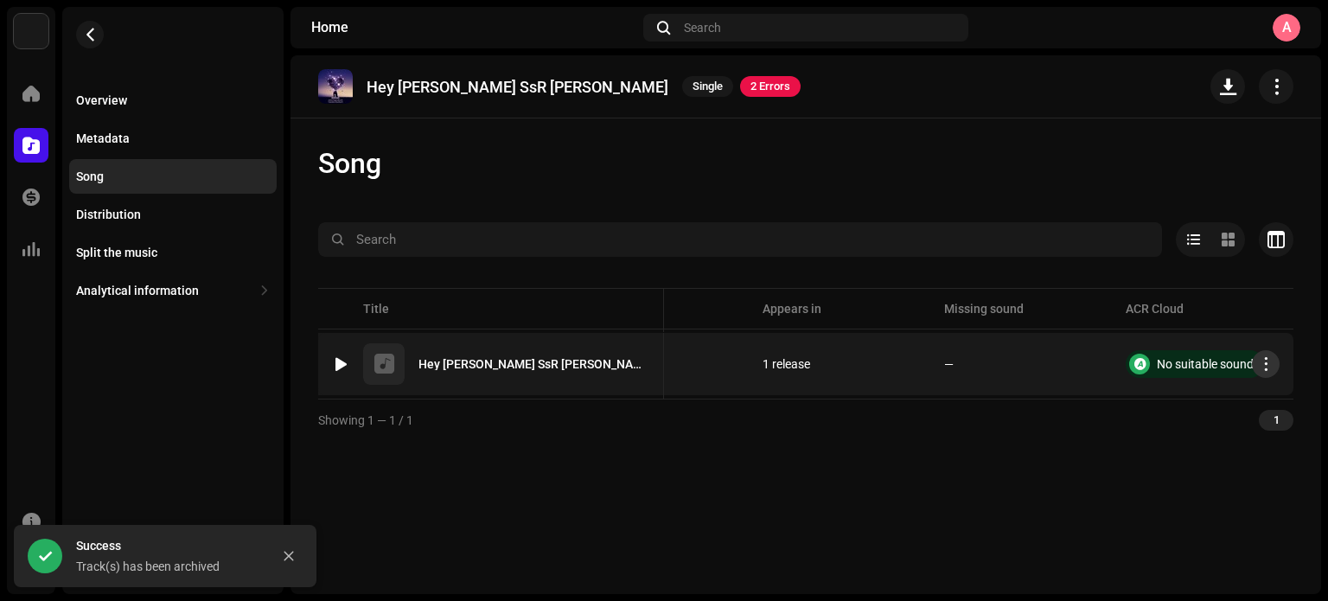
click at [1262, 369] on span "button" at bounding box center [1265, 364] width 13 height 14
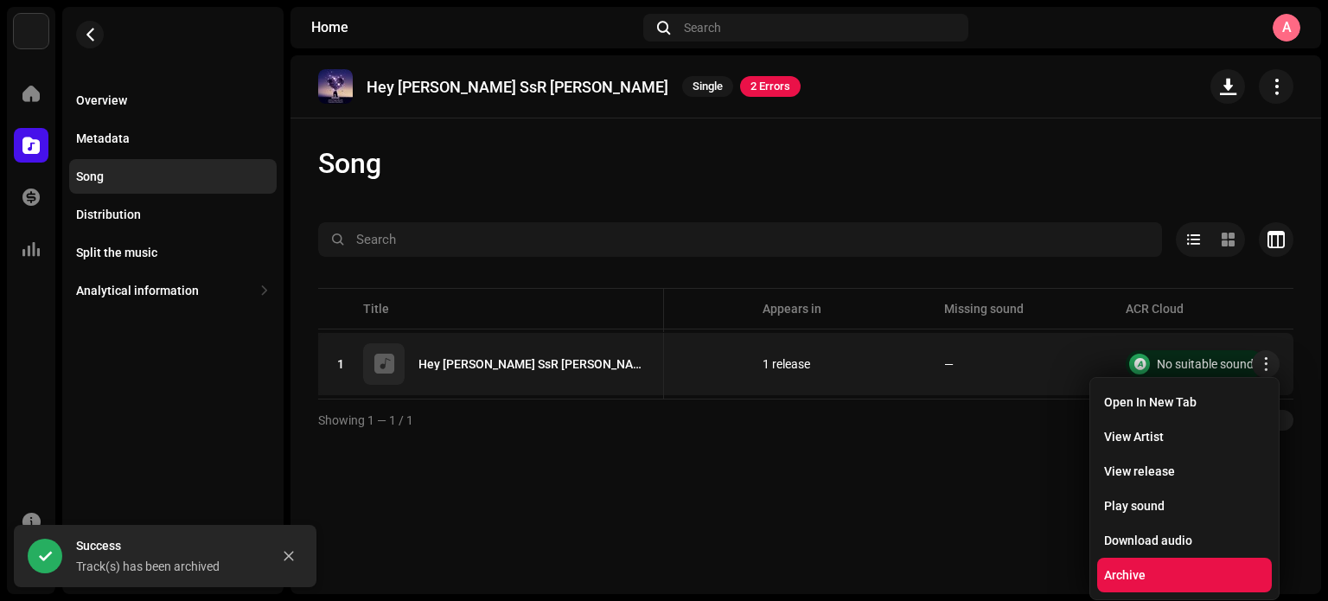
click at [1153, 568] on div "Archive" at bounding box center [1184, 575] width 161 height 14
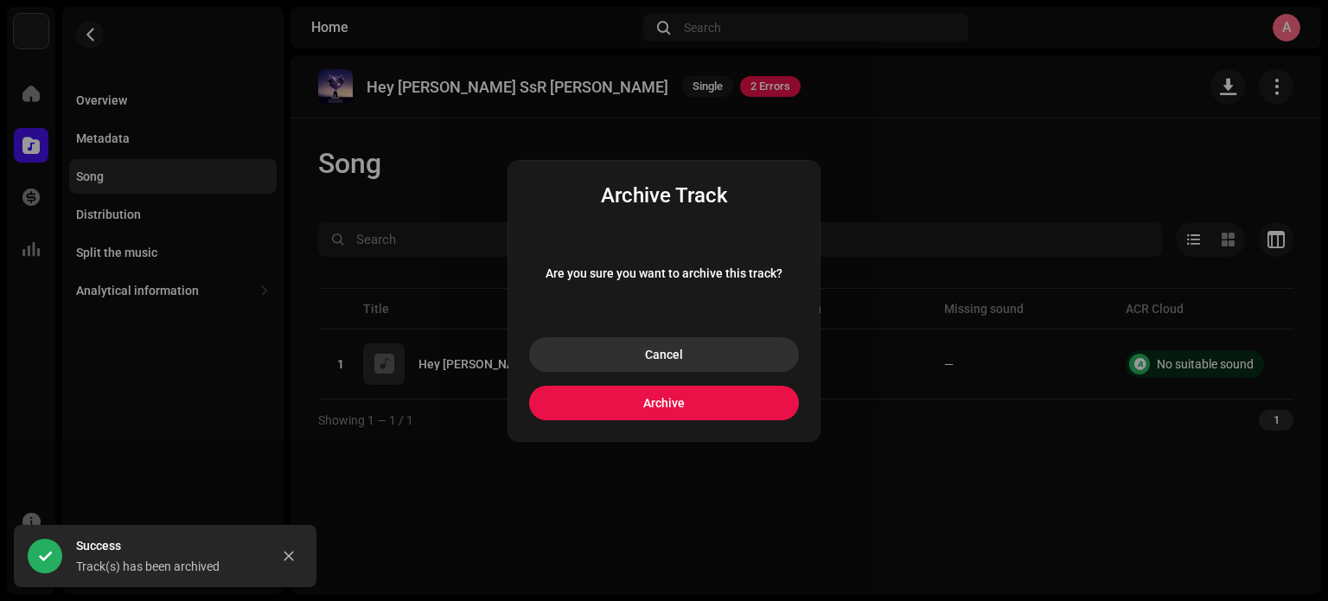
click at [741, 343] on button "Cancel" at bounding box center [664, 354] width 270 height 35
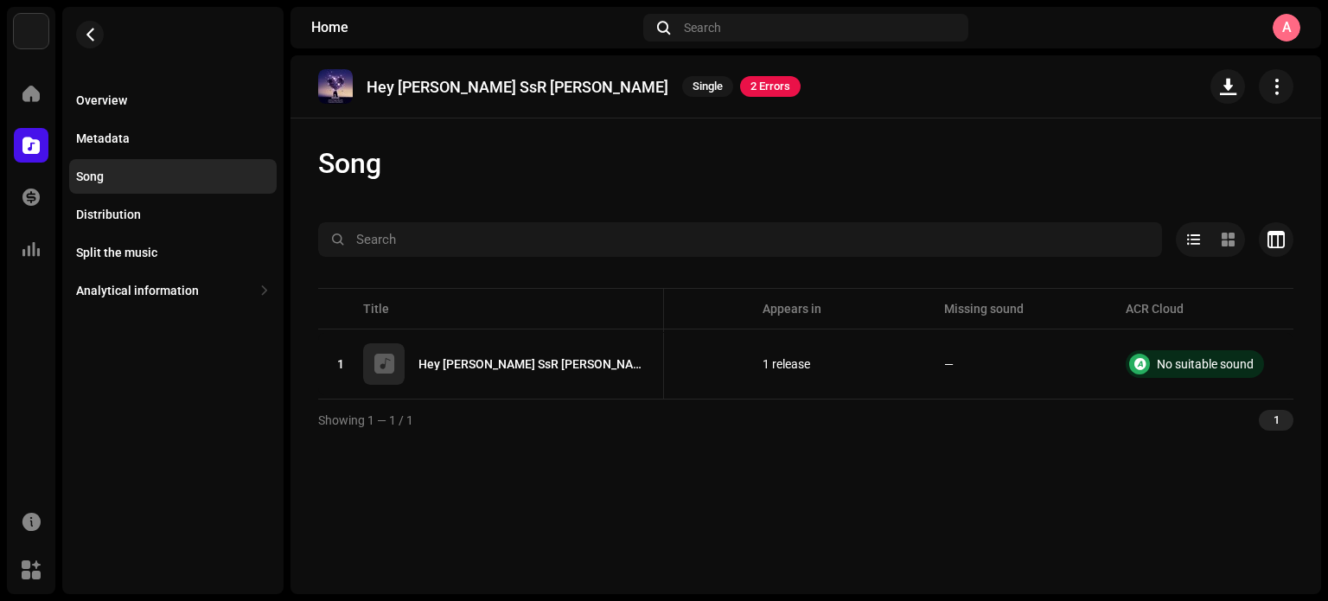
click at [1243, 299] on table "Title Song code Artist Name * ISRC Appears in Missing sound ACR Cloud 1 Hey Sar…" at bounding box center [575, 341] width 1435 height 114
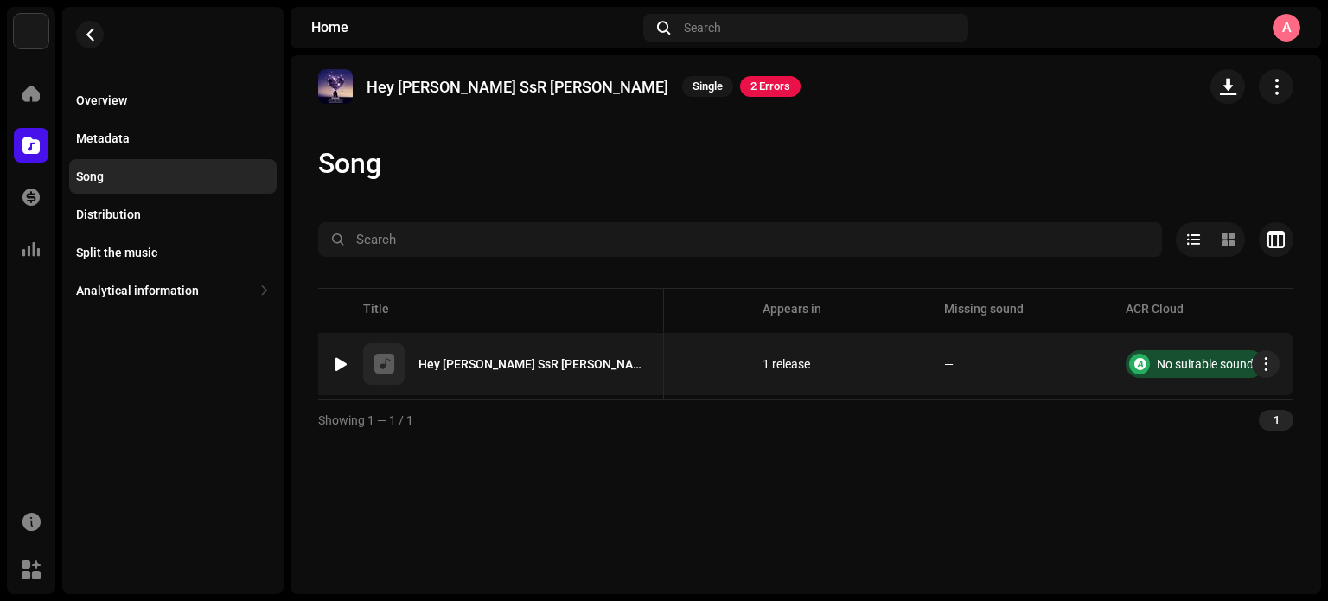
click at [1200, 359] on font "No suitable sound" at bounding box center [1205, 364] width 97 height 14
click at [1177, 366] on font "No suitable sound" at bounding box center [1205, 364] width 97 height 14
click at [1161, 364] on font "No suitable sound" at bounding box center [1205, 364] width 97 height 14
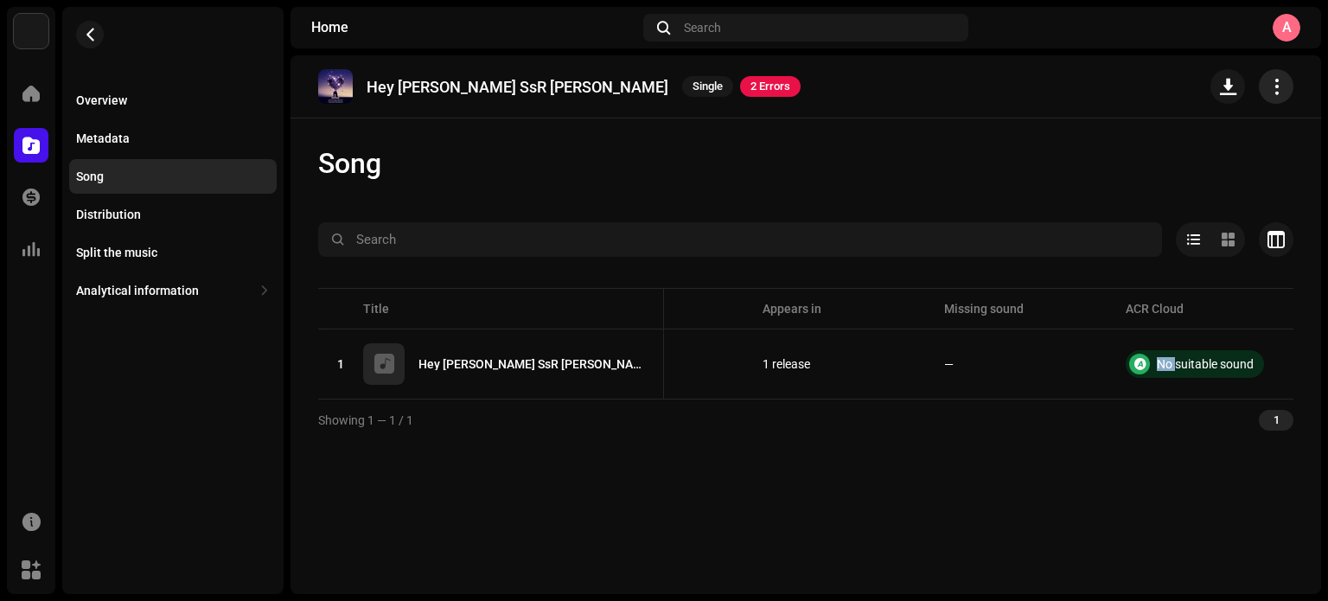
click at [1273, 84] on span "button" at bounding box center [1276, 87] width 16 height 14
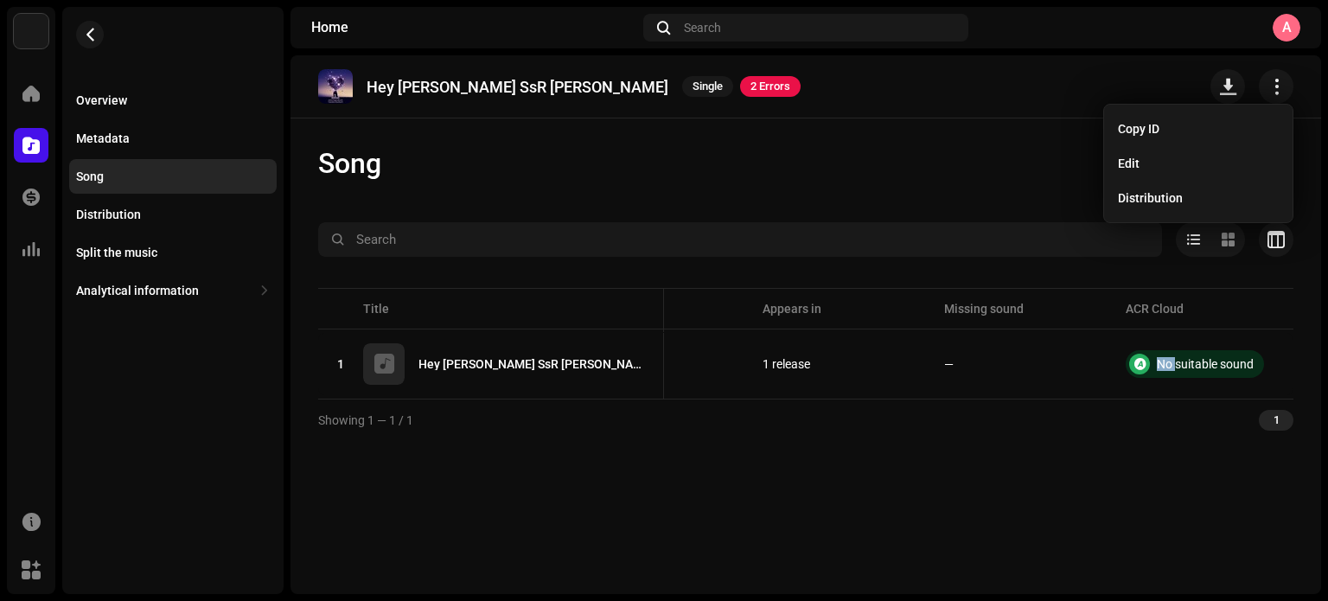
click at [750, 82] on font "2 Errors" at bounding box center [770, 86] width 40 height 13
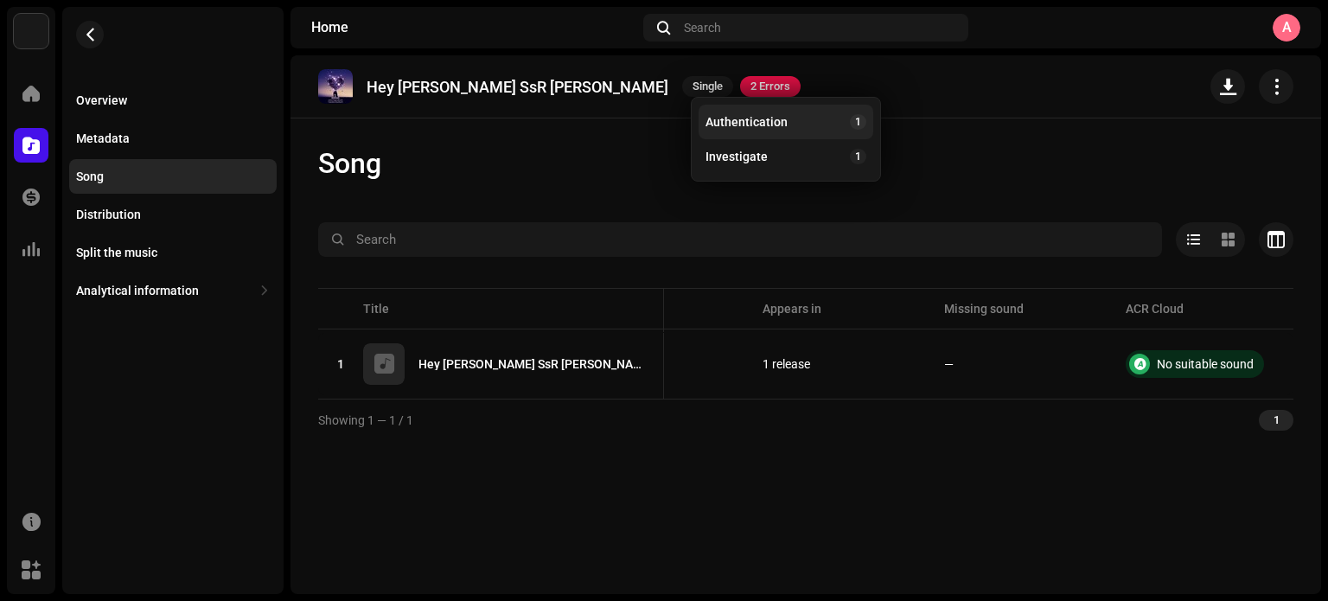
click at [736, 117] on font "Authentication" at bounding box center [746, 122] width 82 height 14
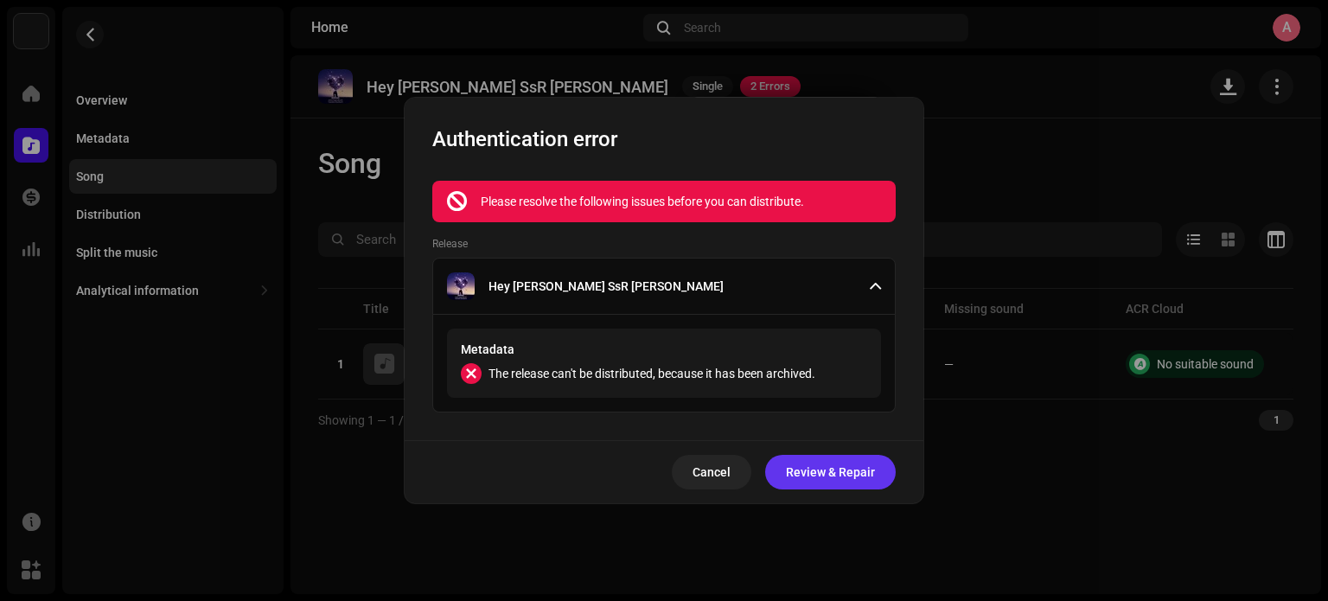
click at [817, 480] on span "Review & Repair" at bounding box center [830, 472] width 89 height 35
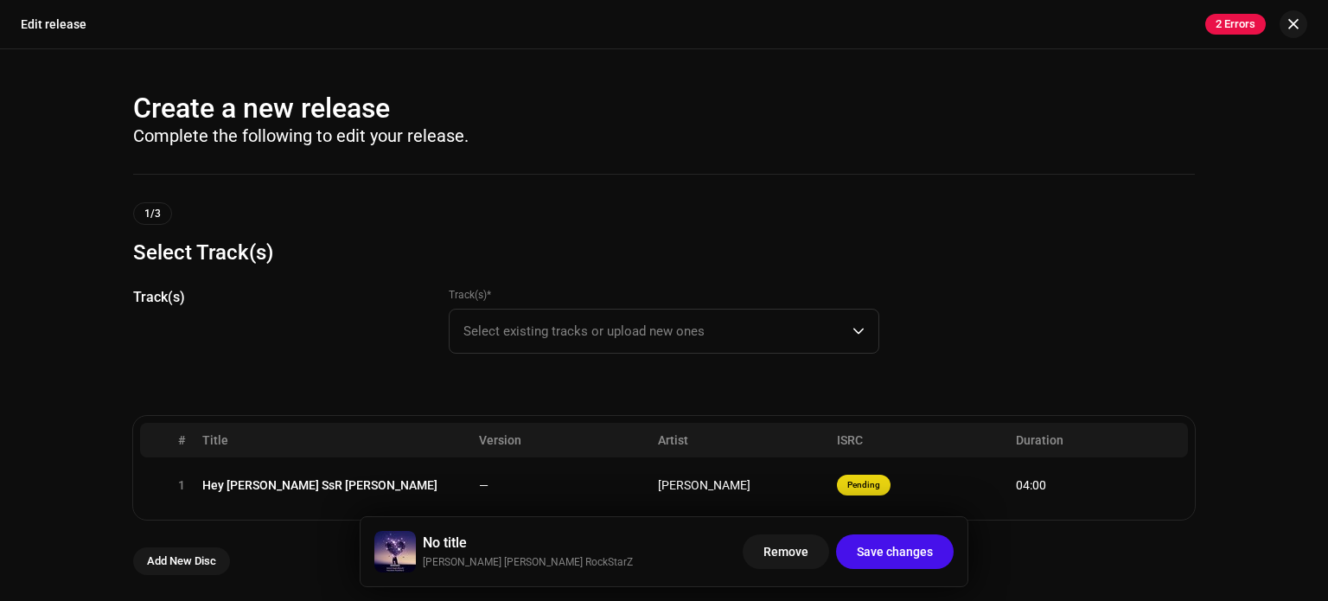
click at [346, 359] on div "Track(s)" at bounding box center [277, 330] width 288 height 87
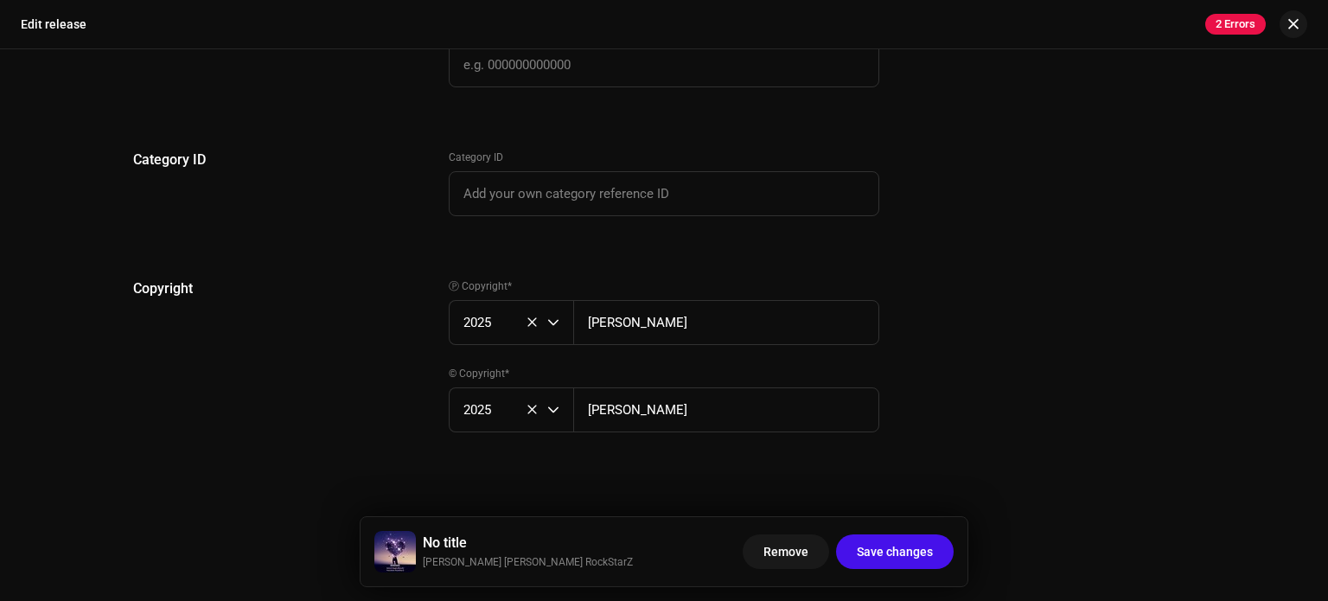
scroll to position [3330, 0]
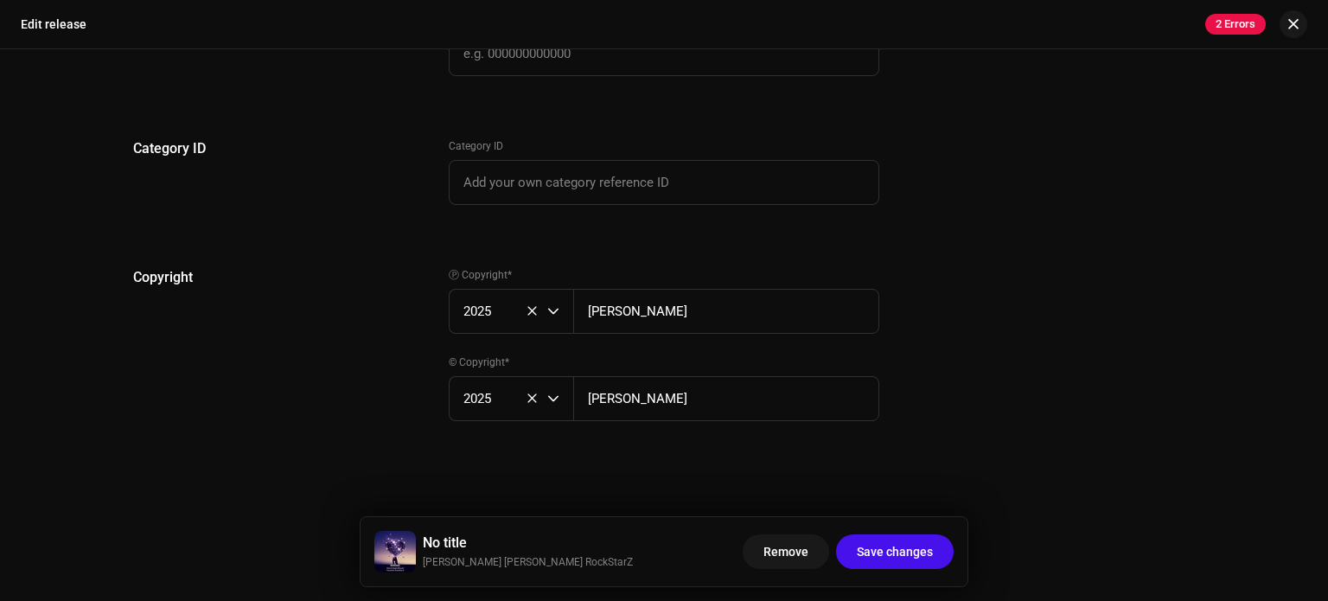
click at [1308, 10] on div "Edit release 2 Errors" at bounding box center [664, 24] width 1328 height 49
click at [1303, 16] on button "button" at bounding box center [1293, 24] width 28 height 28
